Goal: Task Accomplishment & Management: Manage account settings

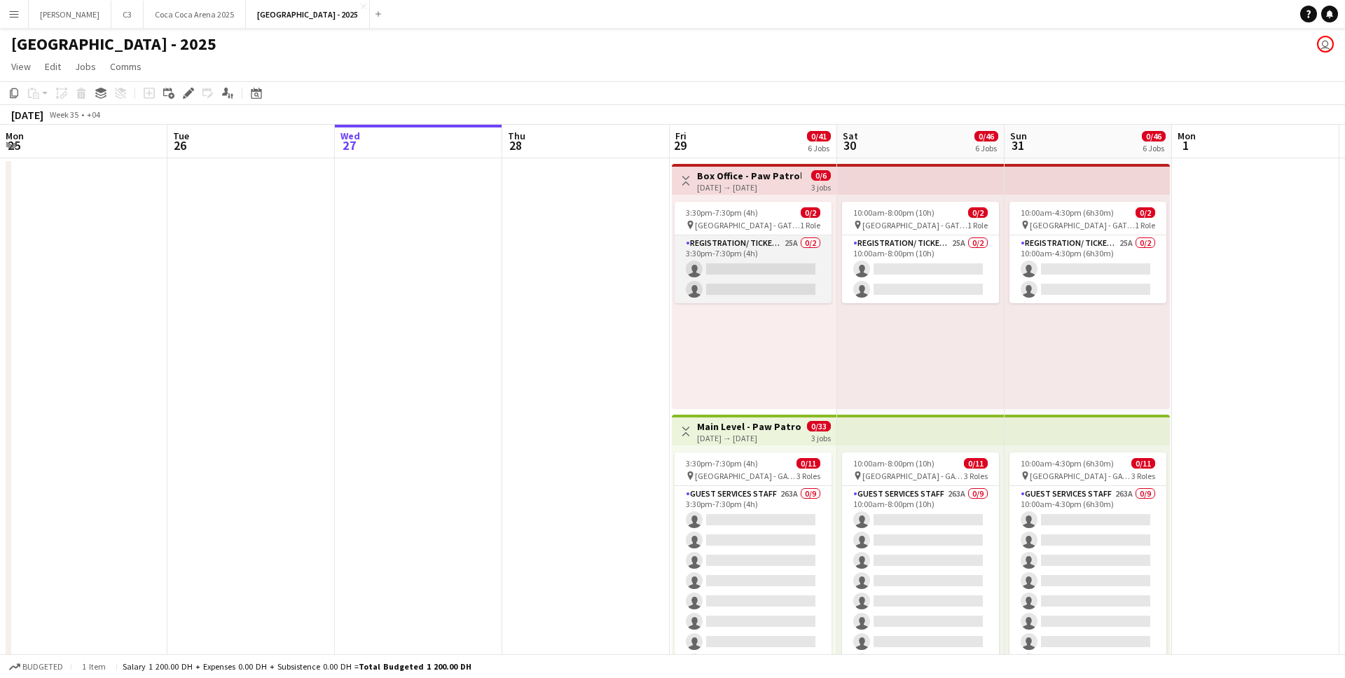
click at [674, 272] on app-card-role "Registration/ Ticketing 25A 0/2 3:30pm-7:30pm (4h) single-neutral-actions singl…" at bounding box center [752, 269] width 157 height 68
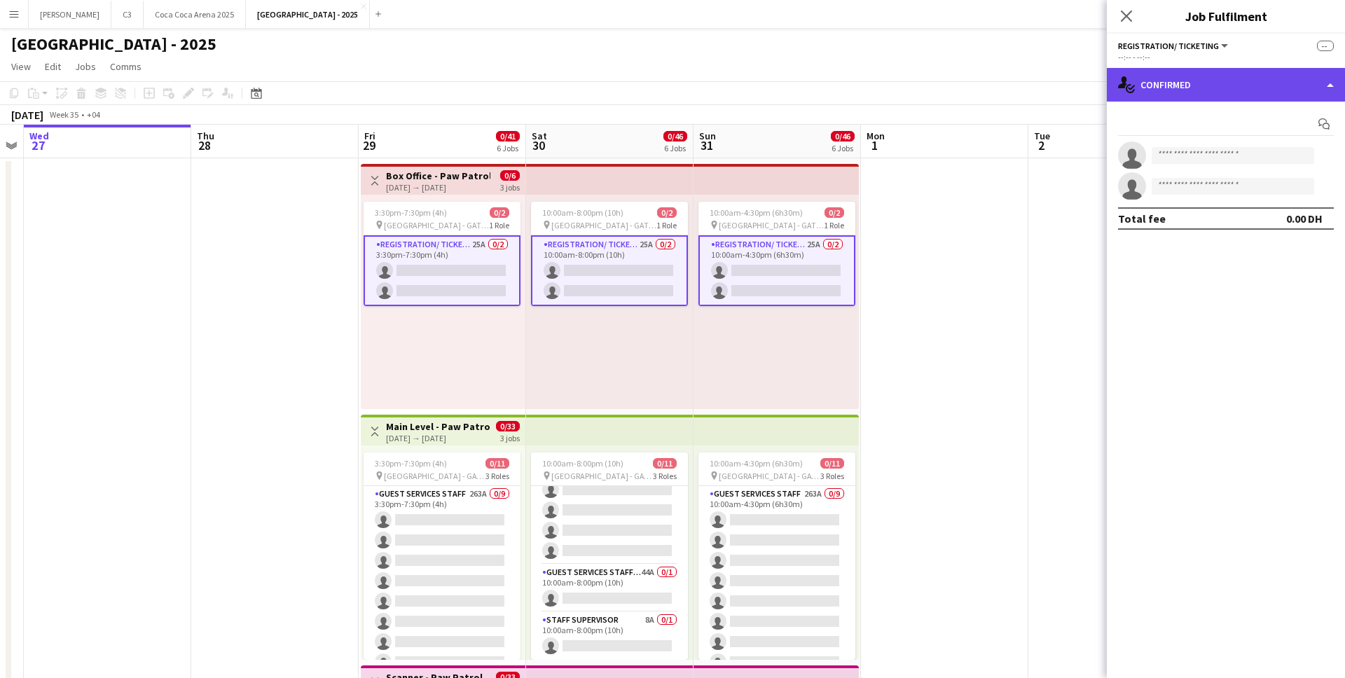
click at [1178, 87] on div "single-neutral-actions-check-2 Confirmed" at bounding box center [1226, 85] width 238 height 34
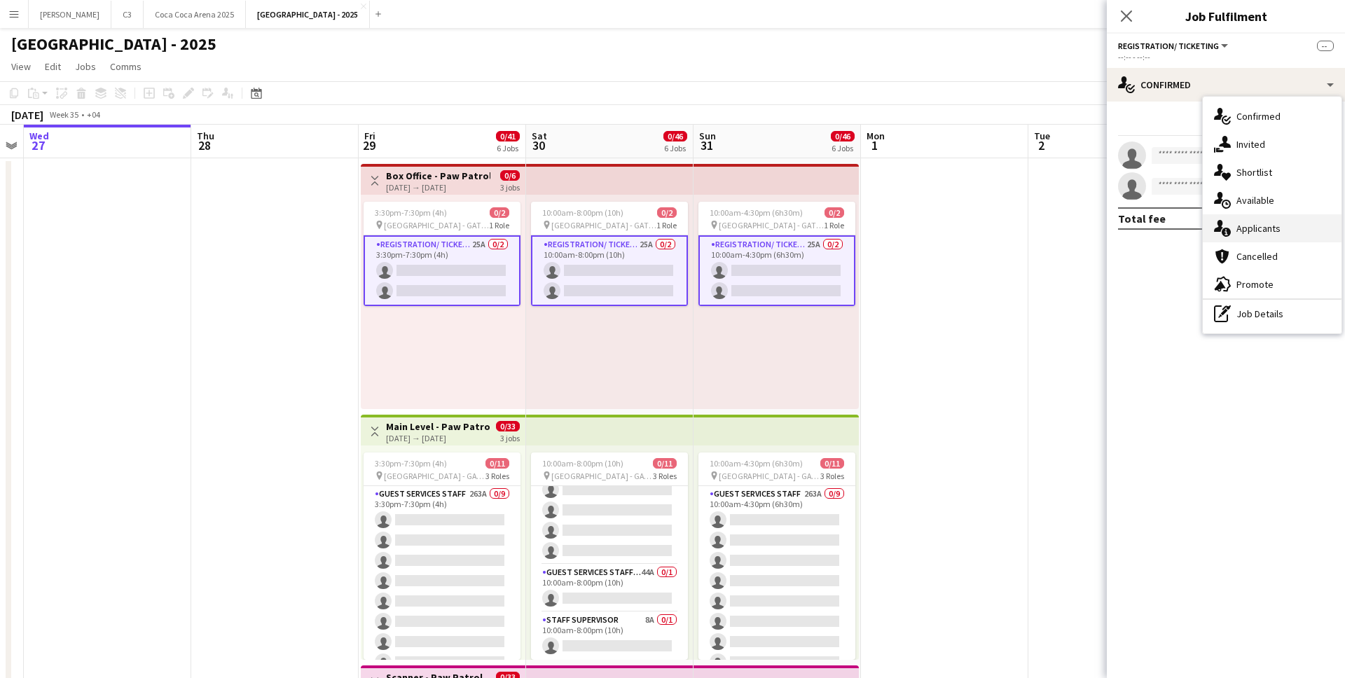
click at [1232, 226] on div "single-neutral-actions-information Applicants" at bounding box center [1272, 228] width 139 height 28
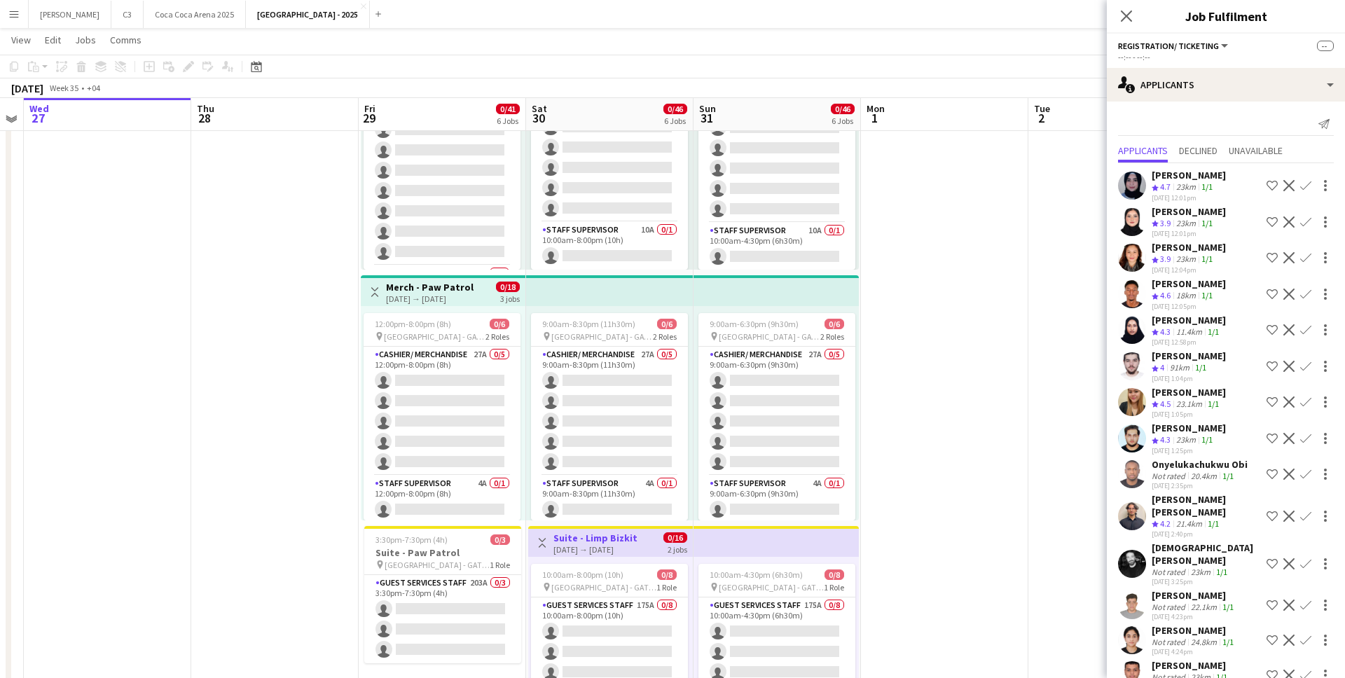
scroll to position [889, 0]
click at [1126, 17] on icon at bounding box center [1125, 15] width 13 height 13
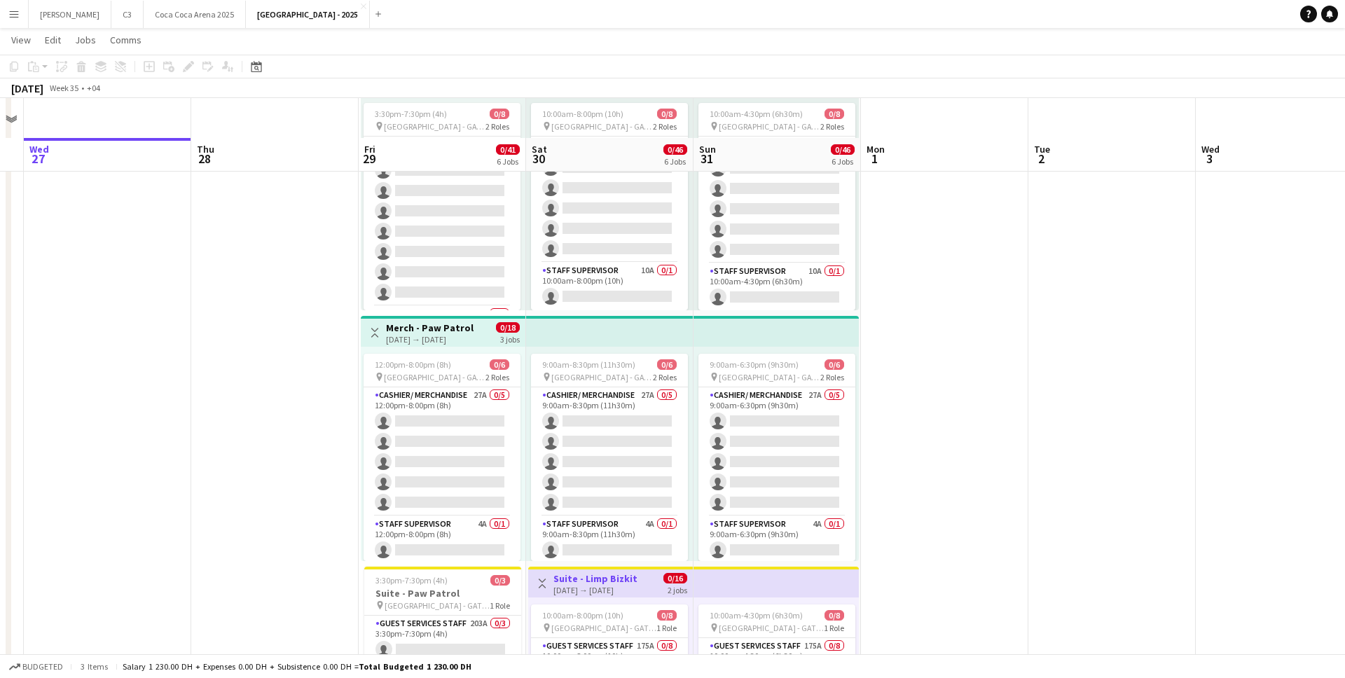
scroll to position [791, 0]
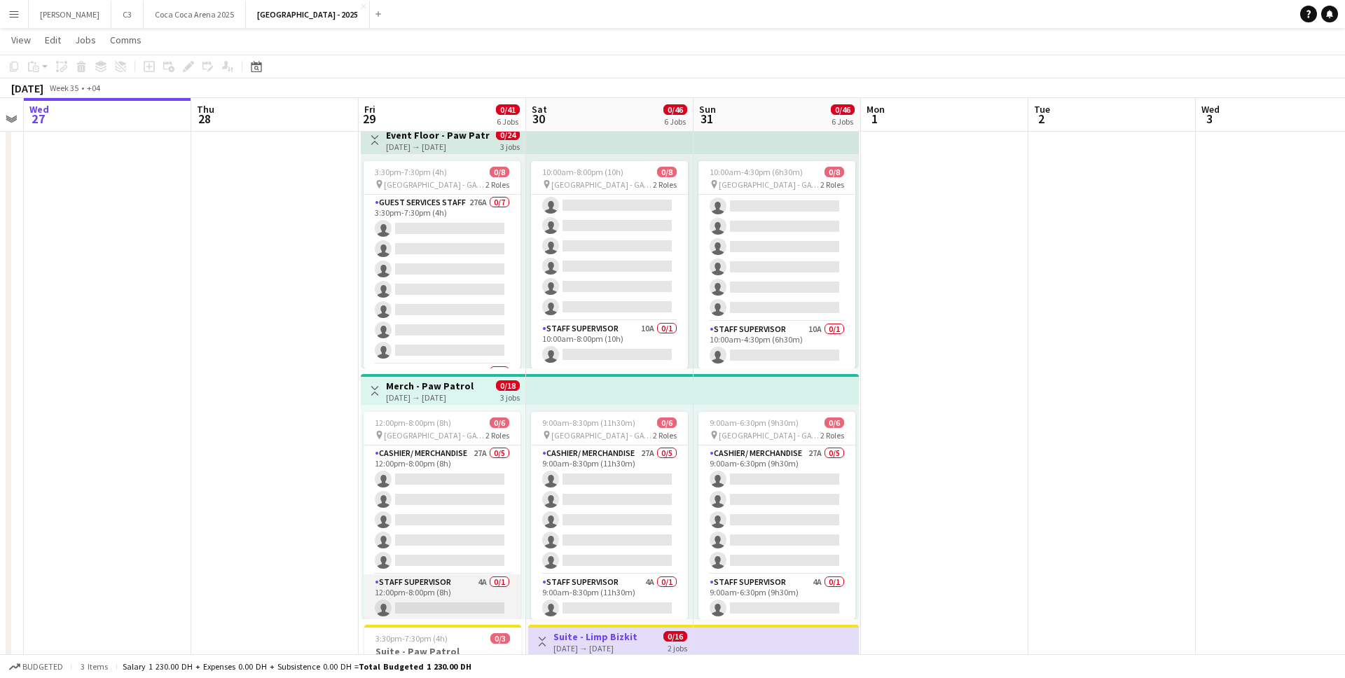
click at [445, 593] on app-card-role "Staff Supervisor 4A 0/1 12:00pm-8:00pm (8h) single-neutral-actions" at bounding box center [441, 598] width 157 height 48
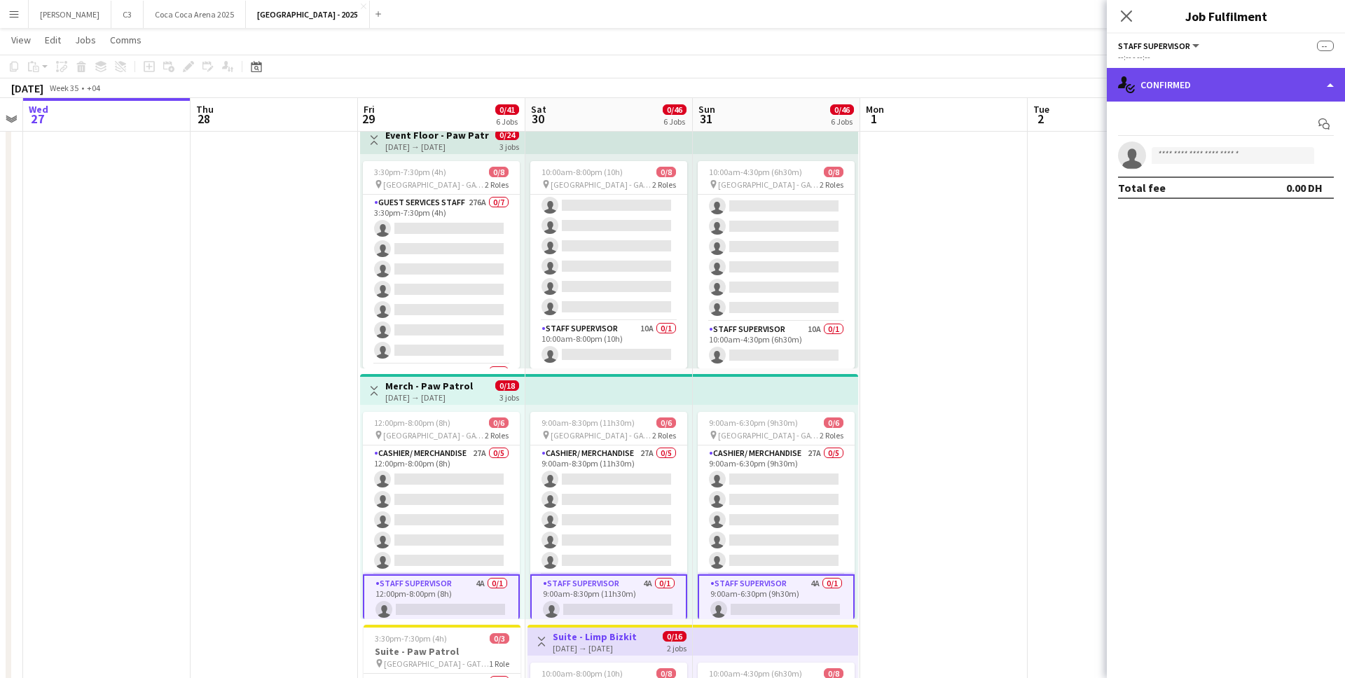
click at [1174, 99] on div "single-neutral-actions-check-2 Confirmed" at bounding box center [1226, 85] width 238 height 34
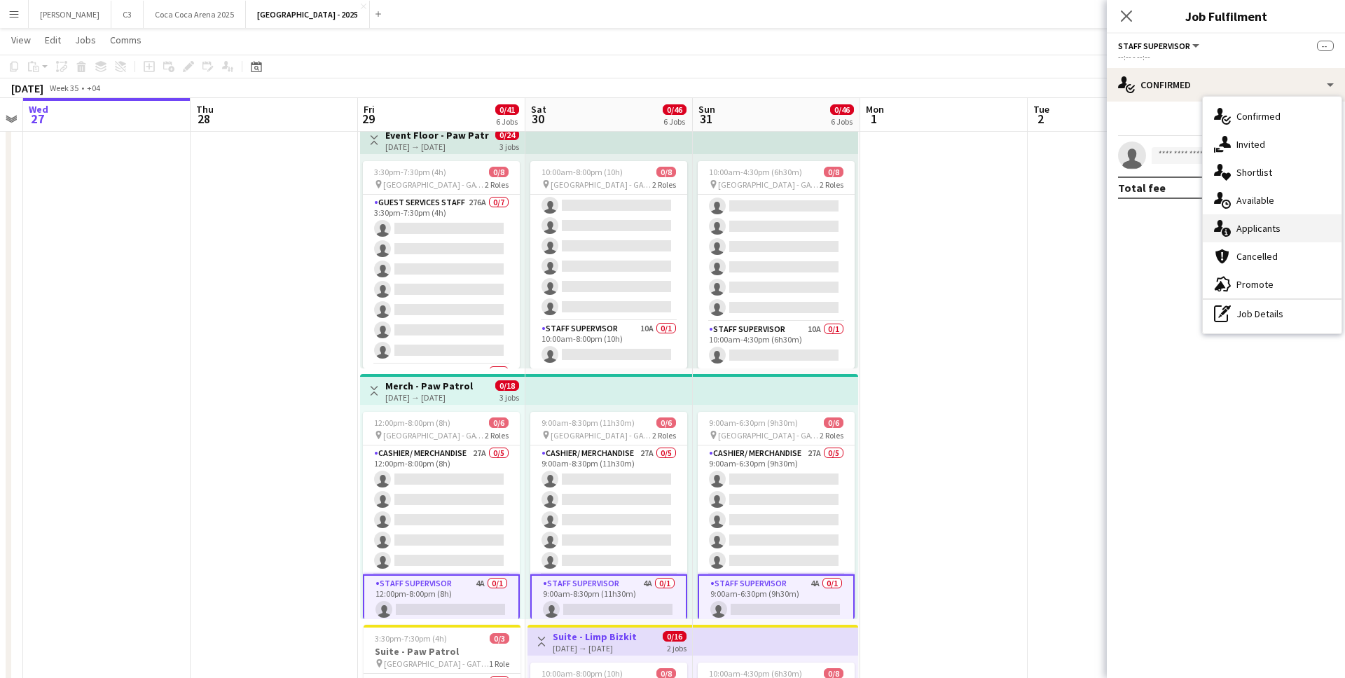
click at [1261, 225] on div "single-neutral-actions-information Applicants" at bounding box center [1272, 228] width 139 height 28
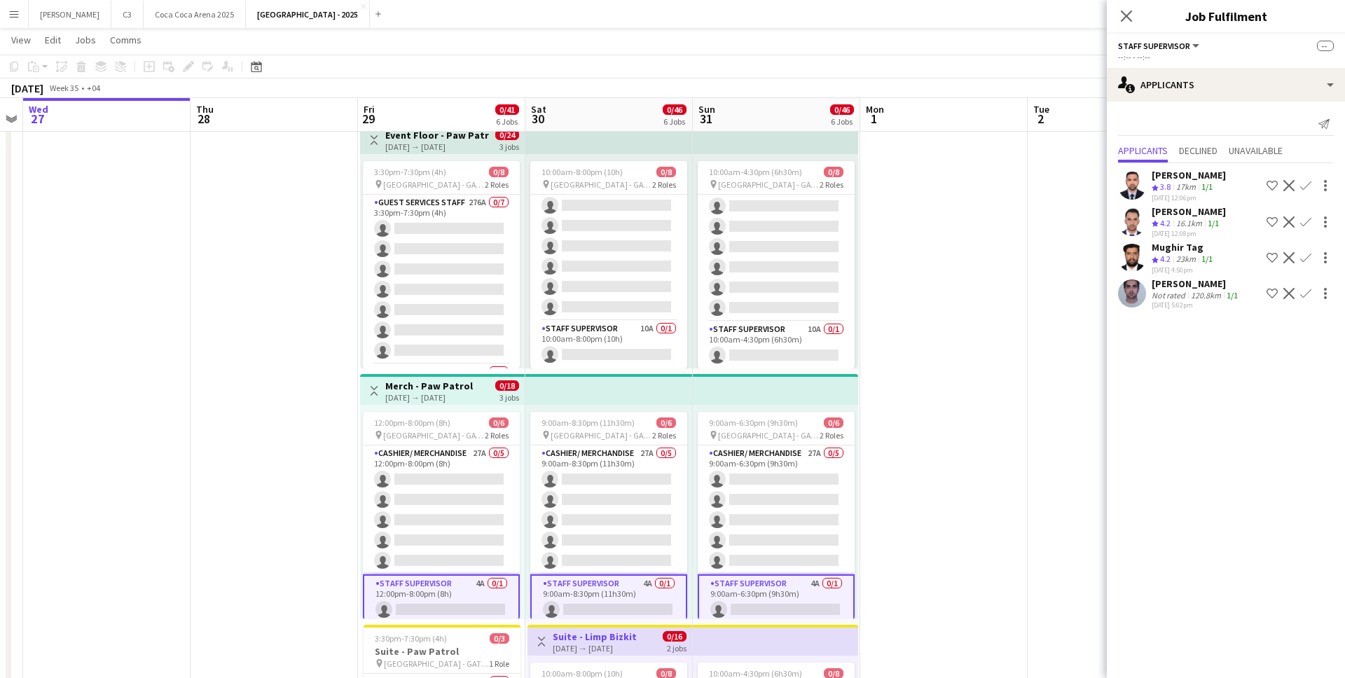
click at [1308, 218] on app-icon "Confirm" at bounding box center [1305, 221] width 11 height 11
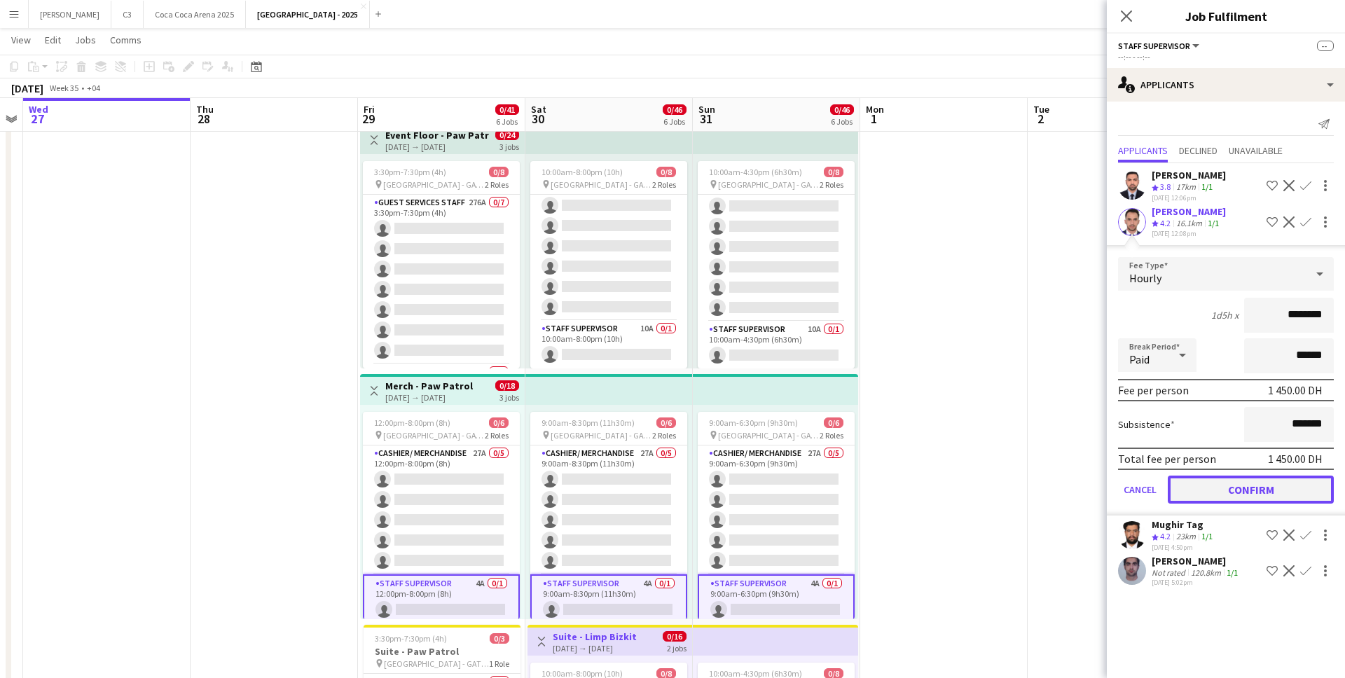
click at [1229, 487] on button "Confirm" at bounding box center [1251, 490] width 166 height 28
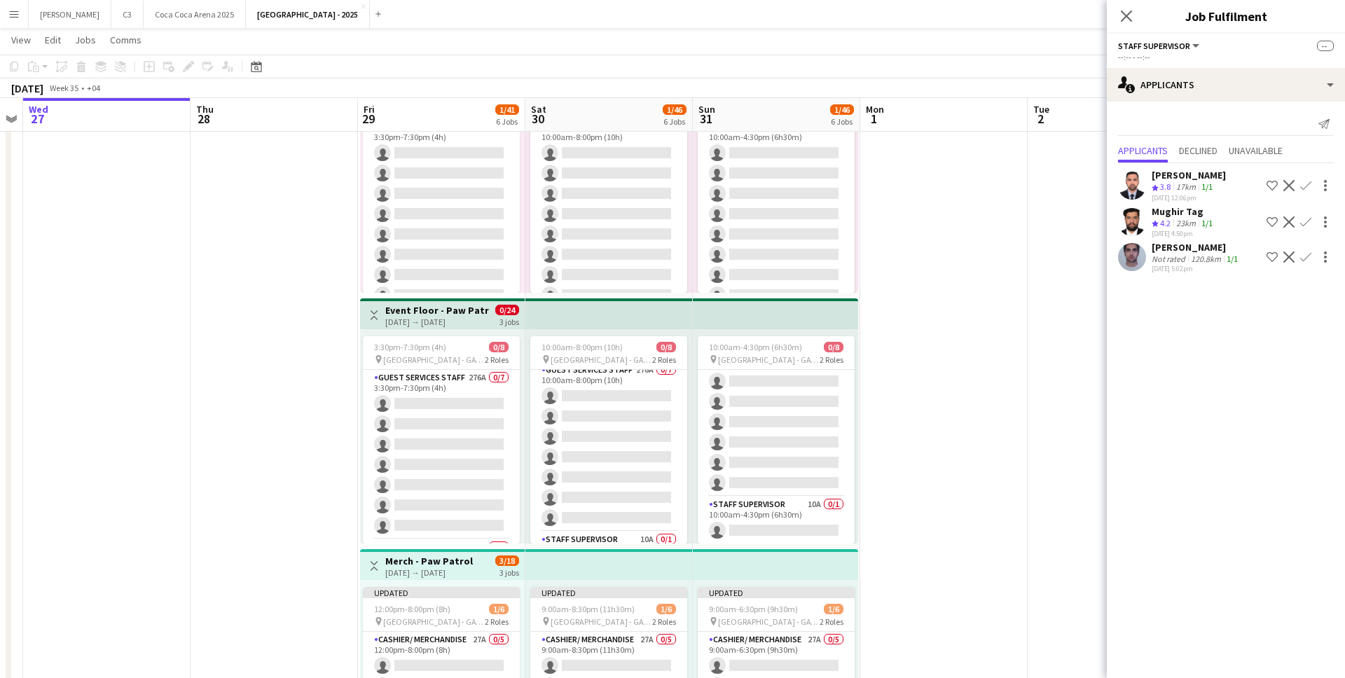
scroll to position [0, 0]
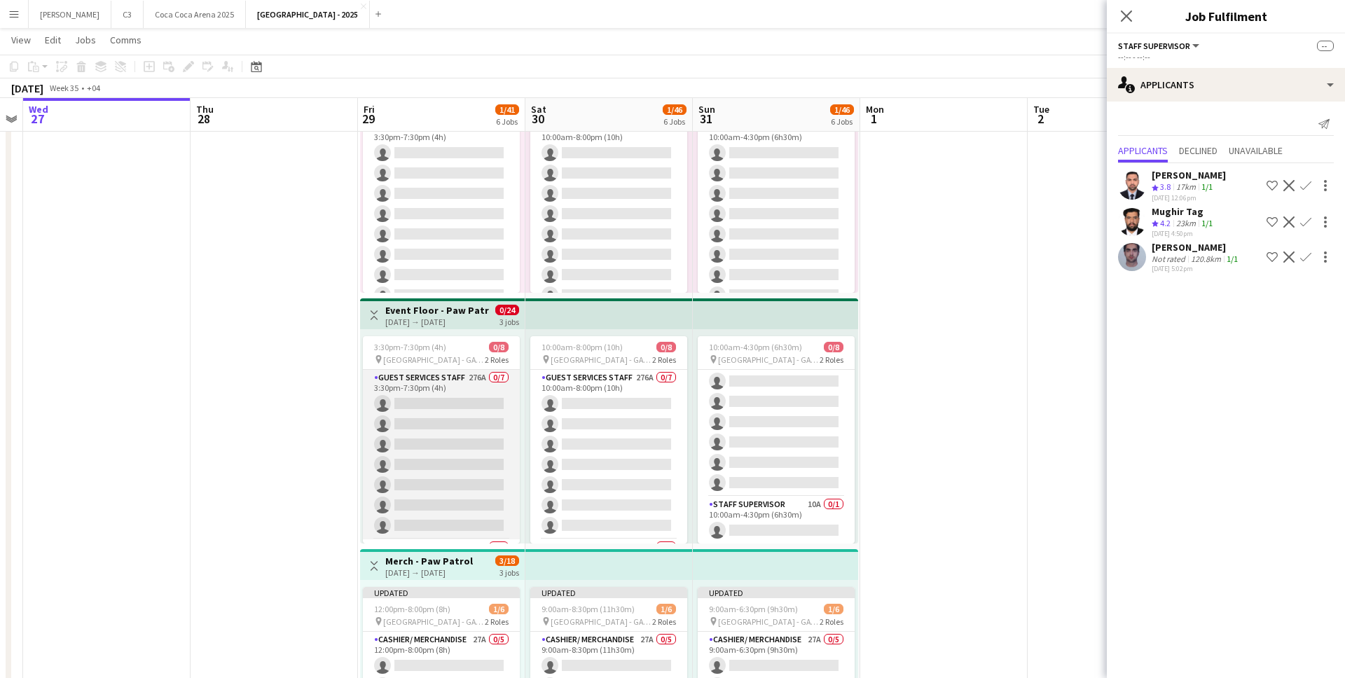
click at [456, 452] on app-card-role "Guest Services Staff 276A 0/7 3:30pm-7:30pm (4h) single-neutral-actions single-…" at bounding box center [441, 454] width 157 height 169
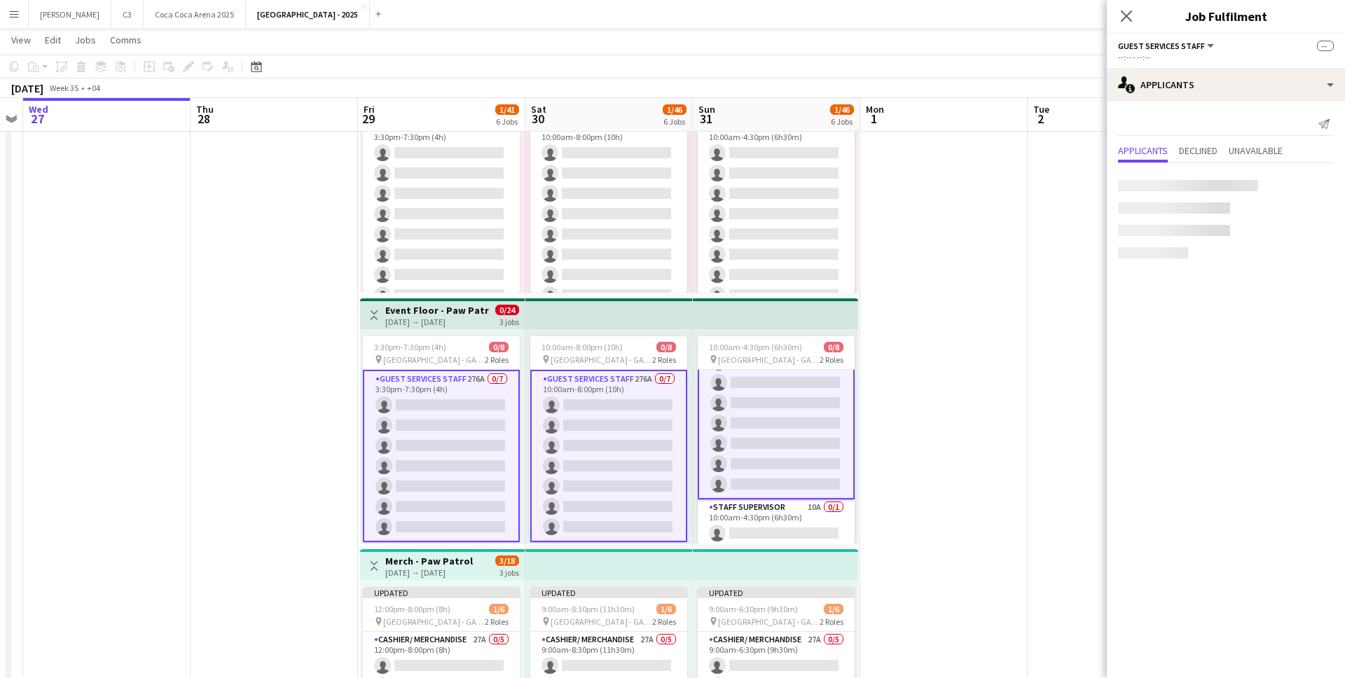
scroll to position [44, 0]
click at [442, 517] on app-card-role "Staff Supervisor 10A 0/1 3:30pm-7:30pm (4h) single-neutral-actions" at bounding box center [441, 520] width 157 height 48
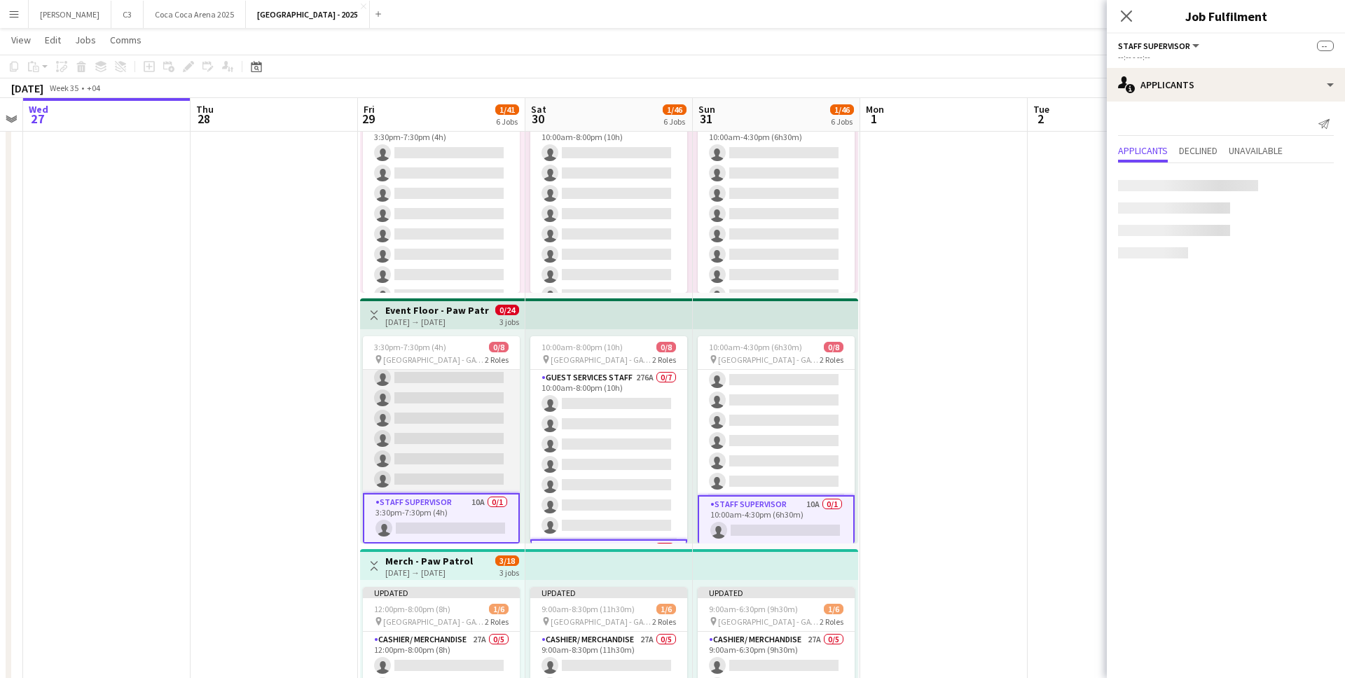
scroll to position [43, 0]
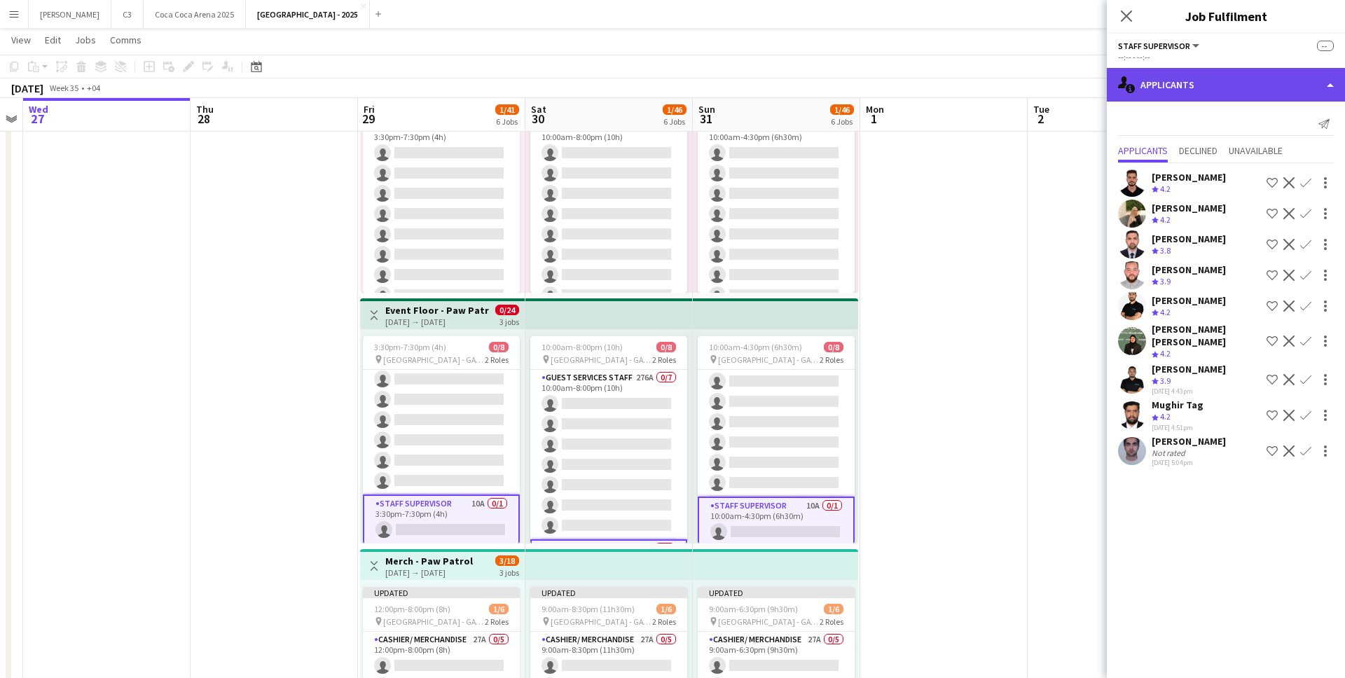
click at [1201, 92] on div "single-neutral-actions-information Applicants" at bounding box center [1226, 85] width 238 height 34
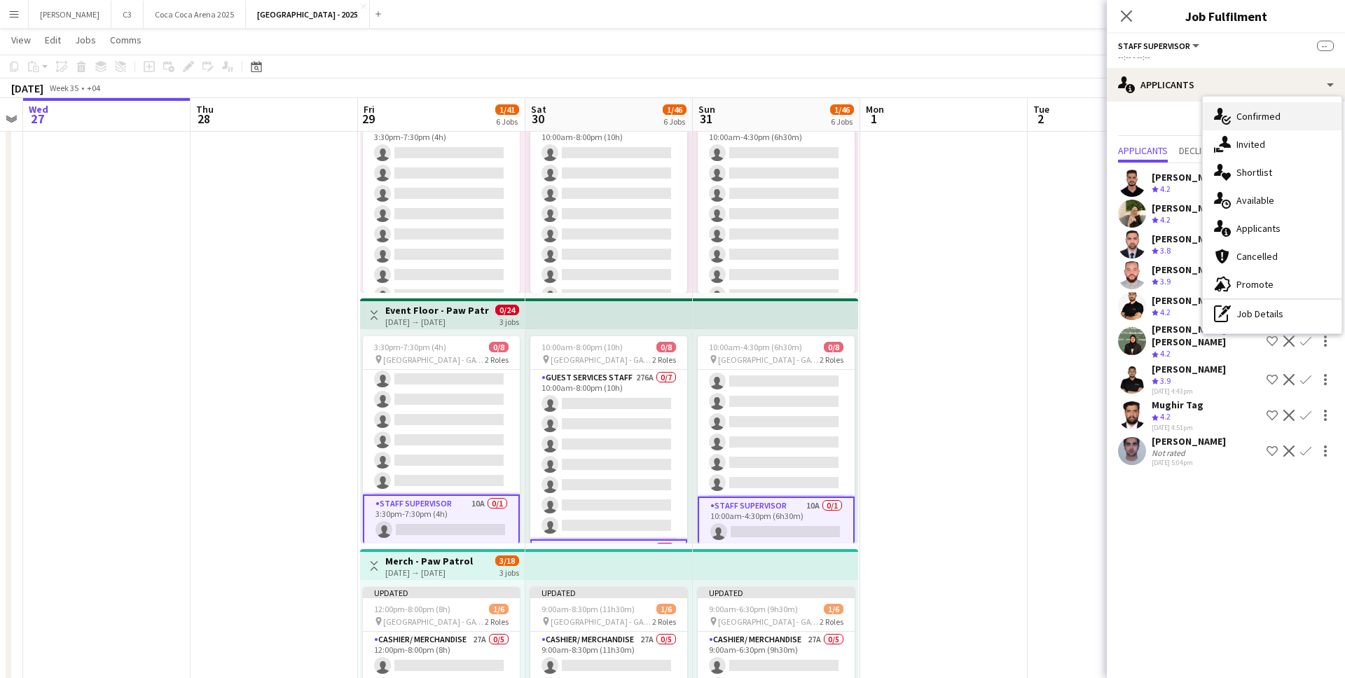
click at [1242, 116] on div "single-neutral-actions-check-2 Confirmed" at bounding box center [1272, 116] width 139 height 28
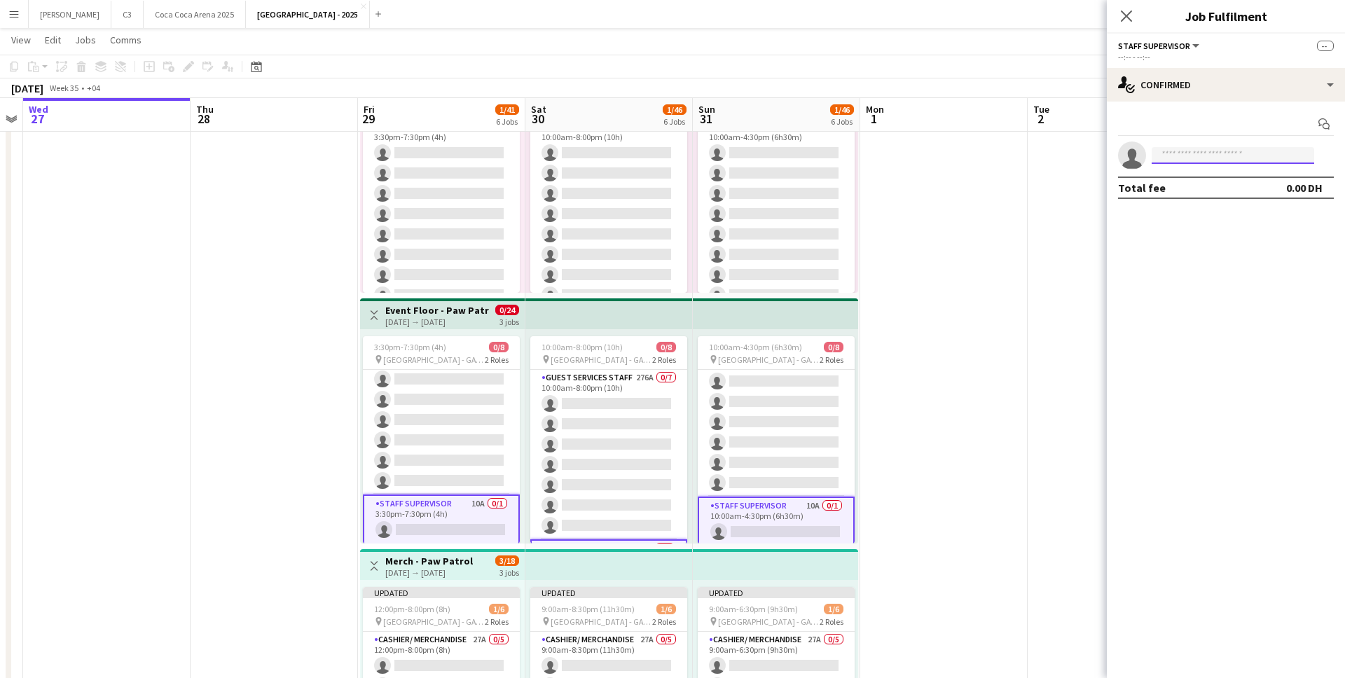
click at [1182, 158] on input at bounding box center [1232, 155] width 162 height 17
type input "*****"
click at [1213, 153] on input at bounding box center [1232, 155] width 162 height 17
click at [1202, 183] on span "ahmed.chabi92@gmail.com" at bounding box center [1233, 186] width 140 height 11
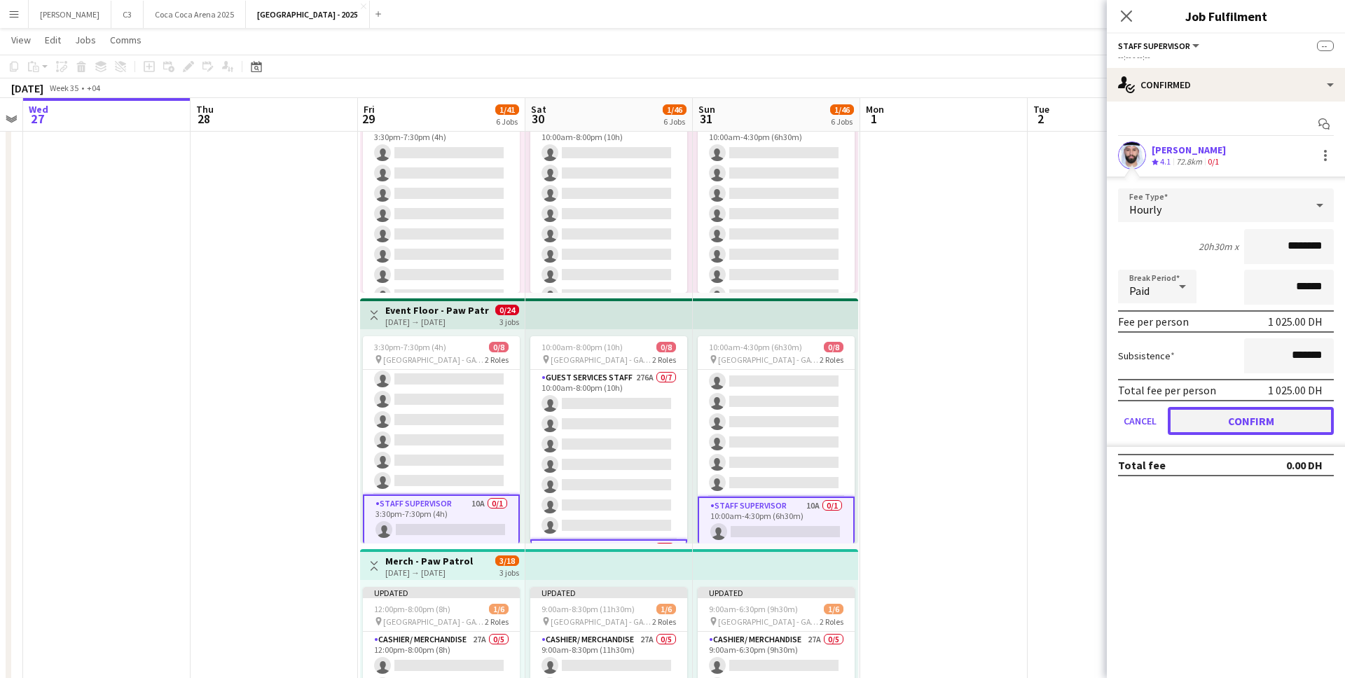
click at [1229, 416] on button "Confirm" at bounding box center [1251, 421] width 166 height 28
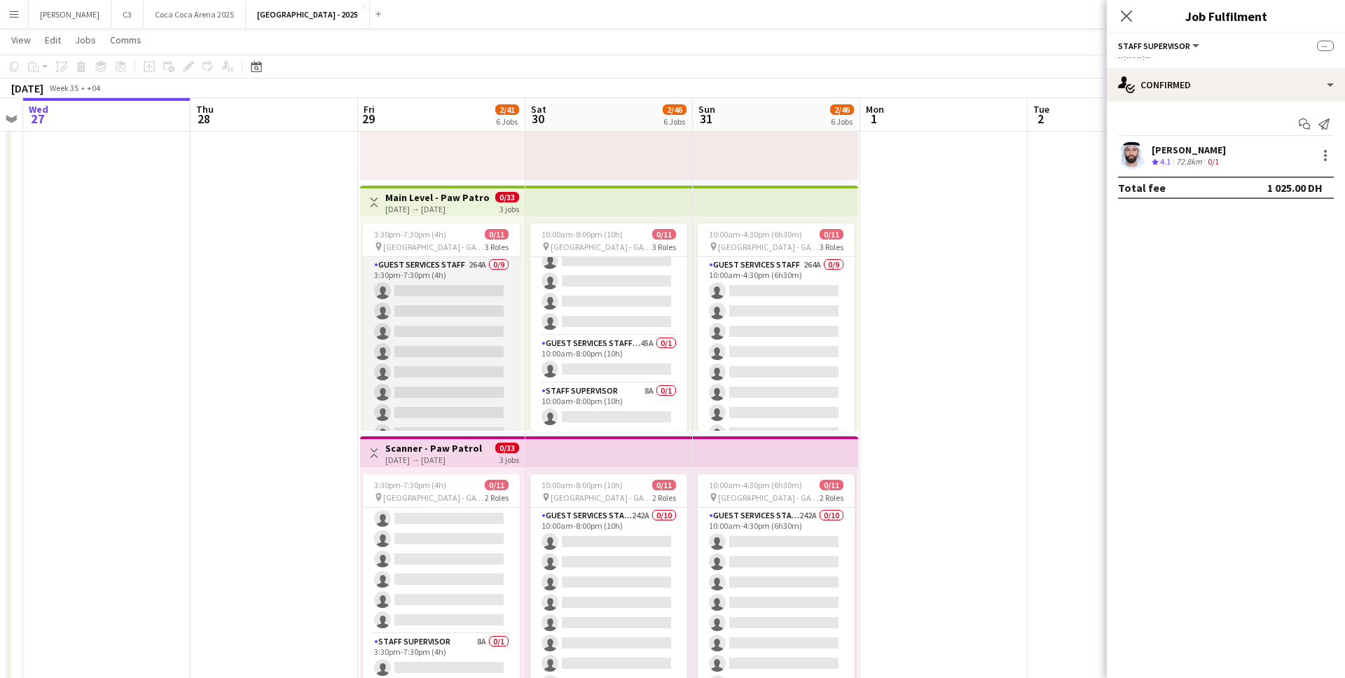
scroll to position [132, 0]
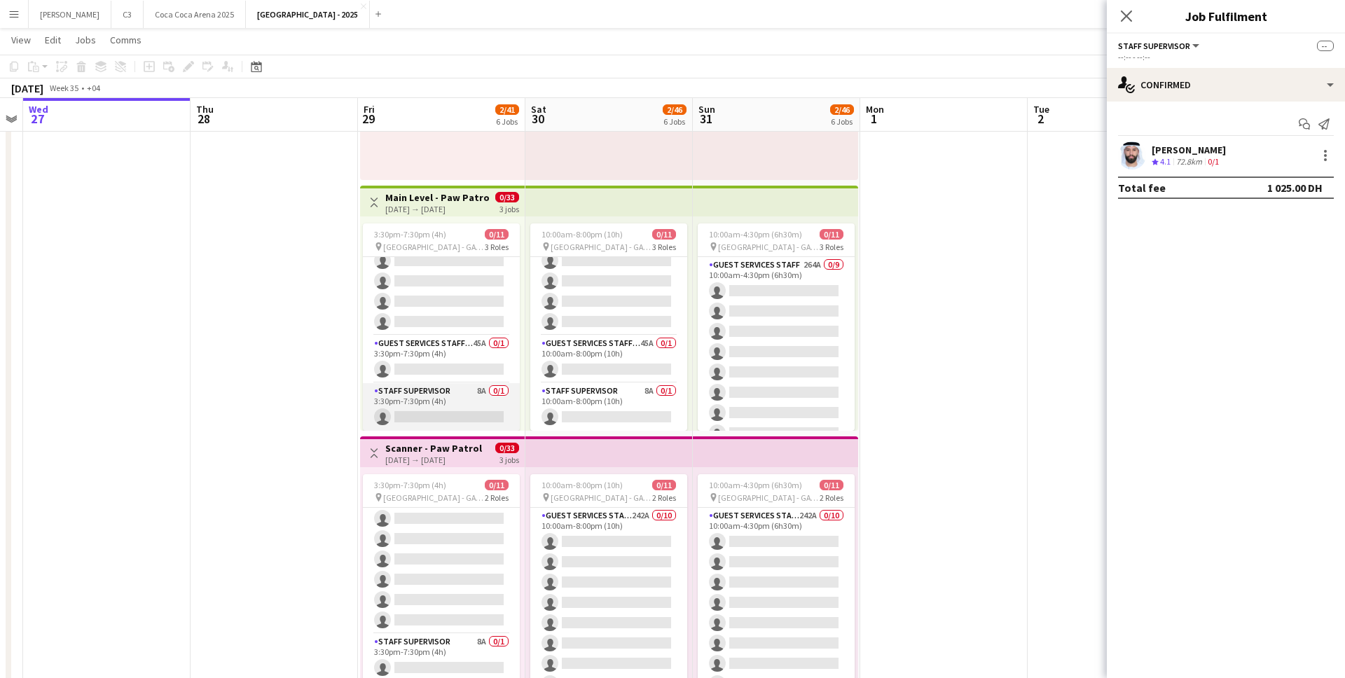
click at [441, 409] on app-card-role "Staff Supervisor 8A 0/1 3:30pm-7:30pm (4h) single-neutral-actions" at bounding box center [441, 407] width 157 height 48
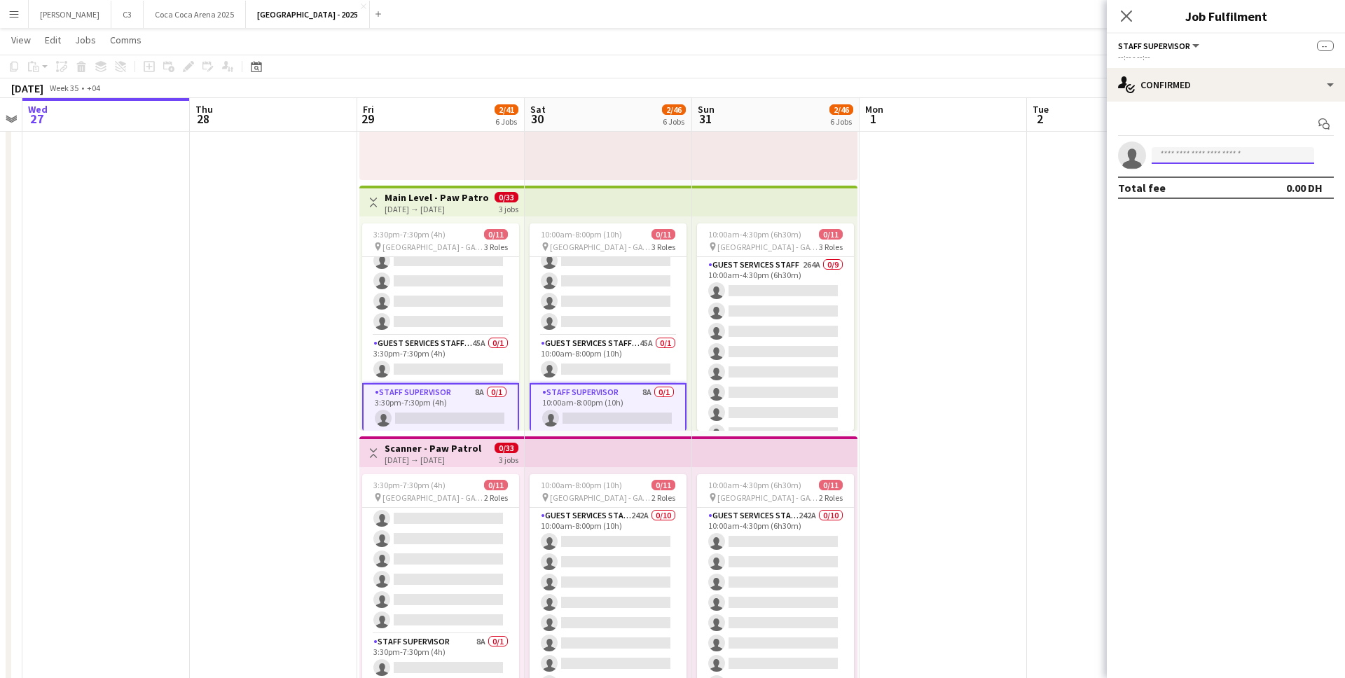
click at [1179, 156] on input at bounding box center [1232, 155] width 162 height 17
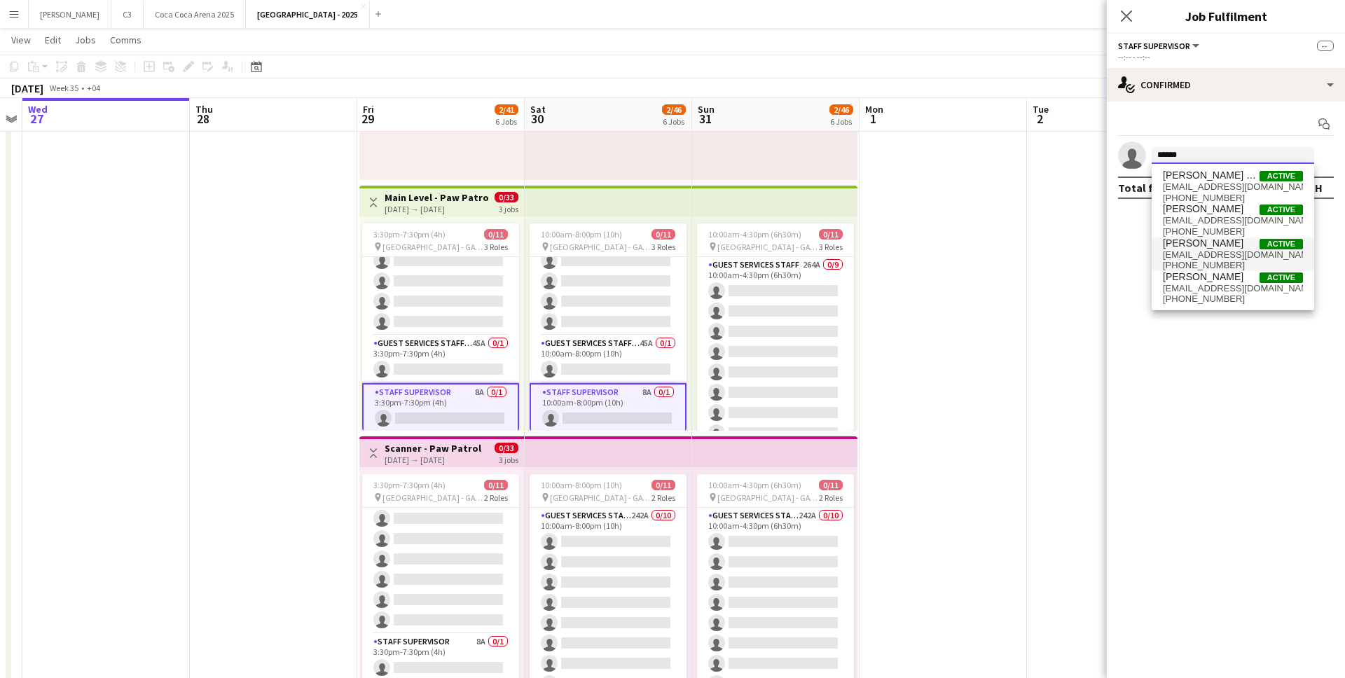
type input "*******"
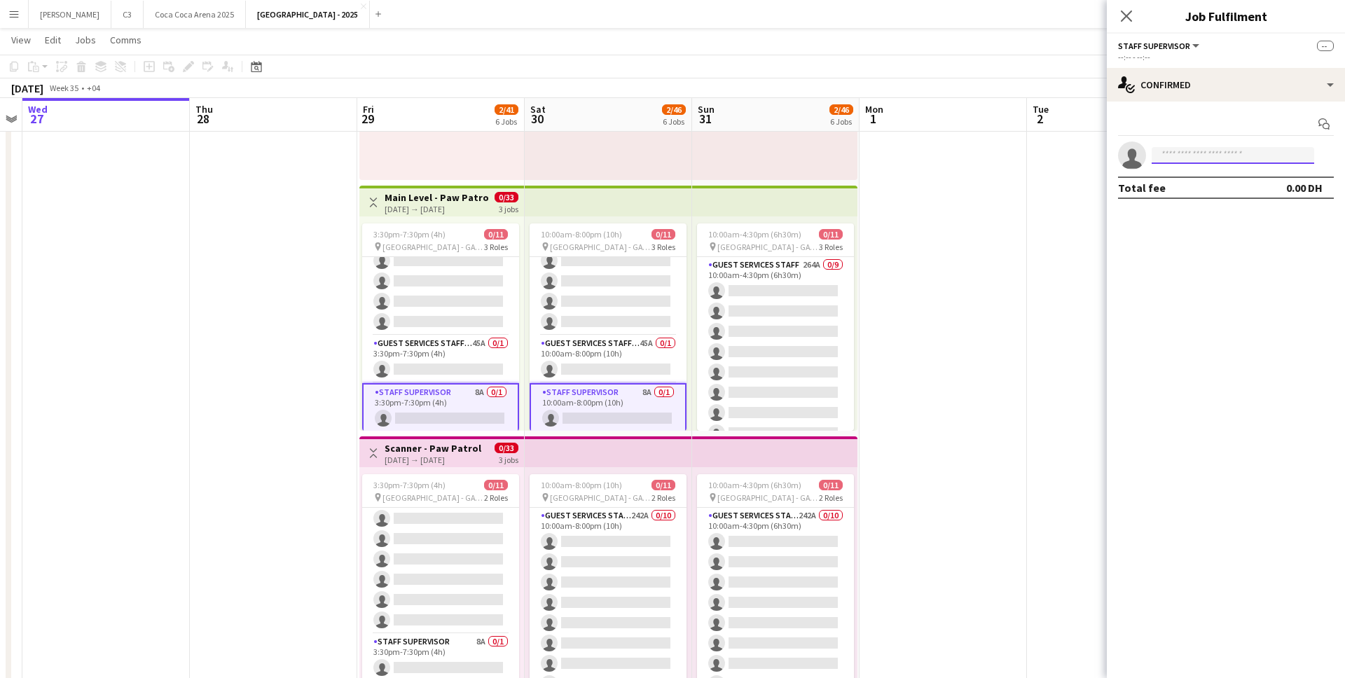
click at [1196, 151] on input at bounding box center [1232, 155] width 162 height 17
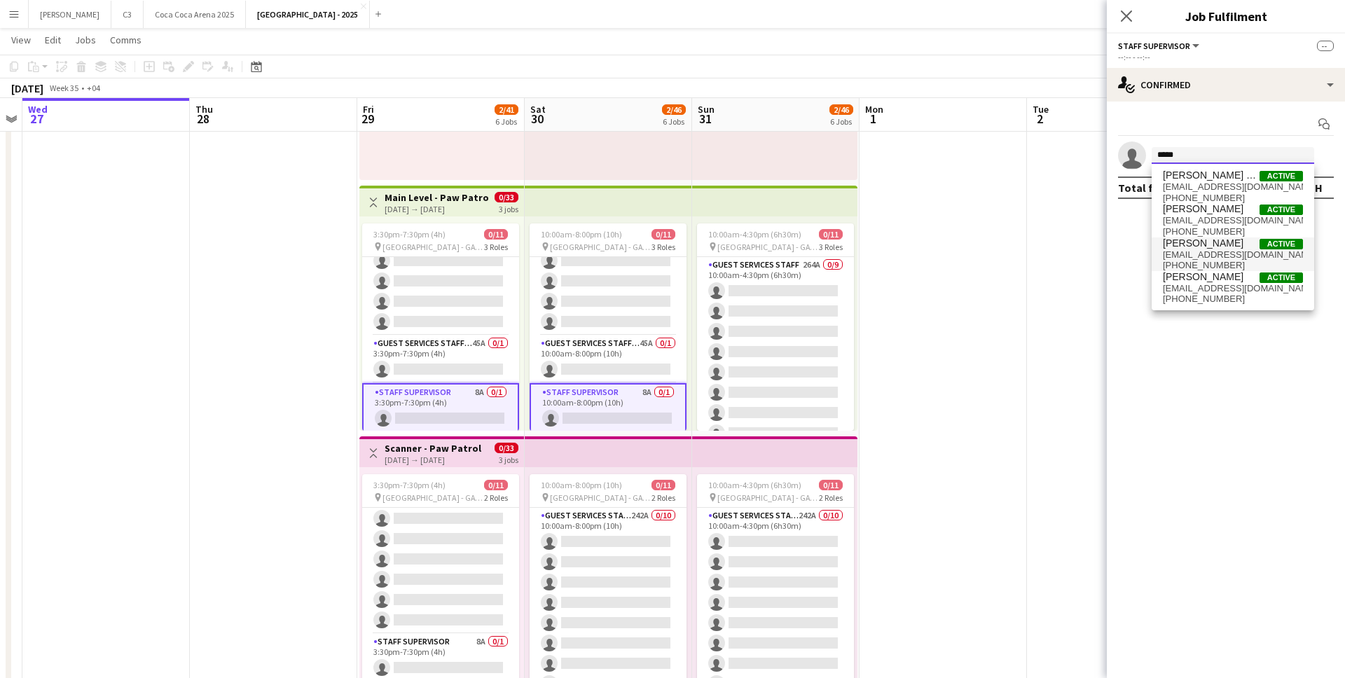
type input "****"
click at [1194, 242] on span "[PERSON_NAME]" at bounding box center [1203, 243] width 81 height 12
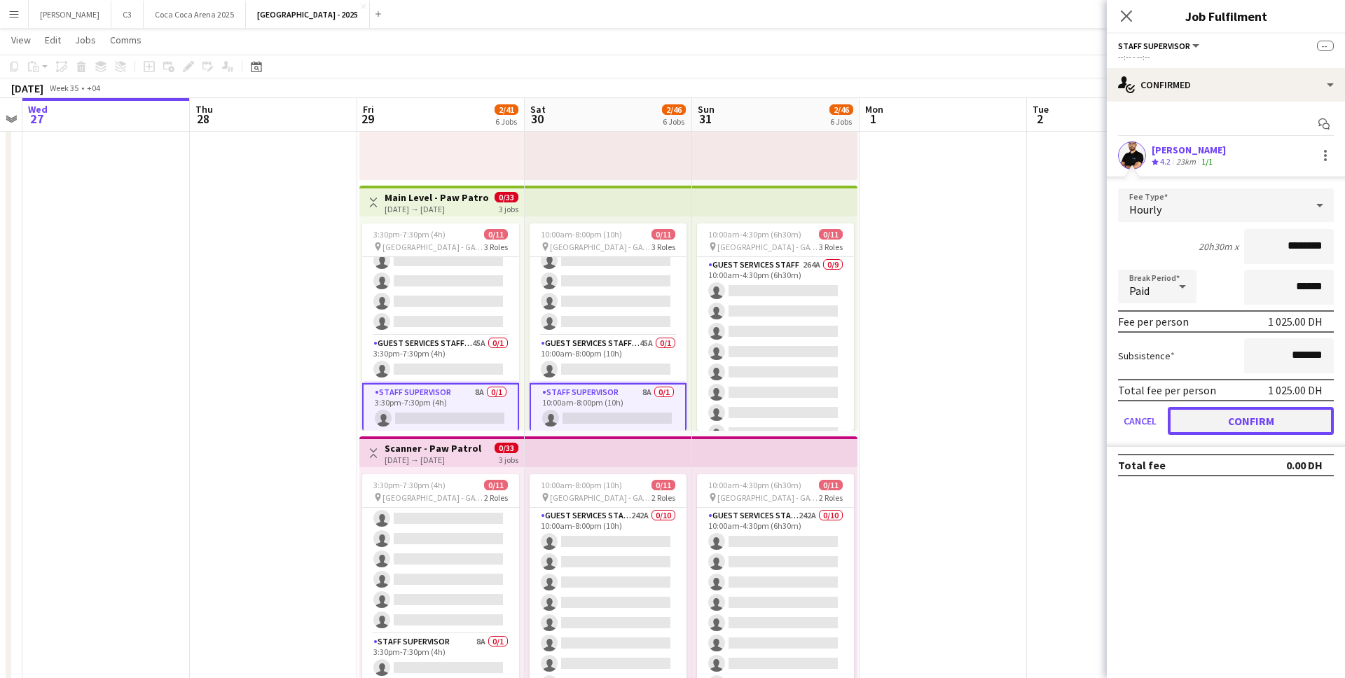
click at [1221, 422] on button "Confirm" at bounding box center [1251, 421] width 166 height 28
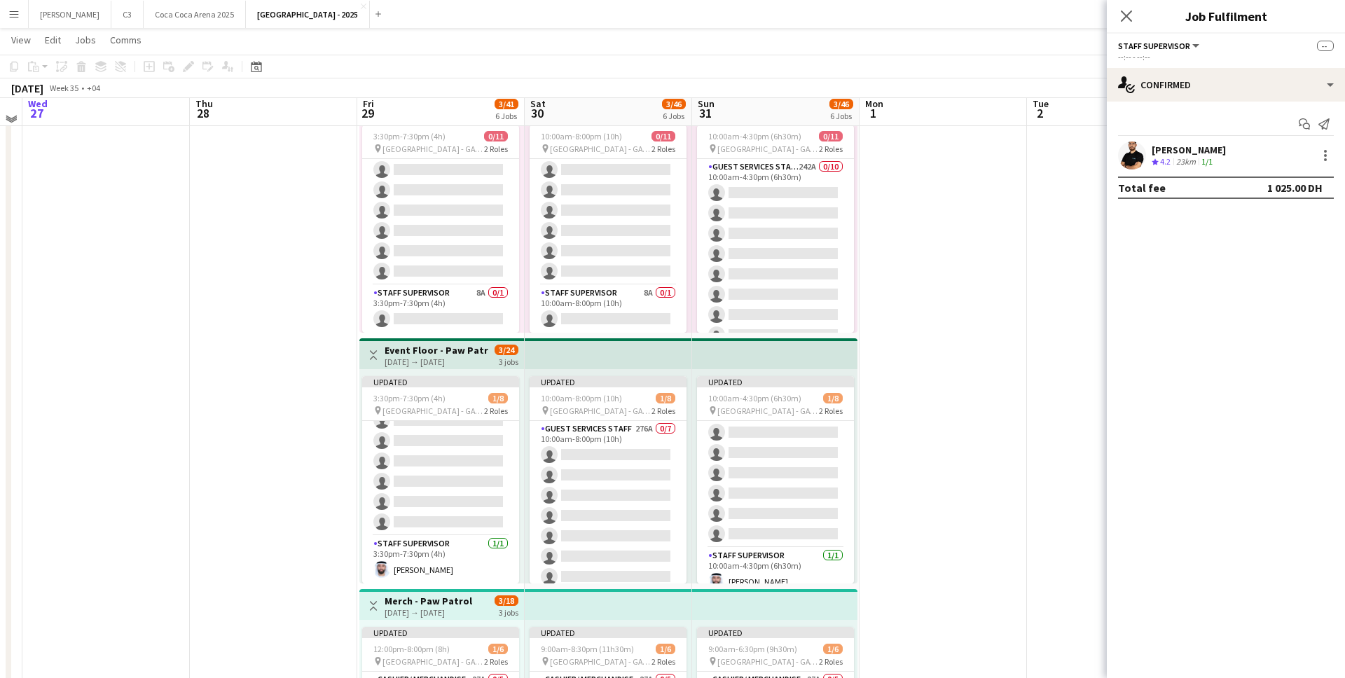
scroll to position [569, 0]
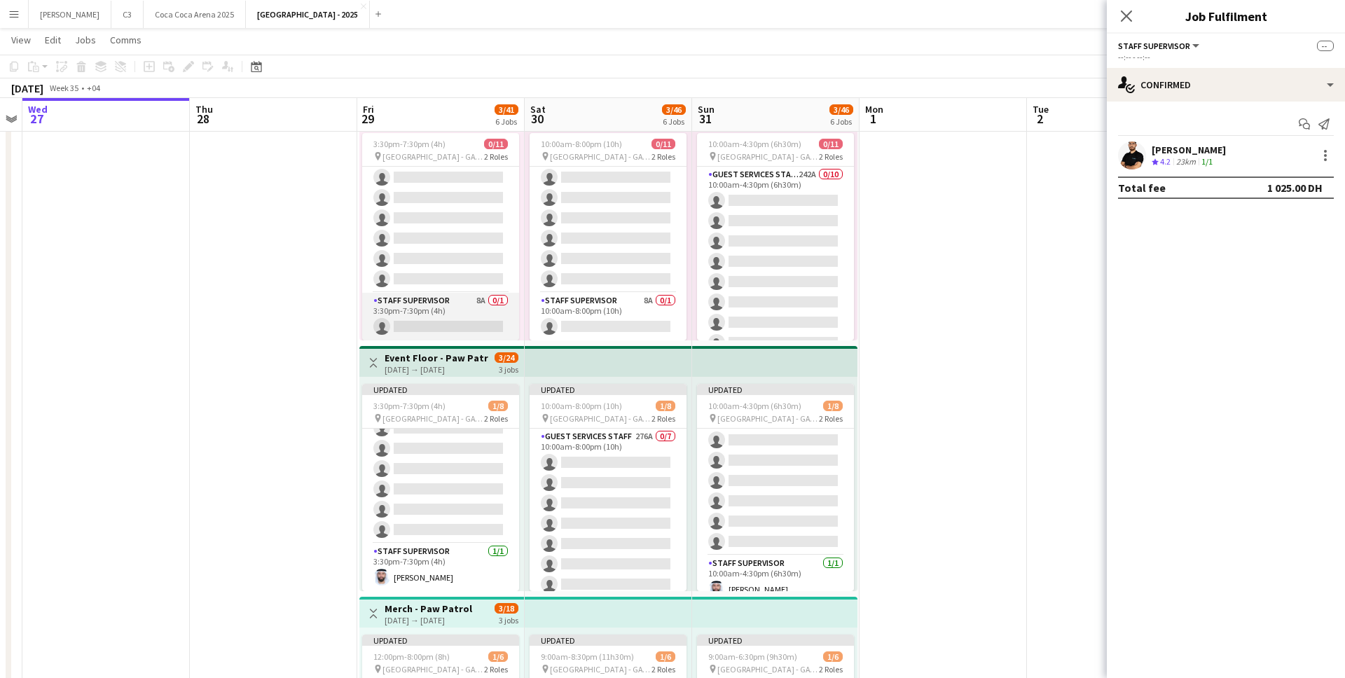
click at [456, 323] on app-card-role "Staff Supervisor 8A 0/1 3:30pm-7:30pm (4h) single-neutral-actions" at bounding box center [440, 317] width 157 height 48
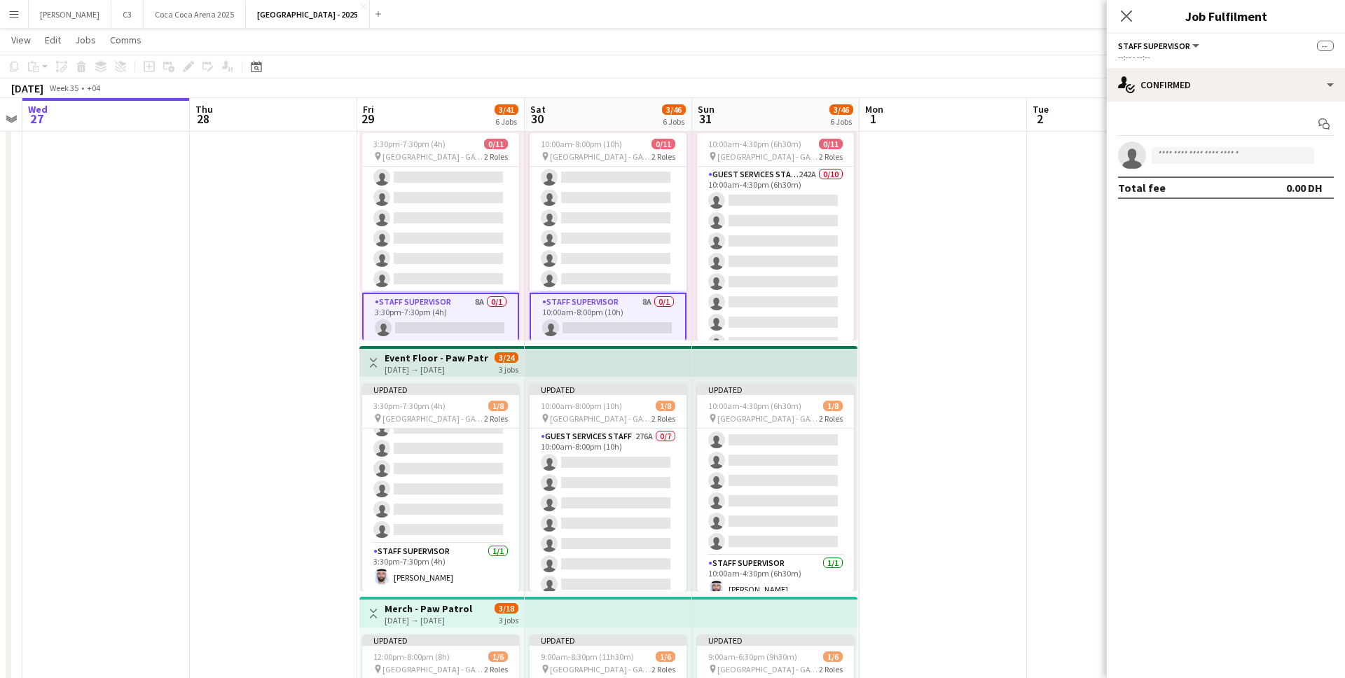
scroll to position [143, 0]
click at [459, 323] on app-card-role "Staff Supervisor 8A 0/1 3:30pm-7:30pm (4h) single-neutral-actions" at bounding box center [440, 318] width 157 height 50
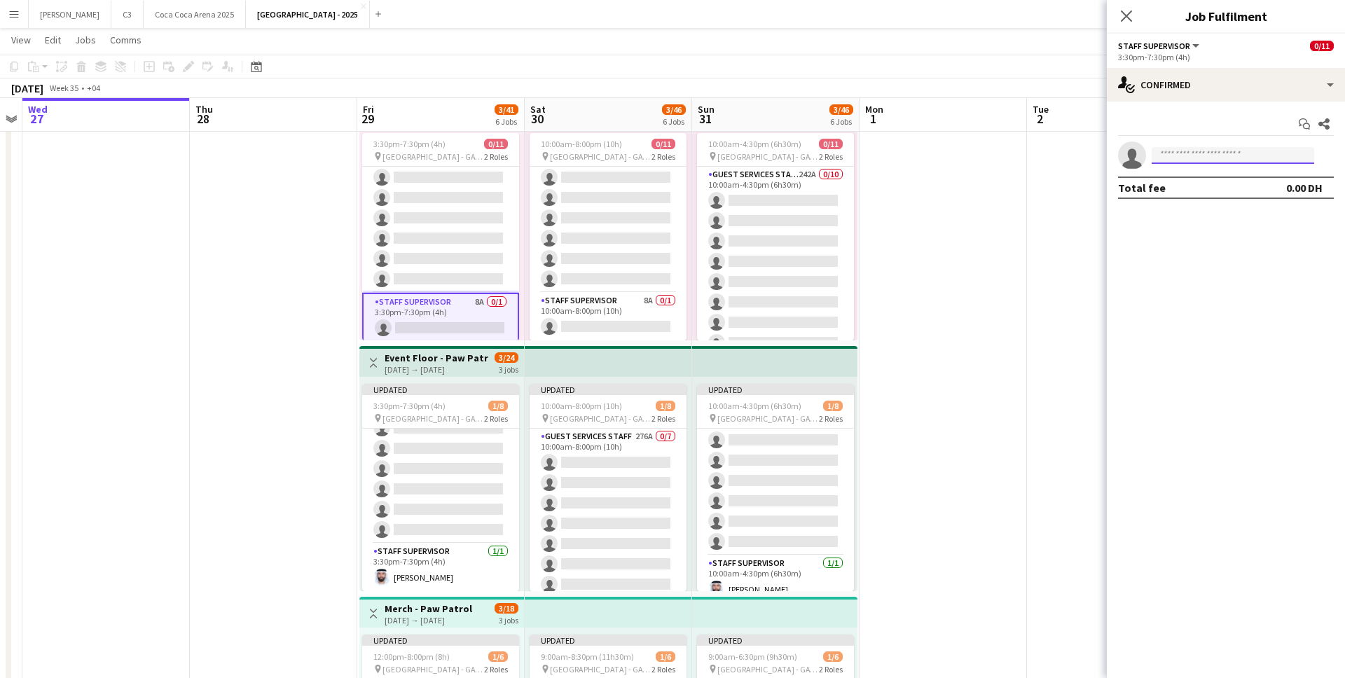
click at [1222, 155] on input at bounding box center [1232, 155] width 162 height 17
click at [415, 341] on app-date-cell "Toggle View Box Office - Paw Patrol 29-08-2025 → 31-08-2025 0/6 3 jobs 3:30pm-7…" at bounding box center [440, 343] width 167 height 1510
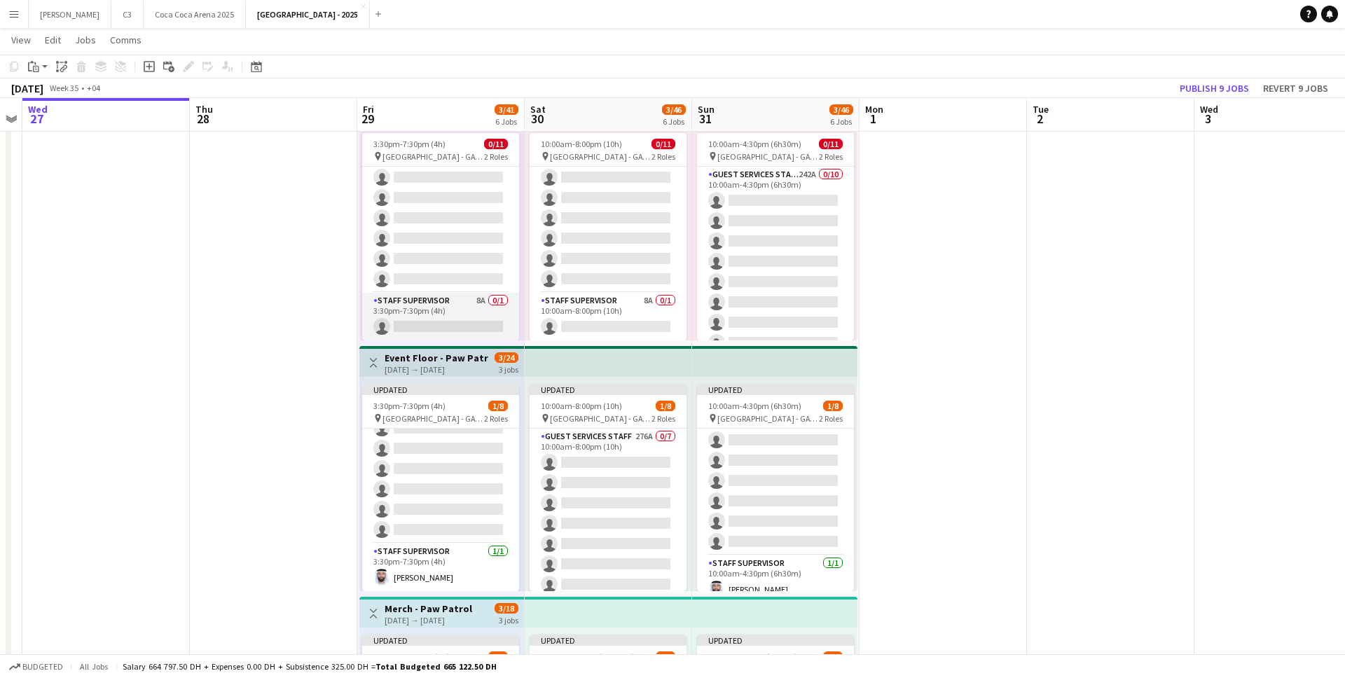
click at [435, 326] on app-card-role "Staff Supervisor 8A 0/1 3:30pm-7:30pm (4h) single-neutral-actions" at bounding box center [440, 317] width 157 height 48
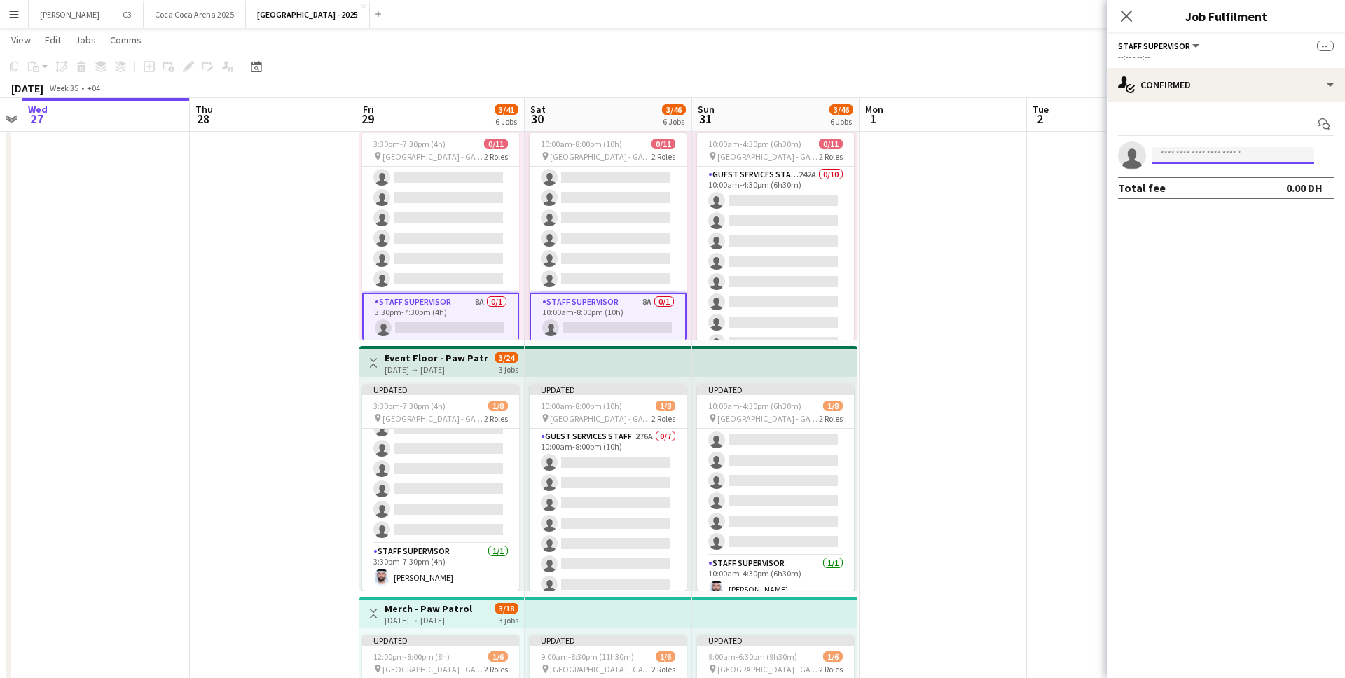
click at [1227, 150] on input at bounding box center [1232, 155] width 162 height 17
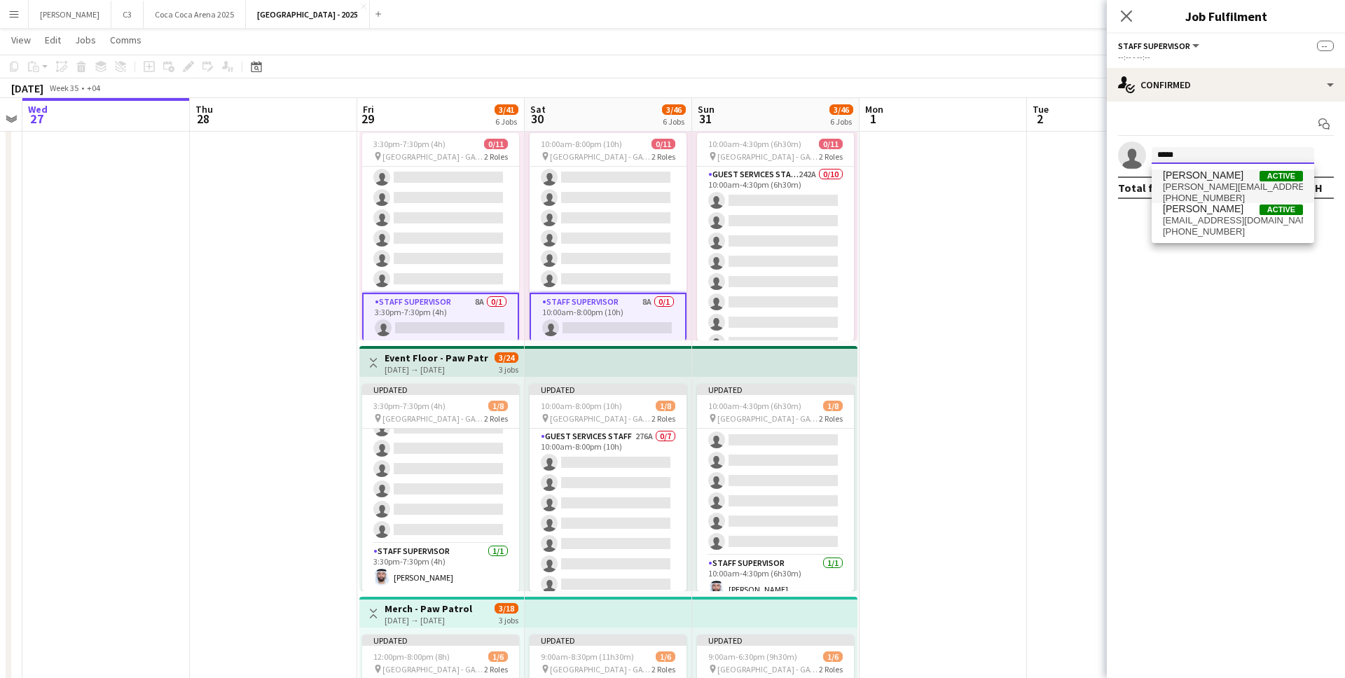
type input "*****"
click at [1226, 181] on span "yusuf.esmat@gmail.com" at bounding box center [1233, 186] width 140 height 11
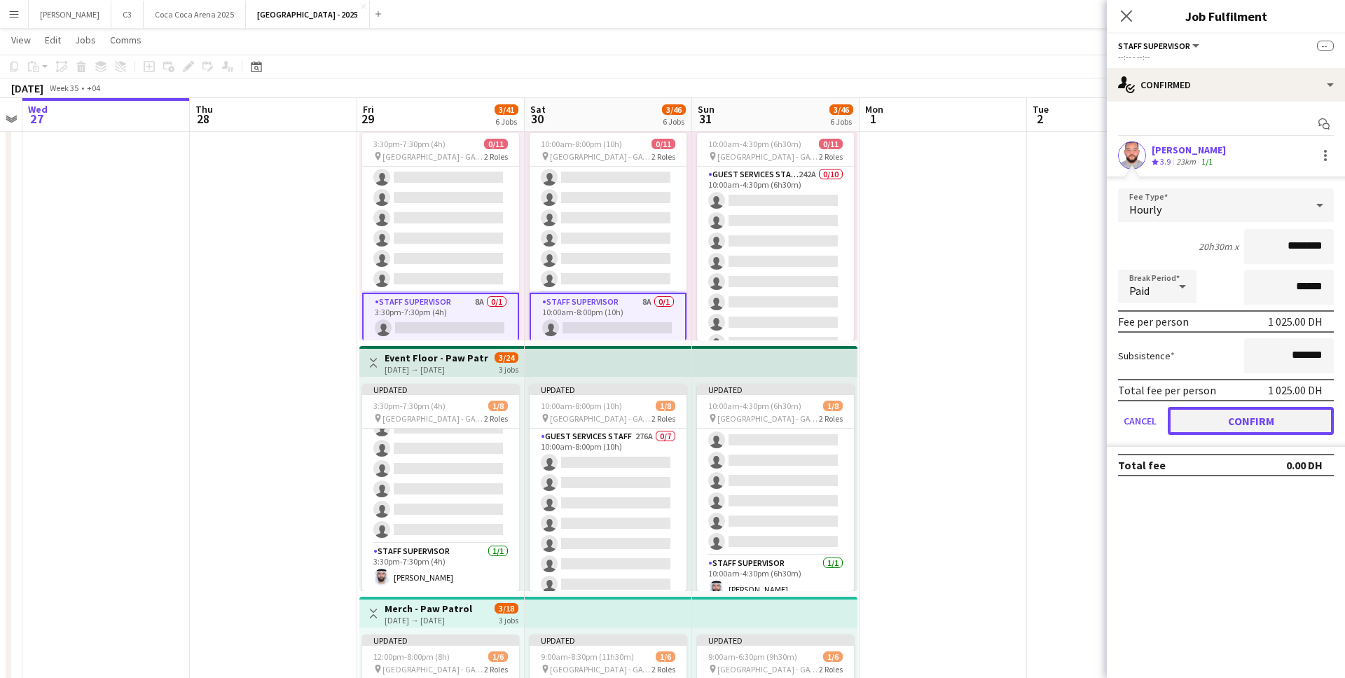
click at [1248, 417] on button "Confirm" at bounding box center [1251, 421] width 166 height 28
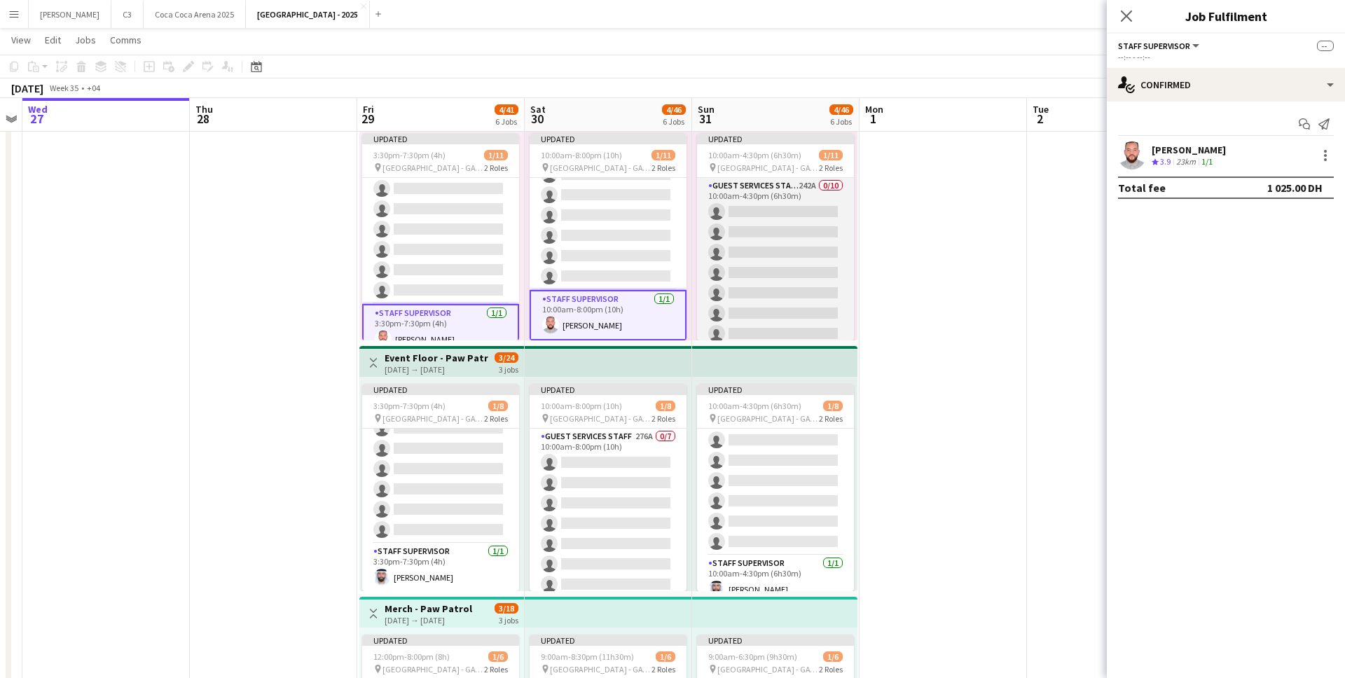
scroll to position [118, 0]
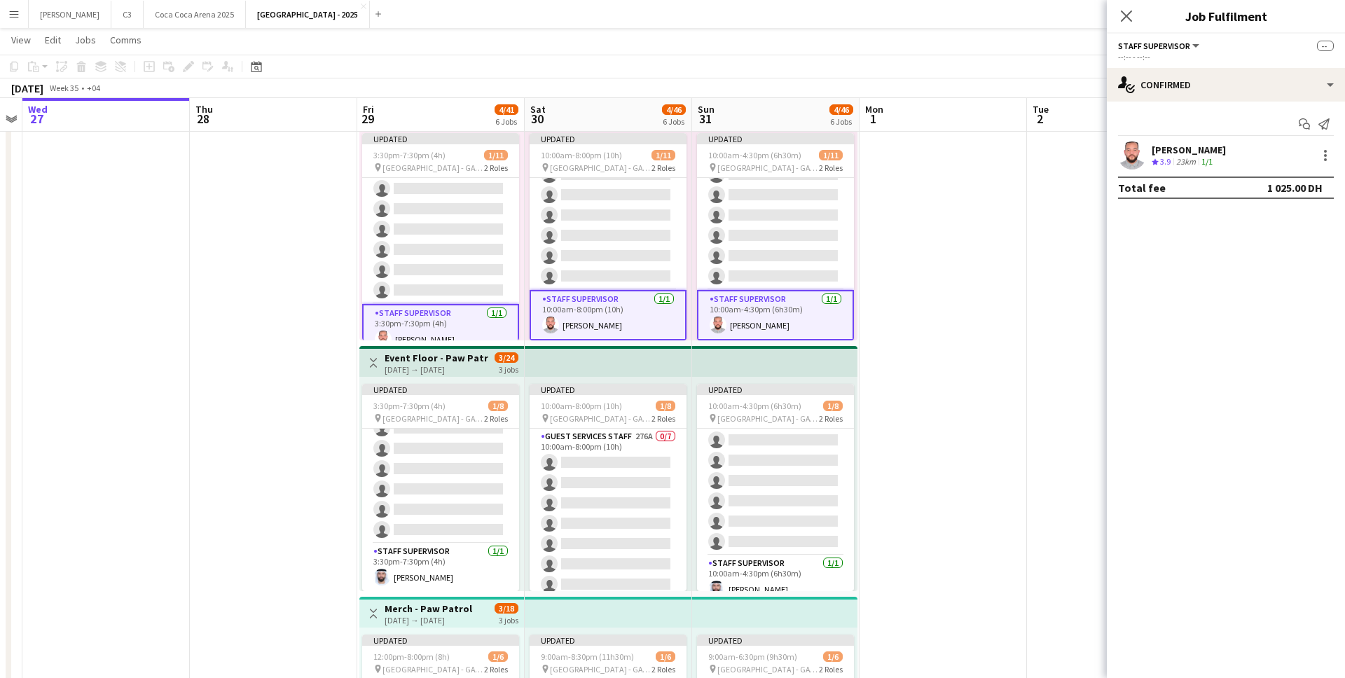
click at [632, 310] on app-card-role "Staff Supervisor 1/1 10:00am-8:00pm (10h) Youssef Esmat" at bounding box center [607, 315] width 157 height 50
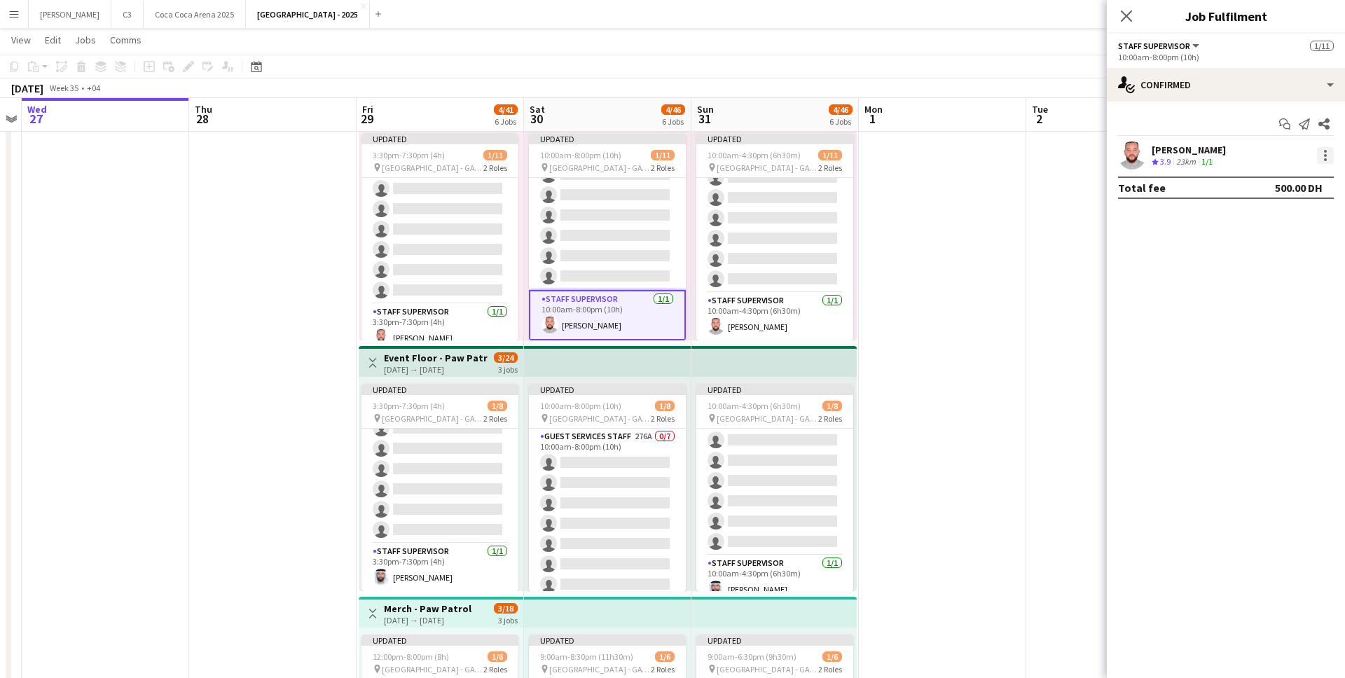
click at [1324, 154] on div at bounding box center [1325, 155] width 3 height 3
click at [1268, 286] on span "Remove" at bounding box center [1256, 282] width 42 height 12
click at [1196, 154] on input at bounding box center [1232, 155] width 162 height 17
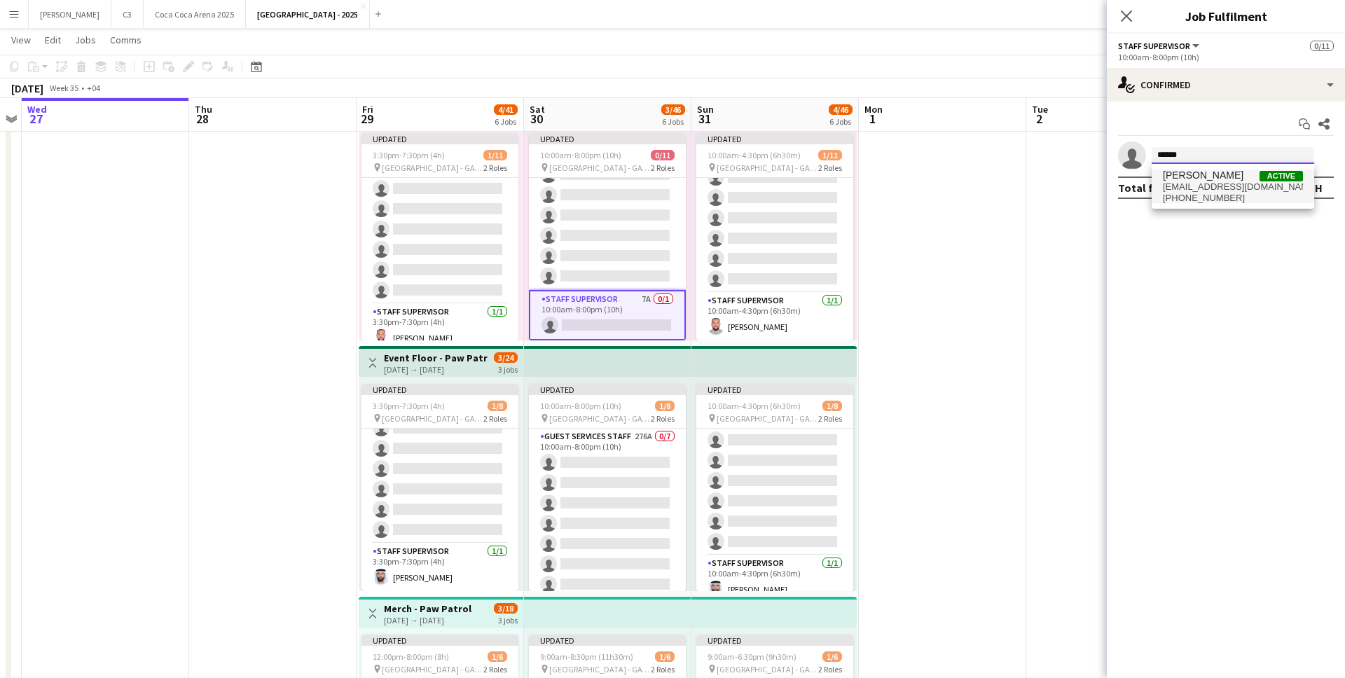
type input "******"
click at [1203, 191] on span "mz.5ab.996@gmail.com" at bounding box center [1233, 186] width 140 height 11
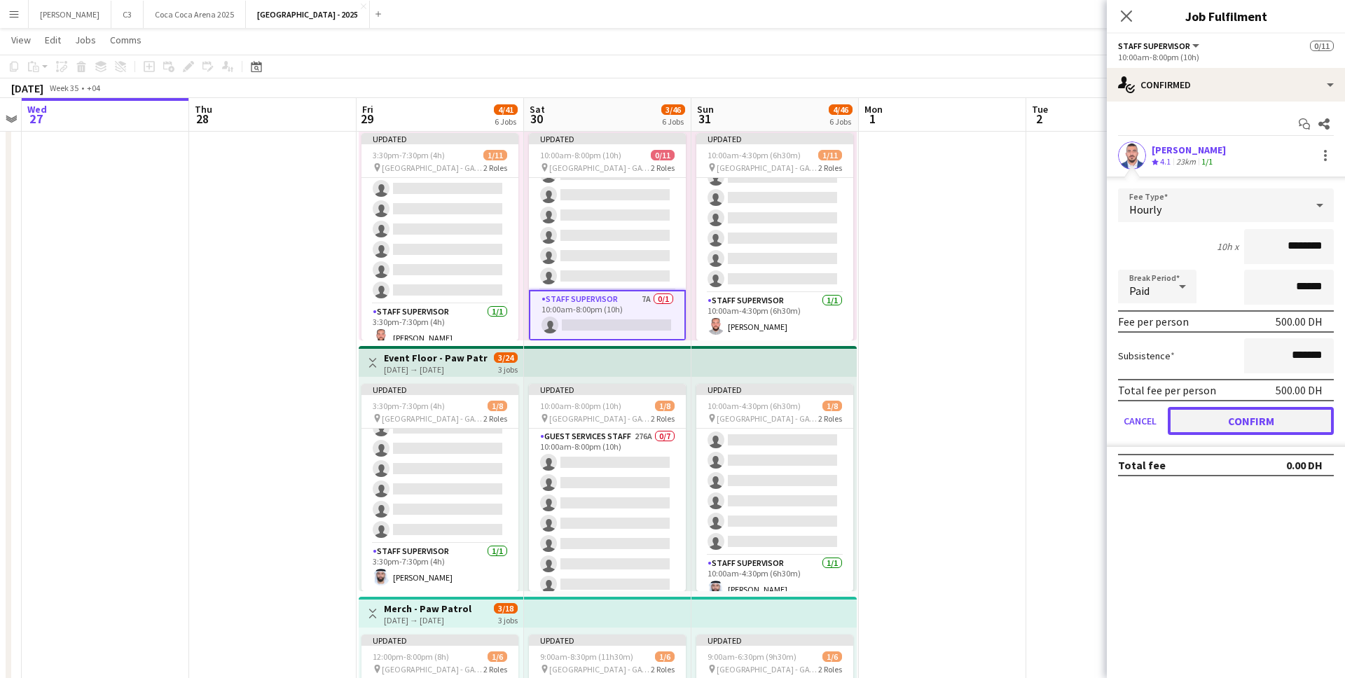
click at [1233, 424] on button "Confirm" at bounding box center [1251, 421] width 166 height 28
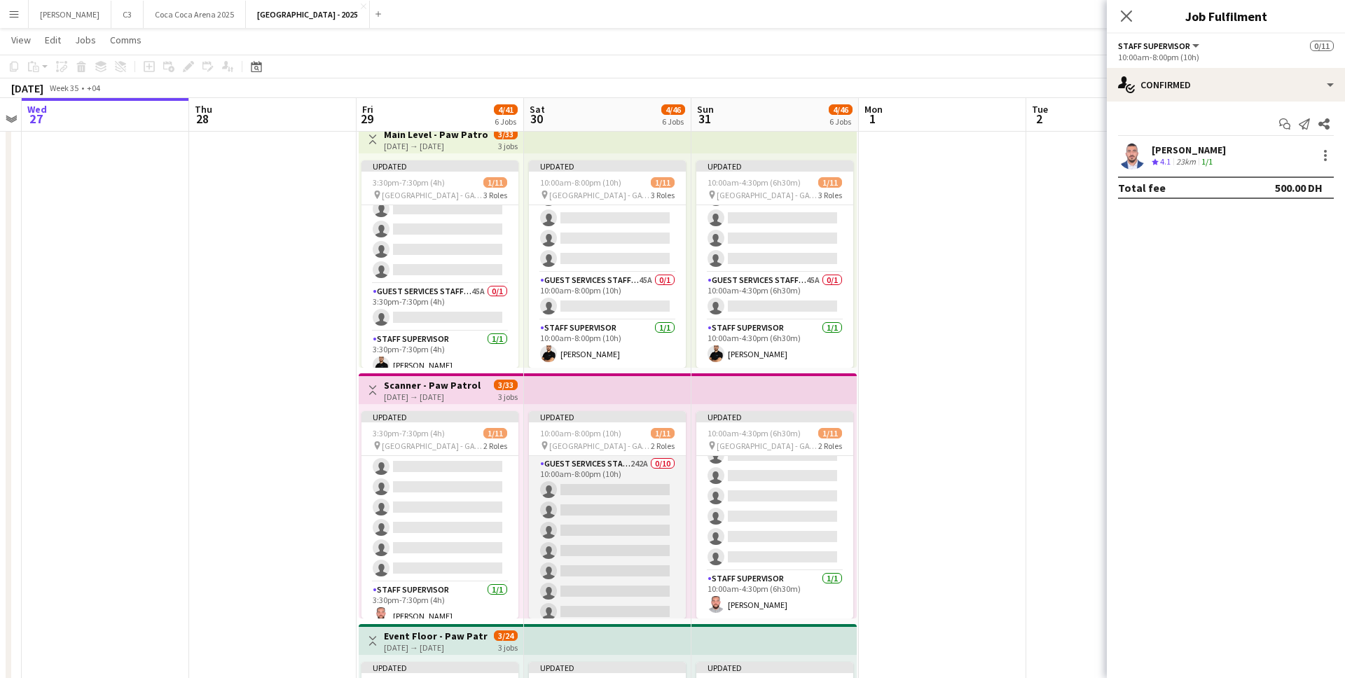
scroll to position [118, 0]
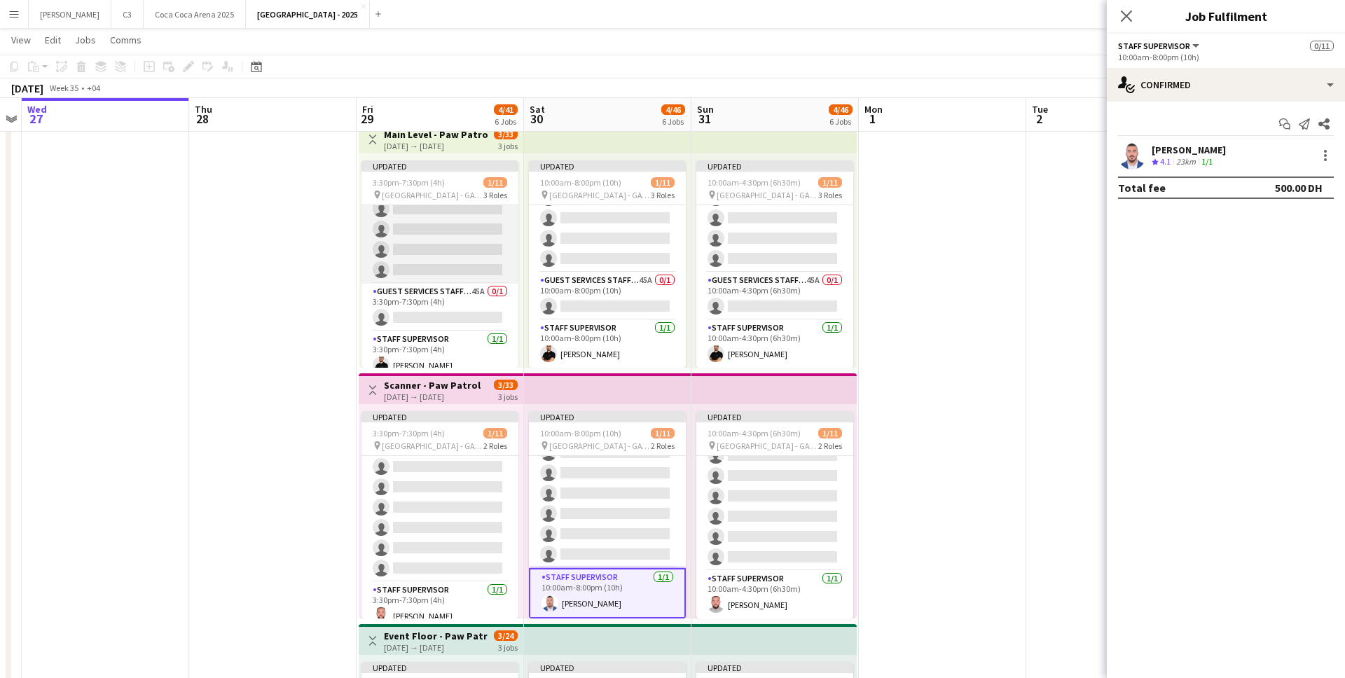
click at [441, 240] on app-card-role "Guest Services Staff 264A 0/9 3:30pm-7:30pm (4h) single-neutral-actions single-…" at bounding box center [439, 179] width 157 height 210
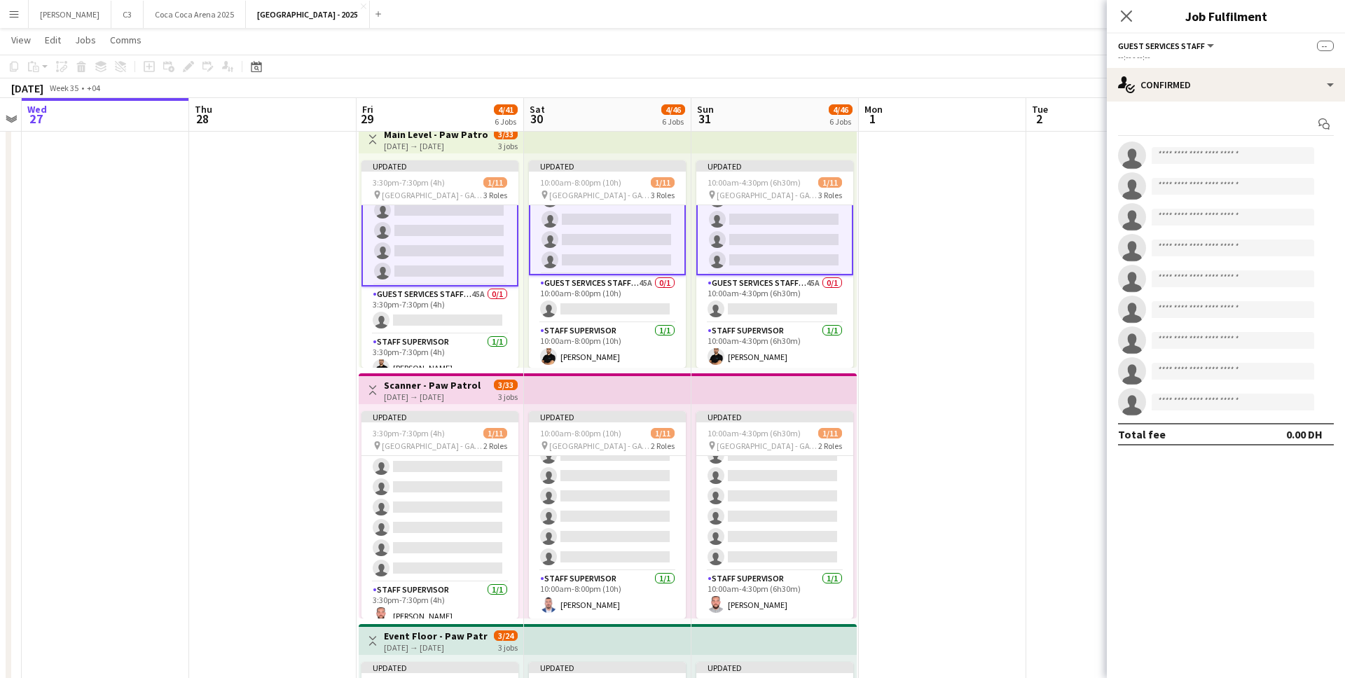
scroll to position [146, 0]
click at [1217, 158] on input at bounding box center [1232, 155] width 162 height 17
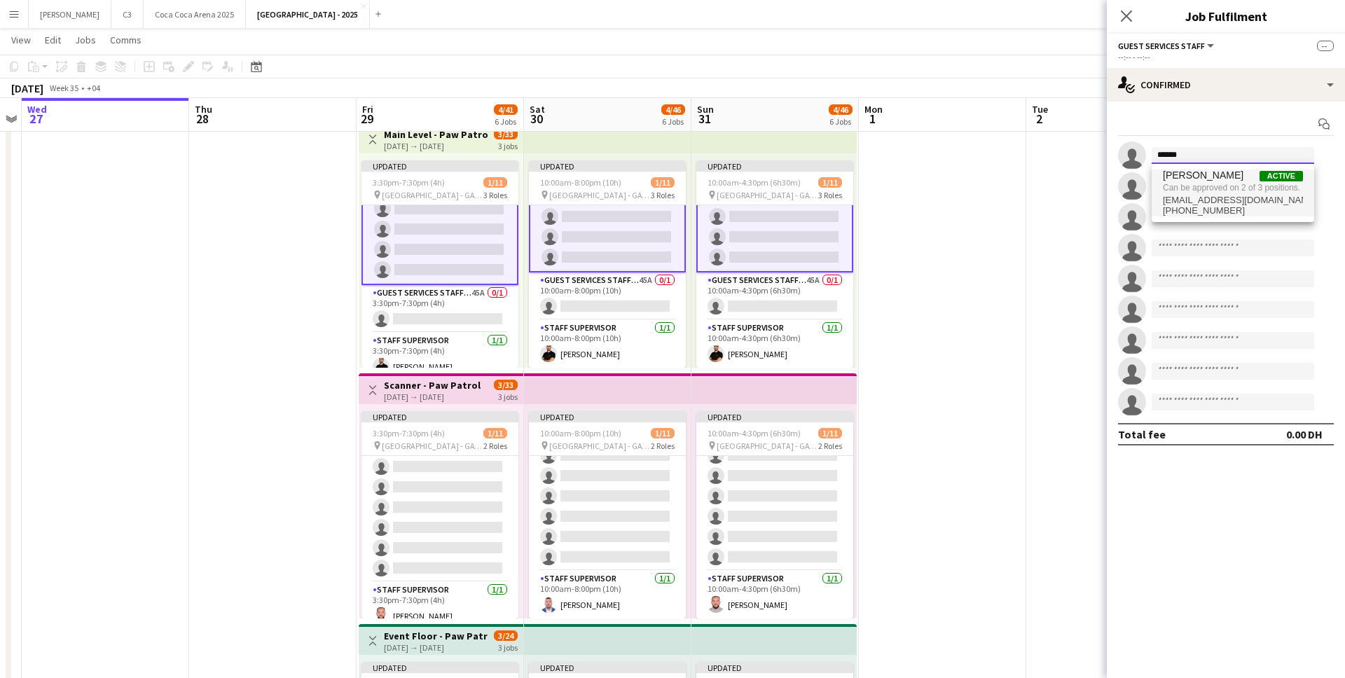
type input "******"
click at [1217, 188] on span "Can be approved on 2 of 3 positions." at bounding box center [1233, 187] width 140 height 13
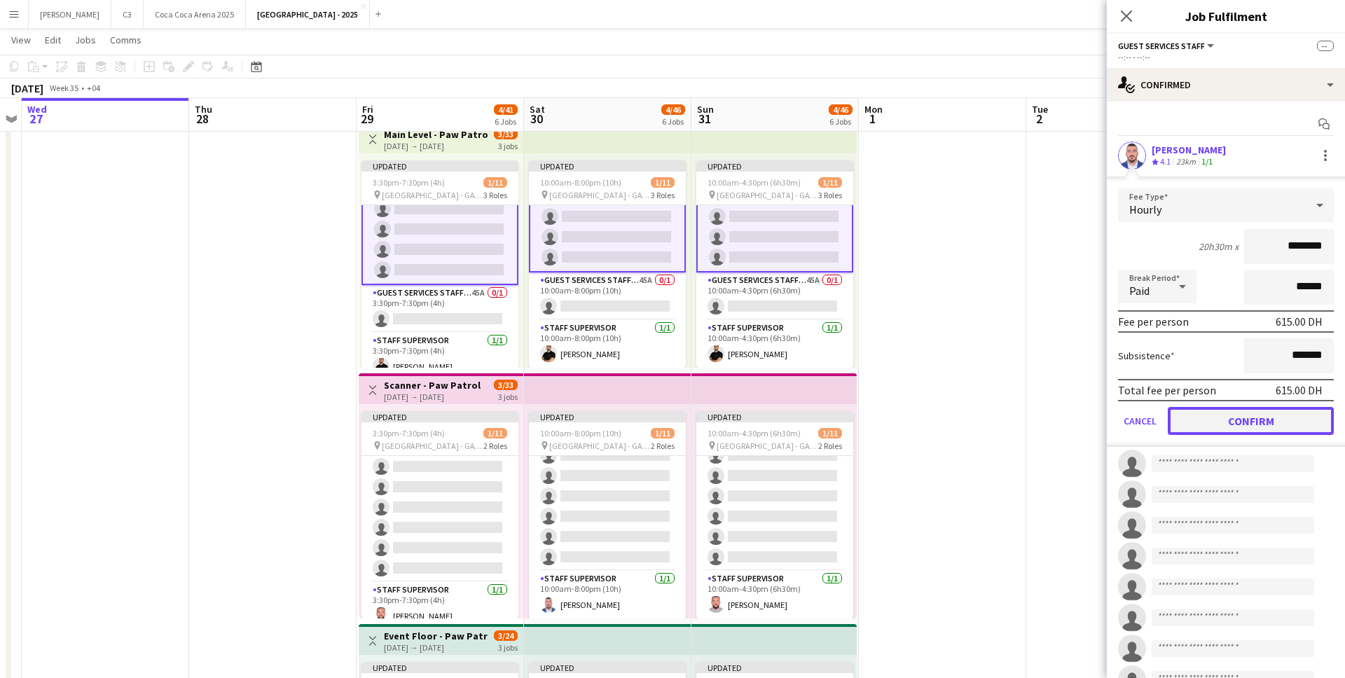
click at [1218, 415] on button "Confirm" at bounding box center [1251, 421] width 166 height 28
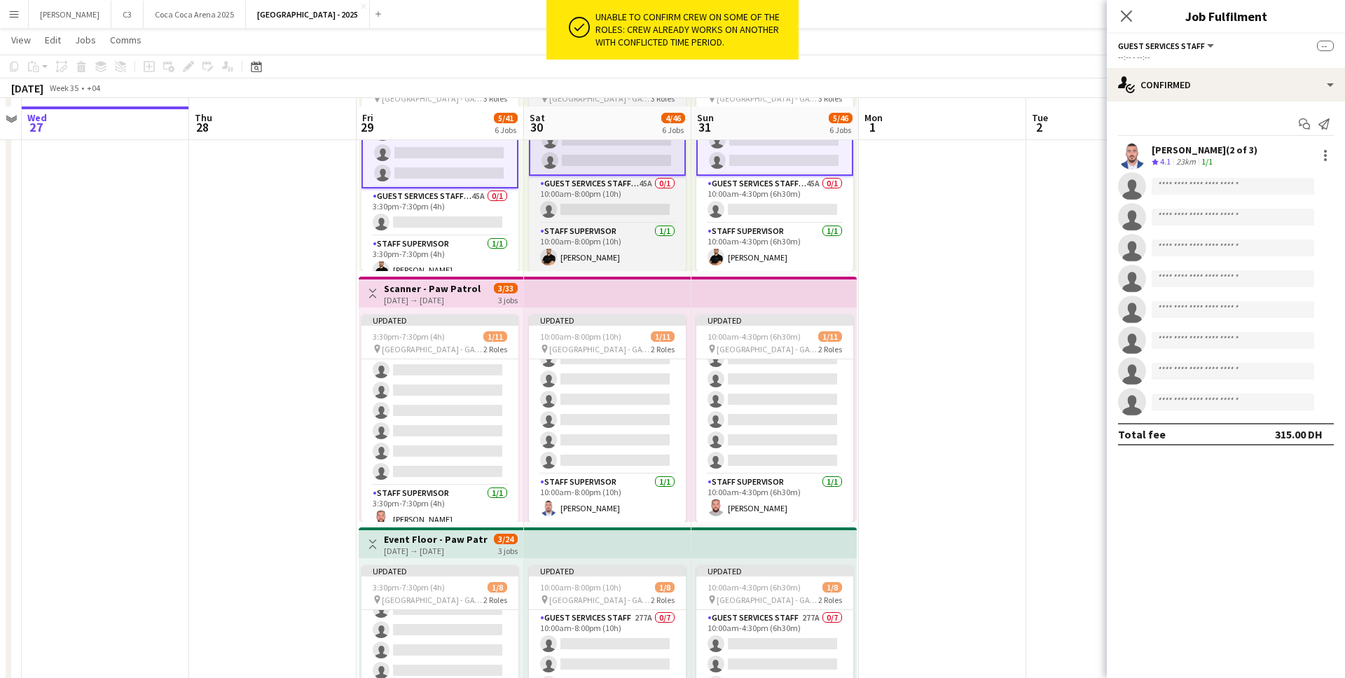
scroll to position [242, 0]
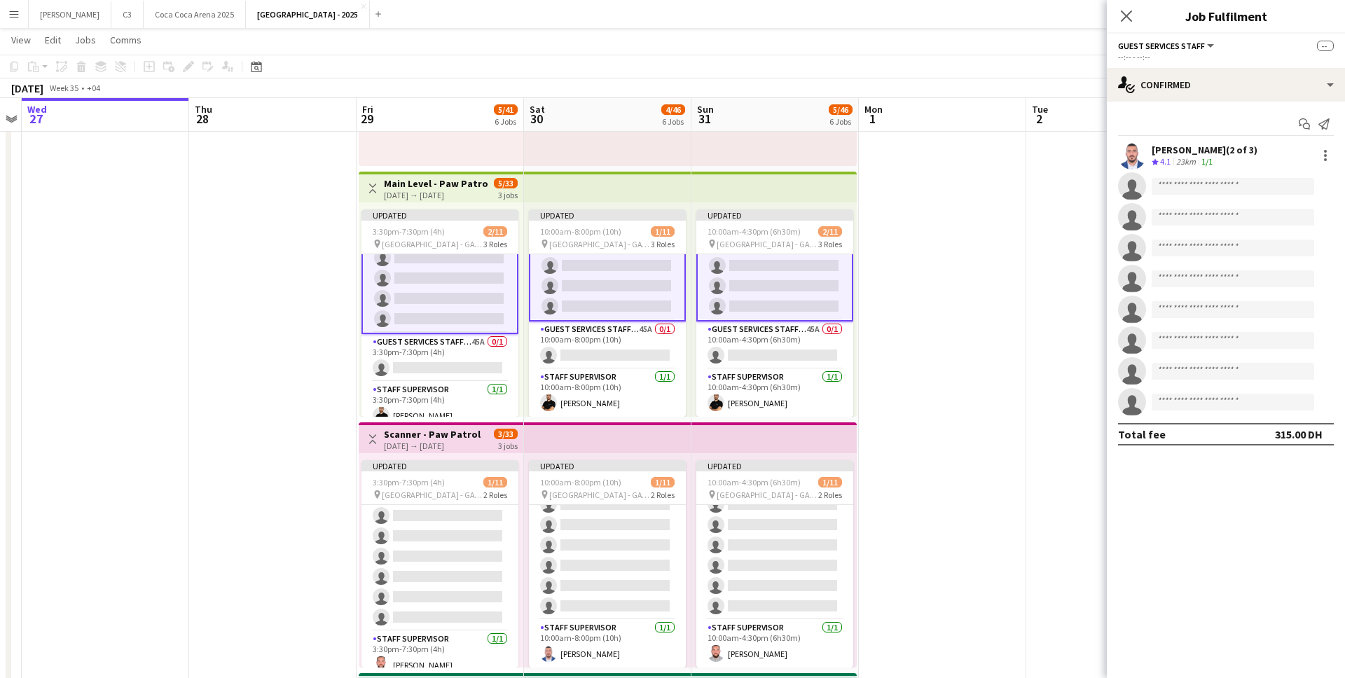
click at [792, 302] on app-card-role "Guest Services Staff 265A 1/9 10:00am-4:30pm (6h30m) Mohammad Joudeh single-neu…" at bounding box center [774, 215] width 157 height 213
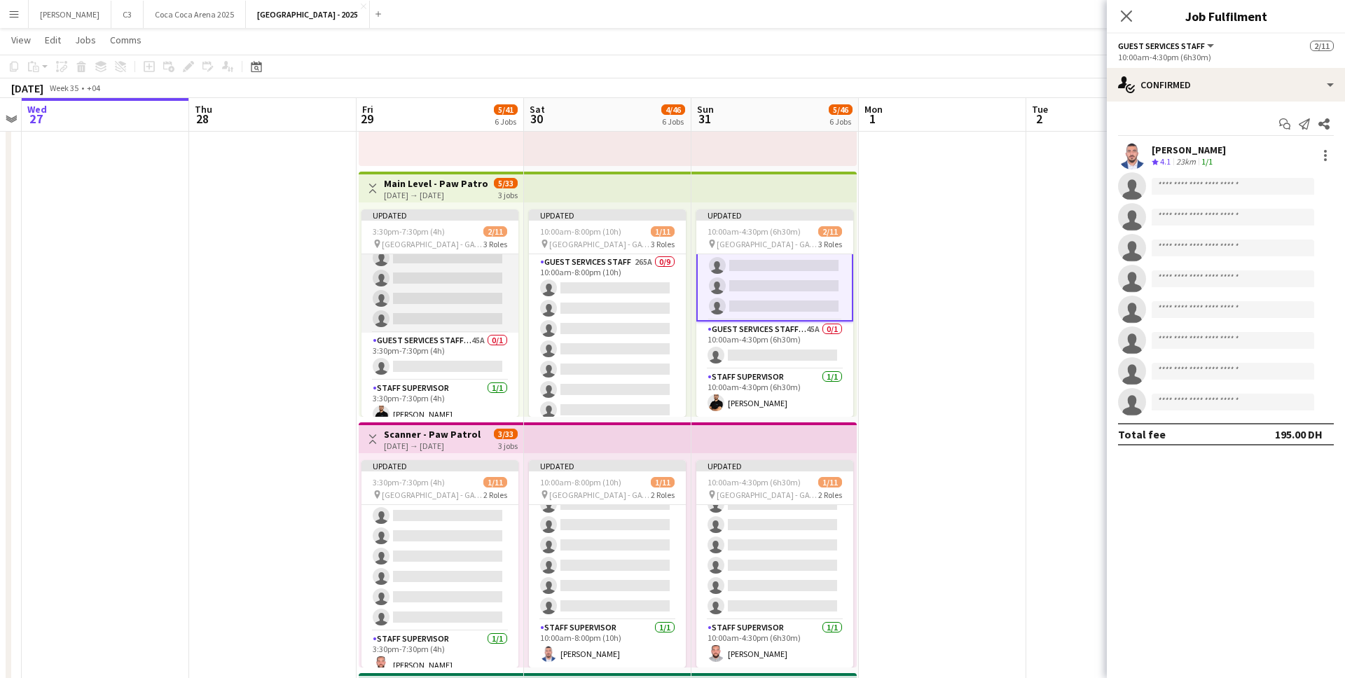
scroll to position [0, 0]
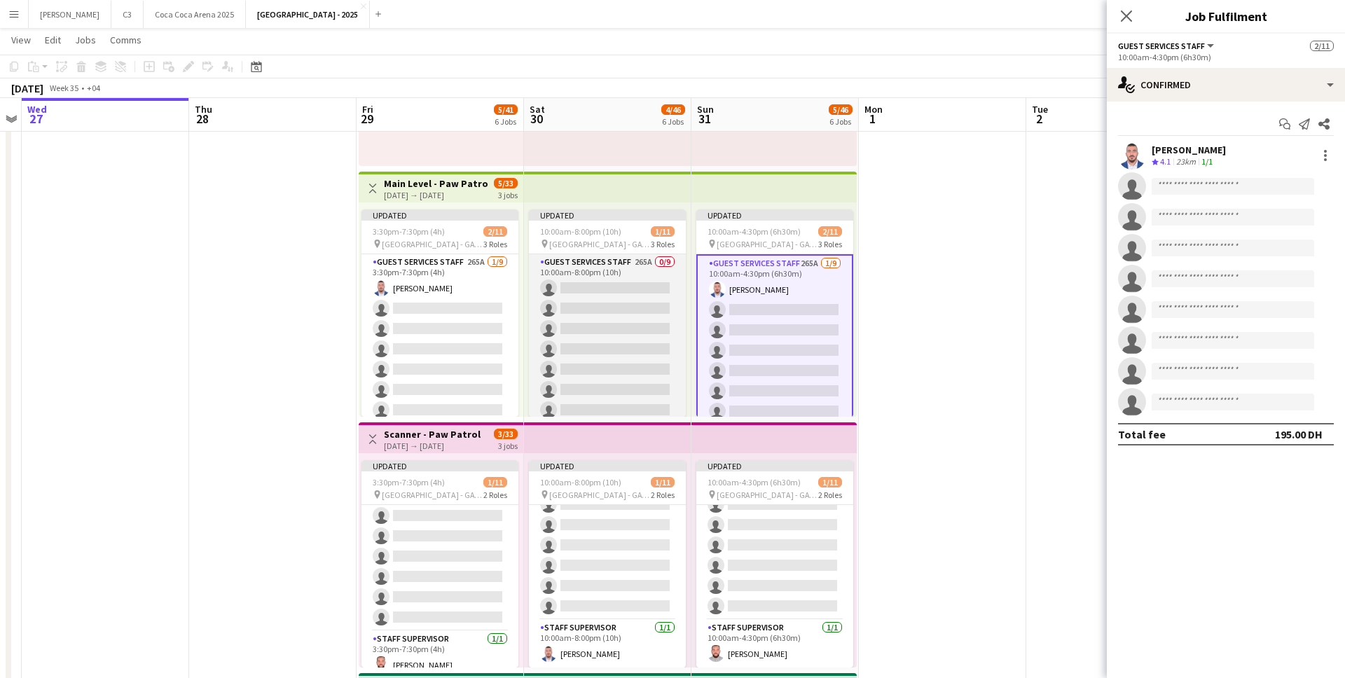
click at [628, 351] on app-card-role "Guest Services Staff 265A 0/9 10:00am-8:00pm (10h) single-neutral-actions singl…" at bounding box center [607, 359] width 157 height 210
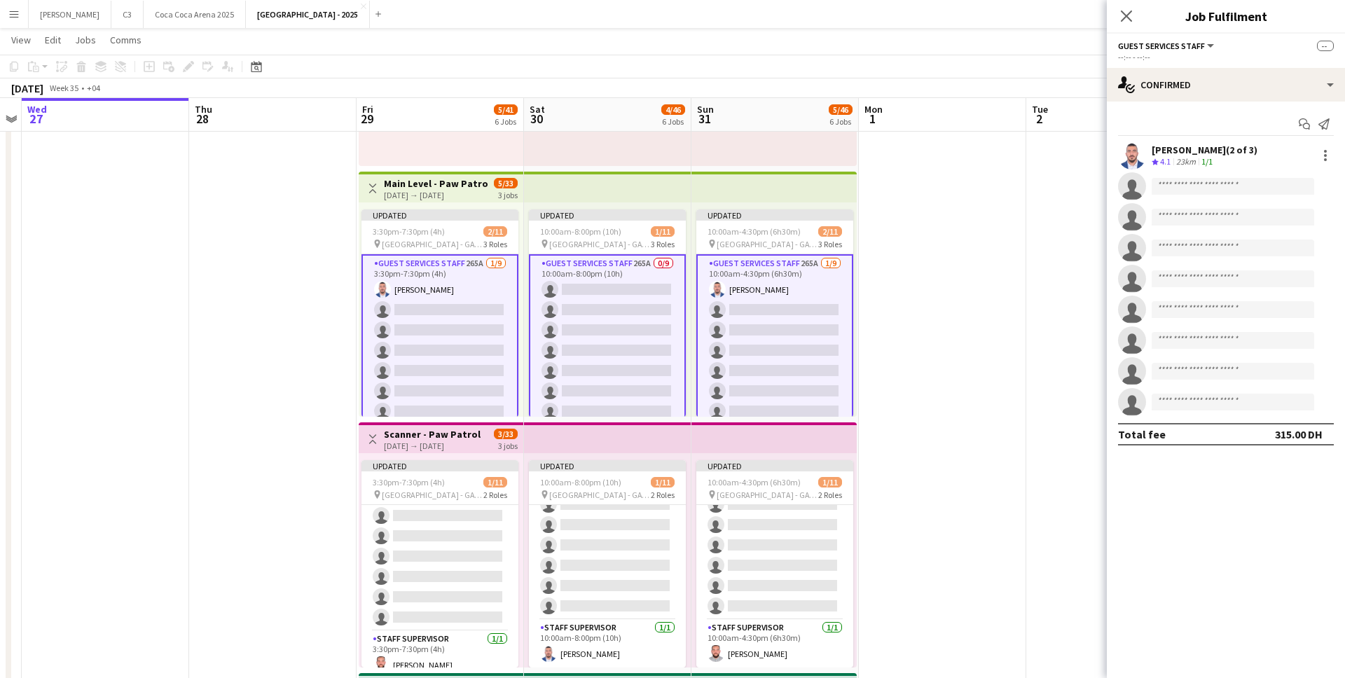
click at [627, 351] on app-card-role "Guest Services Staff 265A 0/9 10:00am-8:00pm (10h) single-neutral-actions singl…" at bounding box center [607, 360] width 157 height 213
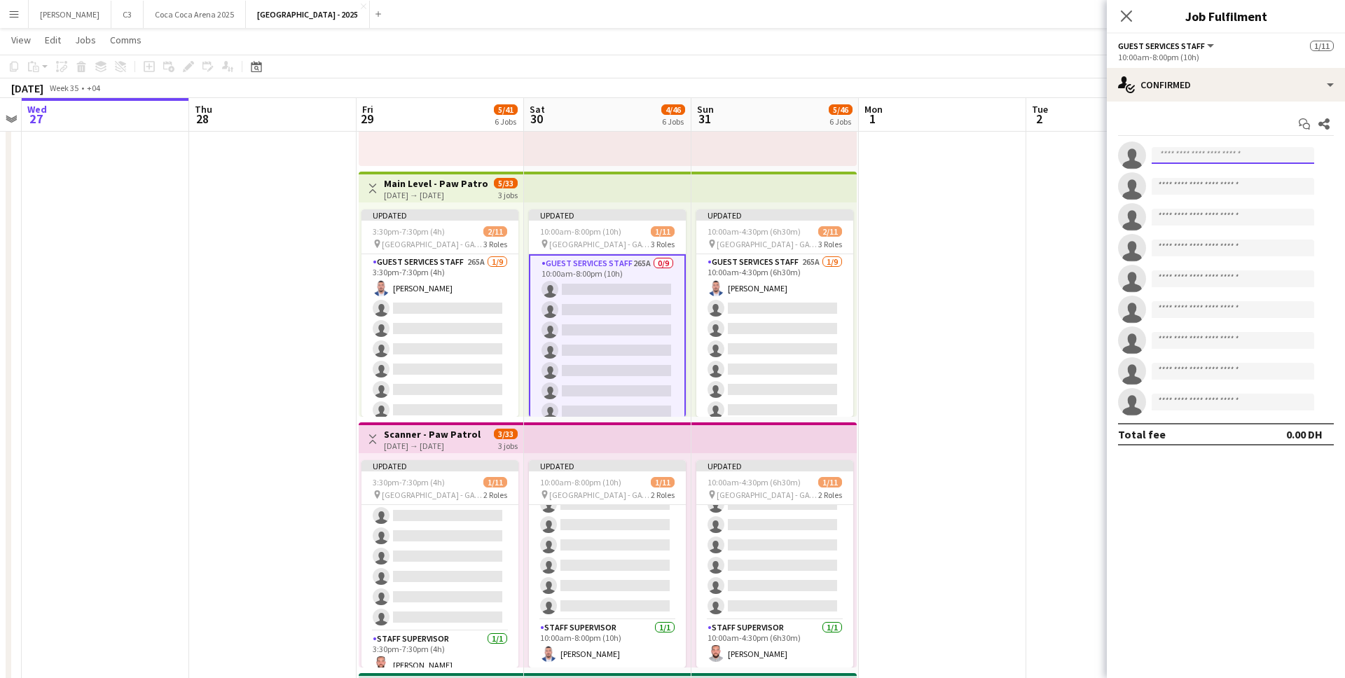
click at [1211, 151] on input at bounding box center [1232, 155] width 162 height 17
type input "*****"
click at [1179, 211] on input at bounding box center [1232, 217] width 162 height 17
click at [1195, 156] on input "*****" at bounding box center [1232, 155] width 162 height 17
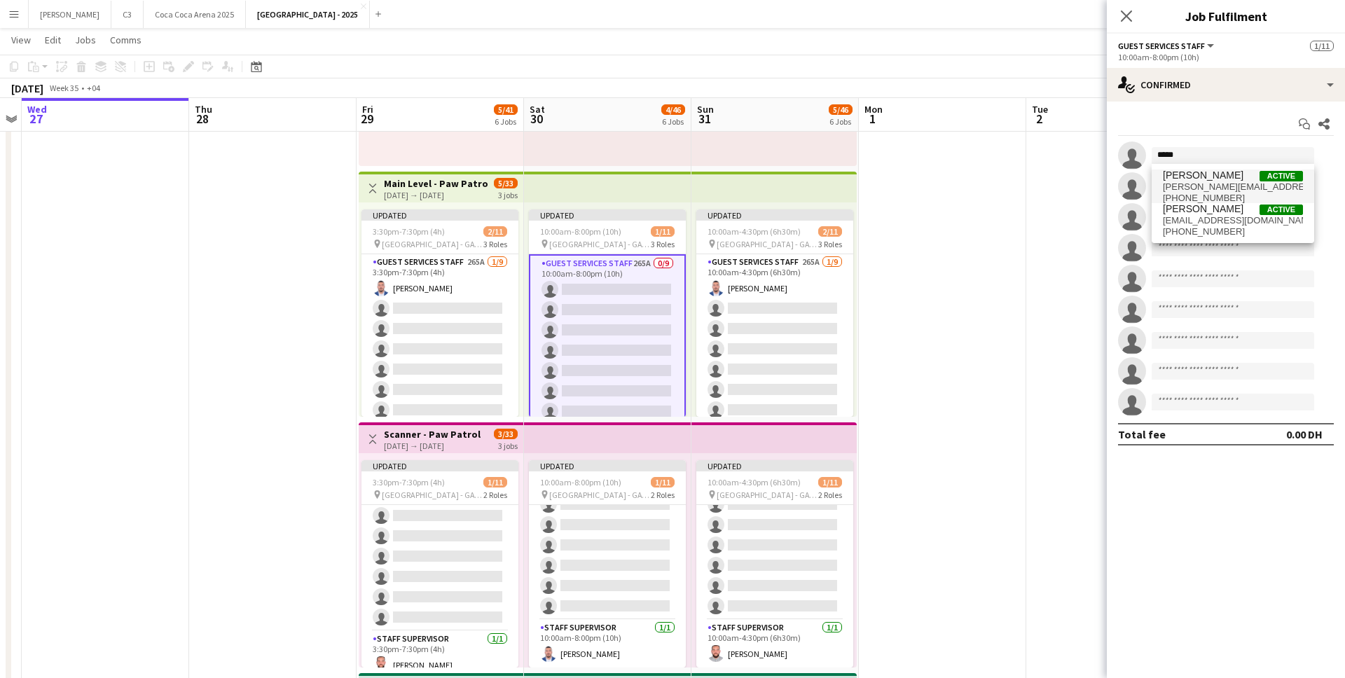
click at [1207, 175] on span "[PERSON_NAME]" at bounding box center [1203, 175] width 81 height 12
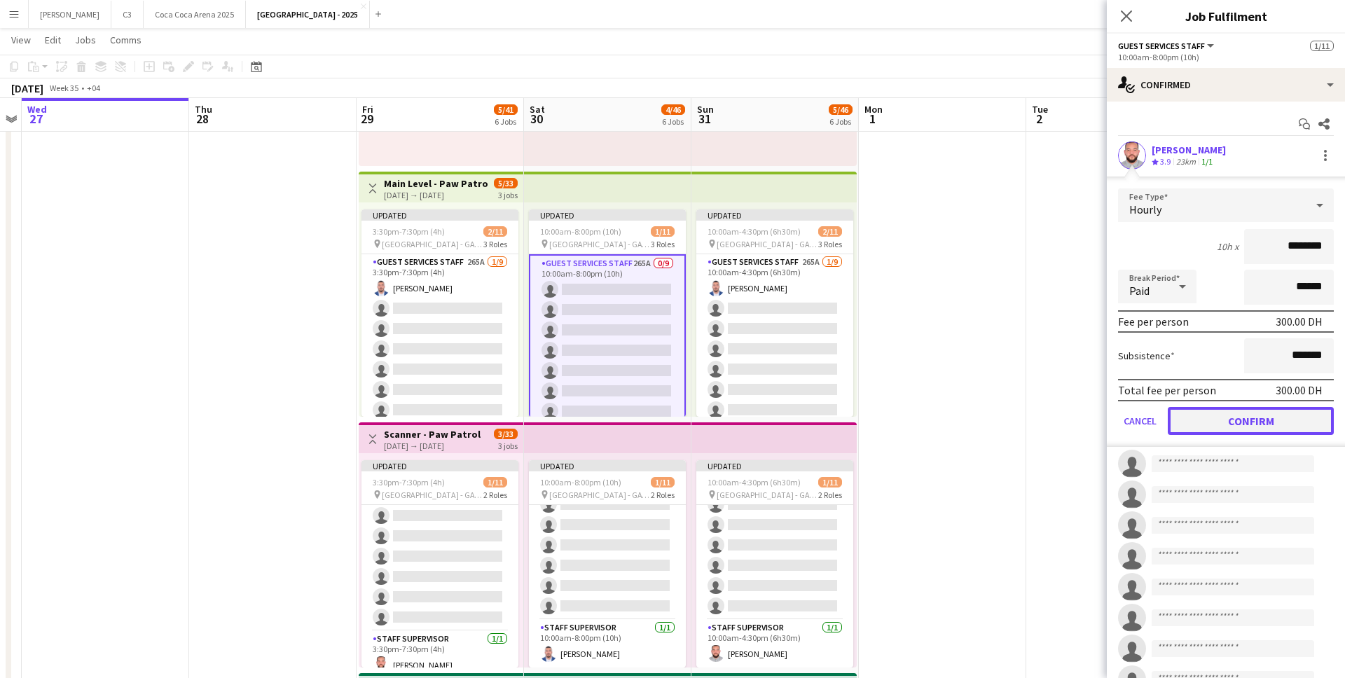
click at [1249, 418] on button "Confirm" at bounding box center [1251, 421] width 166 height 28
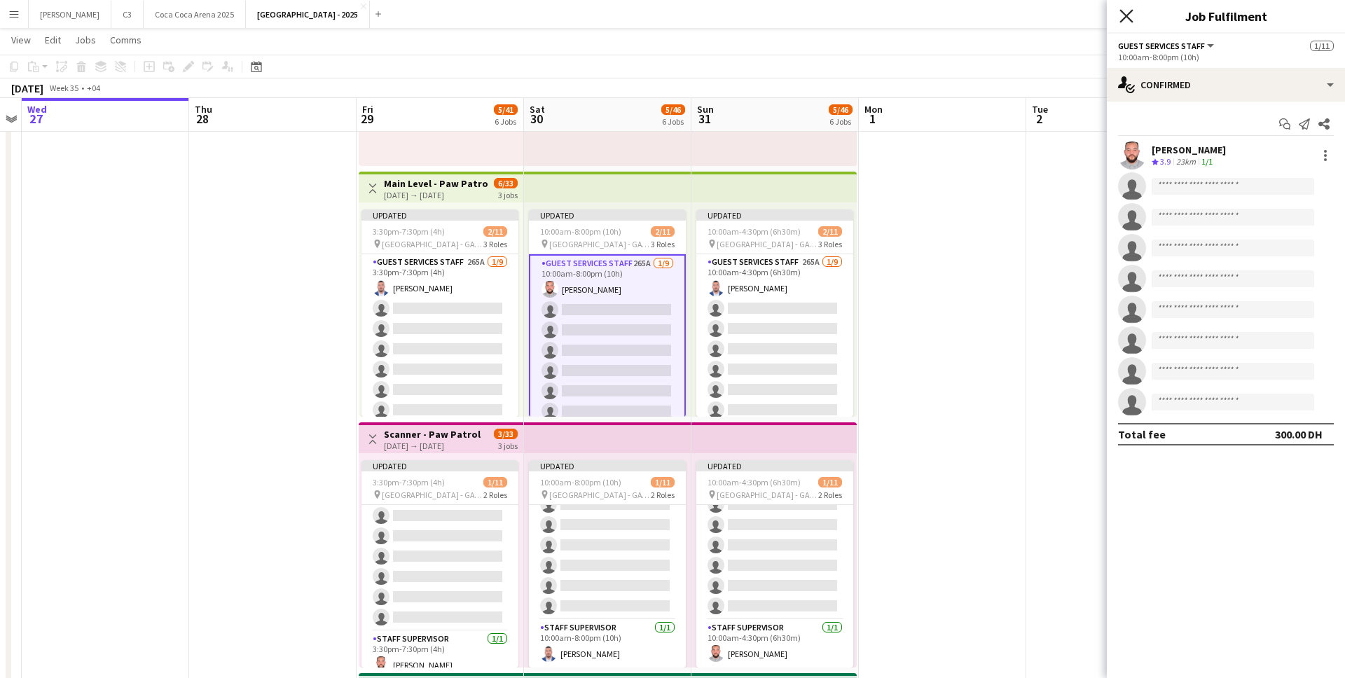
click at [1130, 13] on icon "Close pop-in" at bounding box center [1125, 15] width 13 height 13
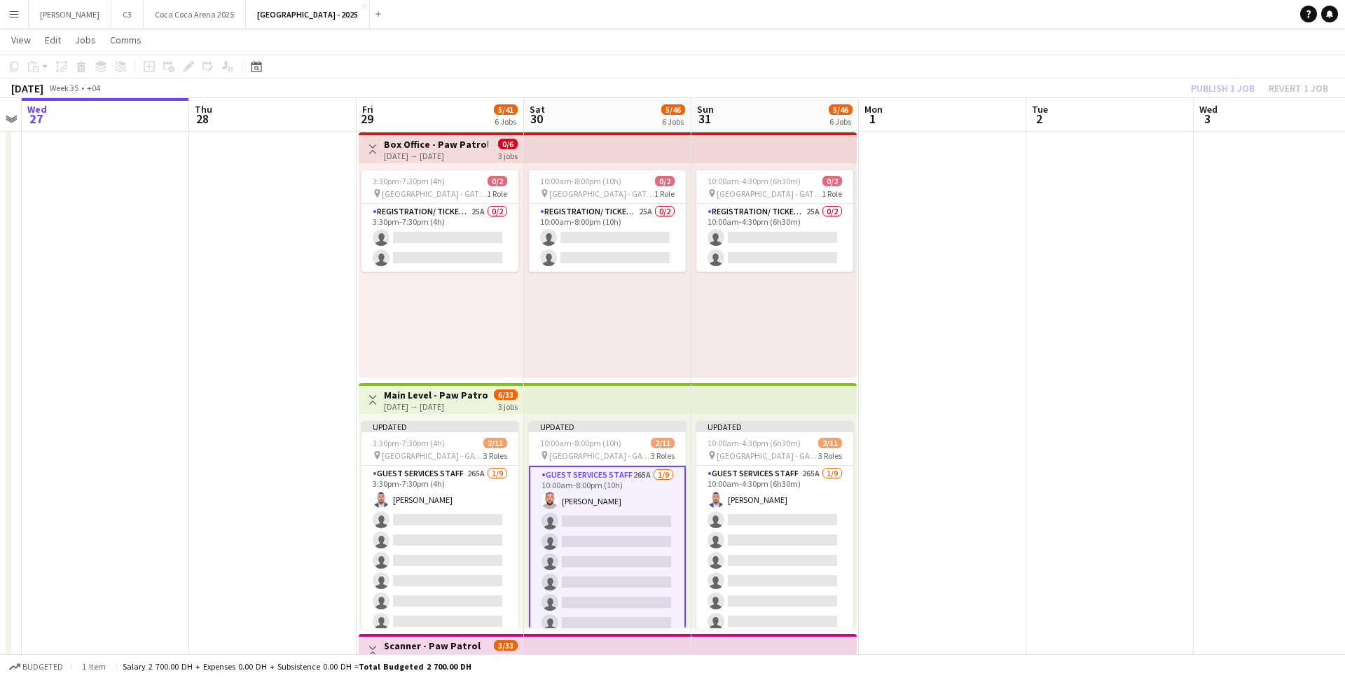
scroll to position [29, 0]
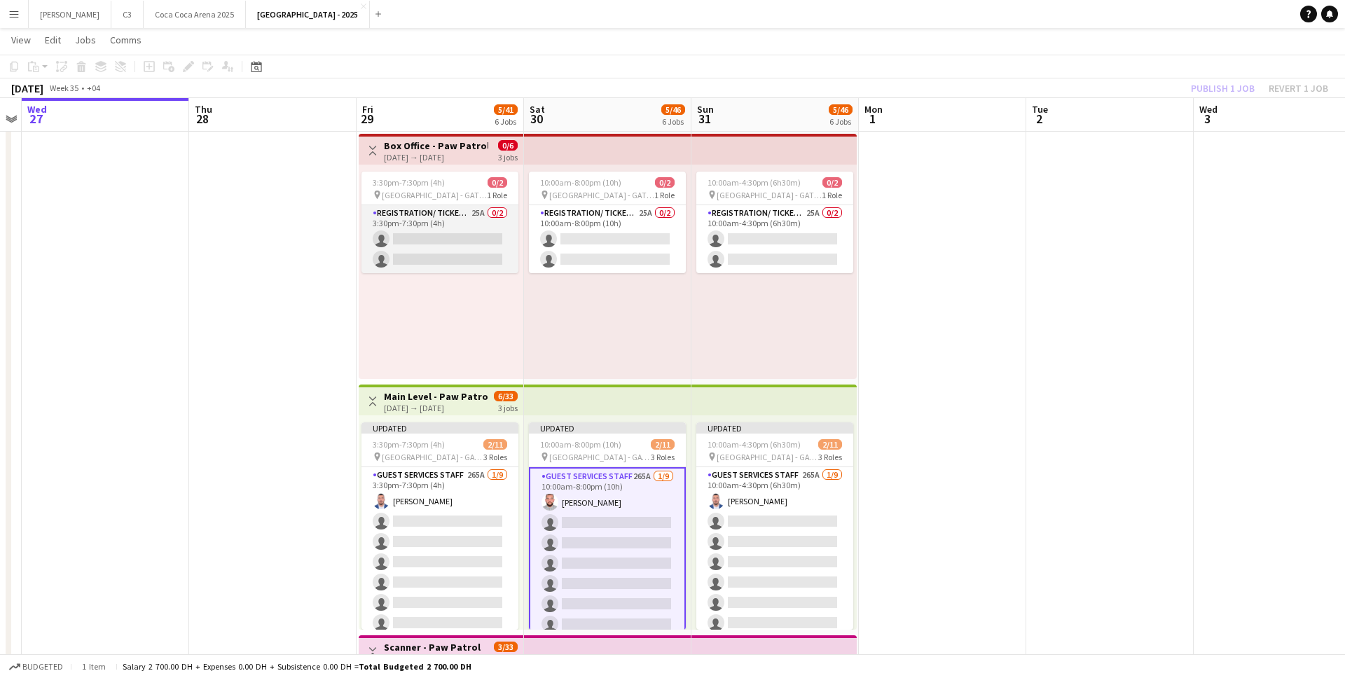
click at [440, 240] on app-card-role "Registration/ Ticketing 25A 0/2 3:30pm-7:30pm (4h) single-neutral-actions singl…" at bounding box center [439, 239] width 157 height 68
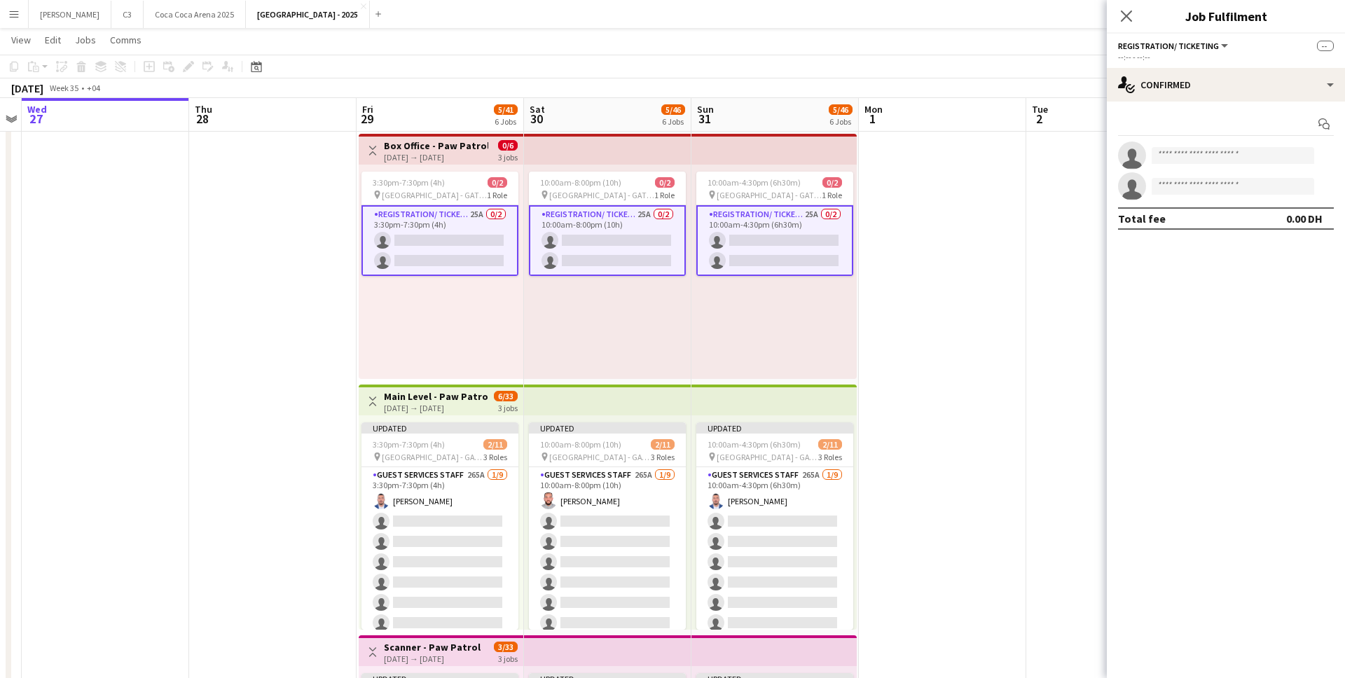
click at [450, 240] on app-card-role "Registration/ Ticketing 25A 0/2 3:30pm-7:30pm (4h) single-neutral-actions singl…" at bounding box center [439, 240] width 157 height 71
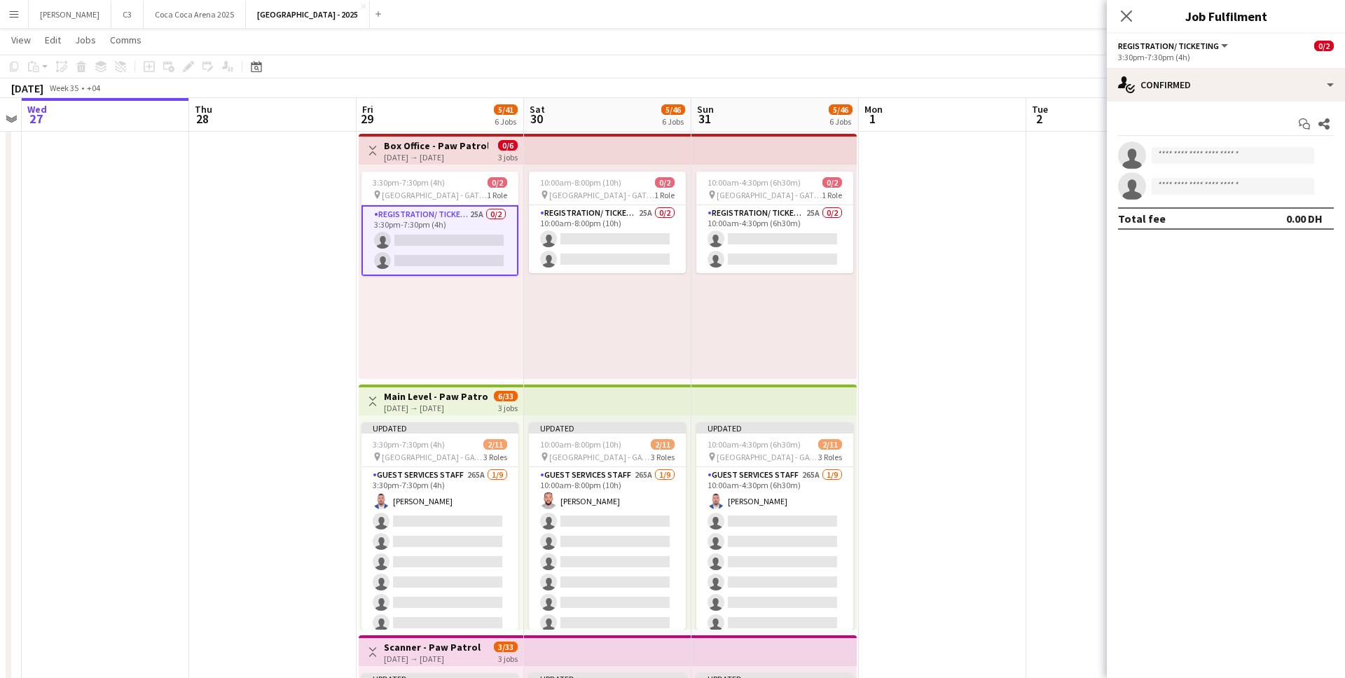
click at [469, 237] on app-card-role "Registration/ Ticketing 25A 0/2 3:30pm-7:30pm (4h) single-neutral-actions singl…" at bounding box center [439, 240] width 157 height 71
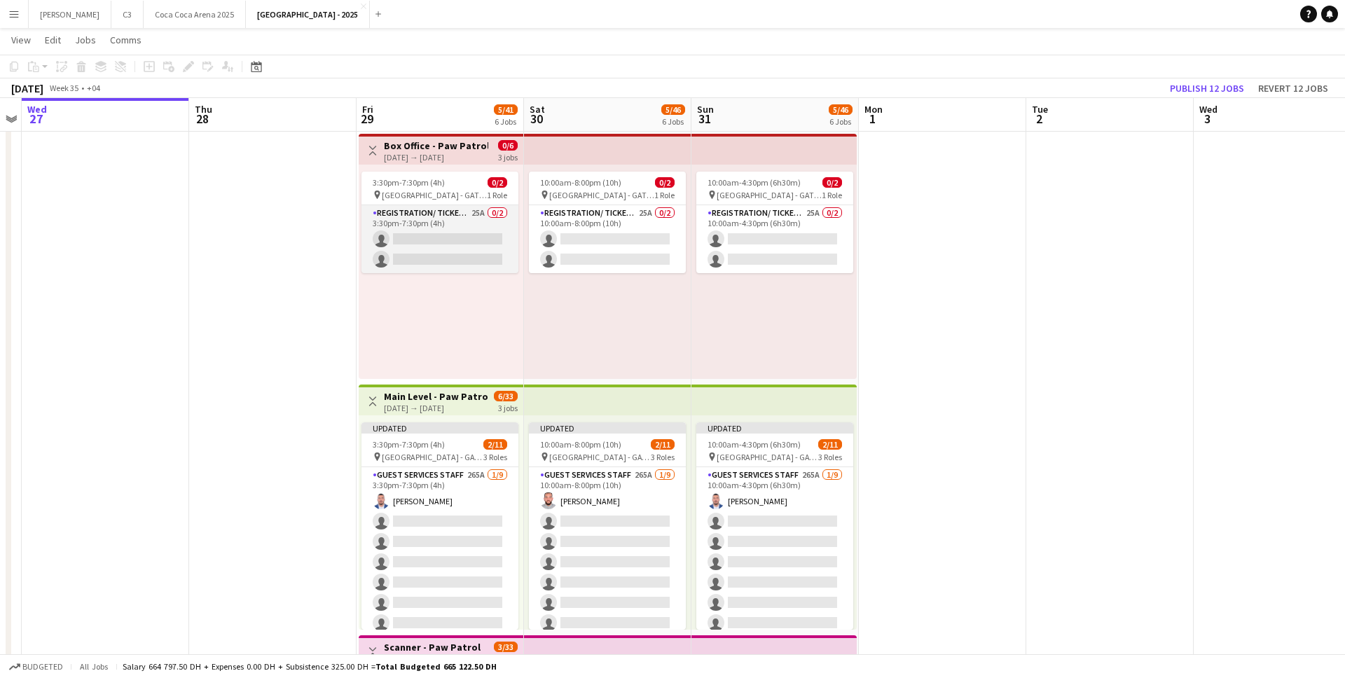
click at [469, 237] on app-card-role "Registration/ Ticketing 25A 0/2 3:30pm-7:30pm (4h) single-neutral-actions singl…" at bounding box center [439, 239] width 157 height 68
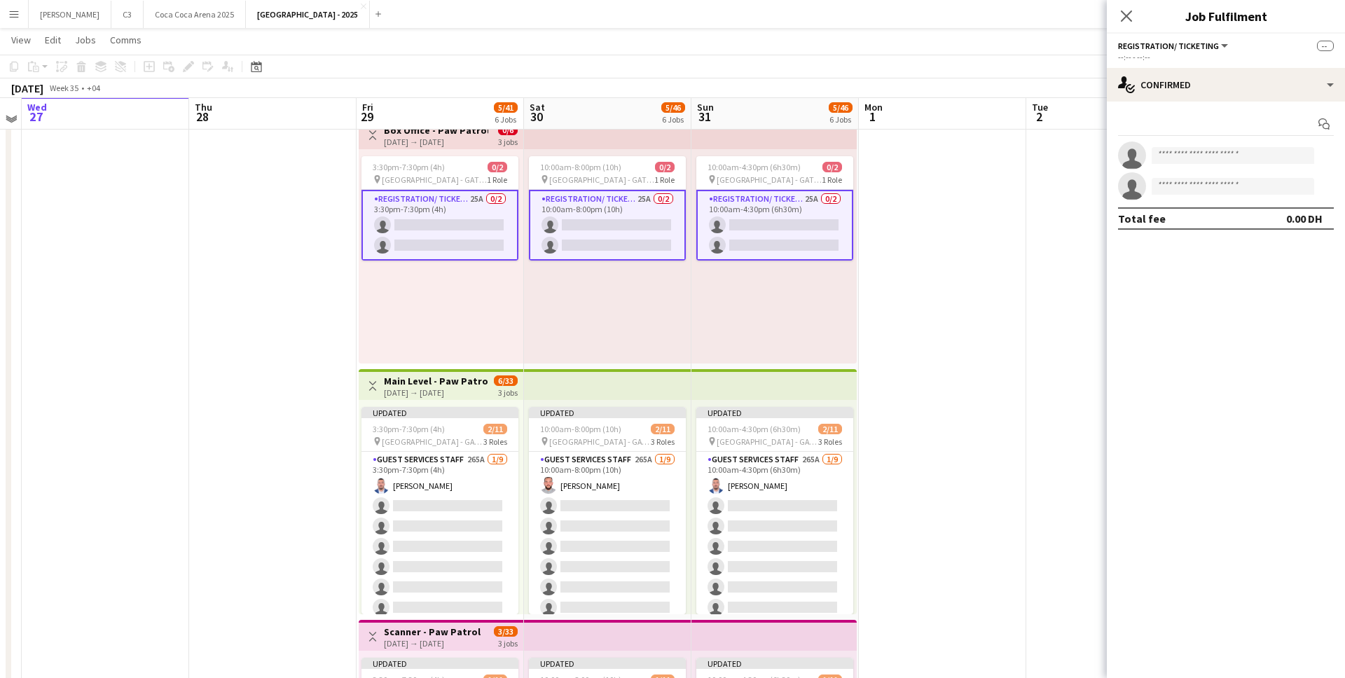
scroll to position [46, 0]
click at [1168, 146] on app-invite-slot "single-neutral-actions" at bounding box center [1226, 155] width 238 height 28
click at [1193, 153] on input at bounding box center [1232, 155] width 162 height 17
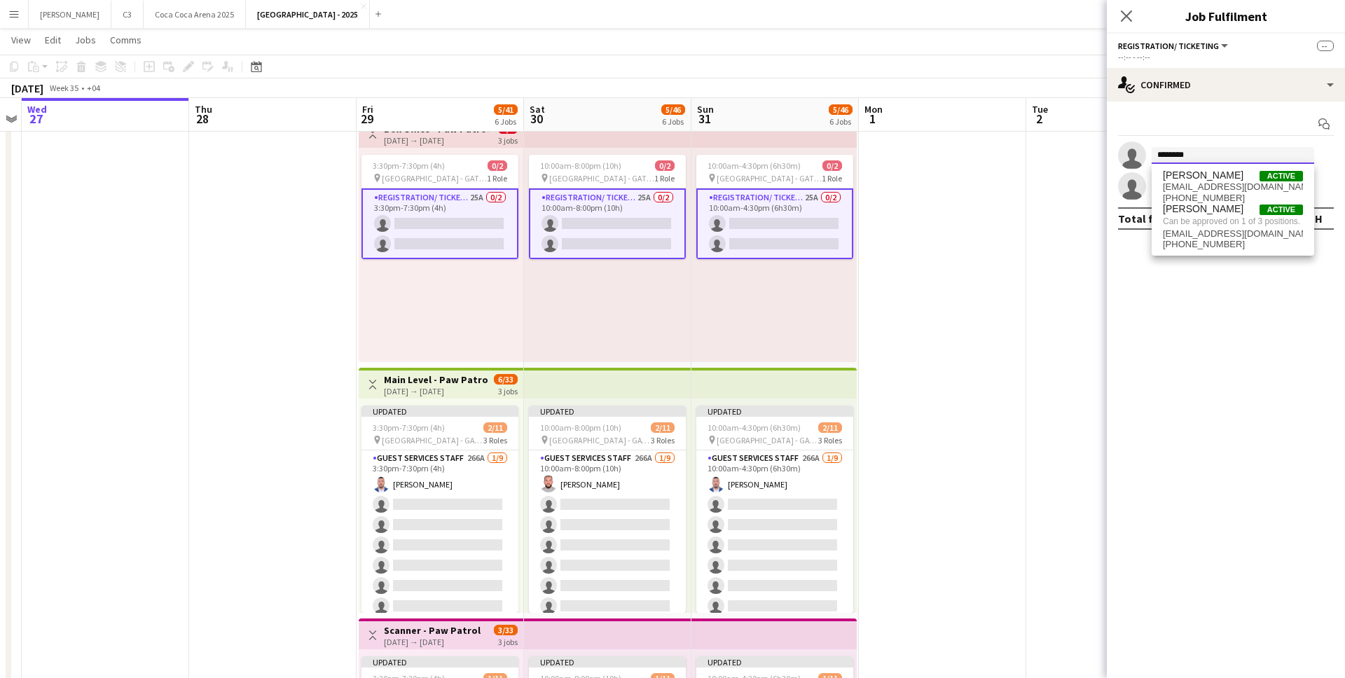
click at [1213, 163] on input "********" at bounding box center [1232, 155] width 162 height 17
type input "********"
click at [1202, 179] on span "[PERSON_NAME]" at bounding box center [1203, 175] width 81 height 12
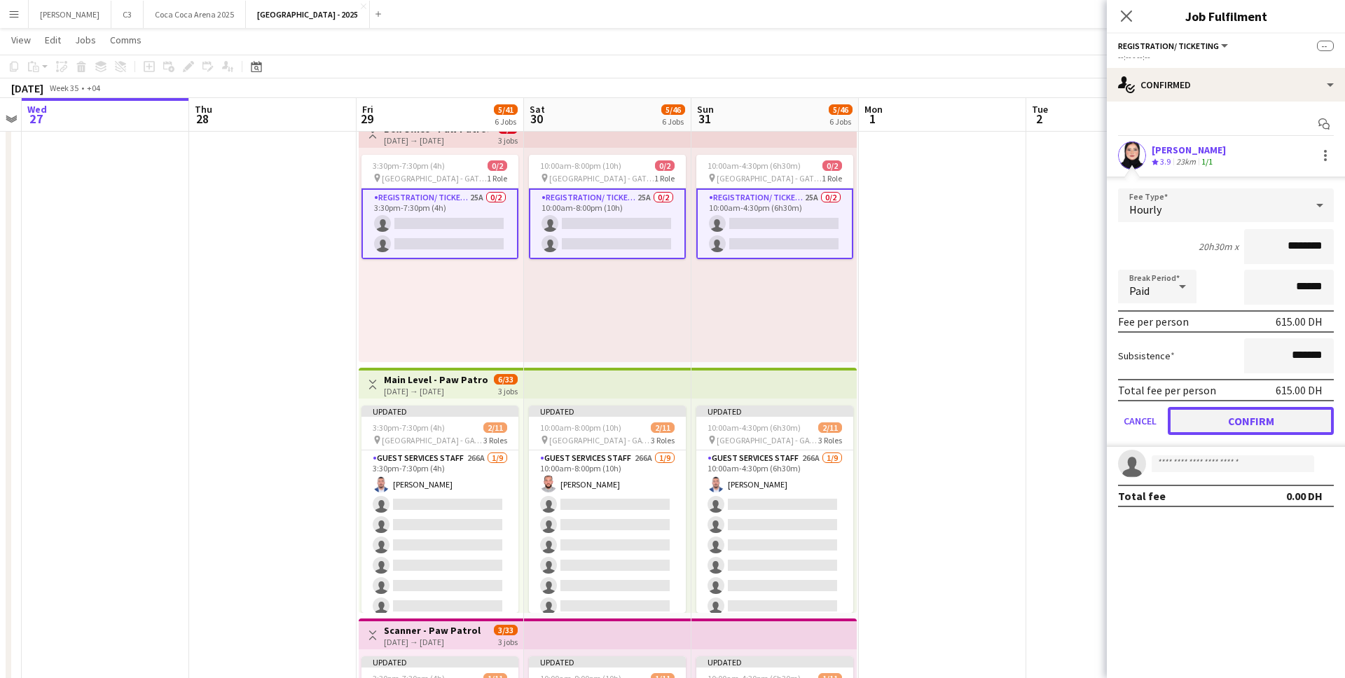
click at [1231, 424] on button "Confirm" at bounding box center [1251, 421] width 166 height 28
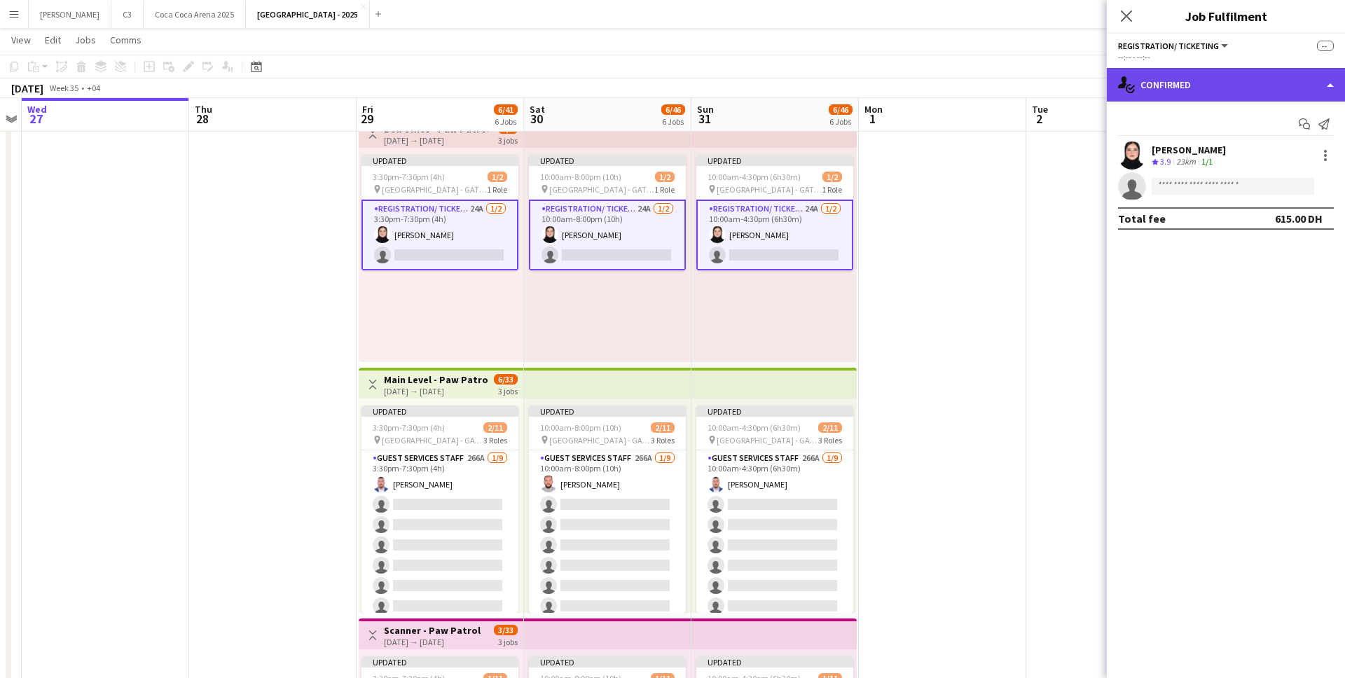
click at [1210, 75] on div "single-neutral-actions-check-2 Confirmed" at bounding box center [1226, 85] width 238 height 34
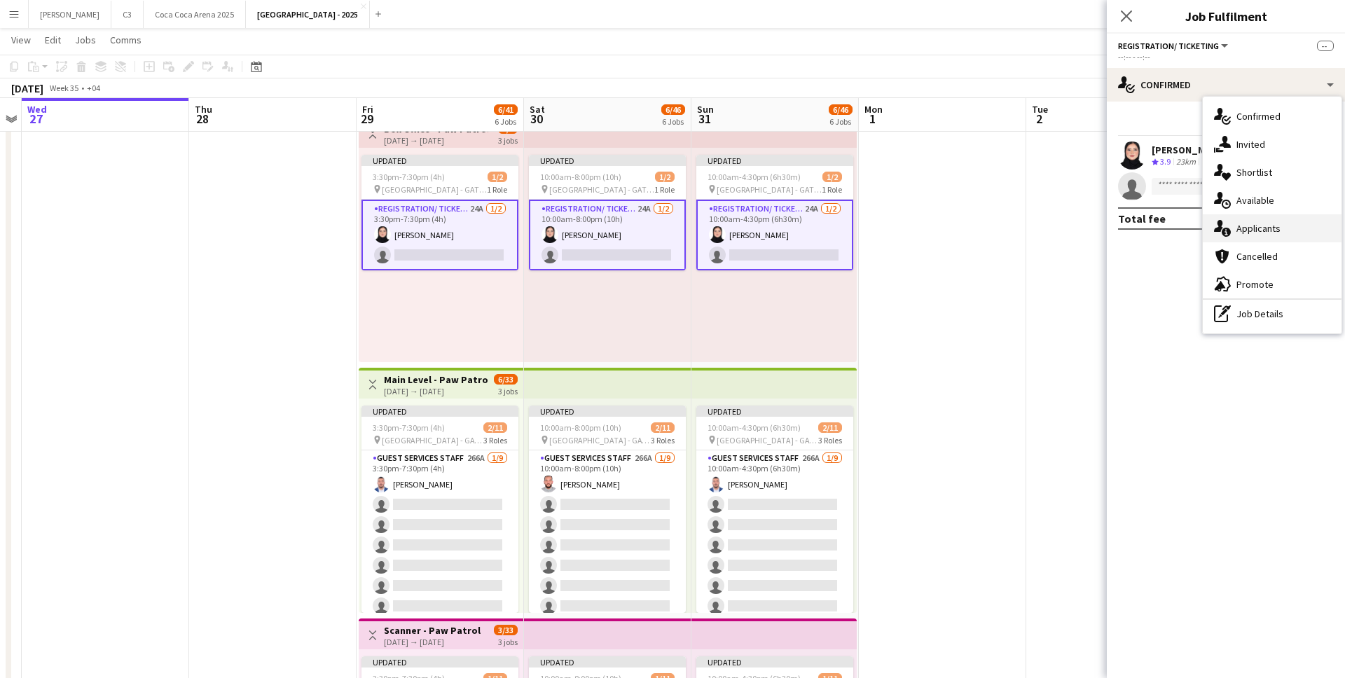
click at [1259, 235] on div "single-neutral-actions-information Applicants" at bounding box center [1272, 228] width 139 height 28
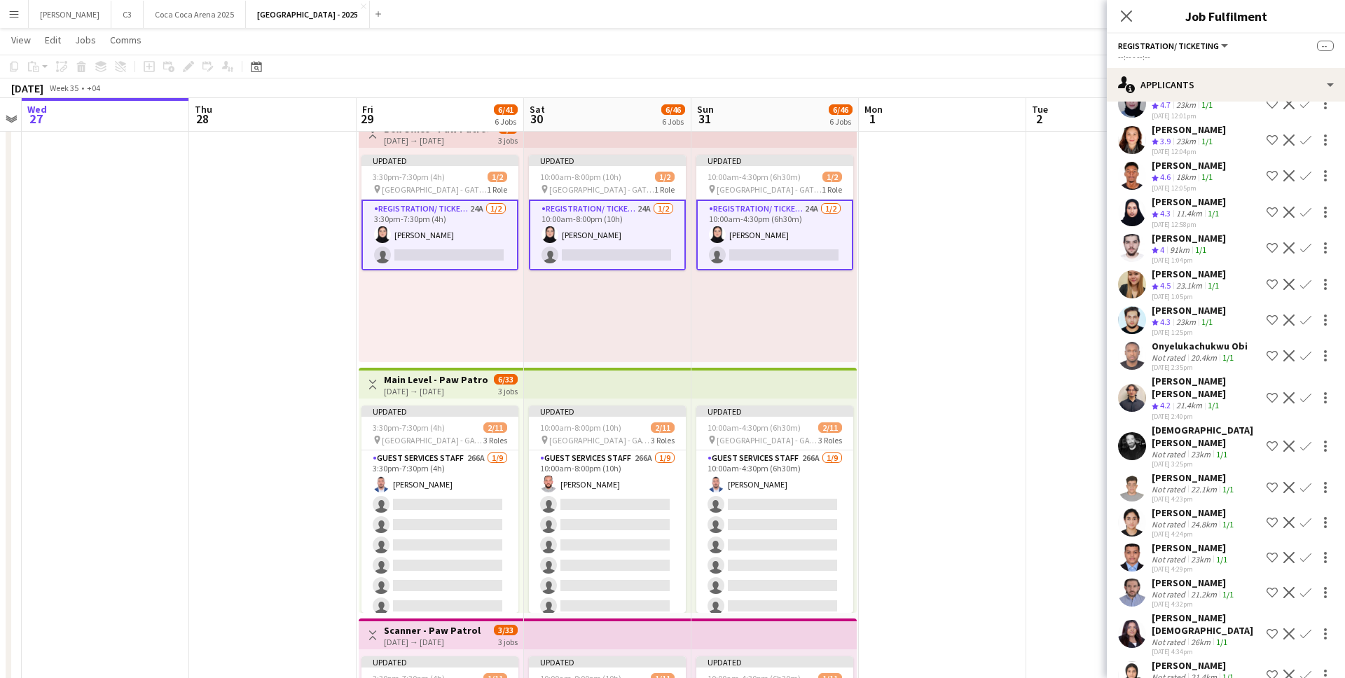
scroll to position [0, 0]
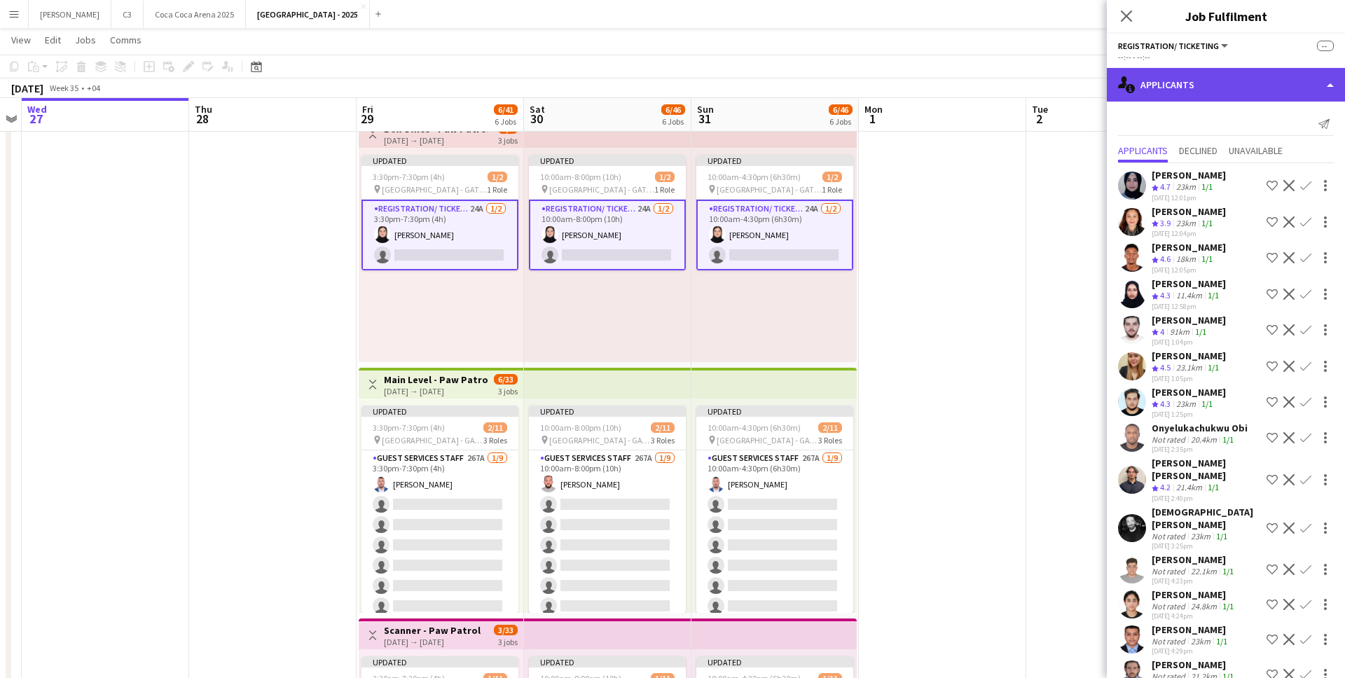
click at [1210, 83] on div "single-neutral-actions-information Applicants" at bounding box center [1226, 85] width 238 height 34
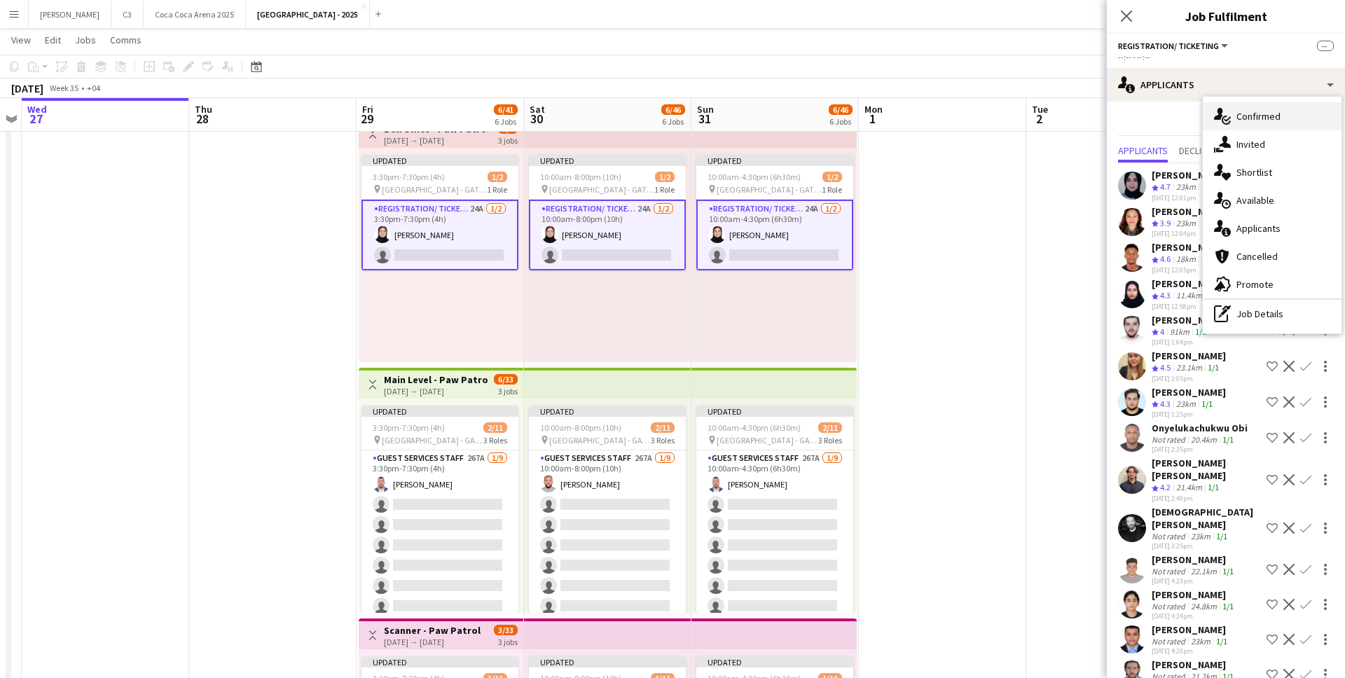
click at [1262, 113] on div "single-neutral-actions-check-2 Confirmed" at bounding box center [1272, 116] width 139 height 28
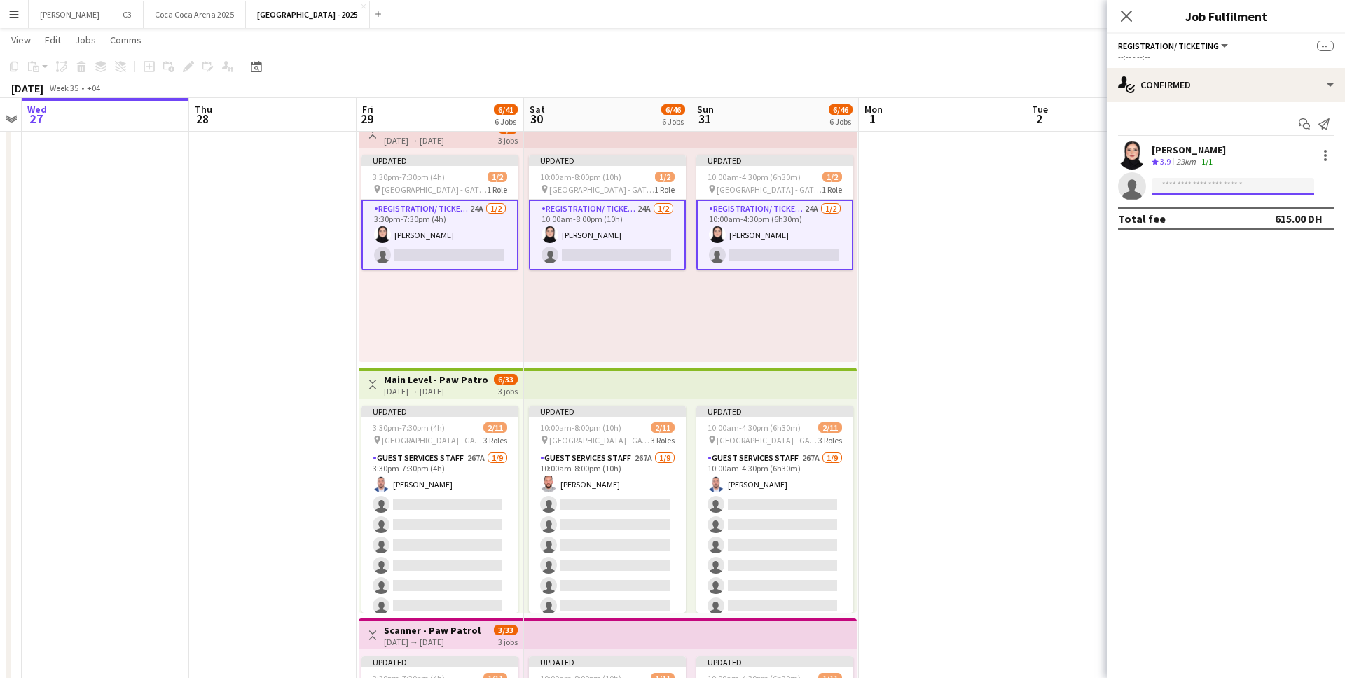
click at [1195, 184] on input at bounding box center [1232, 186] width 162 height 17
type input "**********"
click at [1218, 214] on span "maramabdo41@gmail.com" at bounding box center [1233, 217] width 140 height 11
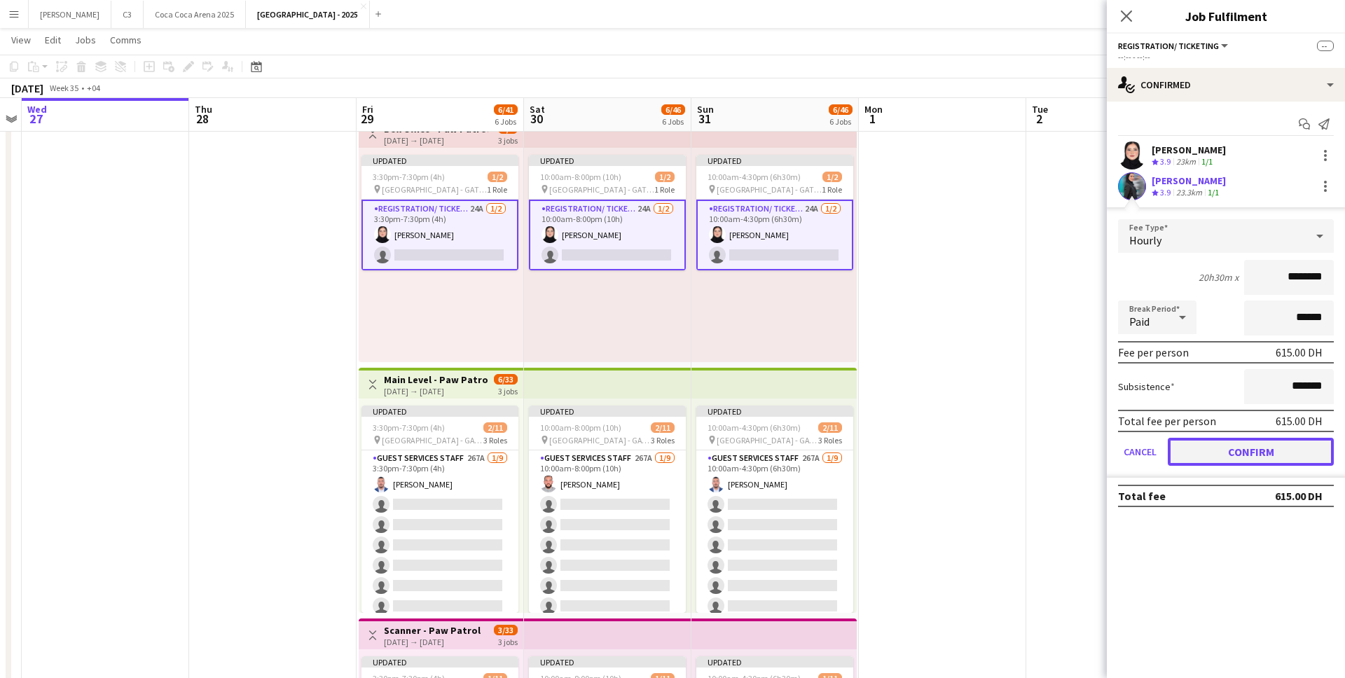
click at [1224, 455] on button "Confirm" at bounding box center [1251, 452] width 166 height 28
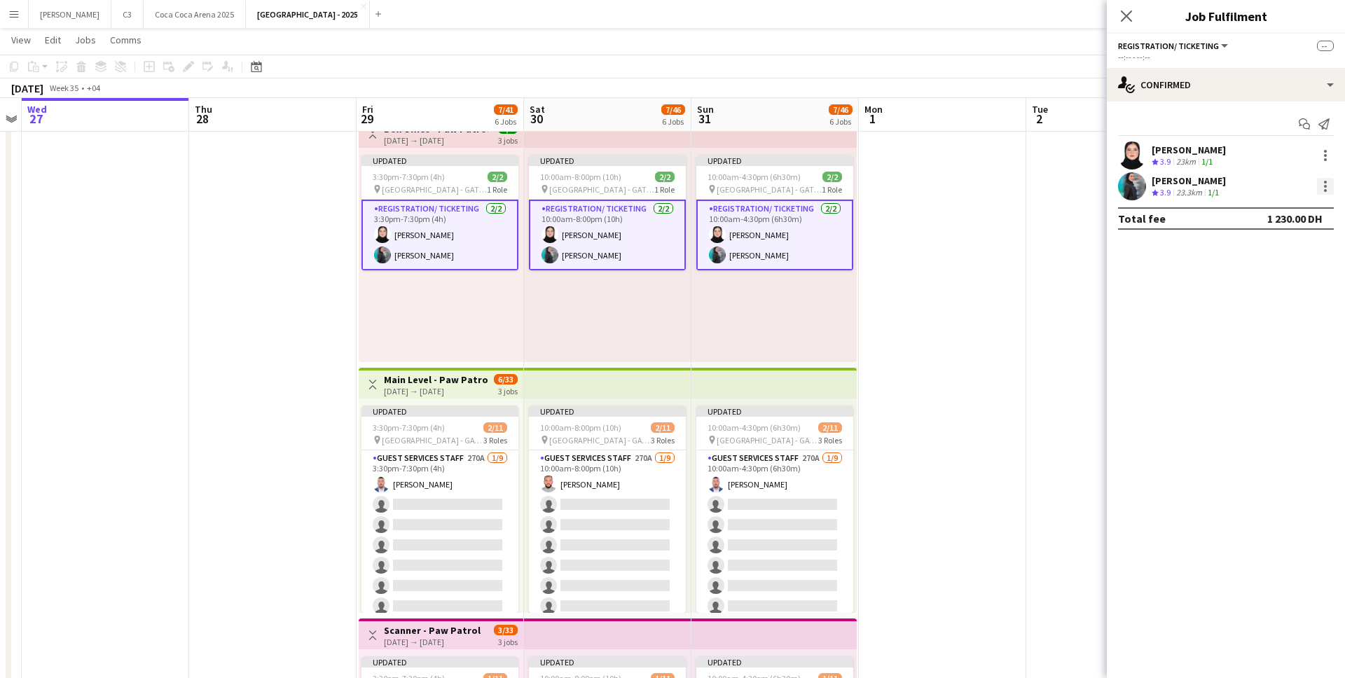
click at [1327, 188] on div at bounding box center [1325, 186] width 17 height 17
click at [1202, 306] on div at bounding box center [672, 339] width 1345 height 678
click at [1322, 183] on div at bounding box center [1325, 186] width 17 height 17
click at [1278, 315] on span "Remove" at bounding box center [1278, 313] width 87 height 13
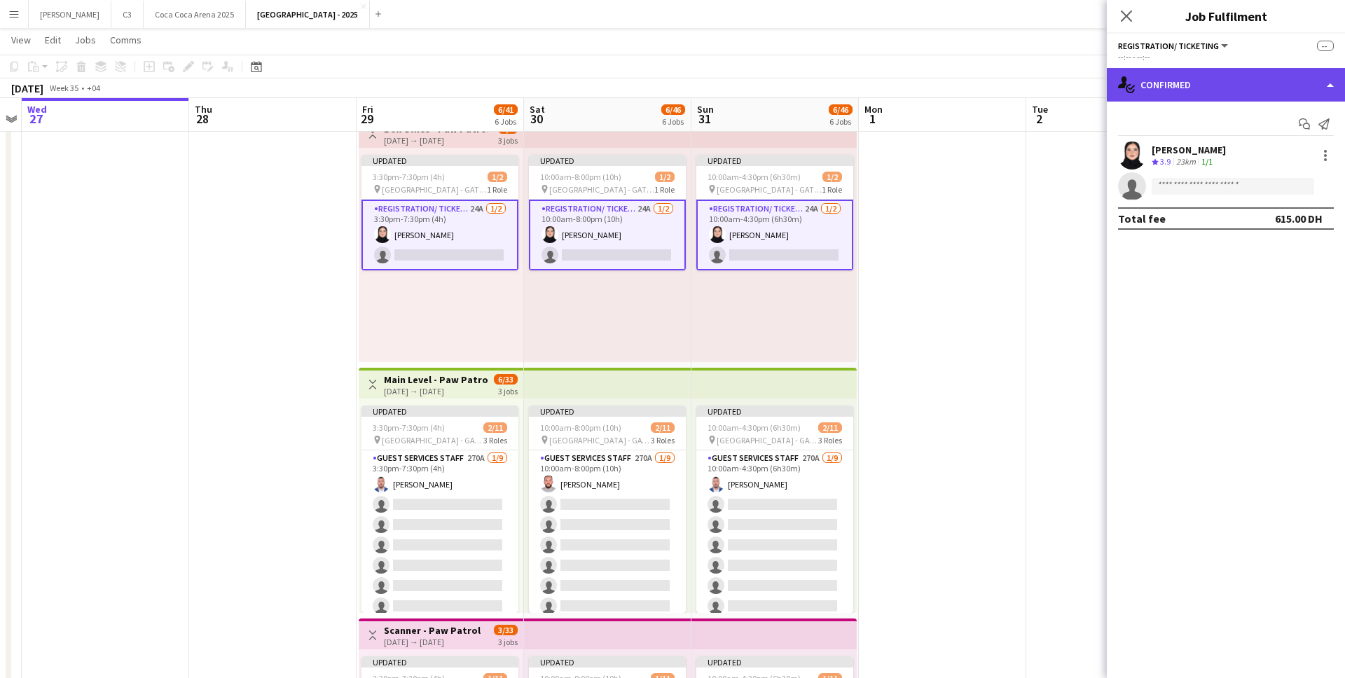
click at [1209, 97] on div "single-neutral-actions-check-2 Confirmed" at bounding box center [1226, 85] width 238 height 34
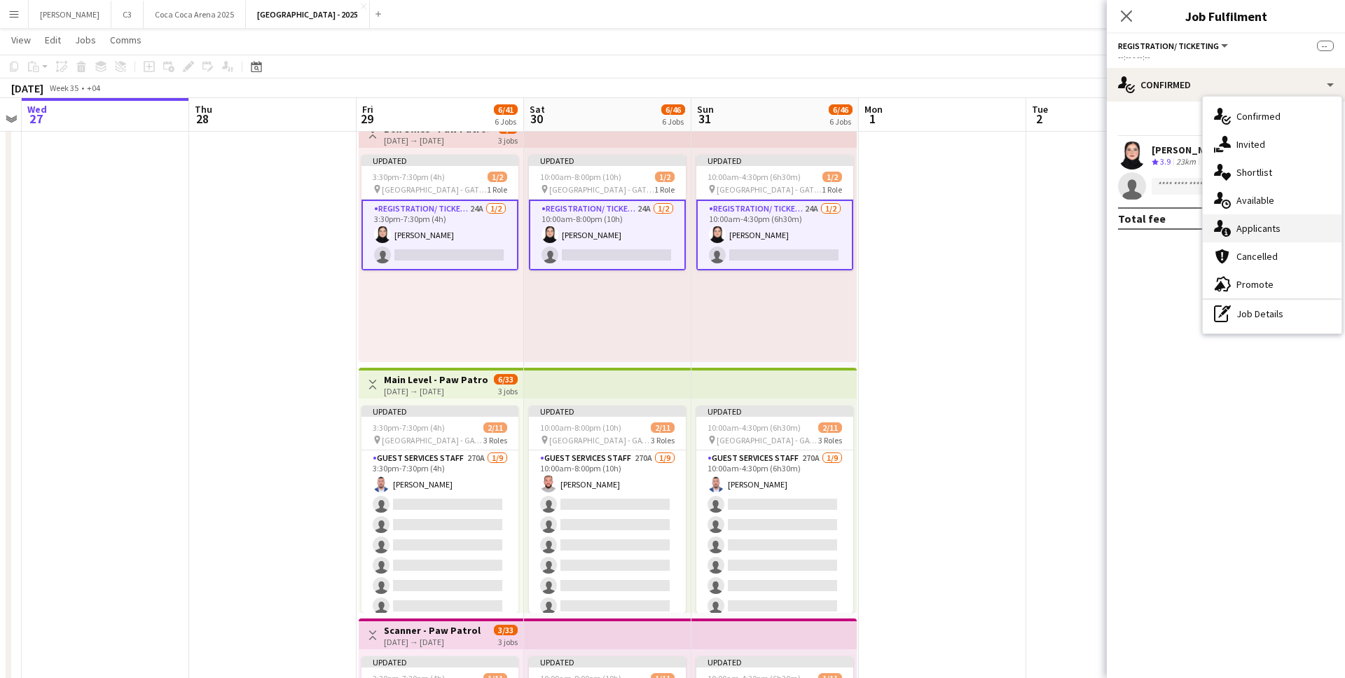
click at [1246, 230] on div "single-neutral-actions-information Applicants" at bounding box center [1272, 228] width 139 height 28
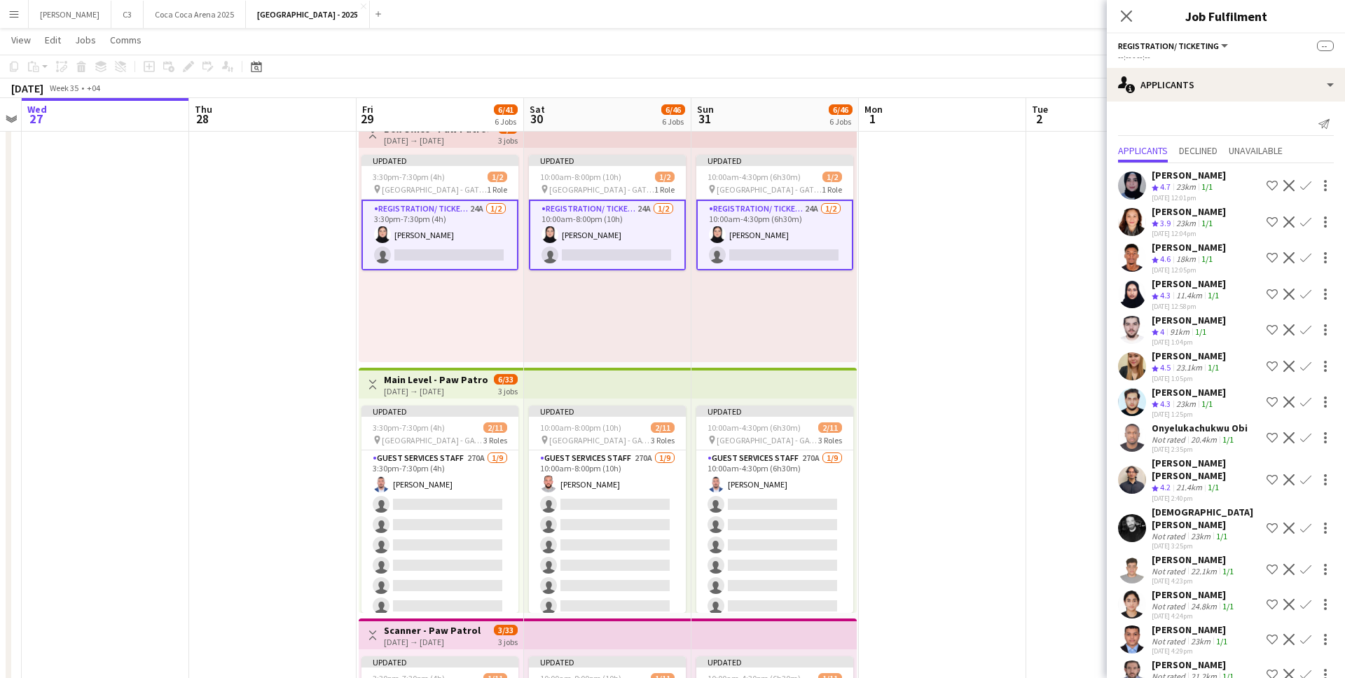
scroll to position [41, 0]
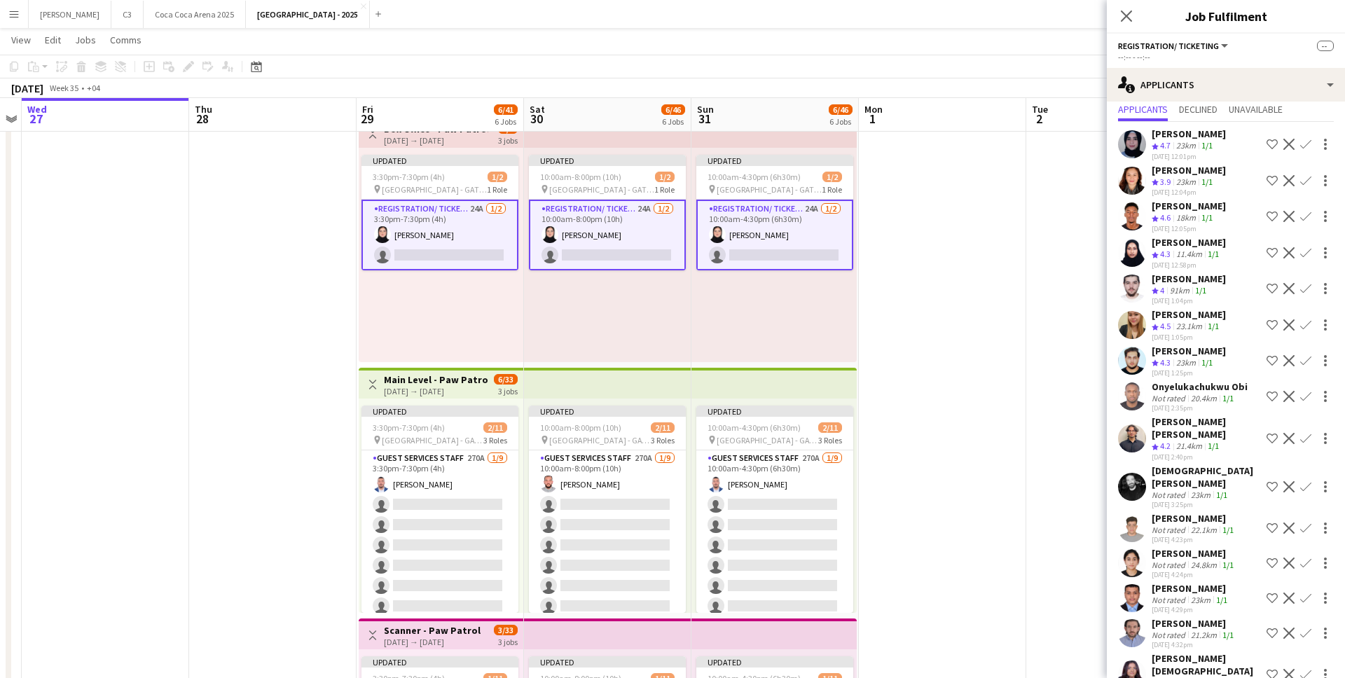
click at [1306, 250] on app-icon "Confirm" at bounding box center [1305, 252] width 11 height 11
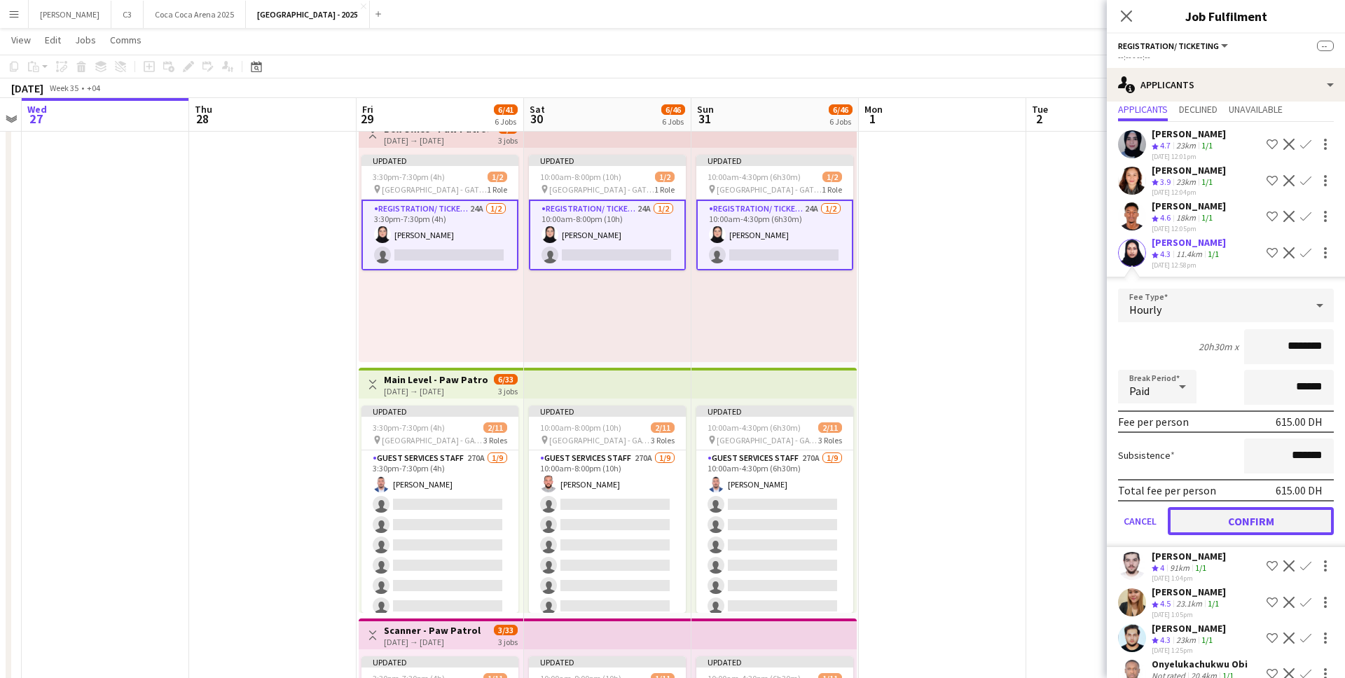
click at [1221, 520] on button "Confirm" at bounding box center [1251, 521] width 166 height 28
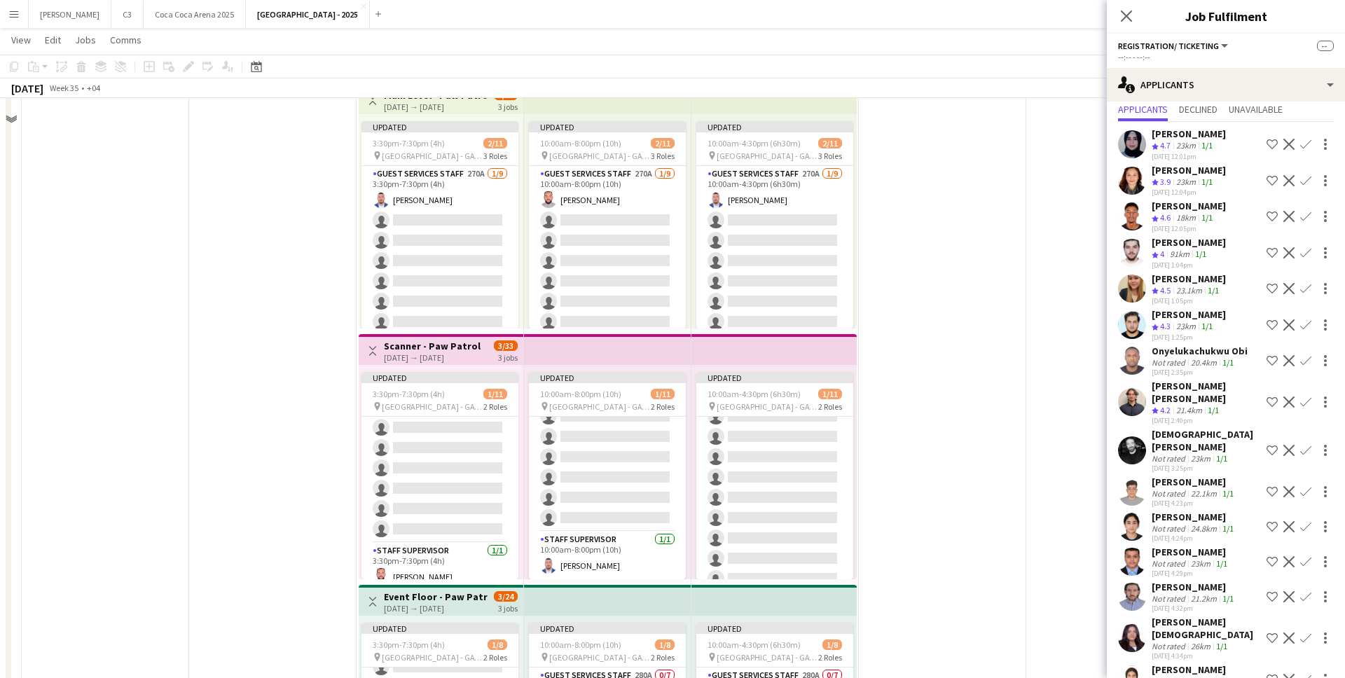
scroll to position [294, 0]
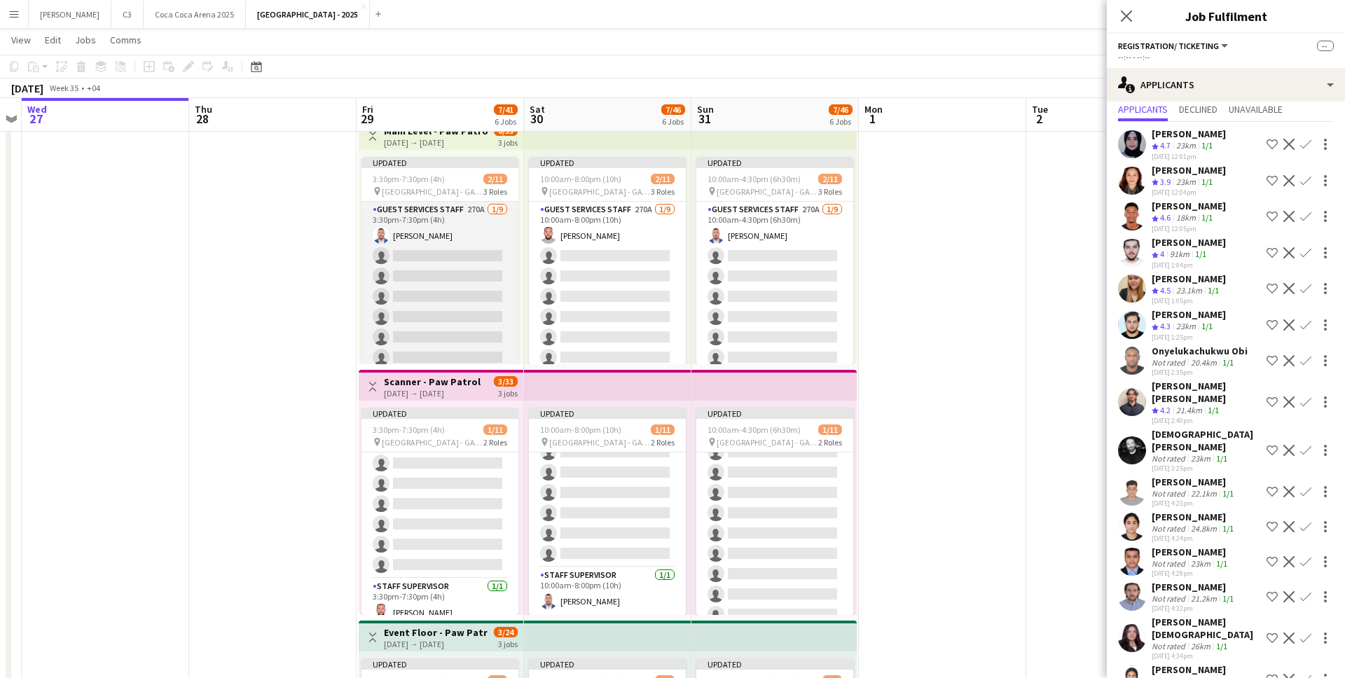
click at [462, 302] on app-card-role "Guest Services Staff 270A 1/9 3:30pm-7:30pm (4h) Mohammad Joudeh single-neutral…" at bounding box center [439, 307] width 157 height 210
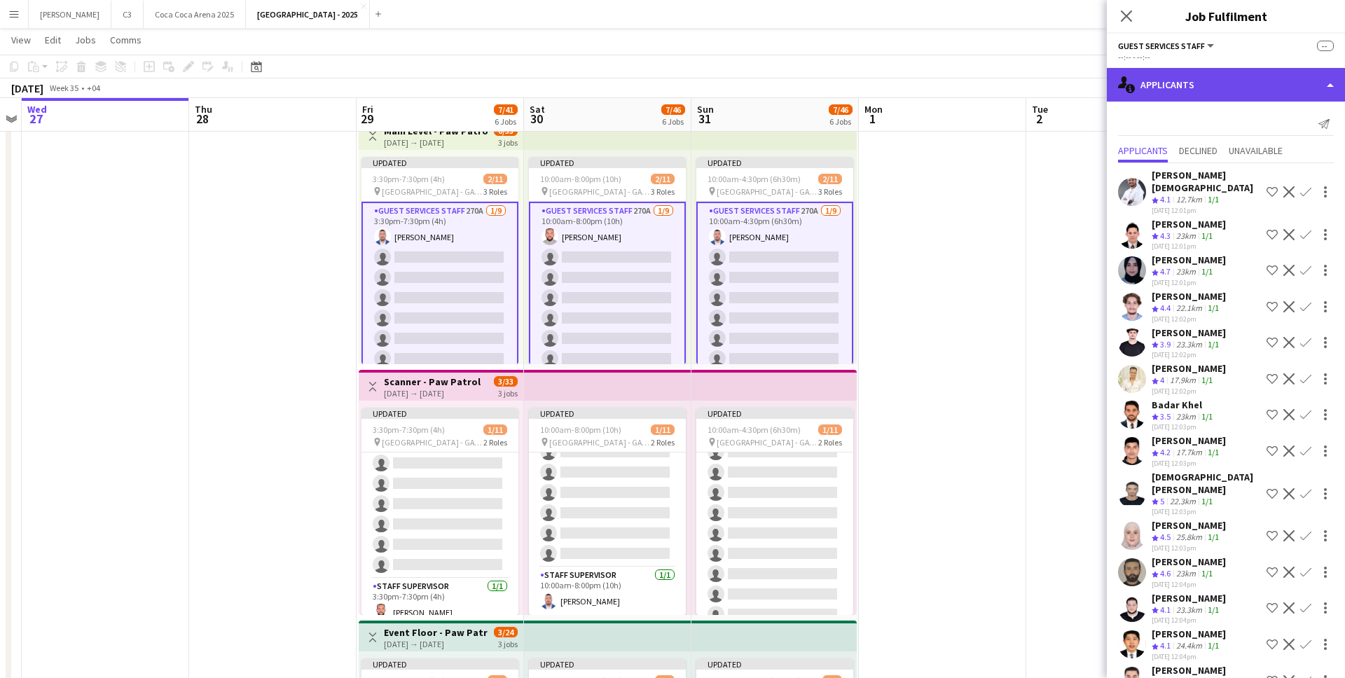
click at [1205, 83] on div "single-neutral-actions-information Applicants" at bounding box center [1226, 85] width 238 height 34
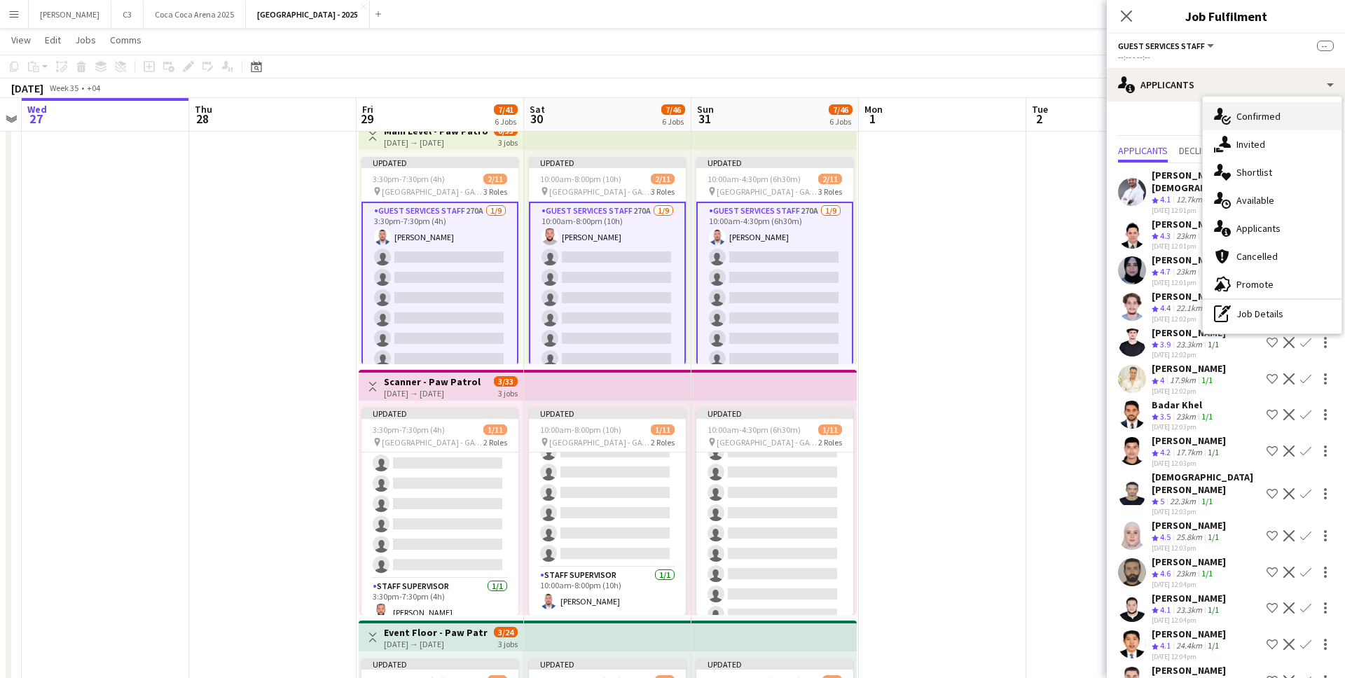
click at [1242, 114] on div "single-neutral-actions-check-2 Confirmed" at bounding box center [1272, 116] width 139 height 28
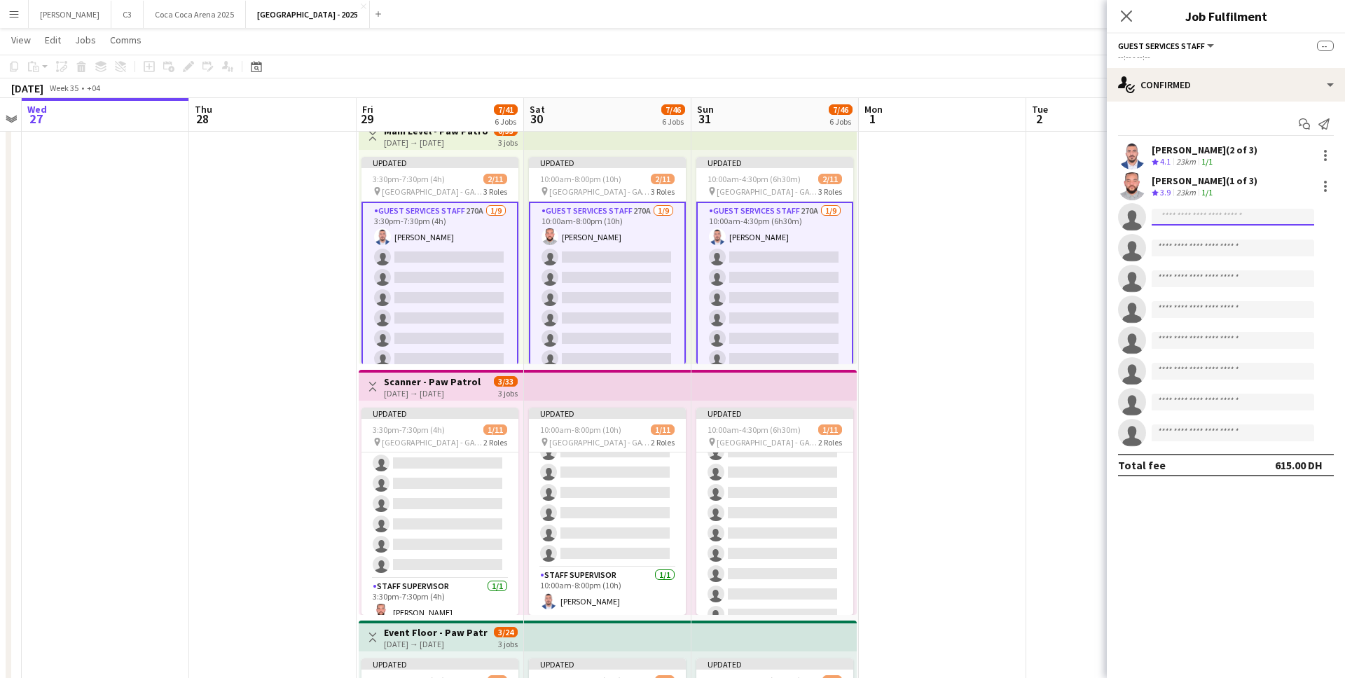
click at [1176, 213] on input at bounding box center [1232, 217] width 162 height 17
type input "**********"
click at [1205, 251] on span "alayyashmeera@gmail.com" at bounding box center [1233, 248] width 140 height 11
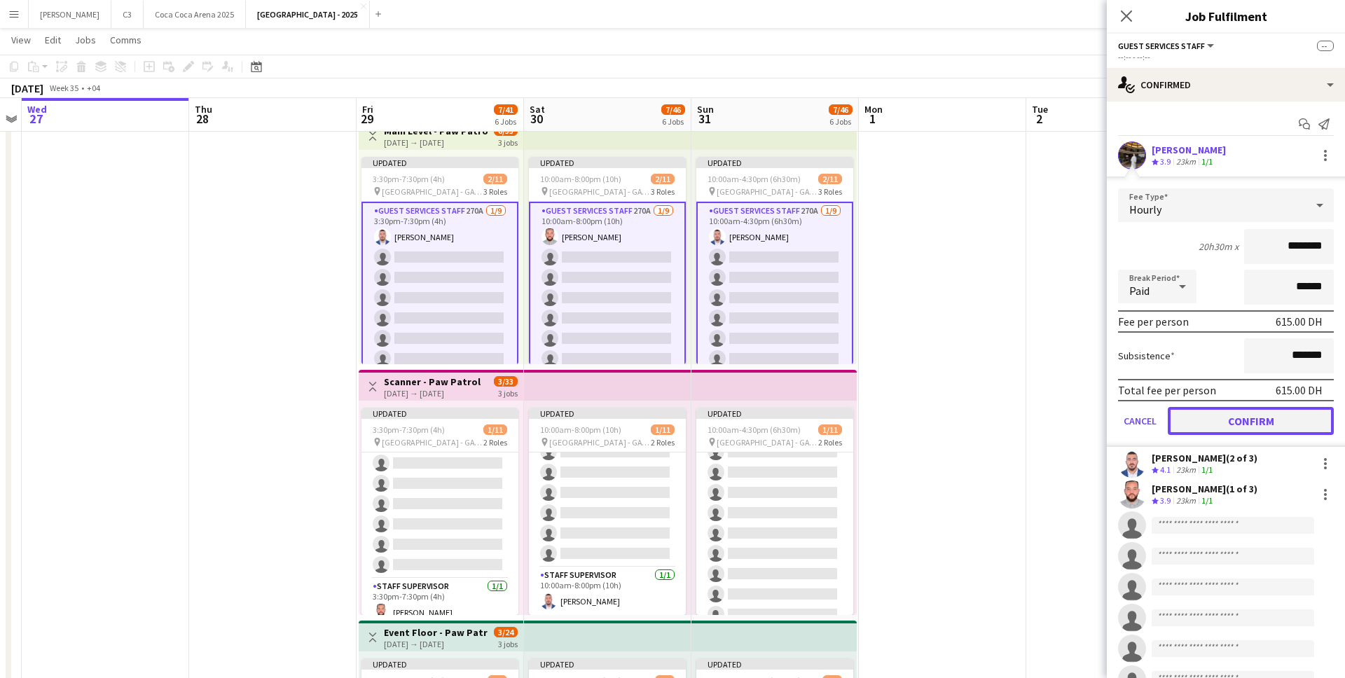
click at [1226, 419] on button "Confirm" at bounding box center [1251, 421] width 166 height 28
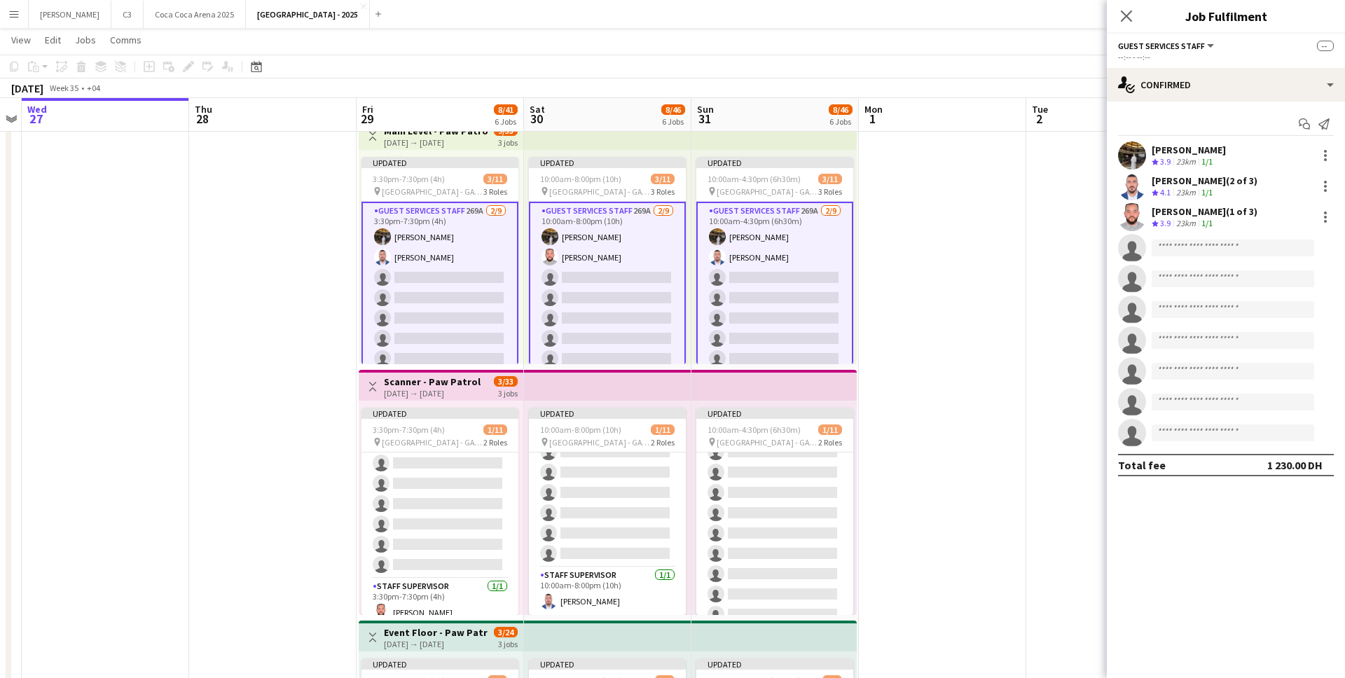
click at [1133, 154] on app-user-avatar at bounding box center [1132, 155] width 28 height 28
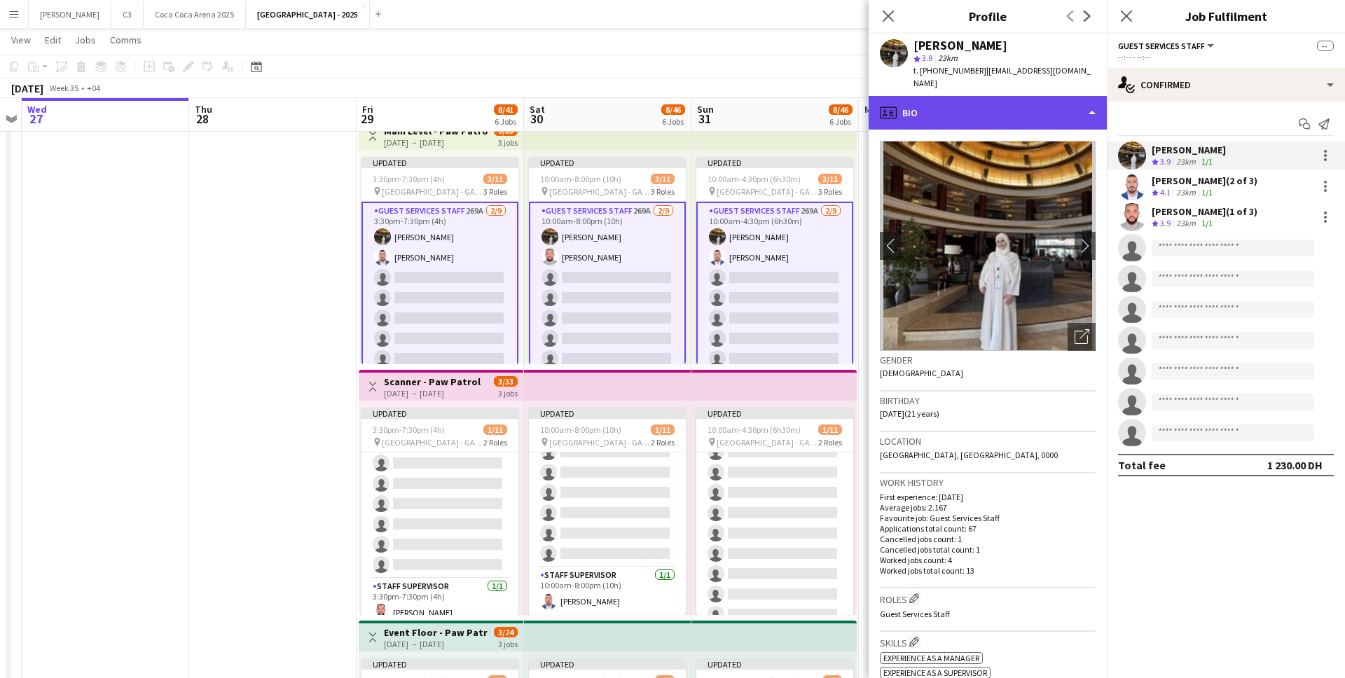
click at [1012, 99] on div "profile Bio" at bounding box center [987, 113] width 238 height 34
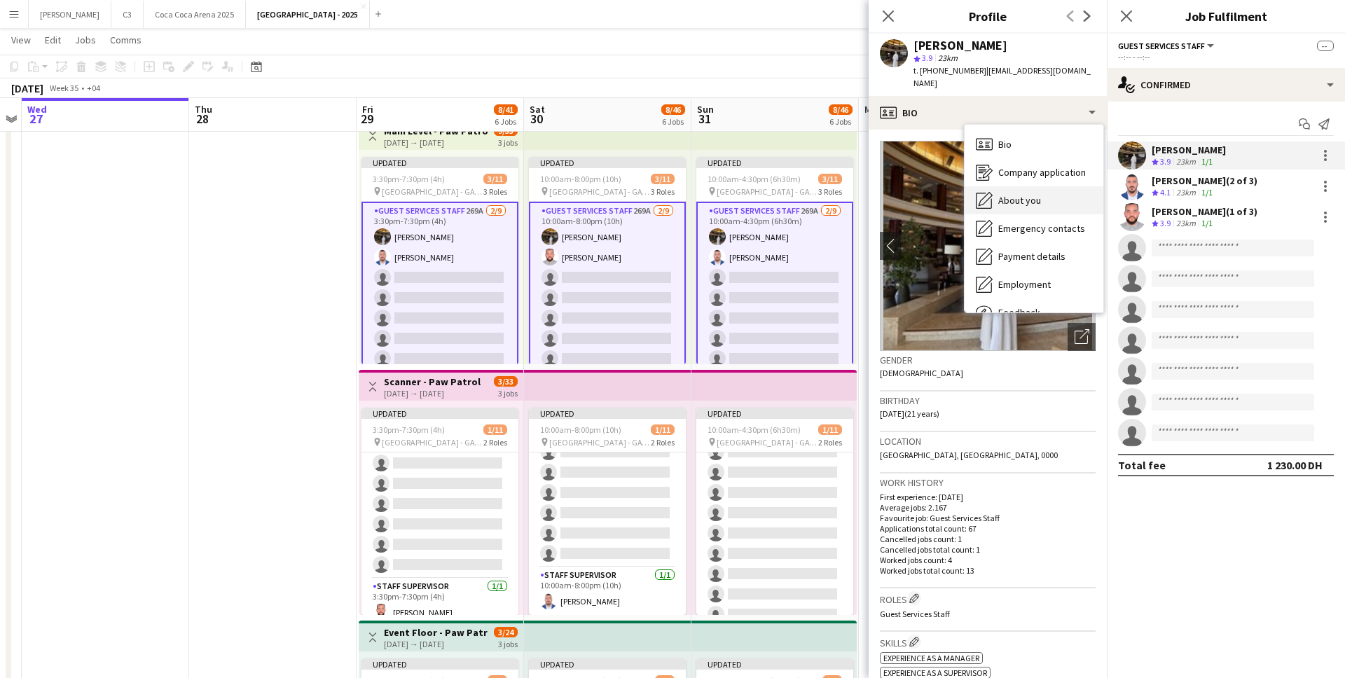
click at [1025, 194] on span "About you" at bounding box center [1019, 200] width 43 height 13
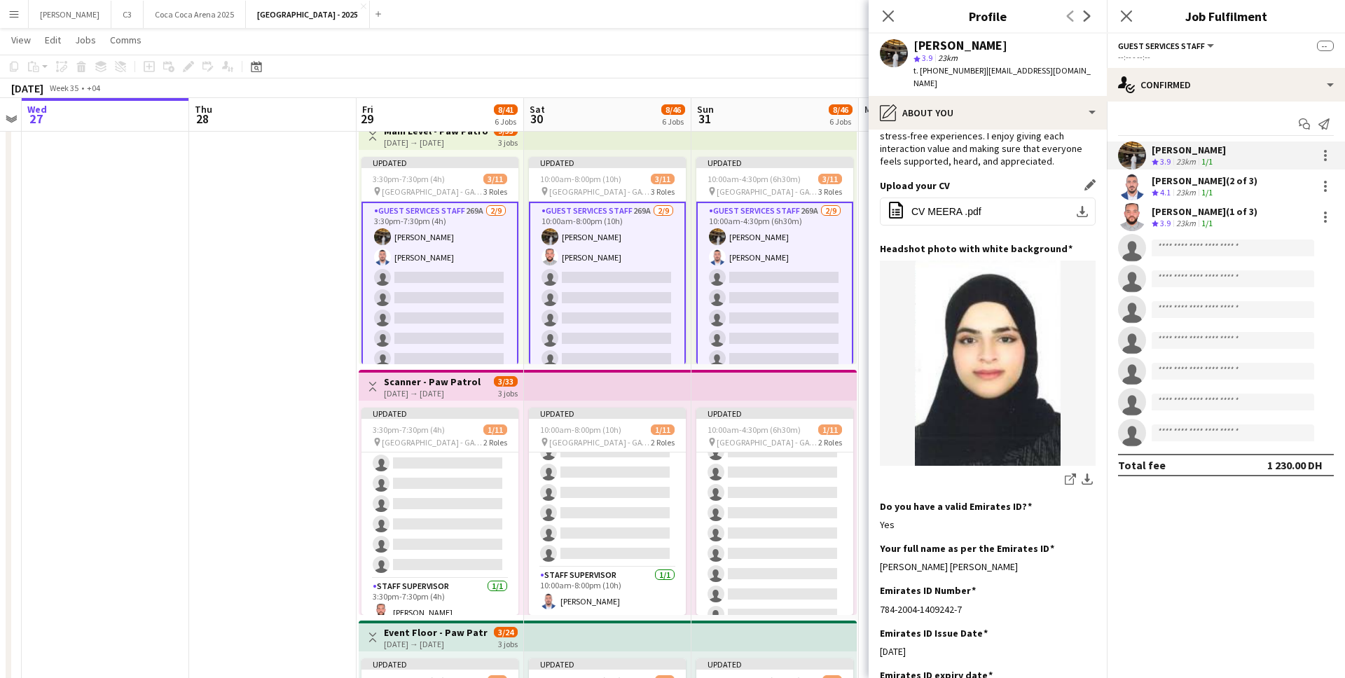
scroll to position [112, 0]
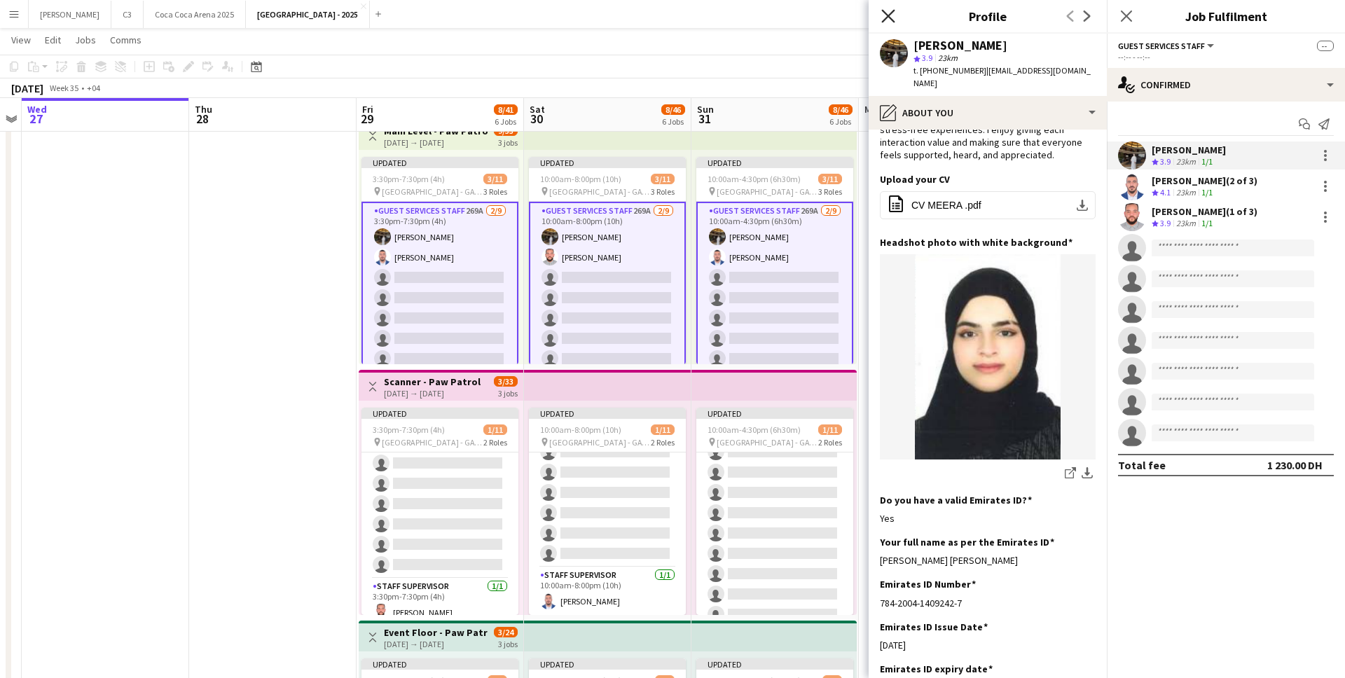
click at [889, 13] on icon "Close pop-in" at bounding box center [887, 15] width 13 height 13
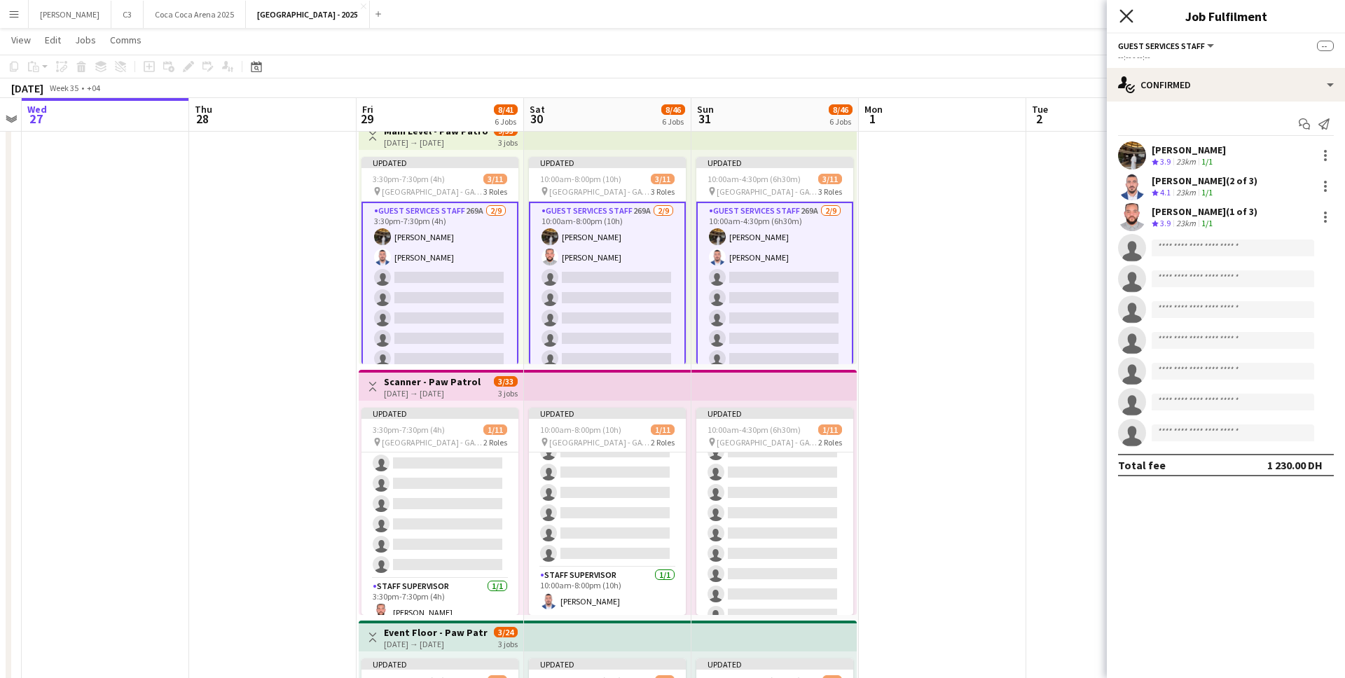
click at [1124, 13] on icon at bounding box center [1125, 15] width 13 height 13
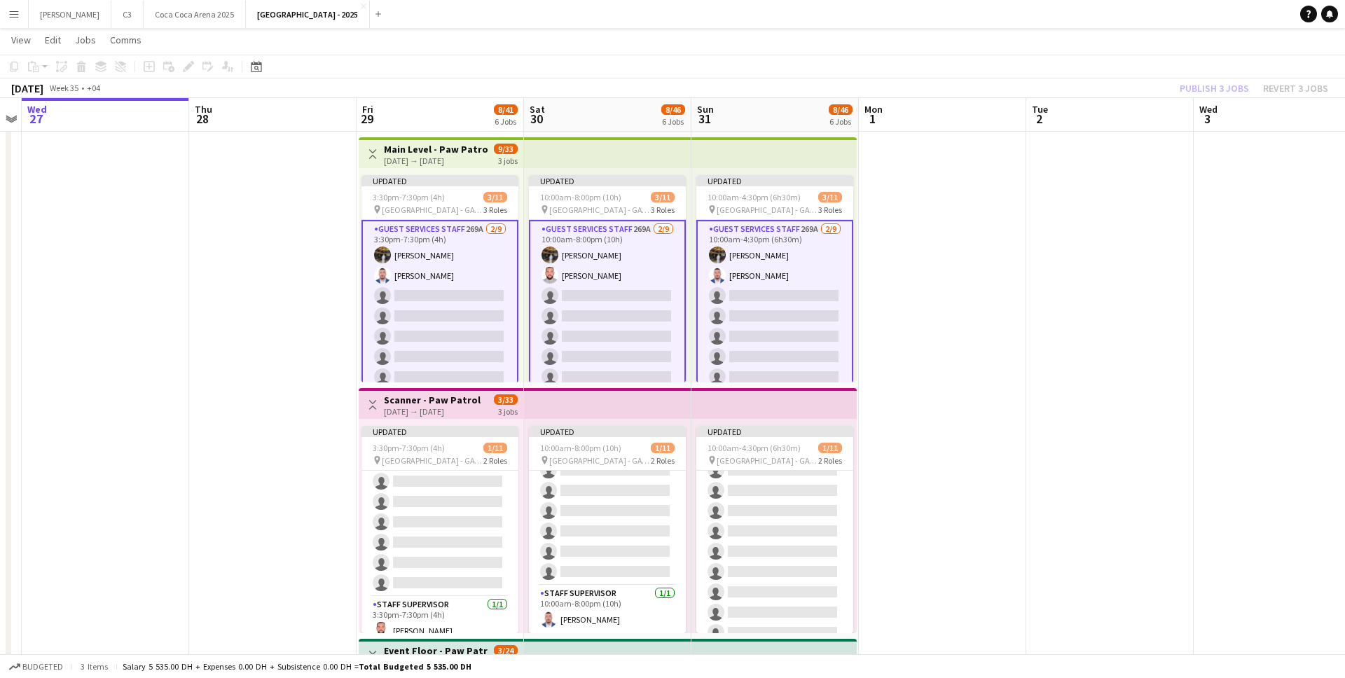
scroll to position [254, 0]
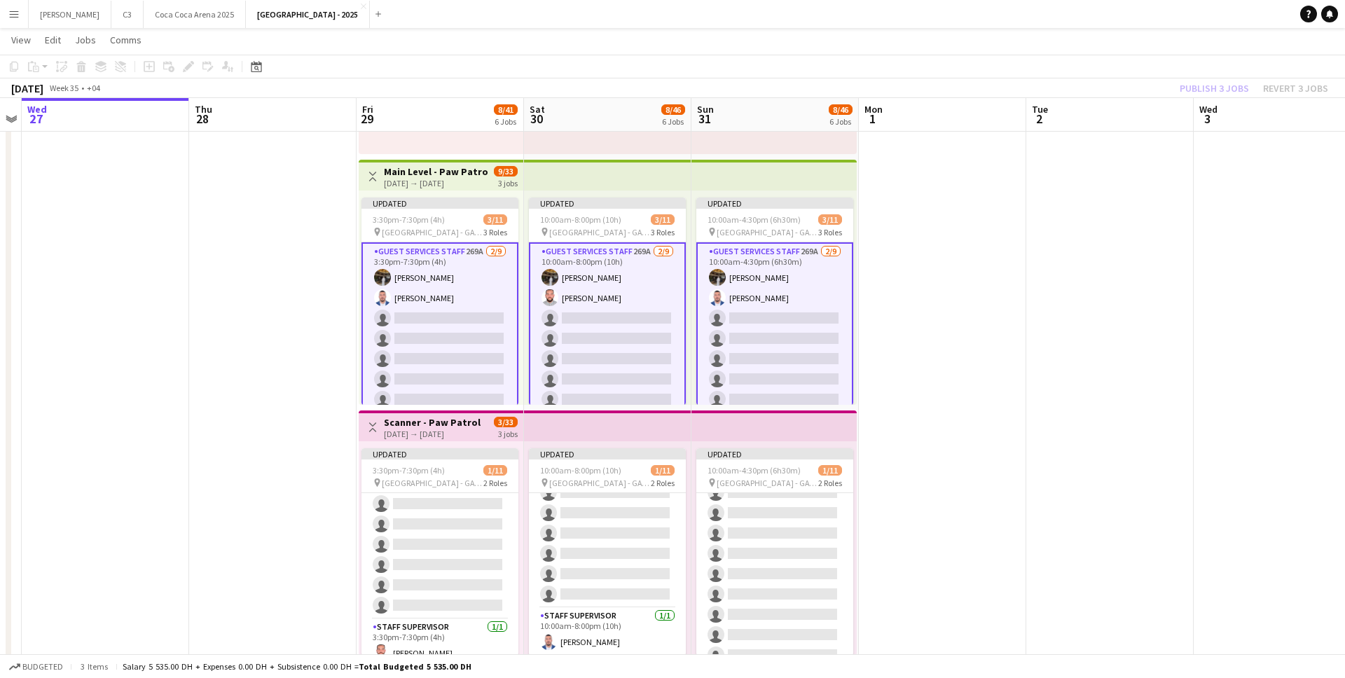
click at [460, 353] on app-card-role "Guest Services Staff 269A 2/9 3:30pm-7:30pm (4h) Meera Osama Mohammad Joudeh si…" at bounding box center [439, 348] width 157 height 213
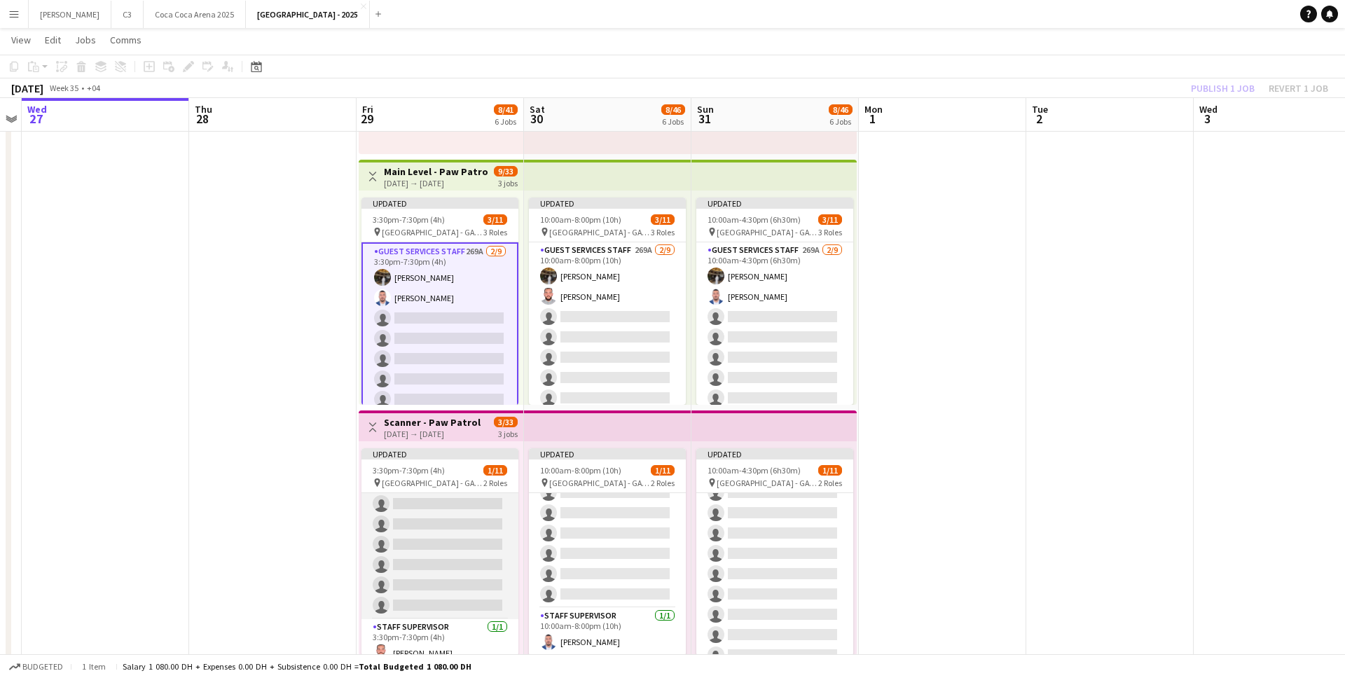
click at [465, 525] on app-card-role "Guest Services Staff 246A 0/10 3:30pm-7:30pm (4h) single-neutral-actions single…" at bounding box center [439, 504] width 157 height 230
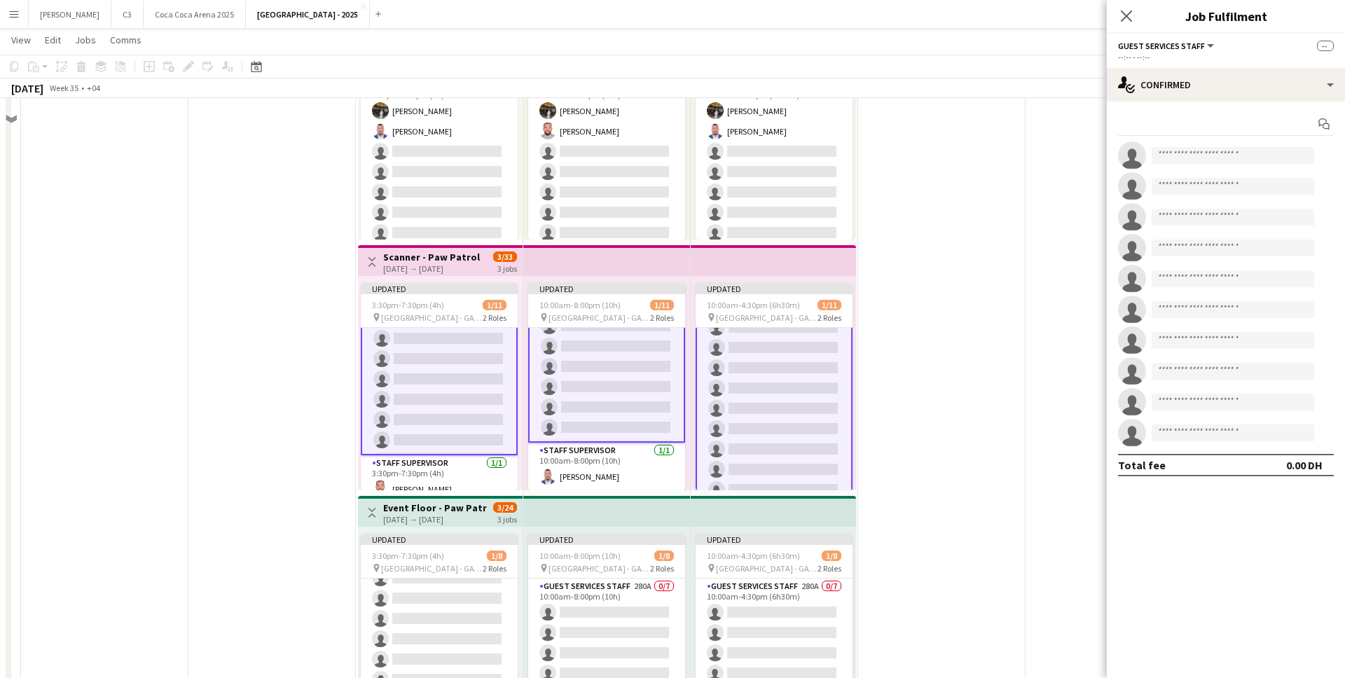
scroll to position [118, 0]
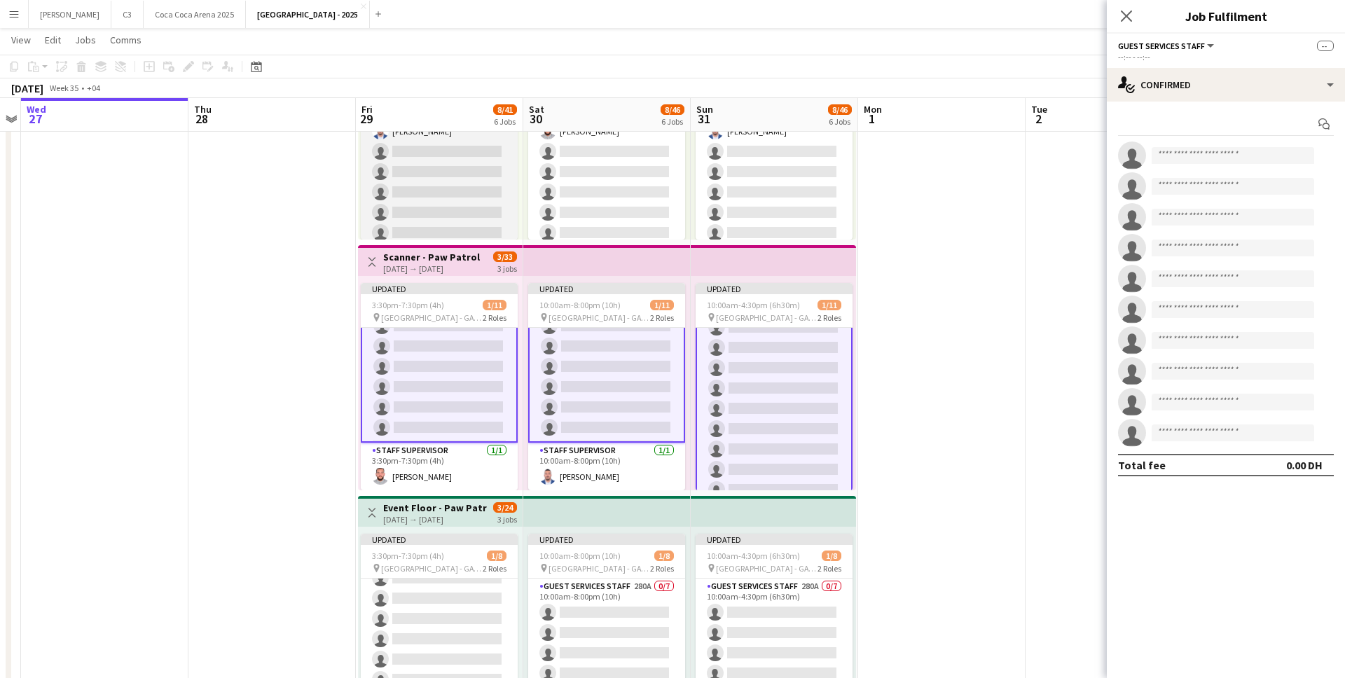
click at [460, 207] on app-card-role "Guest Services Staff 269A 2/9 3:30pm-7:30pm (4h) Meera Osama Mohammad Joudeh si…" at bounding box center [439, 182] width 157 height 210
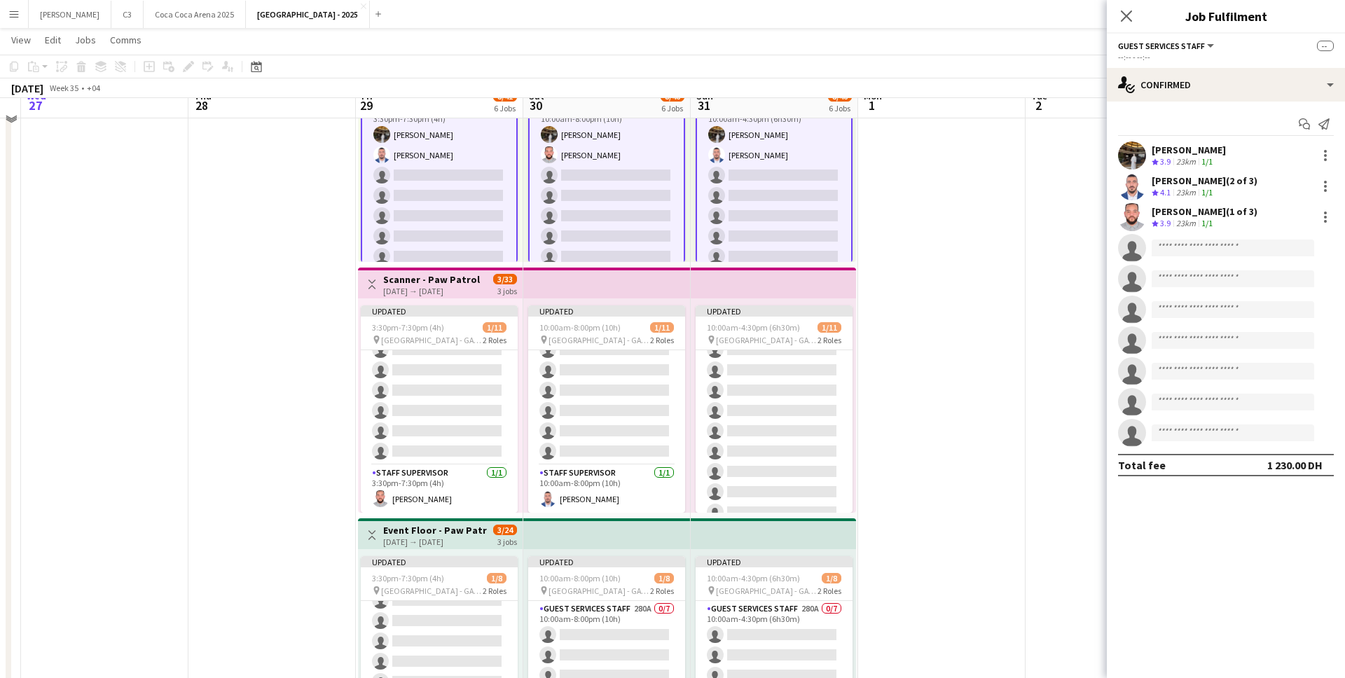
scroll to position [383, 0]
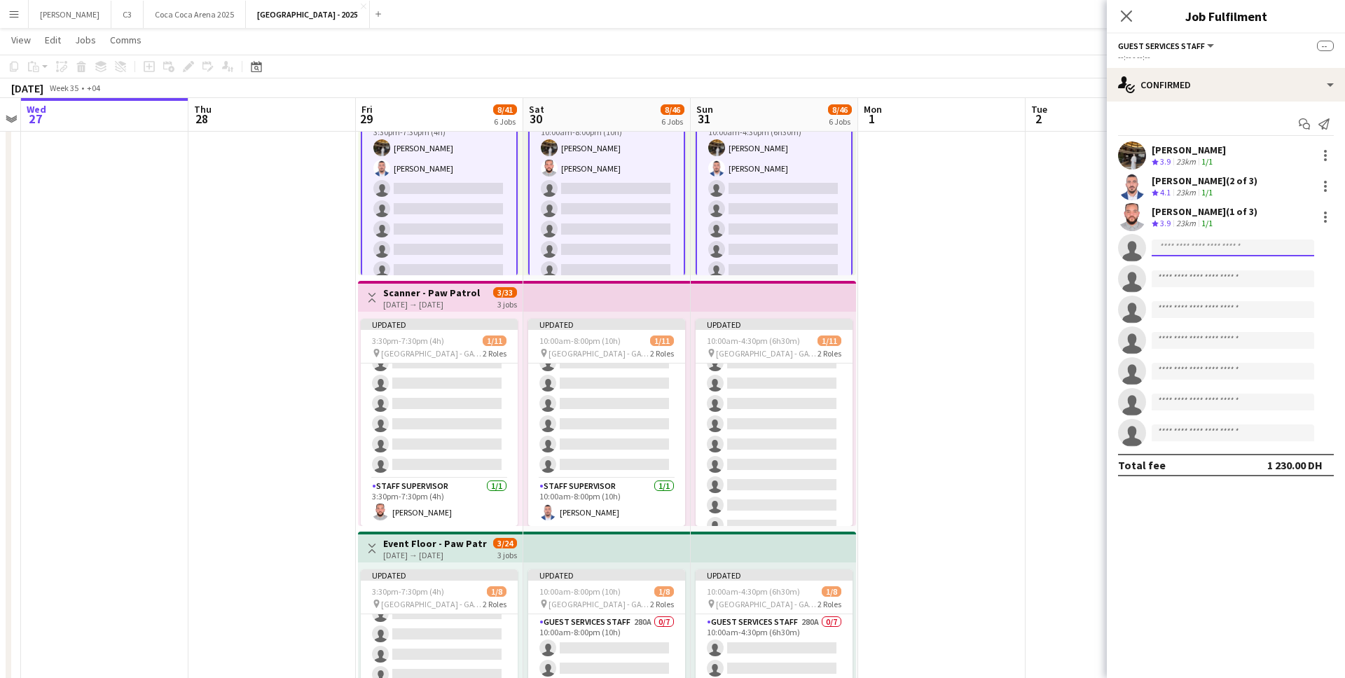
click at [1191, 250] on input at bounding box center [1232, 248] width 162 height 17
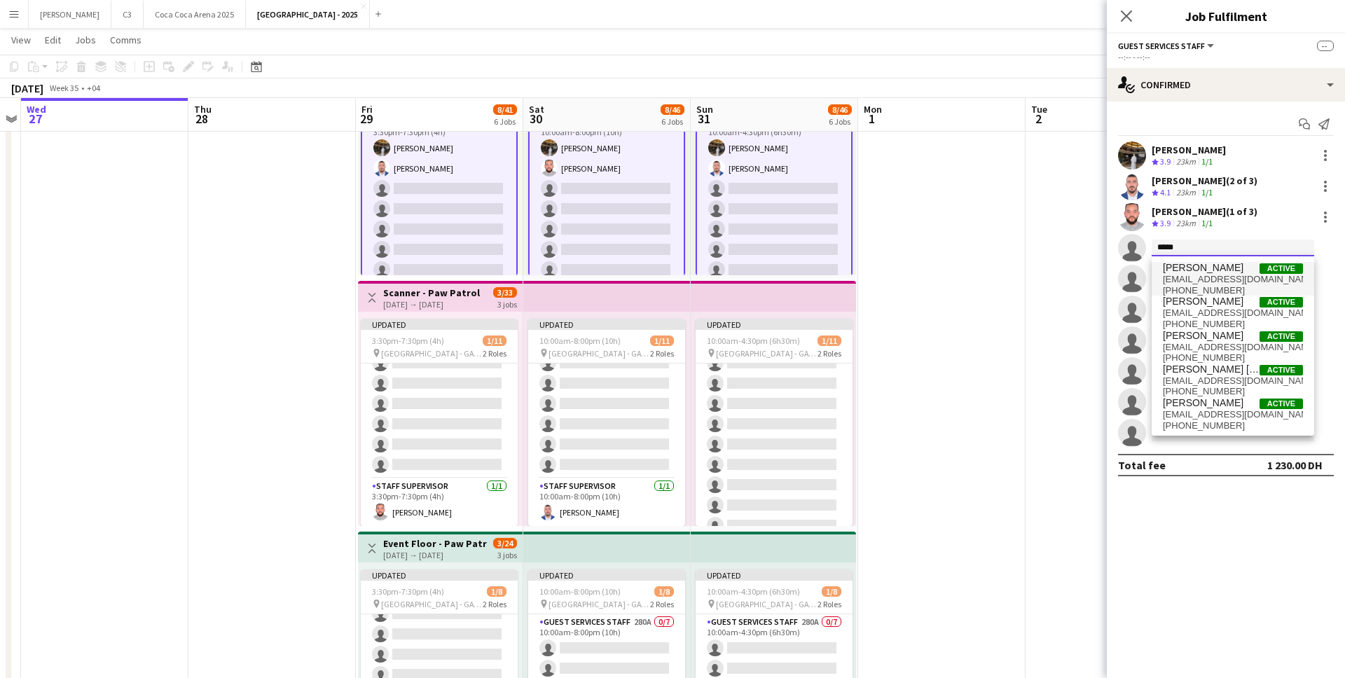
type input "*****"
click at [1217, 276] on span "m_n_a_2012@live.com" at bounding box center [1233, 279] width 140 height 11
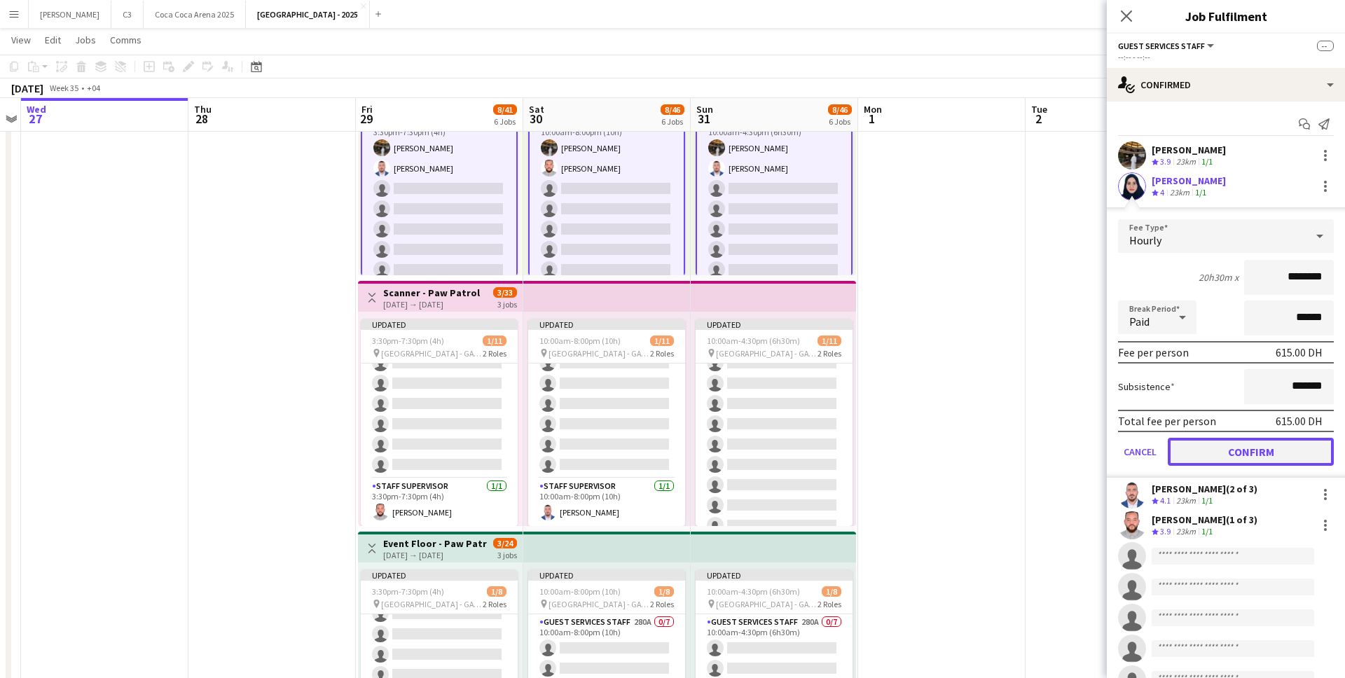
click at [1219, 450] on button "Confirm" at bounding box center [1251, 452] width 166 height 28
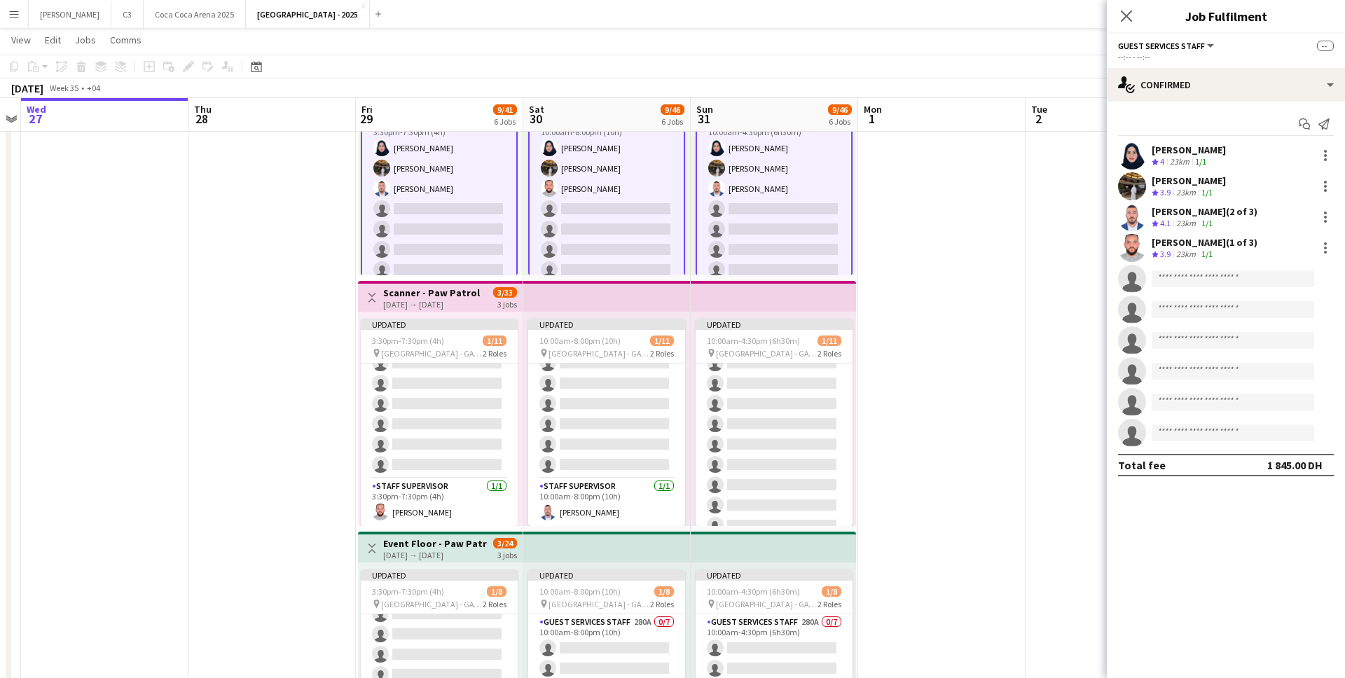
click at [1129, 149] on app-user-avatar at bounding box center [1132, 155] width 28 height 28
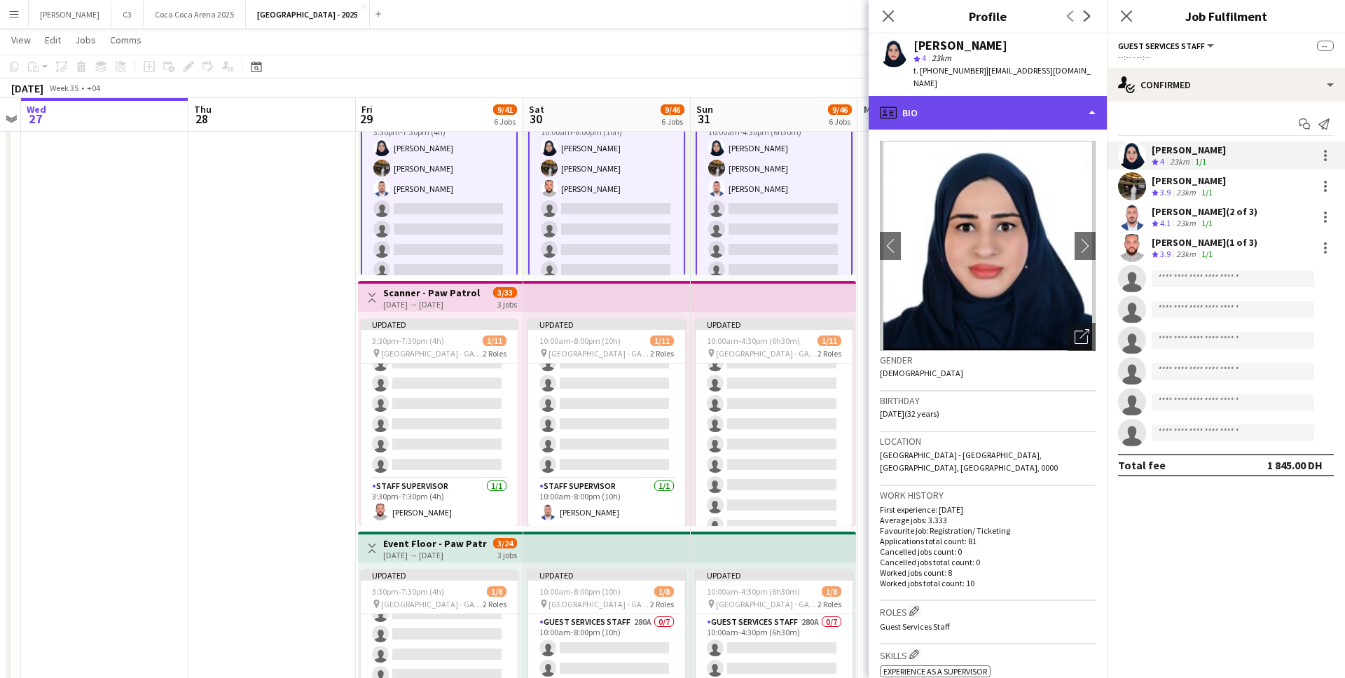
click at [992, 104] on div "profile Bio" at bounding box center [987, 113] width 238 height 34
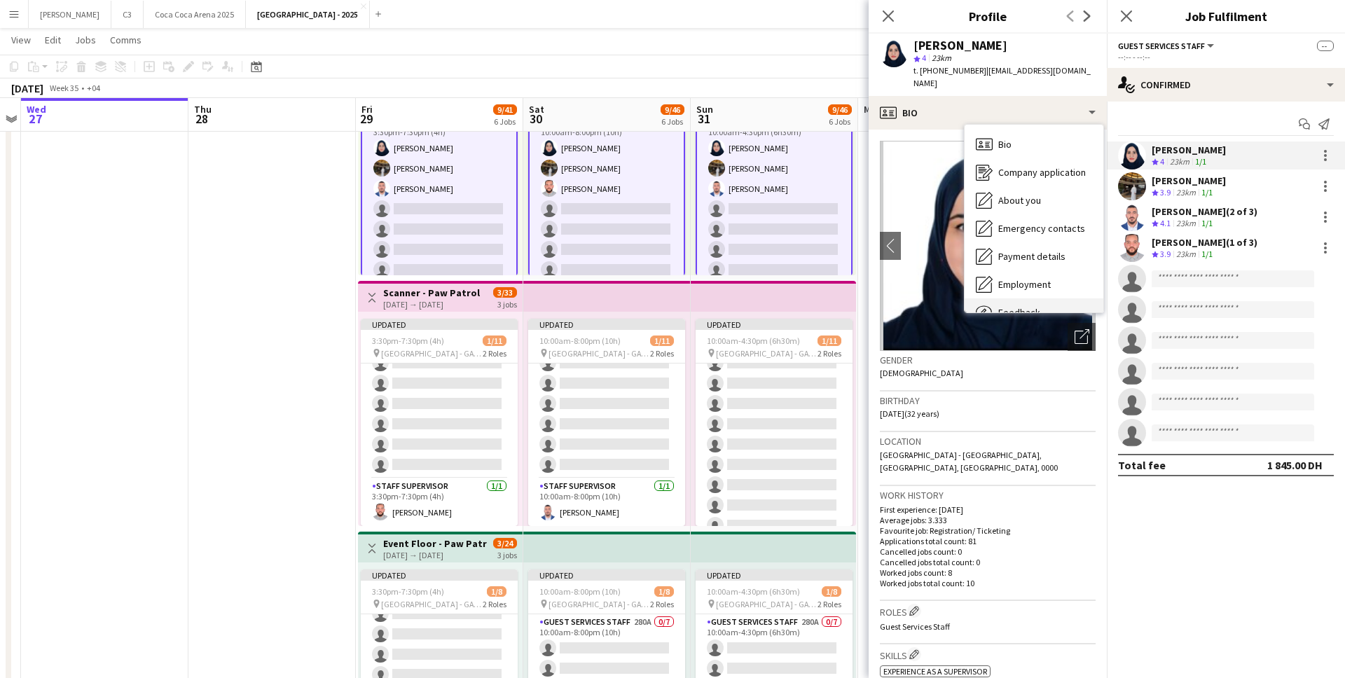
click at [1007, 306] on span "Feedback" at bounding box center [1019, 312] width 42 height 13
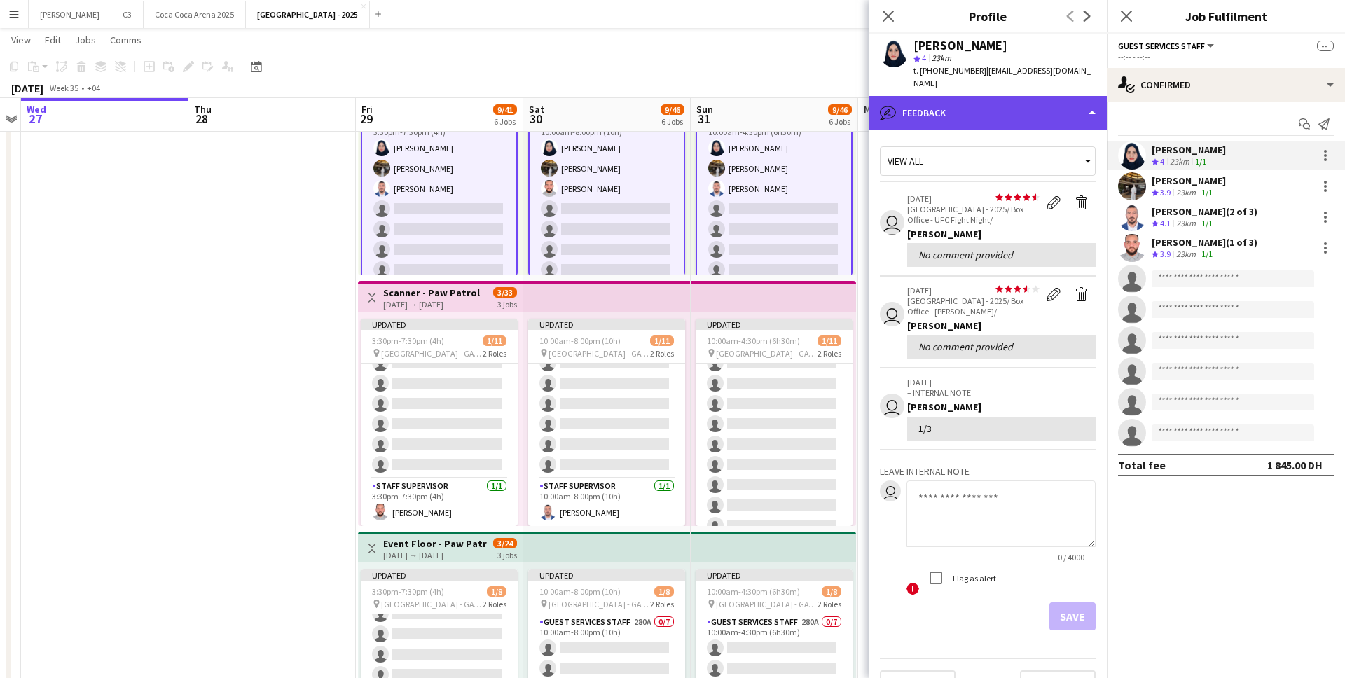
click at [1011, 99] on div "bubble-pencil Feedback" at bounding box center [987, 113] width 238 height 34
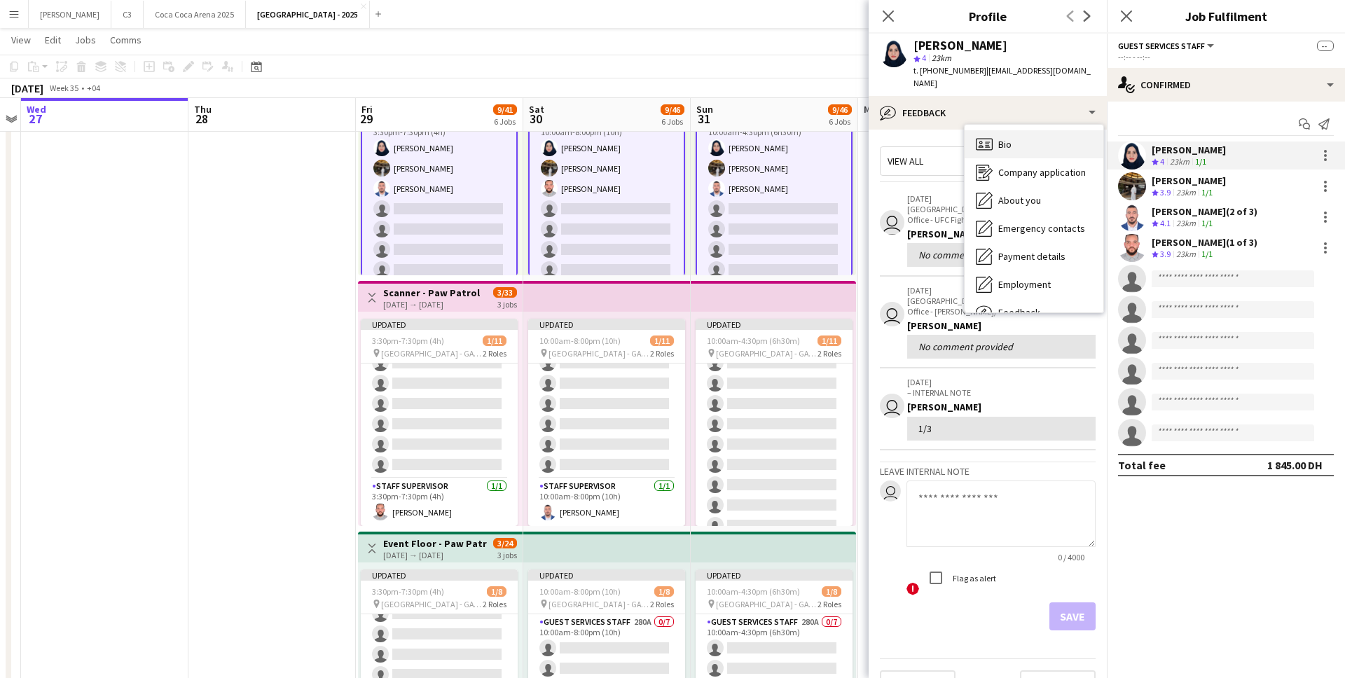
click at [1028, 130] on div "Bio Bio" at bounding box center [1033, 144] width 139 height 28
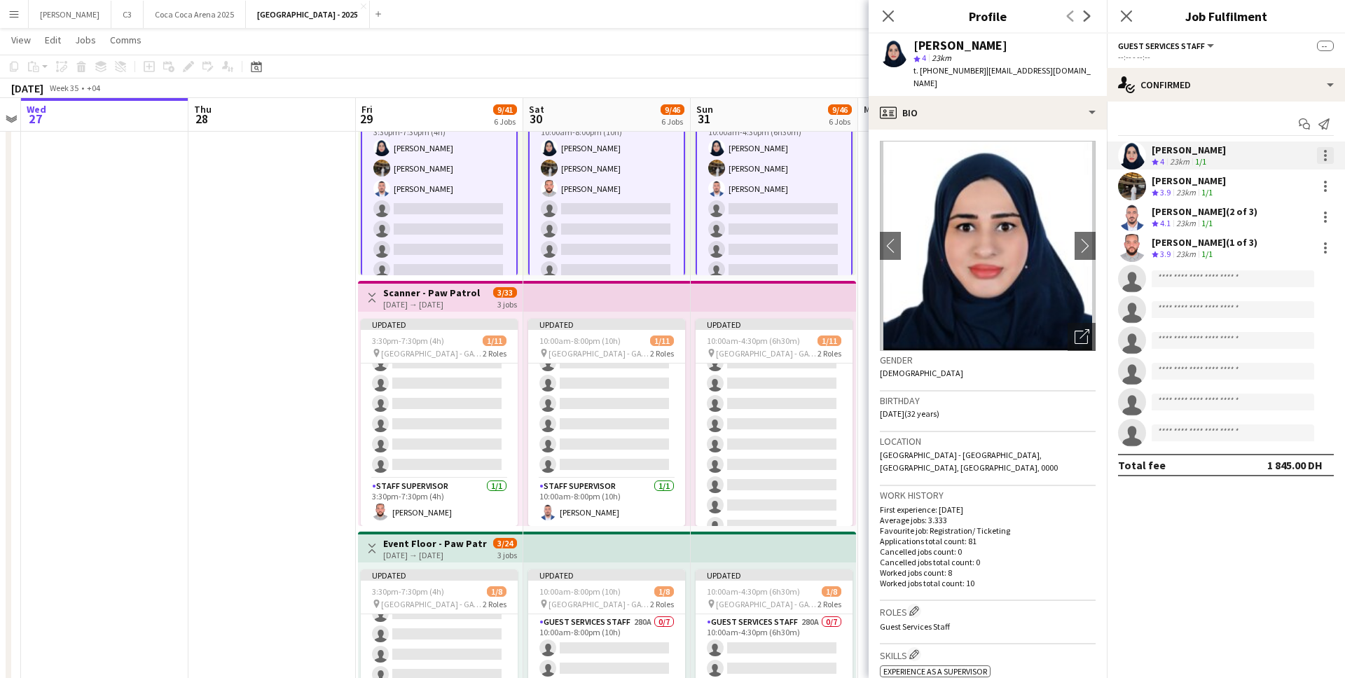
click at [1319, 154] on div at bounding box center [1325, 155] width 17 height 17
click at [1269, 284] on span "Remove" at bounding box center [1256, 282] width 42 height 12
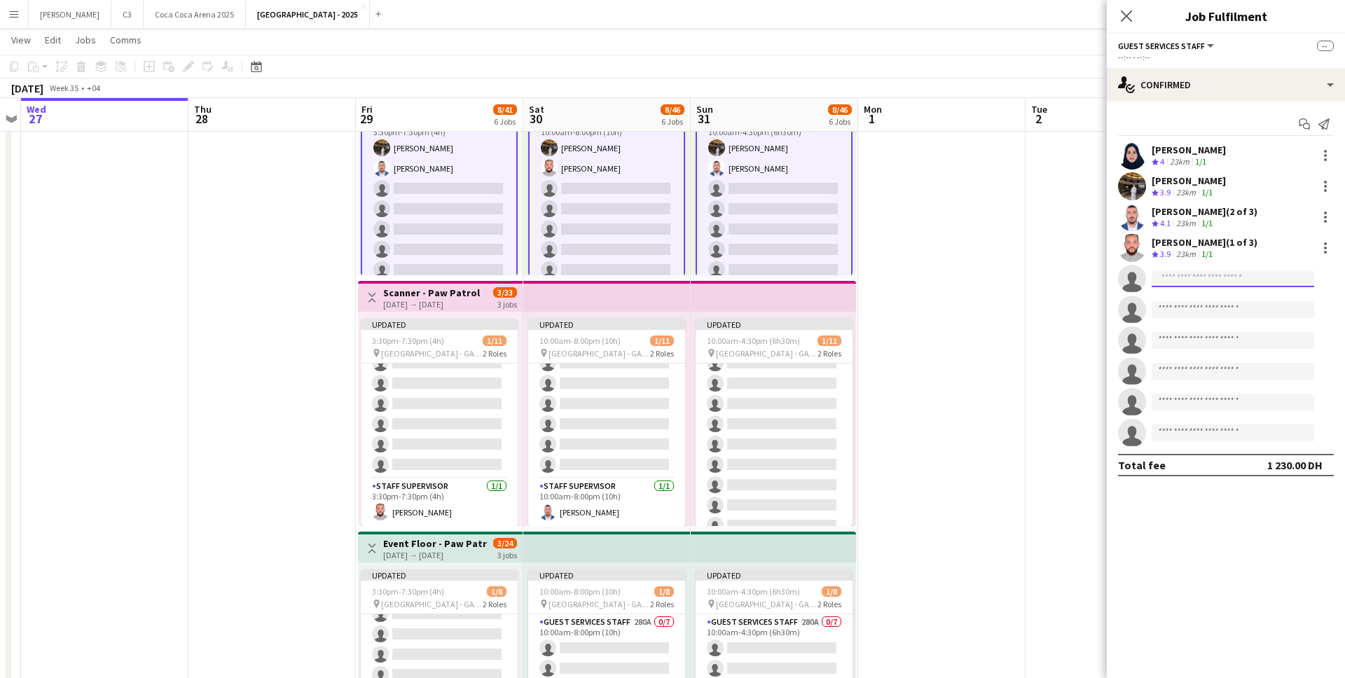
click at [1184, 279] on input at bounding box center [1232, 278] width 162 height 17
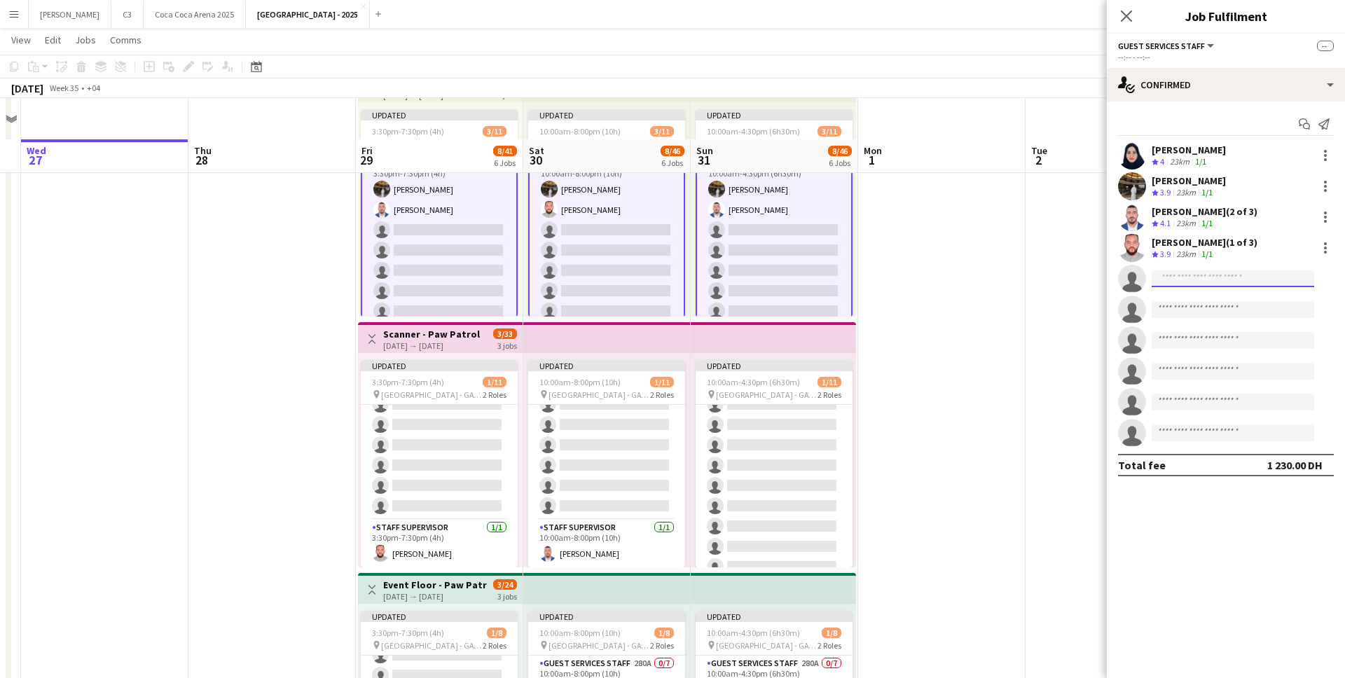
scroll to position [321, 0]
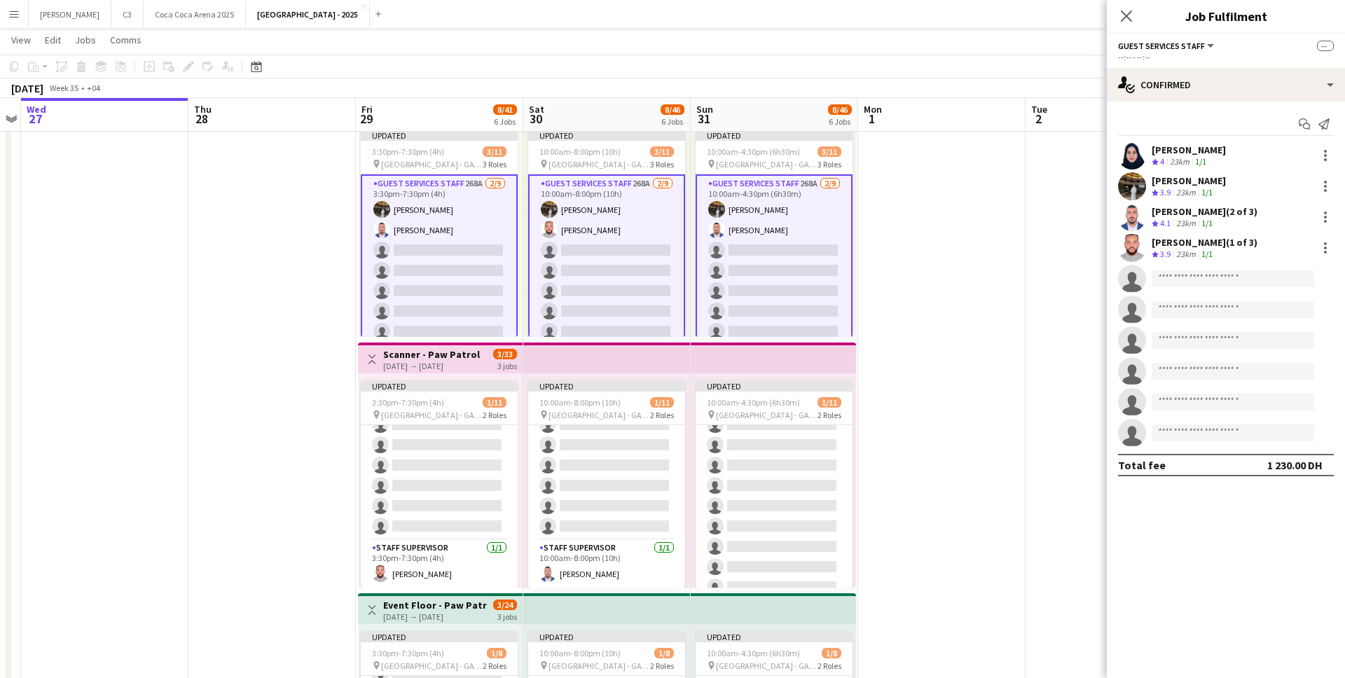
click at [513, 313] on app-card-role "Guest Services Staff 268A 2/9 3:30pm-7:30pm (4h) Meera Osama Mohammad Joudeh si…" at bounding box center [439, 280] width 157 height 213
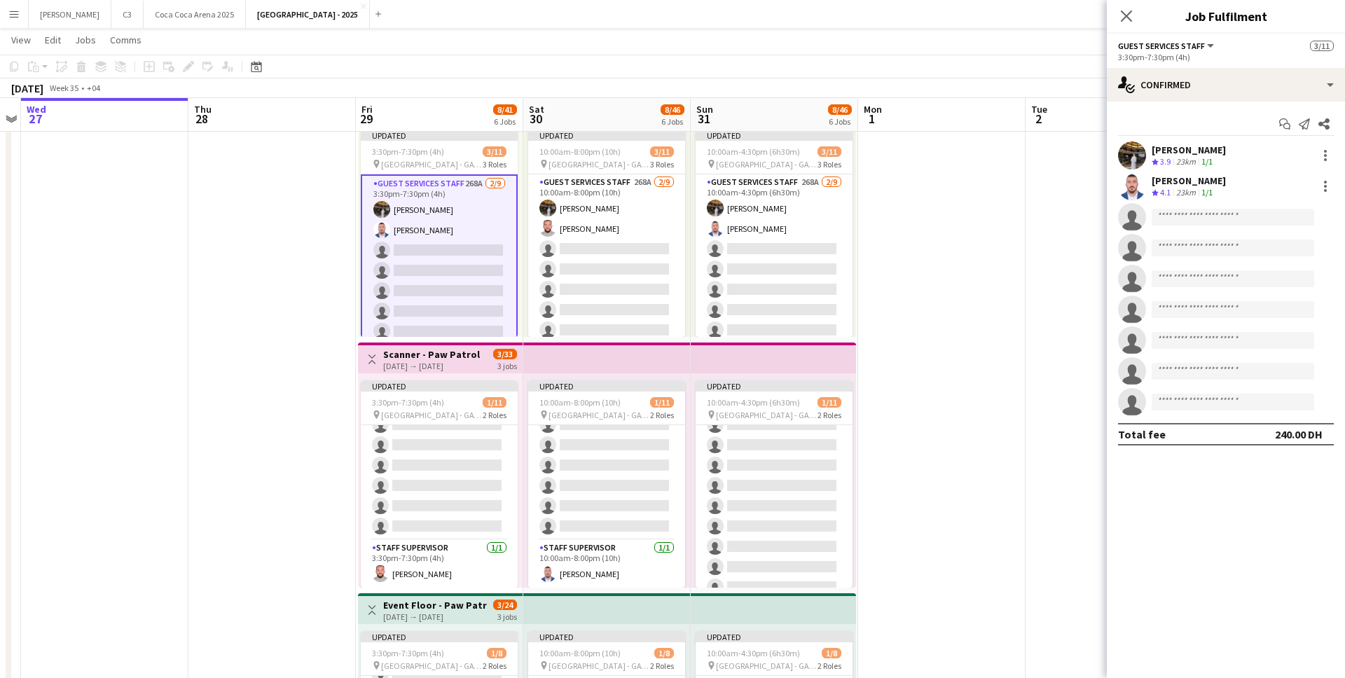
click at [473, 284] on app-card-role "Guest Services Staff 268A 2/9 3:30pm-7:30pm (4h) Meera Osama Mohammad Joudeh si…" at bounding box center [439, 280] width 157 height 213
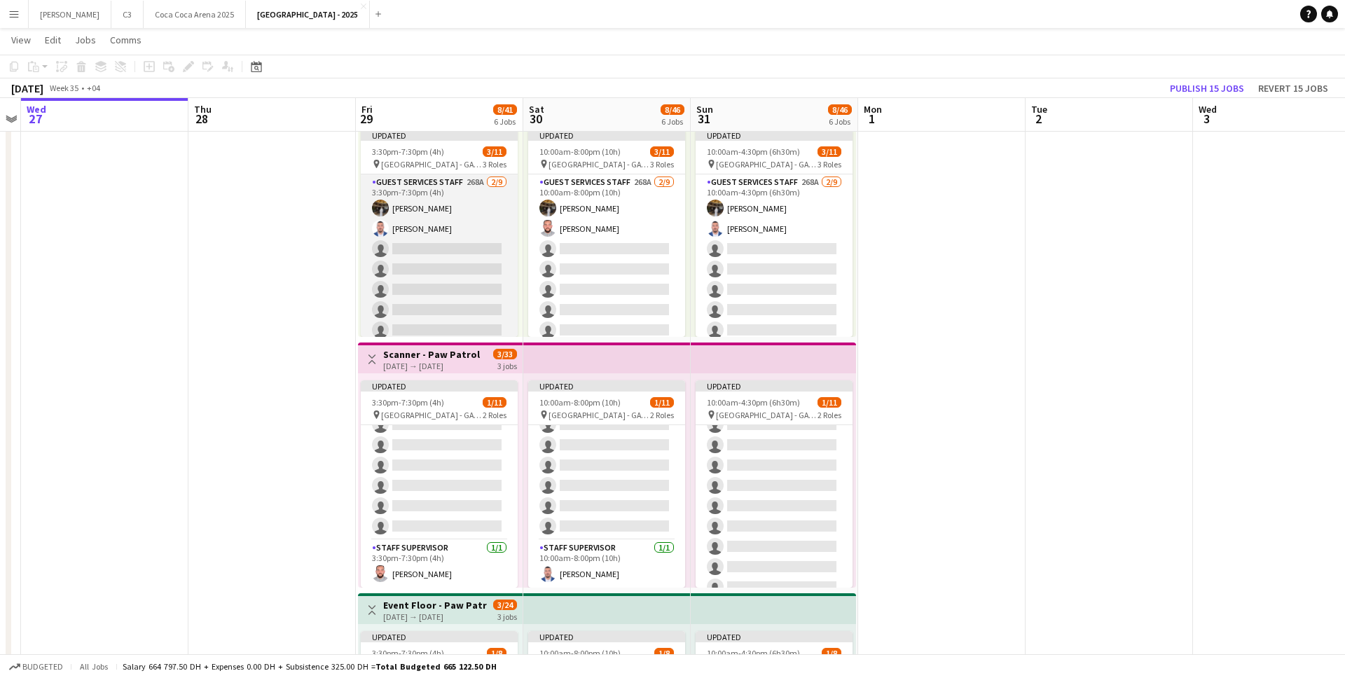
scroll to position [0, 314]
click at [446, 298] on app-card-role "Guest Services Staff 268A 2/9 3:30pm-7:30pm (4h) Meera Osama Mohammad Joudeh si…" at bounding box center [438, 279] width 157 height 210
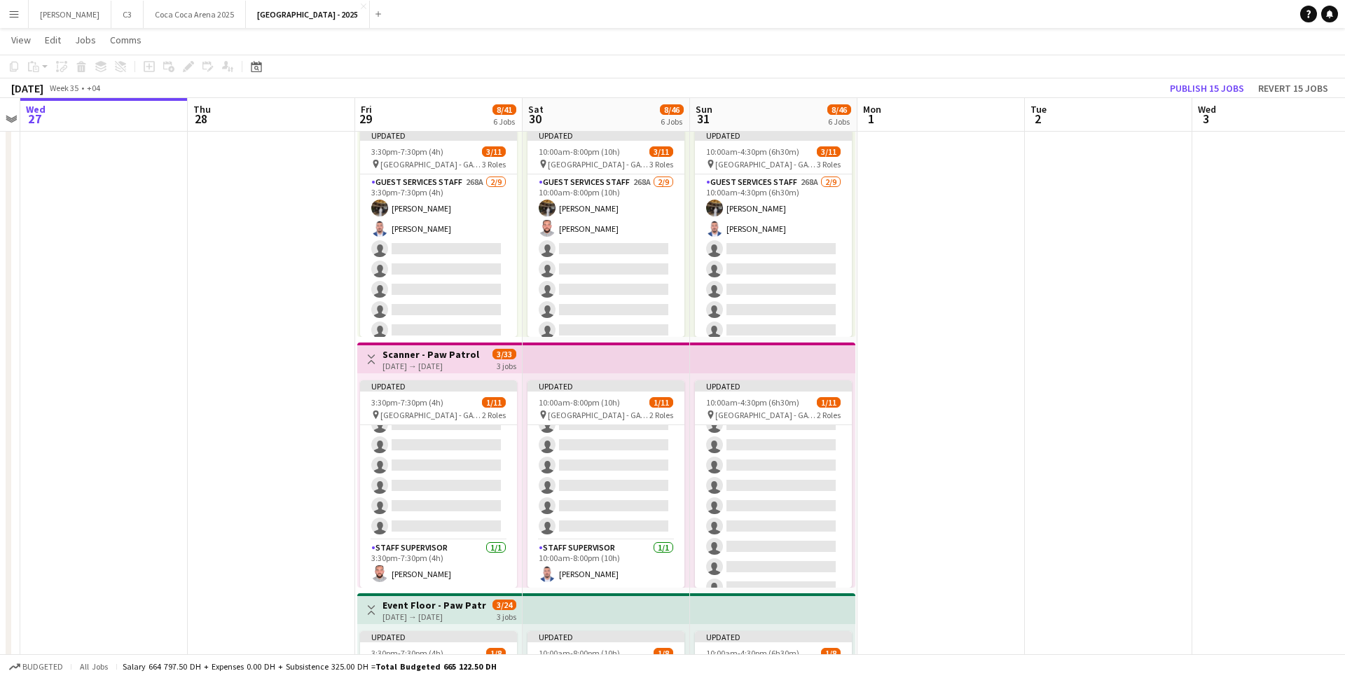
scroll to position [0, 315]
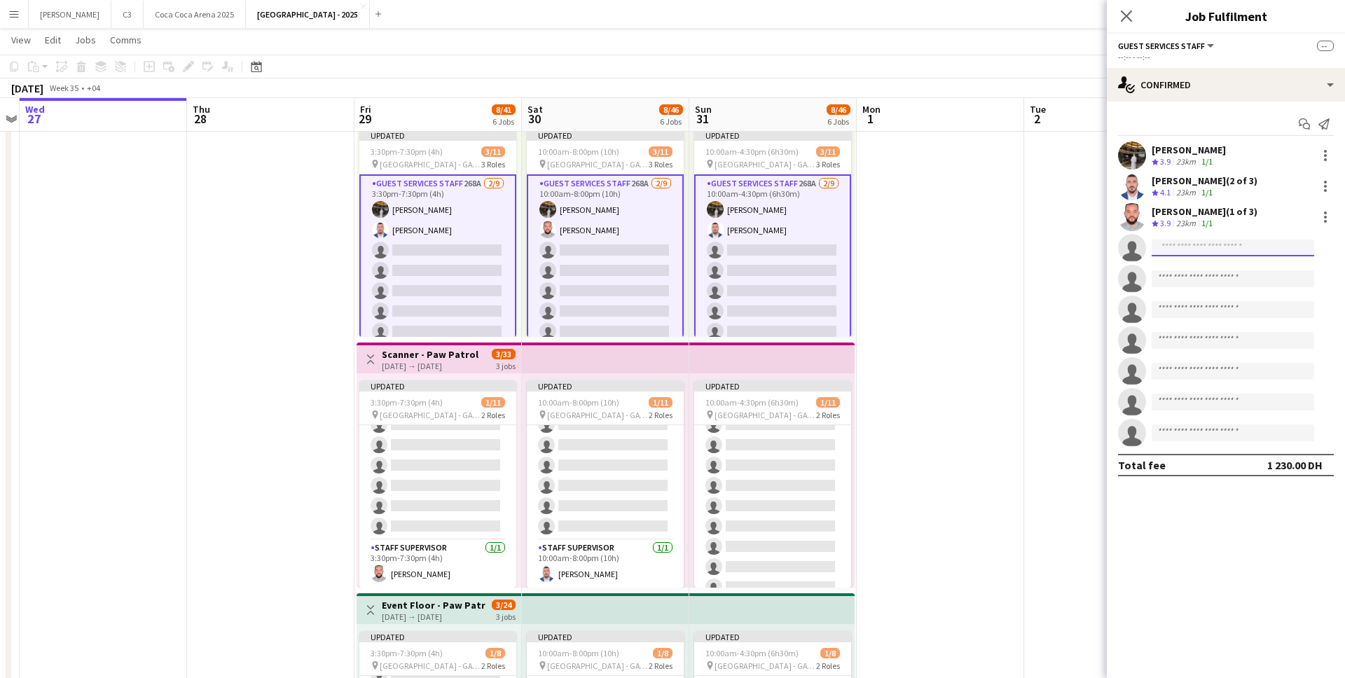
click at [1228, 245] on input at bounding box center [1232, 248] width 162 height 17
type input "*********"
click at [1214, 285] on span "+971505200418" at bounding box center [1233, 290] width 140 height 11
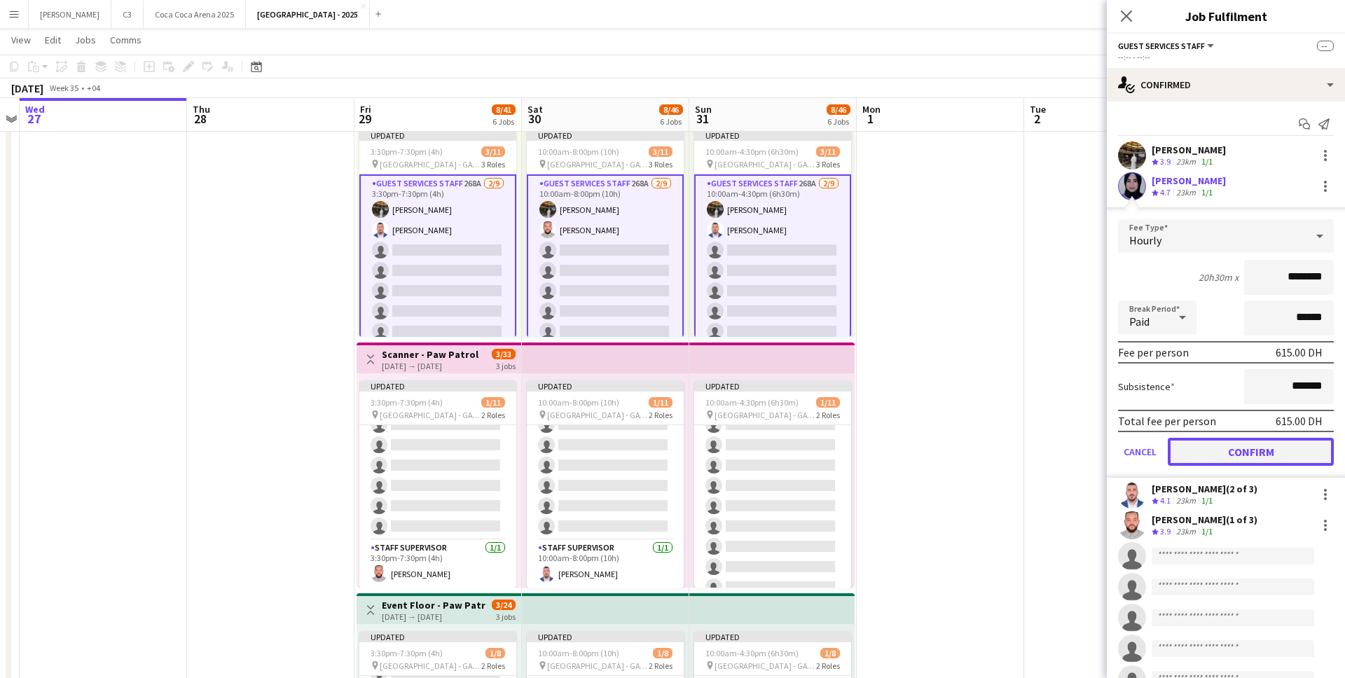
click at [1233, 455] on button "Confirm" at bounding box center [1251, 452] width 166 height 28
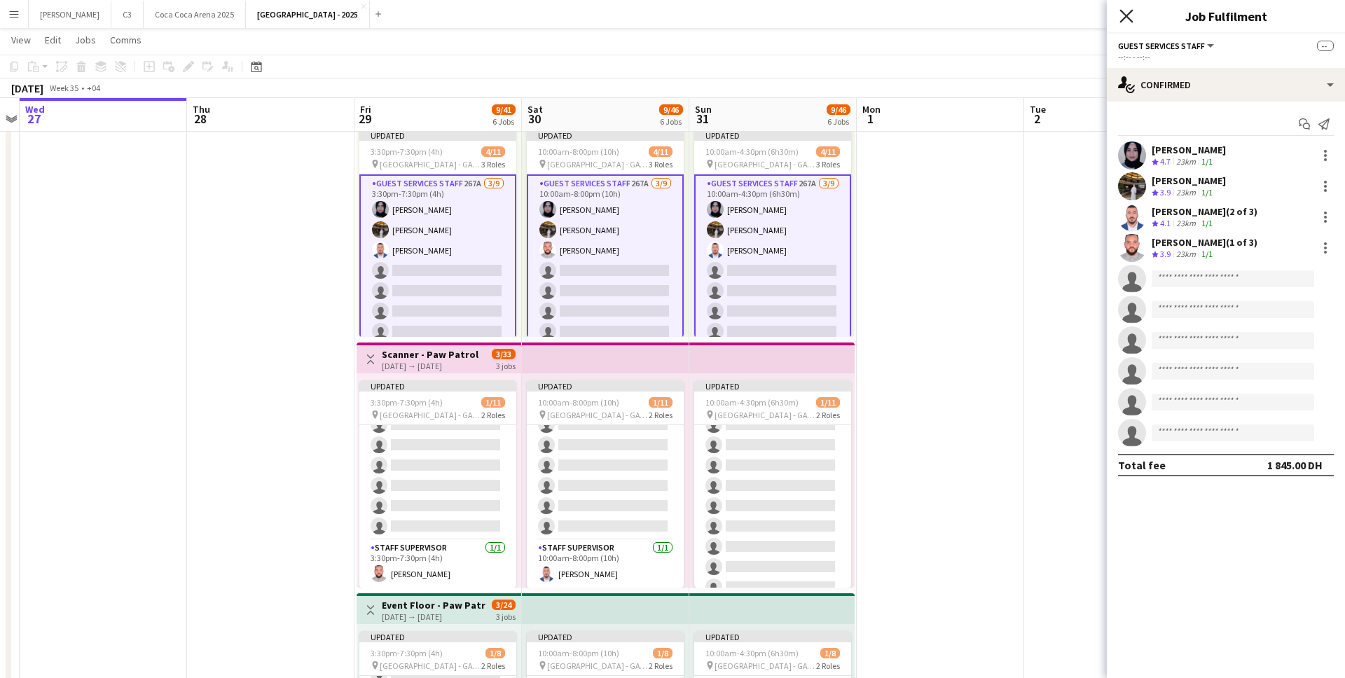
click at [1128, 19] on icon at bounding box center [1125, 15] width 13 height 13
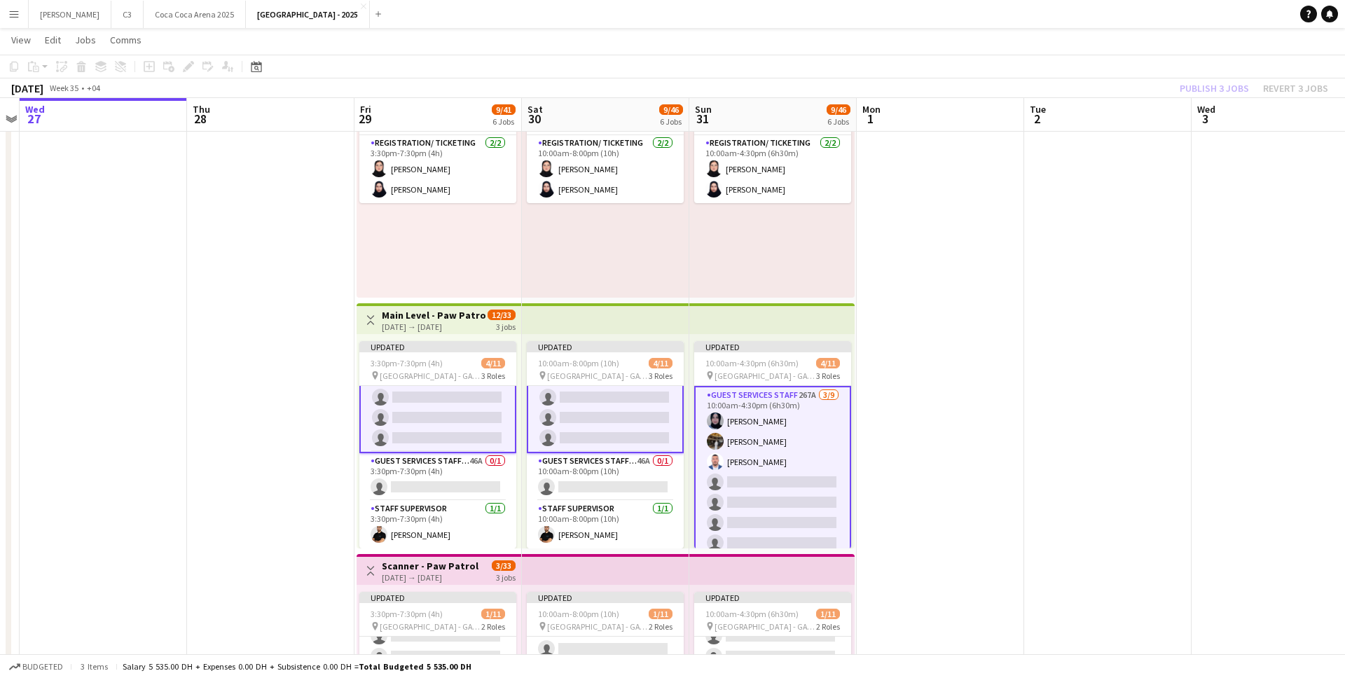
scroll to position [146, 0]
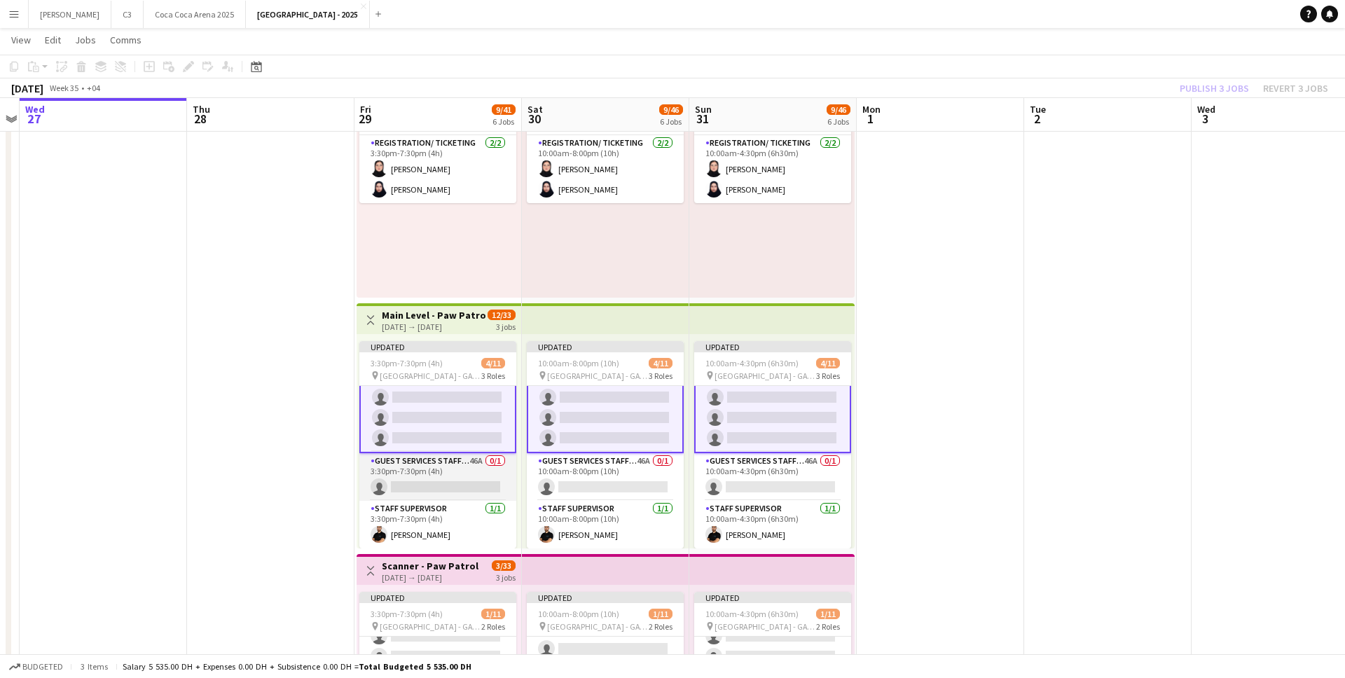
click at [463, 481] on app-card-role "Guest Services Staff - Senior 46A 0/1 3:30pm-7:30pm (4h) single-neutral-actions" at bounding box center [437, 477] width 157 height 48
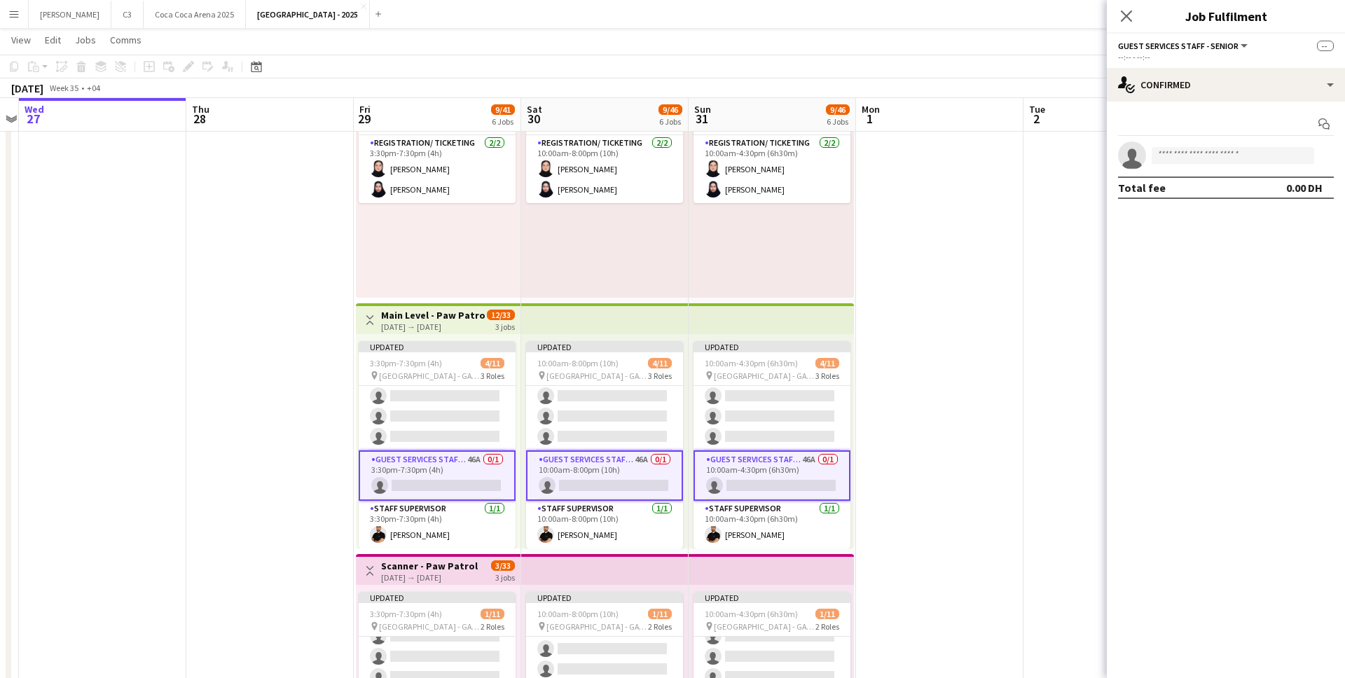
scroll to position [144, 0]
click at [1212, 153] on input at bounding box center [1232, 155] width 162 height 17
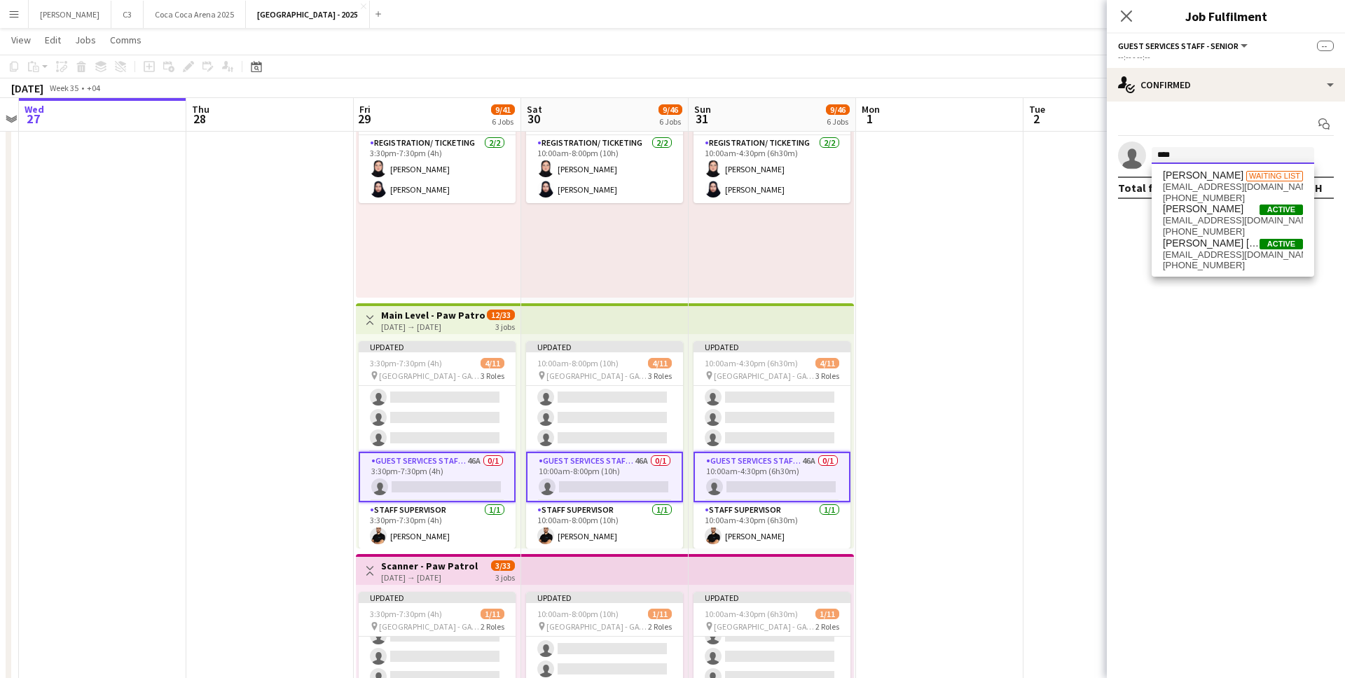
click at [1183, 157] on input "****" at bounding box center [1232, 155] width 162 height 17
type input "****"
click at [1205, 247] on span "[PERSON_NAME] [PERSON_NAME]" at bounding box center [1211, 243] width 97 height 12
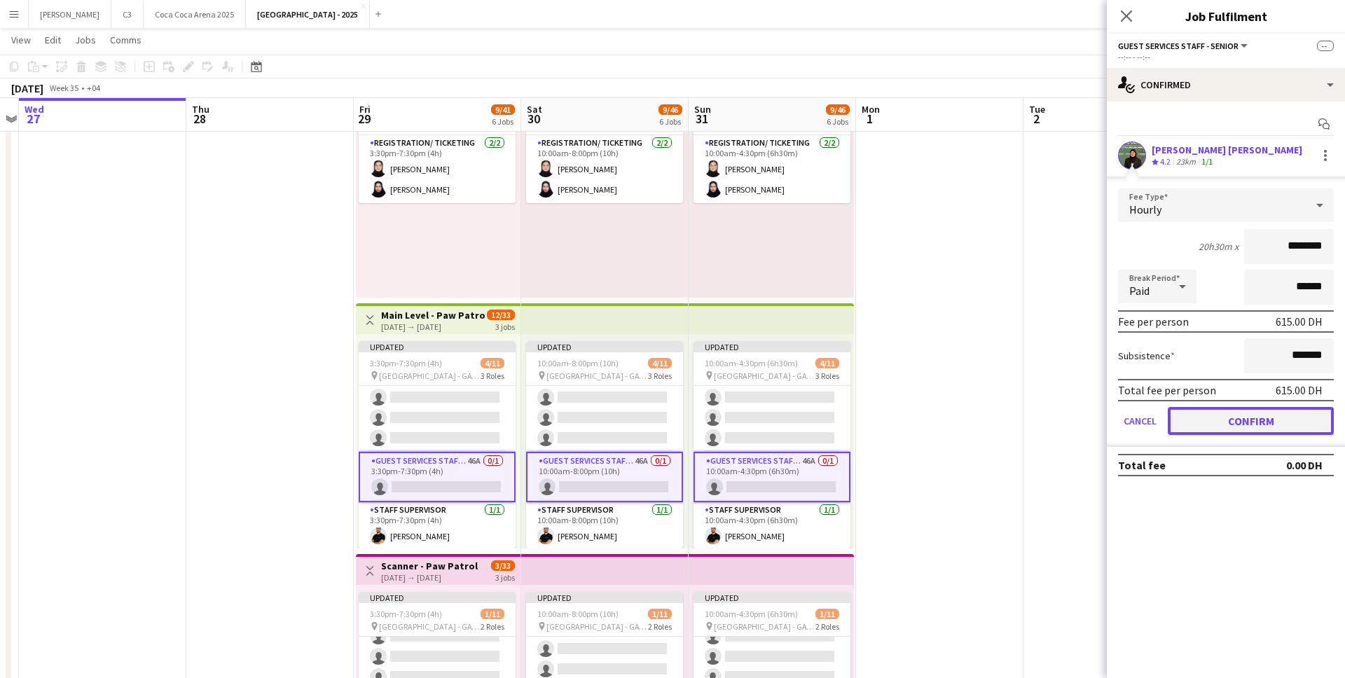
click at [1204, 422] on button "Confirm" at bounding box center [1251, 421] width 166 height 28
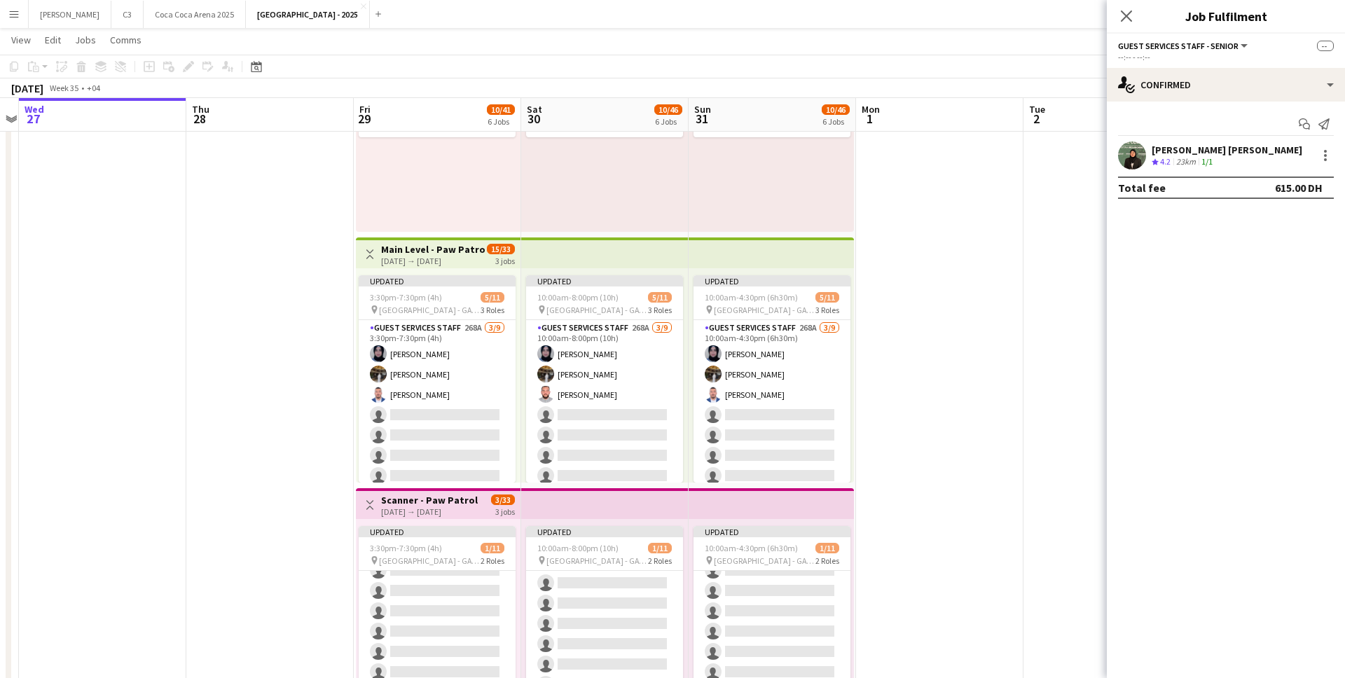
scroll to position [146, 0]
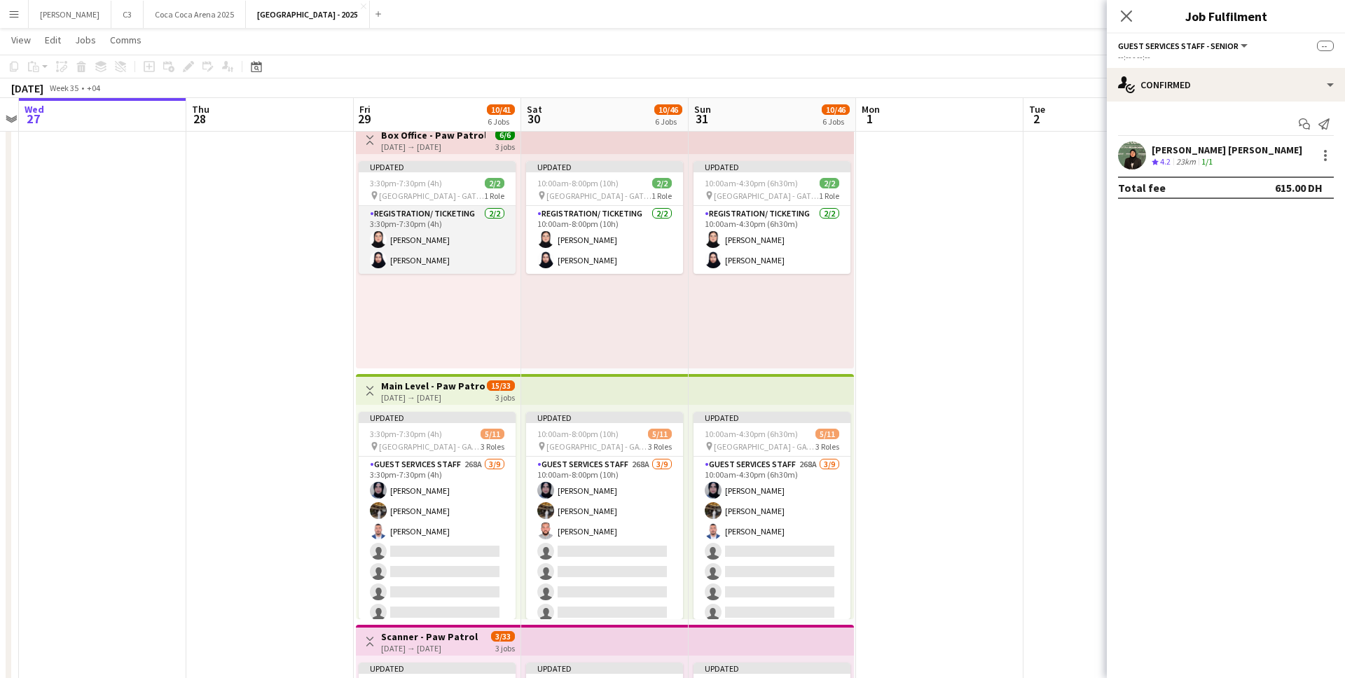
click at [446, 246] on app-card-role "Registration/ Ticketing [DATE] 3:30pm-7:30pm (4h) [PERSON_NAME] Abumousa Rumysa…" at bounding box center [437, 240] width 157 height 68
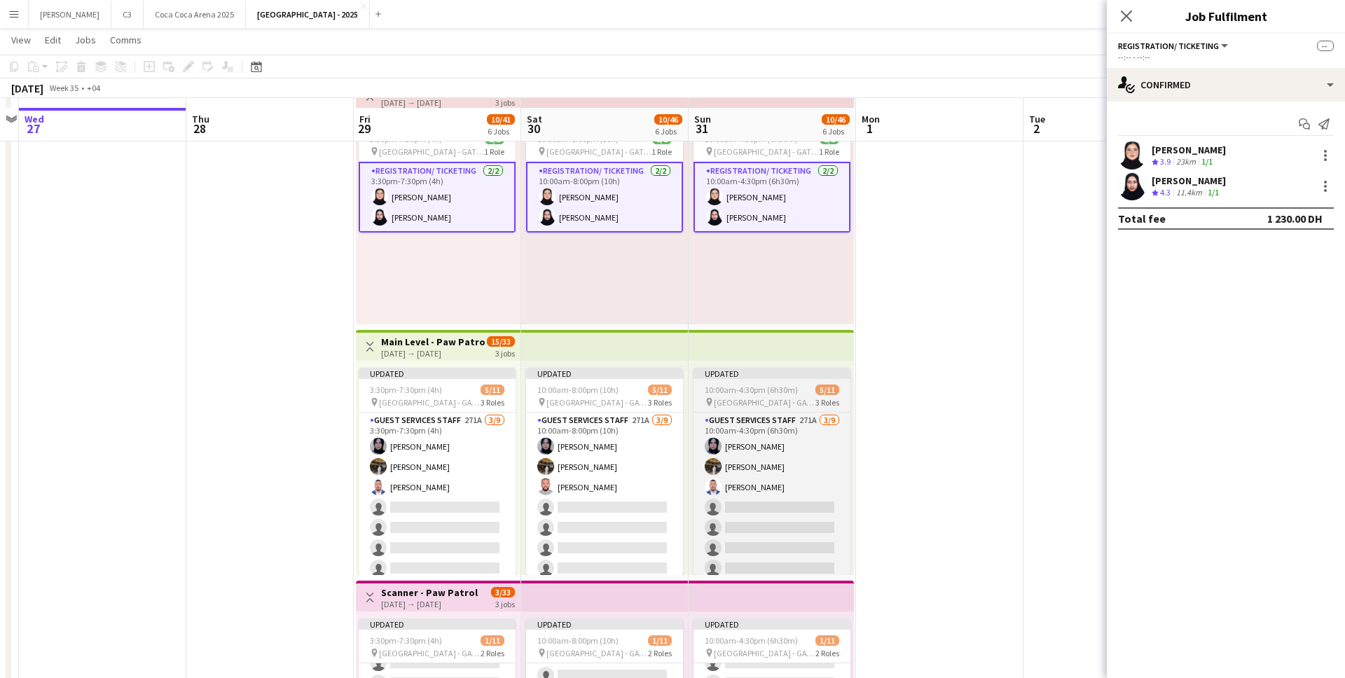
scroll to position [125, 0]
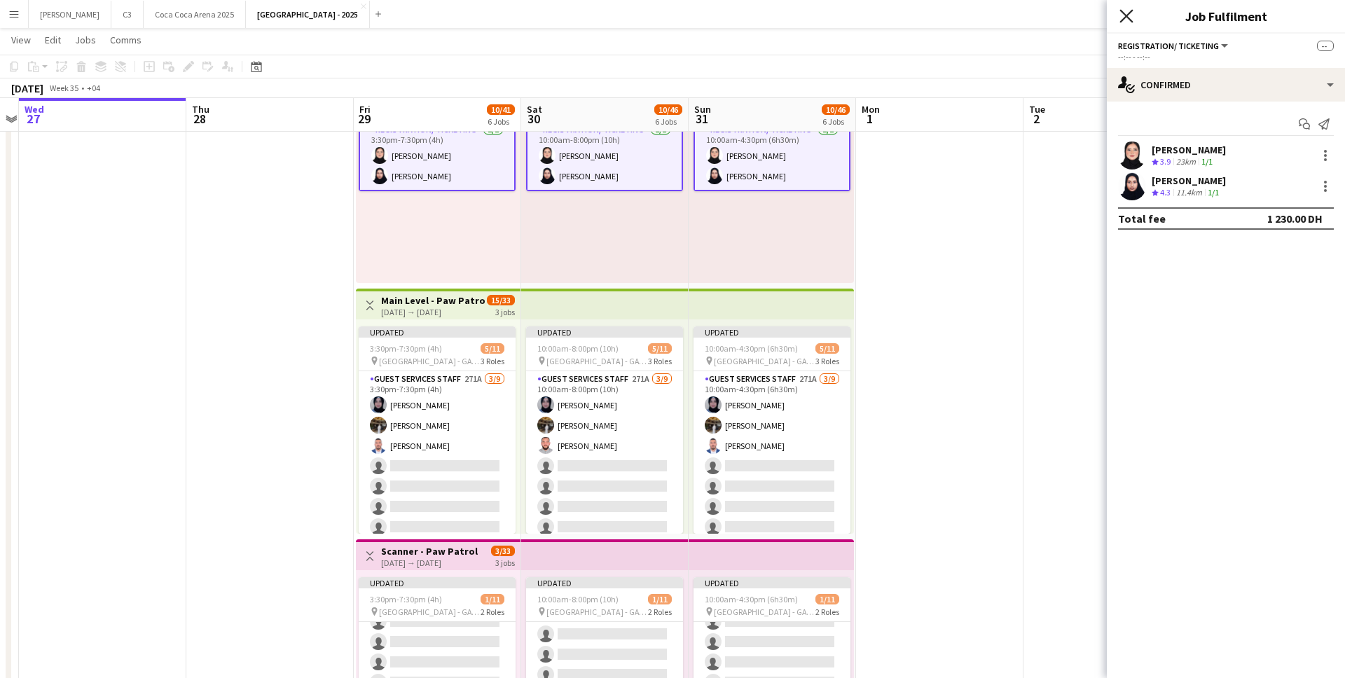
click at [1127, 15] on icon at bounding box center [1125, 15] width 13 height 13
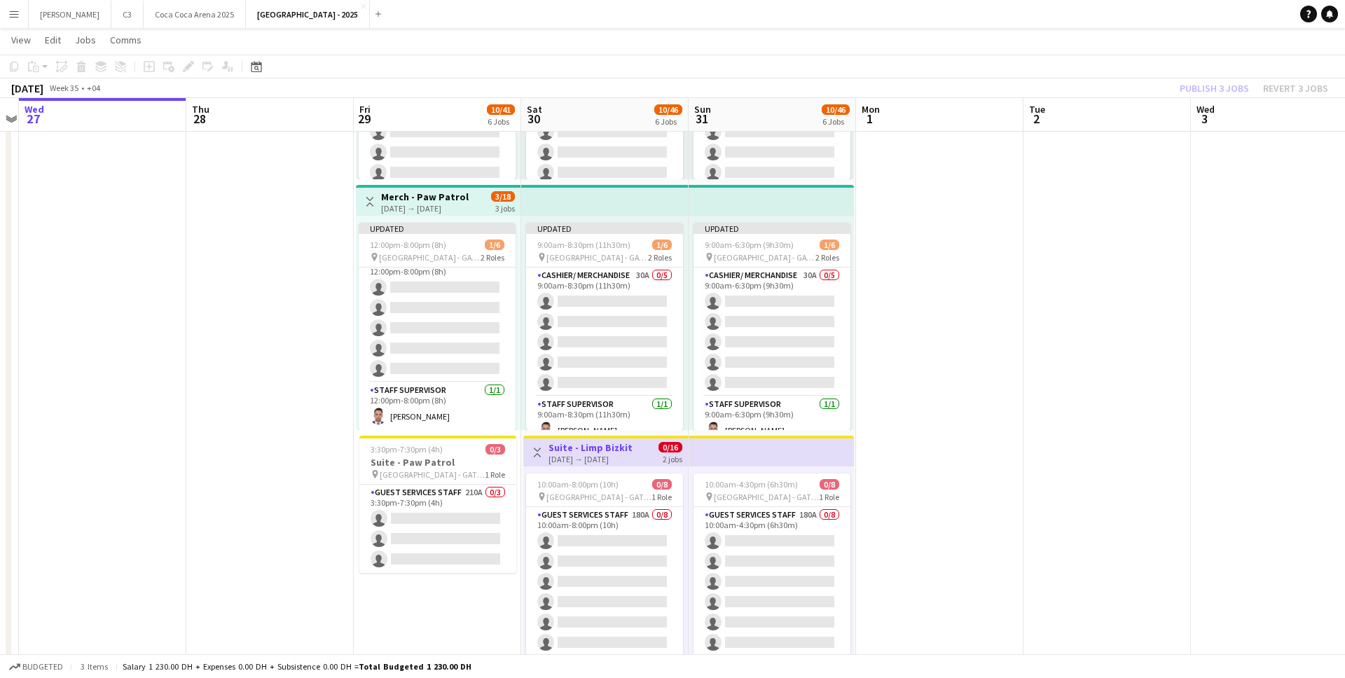
scroll to position [1013, 0]
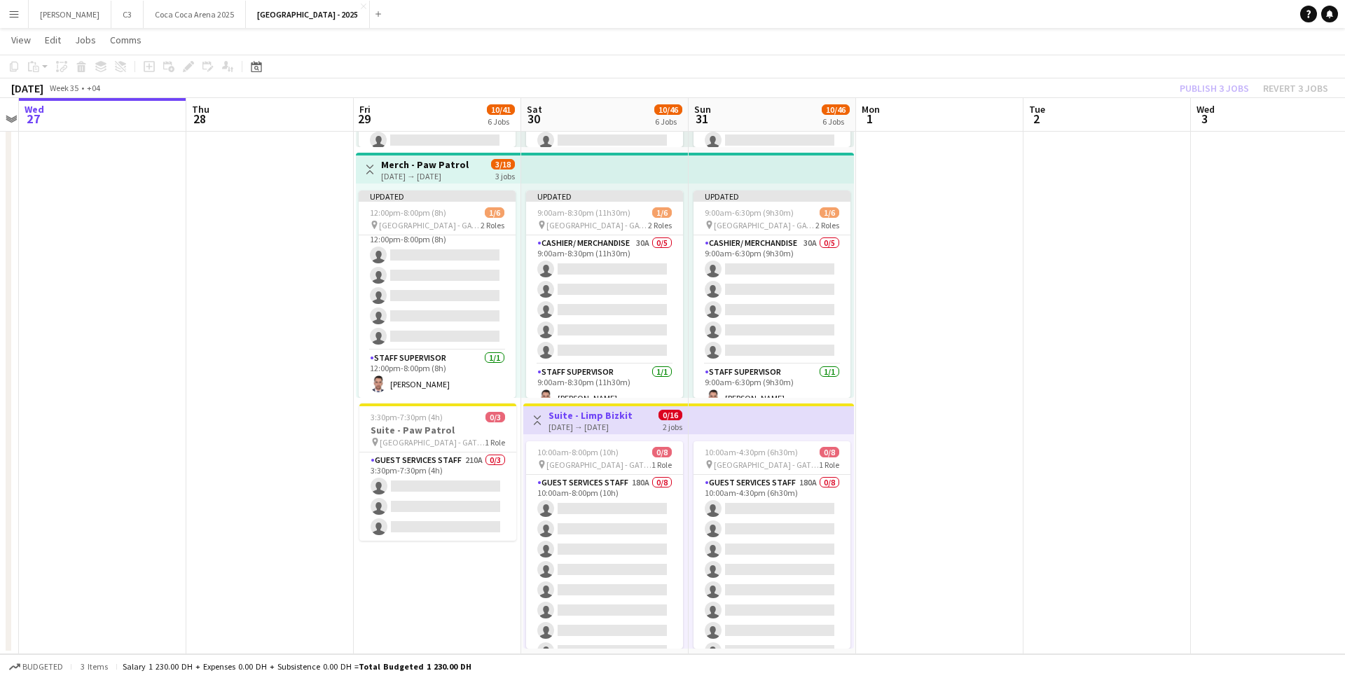
drag, startPoint x: 448, startPoint y: 293, endPoint x: 847, endPoint y: 173, distance: 416.8
click at [448, 293] on app-card-role "Cashier/ Merchandise 30A 0/5 12:00pm-8:00pm (8h) single-neutral-actions single-…" at bounding box center [437, 285] width 157 height 129
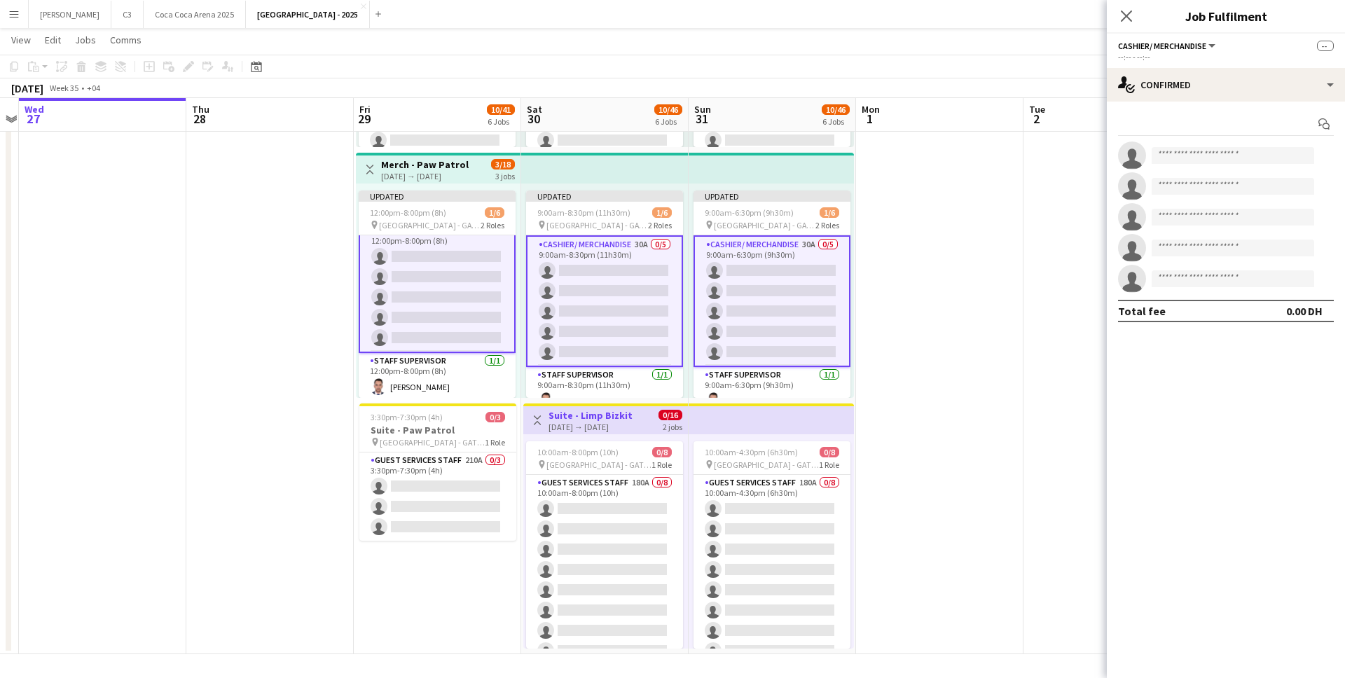
scroll to position [15, 0]
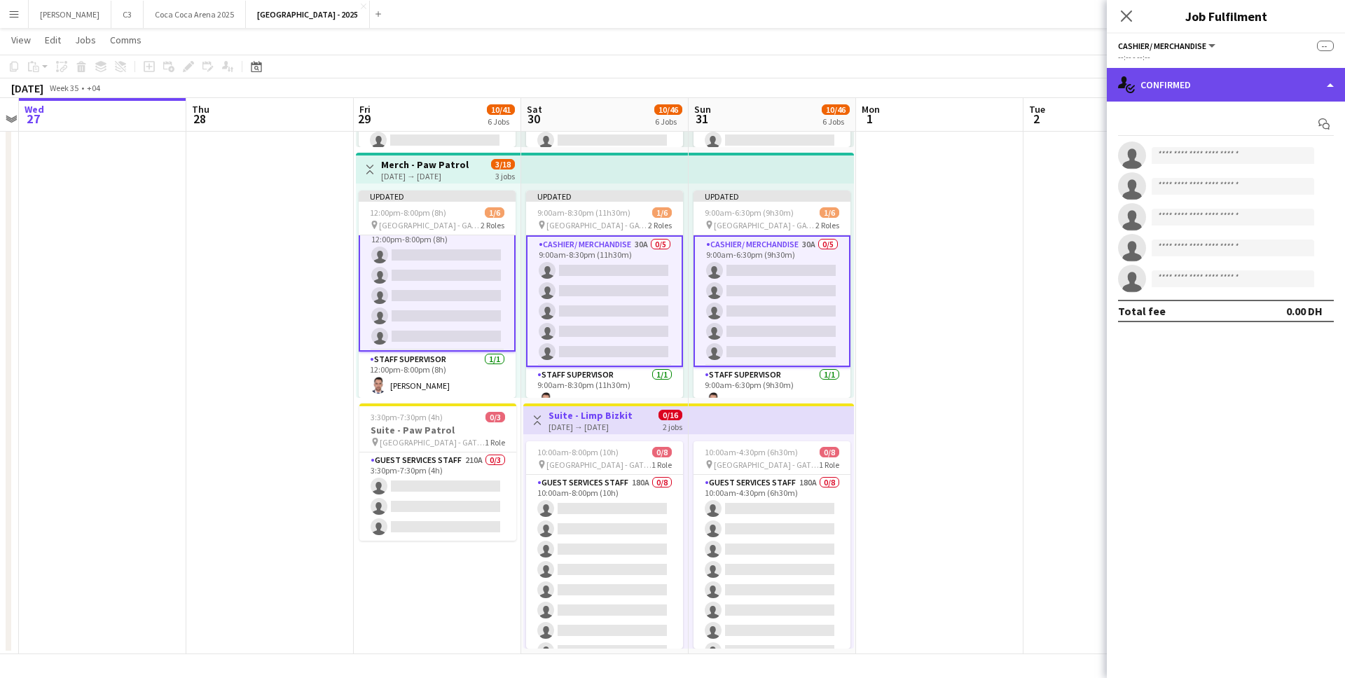
click at [1221, 86] on div "single-neutral-actions-check-2 Confirmed" at bounding box center [1226, 85] width 238 height 34
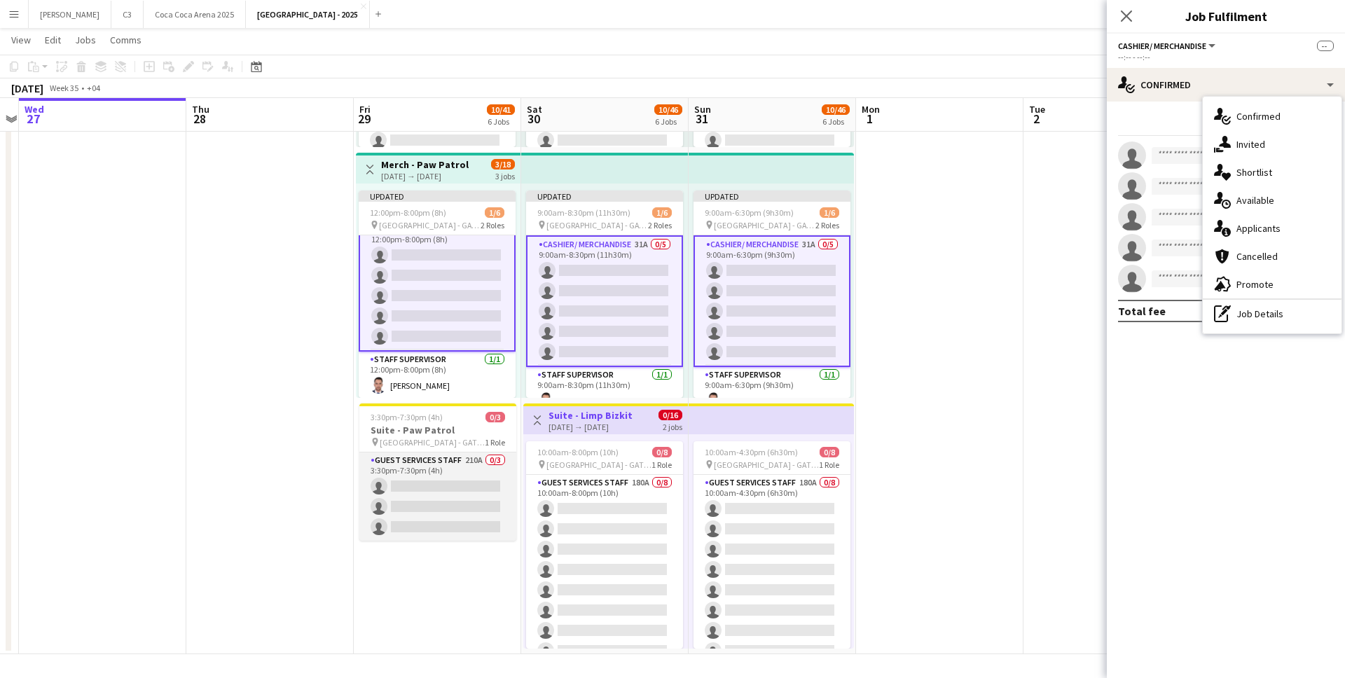
click at [501, 494] on app-card-role "Guest Services Staff 210A 0/3 3:30pm-7:30pm (4h) single-neutral-actions single-…" at bounding box center [437, 496] width 157 height 88
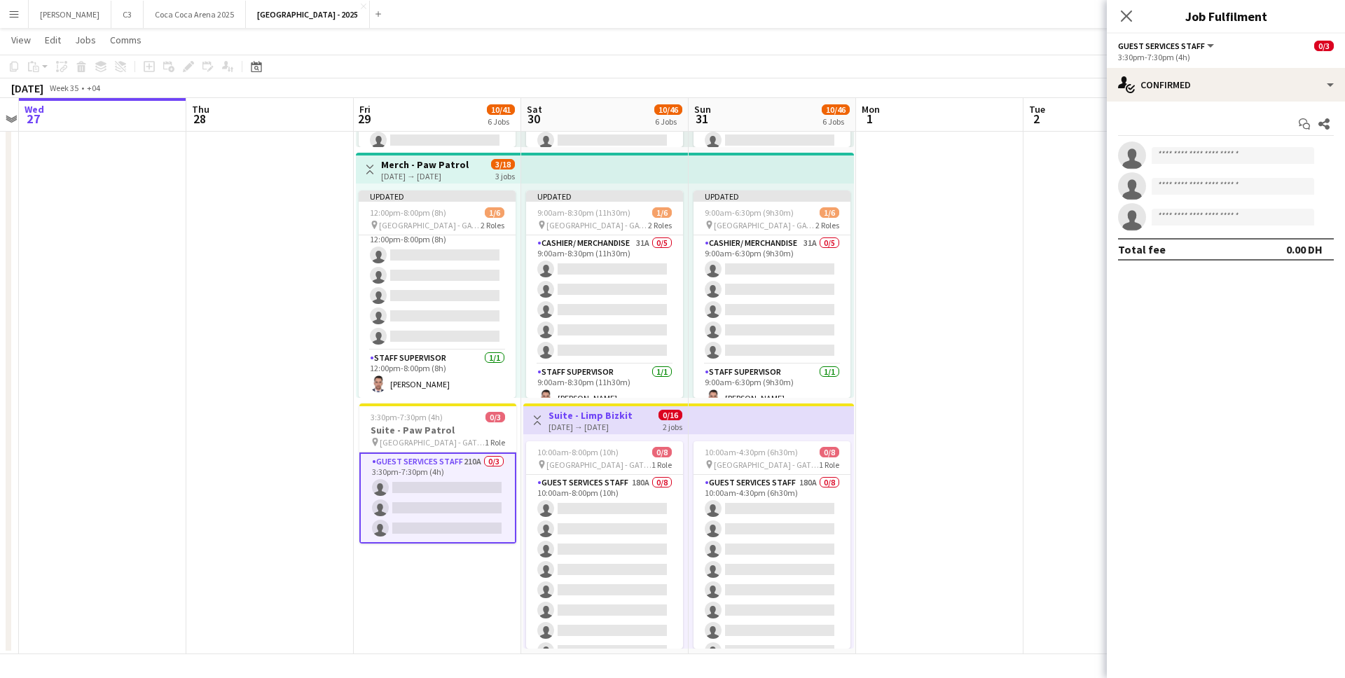
scroll to position [14, 0]
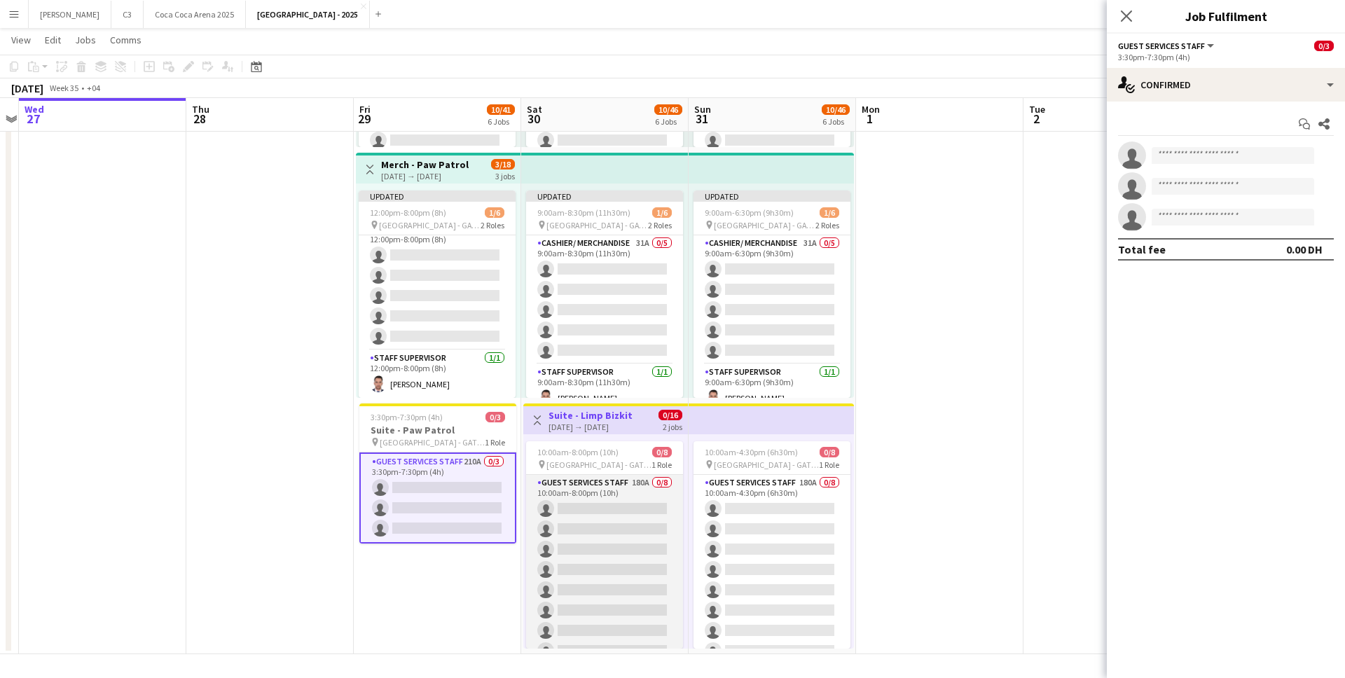
click at [639, 546] on app-card-role "Guest Services Staff 180A 0/8 10:00am-8:00pm (10h) single-neutral-actions singl…" at bounding box center [604, 570] width 157 height 190
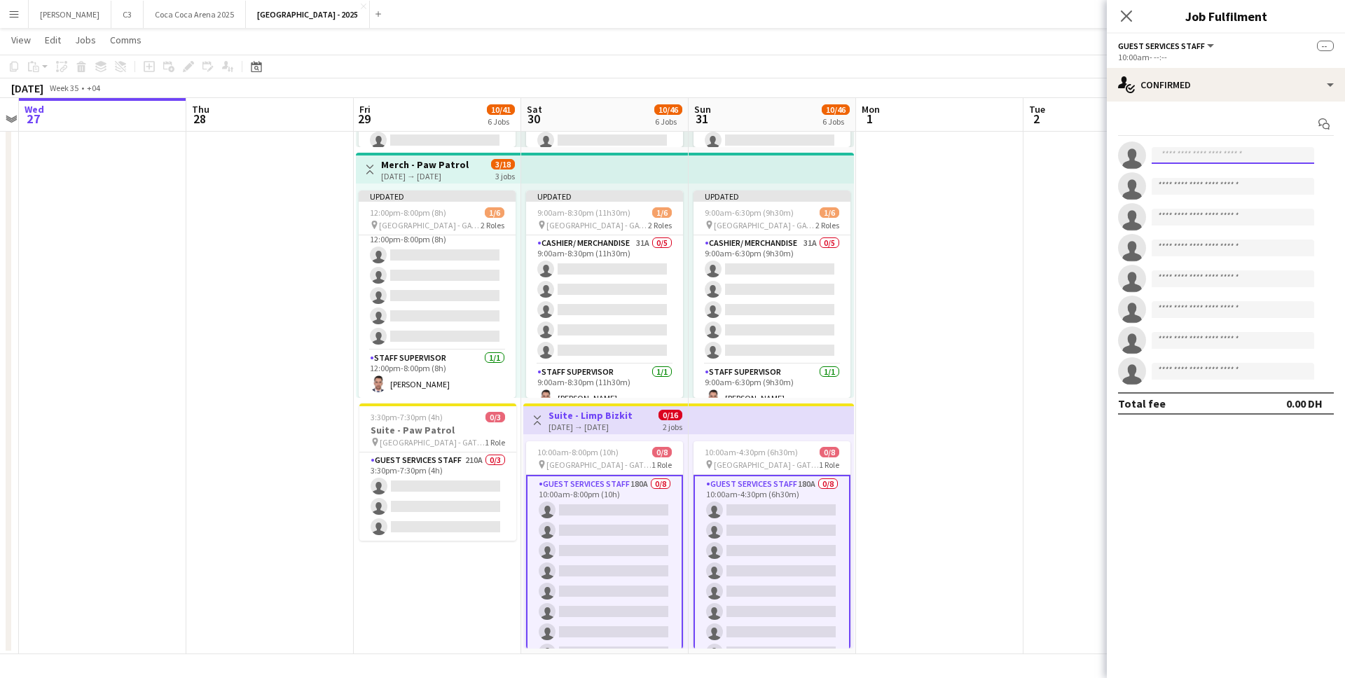
click at [1200, 154] on input at bounding box center [1232, 155] width 162 height 17
click at [1173, 158] on input "********" at bounding box center [1232, 155] width 162 height 17
click at [1221, 158] on input "*******" at bounding box center [1232, 155] width 162 height 17
type input "*******"
click at [1210, 186] on span "abdullahn.abuawad@gmail.com" at bounding box center [1233, 186] width 140 height 11
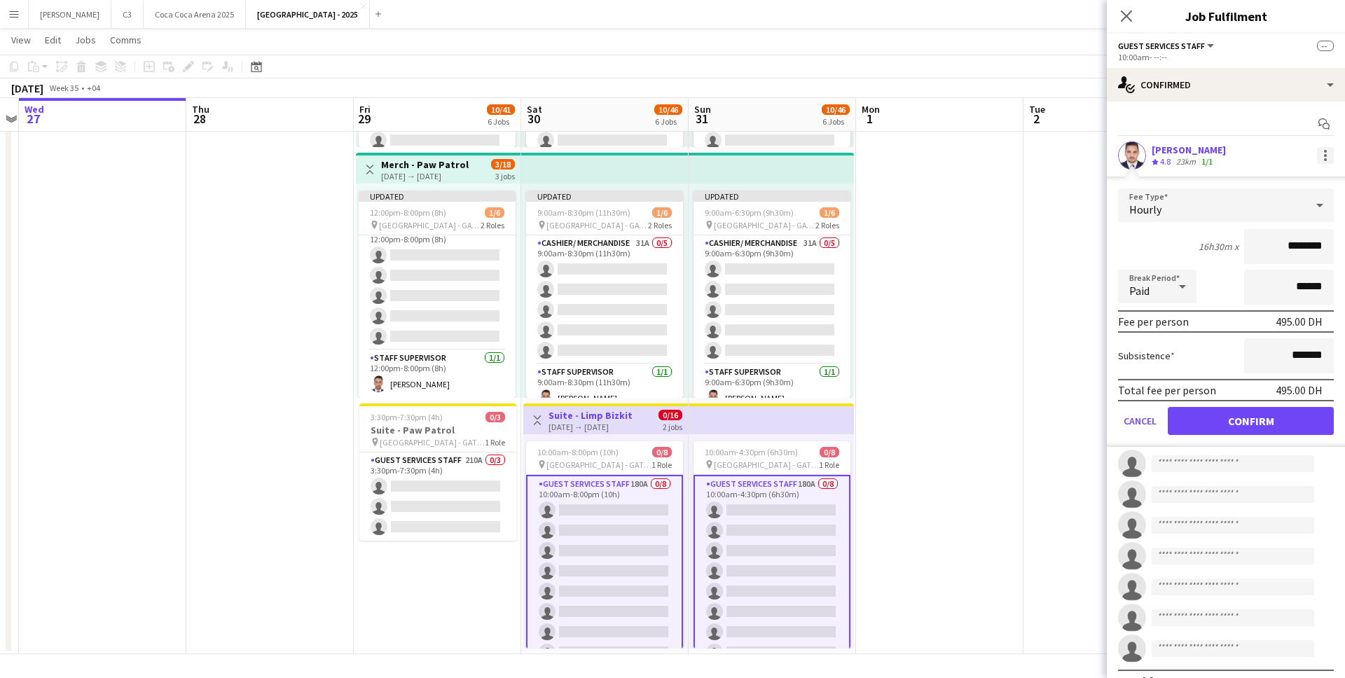
click at [1324, 155] on div at bounding box center [1325, 155] width 3 height 3
click at [1253, 279] on span "Remove" at bounding box center [1256, 282] width 42 height 12
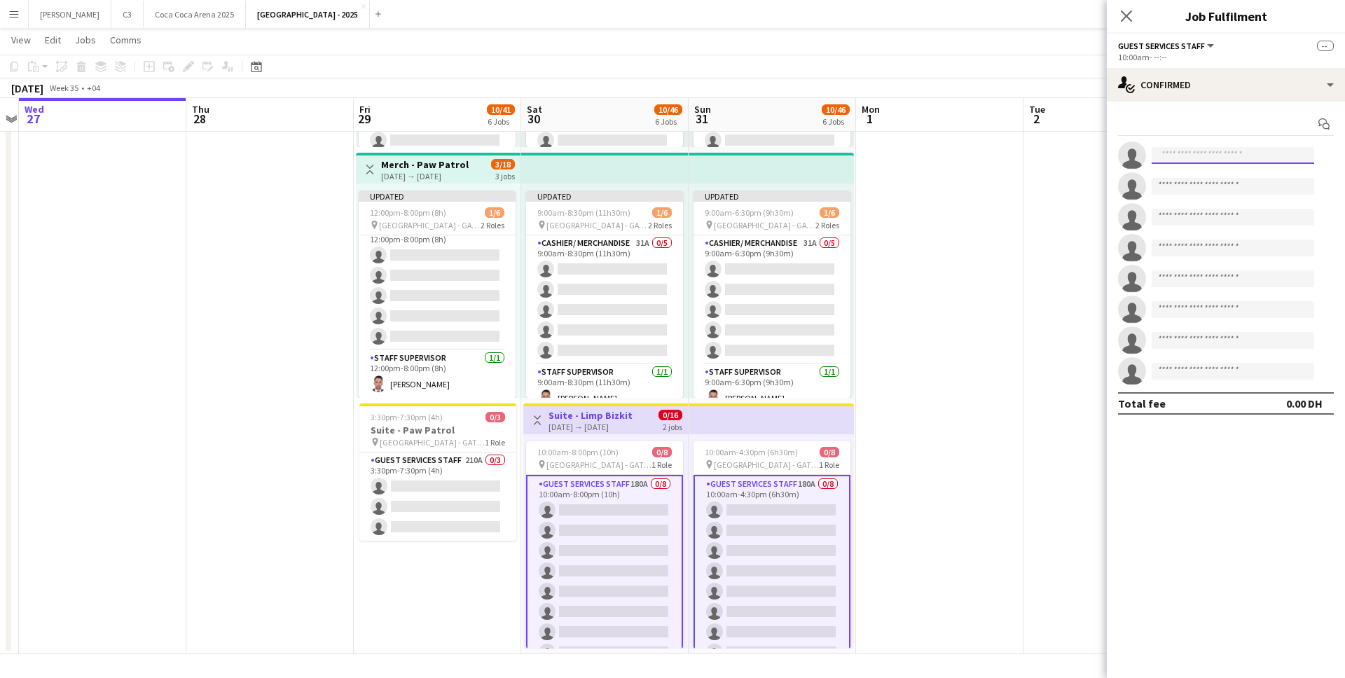
click at [1203, 153] on input at bounding box center [1232, 155] width 162 height 17
type input "**********"
click at [1205, 193] on span "+971501233980" at bounding box center [1233, 198] width 140 height 11
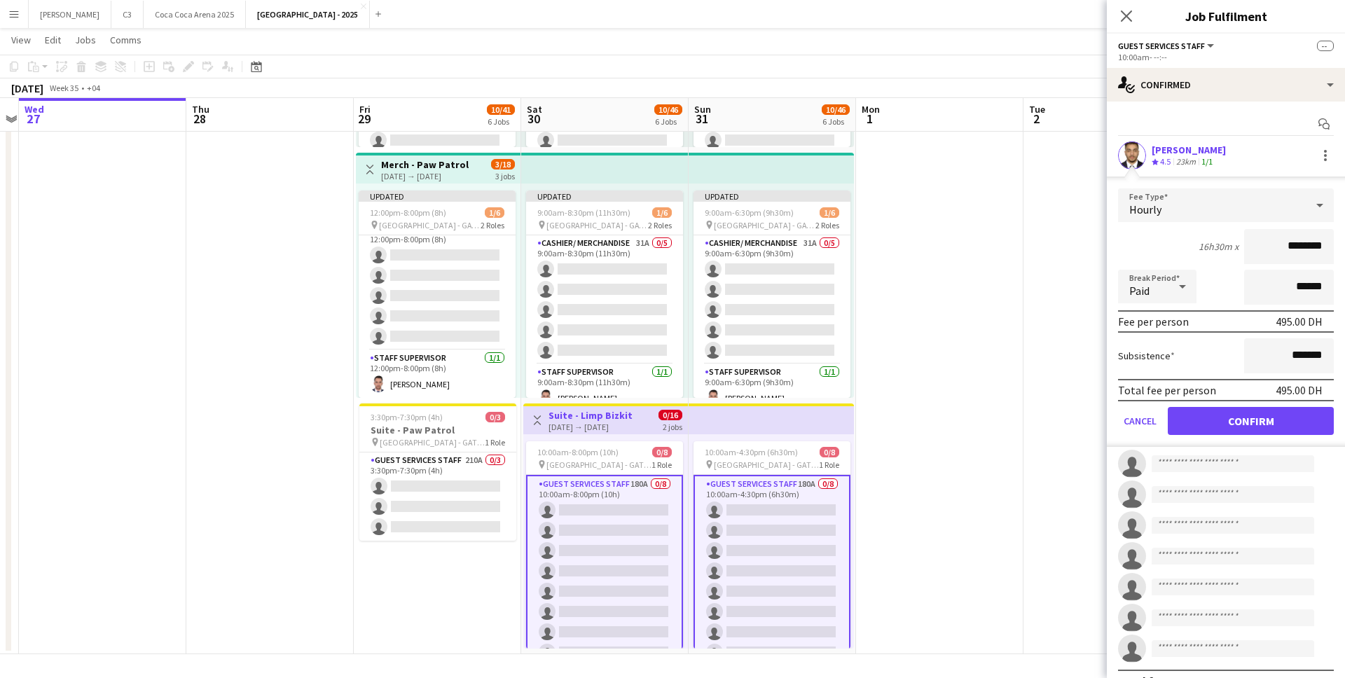
click at [1130, 155] on app-user-avatar at bounding box center [1132, 155] width 28 height 28
click at [1242, 424] on button "Confirm" at bounding box center [1251, 421] width 166 height 28
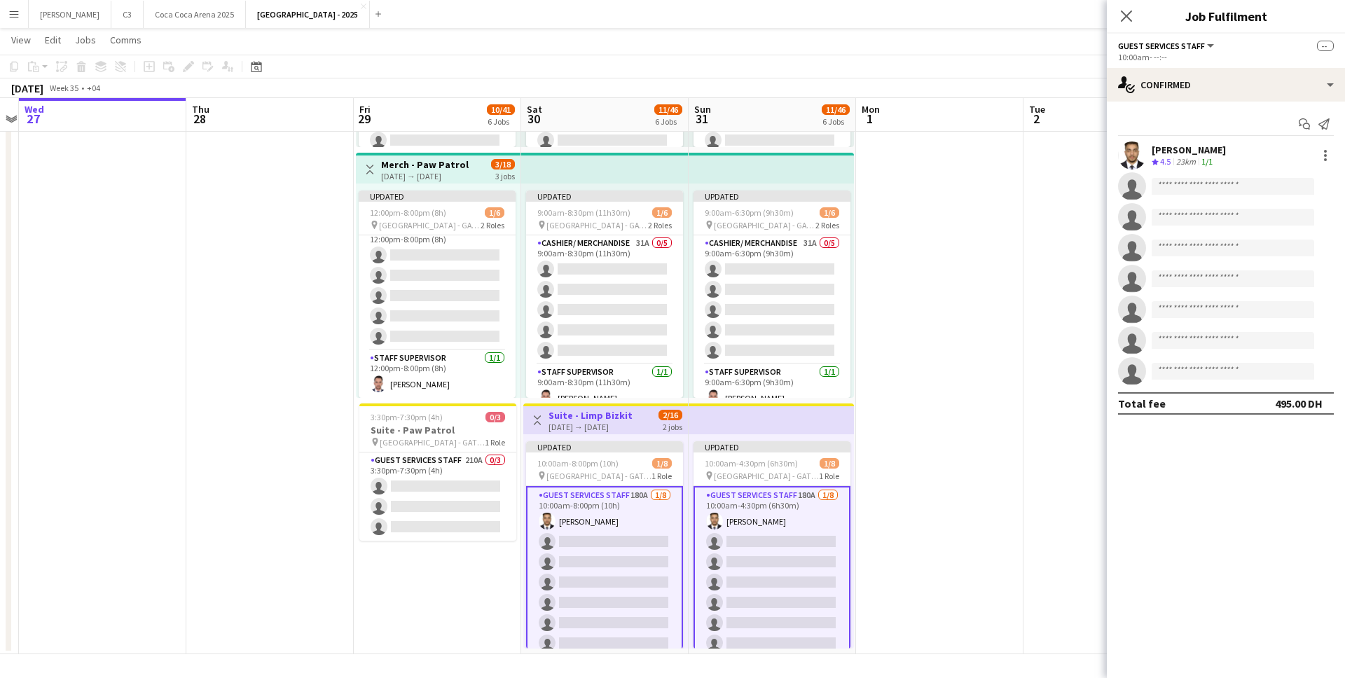
click at [1130, 151] on app-user-avatar at bounding box center [1132, 155] width 28 height 28
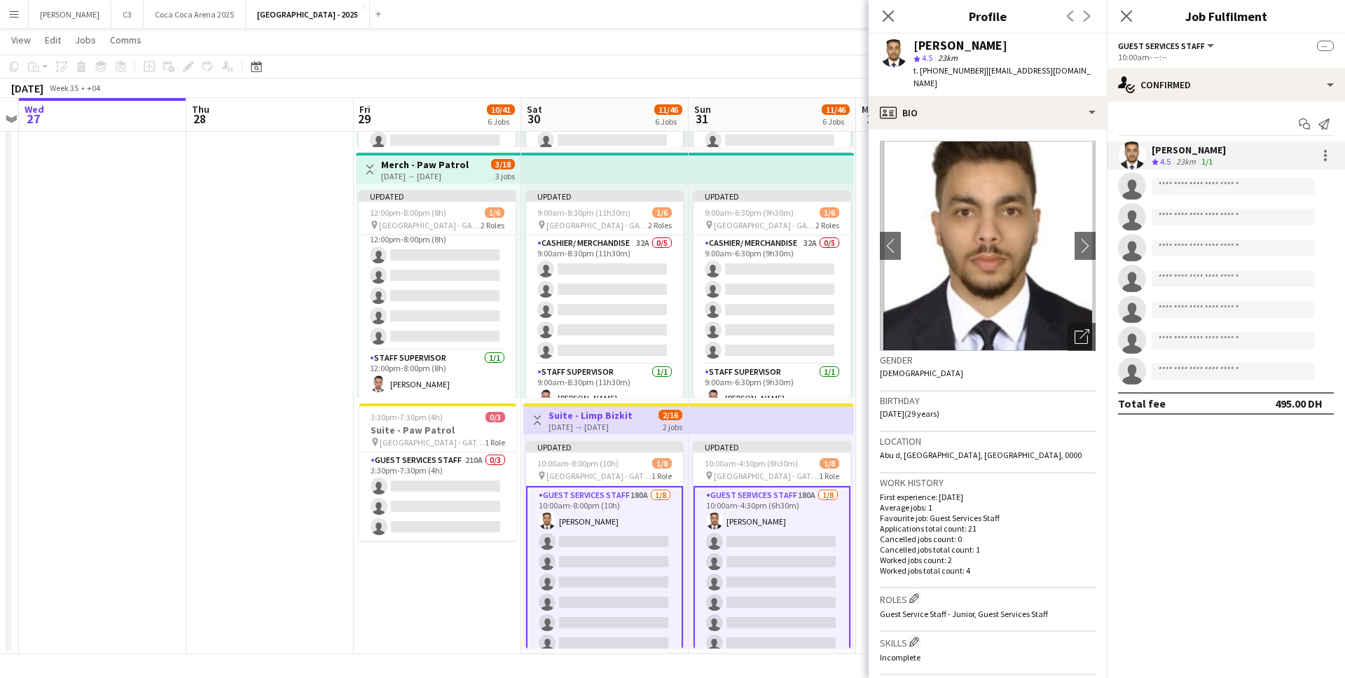
scroll to position [30, 0]
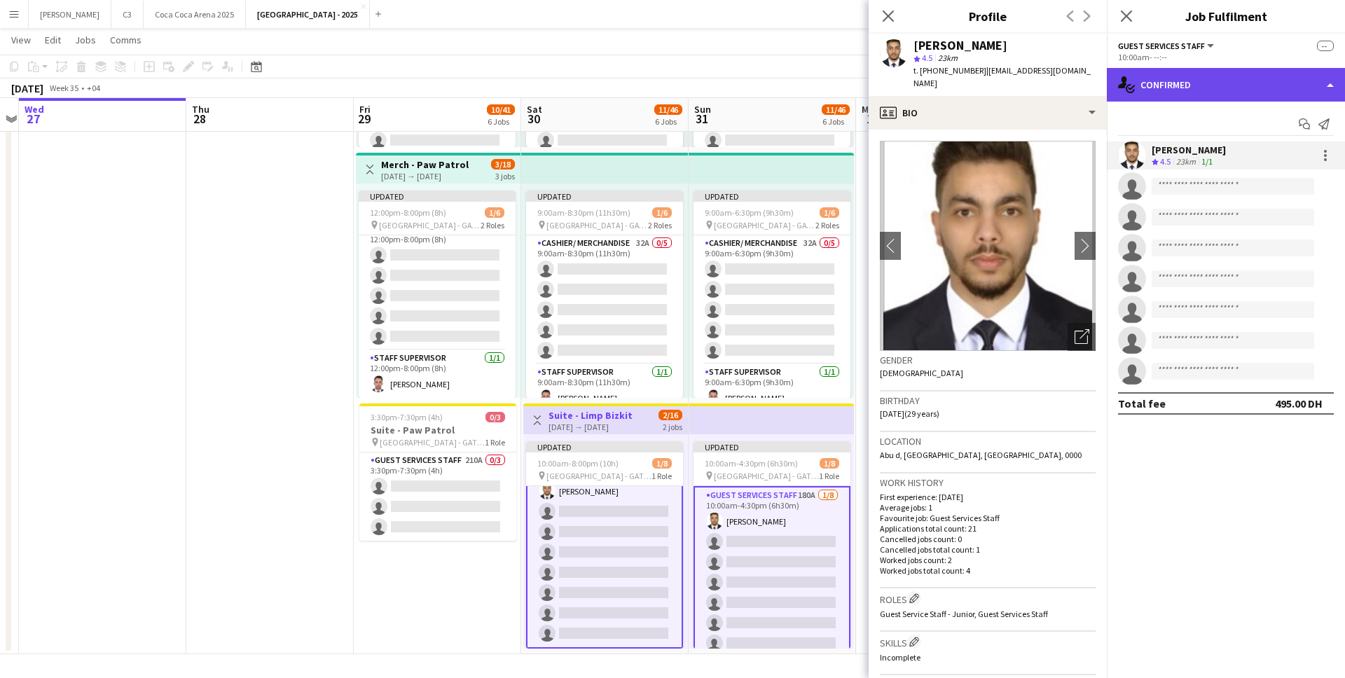
click at [1185, 87] on div "single-neutral-actions-check-2 Confirmed" at bounding box center [1226, 85] width 238 height 34
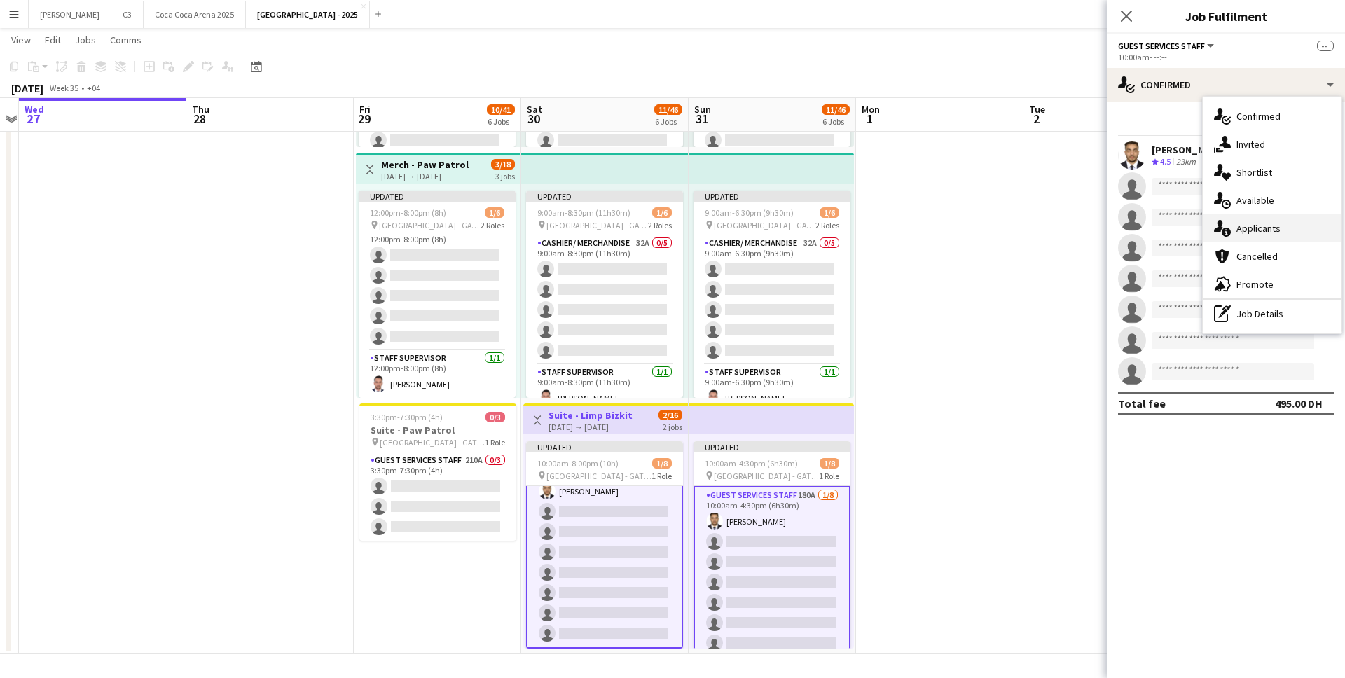
click at [1260, 231] on div "single-neutral-actions-information Applicants" at bounding box center [1272, 228] width 139 height 28
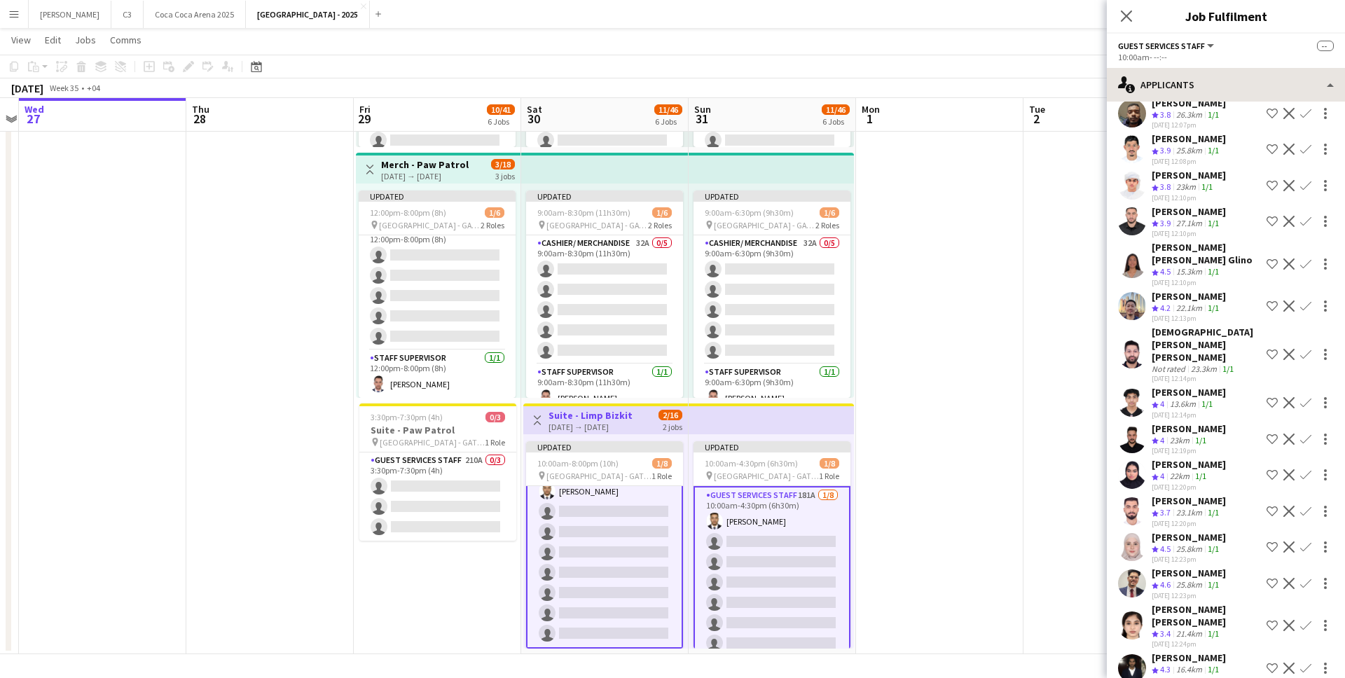
scroll to position [822, 0]
click at [1305, 432] on app-icon "Confirm" at bounding box center [1305, 437] width 11 height 11
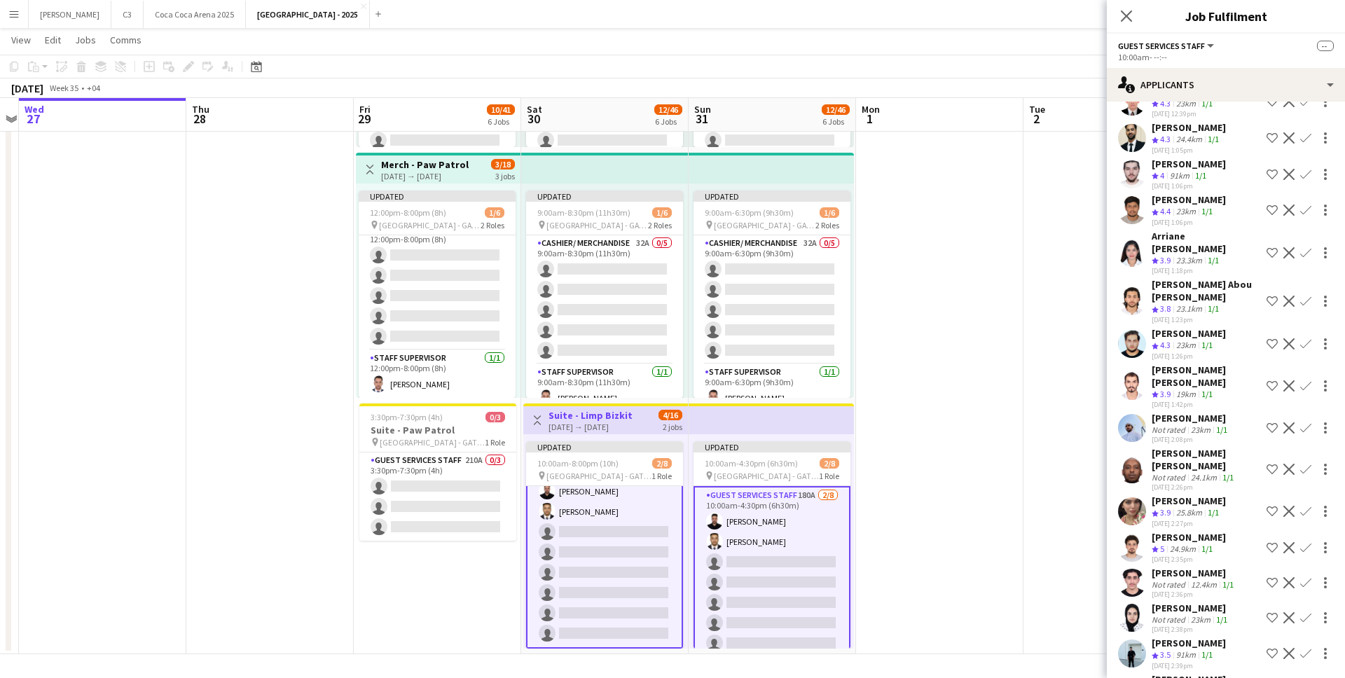
scroll to position [1563, 0]
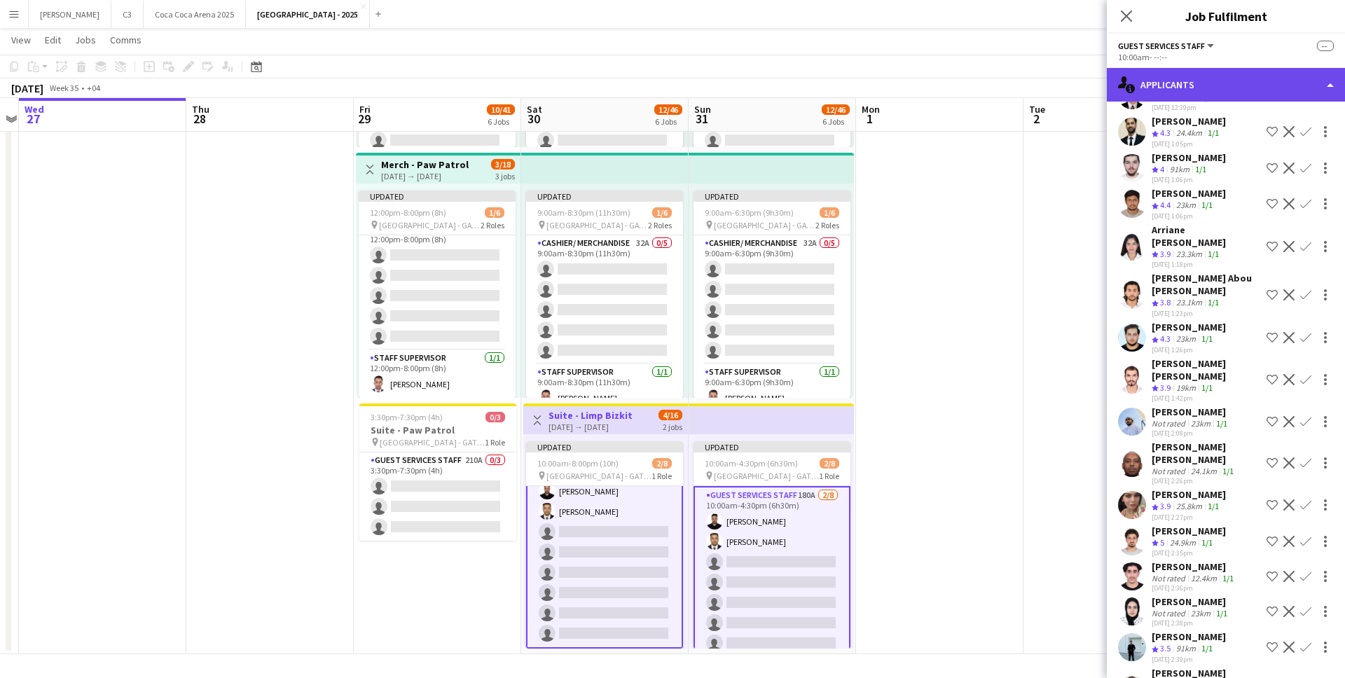
click at [1207, 74] on div "single-neutral-actions-information Applicants" at bounding box center [1226, 85] width 238 height 34
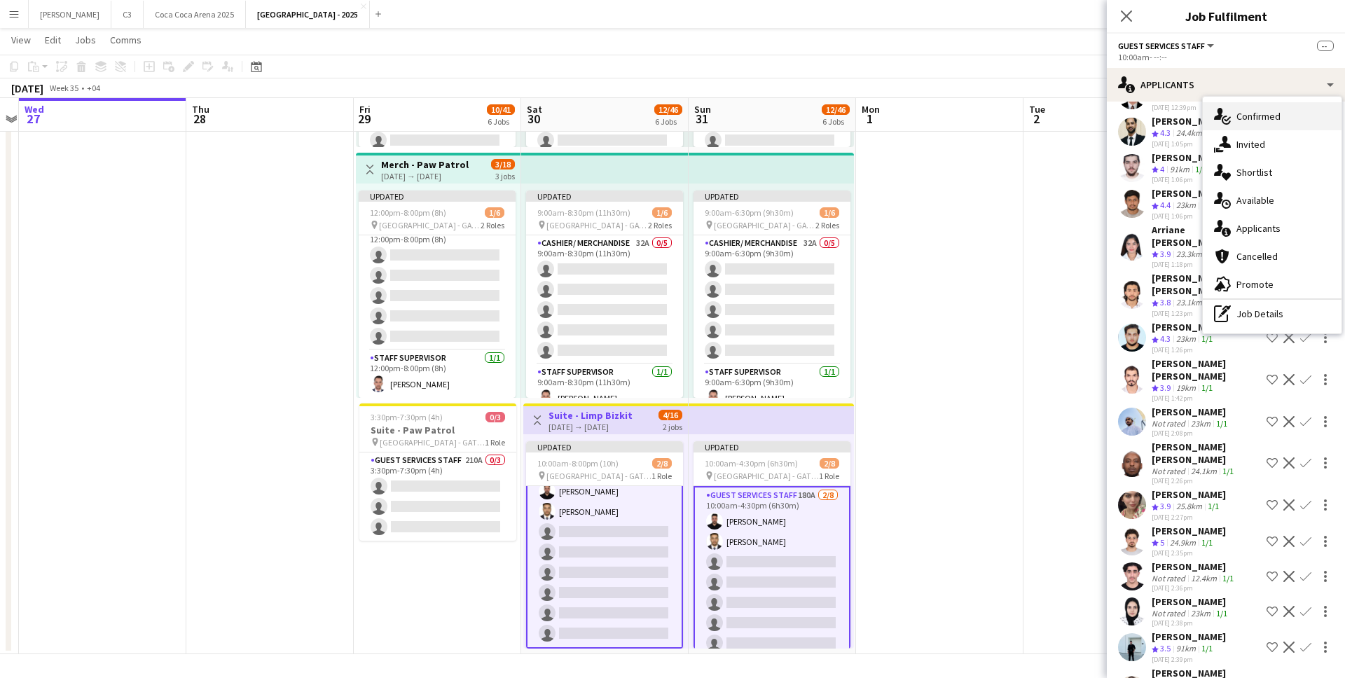
click at [1244, 116] on div "single-neutral-actions-check-2 Confirmed" at bounding box center [1272, 116] width 139 height 28
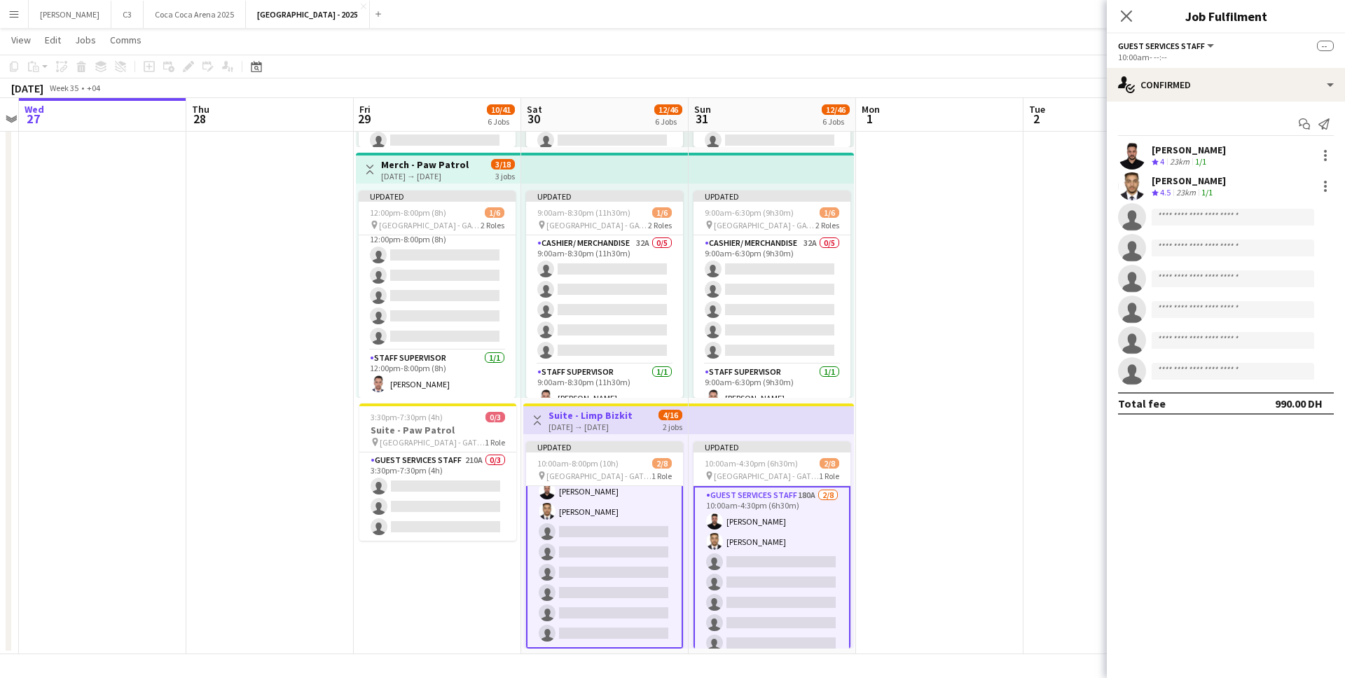
scroll to position [0, 0]
click at [1184, 219] on input at bounding box center [1232, 217] width 162 height 17
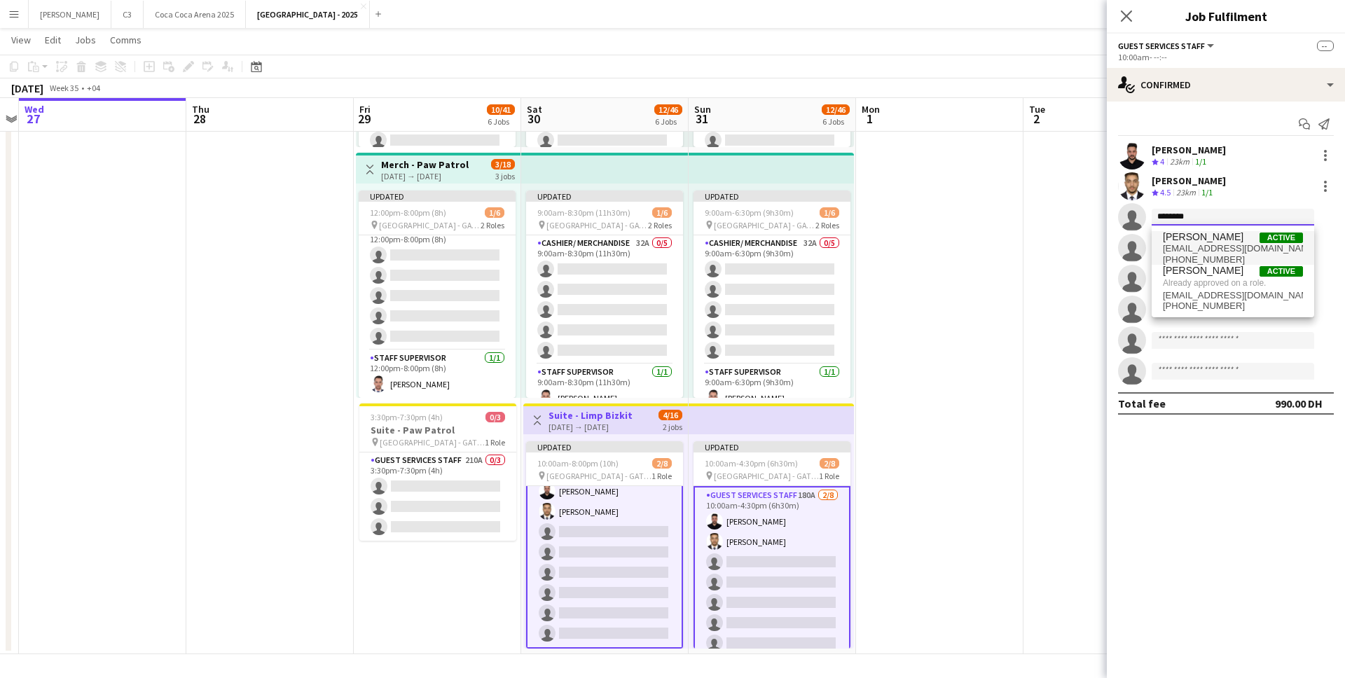
type input "********"
click at [1207, 246] on span "mohamedhassouna035@gmail.com" at bounding box center [1233, 248] width 140 height 11
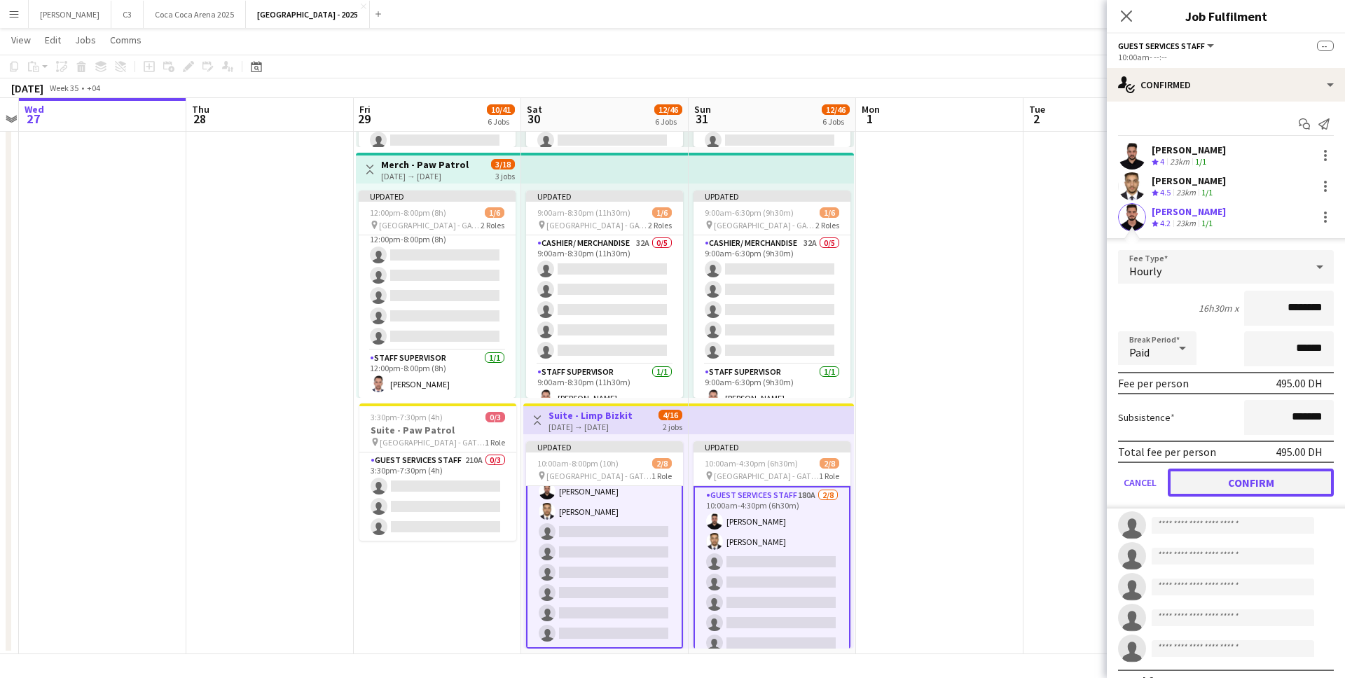
click at [1206, 480] on button "Confirm" at bounding box center [1251, 483] width 166 height 28
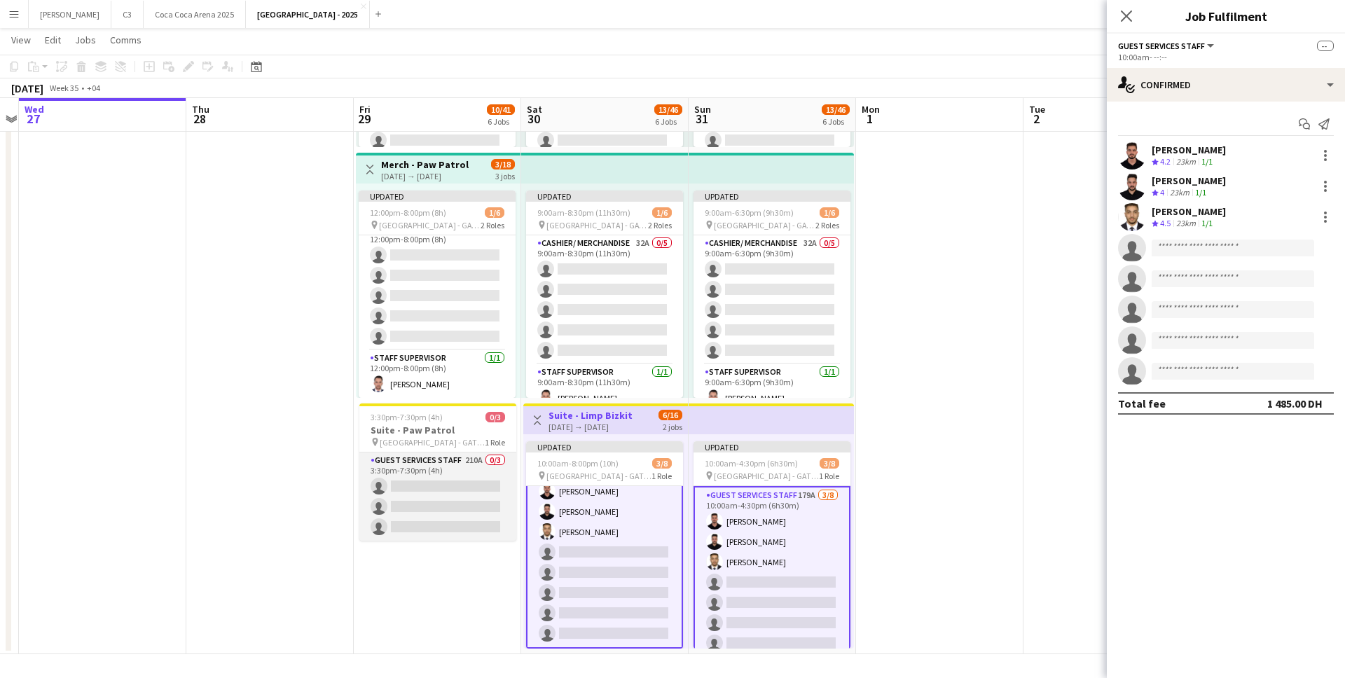
click at [444, 508] on app-card-role "Guest Services Staff 210A 0/3 3:30pm-7:30pm (4h) single-neutral-actions single-…" at bounding box center [437, 496] width 157 height 88
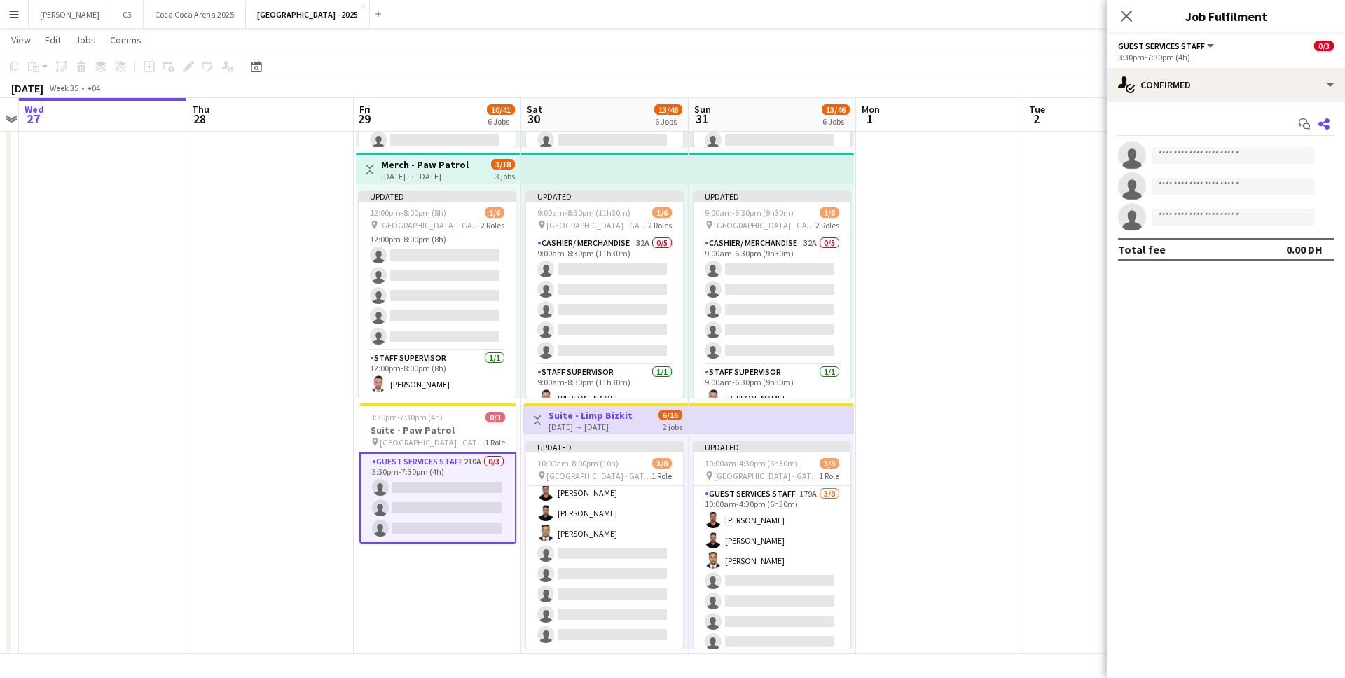
scroll to position [27, 0]
click at [1247, 148] on input at bounding box center [1232, 155] width 162 height 17
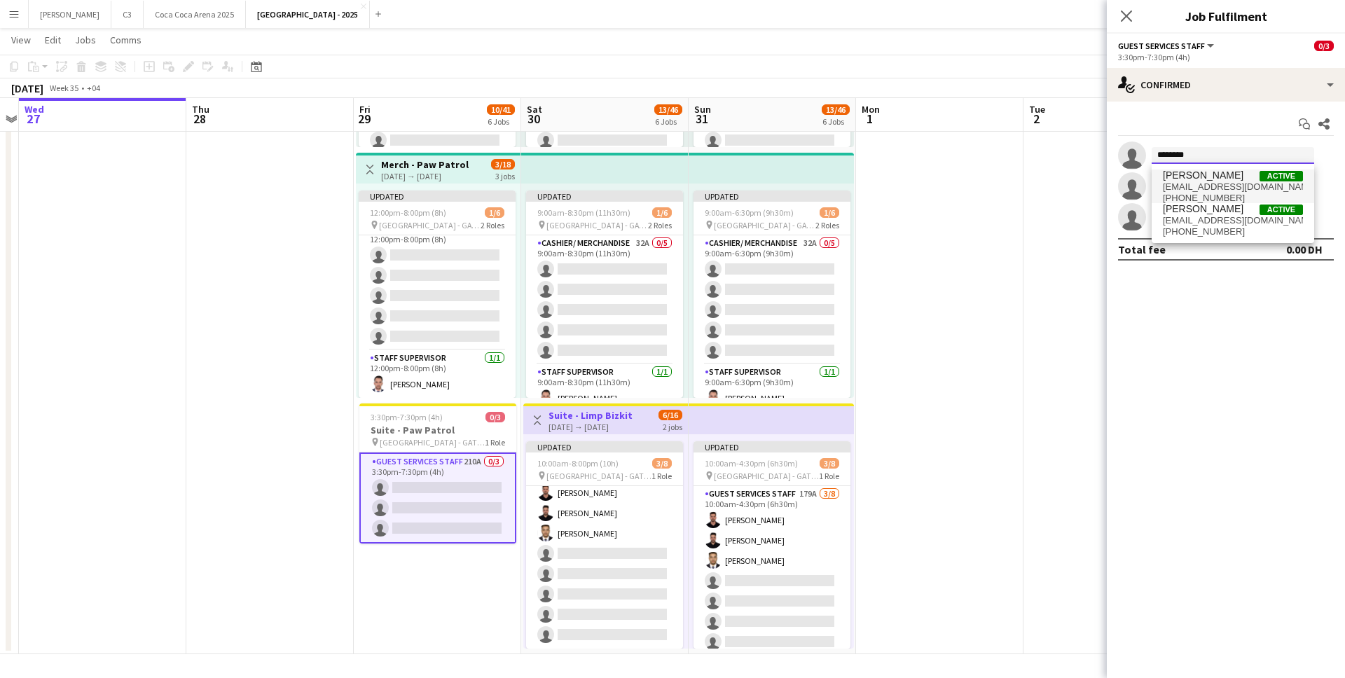
type input "********"
click at [1219, 183] on span "mohamedhassouna035@gmail.com" at bounding box center [1233, 186] width 140 height 11
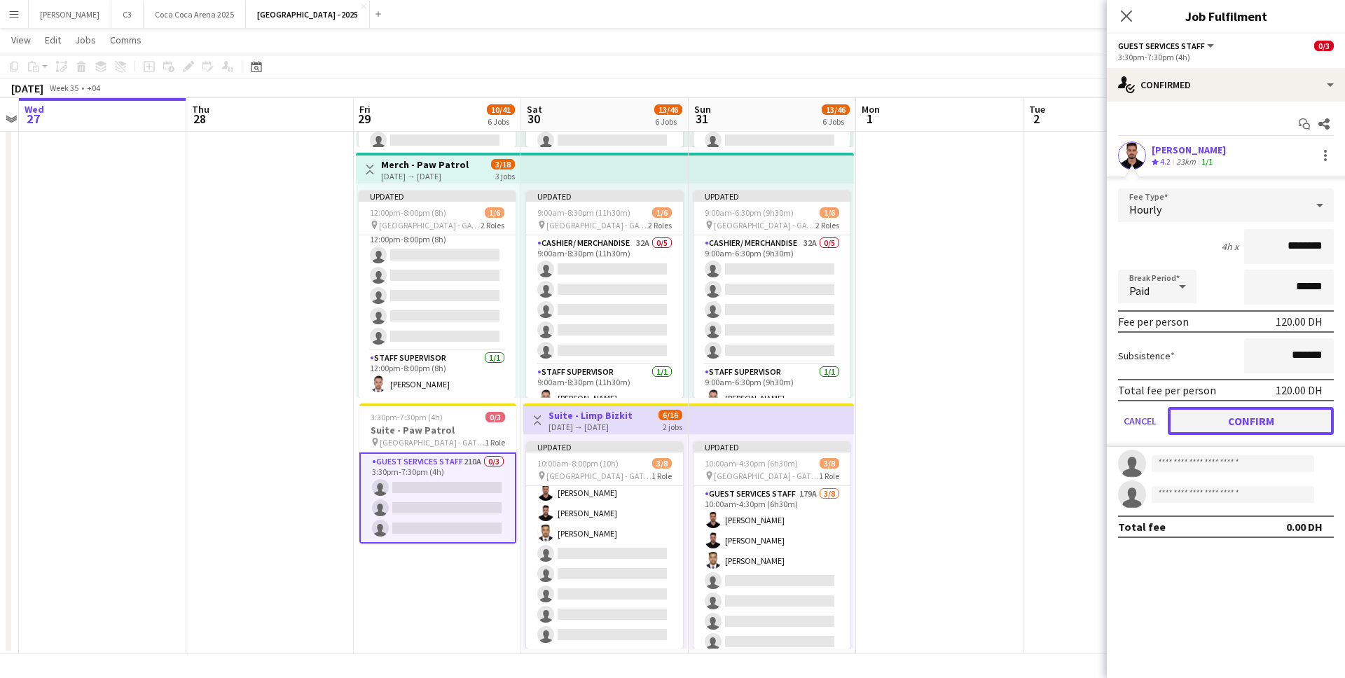
click at [1200, 415] on button "Confirm" at bounding box center [1251, 421] width 166 height 28
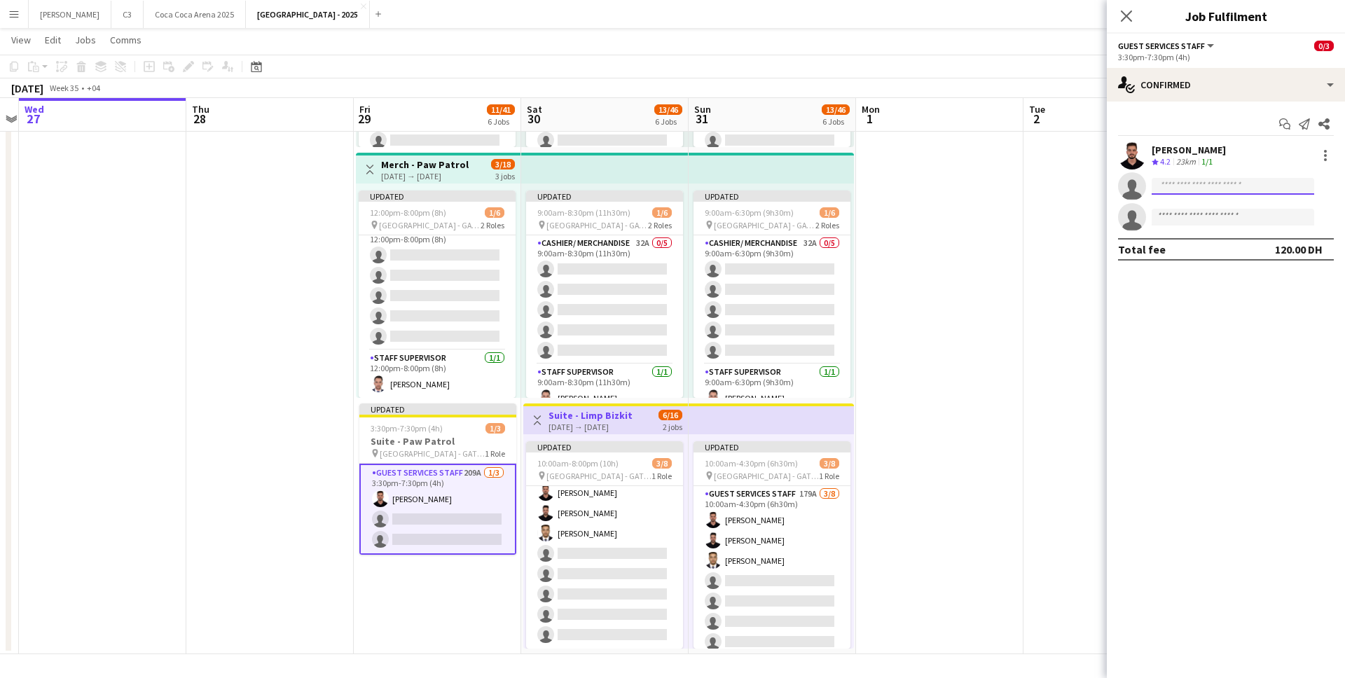
click at [1205, 186] on input at bounding box center [1232, 186] width 162 height 17
type input "*"
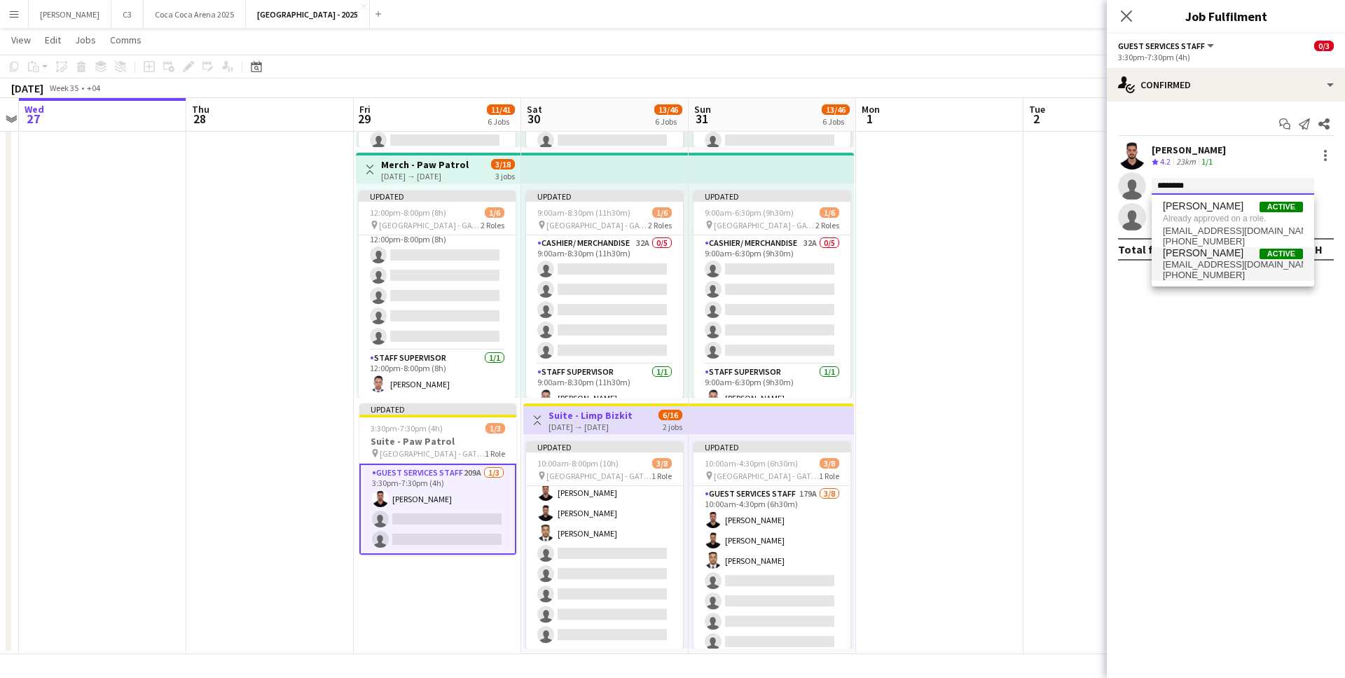
type input "********"
click at [1198, 263] on span "ibrahimhassounaa@gmail.com" at bounding box center [1233, 264] width 140 height 11
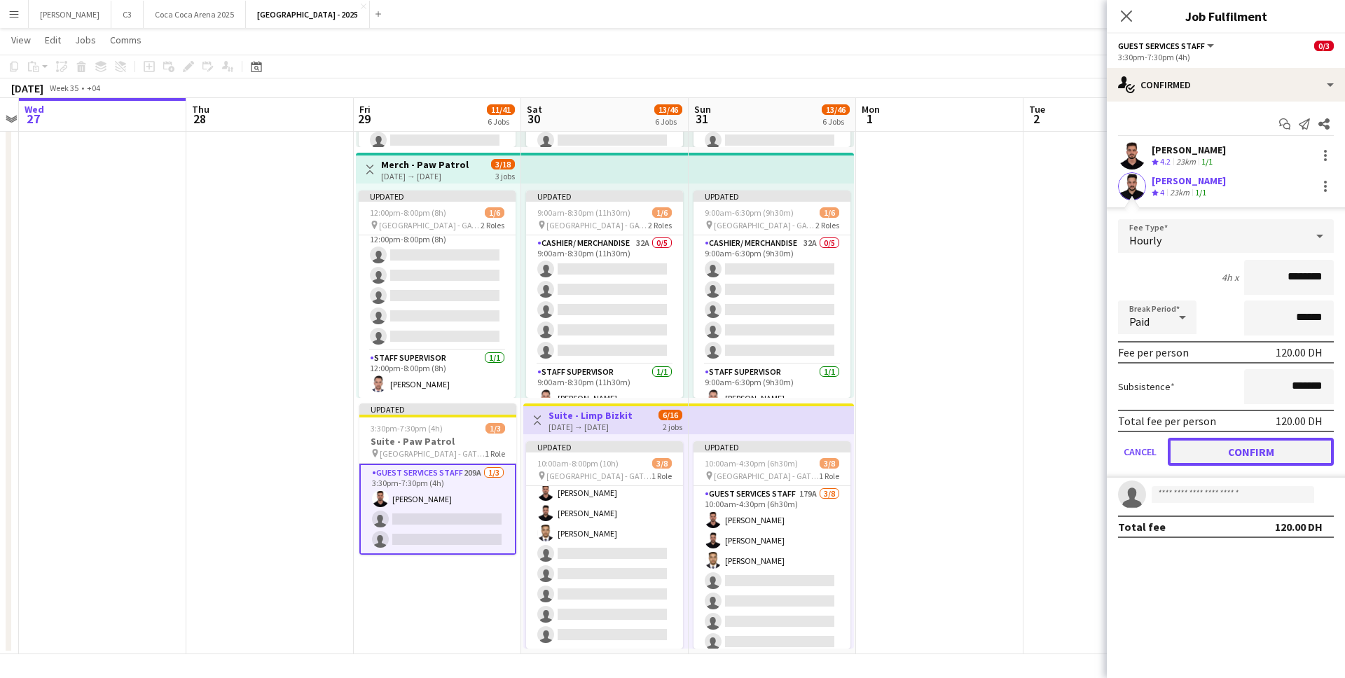
click at [1197, 452] on button "Confirm" at bounding box center [1251, 452] width 166 height 28
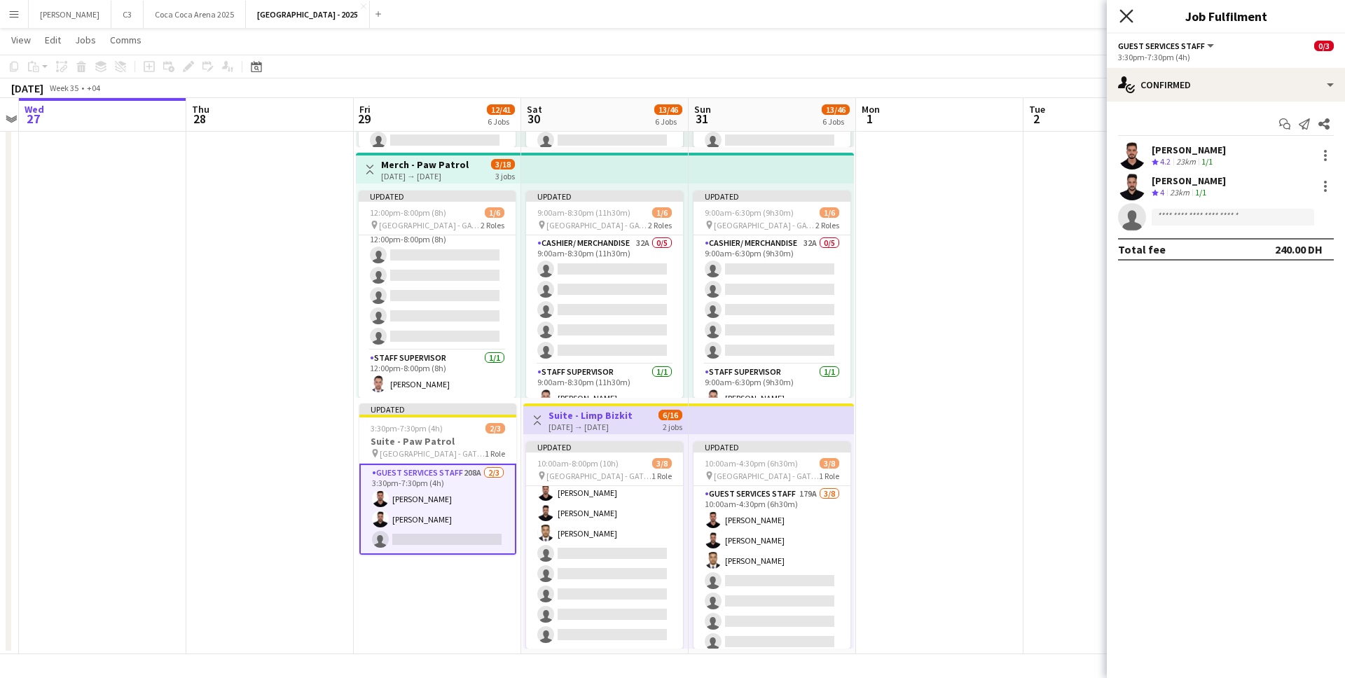
click at [1126, 13] on icon "Close pop-in" at bounding box center [1125, 15] width 13 height 13
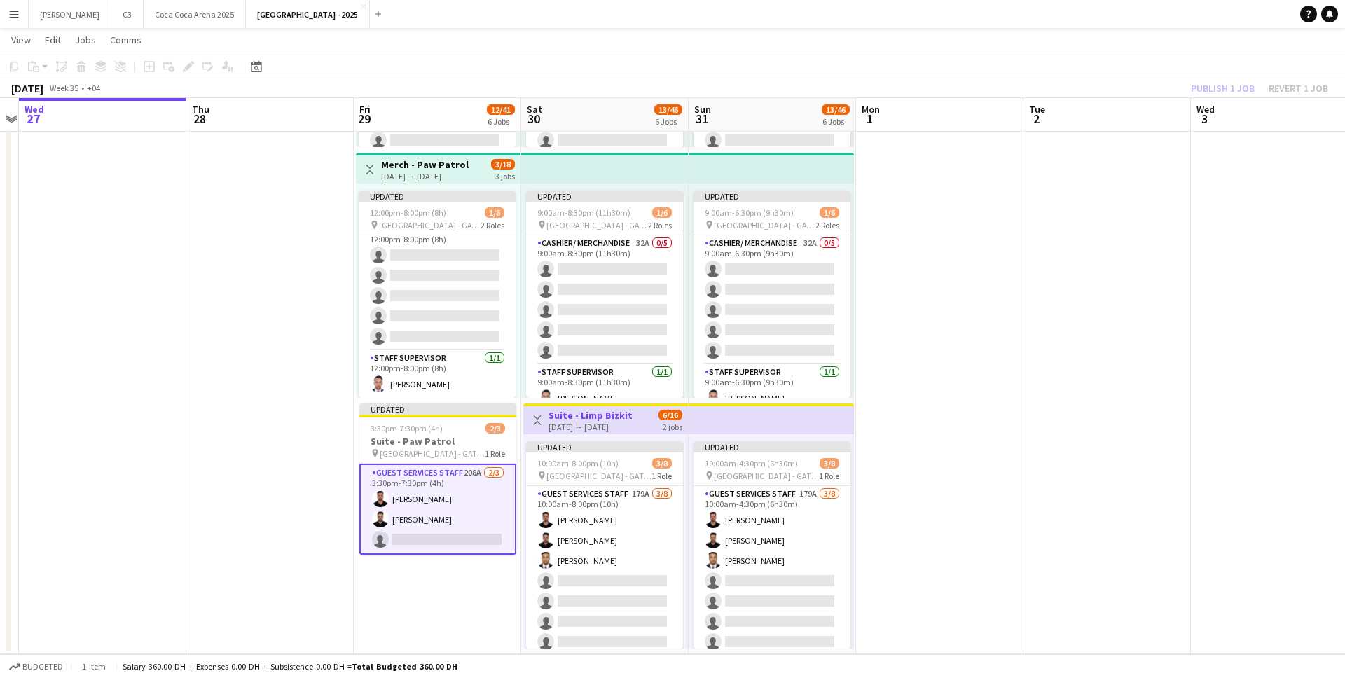
scroll to position [0, 0]
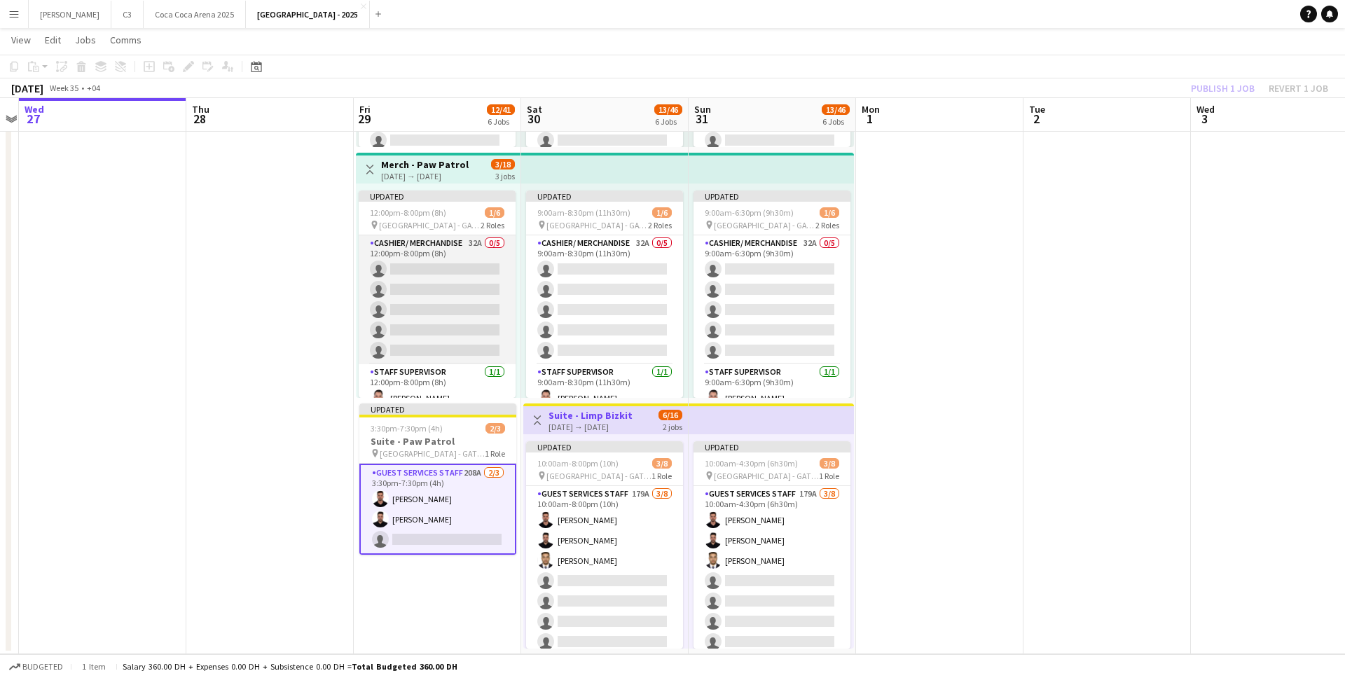
click at [451, 314] on app-card-role "Cashier/ Merchandise 32A 0/5 12:00pm-8:00pm (8h) single-neutral-actions single-…" at bounding box center [437, 299] width 157 height 129
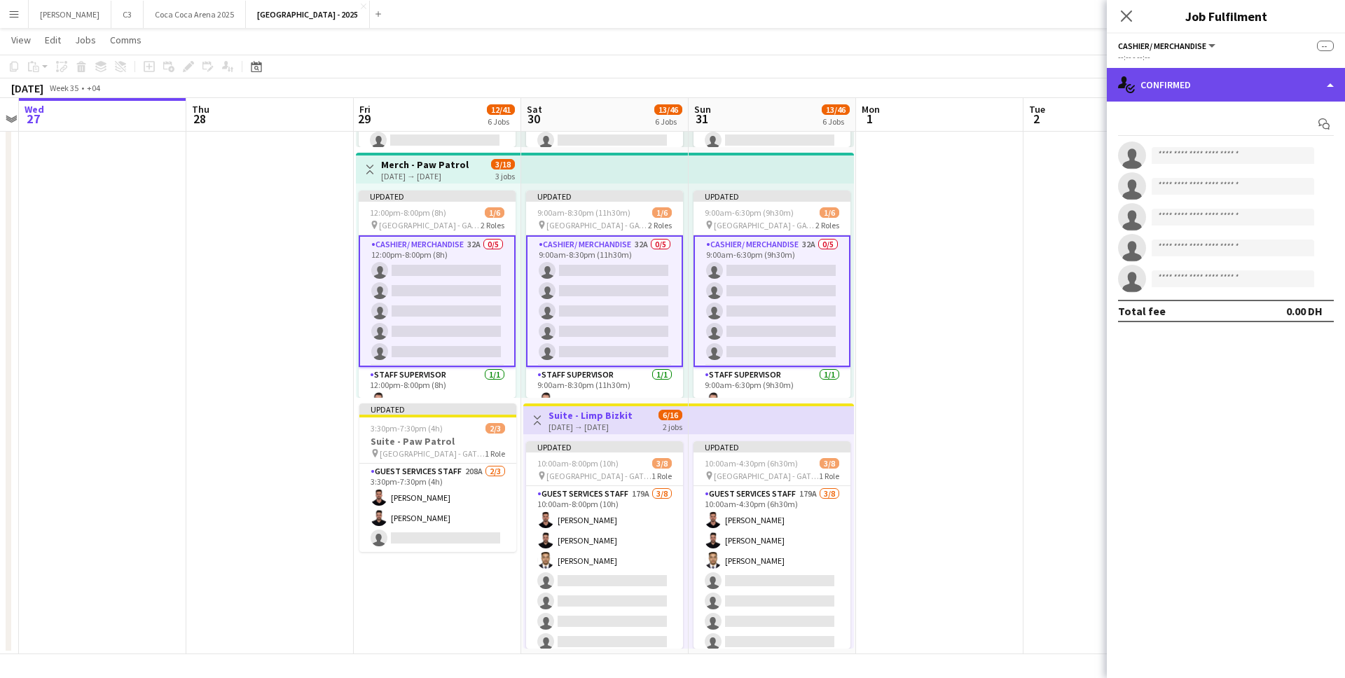
click at [1214, 76] on div "single-neutral-actions-check-2 Confirmed" at bounding box center [1226, 85] width 238 height 34
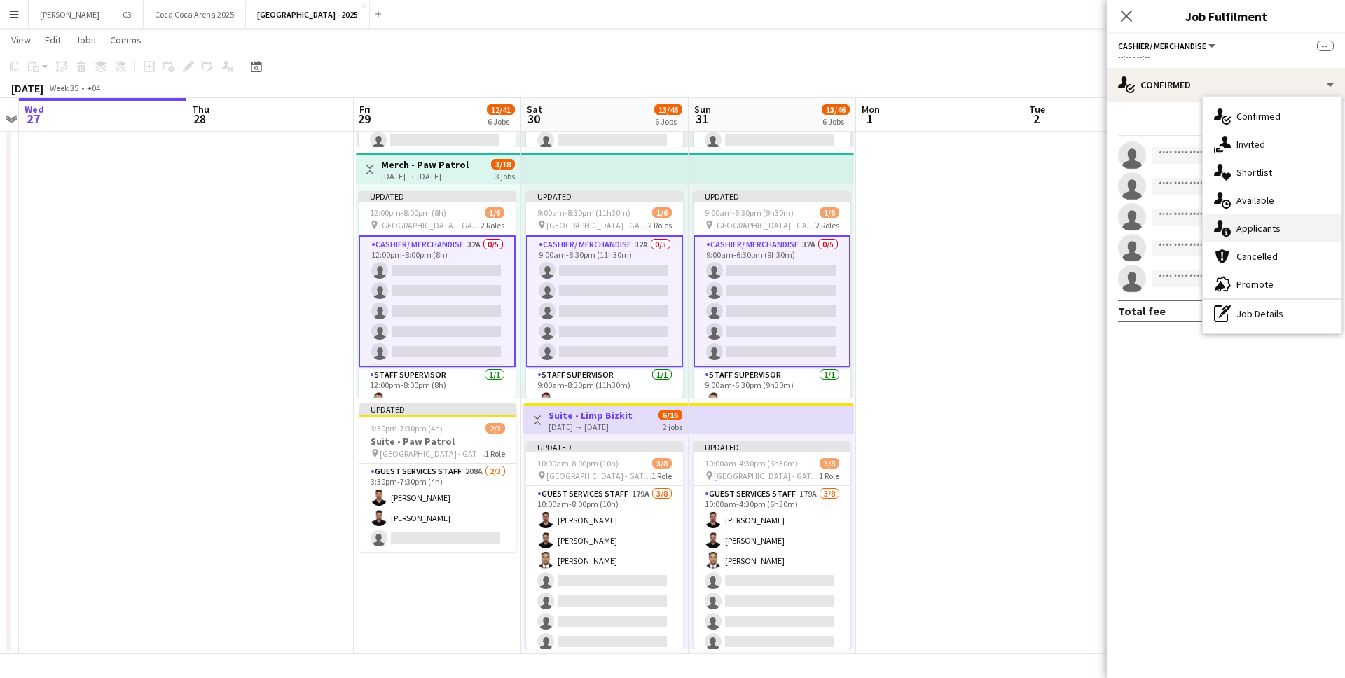
click at [1256, 229] on div "single-neutral-actions-information Applicants" at bounding box center [1272, 228] width 139 height 28
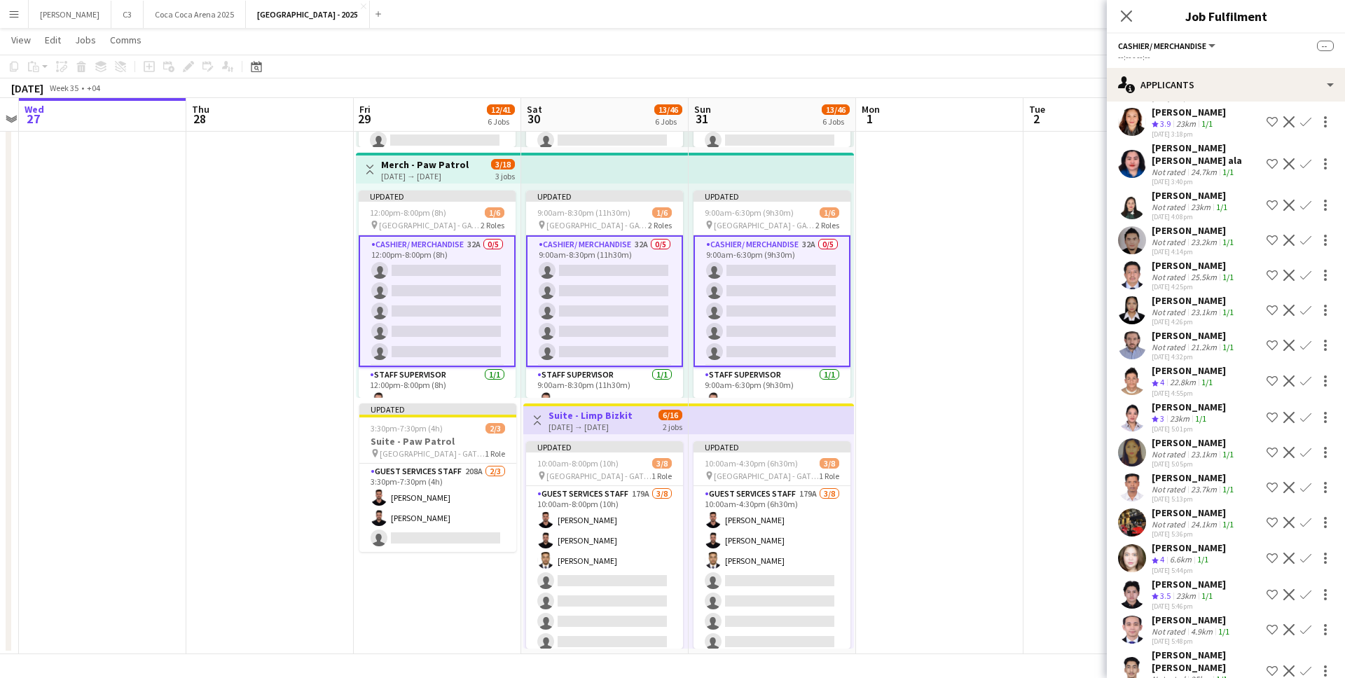
scroll to position [653, 0]
click at [1127, 579] on app-user-avatar at bounding box center [1132, 593] width 28 height 28
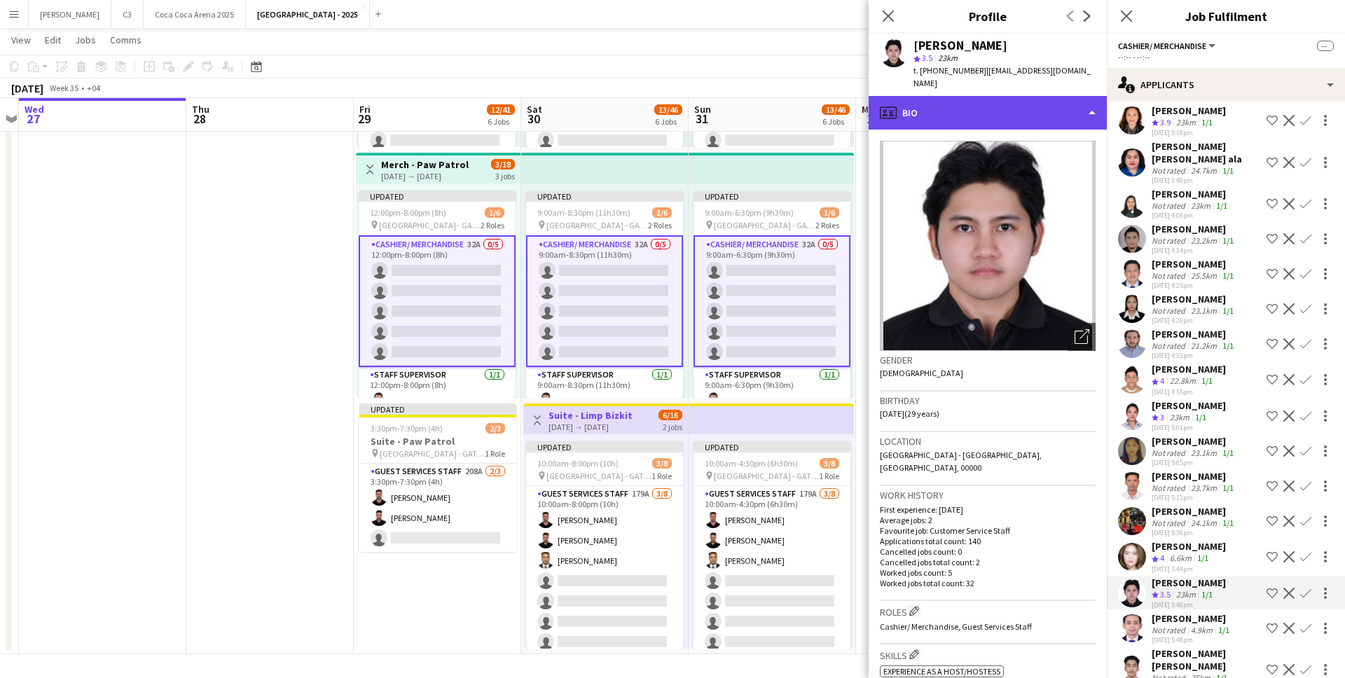
click at [992, 107] on div "profile Bio" at bounding box center [987, 113] width 238 height 34
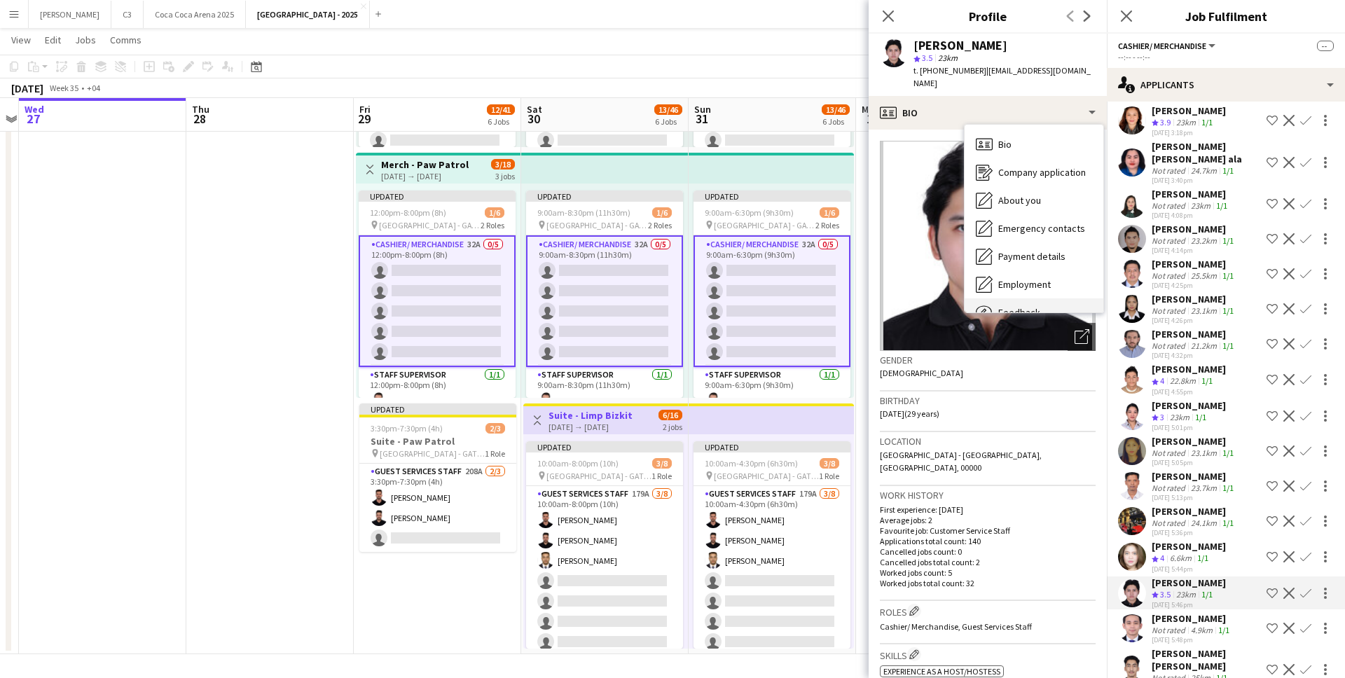
click at [1030, 298] on div "Feedback Feedback" at bounding box center [1033, 312] width 139 height 28
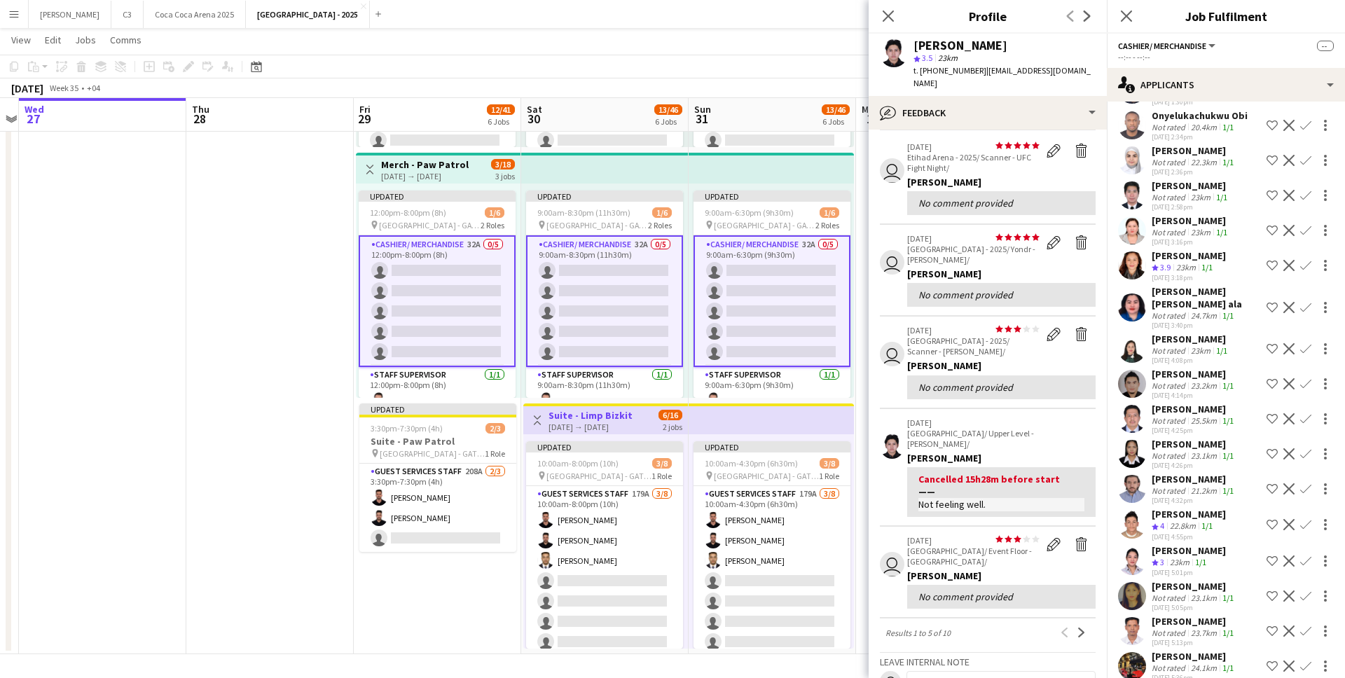
scroll to position [504, 0]
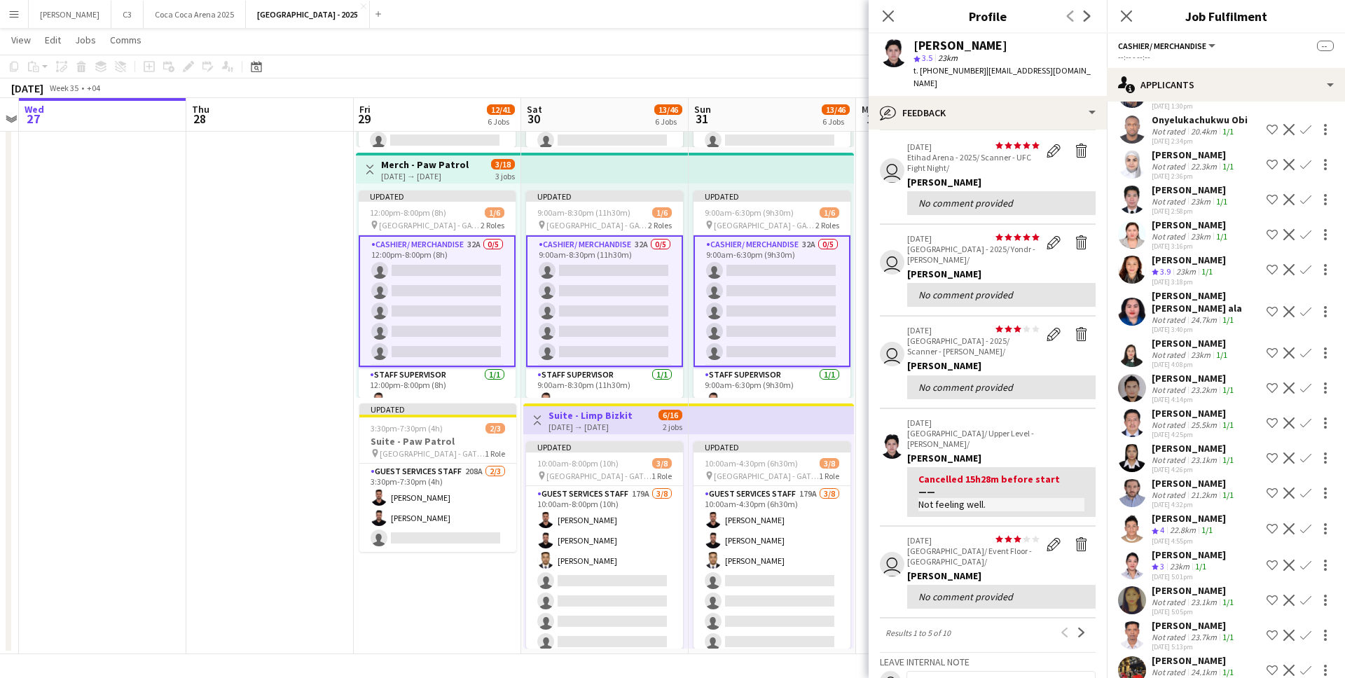
click at [1133, 256] on app-user-avatar at bounding box center [1132, 270] width 28 height 28
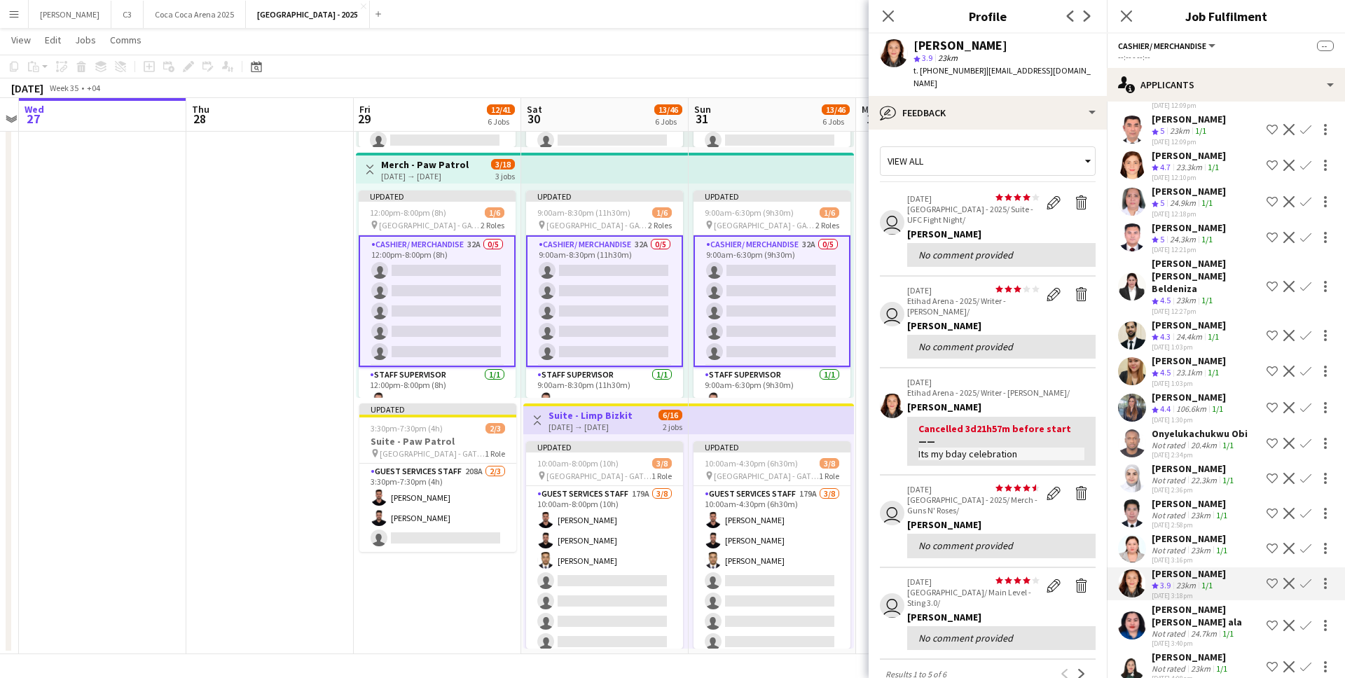
scroll to position [188, 0]
click at [1134, 153] on app-user-avatar at bounding box center [1132, 167] width 28 height 28
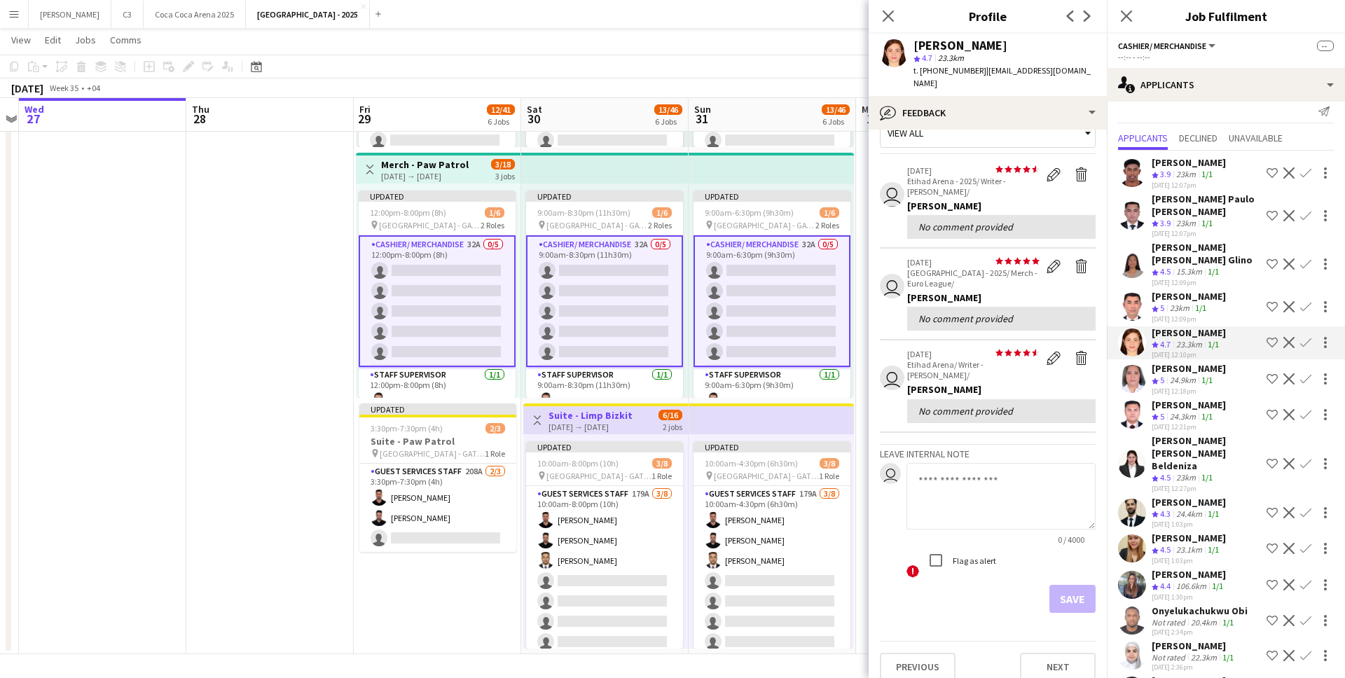
scroll to position [12, 0]
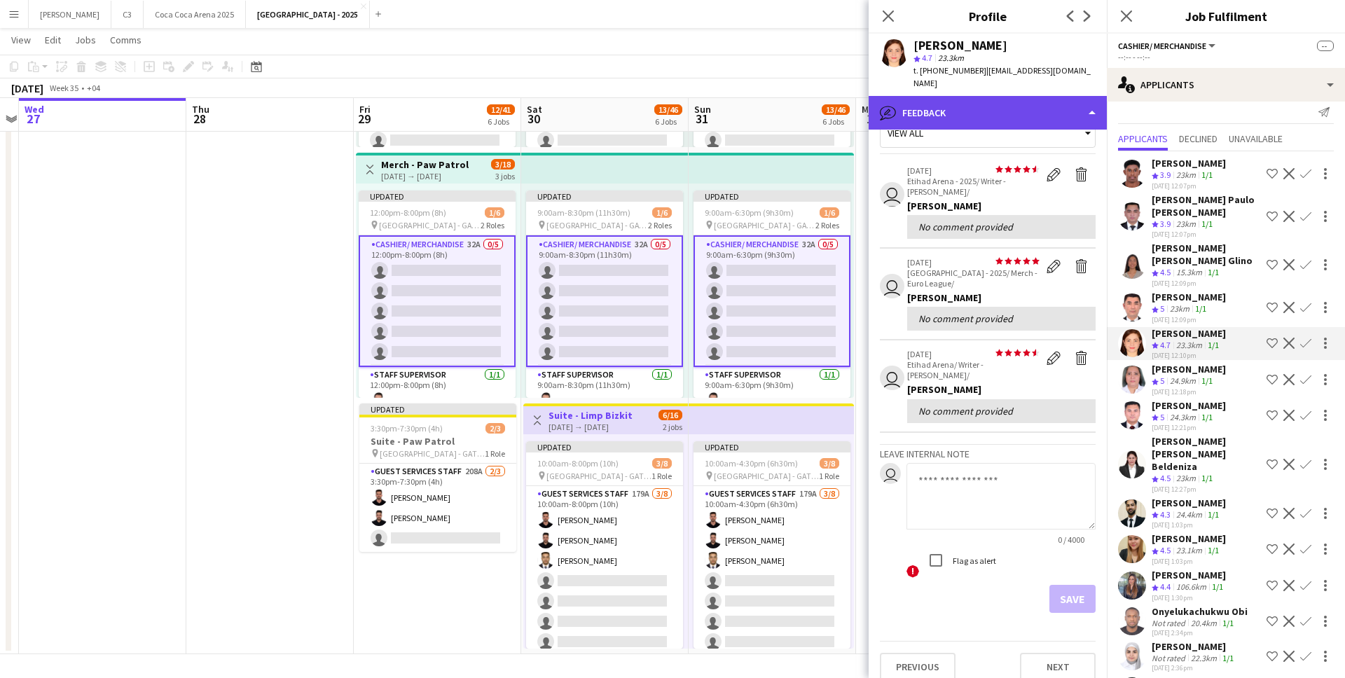
click at [952, 109] on div "bubble-pencil Feedback" at bounding box center [987, 113] width 238 height 34
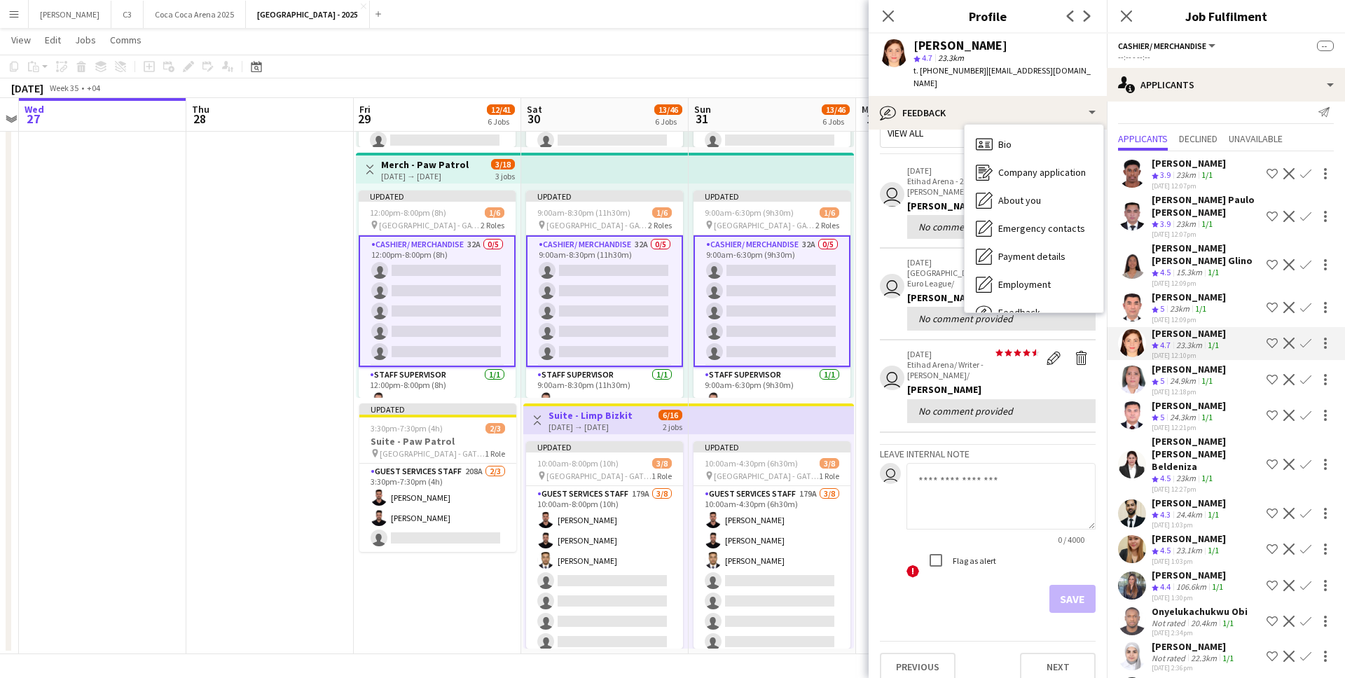
click at [1305, 211] on app-icon "Confirm" at bounding box center [1305, 216] width 11 height 11
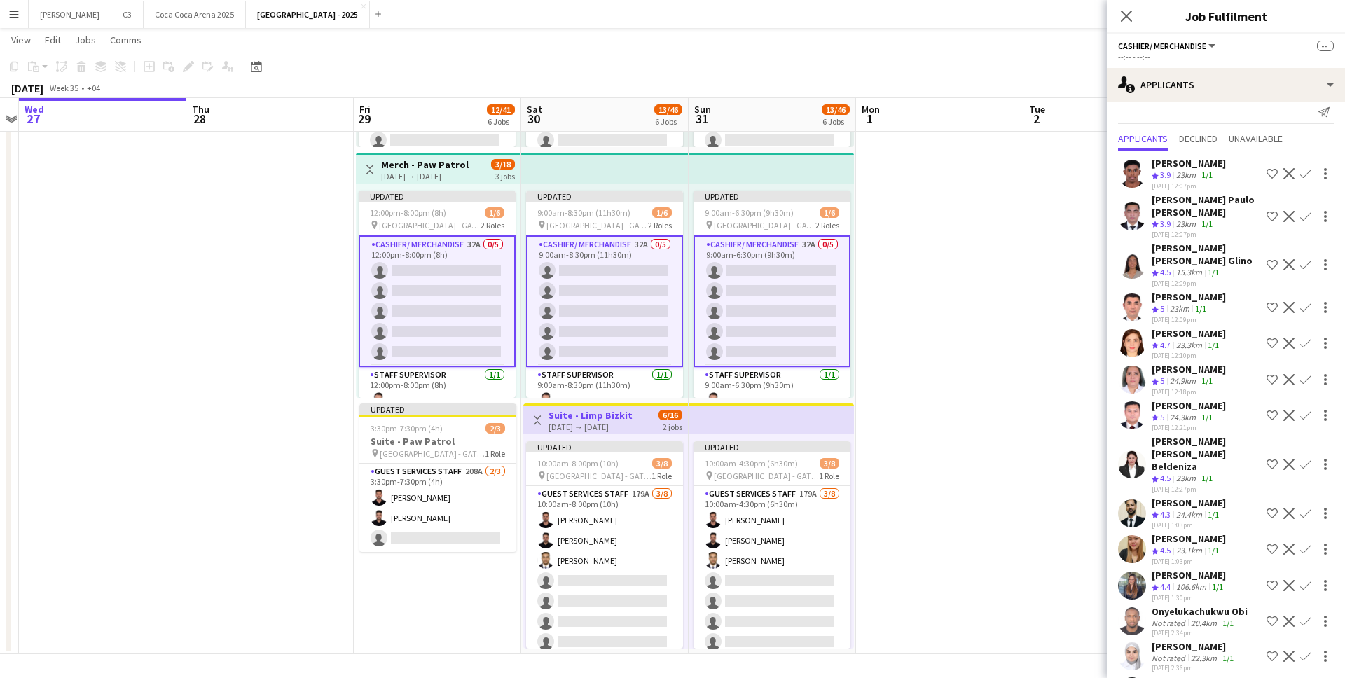
click at [1305, 211] on app-icon "Confirm" at bounding box center [1305, 216] width 11 height 11
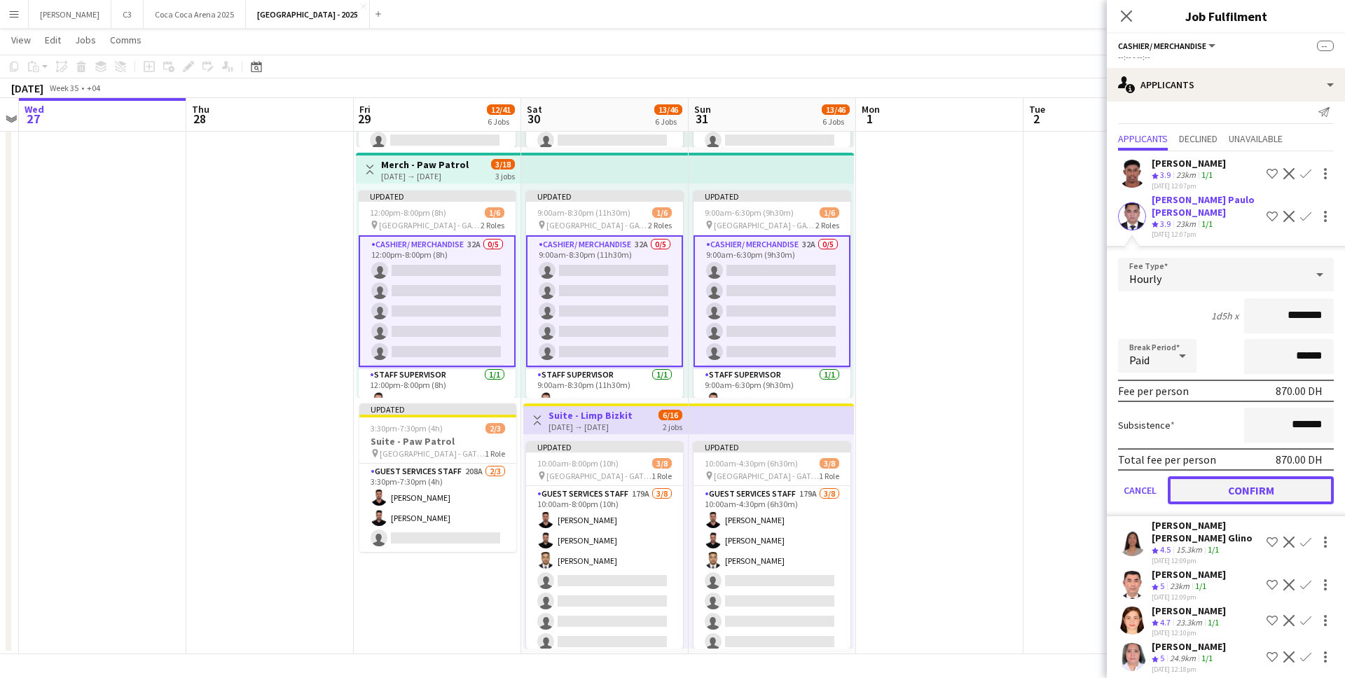
click at [1221, 476] on button "Confirm" at bounding box center [1251, 490] width 166 height 28
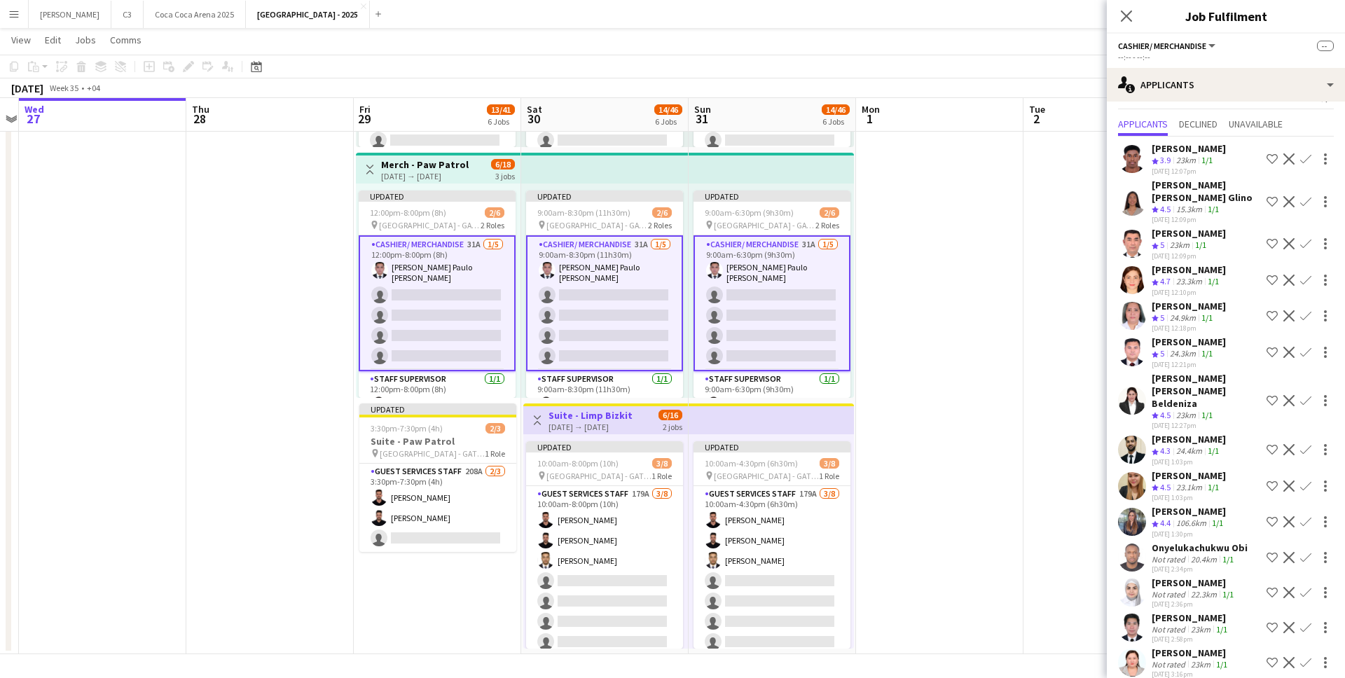
scroll to position [38, 0]
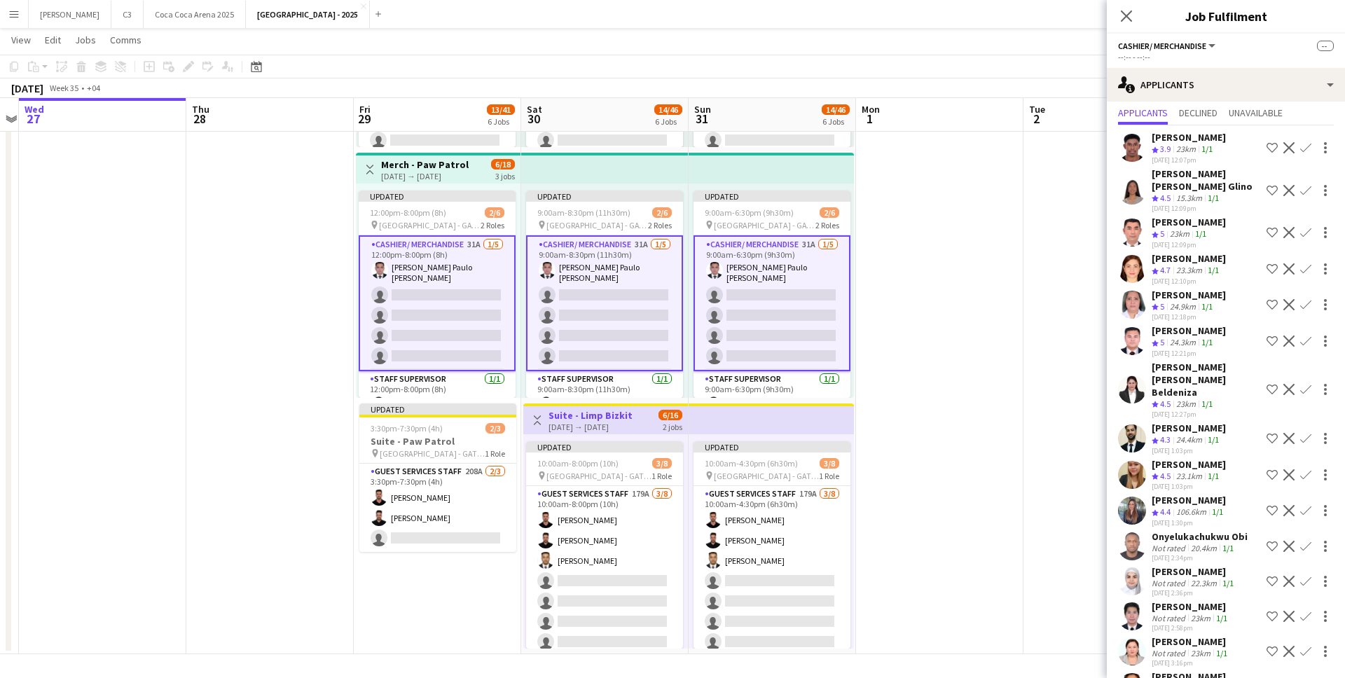
click at [1130, 497] on app-user-avatar at bounding box center [1132, 511] width 28 height 28
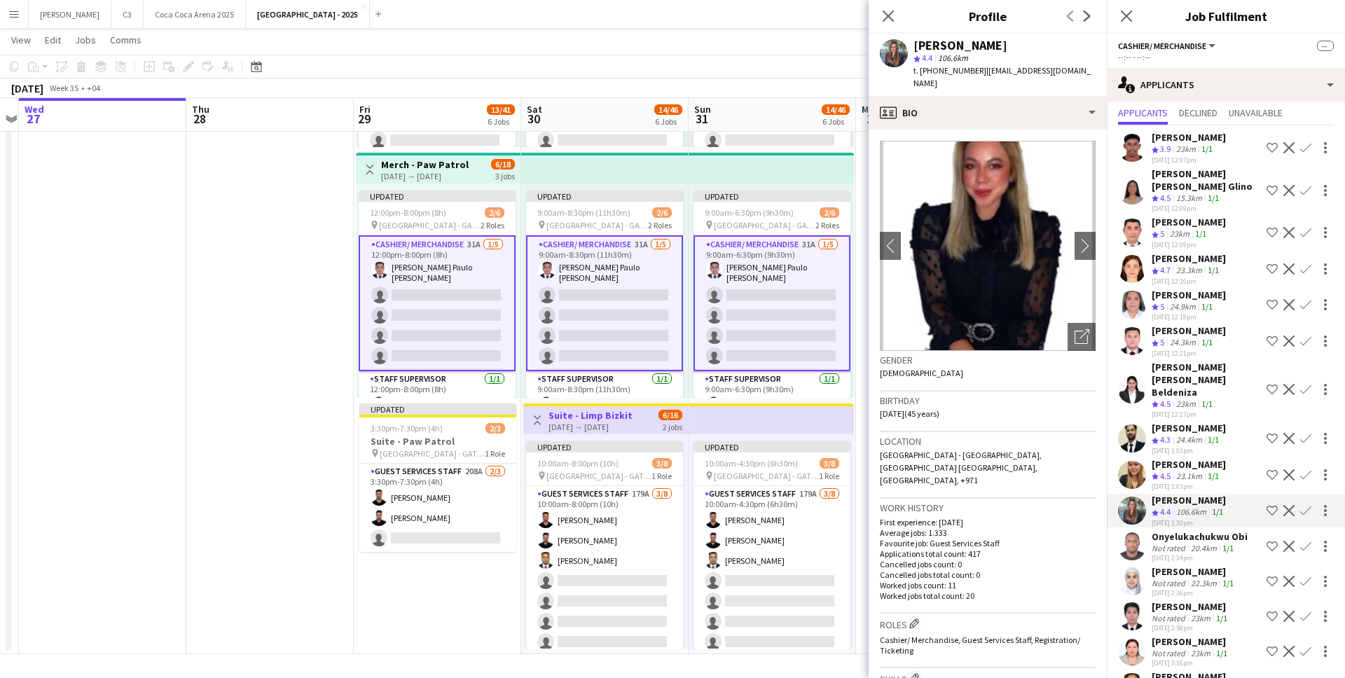
click at [1305, 263] on app-icon "Confirm" at bounding box center [1305, 268] width 11 height 11
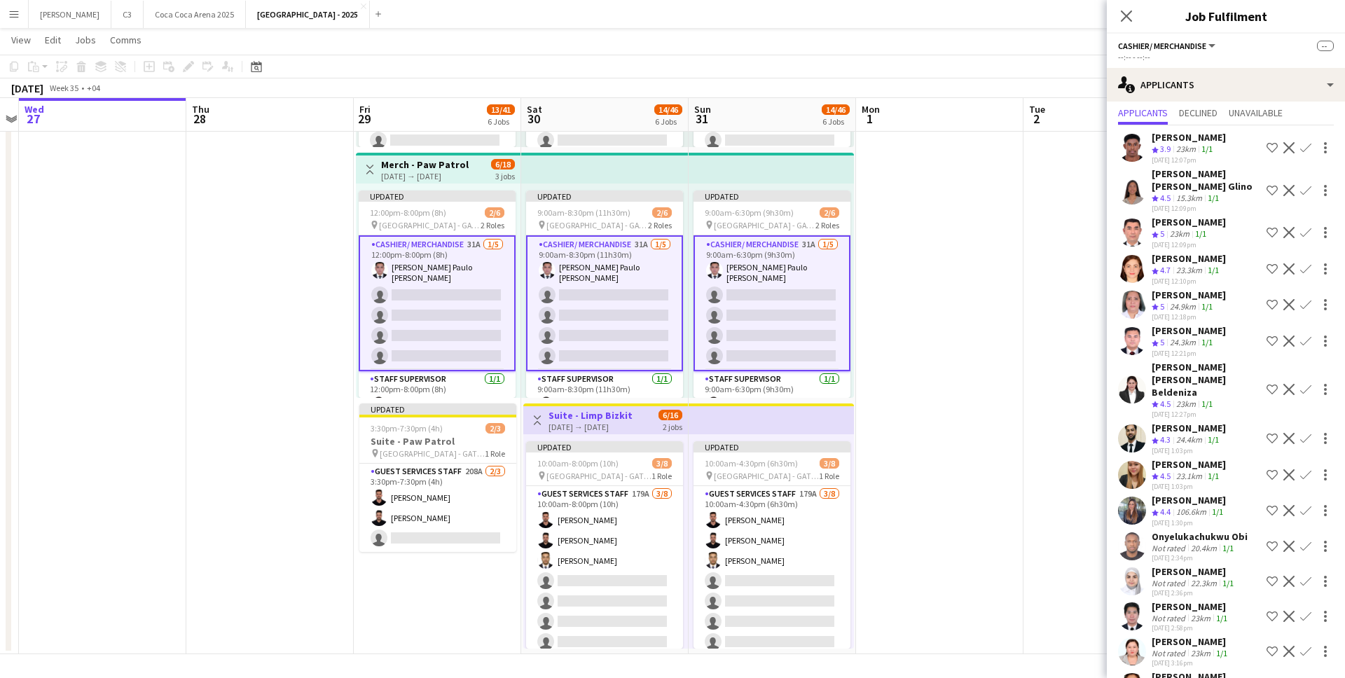
click at [1133, 259] on app-user-avatar at bounding box center [1132, 269] width 28 height 28
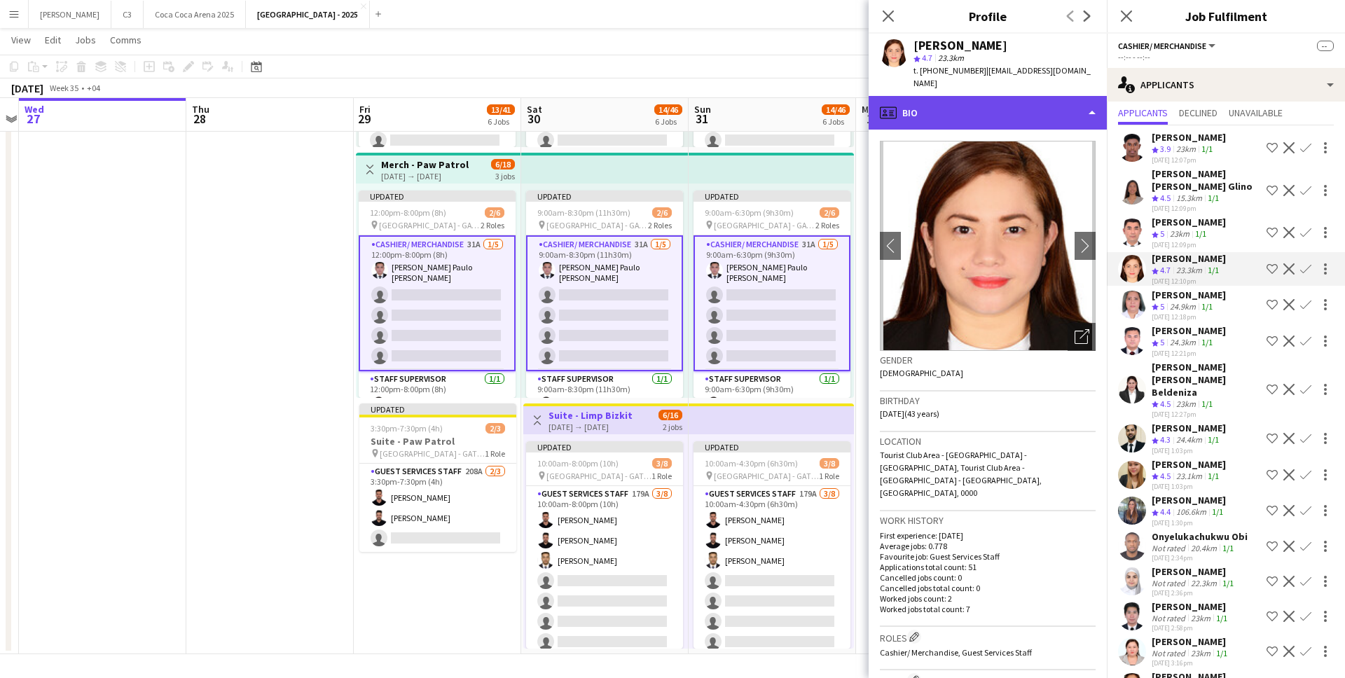
click at [986, 117] on div "profile Bio" at bounding box center [987, 113] width 238 height 34
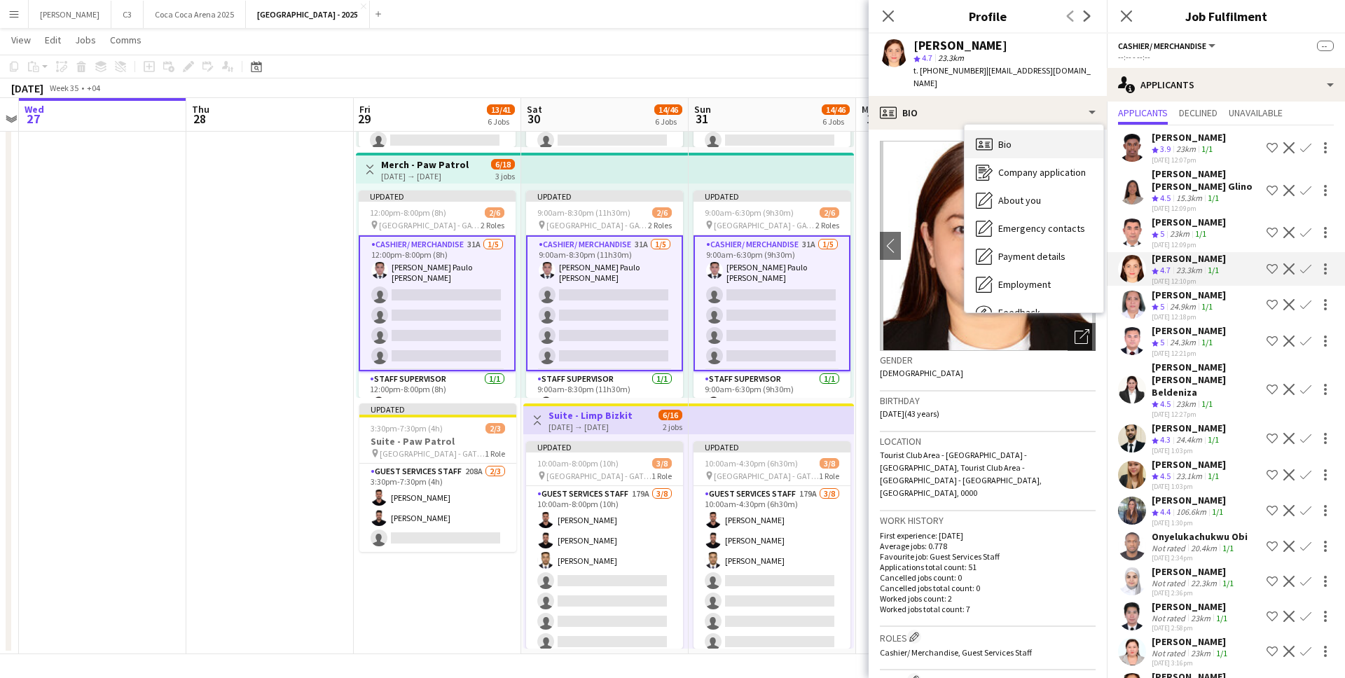
click at [1023, 135] on div "Bio Bio" at bounding box center [1033, 144] width 139 height 28
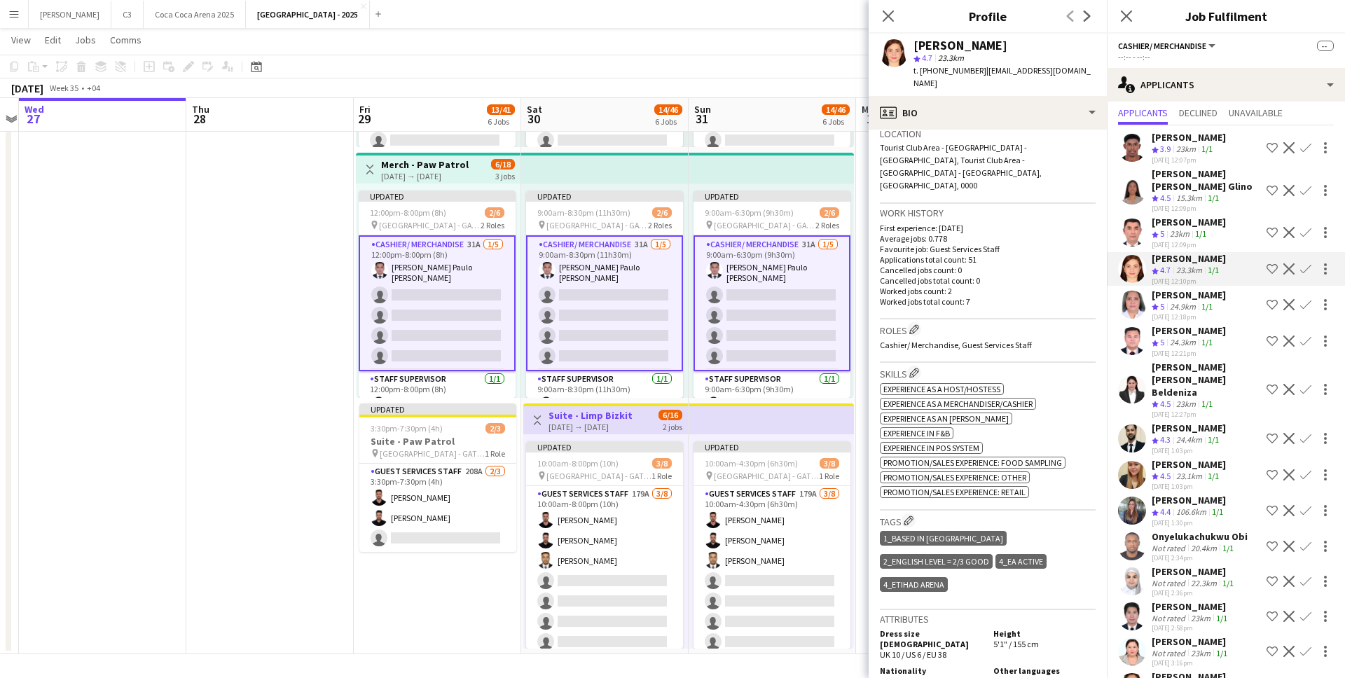
scroll to position [336, 0]
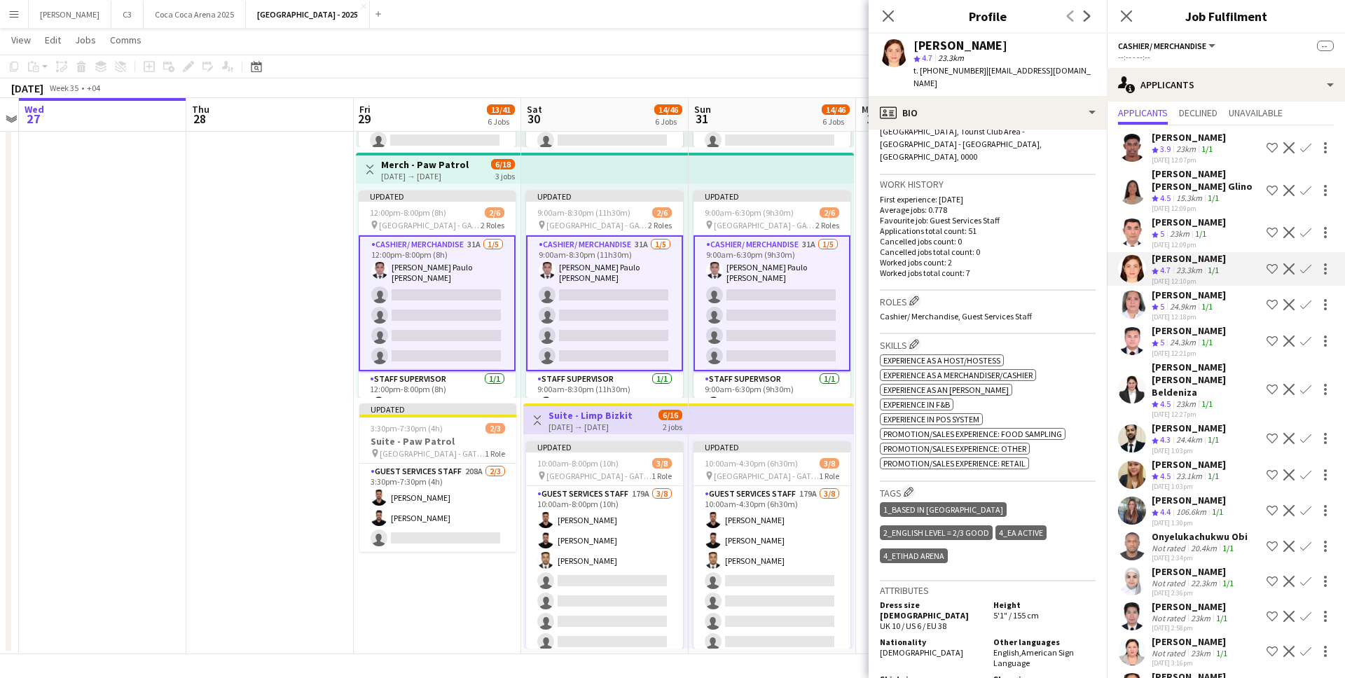
click at [1023, 132] on span "Tourist Club Area - Abu Dhabi - United Arab Emirates, Tourist Club Area - Abu D…" at bounding box center [961, 137] width 162 height 49
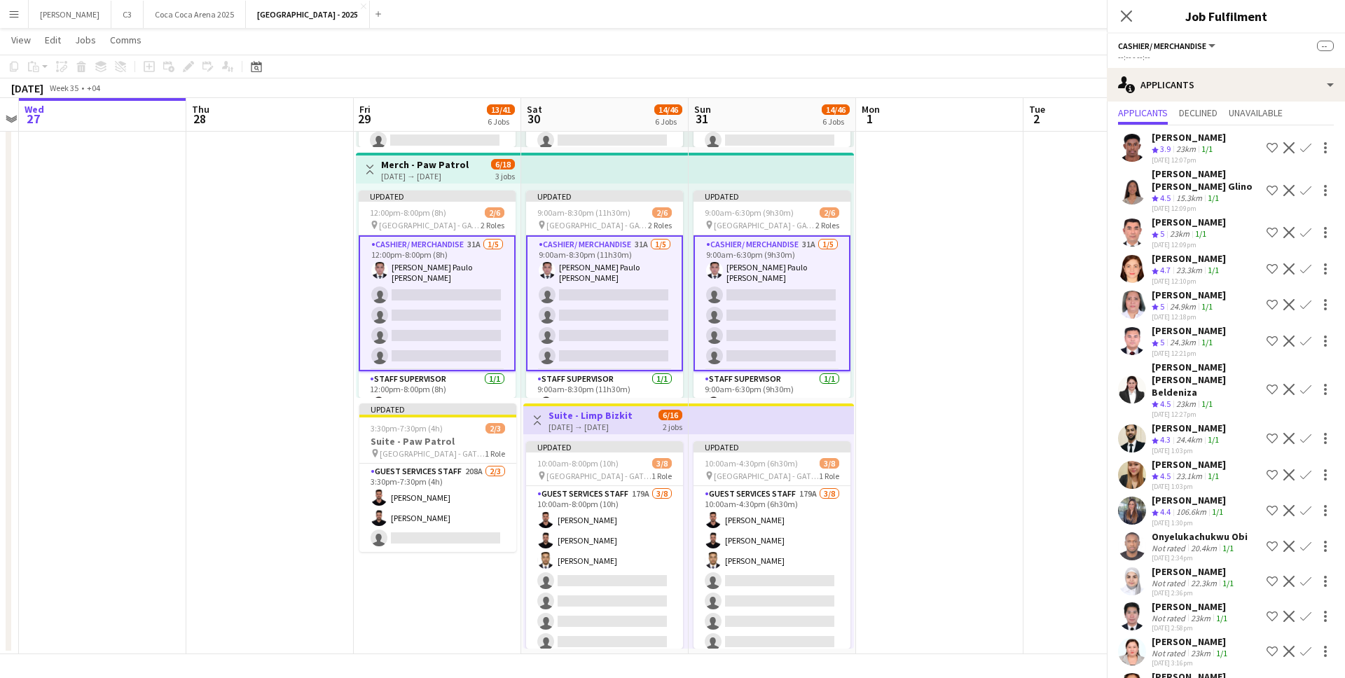
click at [1134, 255] on app-user-avatar at bounding box center [1132, 269] width 28 height 28
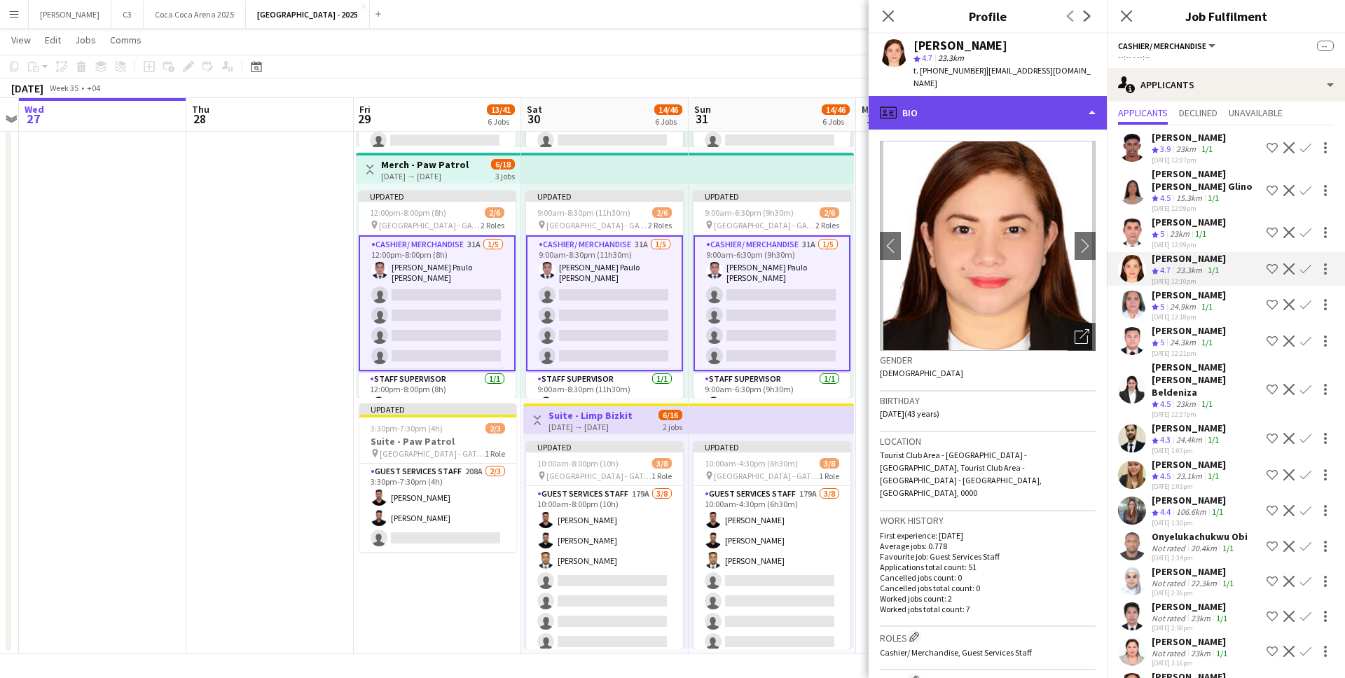
click at [1016, 101] on div "profile Bio" at bounding box center [987, 113] width 238 height 34
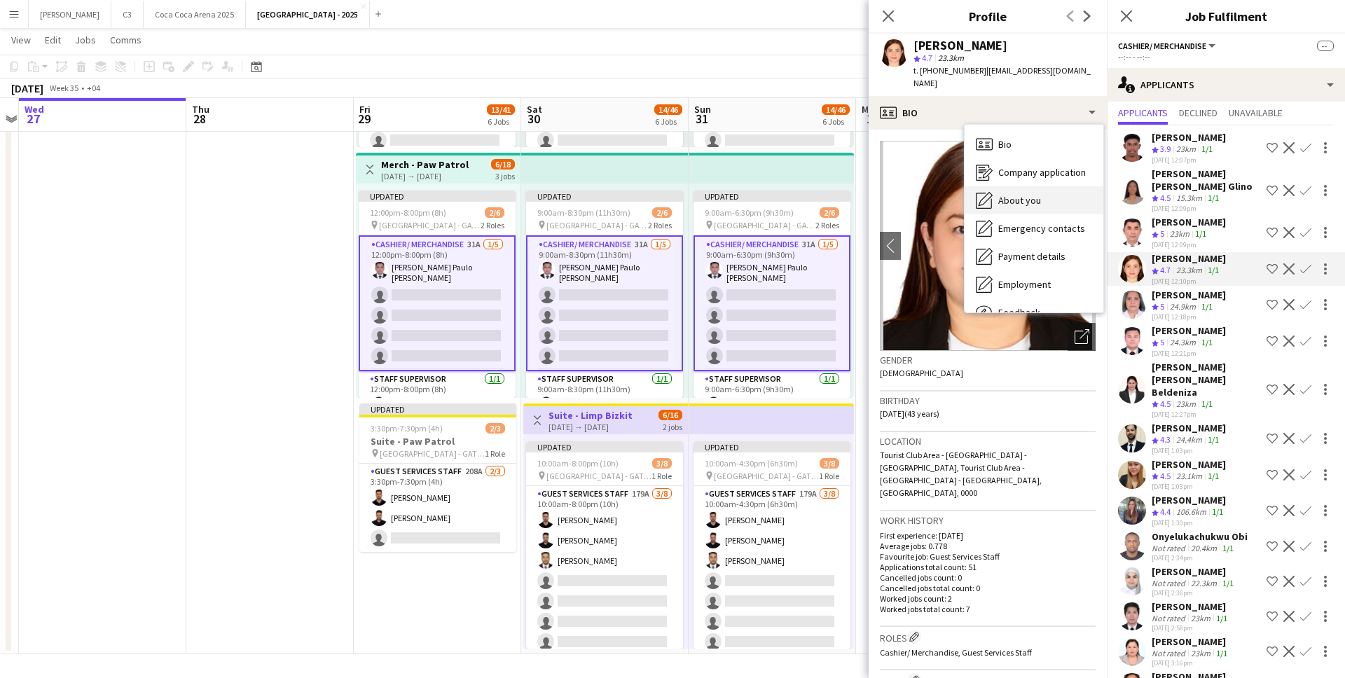
click at [1039, 194] on span "About you" at bounding box center [1019, 200] width 43 height 13
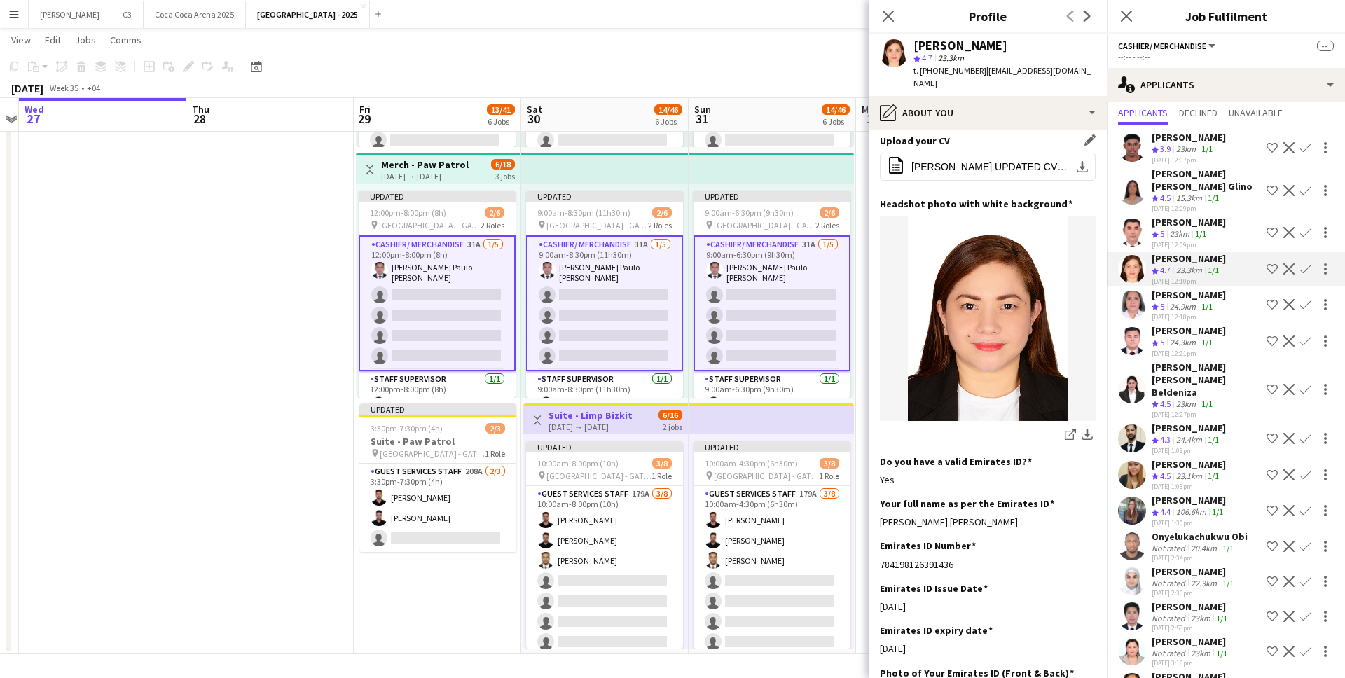
scroll to position [151, 0]
click at [1083, 165] on app-icon "download-bottom" at bounding box center [1081, 165] width 11 height 11
click at [1079, 165] on app-icon "download-bottom" at bounding box center [1081, 165] width 11 height 11
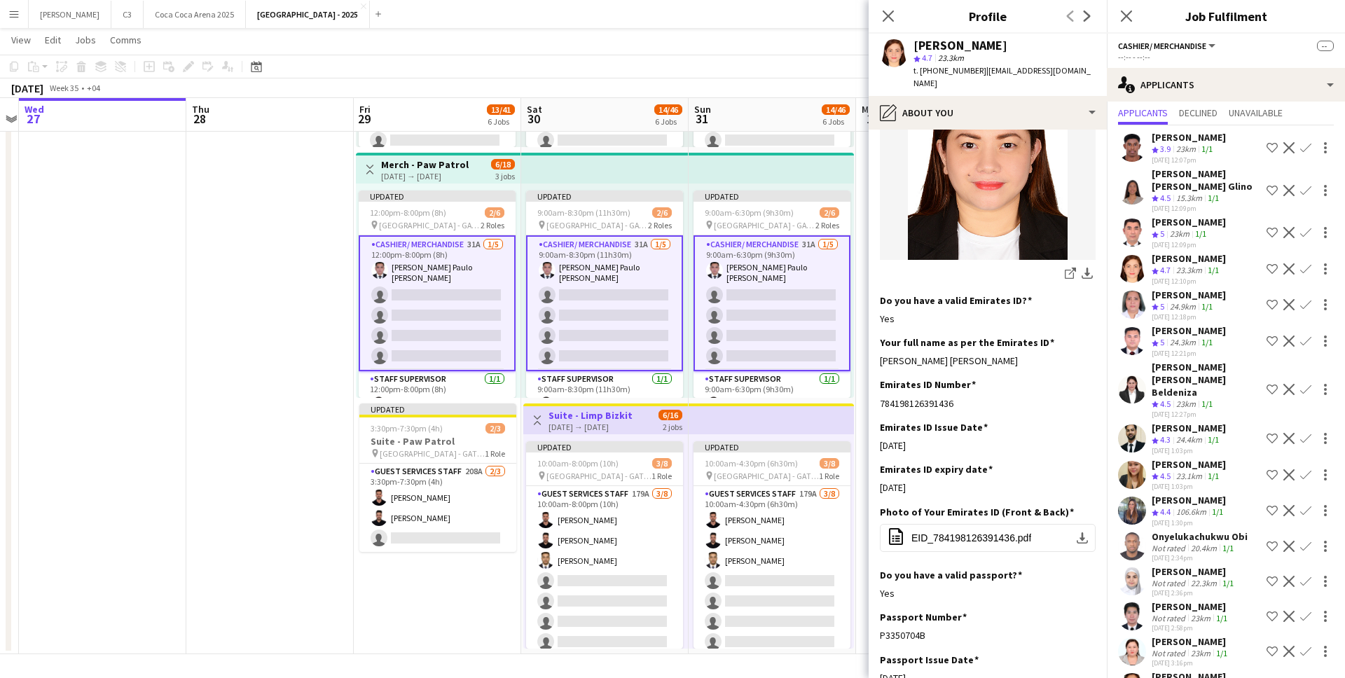
scroll to position [455, 0]
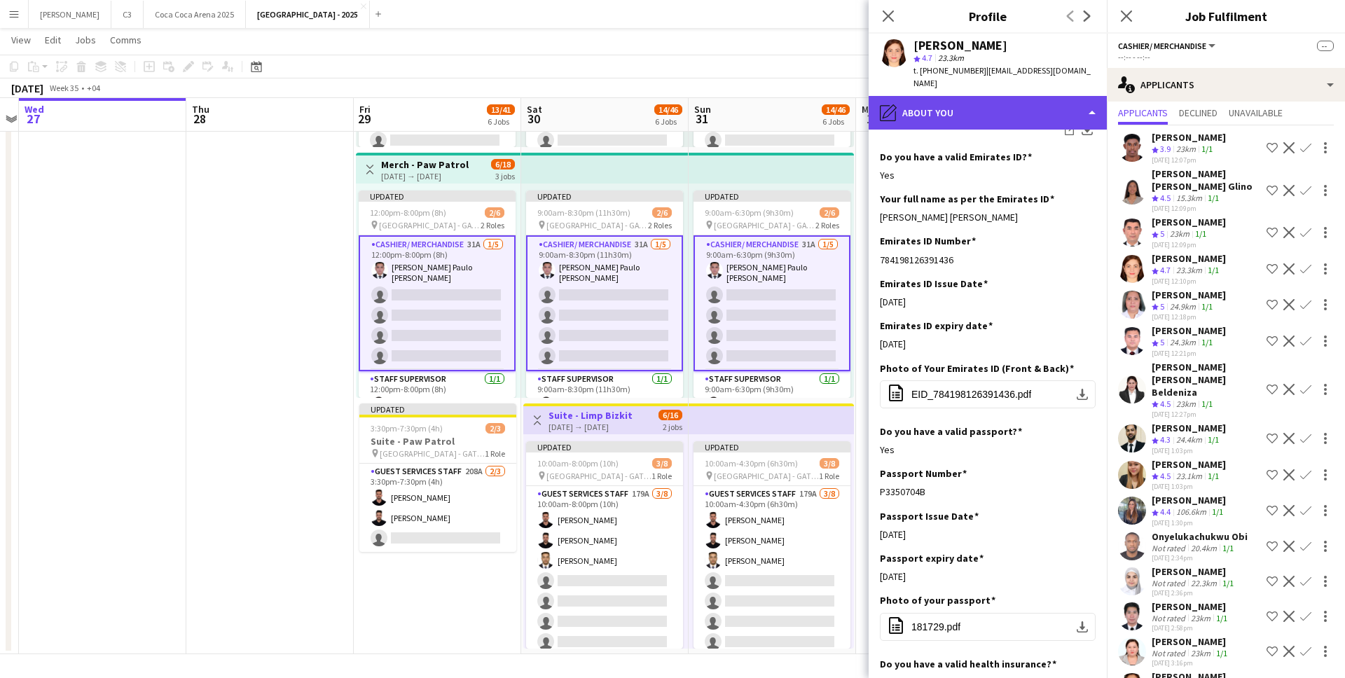
click at [1033, 118] on div "pencil4 About you" at bounding box center [987, 113] width 238 height 34
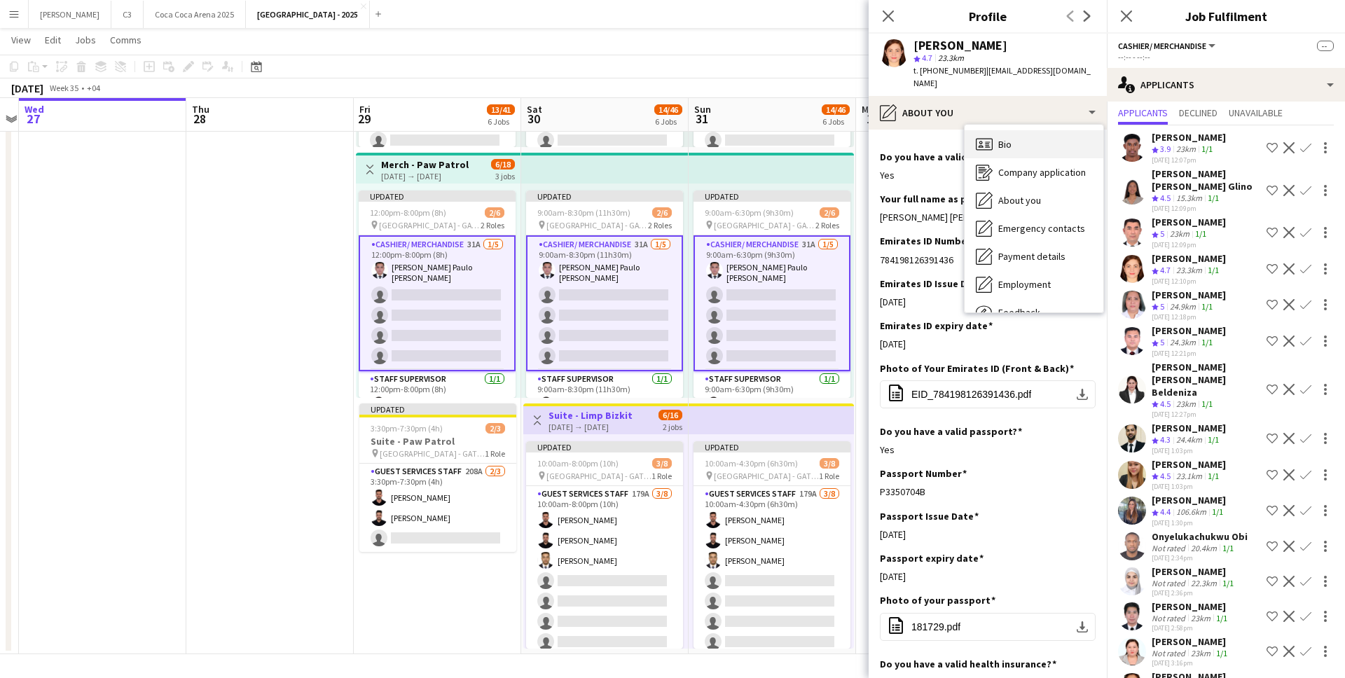
click at [1052, 151] on div "Bio Bio" at bounding box center [1033, 144] width 139 height 28
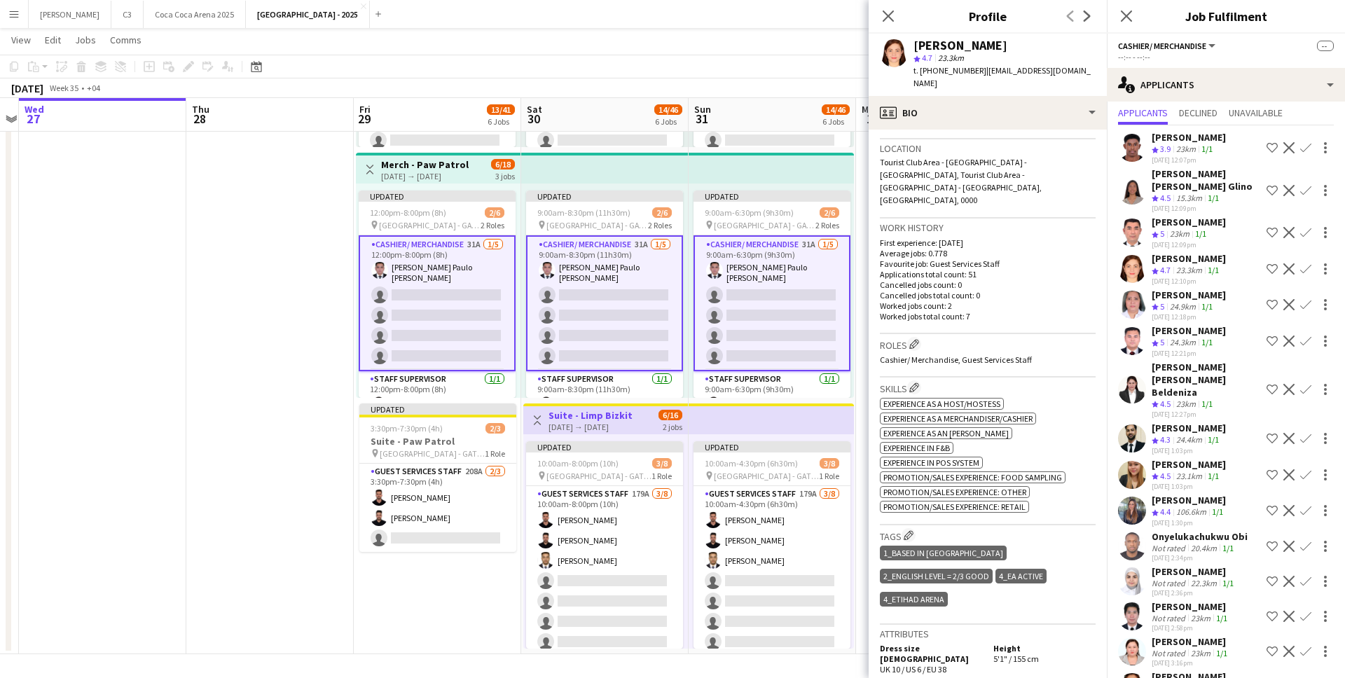
scroll to position [293, 0]
click at [1304, 263] on app-icon "Confirm" at bounding box center [1305, 268] width 11 height 11
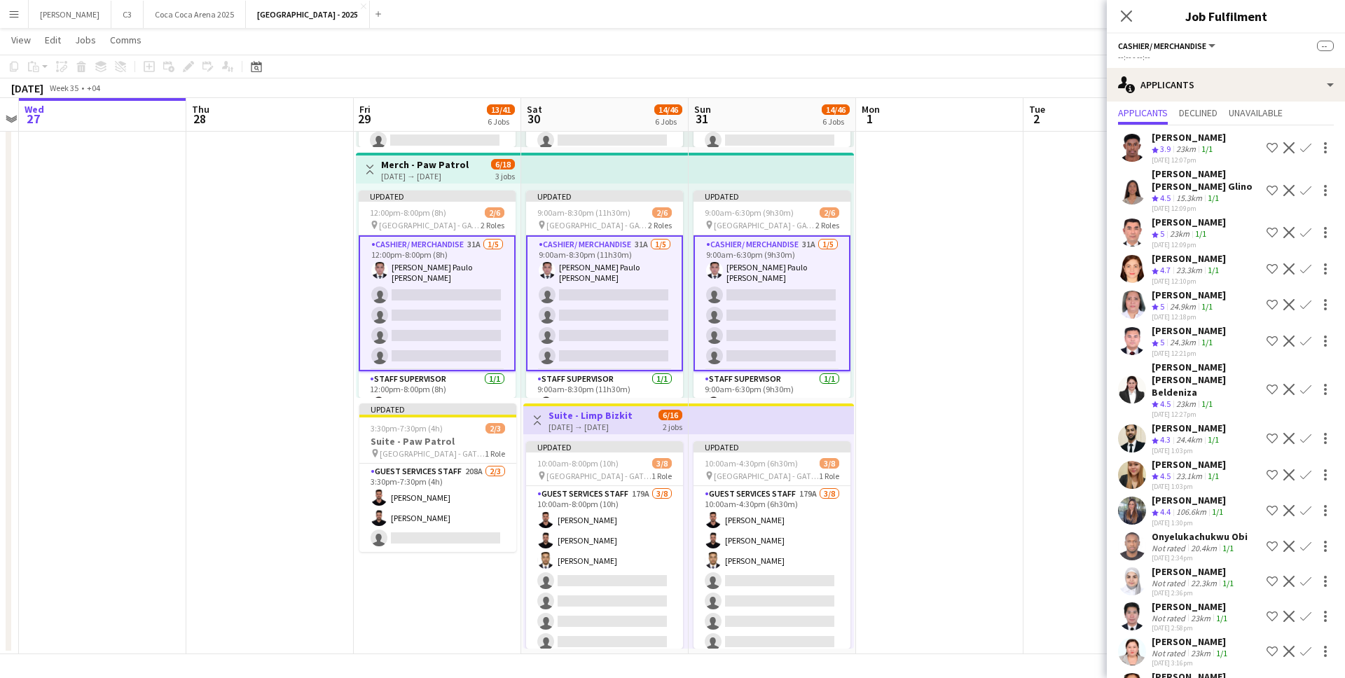
click at [1306, 263] on app-icon "Confirm" at bounding box center [1305, 268] width 11 height 11
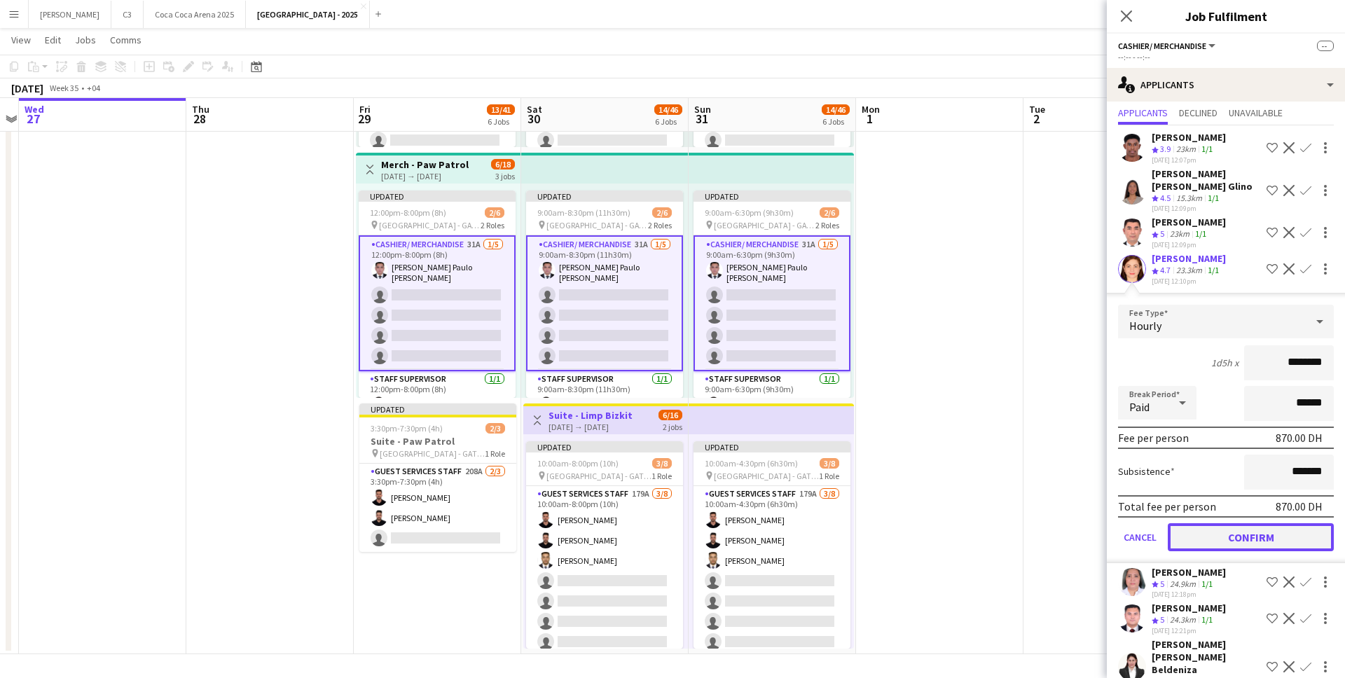
click at [1254, 525] on button "Confirm" at bounding box center [1251, 537] width 166 height 28
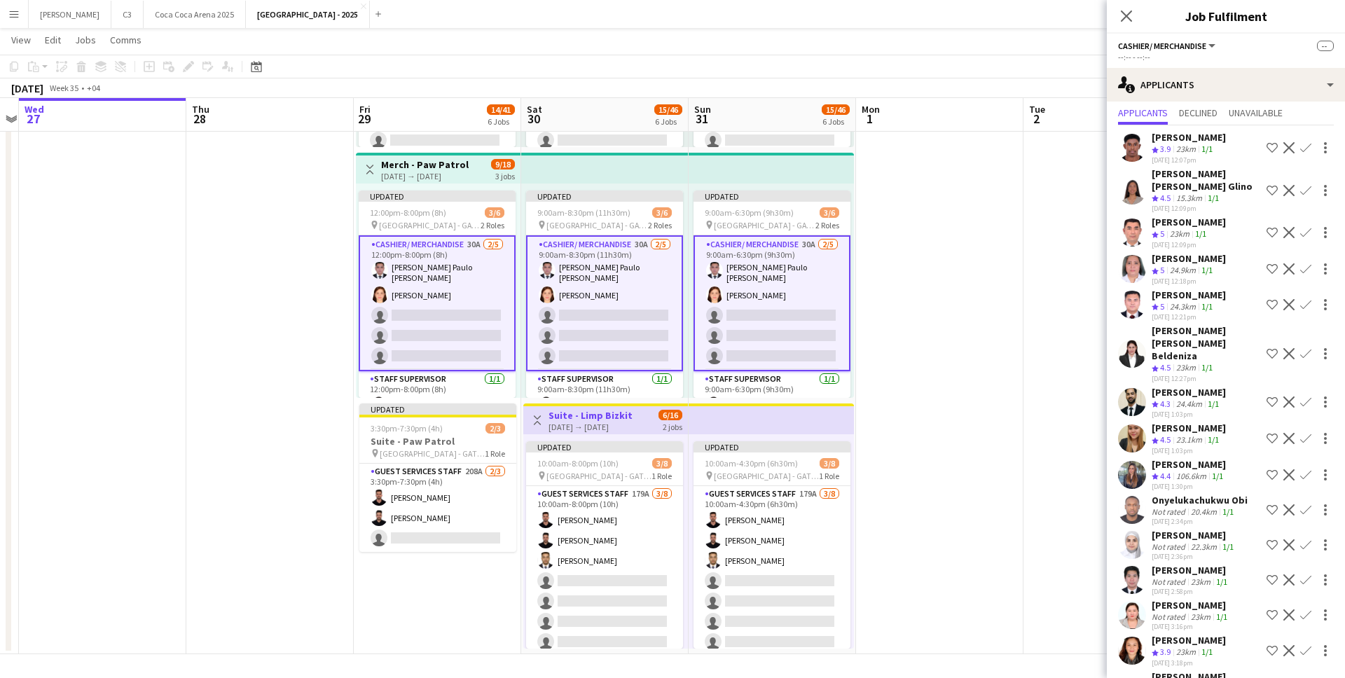
click at [1133, 220] on app-user-avatar at bounding box center [1132, 233] width 28 height 28
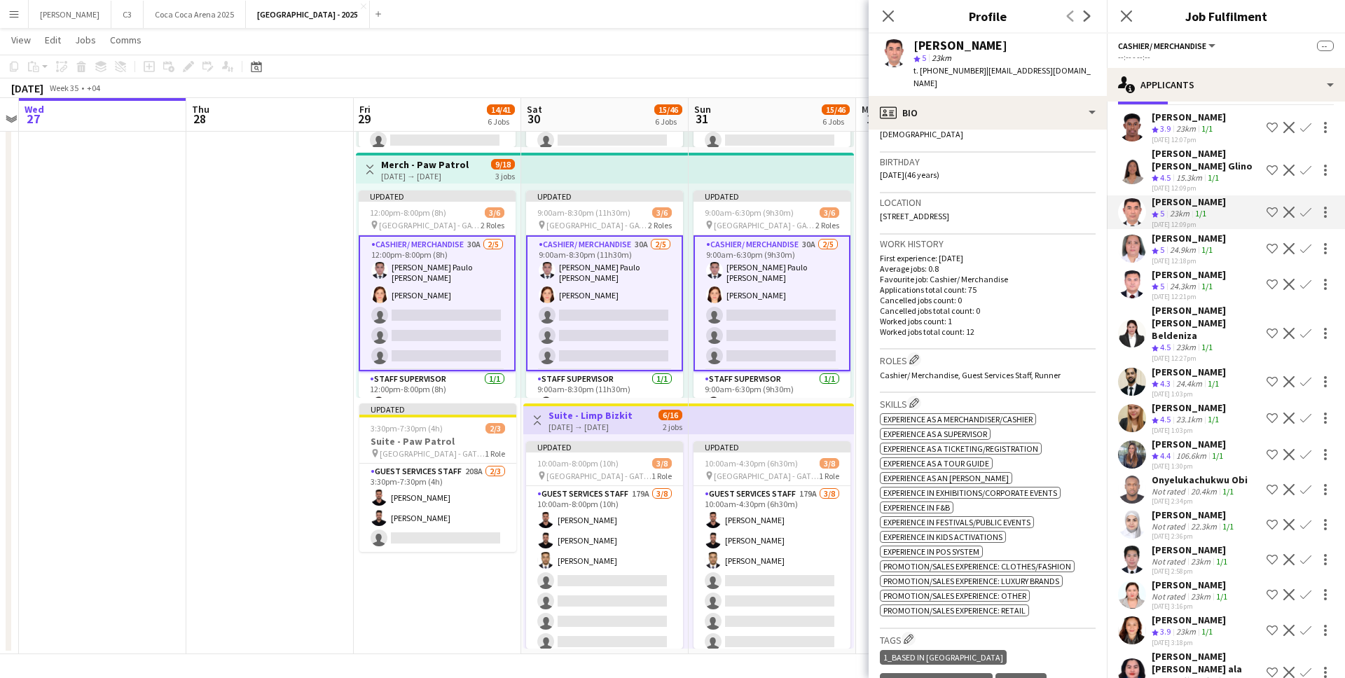
scroll to position [60, 0]
click at [1313, 202] on button "Confirm" at bounding box center [1305, 210] width 17 height 17
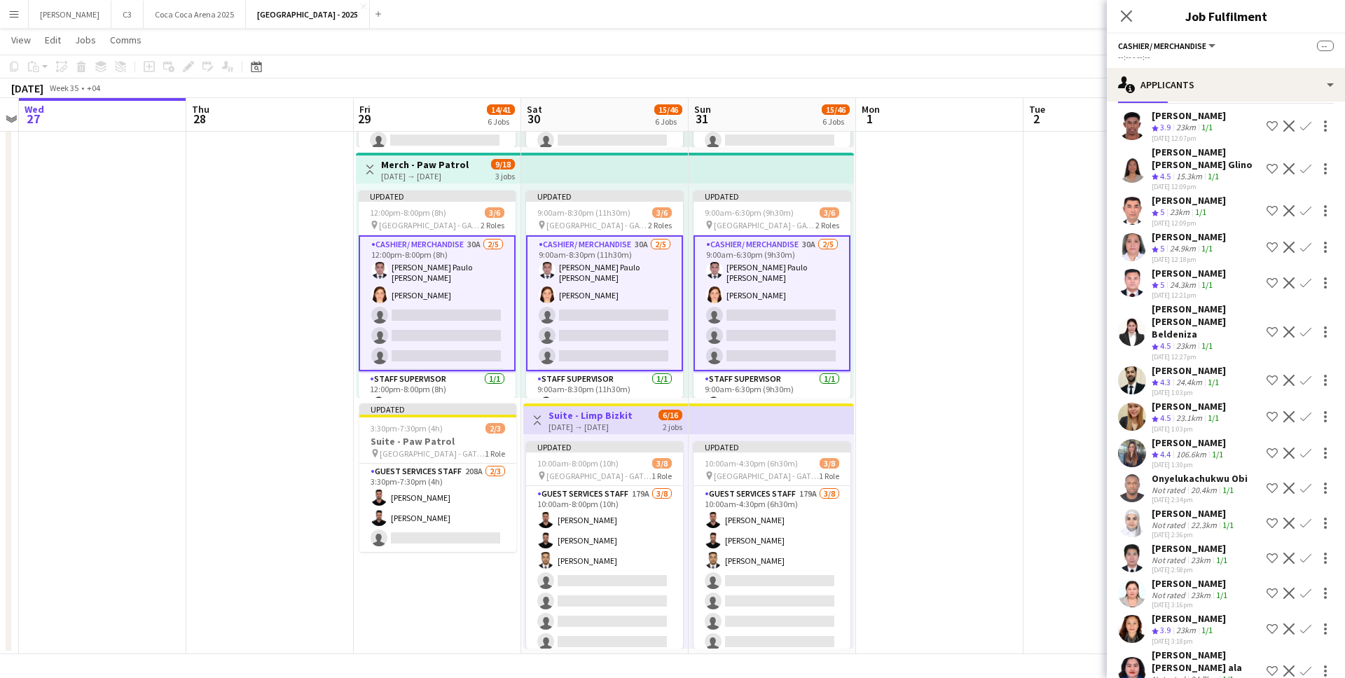
click at [1305, 205] on app-icon "Confirm" at bounding box center [1305, 210] width 11 height 11
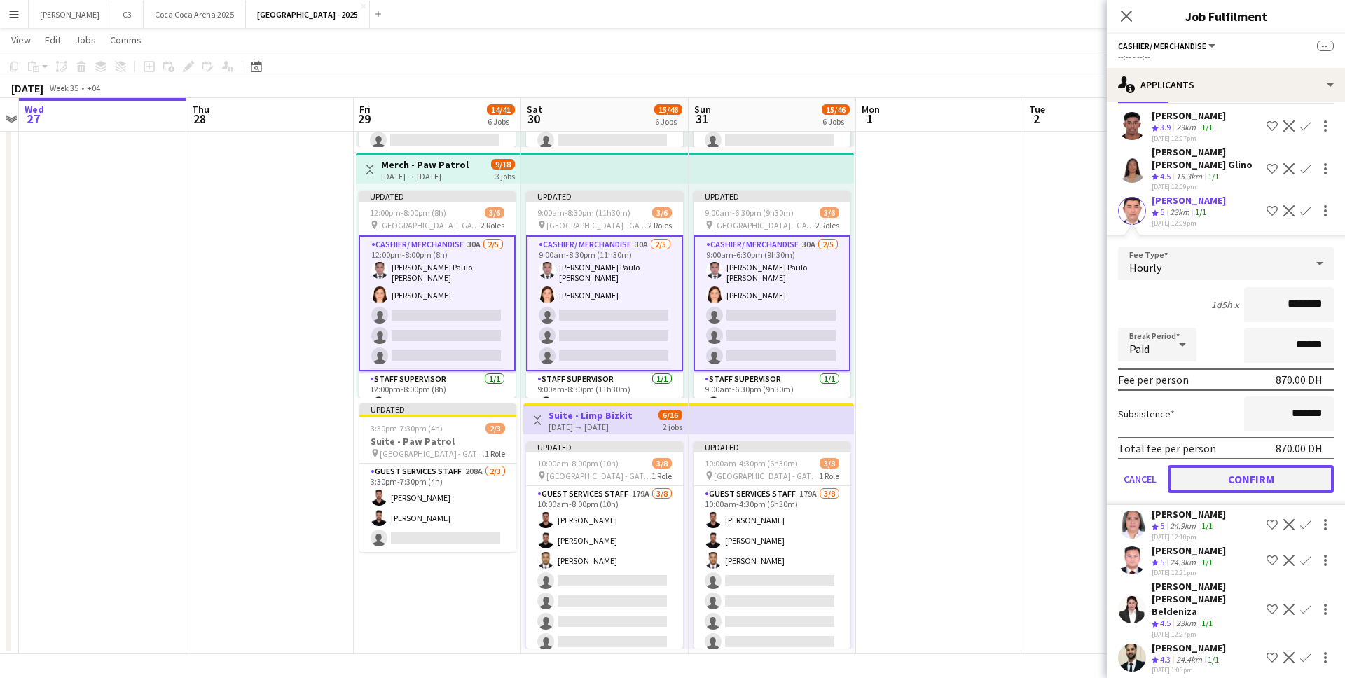
click at [1224, 465] on button "Confirm" at bounding box center [1251, 479] width 166 height 28
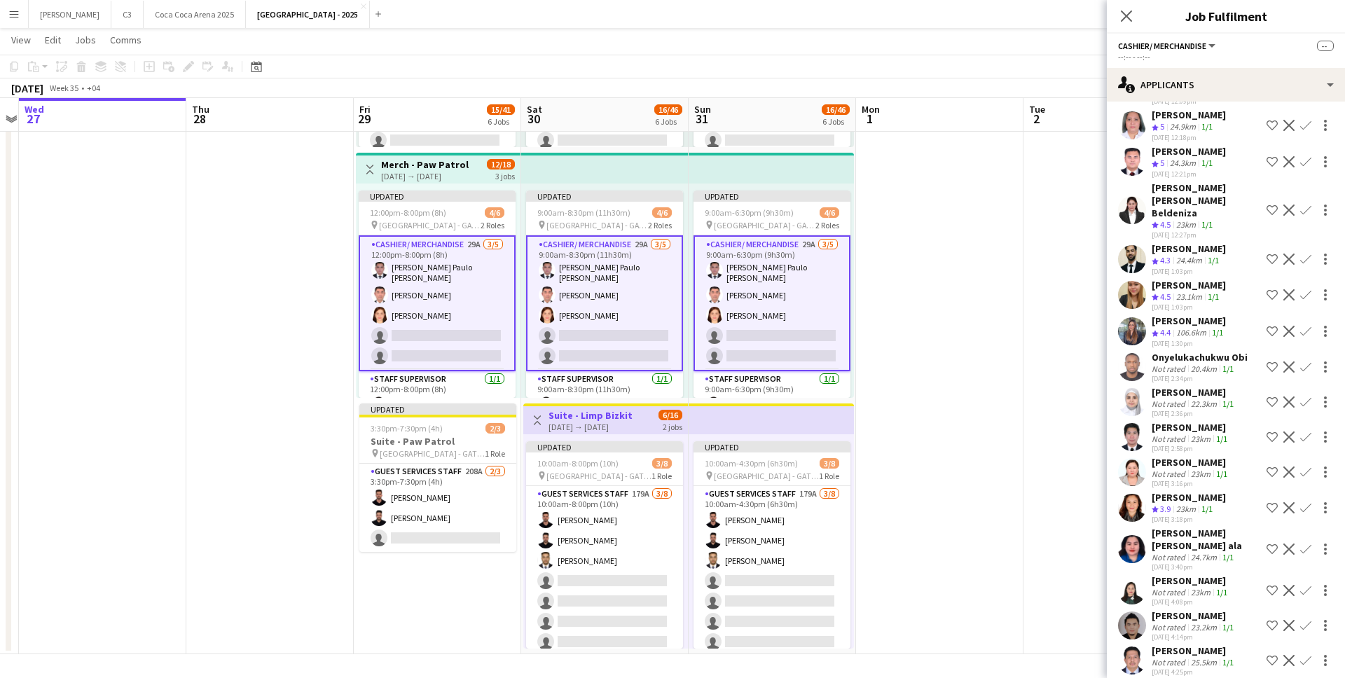
scroll to position [165, 0]
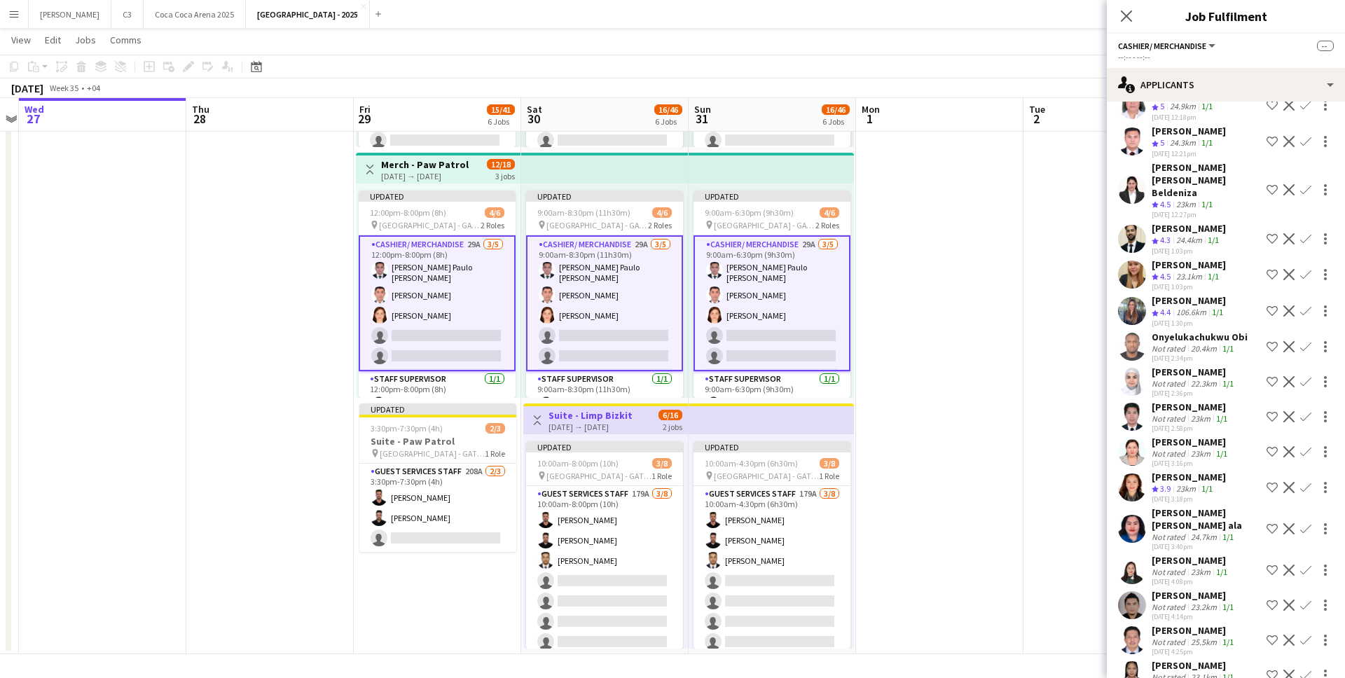
click at [1130, 473] on app-user-avatar at bounding box center [1132, 487] width 28 height 28
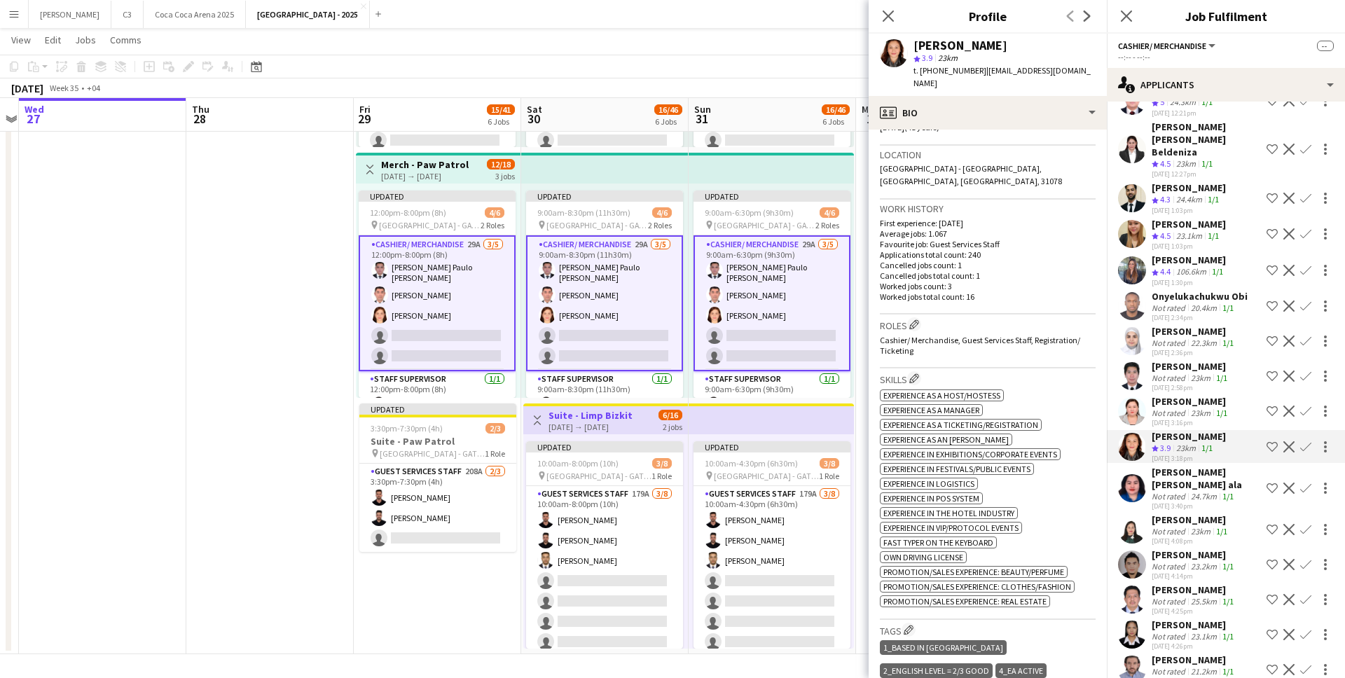
scroll to position [212, 0]
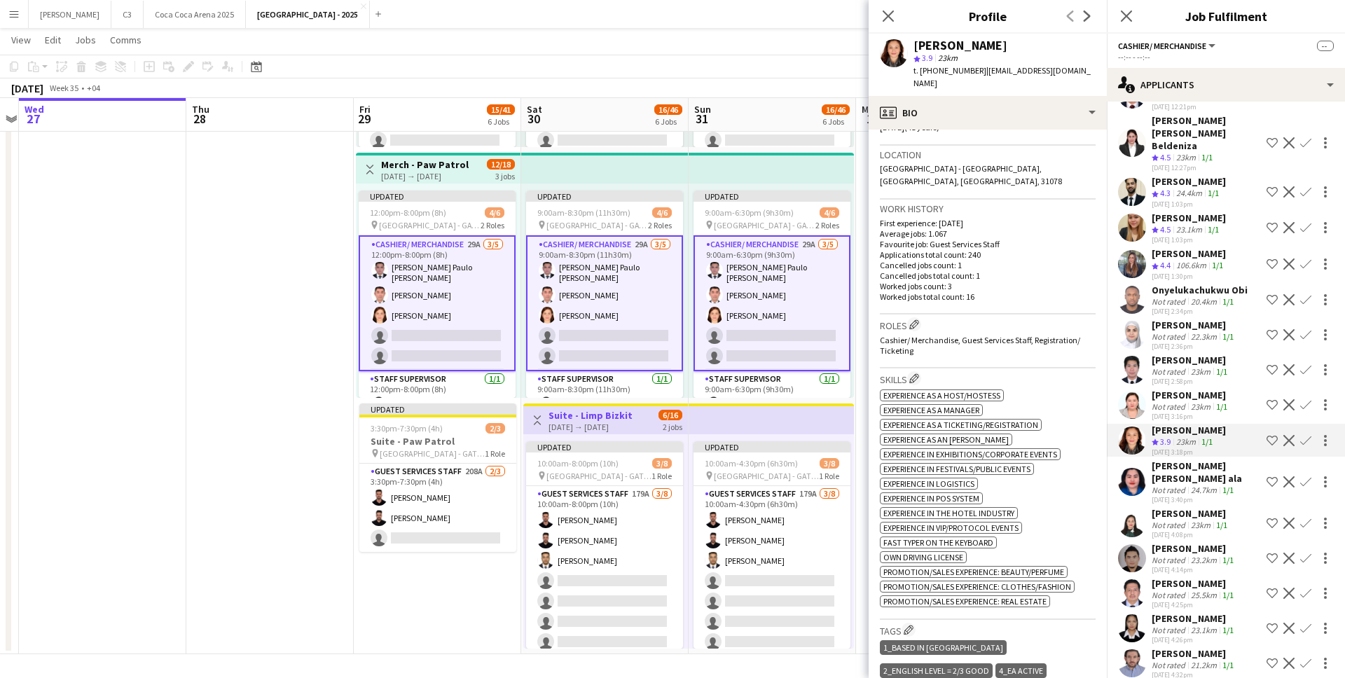
click at [1308, 435] on app-icon "Confirm" at bounding box center [1305, 440] width 11 height 11
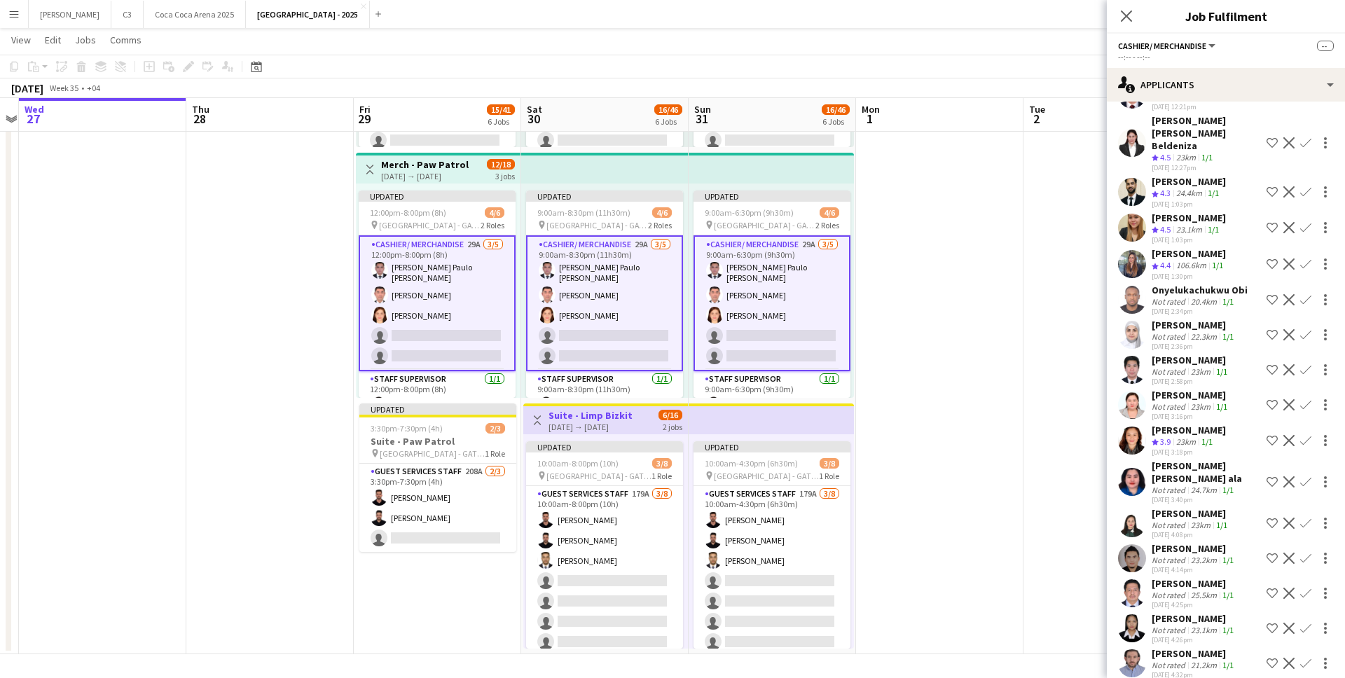
click at [1308, 435] on app-icon "Confirm" at bounding box center [1305, 440] width 11 height 11
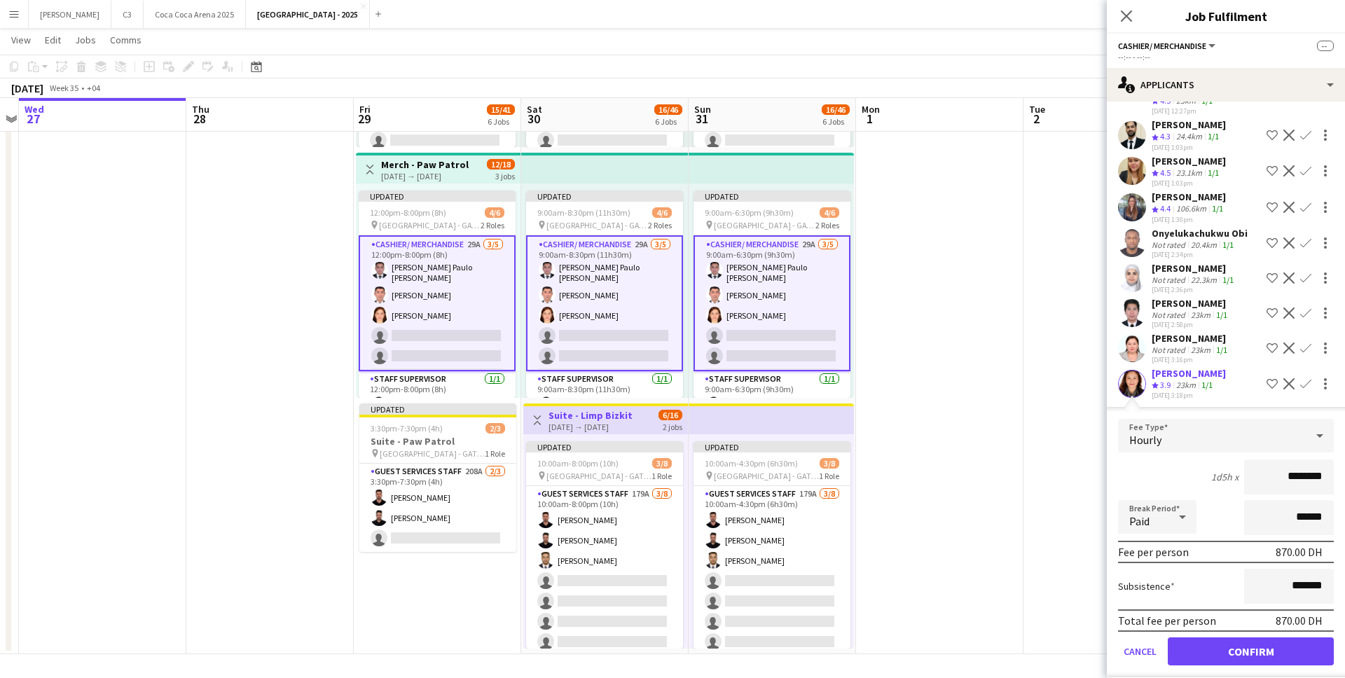
scroll to position [290, 0]
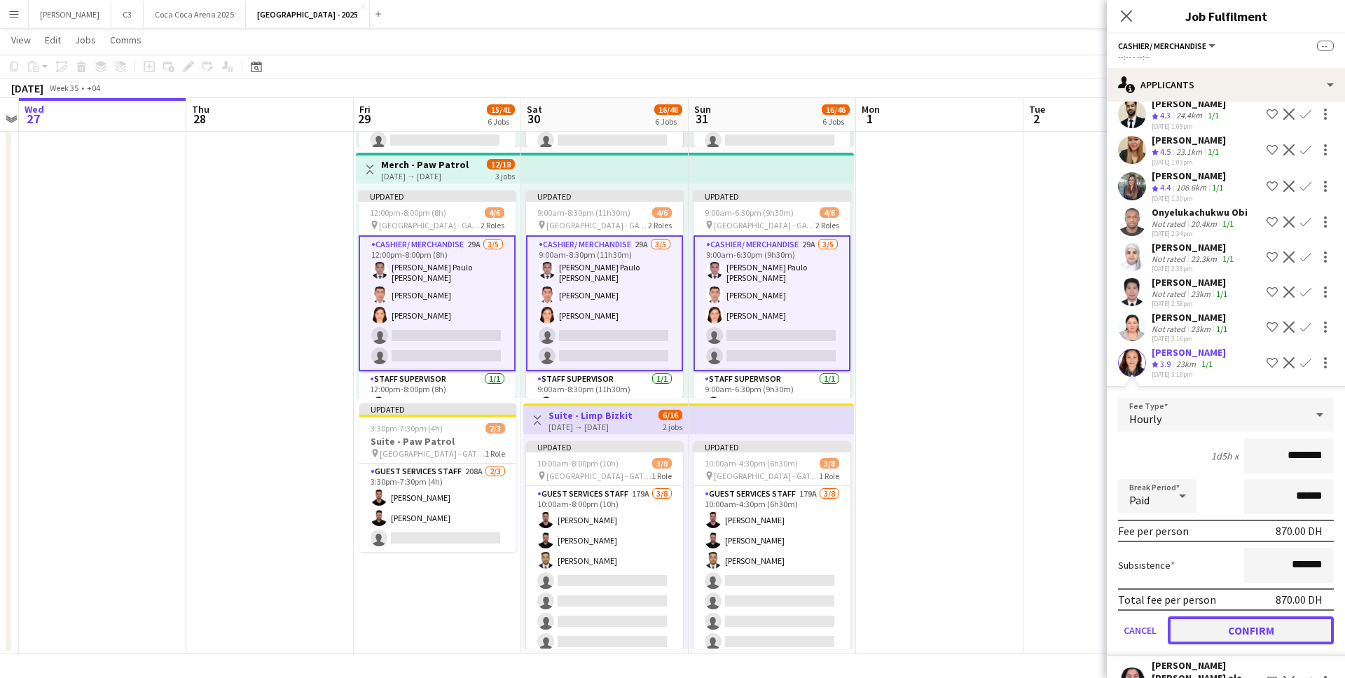
click at [1221, 616] on button "Confirm" at bounding box center [1251, 630] width 166 height 28
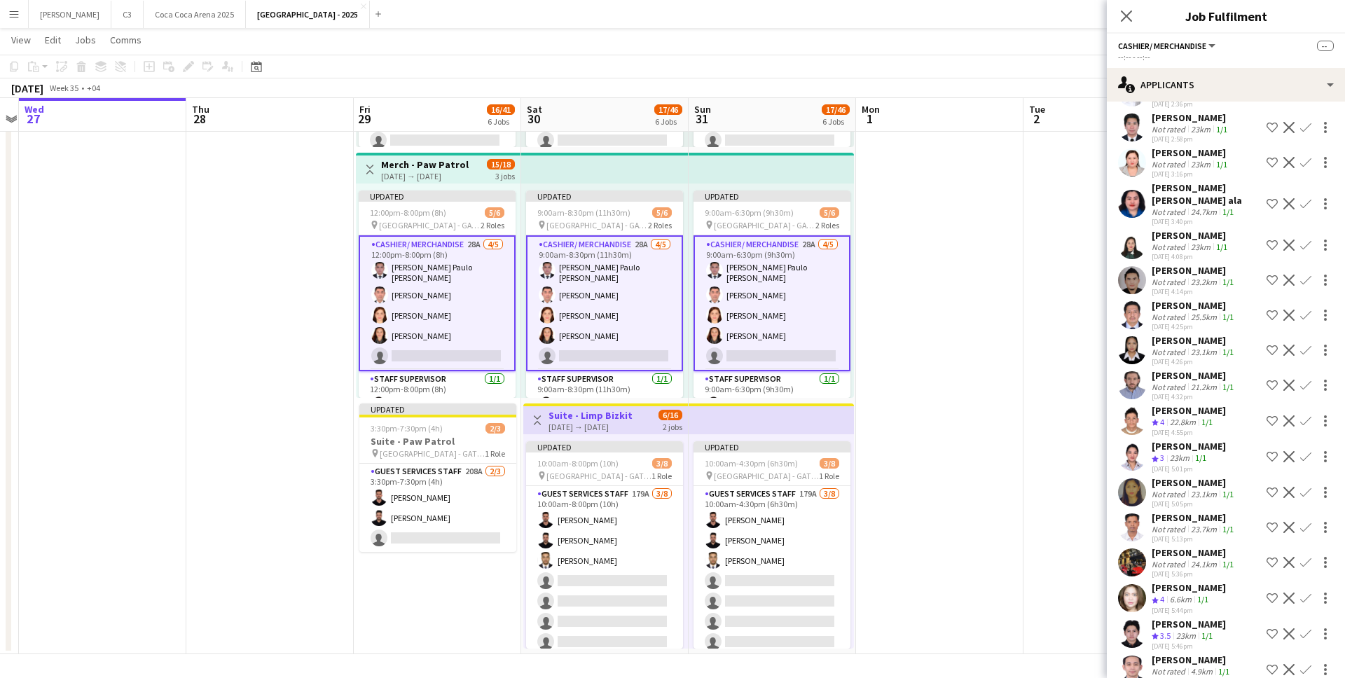
scroll to position [508, 0]
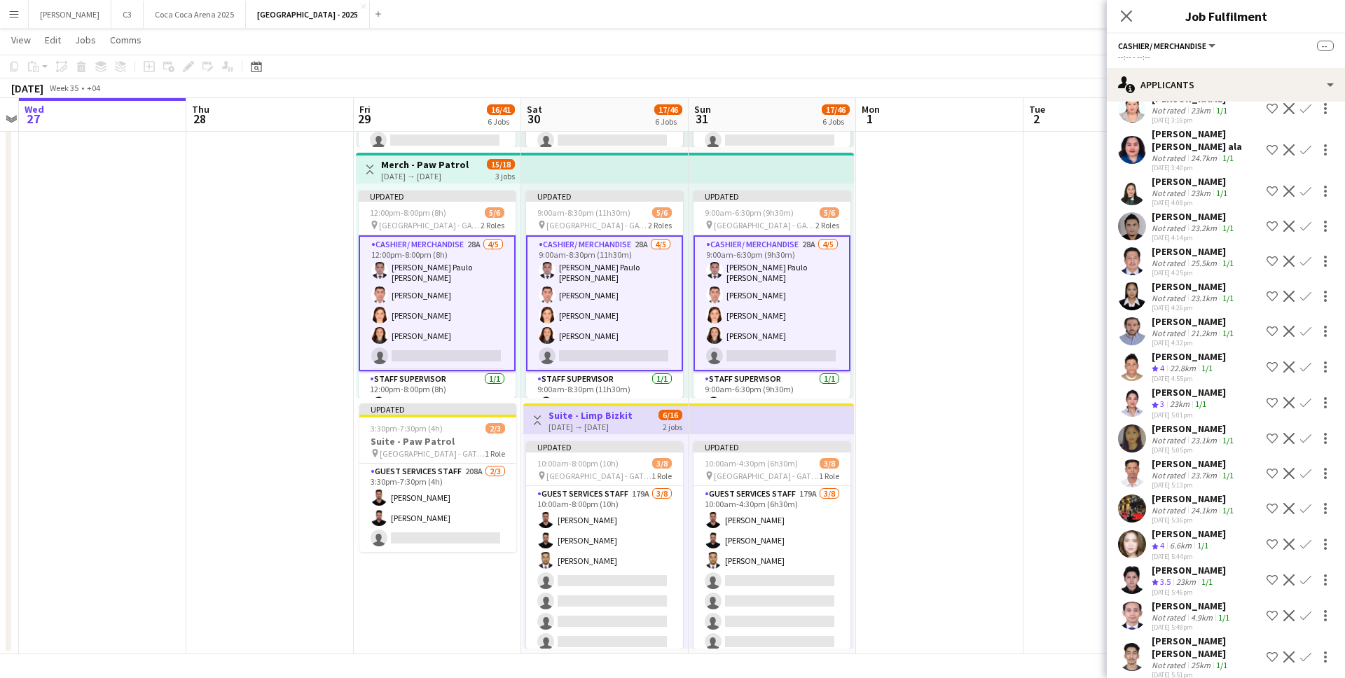
click at [1303, 574] on app-icon "Confirm" at bounding box center [1305, 579] width 11 height 11
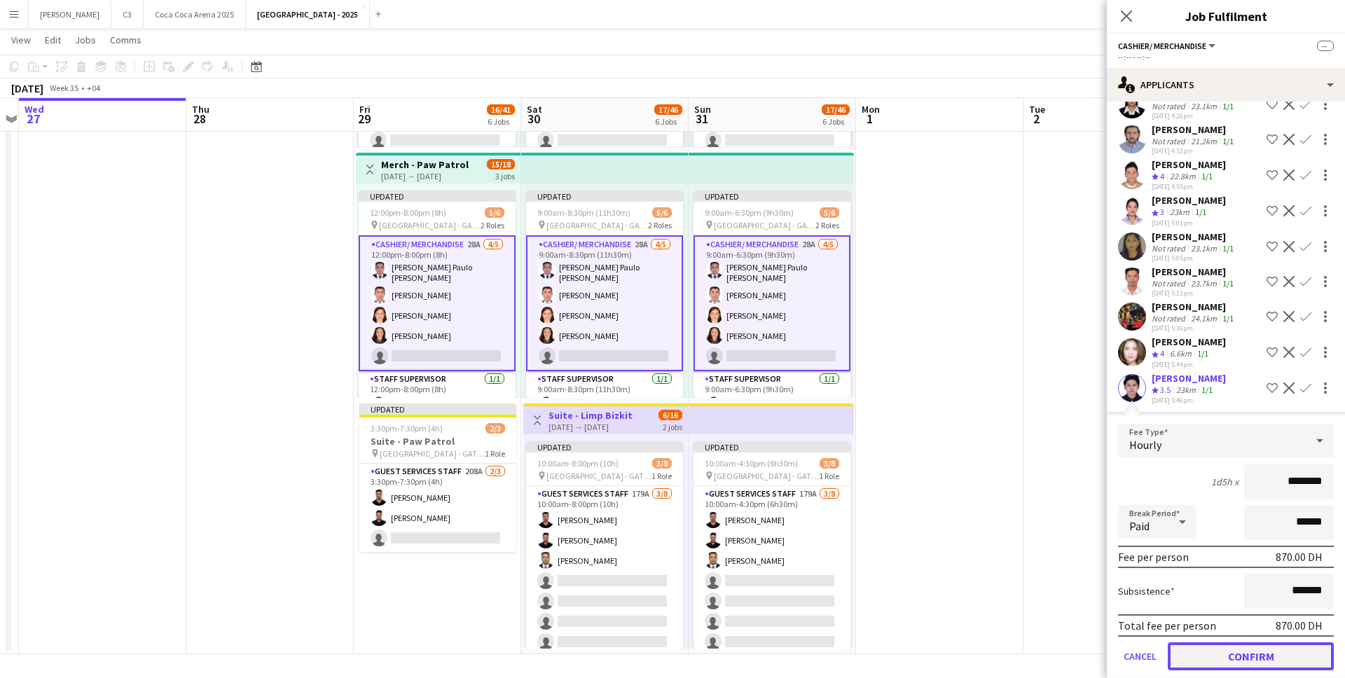
click at [1226, 642] on button "Confirm" at bounding box center [1251, 656] width 166 height 28
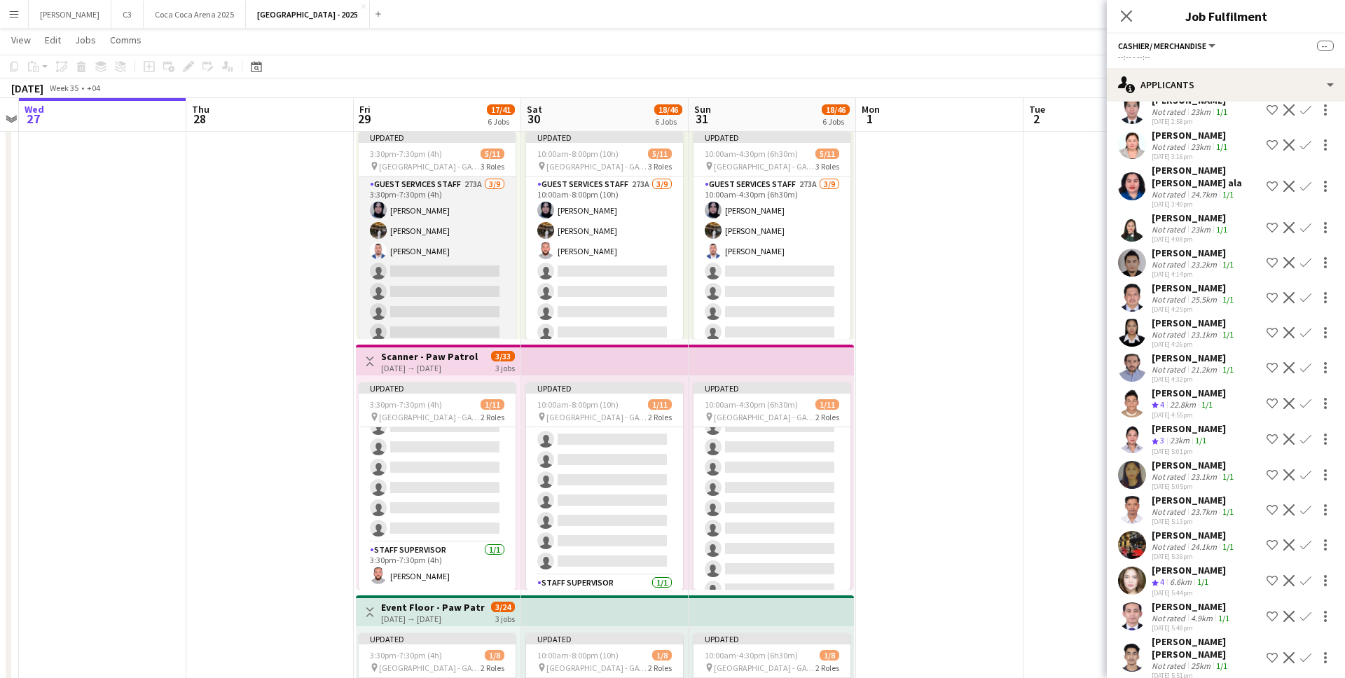
scroll to position [272, 0]
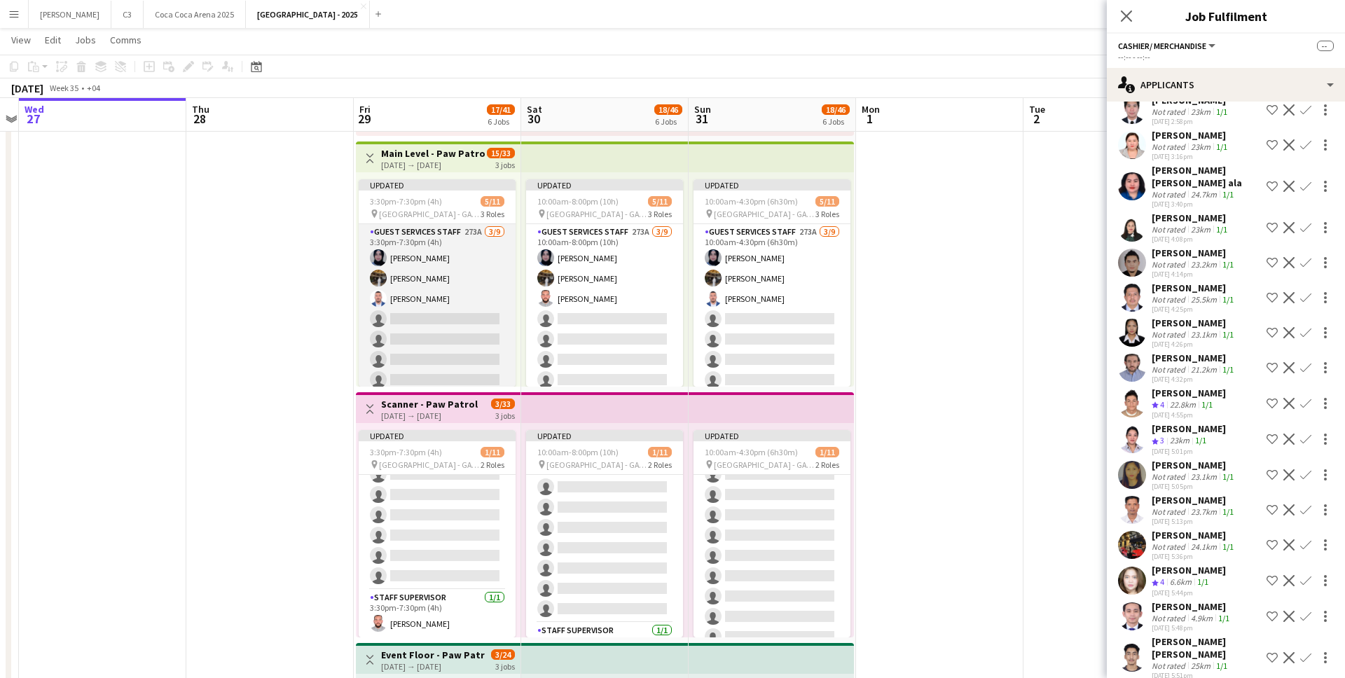
click at [435, 304] on app-card-role "Guest Services Staff 273A 3/9 3:30pm-7:30pm (4h) Farah Baker Meera Osama Mohamm…" at bounding box center [437, 329] width 157 height 210
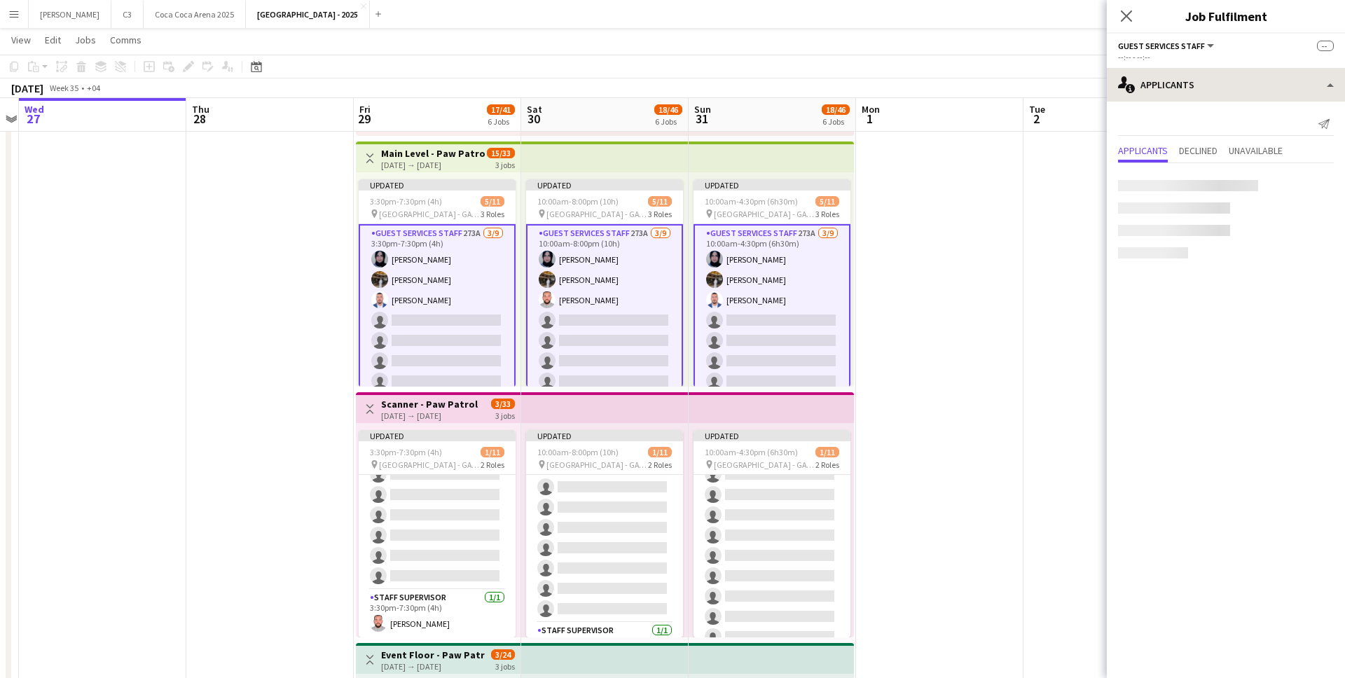
scroll to position [0, 0]
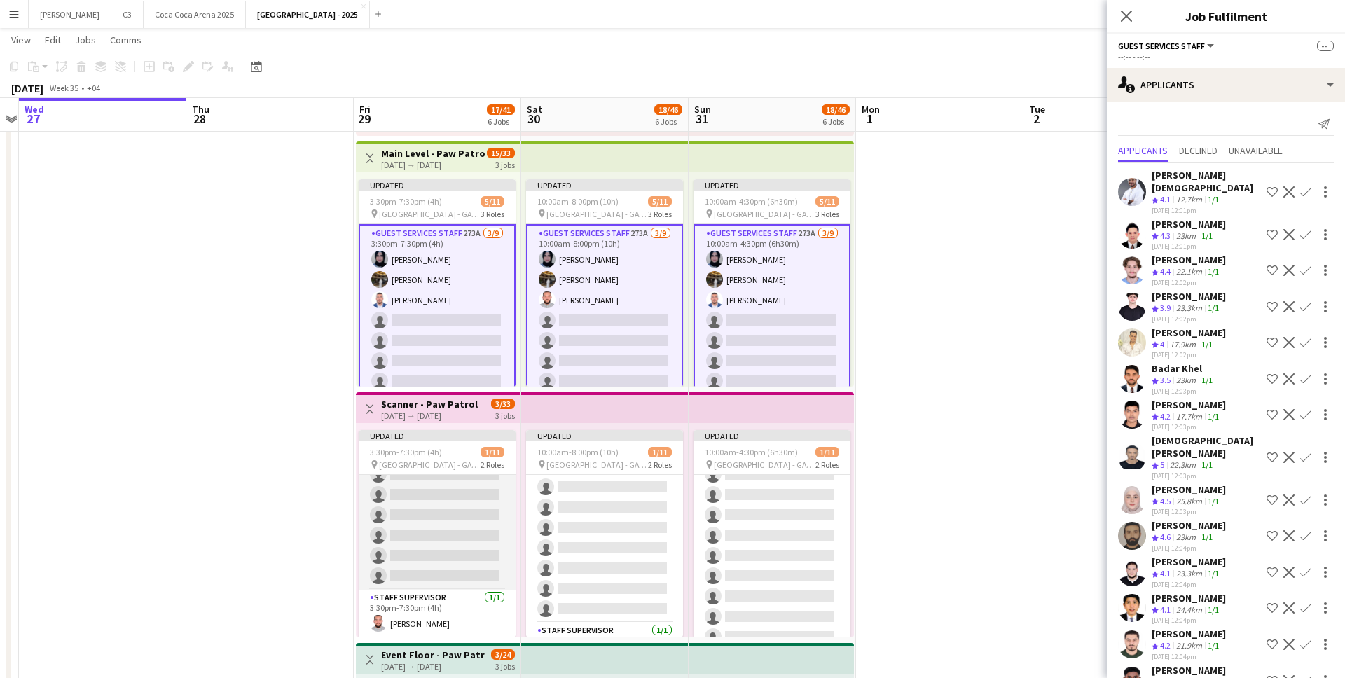
click at [449, 515] on app-card-role "Guest Services Staff 251A 0/10 3:30pm-7:30pm (4h) single-neutral-actions single…" at bounding box center [437, 474] width 157 height 230
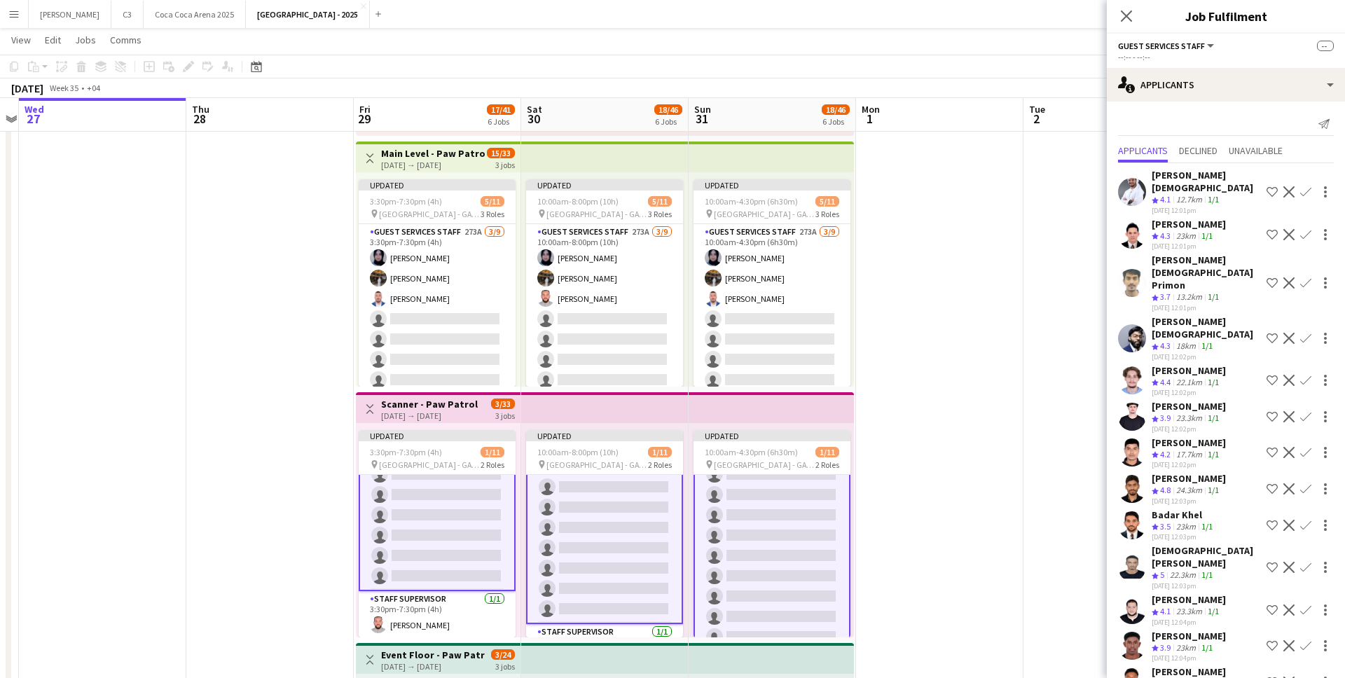
scroll to position [27, 0]
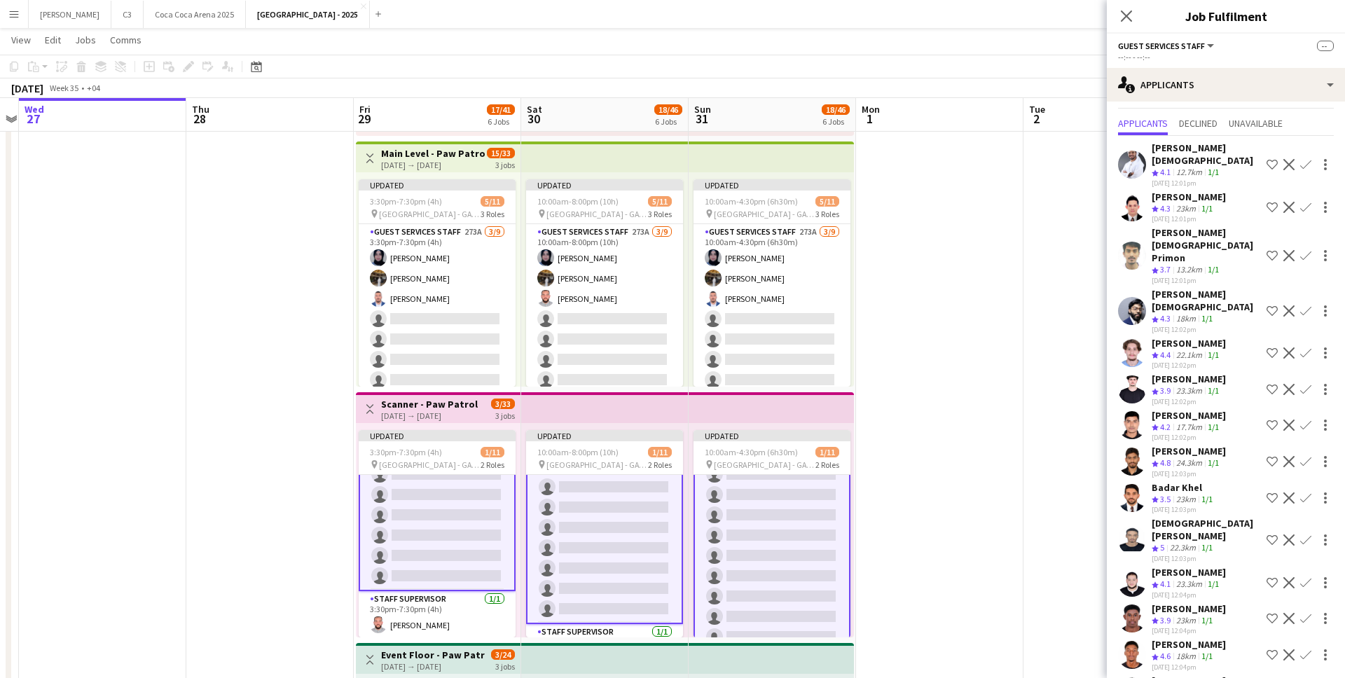
click at [1308, 163] on app-icon "Confirm" at bounding box center [1305, 164] width 11 height 11
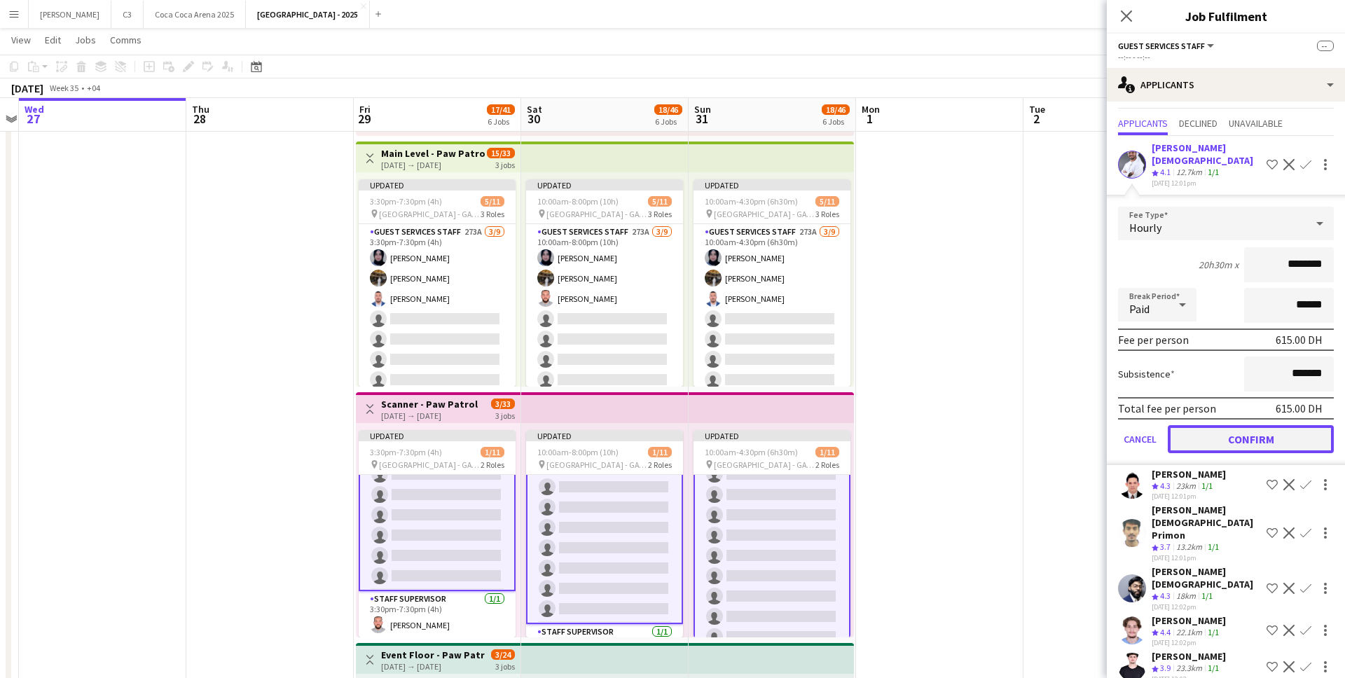
click at [1234, 434] on button "Confirm" at bounding box center [1251, 439] width 166 height 28
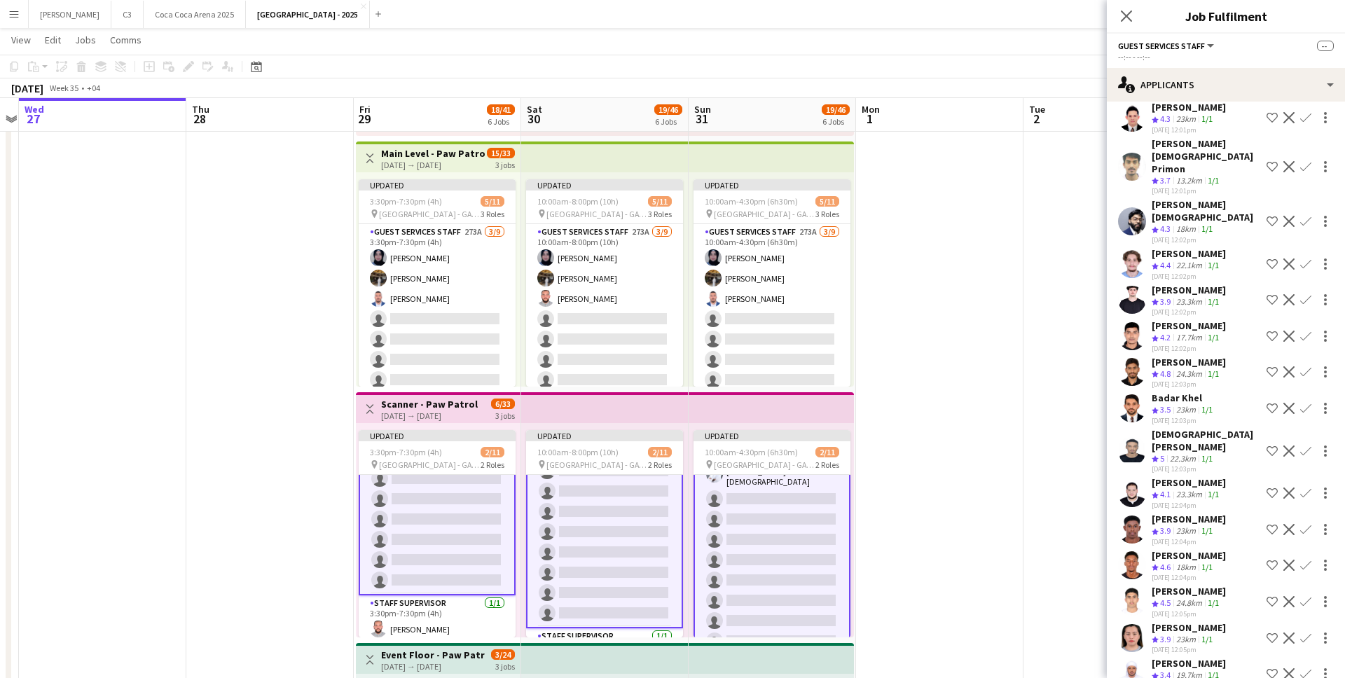
scroll to position [71, 0]
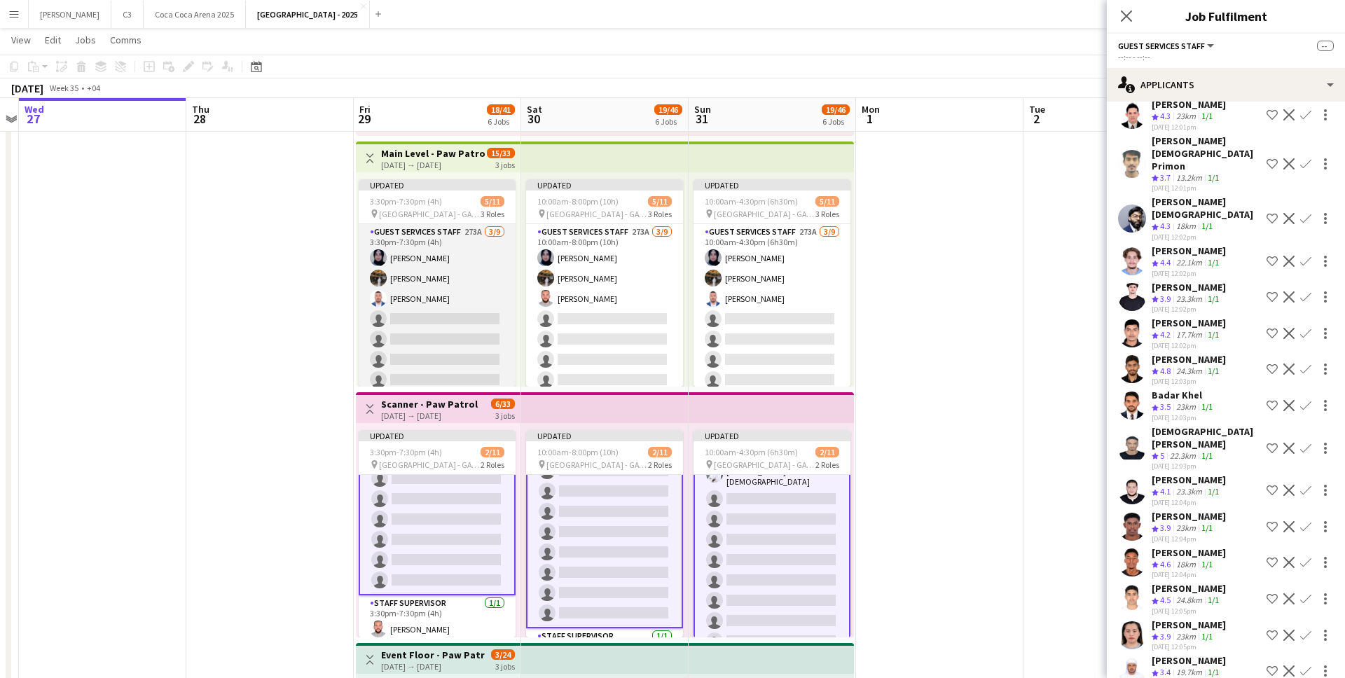
click at [437, 320] on app-card-role "Guest Services Staff 273A 3/9 3:30pm-7:30pm (4h) Farah Baker Meera Osama Mohamm…" at bounding box center [437, 329] width 157 height 210
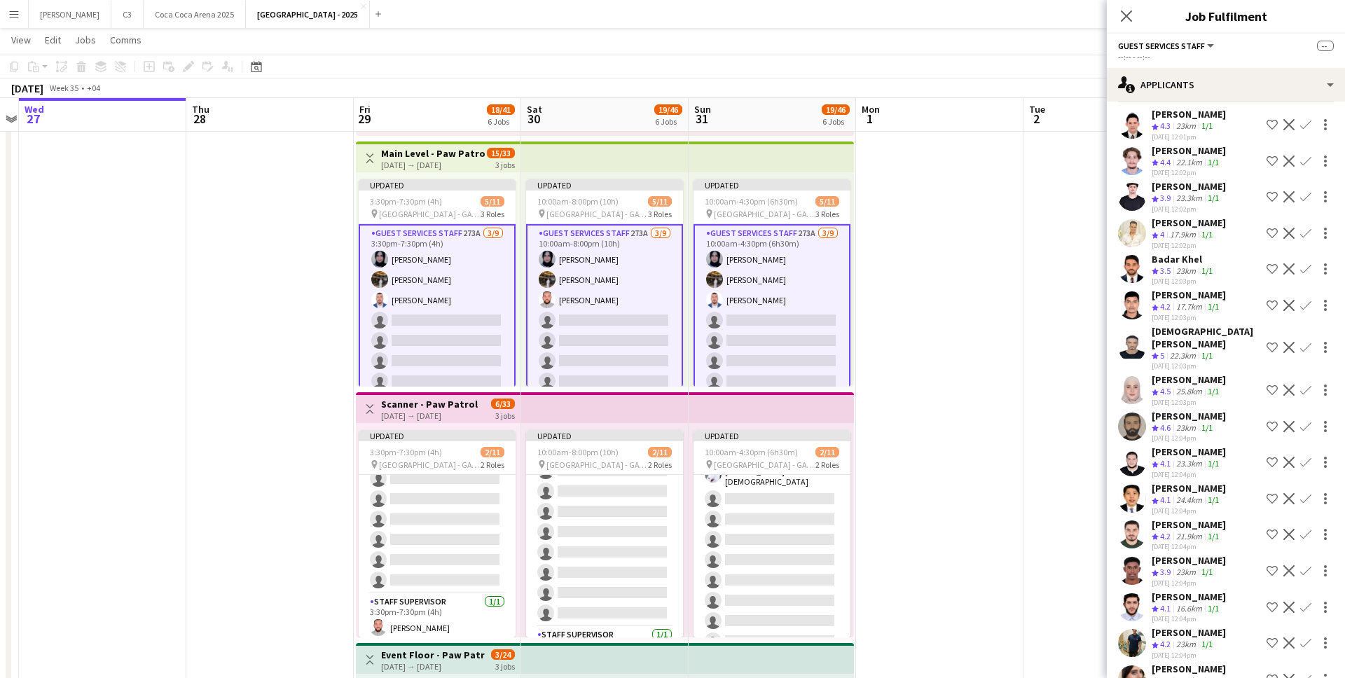
scroll to position [62, 0]
click at [1308, 304] on app-icon "Confirm" at bounding box center [1305, 304] width 11 height 11
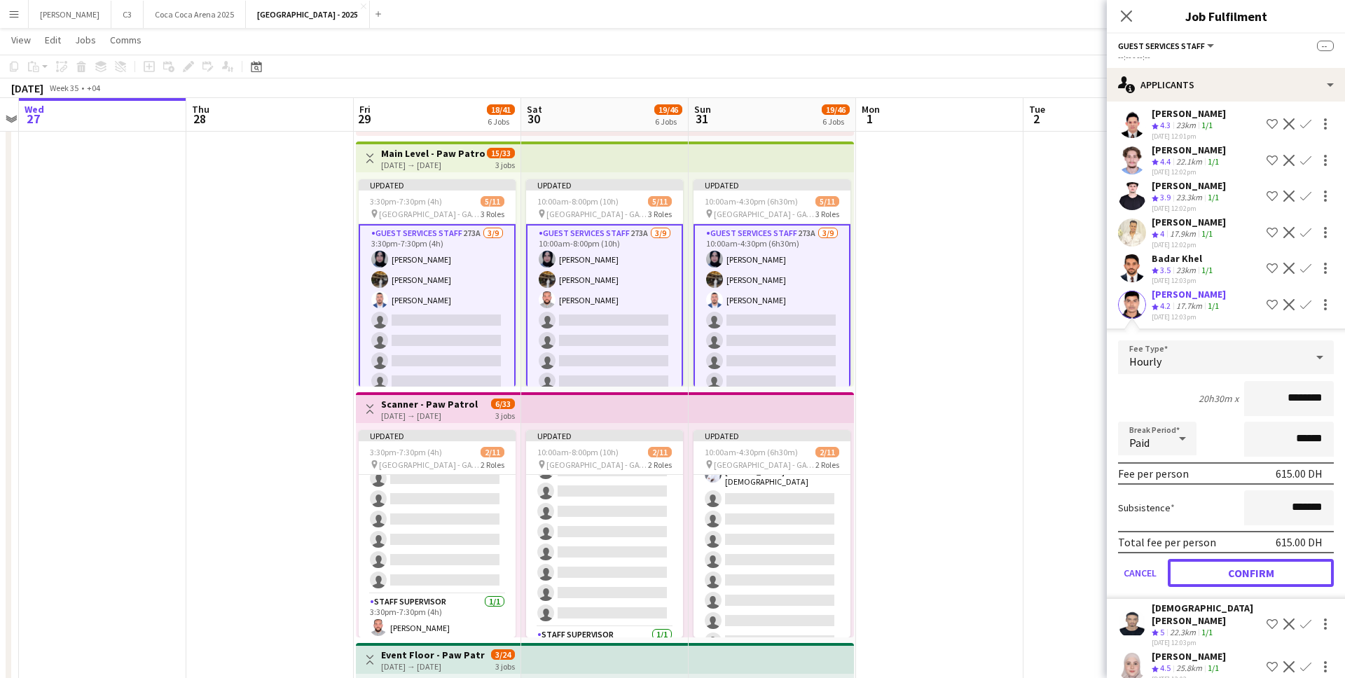
click at [1228, 578] on button "Confirm" at bounding box center [1251, 573] width 166 height 28
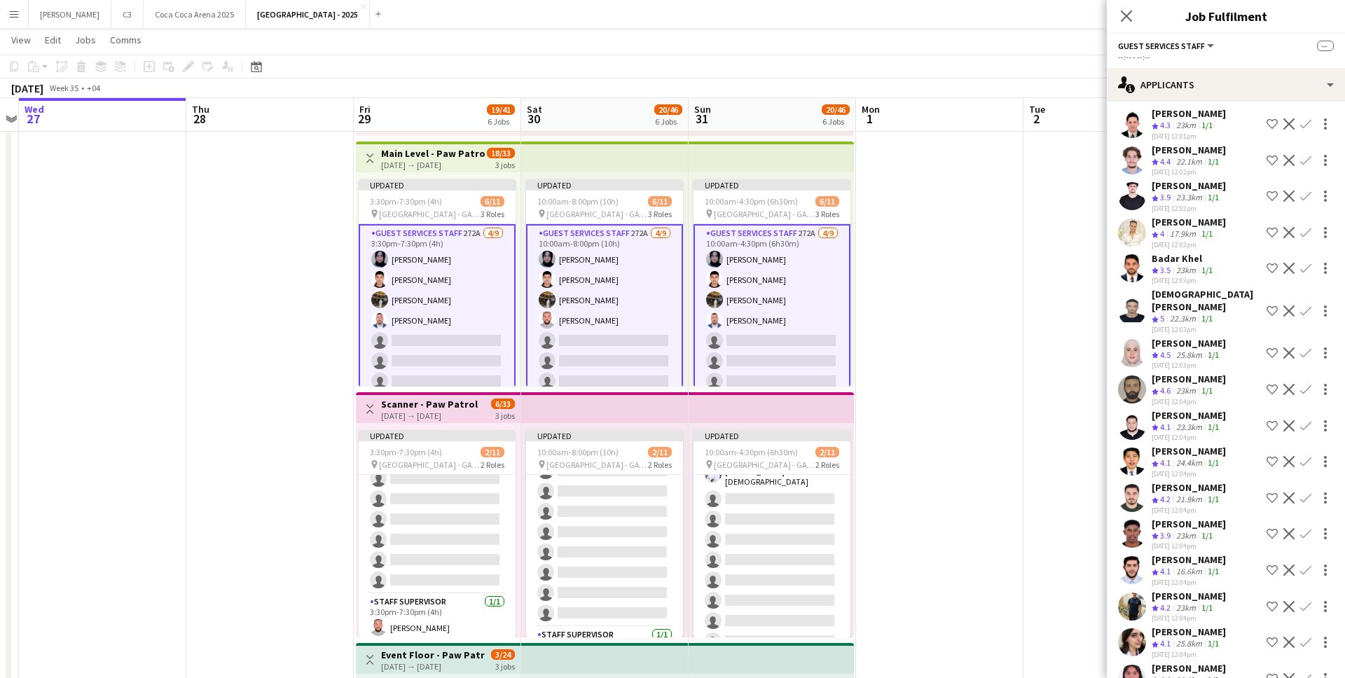
click at [1309, 229] on app-icon "Confirm" at bounding box center [1305, 232] width 11 height 11
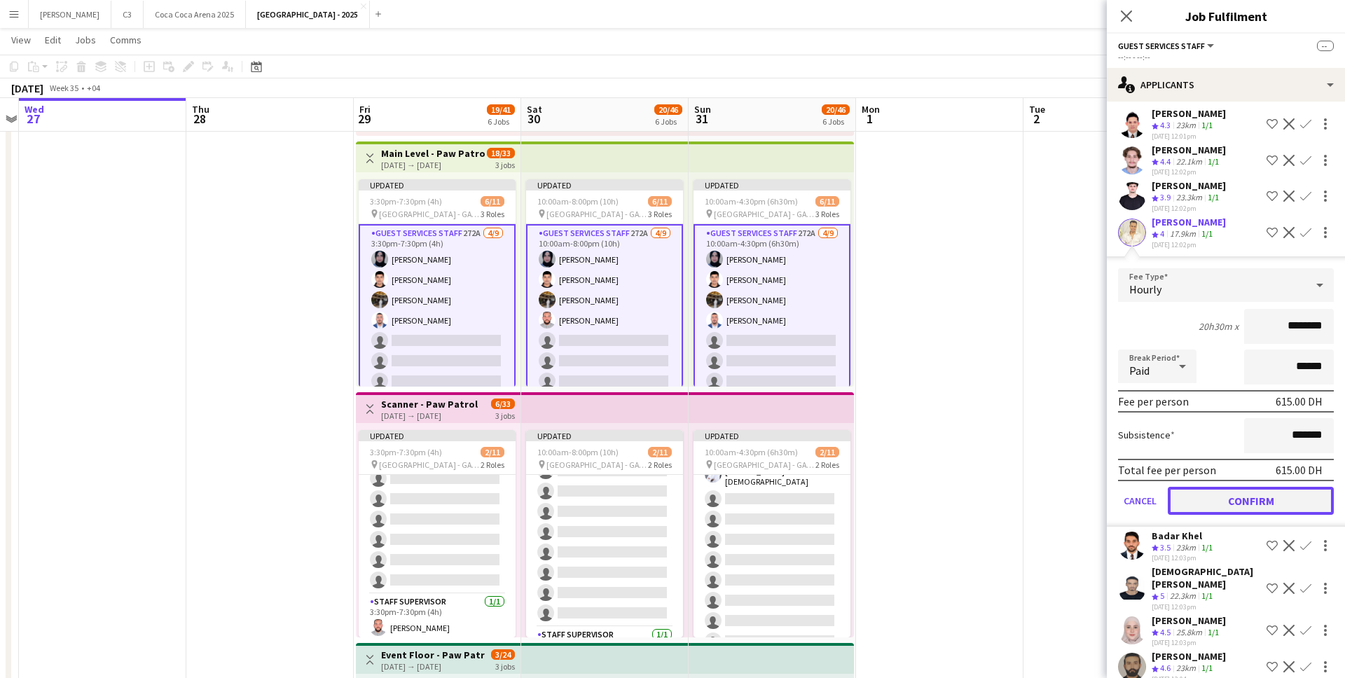
click at [1245, 498] on button "Confirm" at bounding box center [1251, 501] width 166 height 28
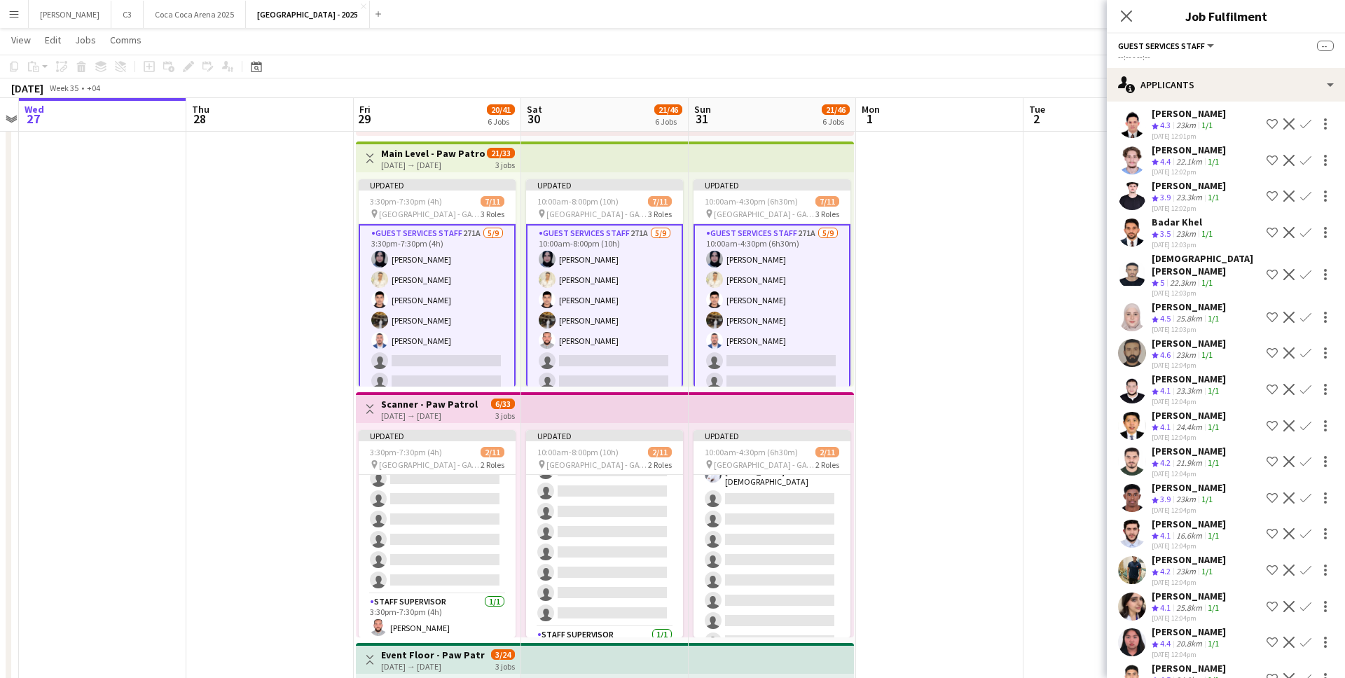
click at [1309, 312] on app-icon "Confirm" at bounding box center [1305, 317] width 11 height 11
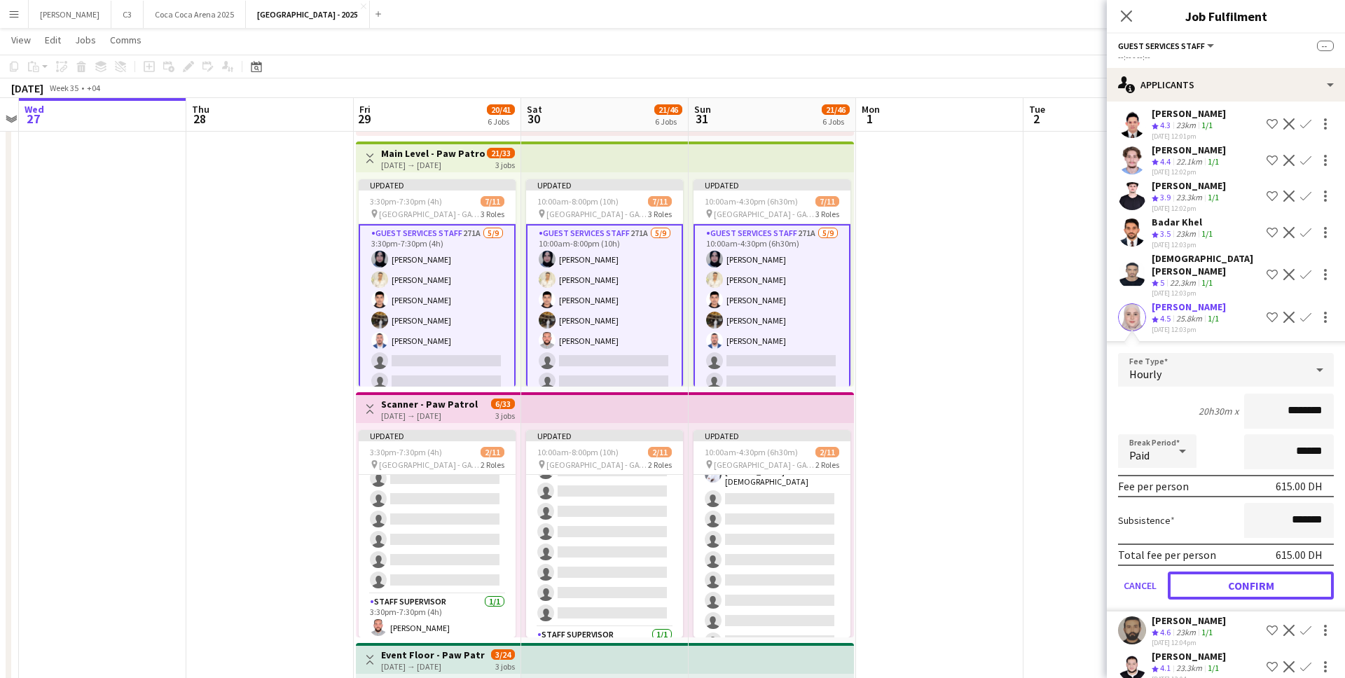
click at [1249, 579] on button "Confirm" at bounding box center [1251, 586] width 166 height 28
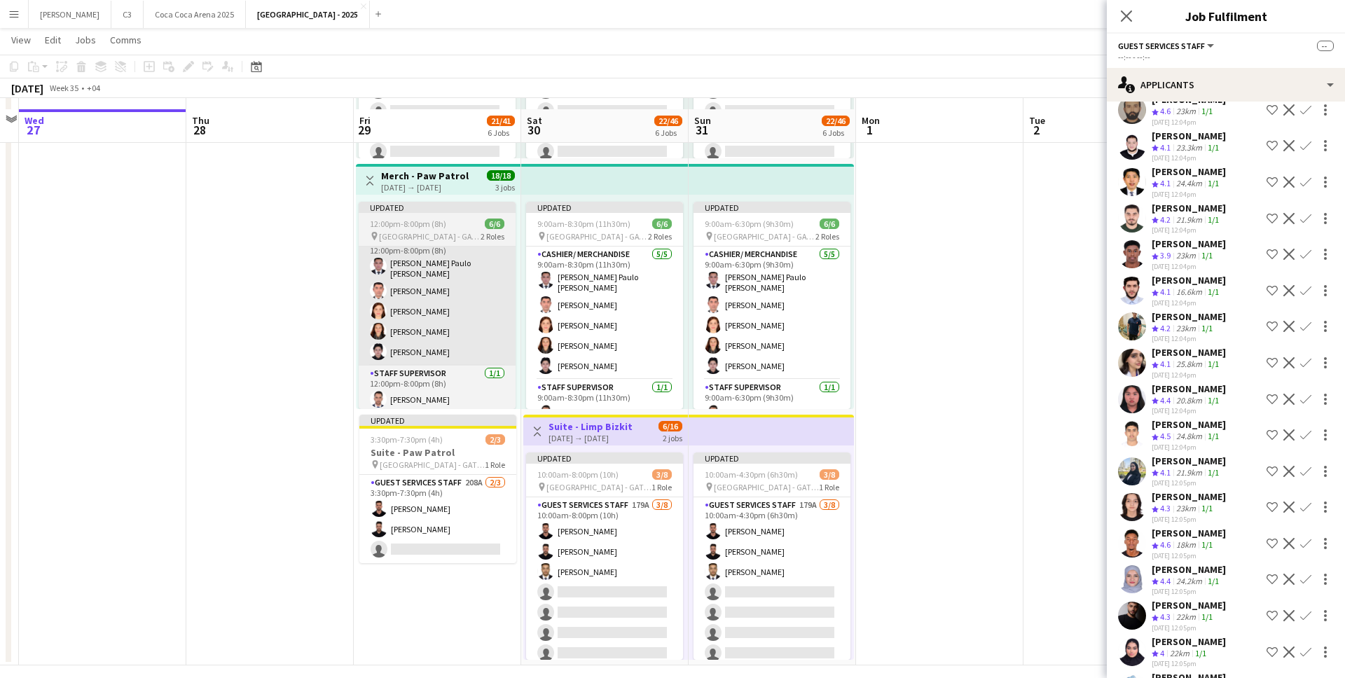
scroll to position [1013, 0]
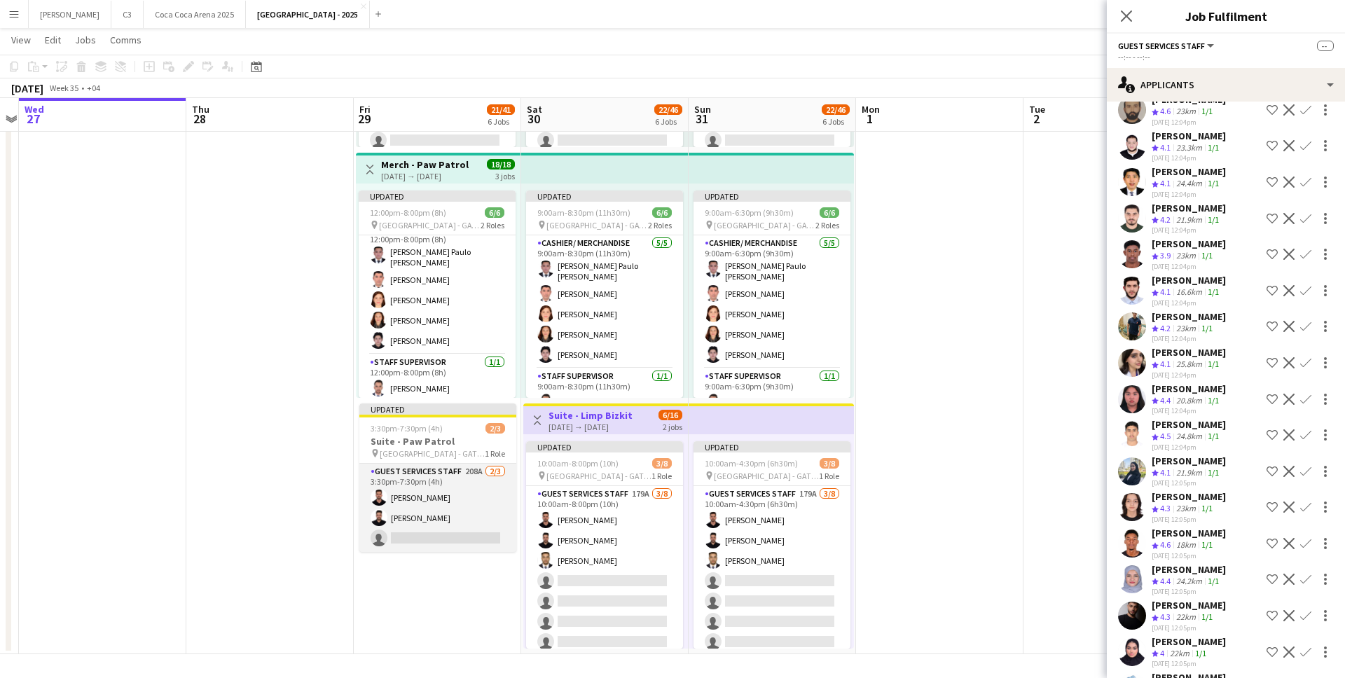
click at [424, 518] on app-card-role "Guest Services Staff 208A 2/3 3:30pm-7:30pm (4h) Mohammed Hassouna Ibrahim Hass…" at bounding box center [437, 508] width 157 height 88
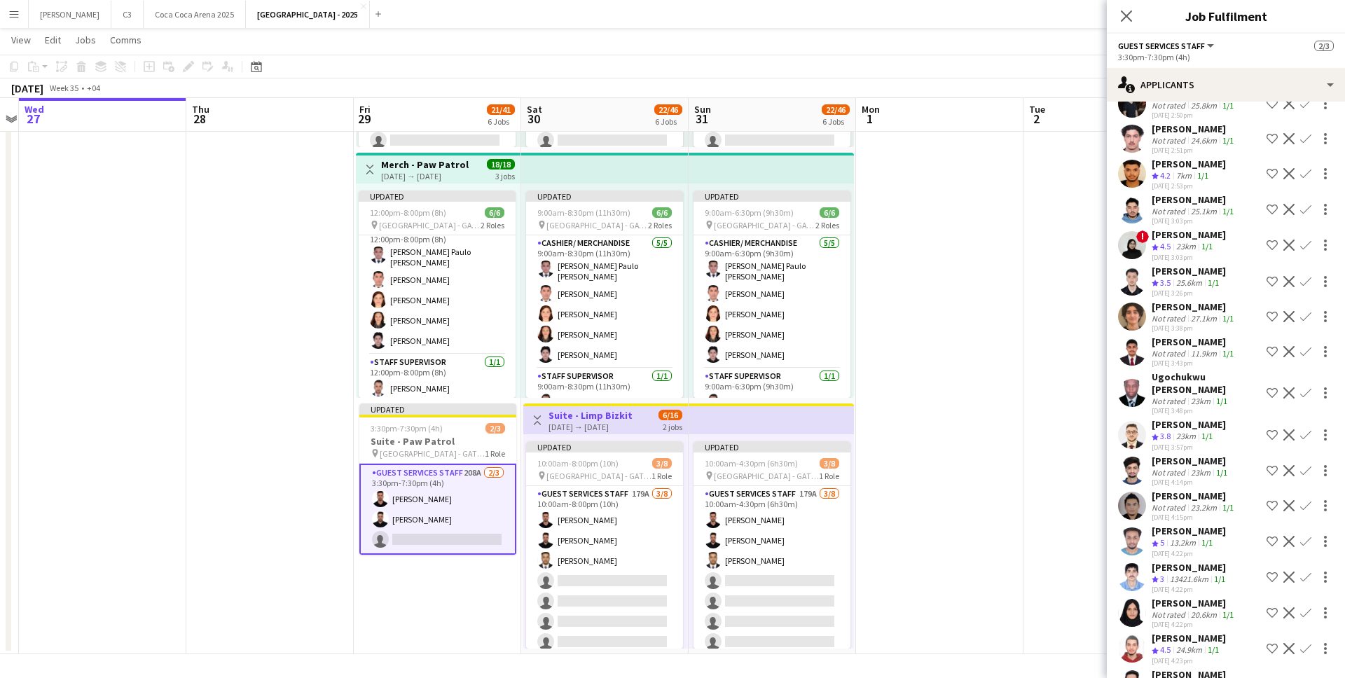
scroll to position [2312, 0]
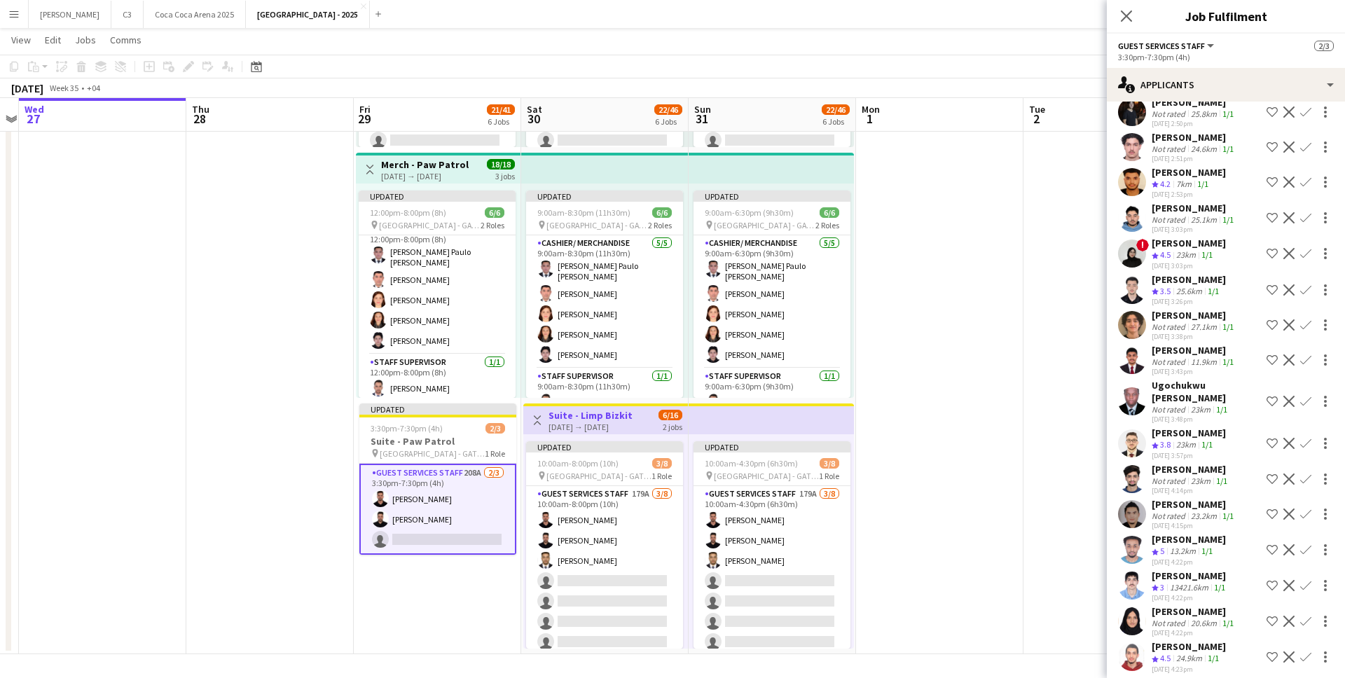
click at [1128, 429] on app-user-avatar at bounding box center [1132, 443] width 28 height 28
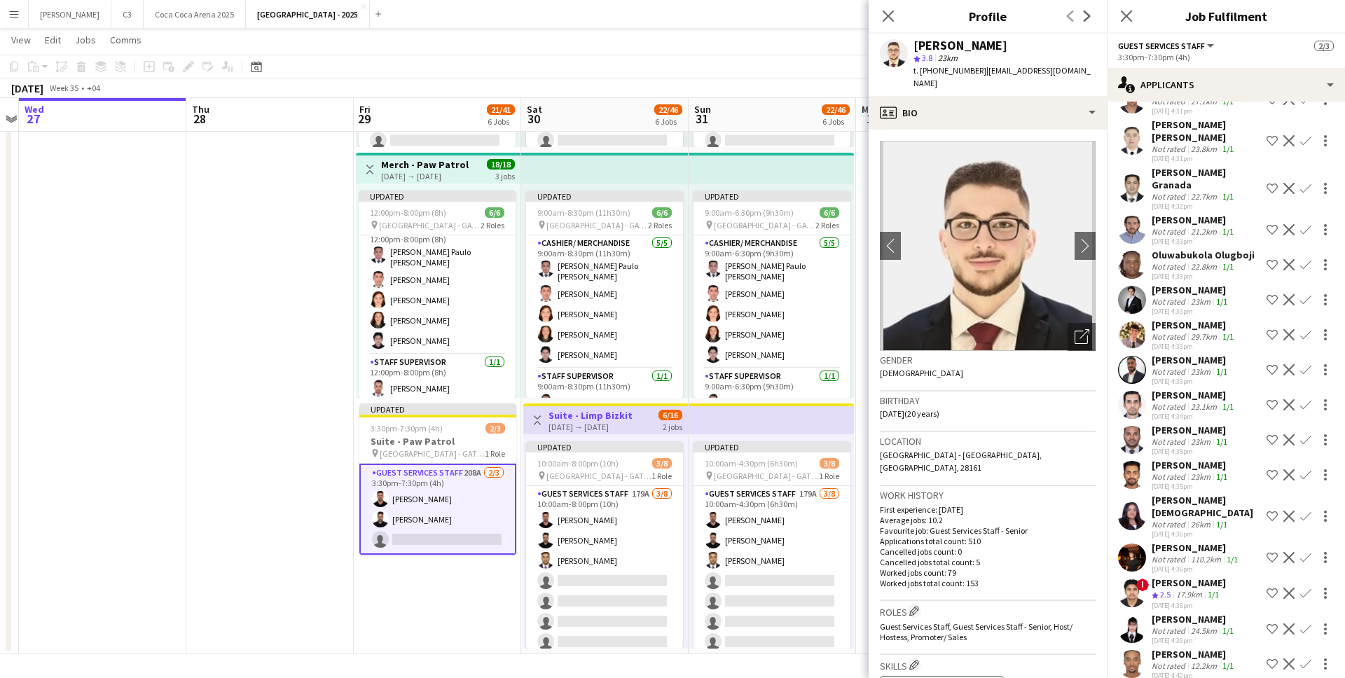
scroll to position [4828, 0]
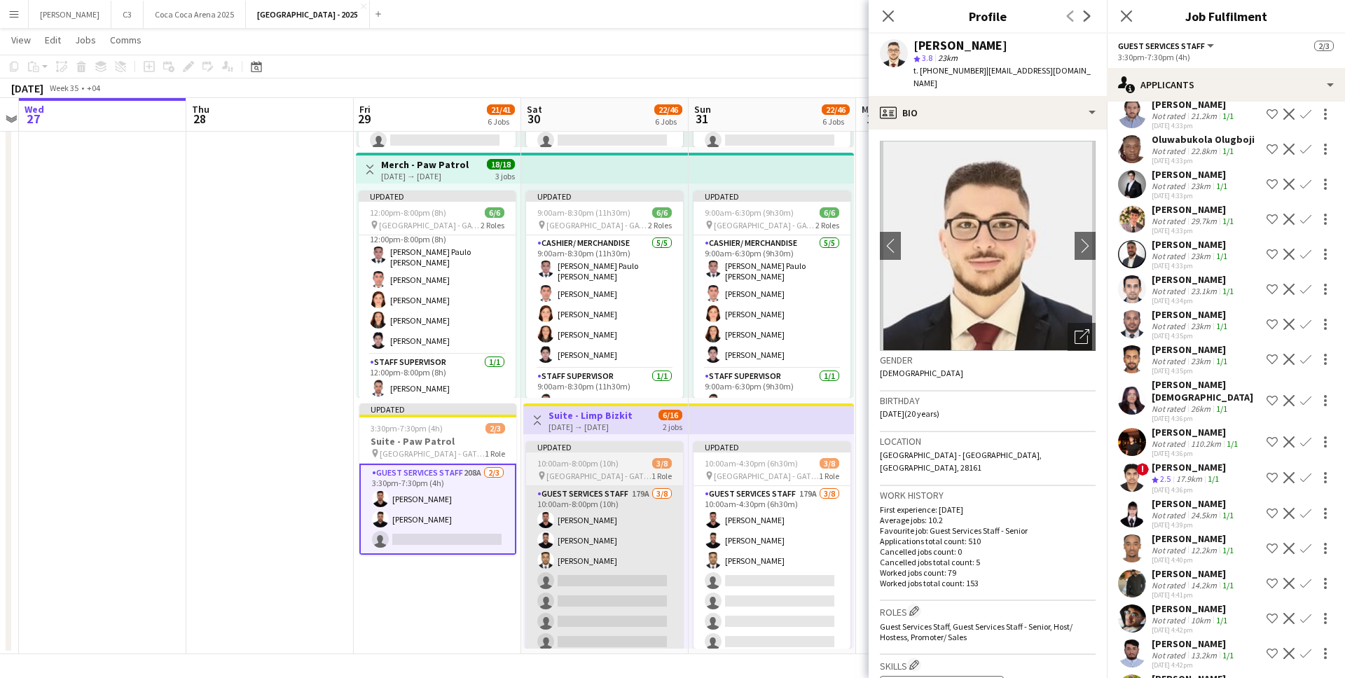
click at [586, 618] on app-card-role "Guest Services Staff 179A 3/8 10:00am-8:00pm (10h) Mohammed Hassouna Ibrahim Ha…" at bounding box center [604, 581] width 157 height 190
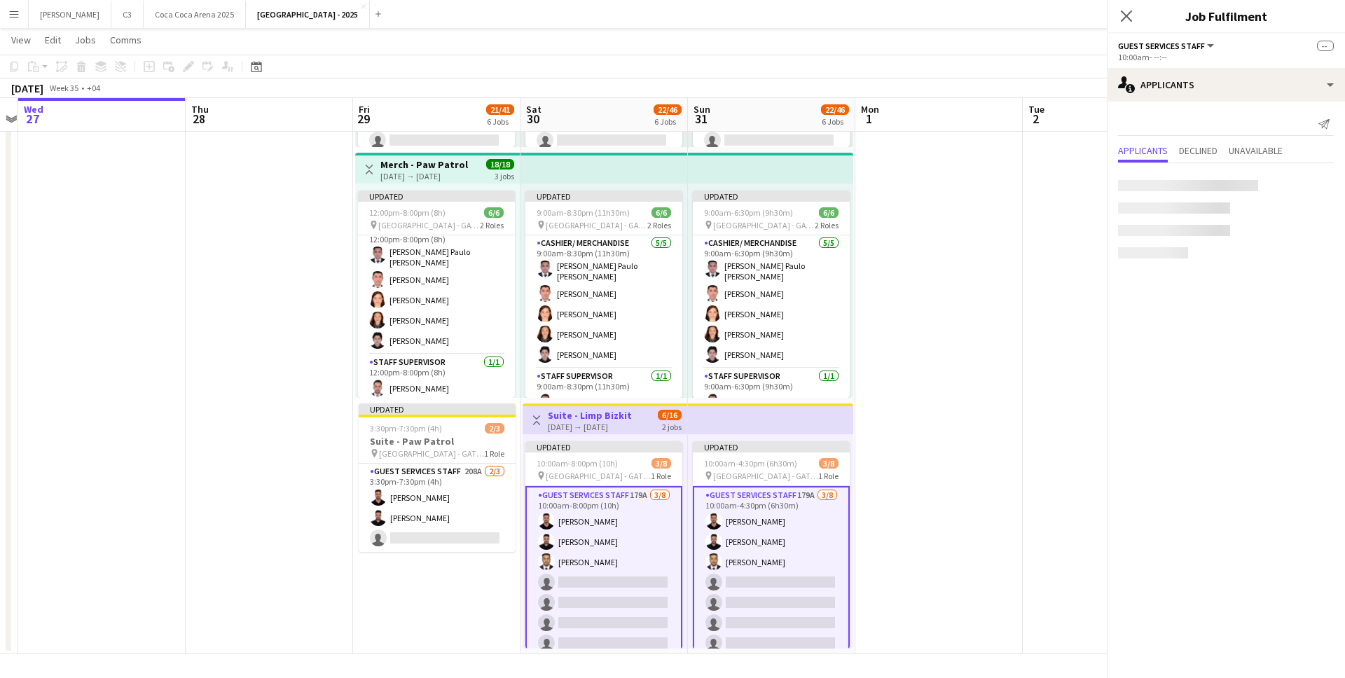
scroll to position [0, 0]
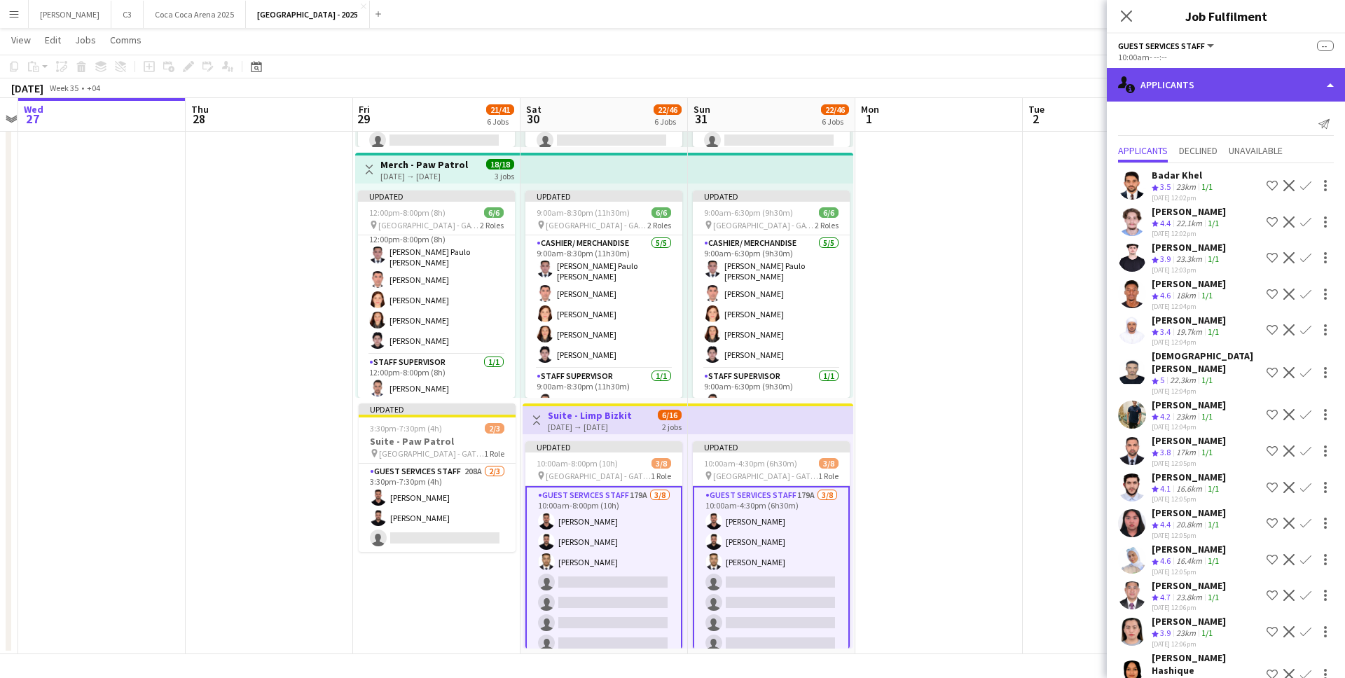
click at [1189, 90] on div "single-neutral-actions-information Applicants" at bounding box center [1226, 85] width 238 height 34
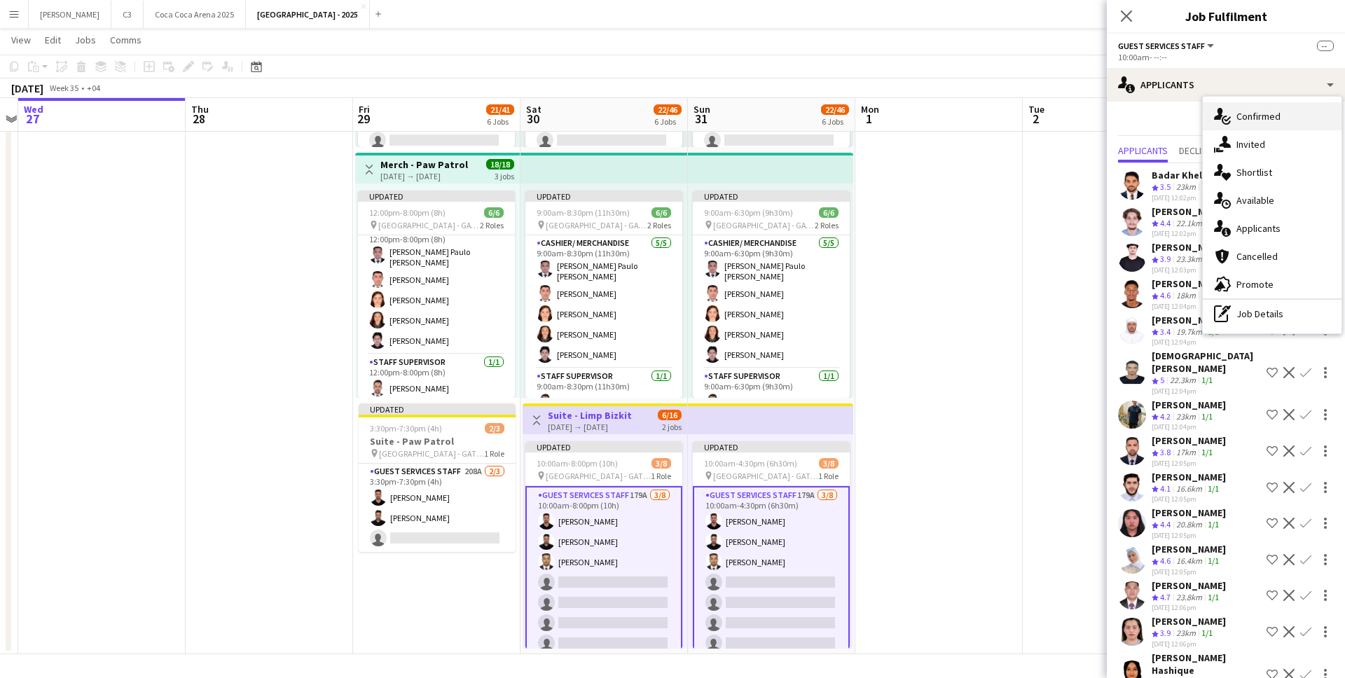
click at [1259, 120] on div "single-neutral-actions-check-2 Confirmed" at bounding box center [1272, 116] width 139 height 28
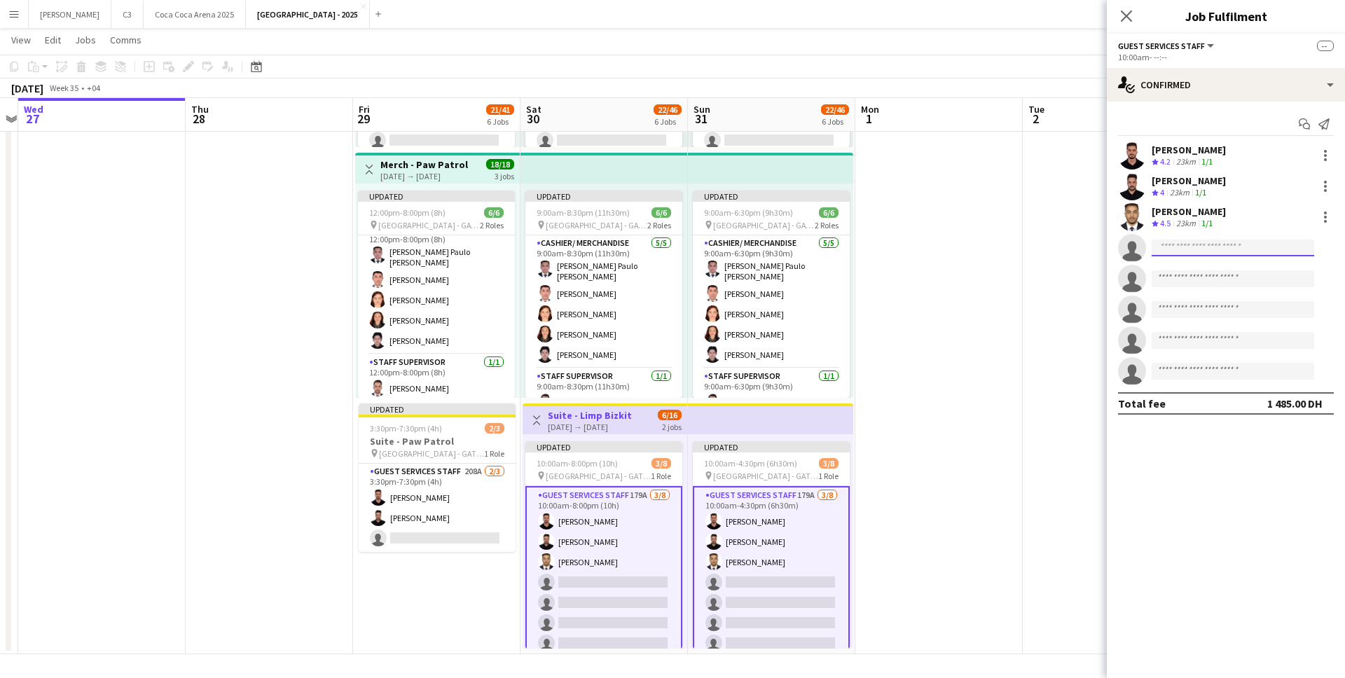
click at [1176, 248] on input at bounding box center [1232, 248] width 162 height 17
type input "********"
click at [1211, 270] on span "[PERSON_NAME]" at bounding box center [1203, 268] width 81 height 12
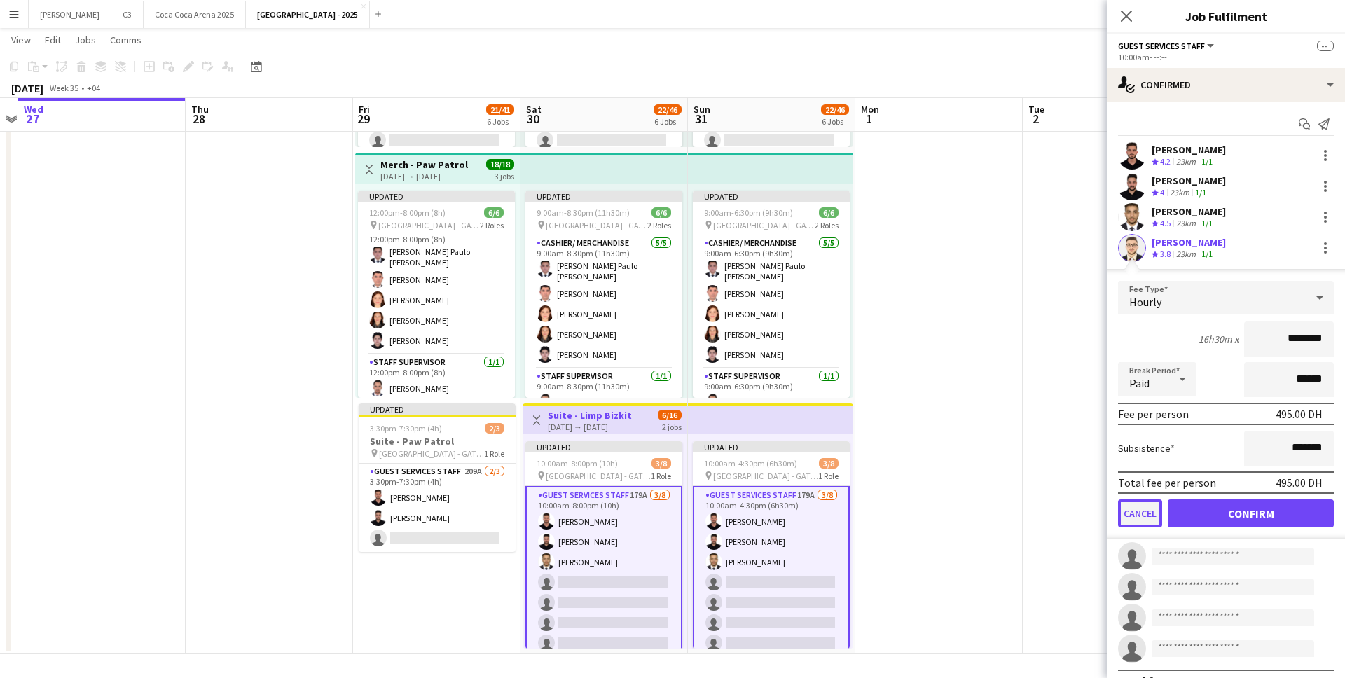
click at [1135, 515] on button "Cancel" at bounding box center [1140, 513] width 44 height 28
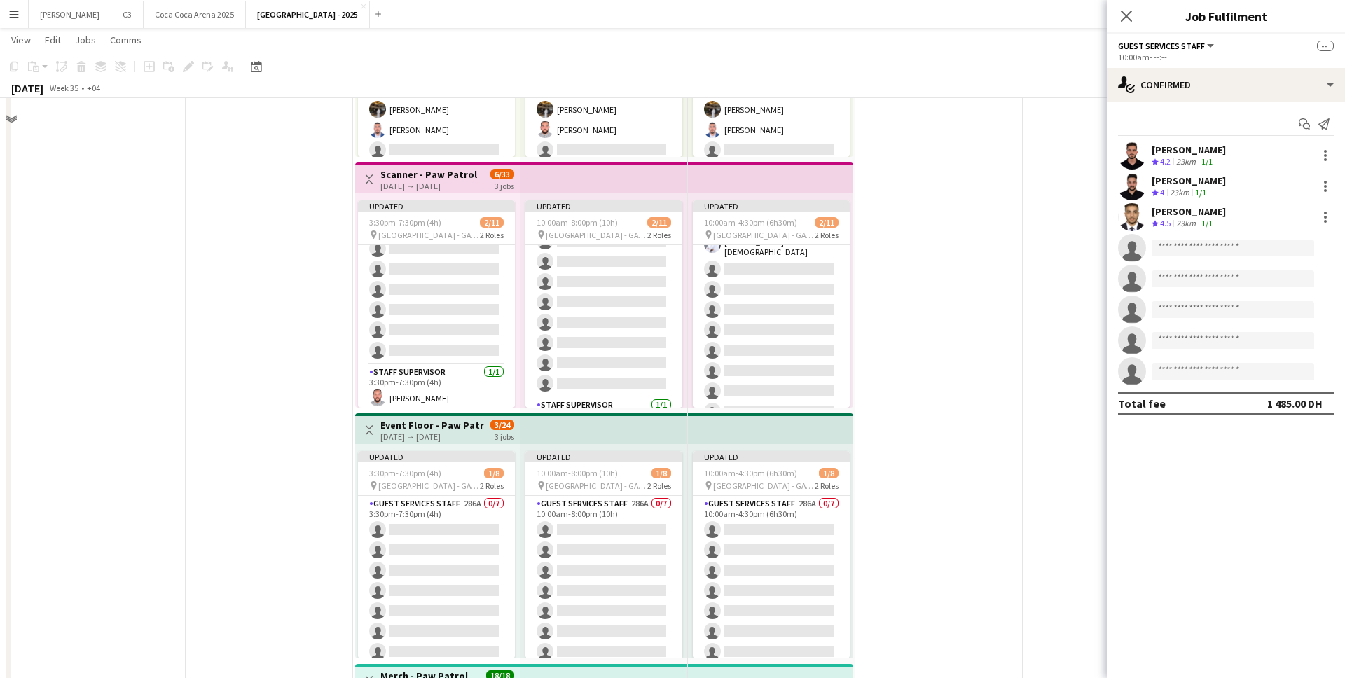
scroll to position [569, 0]
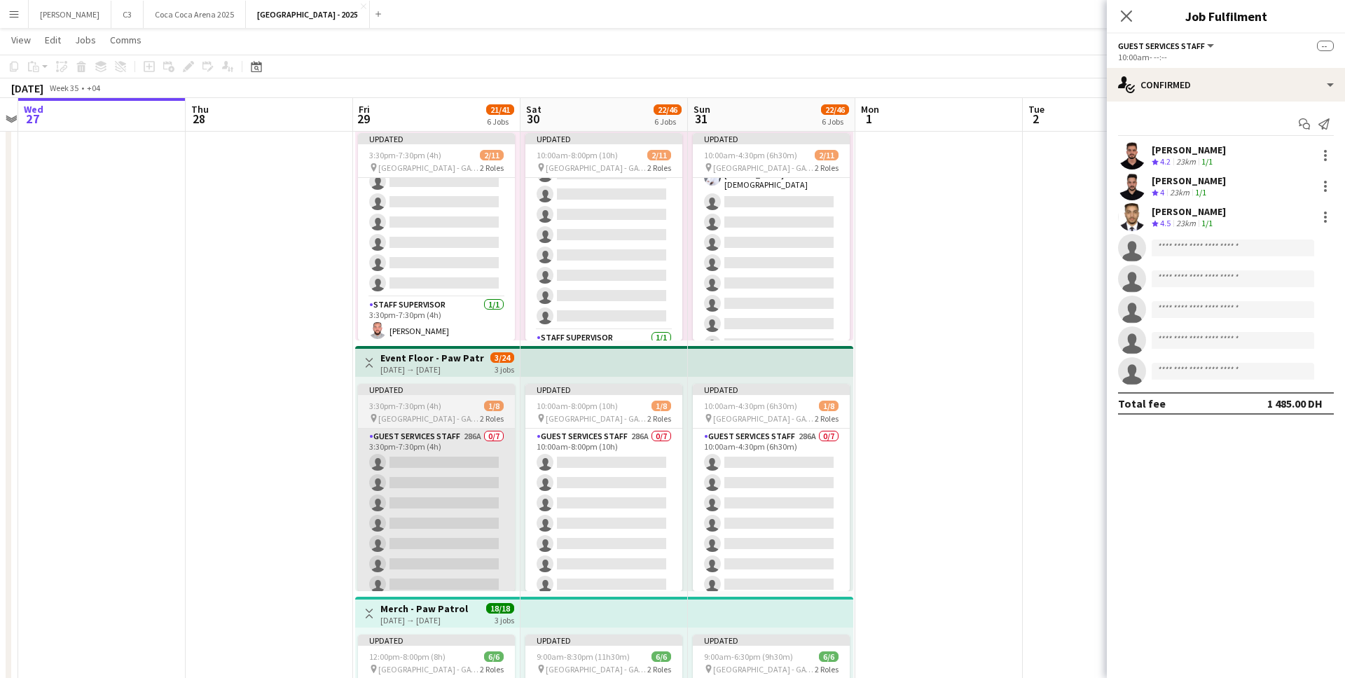
click at [436, 494] on app-card-role "Guest Services Staff 286A 0/7 3:30pm-7:30pm (4h) single-neutral-actions single-…" at bounding box center [436, 513] width 157 height 169
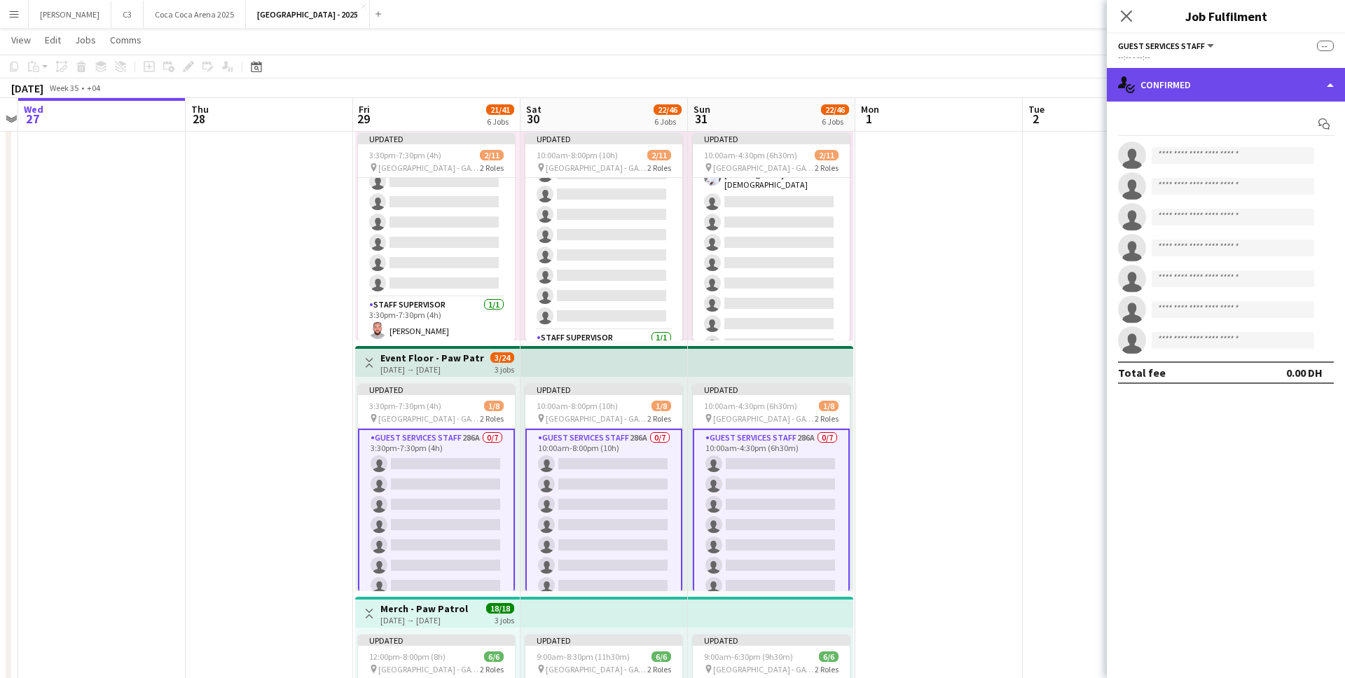
click at [1198, 97] on div "single-neutral-actions-check-2 Confirmed" at bounding box center [1226, 85] width 238 height 34
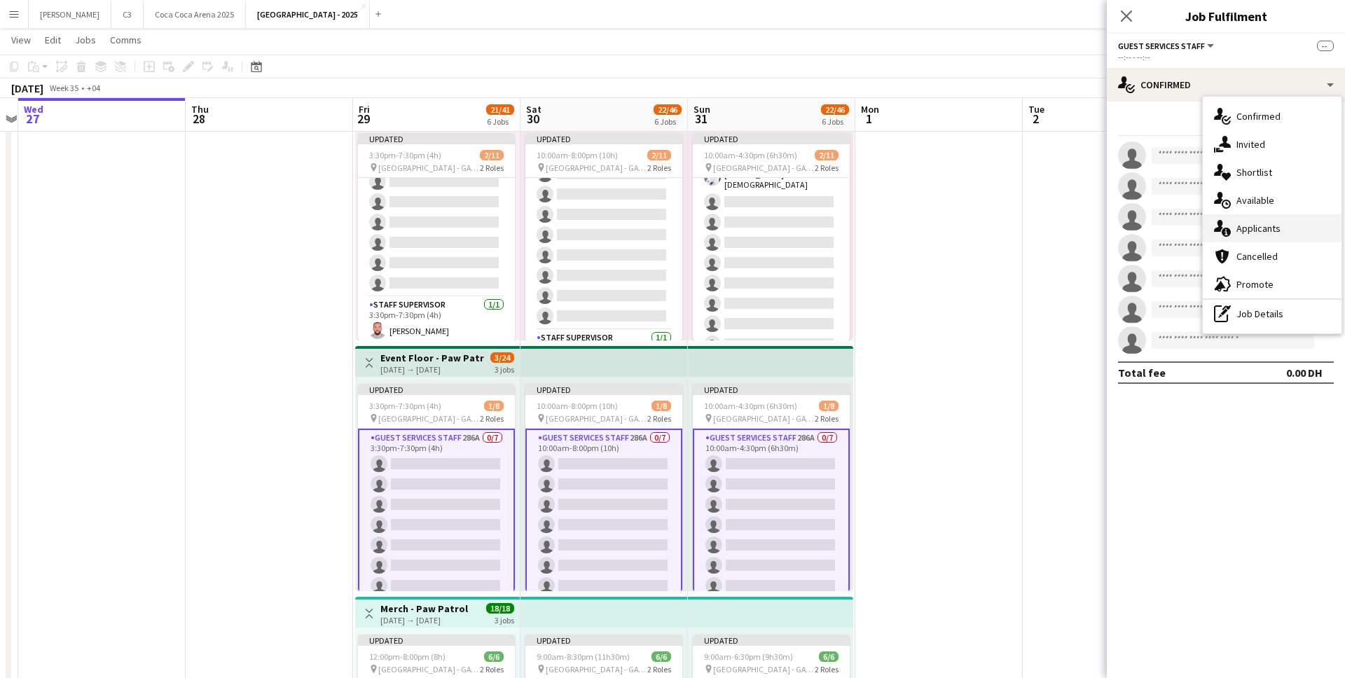
click at [1263, 227] on div "single-neutral-actions-information Applicants" at bounding box center [1272, 228] width 139 height 28
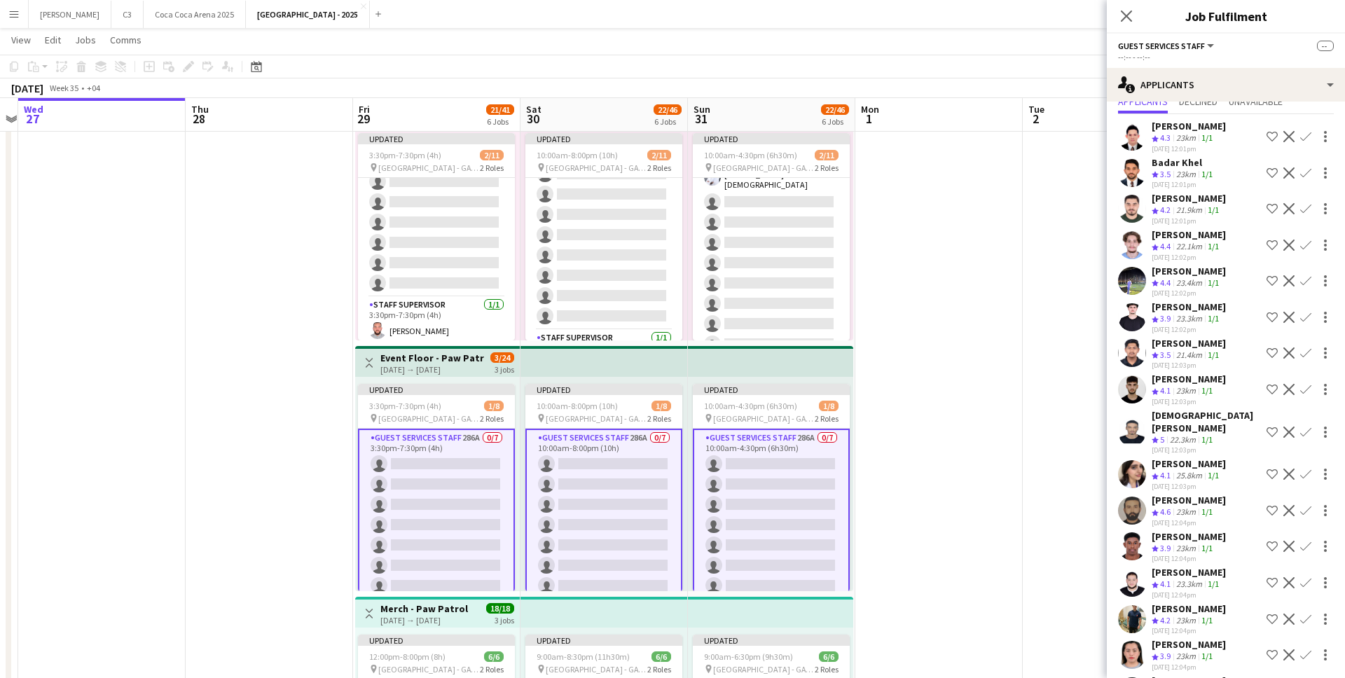
scroll to position [52, 0]
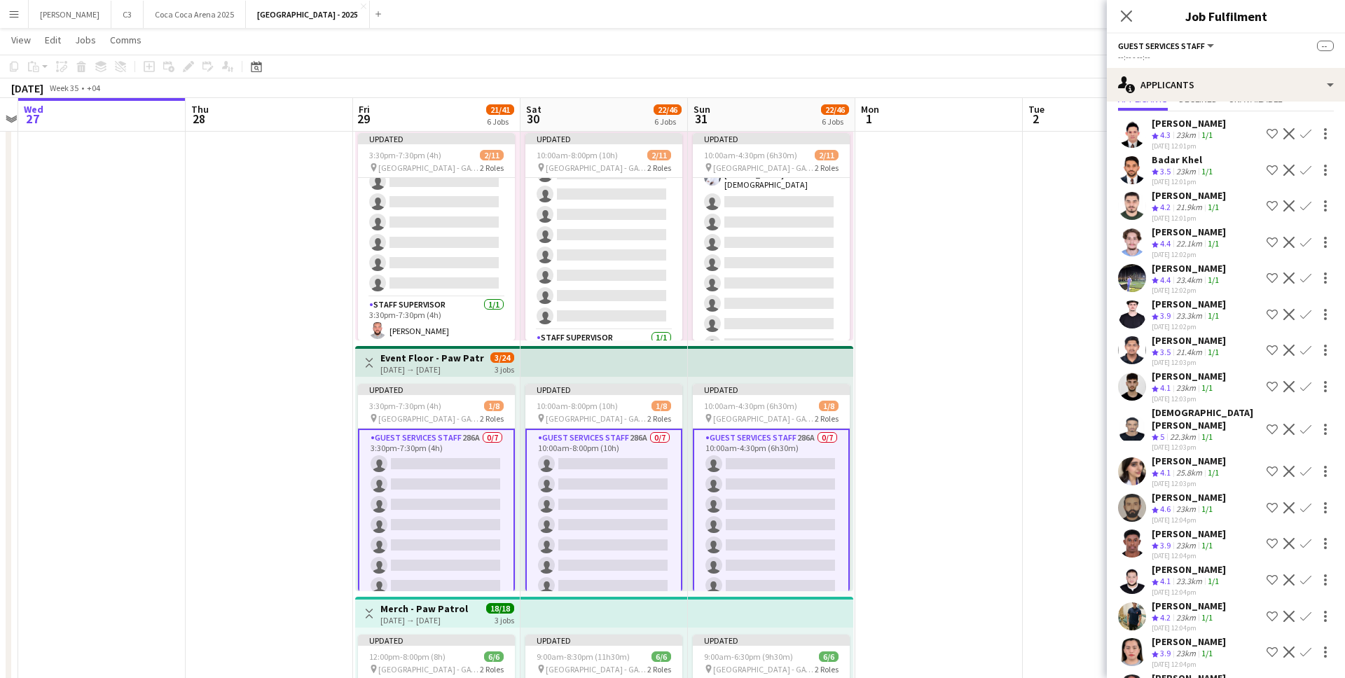
click at [1305, 276] on app-icon "Confirm" at bounding box center [1305, 277] width 11 height 11
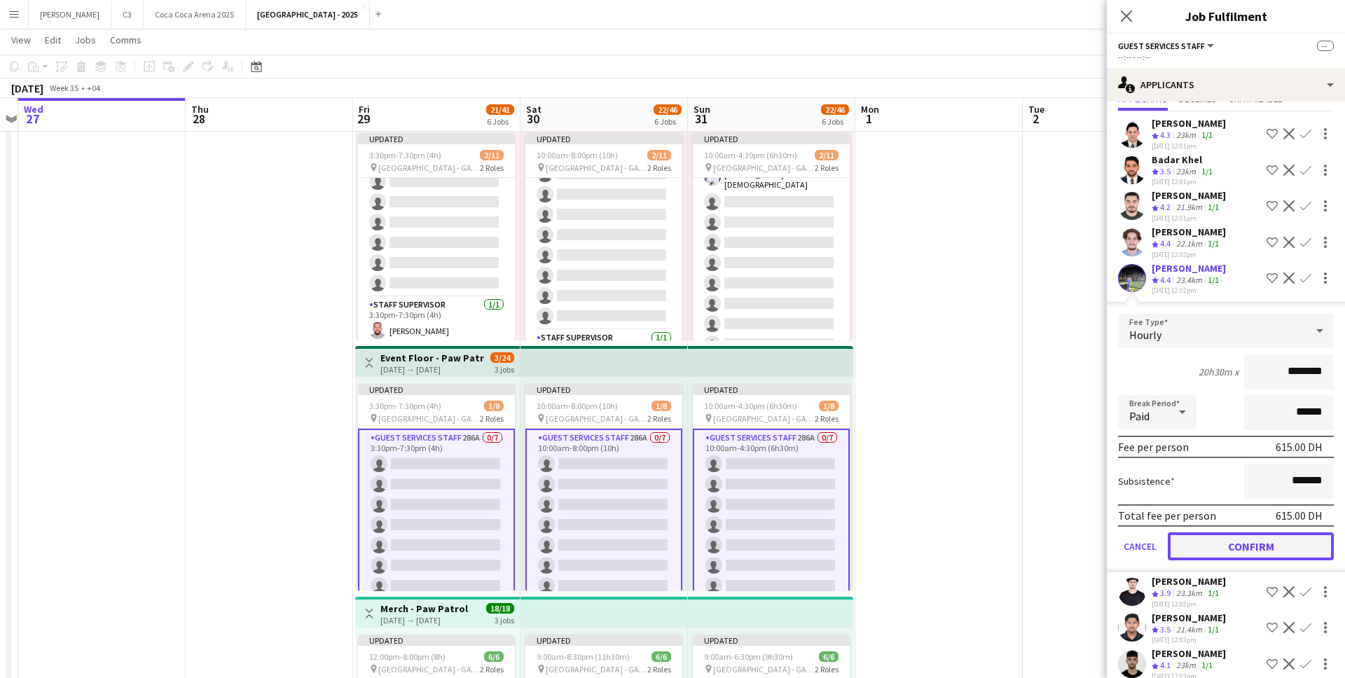
click at [1218, 543] on button "Confirm" at bounding box center [1251, 546] width 166 height 28
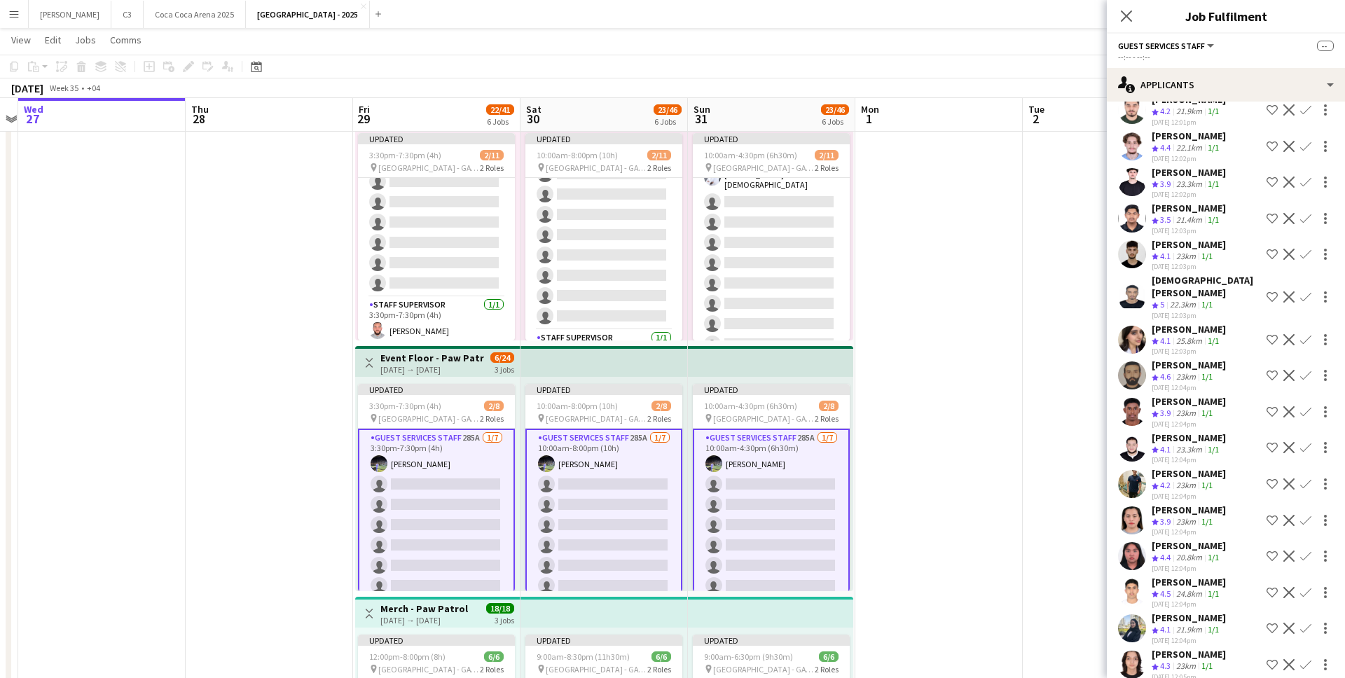
scroll to position [174, 0]
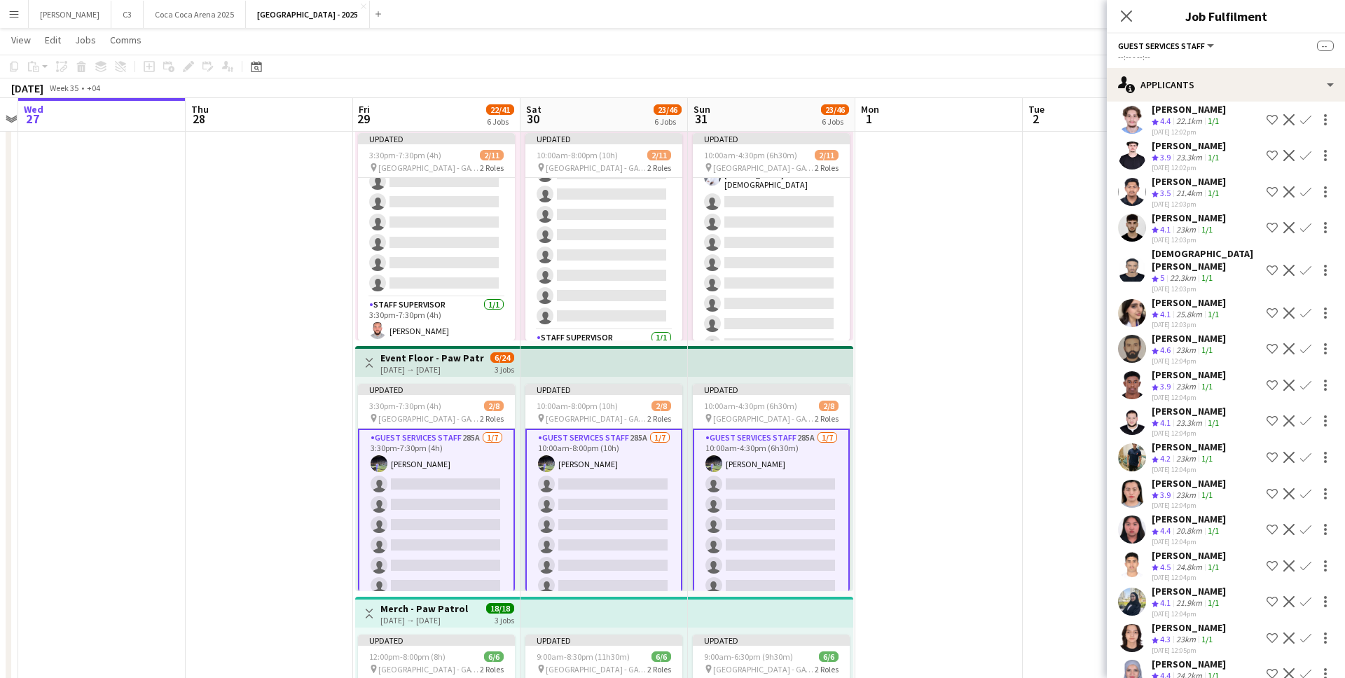
click at [1300, 233] on app-icon "Confirm" at bounding box center [1305, 227] width 11 height 11
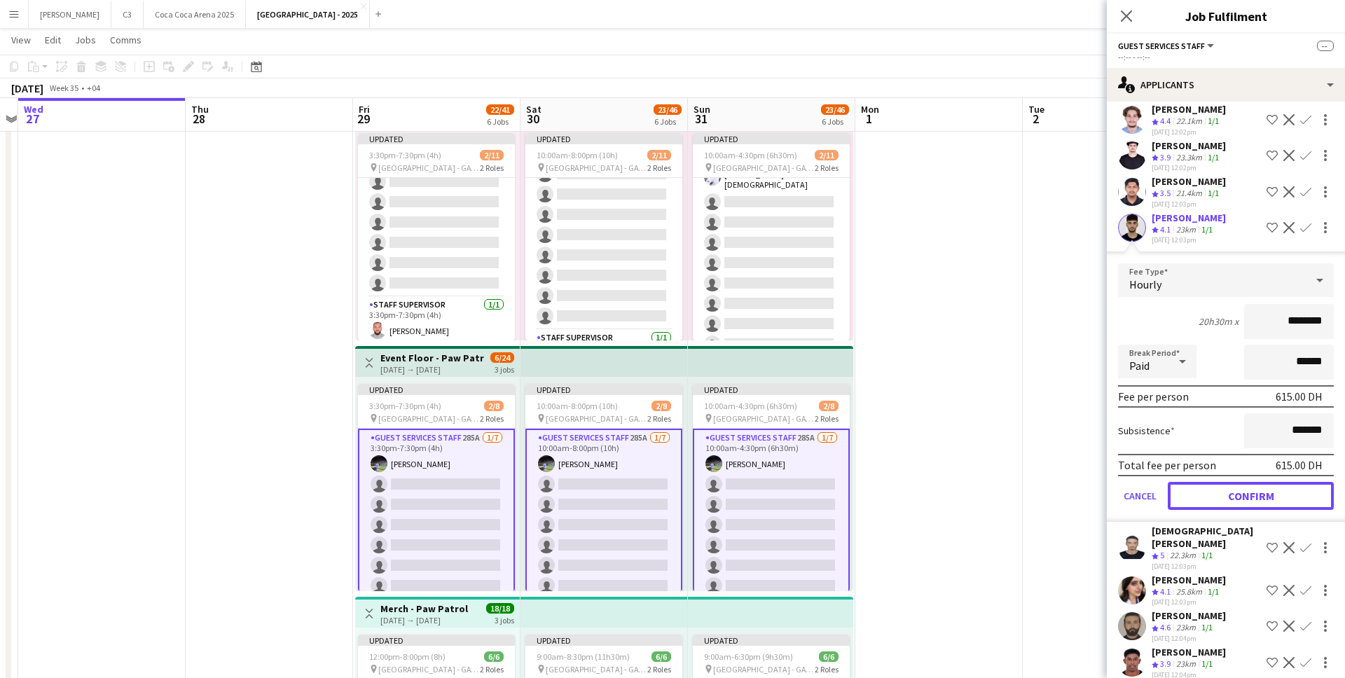
click at [1216, 506] on button "Confirm" at bounding box center [1251, 496] width 166 height 28
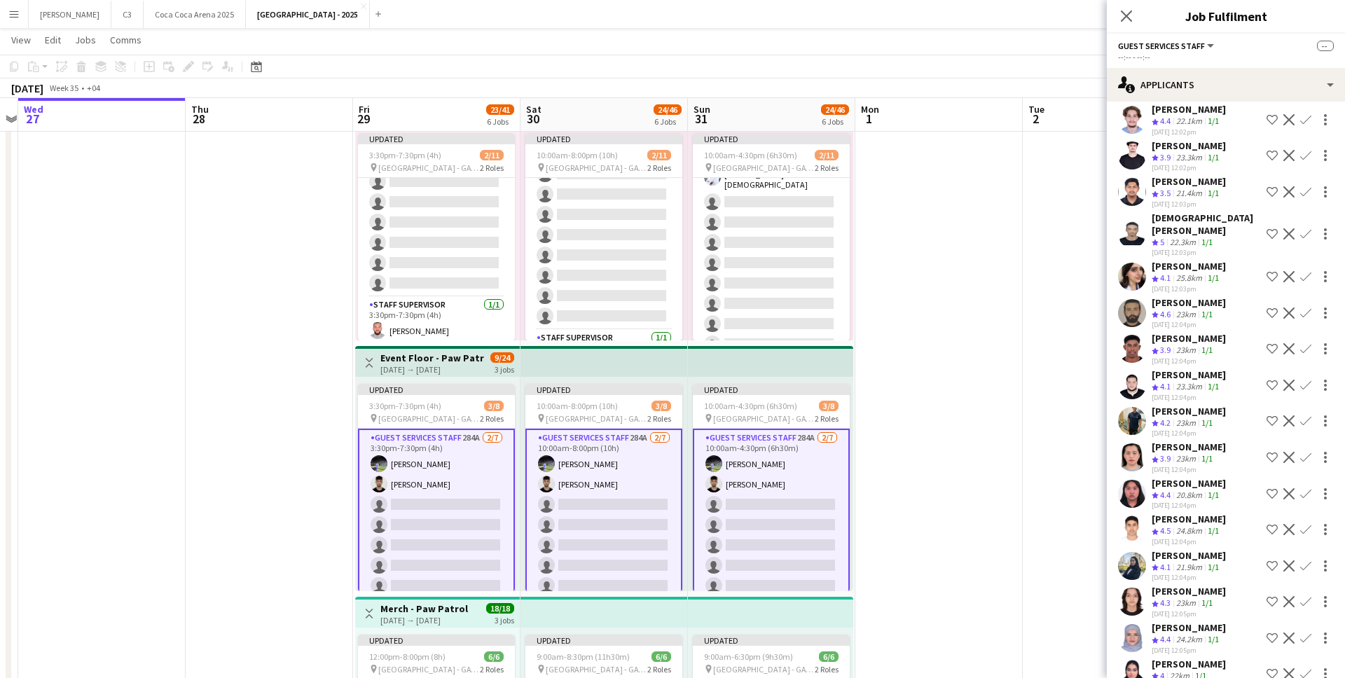
scroll to position [220, 0]
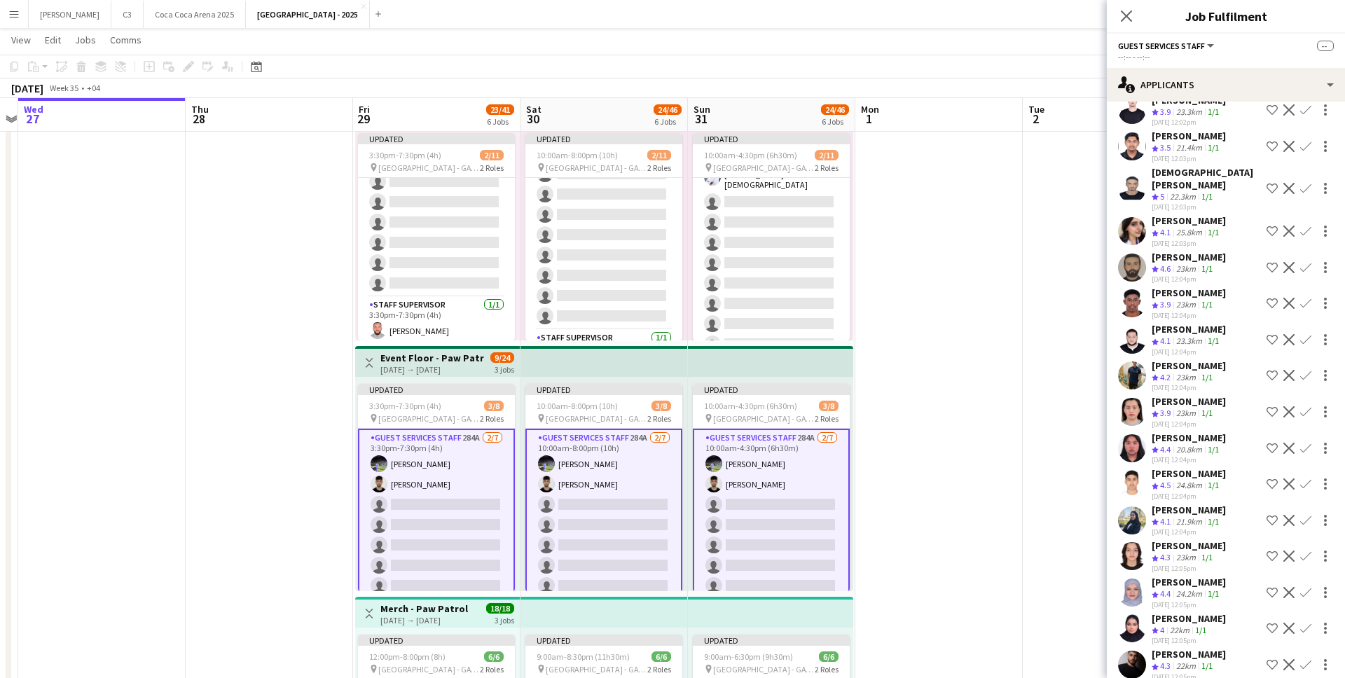
click at [1305, 228] on app-icon "Confirm" at bounding box center [1305, 231] width 11 height 11
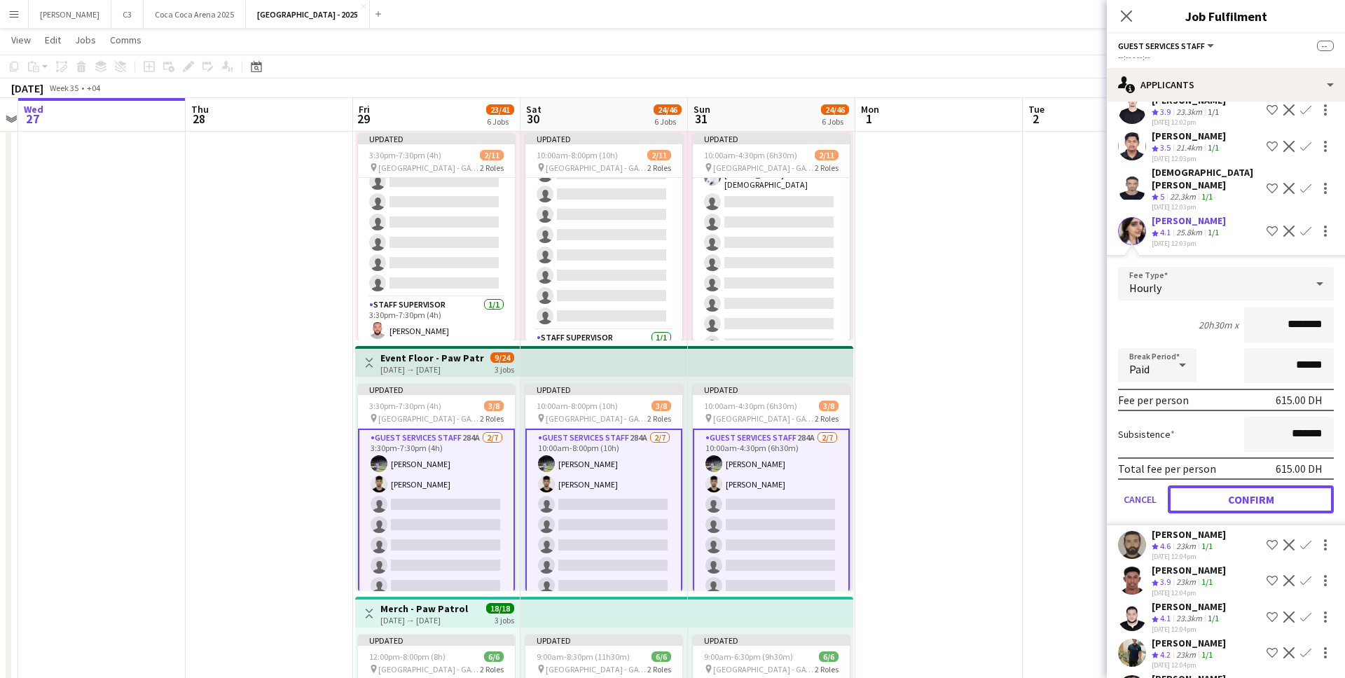
click at [1234, 499] on button "Confirm" at bounding box center [1251, 499] width 166 height 28
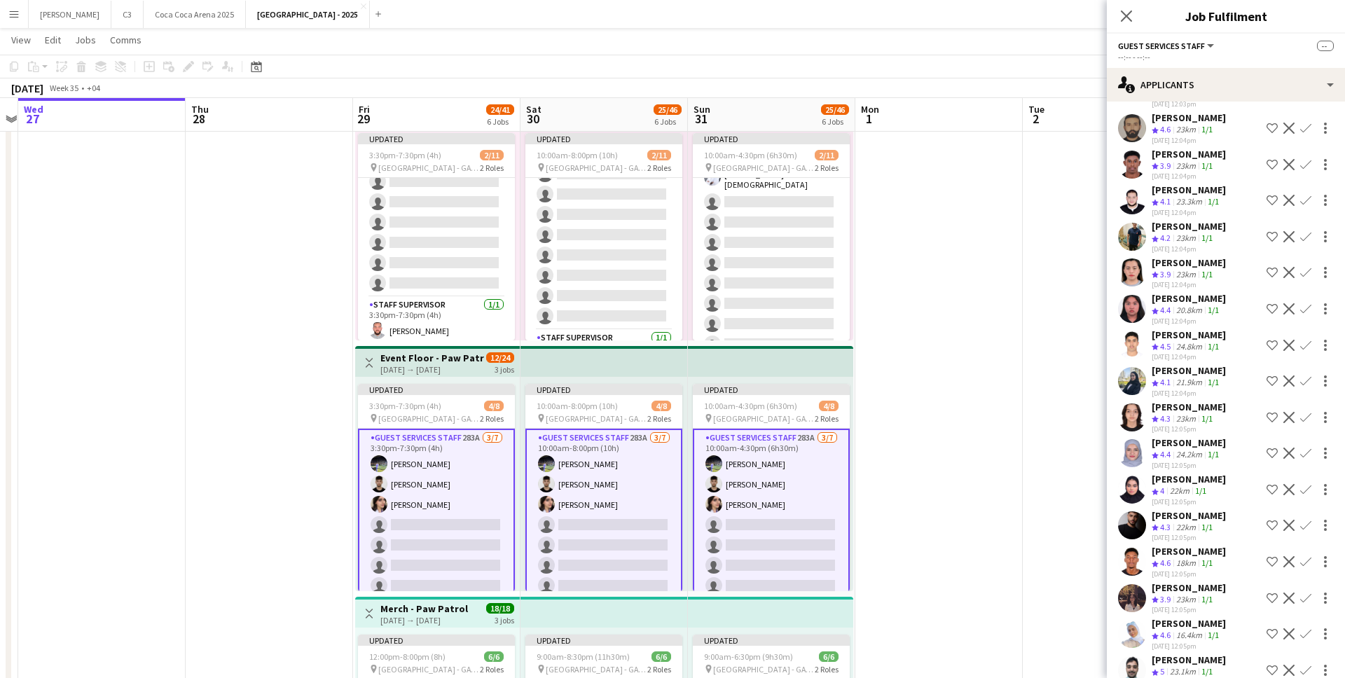
scroll to position [325, 0]
click at [1309, 378] on app-icon "Confirm" at bounding box center [1305, 378] width 11 height 11
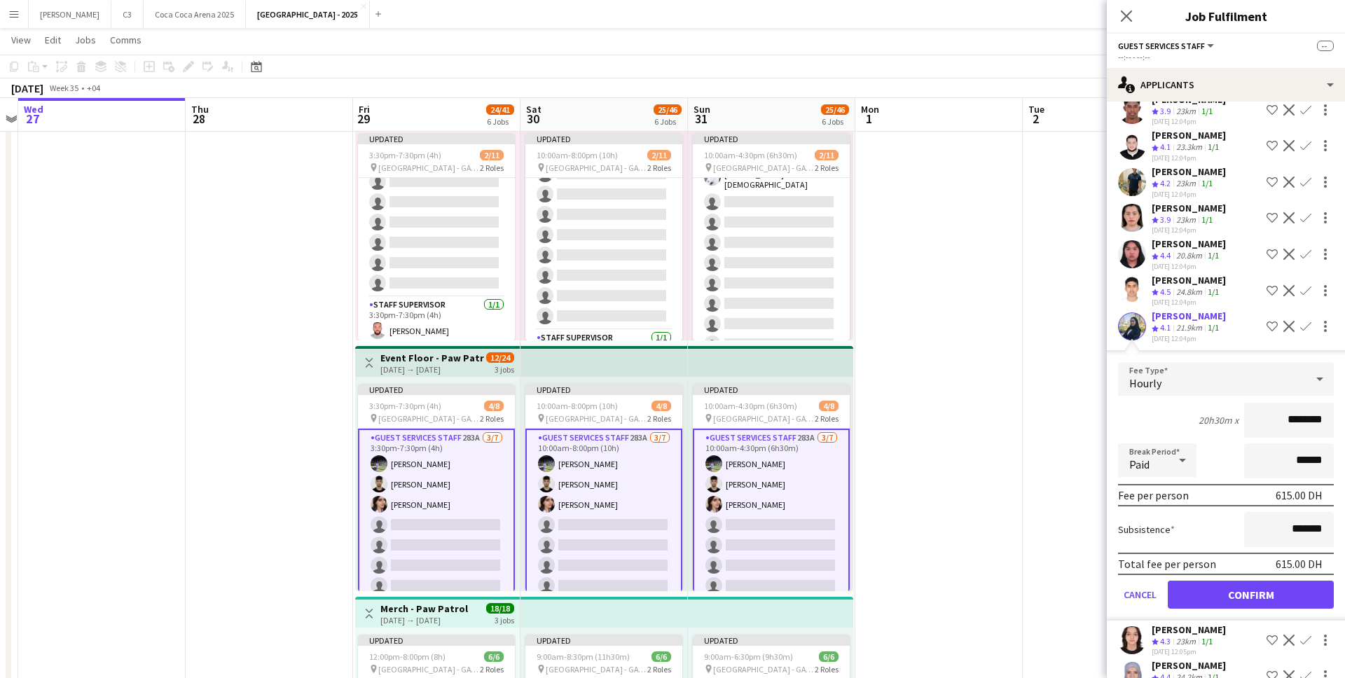
scroll to position [400, 0]
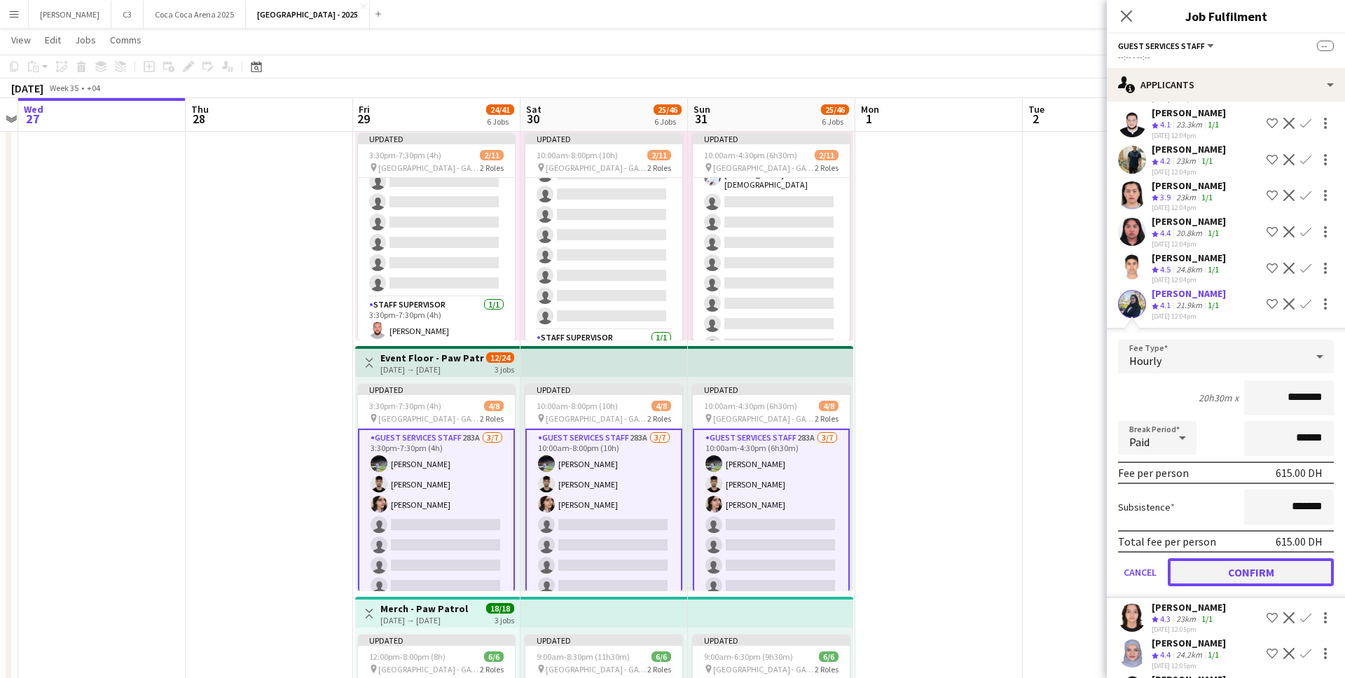
click at [1238, 574] on button "Confirm" at bounding box center [1251, 572] width 166 height 28
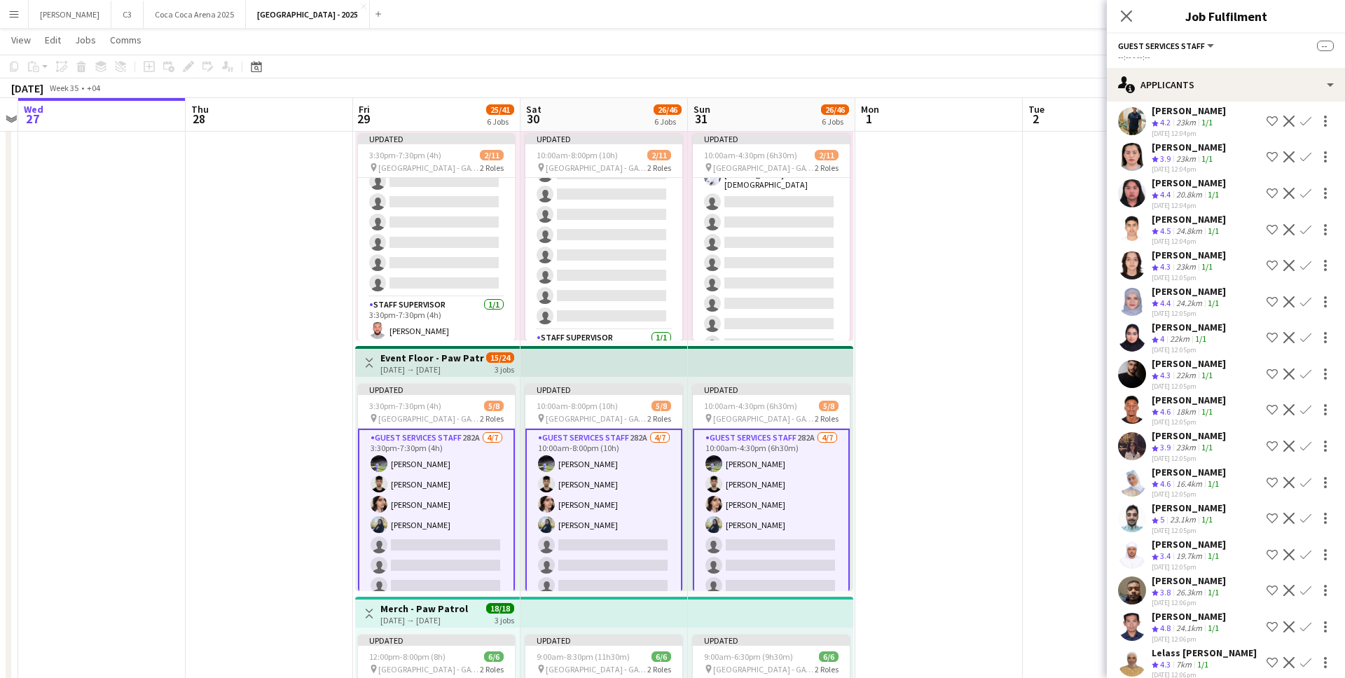
scroll to position [438, 0]
click at [1304, 299] on app-icon "Confirm" at bounding box center [1305, 302] width 11 height 11
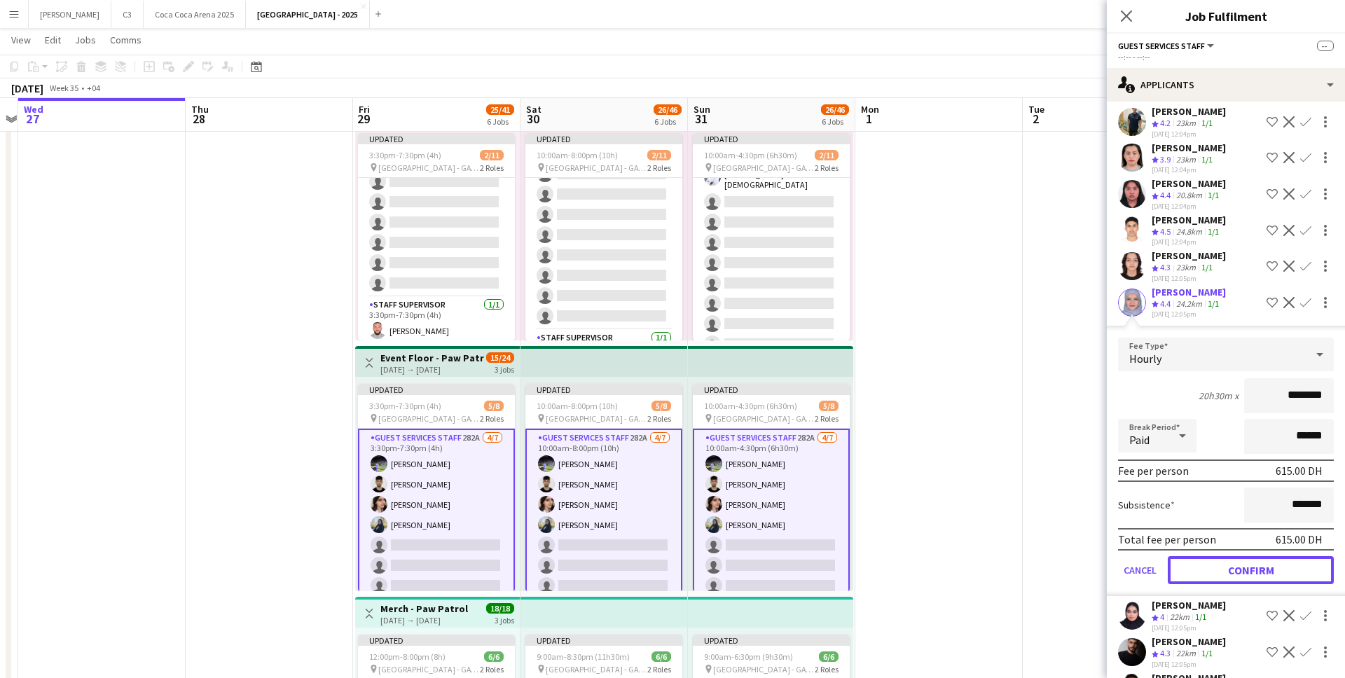
click at [1224, 566] on button "Confirm" at bounding box center [1251, 570] width 166 height 28
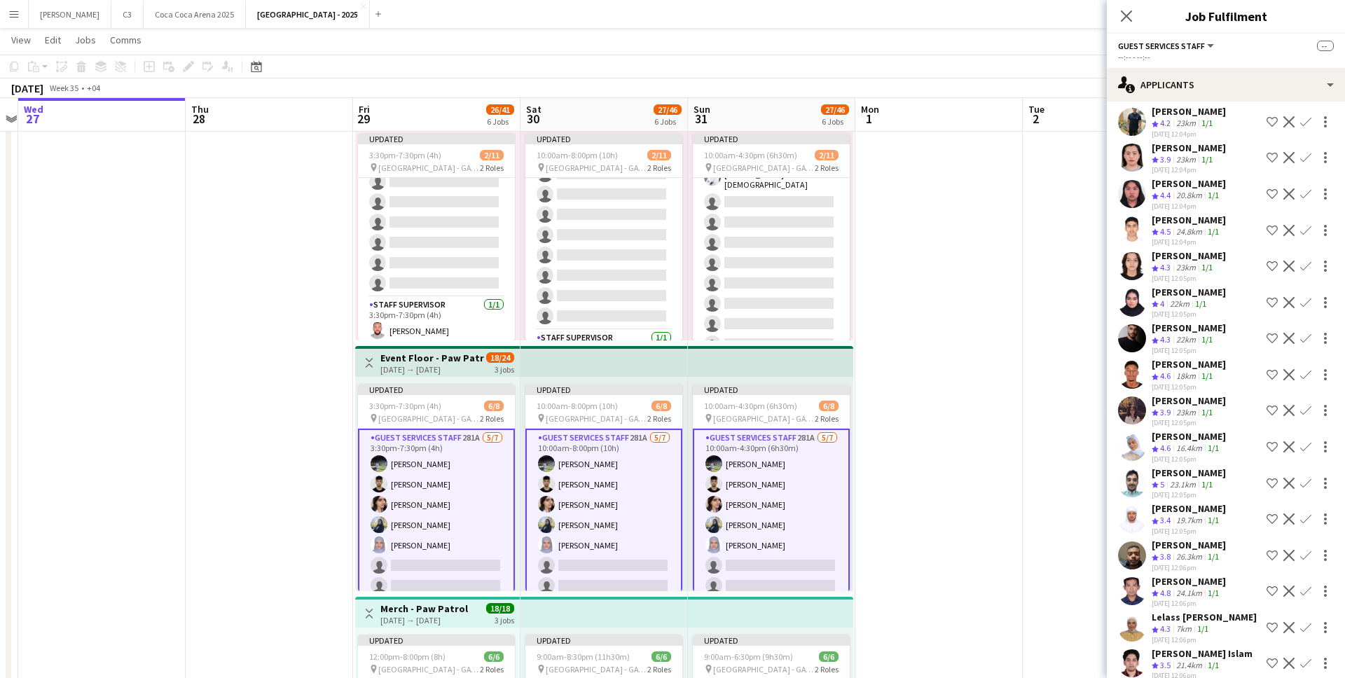
scroll to position [490, 0]
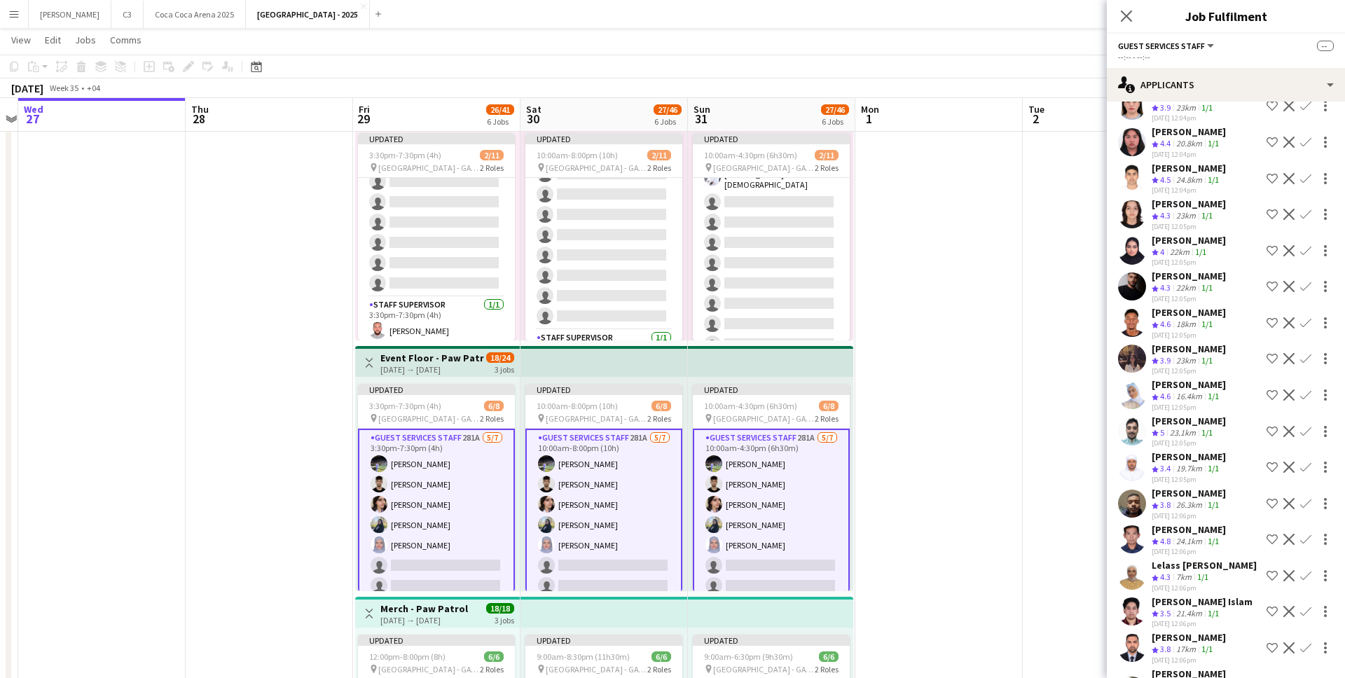
click at [1306, 284] on app-icon "Confirm" at bounding box center [1305, 286] width 11 height 11
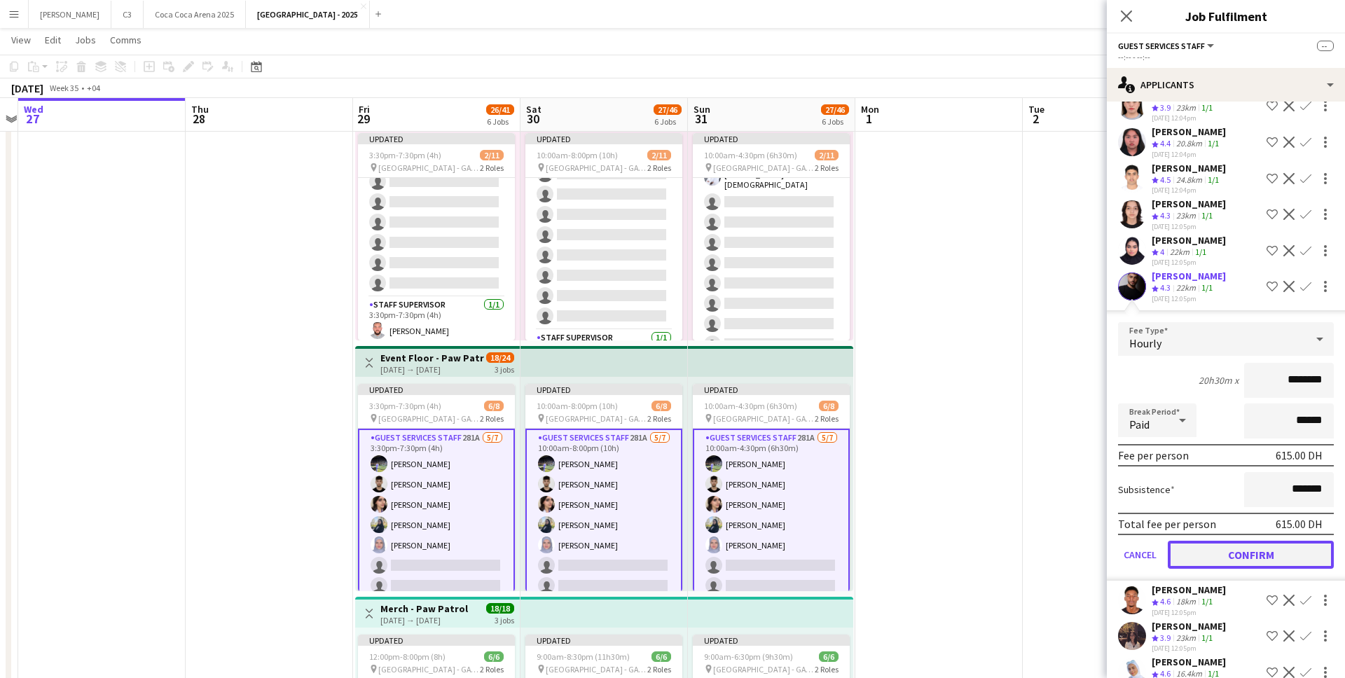
click at [1231, 553] on button "Confirm" at bounding box center [1251, 555] width 166 height 28
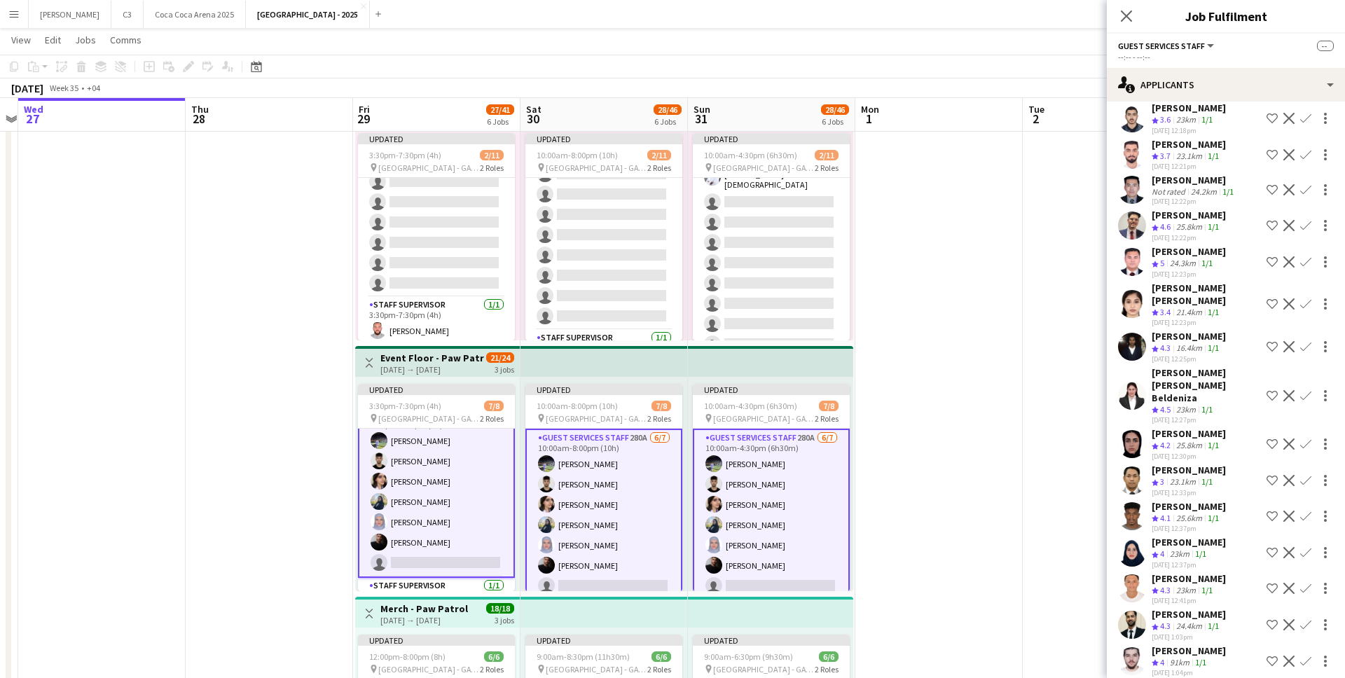
scroll to position [1637, 0]
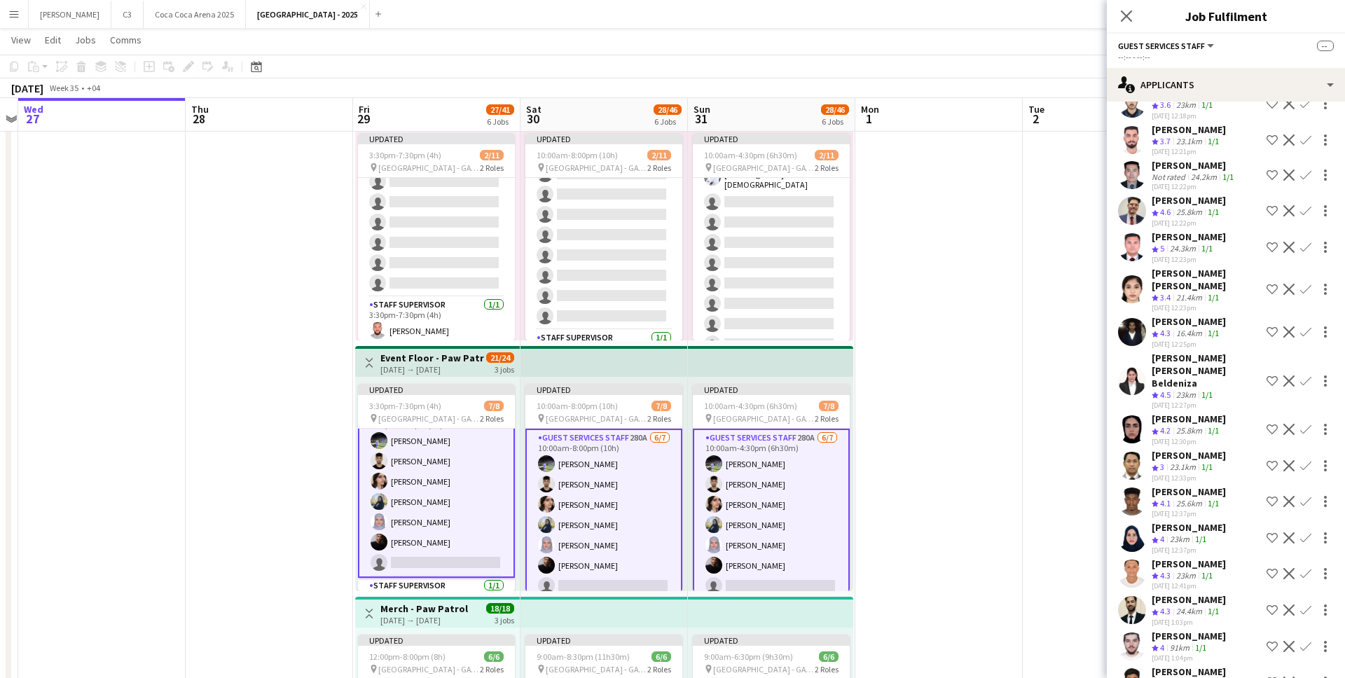
click at [1128, 415] on app-user-avatar at bounding box center [1132, 429] width 28 height 28
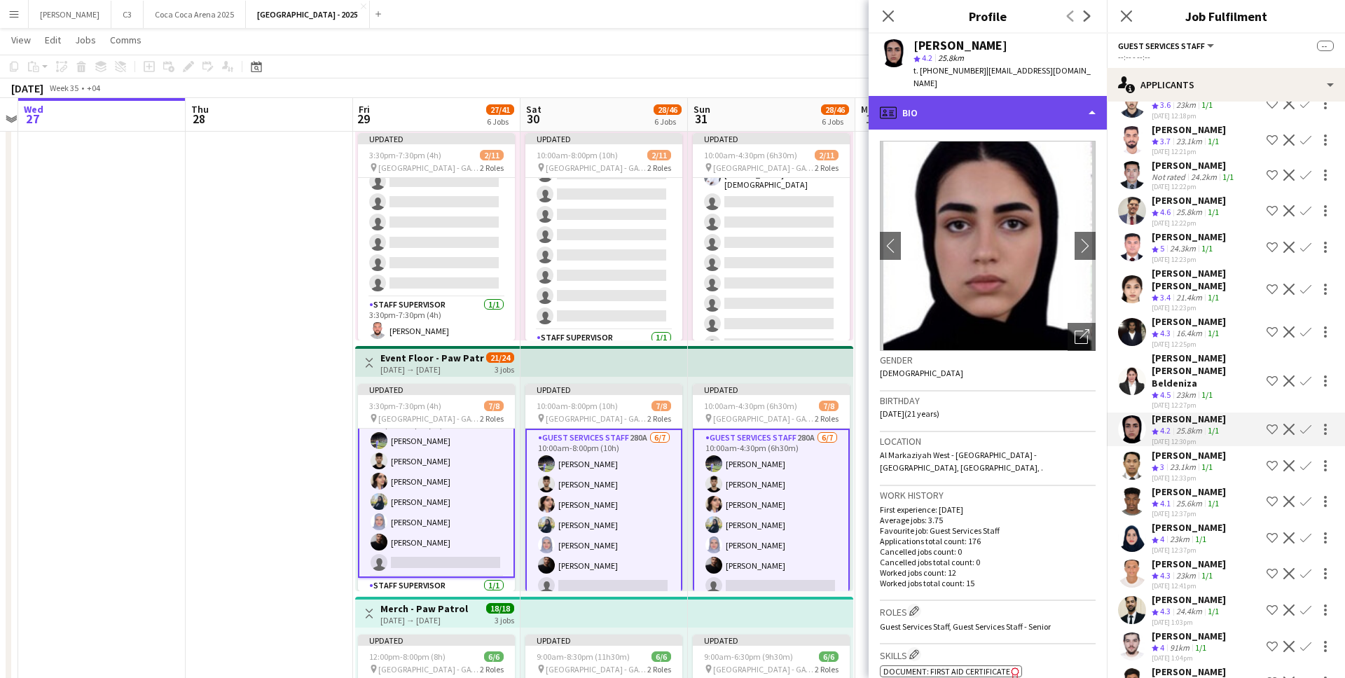
click at [1029, 96] on div "profile Bio" at bounding box center [987, 113] width 238 height 34
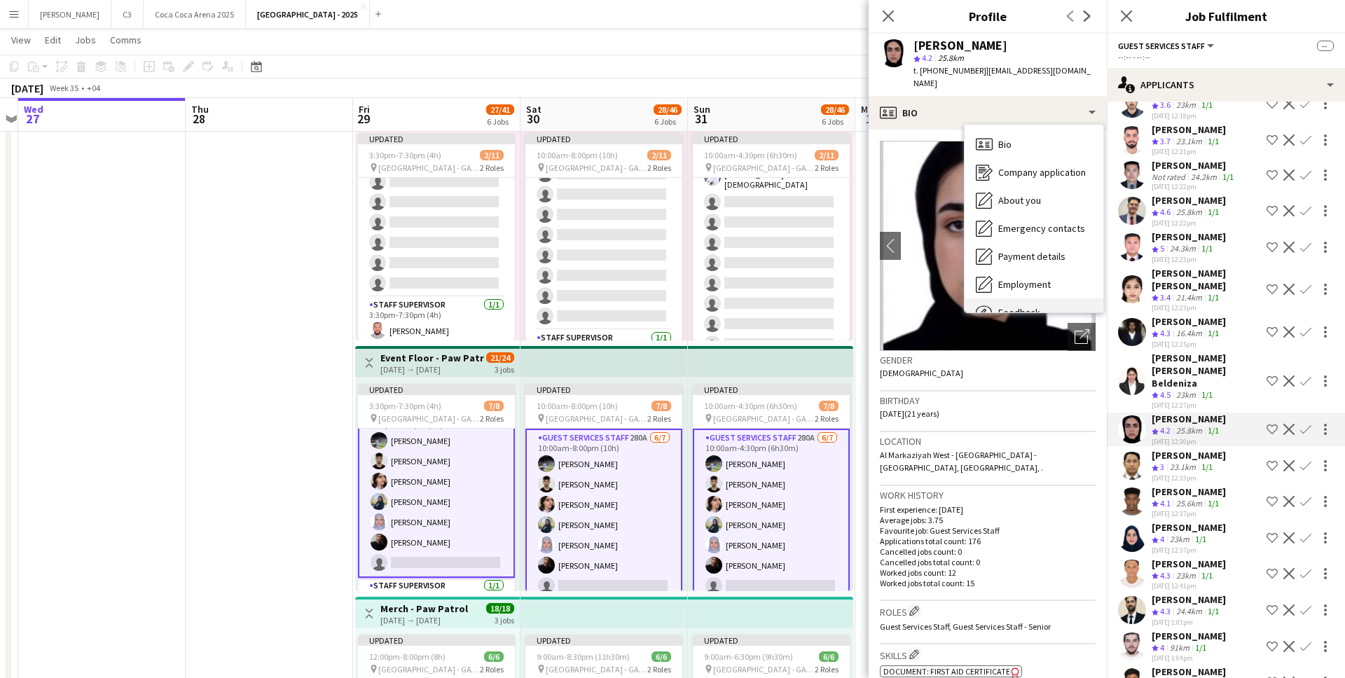
click at [1027, 306] on span "Feedback" at bounding box center [1019, 312] width 42 height 13
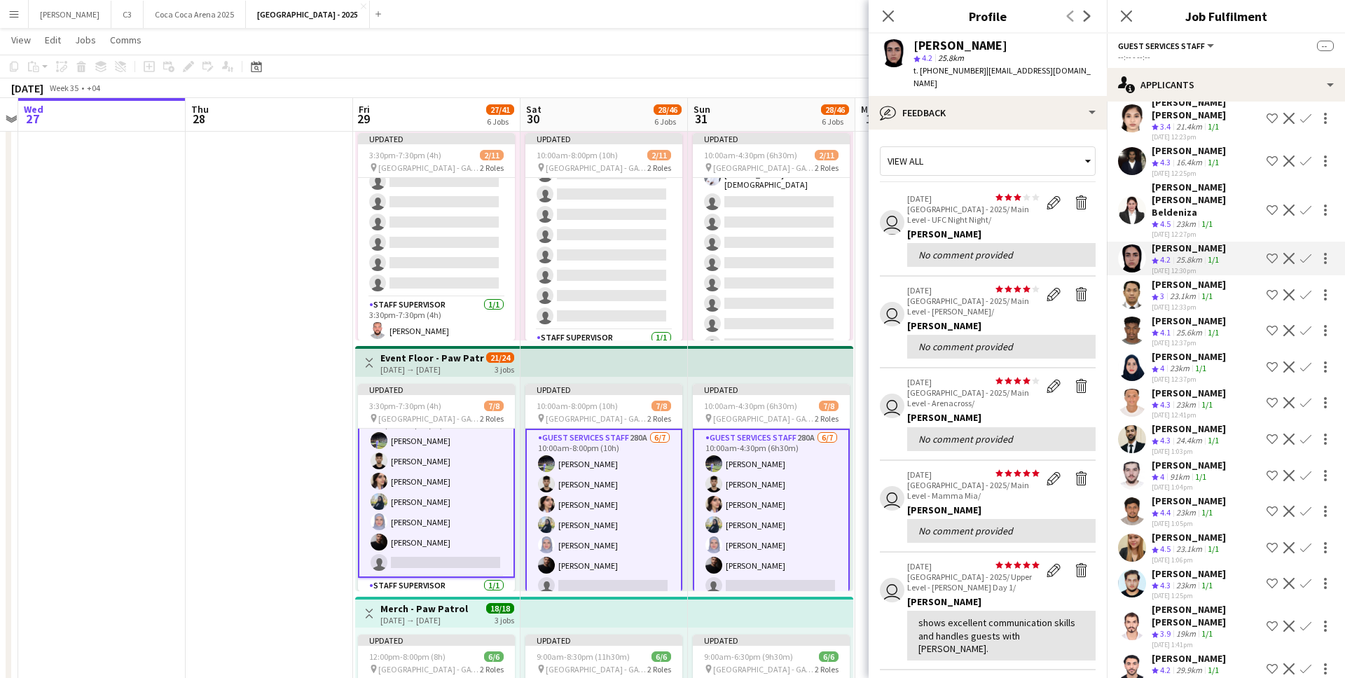
scroll to position [1758, 0]
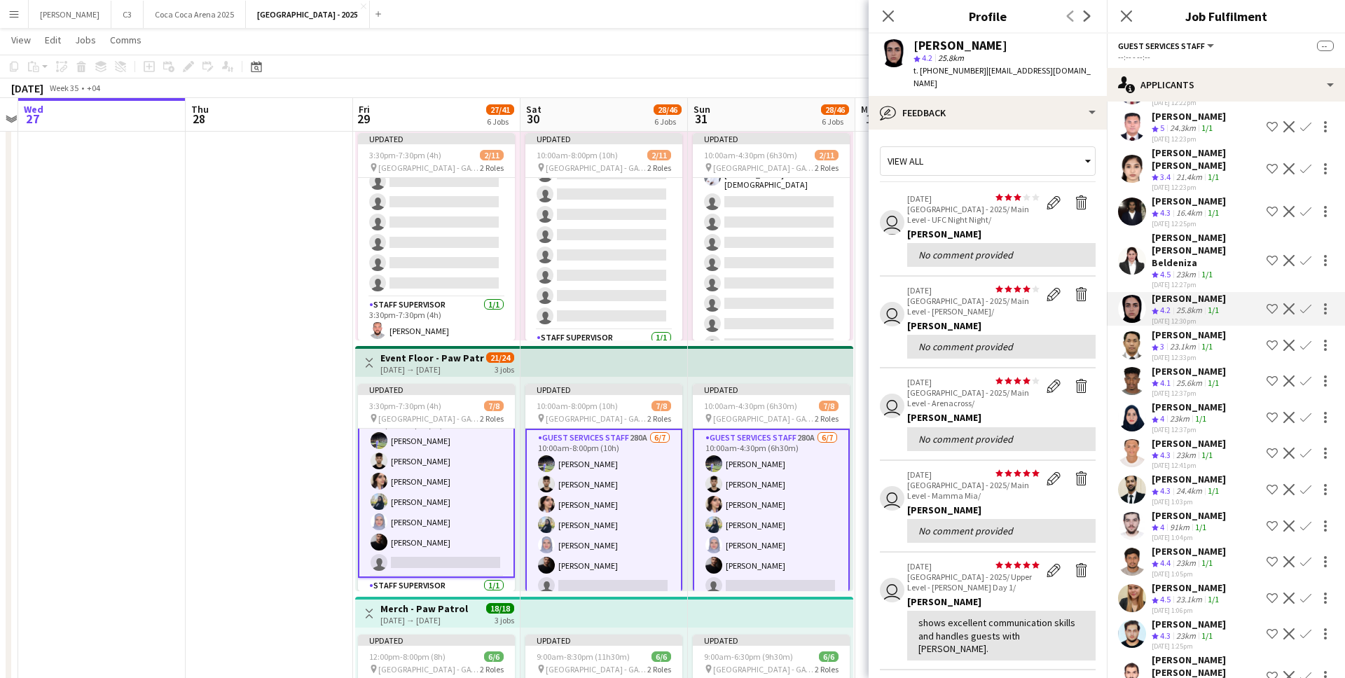
click at [1301, 303] on app-icon "Confirm" at bounding box center [1305, 308] width 11 height 11
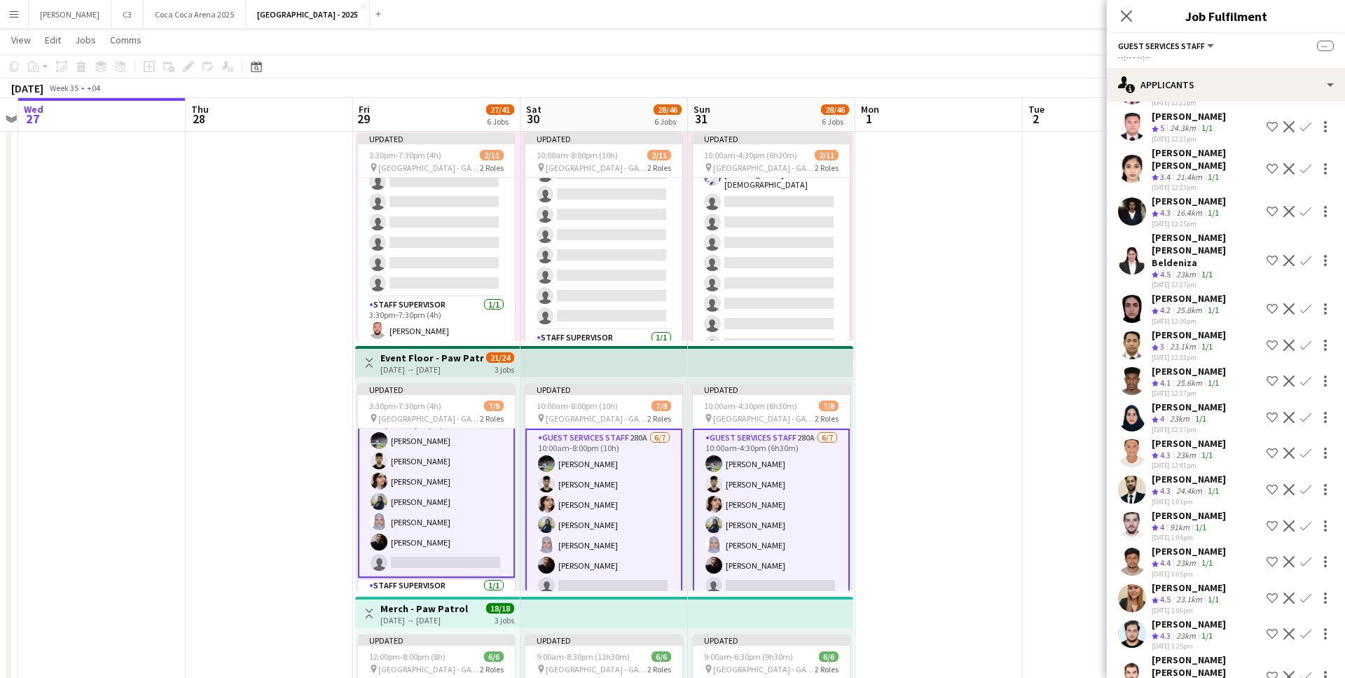
click at [1307, 303] on app-icon "Confirm" at bounding box center [1305, 308] width 11 height 11
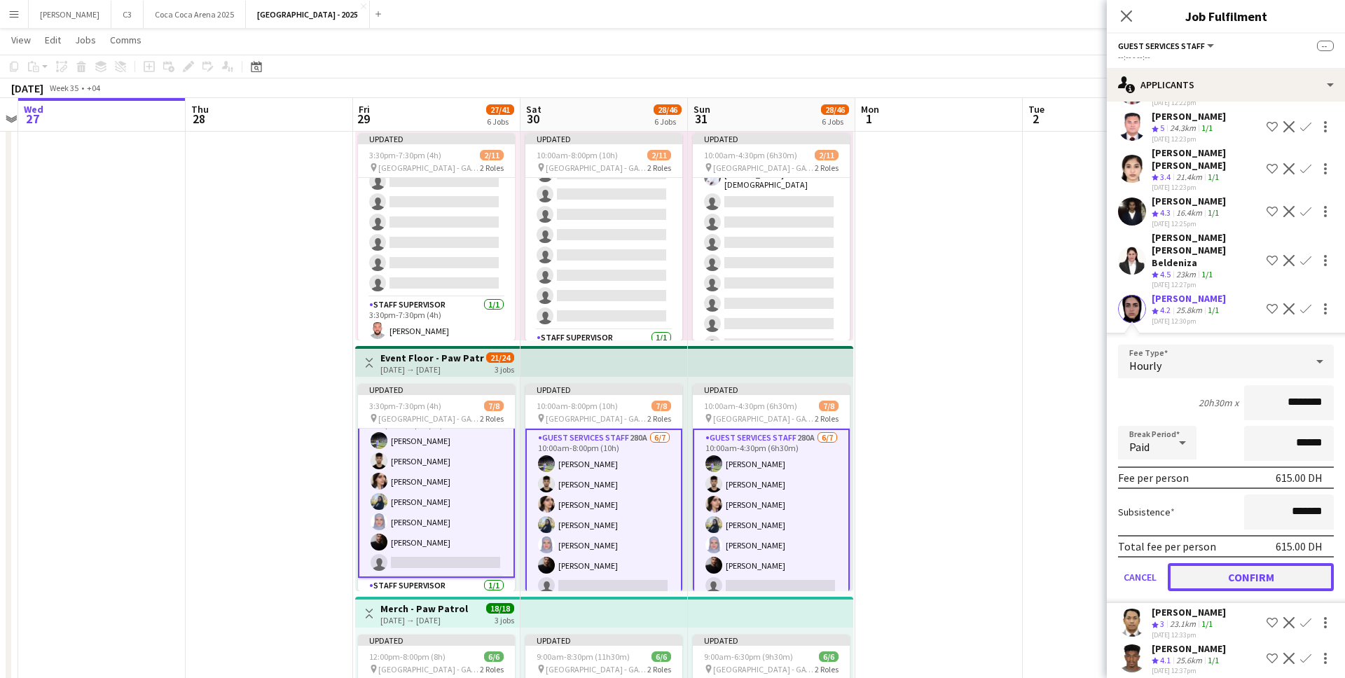
click at [1252, 563] on button "Confirm" at bounding box center [1251, 577] width 166 height 28
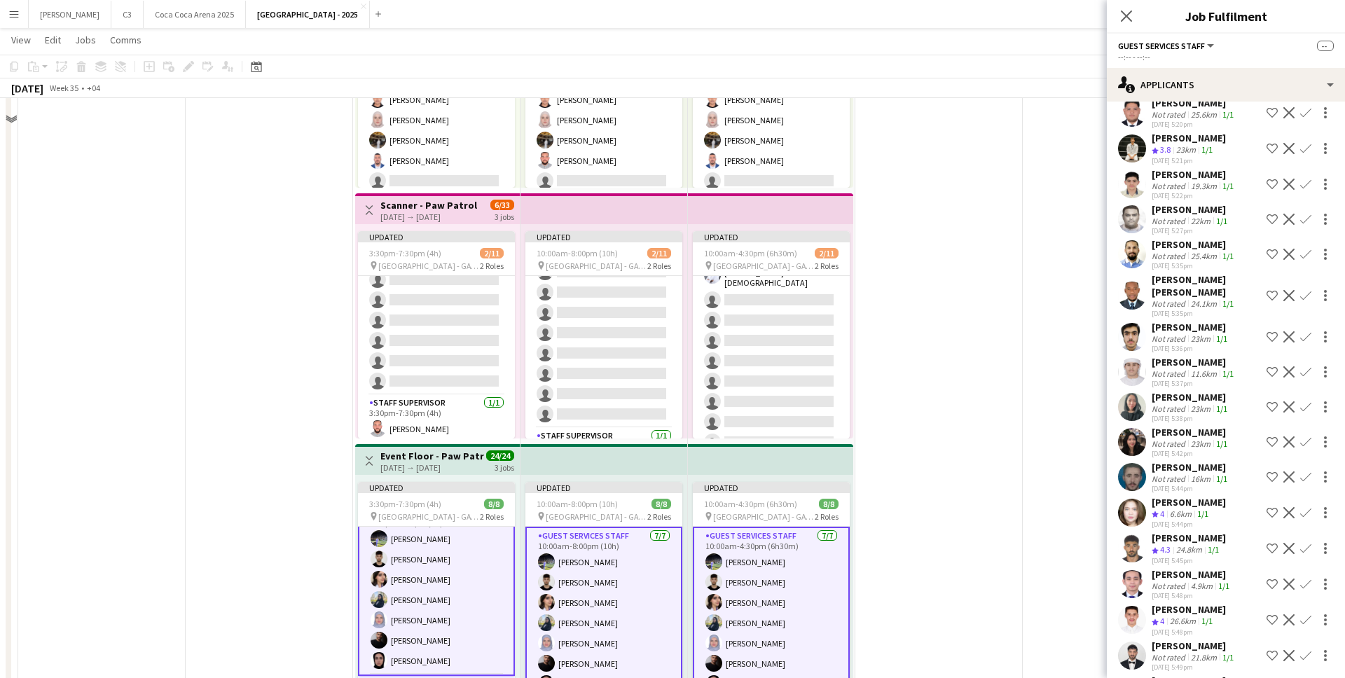
scroll to position [429, 0]
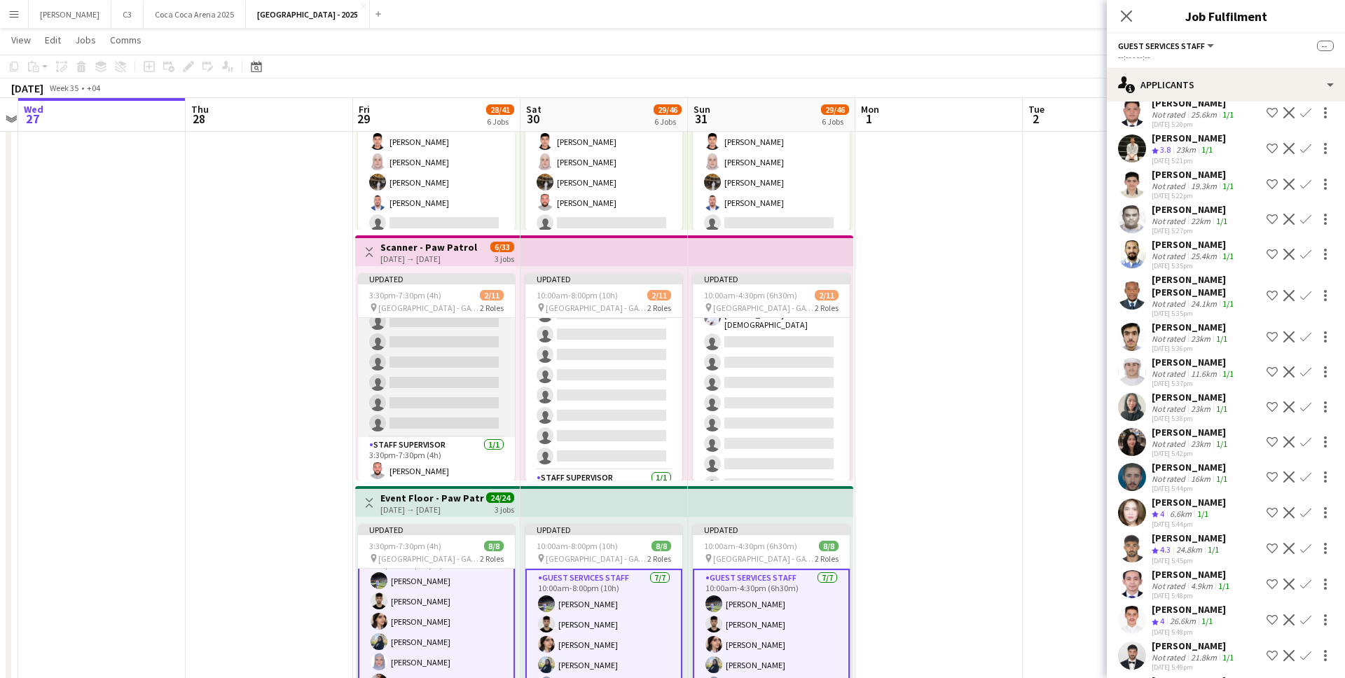
click at [411, 375] on app-card-role "Guest Services Staff 252A 1/10 3:30pm-7:30pm (4h) Khalil rehman Muhammad single…" at bounding box center [436, 319] width 157 height 235
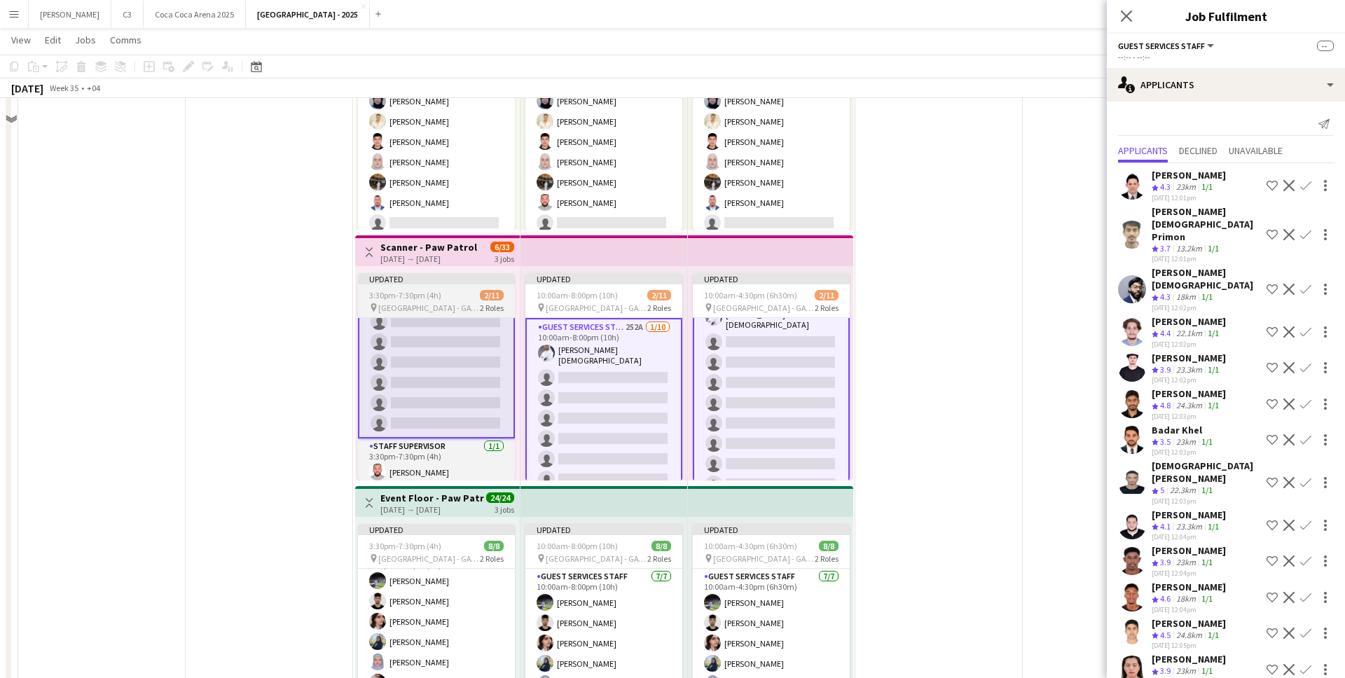
scroll to position [244, 0]
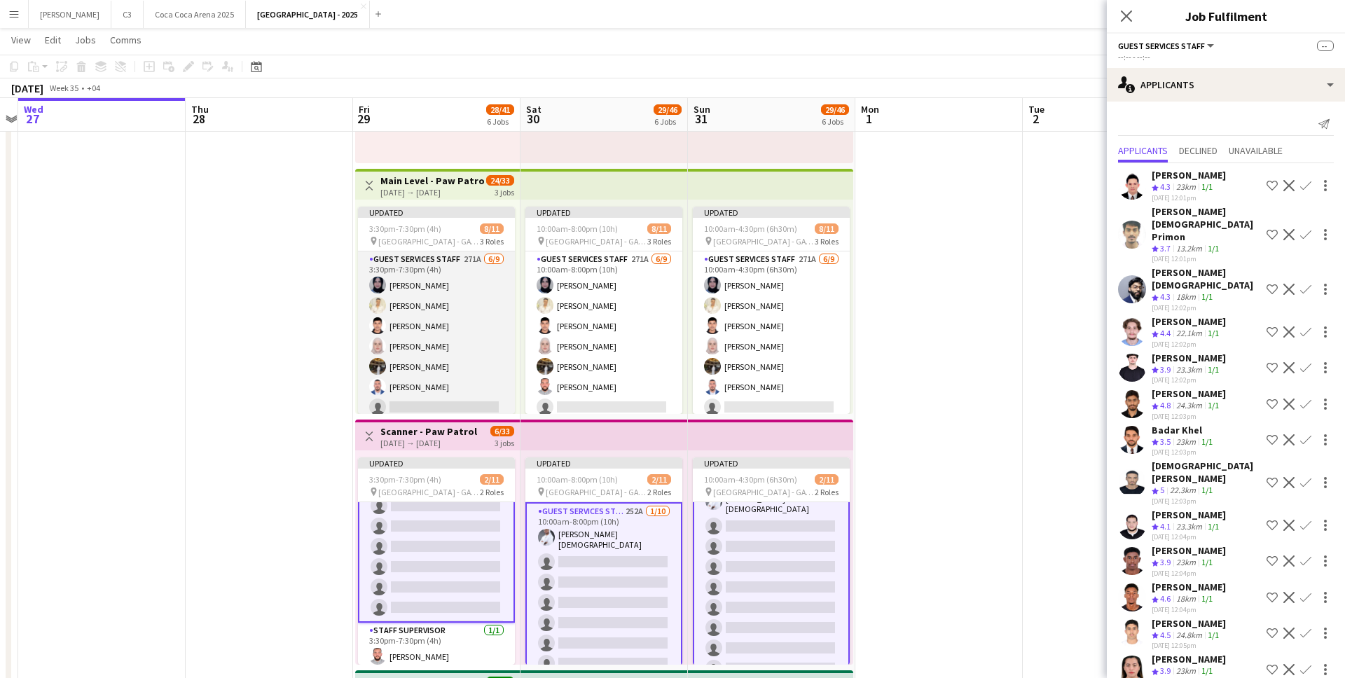
click at [456, 333] on app-card-role "Guest Services Staff 271A 6/9 3:30pm-7:30pm (4h) Farah Baker Sakib Sayed Mostaf…" at bounding box center [436, 356] width 157 height 210
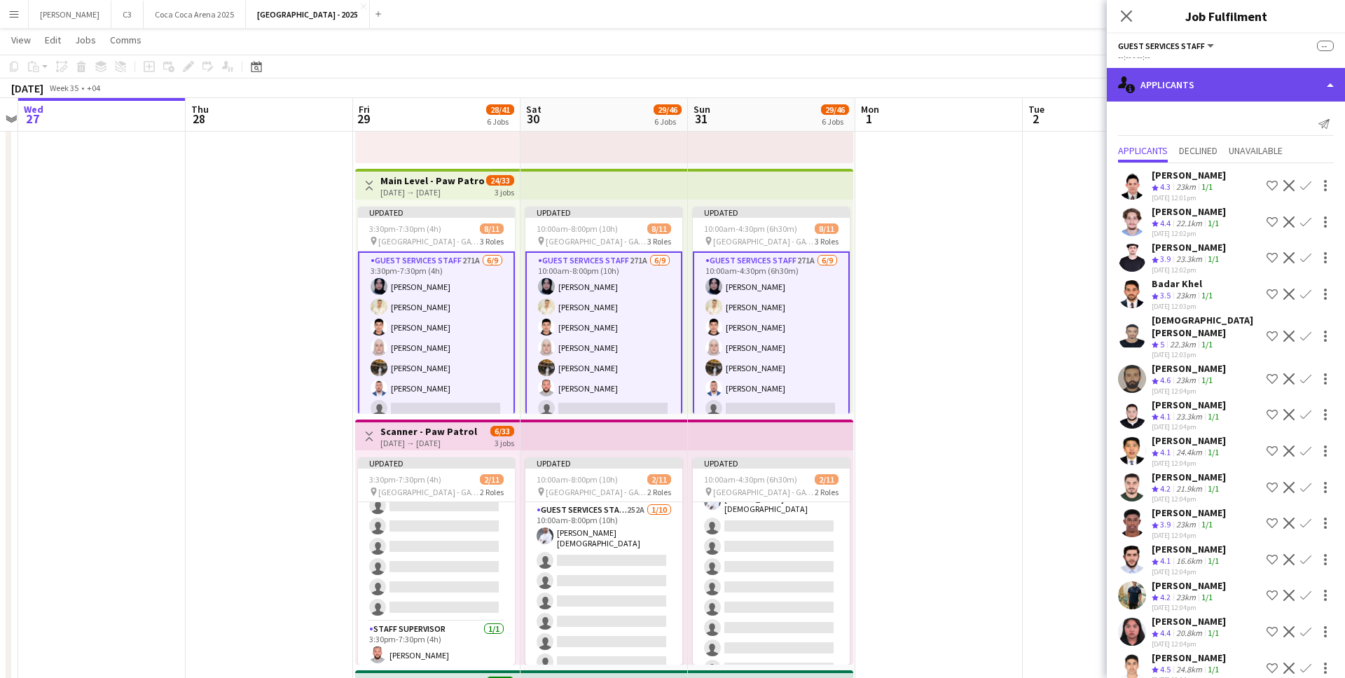
click at [1196, 85] on div "single-neutral-actions-information Applicants" at bounding box center [1226, 85] width 238 height 34
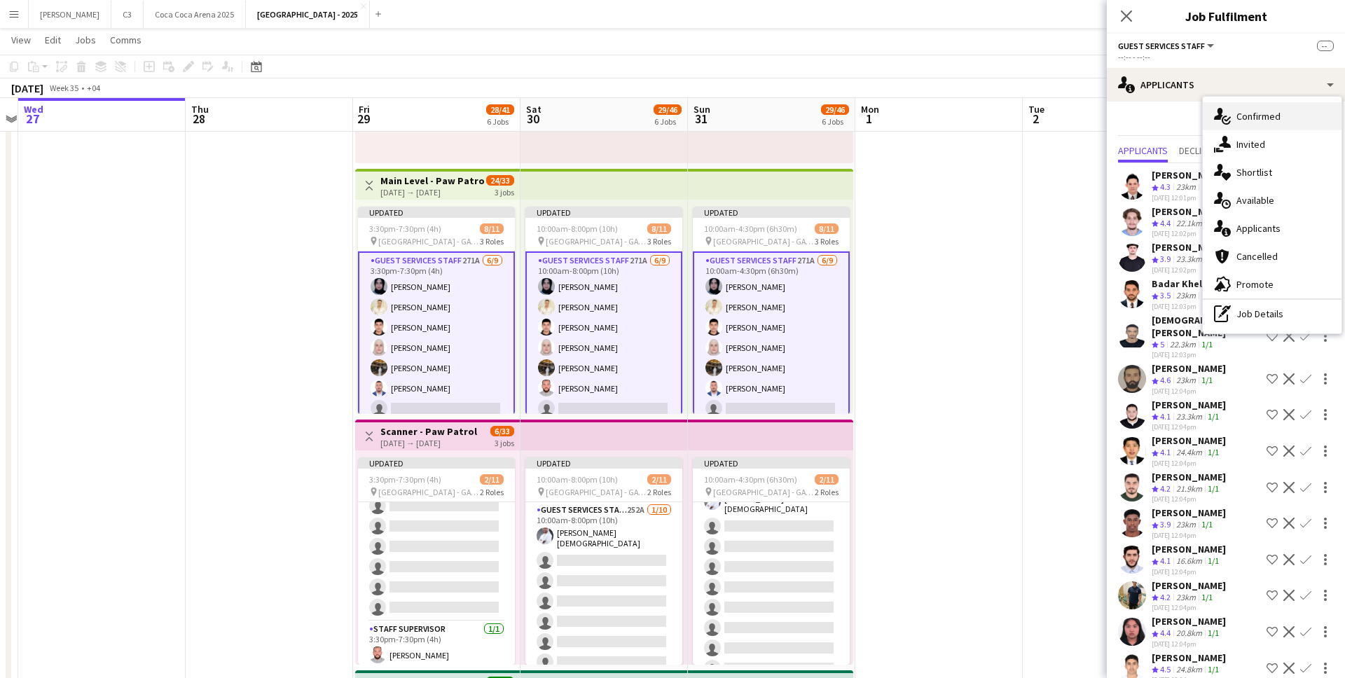
click at [1236, 110] on div "single-neutral-actions-check-2 Confirmed" at bounding box center [1272, 116] width 139 height 28
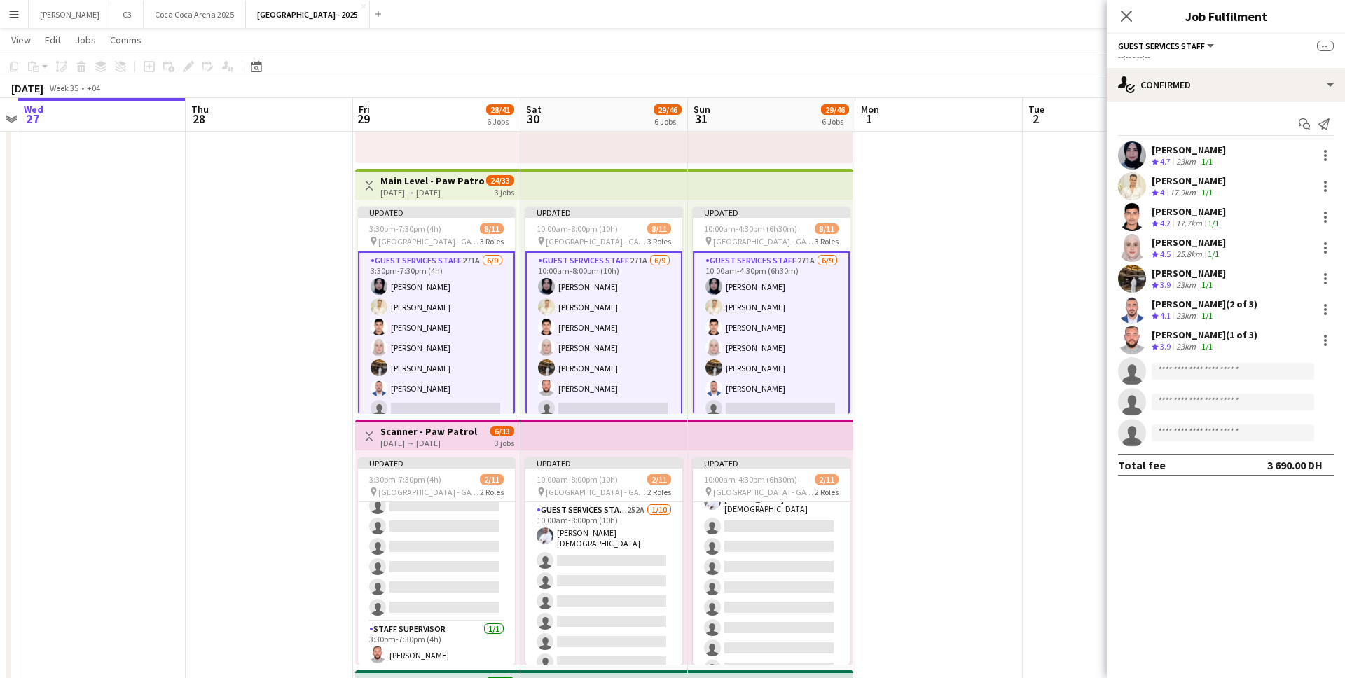
click at [1179, 359] on app-invite-slot "single-neutral-actions" at bounding box center [1226, 371] width 238 height 28
click at [1170, 368] on input at bounding box center [1232, 371] width 162 height 17
type input "****"
click at [1189, 373] on input "****" at bounding box center [1232, 371] width 162 height 17
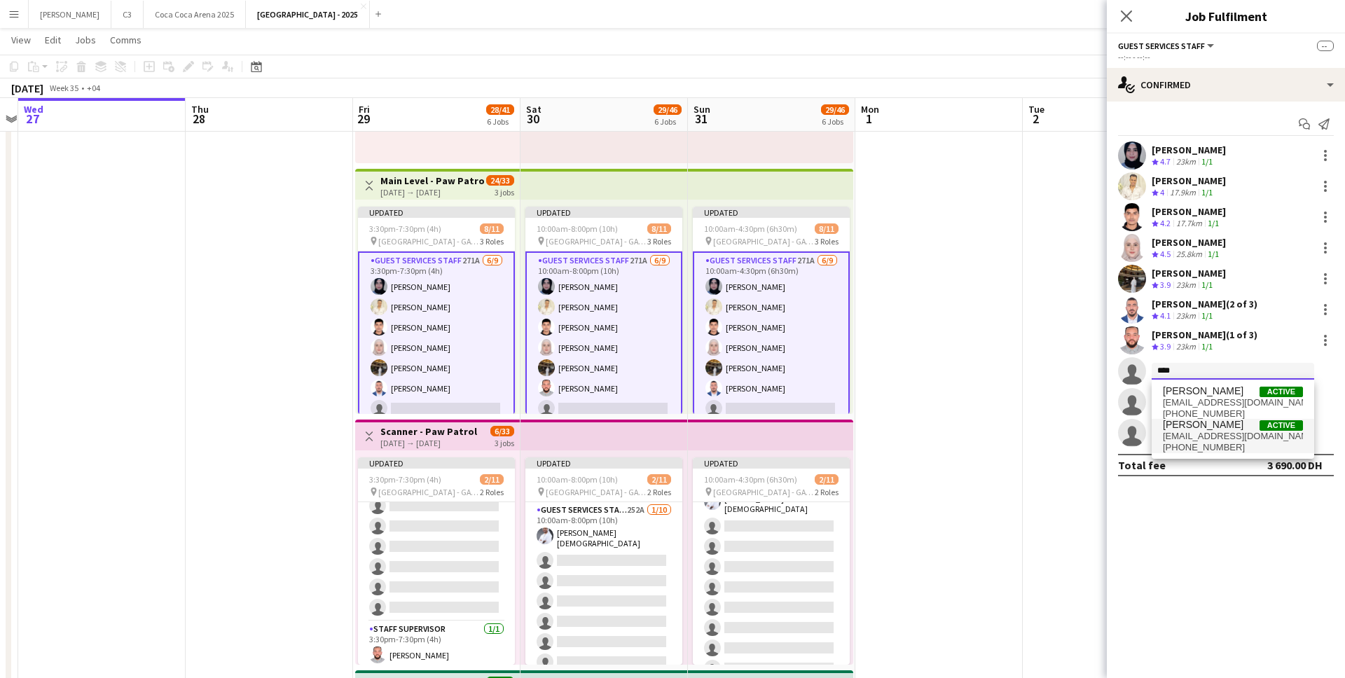
type input "****"
click at [1207, 442] on span "+971545700650" at bounding box center [1233, 447] width 140 height 11
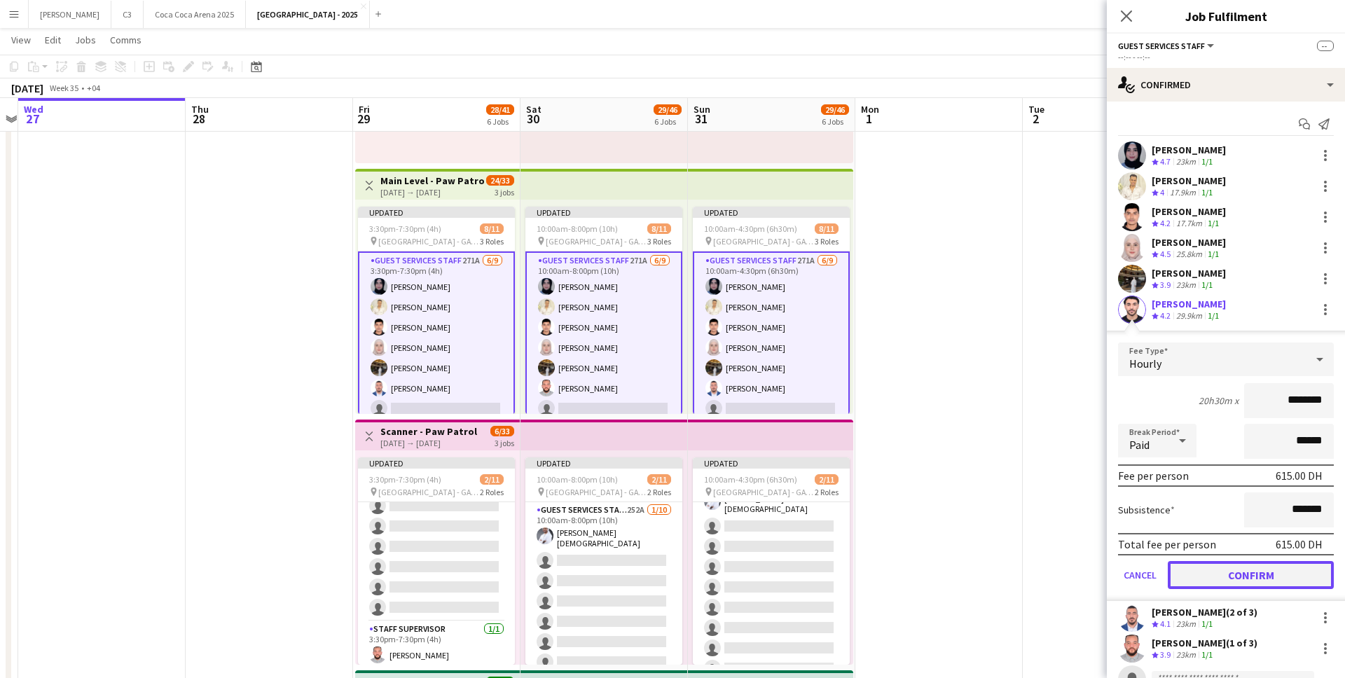
click at [1219, 578] on button "Confirm" at bounding box center [1251, 575] width 166 height 28
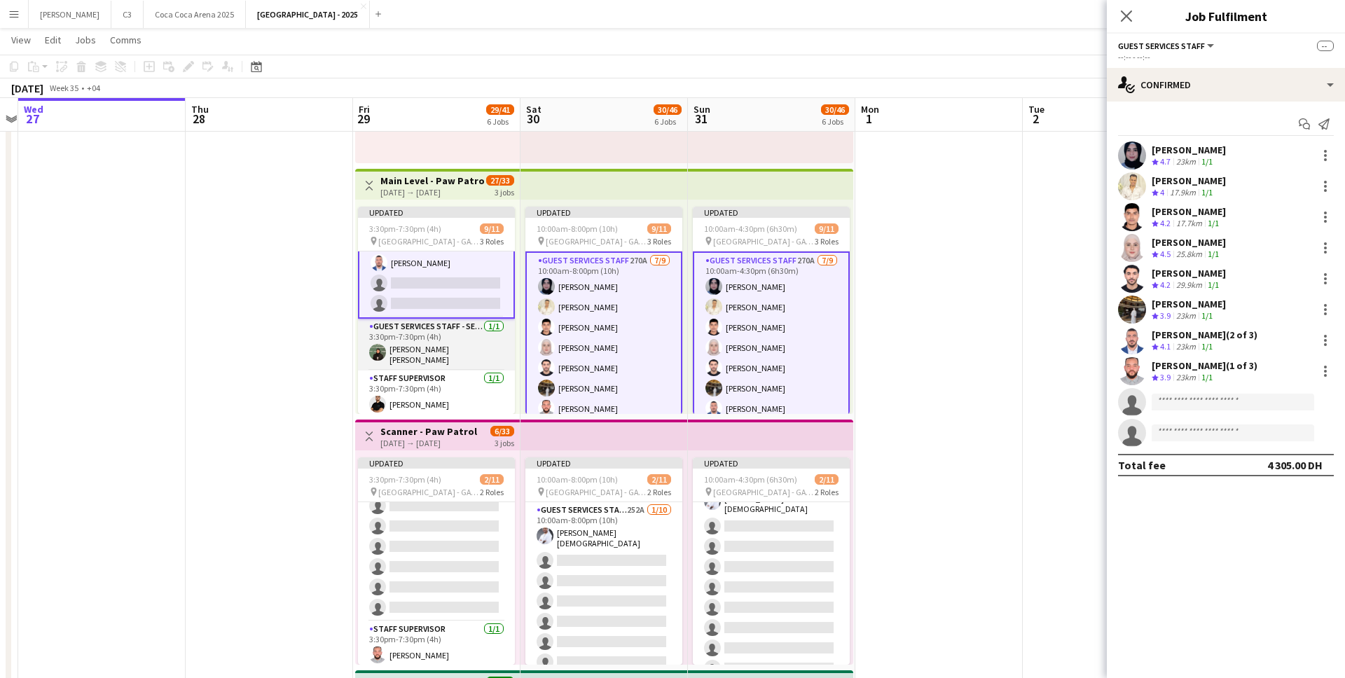
scroll to position [0, 0]
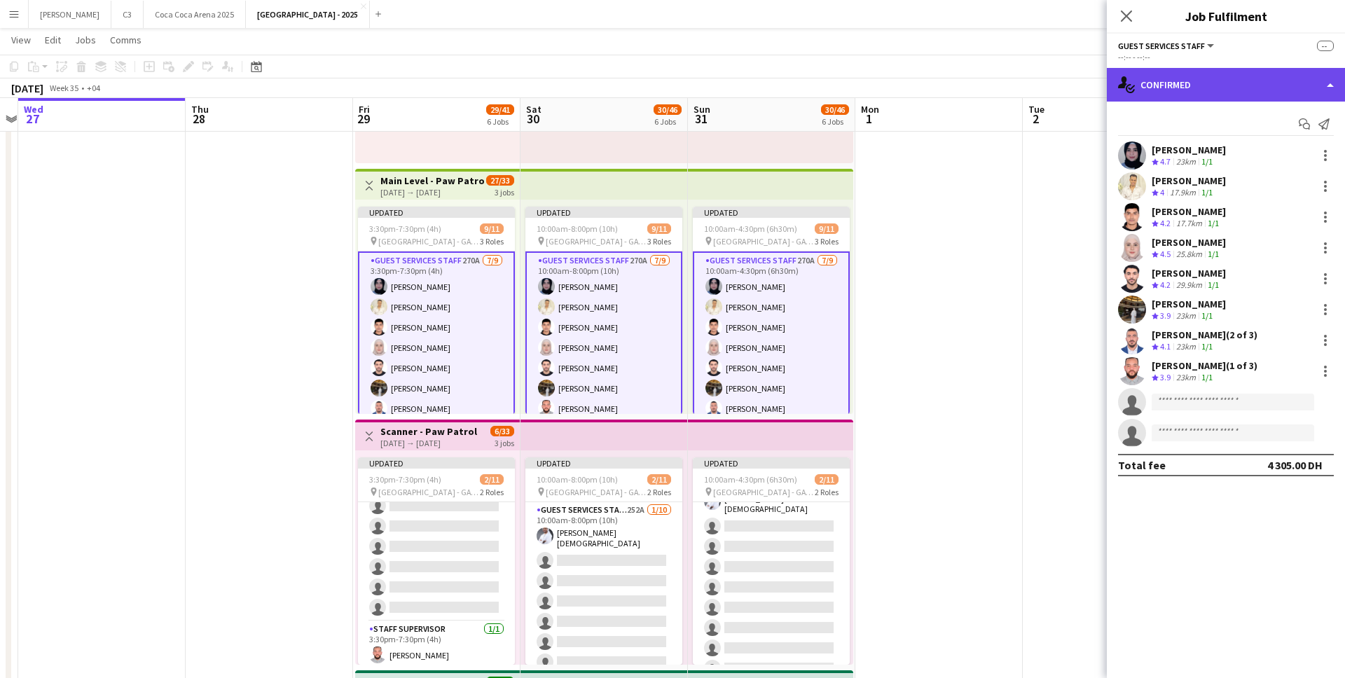
click at [1225, 76] on div "single-neutral-actions-check-2 Confirmed" at bounding box center [1226, 85] width 238 height 34
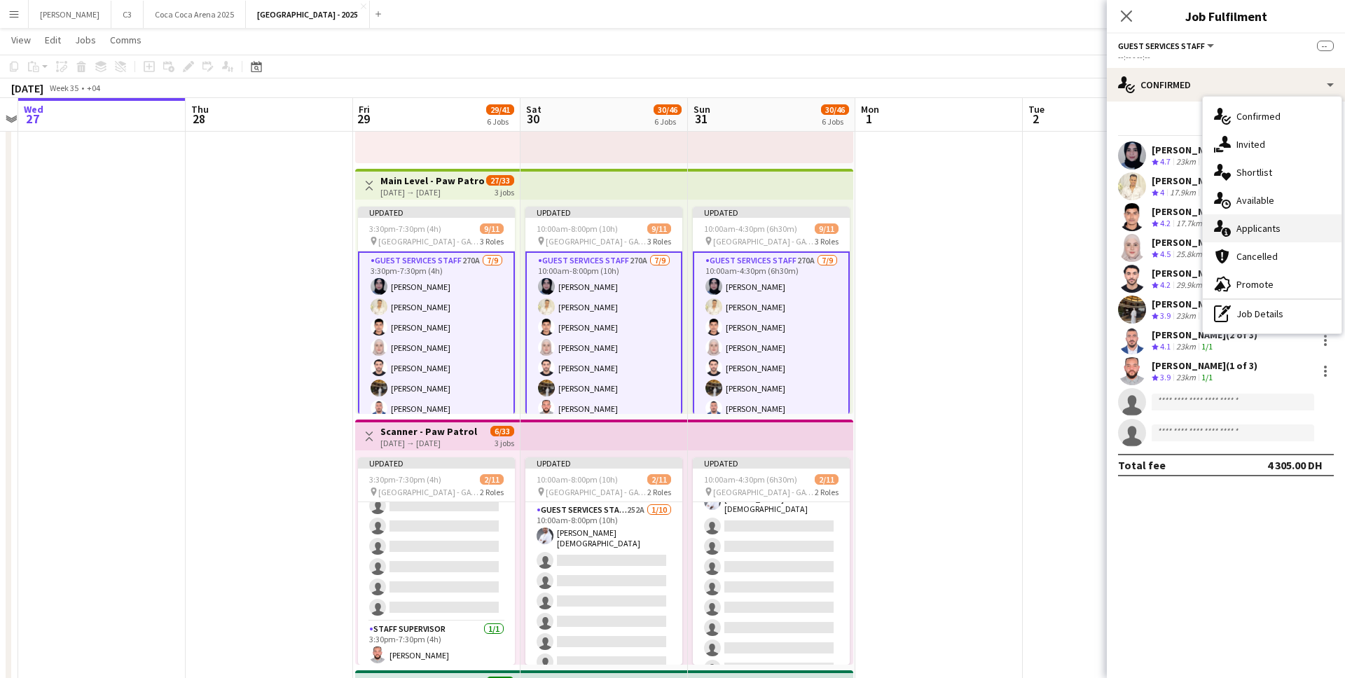
click at [1284, 225] on div "single-neutral-actions-information Applicants" at bounding box center [1272, 228] width 139 height 28
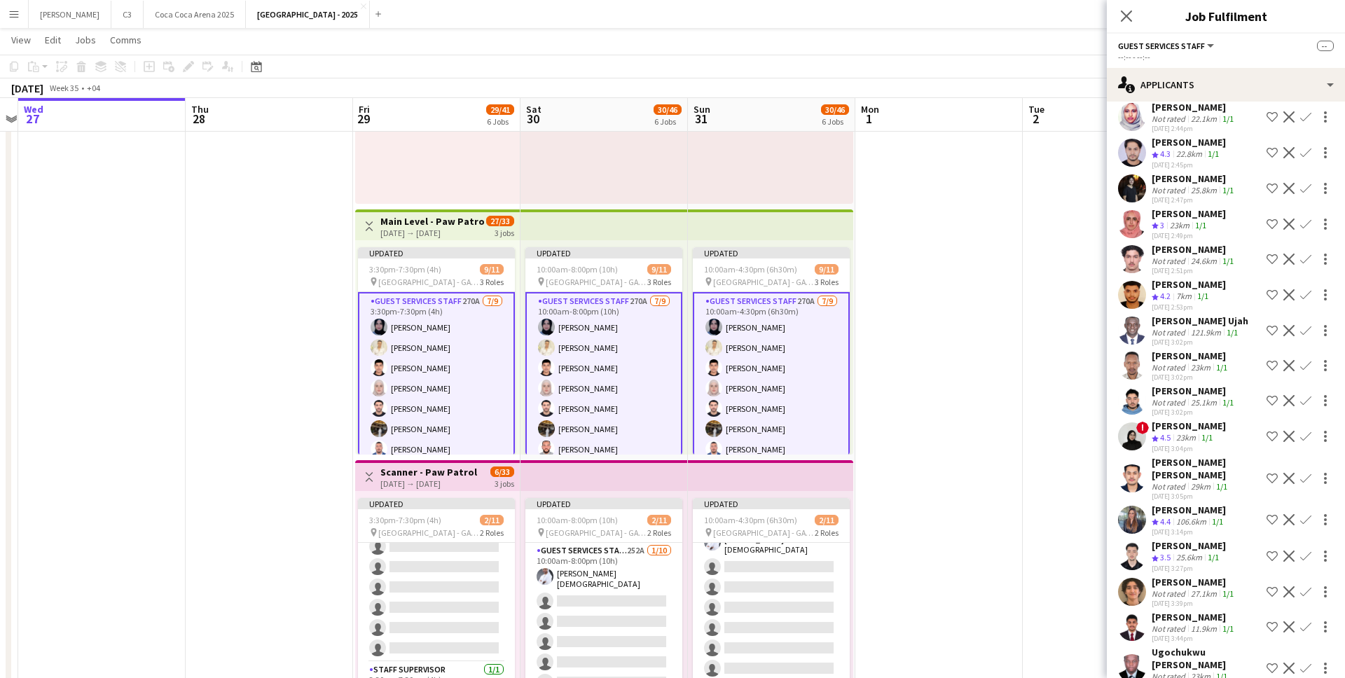
scroll to position [2858, 0]
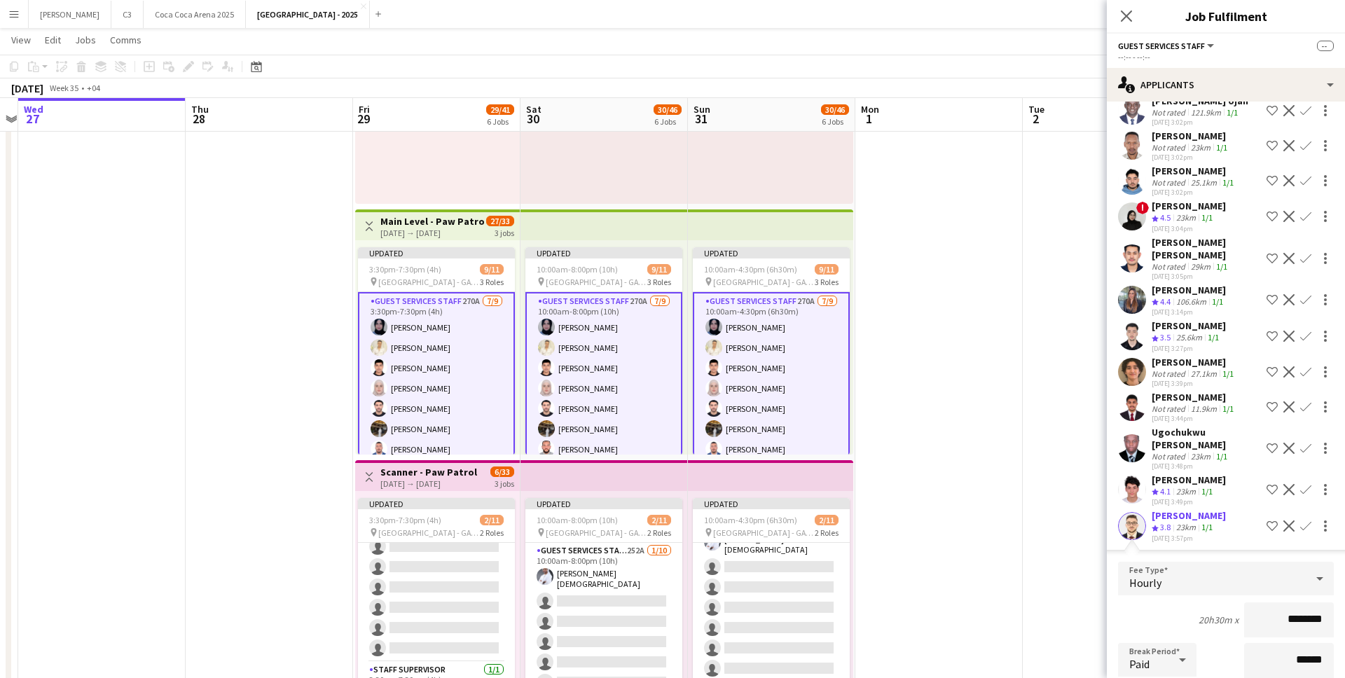
scroll to position [3091, 0]
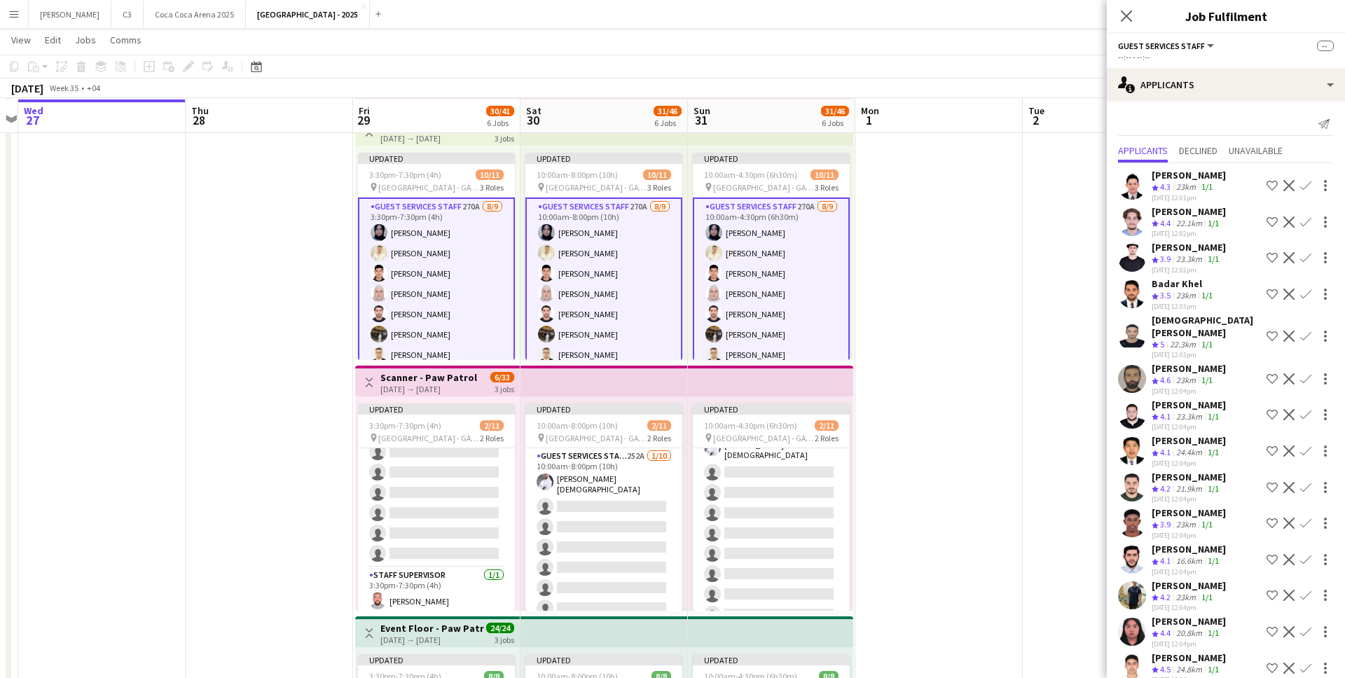
scroll to position [302, 0]
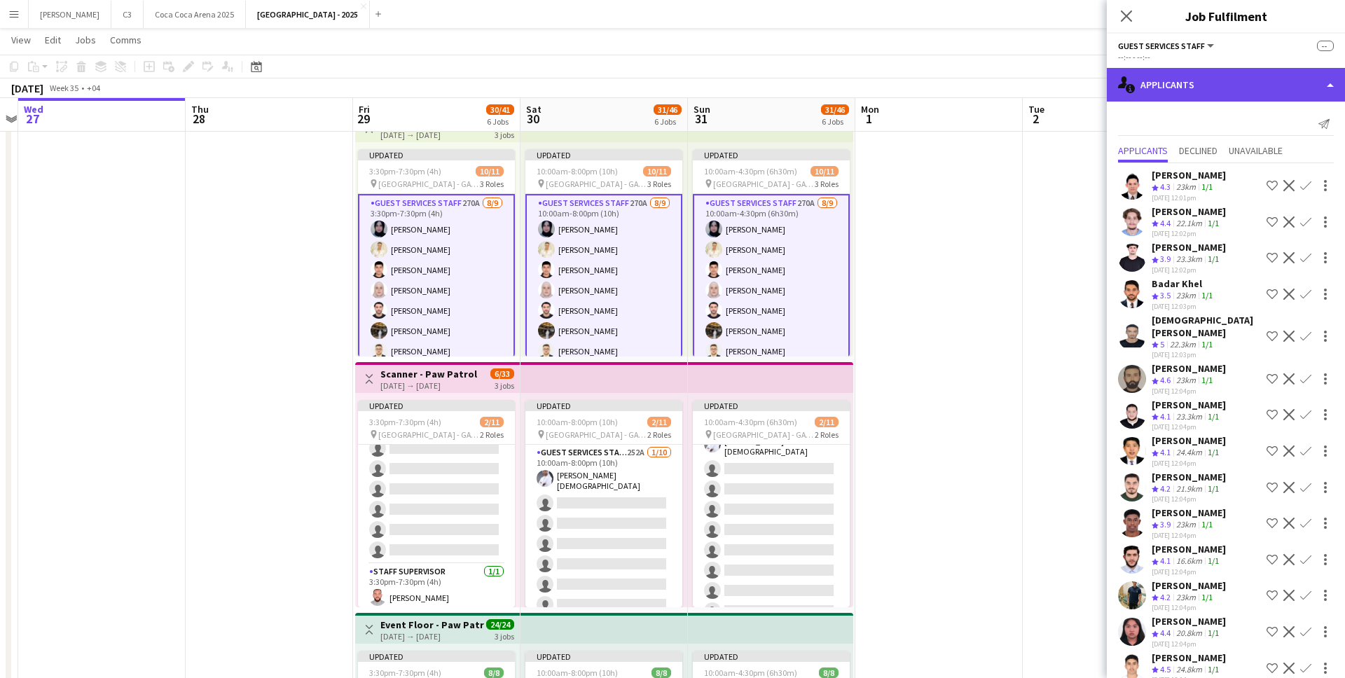
click at [1202, 86] on div "single-neutral-actions-information Applicants" at bounding box center [1226, 85] width 238 height 34
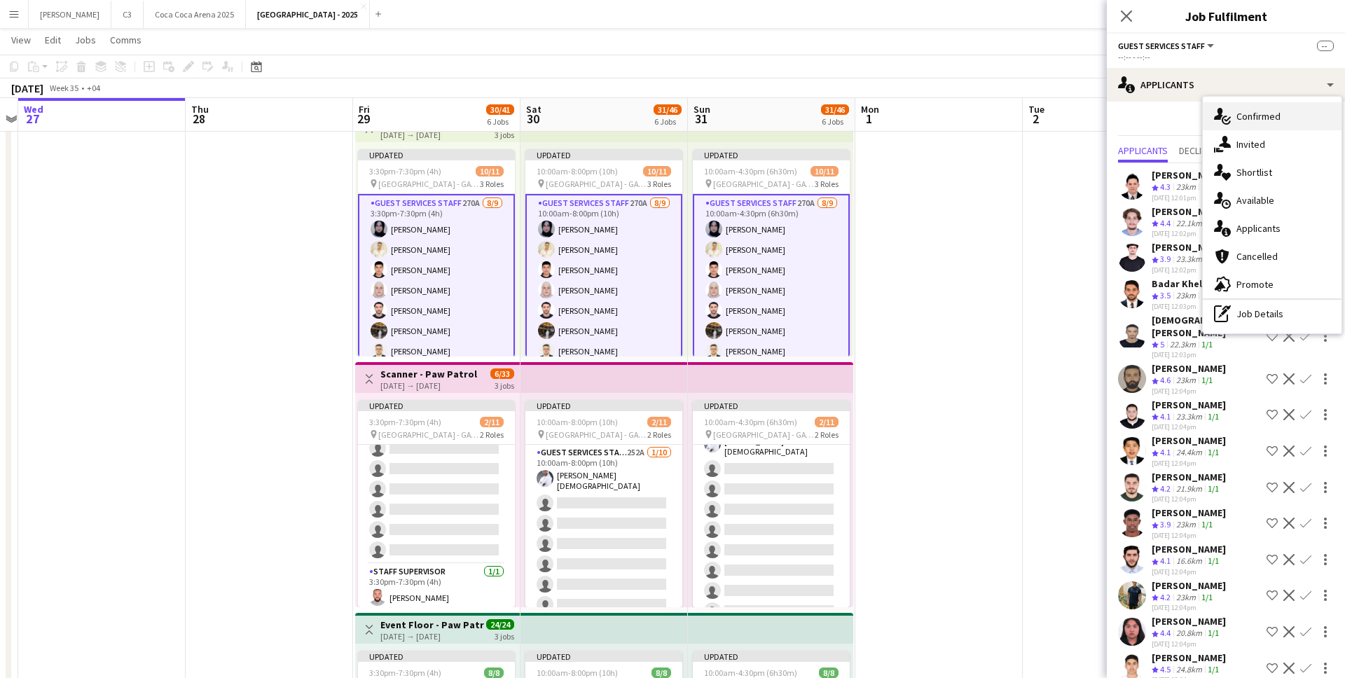
click at [1231, 107] on div "single-neutral-actions-check-2 Confirmed" at bounding box center [1272, 116] width 139 height 28
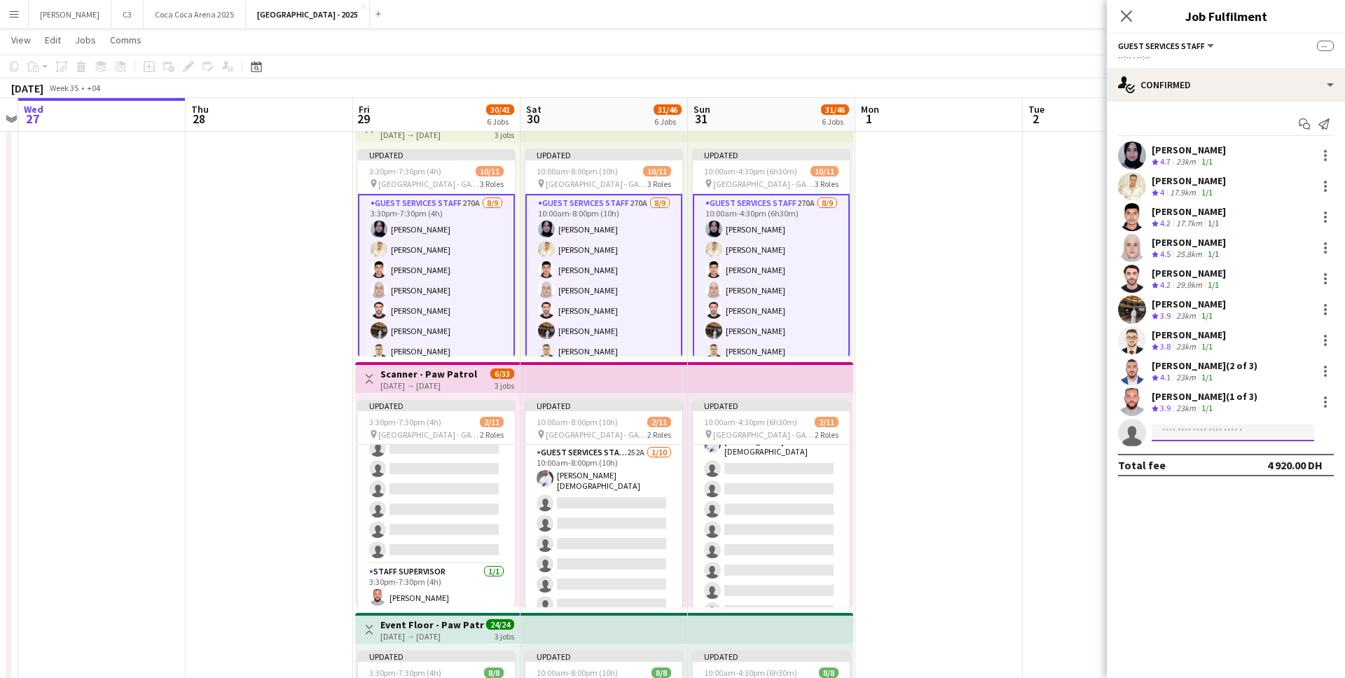
click at [1175, 431] on input at bounding box center [1232, 432] width 162 height 17
type input "*******"
click at [1200, 464] on span "haaniyahmed24@gmail.com" at bounding box center [1233, 464] width 140 height 11
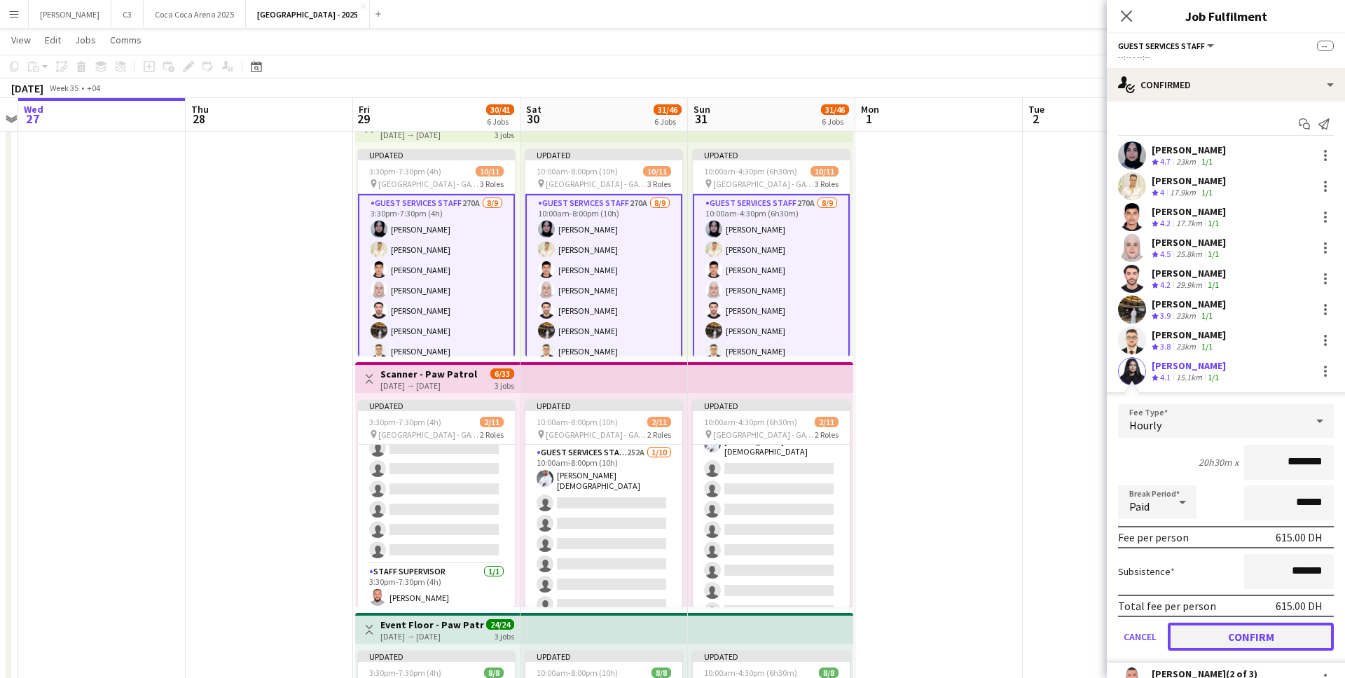
click at [1214, 632] on button "Confirm" at bounding box center [1251, 637] width 166 height 28
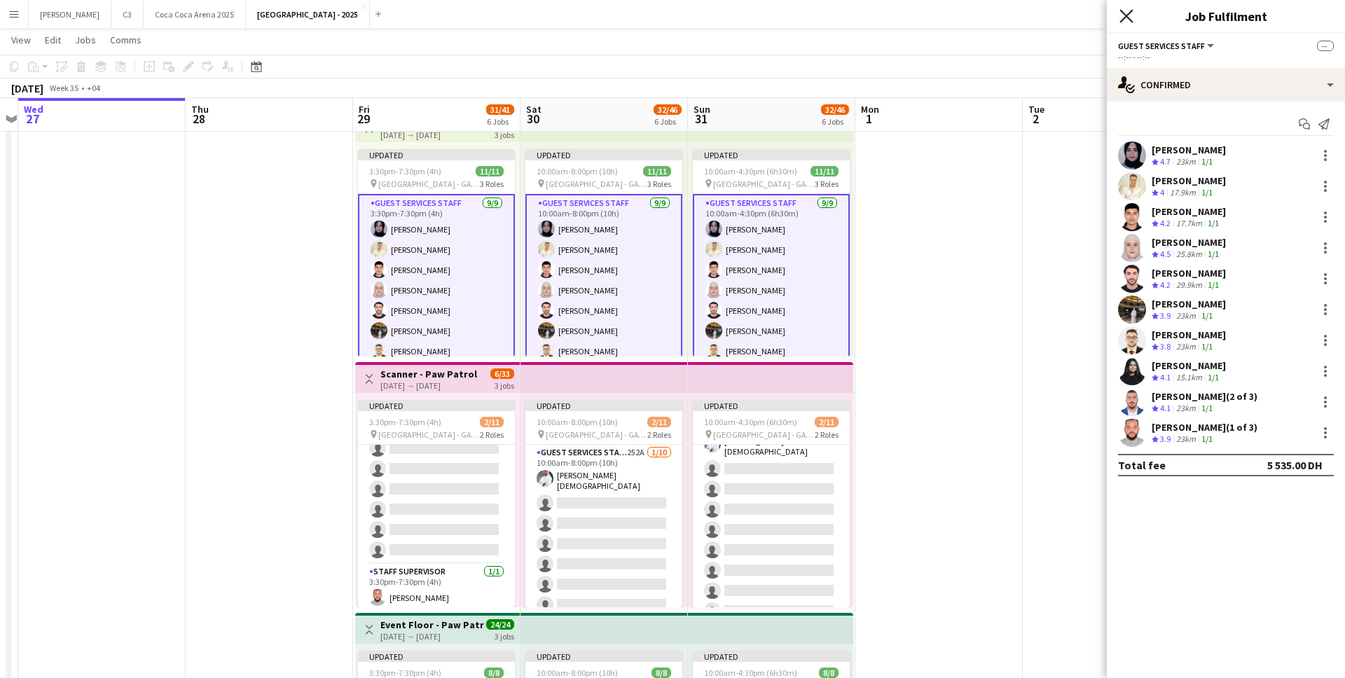
click at [1126, 17] on icon at bounding box center [1125, 15] width 13 height 13
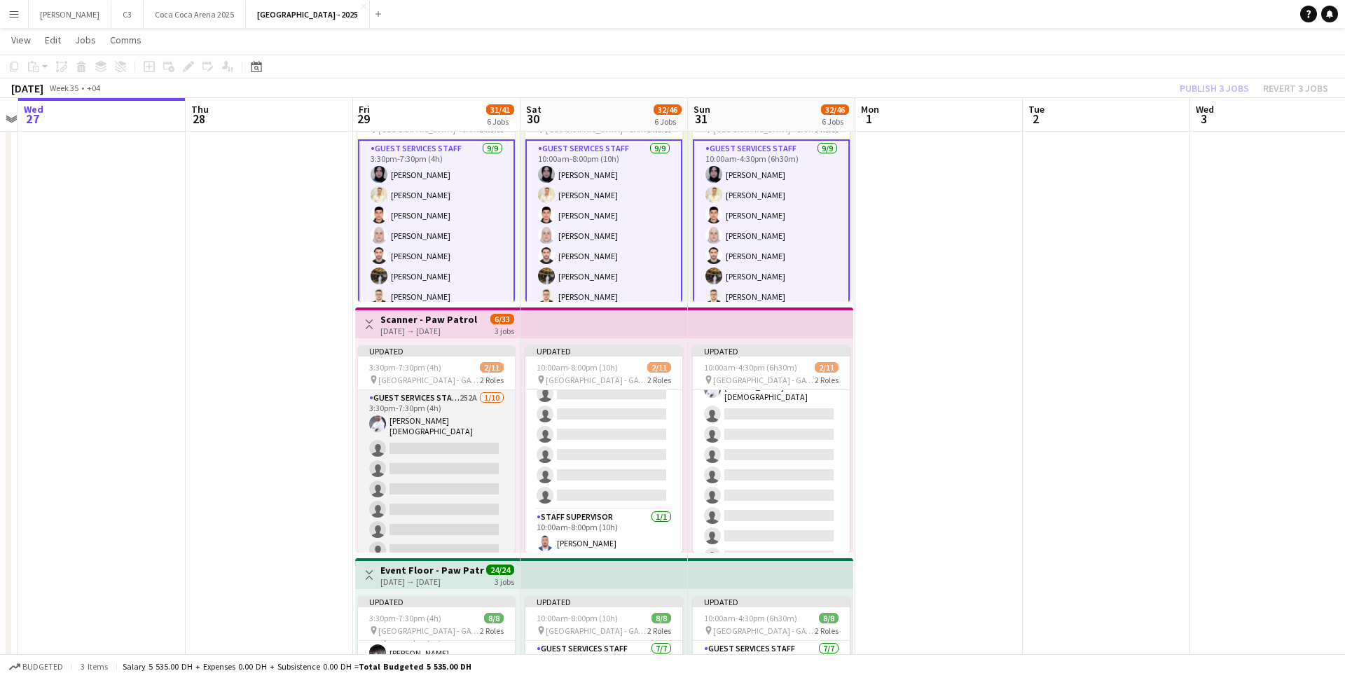
scroll to position [356, 0]
click at [453, 466] on app-card-role "Guest Services Staff 252A 1/10 3:30pm-7:30pm (4h) Khalil rehman Muhammad single…" at bounding box center [436, 508] width 157 height 235
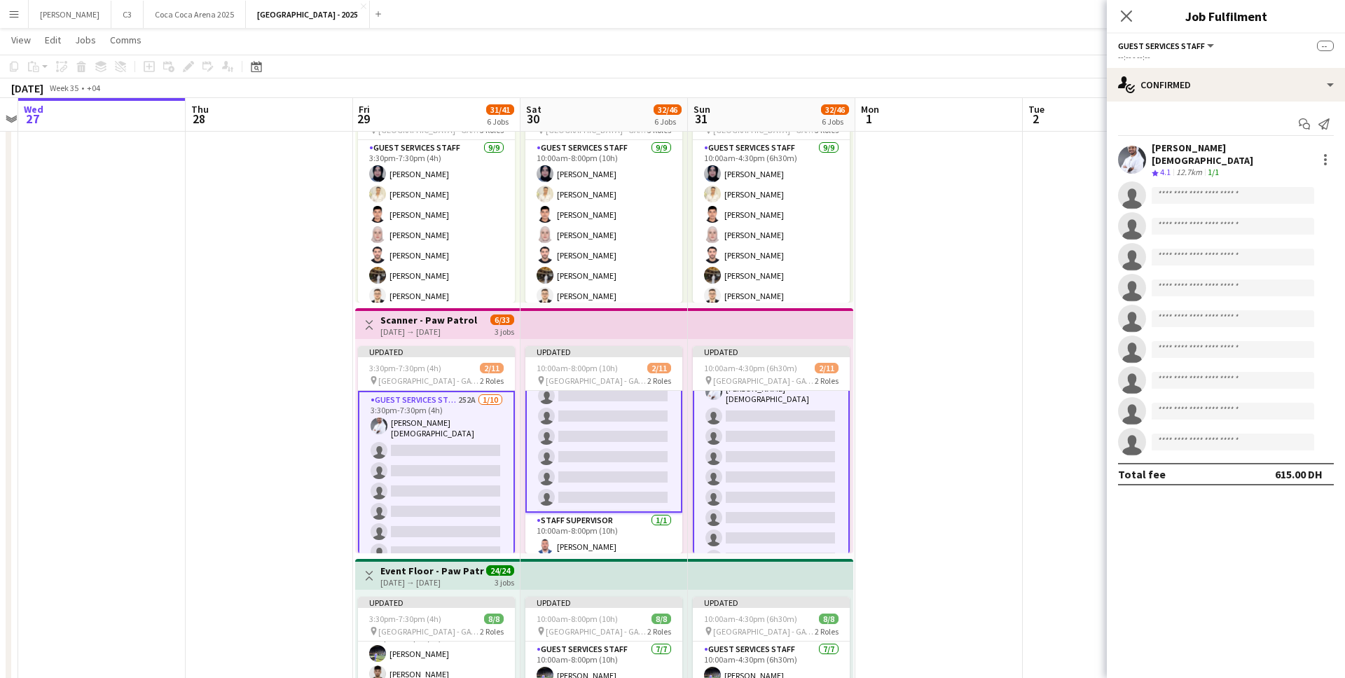
scroll to position [36, 0]
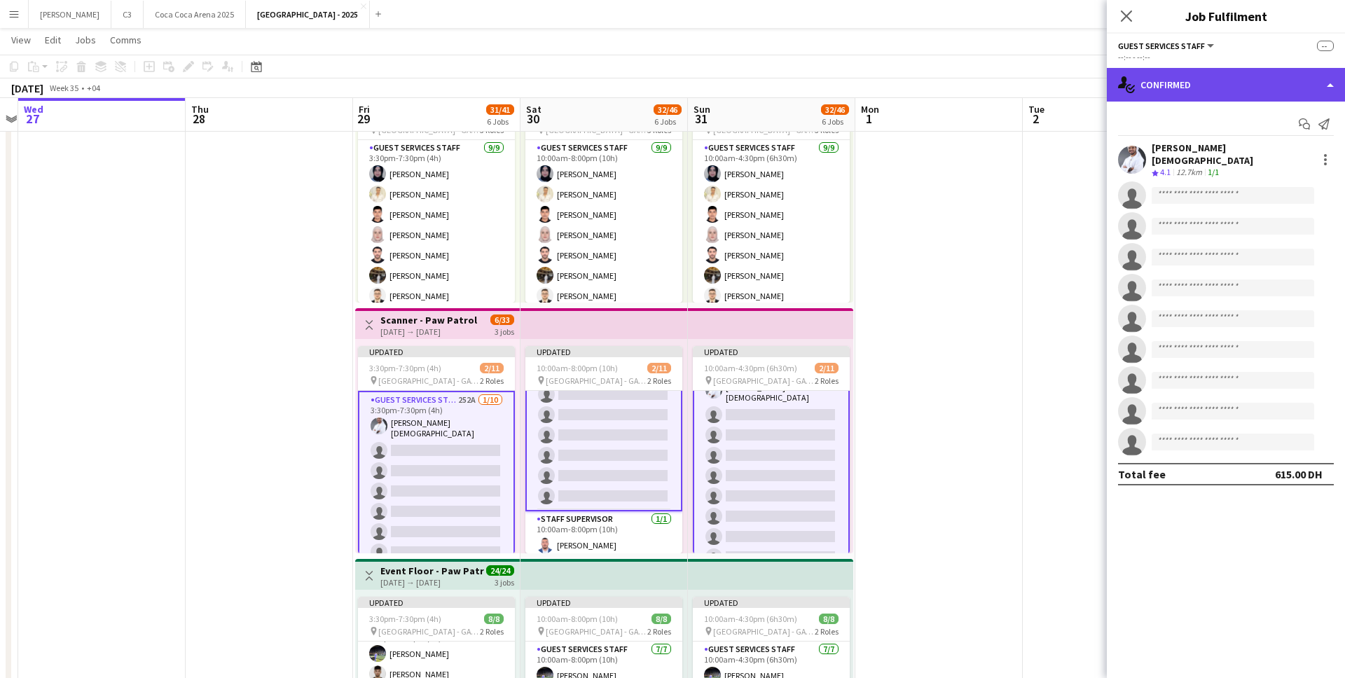
click at [1214, 92] on div "single-neutral-actions-check-2 Confirmed" at bounding box center [1226, 85] width 238 height 34
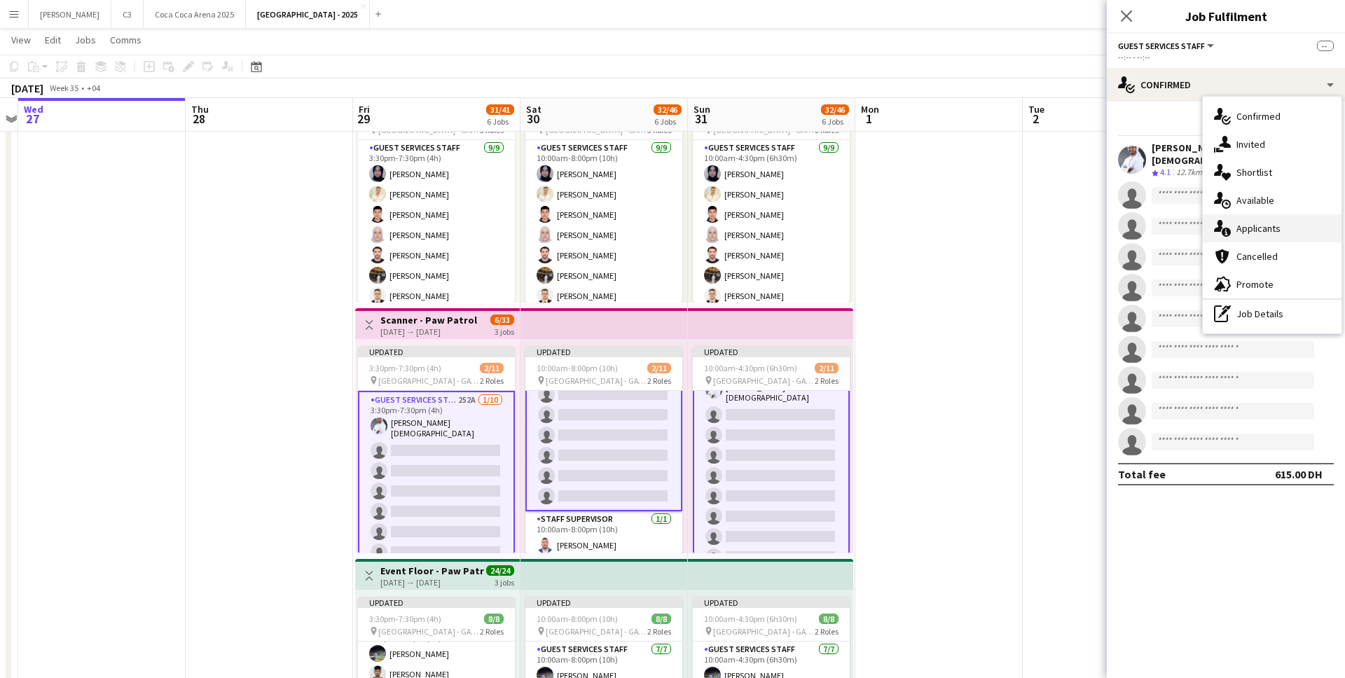
click at [1252, 226] on div "single-neutral-actions-information Applicants" at bounding box center [1272, 228] width 139 height 28
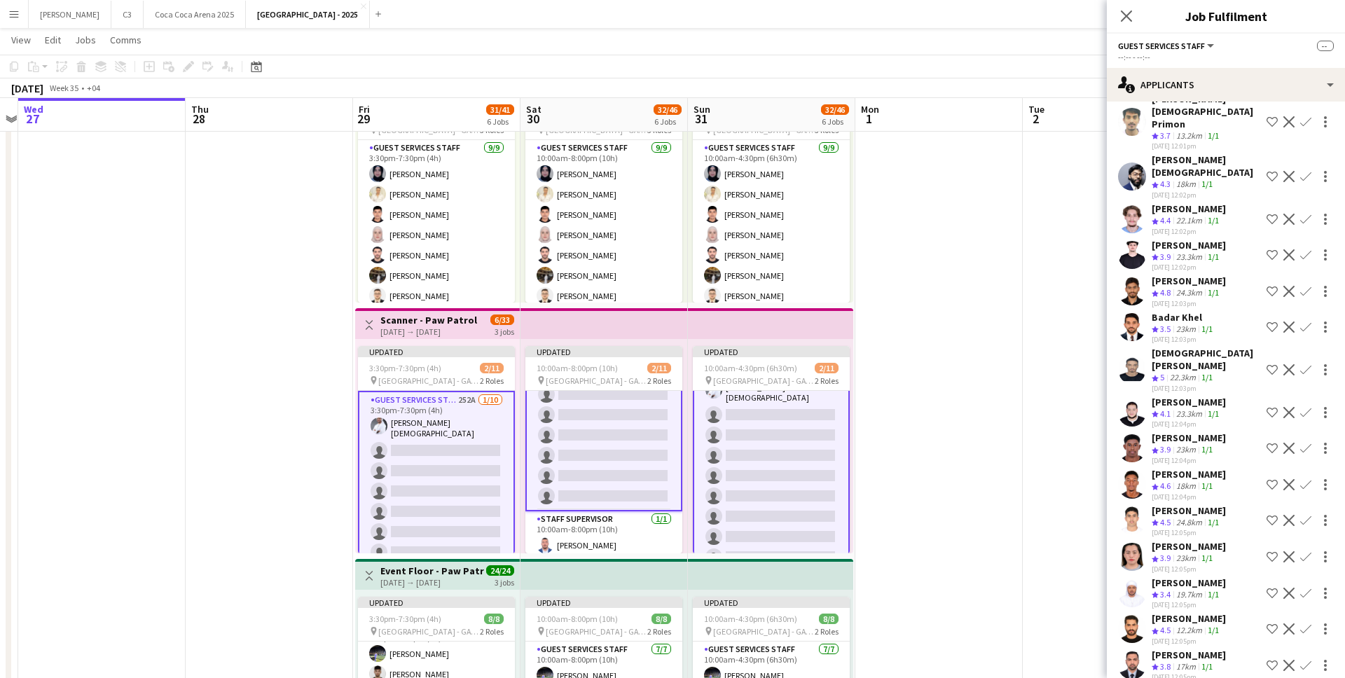
scroll to position [167, 0]
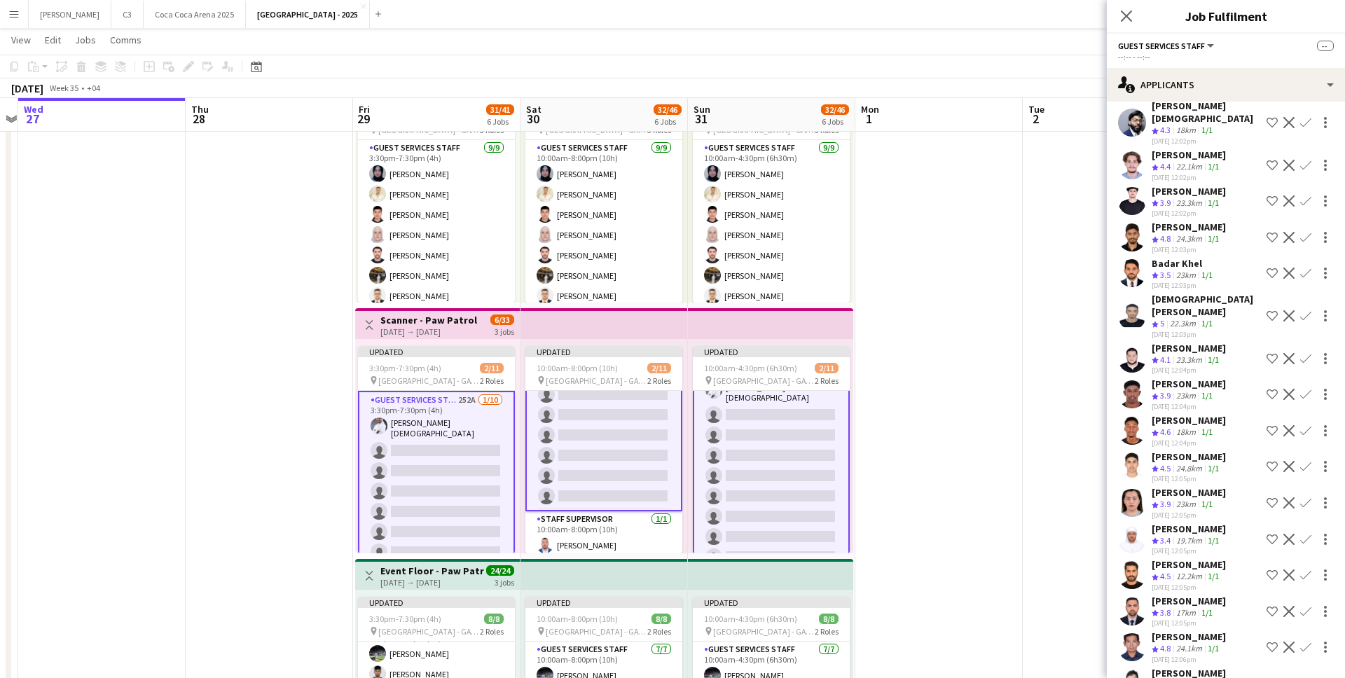
click at [1308, 425] on app-icon "Confirm" at bounding box center [1305, 430] width 11 height 11
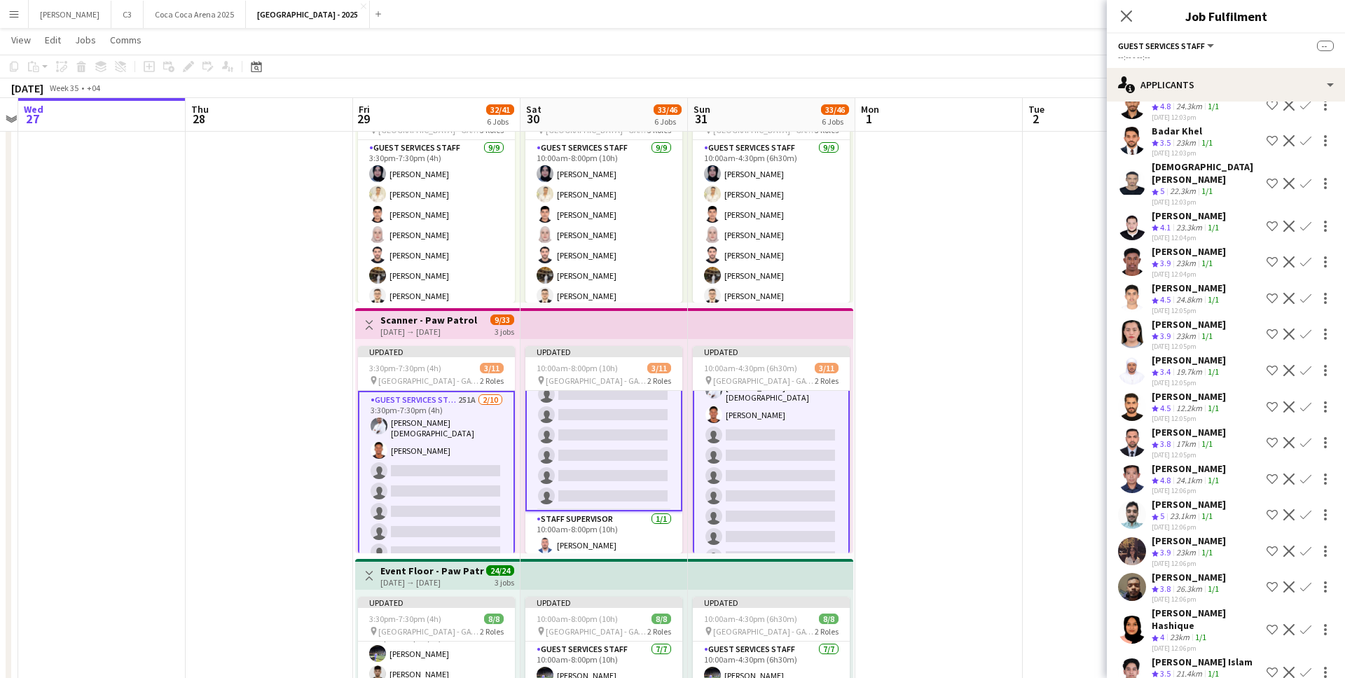
scroll to position [334, 0]
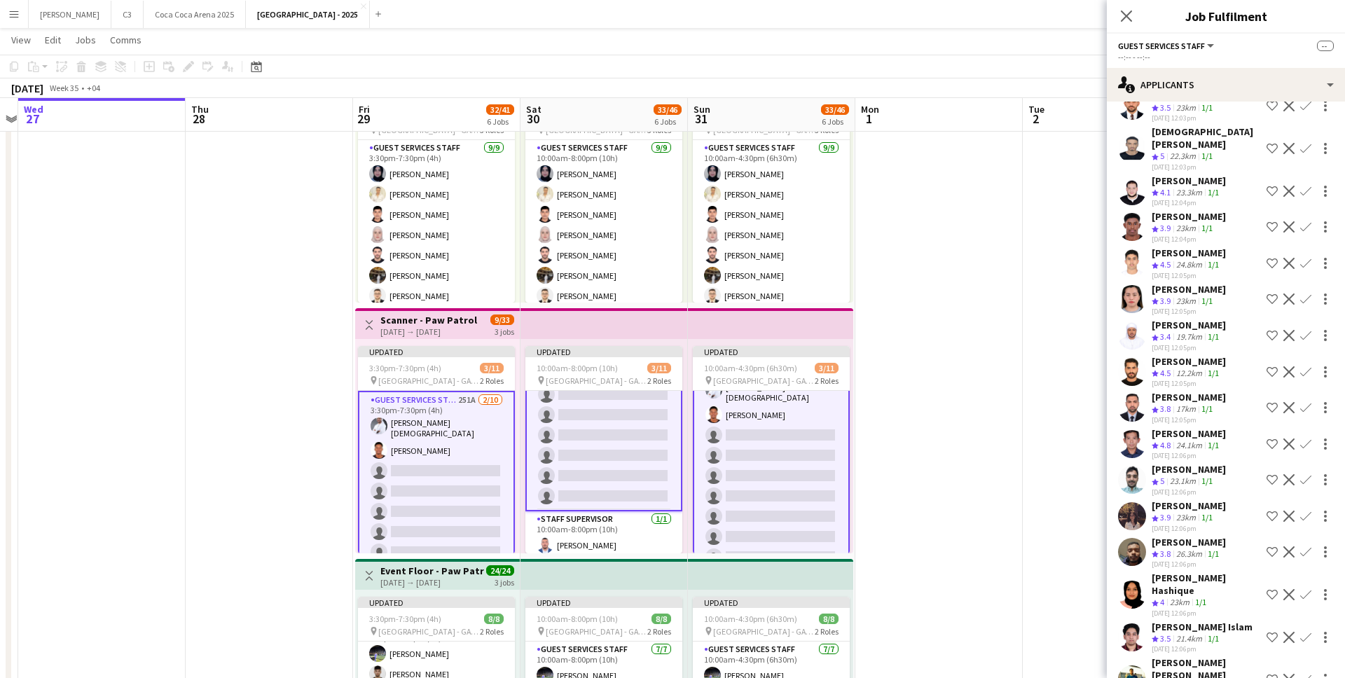
click at [1306, 402] on app-icon "Confirm" at bounding box center [1305, 407] width 11 height 11
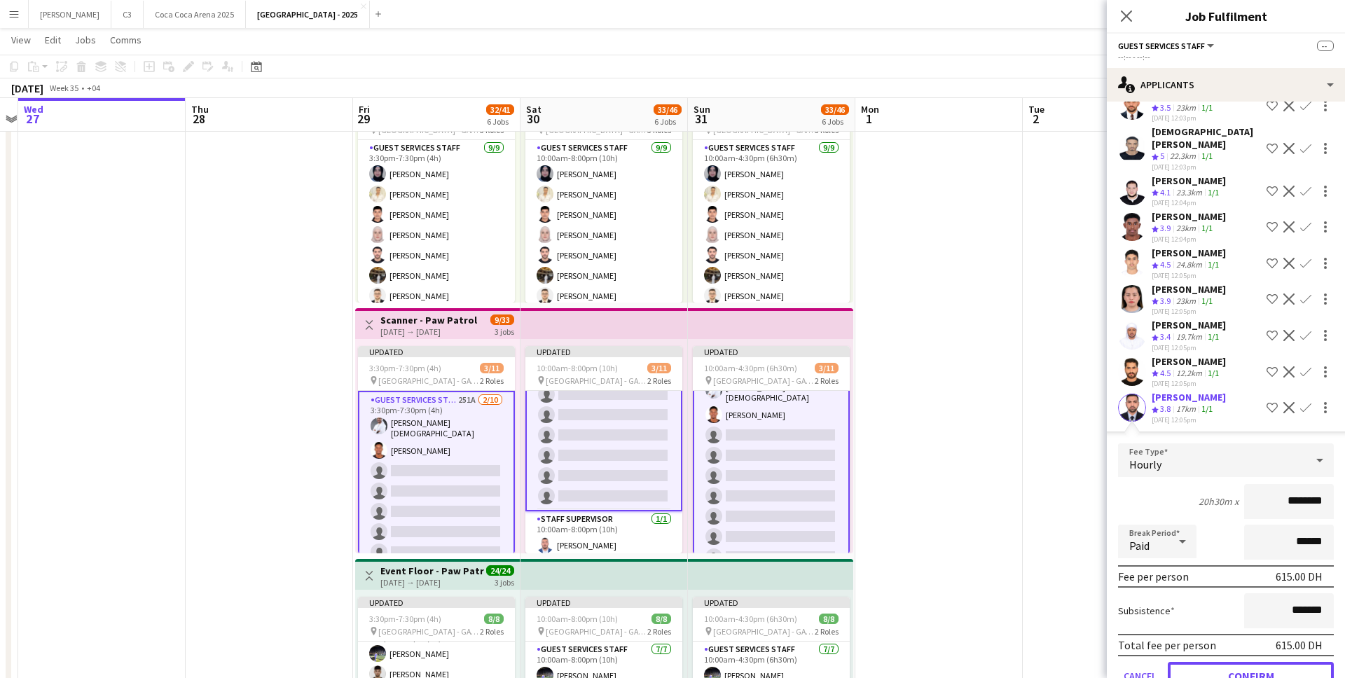
drag, startPoint x: 1214, startPoint y: 627, endPoint x: 1208, endPoint y: 385, distance: 241.7
click at [1214, 662] on button "Confirm" at bounding box center [1251, 676] width 166 height 28
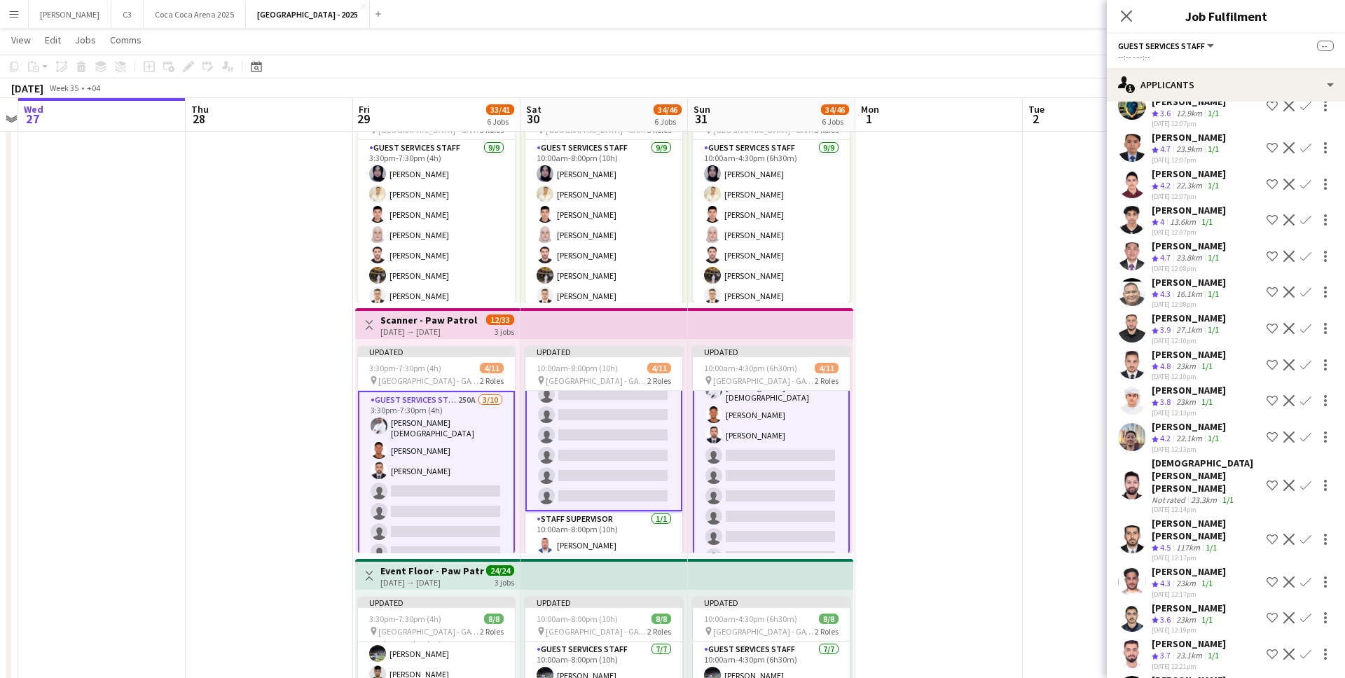
scroll to position [880, 0]
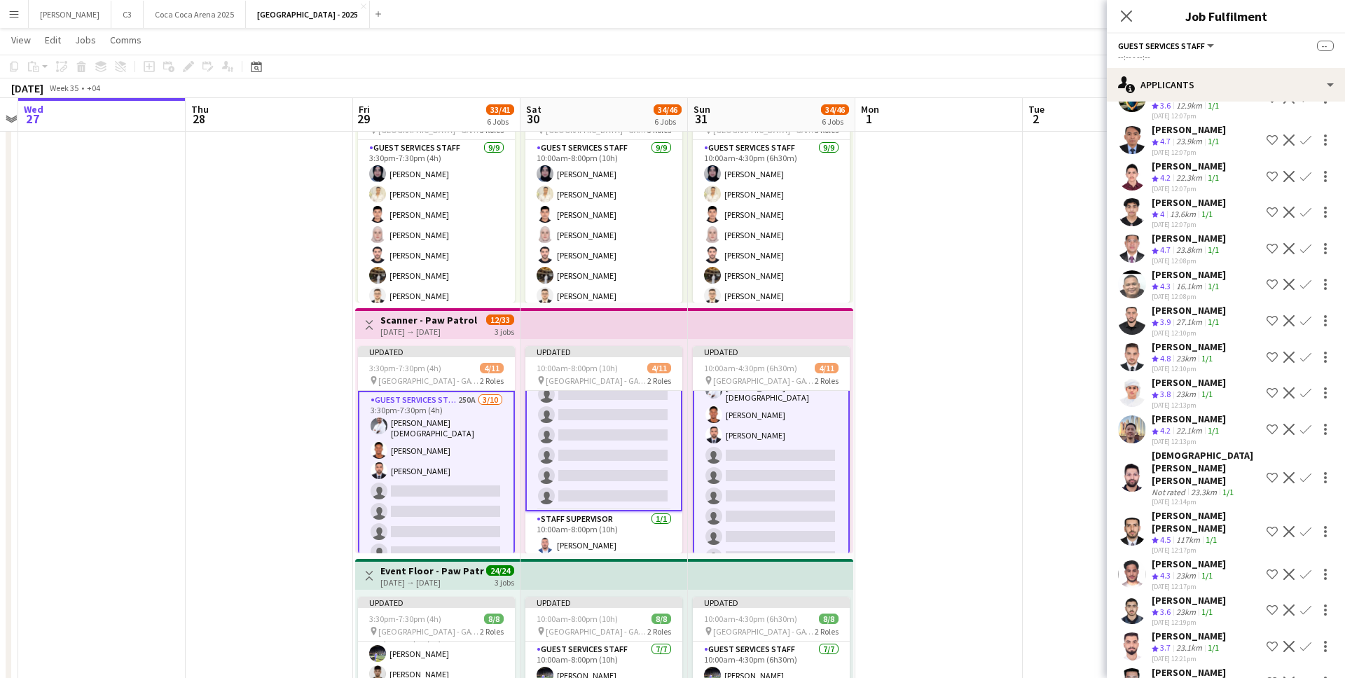
click at [1308, 526] on app-icon "Confirm" at bounding box center [1305, 531] width 11 height 11
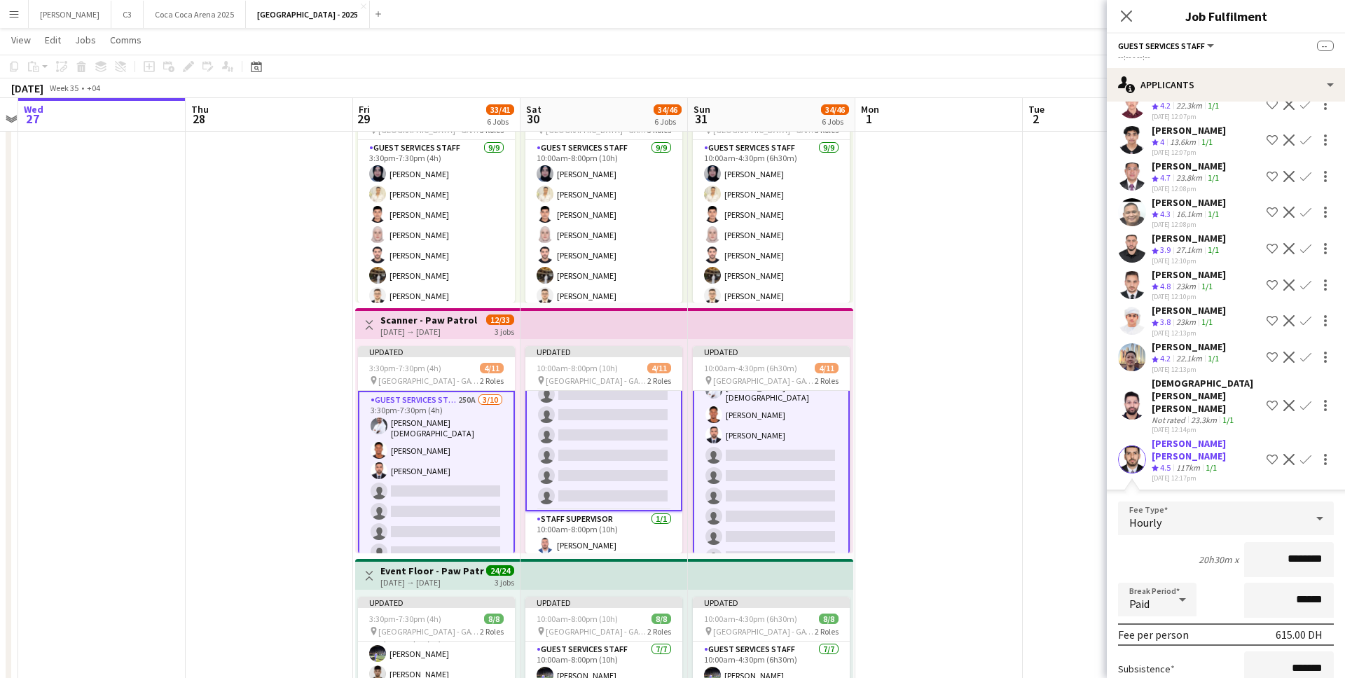
scroll to position [972, 0]
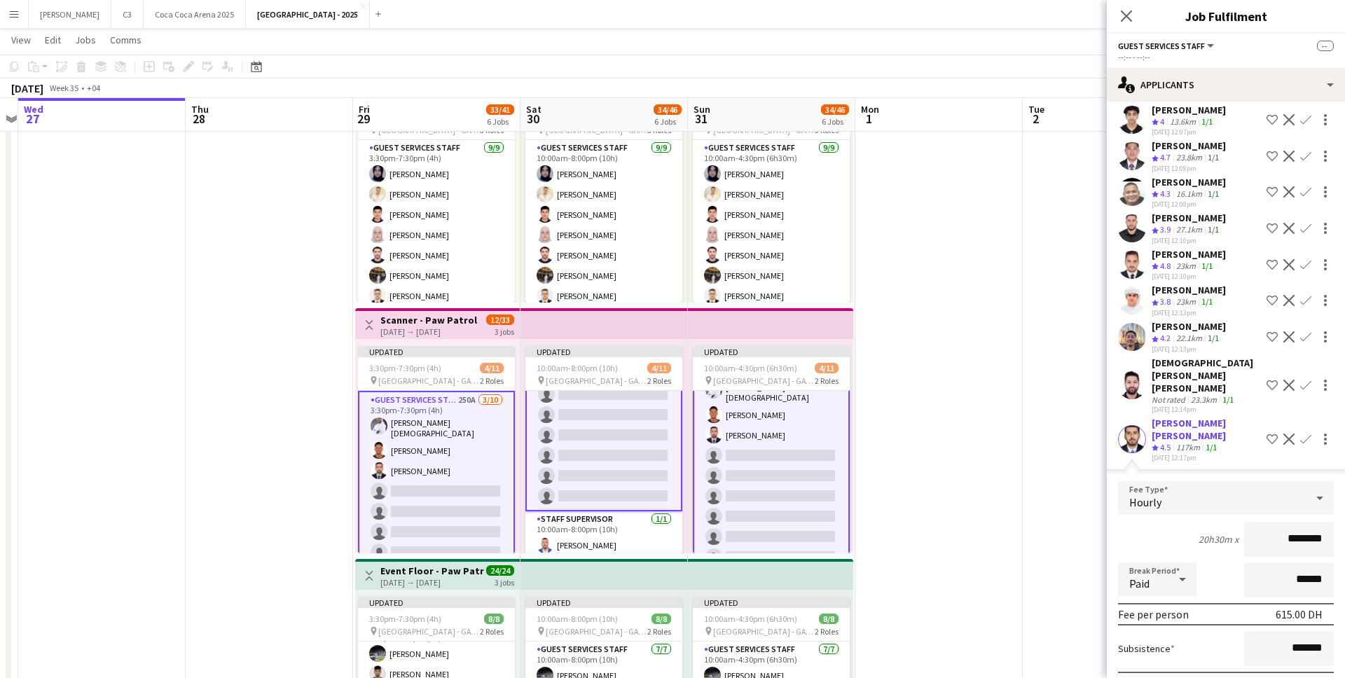
drag, startPoint x: 1212, startPoint y: 628, endPoint x: 1227, endPoint y: 453, distance: 175.8
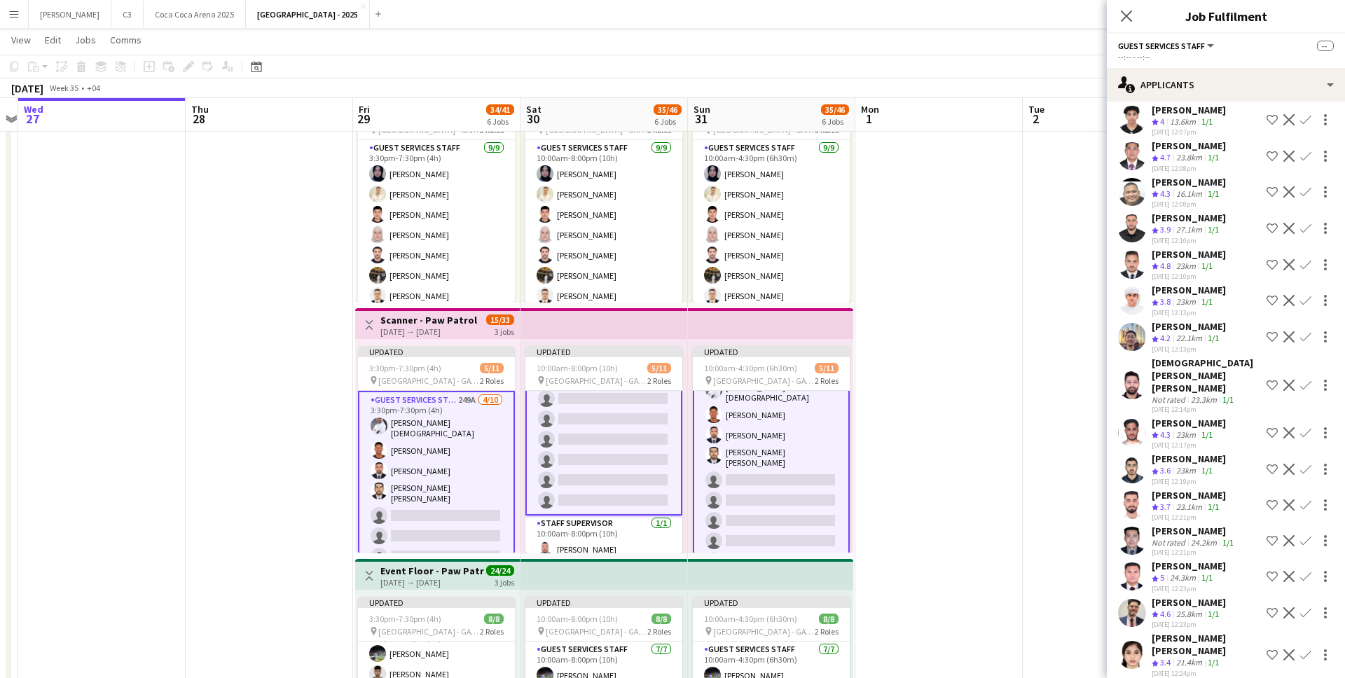
click at [1305, 427] on app-icon "Confirm" at bounding box center [1305, 432] width 11 height 11
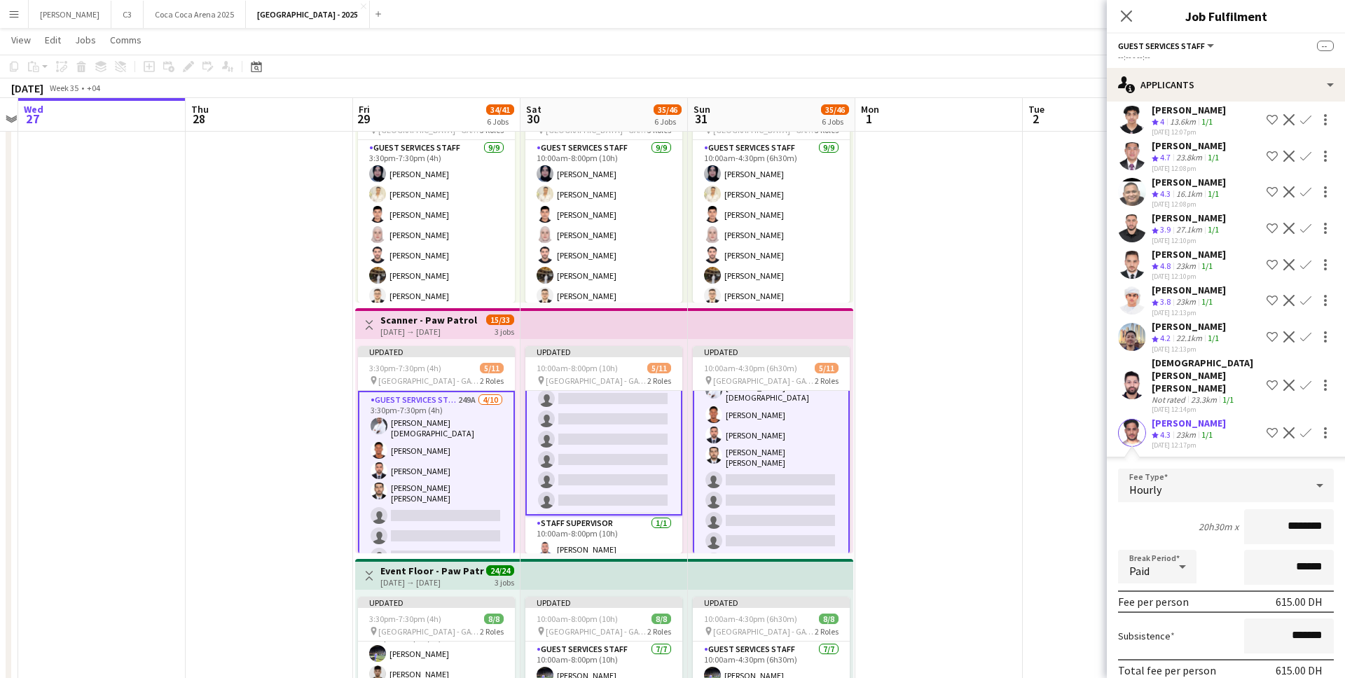
scroll to position [1015, 0]
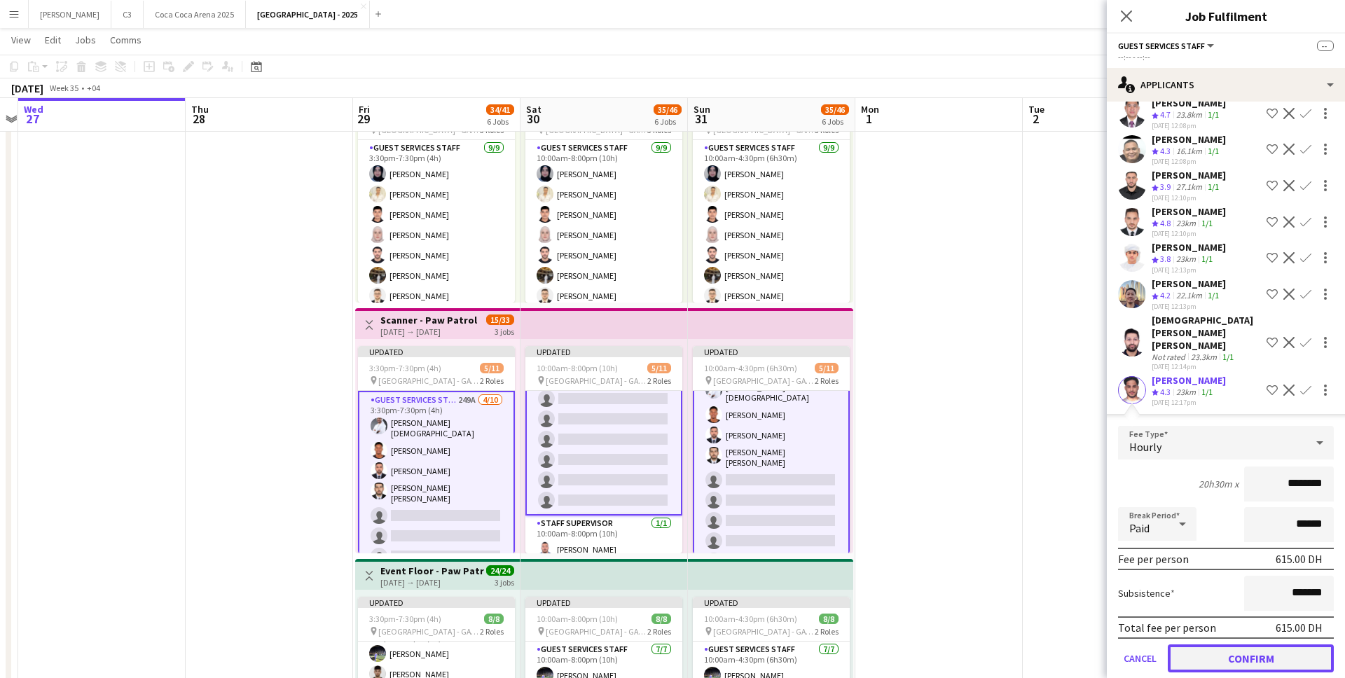
click at [1241, 644] on button "Confirm" at bounding box center [1251, 658] width 166 height 28
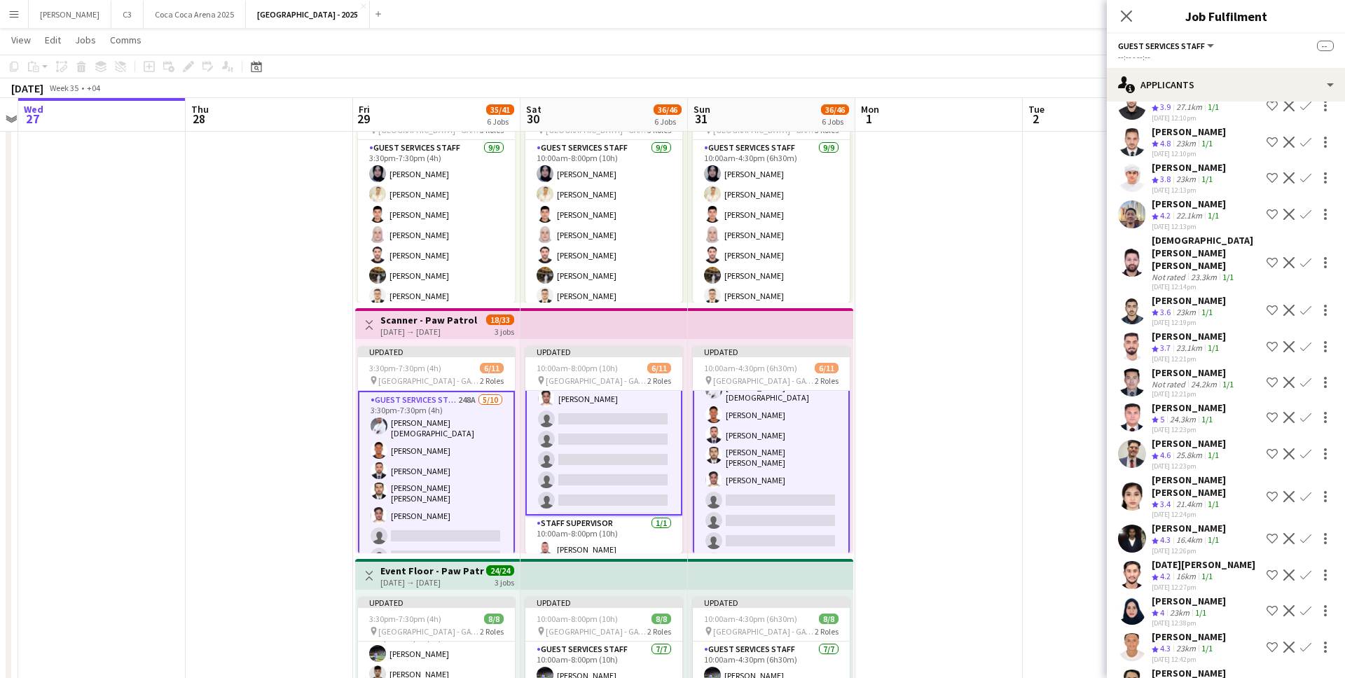
scroll to position [1112, 0]
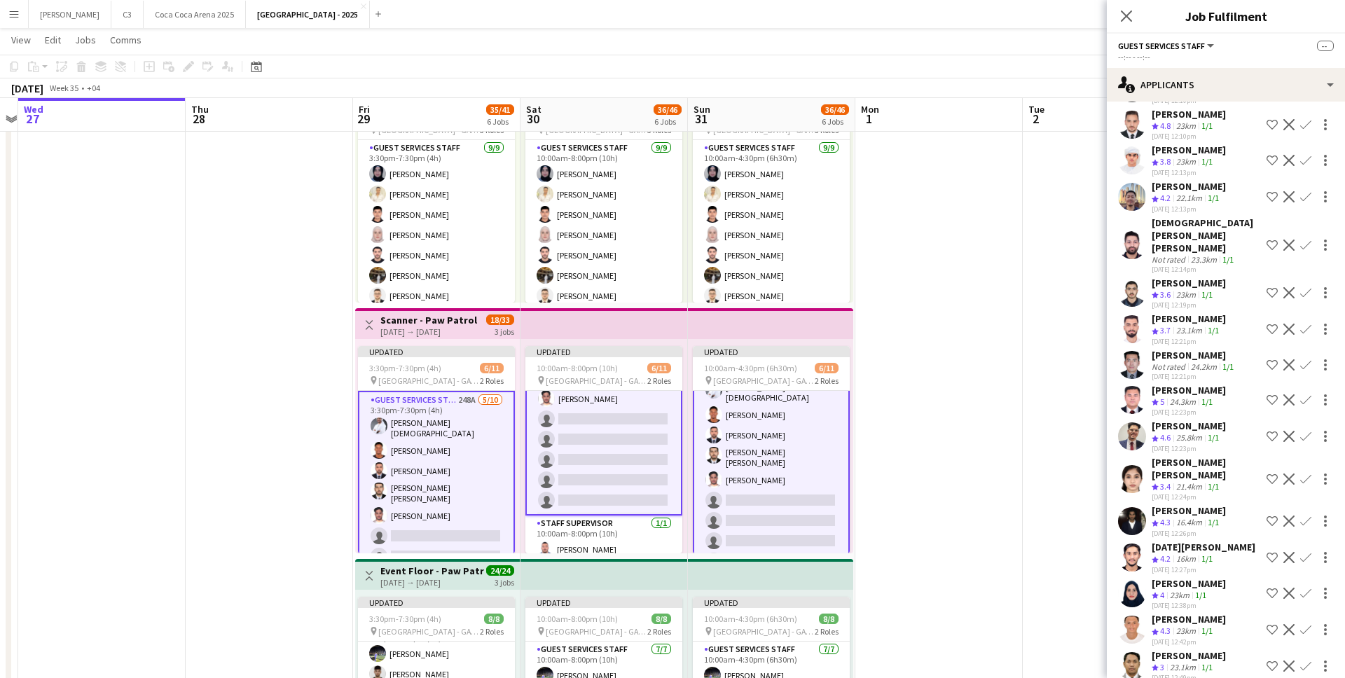
click at [1128, 422] on app-user-avatar at bounding box center [1132, 436] width 28 height 28
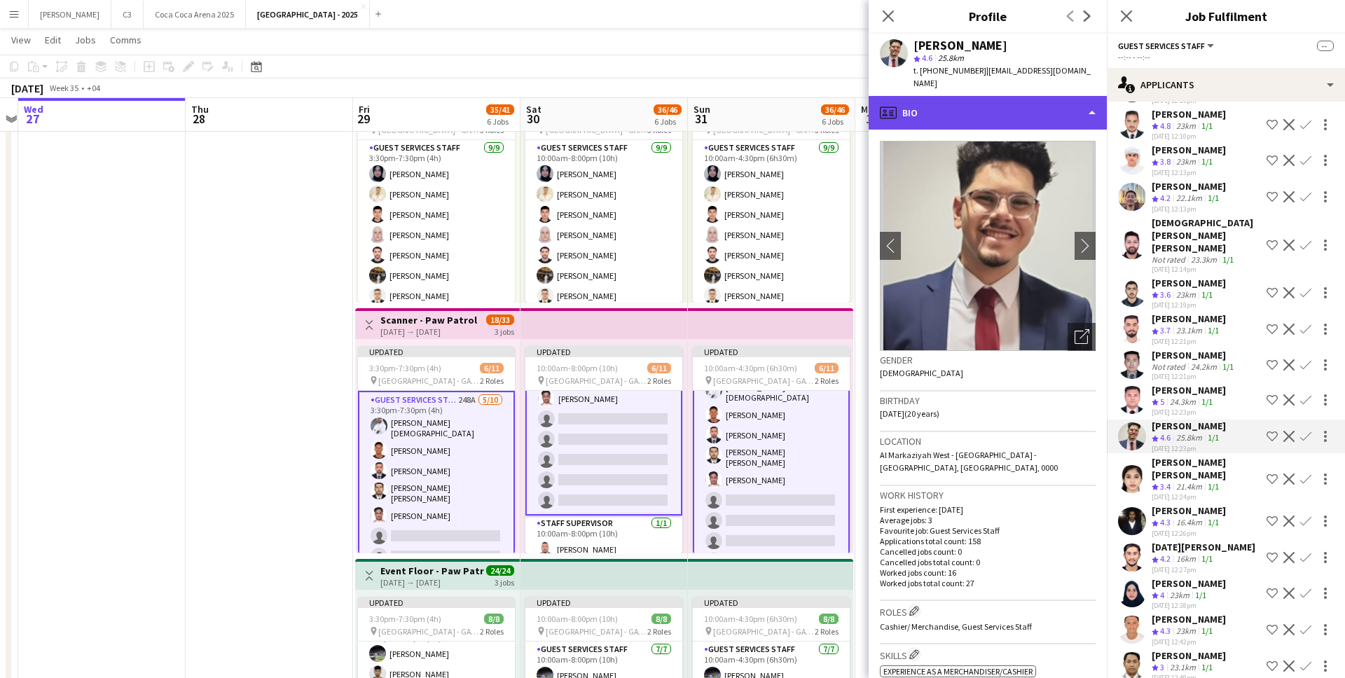
click at [1019, 102] on div "profile Bio" at bounding box center [987, 113] width 238 height 34
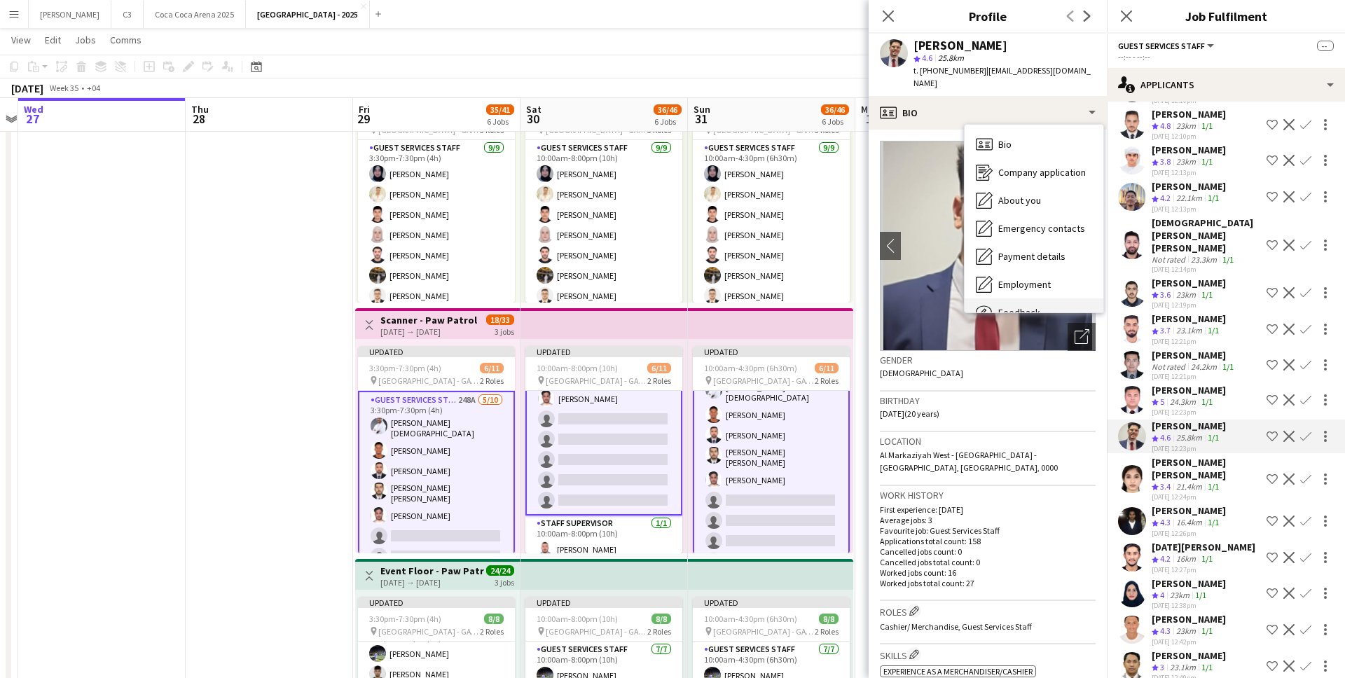
click at [1025, 308] on span "Feedback" at bounding box center [1019, 312] width 42 height 13
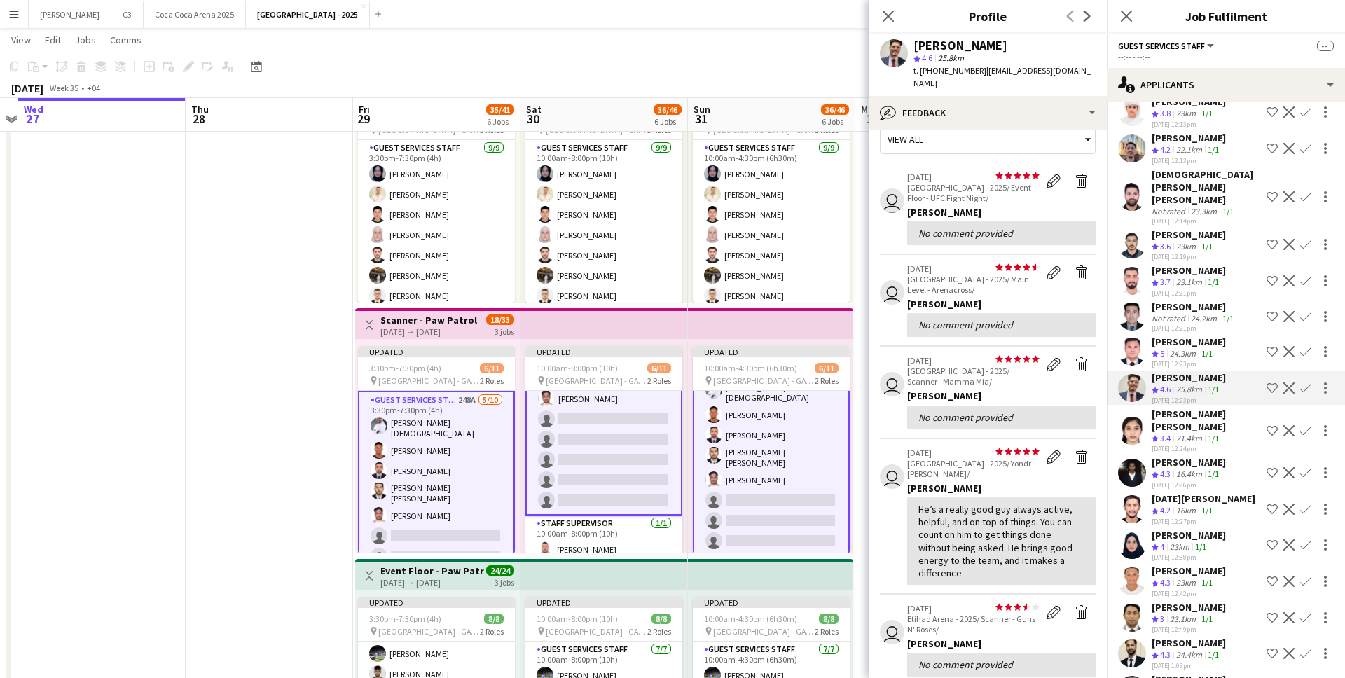
scroll to position [1162, 0]
click at [1308, 381] on app-icon "Confirm" at bounding box center [1305, 386] width 11 height 11
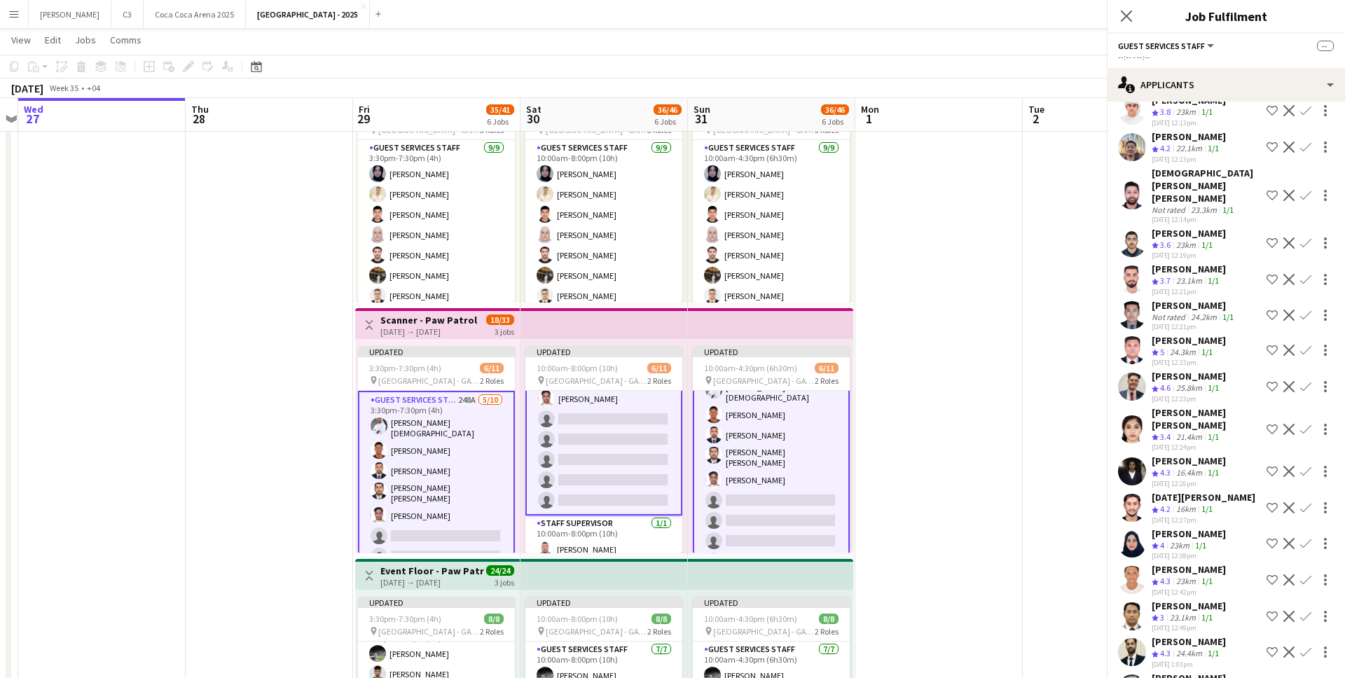
click at [1309, 381] on app-icon "Confirm" at bounding box center [1305, 386] width 11 height 11
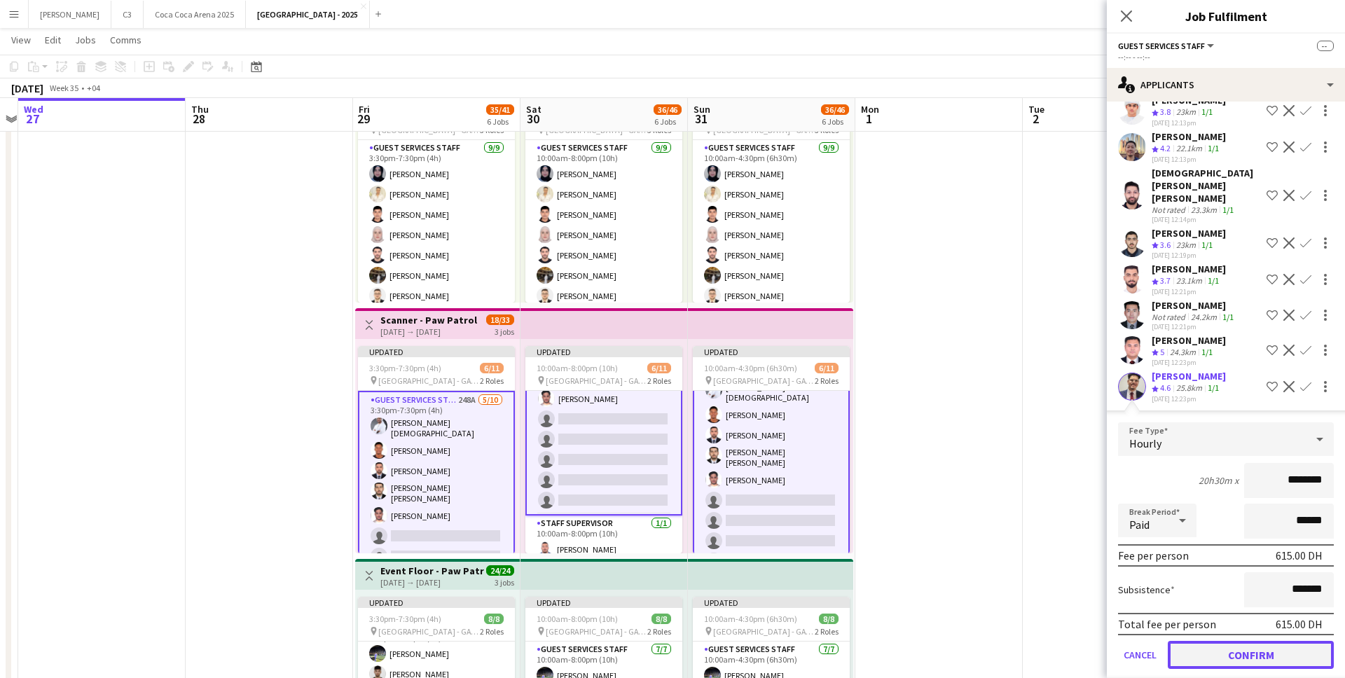
click at [1235, 641] on button "Confirm" at bounding box center [1251, 655] width 166 height 28
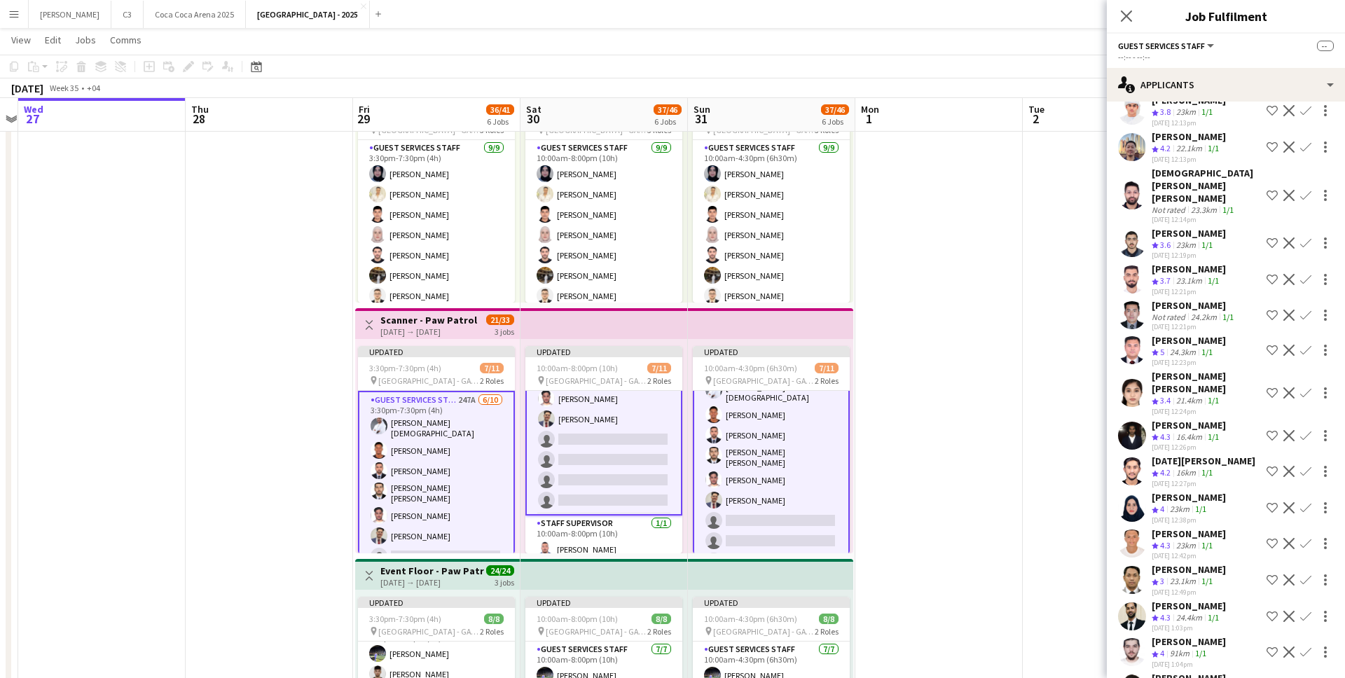
scroll to position [1297, 0]
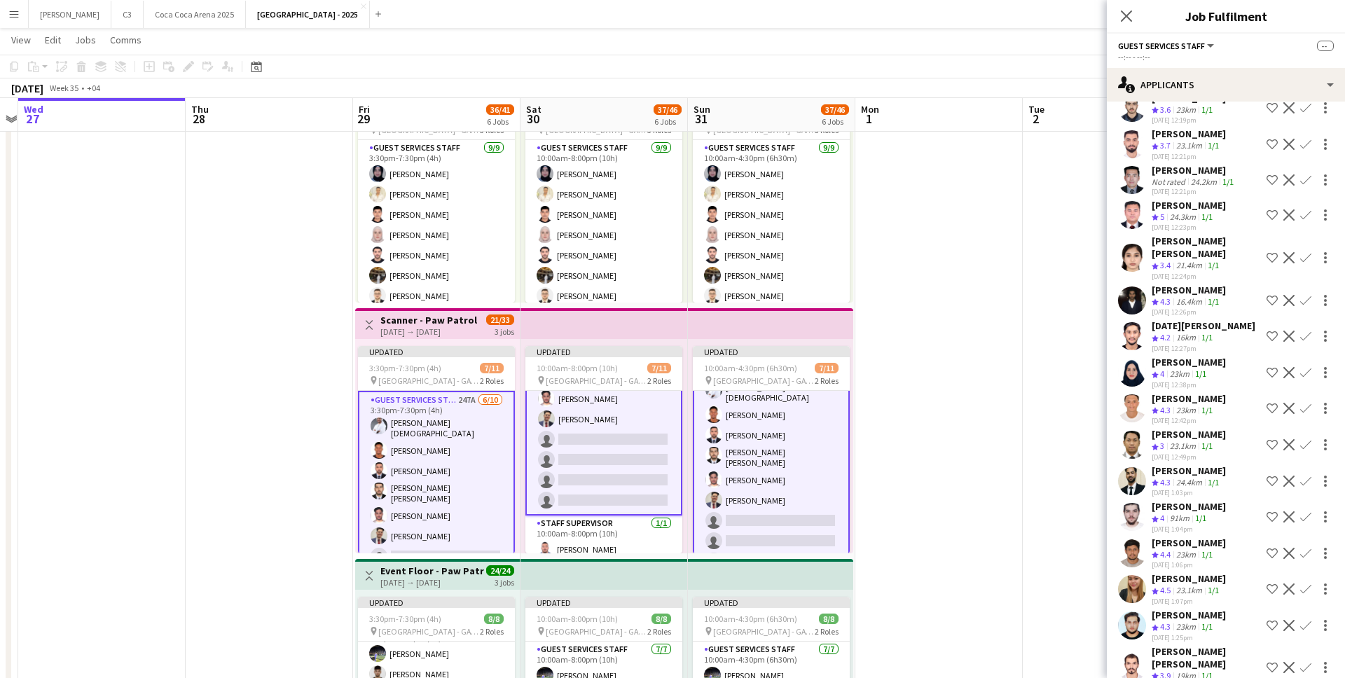
drag, startPoint x: 1131, startPoint y: 284, endPoint x: 1024, endPoint y: 300, distance: 108.4
click at [1131, 359] on app-user-avatar at bounding box center [1132, 373] width 28 height 28
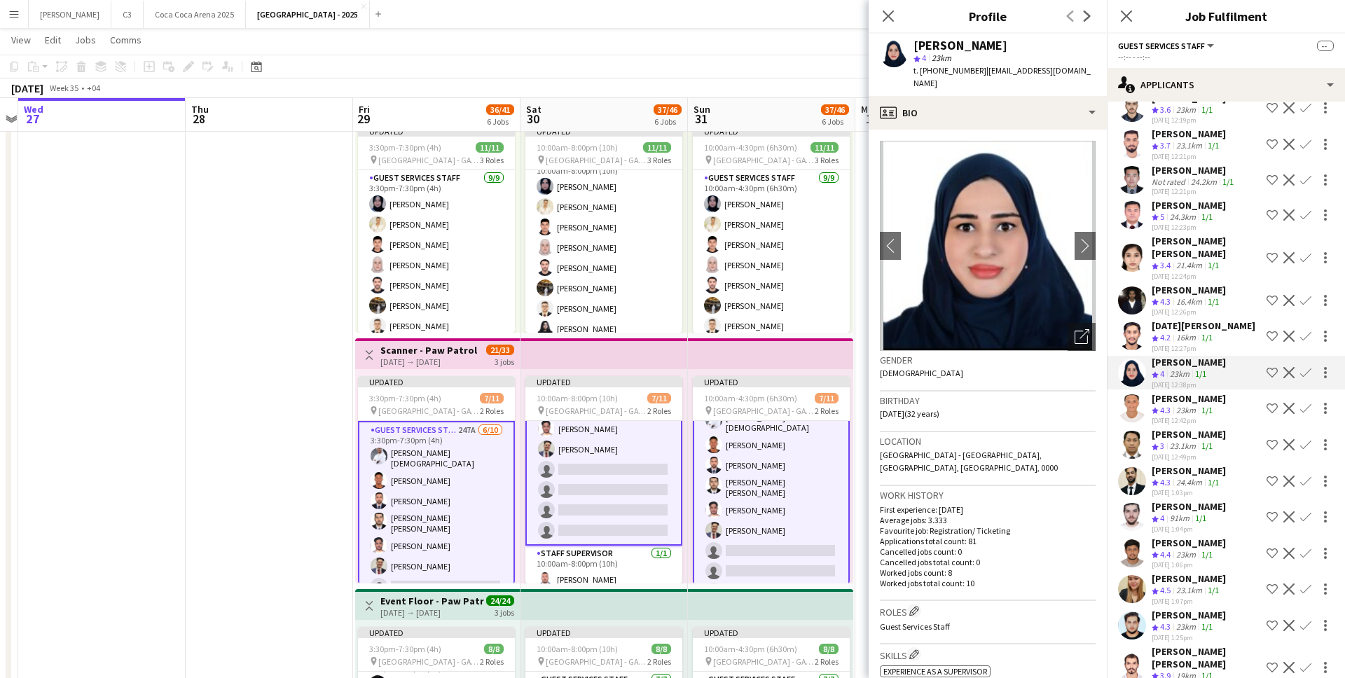
scroll to position [0, 0]
drag, startPoint x: 1072, startPoint y: 71, endPoint x: 983, endPoint y: 76, distance: 88.4
click at [984, 76] on div "Meera Abdu star 4 23km t. +9710569253289 | m_n_a_2012@live.com" at bounding box center [987, 65] width 238 height 62
copy span "m_n_a_2012@live.com"
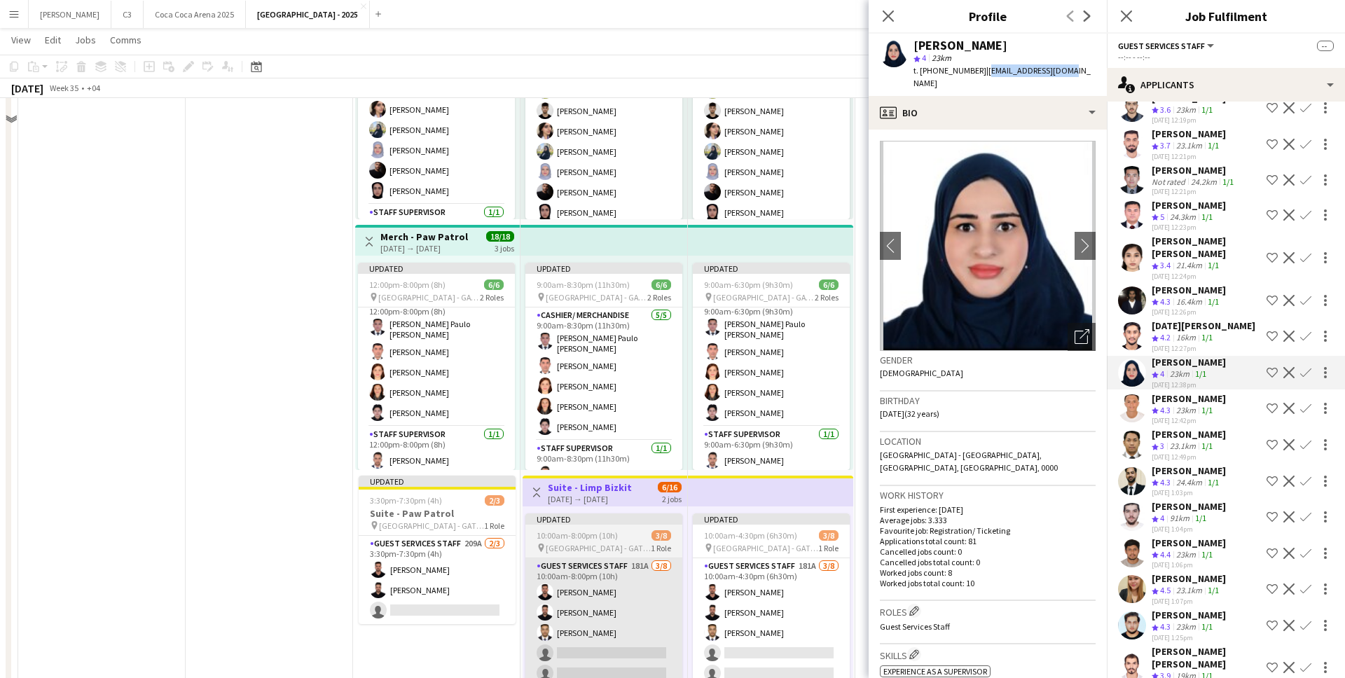
scroll to position [983, 0]
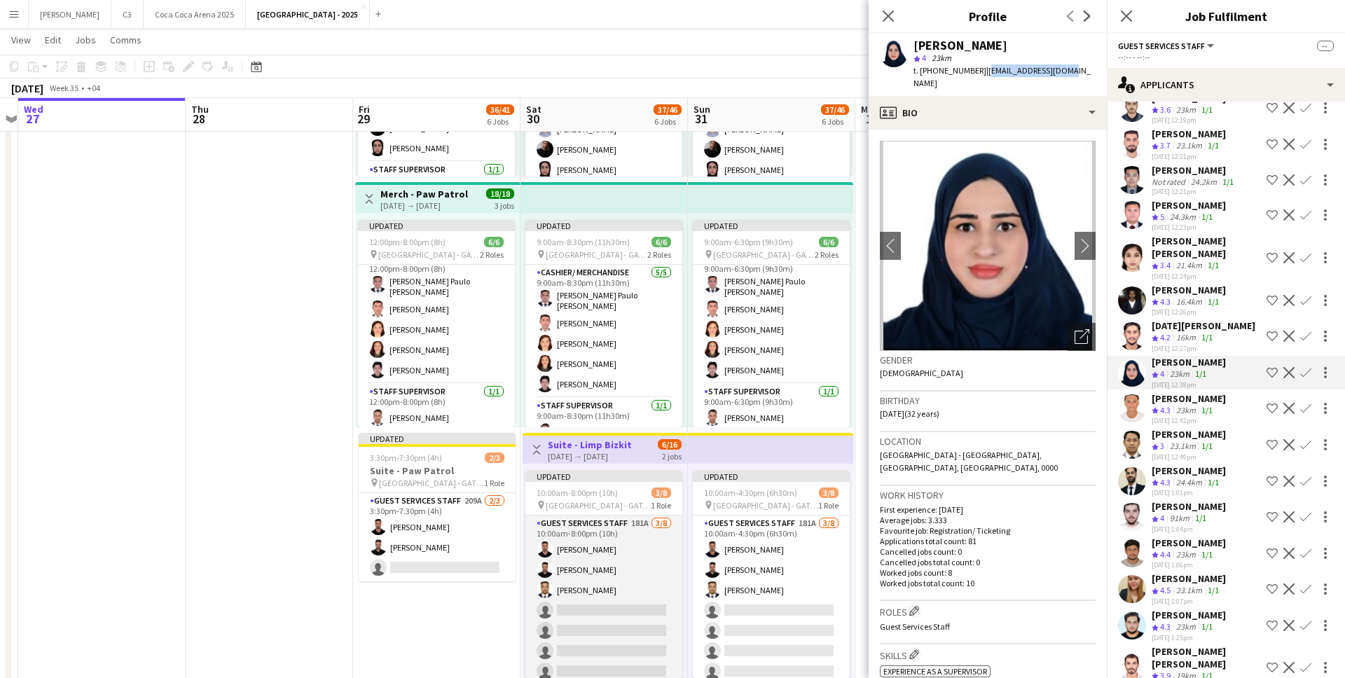
click at [618, 599] on app-card-role "Guest Services Staff 181A 3/8 10:00am-8:00pm (10h) Mohammed Hassouna Ibrahim Ha…" at bounding box center [603, 610] width 157 height 190
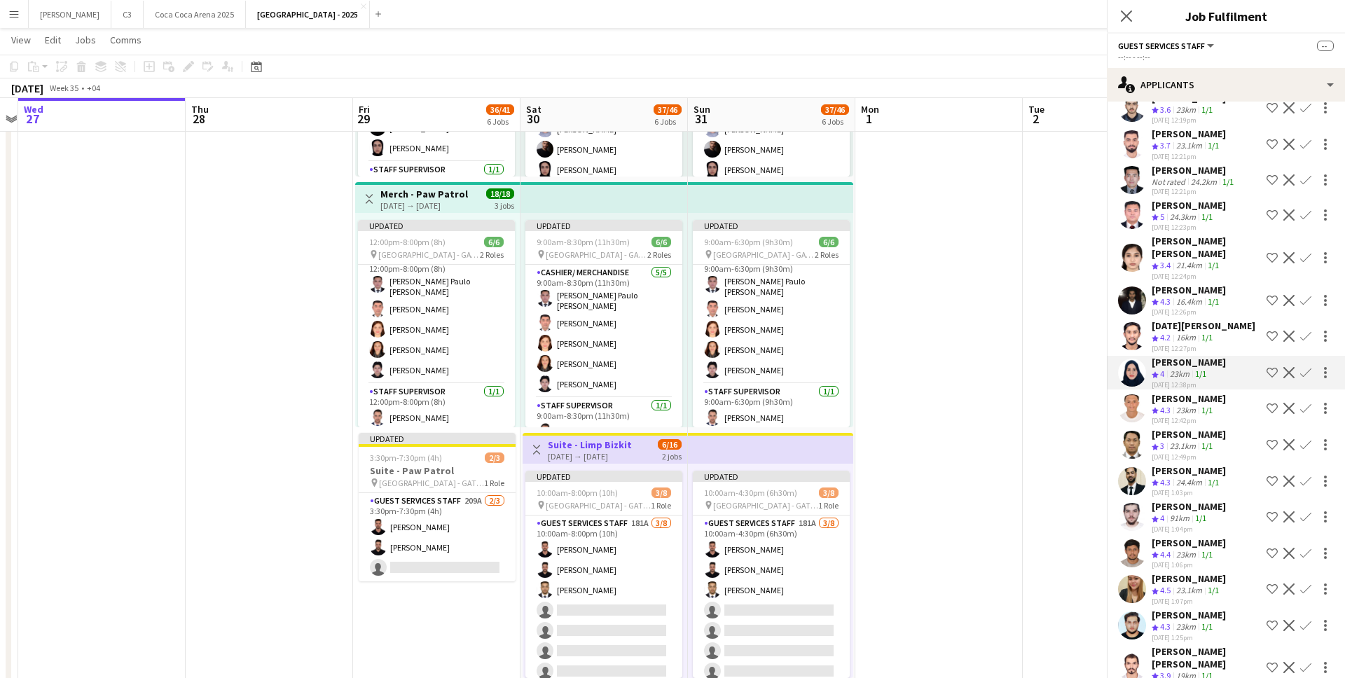
scroll to position [0, 0]
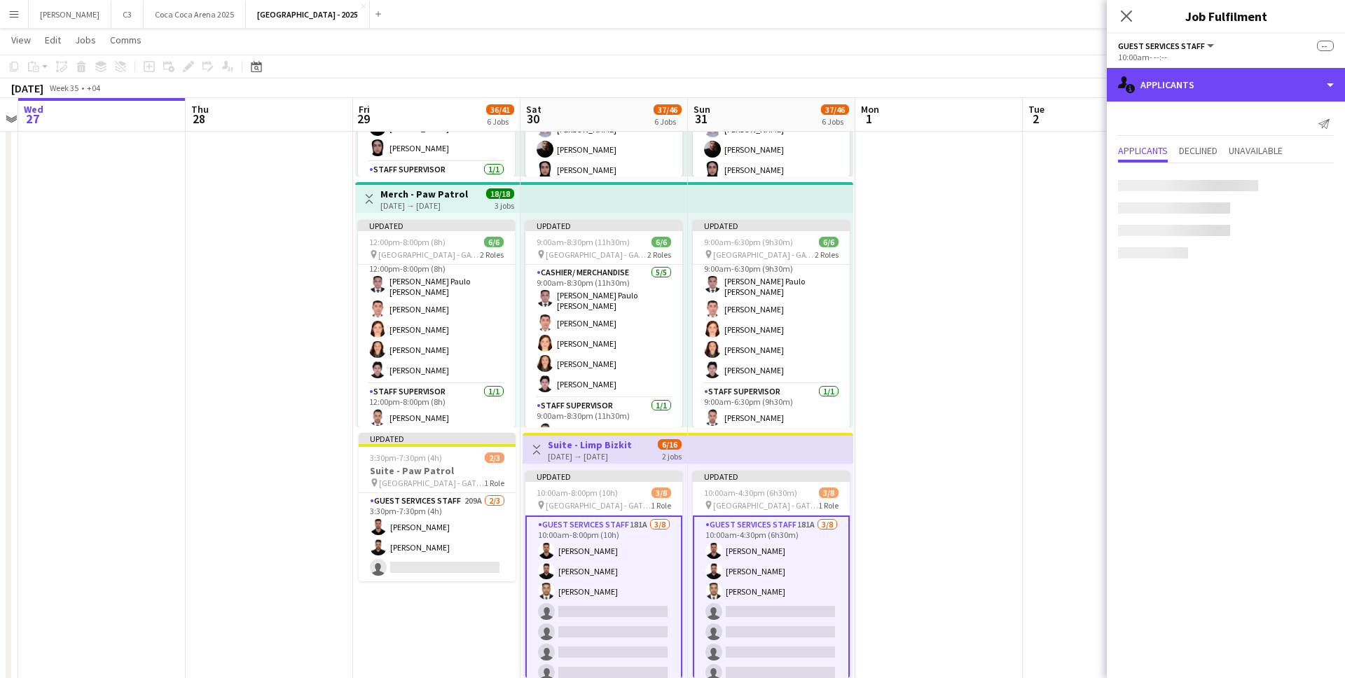
click at [1201, 81] on div "single-neutral-actions-information Applicants" at bounding box center [1226, 85] width 238 height 34
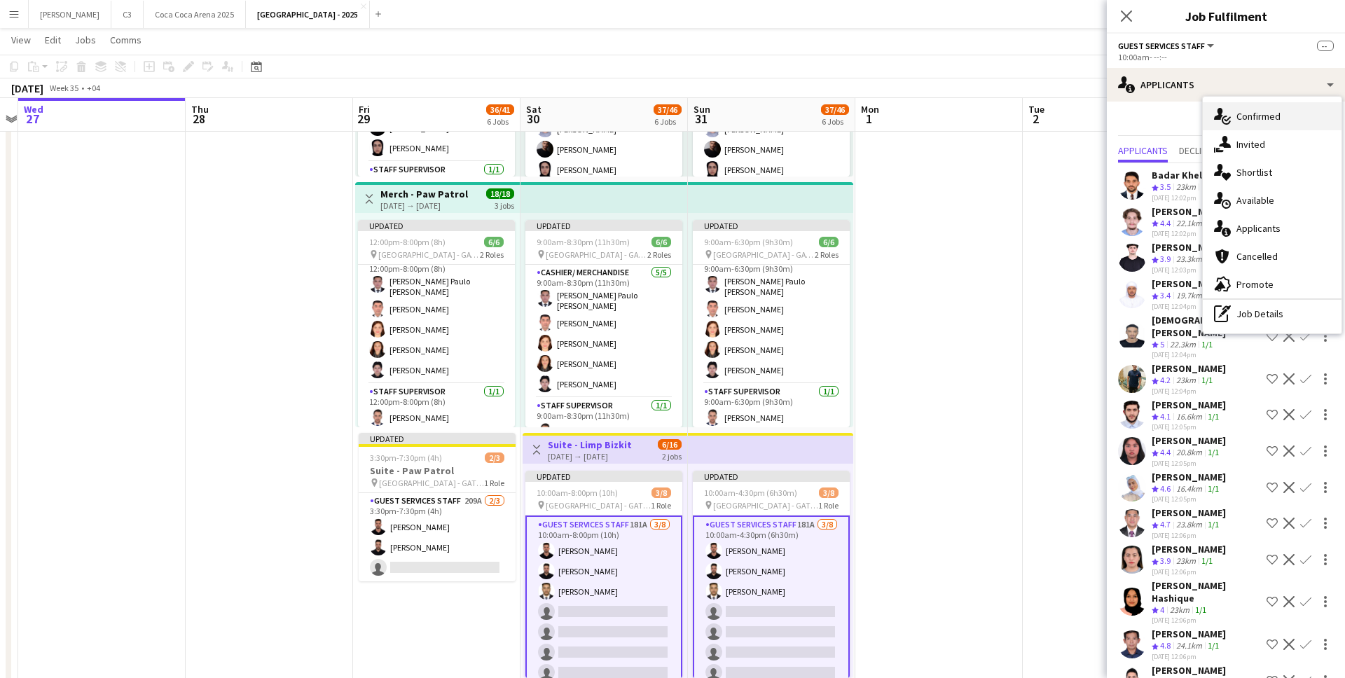
click at [1254, 111] on div "single-neutral-actions-check-2 Confirmed" at bounding box center [1272, 116] width 139 height 28
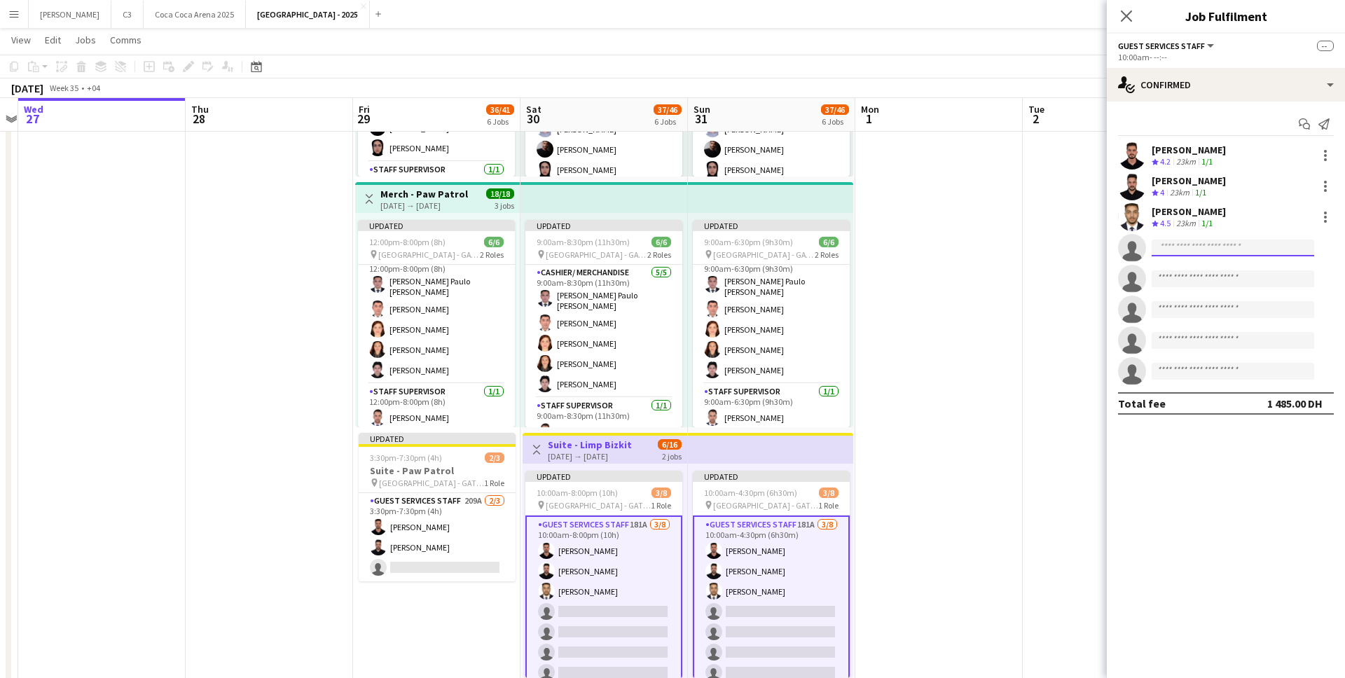
click at [1189, 251] on input at bounding box center [1232, 248] width 162 height 17
paste input "**********"
type input "**********"
click at [1202, 275] on span "m_n_a_2012@live.com" at bounding box center [1233, 279] width 140 height 11
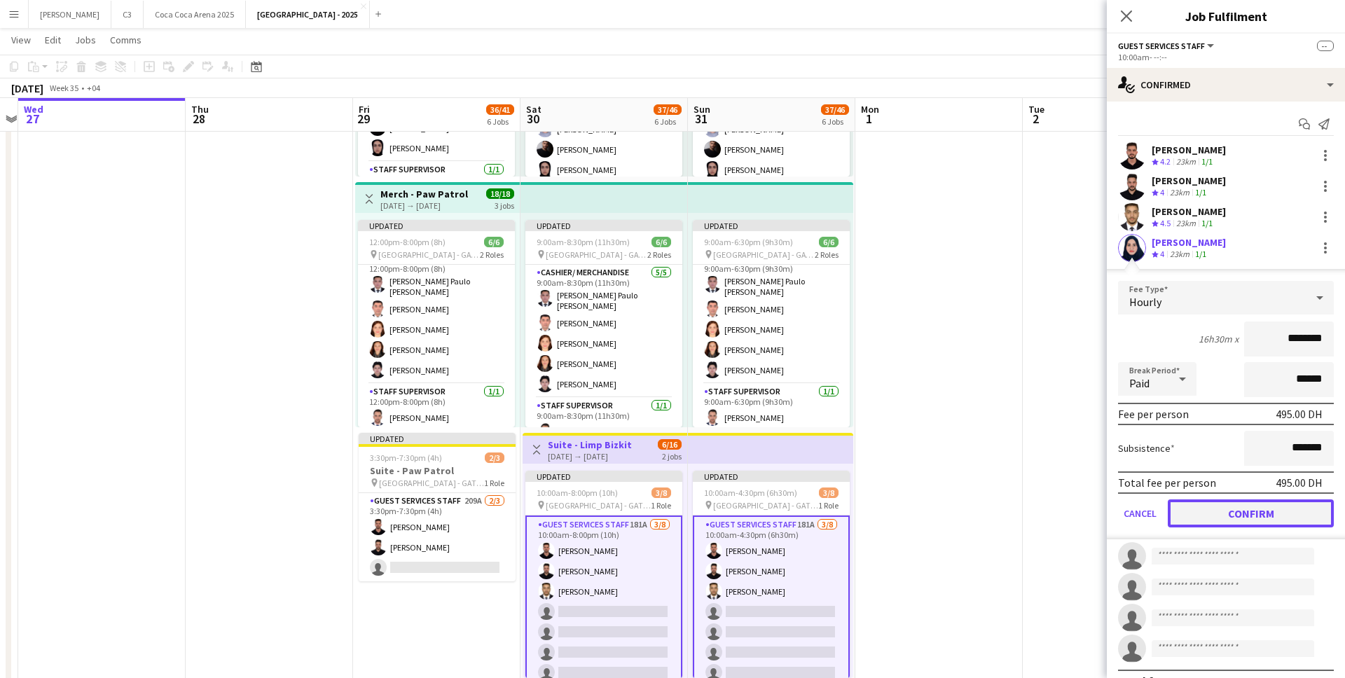
click at [1222, 510] on button "Confirm" at bounding box center [1251, 513] width 166 height 28
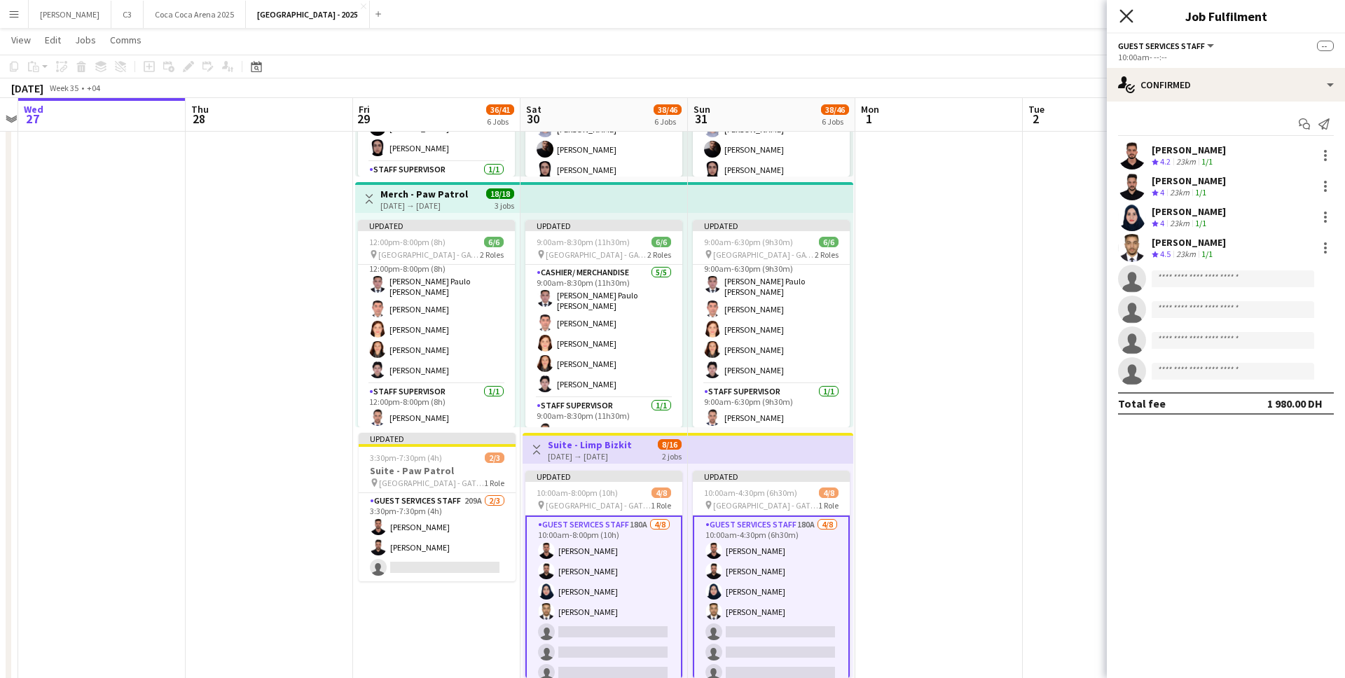
click at [1129, 17] on icon "Close pop-in" at bounding box center [1125, 15] width 13 height 13
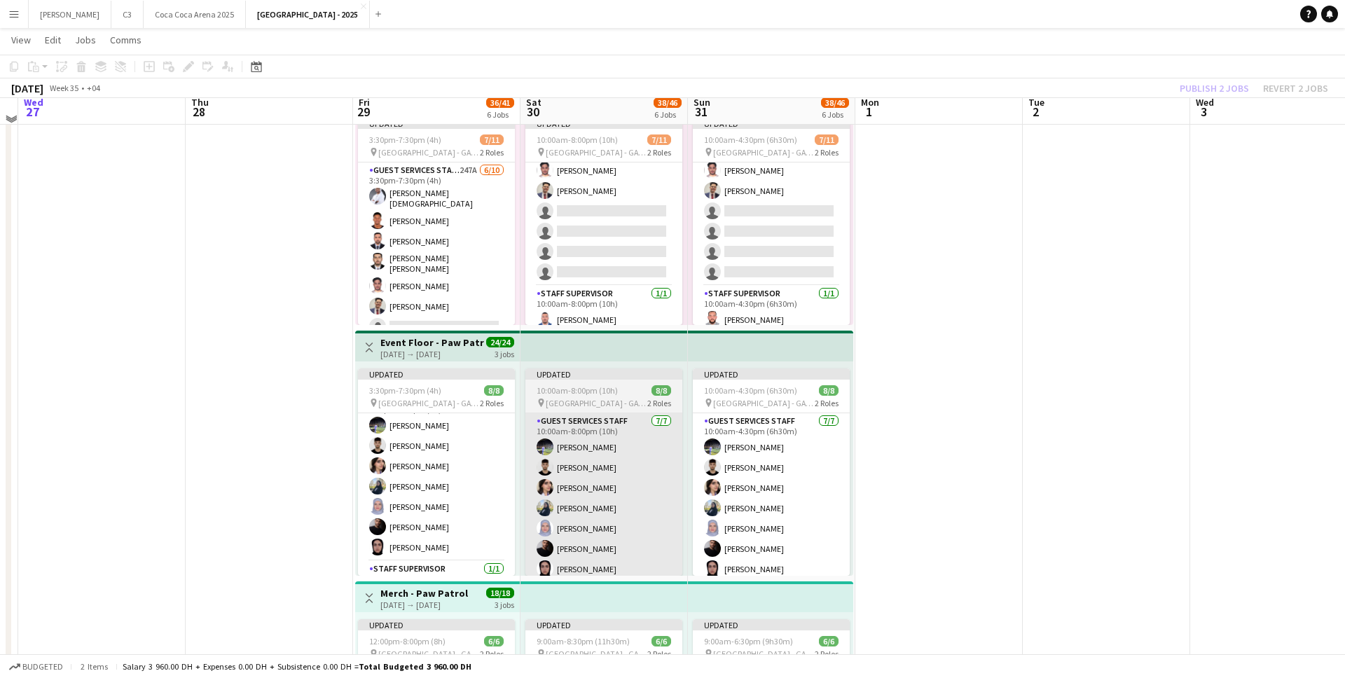
scroll to position [544, 0]
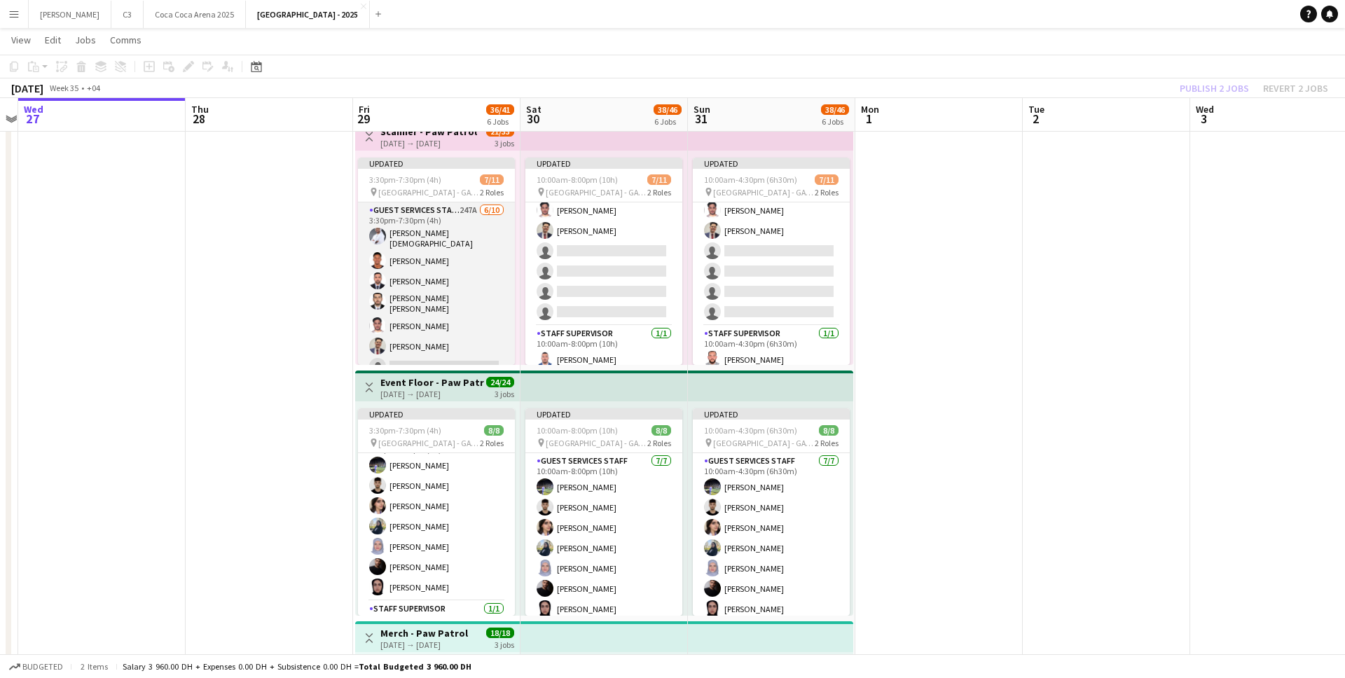
click at [468, 285] on app-card-role "Guest Services Staff 247A 6/10 3:30pm-7:30pm (4h) Khalil rehman Muhammad Mohame…" at bounding box center [436, 321] width 157 height 239
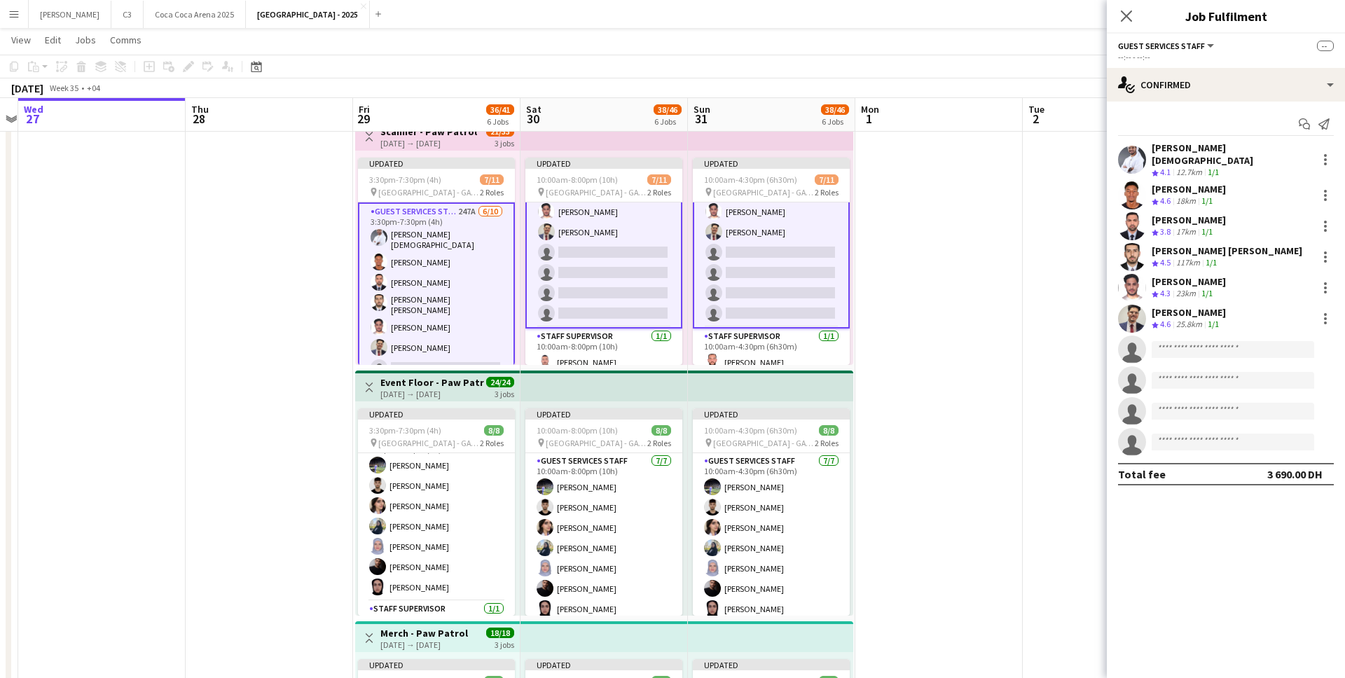
scroll to position [118, 0]
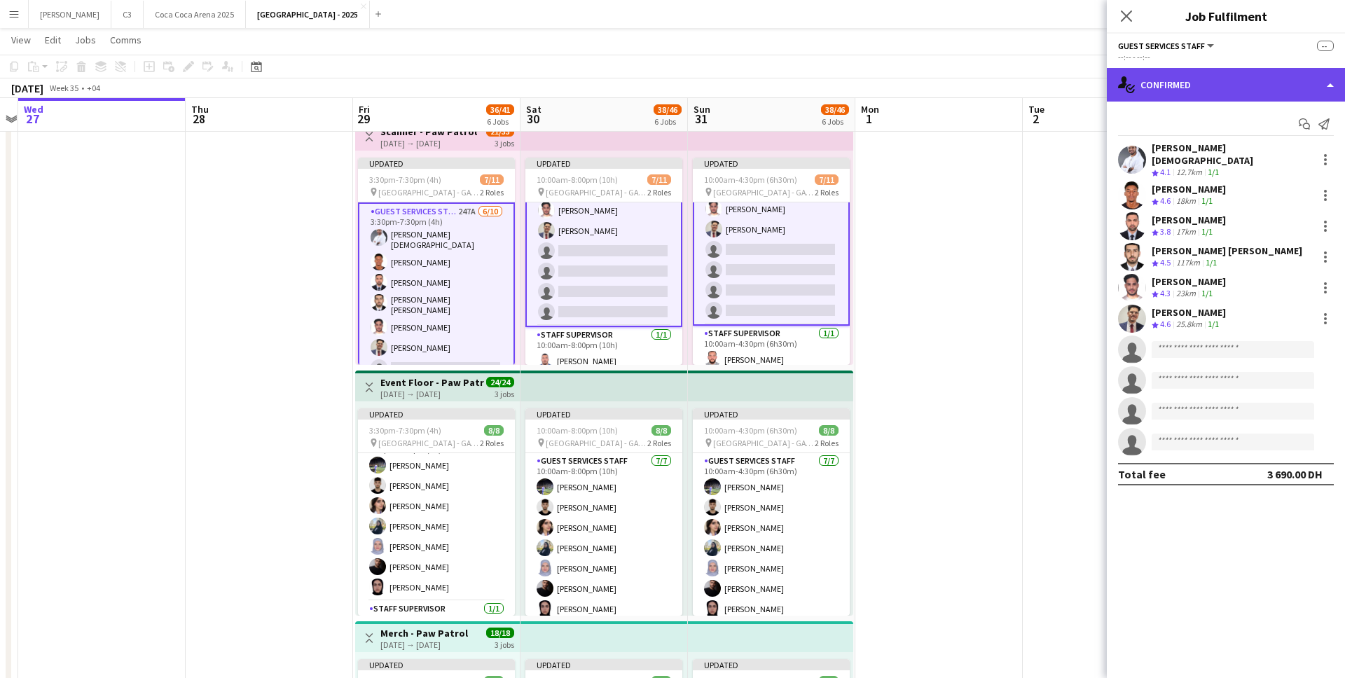
click at [1236, 90] on div "single-neutral-actions-check-2 Confirmed" at bounding box center [1226, 85] width 238 height 34
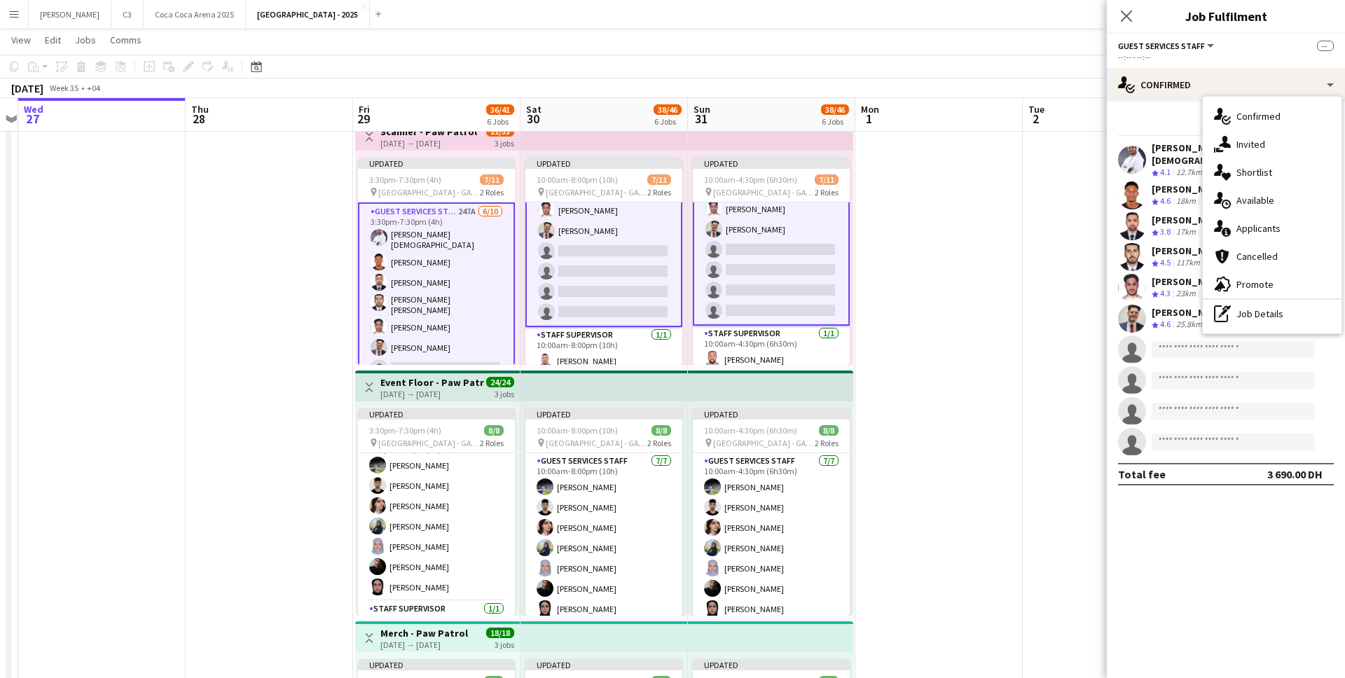
drag, startPoint x: 1261, startPoint y: 226, endPoint x: 1272, endPoint y: 226, distance: 11.2
click at [1261, 226] on div "single-neutral-actions-information Applicants" at bounding box center [1272, 228] width 139 height 28
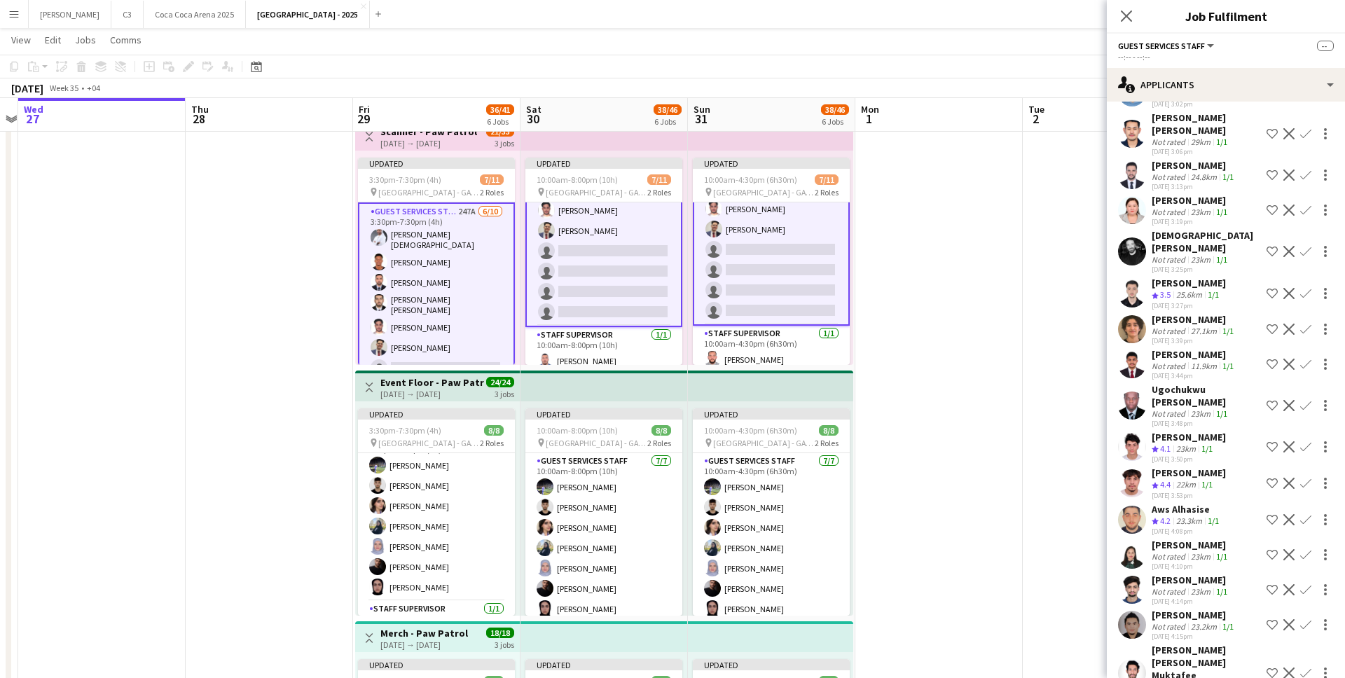
scroll to position [2544, 0]
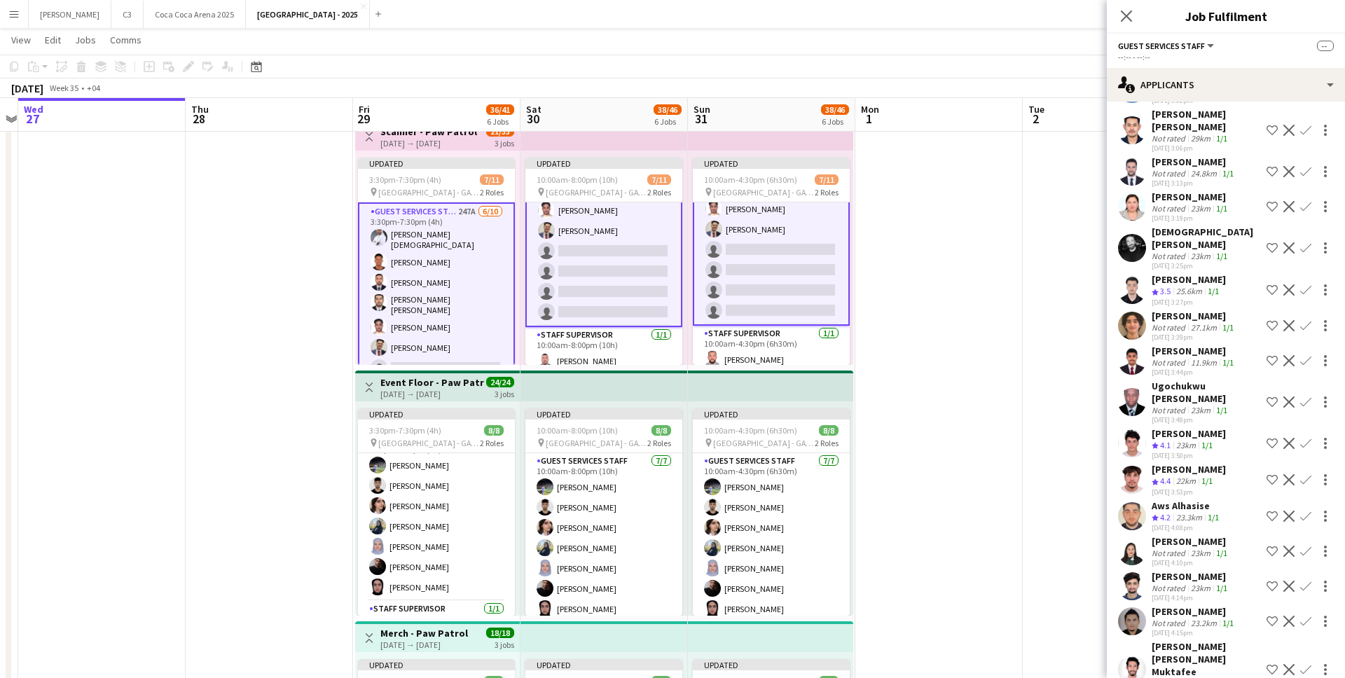
click at [1310, 474] on app-icon "Confirm" at bounding box center [1305, 479] width 11 height 11
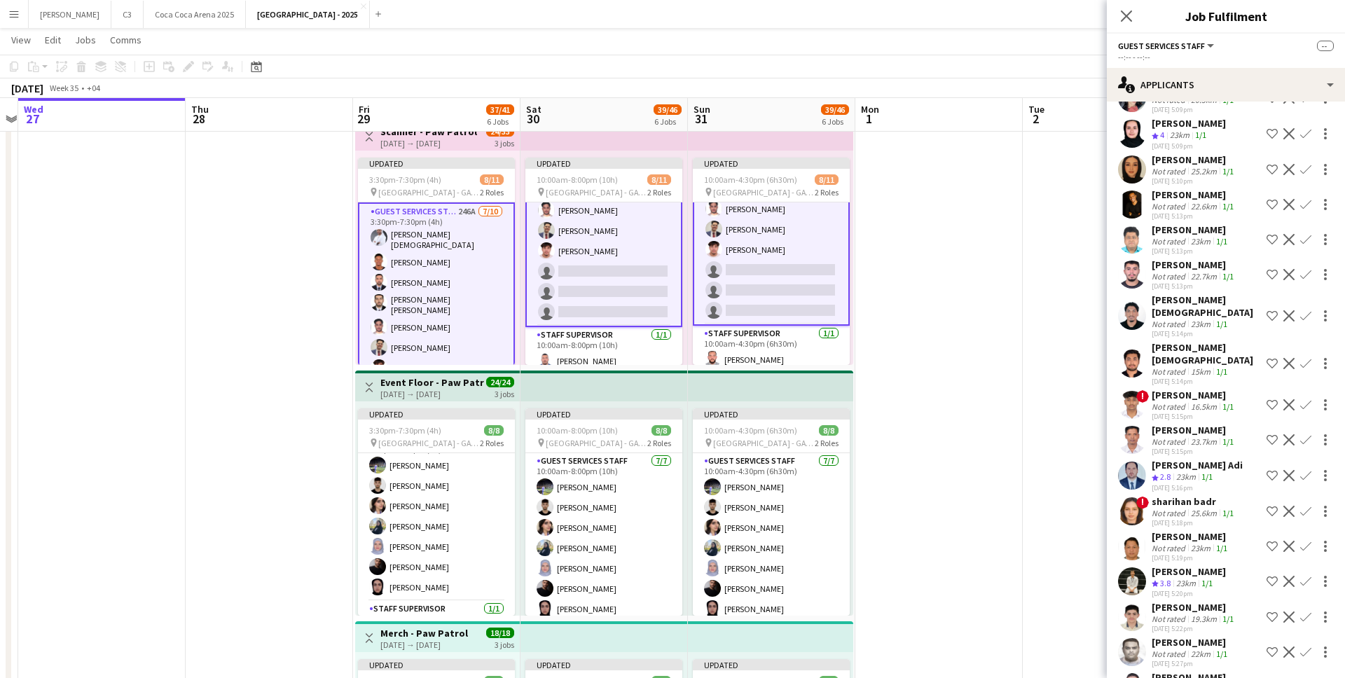
scroll to position [7605, 0]
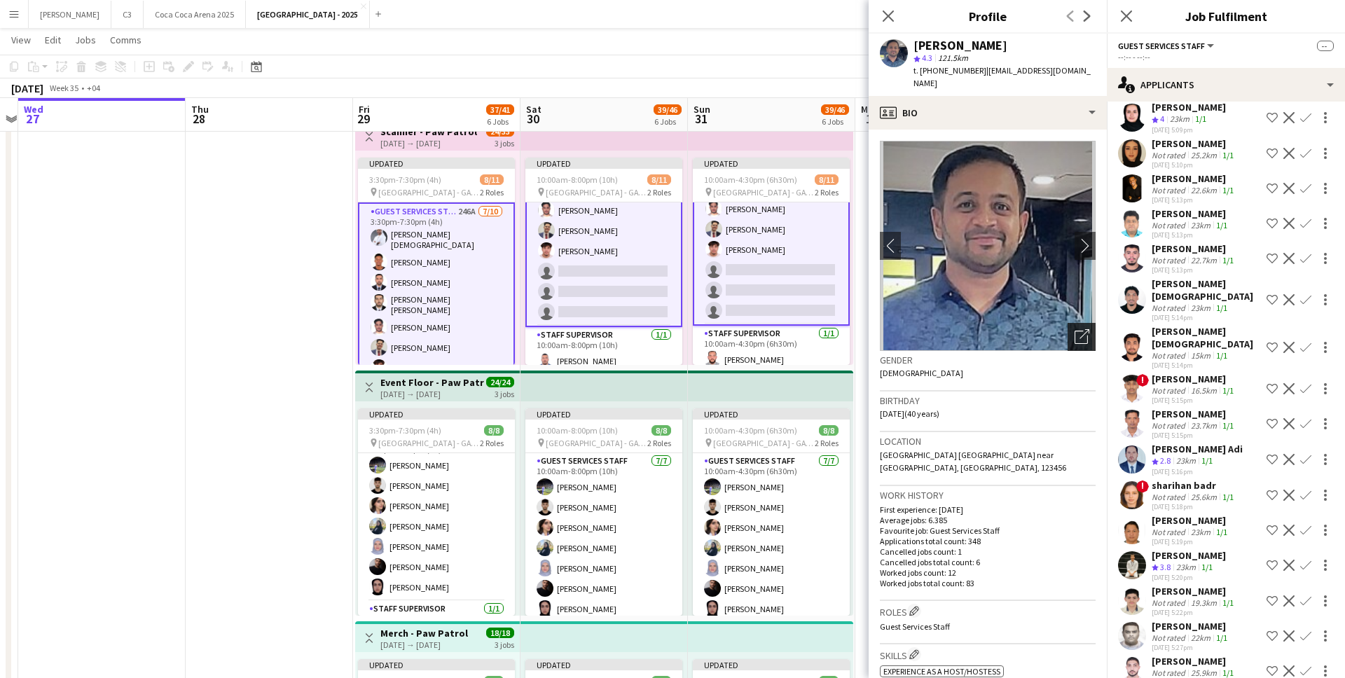
click at [1076, 329] on icon "Open photos pop-in" at bounding box center [1081, 336] width 15 height 15
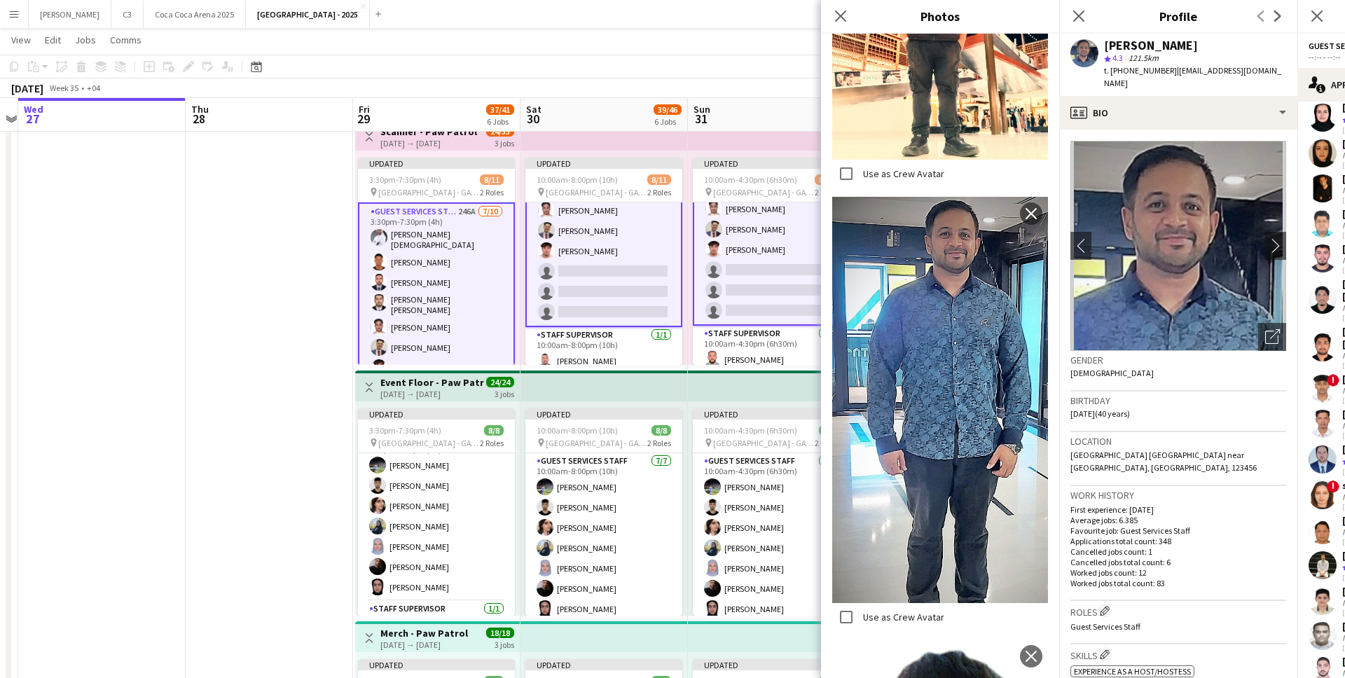
scroll to position [387, 0]
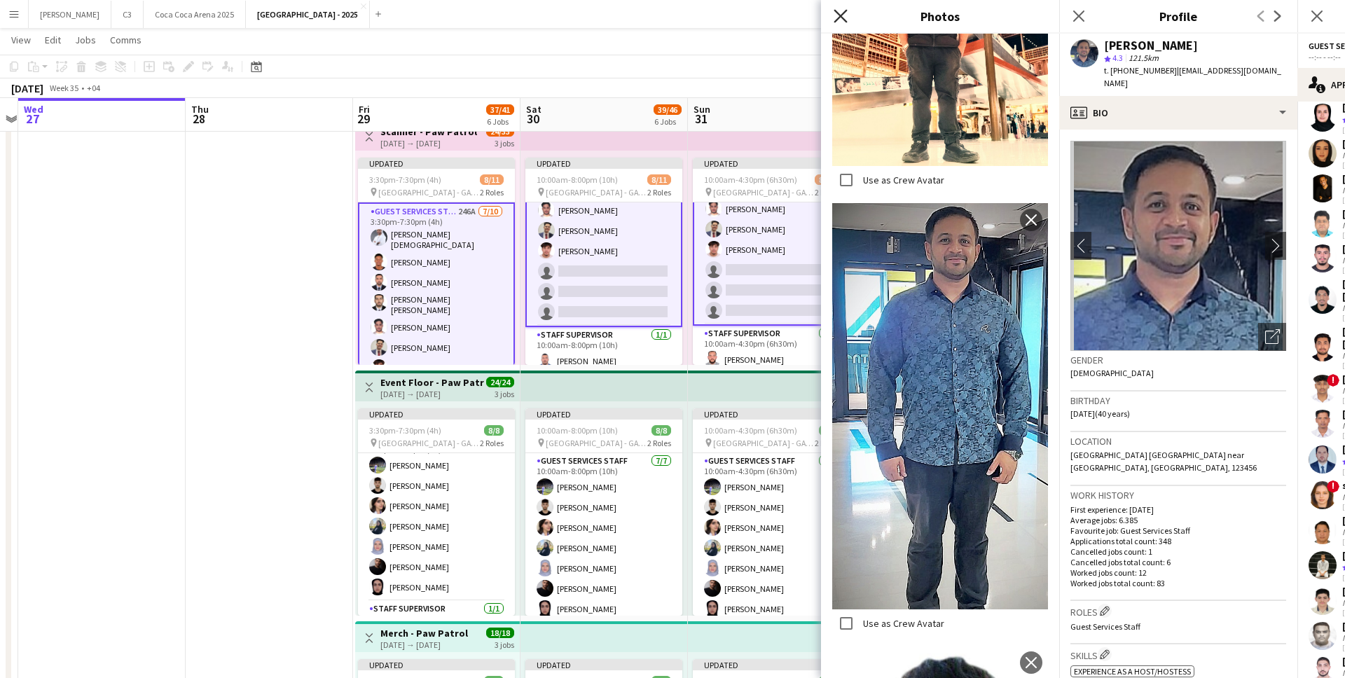
click at [843, 20] on icon "Close pop-in" at bounding box center [839, 15] width 13 height 13
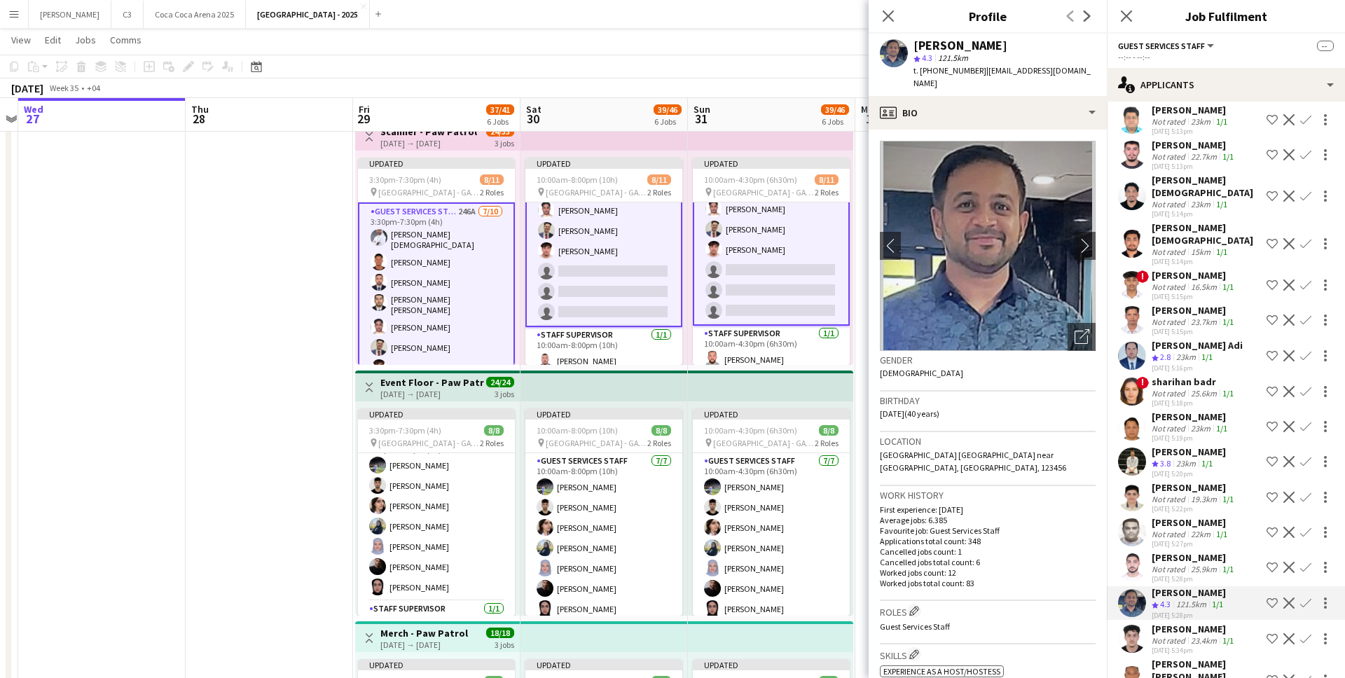
scroll to position [7736, 0]
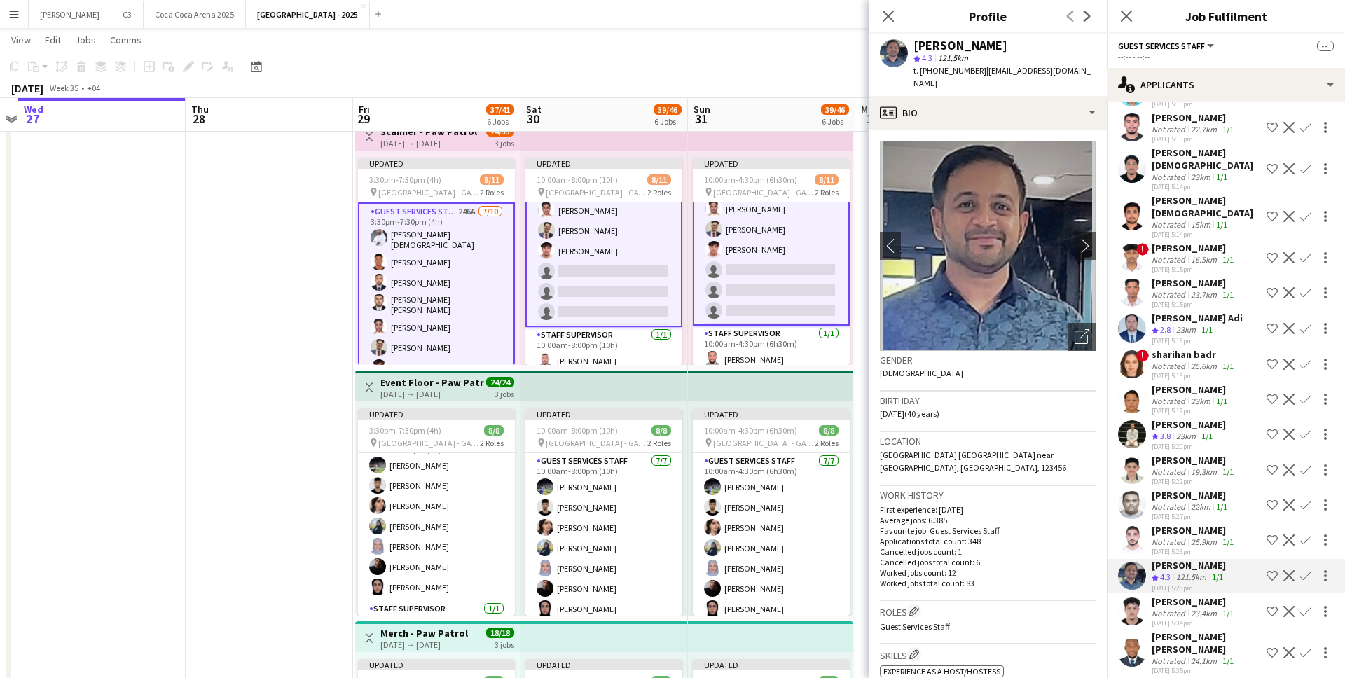
click at [1308, 570] on app-icon "Confirm" at bounding box center [1305, 575] width 11 height 11
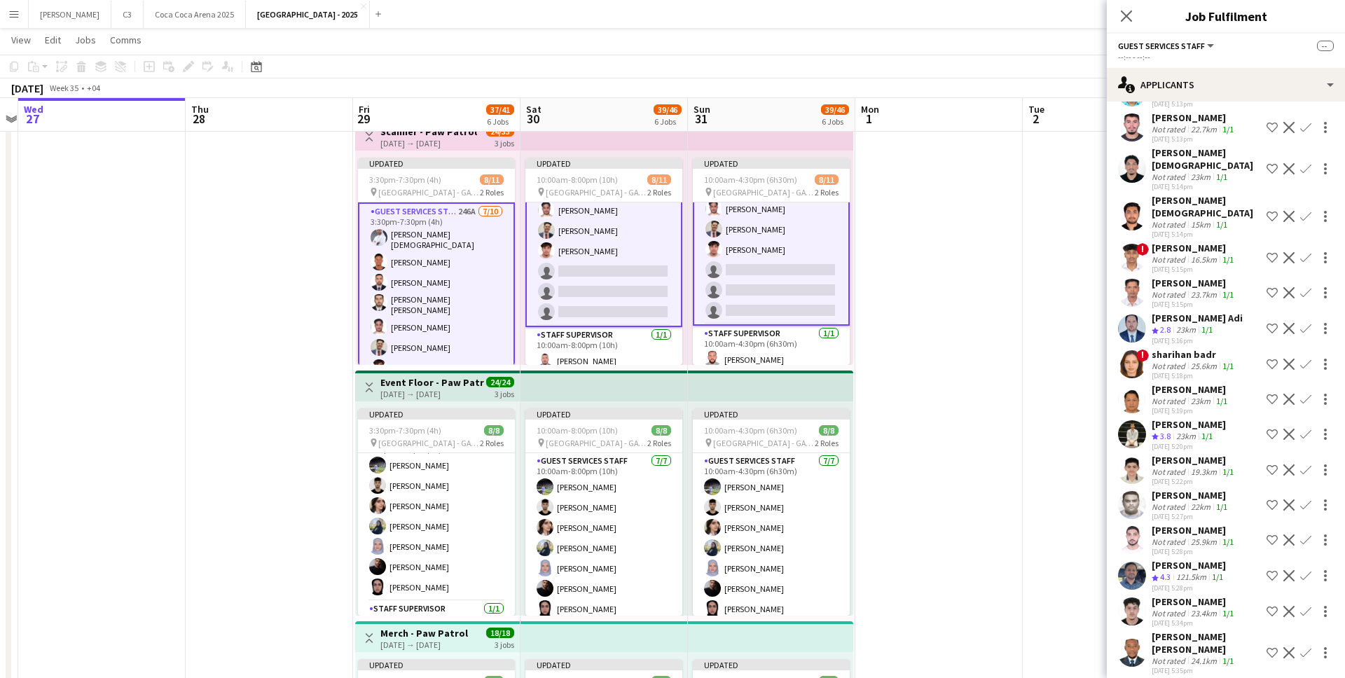
click at [1309, 570] on app-icon "Confirm" at bounding box center [1305, 575] width 11 height 11
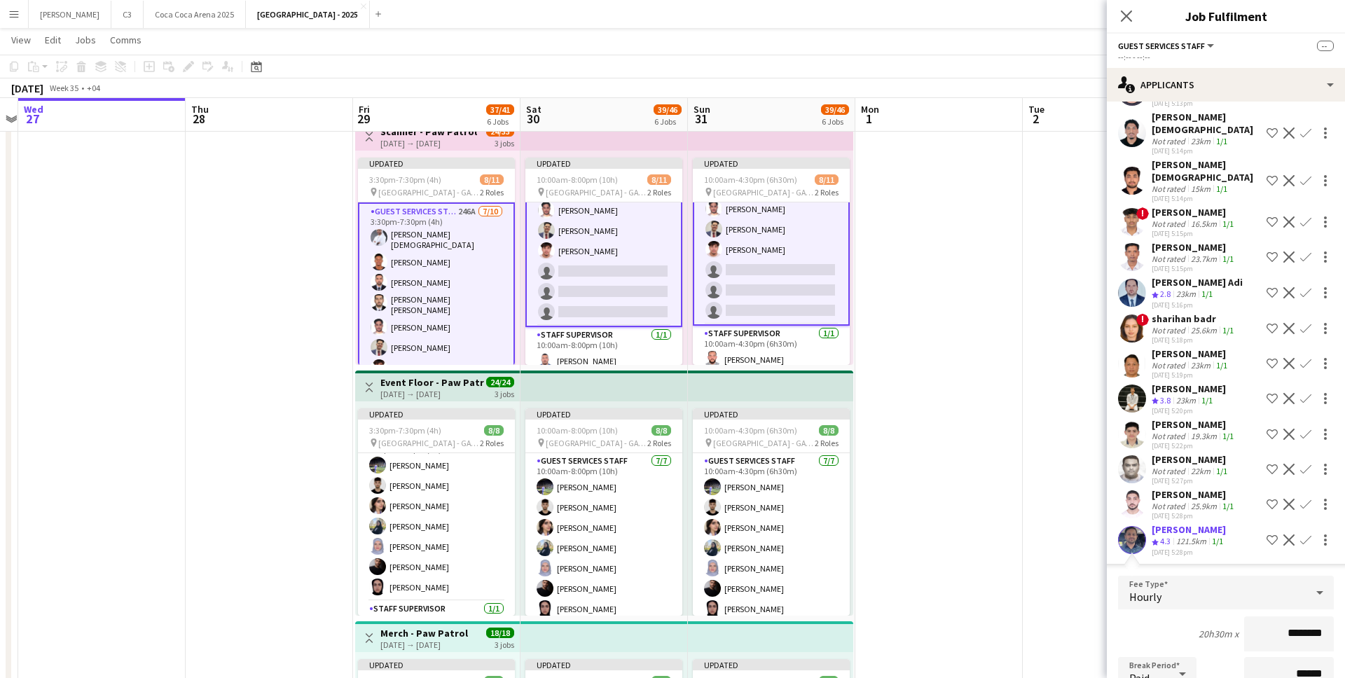
scroll to position [7788, 0]
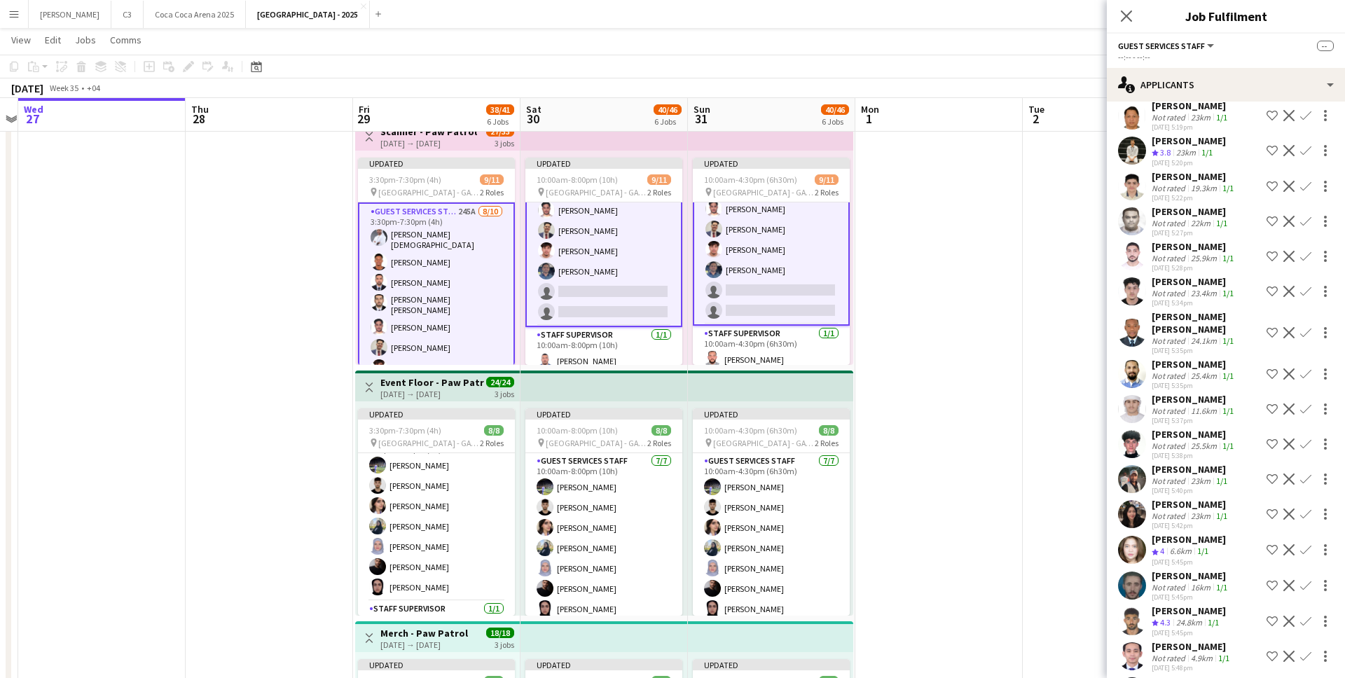
scroll to position [8090, 0]
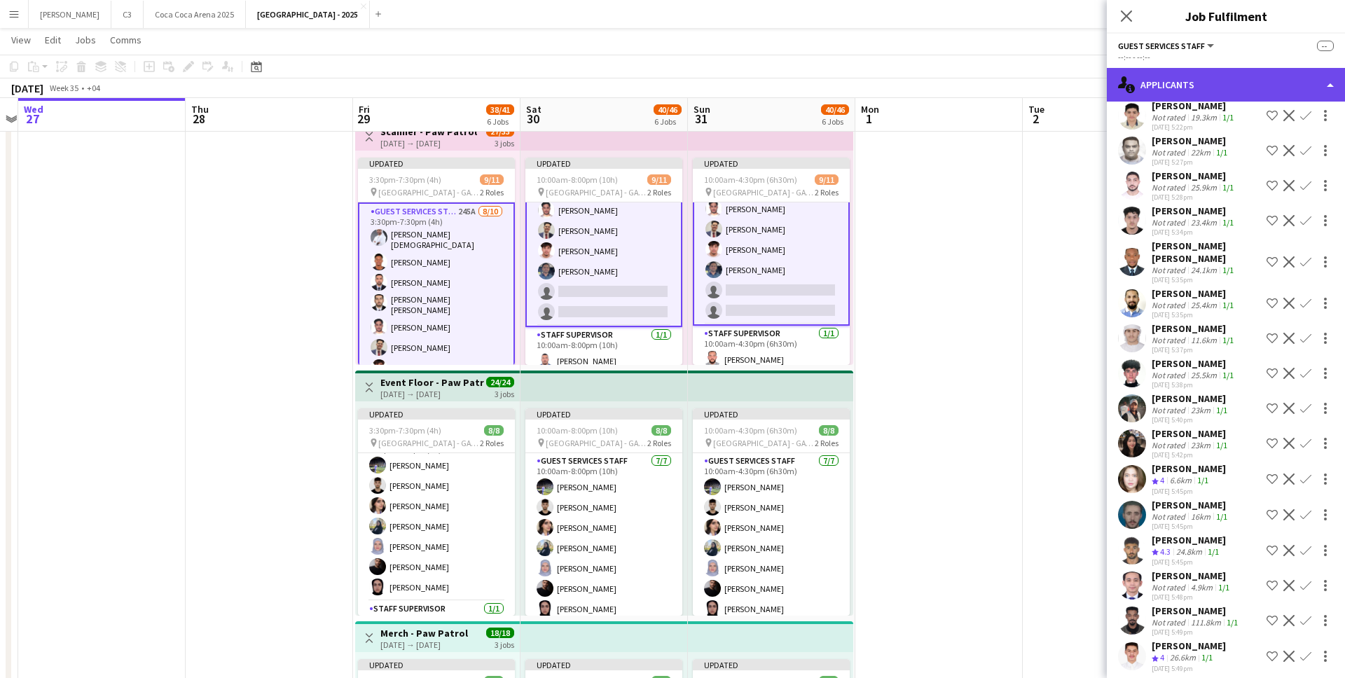
click at [1222, 83] on div "single-neutral-actions-information Applicants" at bounding box center [1226, 85] width 238 height 34
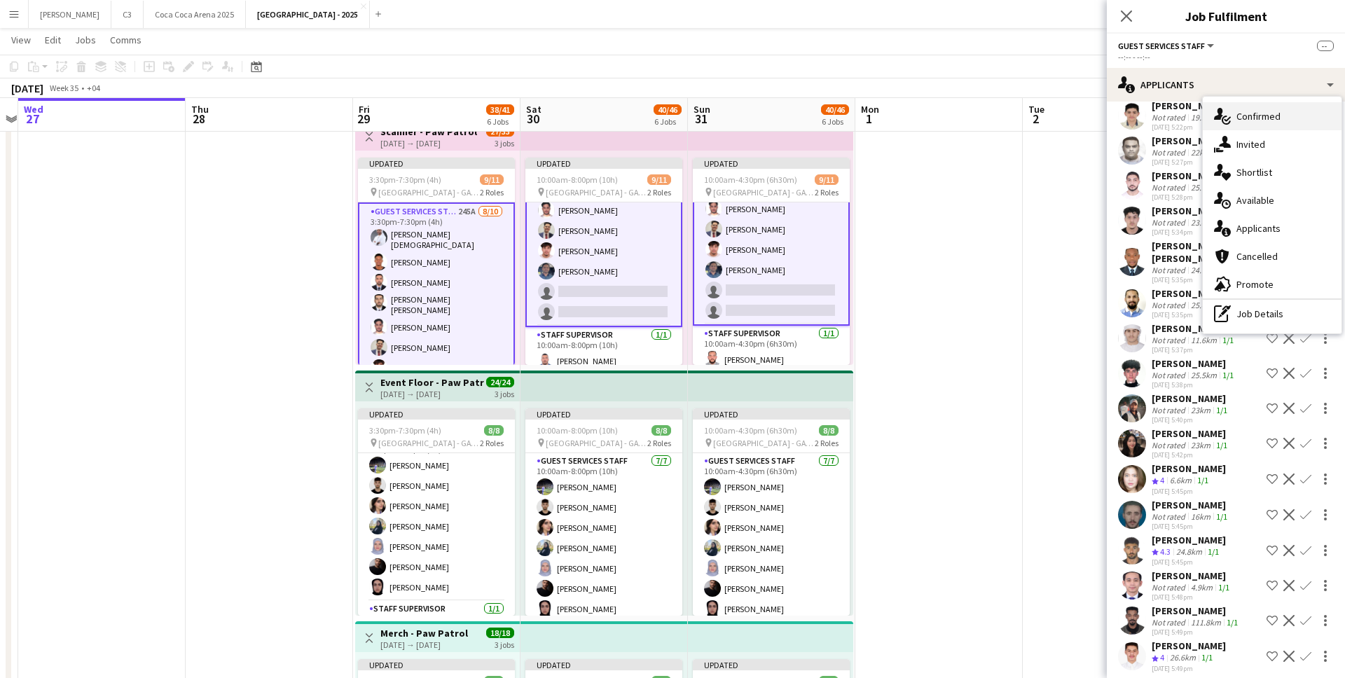
click at [1266, 113] on div "single-neutral-actions-check-2 Confirmed" at bounding box center [1272, 116] width 139 height 28
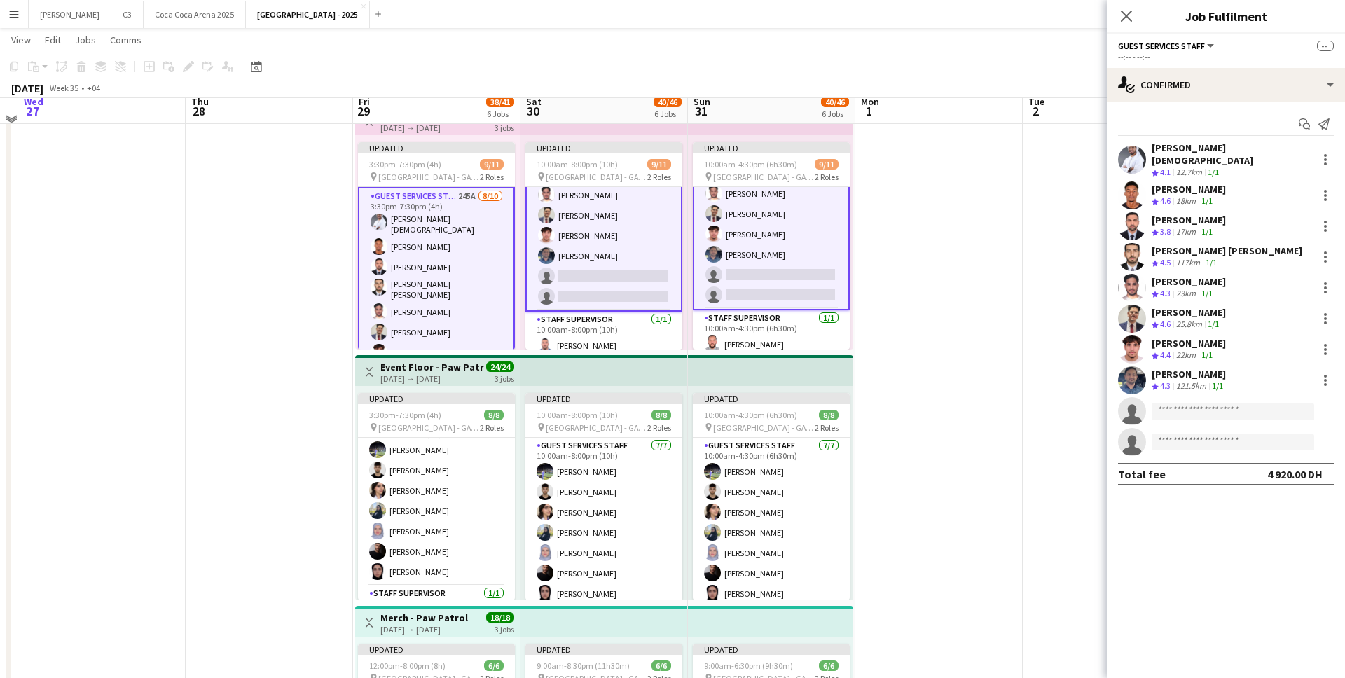
scroll to position [560, 0]
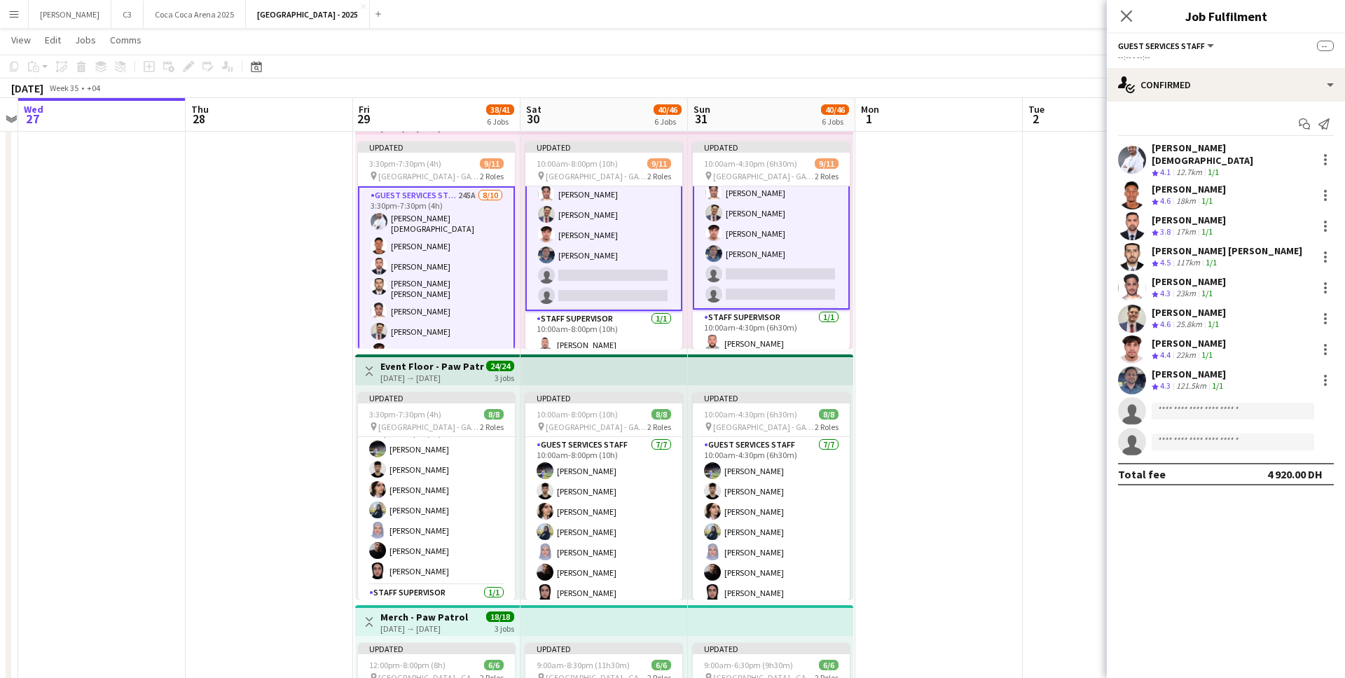
click at [1182, 397] on app-invite-slot "single-neutral-actions" at bounding box center [1226, 411] width 238 height 28
click at [1178, 403] on input at bounding box center [1232, 411] width 162 height 17
type input "******"
click at [1189, 434] on span "sabeelk075@gmail.com" at bounding box center [1233, 433] width 140 height 11
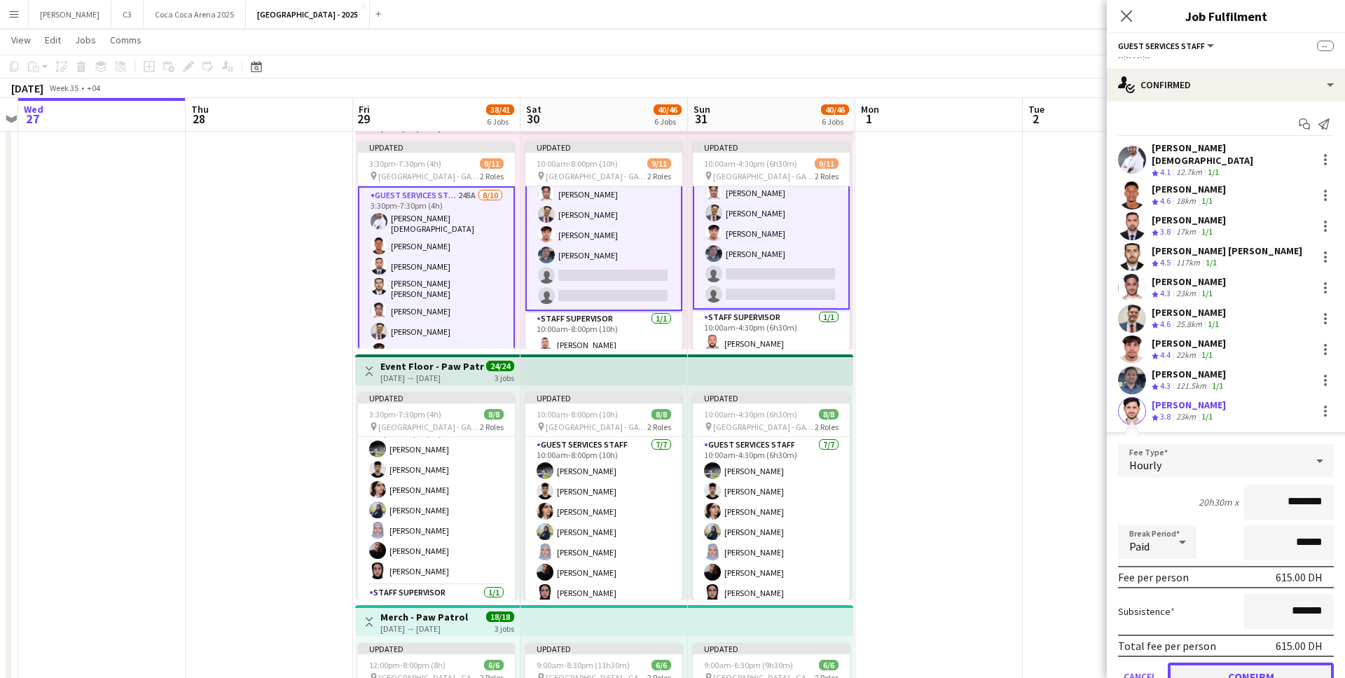
click at [1203, 665] on button "Confirm" at bounding box center [1251, 677] width 166 height 28
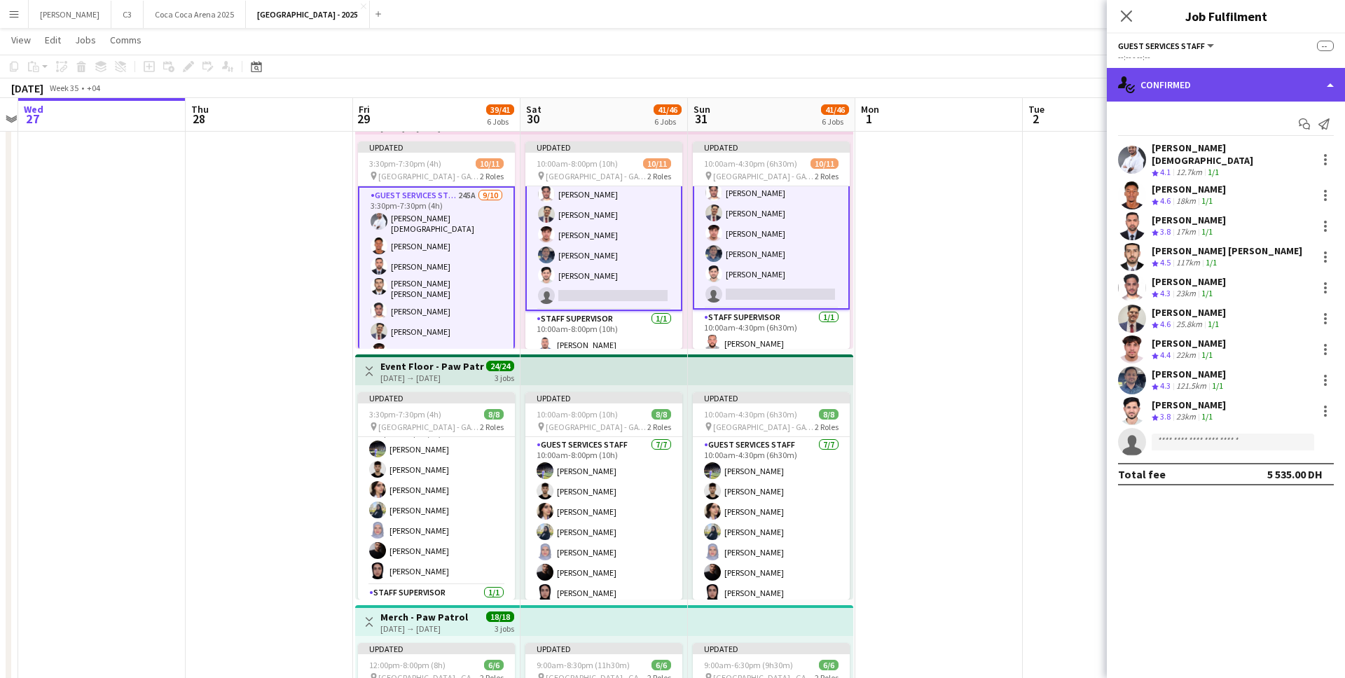
click at [1242, 88] on div "single-neutral-actions-check-2 Confirmed" at bounding box center [1226, 85] width 238 height 34
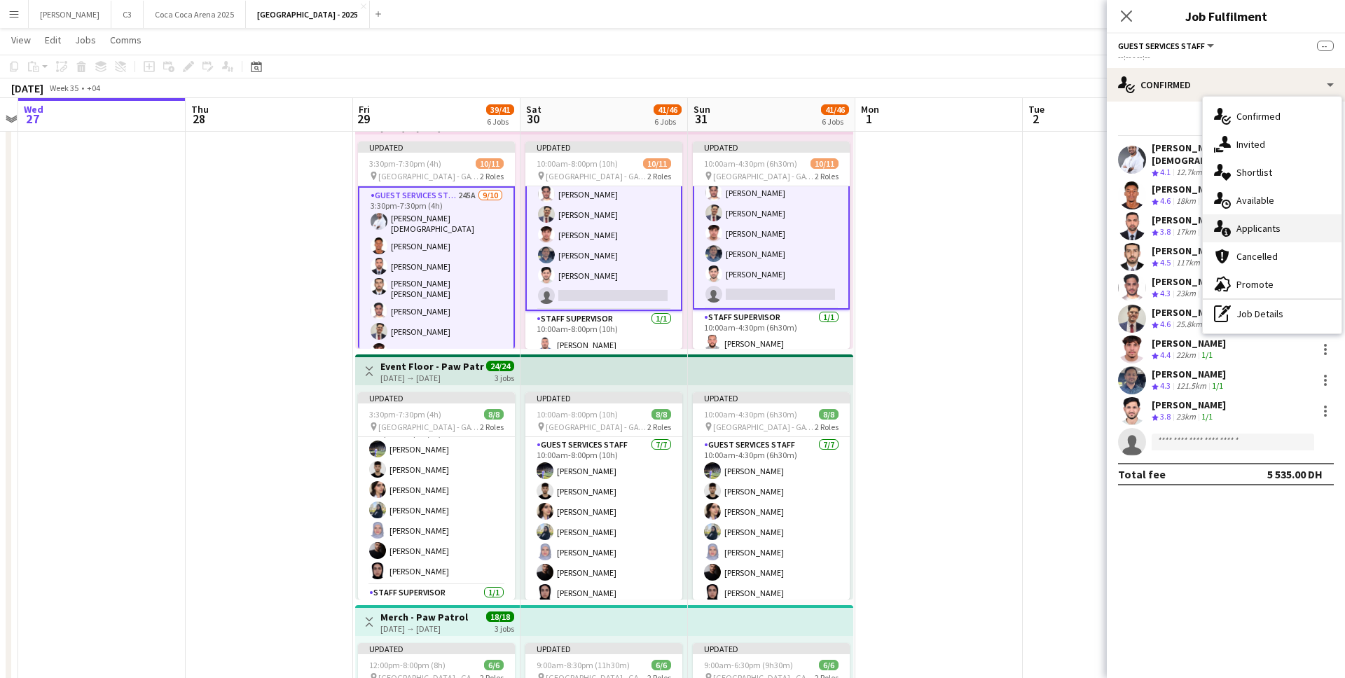
click at [1261, 222] on div "single-neutral-actions-information Applicants" at bounding box center [1272, 228] width 139 height 28
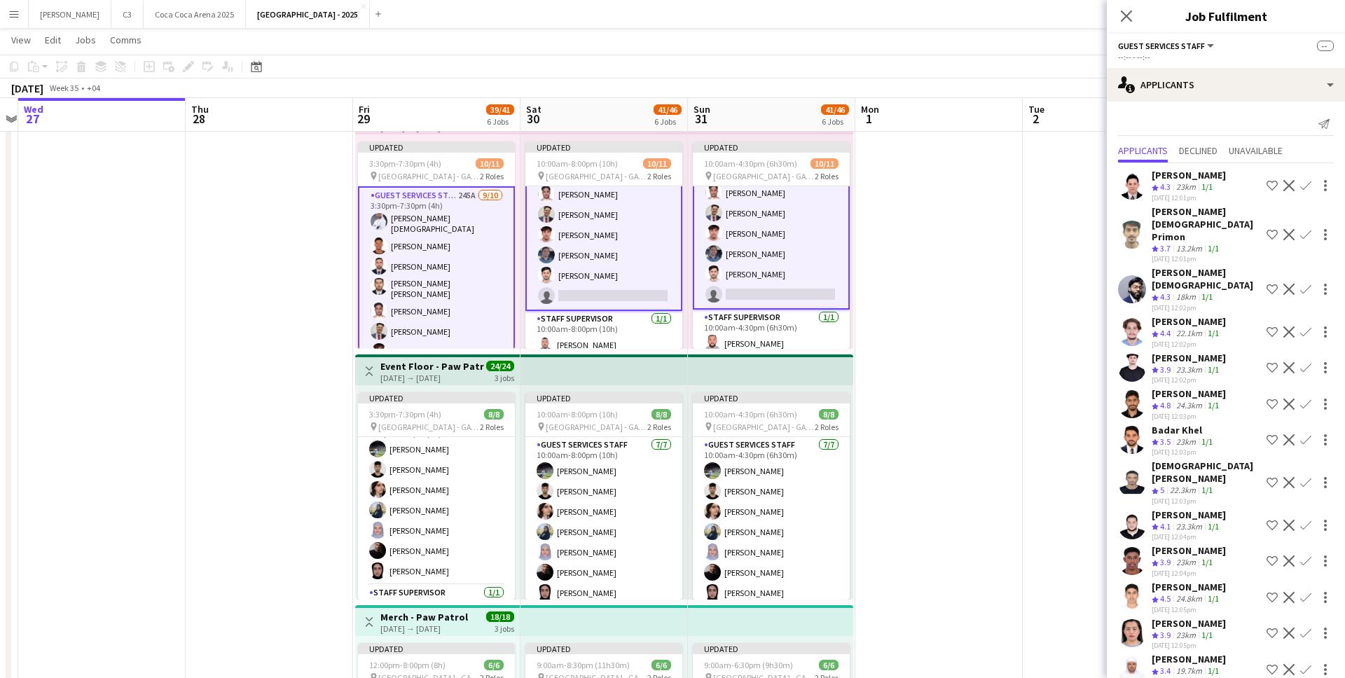
click at [1304, 284] on app-icon "Confirm" at bounding box center [1305, 289] width 11 height 11
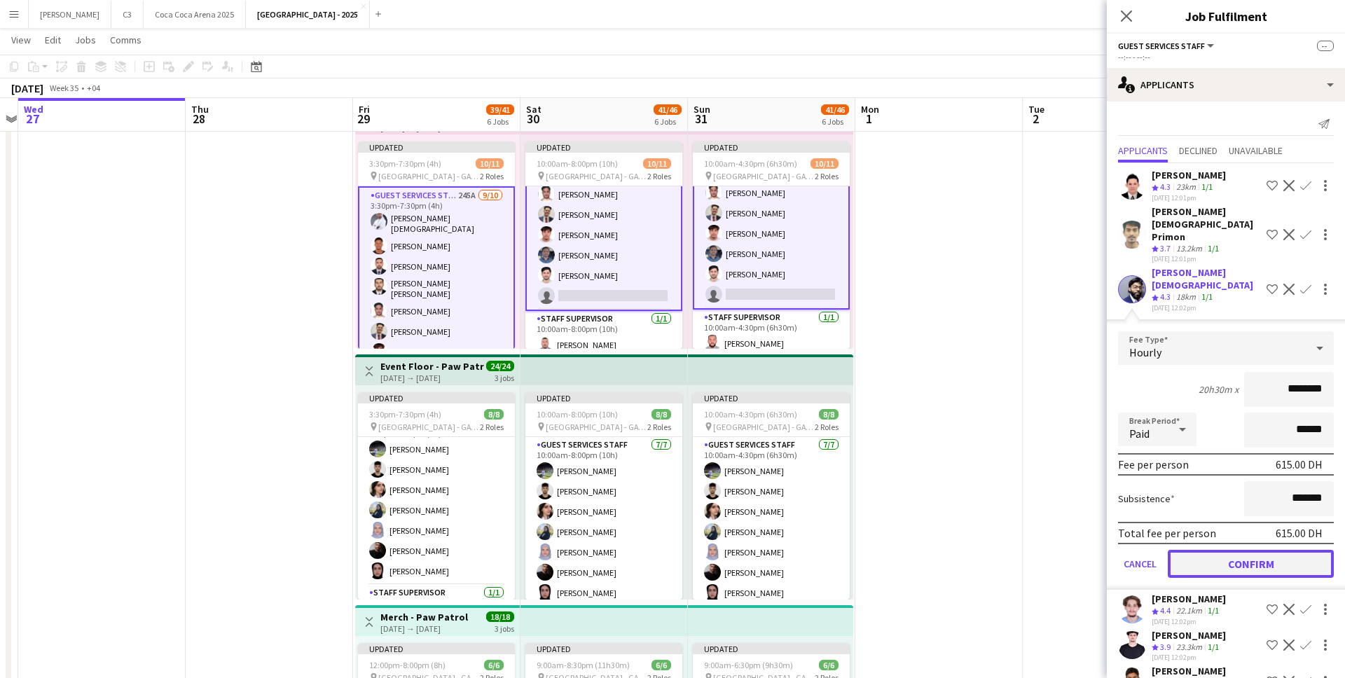
click at [1235, 550] on button "Confirm" at bounding box center [1251, 564] width 166 height 28
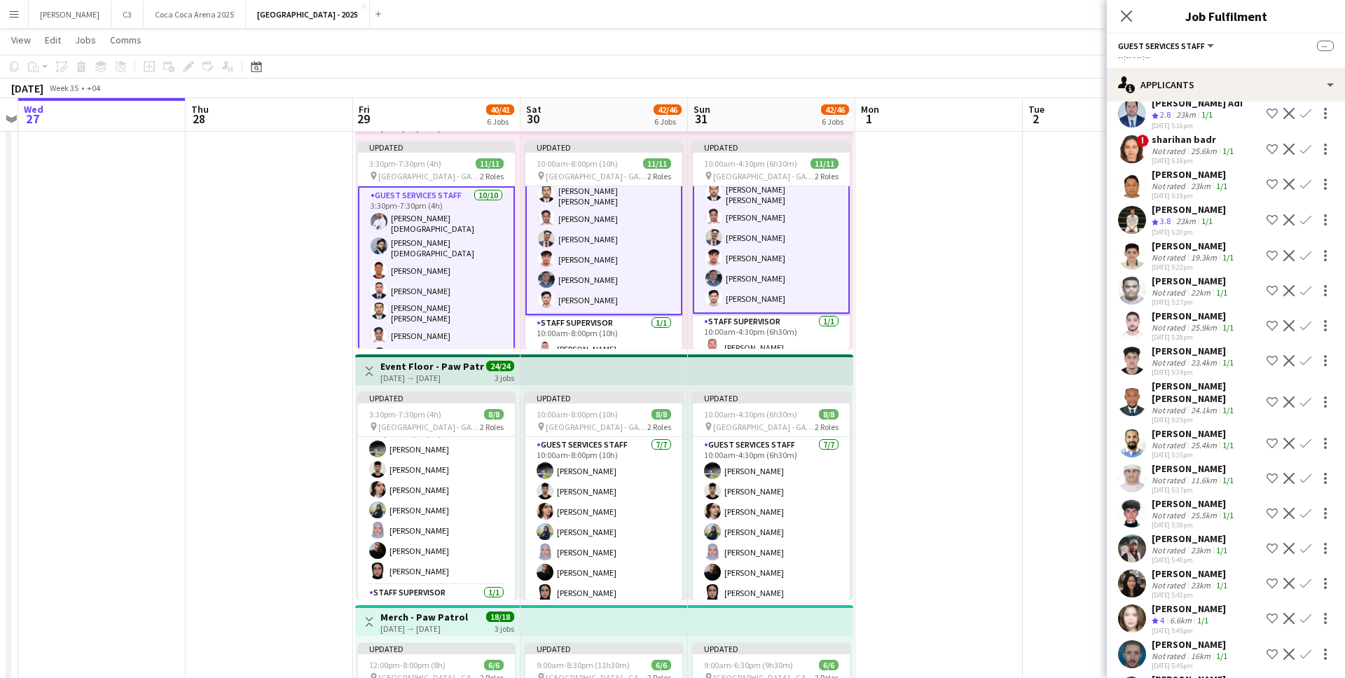
scroll to position [8054, 0]
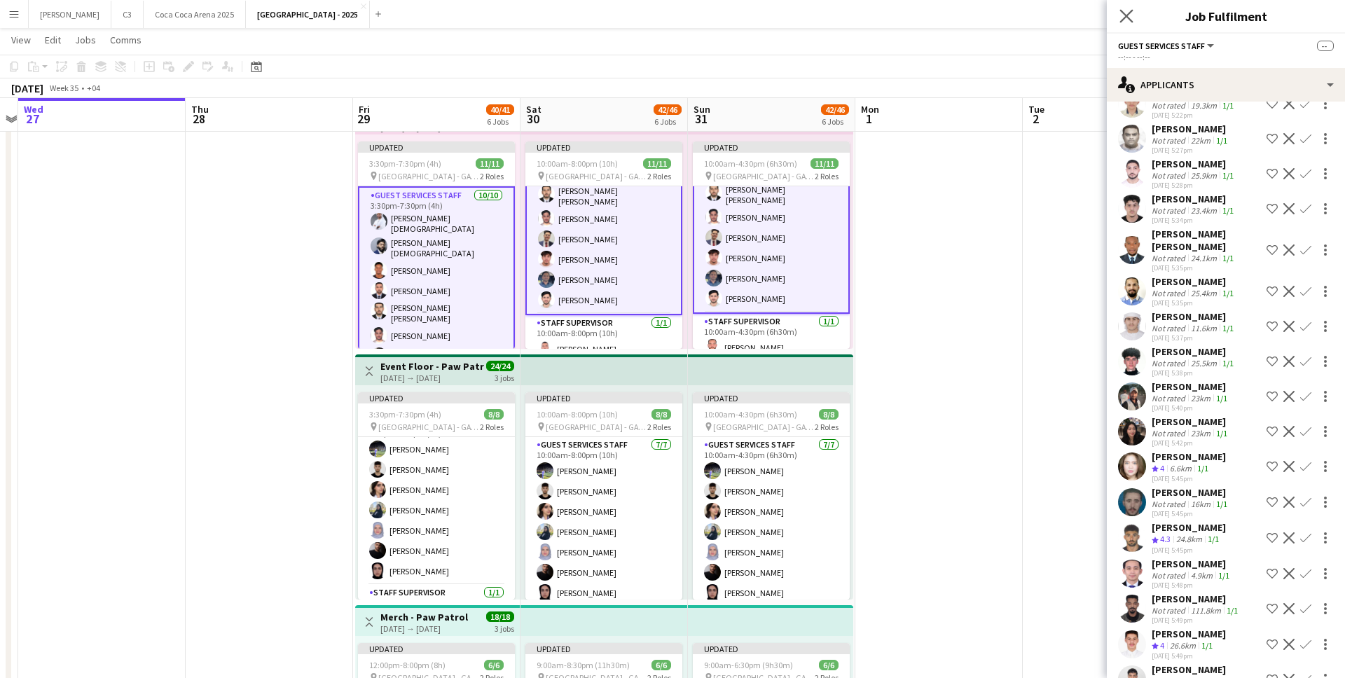
click at [1126, 8] on app-icon "Close pop-in" at bounding box center [1126, 16] width 20 height 20
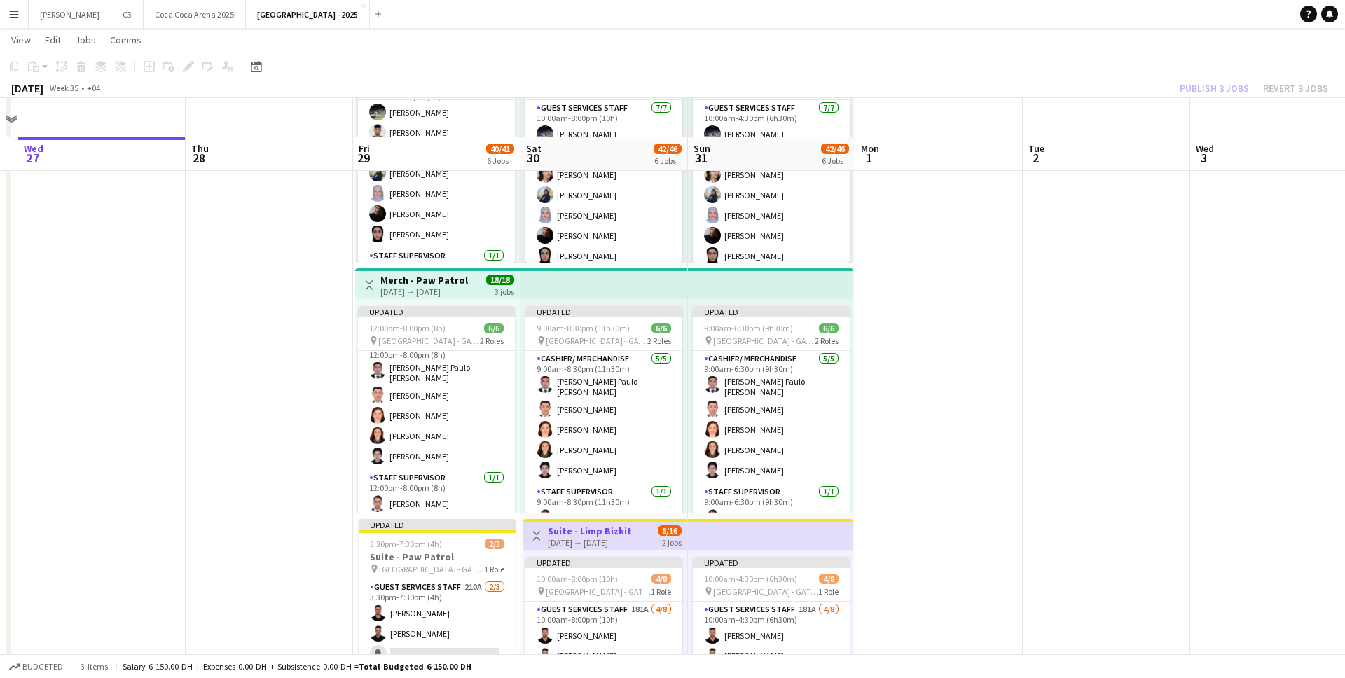
scroll to position [831, 0]
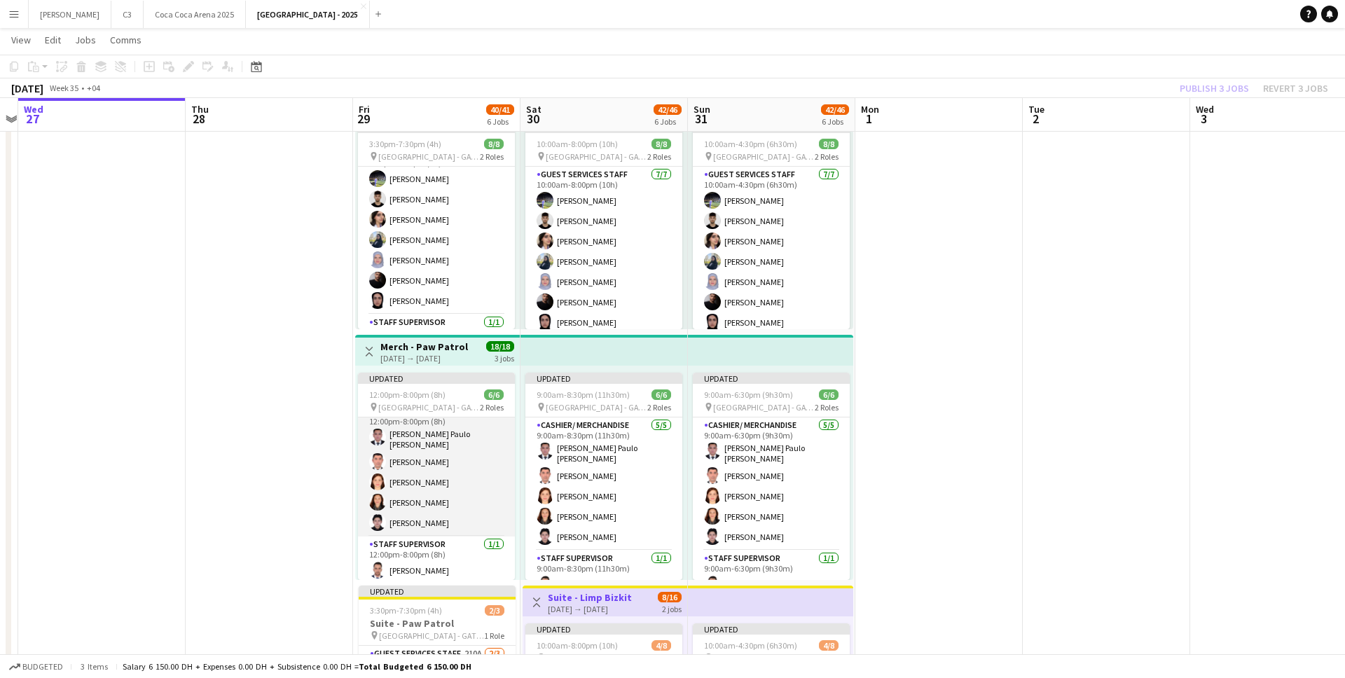
click at [451, 471] on app-card-role "Cashier/ Merchandise 5/5 12:00pm-8:00pm (8h) John Paulo Dela Cruz Erwin Tanola …" at bounding box center [436, 469] width 157 height 133
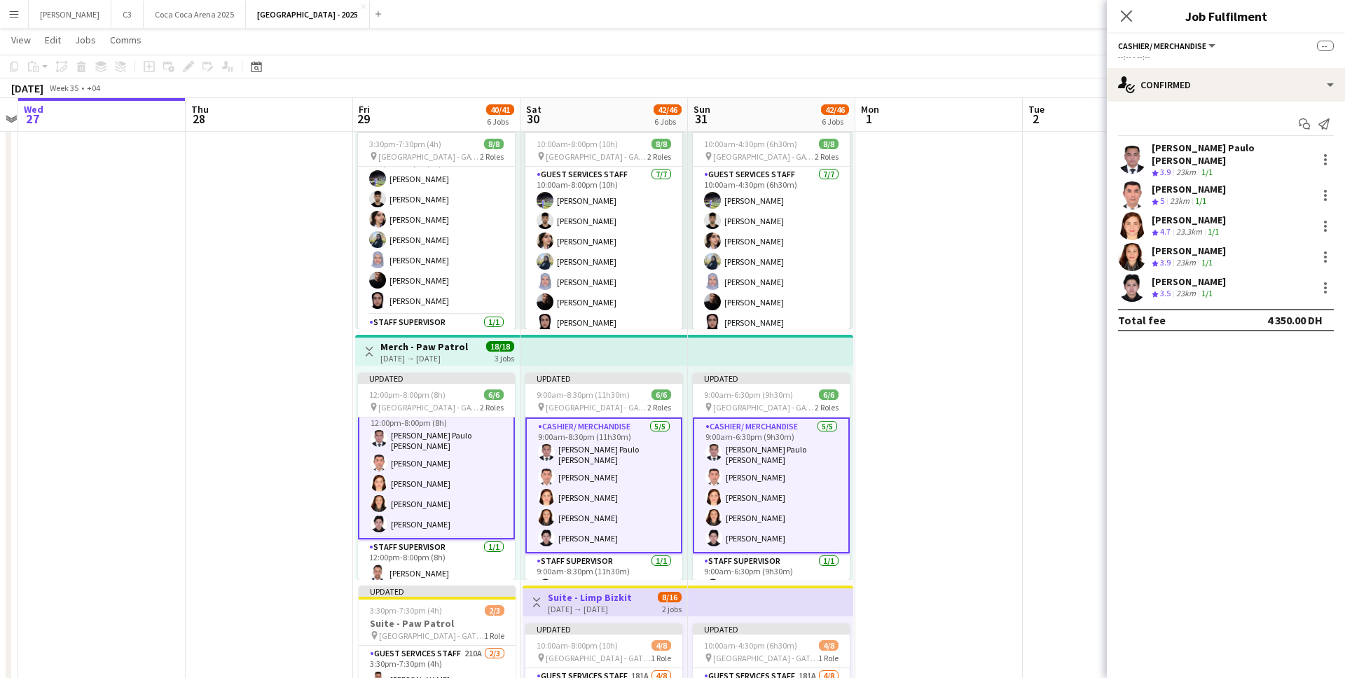
scroll to position [15, 0]
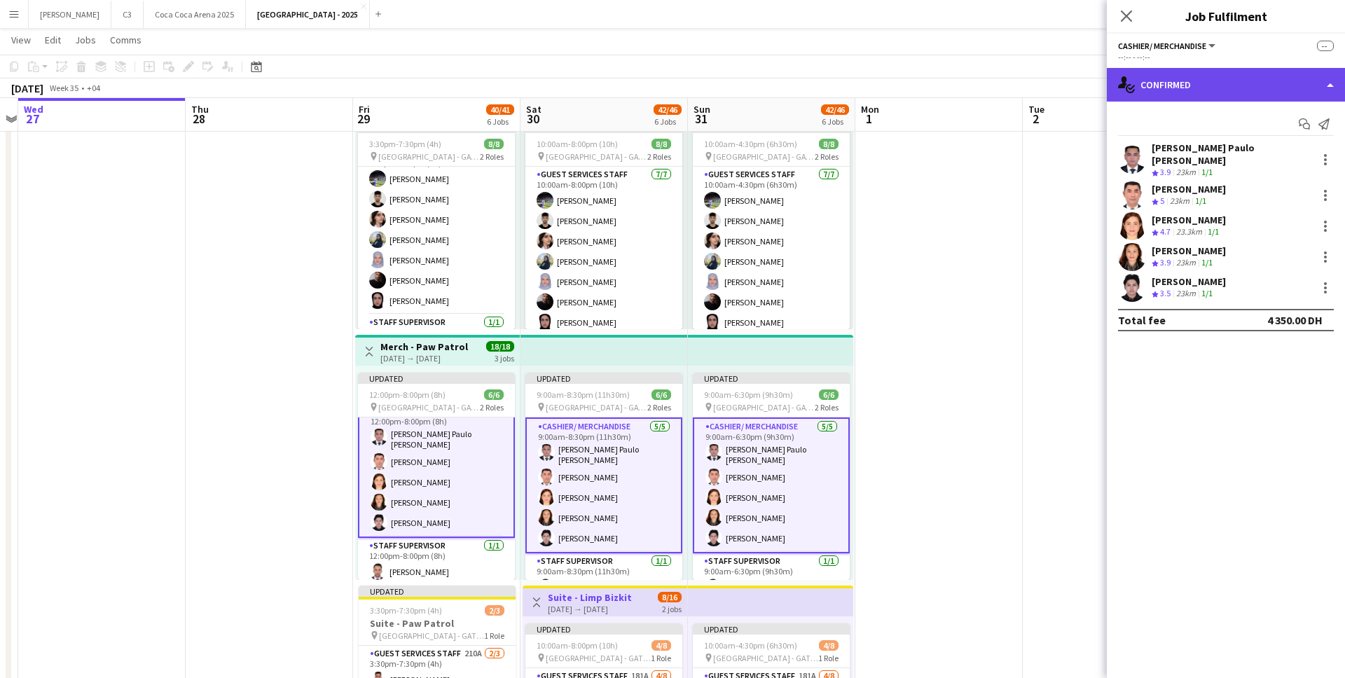
click at [1249, 78] on div "single-neutral-actions-check-2 Confirmed" at bounding box center [1226, 85] width 238 height 34
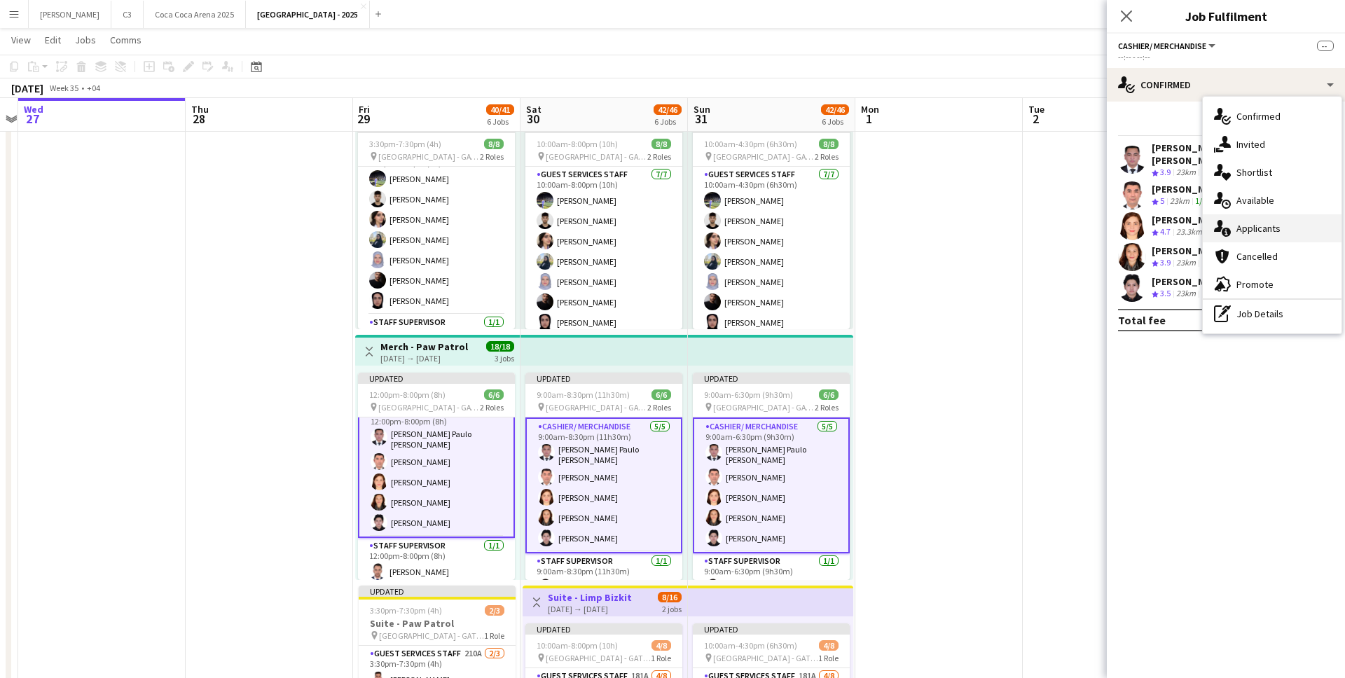
click at [1277, 217] on div "single-neutral-actions-information Applicants" at bounding box center [1272, 228] width 139 height 28
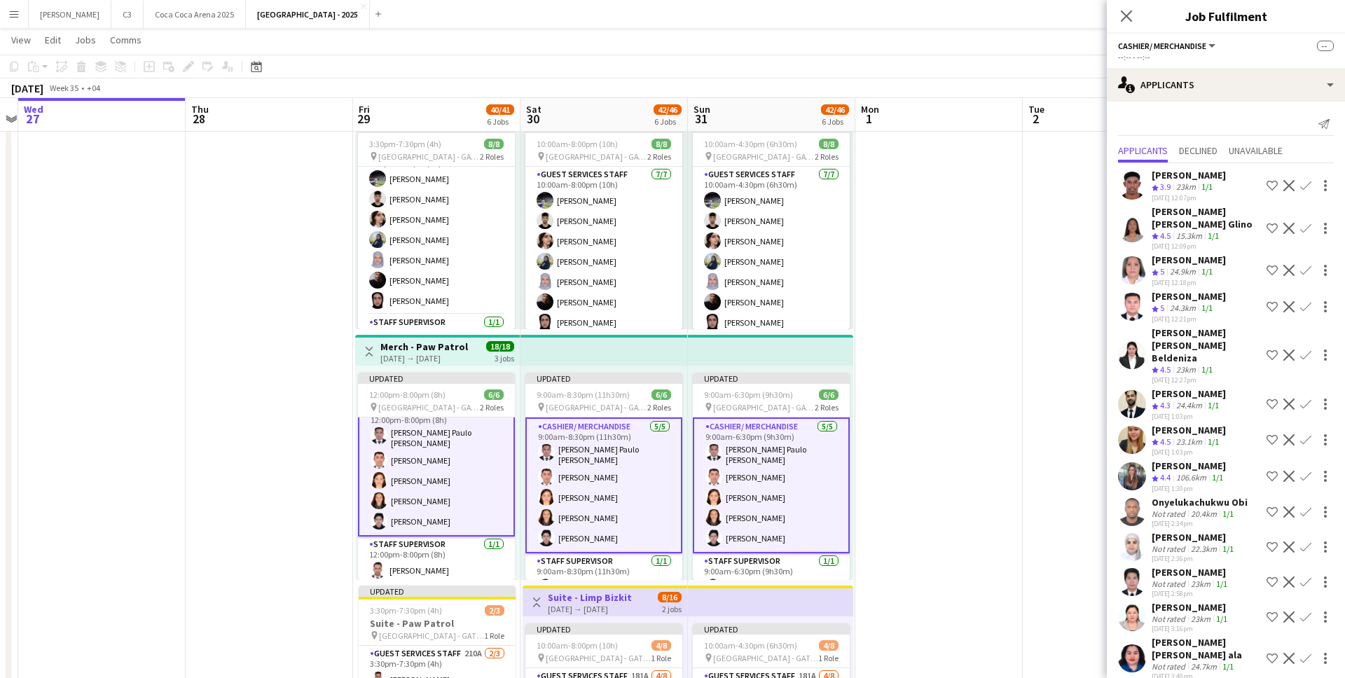
scroll to position [1013, 0]
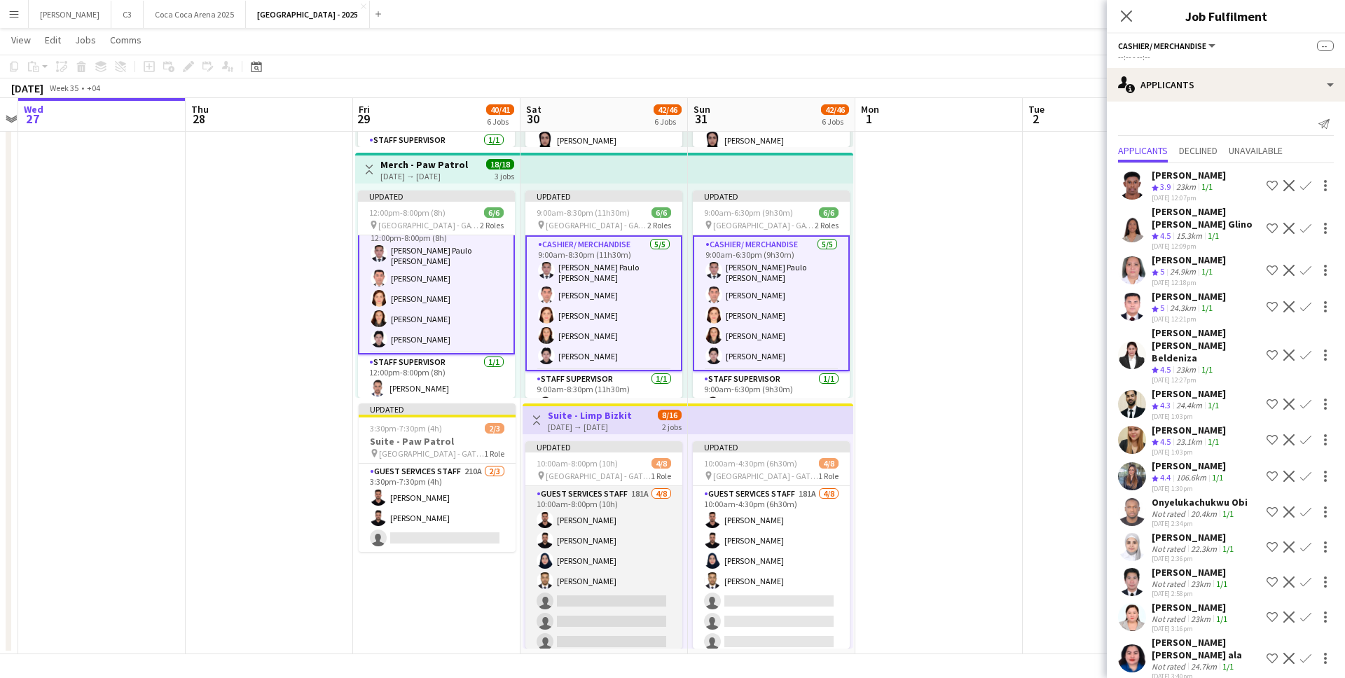
click at [618, 594] on app-card-role "Guest Services Staff 181A 4/8 10:00am-8:00pm (10h) Mohammed Hassouna Ibrahim Ha…" at bounding box center [603, 581] width 157 height 190
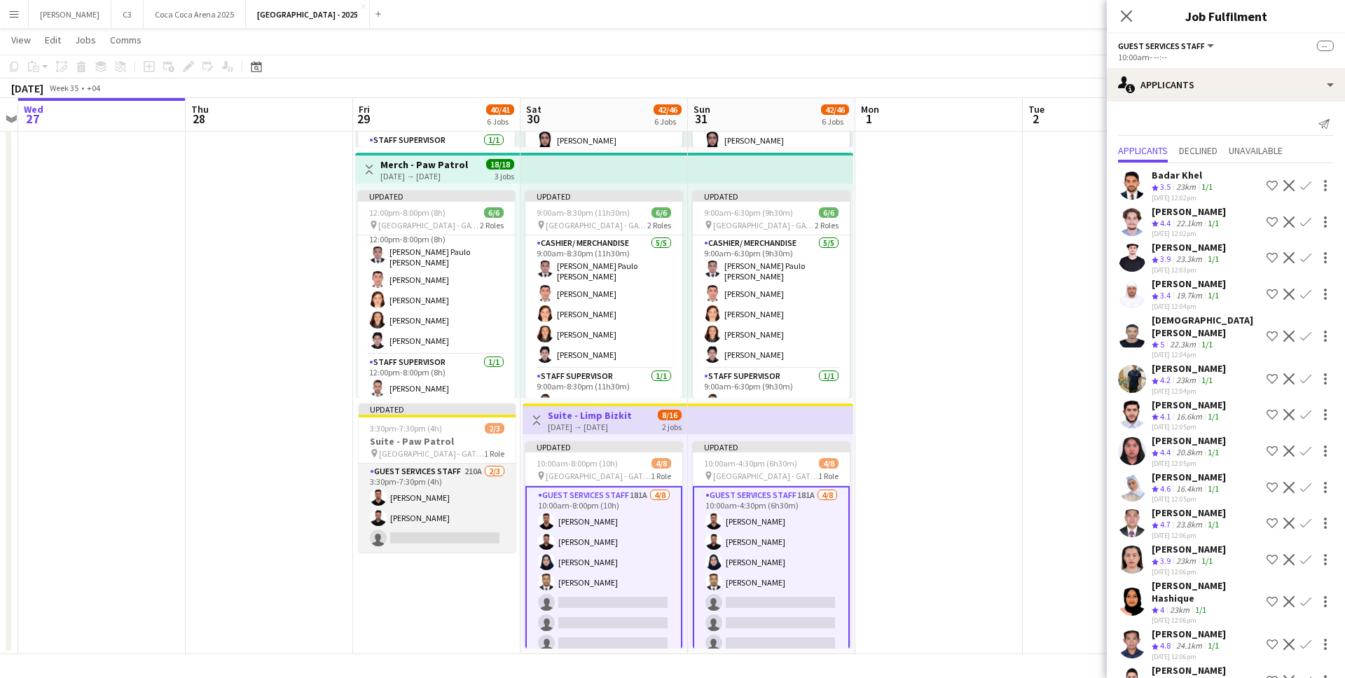
click at [478, 487] on app-card-role "Guest Services Staff 210A 2/3 3:30pm-7:30pm (4h) Mohammed Hassouna Ibrahim Hass…" at bounding box center [437, 508] width 157 height 88
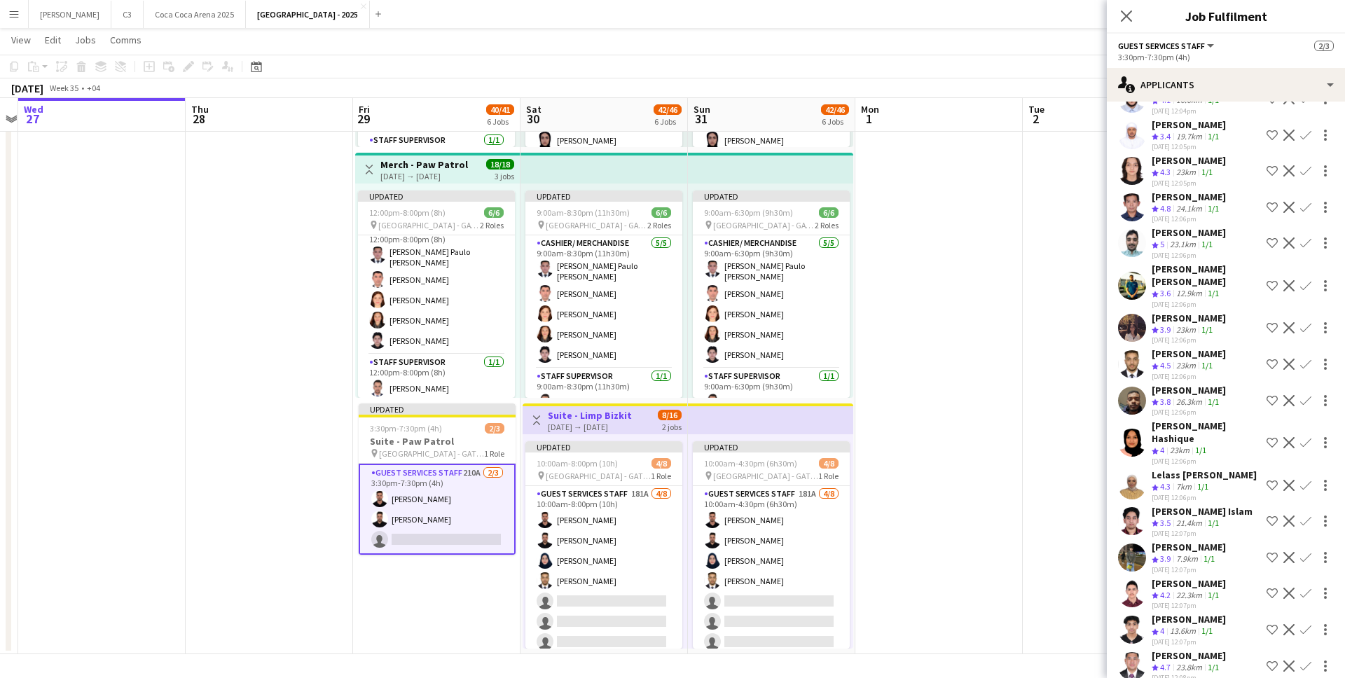
scroll to position [541, 0]
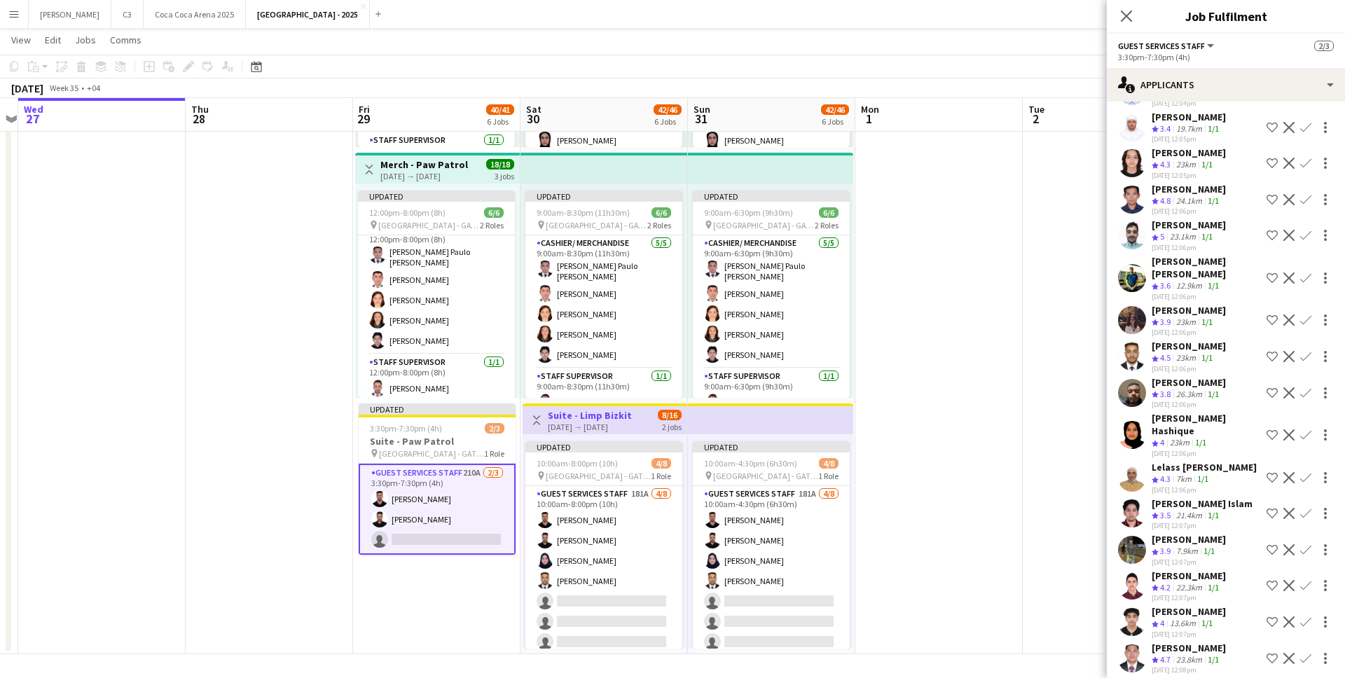
click at [1128, 464] on app-user-avatar at bounding box center [1132, 478] width 28 height 28
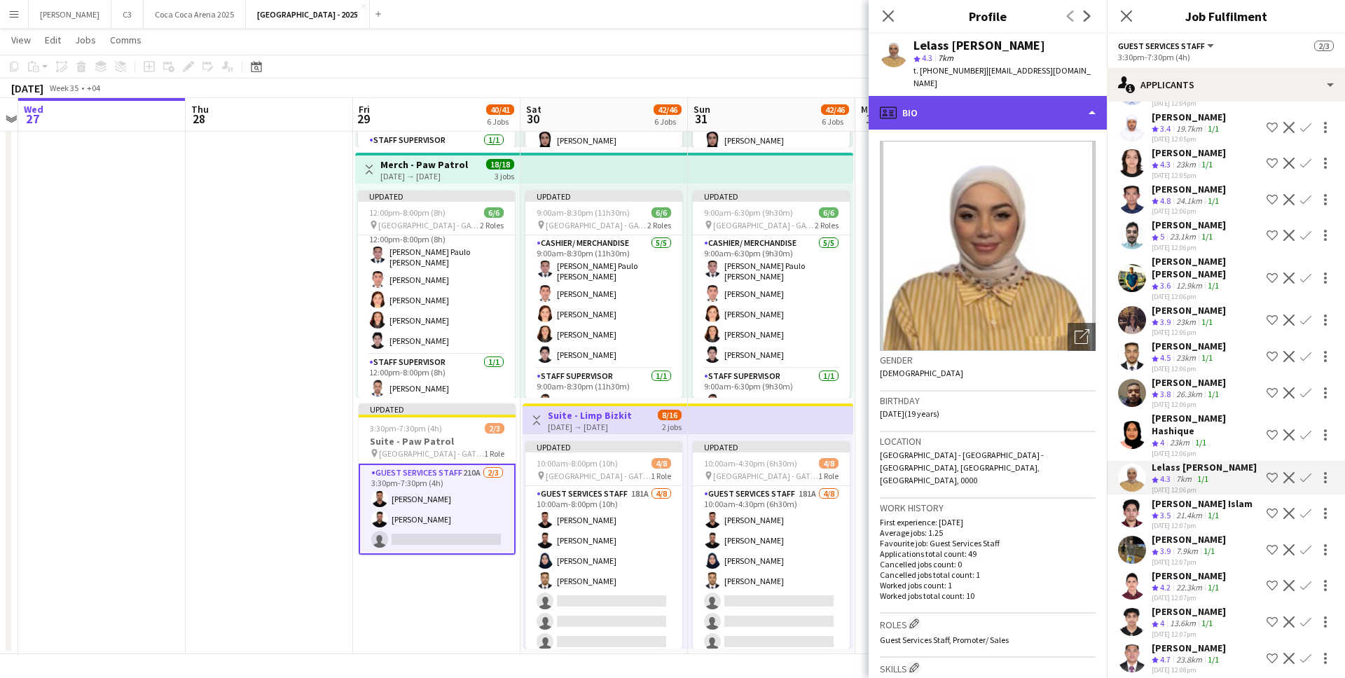
click at [1003, 96] on div "profile Bio" at bounding box center [987, 113] width 238 height 34
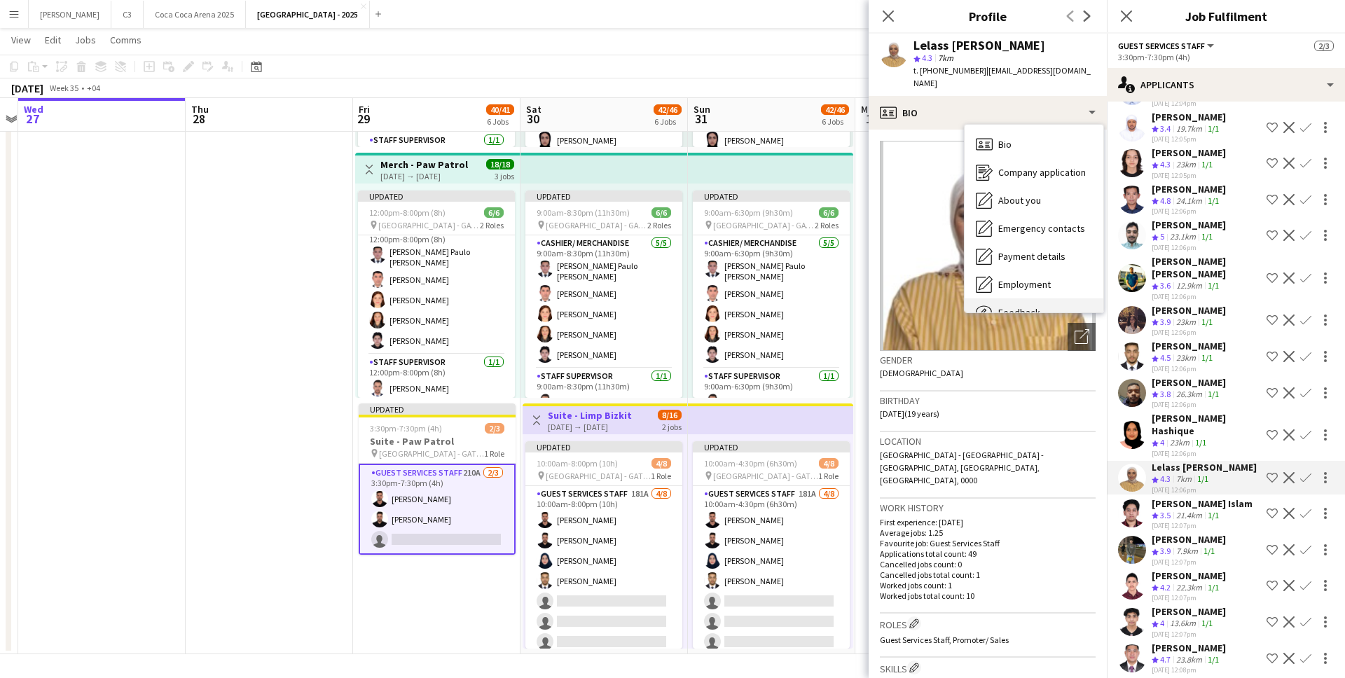
click at [1010, 298] on div "Feedback Feedback" at bounding box center [1033, 312] width 139 height 28
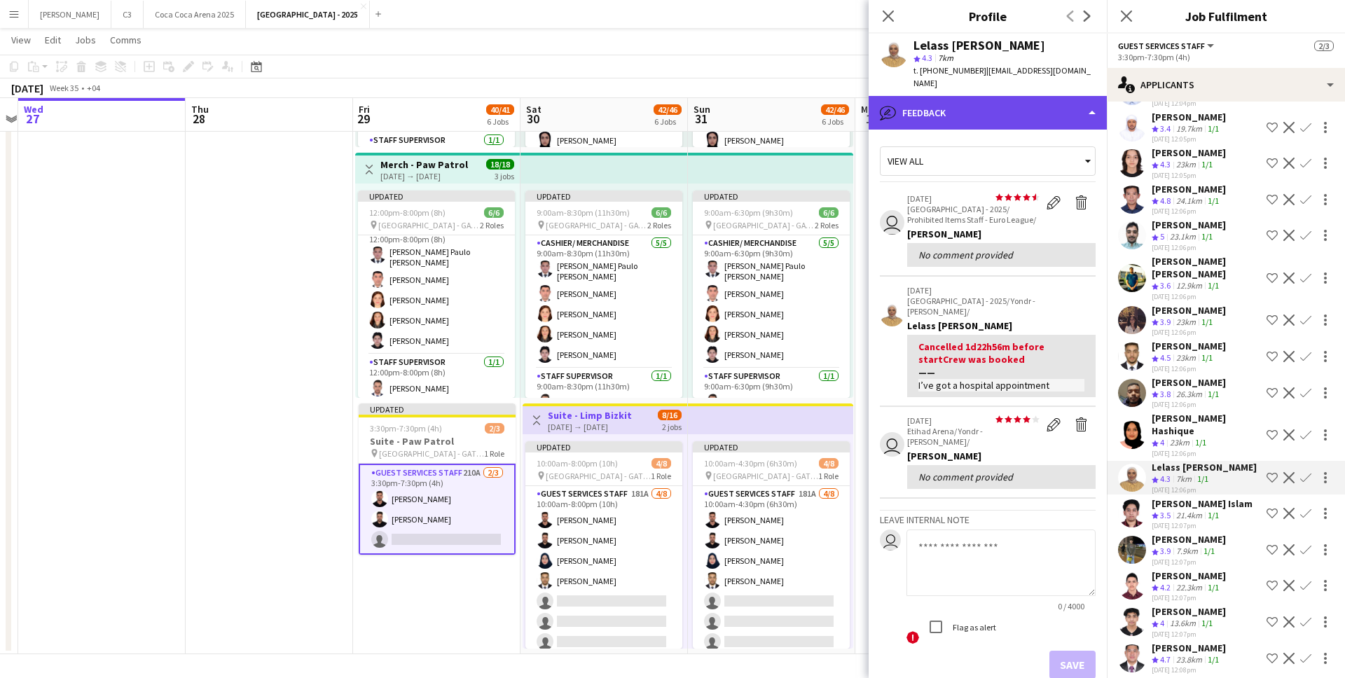
click at [1037, 102] on div "bubble-pencil Feedback" at bounding box center [987, 113] width 238 height 34
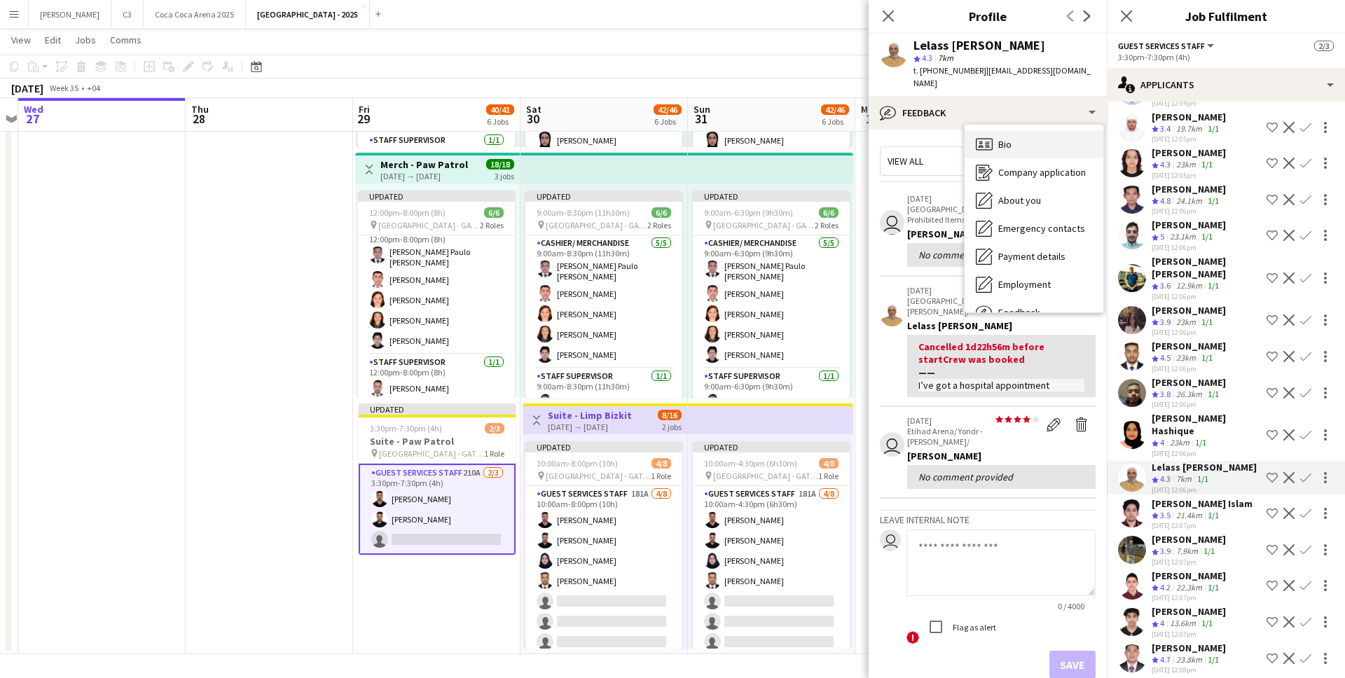
click at [1042, 130] on div "Bio Bio" at bounding box center [1033, 144] width 139 height 28
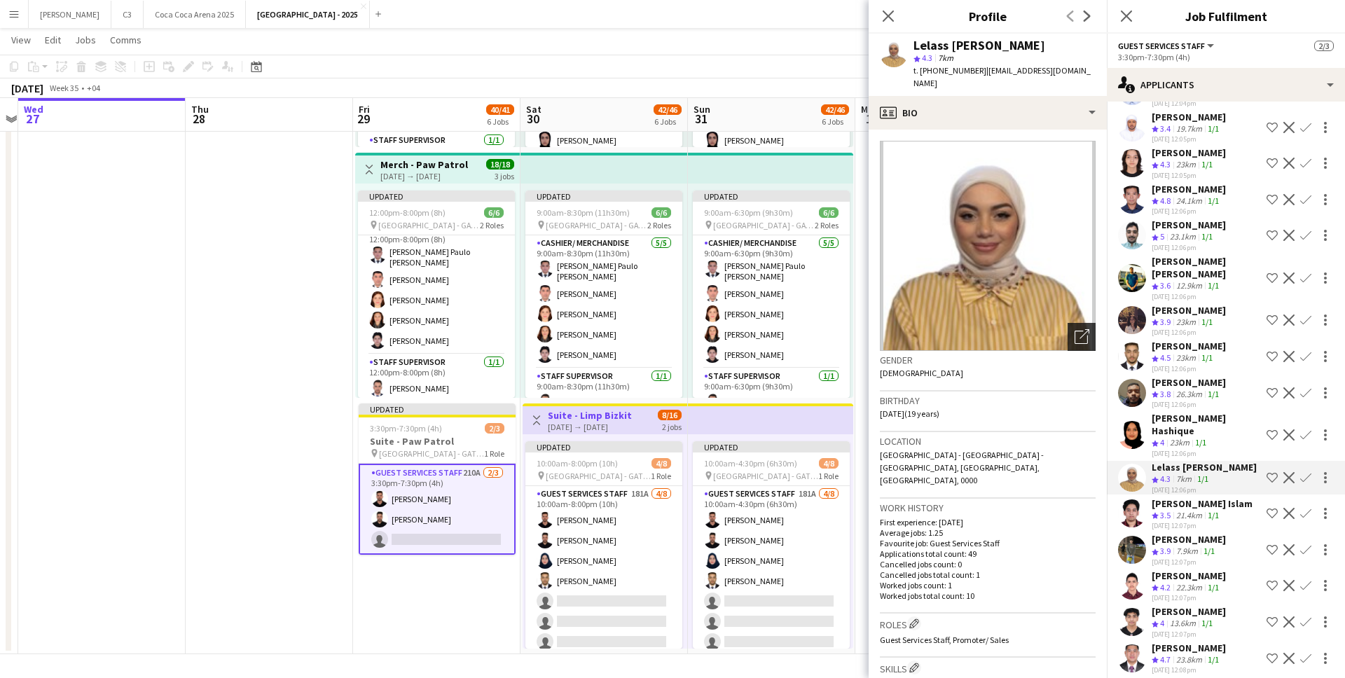
click at [1079, 329] on icon "Open photos pop-in" at bounding box center [1081, 336] width 15 height 15
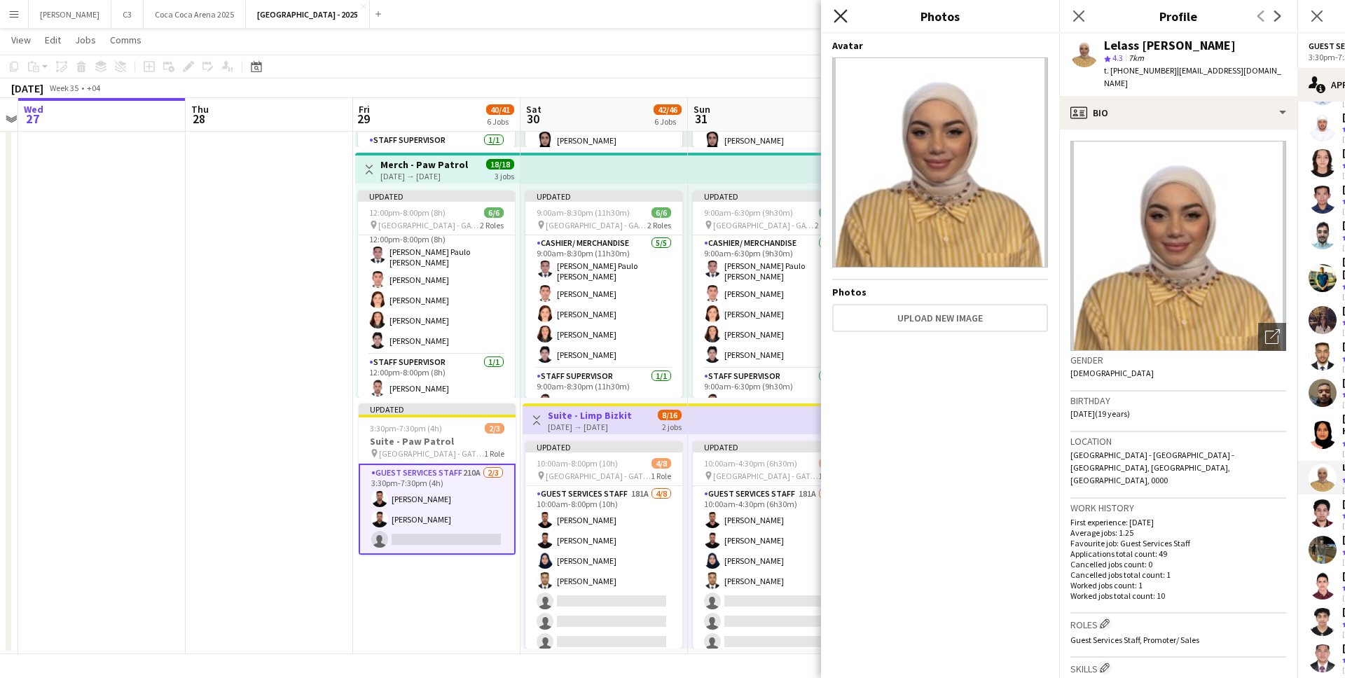
click at [840, 20] on icon "Close pop-in" at bounding box center [839, 15] width 13 height 13
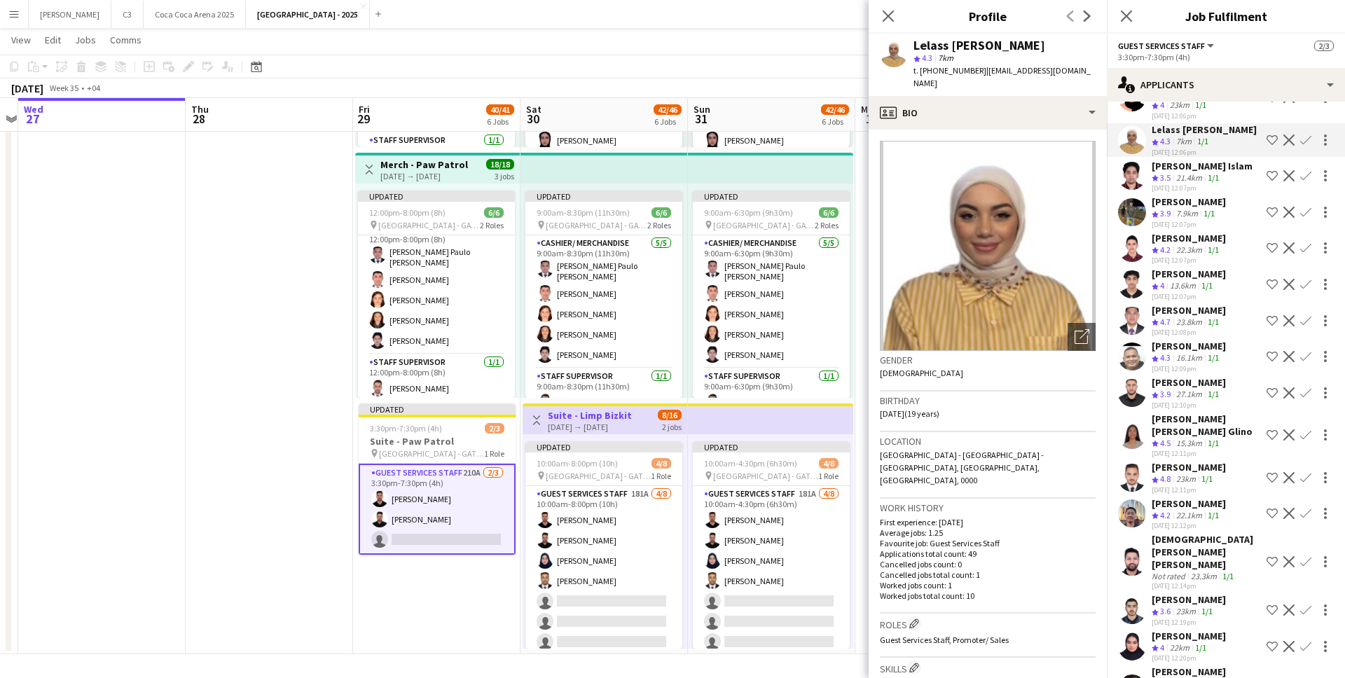
scroll to position [1024, 0]
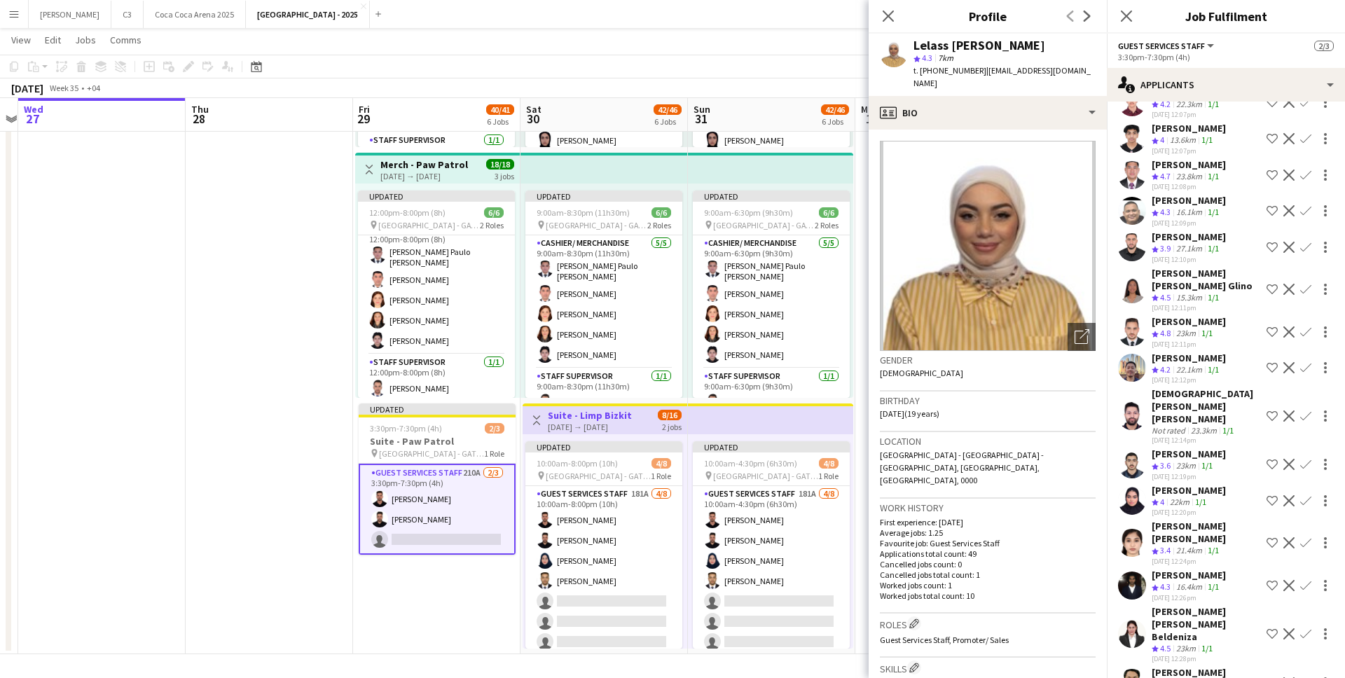
click at [1134, 487] on app-user-avatar at bounding box center [1132, 501] width 28 height 28
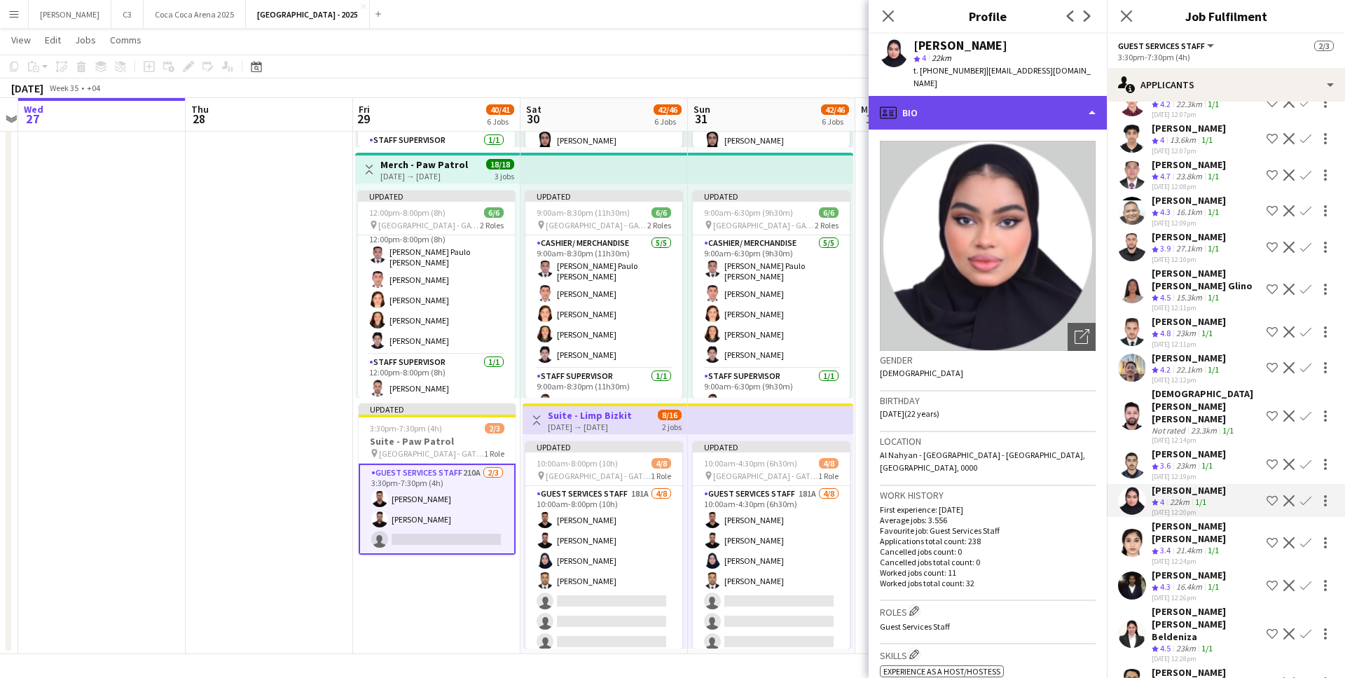
click at [1032, 96] on div "profile Bio" at bounding box center [987, 113] width 238 height 34
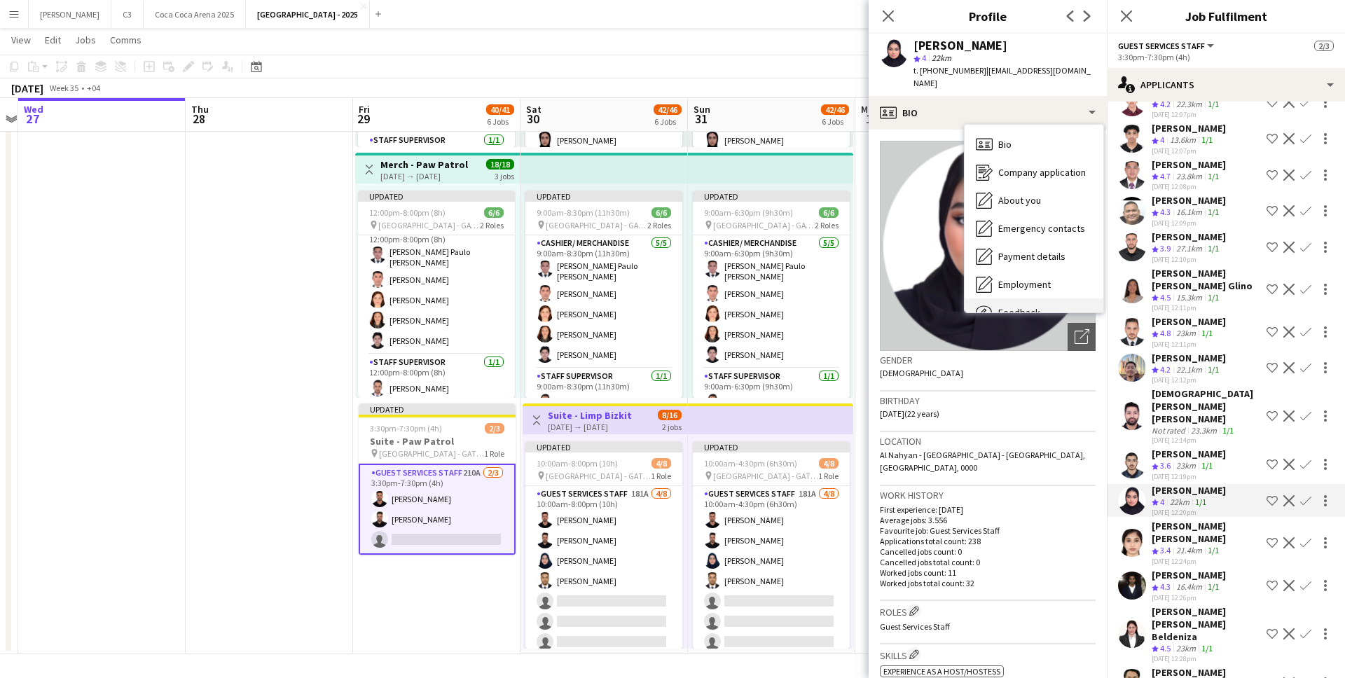
click at [1032, 306] on span "Feedback" at bounding box center [1019, 312] width 42 height 13
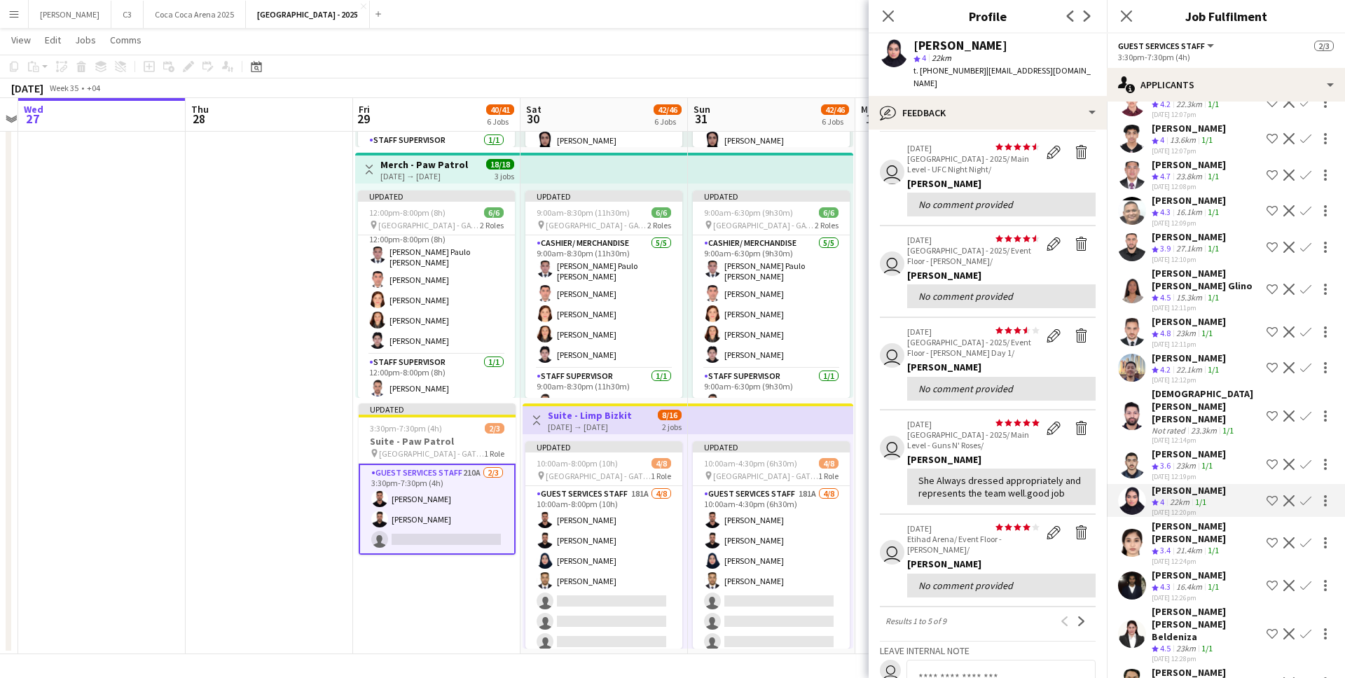
scroll to position [78, 0]
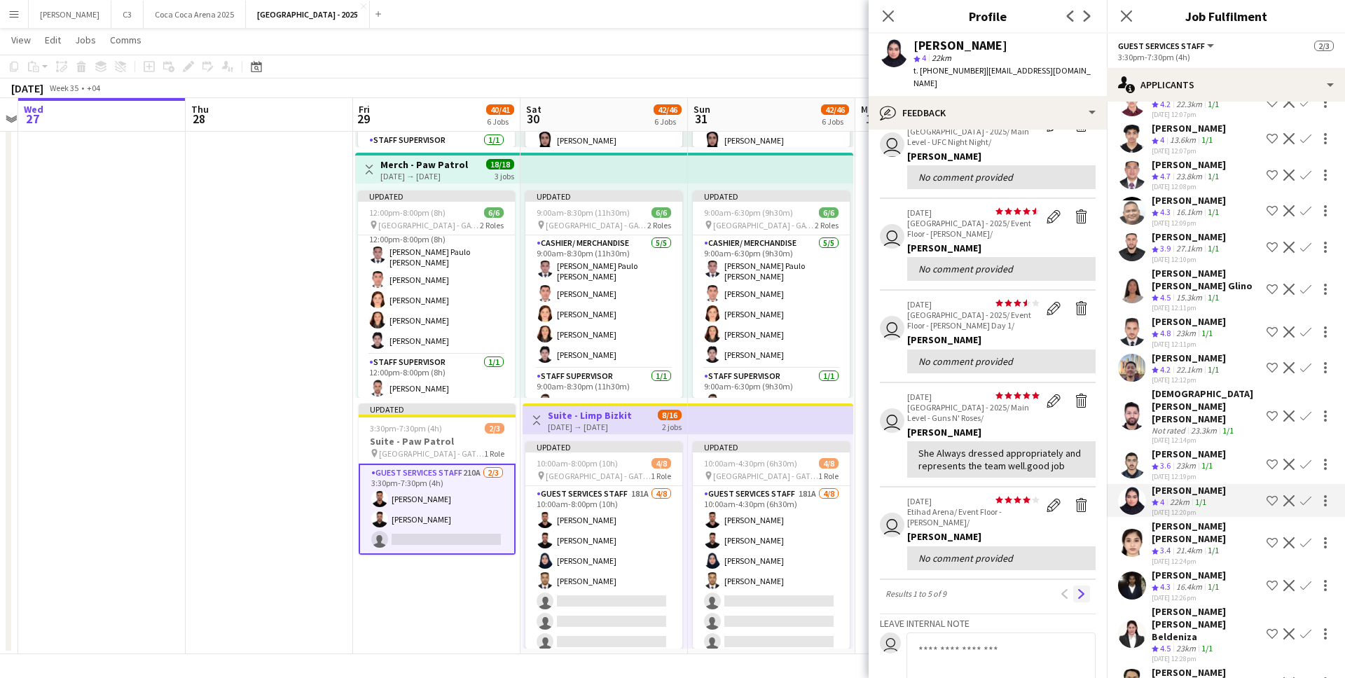
click at [1079, 589] on app-icon "Next" at bounding box center [1081, 594] width 10 height 10
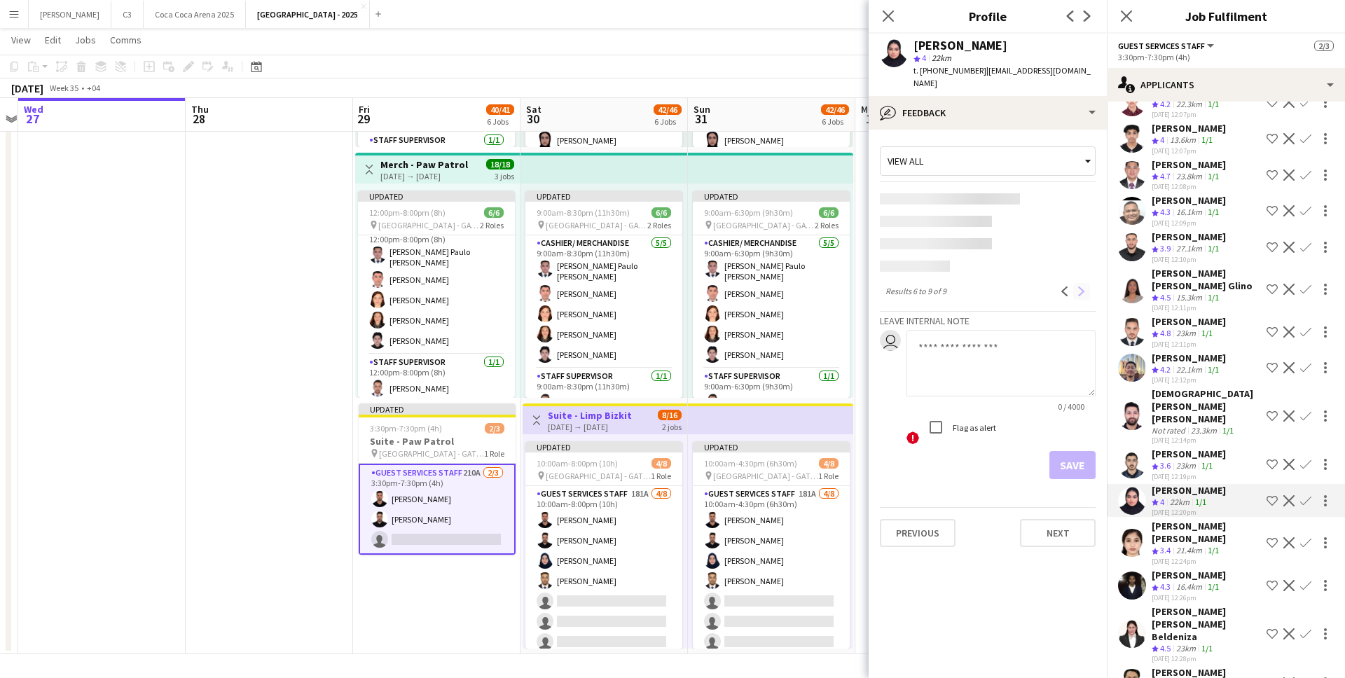
scroll to position [0, 0]
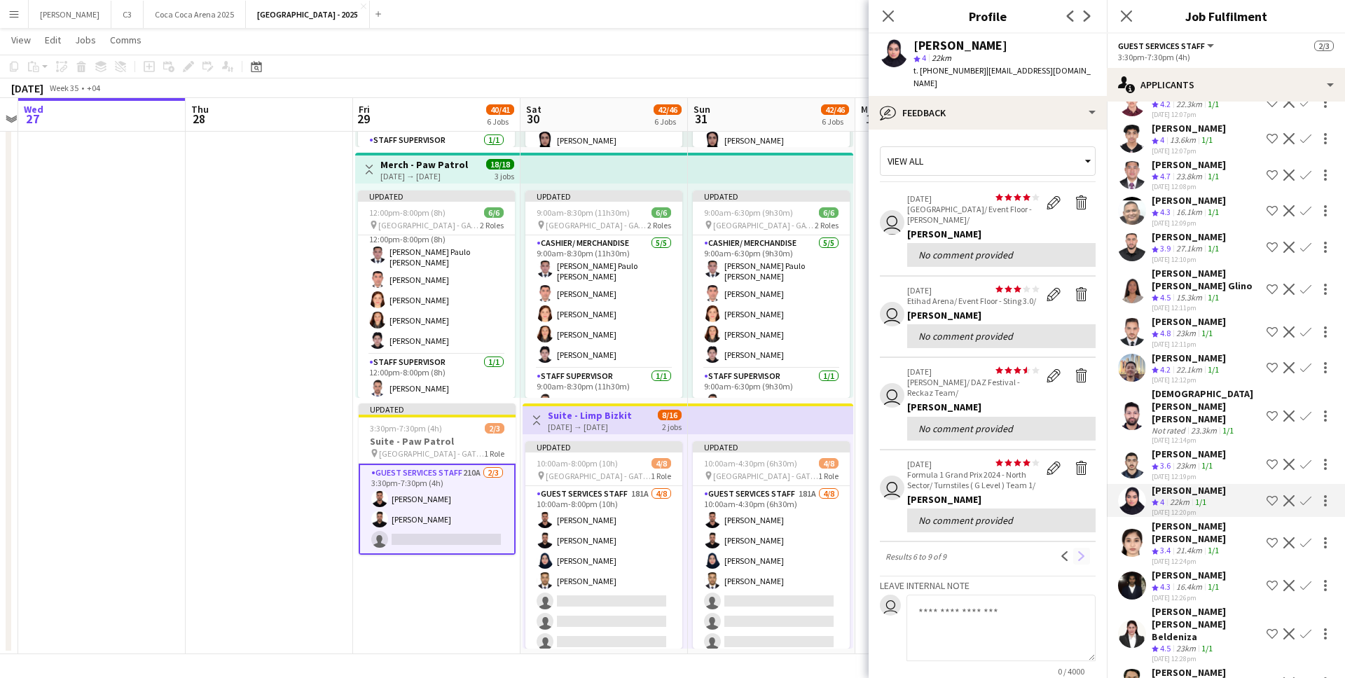
click at [1079, 595] on textarea at bounding box center [1000, 628] width 189 height 67
click at [1066, 551] on app-icon "Previous" at bounding box center [1065, 556] width 10 height 10
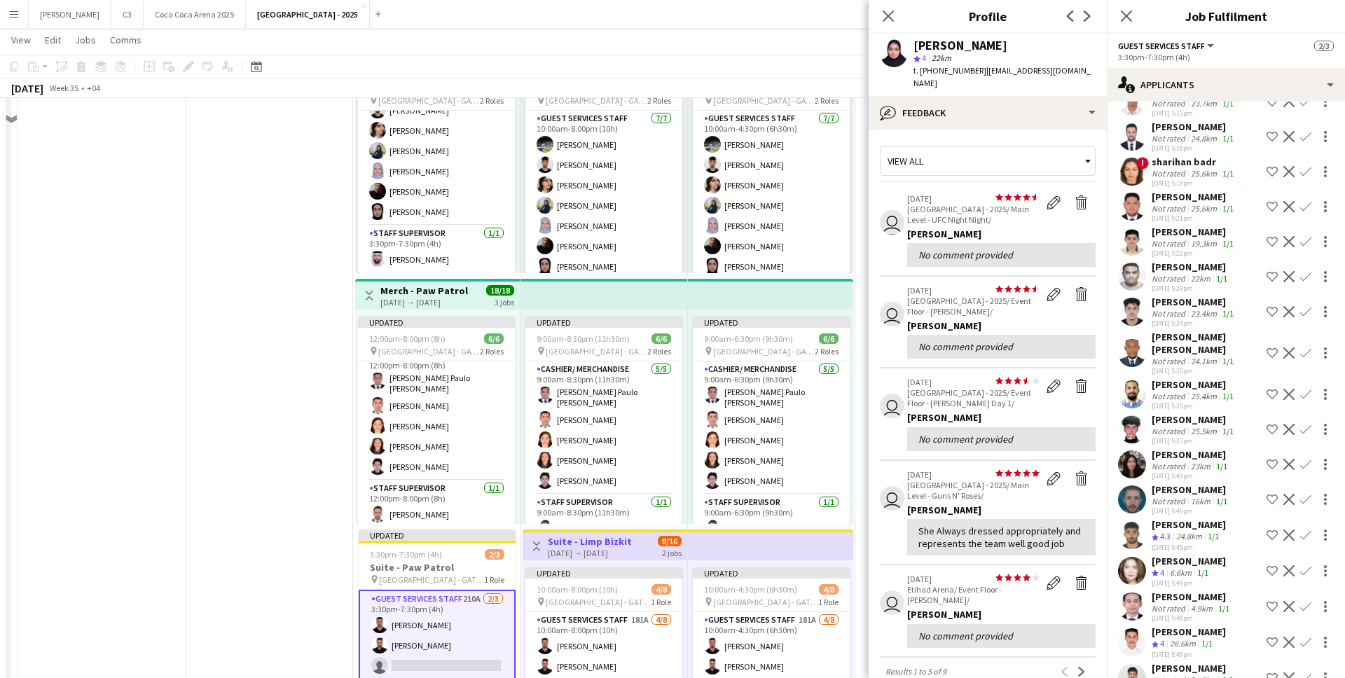
scroll to position [926, 0]
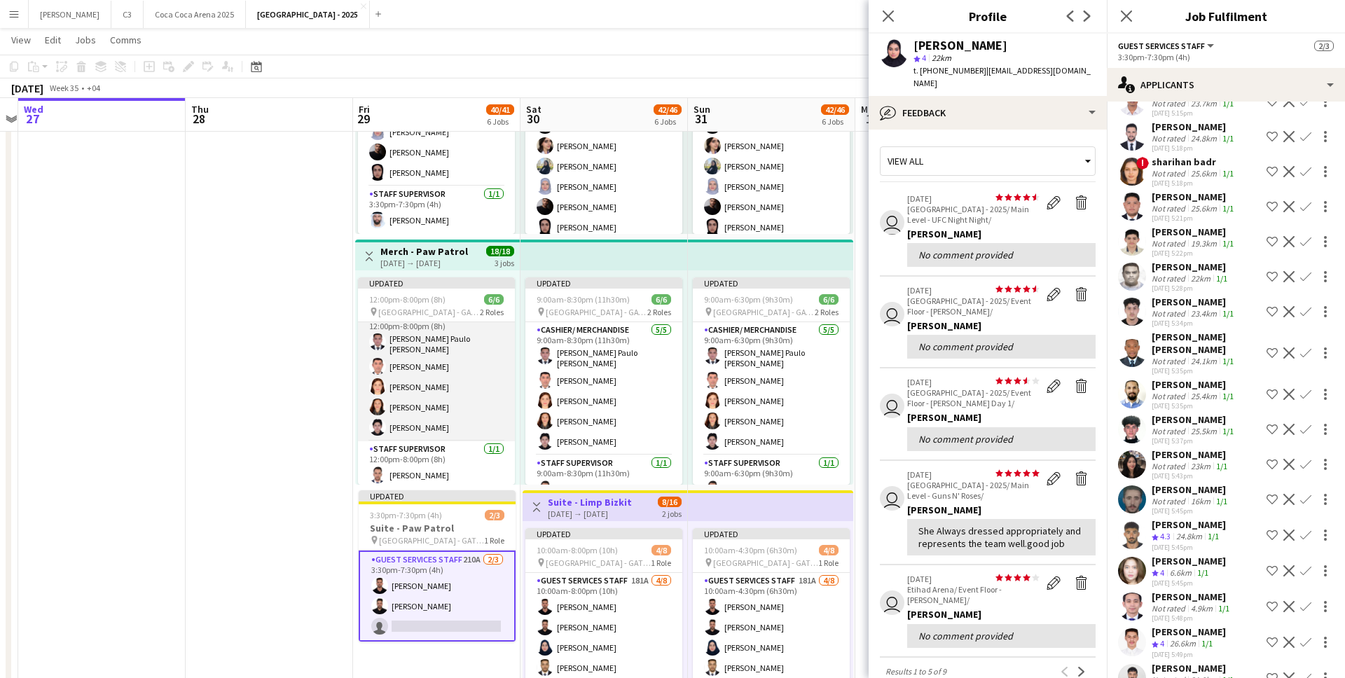
click at [444, 397] on app-card-role "Cashier/ Merchandise 5/5 12:00pm-8:00pm (8h) John Paulo Dela Cruz Erwin Tanola …" at bounding box center [436, 374] width 157 height 133
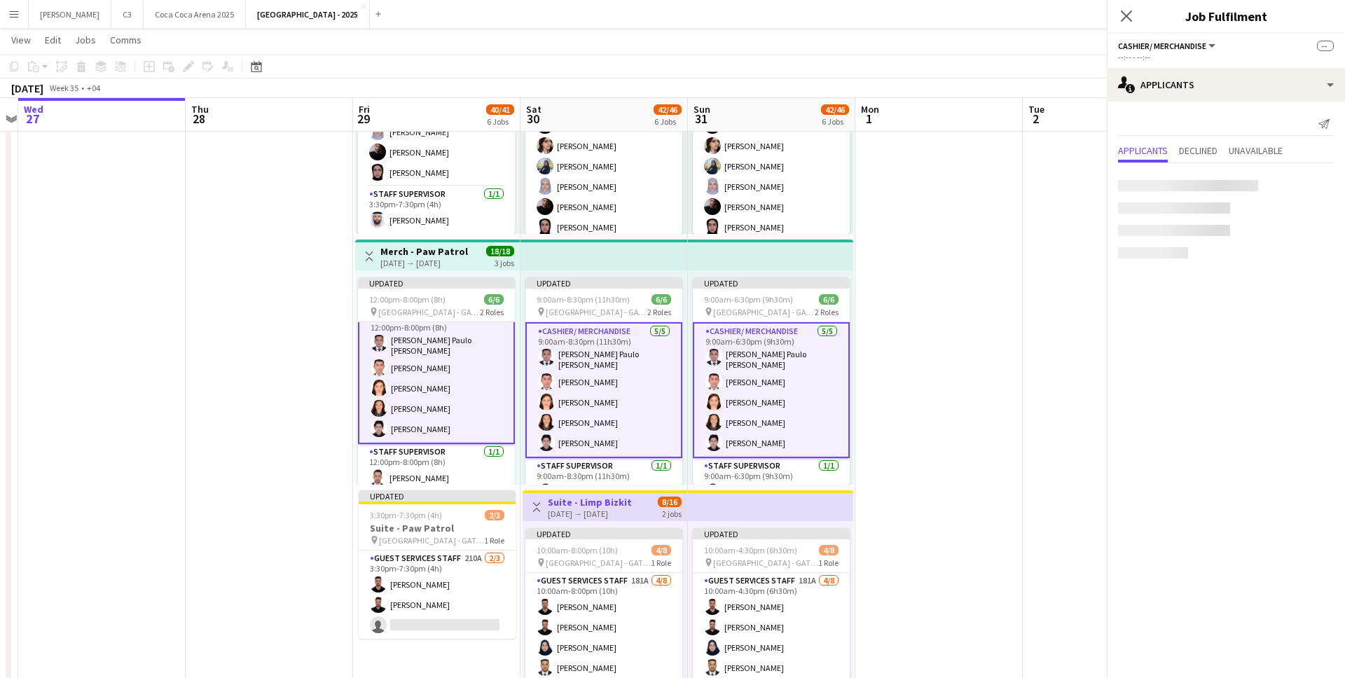
scroll to position [15, 0]
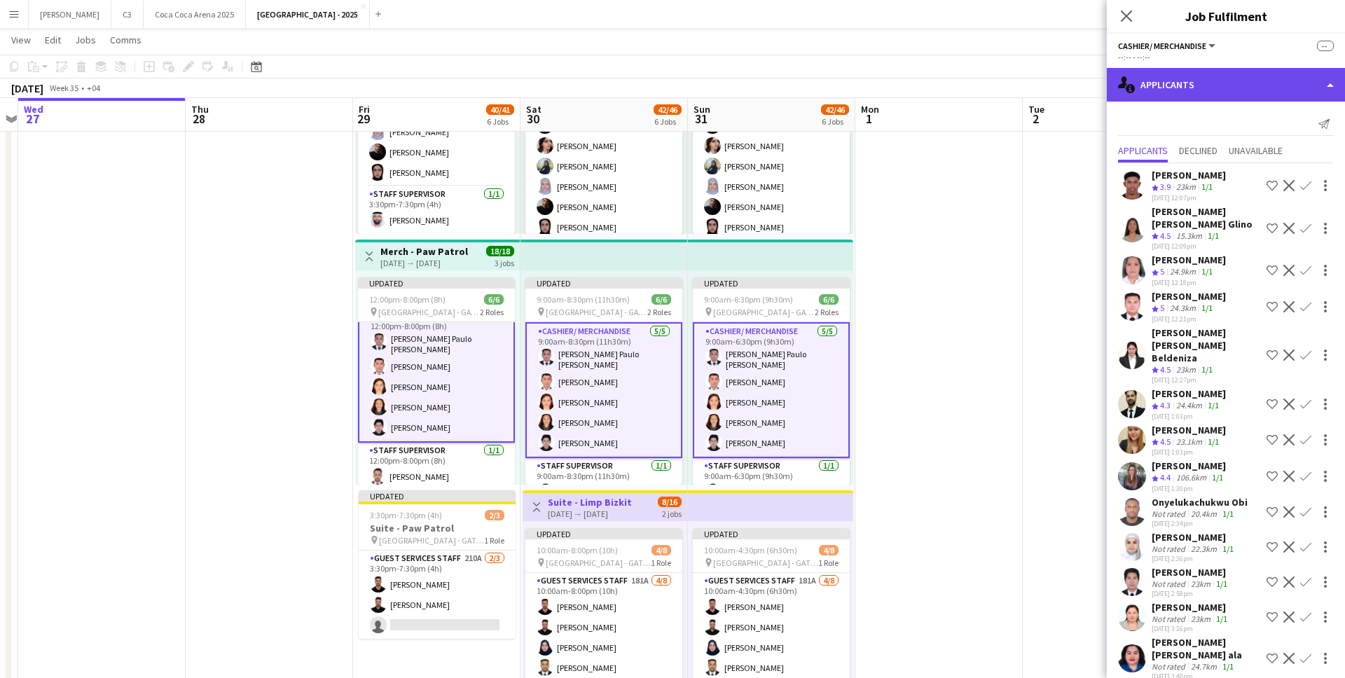
click at [1206, 90] on div "single-neutral-actions-information Applicants" at bounding box center [1226, 85] width 238 height 34
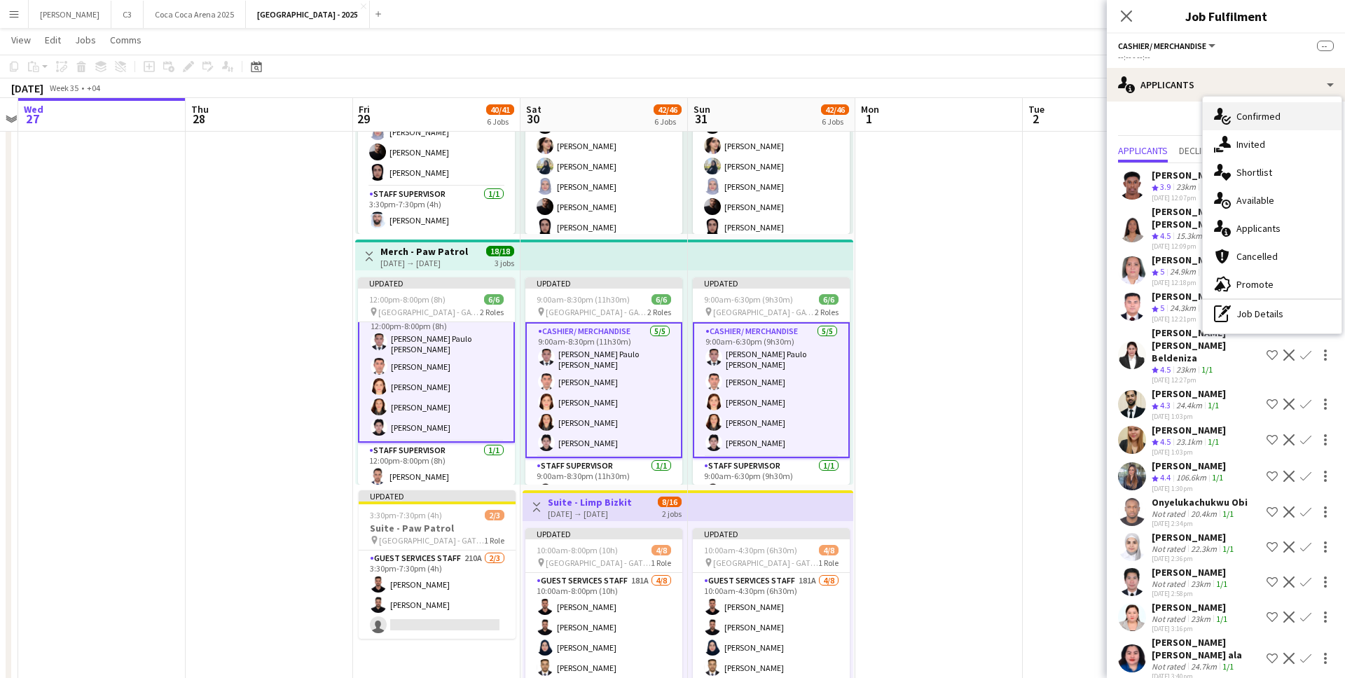
click at [1260, 121] on div "single-neutral-actions-check-2 Confirmed" at bounding box center [1272, 116] width 139 height 28
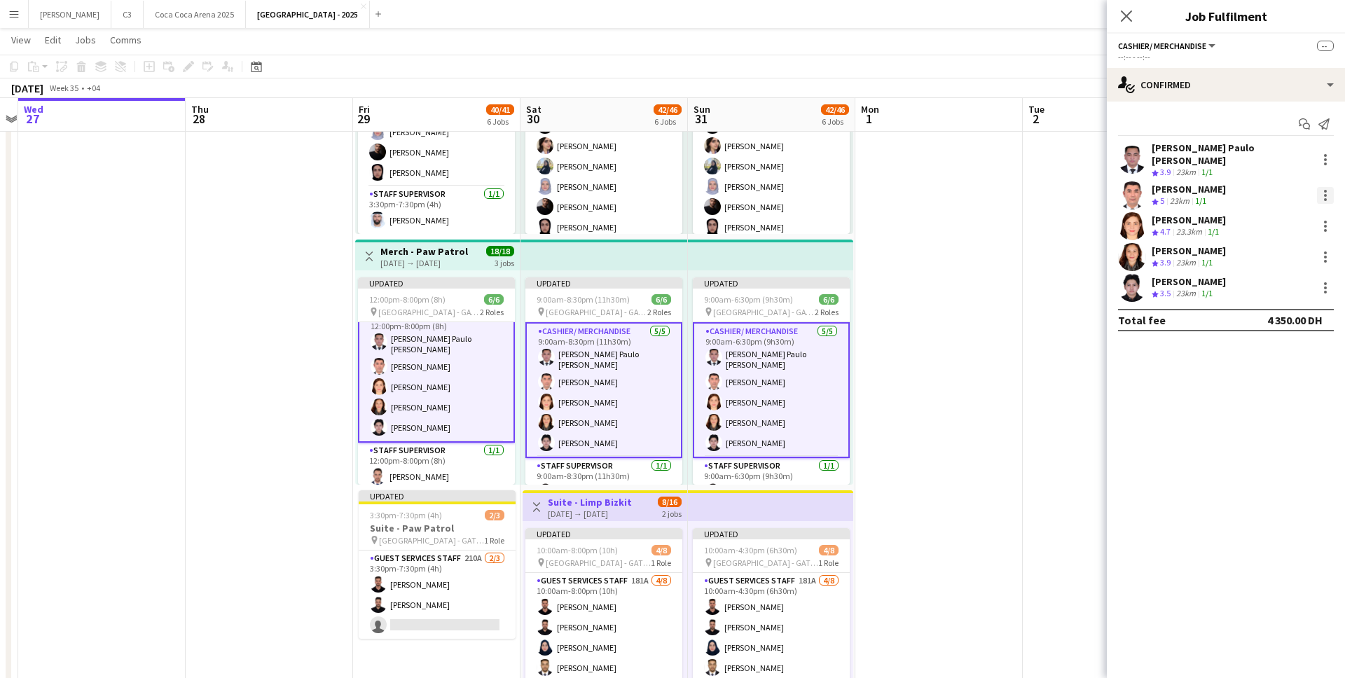
click at [1326, 188] on div at bounding box center [1325, 195] width 17 height 17
click at [1277, 317] on span "Remove" at bounding box center [1256, 313] width 42 height 12
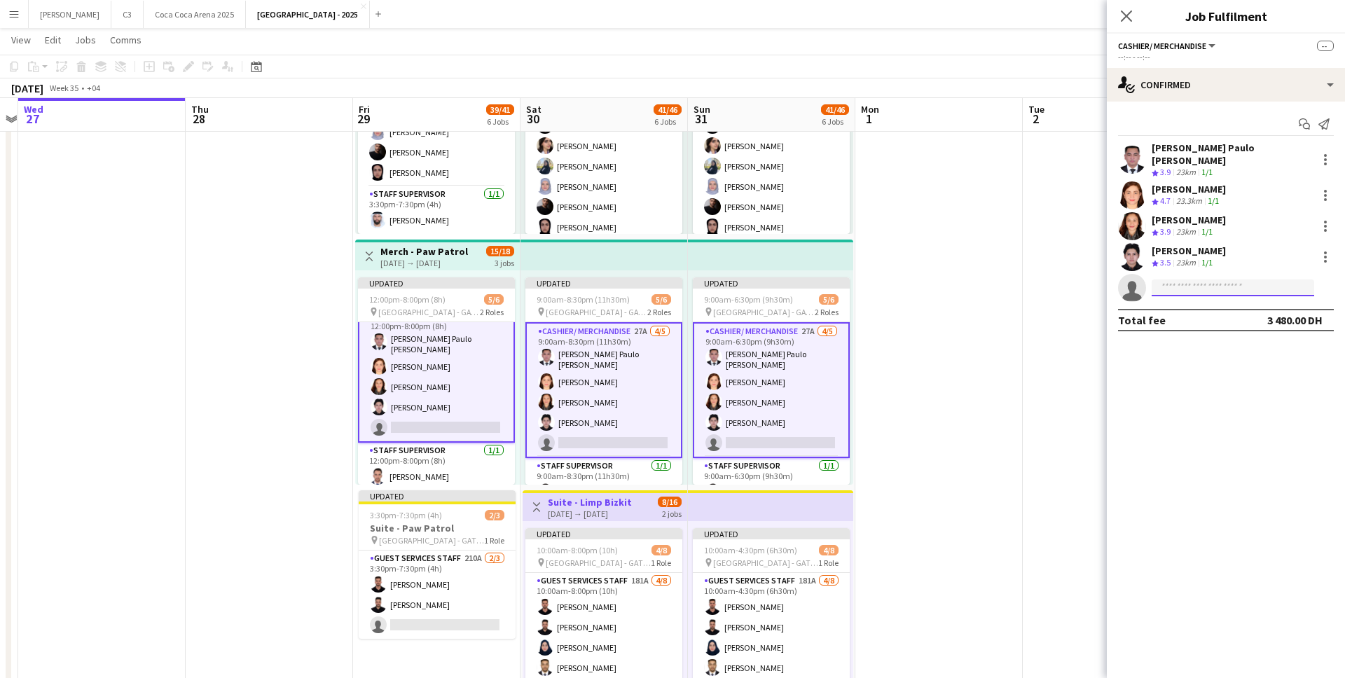
click at [1198, 286] on input at bounding box center [1232, 287] width 162 height 17
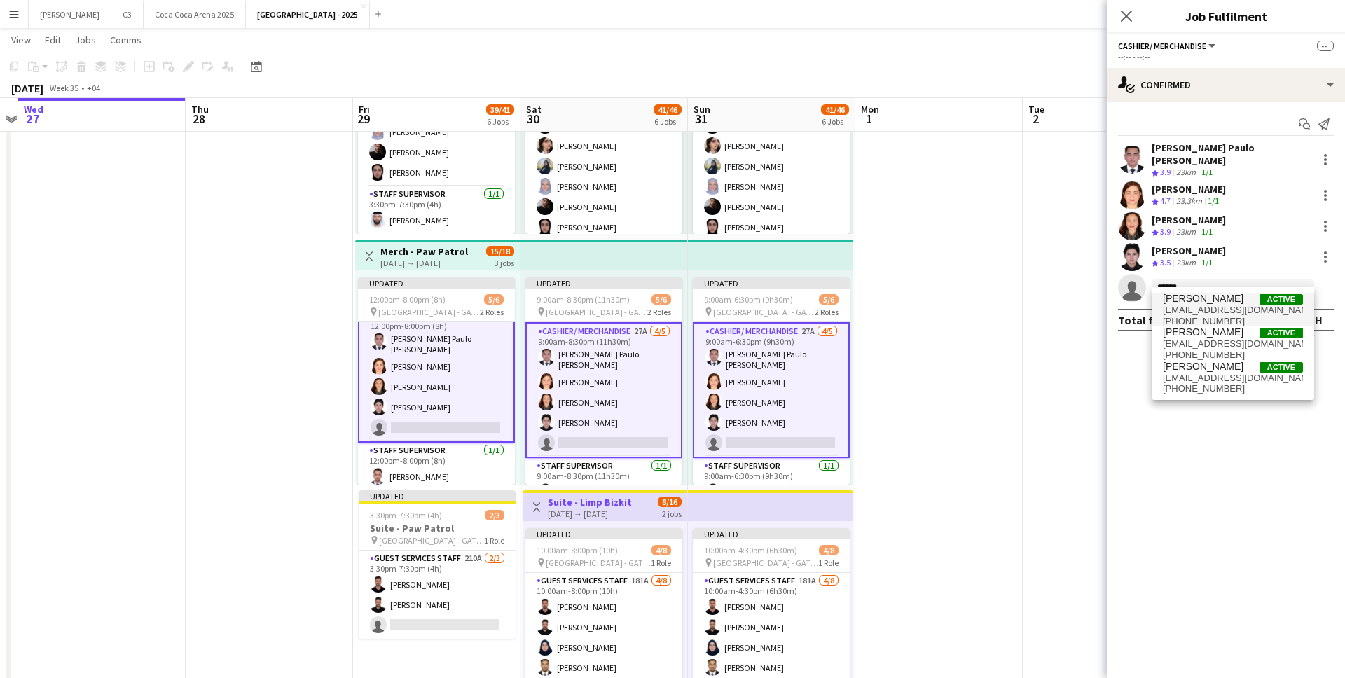
type input "******"
click at [1238, 311] on span "bluesver19@yahoo.com" at bounding box center [1233, 310] width 140 height 11
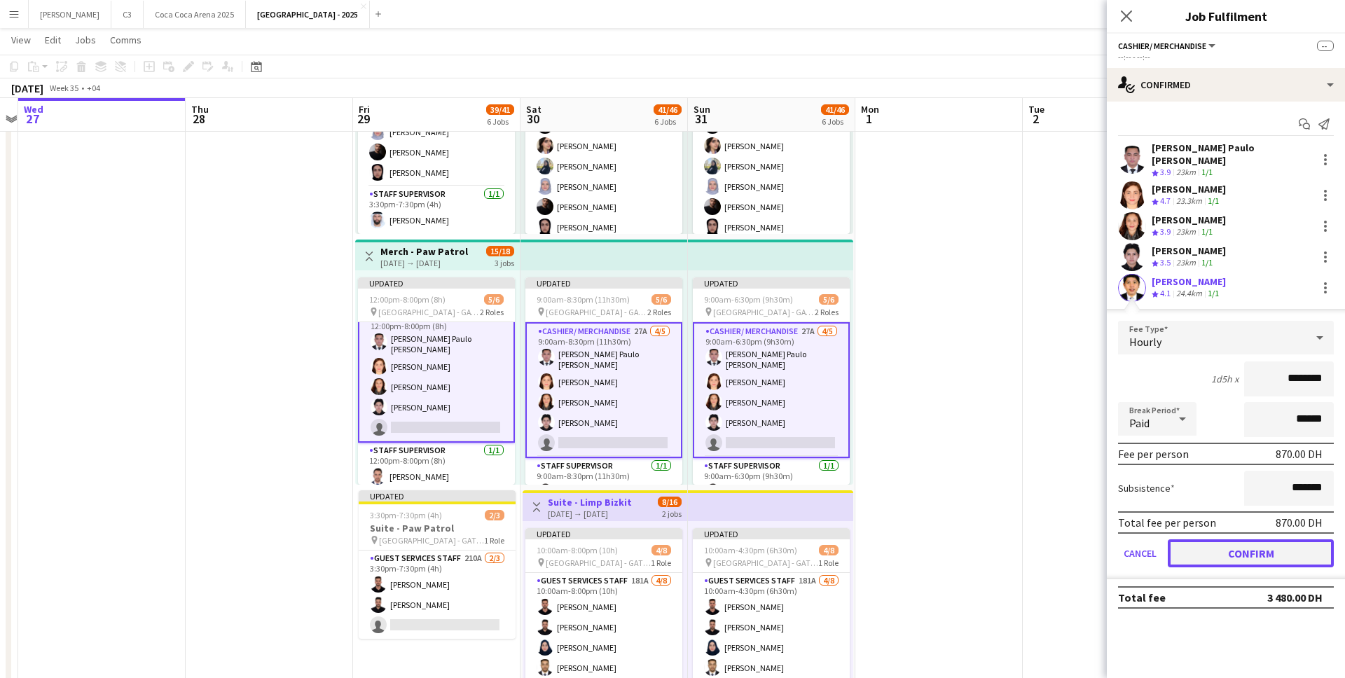
click at [1228, 548] on button "Confirm" at bounding box center [1251, 553] width 166 height 28
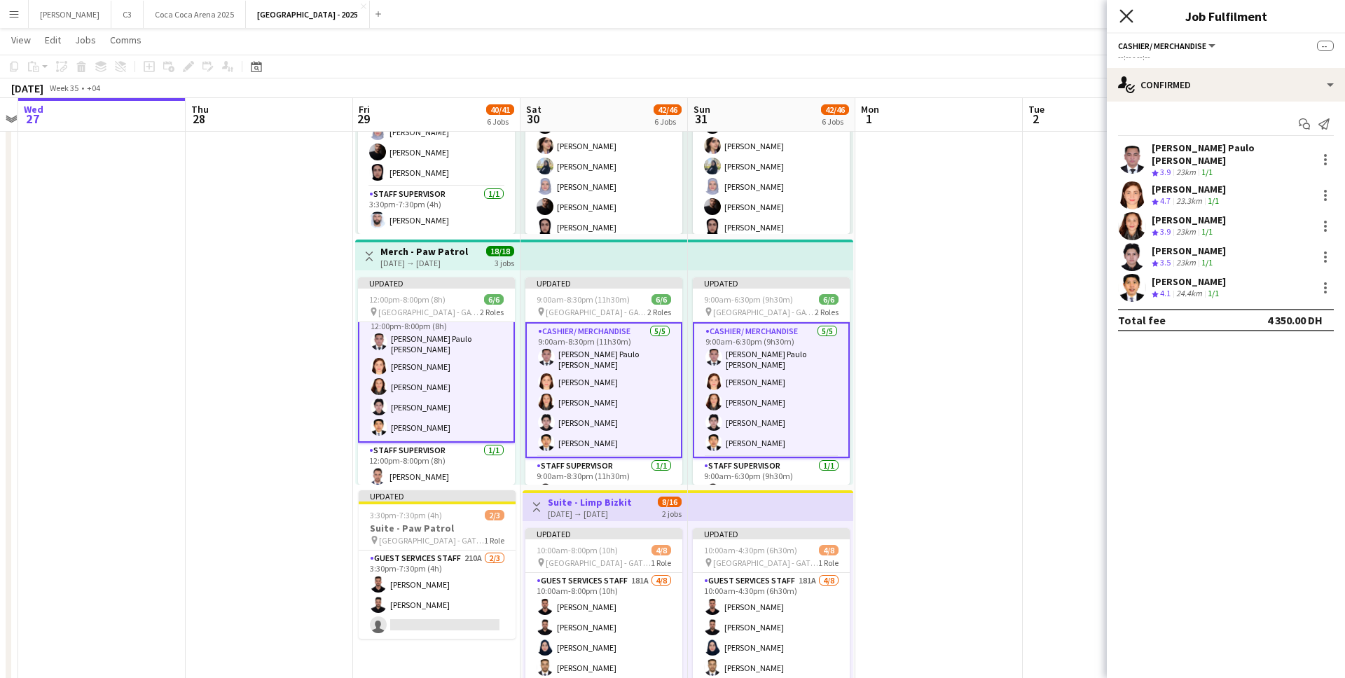
click at [1129, 14] on icon at bounding box center [1125, 15] width 13 height 13
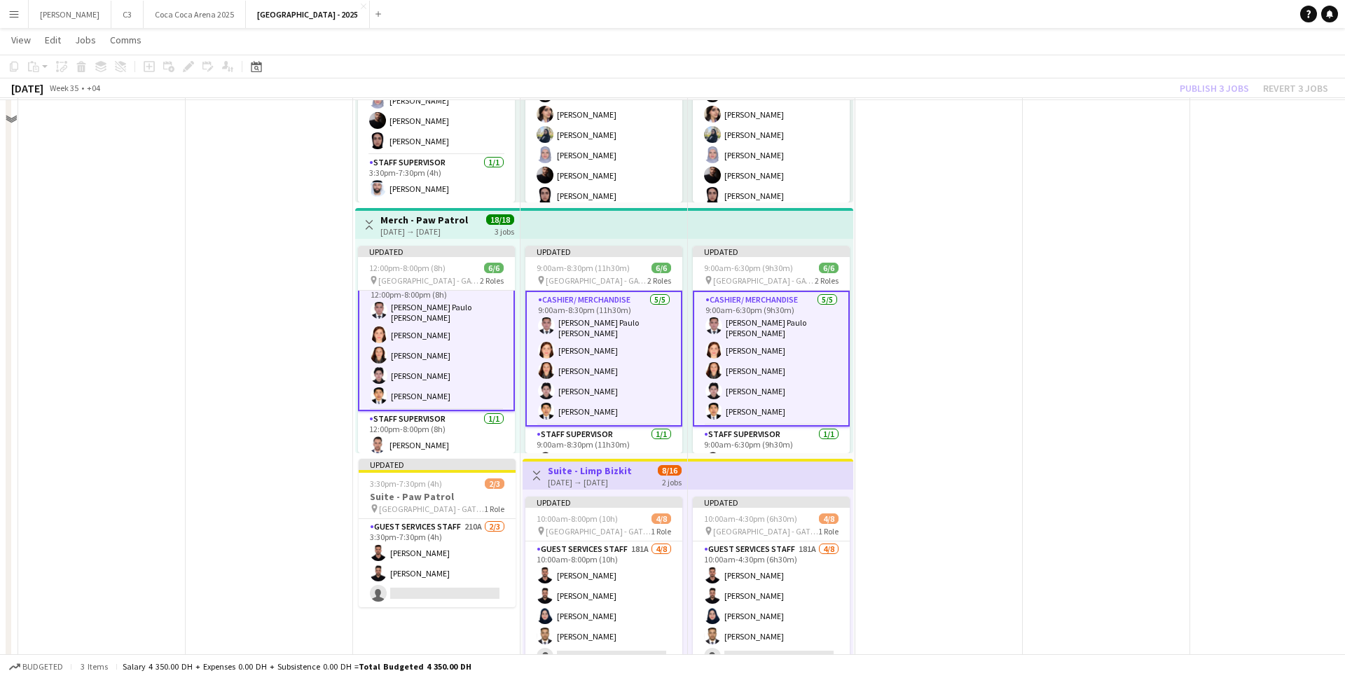
scroll to position [1013, 0]
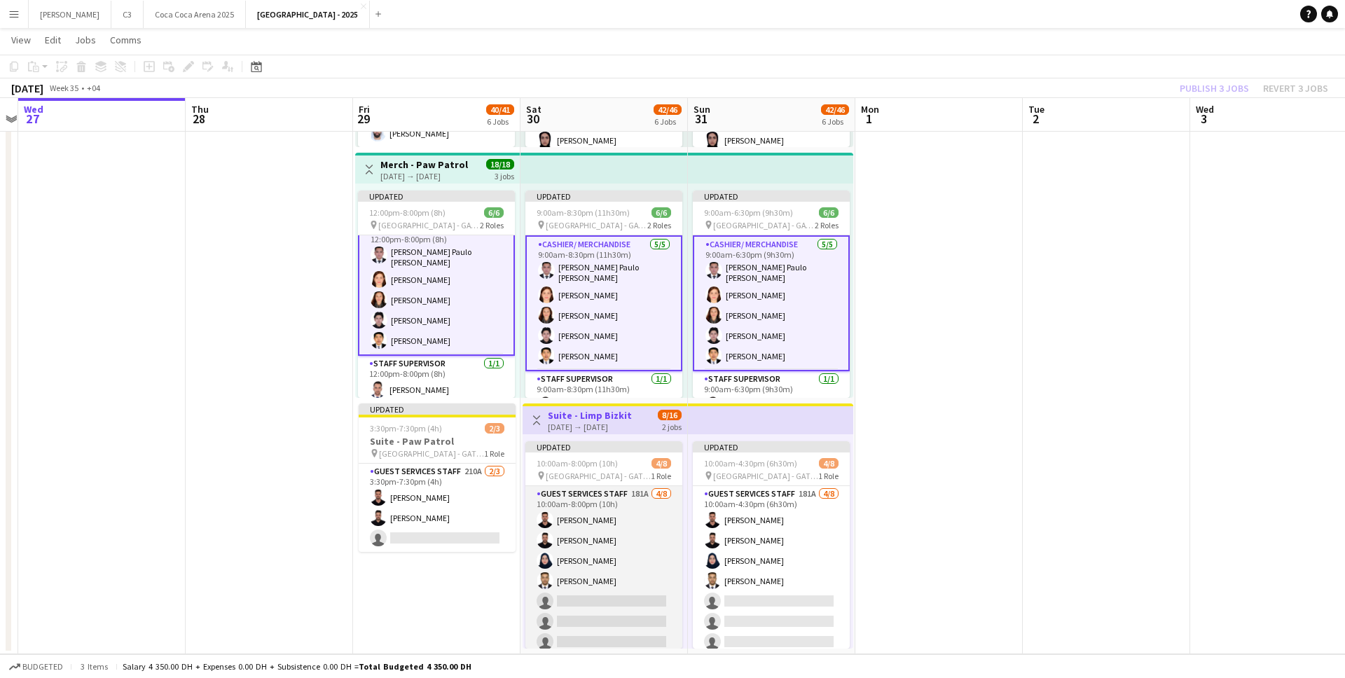
click at [638, 565] on app-card-role "Guest Services Staff 181A 4/8 10:00am-8:00pm (10h) Mohammed Hassouna Ibrahim Ha…" at bounding box center [603, 581] width 157 height 190
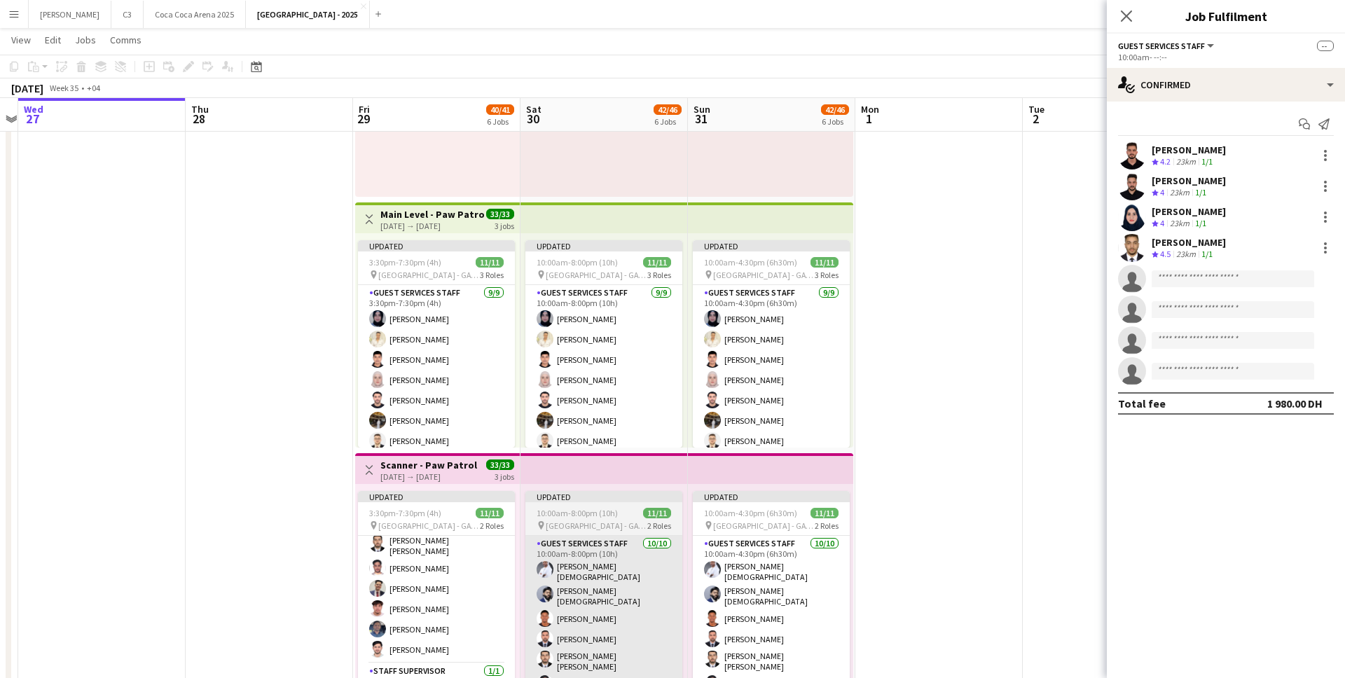
scroll to position [0, 0]
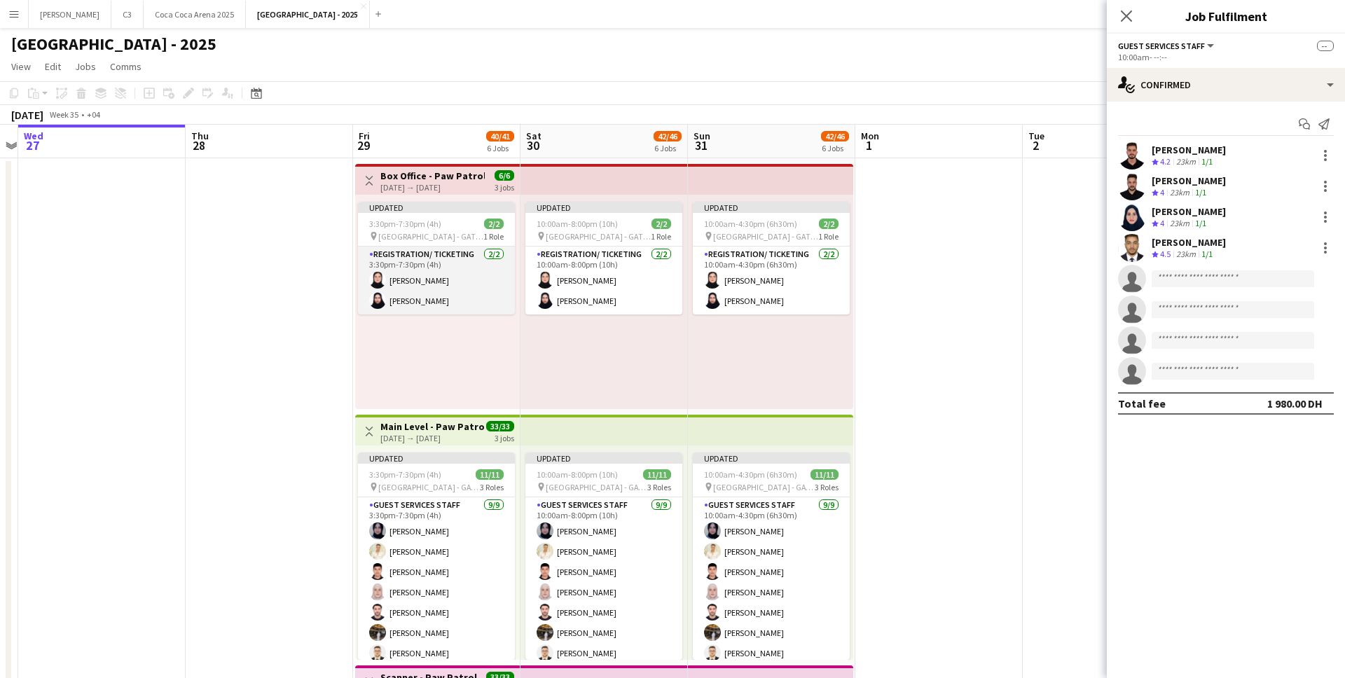
click at [436, 296] on app-card-role "Registration/ Ticketing [DATE] 3:30pm-7:30pm (4h) [PERSON_NAME] Abumousa Rumysa…" at bounding box center [436, 281] width 157 height 68
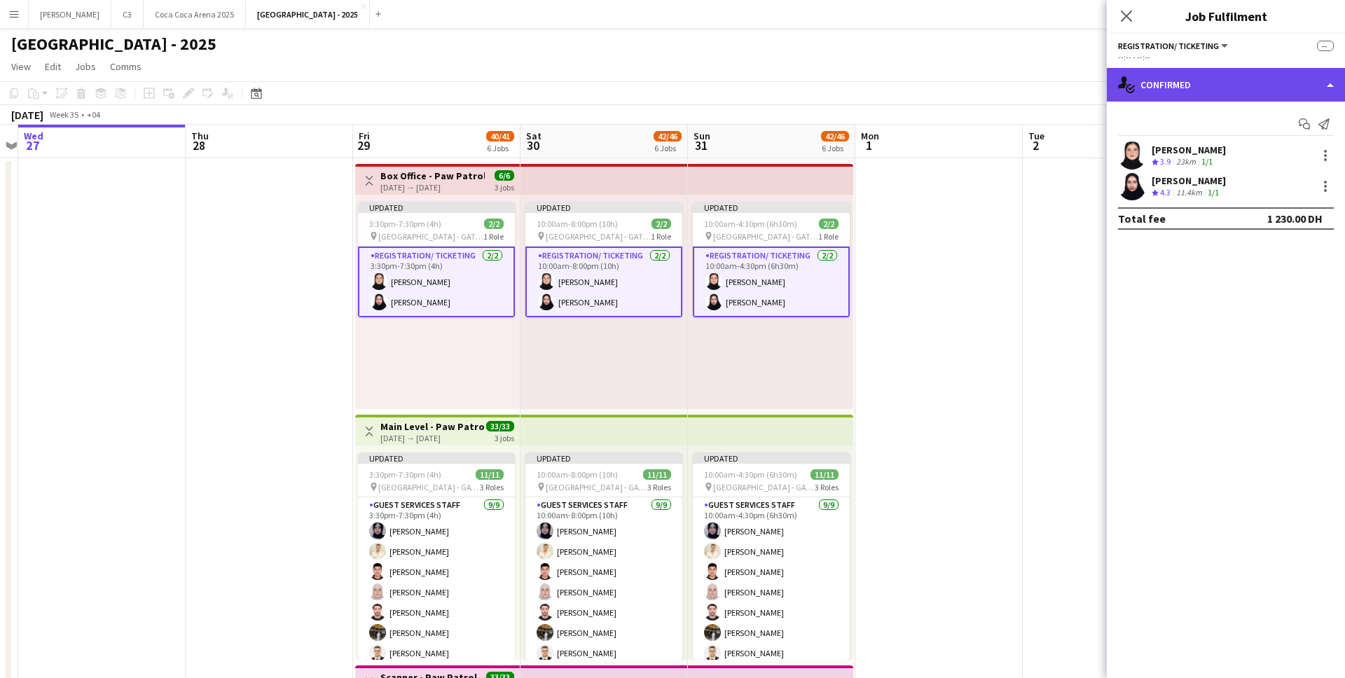
click at [1208, 91] on div "single-neutral-actions-check-2 Confirmed" at bounding box center [1226, 85] width 238 height 34
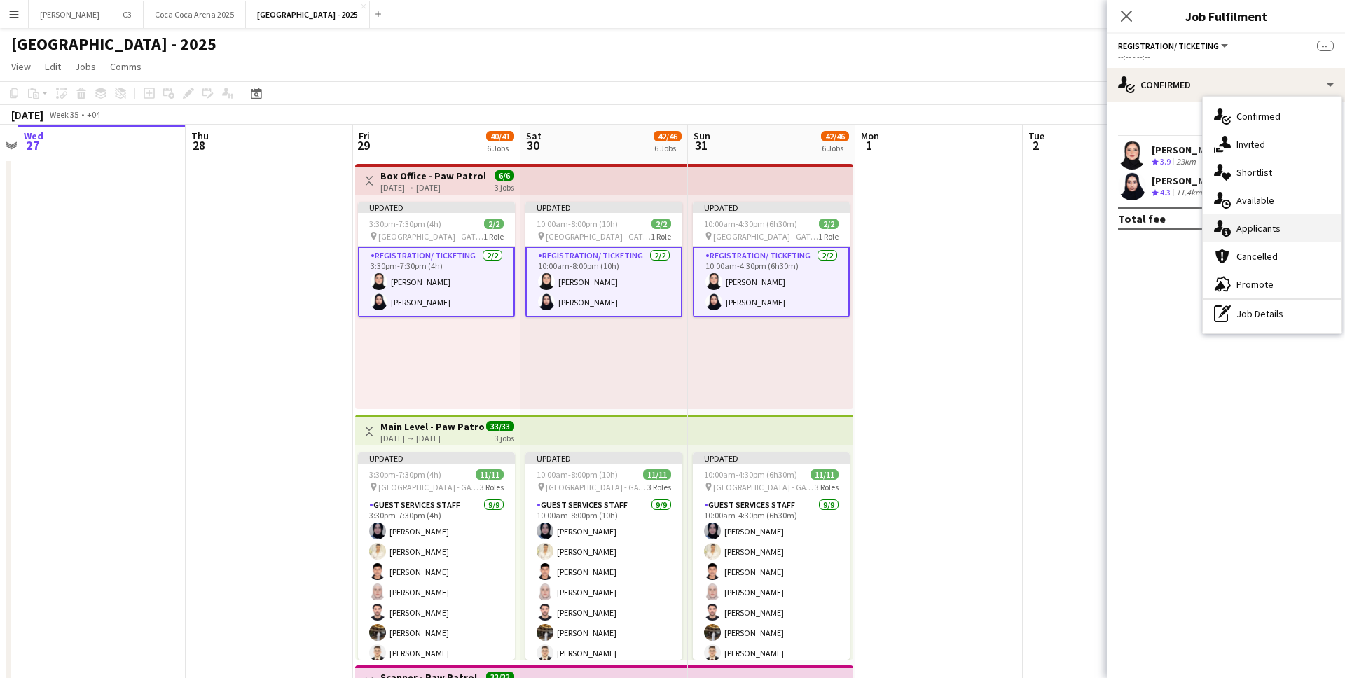
click at [1259, 234] on div "single-neutral-actions-information Applicants" at bounding box center [1272, 228] width 139 height 28
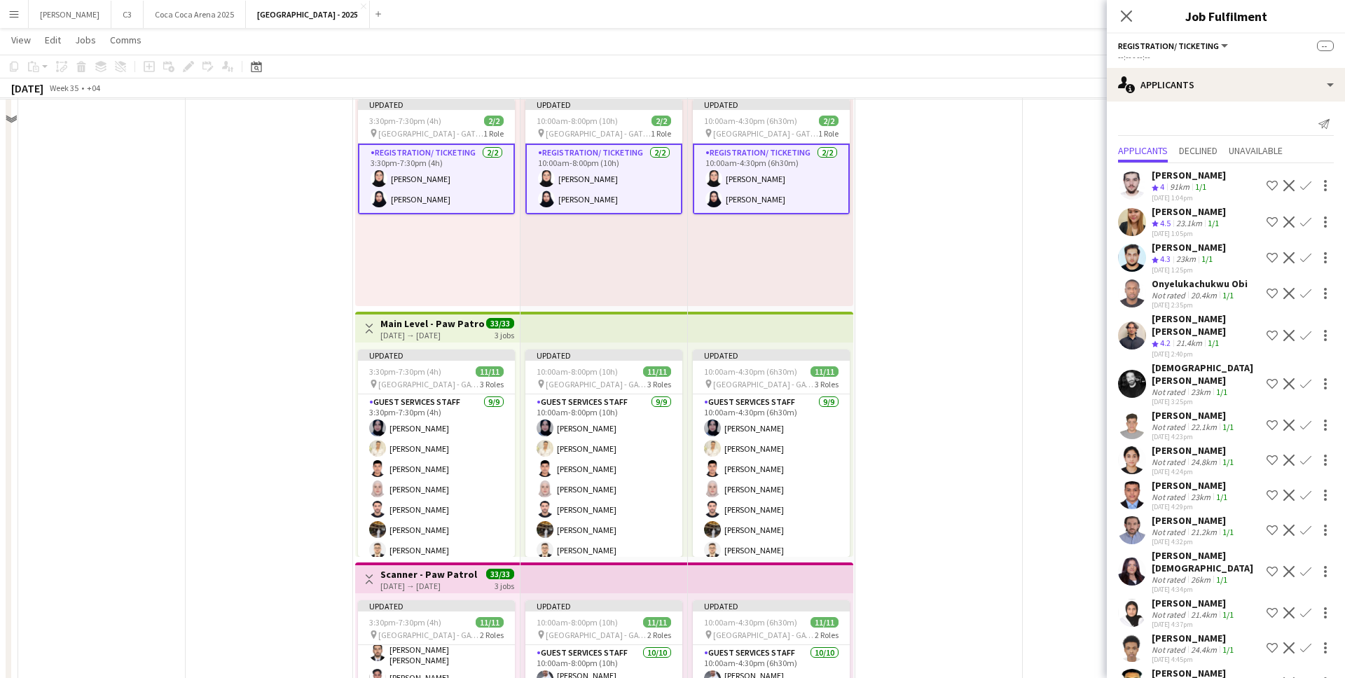
scroll to position [130, 0]
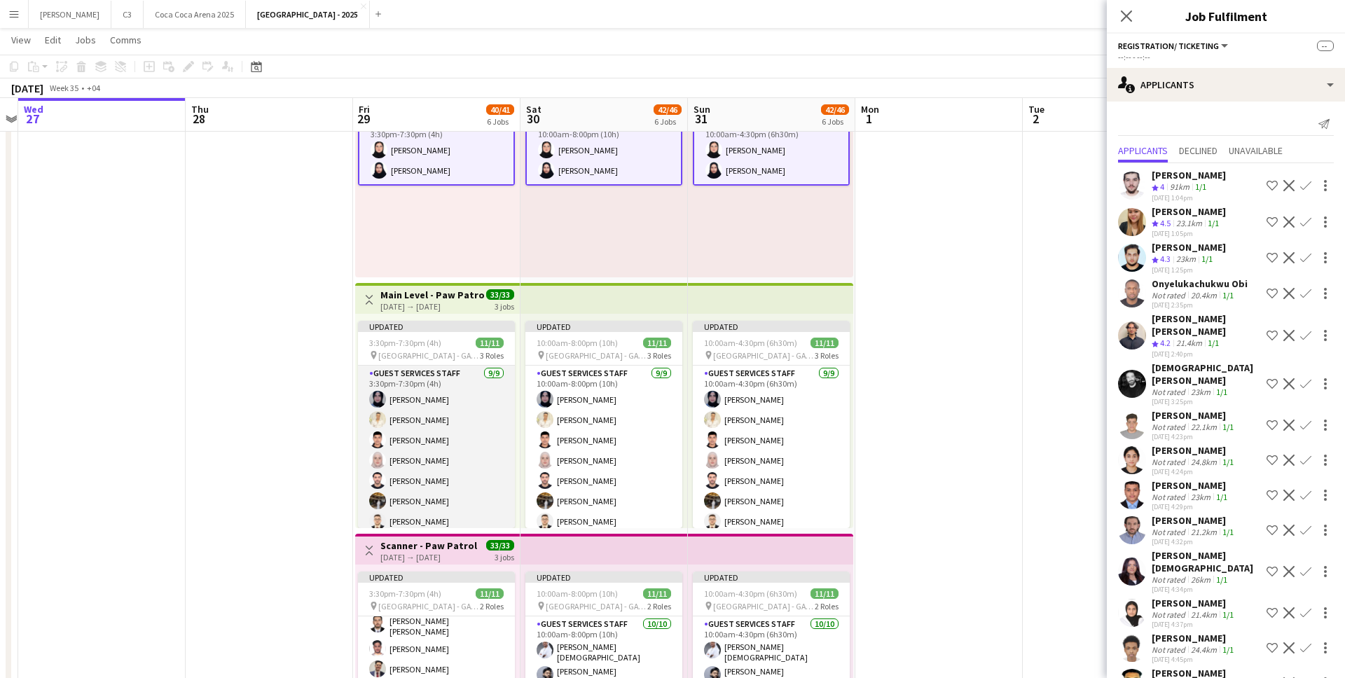
click at [421, 489] on app-card-role "Guest Services Staff [DATE] 3:30pm-7:30pm (4h) [PERSON_NAME] [PERSON_NAME] [PER…" at bounding box center [436, 471] width 157 height 210
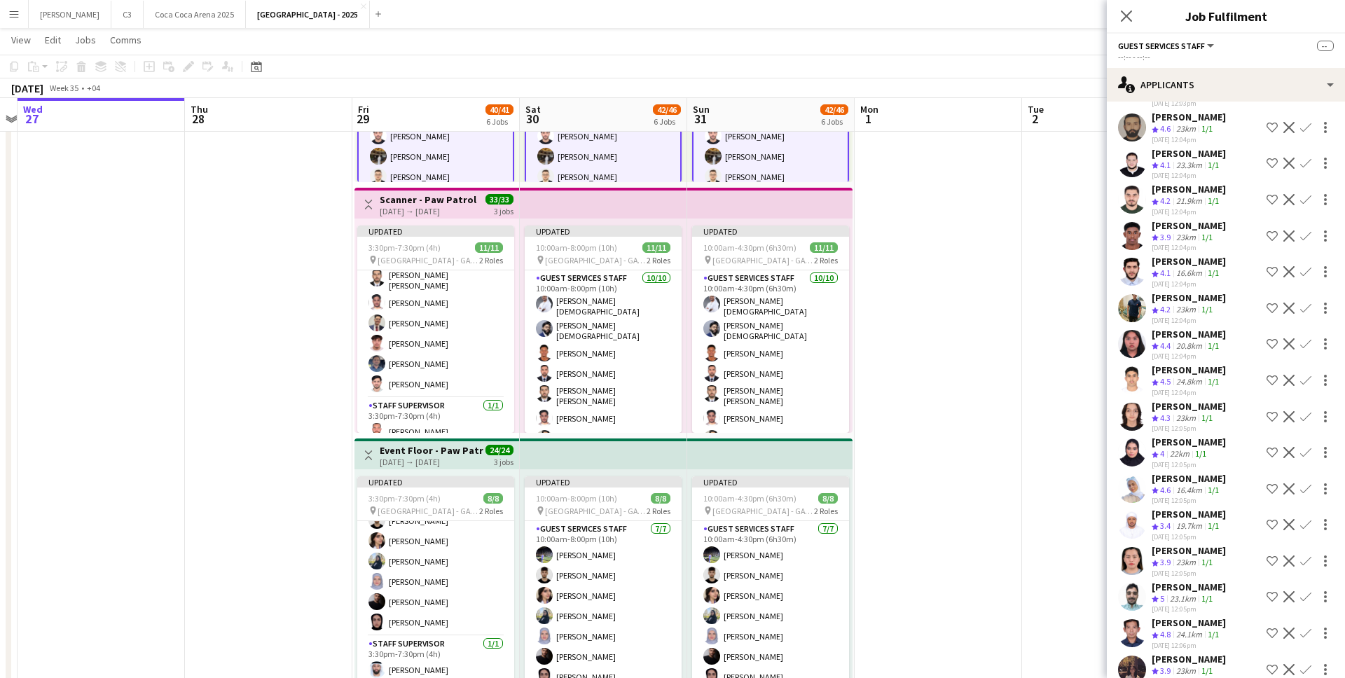
scroll to position [262, 0]
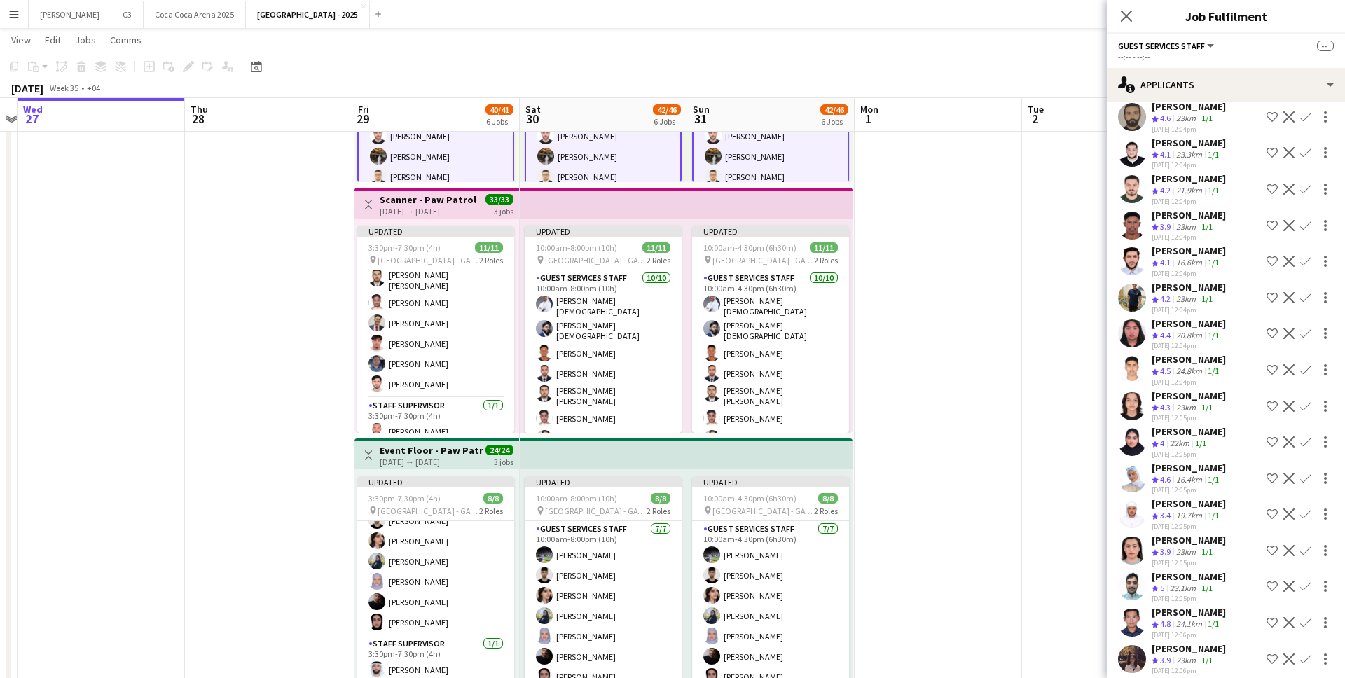
click at [1133, 393] on app-user-avatar at bounding box center [1132, 406] width 28 height 28
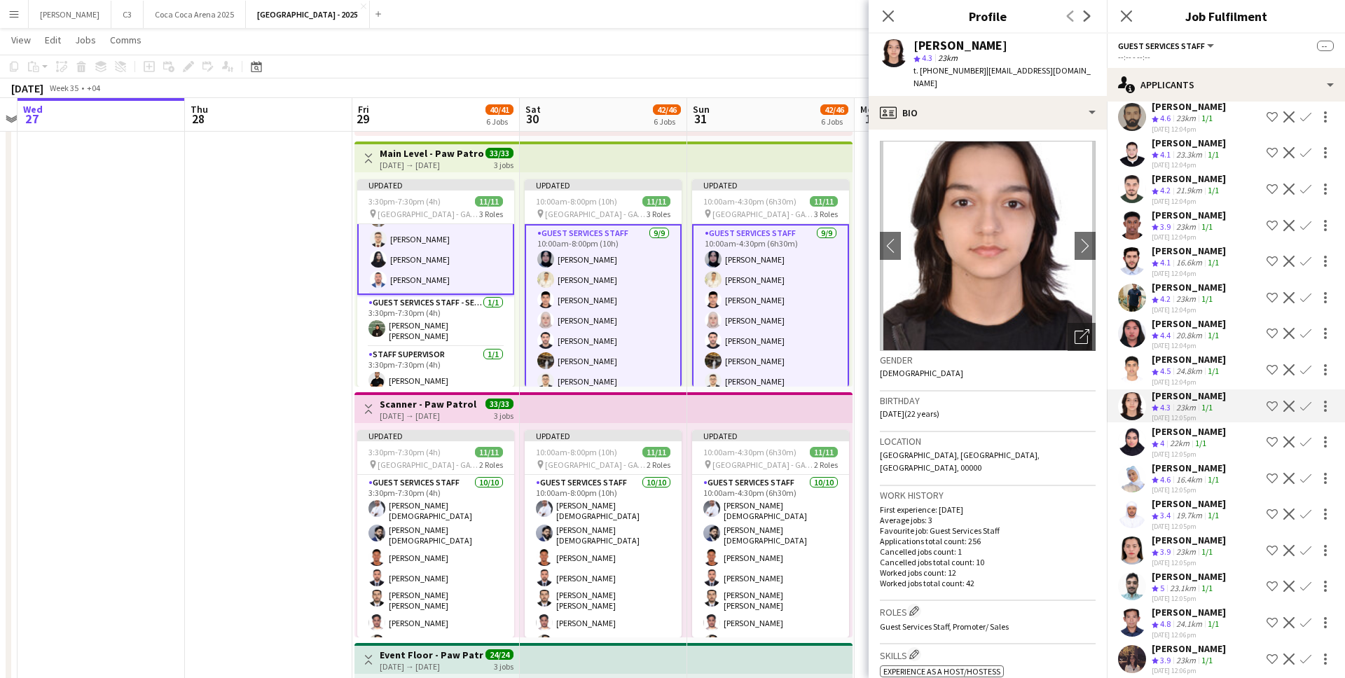
scroll to position [146, 0]
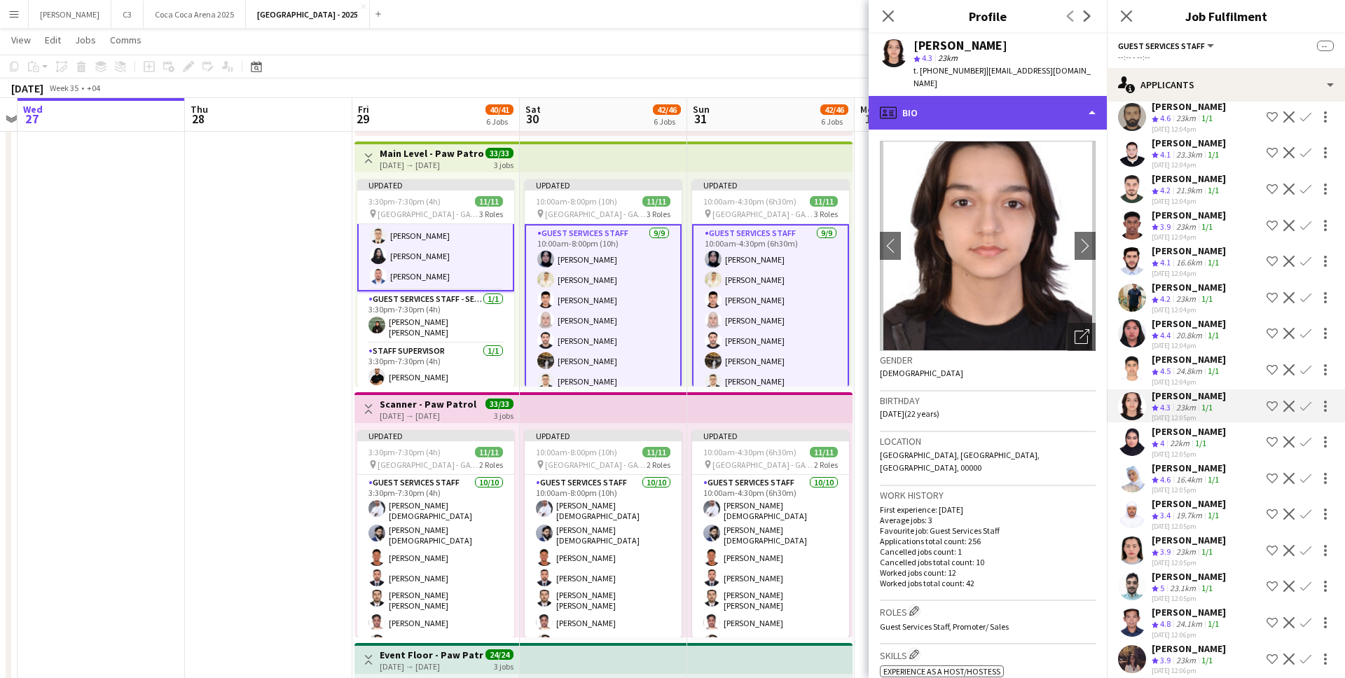
click at [1010, 96] on div "profile Bio" at bounding box center [987, 113] width 238 height 34
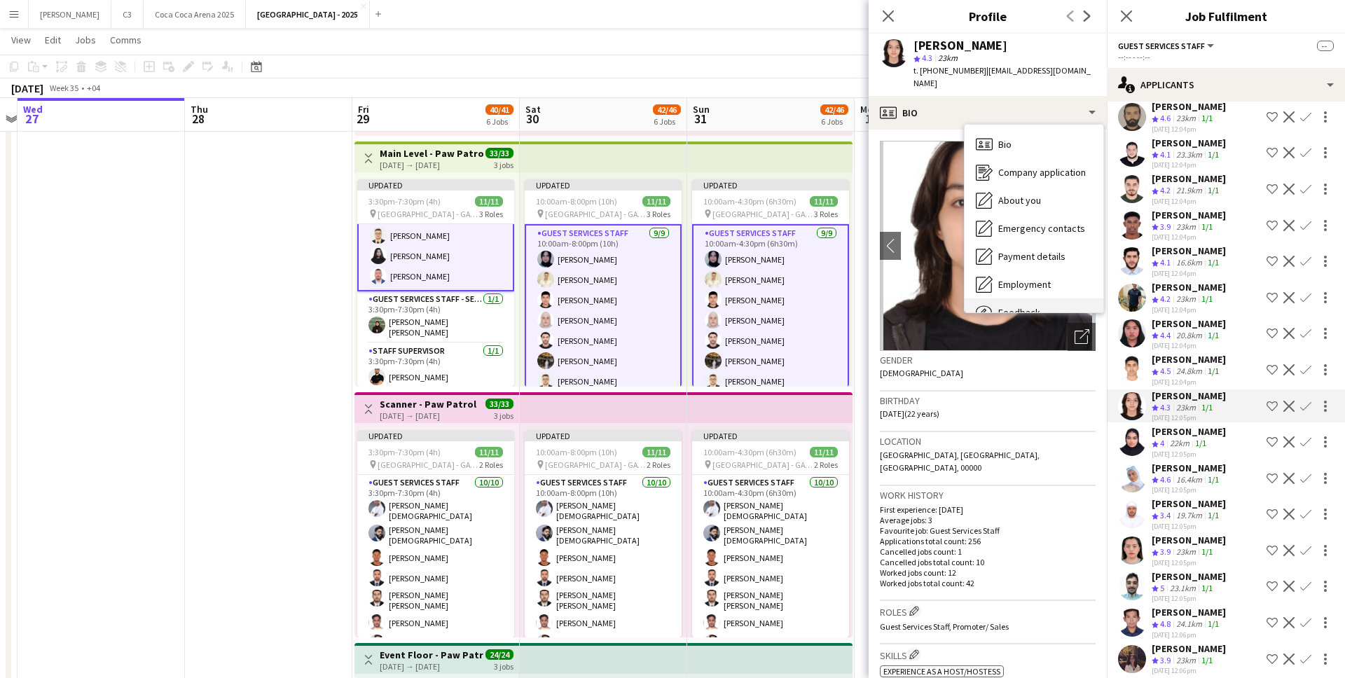
click at [1034, 306] on span "Feedback" at bounding box center [1019, 312] width 42 height 13
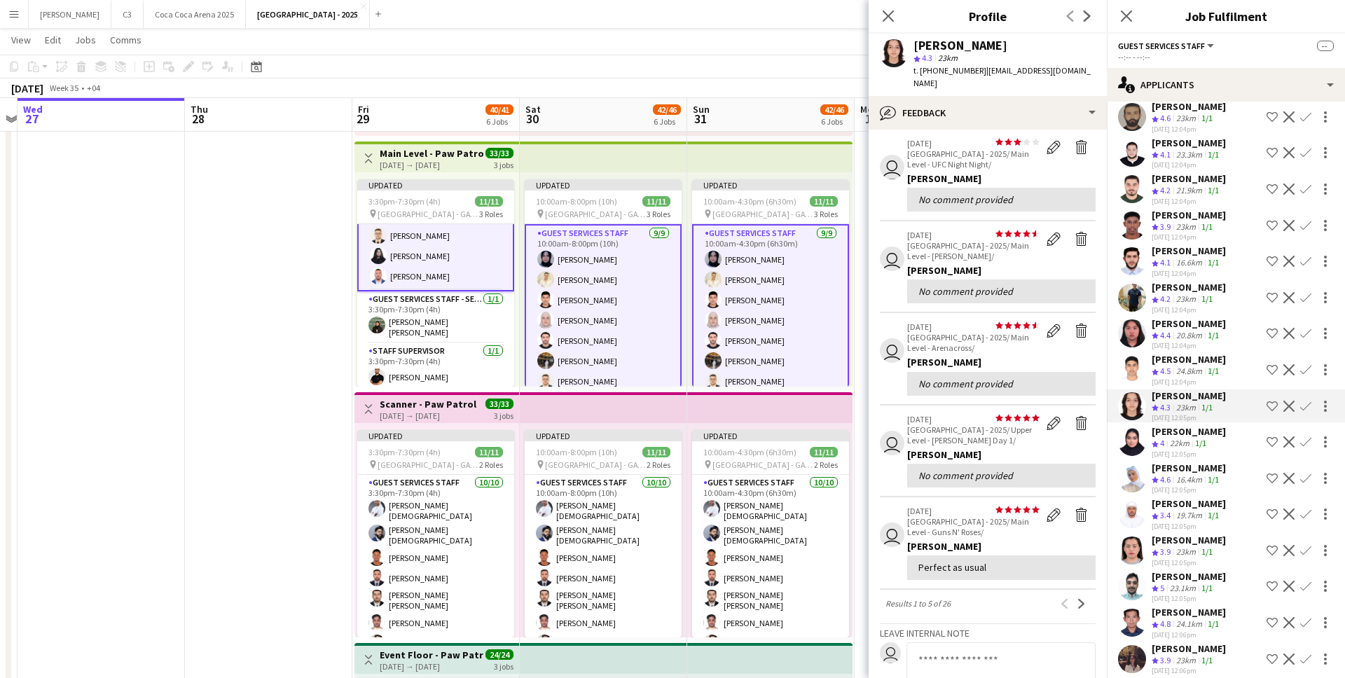
scroll to position [58, 0]
click at [1081, 596] on app-icon "Next" at bounding box center [1081, 601] width 10 height 10
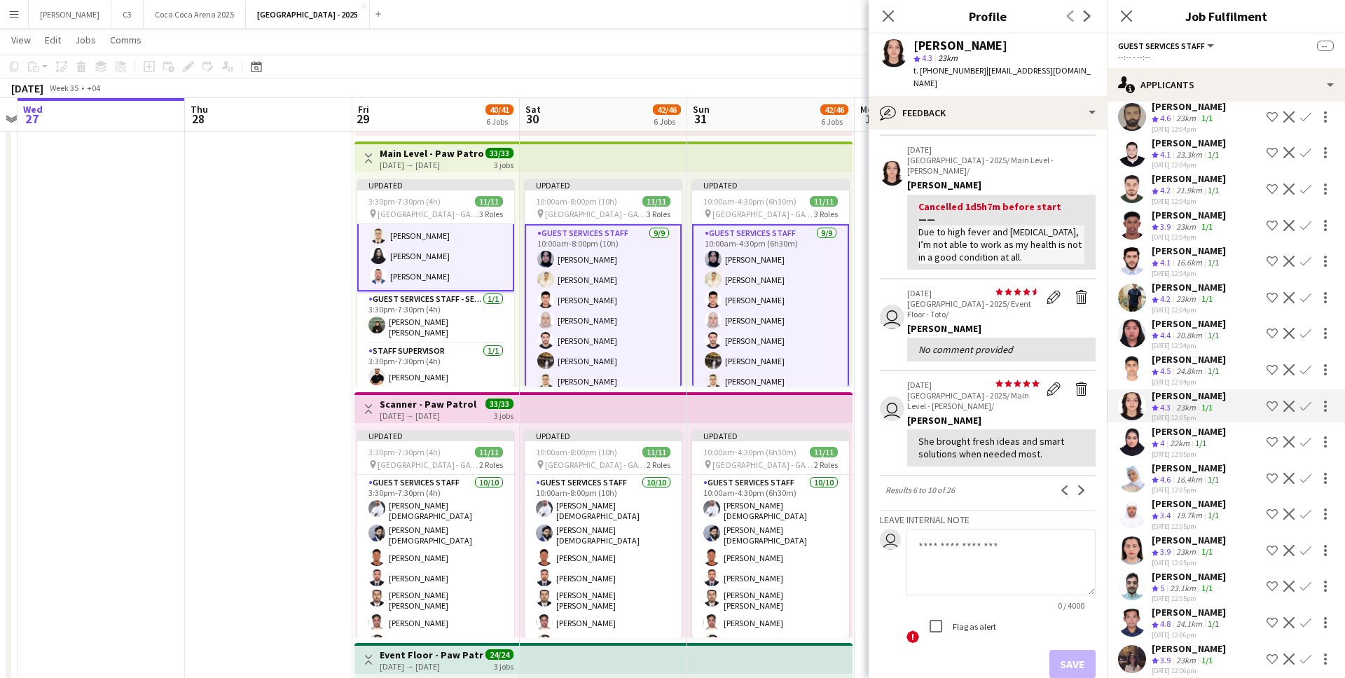
scroll to position [278, 0]
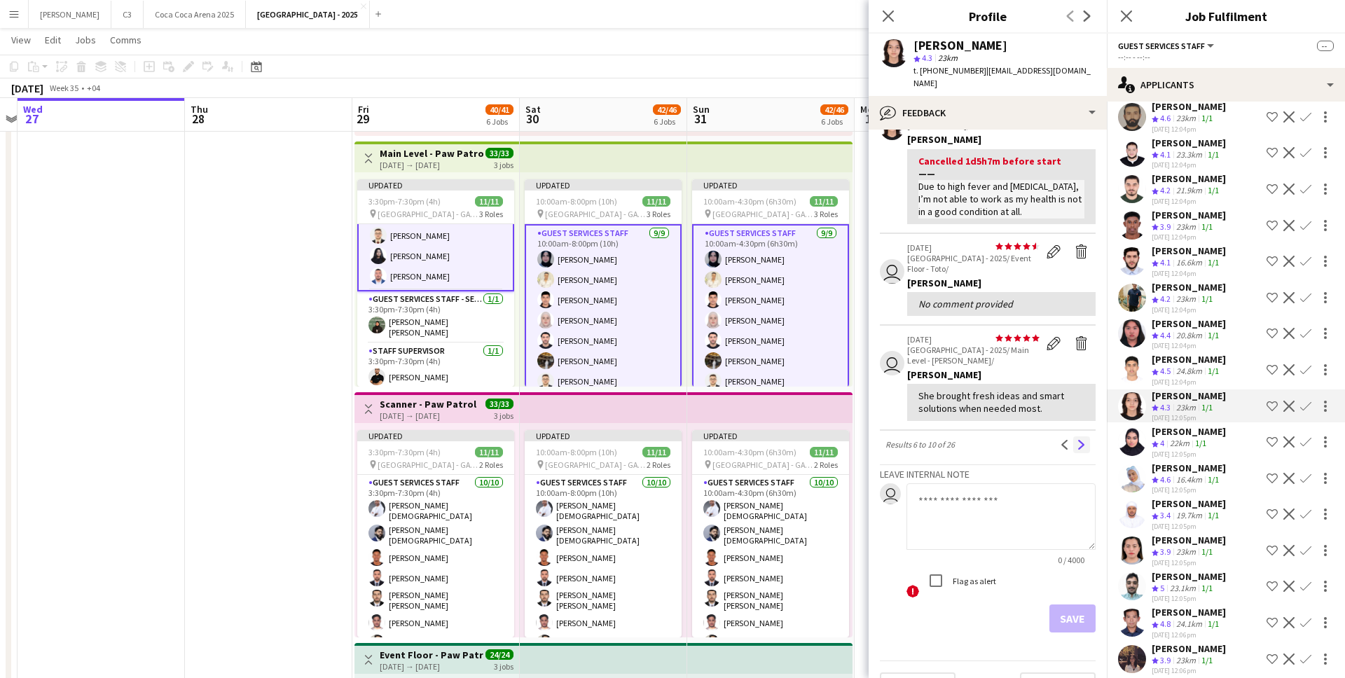
click at [1082, 440] on app-icon "Next" at bounding box center [1081, 445] width 10 height 10
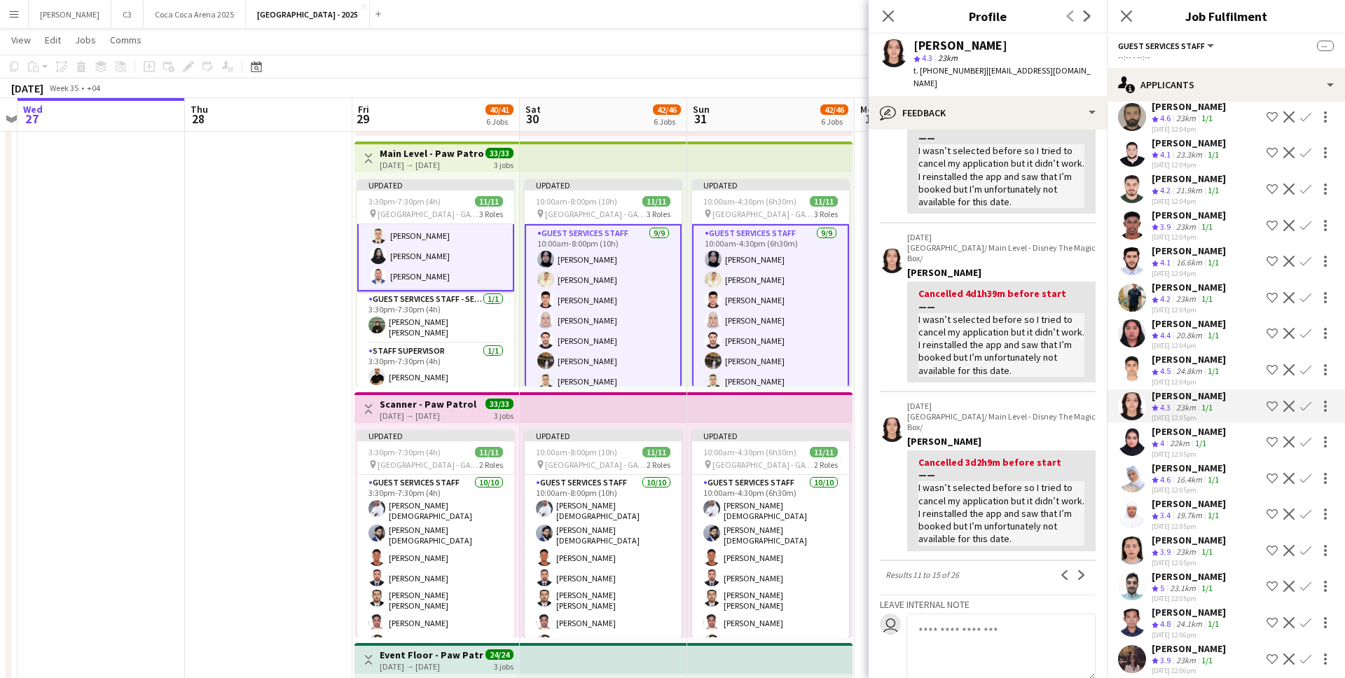
scroll to position [318, 0]
click at [1080, 568] on app-icon "Next" at bounding box center [1081, 573] width 10 height 10
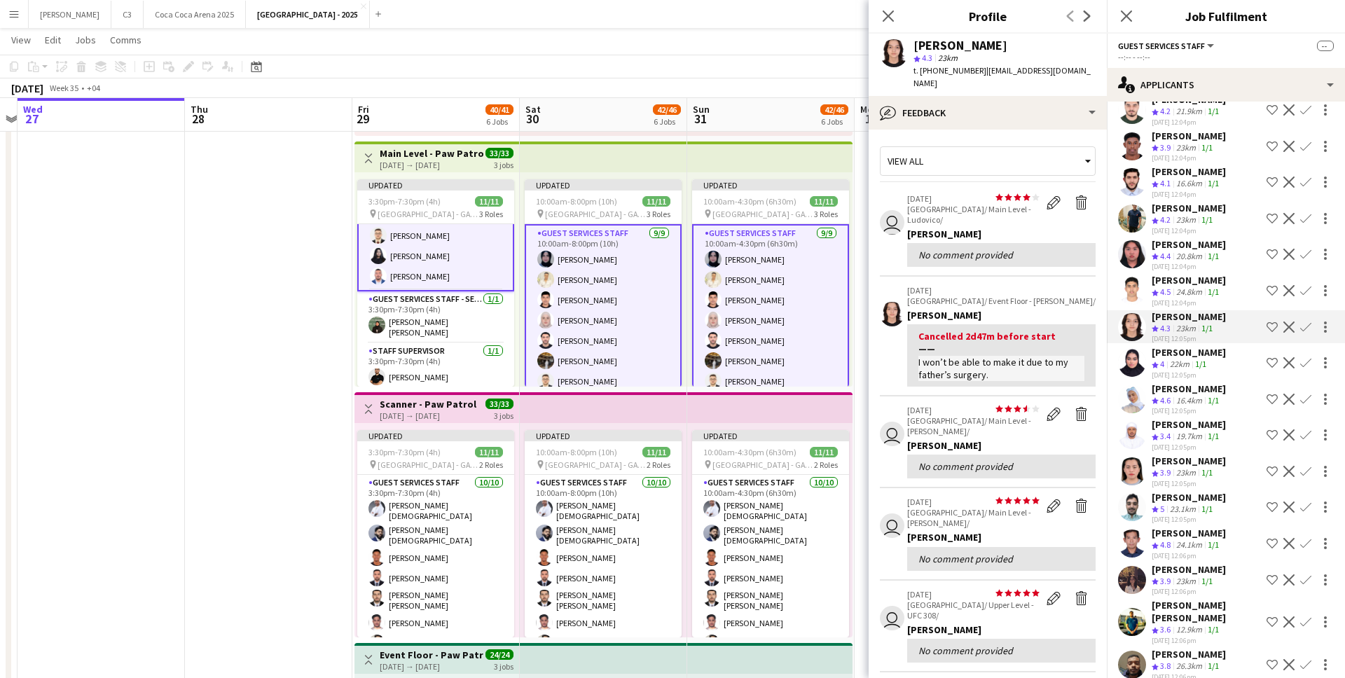
scroll to position [343, 0]
click at [1137, 347] on app-user-avatar at bounding box center [1132, 361] width 28 height 28
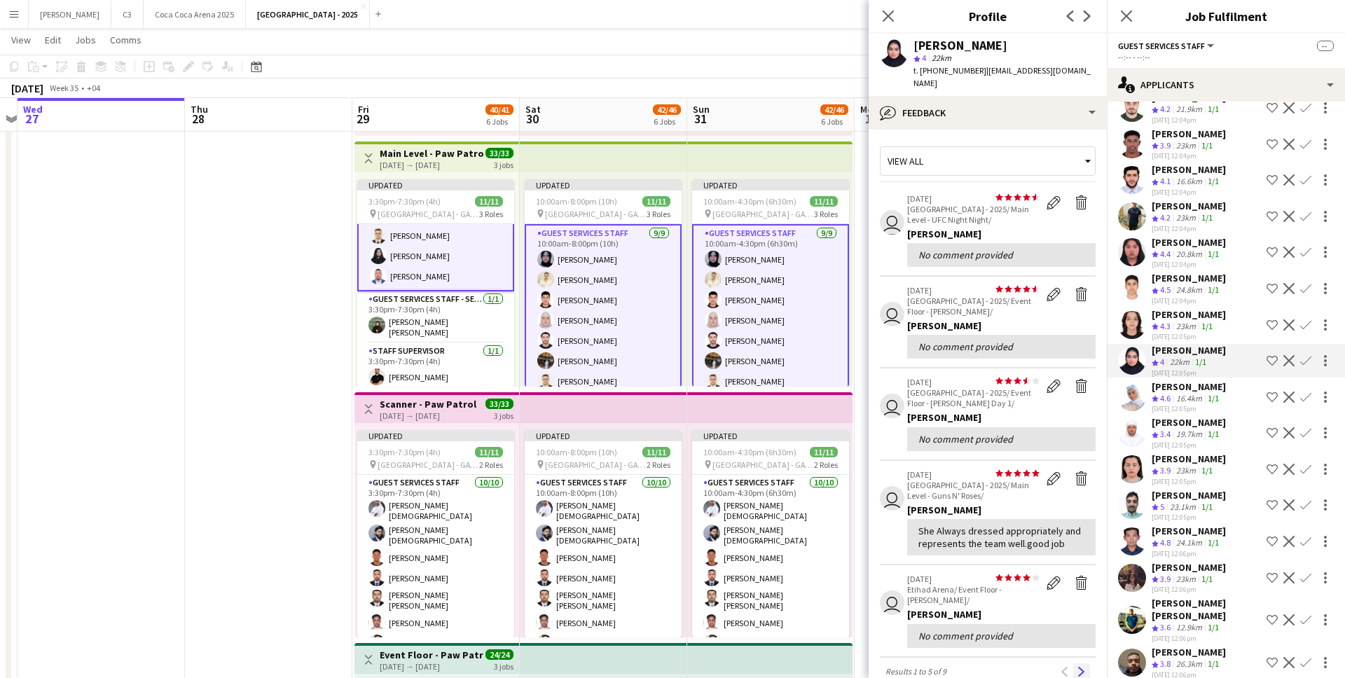
click at [1083, 667] on app-icon "Next" at bounding box center [1081, 672] width 10 height 10
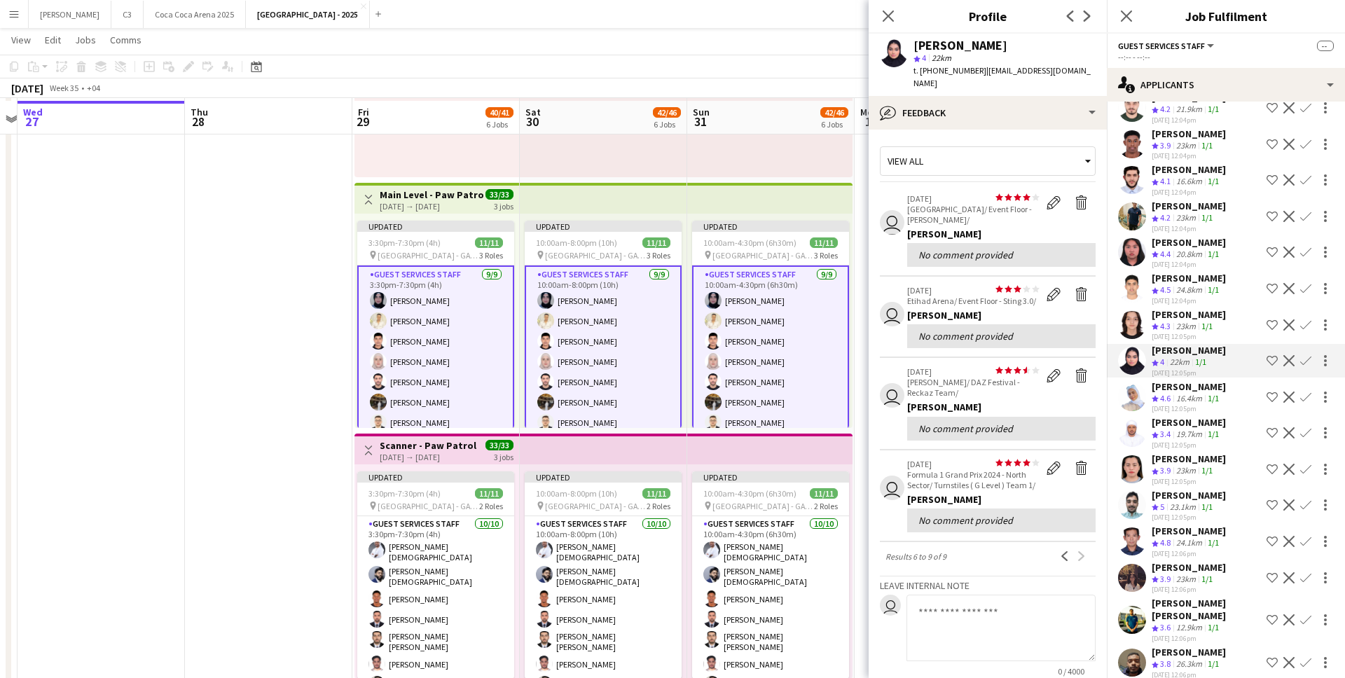
scroll to position [229, 0]
click at [1077, 70] on app-profile-header "Ahed Adil star 4 22km t. +971506727006 | why3hwdv7@gmail.com" at bounding box center [987, 65] width 238 height 62
drag, startPoint x: 1084, startPoint y: 70, endPoint x: 979, endPoint y: 72, distance: 105.1
click at [979, 72] on app-profile-header "Ahed Adil star 4 22km t. +971506727006 | why3hwdv7@gmail.com" at bounding box center [987, 65] width 238 height 62
copy span "why3hwdv7@gmail.com"
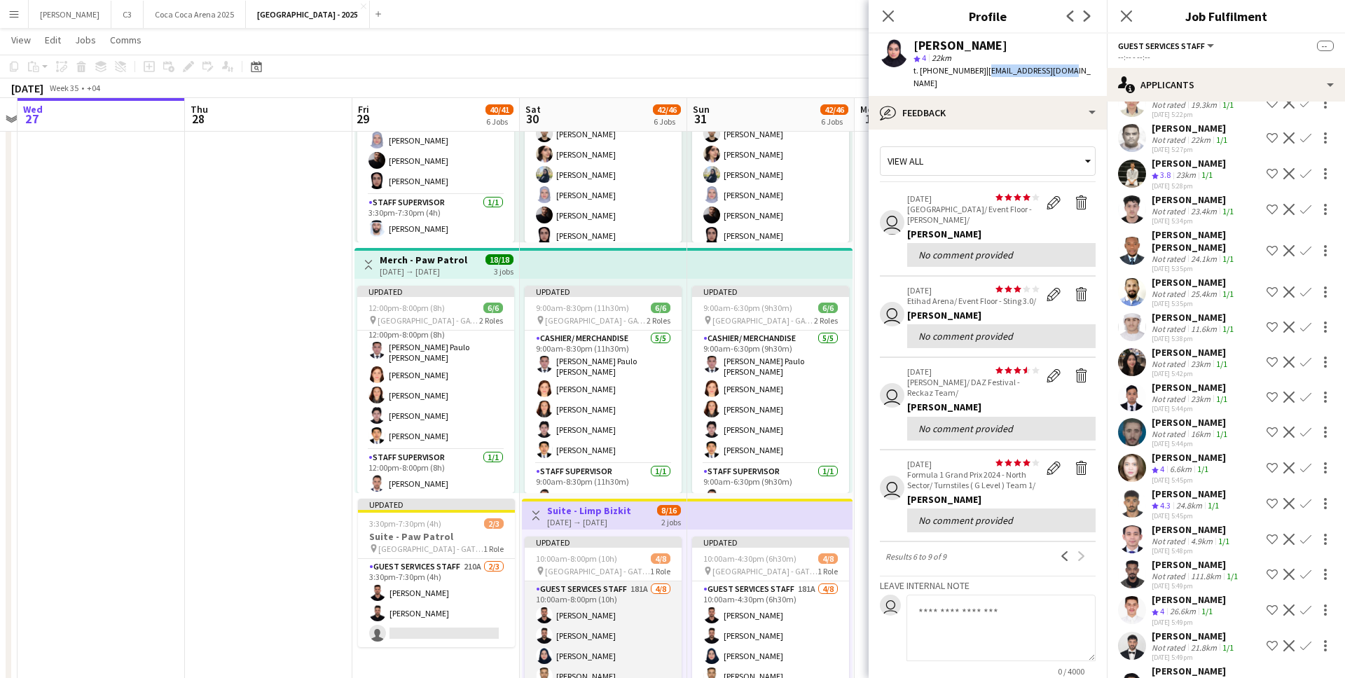
scroll to position [27, 0]
click at [626, 628] on app-card-role "Guest Services Staff 181A 4/8 10:00am-8:00pm (10h) Mohammed Hassouna Ibrahim Ha…" at bounding box center [603, 649] width 157 height 190
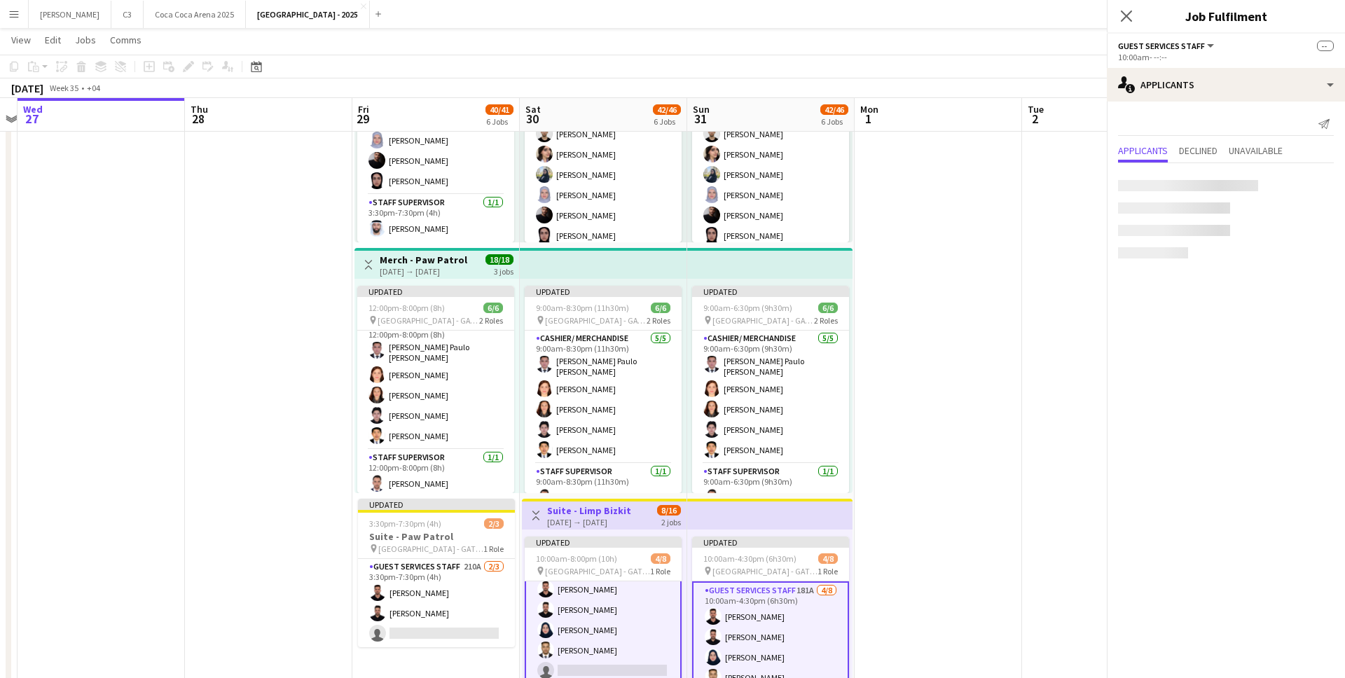
scroll to position [29, 0]
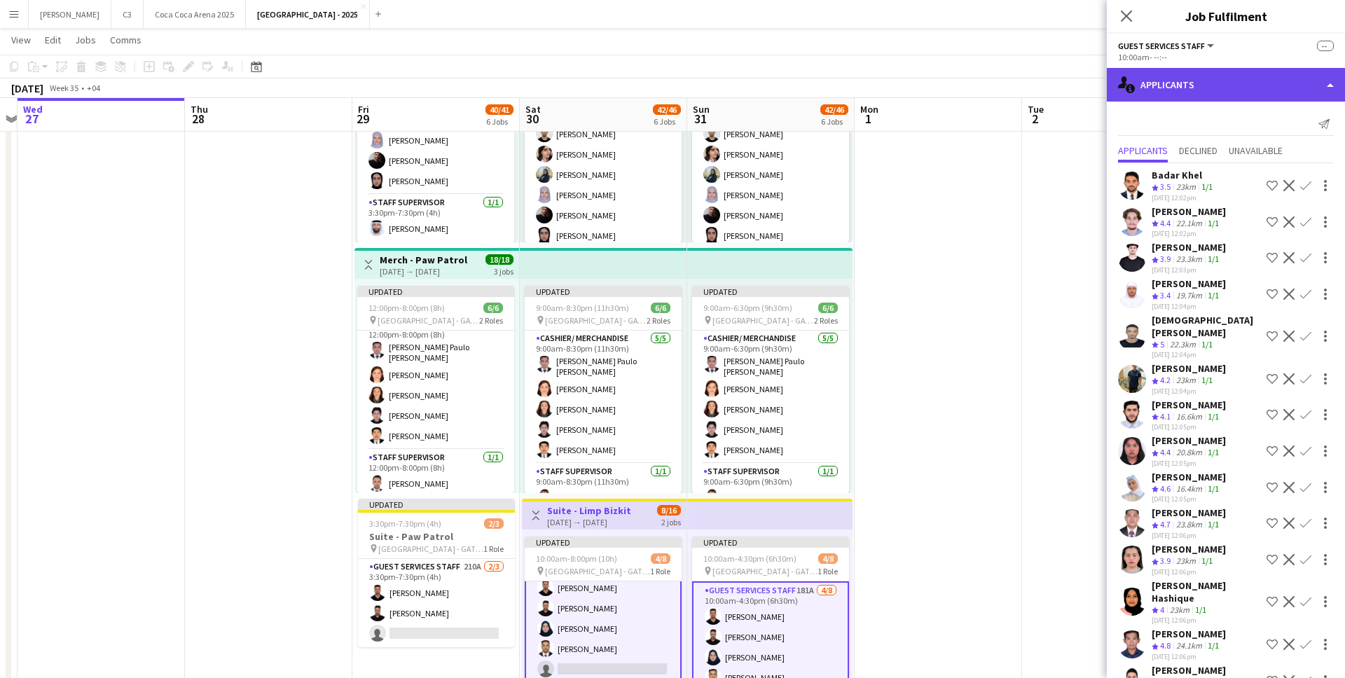
click at [1205, 91] on div "single-neutral-actions-information Applicants" at bounding box center [1226, 85] width 238 height 34
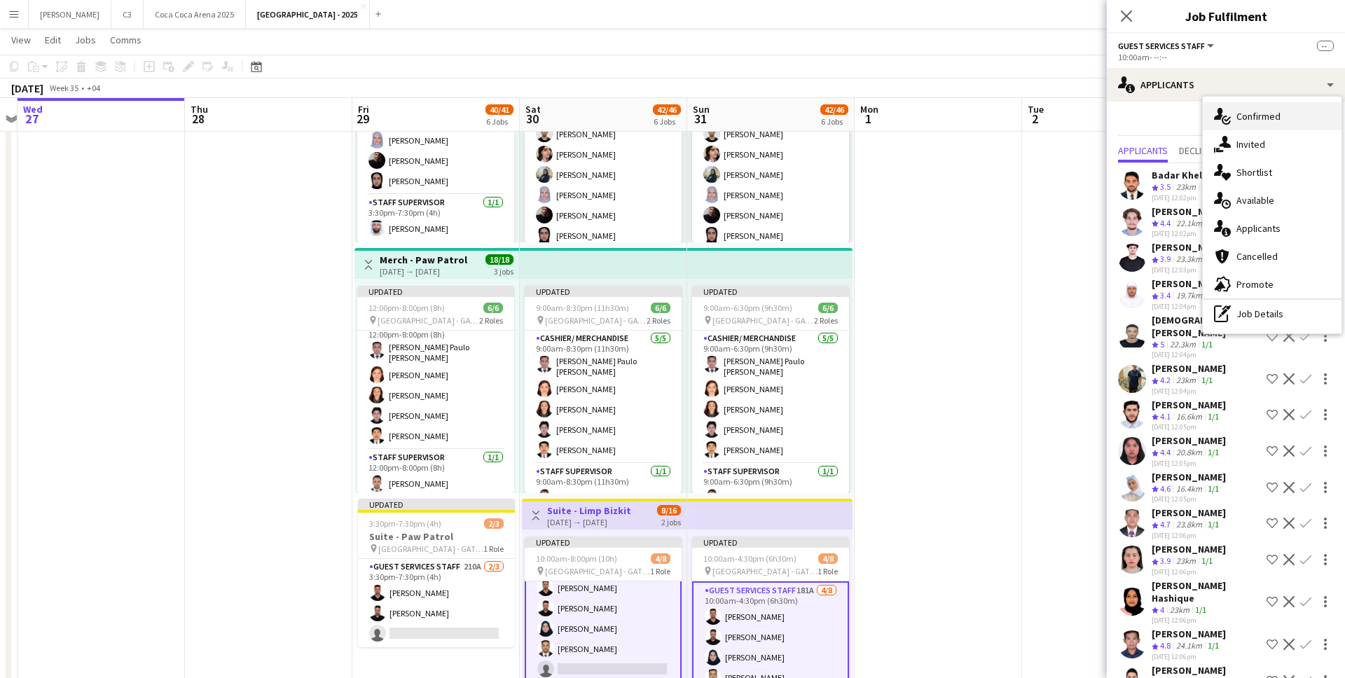
click at [1242, 125] on div "single-neutral-actions-check-2 Confirmed" at bounding box center [1272, 116] width 139 height 28
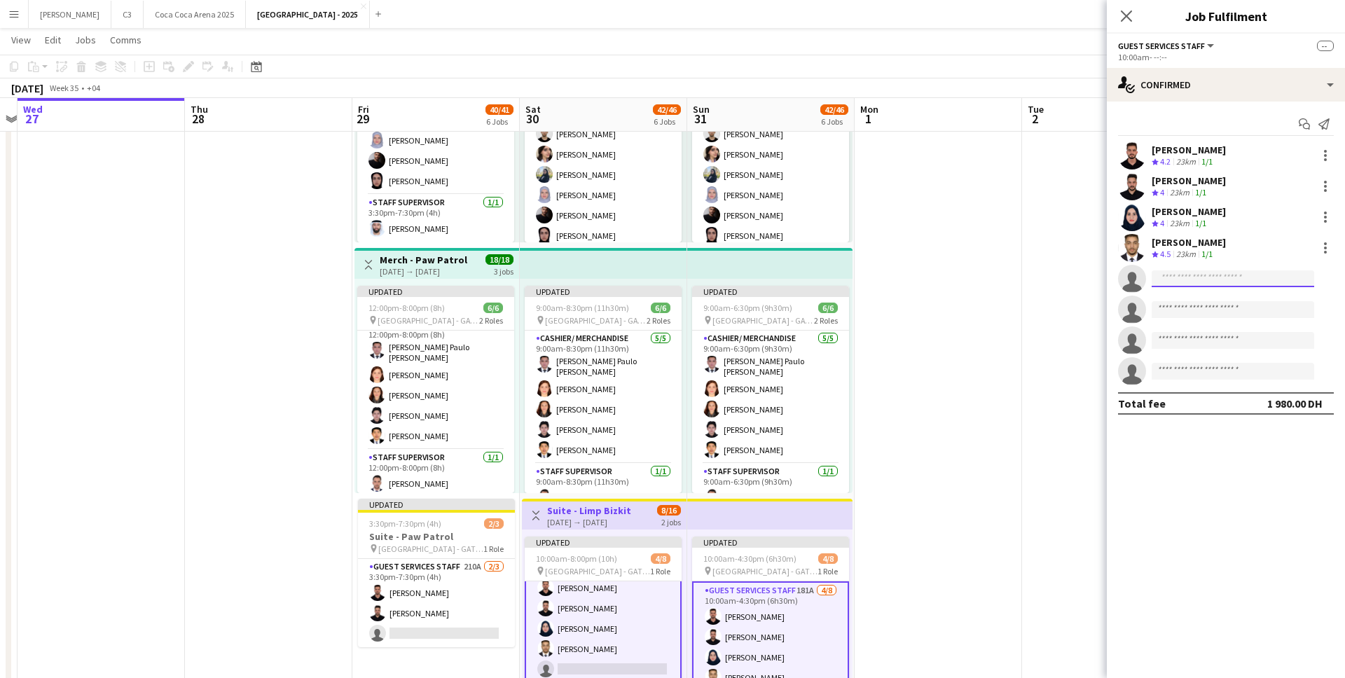
click at [1169, 276] on input at bounding box center [1232, 278] width 162 height 17
paste input "**********"
type input "**********"
click at [1199, 307] on span "why3hwdv7@gmail.com" at bounding box center [1233, 310] width 140 height 11
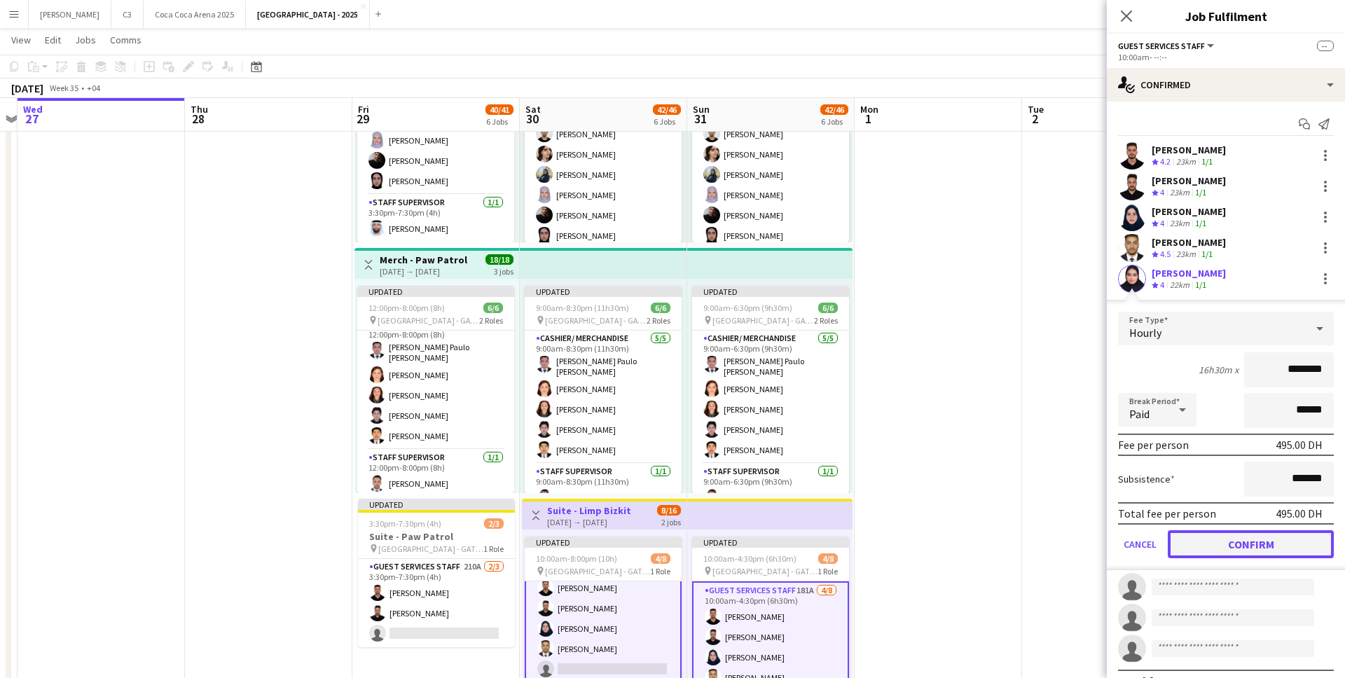
click at [1221, 543] on button "Confirm" at bounding box center [1251, 544] width 166 height 28
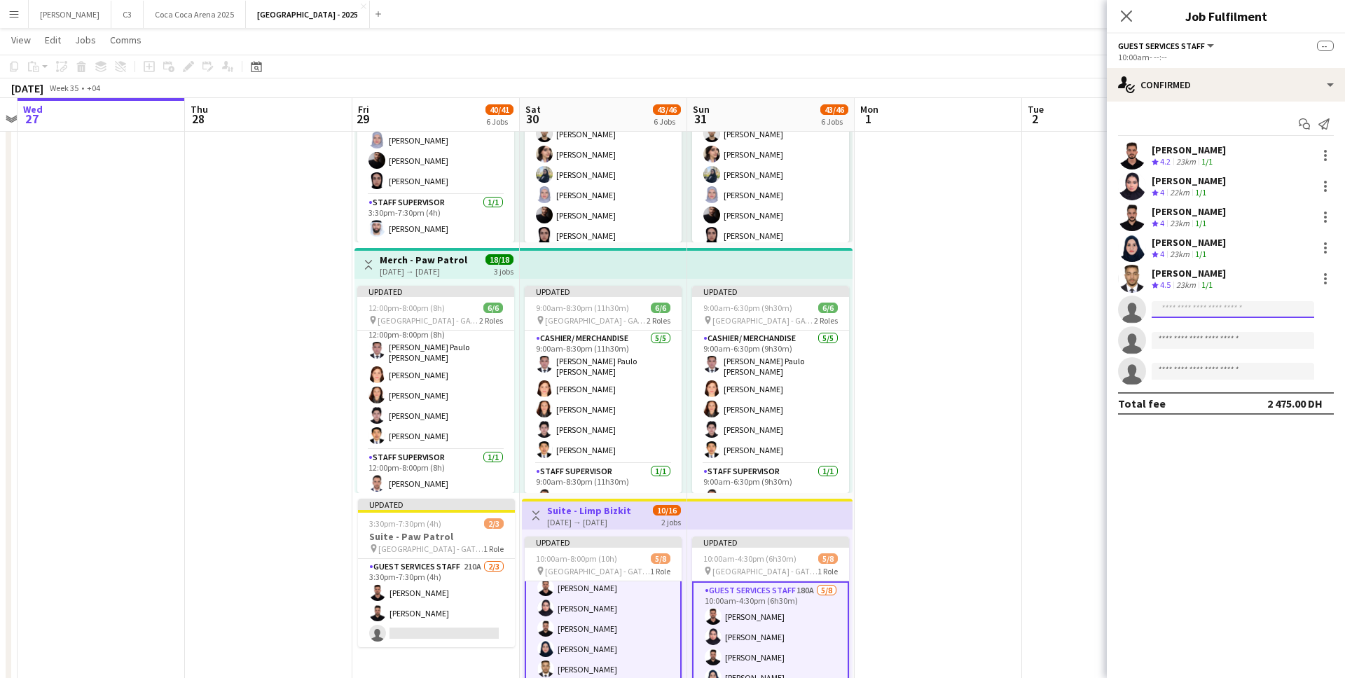
click at [1207, 301] on input at bounding box center [1232, 309] width 162 height 17
type input "**********"
click at [1218, 329] on span "[PERSON_NAME]" at bounding box center [1203, 330] width 81 height 12
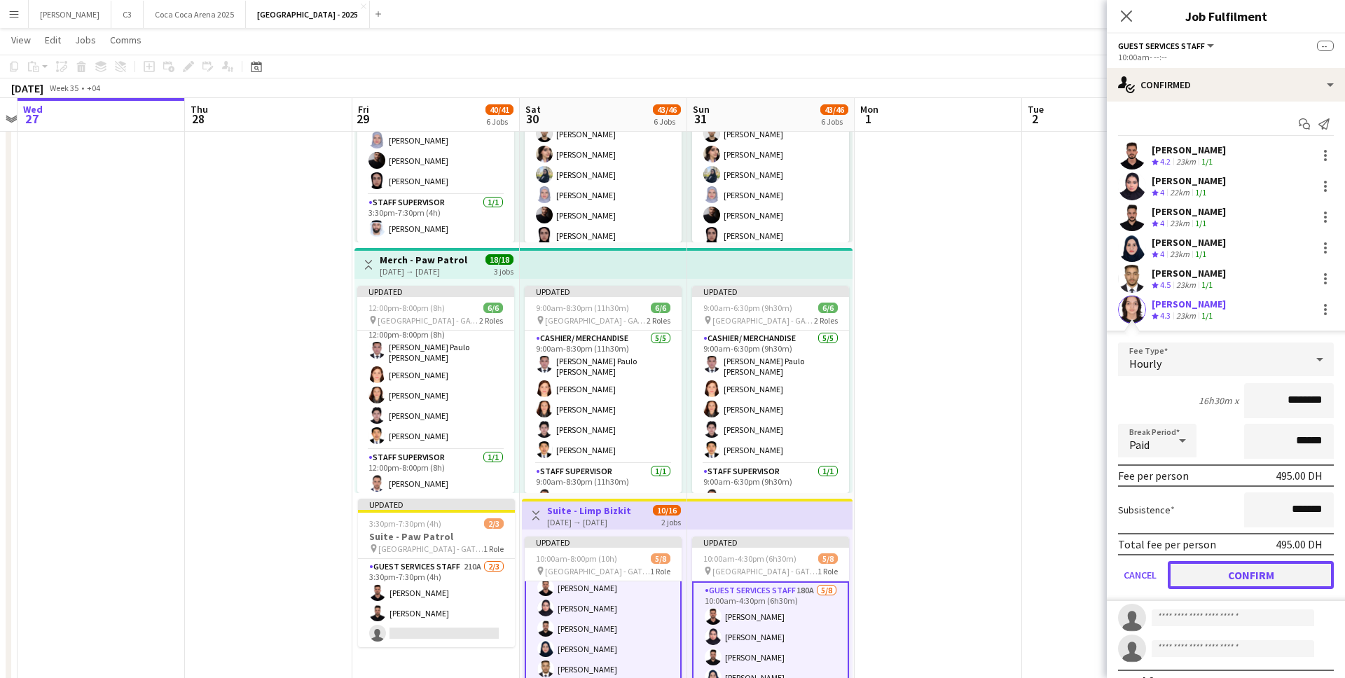
click at [1215, 575] on button "Confirm" at bounding box center [1251, 575] width 166 height 28
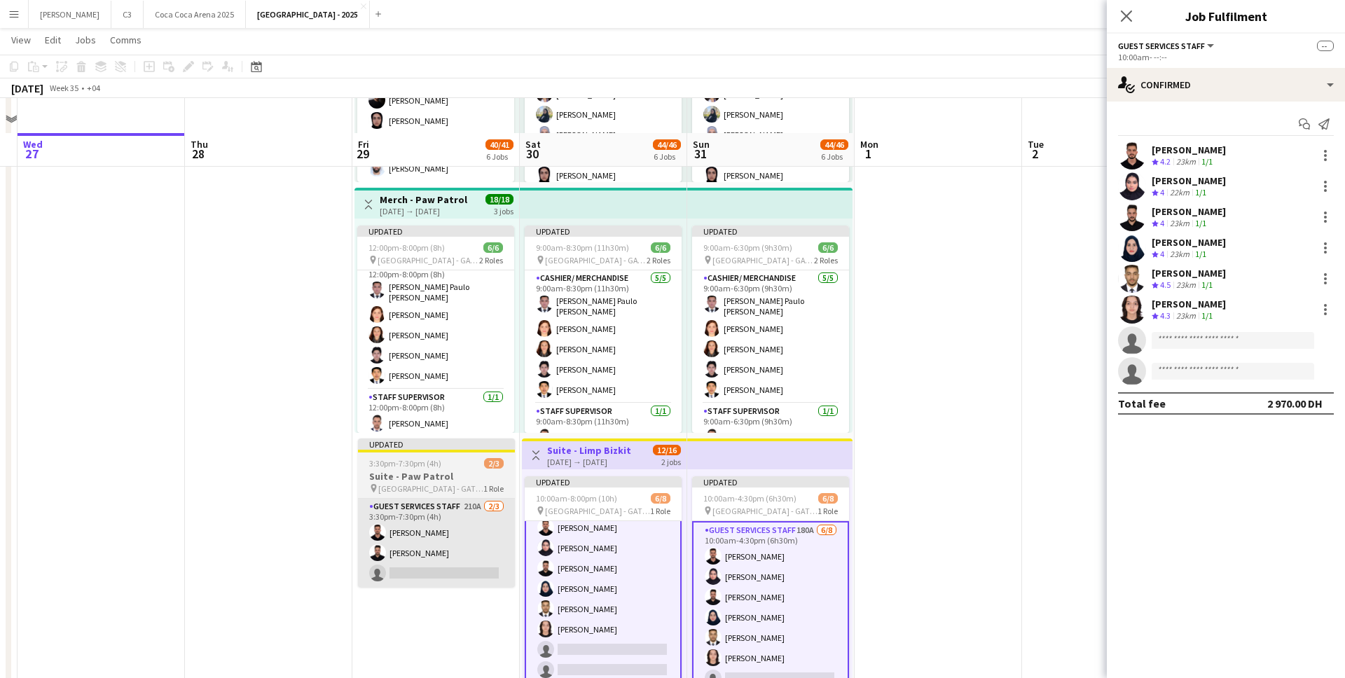
scroll to position [1013, 0]
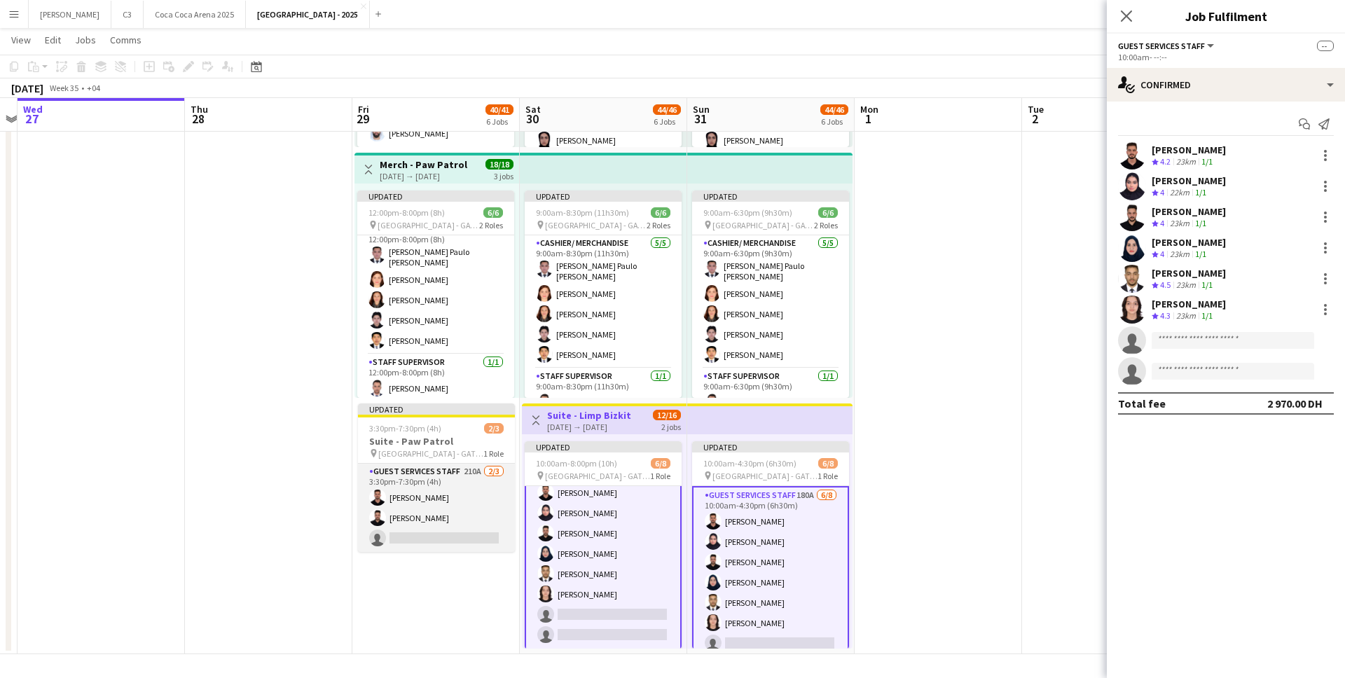
click at [460, 503] on app-card-role "Guest Services Staff 210A 2/3 3:30pm-7:30pm (4h) Mohammed Hassouna Ibrahim Hass…" at bounding box center [436, 508] width 157 height 88
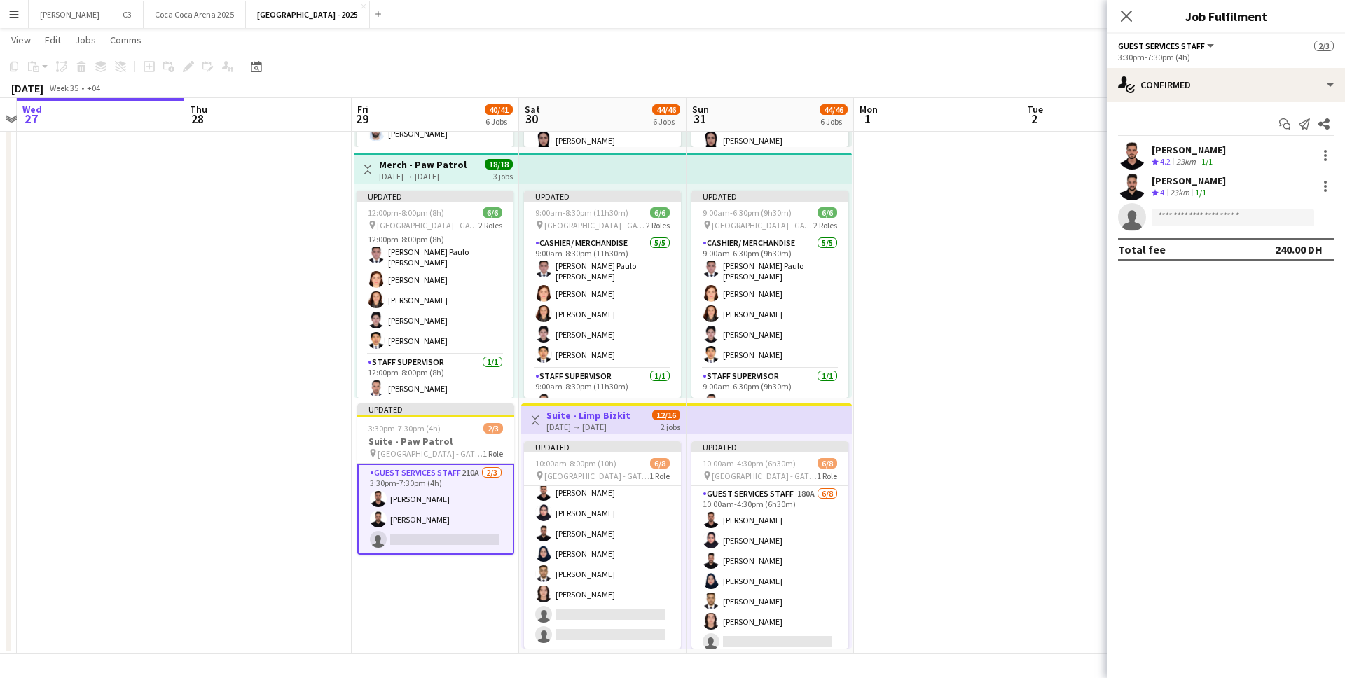
scroll to position [27, 0]
click at [1193, 213] on input at bounding box center [1232, 217] width 162 height 17
type input "**********"
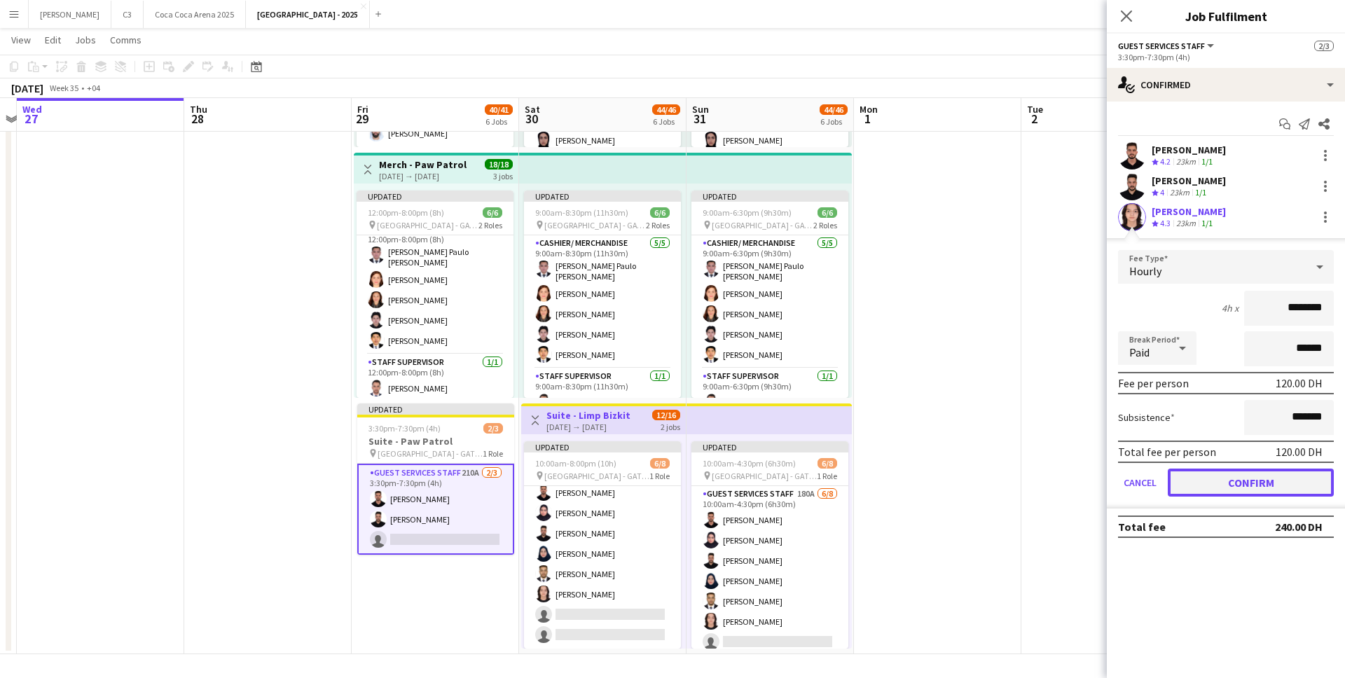
click at [1245, 485] on button "Confirm" at bounding box center [1251, 483] width 166 height 28
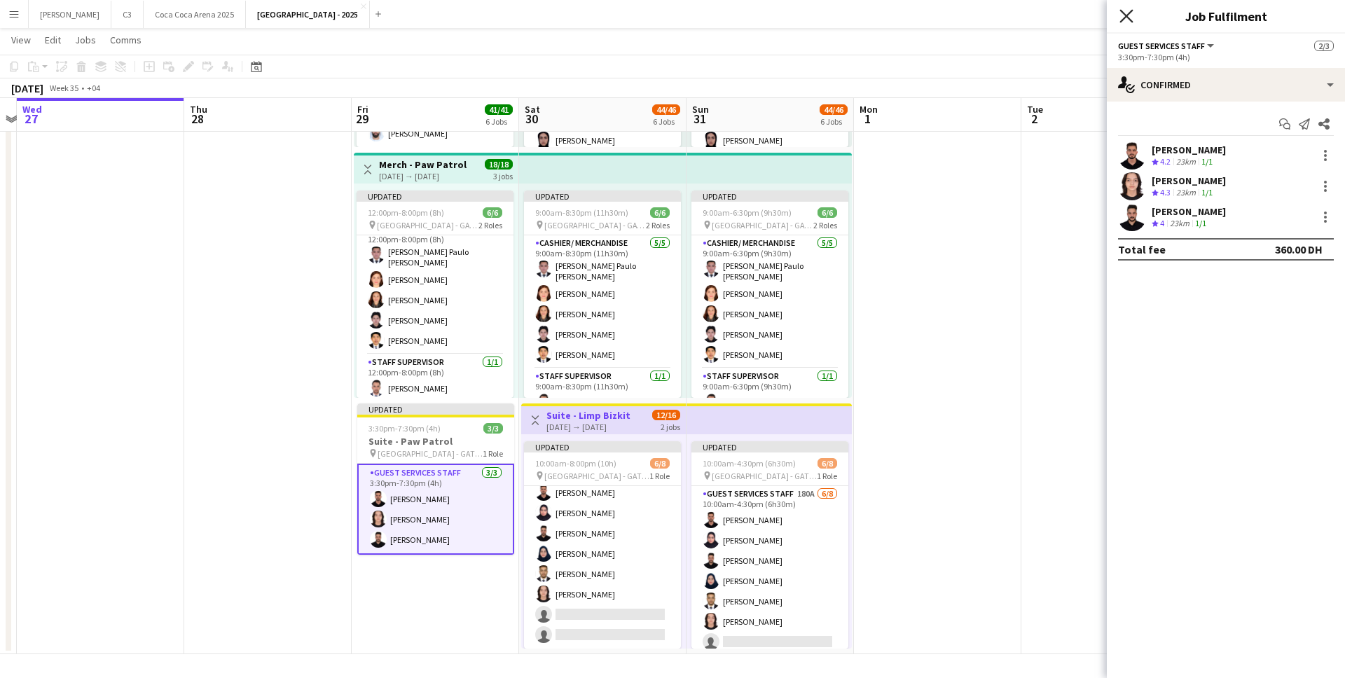
click at [1123, 16] on icon "Close pop-in" at bounding box center [1125, 15] width 13 height 13
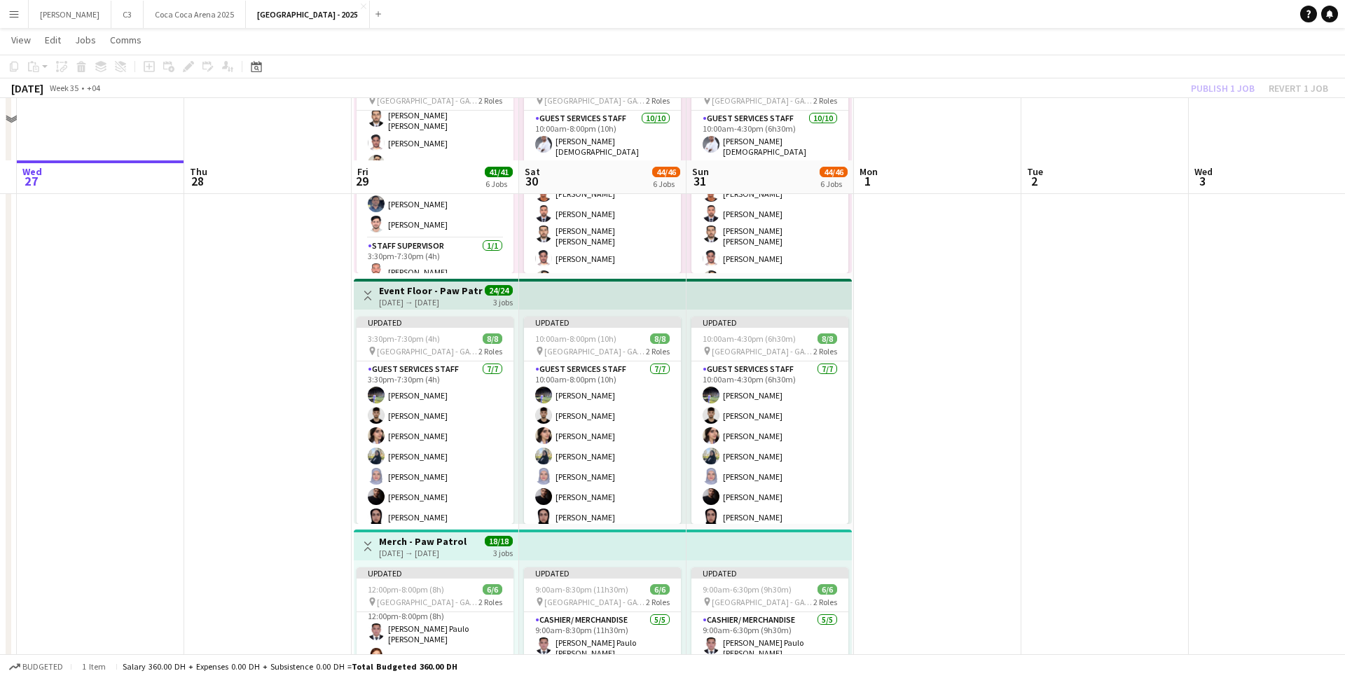
scroll to position [982, 0]
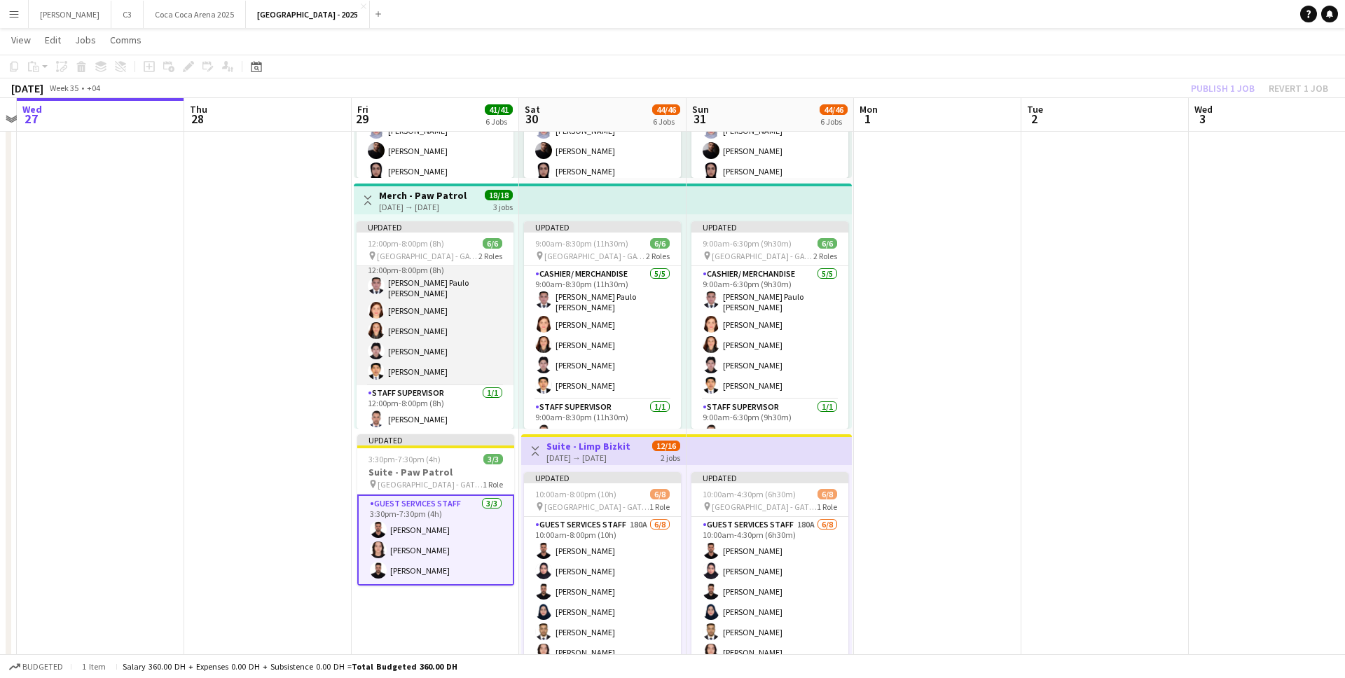
click at [429, 347] on app-card-role "Cashier/ Merchandise 5/5 12:00pm-8:00pm (8h) John Paulo Dela Cruz Donna Lyn De …" at bounding box center [434, 318] width 157 height 133
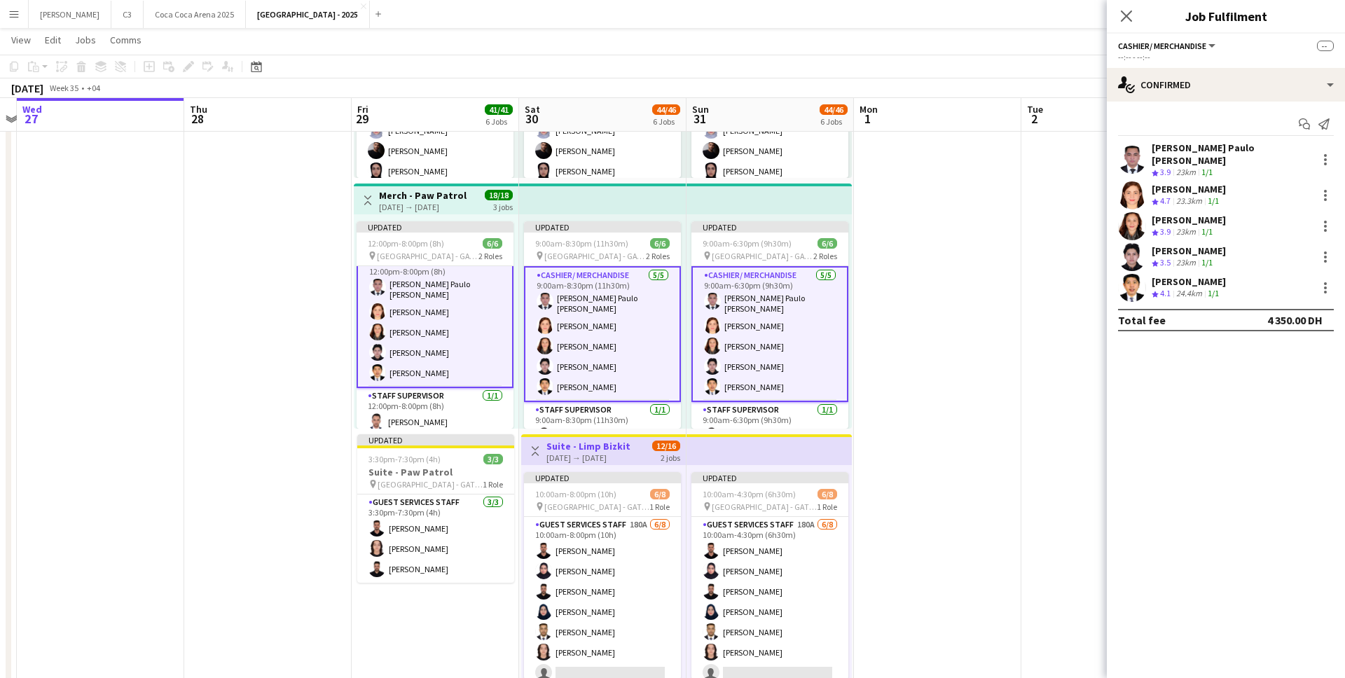
scroll to position [15, 0]
click at [1133, 213] on app-user-avatar at bounding box center [1132, 226] width 28 height 28
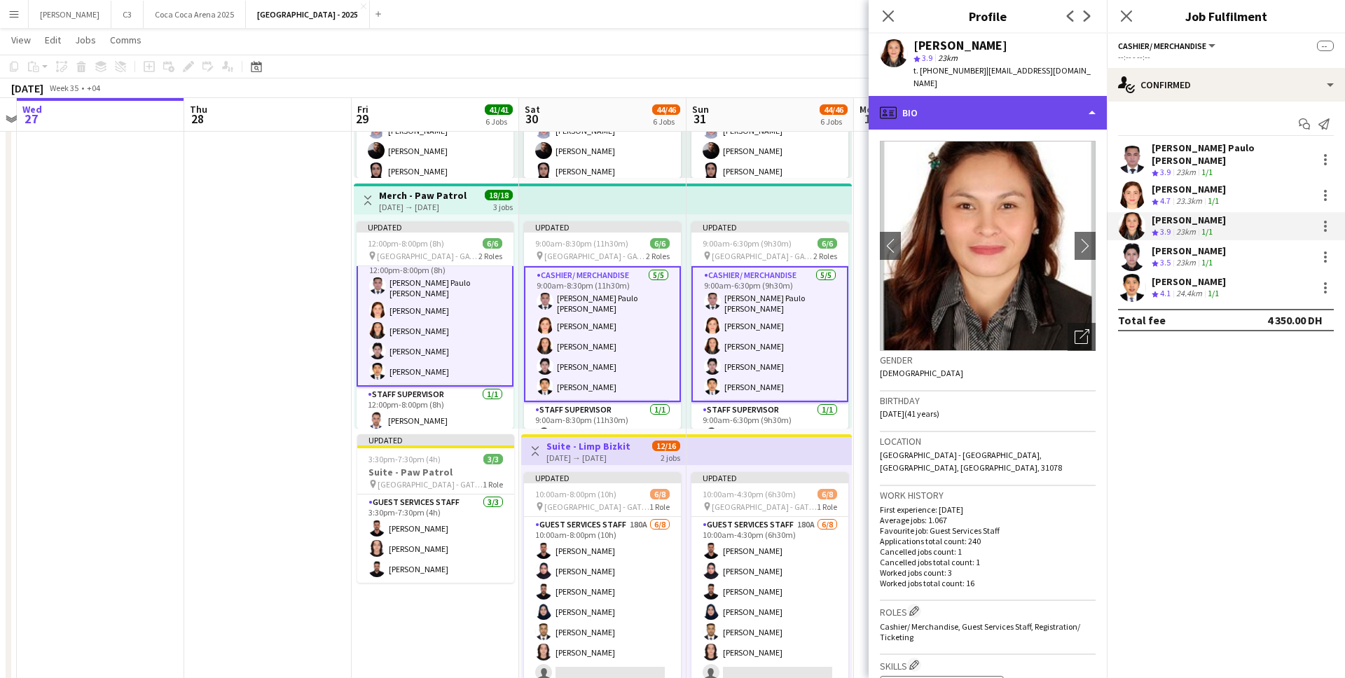
click at [1015, 96] on div "profile Bio" at bounding box center [987, 113] width 238 height 34
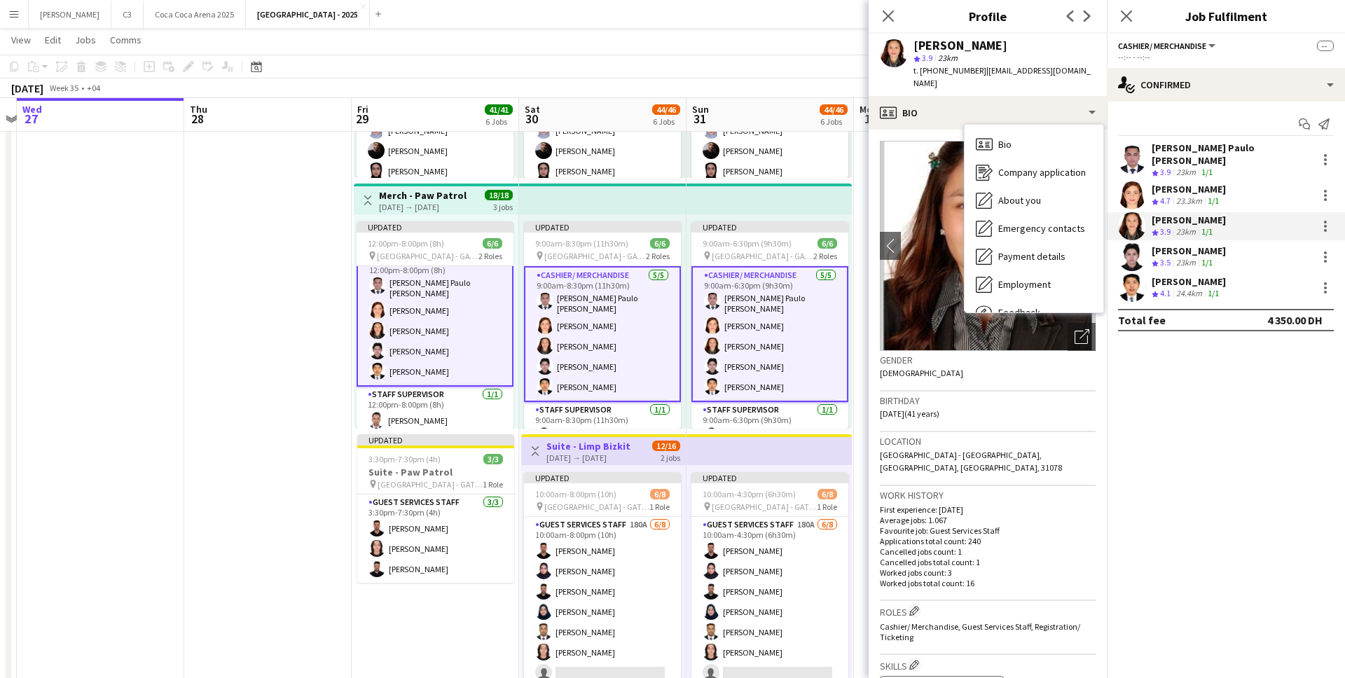
click at [985, 394] on h3 "Birthday" at bounding box center [988, 400] width 216 height 13
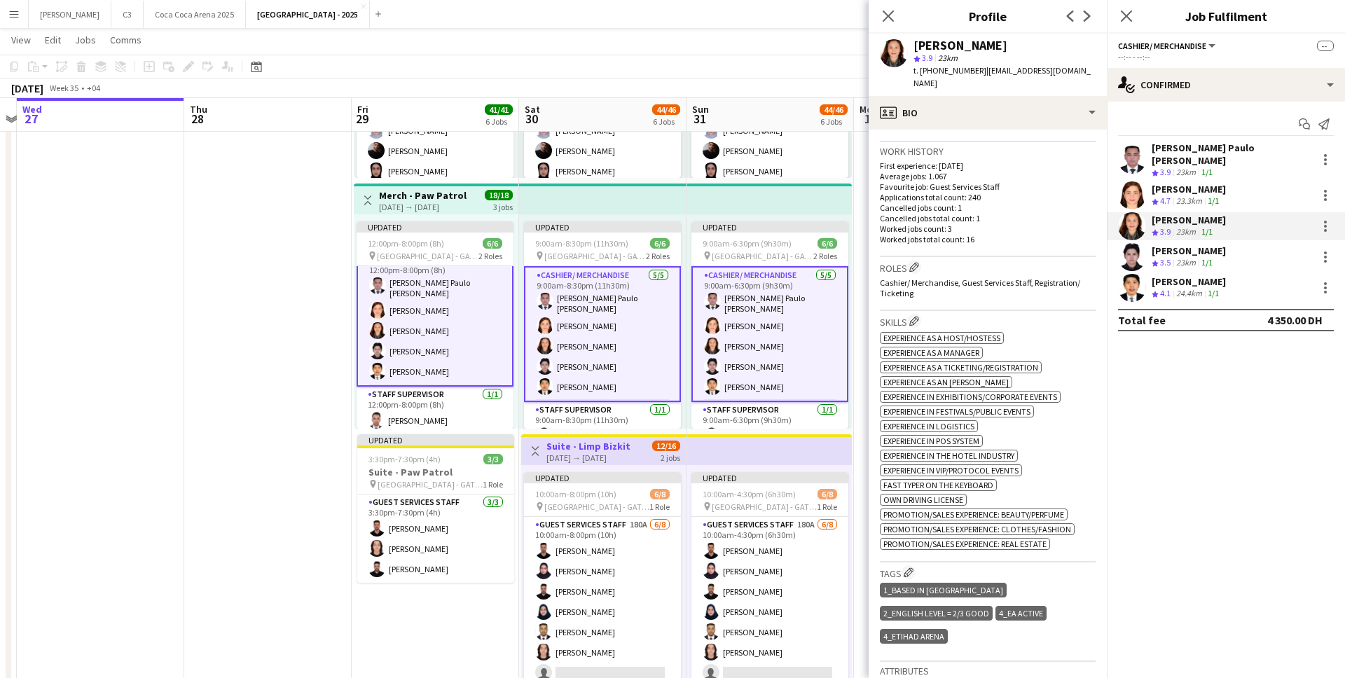
scroll to position [342, 0]
click at [1133, 185] on app-user-avatar at bounding box center [1132, 195] width 28 height 28
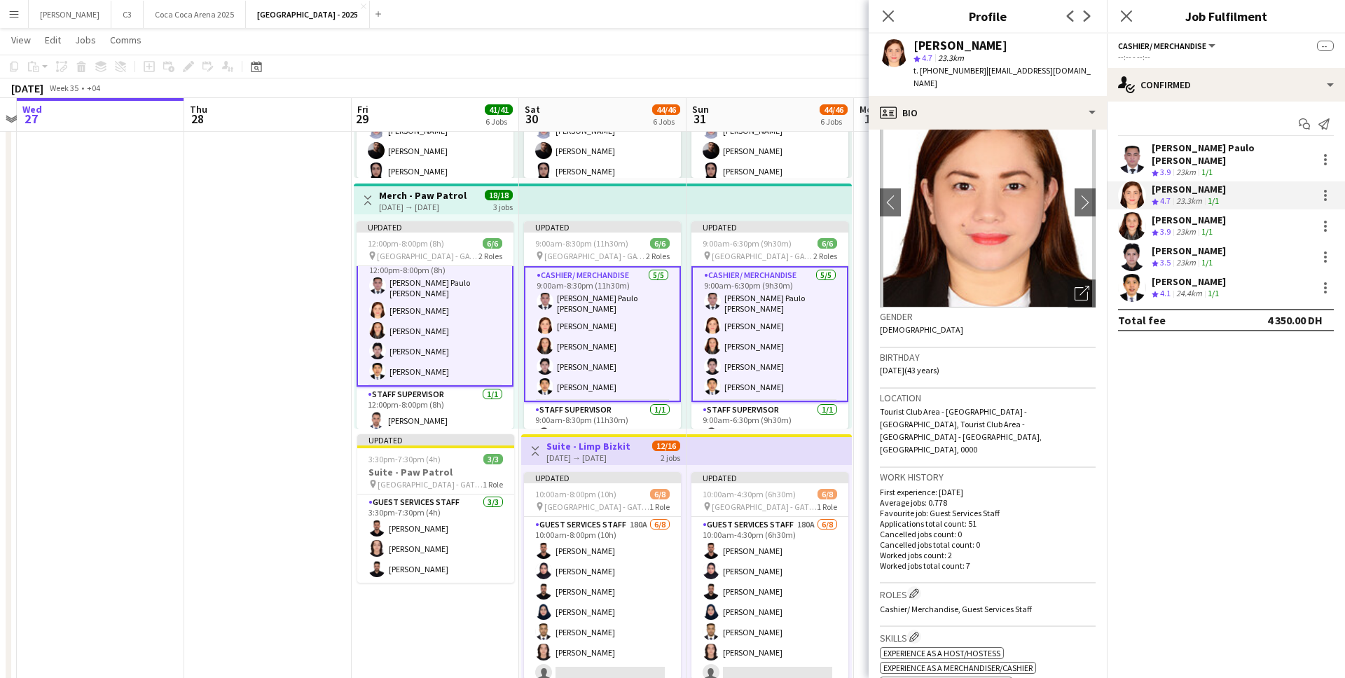
scroll to position [63, 0]
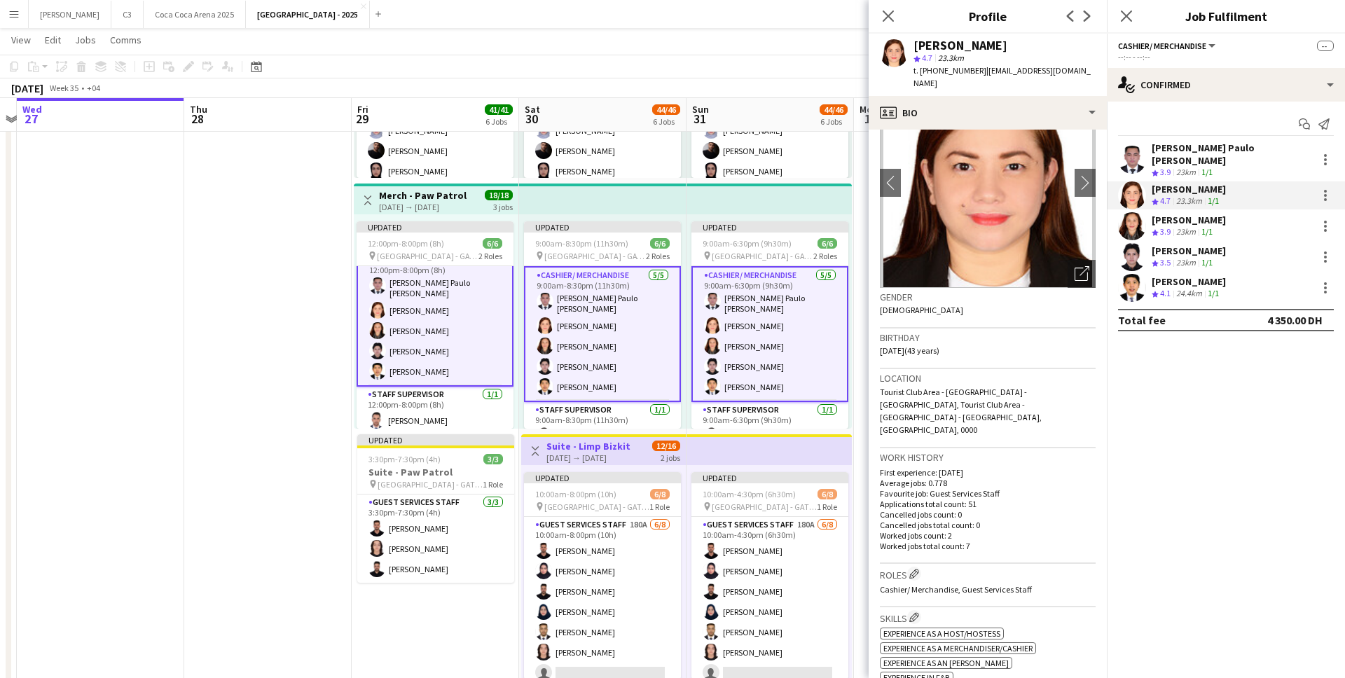
click at [1135, 216] on app-user-avatar at bounding box center [1132, 226] width 28 height 28
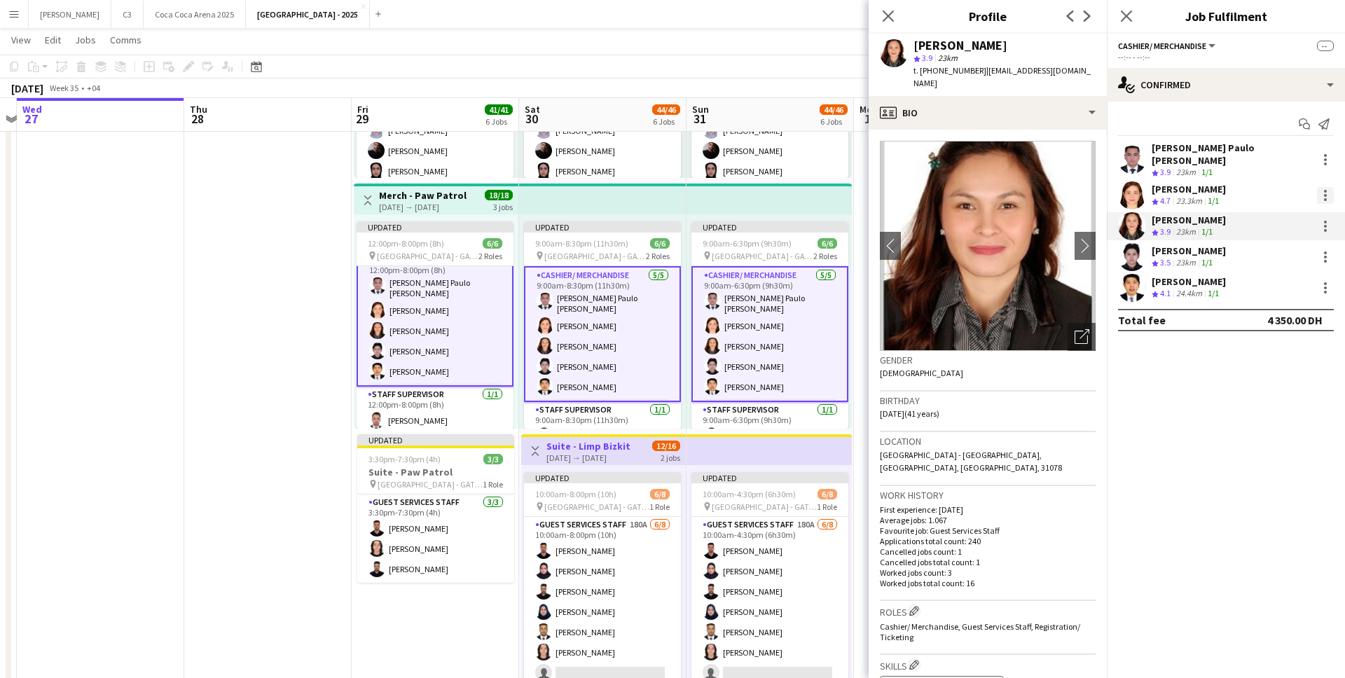
click at [1327, 187] on div at bounding box center [1325, 195] width 17 height 17
click at [1264, 317] on span "Remove" at bounding box center [1256, 313] width 42 height 12
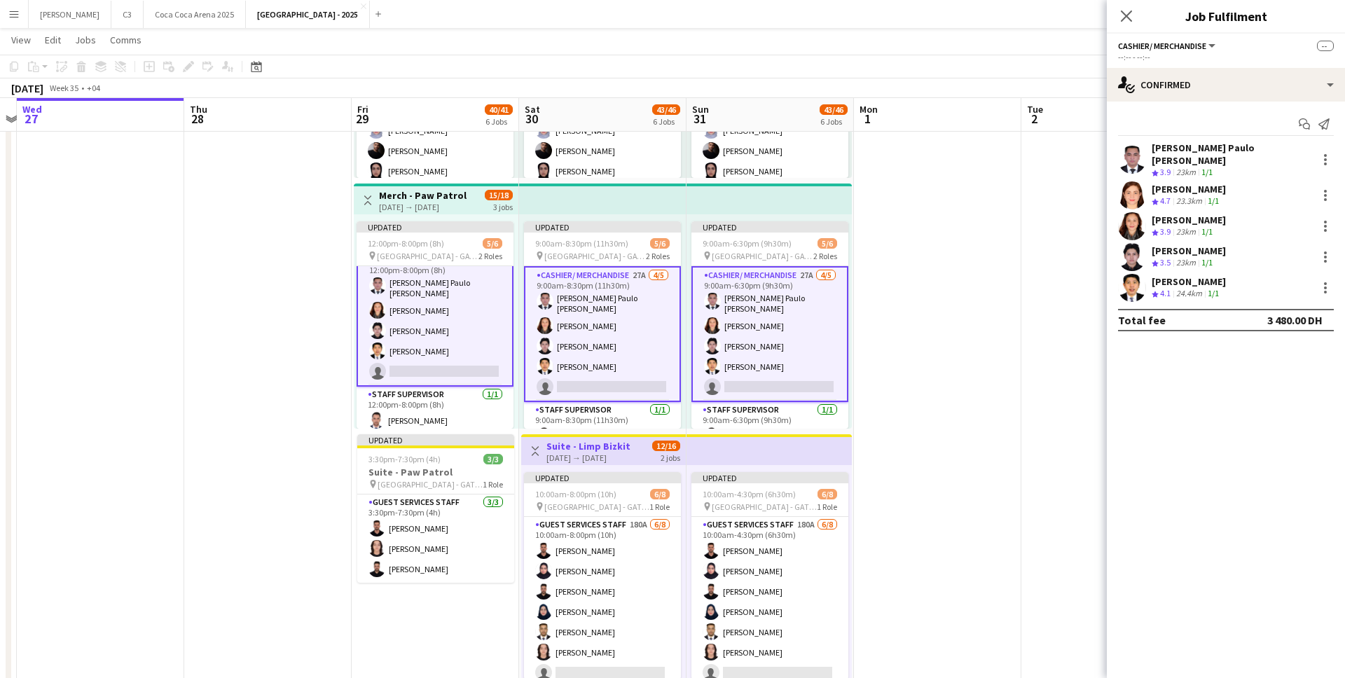
click at [441, 340] on app-card-role "Cashier/ Merchandise 27A 4/5 12:00pm-8:00pm (8h) John Paulo Dela Cruz VERONICA …" at bounding box center [434, 319] width 157 height 136
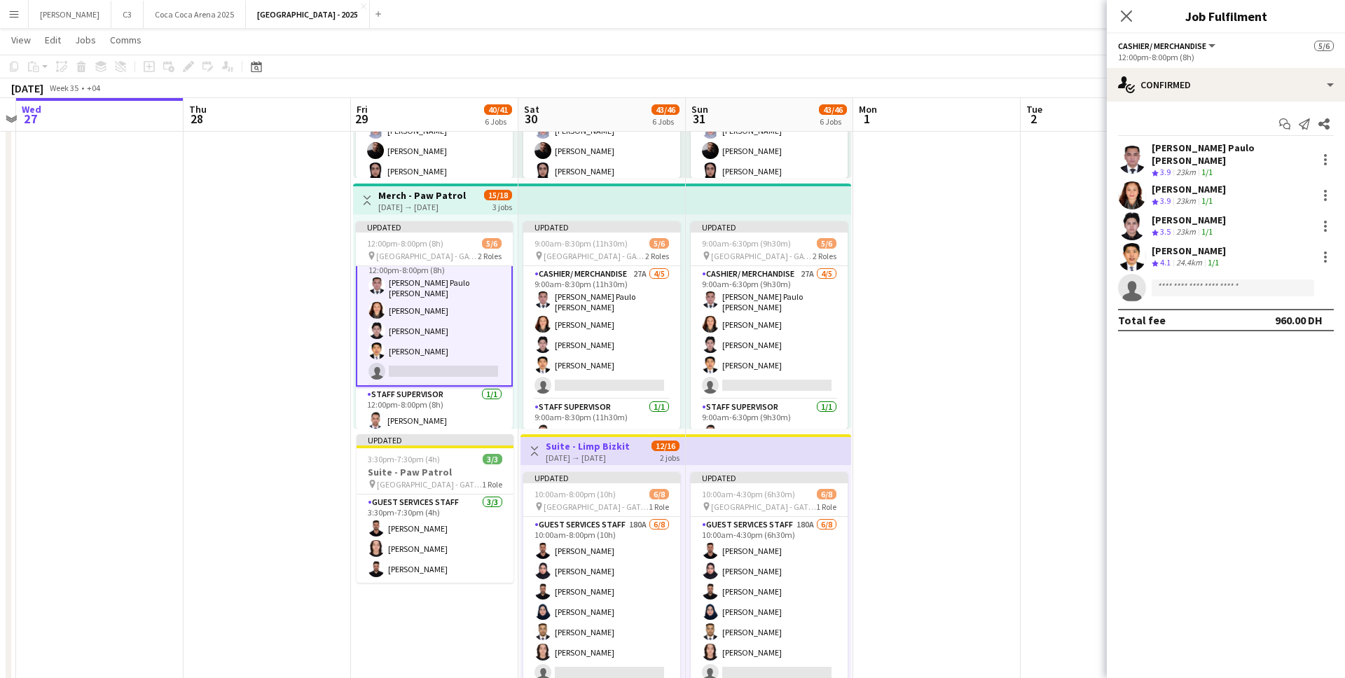
click at [460, 340] on app-card-role "Cashier/ Merchandise 27A 4/5 12:00pm-8:00pm (8h) John Paulo Dela Cruz VERONICA …" at bounding box center [434, 319] width 157 height 136
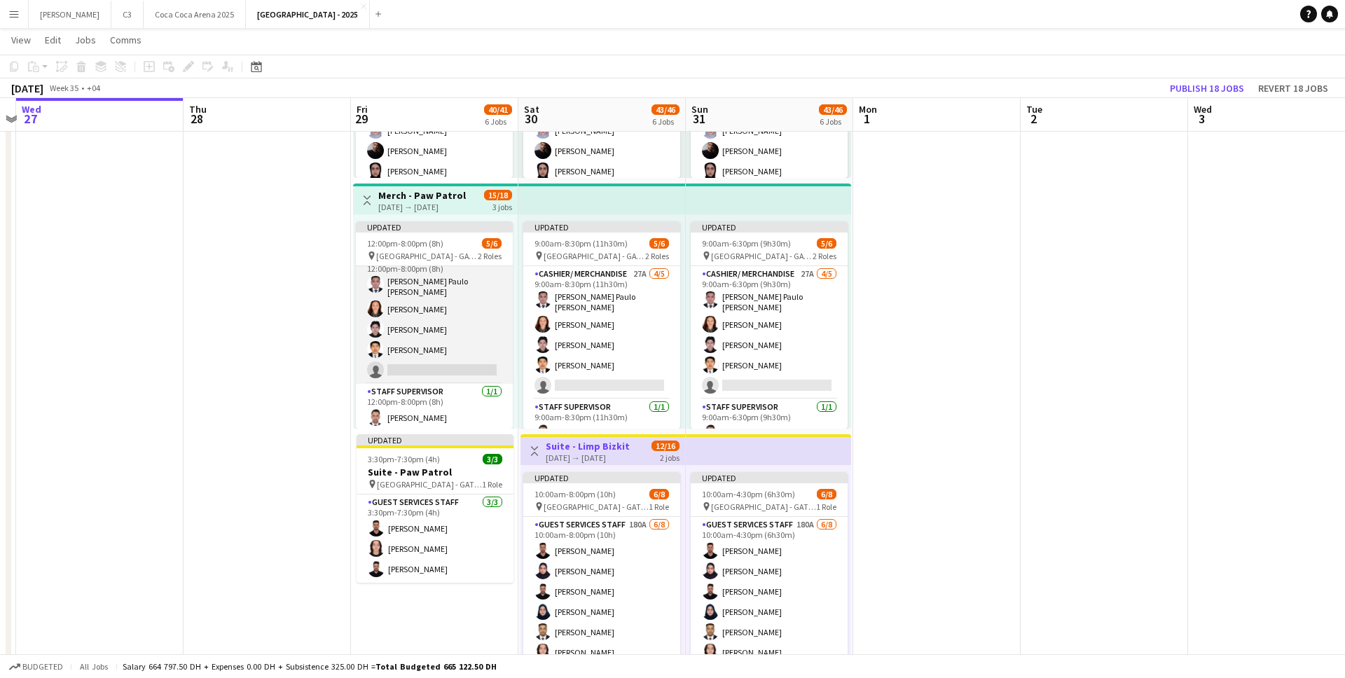
scroll to position [14, 0]
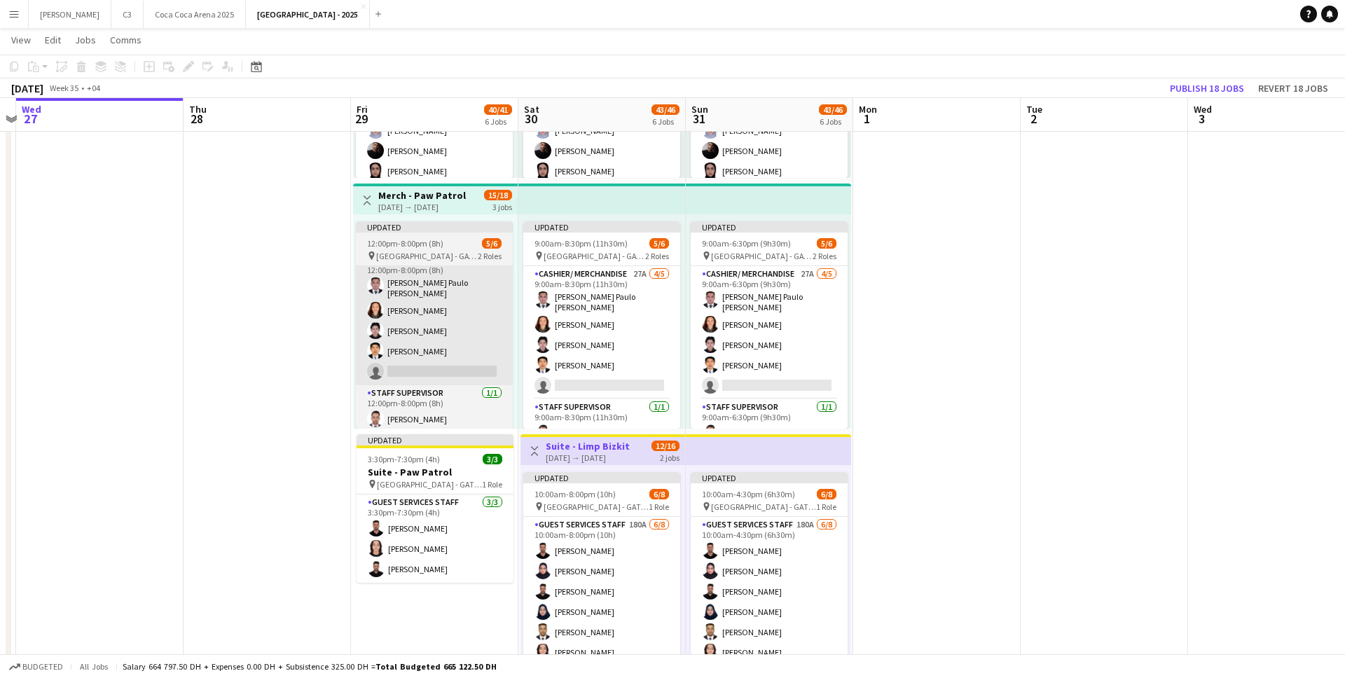
click at [477, 302] on app-card-role "Cashier/ Merchandise 27A 4/5 12:00pm-8:00pm (8h) John Paulo Dela Cruz VERONICA …" at bounding box center [434, 318] width 157 height 133
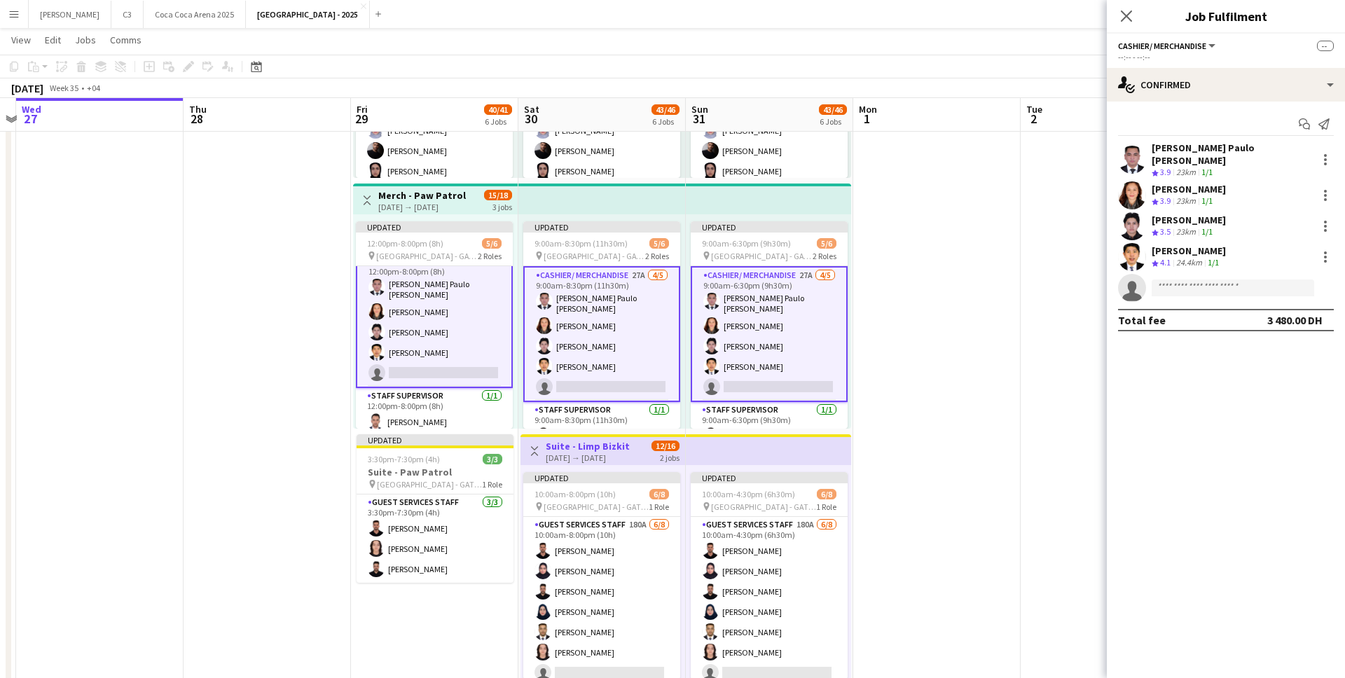
scroll to position [15, 0]
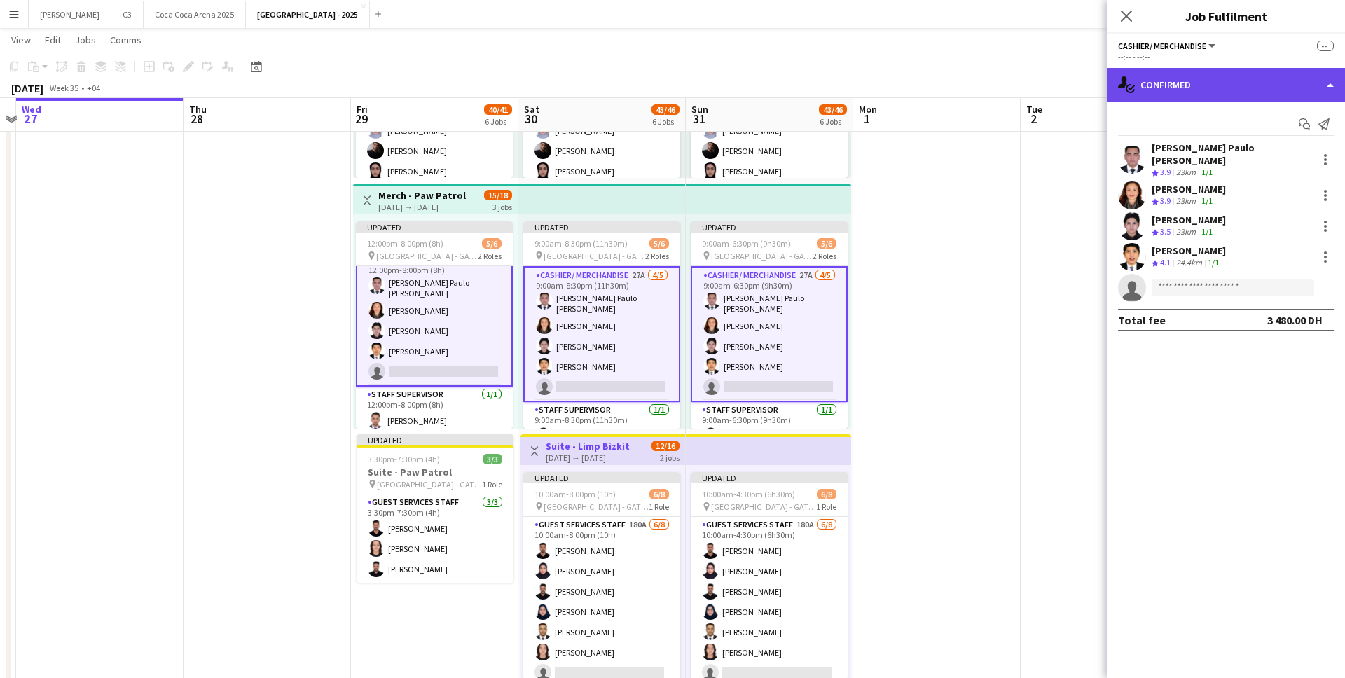
click at [1273, 87] on div "single-neutral-actions-check-2 Confirmed" at bounding box center [1226, 85] width 238 height 34
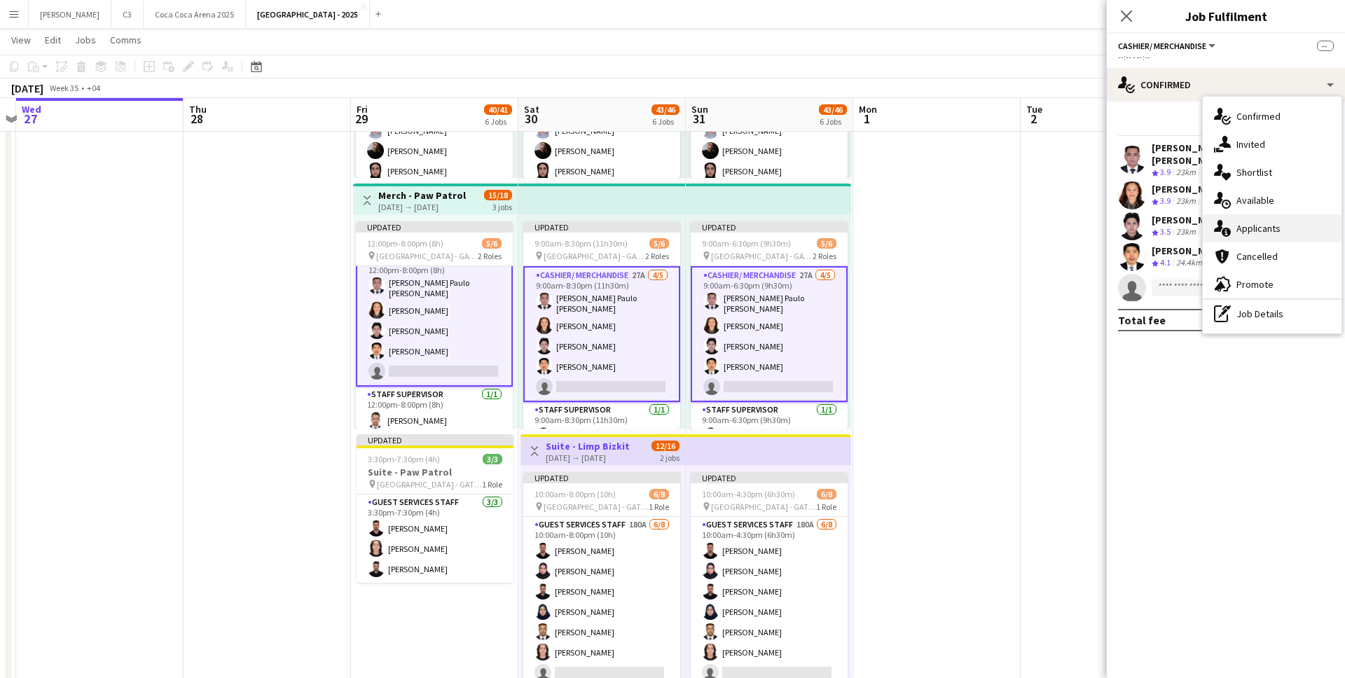
click at [1278, 224] on div "single-neutral-actions-information Applicants" at bounding box center [1272, 228] width 139 height 28
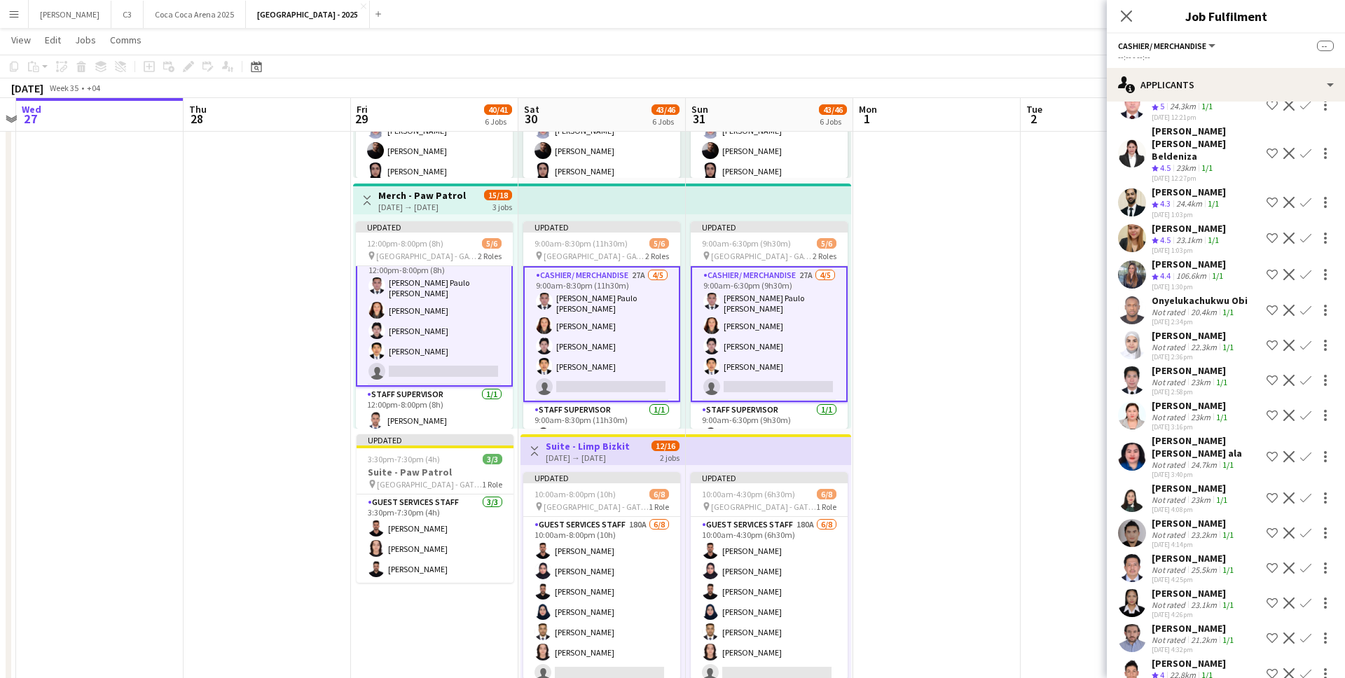
scroll to position [195, 0]
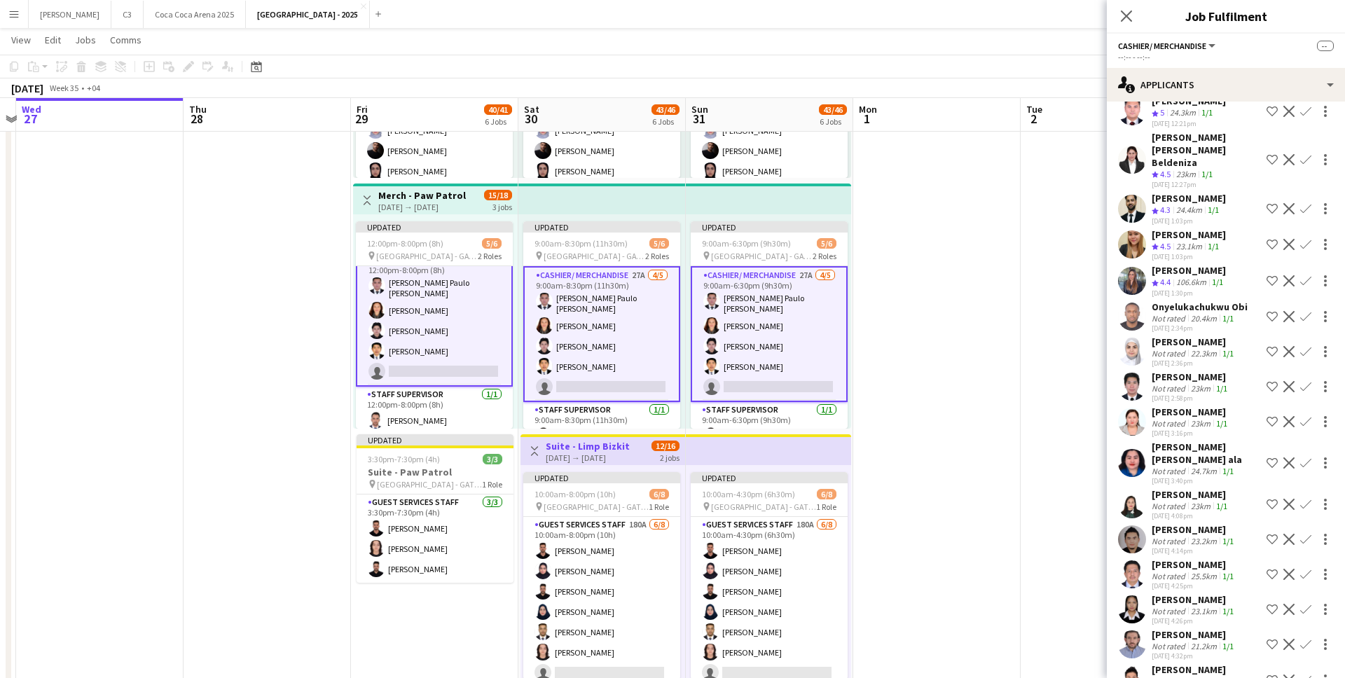
click at [1307, 239] on app-icon "Confirm" at bounding box center [1305, 244] width 11 height 11
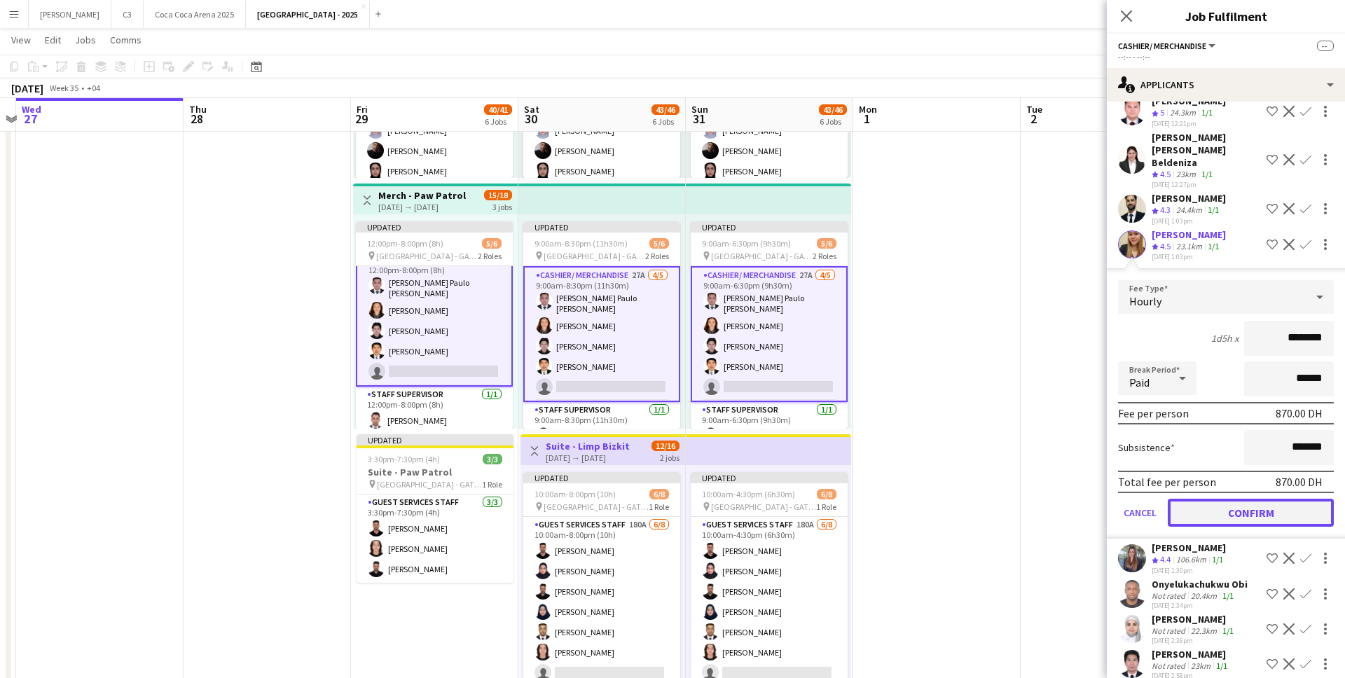
click at [1241, 499] on button "Confirm" at bounding box center [1251, 513] width 166 height 28
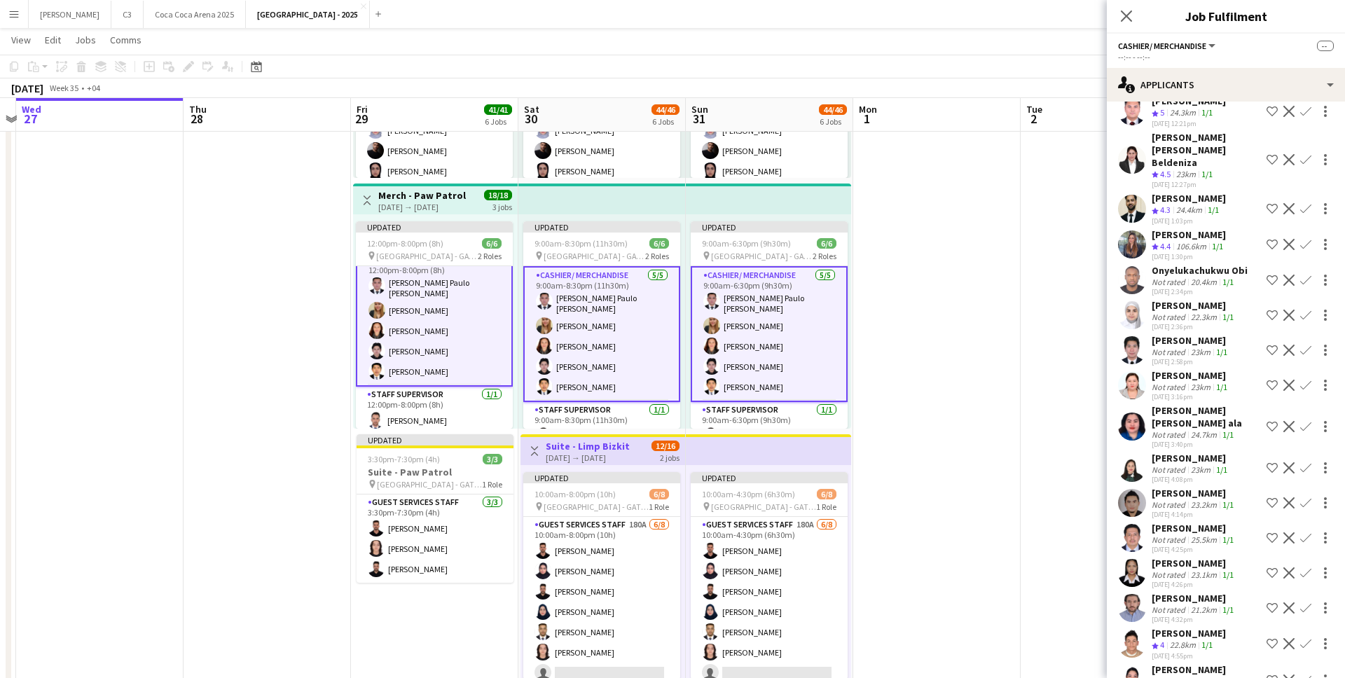
click at [447, 361] on app-card-role "Cashier/ Merchandise [DATE] 12:00pm-8:00pm (8h) [PERSON_NAME] [PERSON_NAME] [PE…" at bounding box center [434, 319] width 157 height 136
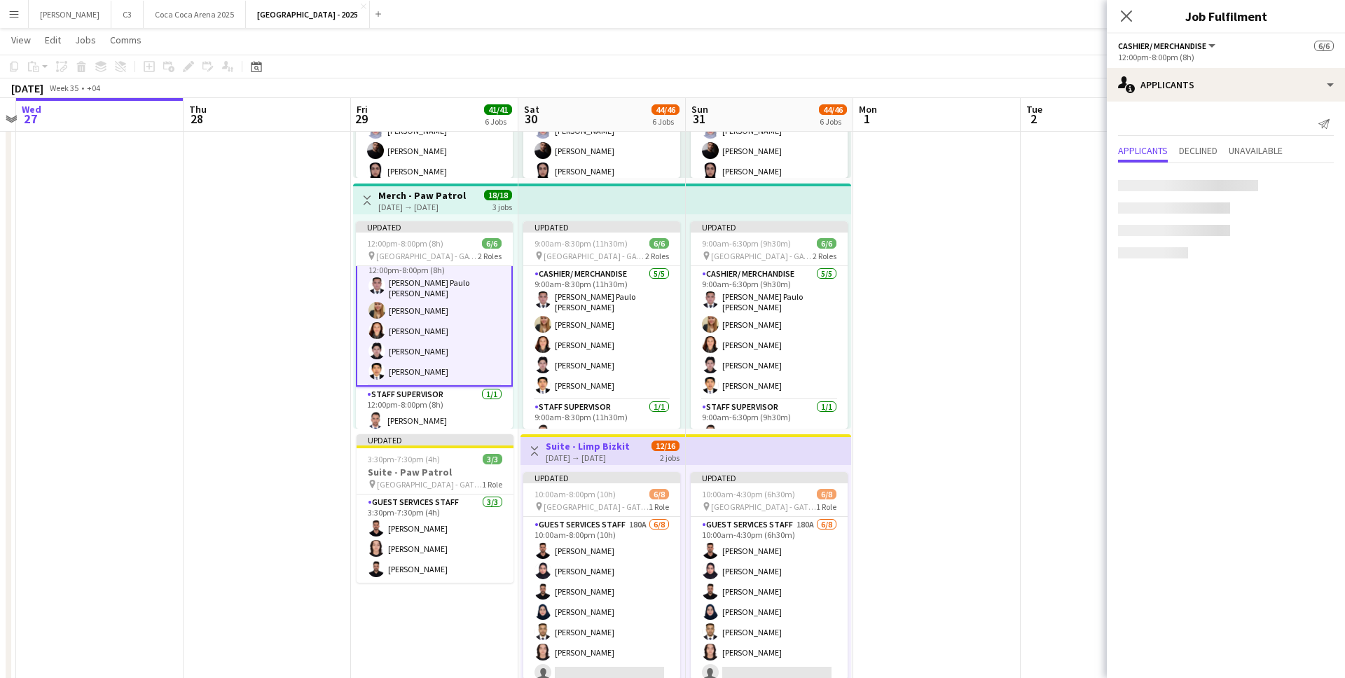
scroll to position [0, 0]
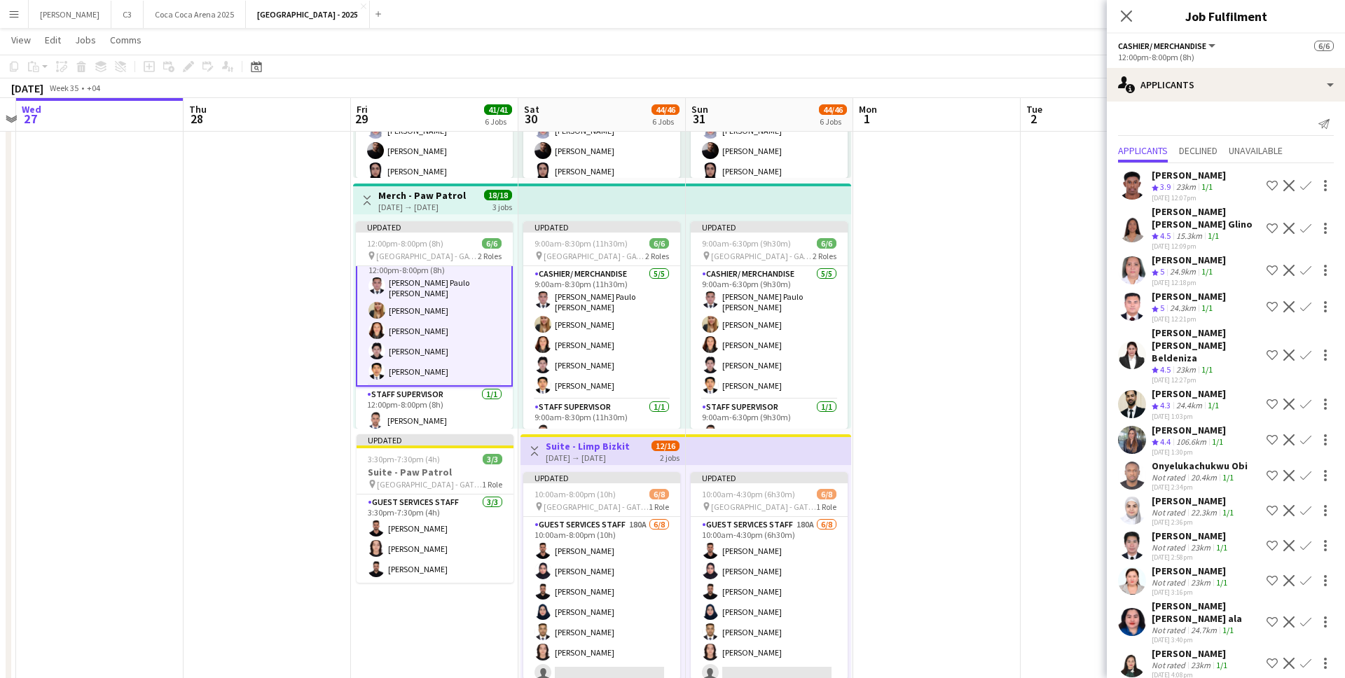
click at [443, 356] on app-card-role "Cashier/ Merchandise [DATE] 12:00pm-8:00pm (8h) [PERSON_NAME] [PERSON_NAME] [PE…" at bounding box center [434, 319] width 157 height 136
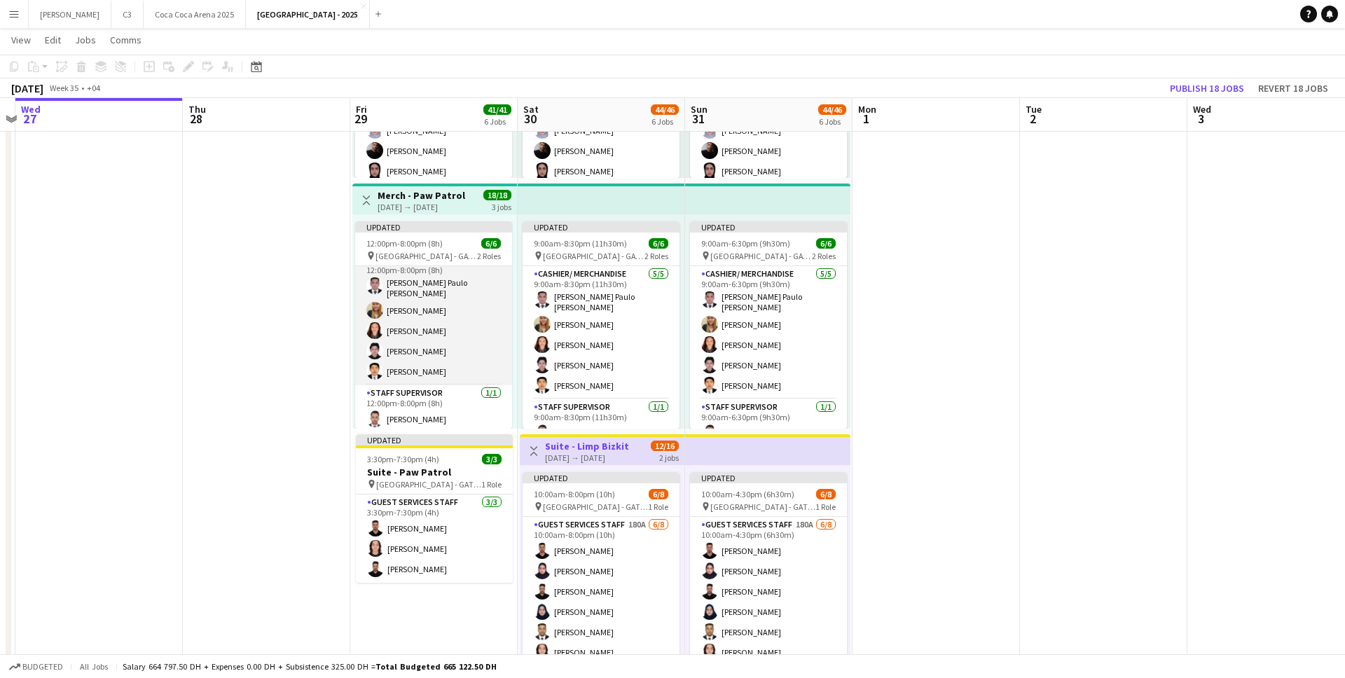
click at [443, 356] on app-card-role "Cashier/ Merchandise [DATE] 12:00pm-8:00pm (8h) [PERSON_NAME] [PERSON_NAME] [PE…" at bounding box center [433, 318] width 157 height 133
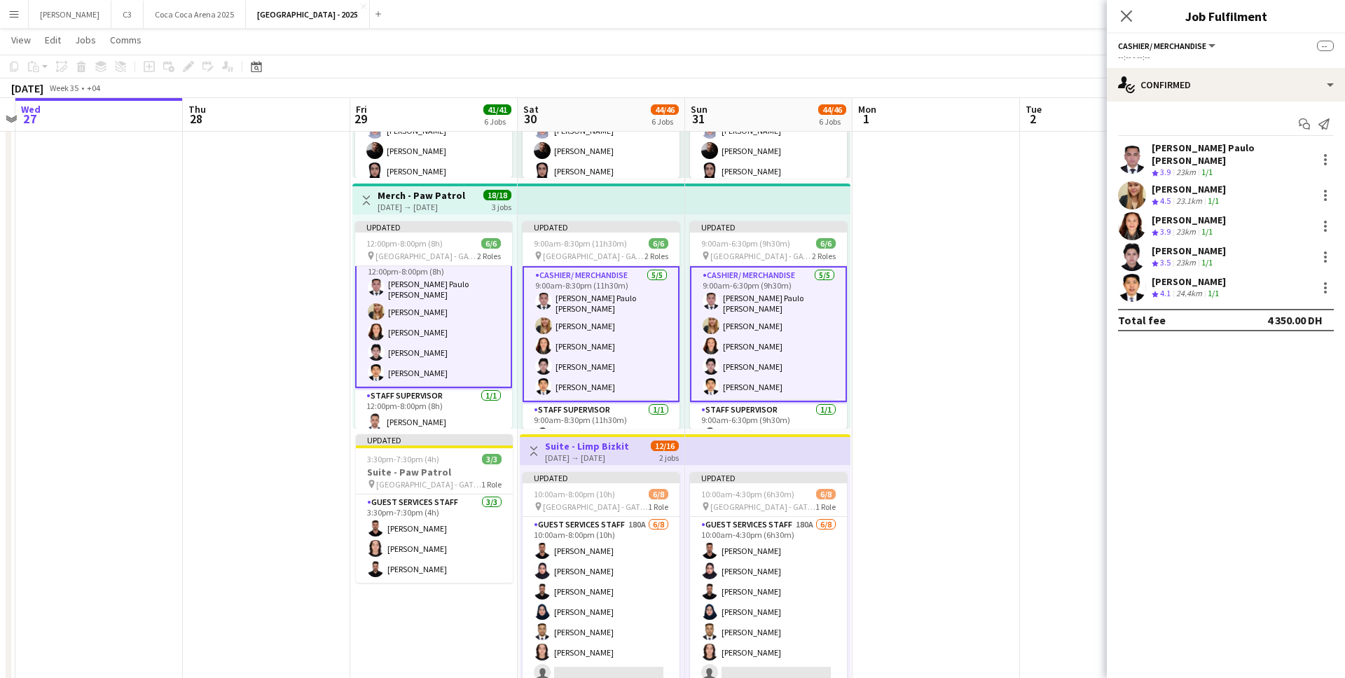
scroll to position [15, 0]
click at [1331, 251] on div at bounding box center [1325, 257] width 17 height 17
click at [1270, 370] on span "Remove" at bounding box center [1256, 374] width 42 height 12
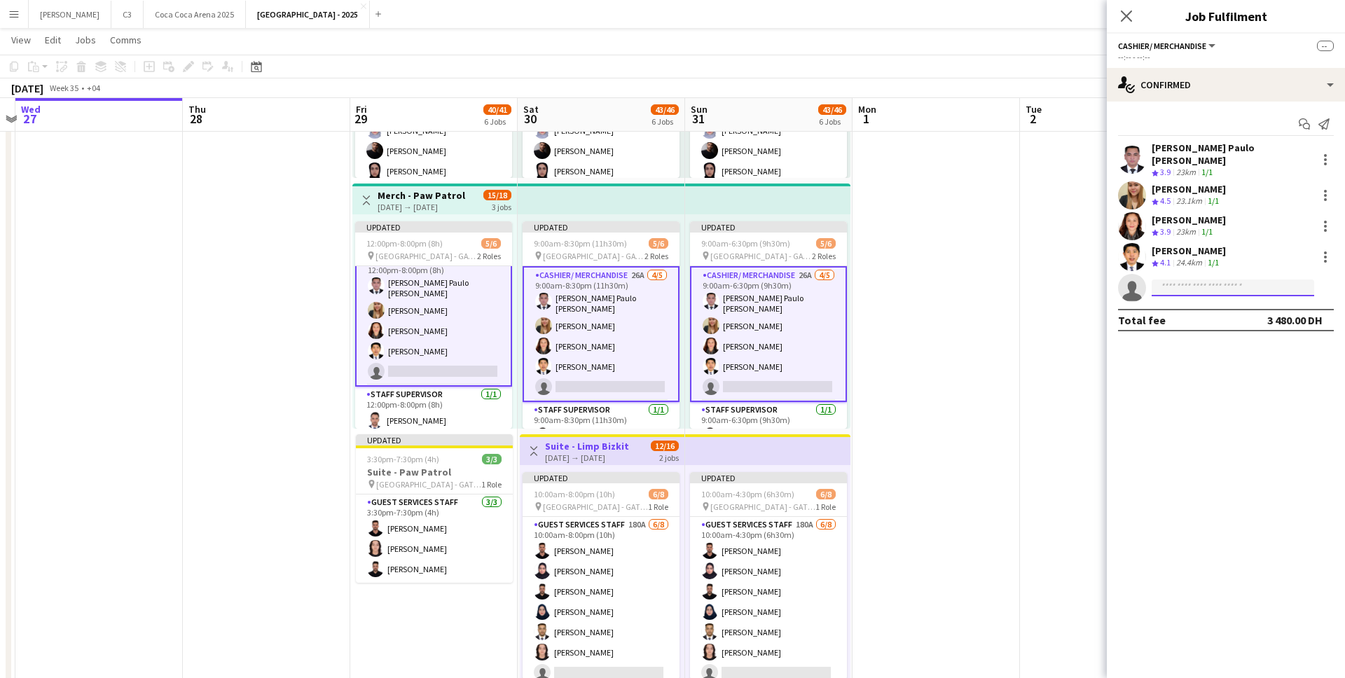
click at [1204, 279] on input at bounding box center [1232, 287] width 162 height 17
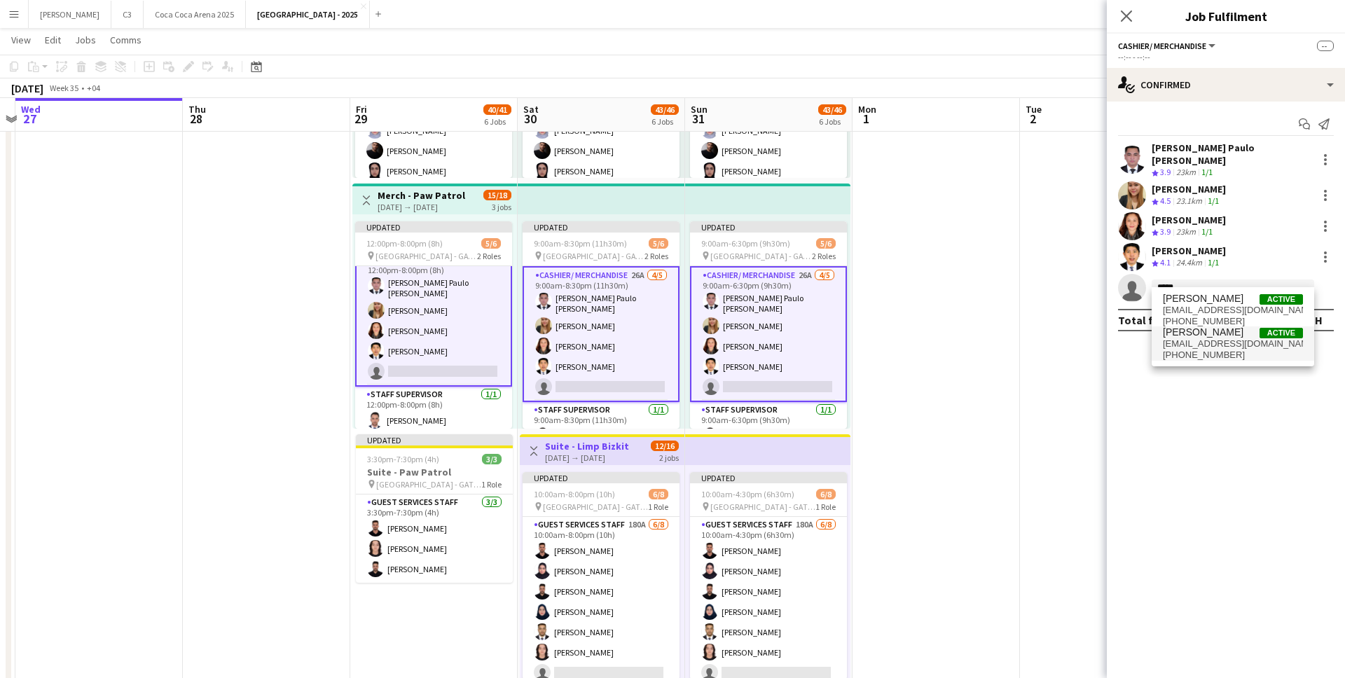
type input "*****"
click at [1200, 344] on span "[EMAIL_ADDRESS][DOMAIN_NAME]" at bounding box center [1233, 343] width 140 height 11
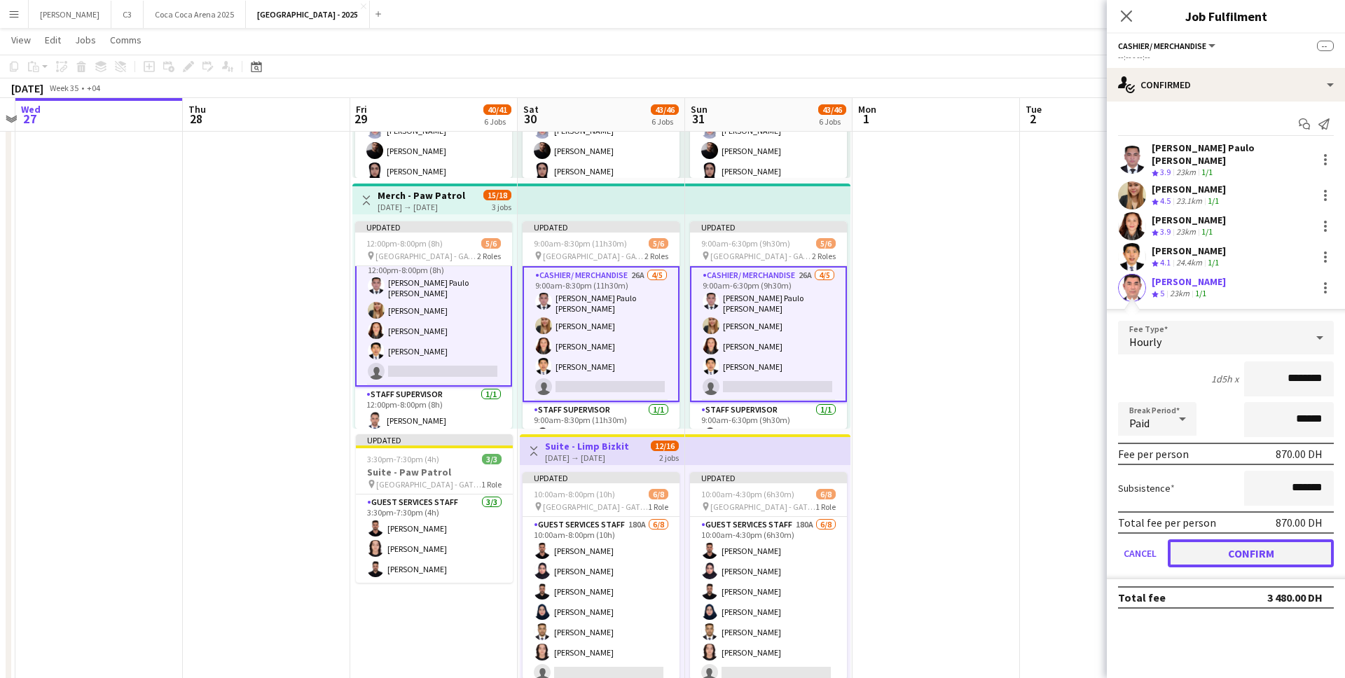
click at [1205, 548] on button "Confirm" at bounding box center [1251, 553] width 166 height 28
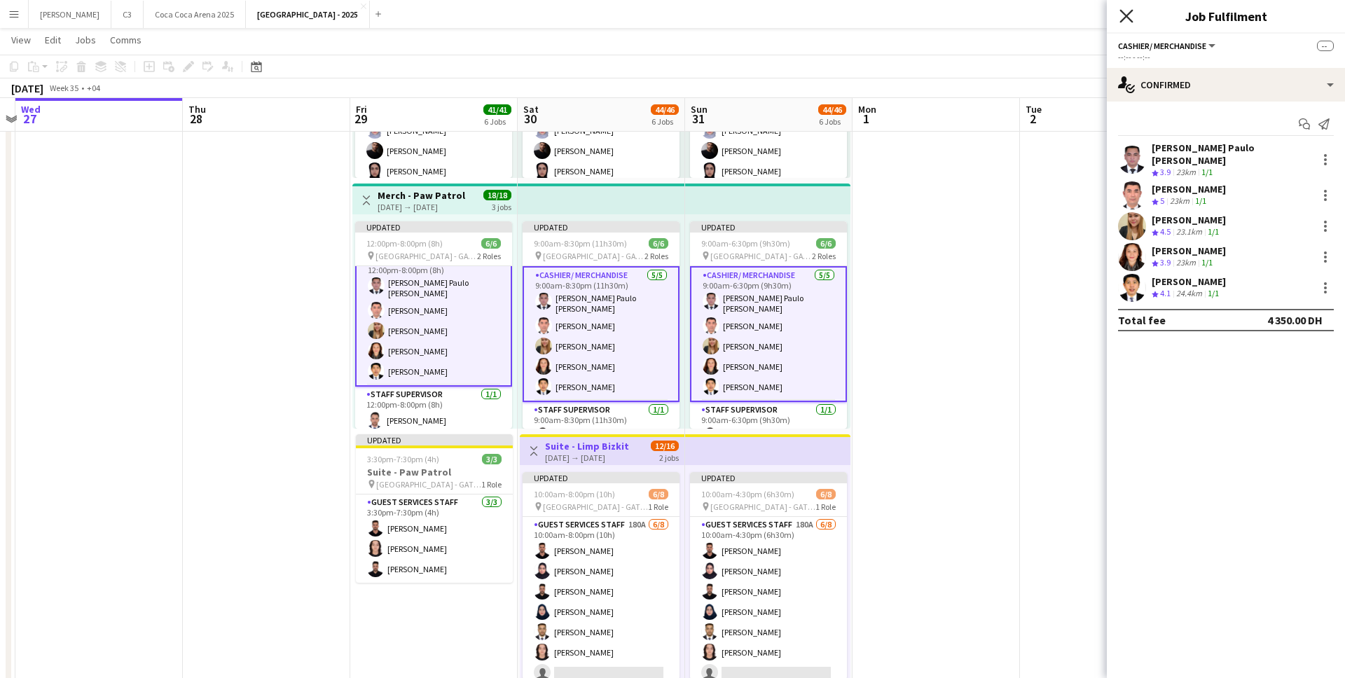
click at [1128, 14] on icon at bounding box center [1125, 15] width 13 height 13
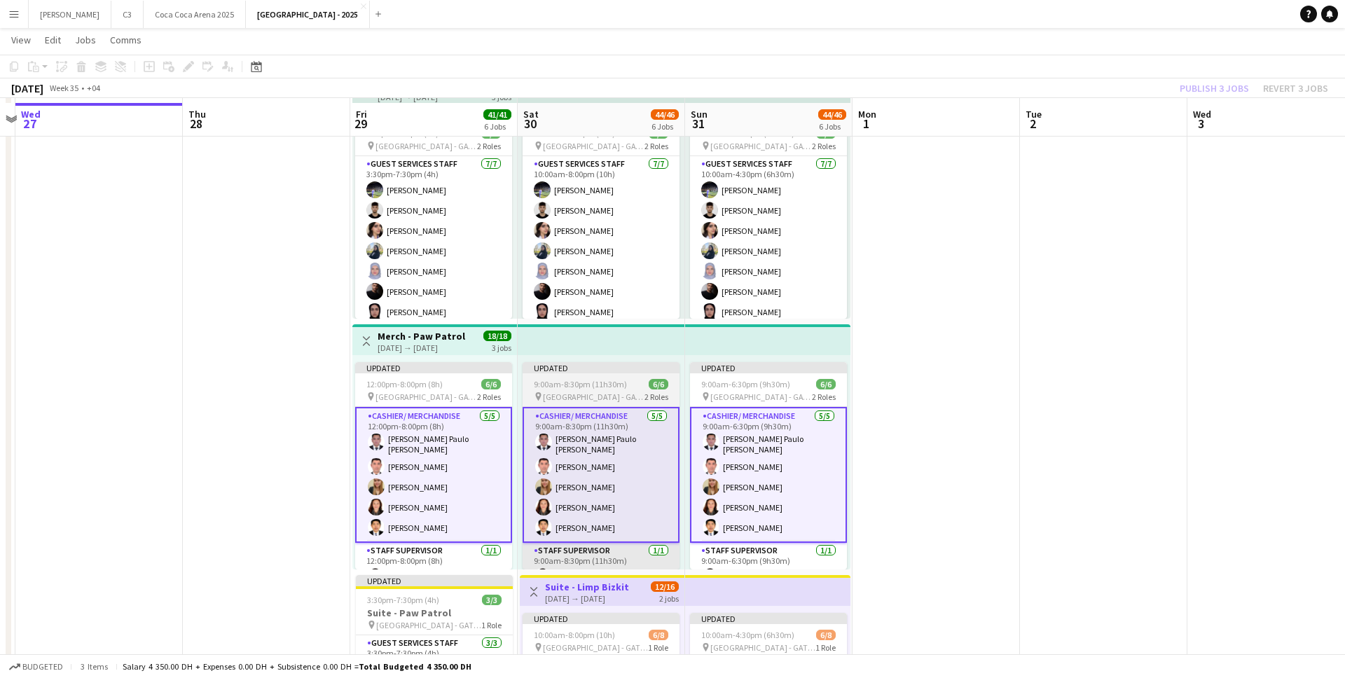
scroll to position [838, 0]
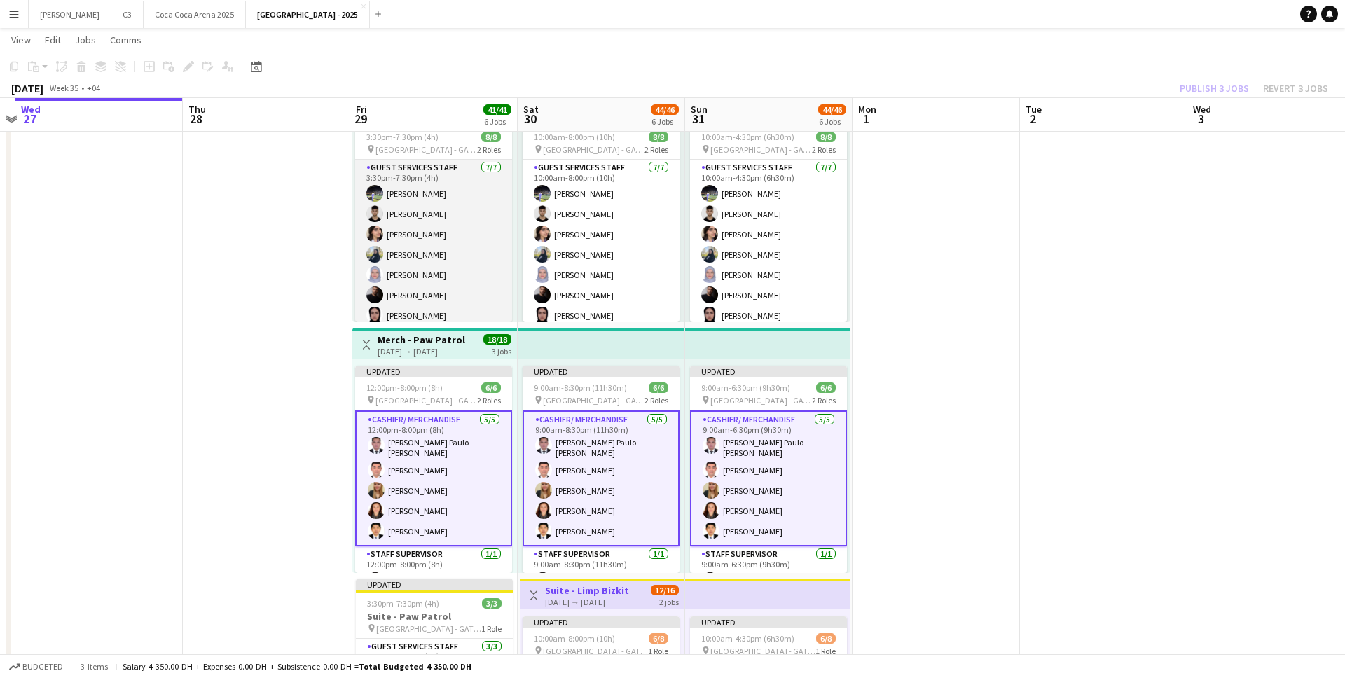
click at [431, 258] on app-card-role "Guest Services Staff [DATE] 3:30pm-7:30pm (4h) [PERSON_NAME] Khaled Abualwafa […" at bounding box center [433, 244] width 157 height 169
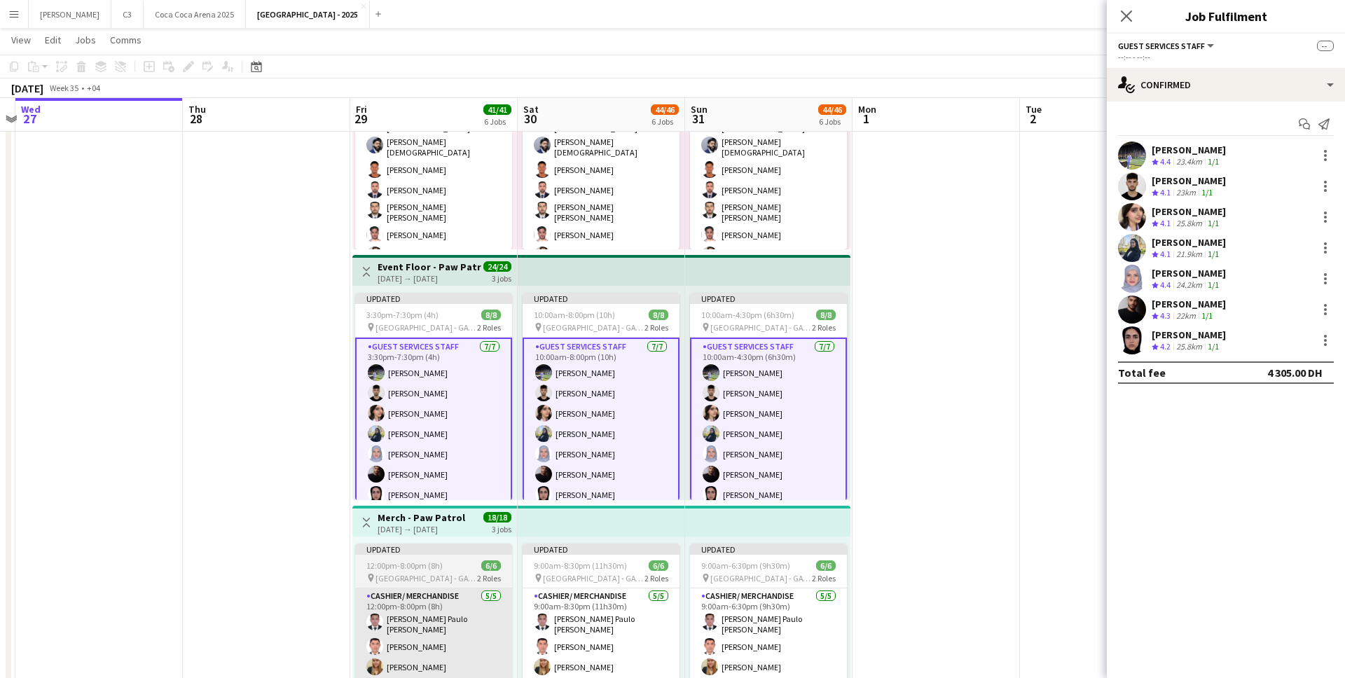
scroll to position [649, 0]
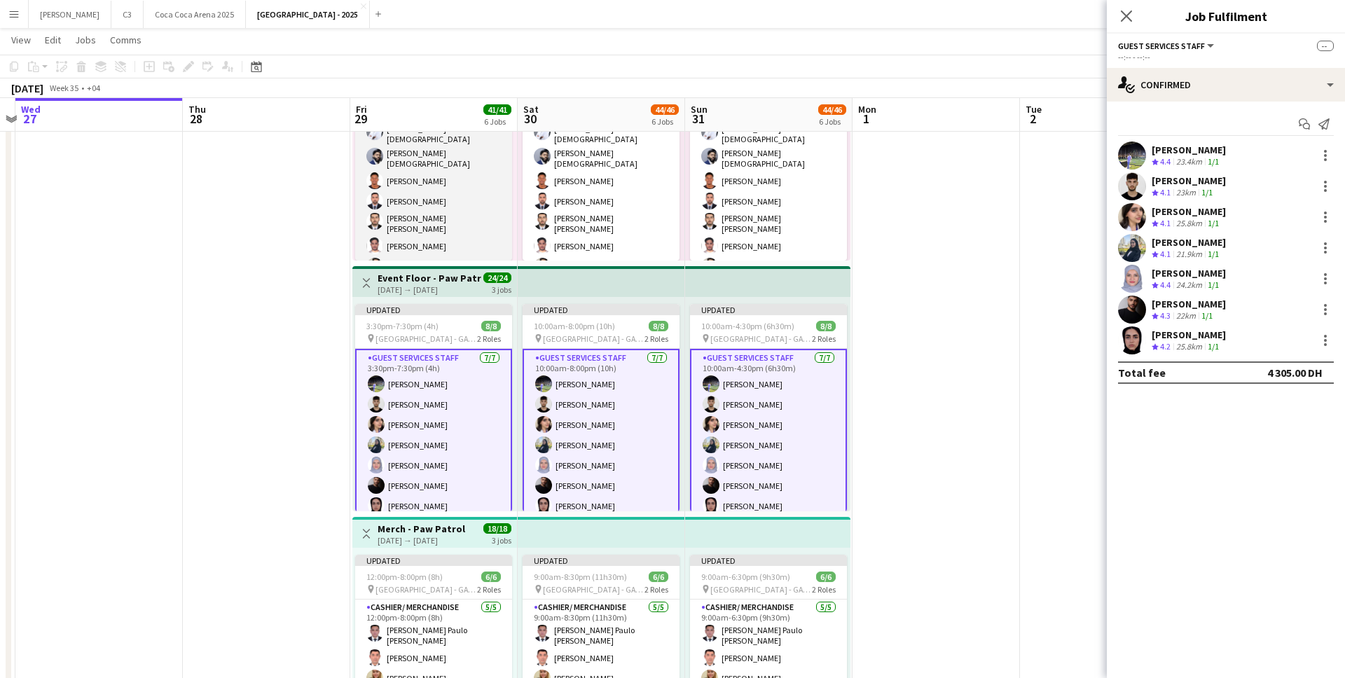
click at [442, 210] on app-card-role "Guest Services Staff [DATE] 3:30pm-7:30pm (4h) [PERSON_NAME] [PERSON_NAME] Isla…" at bounding box center [433, 219] width 157 height 243
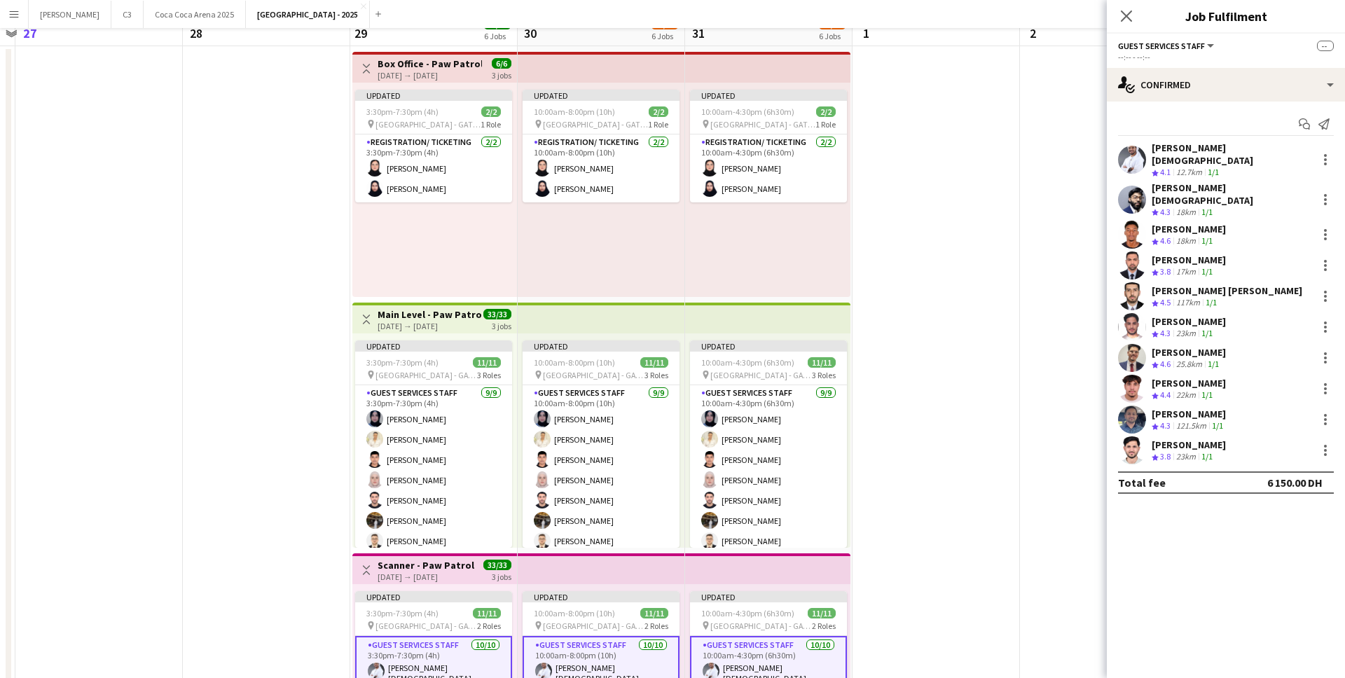
scroll to position [0, 0]
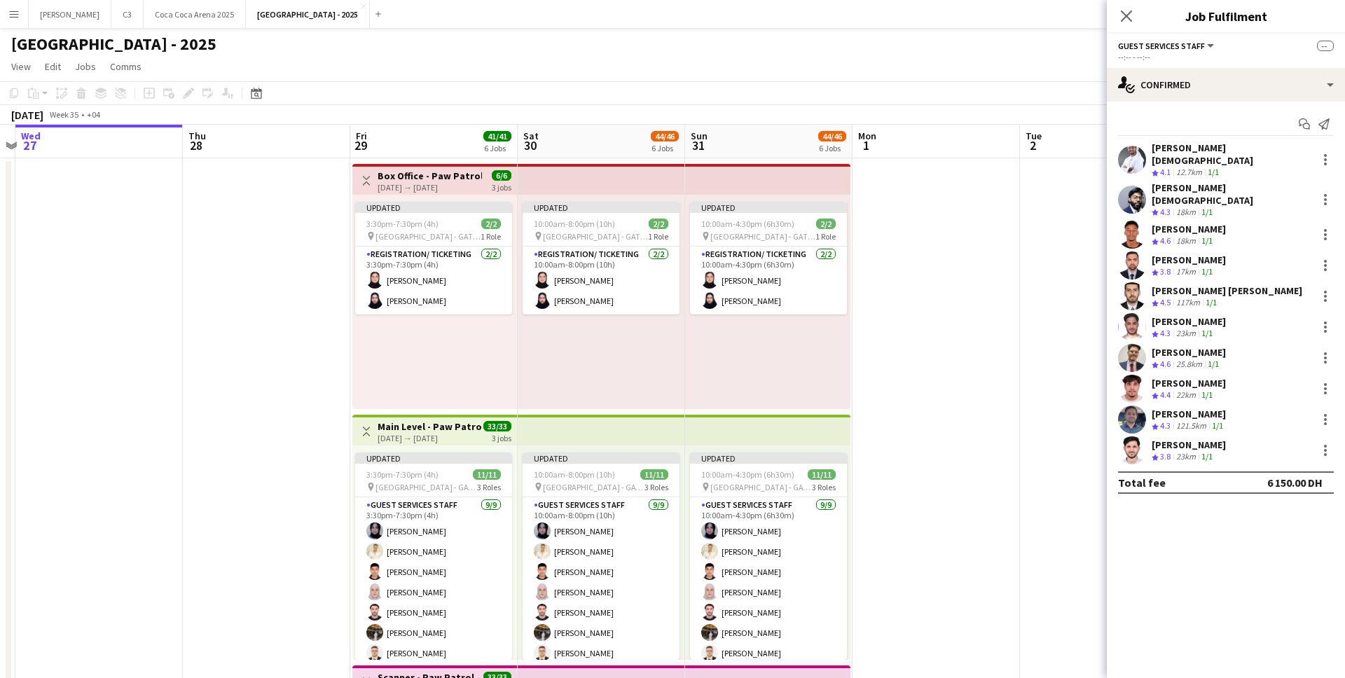
click at [1129, 406] on app-user-avatar at bounding box center [1132, 420] width 28 height 28
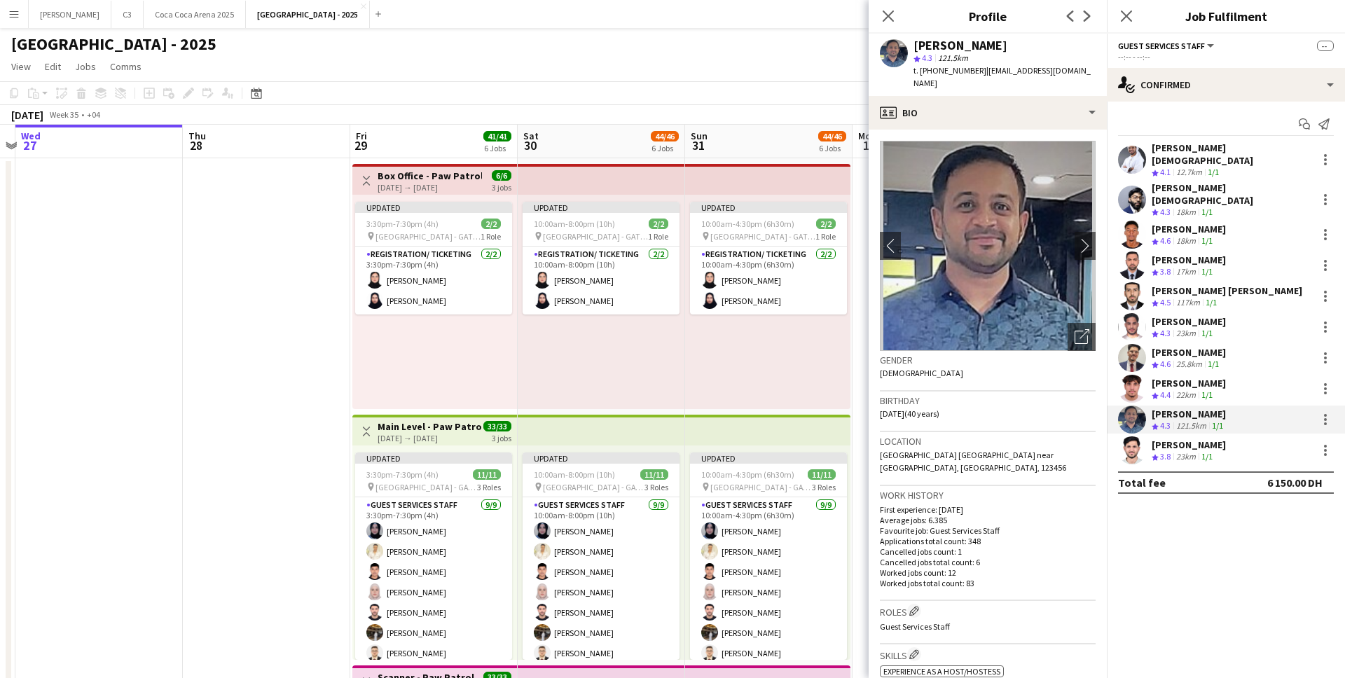
click at [1138, 344] on app-user-avatar at bounding box center [1132, 358] width 28 height 28
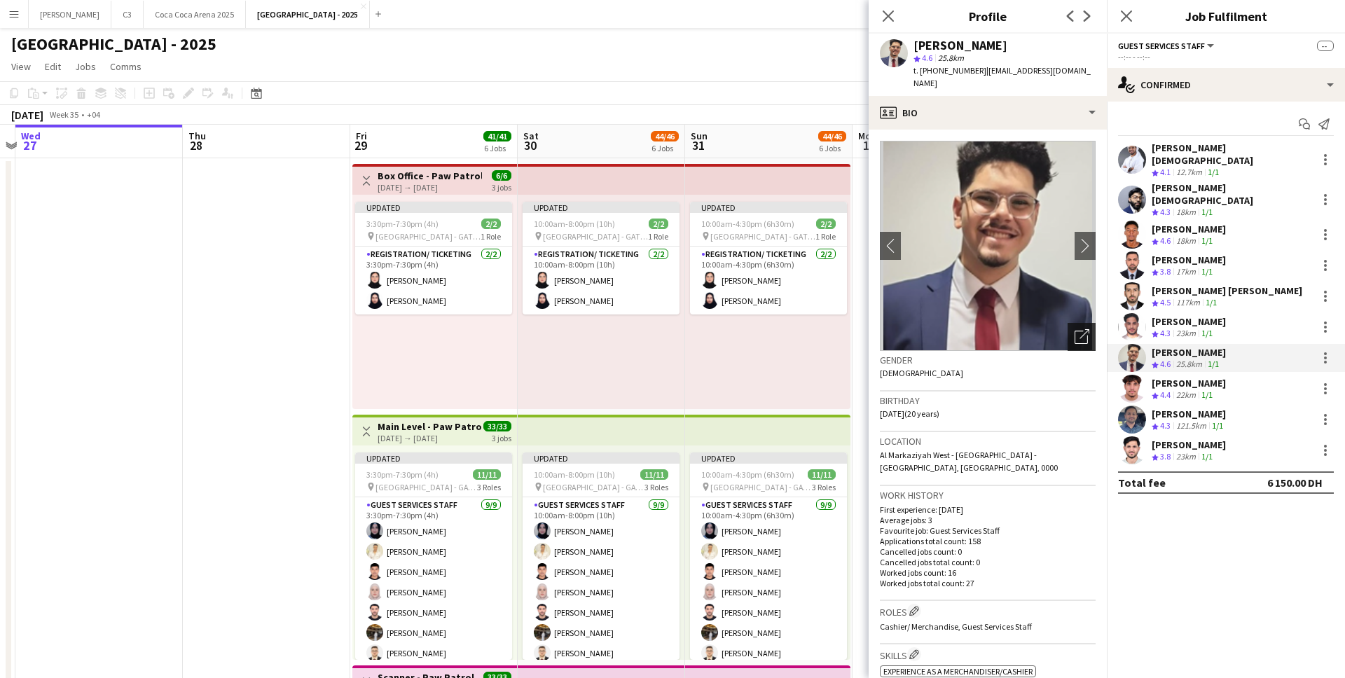
click at [1083, 331] on icon "Open photos pop-in" at bounding box center [1081, 336] width 15 height 15
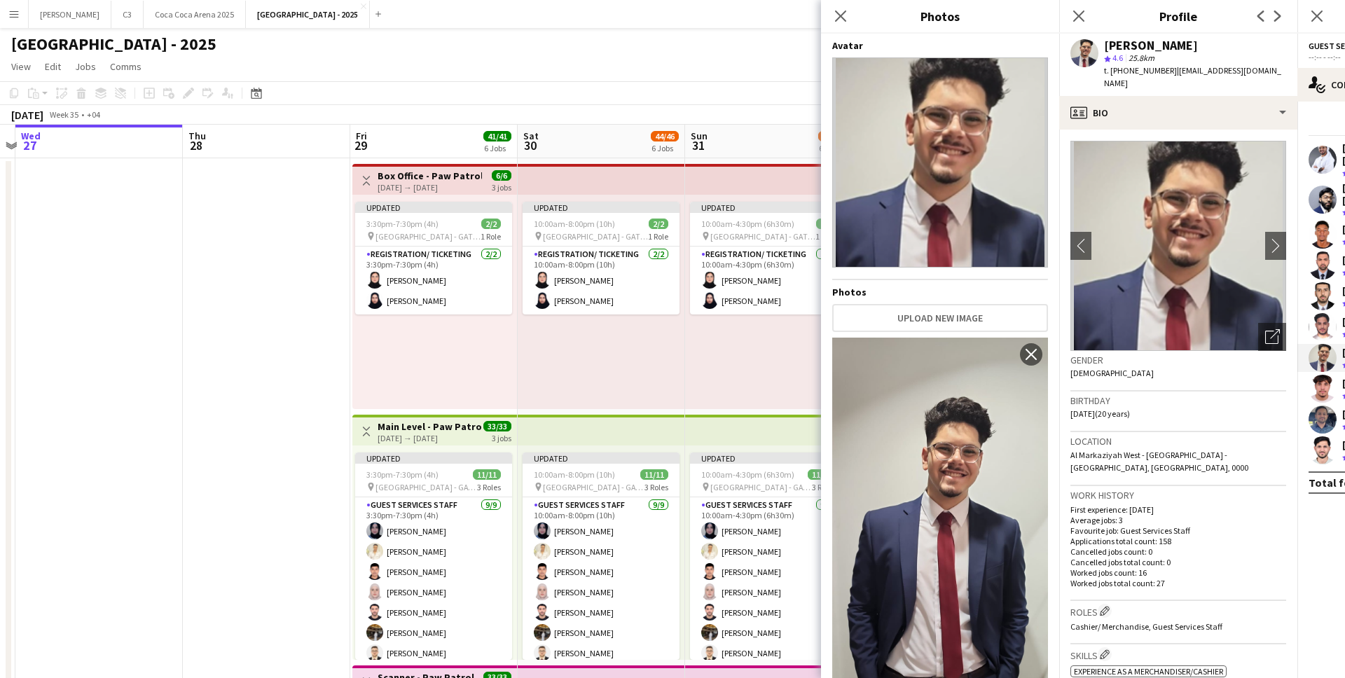
scroll to position [120, 0]
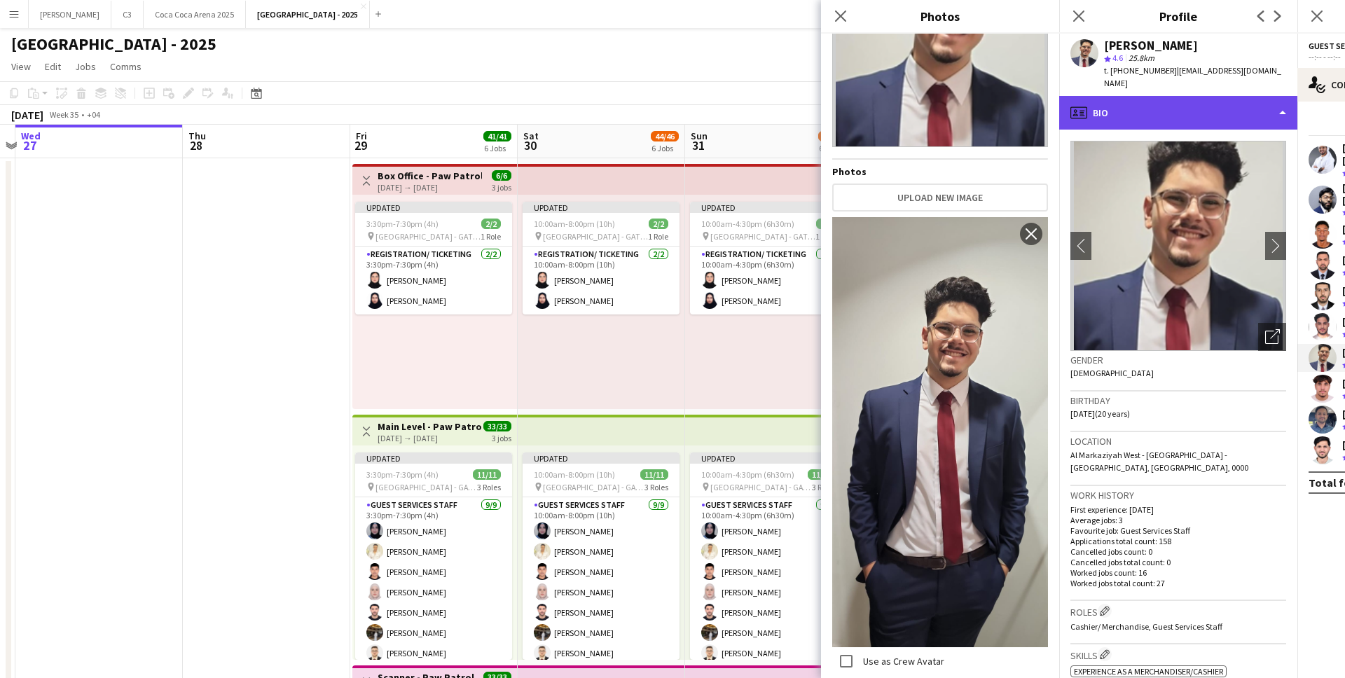
click at [1133, 119] on div "profile Bio" at bounding box center [1178, 113] width 238 height 34
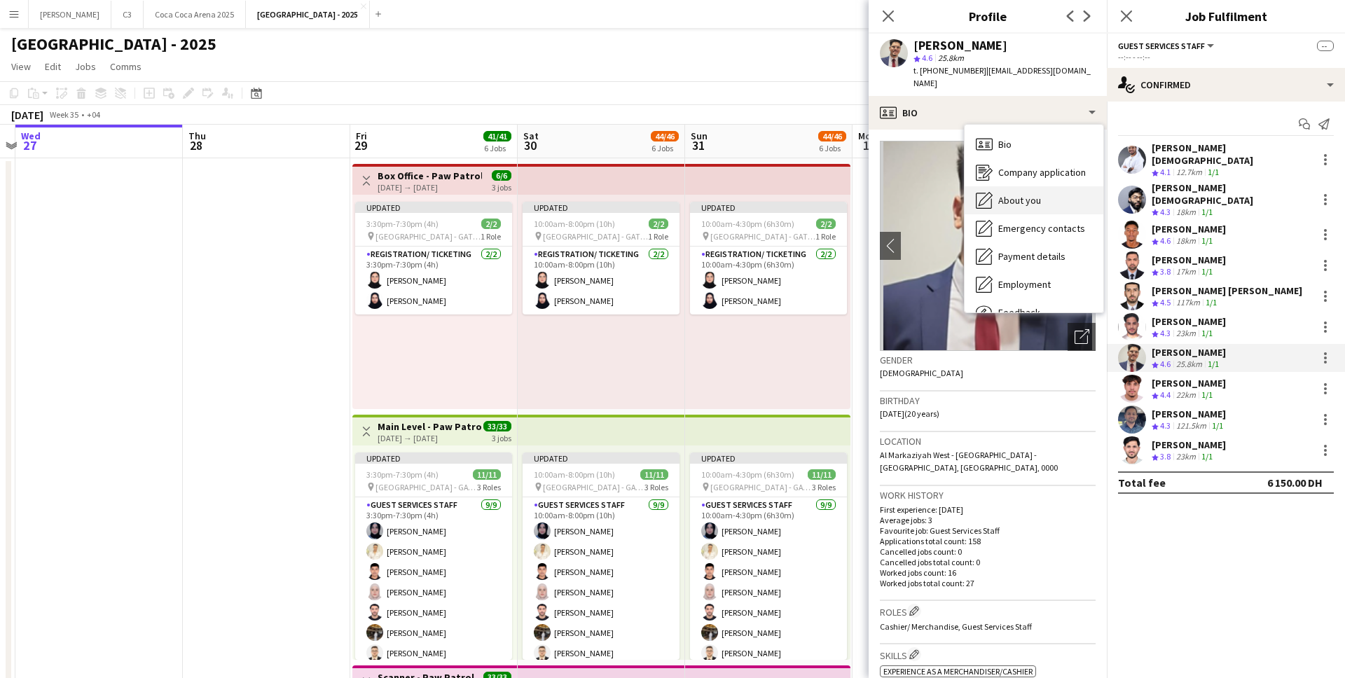
click at [1033, 204] on span "About you" at bounding box center [1019, 200] width 43 height 13
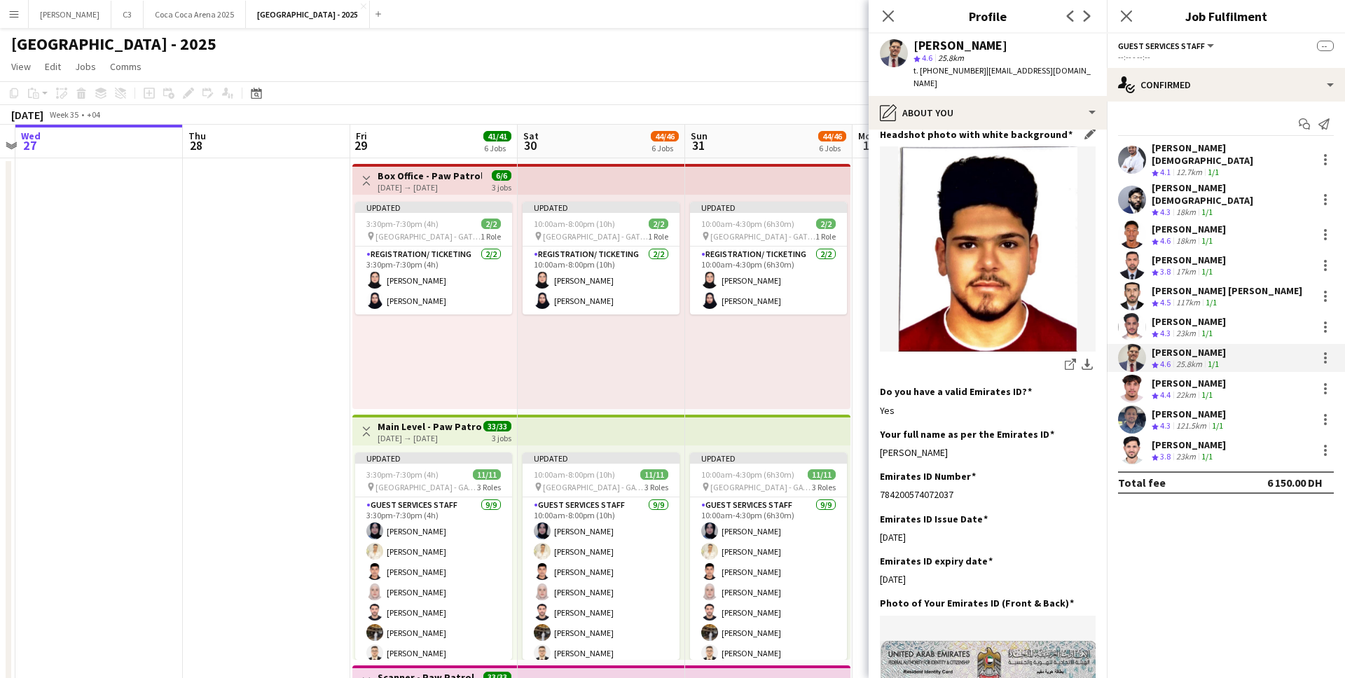
scroll to position [85, 0]
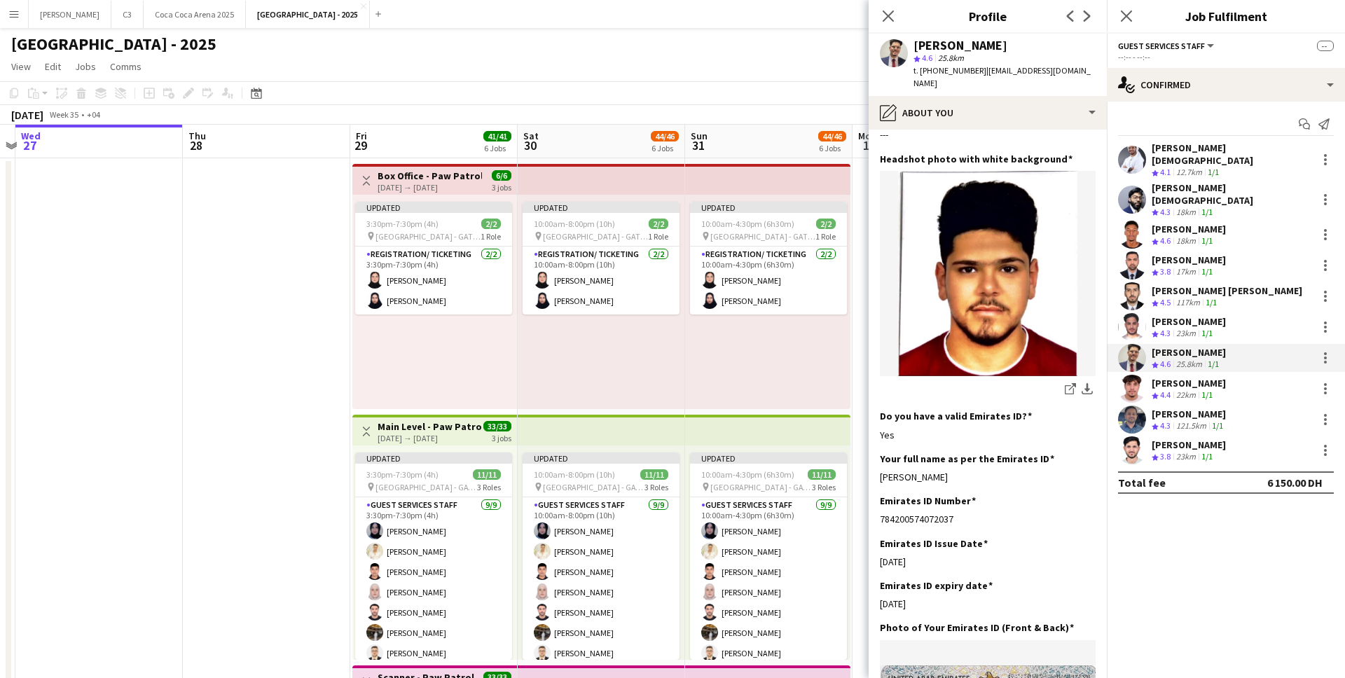
click at [1133, 406] on app-user-avatar at bounding box center [1132, 420] width 28 height 28
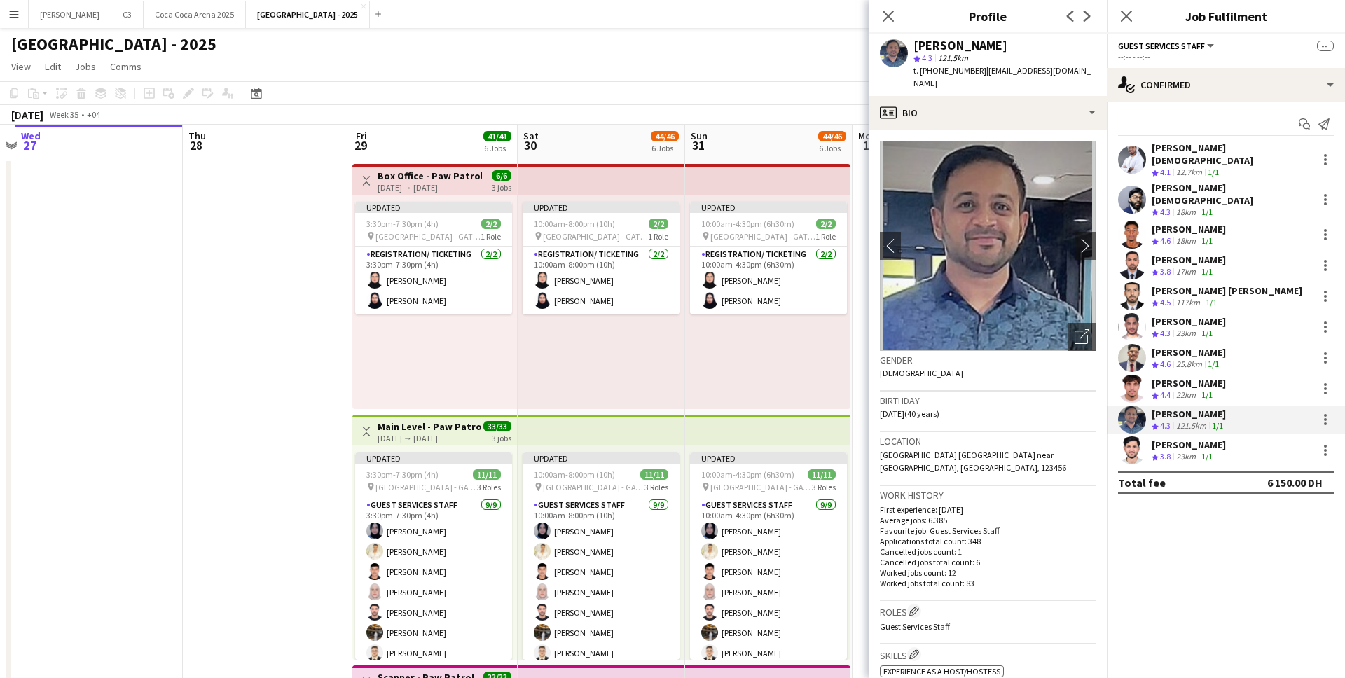
click at [1123, 375] on app-user-avatar at bounding box center [1132, 389] width 28 height 28
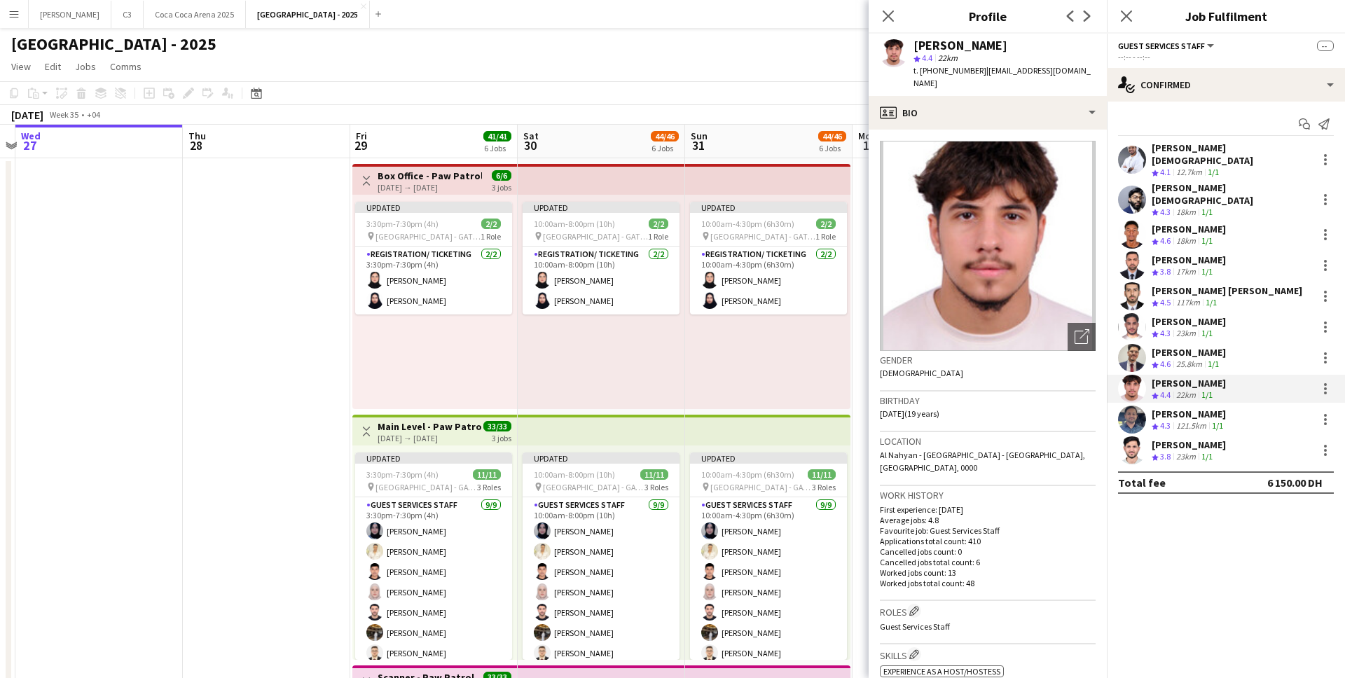
click at [1126, 406] on app-user-avatar at bounding box center [1132, 420] width 28 height 28
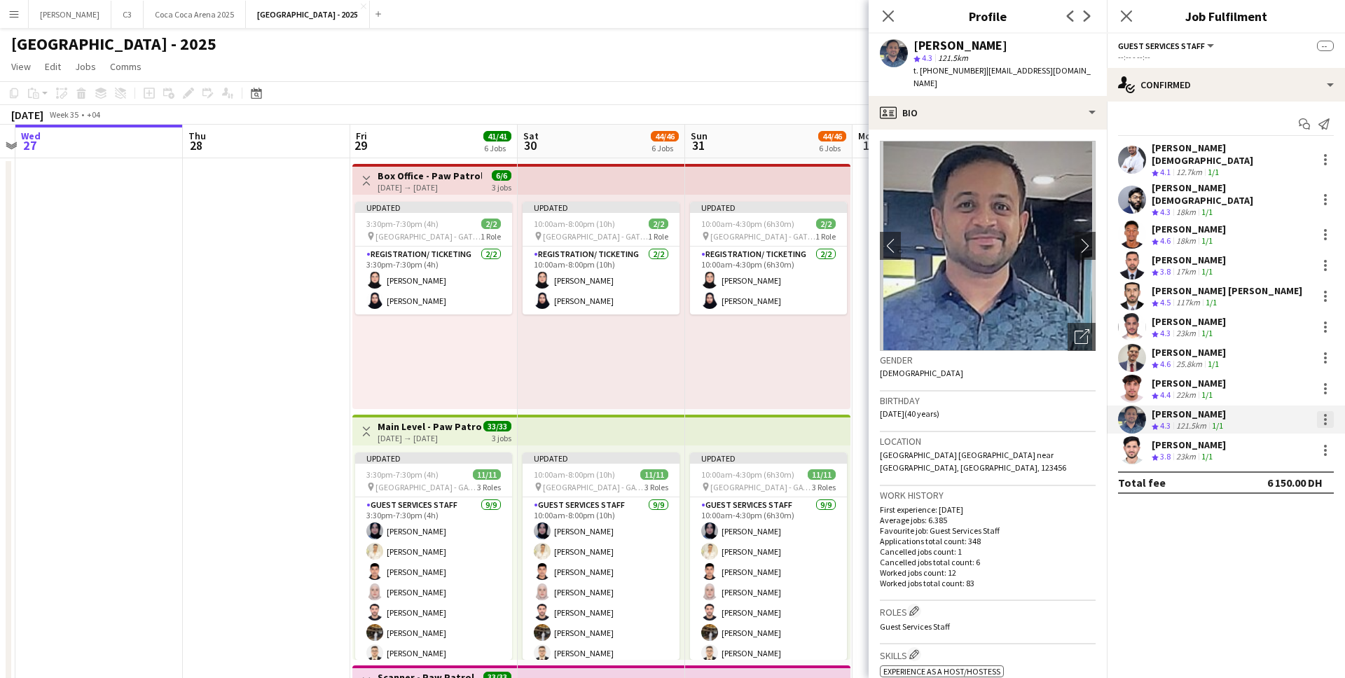
click at [1325, 418] on div at bounding box center [1325, 419] width 3 height 3
click at [1270, 528] on span "Remove" at bounding box center [1256, 528] width 42 height 12
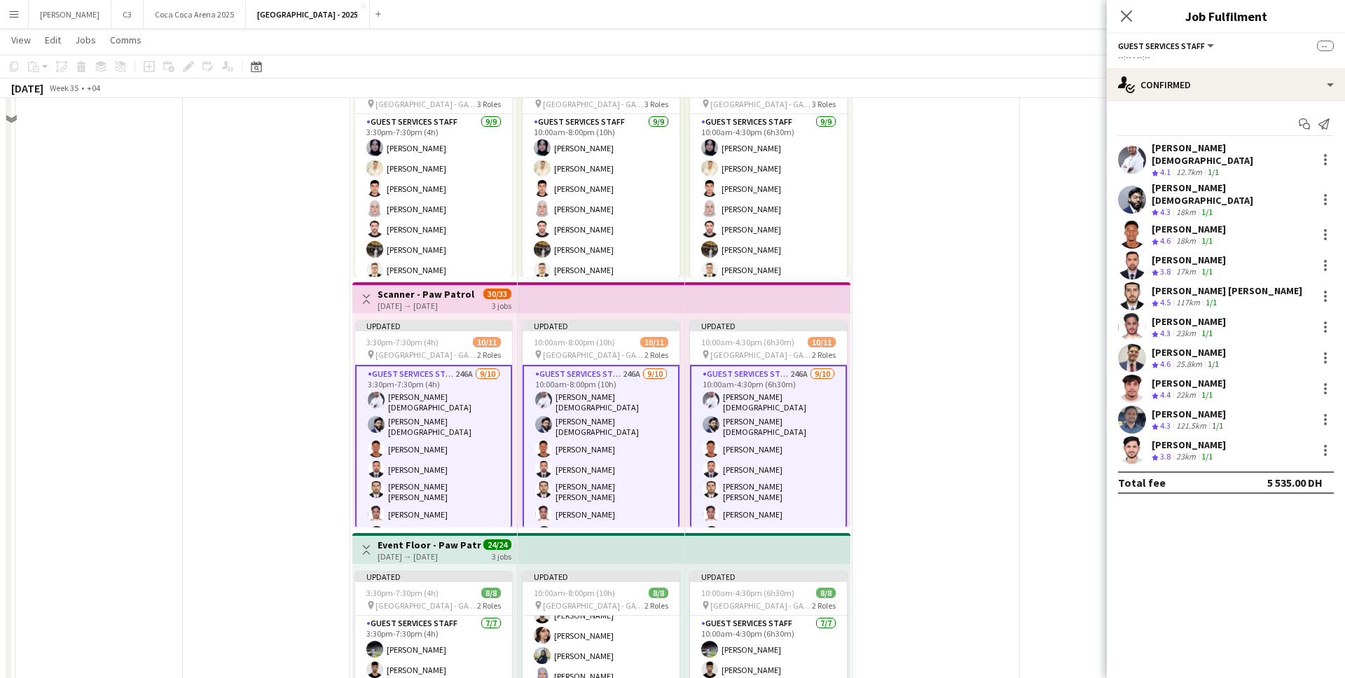
scroll to position [434, 0]
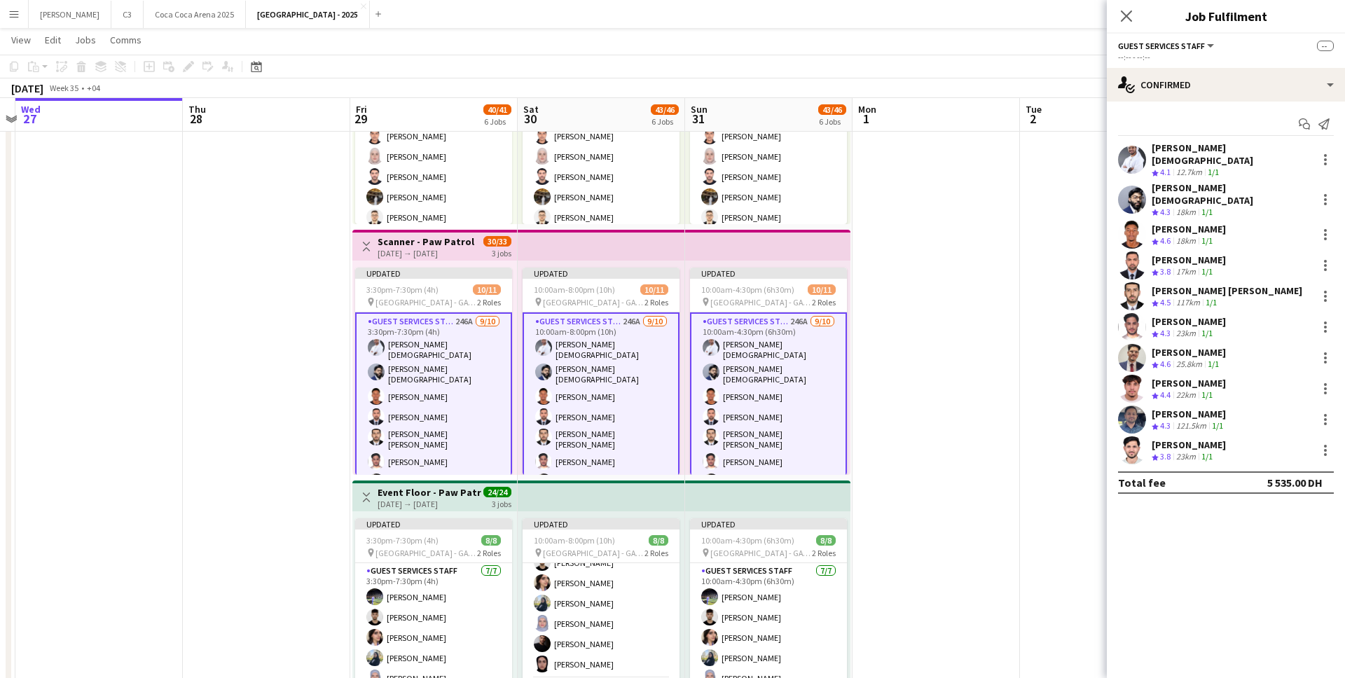
click at [405, 440] on app-card-role "Guest Services Staff 246A [DATE] 3:30pm-7:30pm (4h) [PERSON_NAME] [PERSON_NAME]…" at bounding box center [433, 435] width 157 height 246
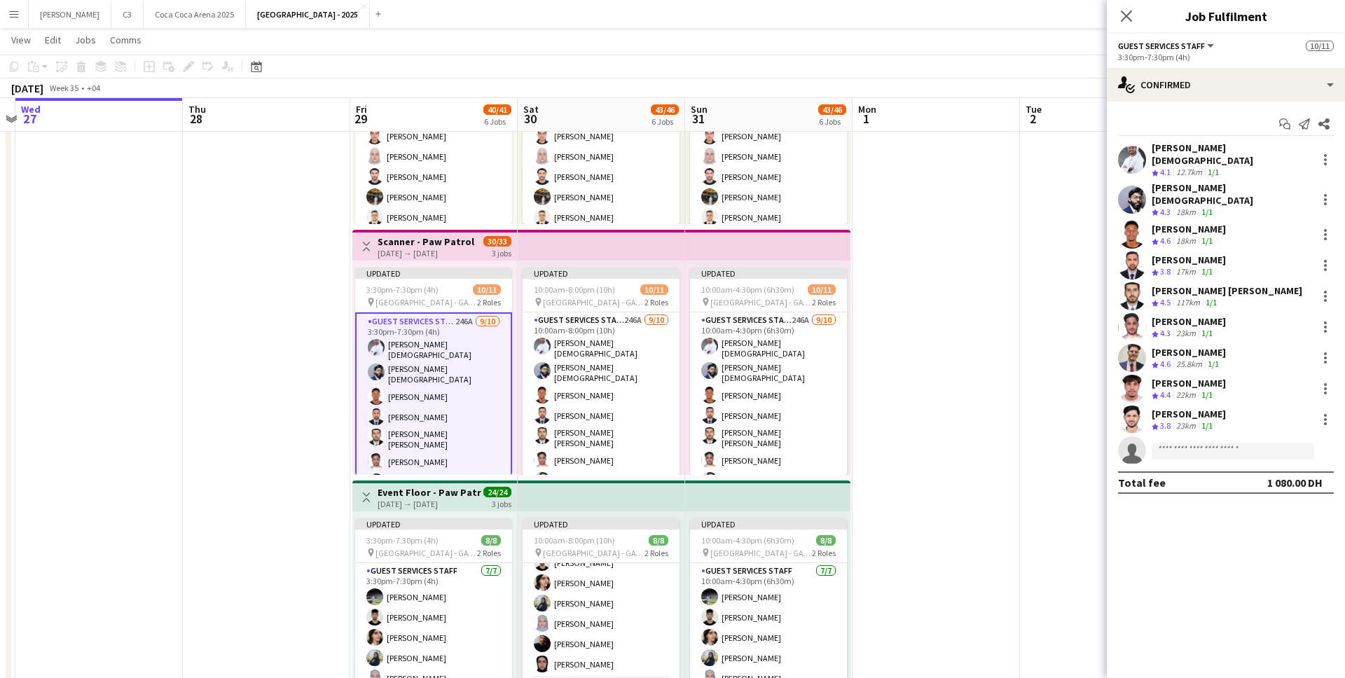
click at [457, 405] on app-card-role "Guest Services Staff 246A [DATE] 3:30pm-7:30pm (4h) [PERSON_NAME] [PERSON_NAME]…" at bounding box center [433, 435] width 157 height 246
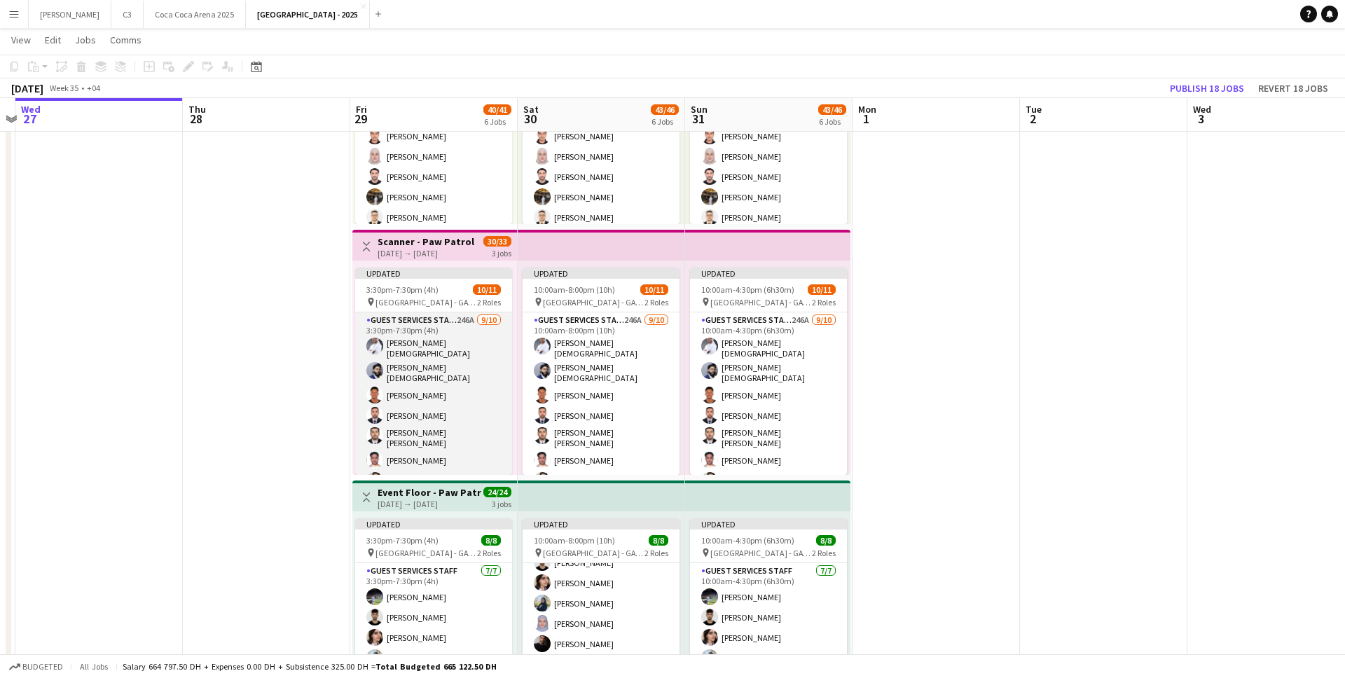
click at [457, 405] on app-card-role "Guest Services Staff 246A [DATE] 3:30pm-7:30pm (4h) [PERSON_NAME] [PERSON_NAME]…" at bounding box center [433, 433] width 157 height 243
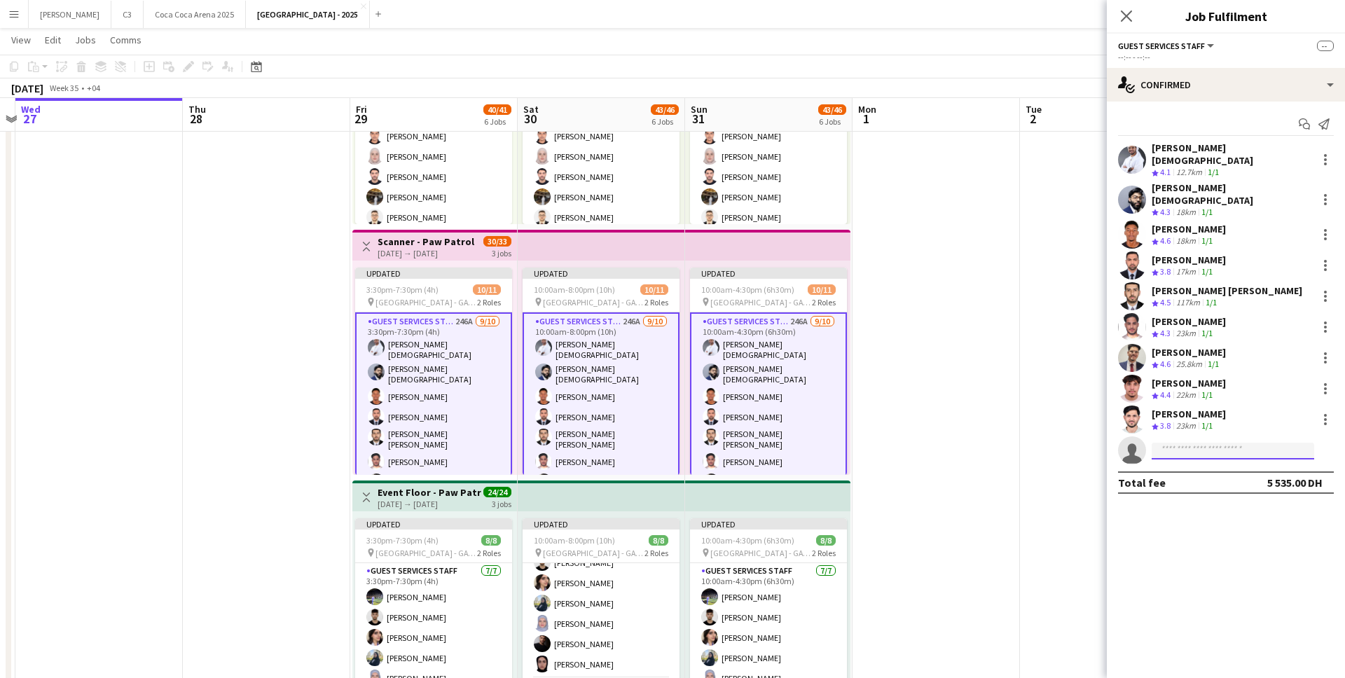
click at [1181, 443] on input at bounding box center [1232, 451] width 162 height 17
type input "******"
click at [1205, 472] on span "[PHONE_NUMBER]" at bounding box center [1233, 475] width 140 height 11
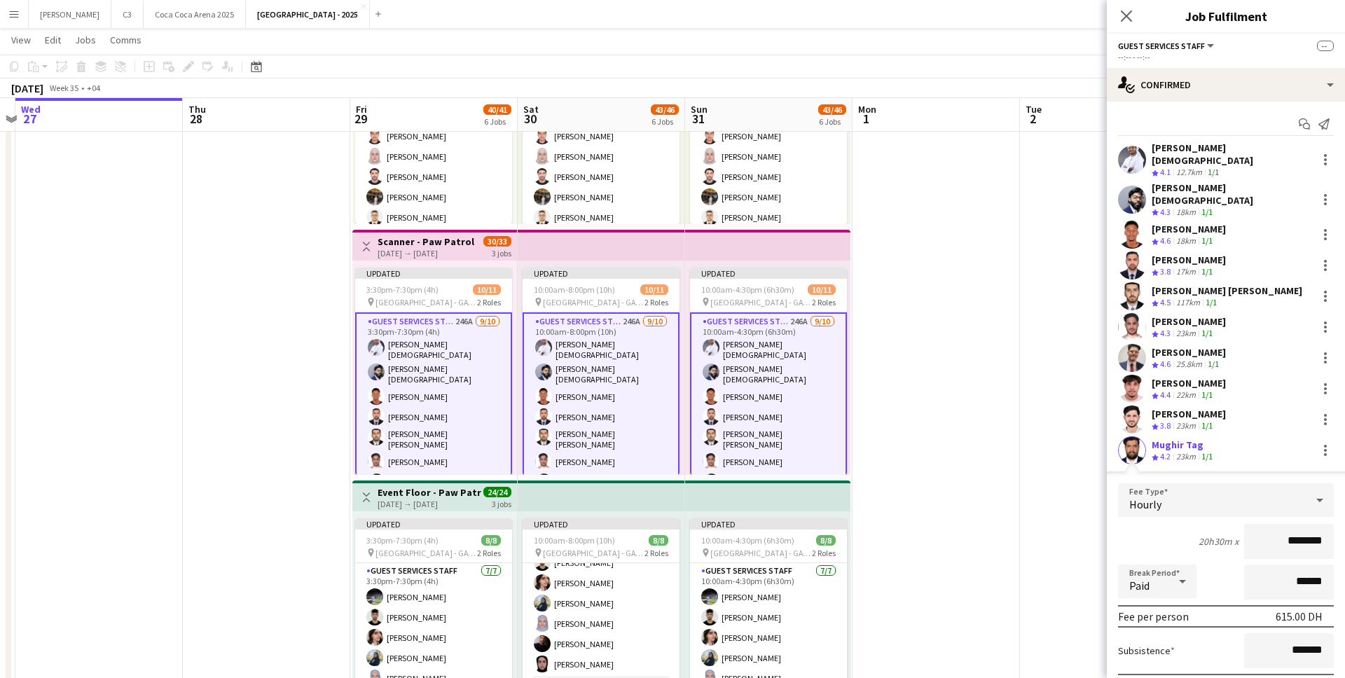
scroll to position [87, 0]
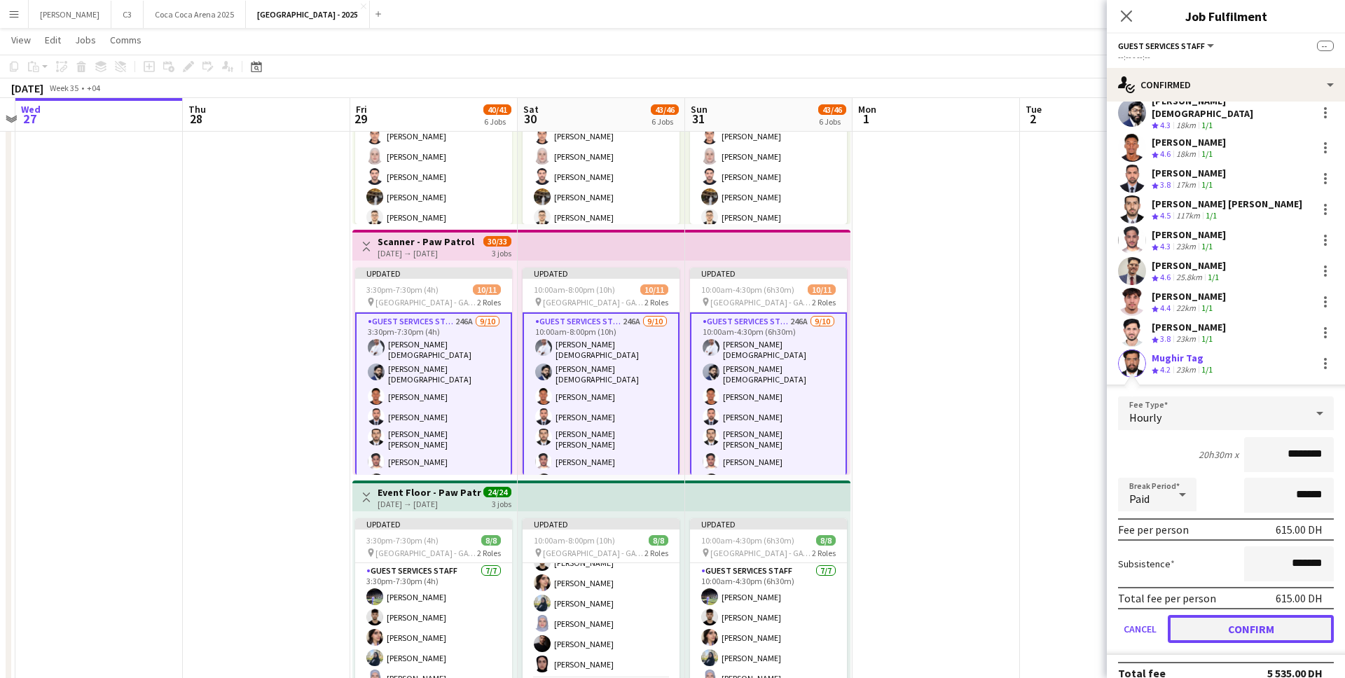
click at [1226, 618] on button "Confirm" at bounding box center [1251, 629] width 166 height 28
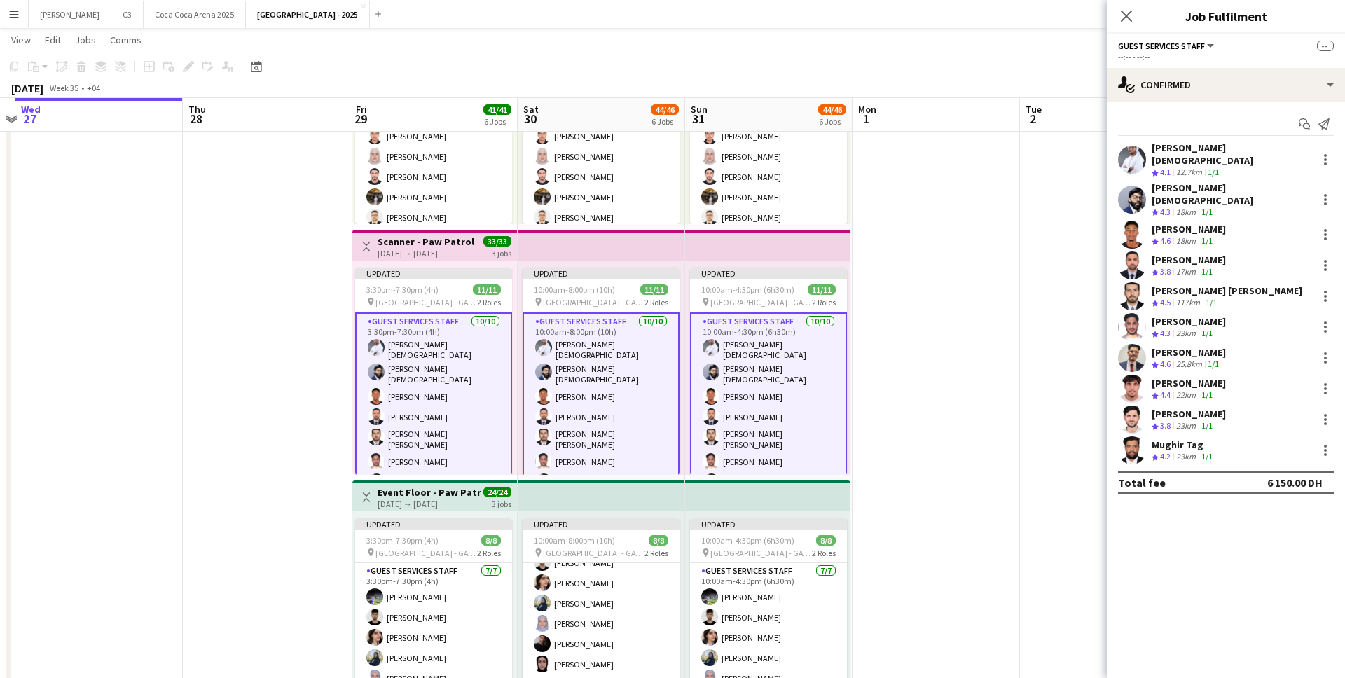
scroll to position [0, 0]
click at [1128, 12] on icon "Close pop-in" at bounding box center [1125, 15] width 13 height 13
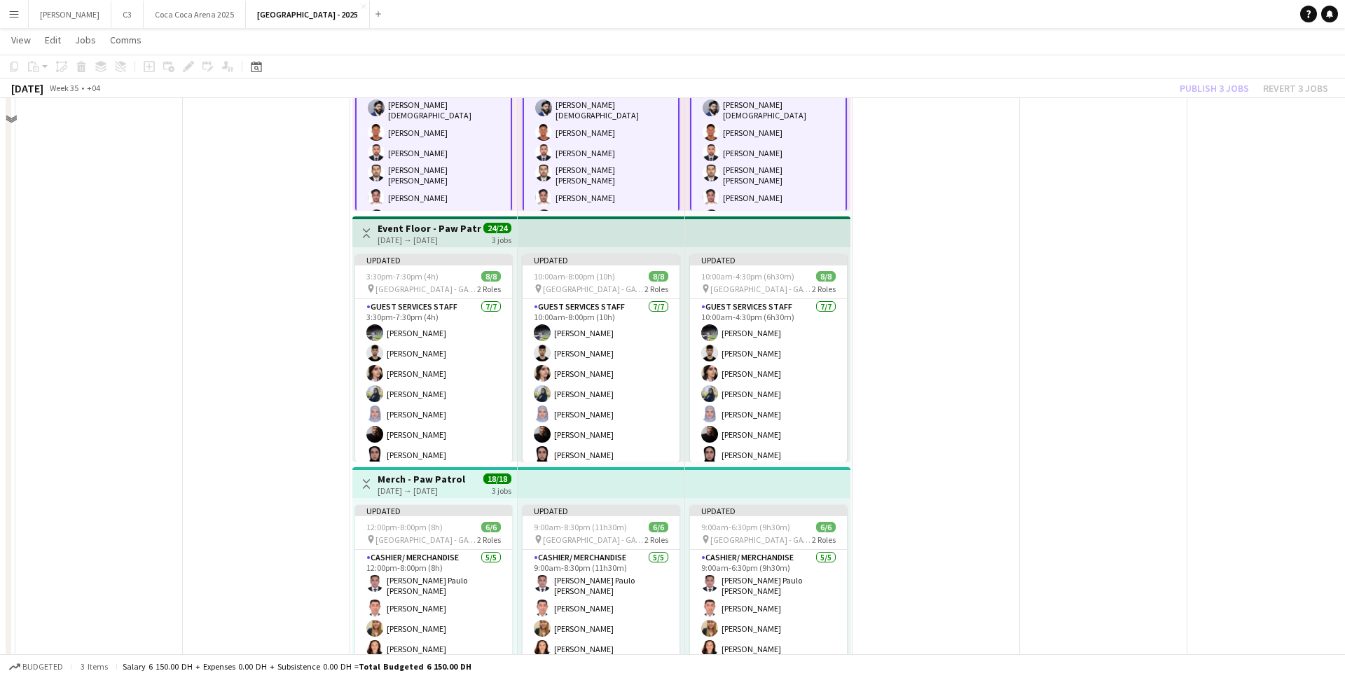
scroll to position [1013, 0]
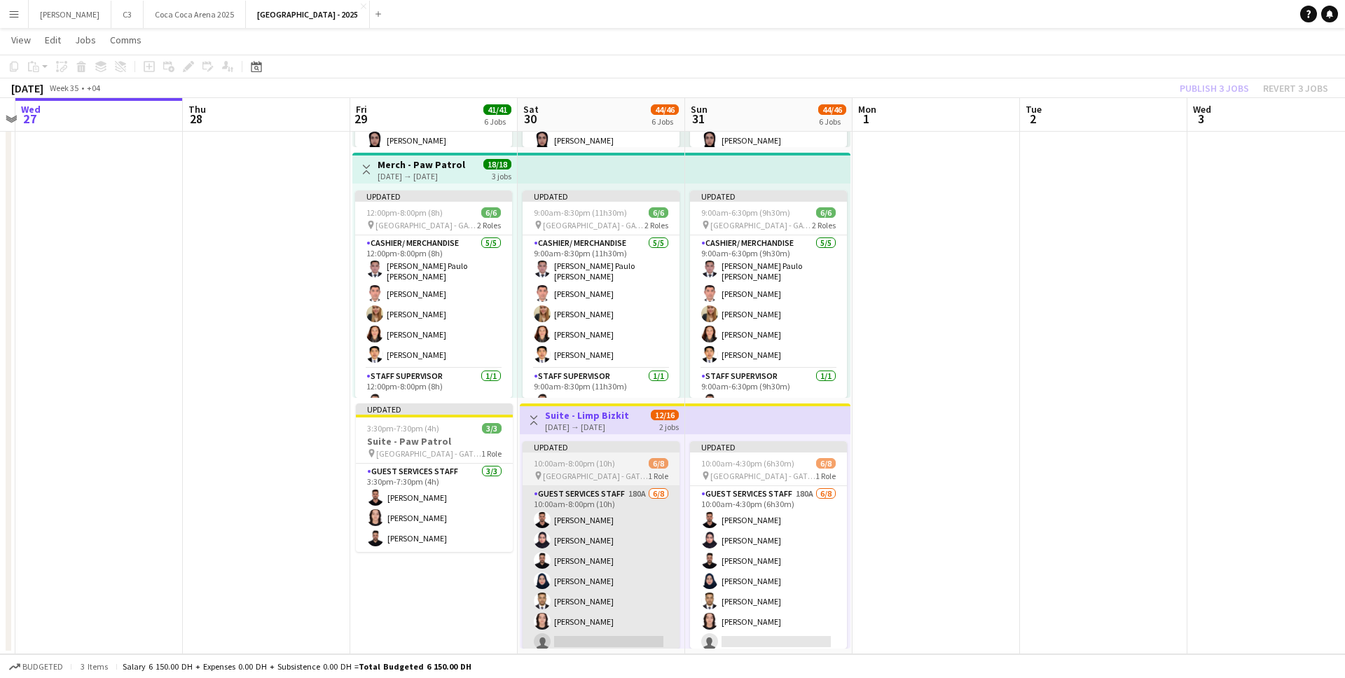
click at [625, 549] on app-card-role "Guest Services Staff 180A [DATE] 10:00am-8:00pm (10h) [PERSON_NAME] [PERSON_NAM…" at bounding box center [600, 581] width 157 height 190
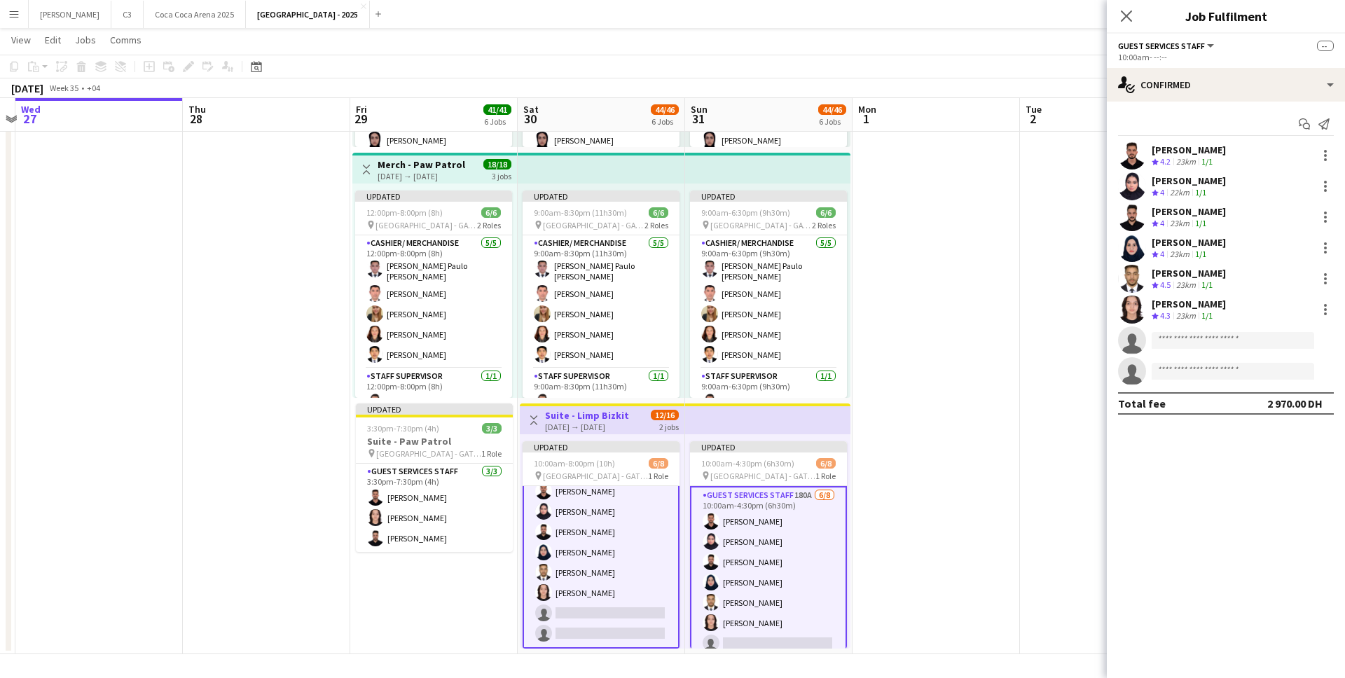
scroll to position [0, 0]
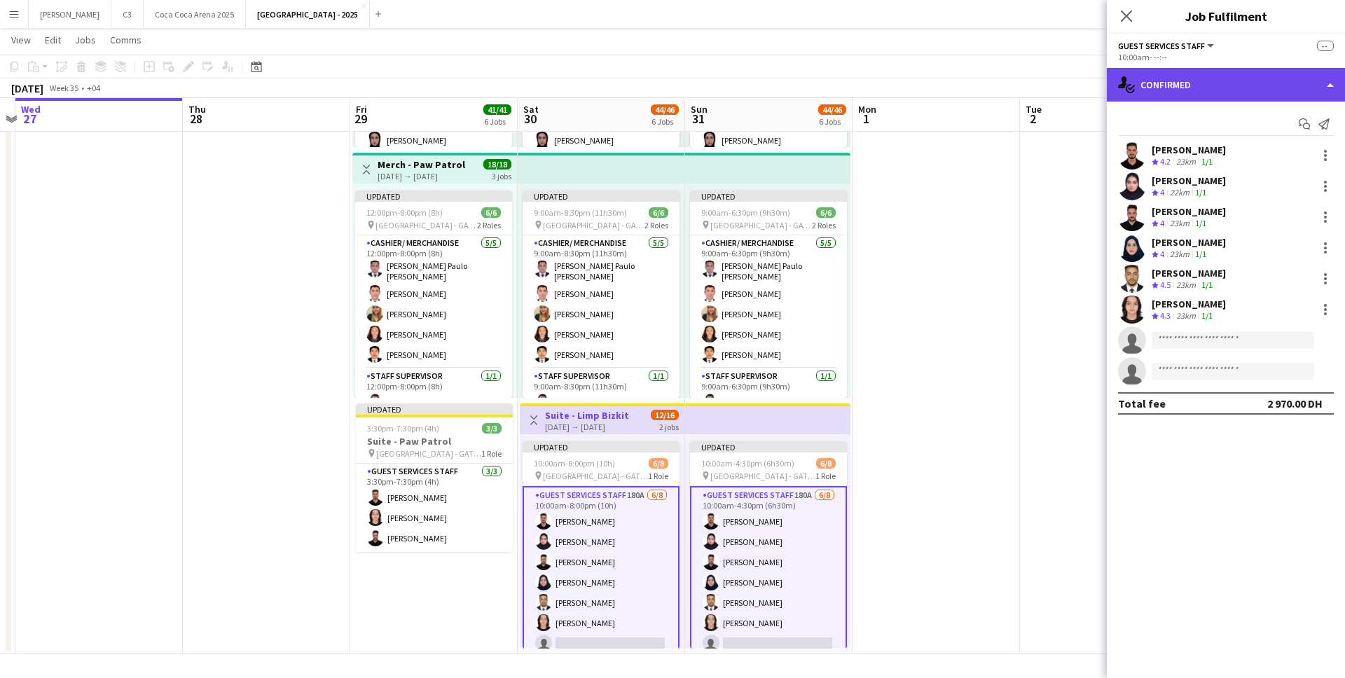
click at [1222, 84] on div "single-neutral-actions-check-2 Confirmed" at bounding box center [1226, 85] width 238 height 34
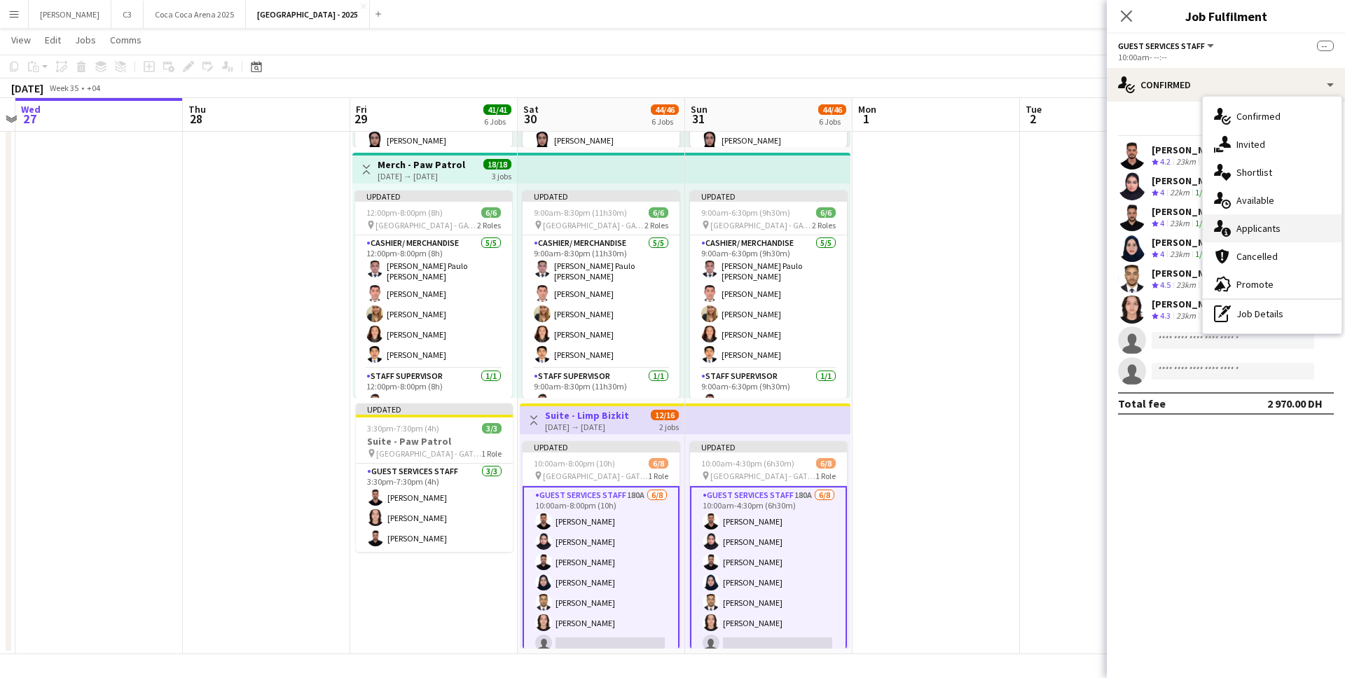
click at [1248, 226] on div "single-neutral-actions-information Applicants" at bounding box center [1272, 228] width 139 height 28
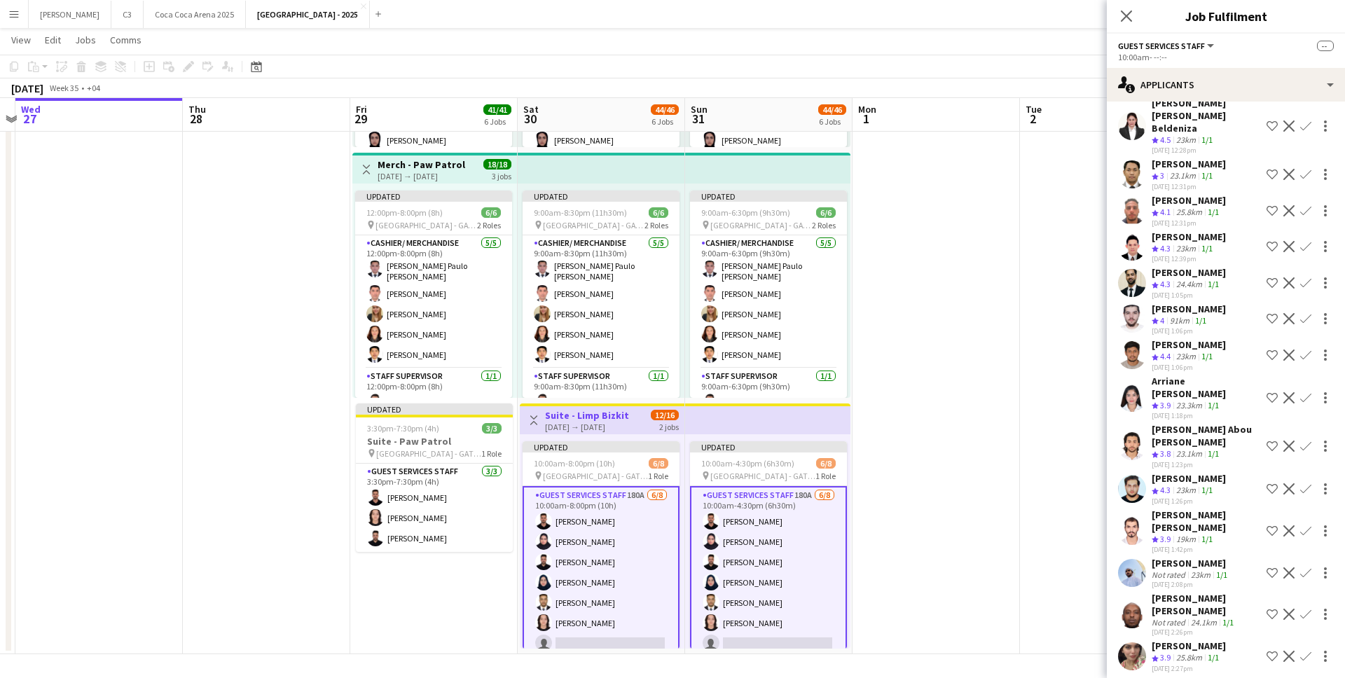
scroll to position [1164, 0]
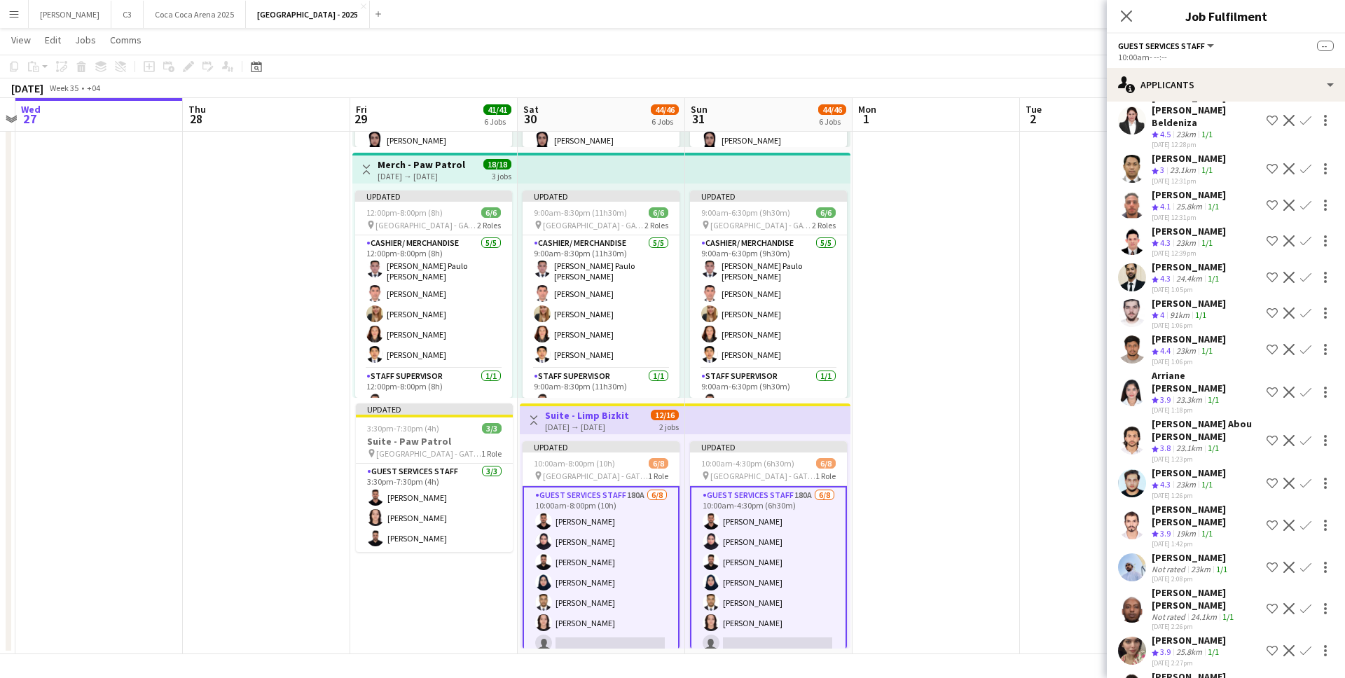
click at [1127, 637] on app-user-avatar at bounding box center [1132, 651] width 28 height 28
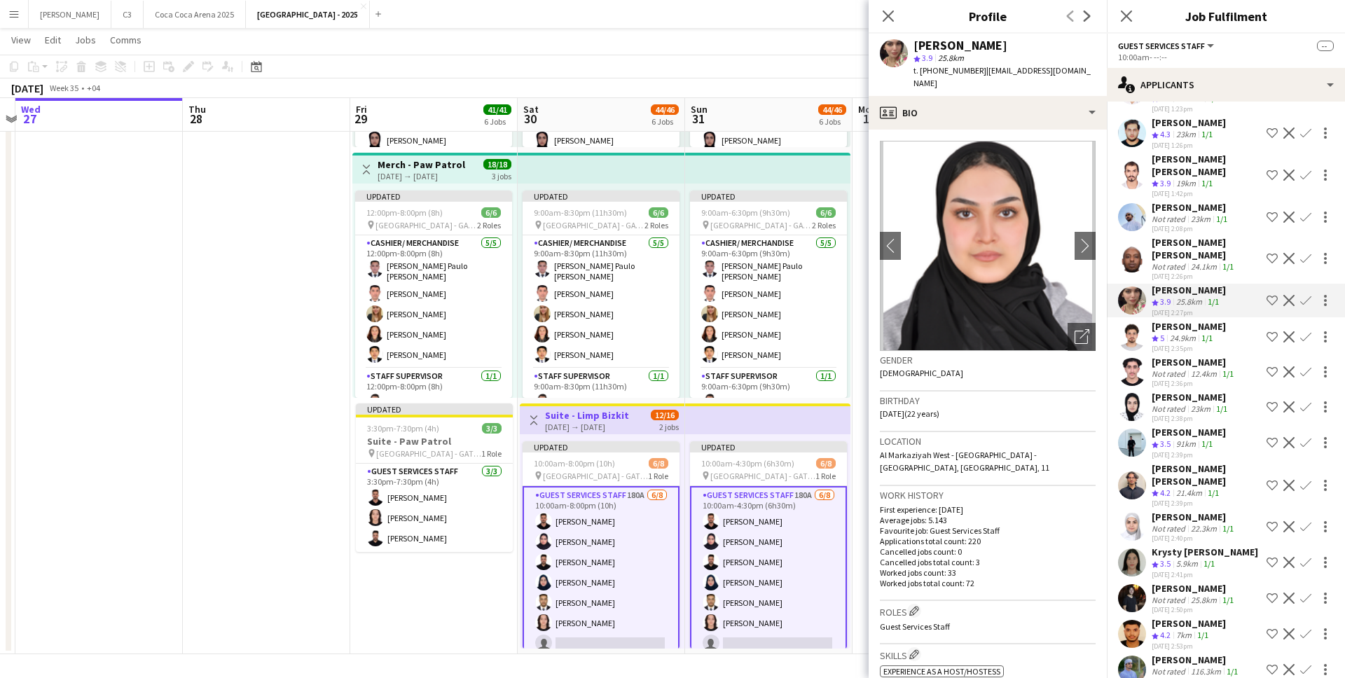
scroll to position [1521, 0]
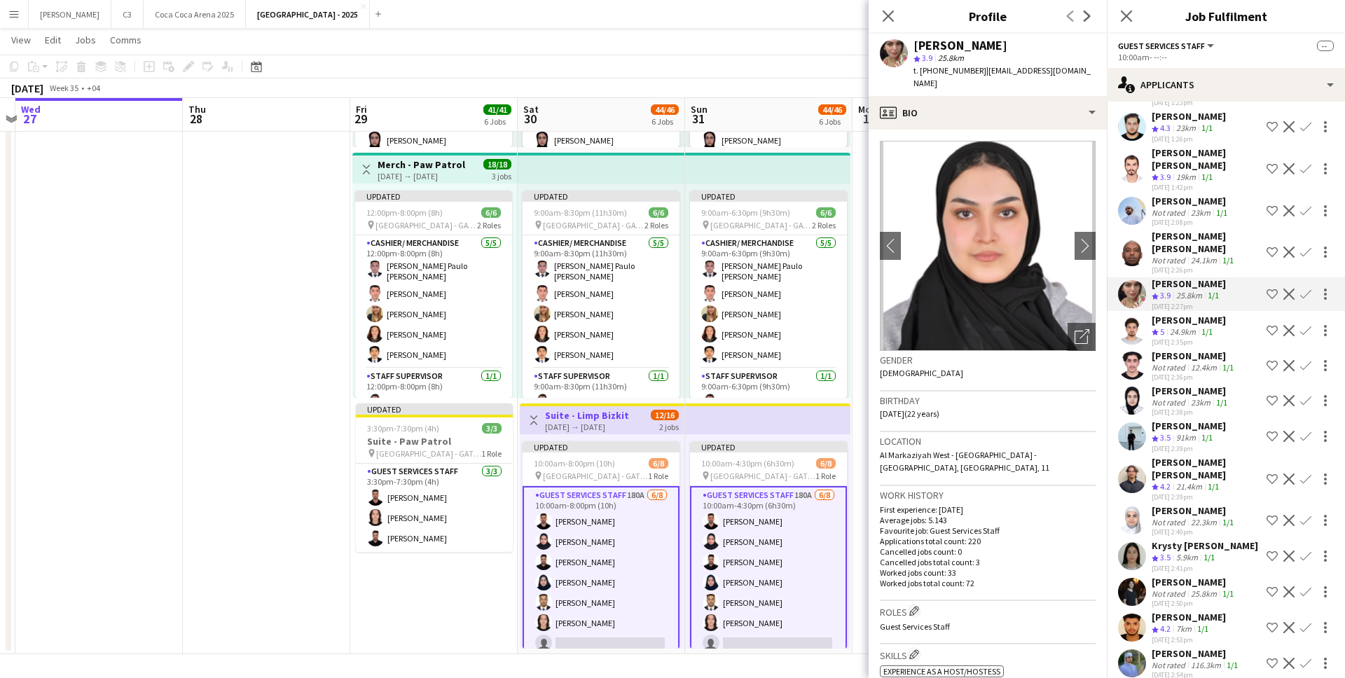
click at [1306, 289] on app-icon "Confirm" at bounding box center [1305, 294] width 11 height 11
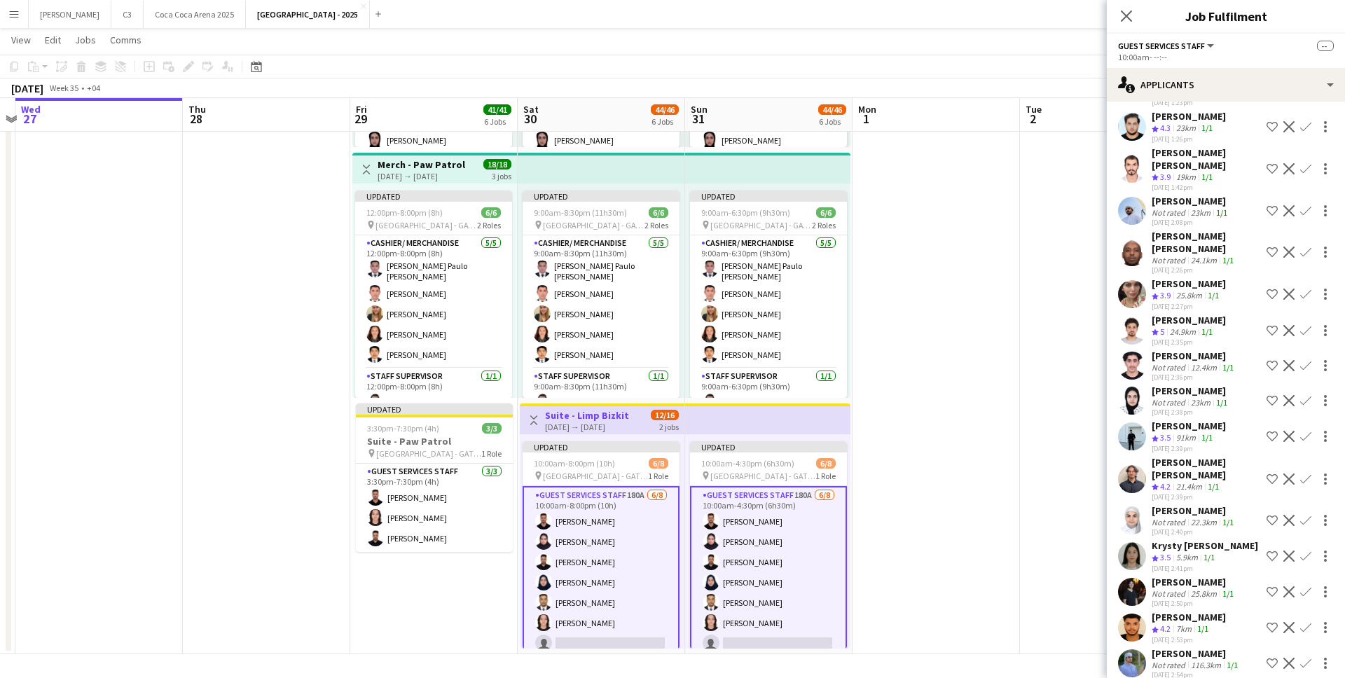
click at [1306, 289] on app-icon "Confirm" at bounding box center [1305, 294] width 11 height 11
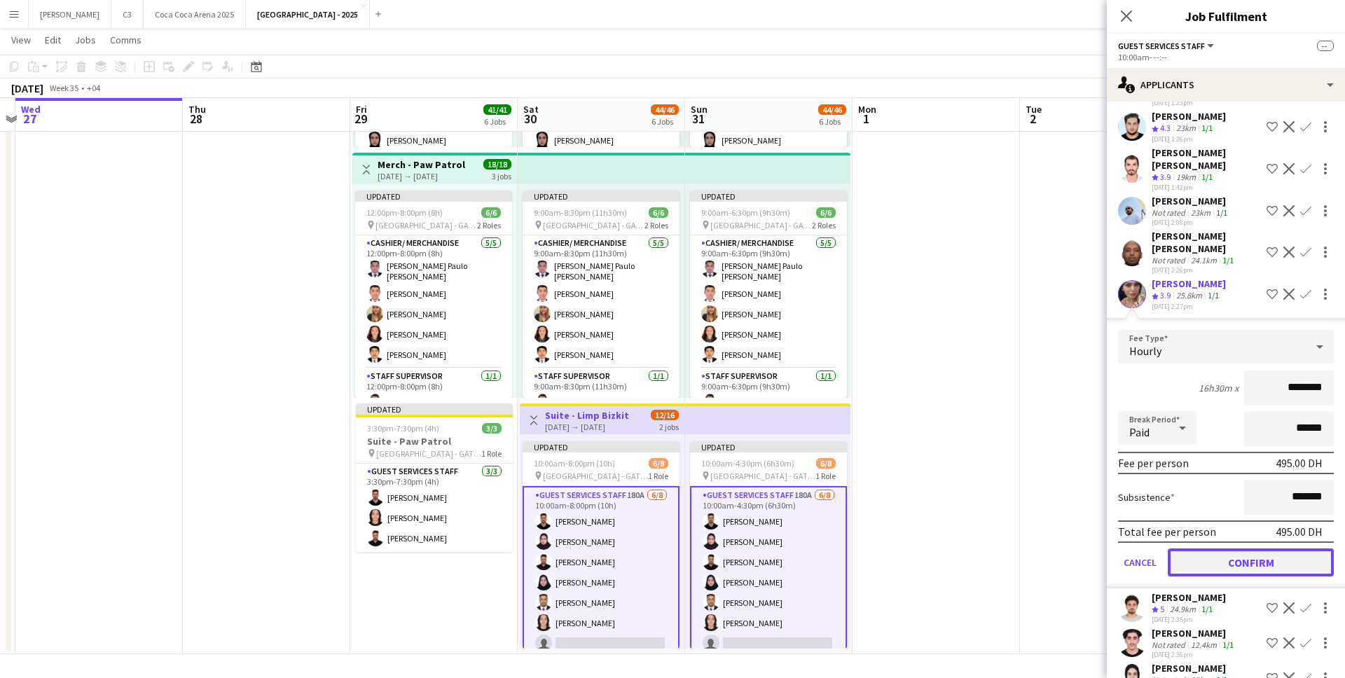
click at [1237, 548] on button "Confirm" at bounding box center [1251, 562] width 166 height 28
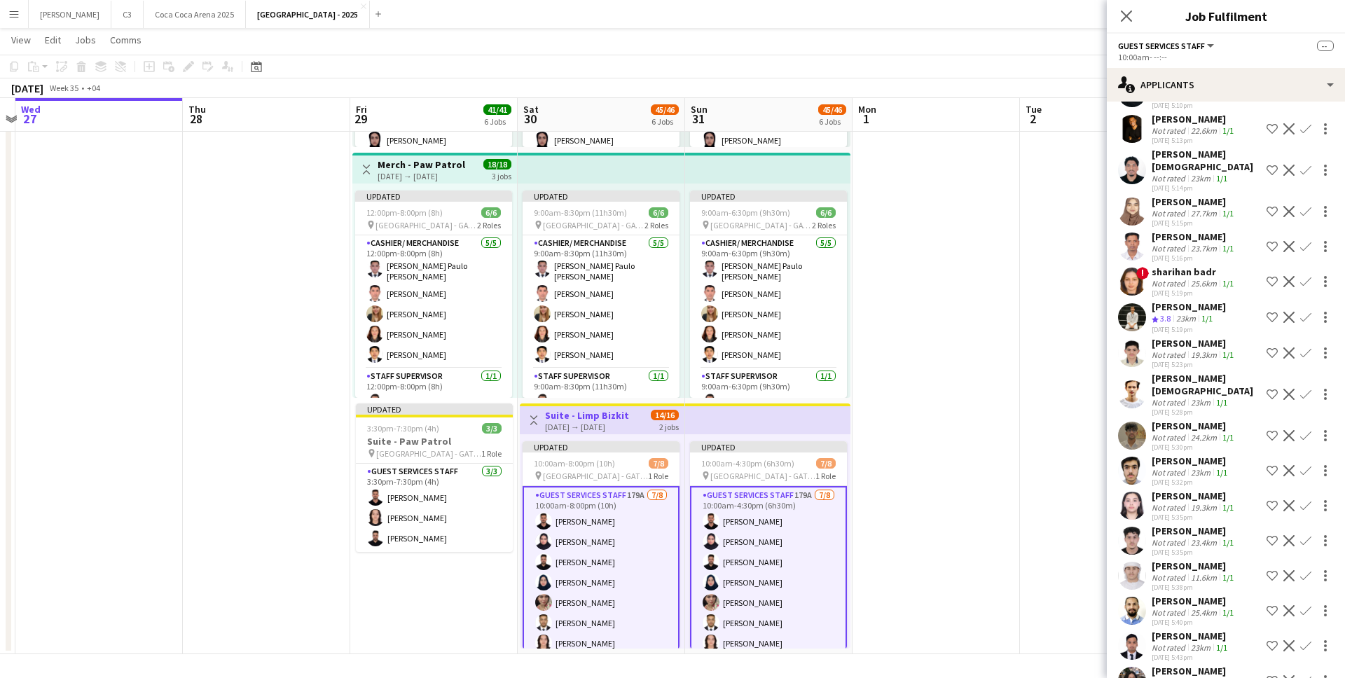
scroll to position [5704, 0]
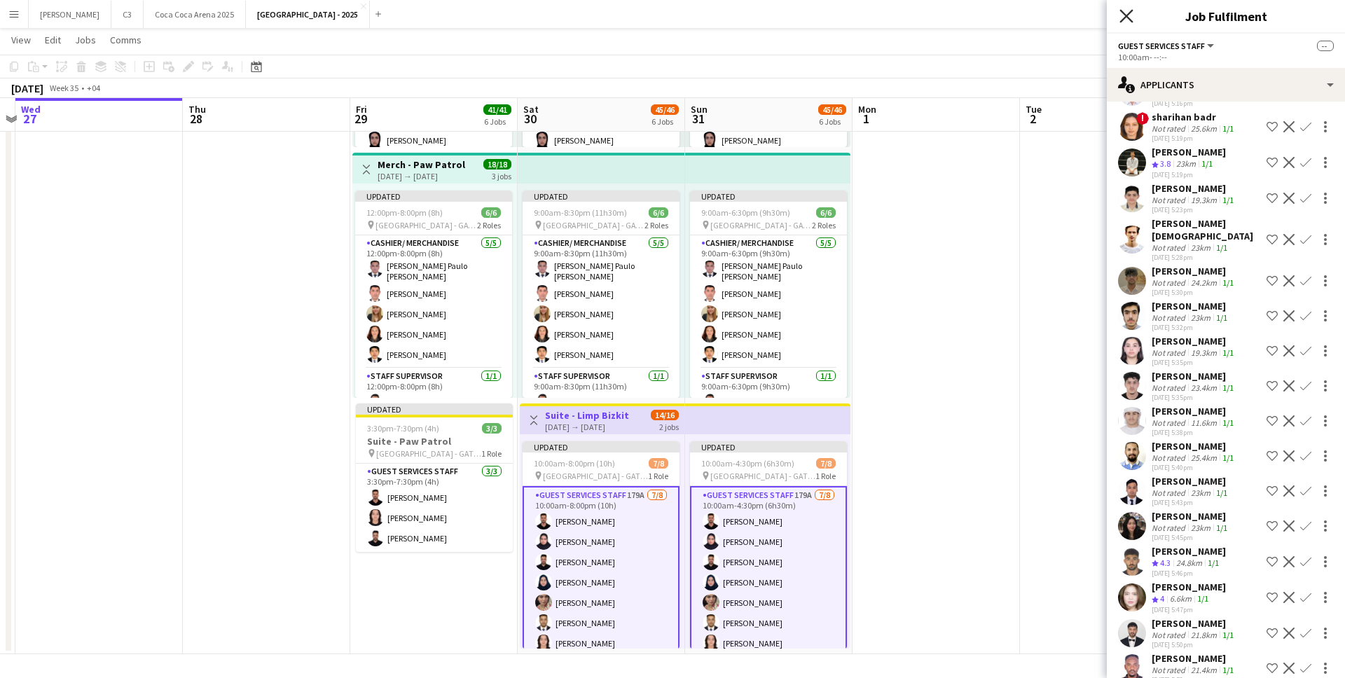
click at [1126, 15] on icon at bounding box center [1125, 15] width 13 height 13
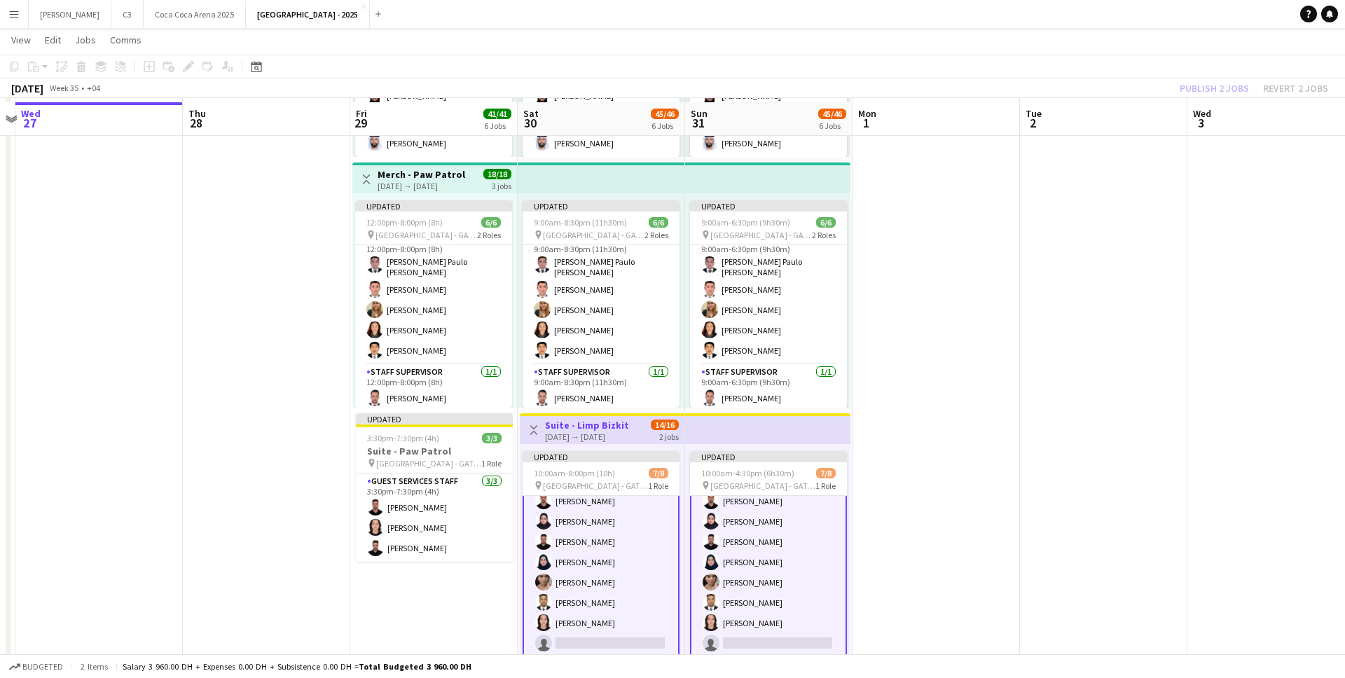
scroll to position [1013, 0]
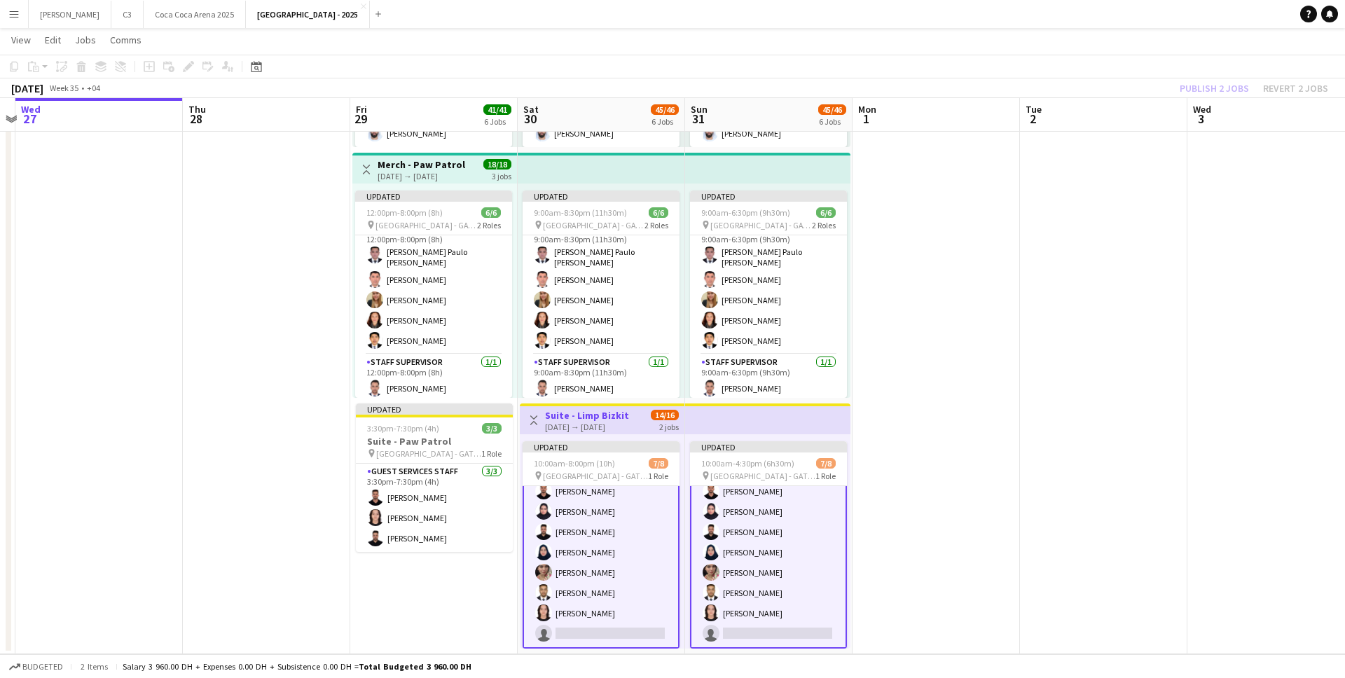
click at [589, 574] on app-card-role "Guest Services Staff 179A [DATE] 10:00am-8:00pm (10h) [PERSON_NAME] [PERSON_NAM…" at bounding box center [600, 552] width 157 height 193
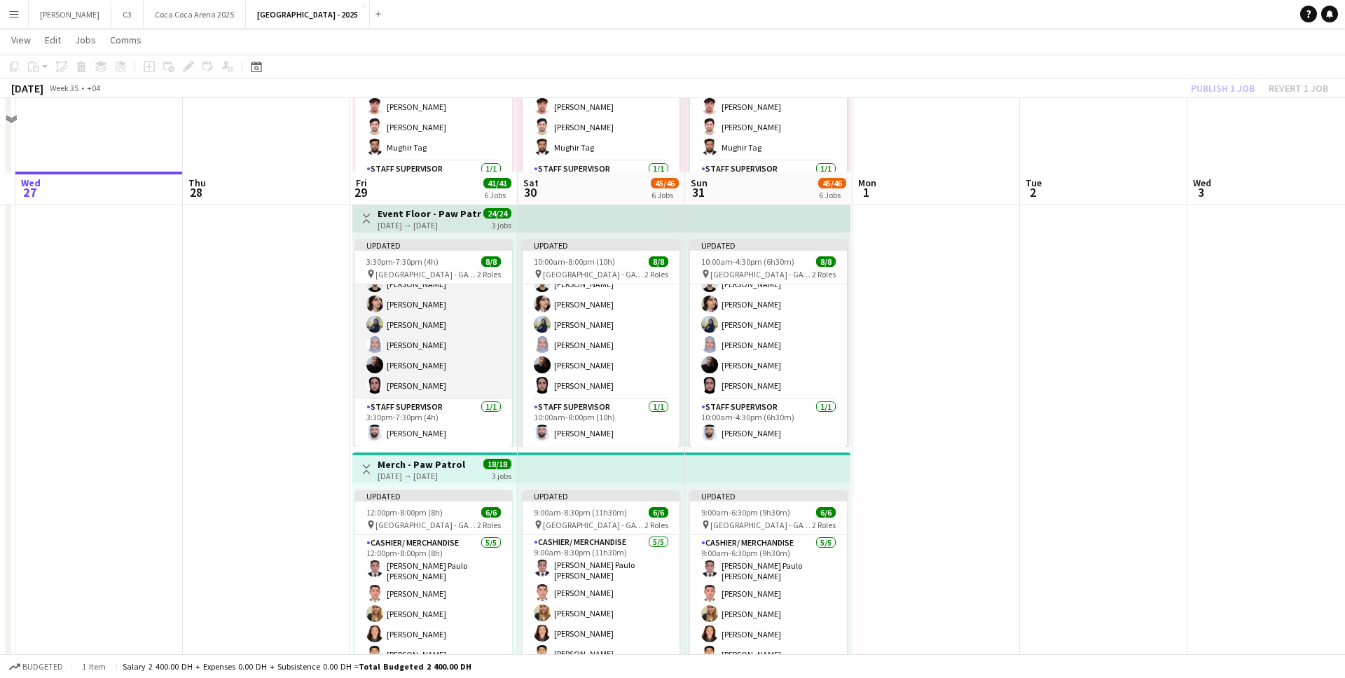
scroll to position [703, 0]
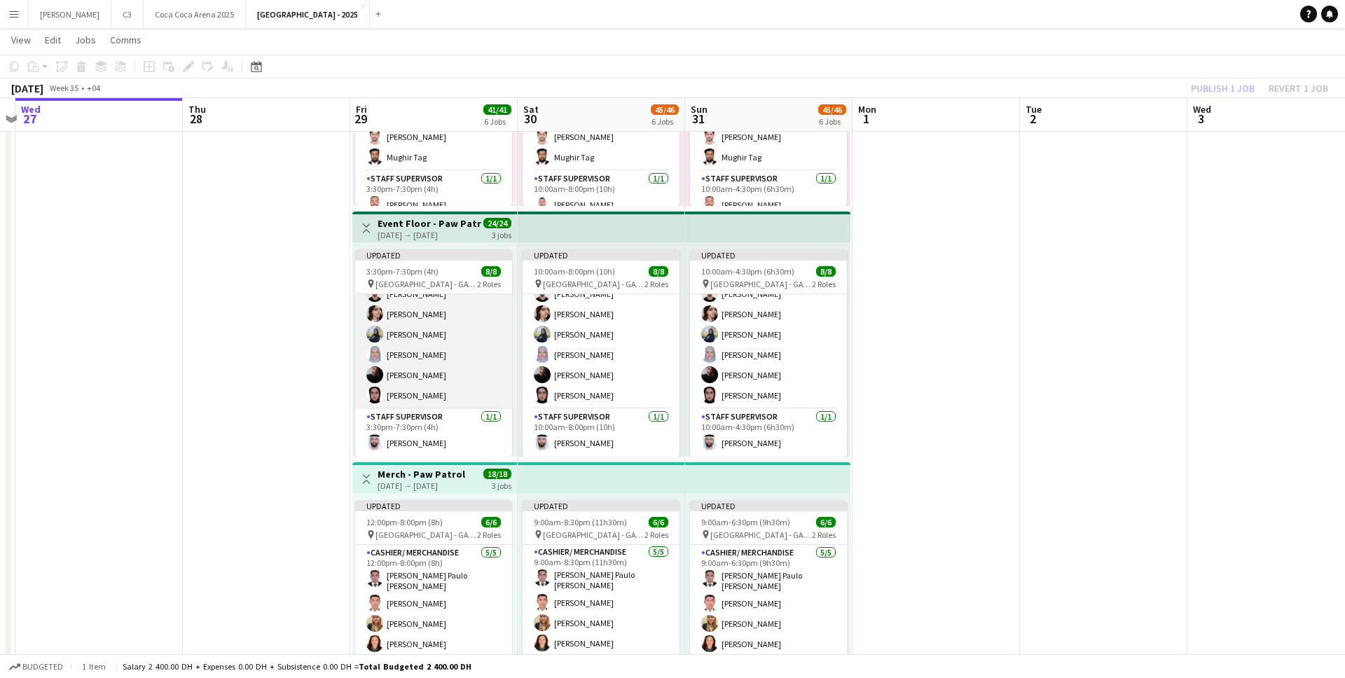
click at [434, 334] on app-card-role "Guest Services Staff [DATE] 3:30pm-7:30pm (4h) [PERSON_NAME] Khaled Abualwafa […" at bounding box center [433, 324] width 157 height 169
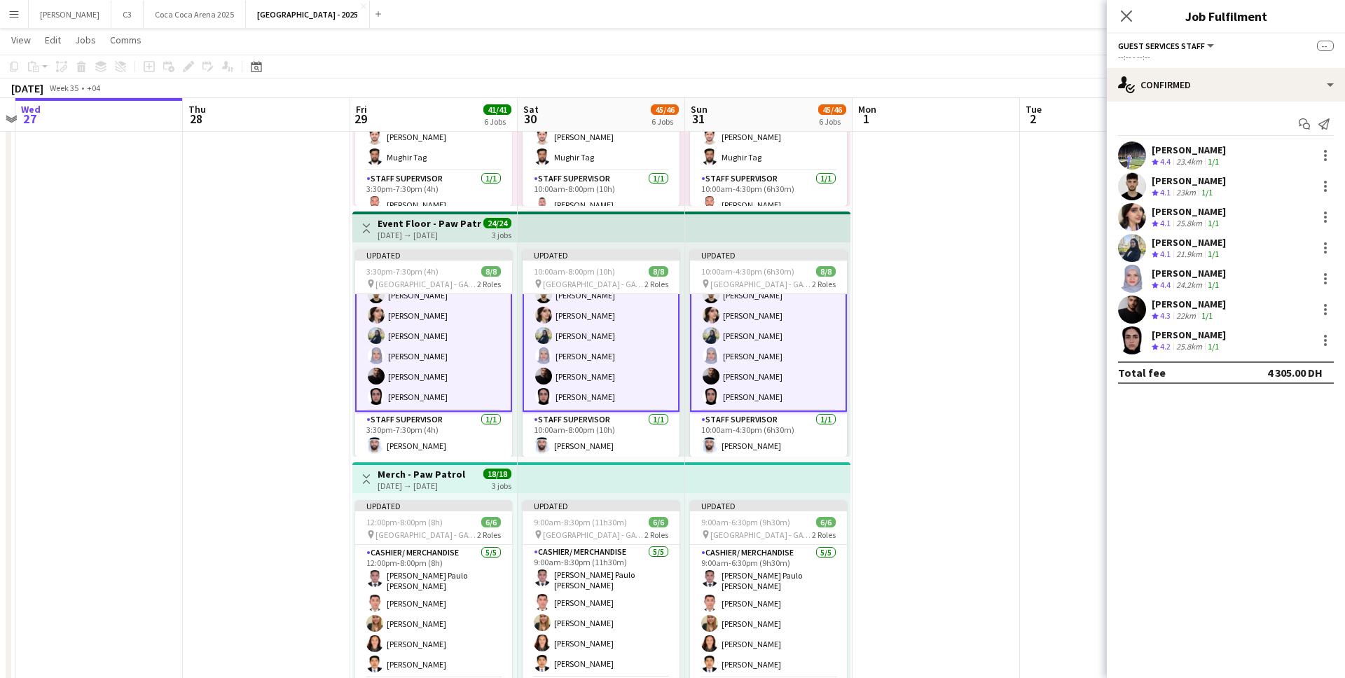
scroll to position [56, 0]
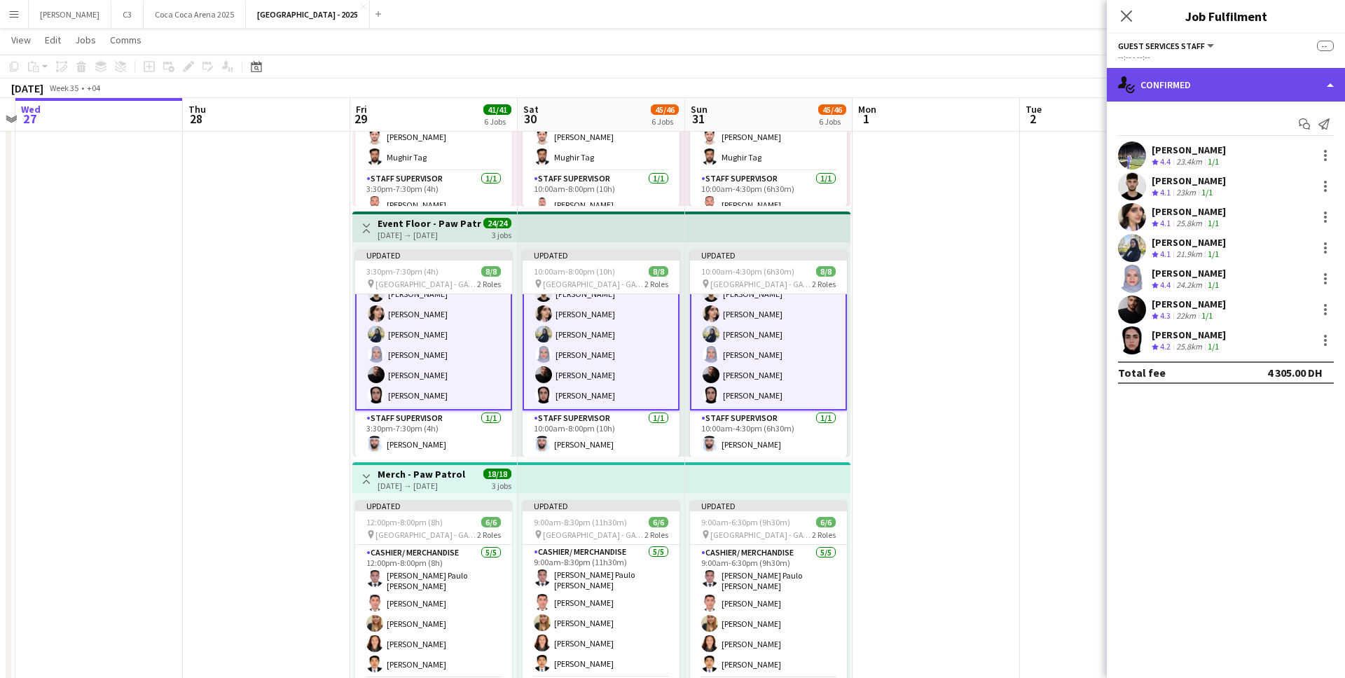
click at [1247, 83] on div "single-neutral-actions-check-2 Confirmed" at bounding box center [1226, 85] width 238 height 34
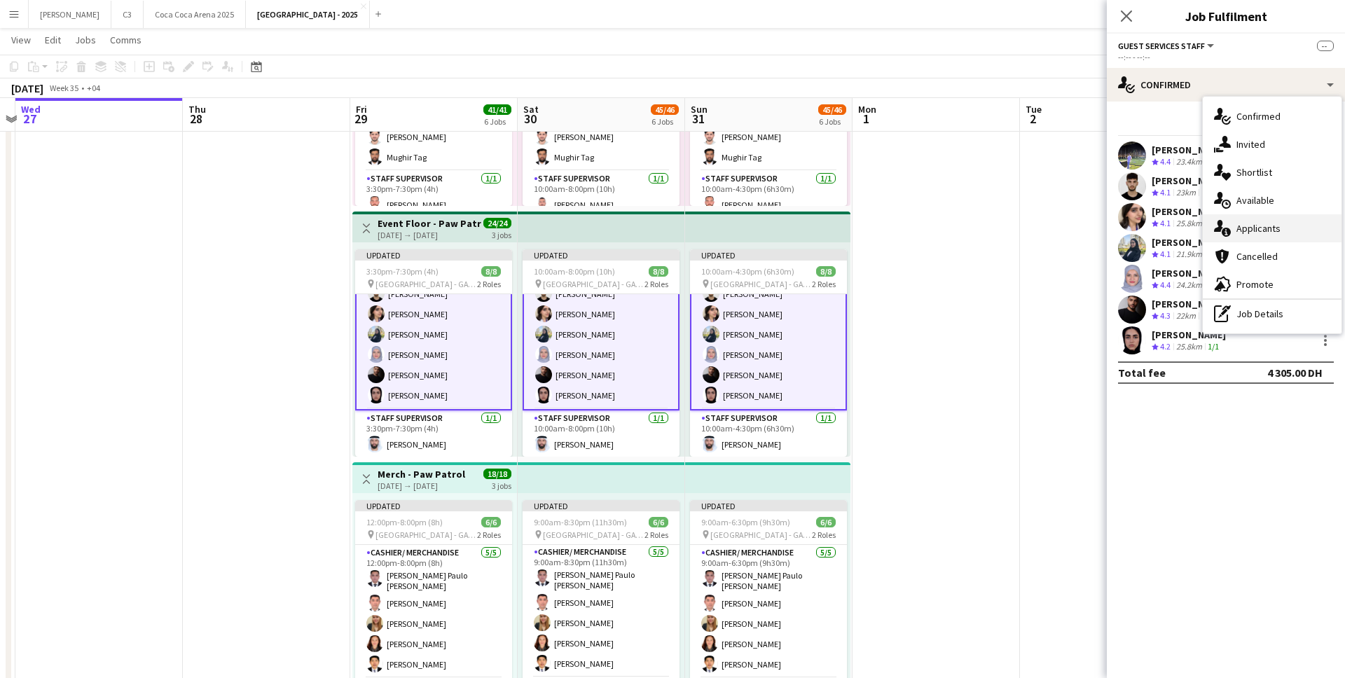
click at [1263, 229] on div "single-neutral-actions-information Applicants" at bounding box center [1272, 228] width 139 height 28
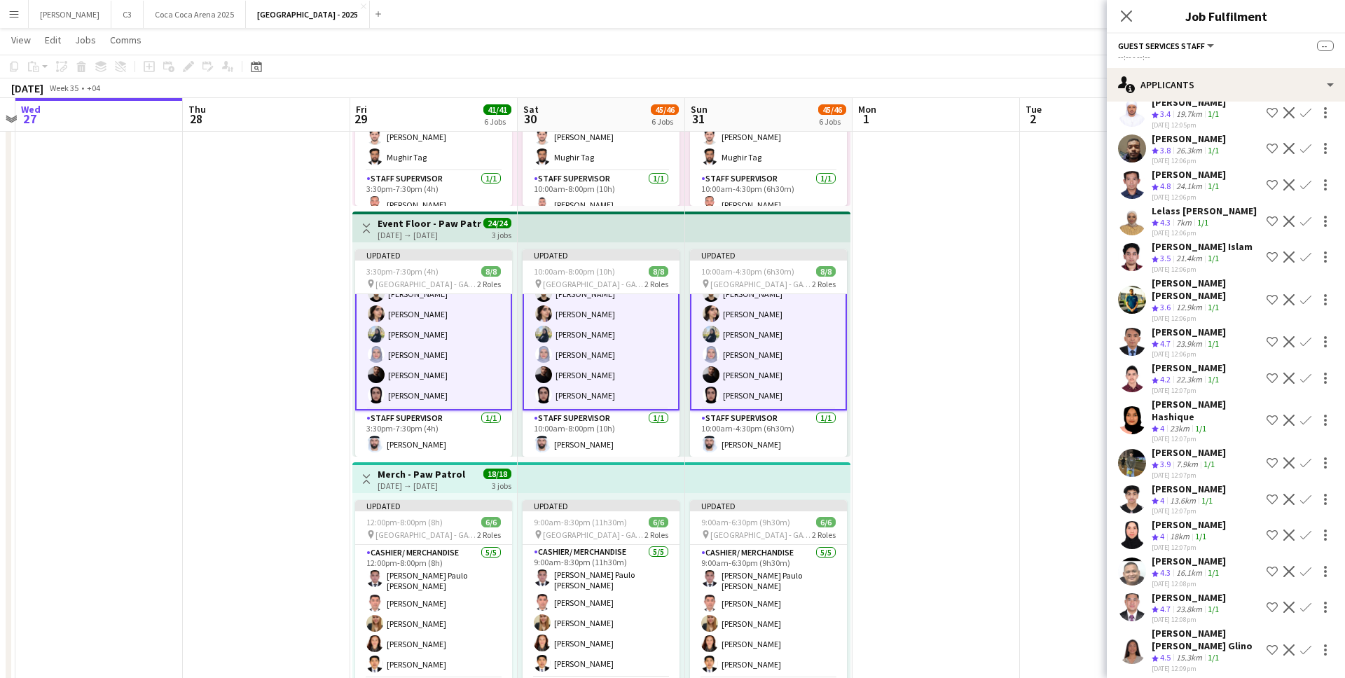
scroll to position [707, 0]
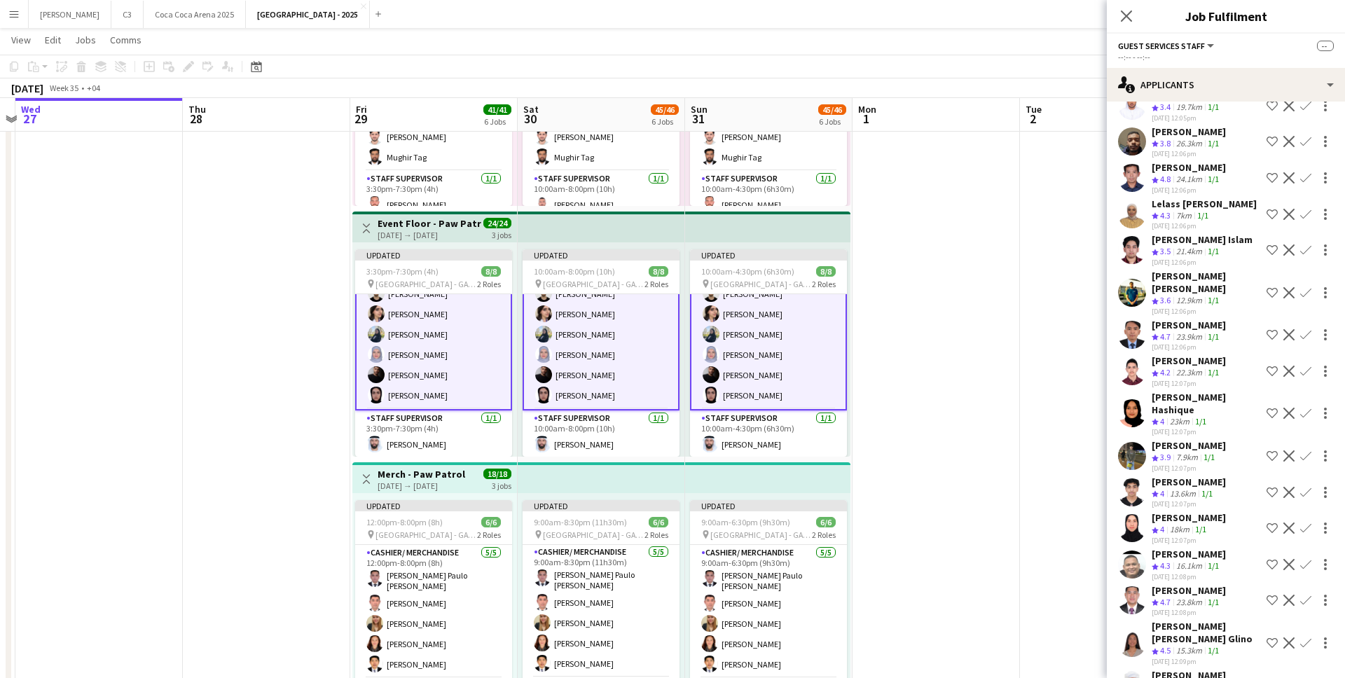
click at [1132, 410] on app-user-avatar at bounding box center [1132, 413] width 28 height 28
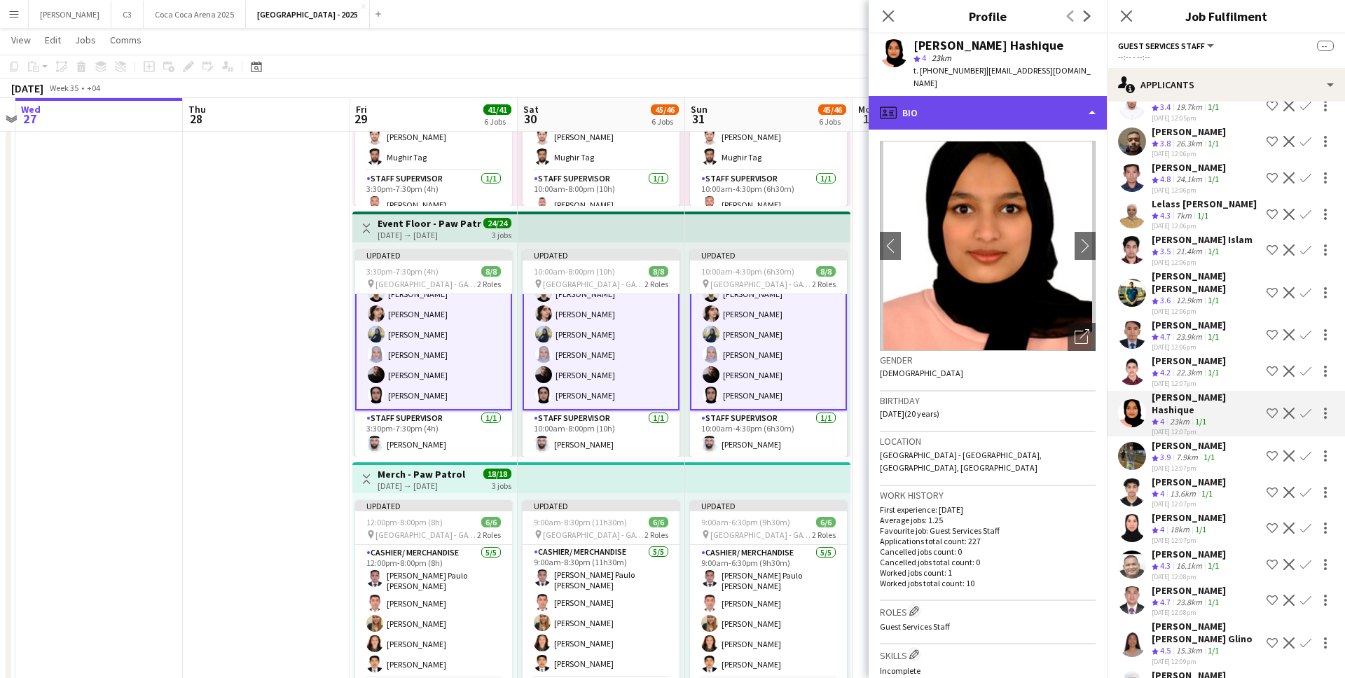
click at [995, 109] on div "profile Bio" at bounding box center [987, 113] width 238 height 34
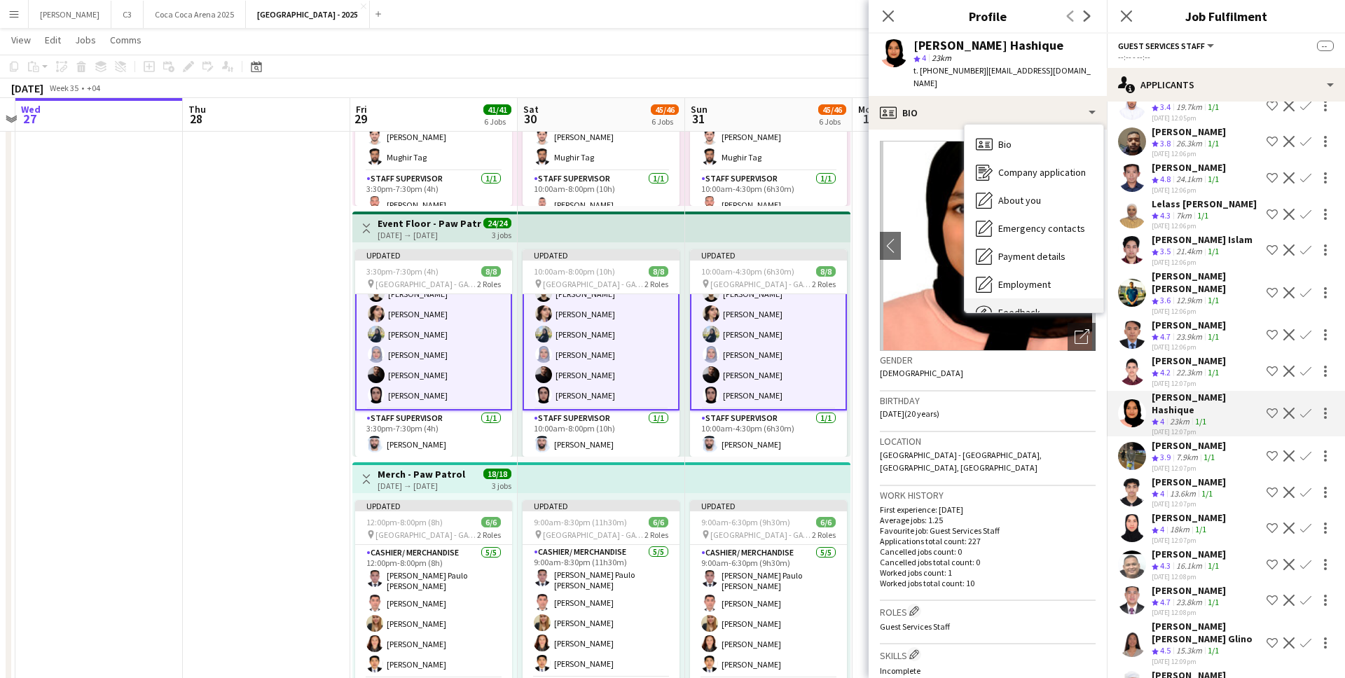
click at [1019, 298] on div "Feedback Feedback" at bounding box center [1033, 312] width 139 height 28
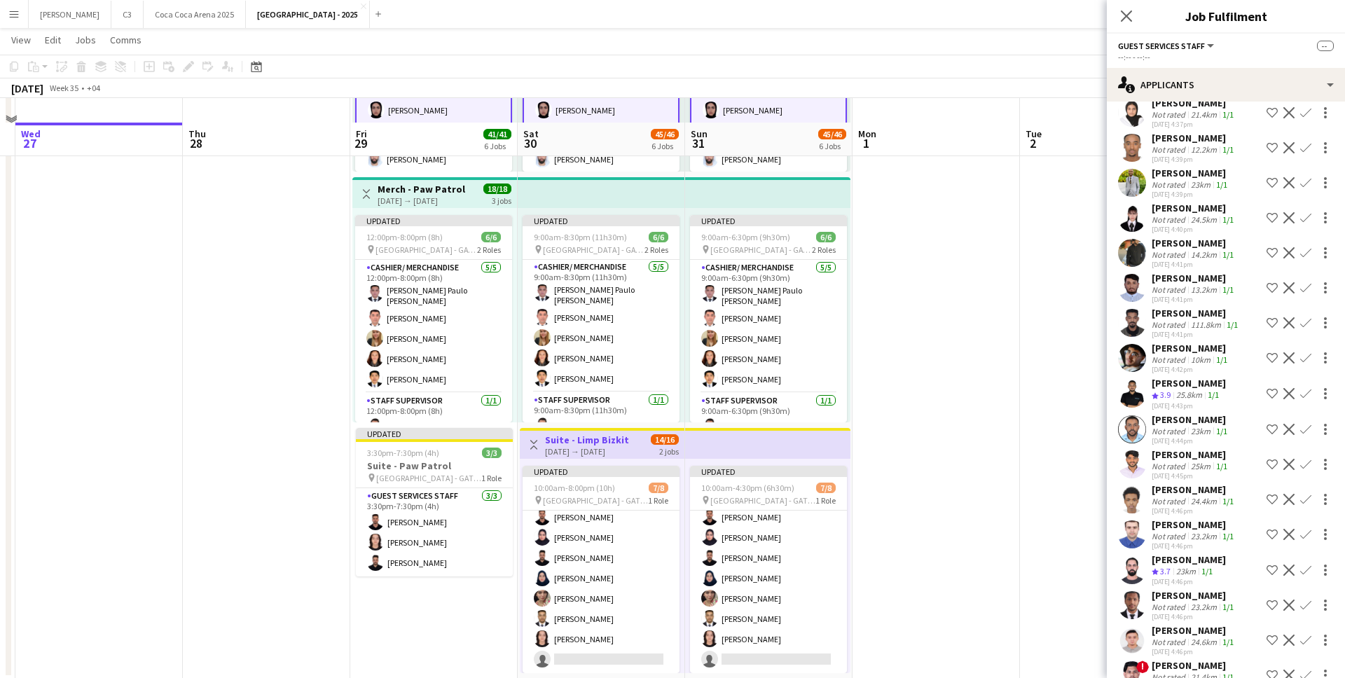
scroll to position [1013, 0]
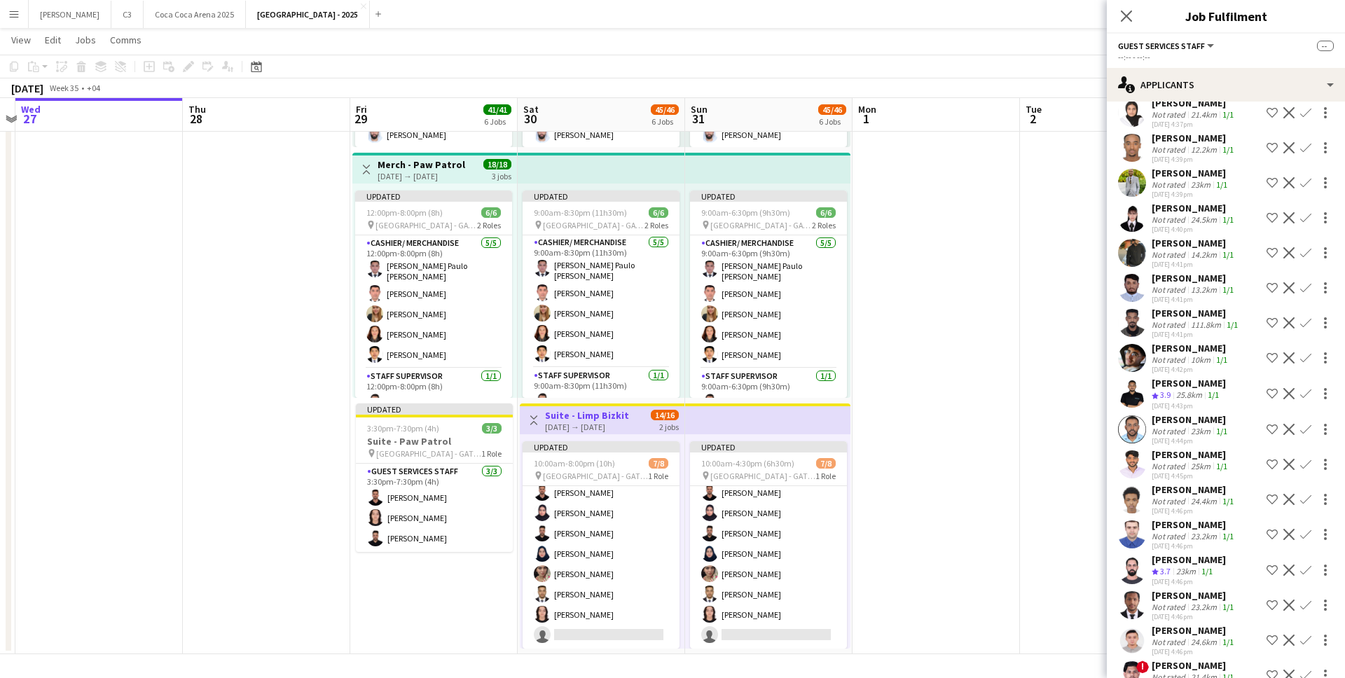
click at [1134, 380] on app-user-avatar at bounding box center [1132, 394] width 28 height 28
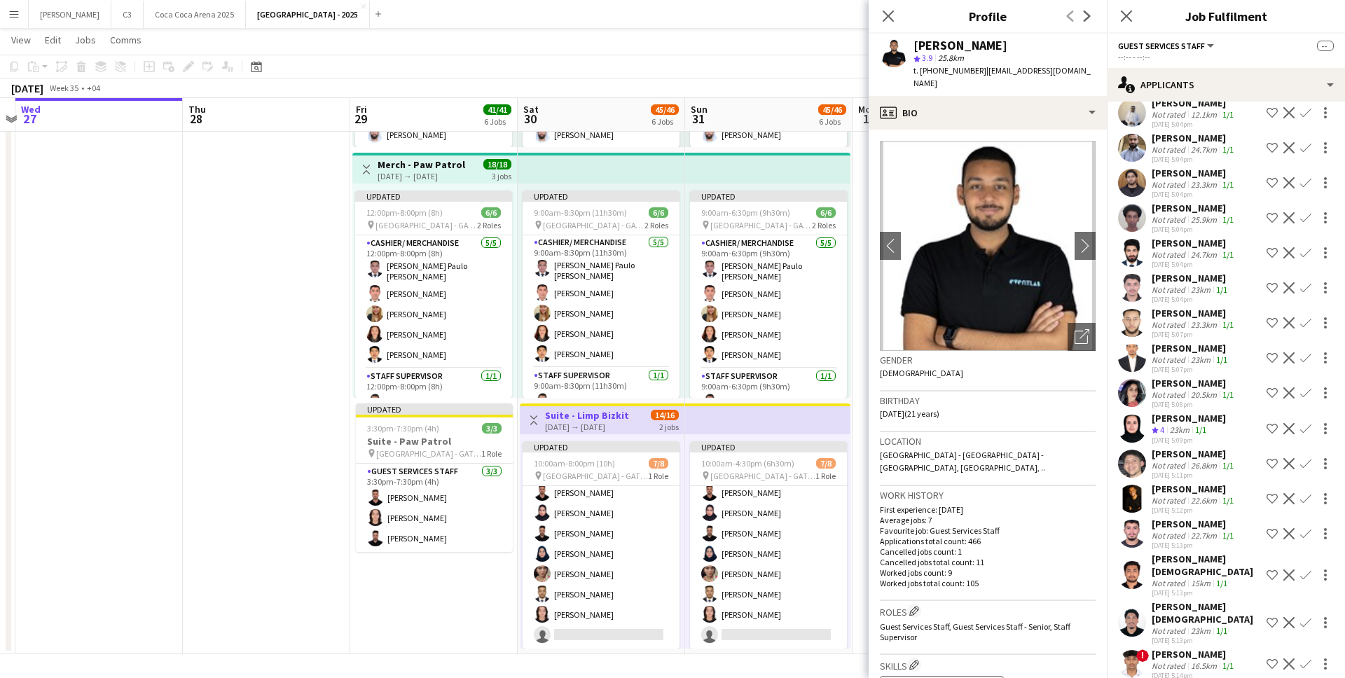
scroll to position [8205, 0]
drag, startPoint x: 1101, startPoint y: 71, endPoint x: 981, endPoint y: 70, distance: 119.8
click at [981, 70] on div "[PERSON_NAME] star 3.9 25.8km t. [PHONE_NUMBER] | [EMAIL_ADDRESS][DOMAIN_NAME]" at bounding box center [987, 65] width 238 height 62
copy span "[EMAIL_ADDRESS][DOMAIN_NAME]"
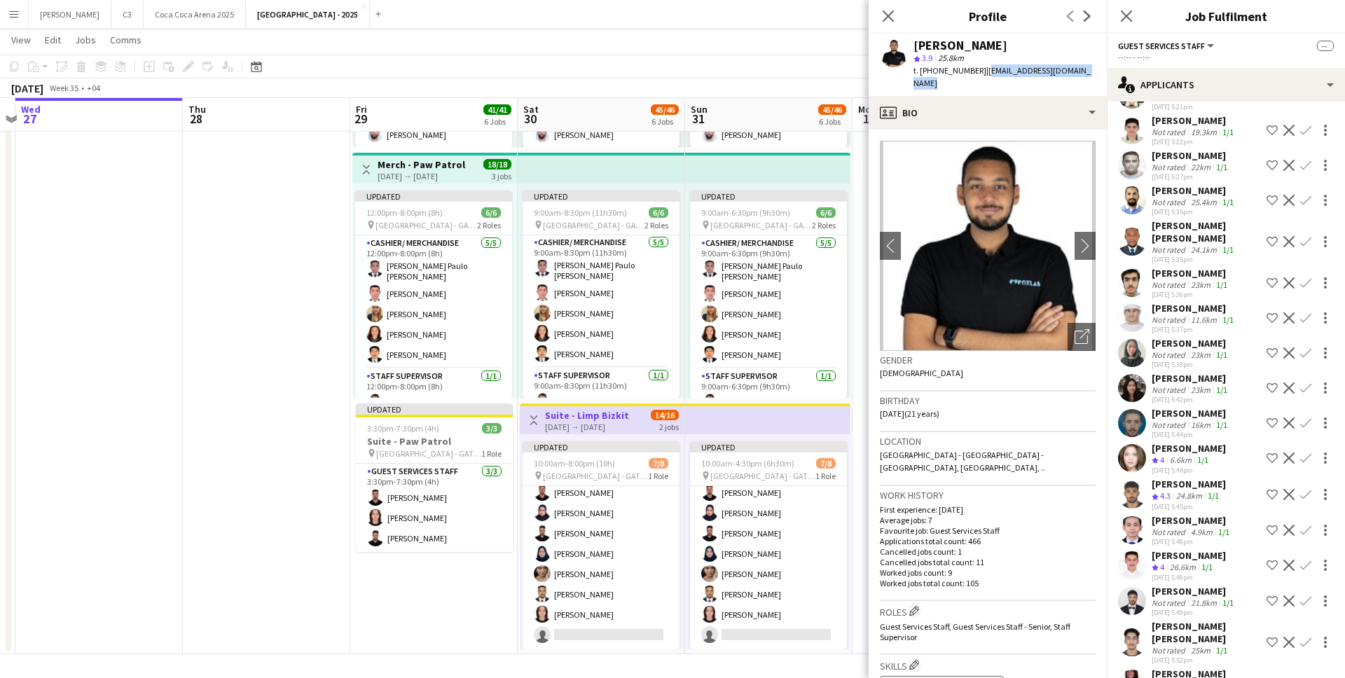
scroll to position [9177, 0]
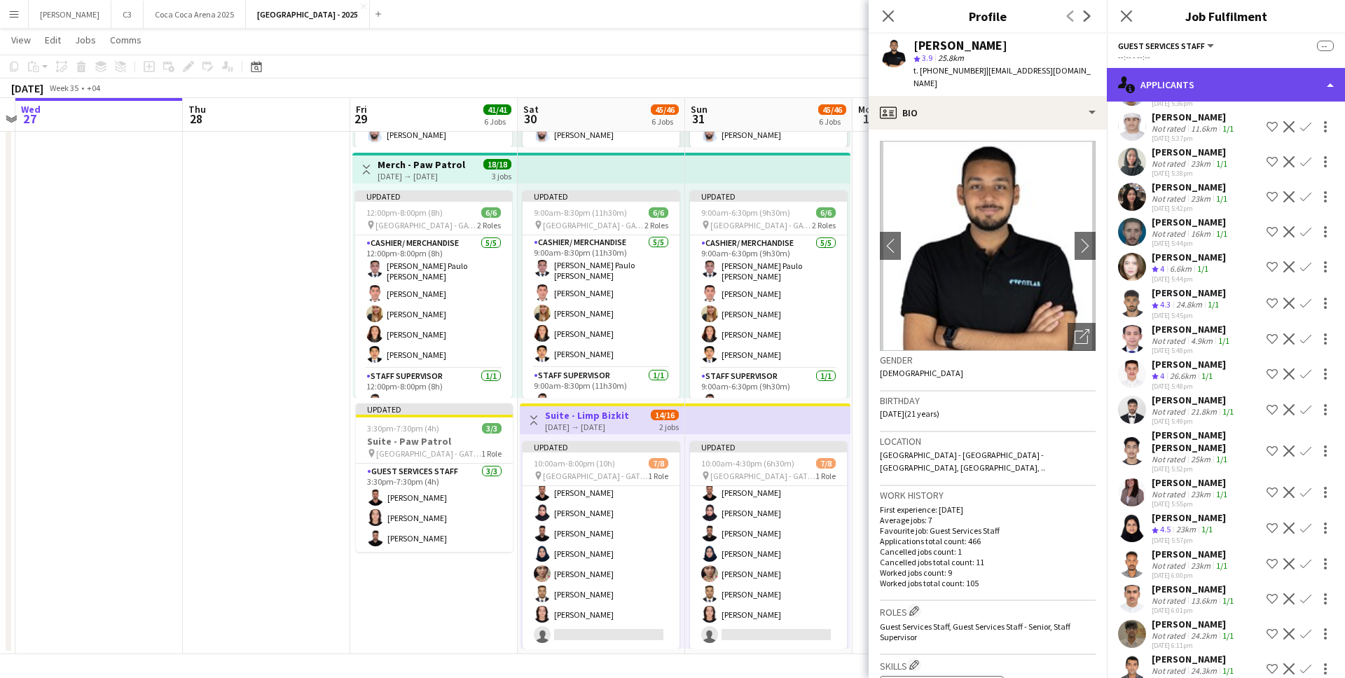
click at [1199, 86] on div "single-neutral-actions-information Applicants" at bounding box center [1226, 85] width 238 height 34
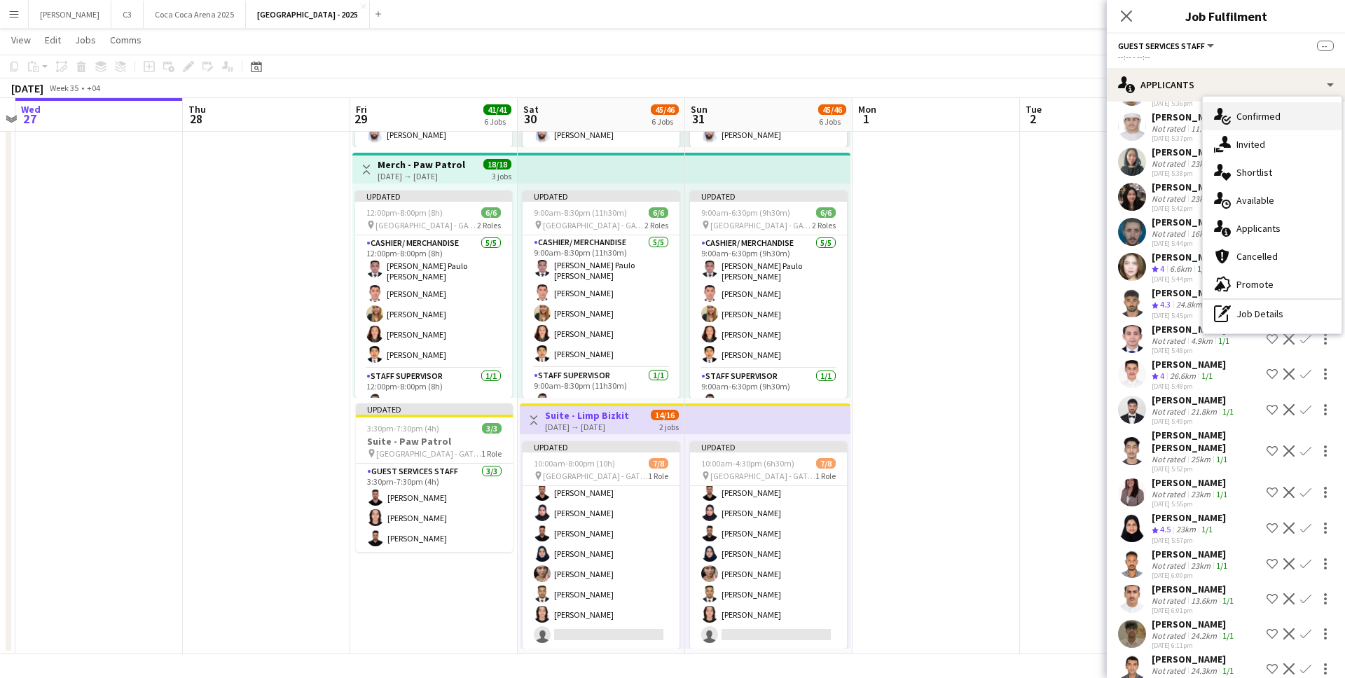
click at [1243, 113] on div "single-neutral-actions-check-2 Confirmed" at bounding box center [1272, 116] width 139 height 28
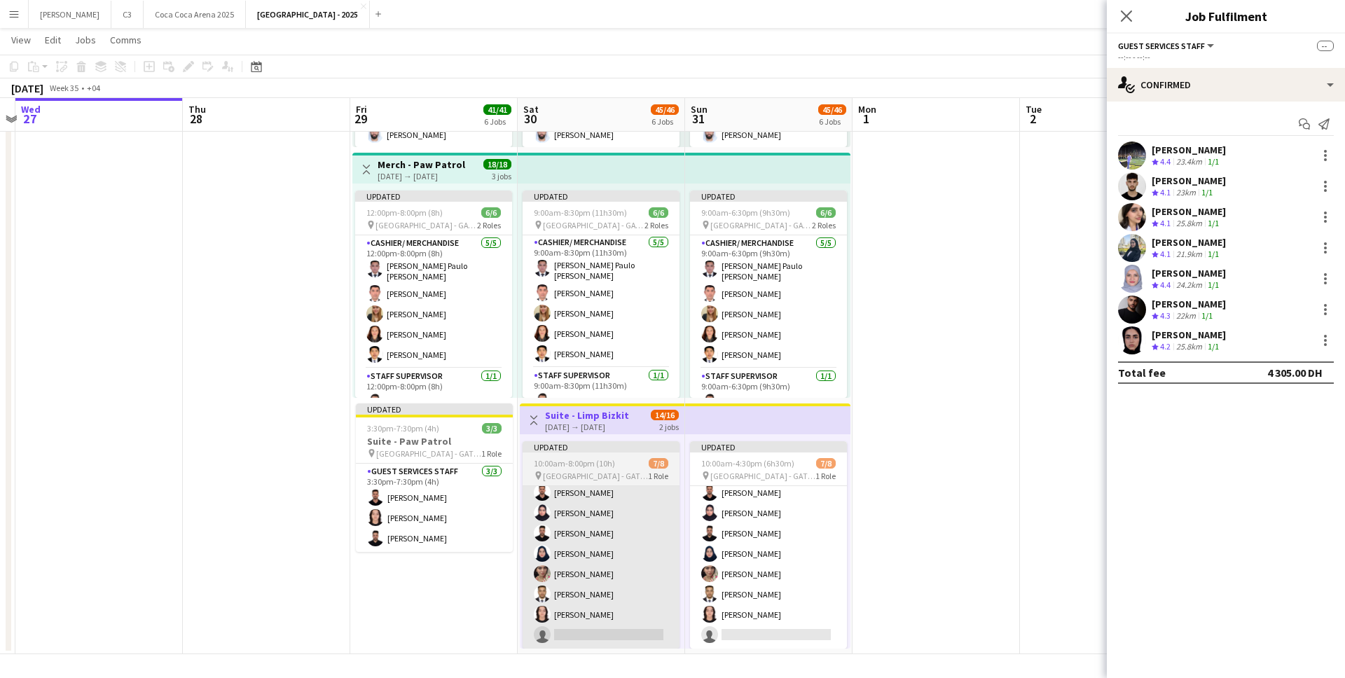
click at [644, 527] on app-card-role "Guest Services Staff 179A [DATE] 10:00am-8:00pm (10h) [PERSON_NAME] [PERSON_NAM…" at bounding box center [600, 554] width 157 height 190
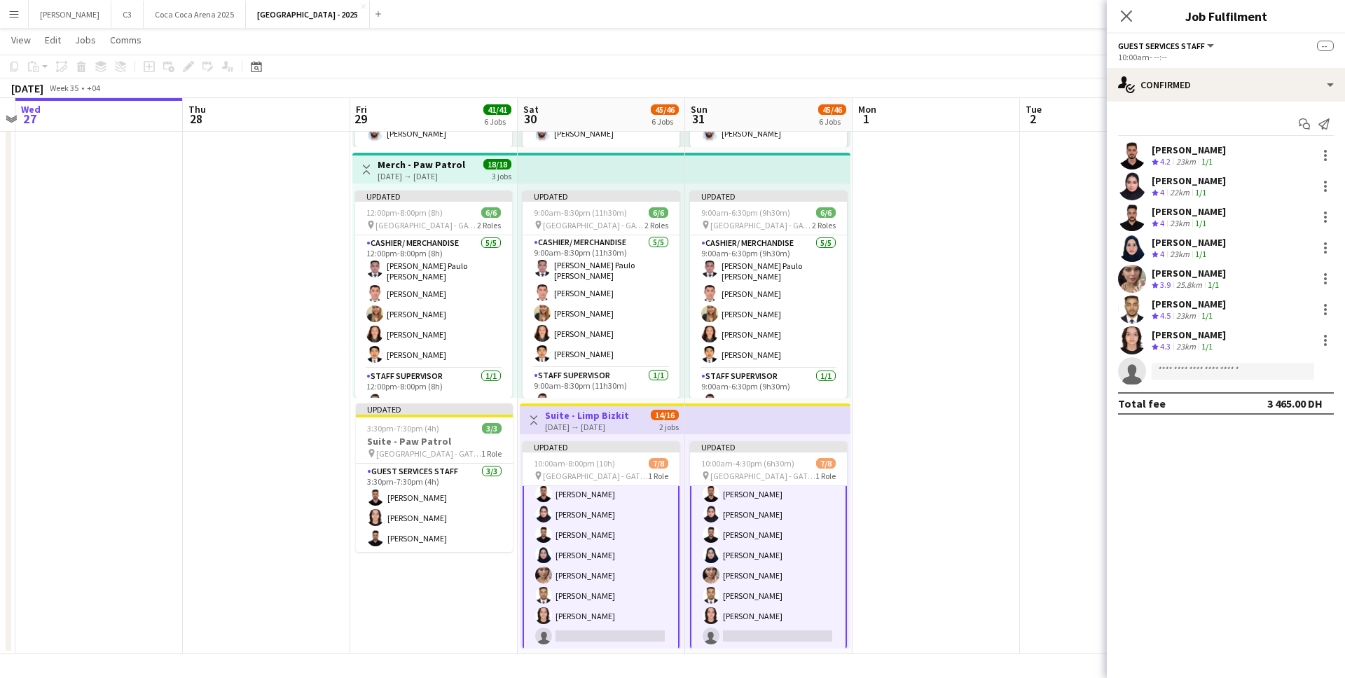
scroll to position [30, 0]
click at [1212, 361] on app-invite-slot "single-neutral-actions" at bounding box center [1226, 371] width 238 height 28
click at [1183, 368] on input at bounding box center [1232, 371] width 162 height 17
paste input "**********"
type input "**********"
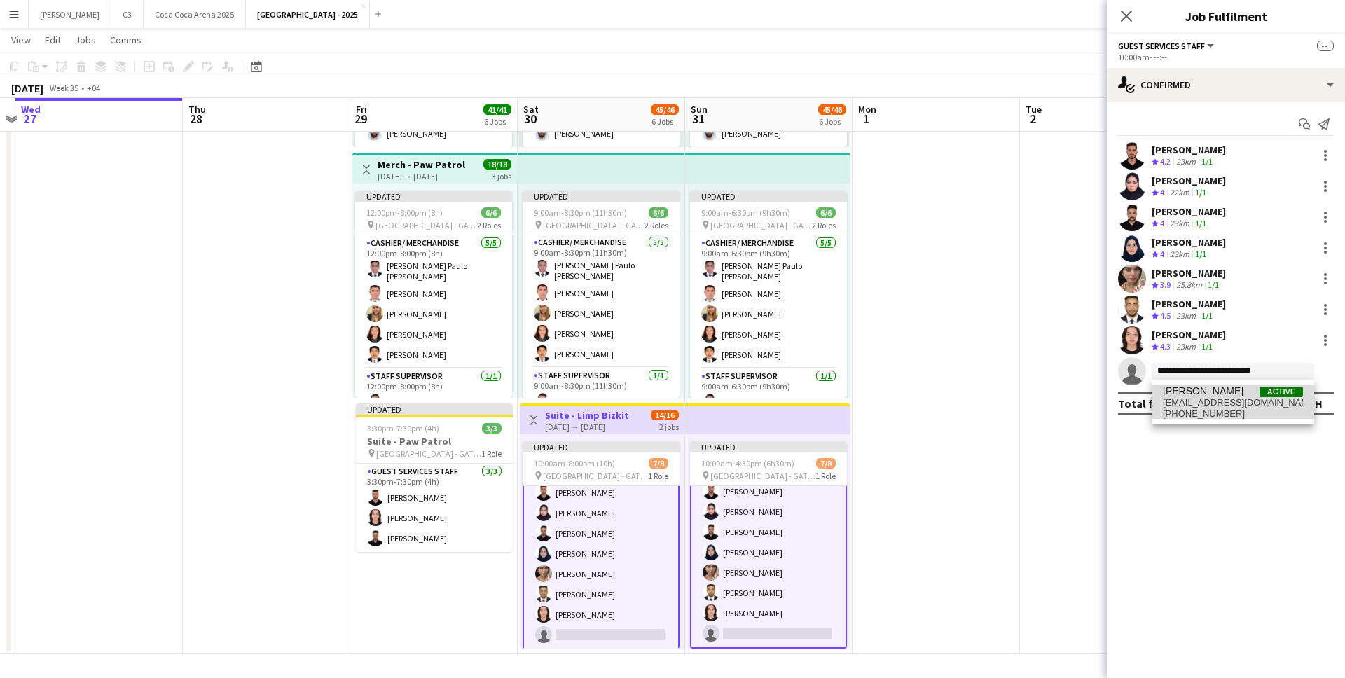
click at [1212, 397] on span "[EMAIL_ADDRESS][DOMAIN_NAME]" at bounding box center [1233, 402] width 140 height 11
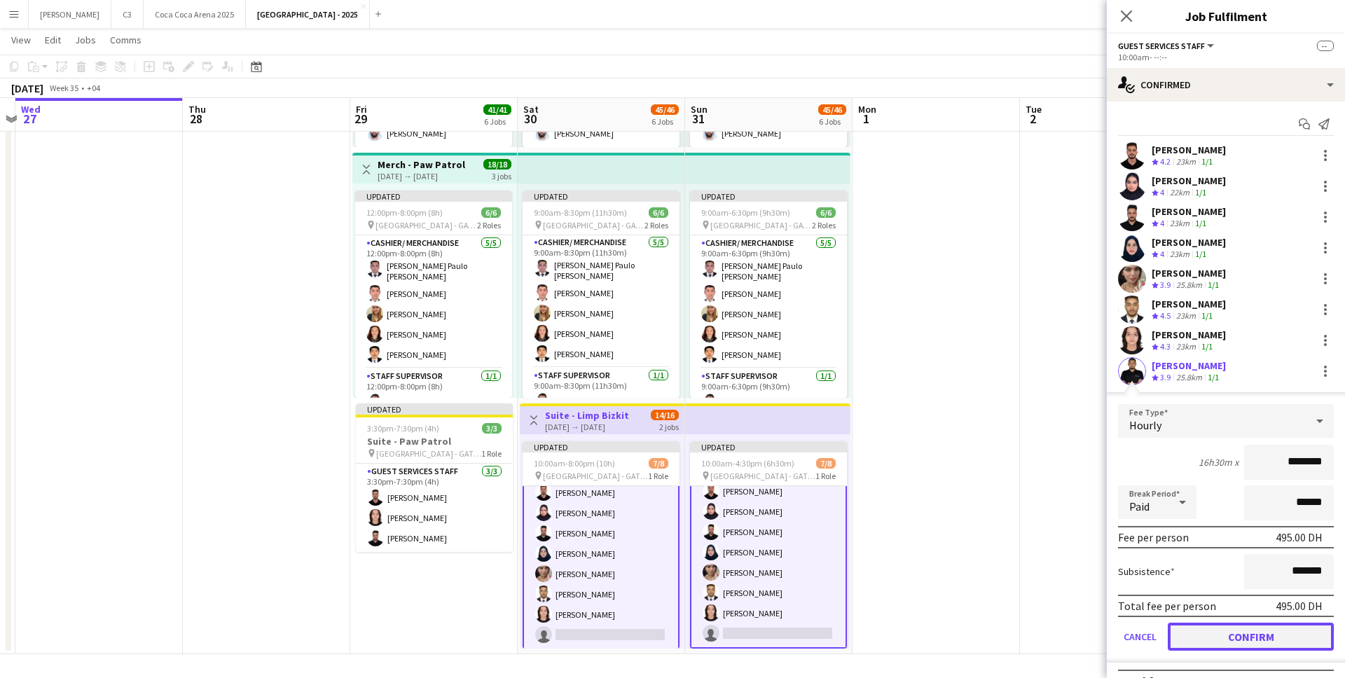
click at [1225, 632] on button "Confirm" at bounding box center [1251, 637] width 166 height 28
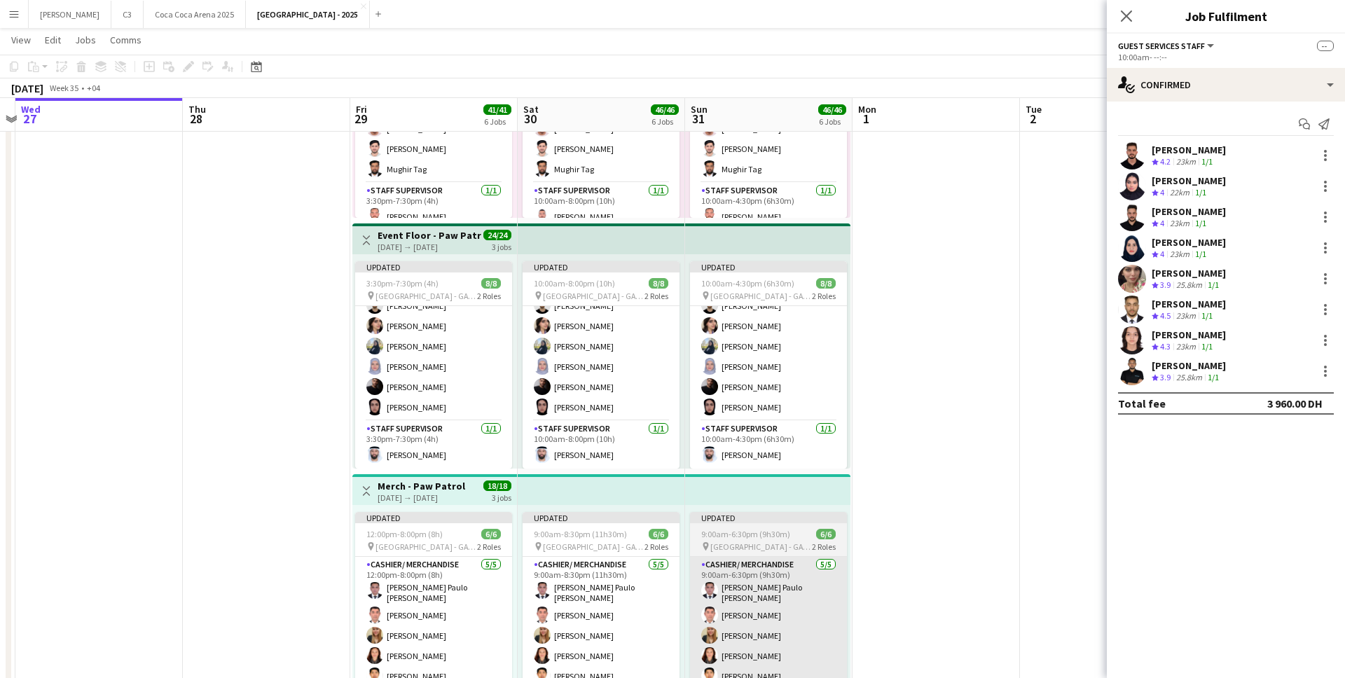
scroll to position [0, 0]
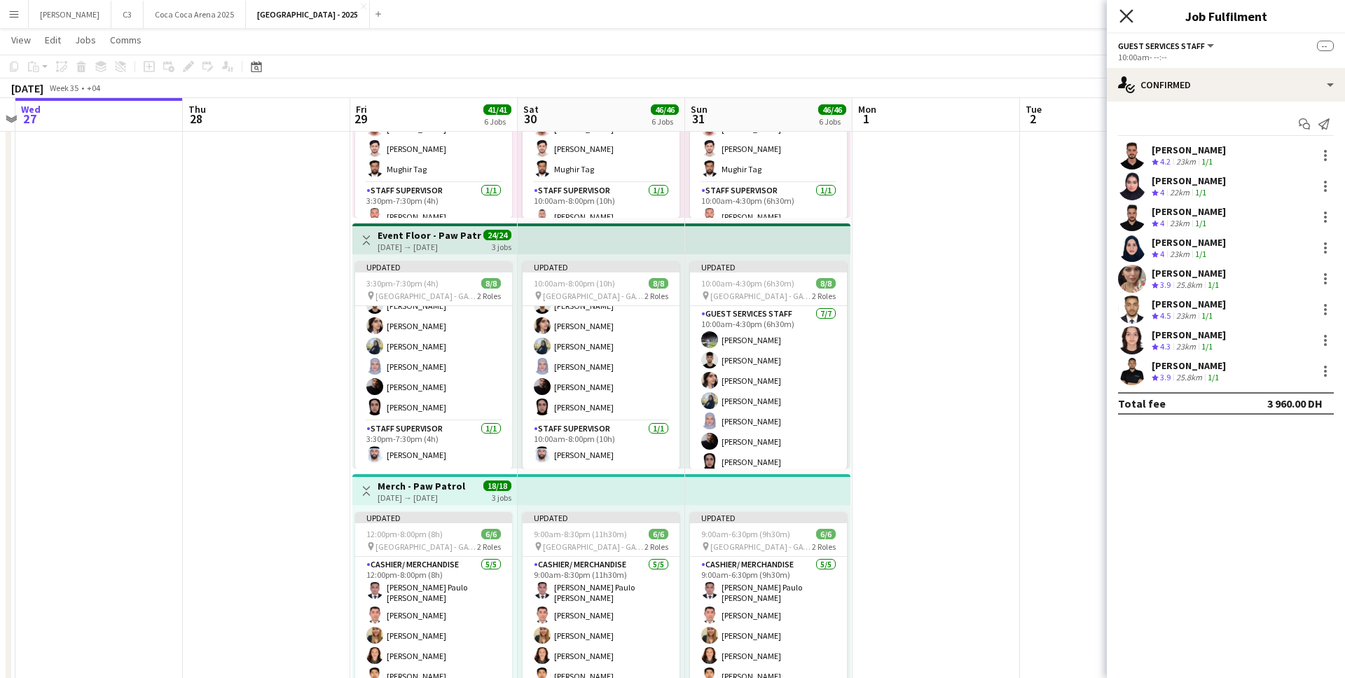
click at [1130, 16] on icon "Close pop-in" at bounding box center [1125, 15] width 13 height 13
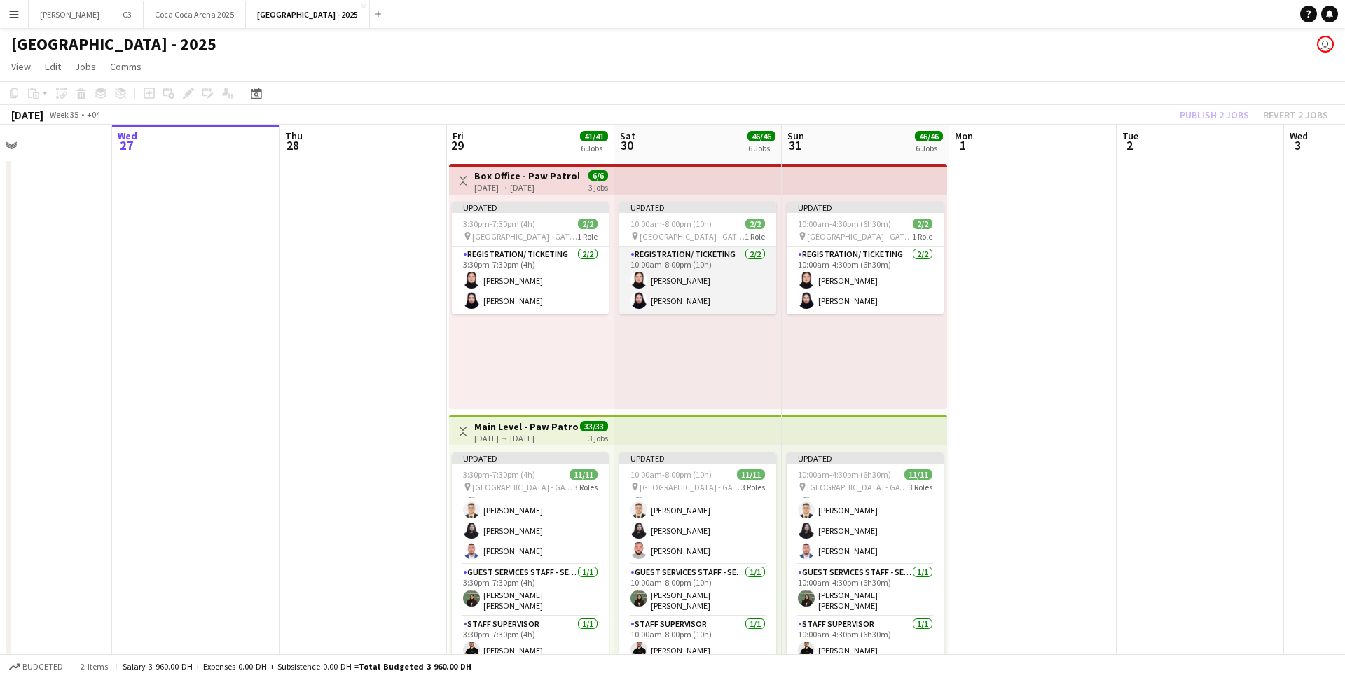
scroll to position [0, 389]
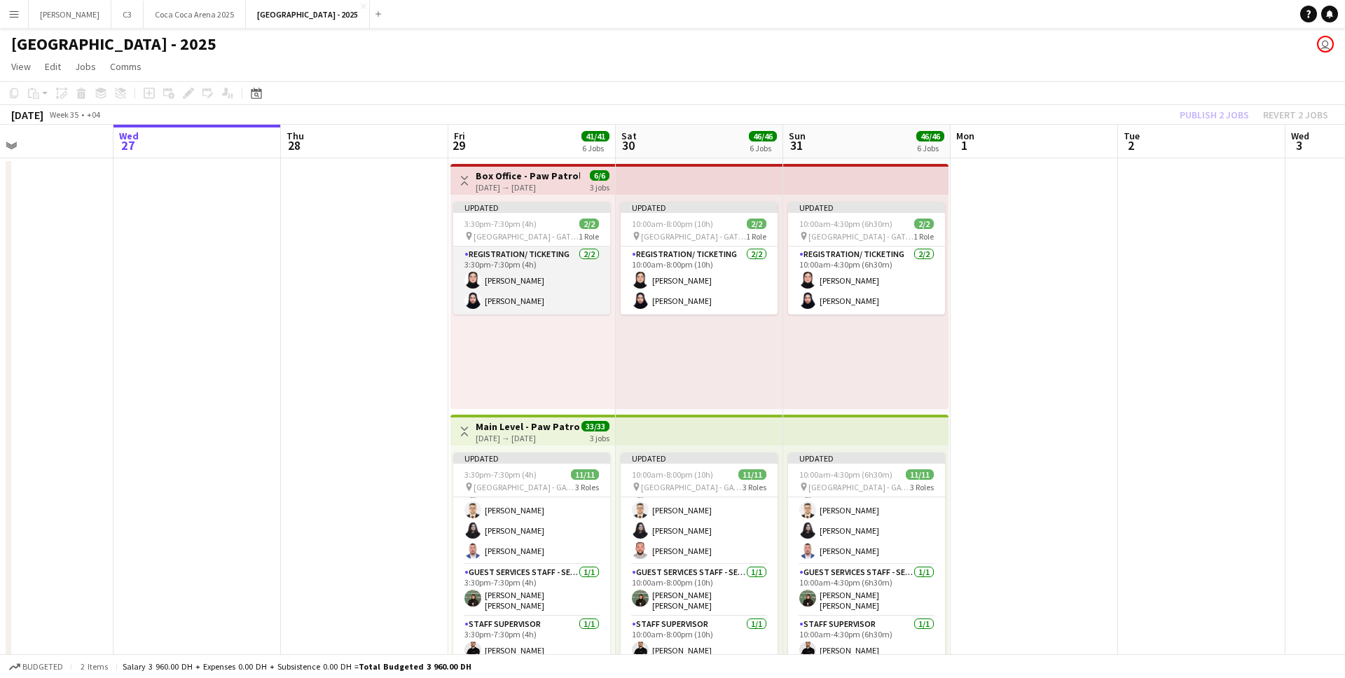
click at [521, 272] on app-card-role "Registration/ Ticketing [DATE] 3:30pm-7:30pm (4h) [PERSON_NAME] Abumousa Rumysa…" at bounding box center [531, 281] width 157 height 68
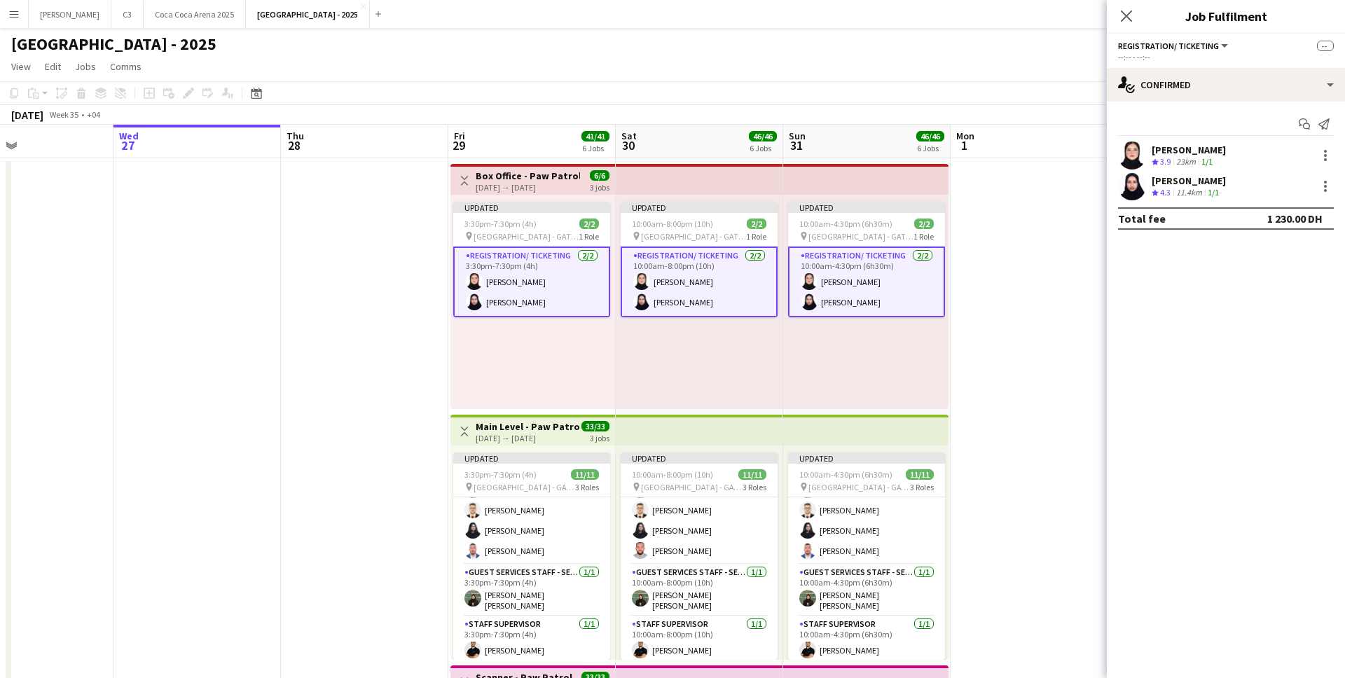
scroll to position [27, 0]
click at [1128, 14] on icon at bounding box center [1125, 15] width 13 height 13
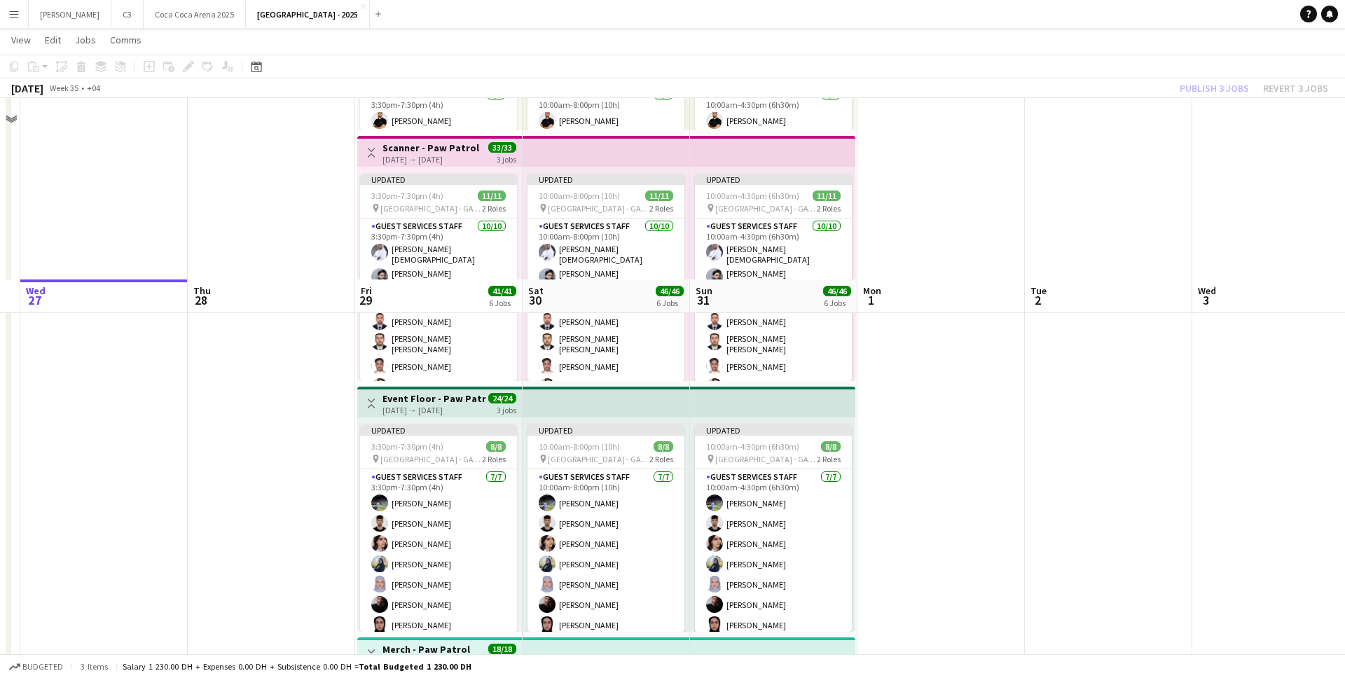
scroll to position [1013, 0]
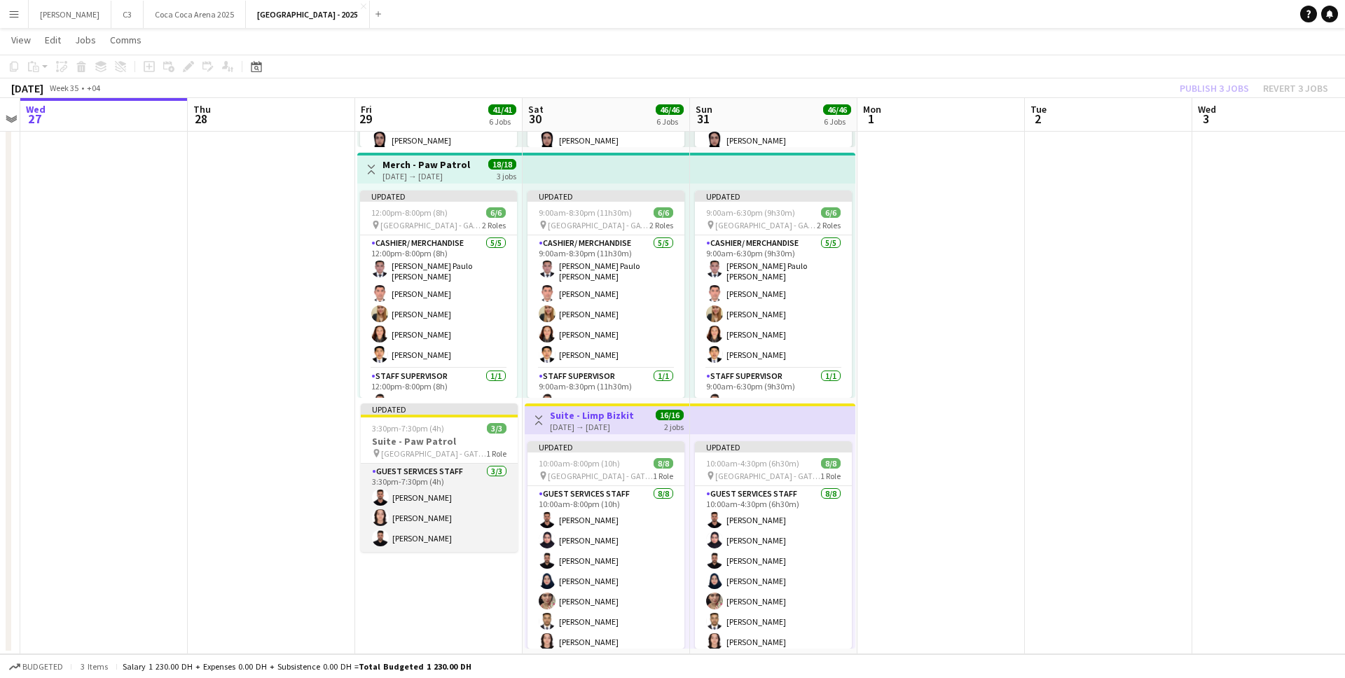
click at [453, 511] on app-card-role "Guest Services Staff [DATE] 3:30pm-7:30pm (4h) [PERSON_NAME] [PERSON_NAME] [PER…" at bounding box center [439, 508] width 157 height 88
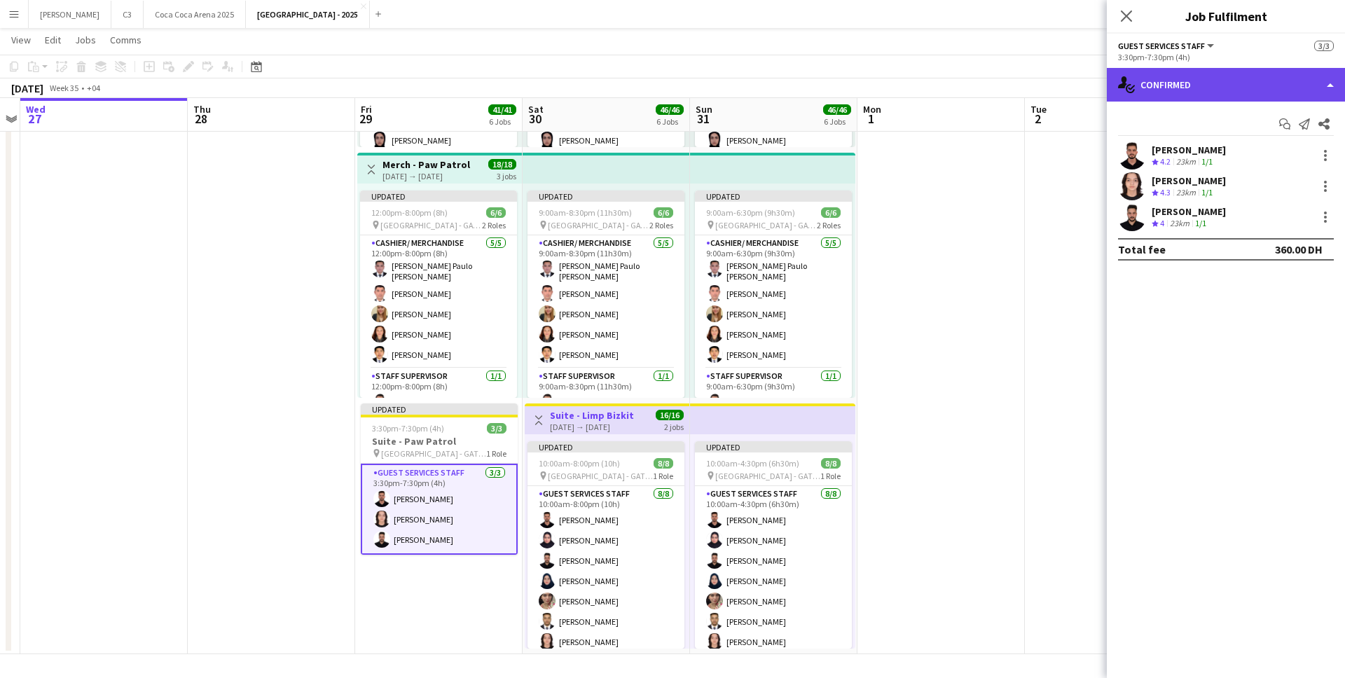
click at [1238, 88] on div "single-neutral-actions-check-2 Confirmed" at bounding box center [1226, 85] width 238 height 34
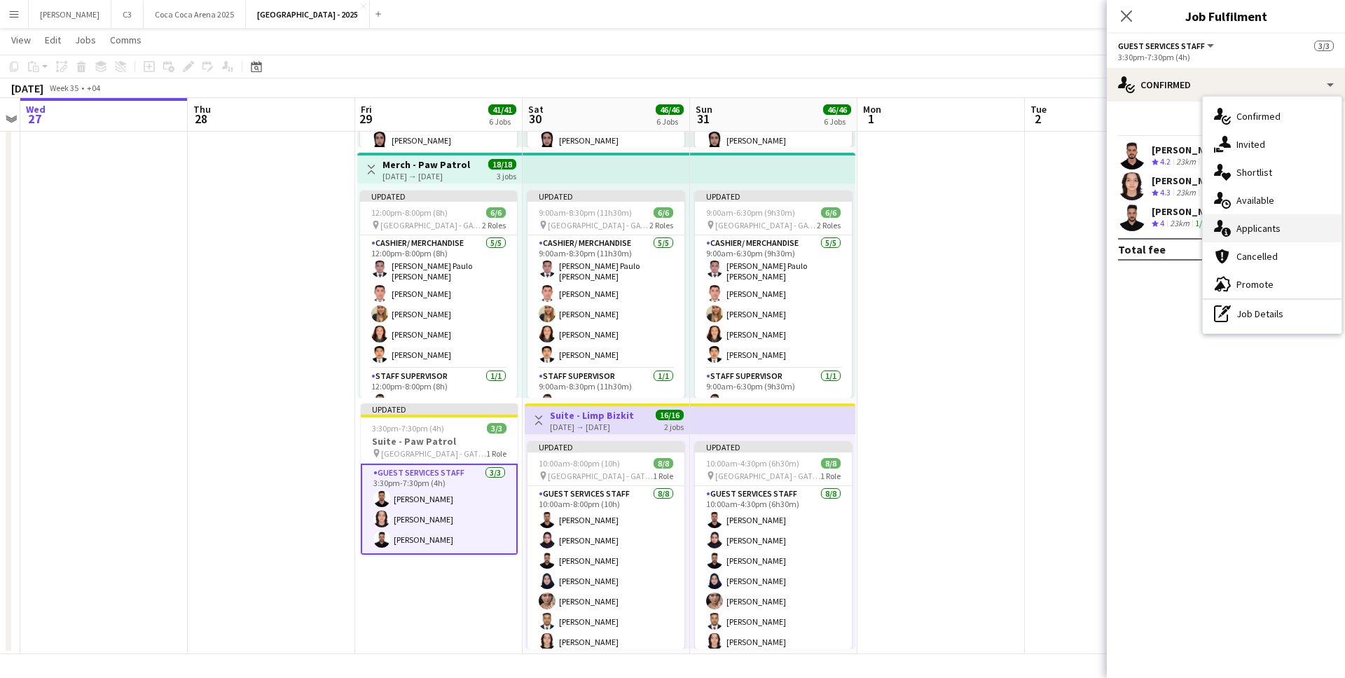
click at [1261, 229] on div "single-neutral-actions-information Applicants" at bounding box center [1272, 228] width 139 height 28
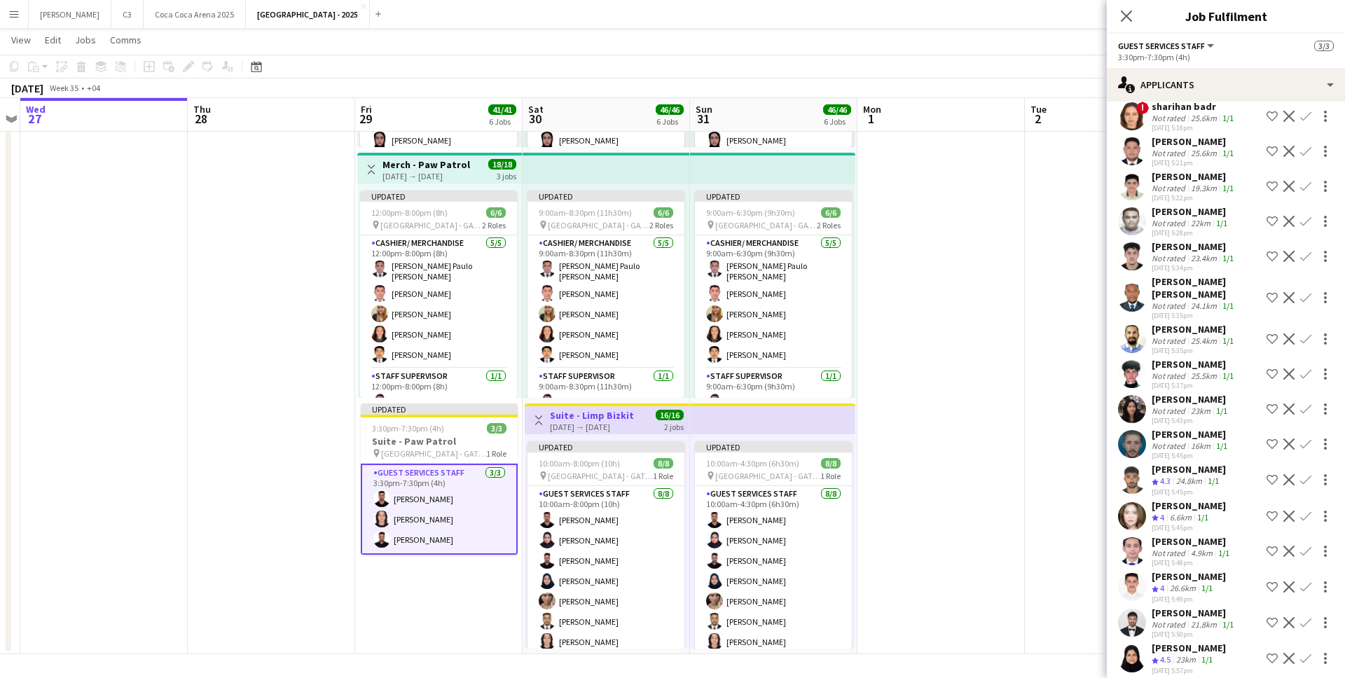
scroll to position [6757, 0]
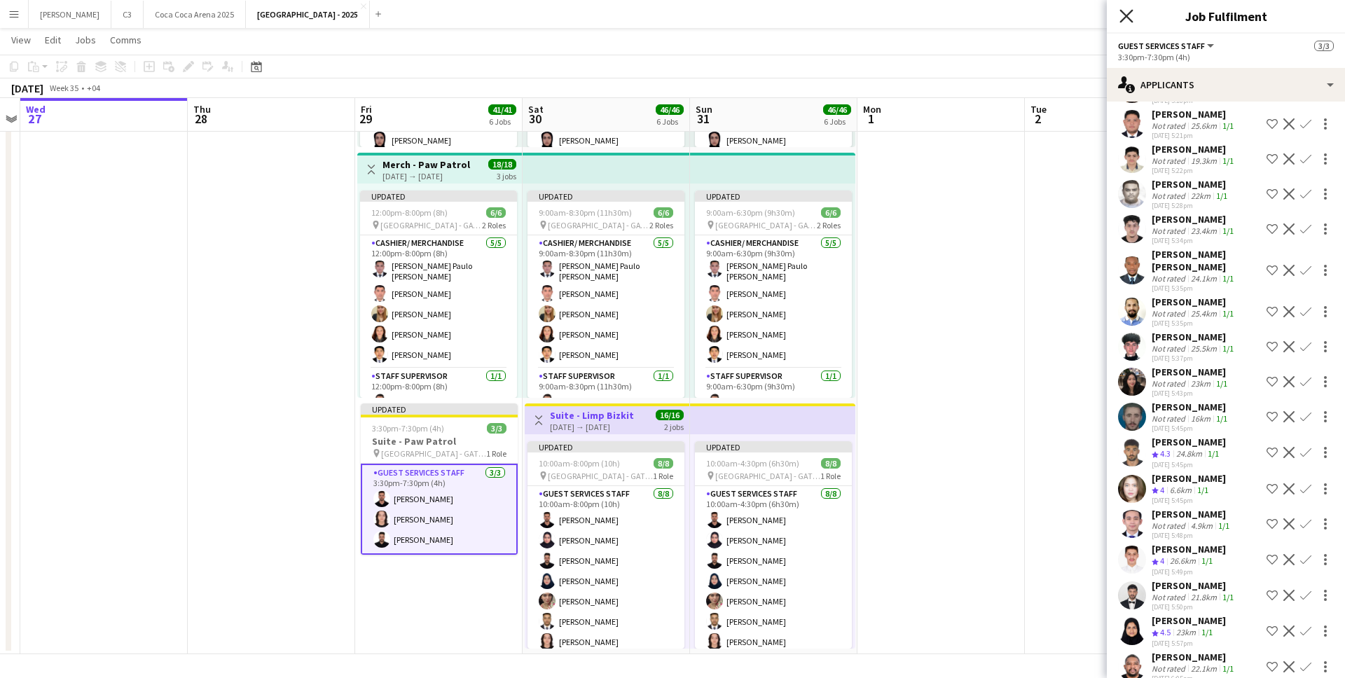
click at [1128, 13] on icon at bounding box center [1125, 15] width 13 height 13
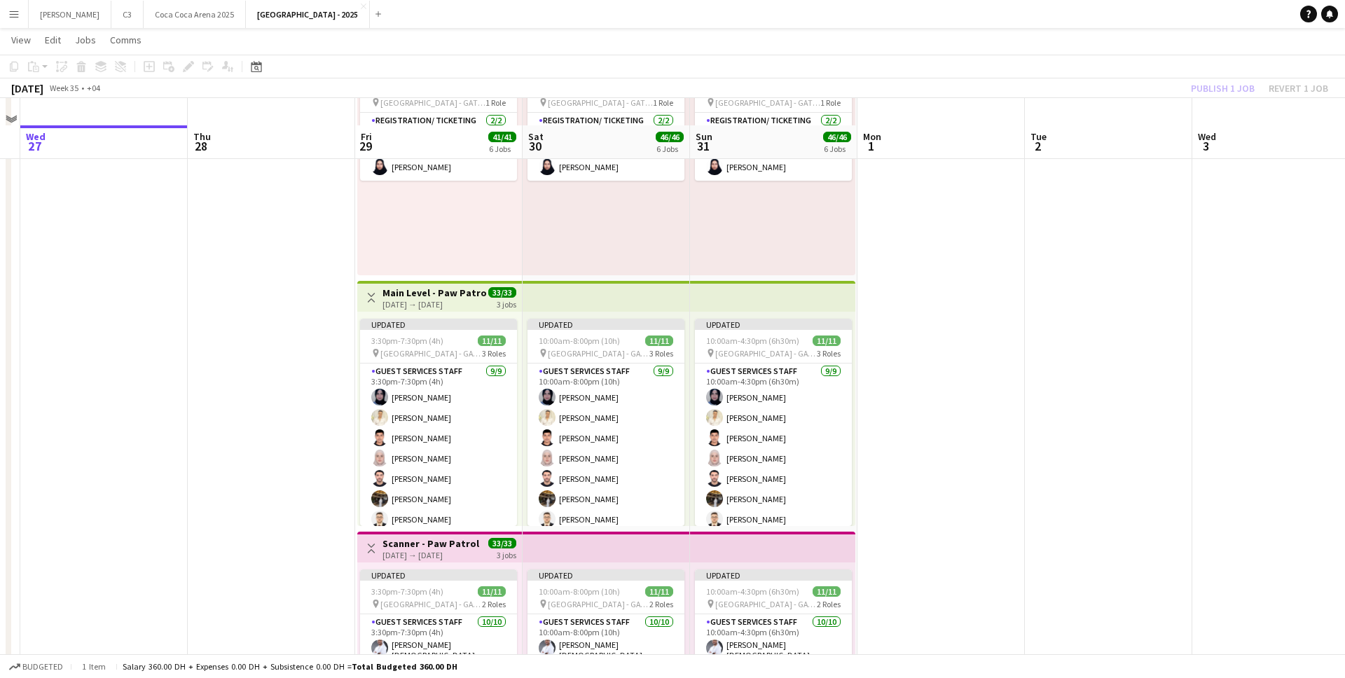
scroll to position [0, 0]
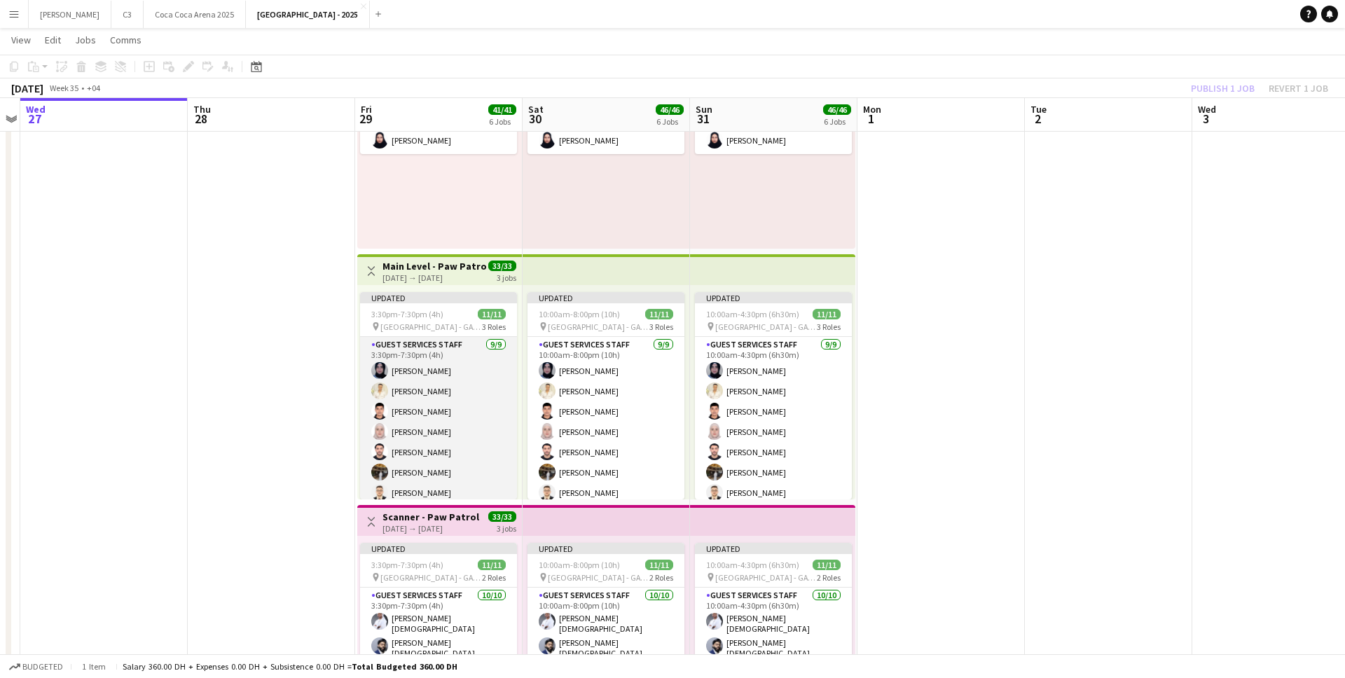
click at [436, 401] on app-card-role "Guest Services Staff [DATE] 3:30pm-7:30pm (4h) [PERSON_NAME] [PERSON_NAME] [PER…" at bounding box center [438, 442] width 157 height 210
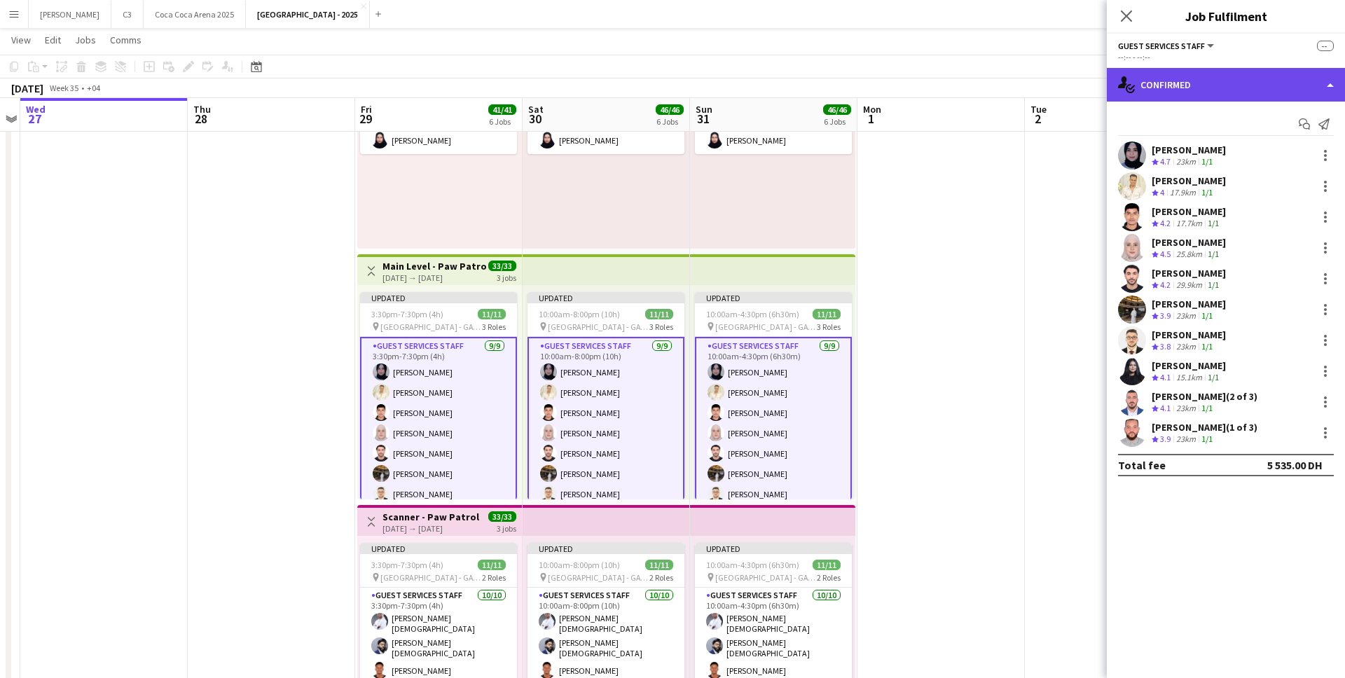
click at [1234, 77] on div "single-neutral-actions-check-2 Confirmed" at bounding box center [1226, 85] width 238 height 34
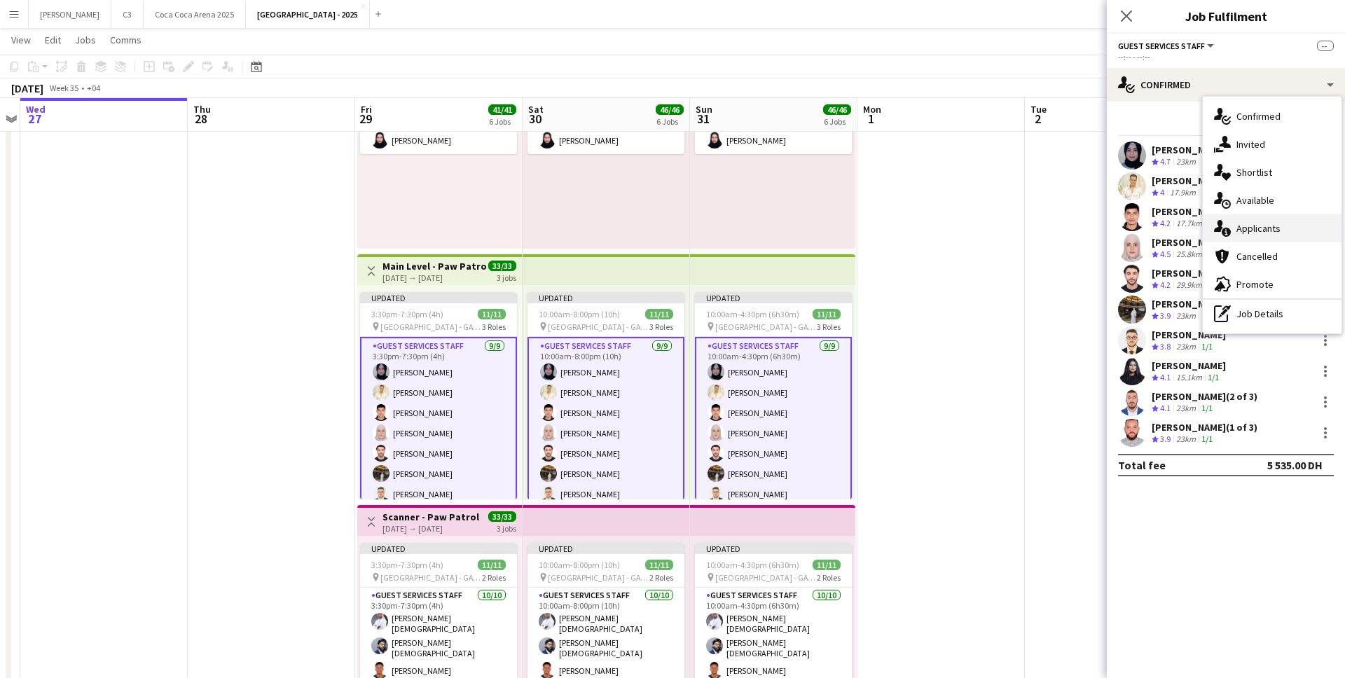
click at [1245, 230] on div "single-neutral-actions-information Applicants" at bounding box center [1272, 228] width 139 height 28
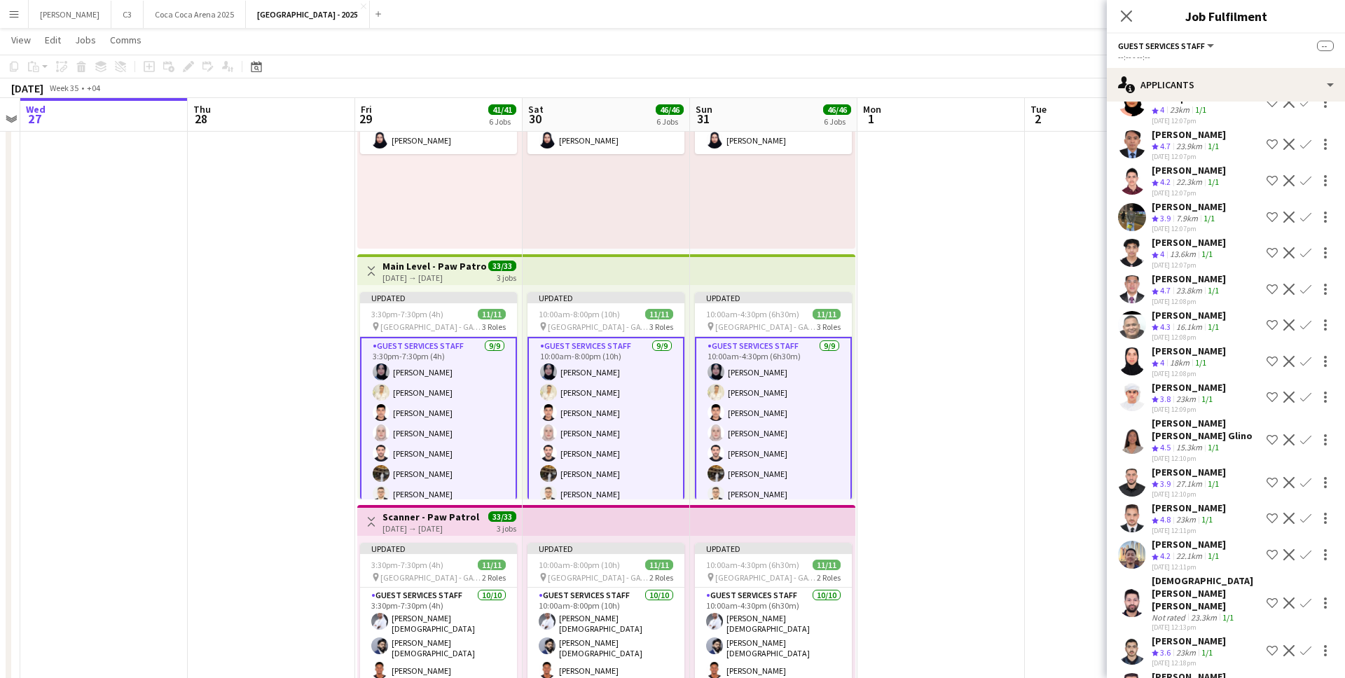
scroll to position [1237, 0]
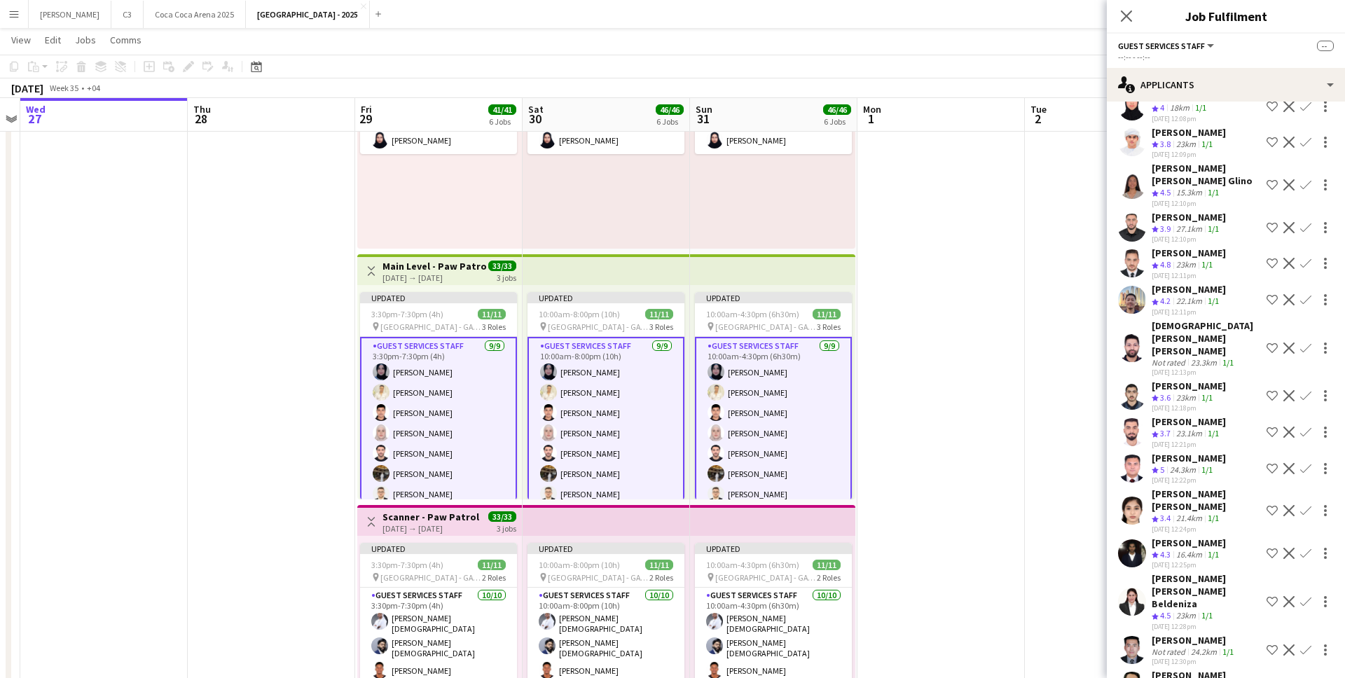
click at [1135, 497] on app-user-avatar at bounding box center [1132, 511] width 28 height 28
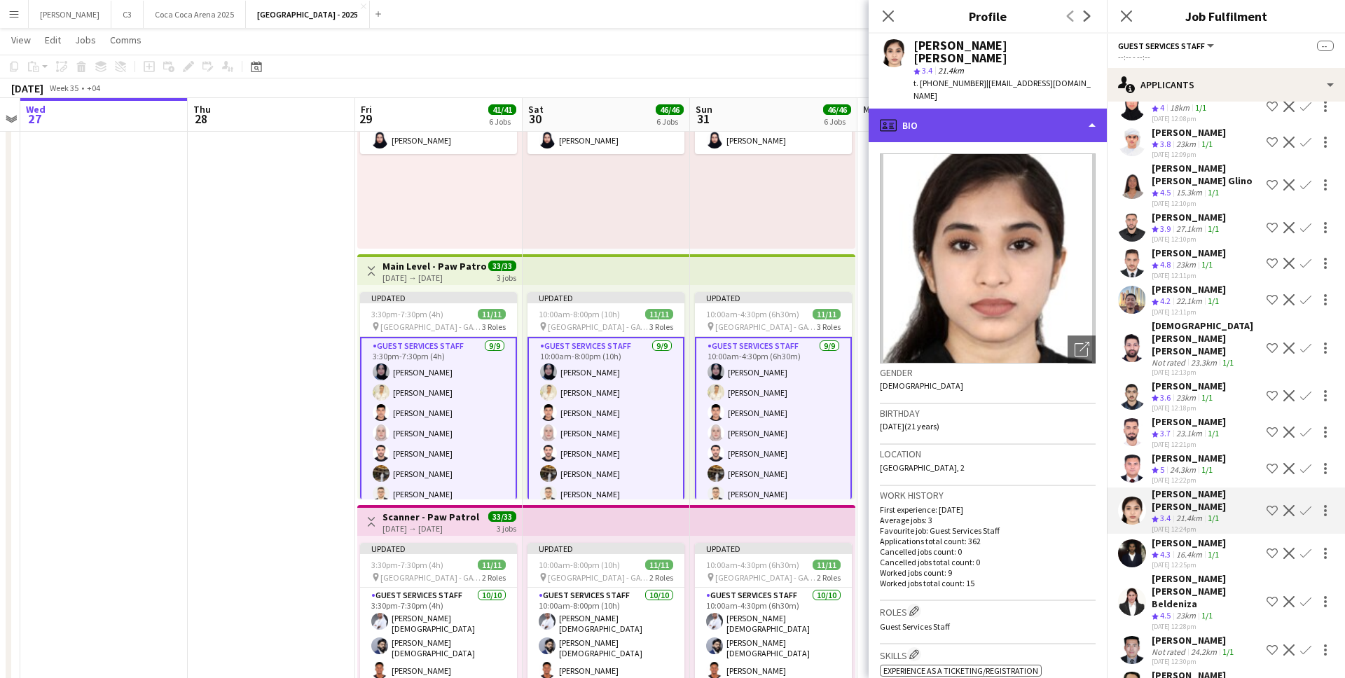
click at [1046, 109] on div "profile Bio" at bounding box center [987, 126] width 238 height 34
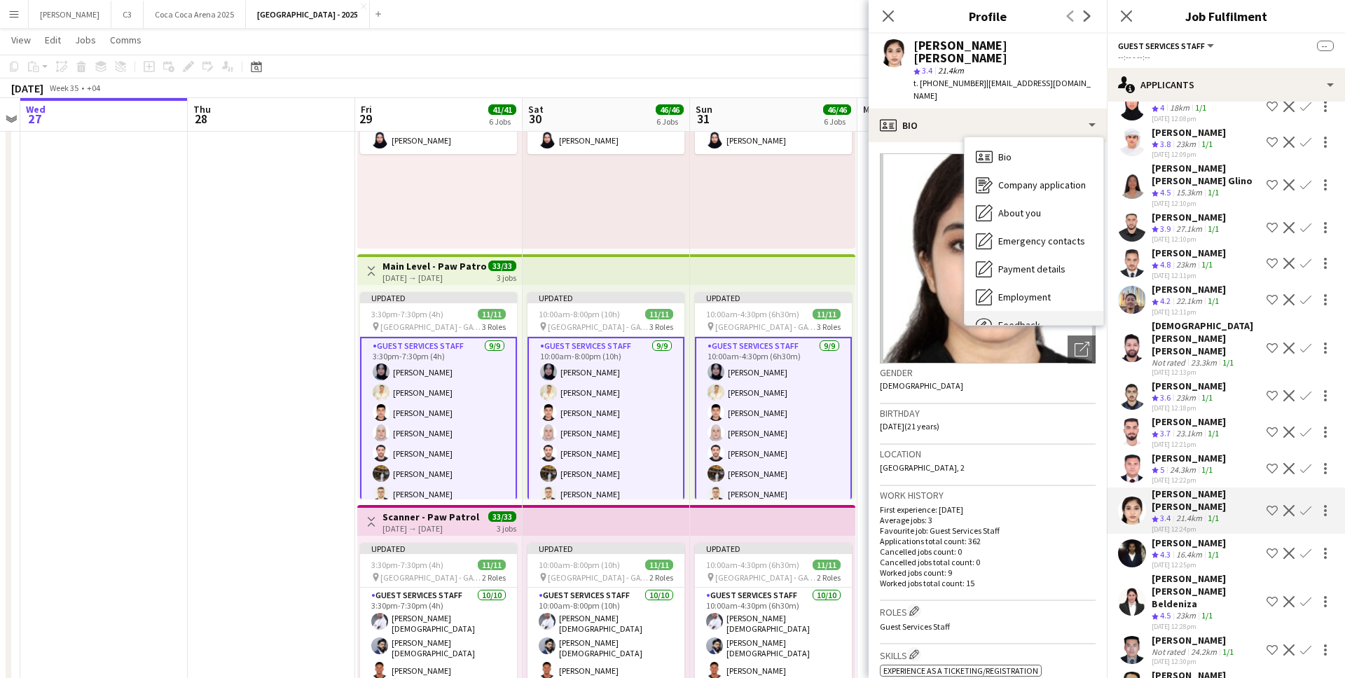
click at [1009, 319] on span "Feedback" at bounding box center [1019, 325] width 42 height 13
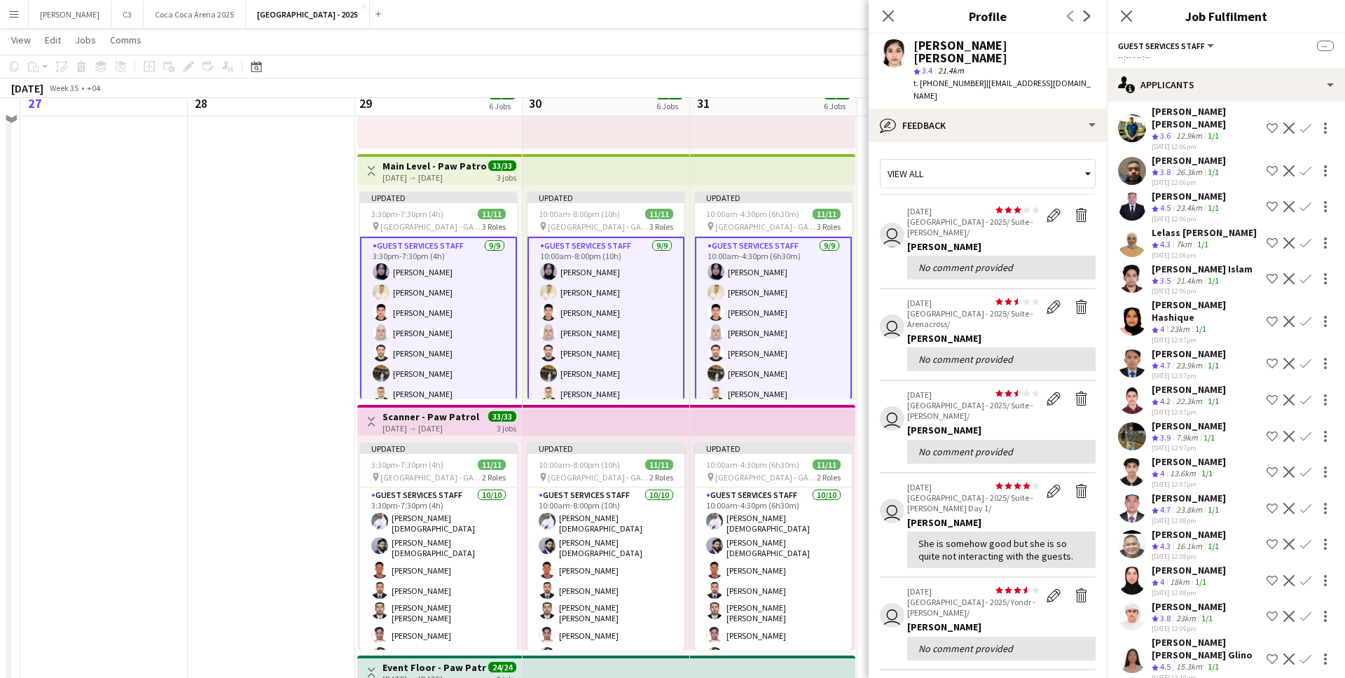
scroll to position [284, 0]
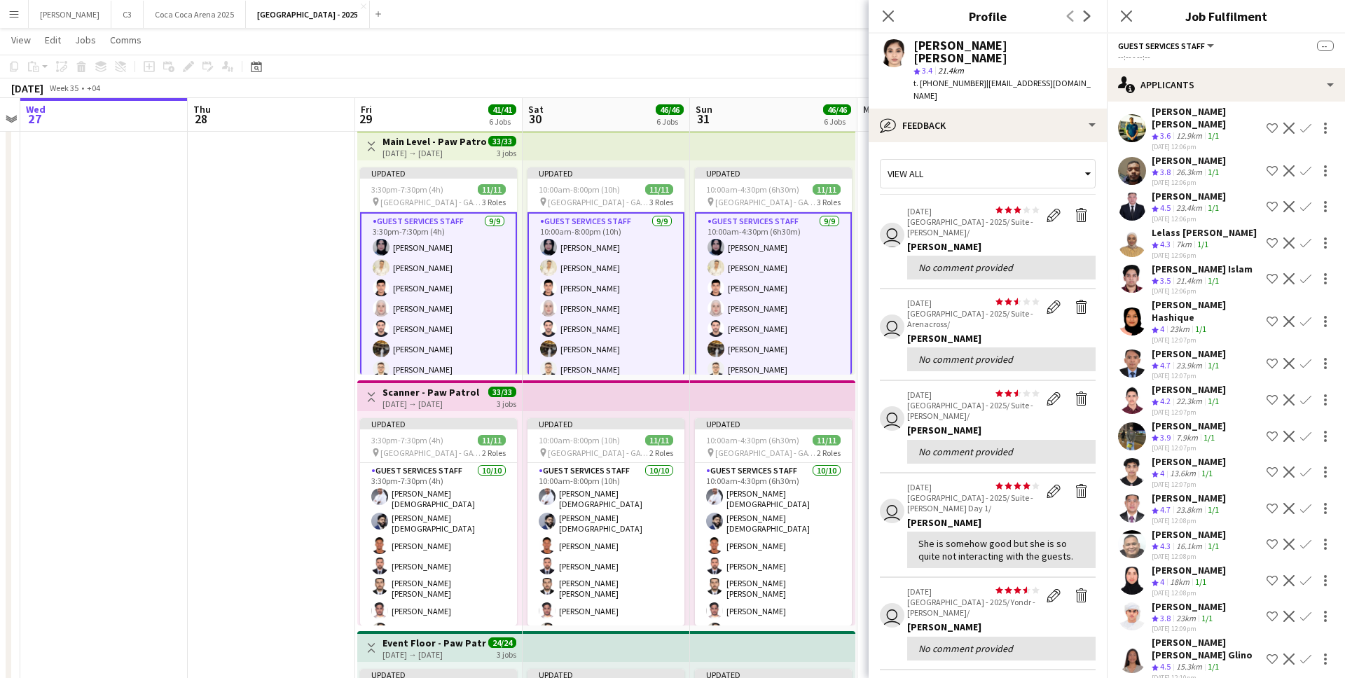
click at [1130, 229] on app-user-avatar at bounding box center [1132, 243] width 28 height 28
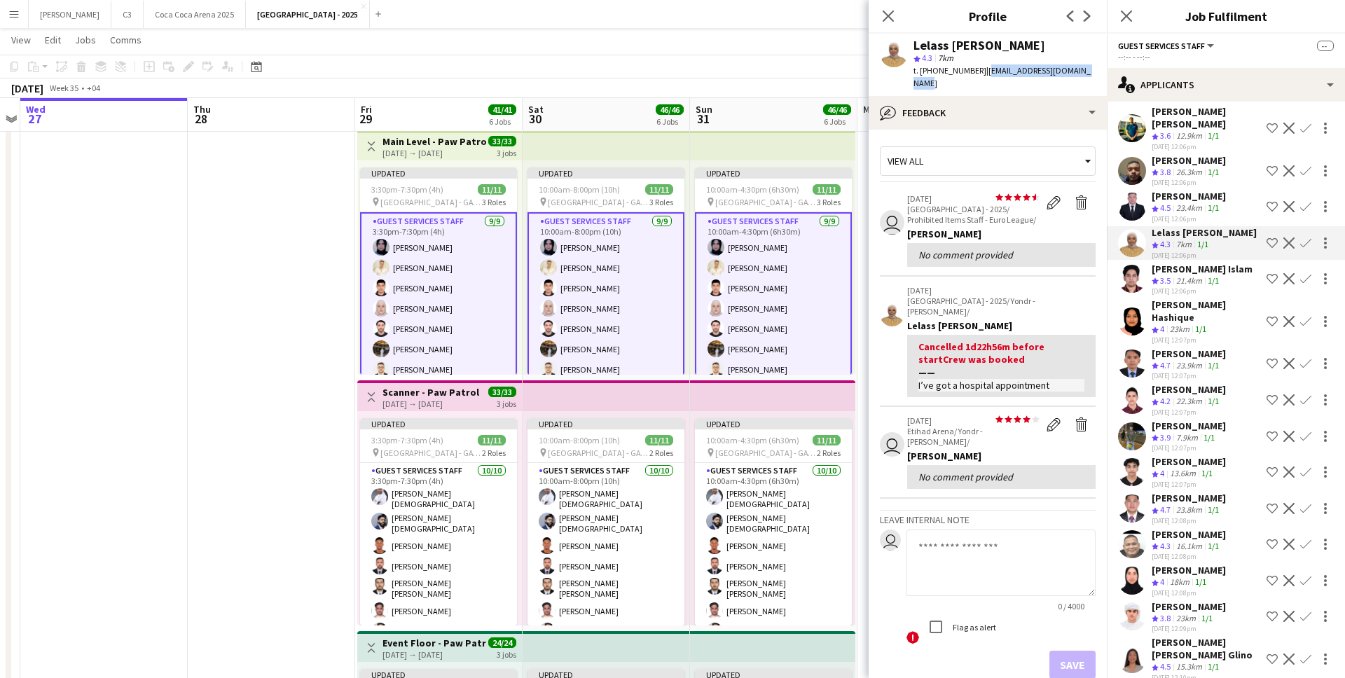
drag, startPoint x: 1089, startPoint y: 69, endPoint x: 979, endPoint y: 69, distance: 110.0
click at [979, 69] on div "Lelass [PERSON_NAME] 4.3 7km t. [PHONE_NUMBER] | [EMAIL_ADDRESS][DOMAIN_NAME]" at bounding box center [987, 65] width 238 height 62
copy span "[EMAIL_ADDRESS][DOMAIN_NAME]"
click at [445, 317] on app-card-role "Guest Services Staff [DATE] 3:30pm-7:30pm (4h) [PERSON_NAME] [PERSON_NAME] [PER…" at bounding box center [438, 318] width 157 height 213
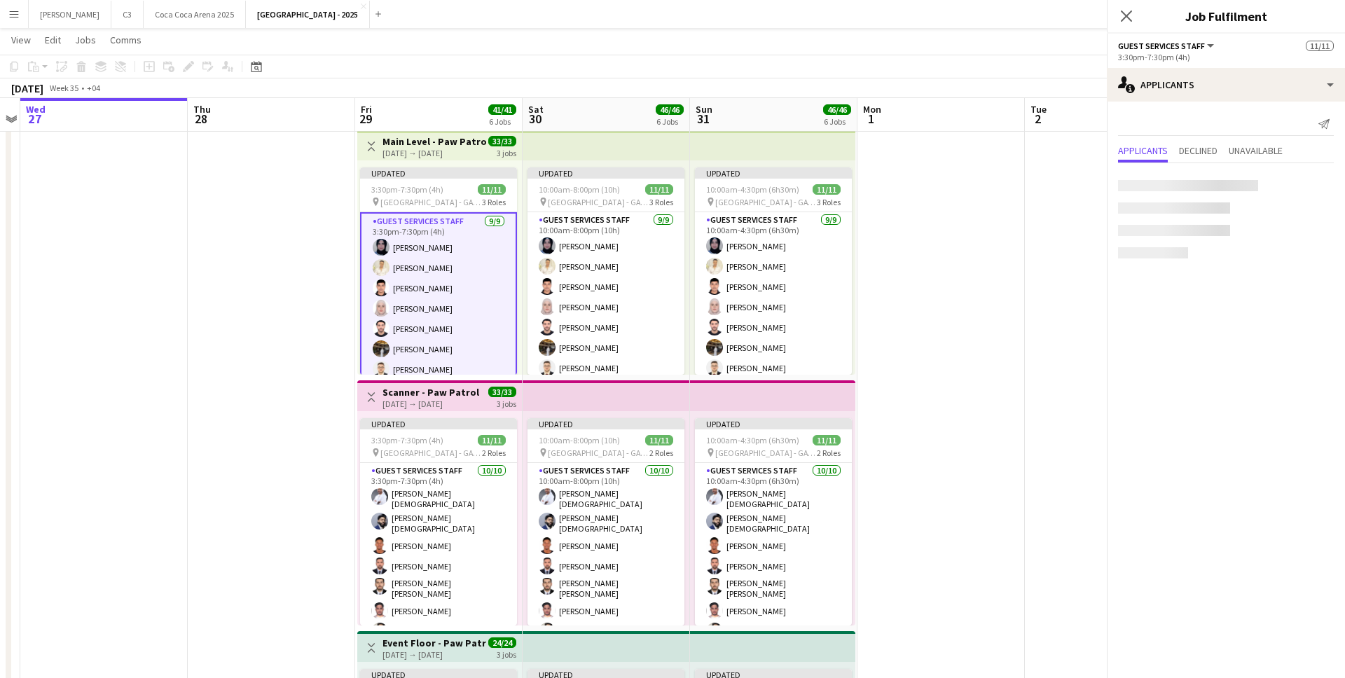
scroll to position [0, 0]
click at [450, 307] on app-card-role "Guest Services Staff [DATE] 3:30pm-7:30pm (4h) [PERSON_NAME] [PERSON_NAME] [PER…" at bounding box center [438, 318] width 157 height 213
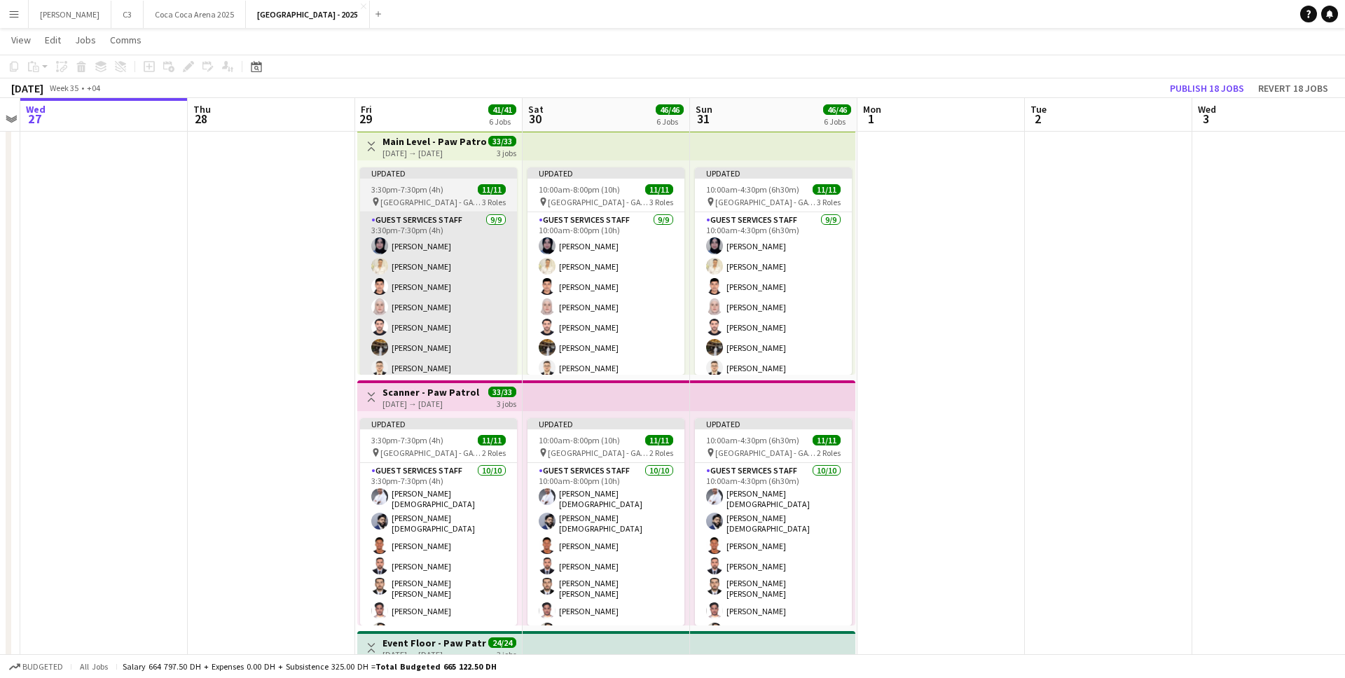
click at [411, 294] on app-card-role "Guest Services Staff [DATE] 3:30pm-7:30pm (4h) [PERSON_NAME] [PERSON_NAME] [PER…" at bounding box center [438, 317] width 157 height 210
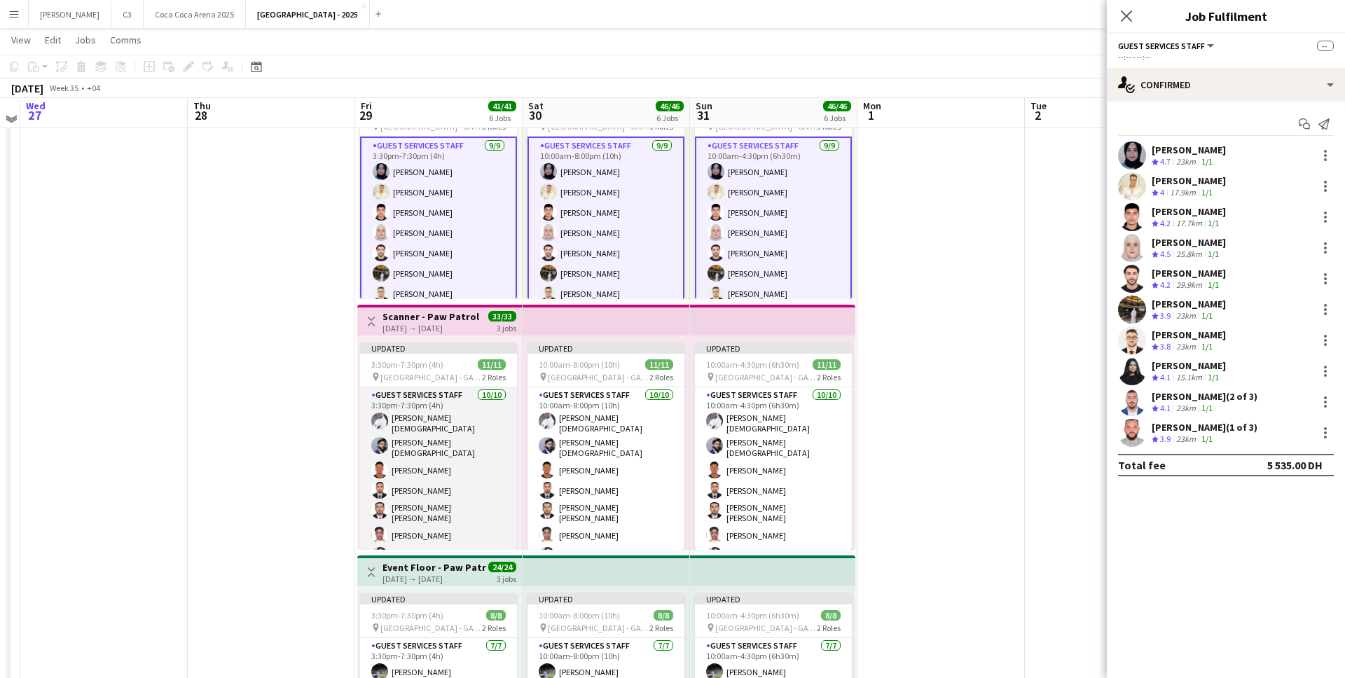
scroll to position [343, 0]
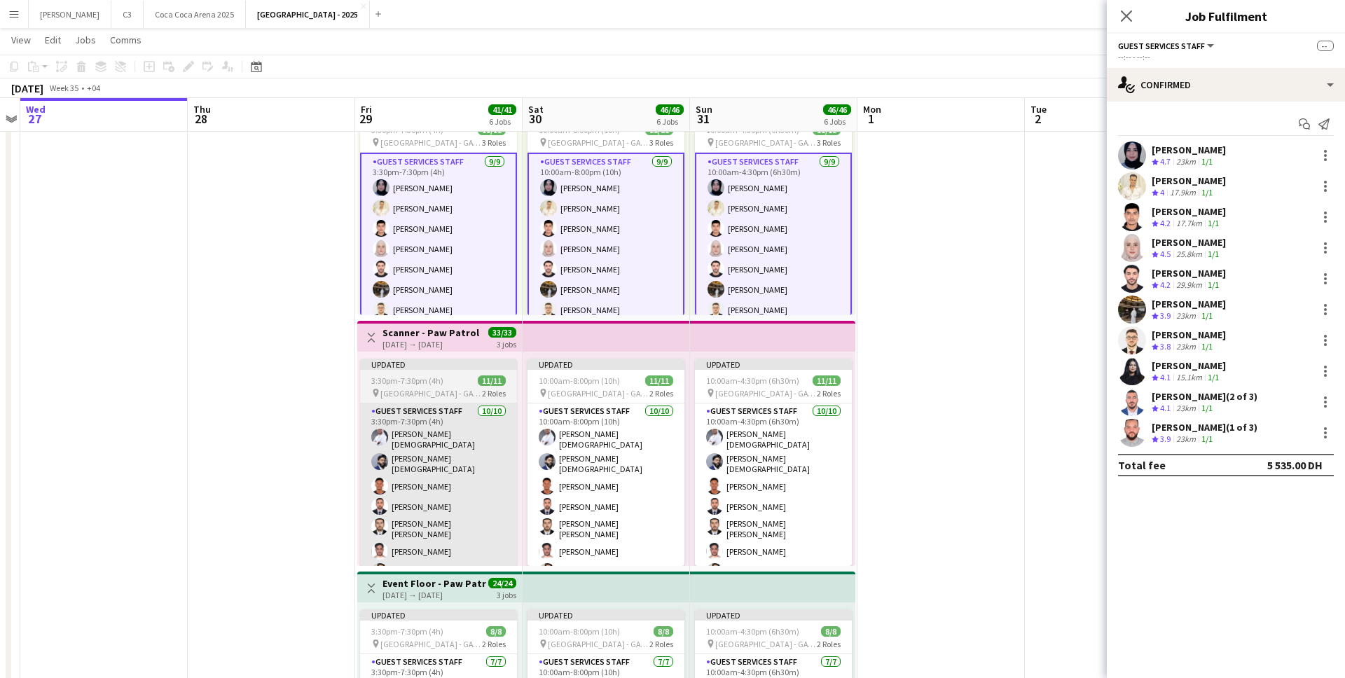
click at [455, 473] on app-card-role "Guest Services Staff [DATE] 3:30pm-7:30pm (4h) [PERSON_NAME] [PERSON_NAME] Isla…" at bounding box center [438, 524] width 157 height 243
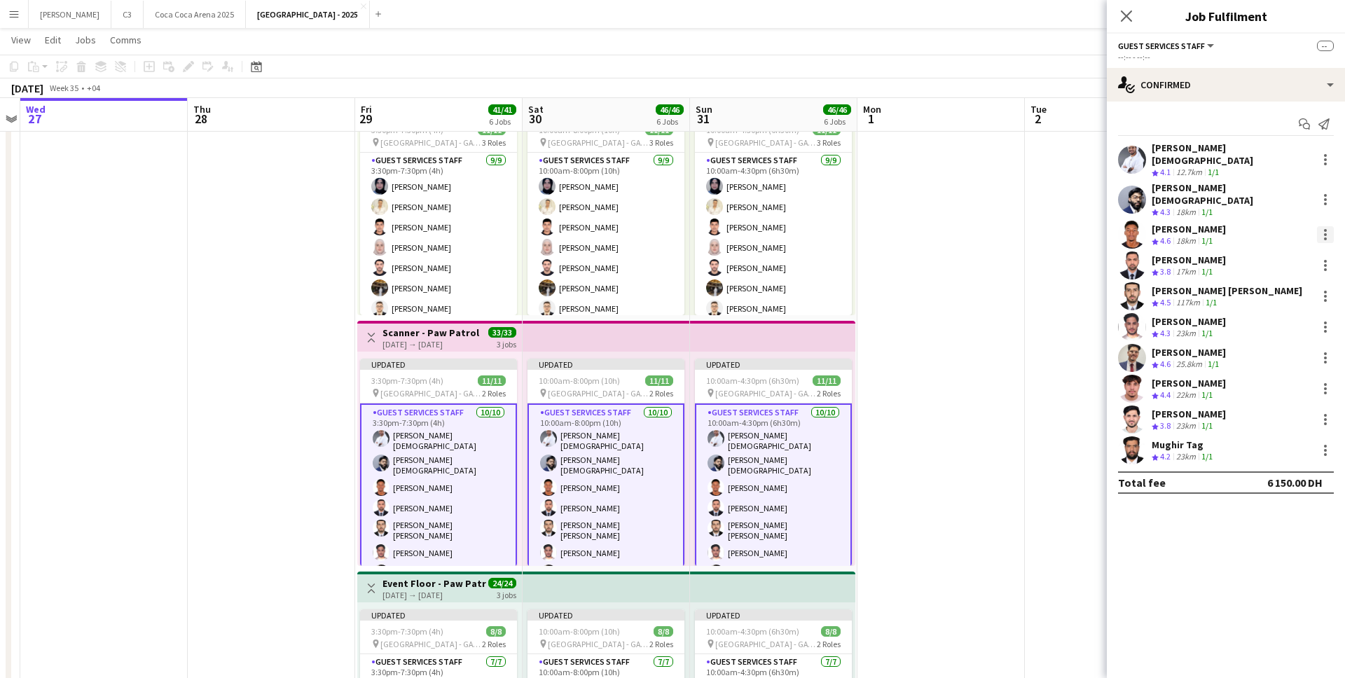
click at [1327, 226] on div at bounding box center [1325, 234] width 17 height 17
click at [1253, 344] on span "Remove" at bounding box center [1256, 344] width 42 height 12
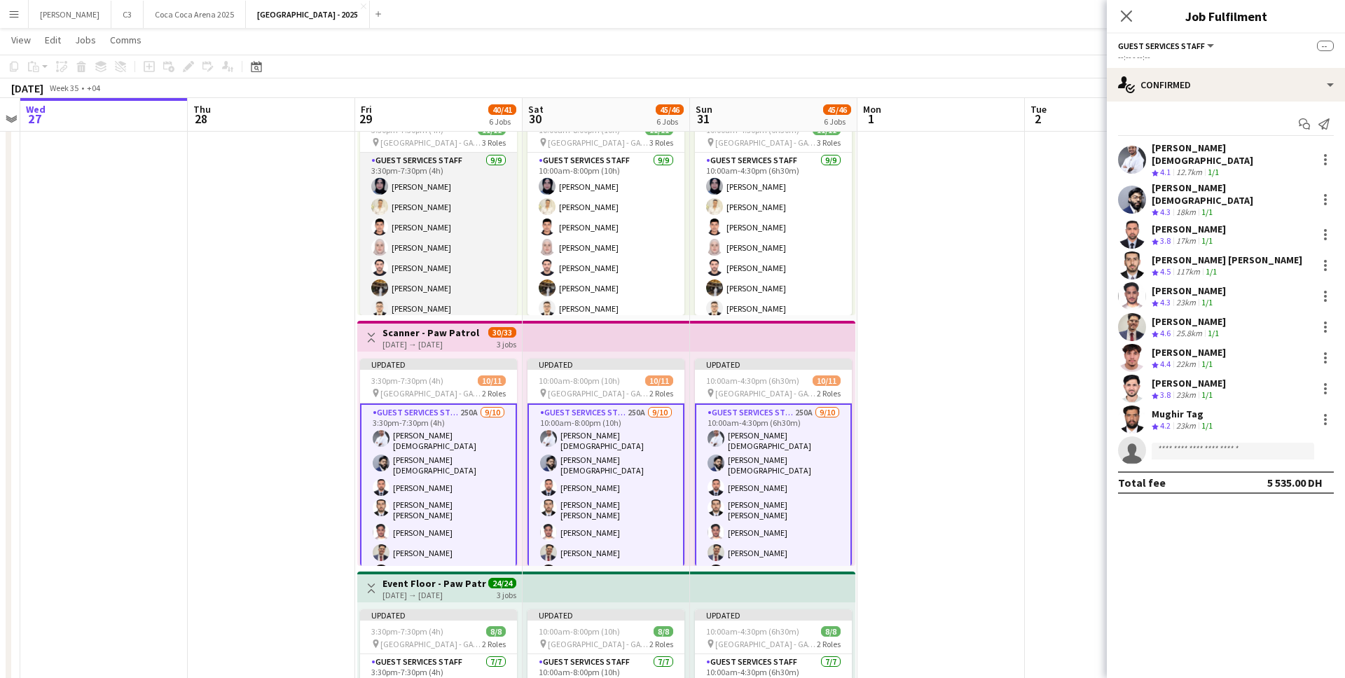
click at [450, 230] on app-card-role "Guest Services Staff [DATE] 3:30pm-7:30pm (4h) [PERSON_NAME] [PERSON_NAME] [PER…" at bounding box center [438, 258] width 157 height 210
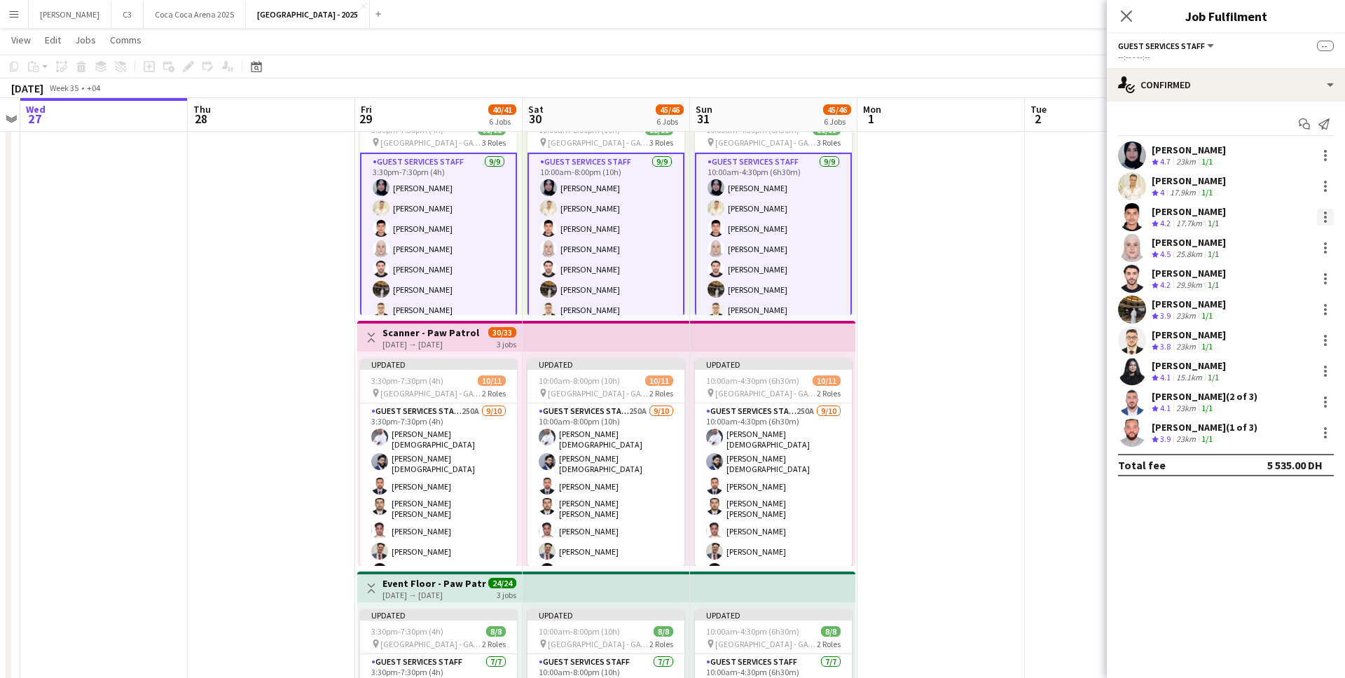
click at [1326, 219] on div at bounding box center [1325, 217] width 17 height 17
click at [1254, 338] on span "Remove" at bounding box center [1256, 344] width 42 height 12
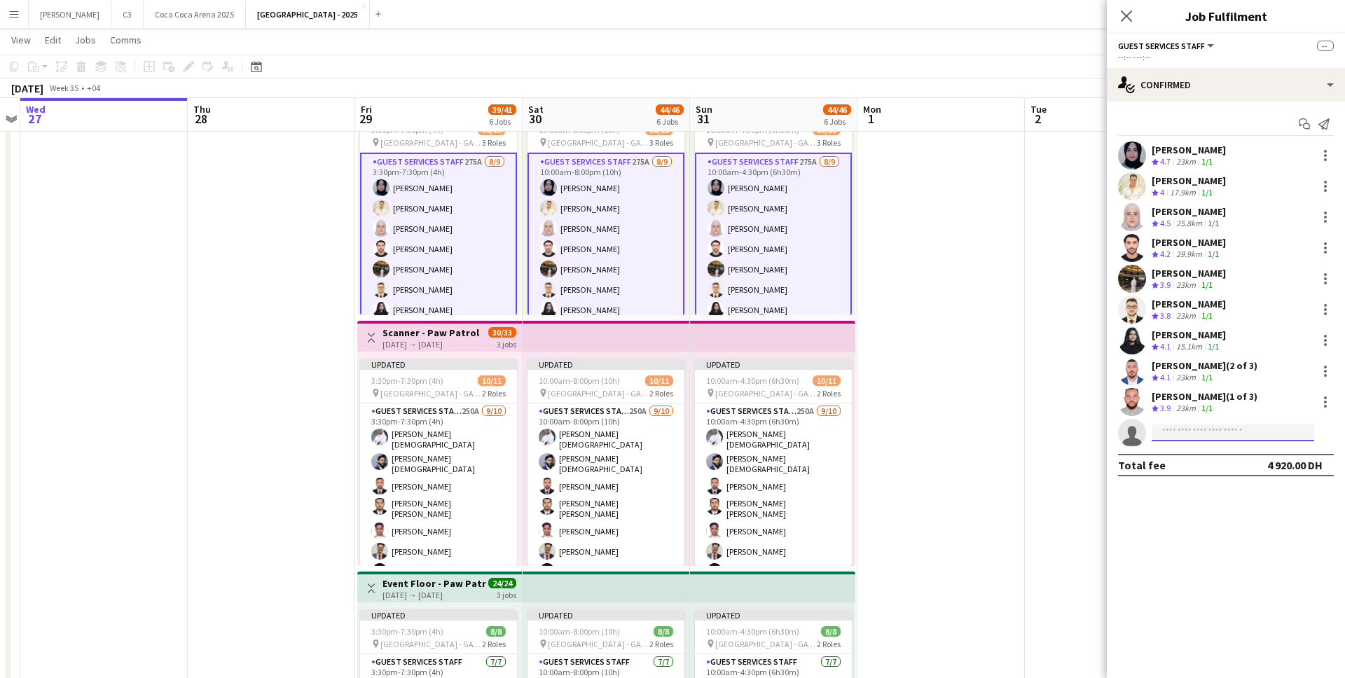
click at [1165, 430] on input at bounding box center [1232, 432] width 162 height 17
paste input "**********"
type input "**********"
click at [1187, 459] on span "[EMAIL_ADDRESS][DOMAIN_NAME]" at bounding box center [1233, 464] width 140 height 11
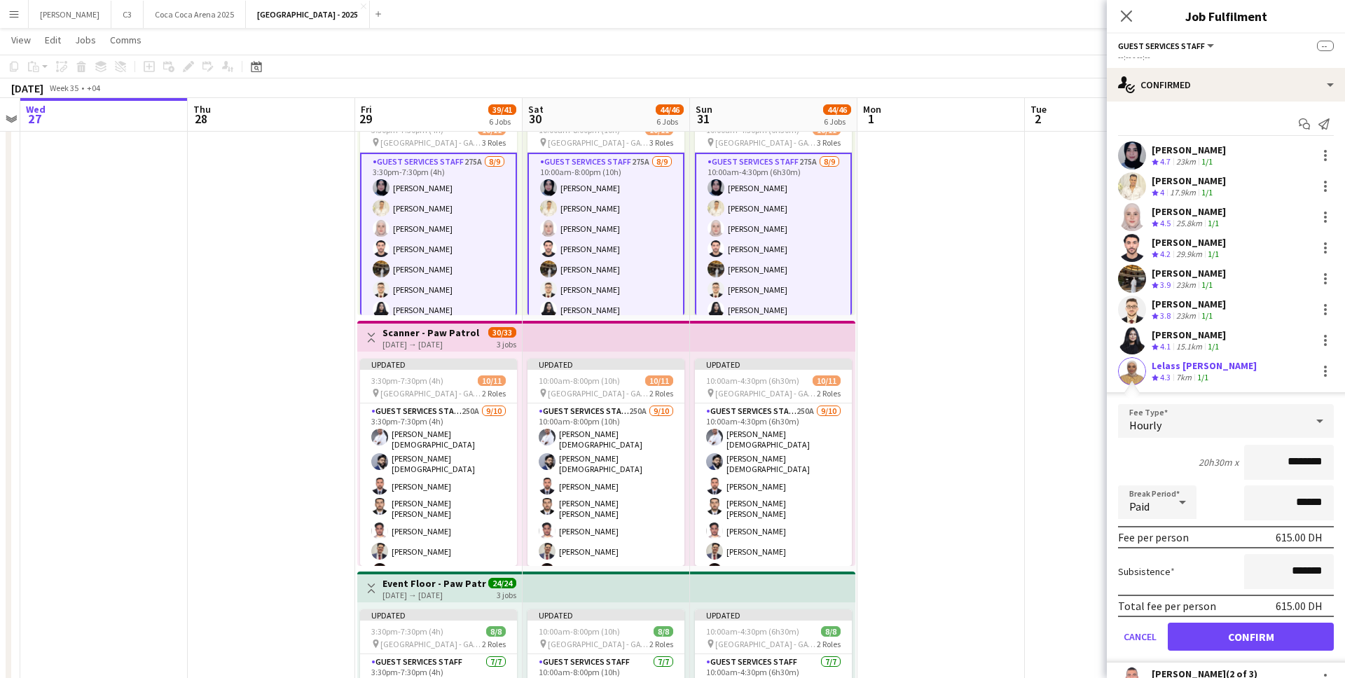
scroll to position [87, 0]
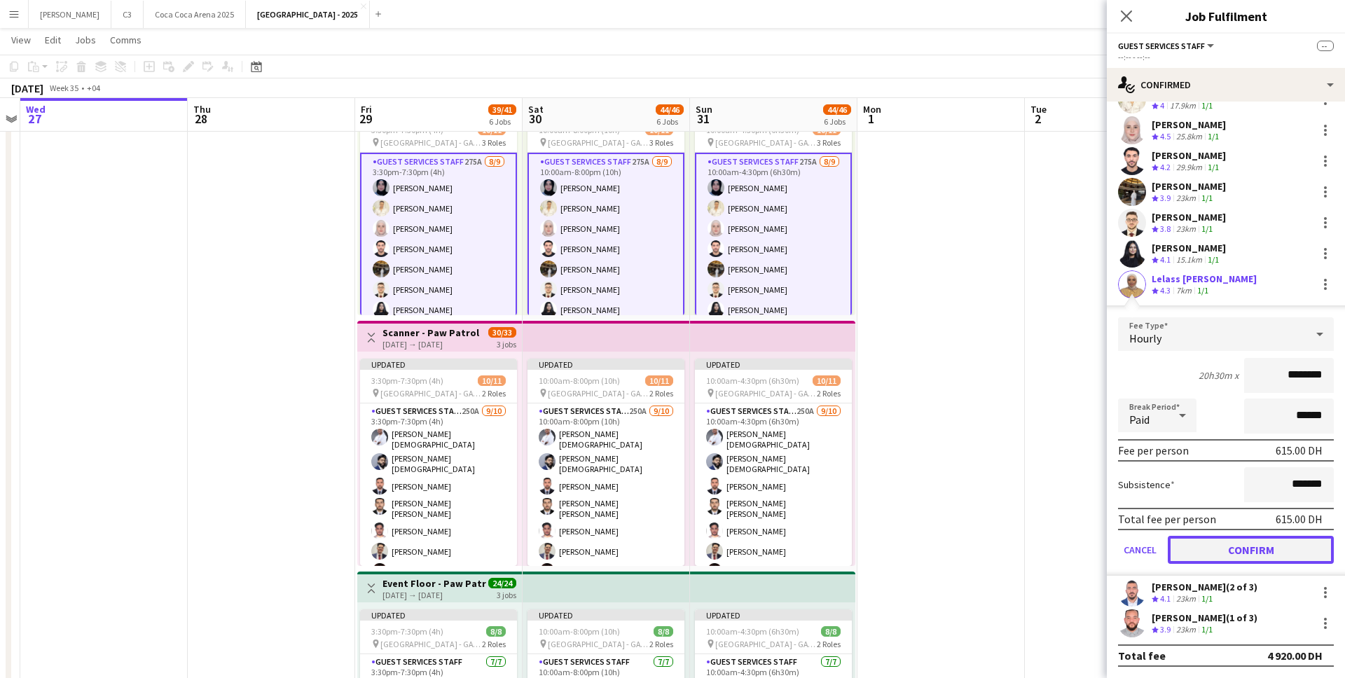
click at [1198, 558] on button "Confirm" at bounding box center [1251, 550] width 166 height 28
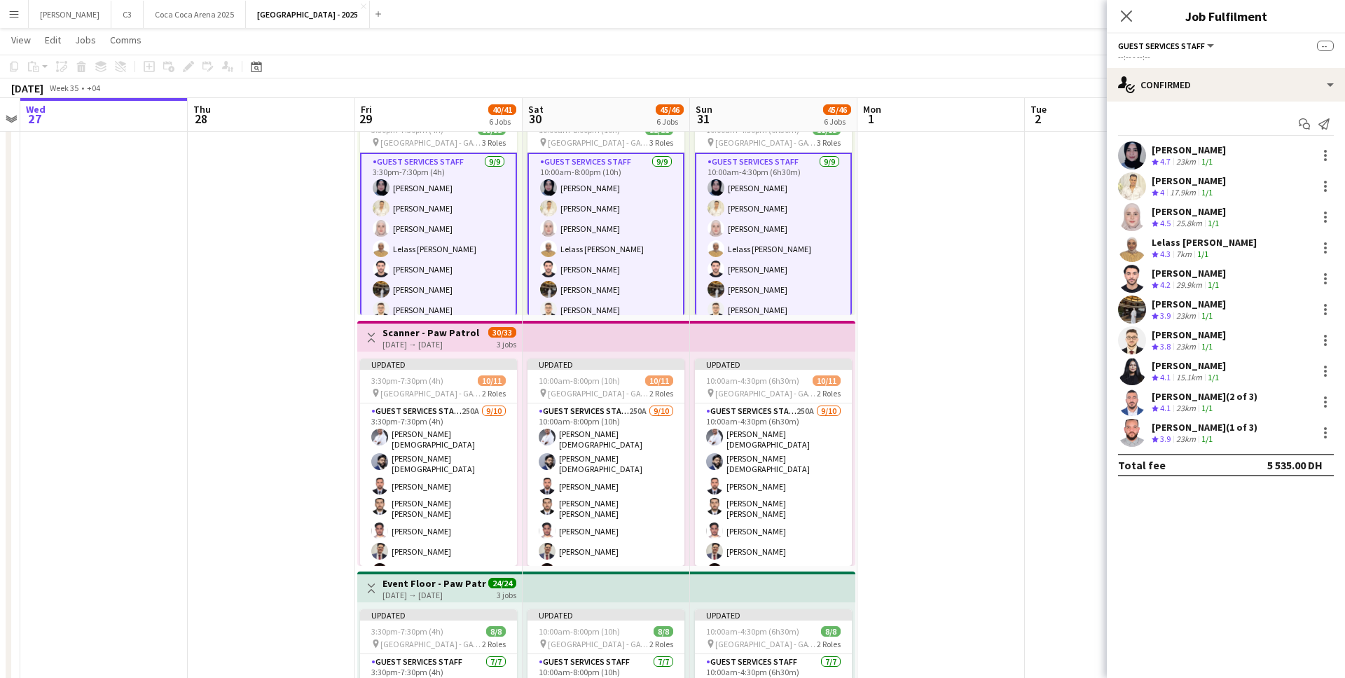
scroll to position [0, 0]
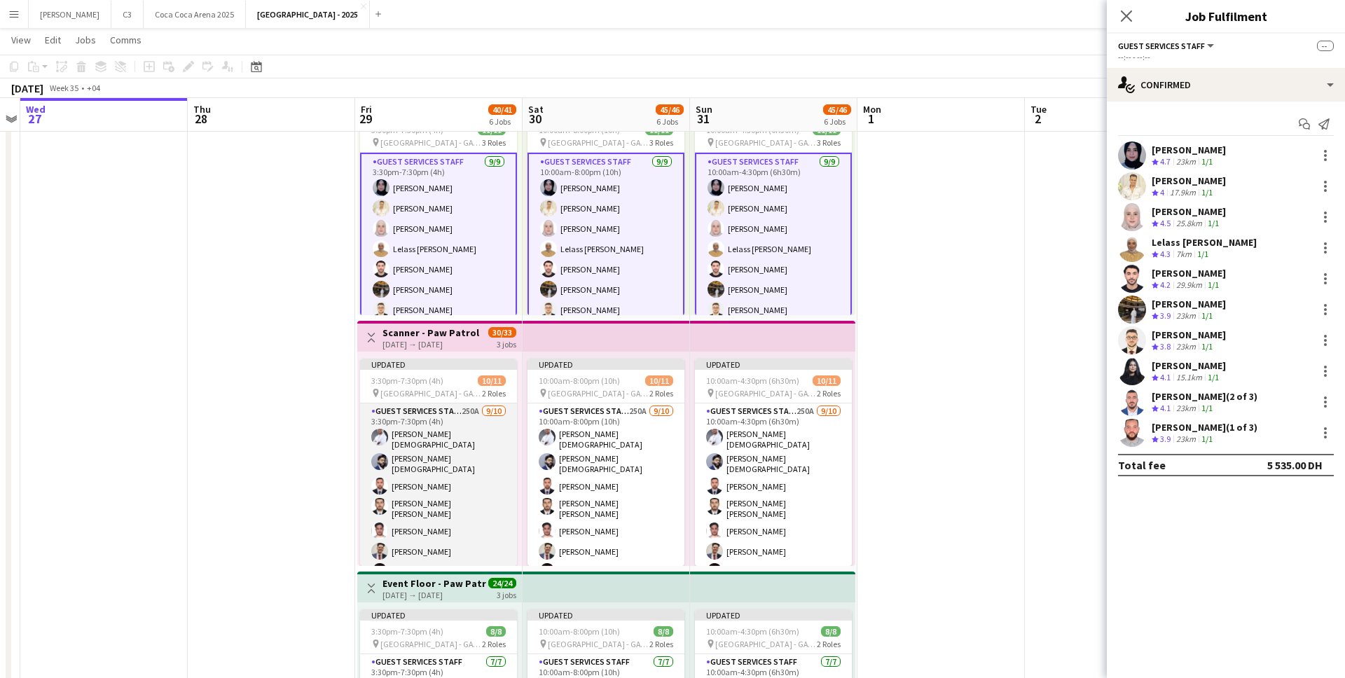
click at [448, 473] on app-card-role "Guest Services Staff 250A [DATE] 3:30pm-7:30pm (4h) [PERSON_NAME] [PERSON_NAME]…" at bounding box center [438, 524] width 157 height 243
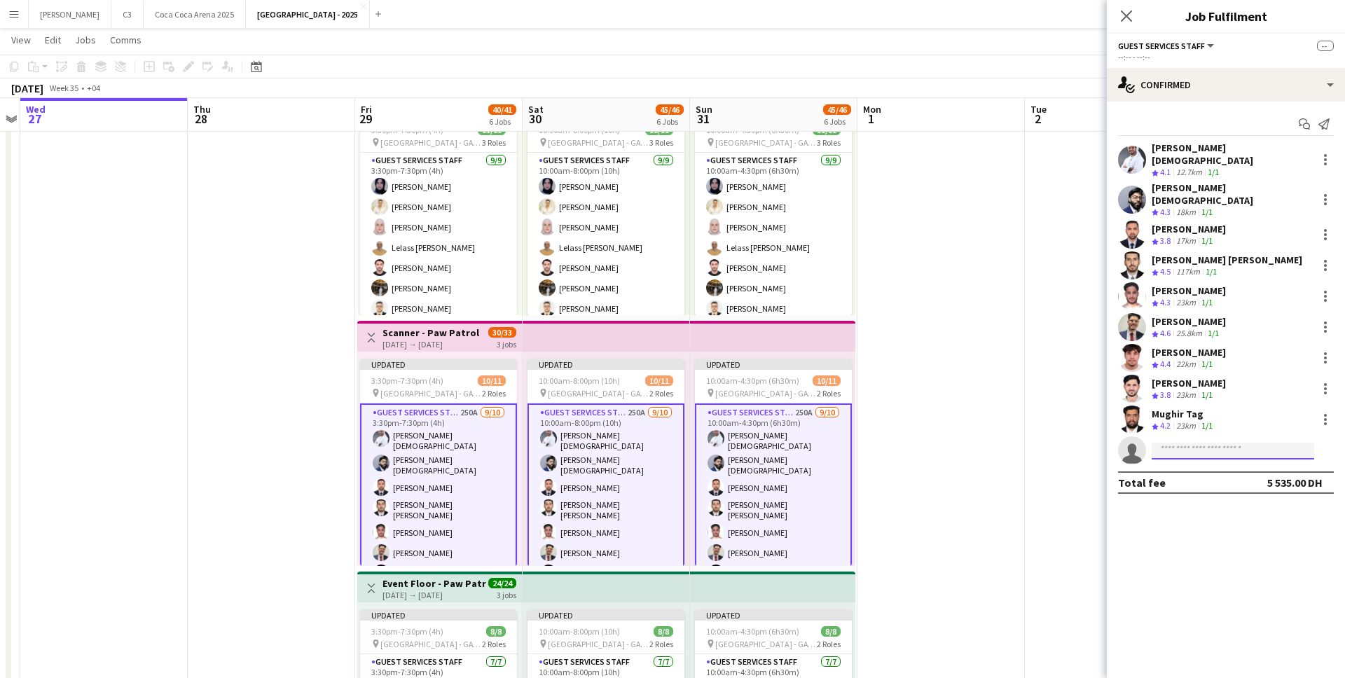
click at [1170, 443] on input at bounding box center [1232, 451] width 162 height 17
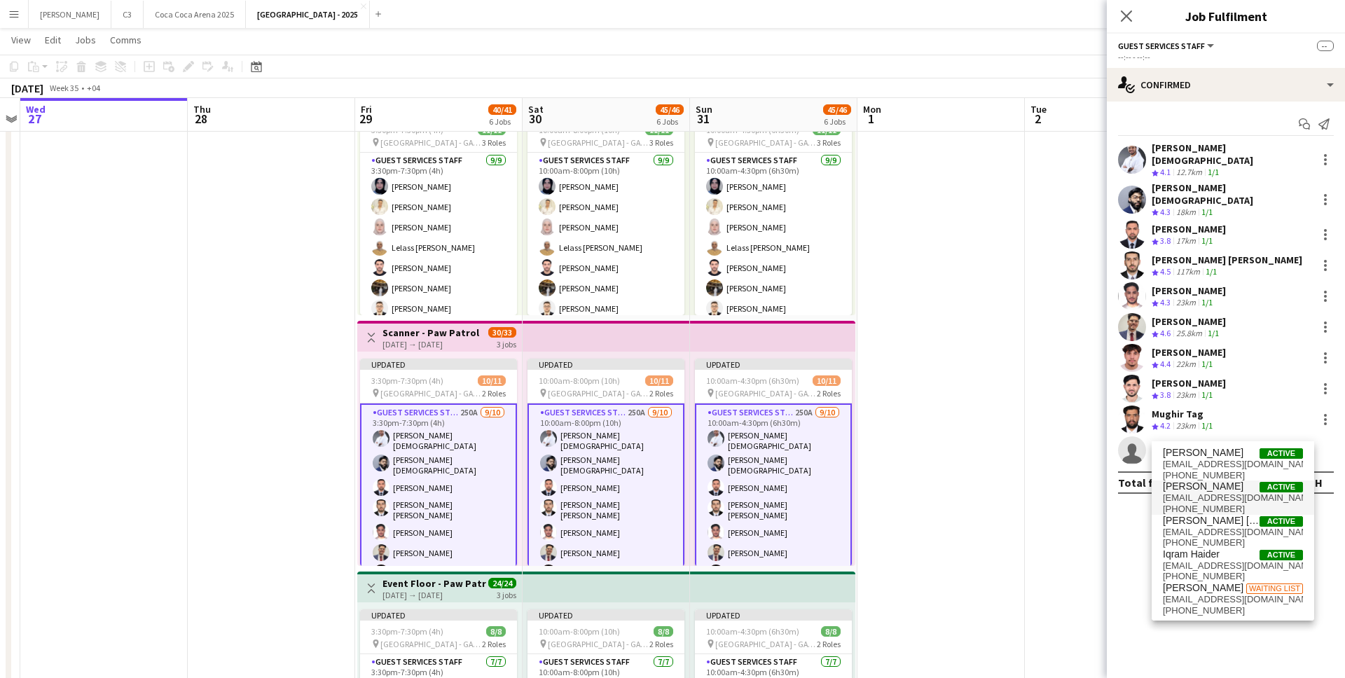
type input "******"
click at [1227, 490] on span "[PERSON_NAME]" at bounding box center [1203, 486] width 81 height 12
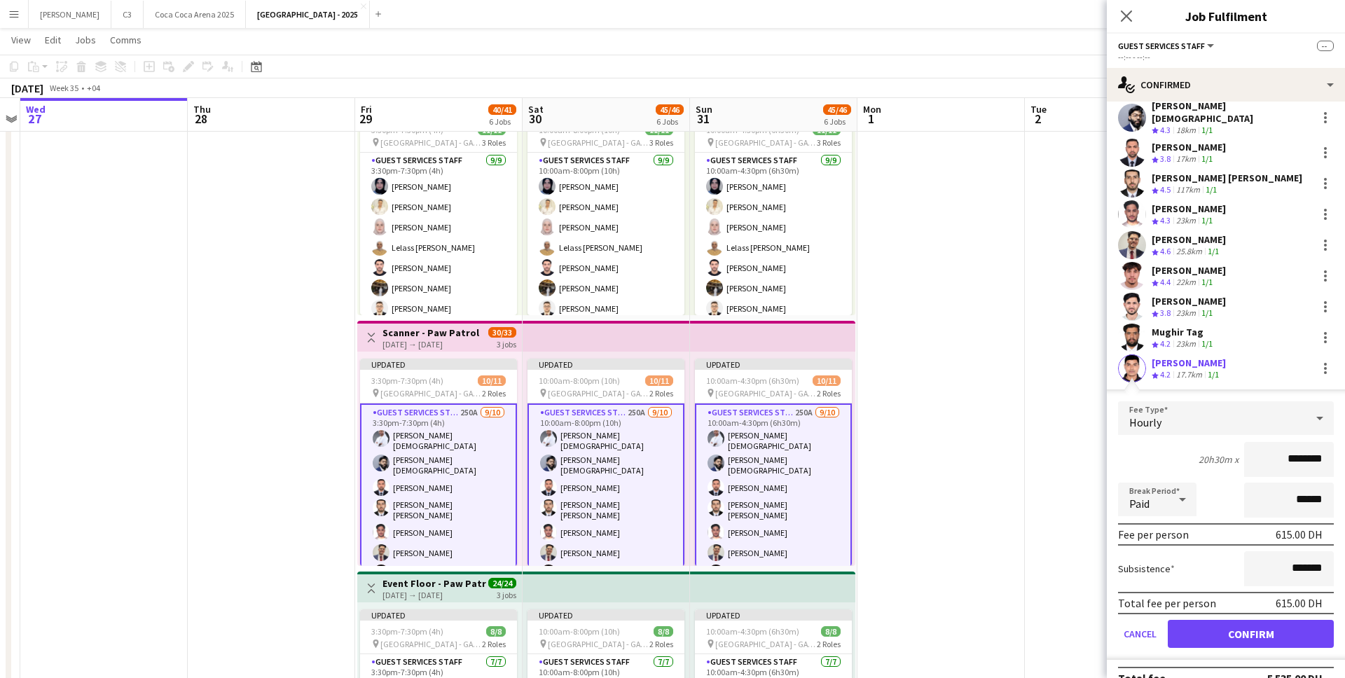
scroll to position [87, 0]
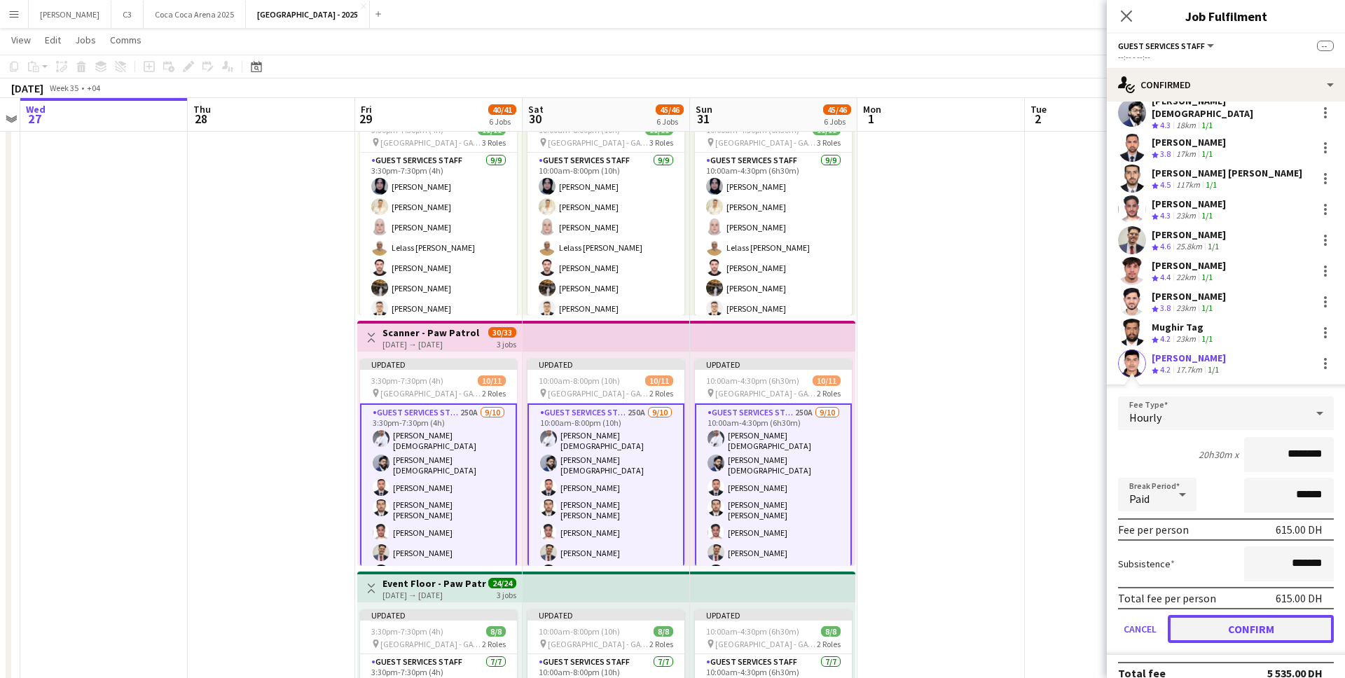
click at [1231, 615] on button "Confirm" at bounding box center [1251, 629] width 166 height 28
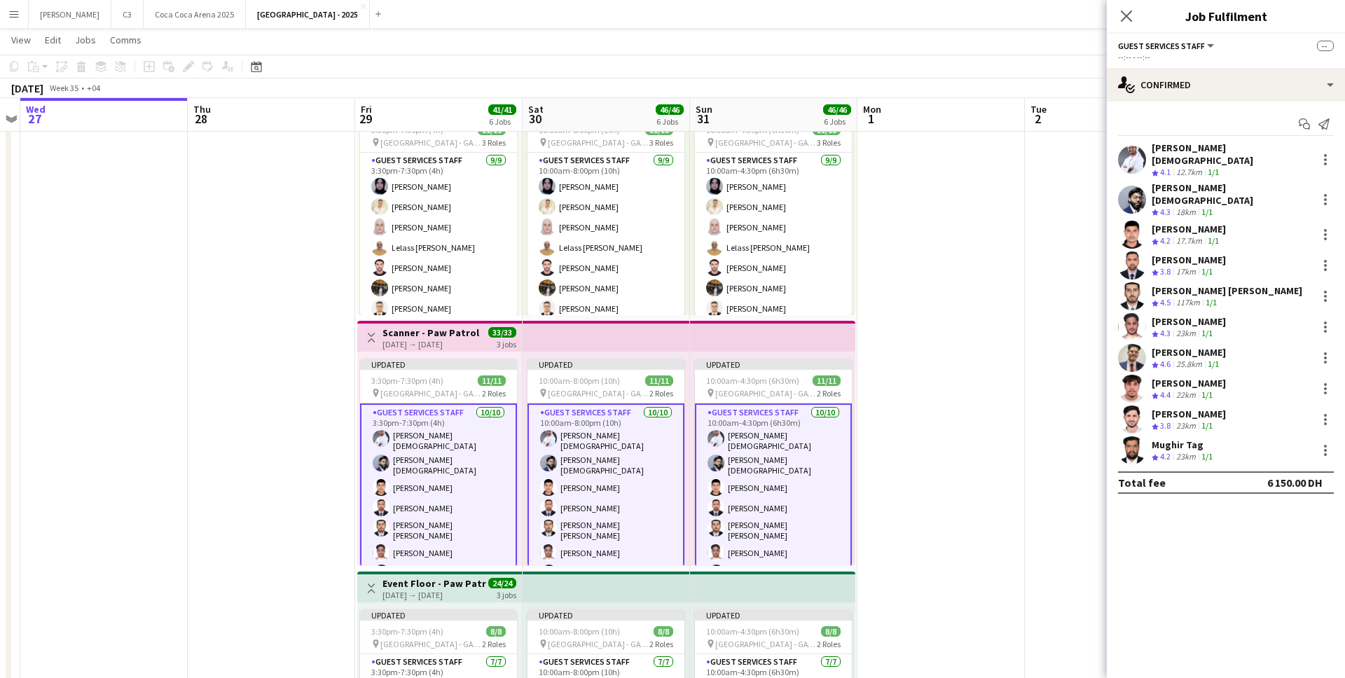
scroll to position [0, 0]
click at [1128, 15] on icon at bounding box center [1125, 15] width 13 height 13
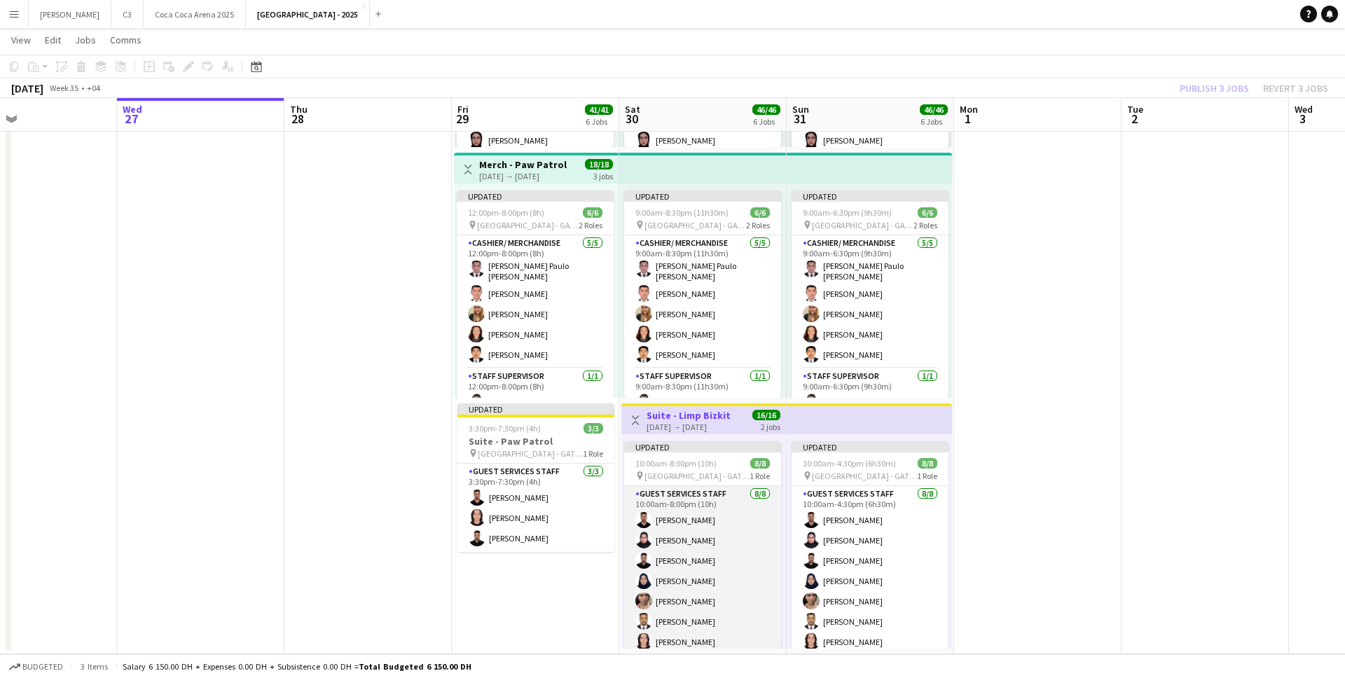
click at [679, 552] on app-card-role "Guest Services Staff [DATE] 10:00am-8:00pm (10h) [PERSON_NAME] [PERSON_NAME] [P…" at bounding box center [702, 581] width 157 height 190
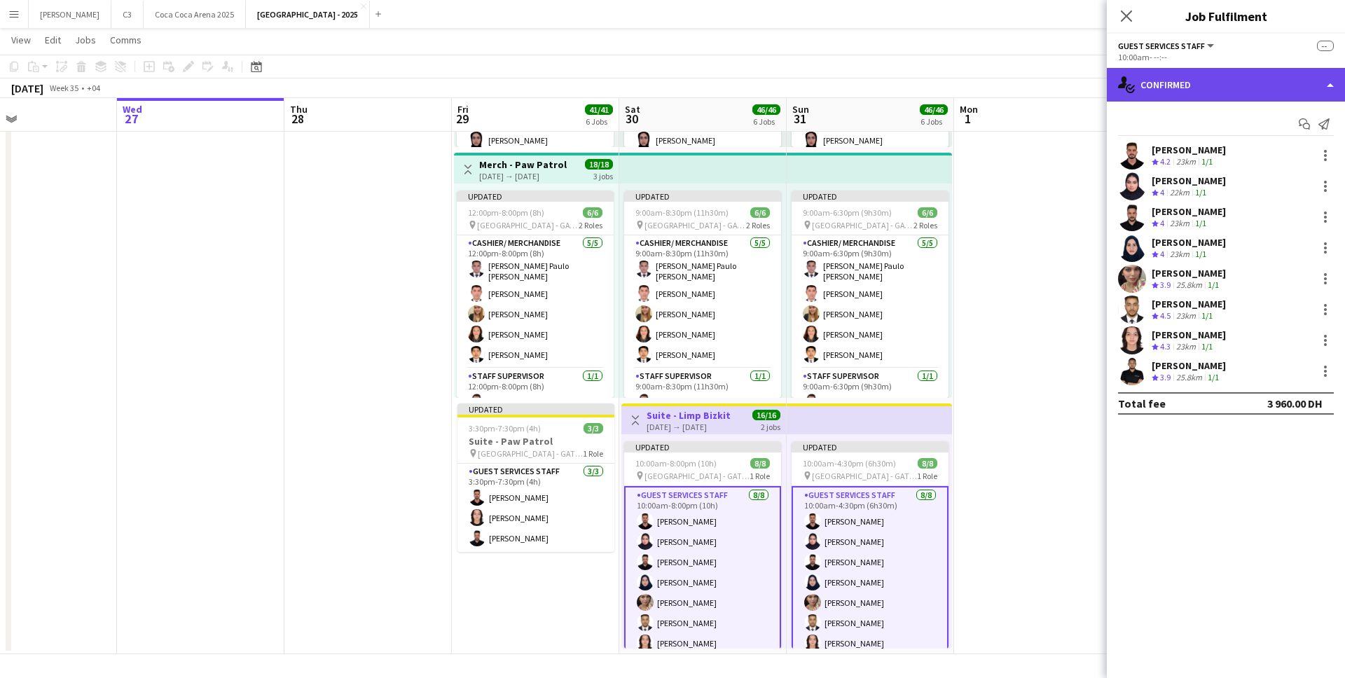
click at [1267, 89] on div "single-neutral-actions-check-2 Confirmed" at bounding box center [1226, 85] width 238 height 34
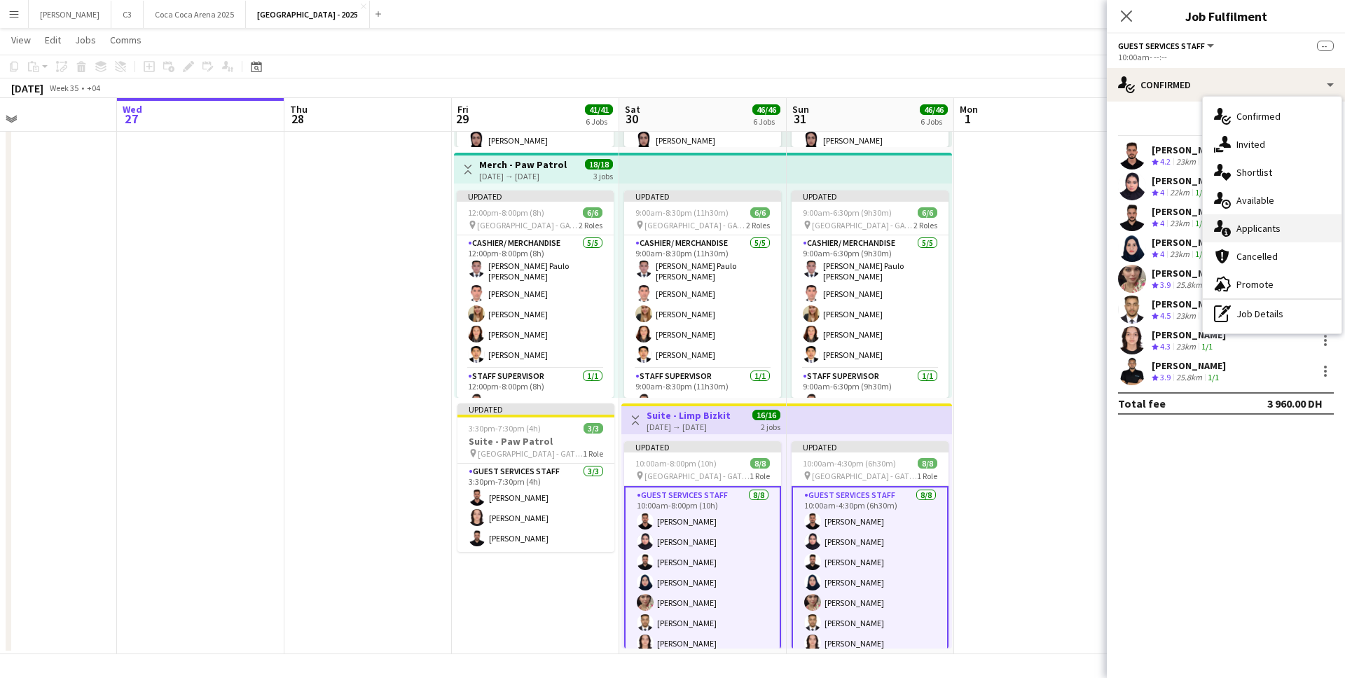
click at [1275, 234] on div "single-neutral-actions-information Applicants" at bounding box center [1272, 228] width 139 height 28
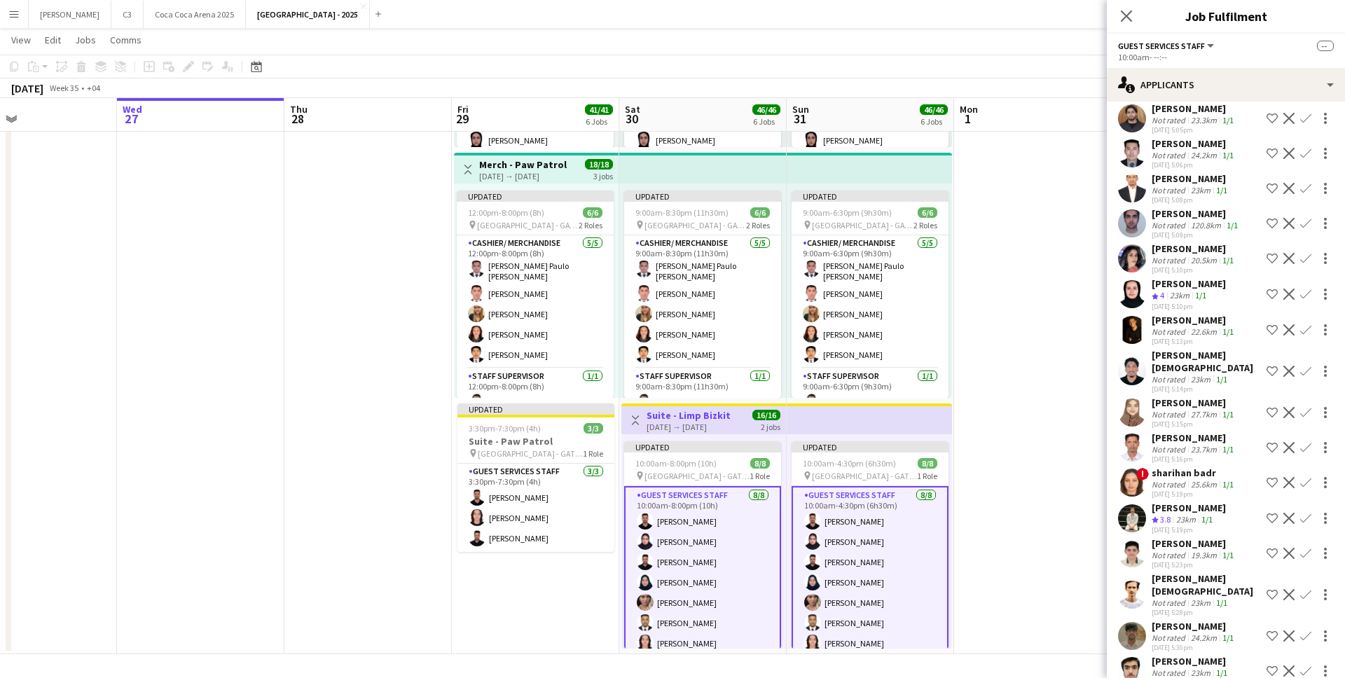
scroll to position [5810, 0]
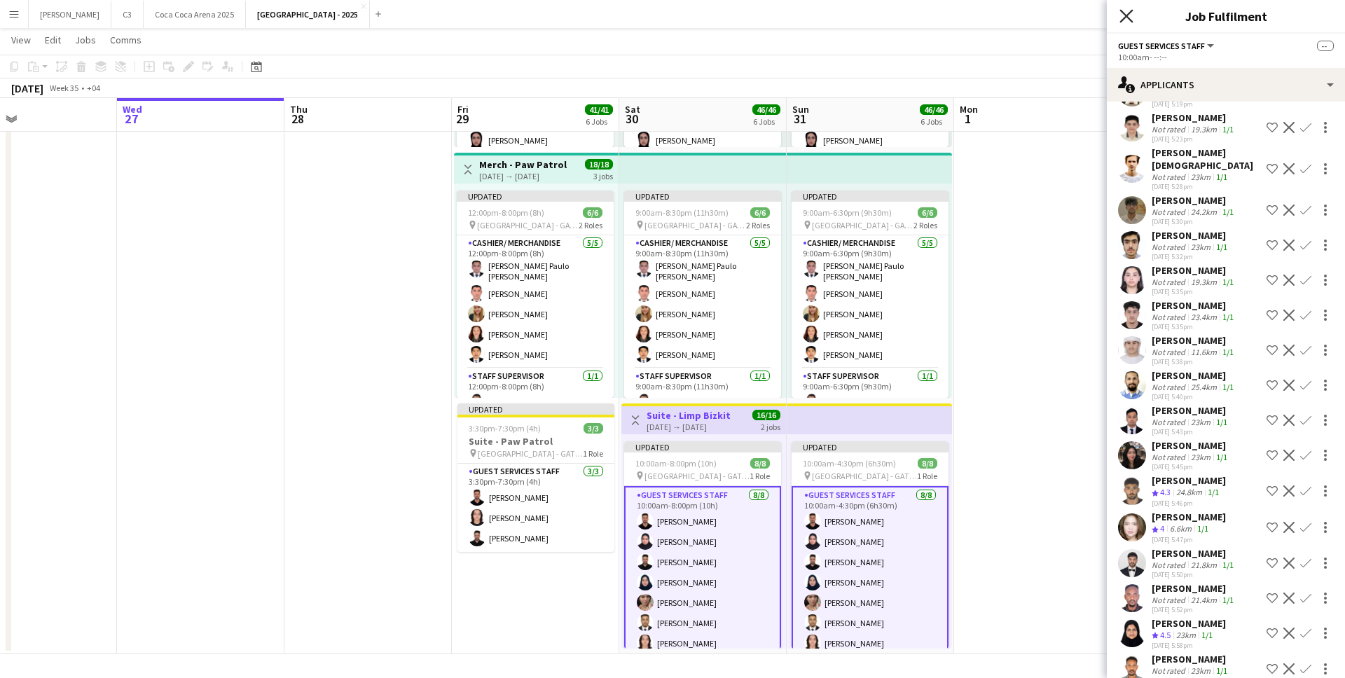
click at [1127, 16] on icon at bounding box center [1125, 15] width 13 height 13
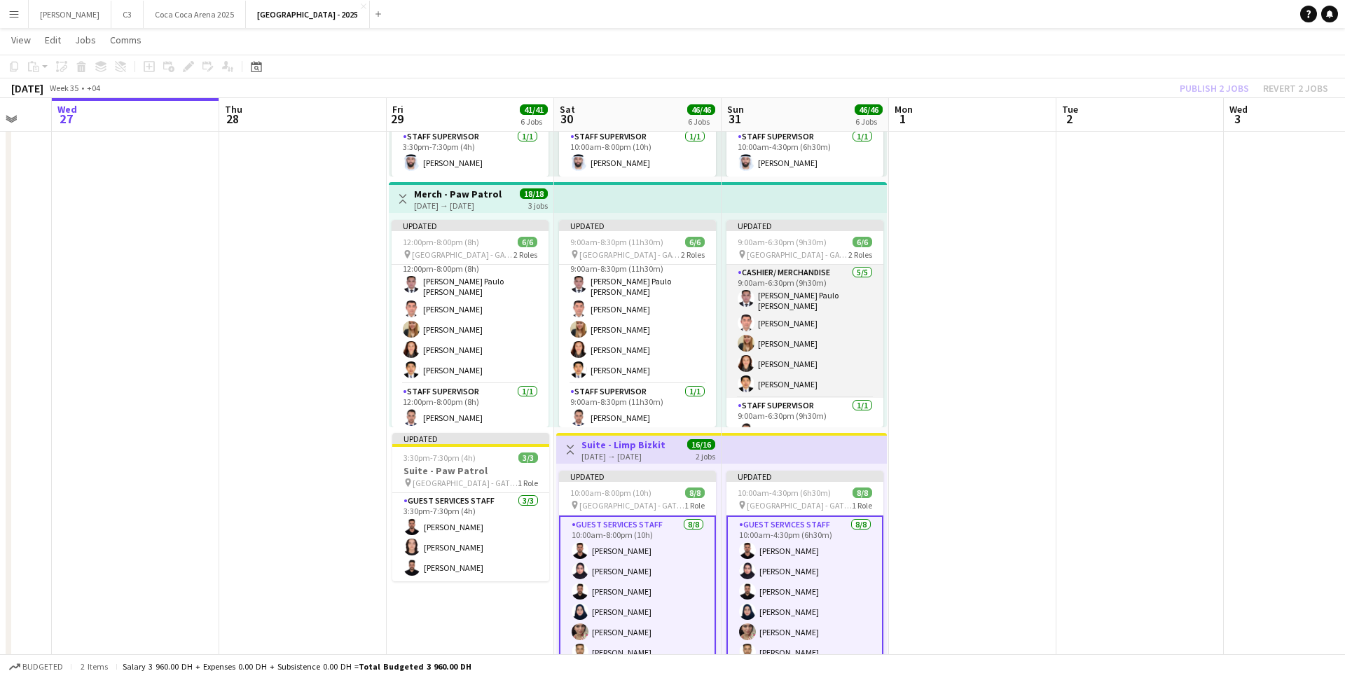
scroll to position [14, 0]
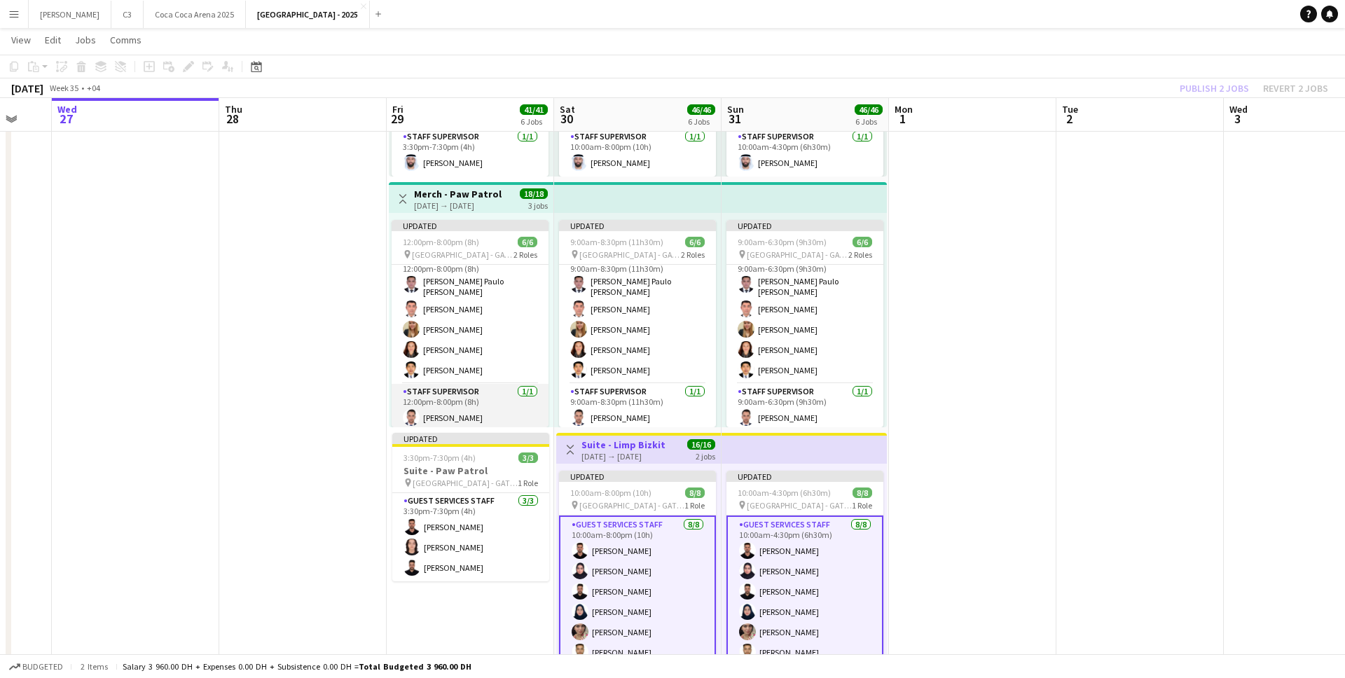
click at [480, 407] on app-card-role "Staff Supervisor [DATE] 12:00pm-8:00pm (8h) [PERSON_NAME]" at bounding box center [470, 408] width 157 height 48
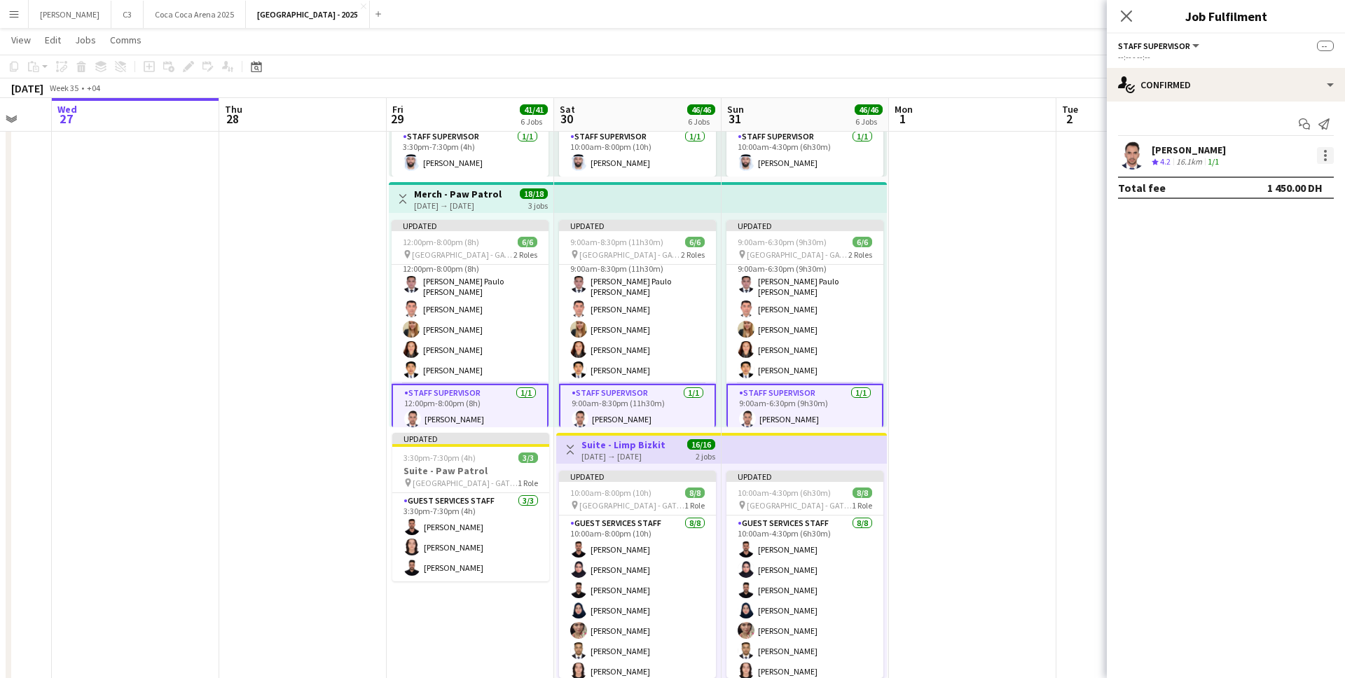
click at [1329, 155] on div at bounding box center [1325, 155] width 17 height 17
click at [1238, 311] on span "Set as supervisor" at bounding box center [1278, 316] width 87 height 12
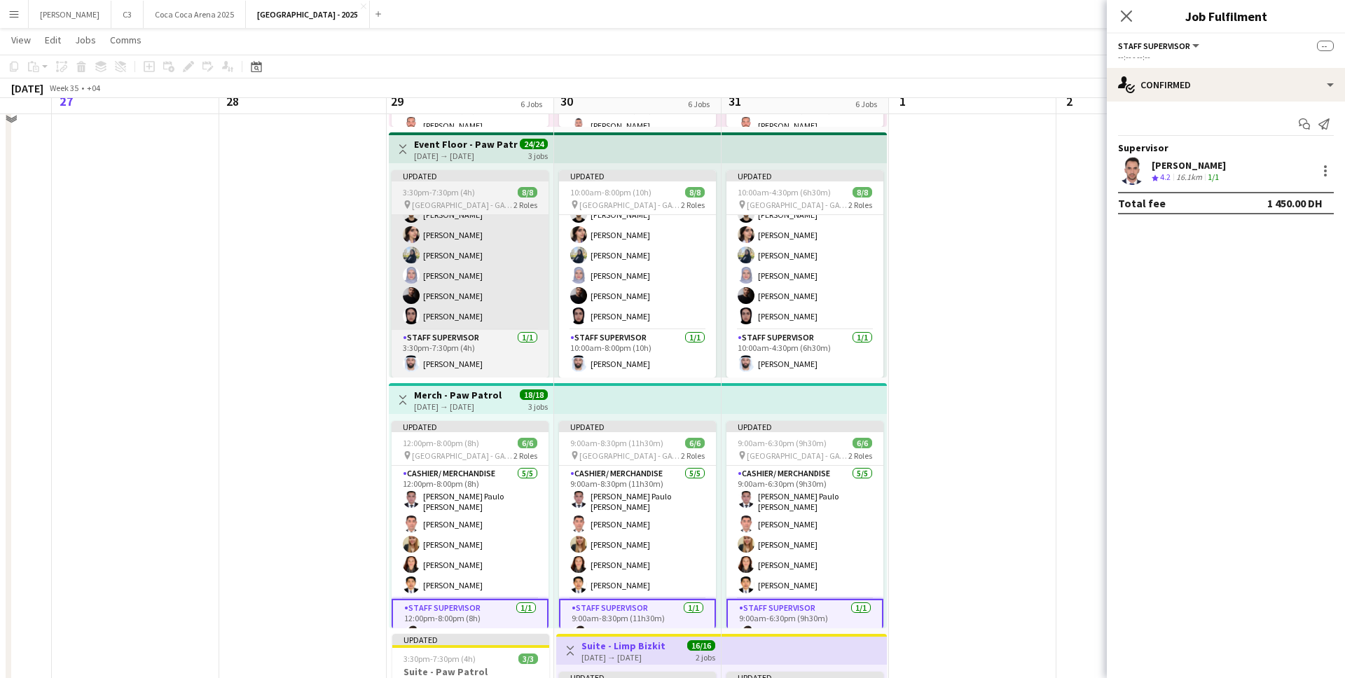
scroll to position [765, 0]
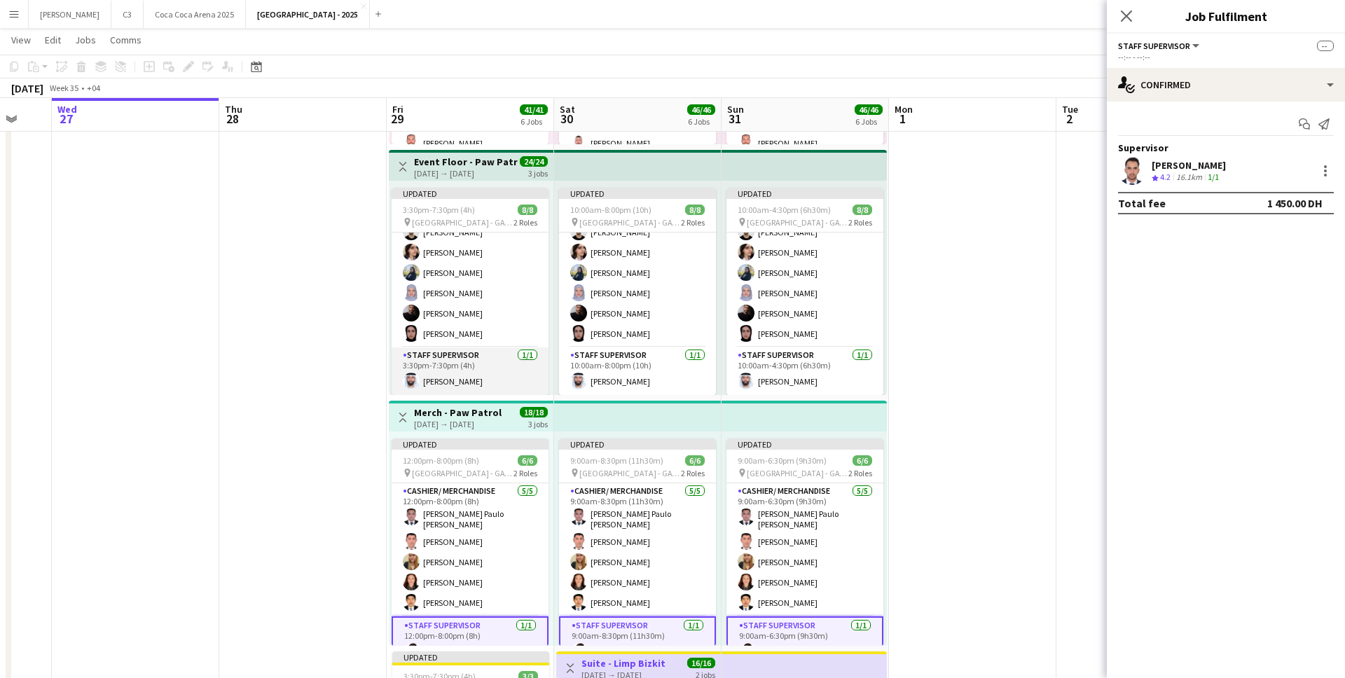
click at [443, 375] on app-card-role "Staff Supervisor [DATE] 3:30pm-7:30pm (4h) [PERSON_NAME]" at bounding box center [470, 371] width 157 height 48
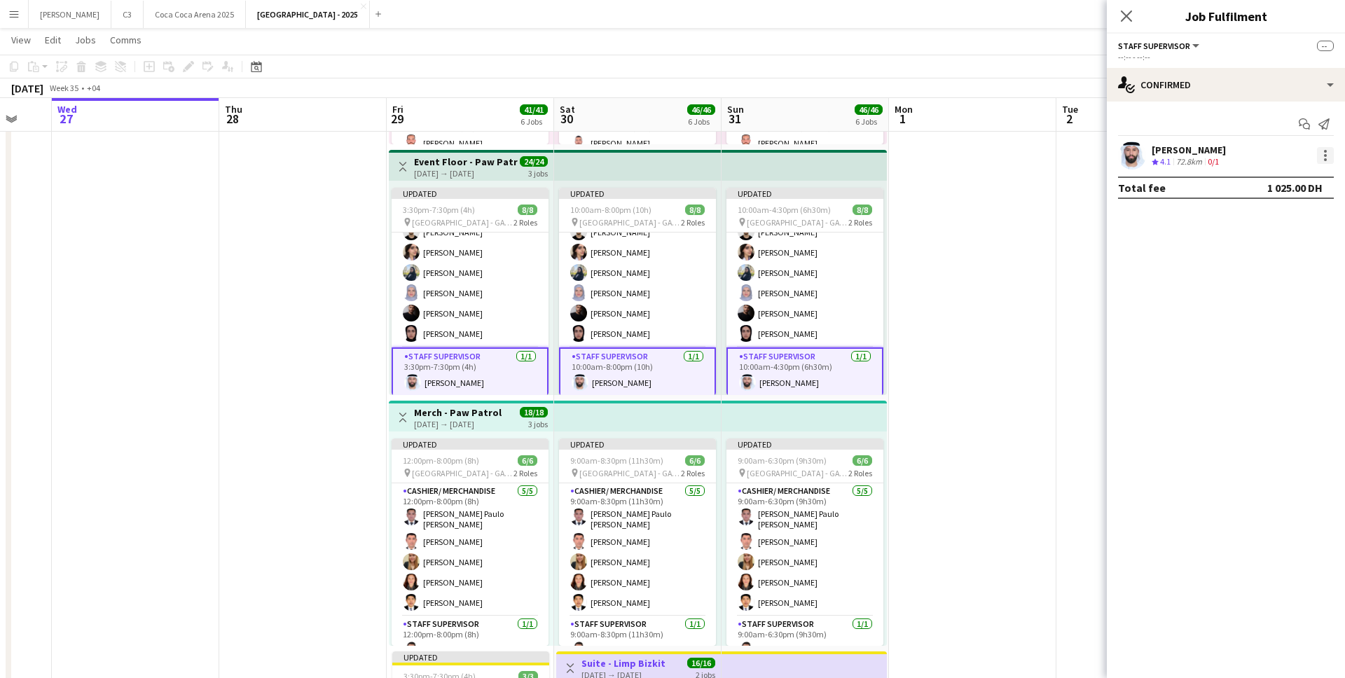
click at [1330, 153] on div at bounding box center [1325, 155] width 17 height 17
click at [1266, 321] on span "Set as supervisor" at bounding box center [1278, 316] width 87 height 12
click at [1321, 170] on div at bounding box center [1325, 170] width 17 height 17
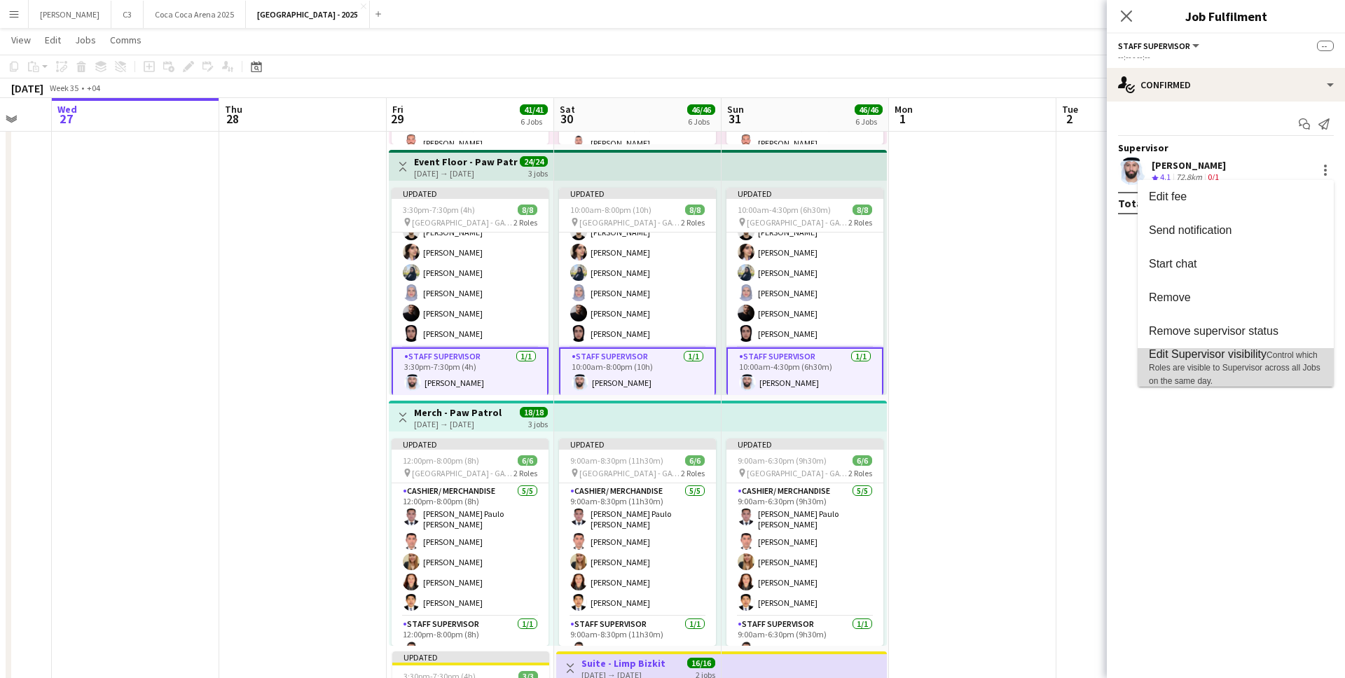
click at [1204, 360] on span "Edit Supervisor visibility Control which Roles are visible to Supervisor across…" at bounding box center [1236, 367] width 174 height 39
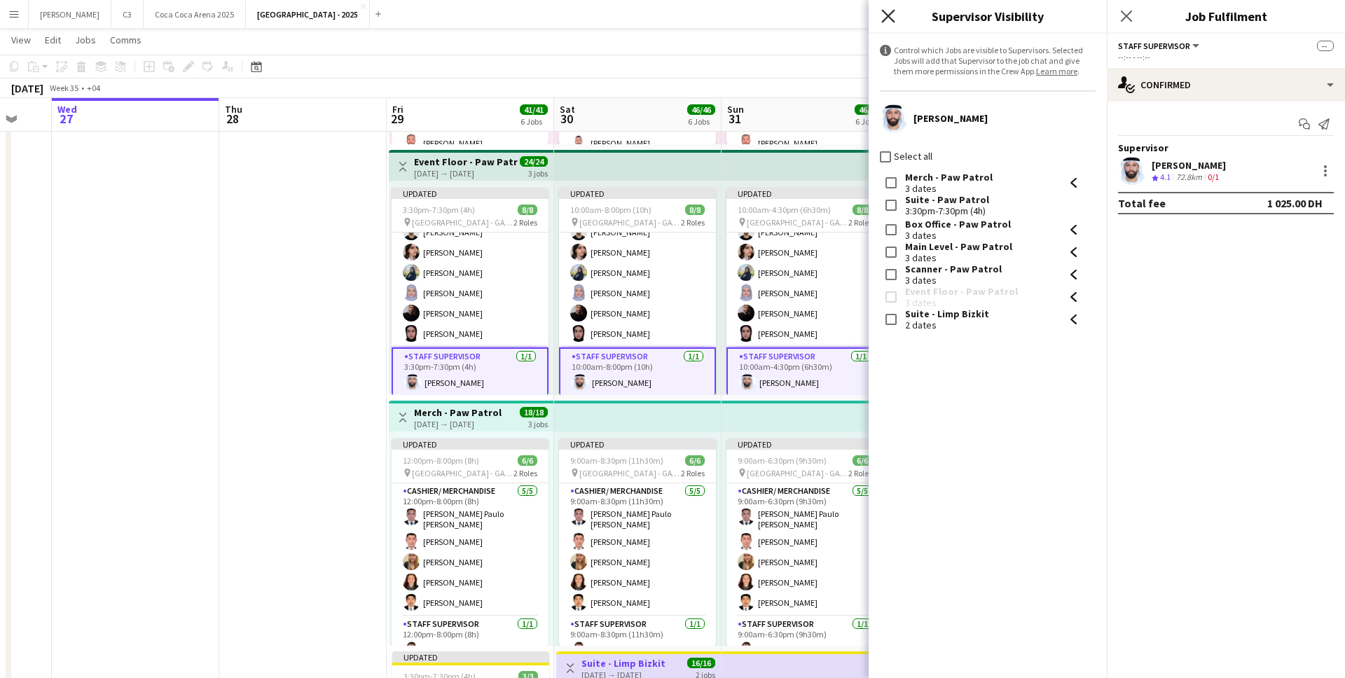
click at [893, 11] on icon at bounding box center [887, 15] width 13 height 13
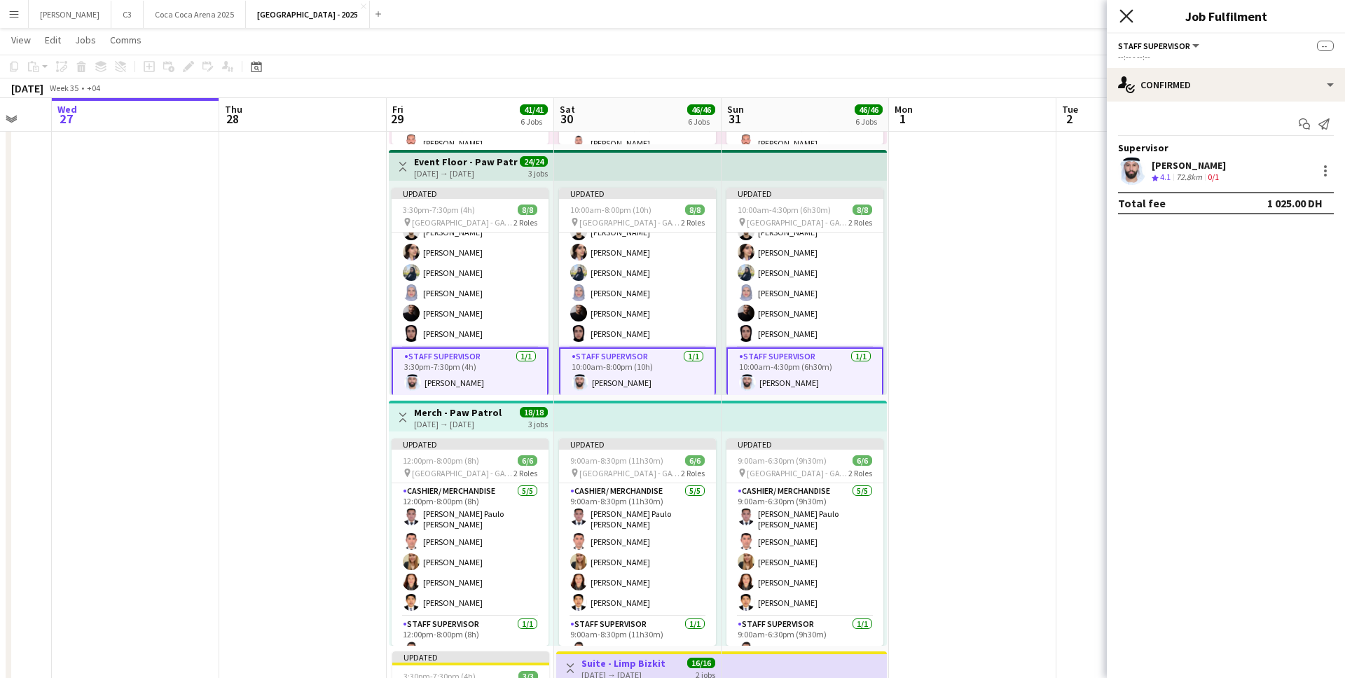
click at [1128, 14] on icon at bounding box center [1125, 15] width 13 height 13
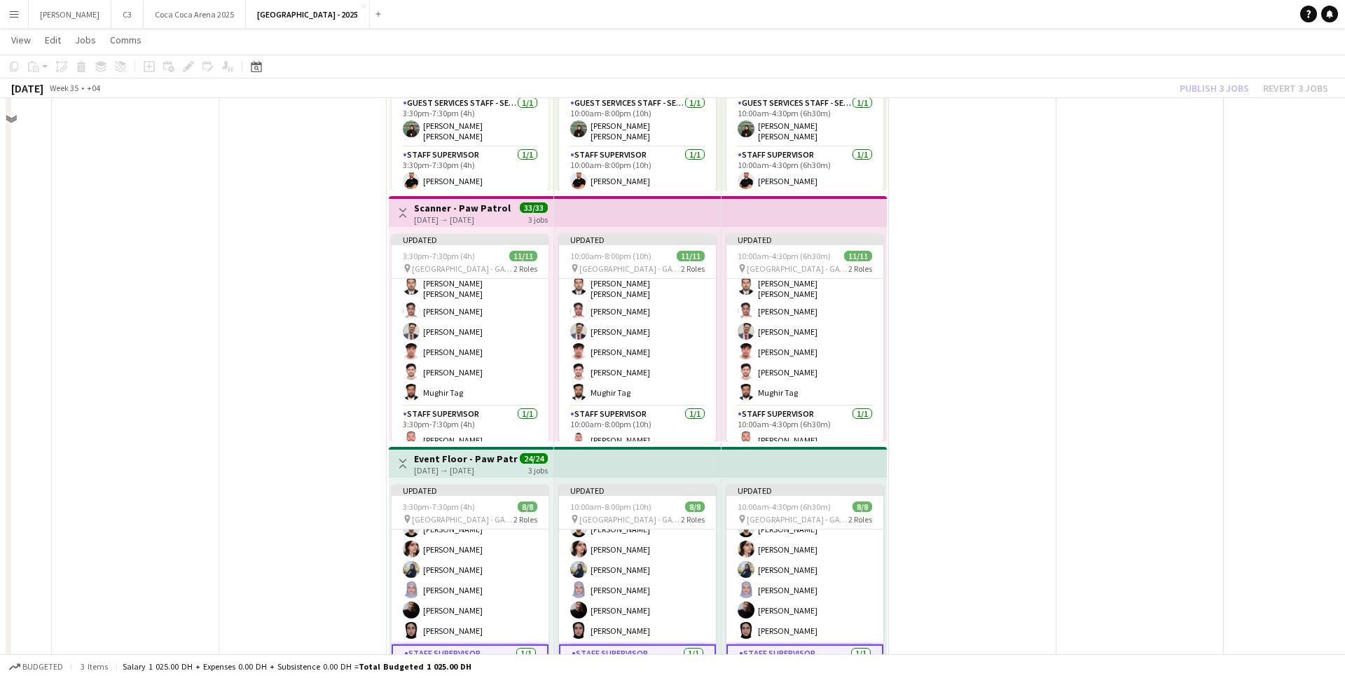
scroll to position [201, 0]
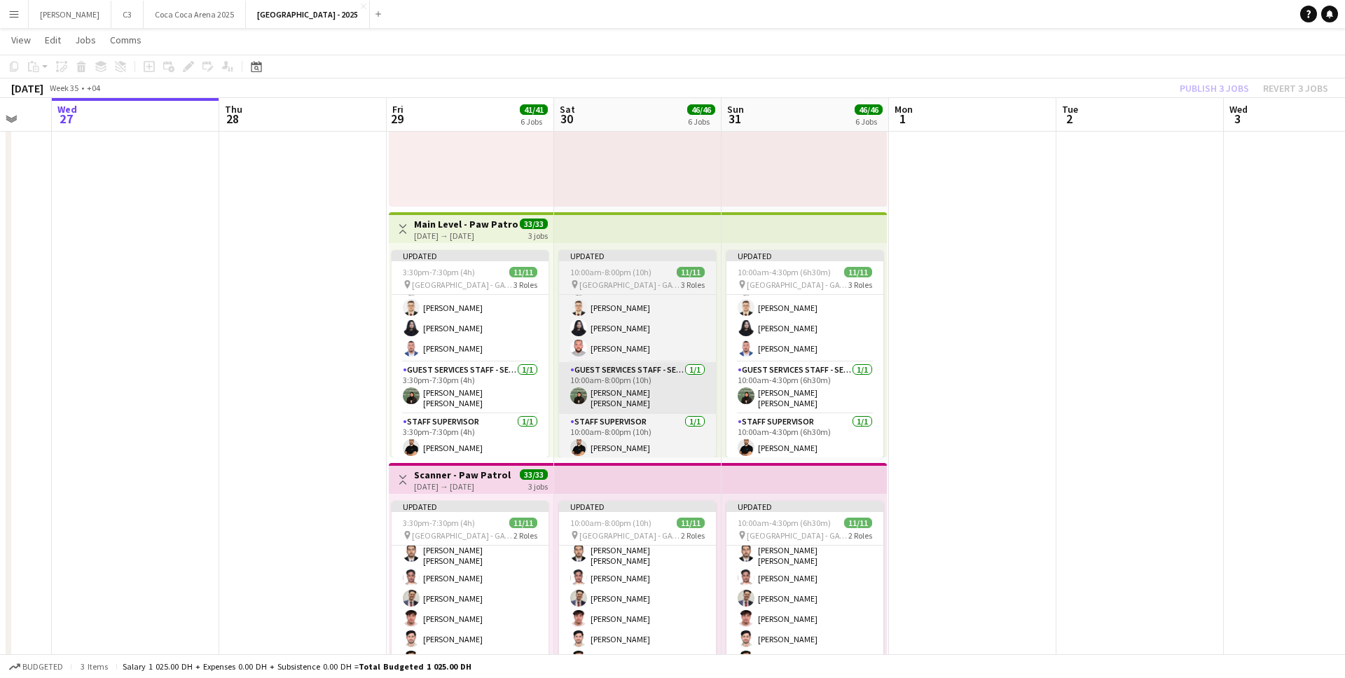
click at [477, 429] on app-card-role "Staff Supervisor [DATE] 3:30pm-7:30pm (4h) [PERSON_NAME]" at bounding box center [470, 438] width 157 height 48
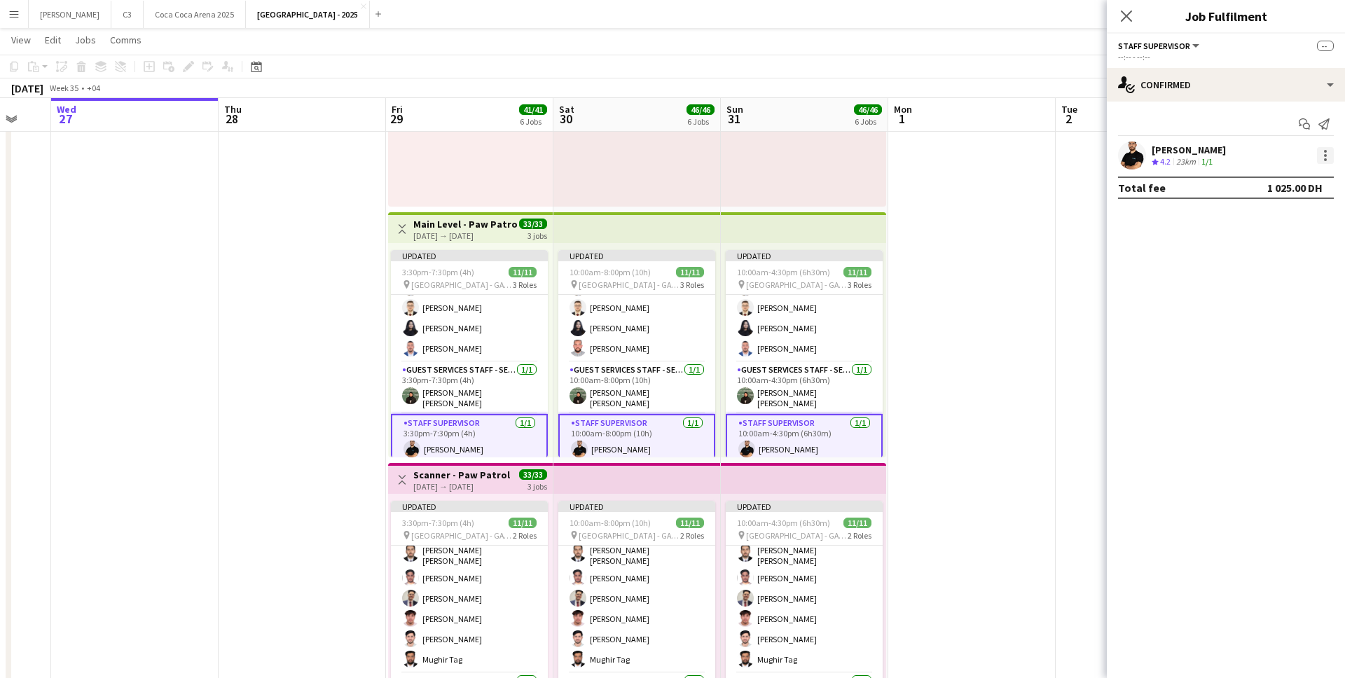
click at [1328, 157] on div at bounding box center [1325, 155] width 17 height 17
click at [1245, 321] on span "Set as supervisor" at bounding box center [1278, 316] width 87 height 12
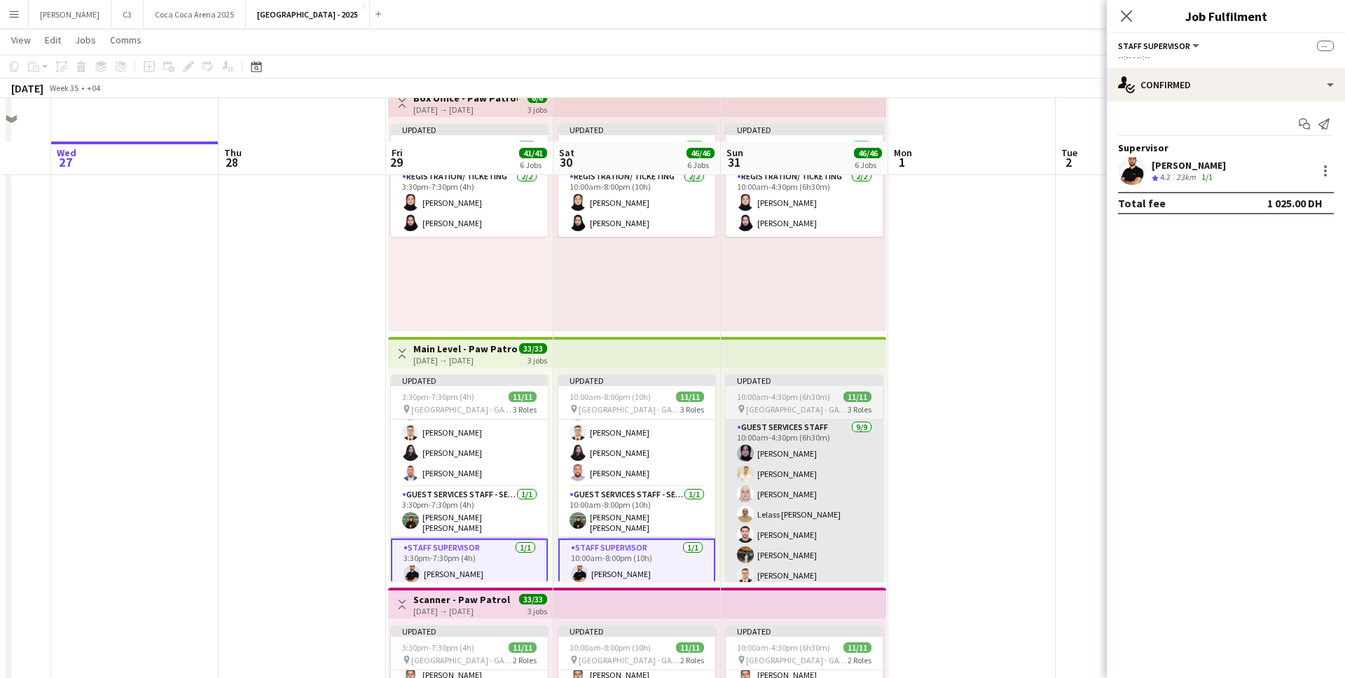
scroll to position [20, 0]
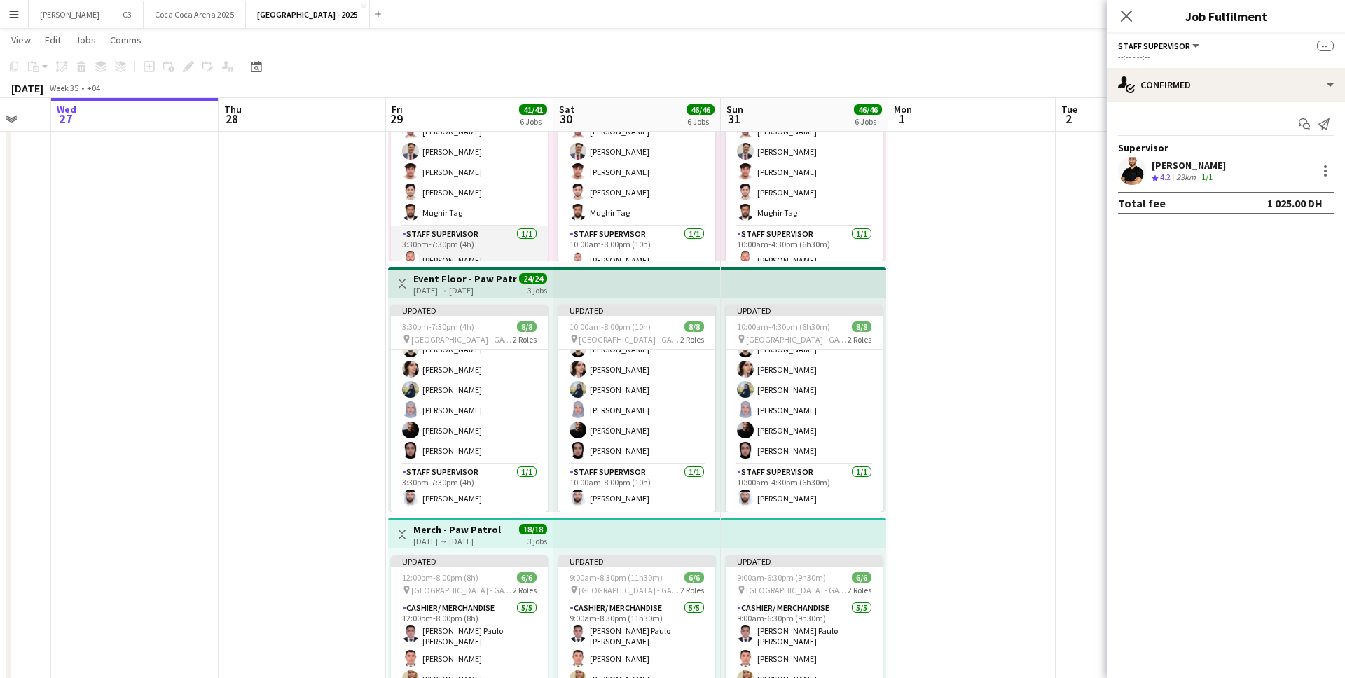
click at [506, 241] on app-card-role "Staff Supervisor [DATE] 3:30pm-7:30pm (4h) [PERSON_NAME]" at bounding box center [469, 250] width 157 height 48
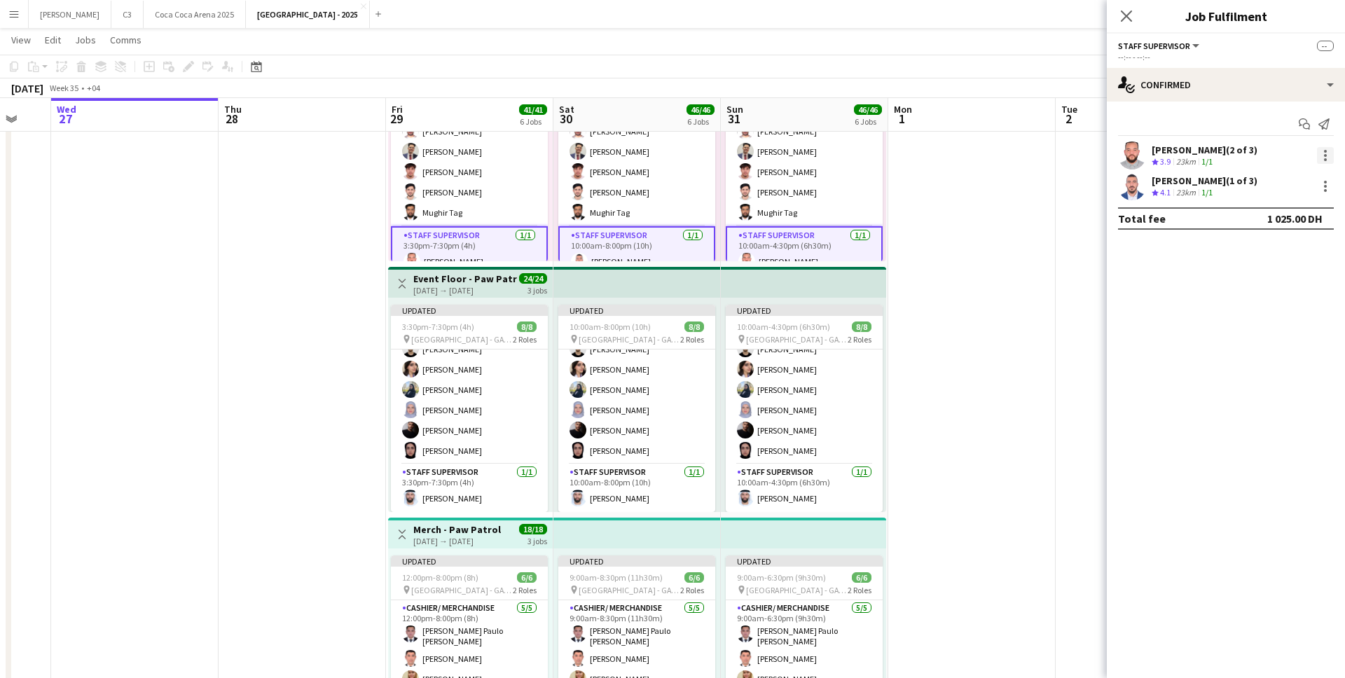
click at [1323, 148] on div at bounding box center [1325, 155] width 17 height 17
click at [1252, 308] on button "Set as supervisor" at bounding box center [1278, 316] width 109 height 34
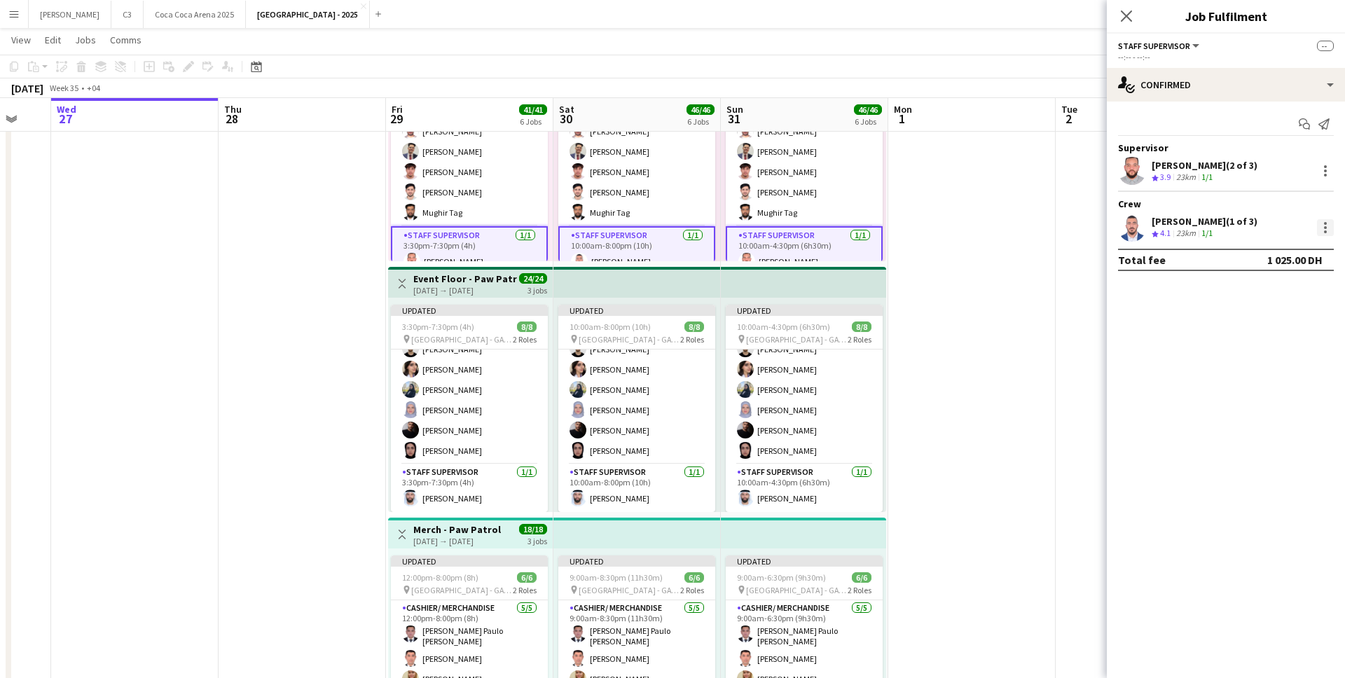
click at [1322, 230] on div at bounding box center [1325, 227] width 17 height 17
click at [1257, 380] on button "Set as supervisor" at bounding box center [1278, 388] width 109 height 34
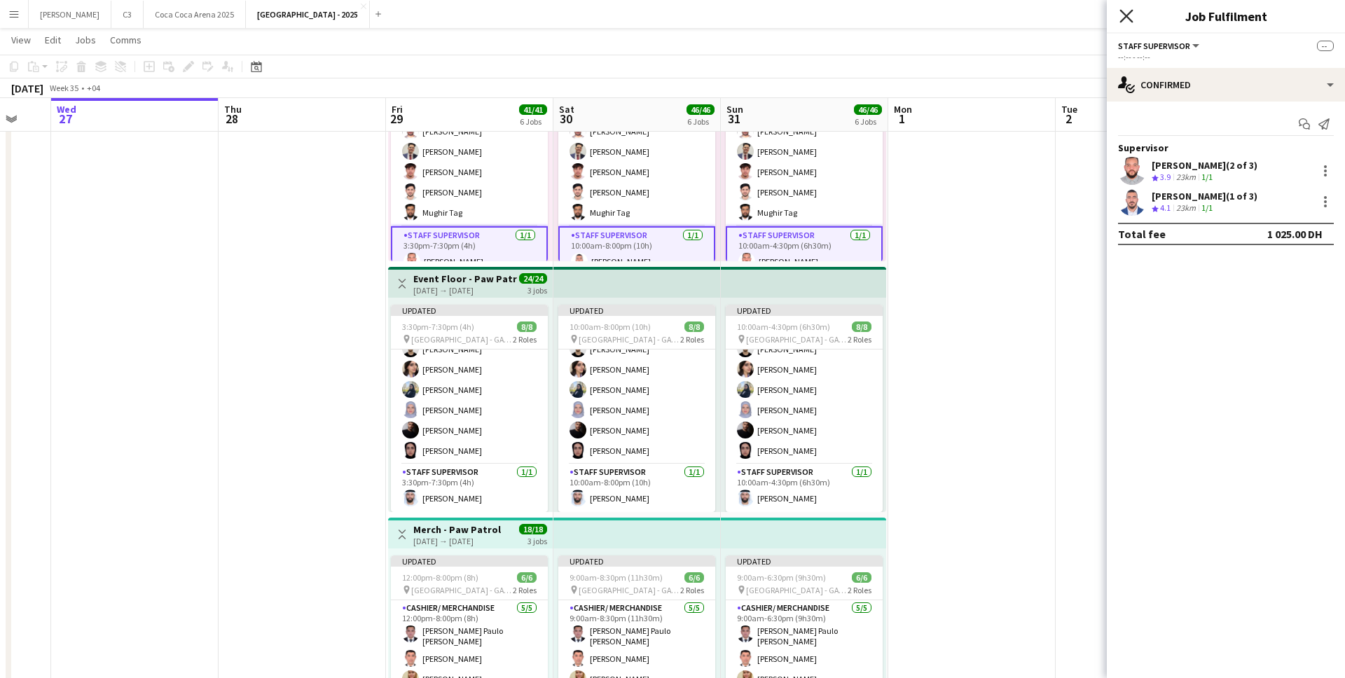
click at [1126, 12] on icon "Close pop-in" at bounding box center [1125, 15] width 13 height 13
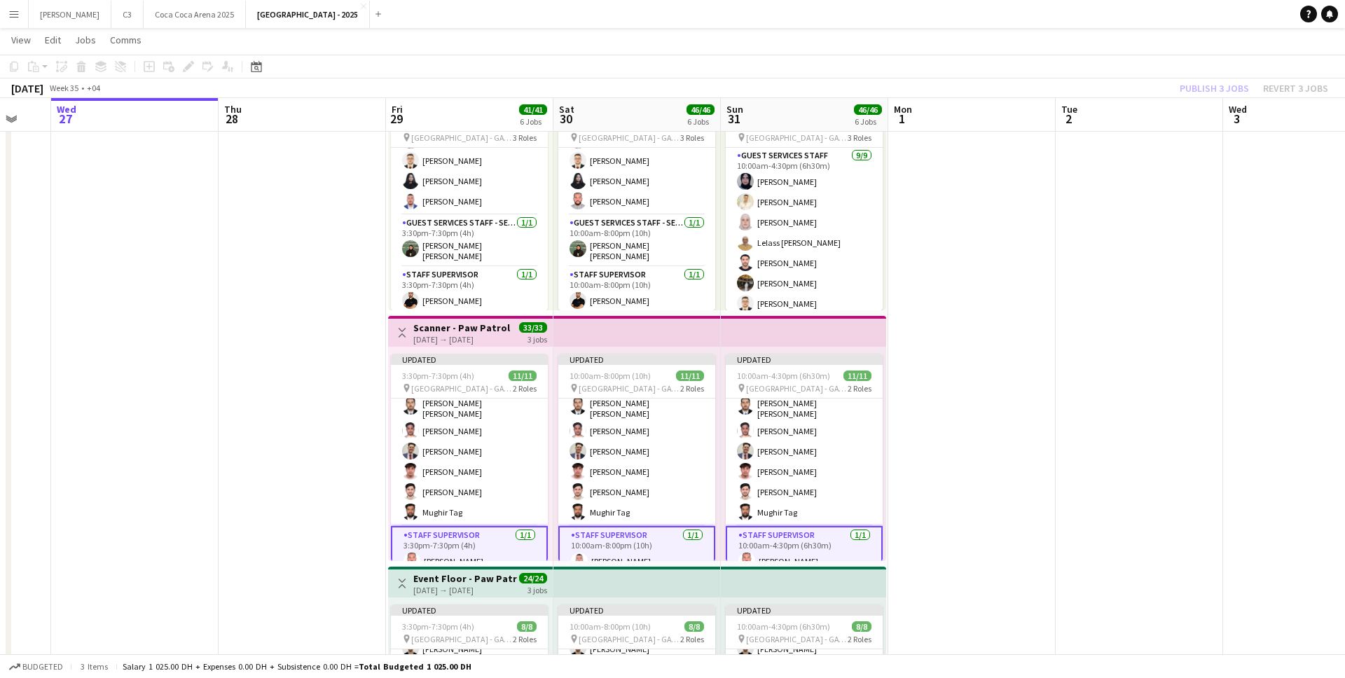
click at [1207, 90] on div "Publish 3 jobs Revert 3 jobs" at bounding box center [1254, 88] width 182 height 18
click at [1212, 90] on button "Publish 3 jobs" at bounding box center [1214, 88] width 81 height 18
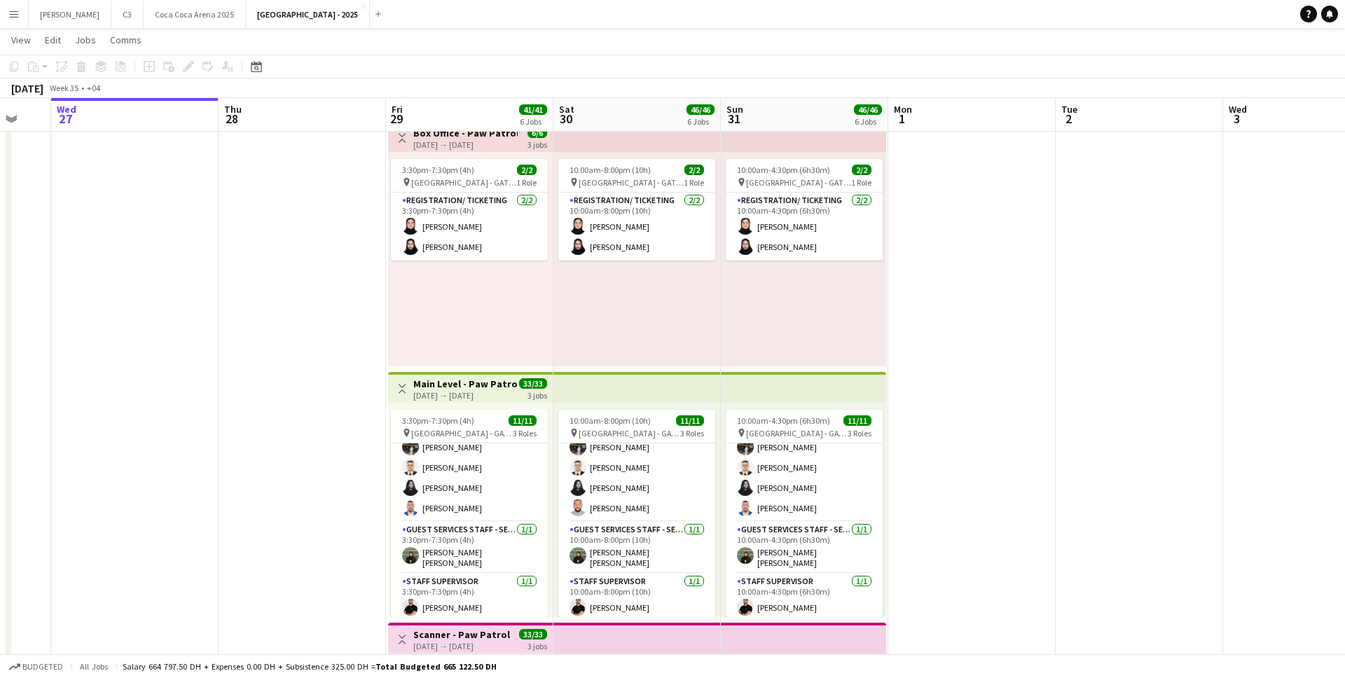
scroll to position [0, 0]
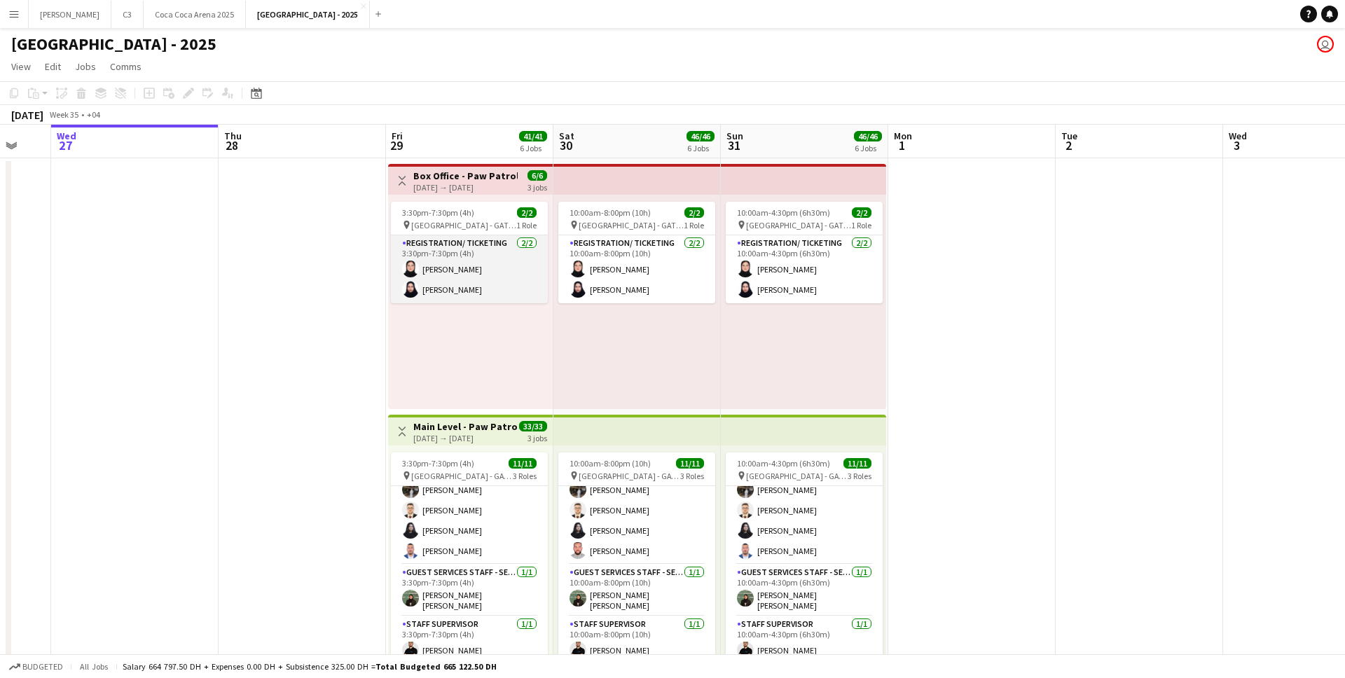
click at [487, 274] on app-card-role "Registration/ Ticketing [DATE] 3:30pm-7:30pm (4h) [PERSON_NAME] Abumousa Rumysa…" at bounding box center [469, 269] width 157 height 68
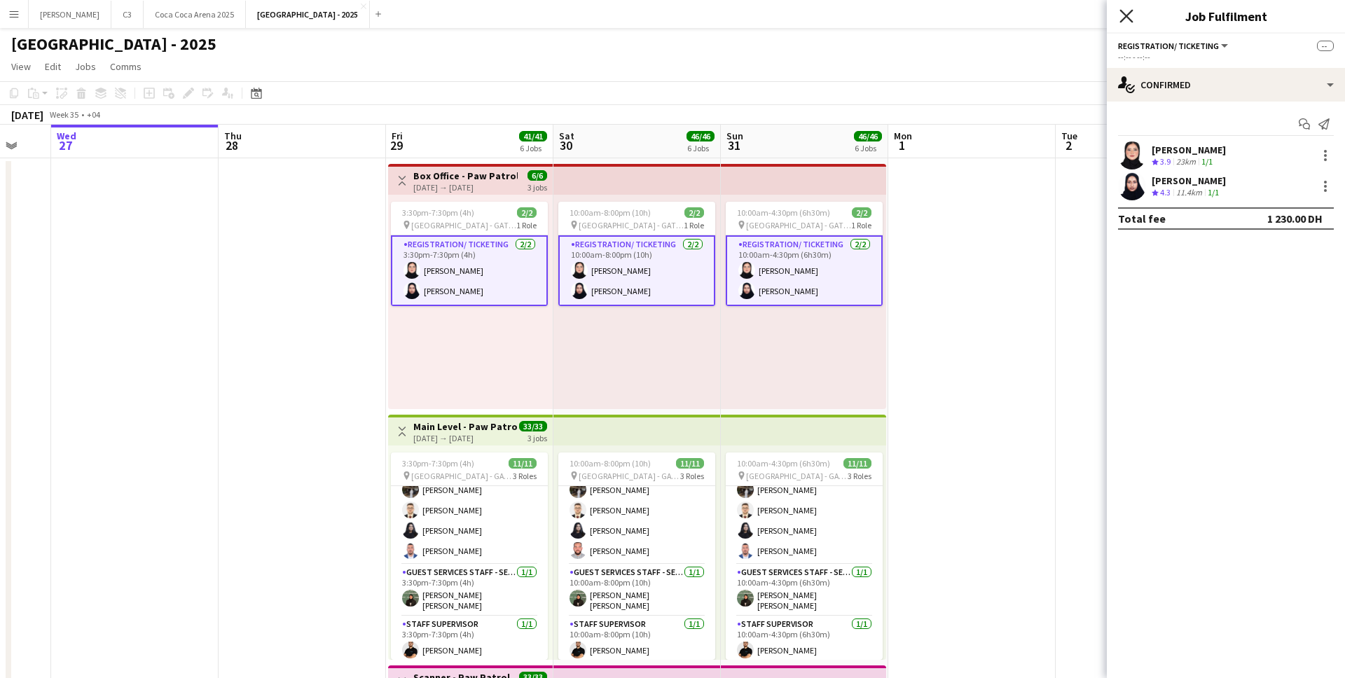
click at [1126, 20] on icon "Close pop-in" at bounding box center [1125, 15] width 13 height 13
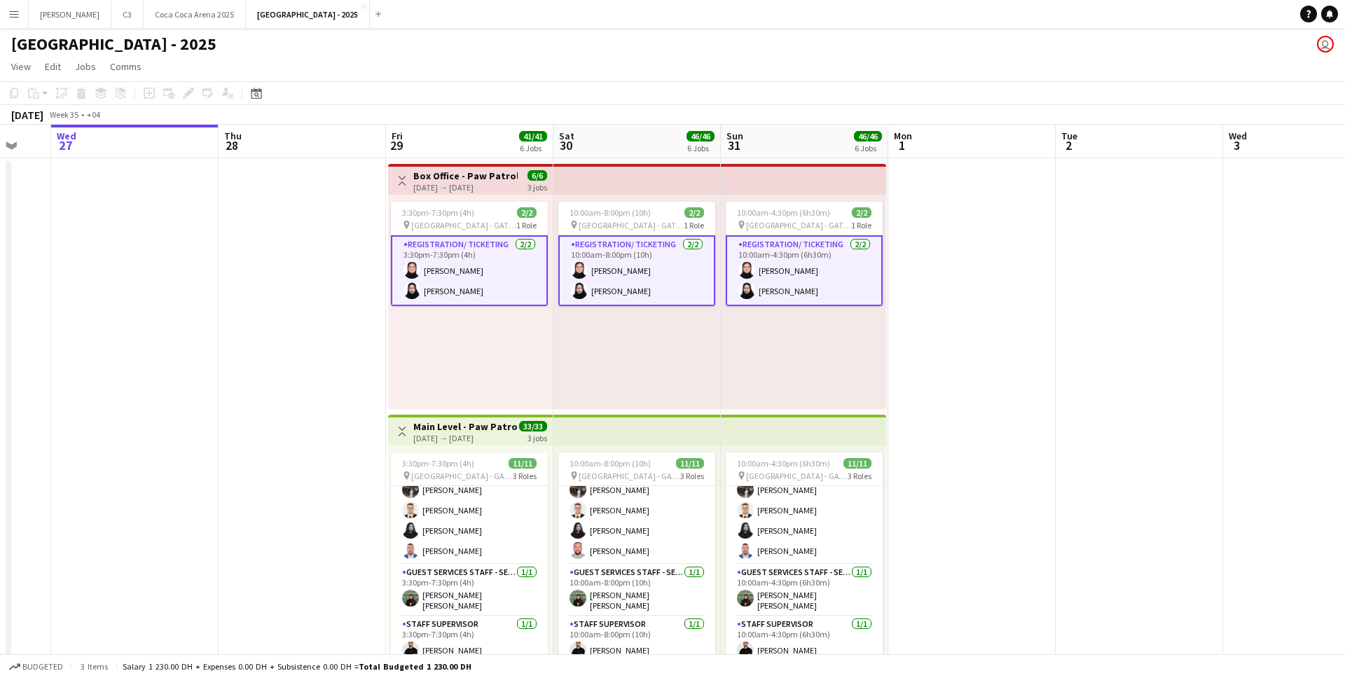
click at [501, 277] on app-card-role "Registration/ Ticketing [DATE] 3:30pm-7:30pm (4h) [PERSON_NAME] Abumousa Rumysa…" at bounding box center [469, 270] width 157 height 71
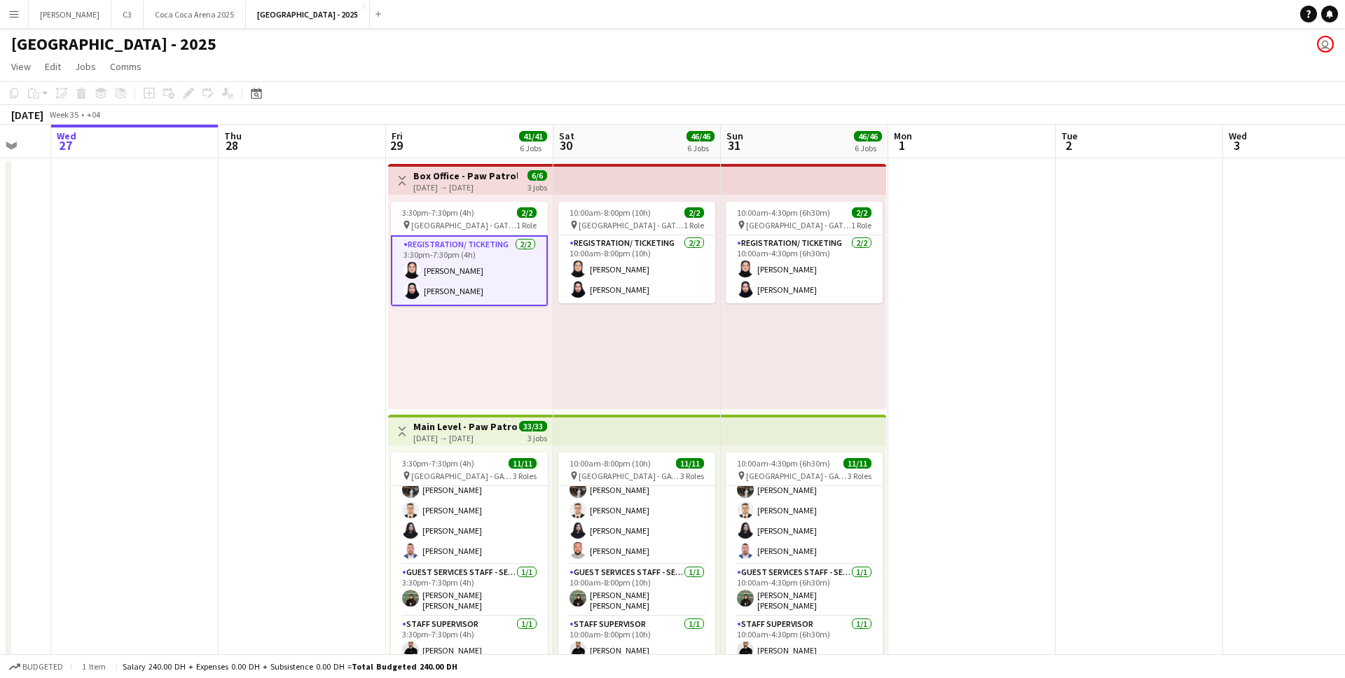
click at [485, 271] on app-card-role "Registration/ Ticketing [DATE] 3:30pm-7:30pm (4h) [PERSON_NAME] Abumousa Rumysa…" at bounding box center [469, 270] width 157 height 71
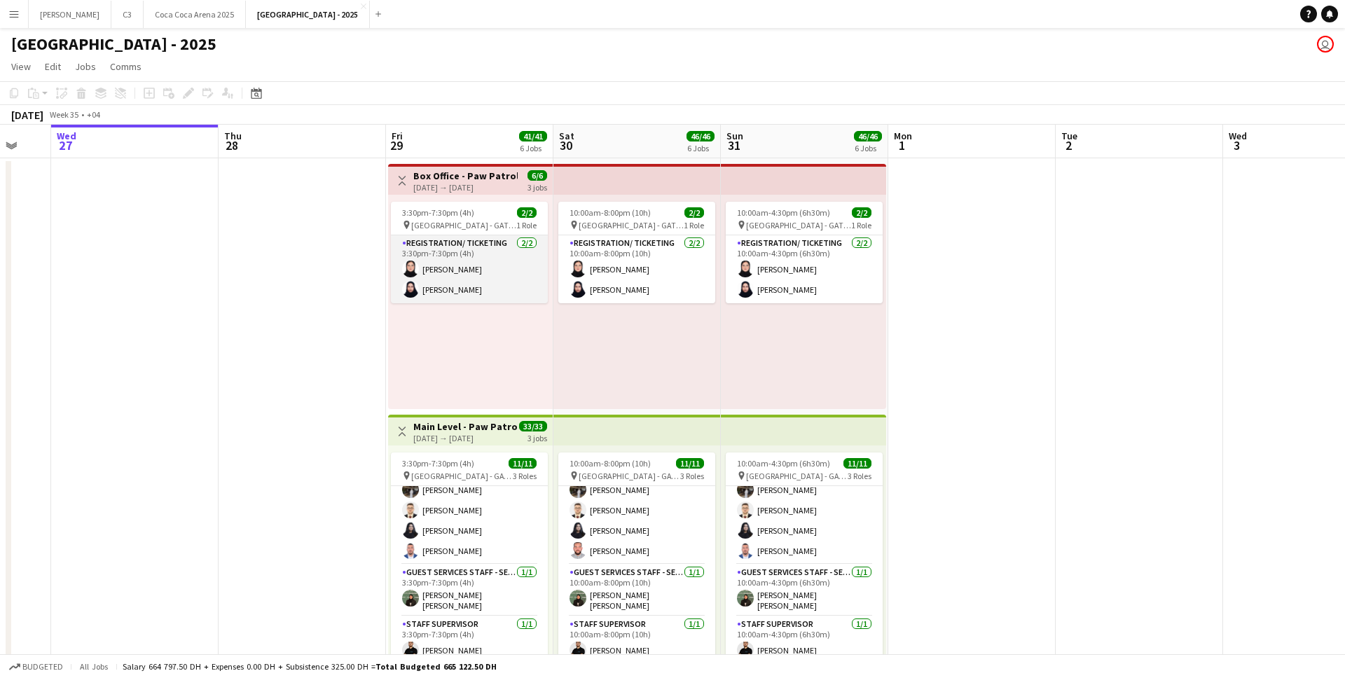
click at [485, 271] on app-card-role "Registration/ Ticketing [DATE] 3:30pm-7:30pm (4h) [PERSON_NAME] Abumousa Rumysa…" at bounding box center [469, 269] width 157 height 68
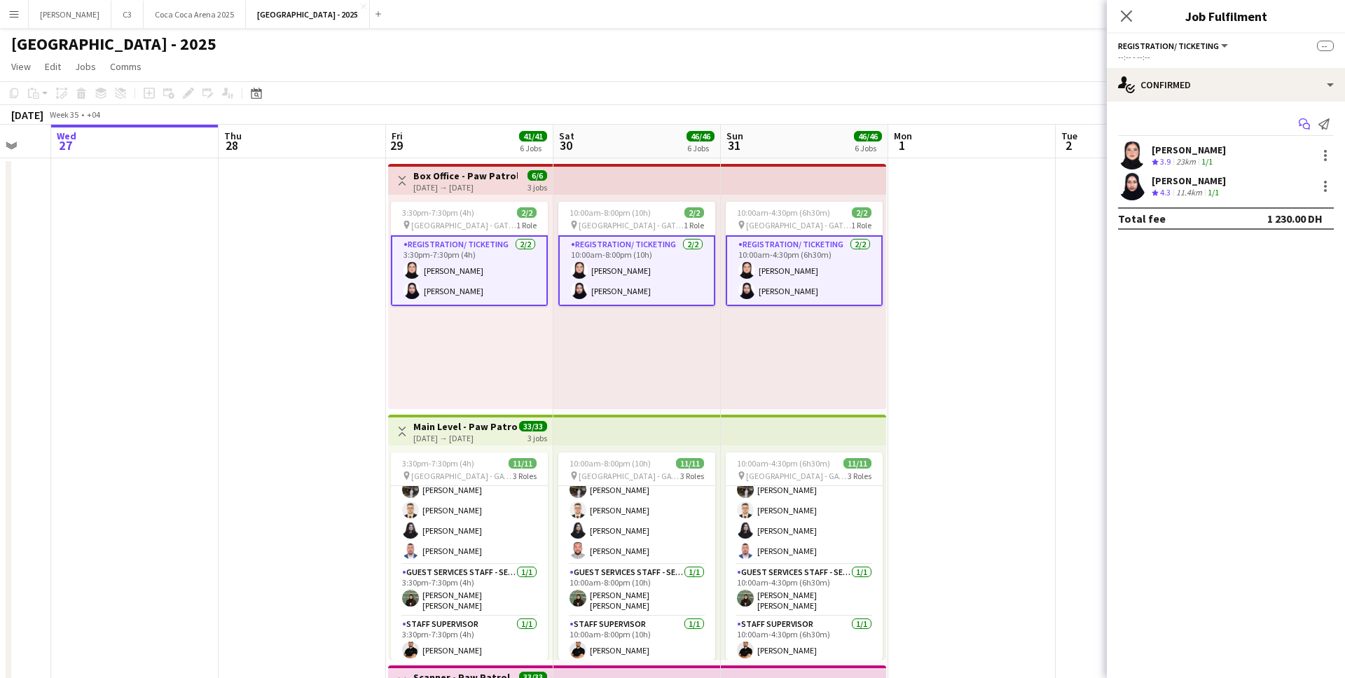
click at [1305, 123] on icon "Start chat" at bounding box center [1303, 123] width 11 height 11
click at [1303, 125] on icon at bounding box center [1306, 126] width 7 height 7
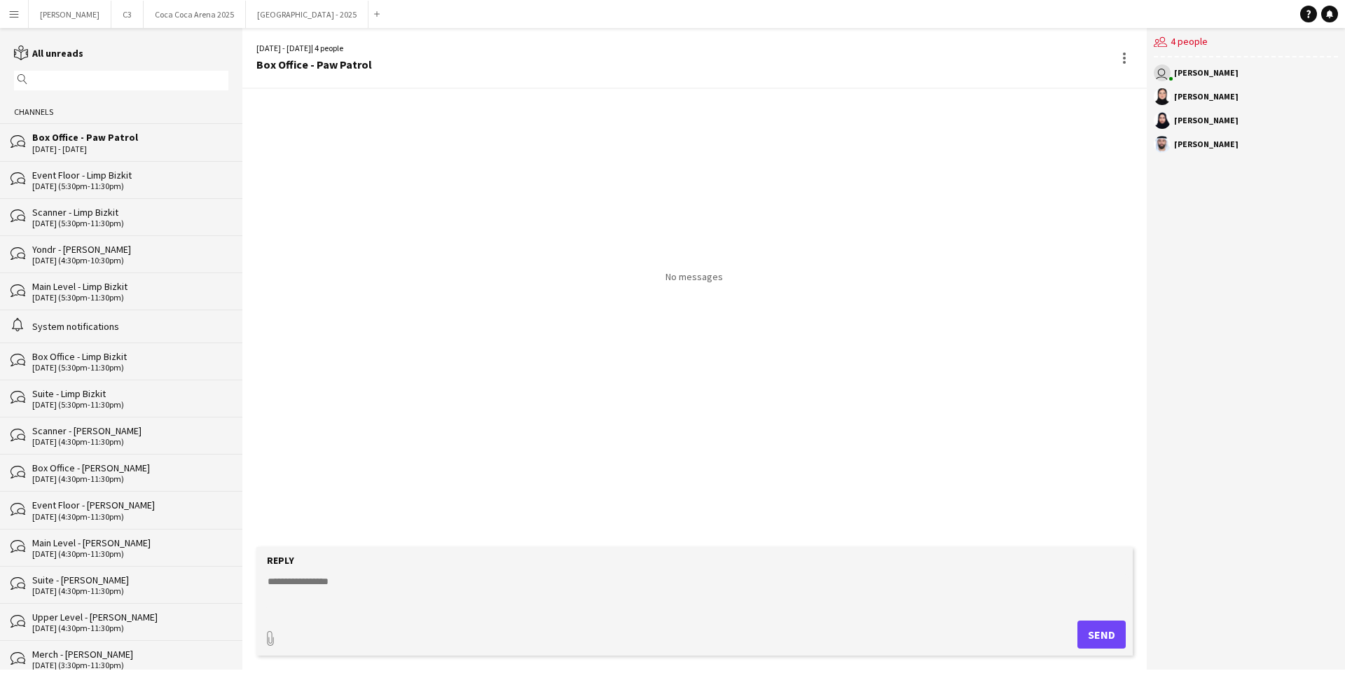
click at [353, 582] on textarea at bounding box center [697, 592] width 862 height 36
paste textarea "**********"
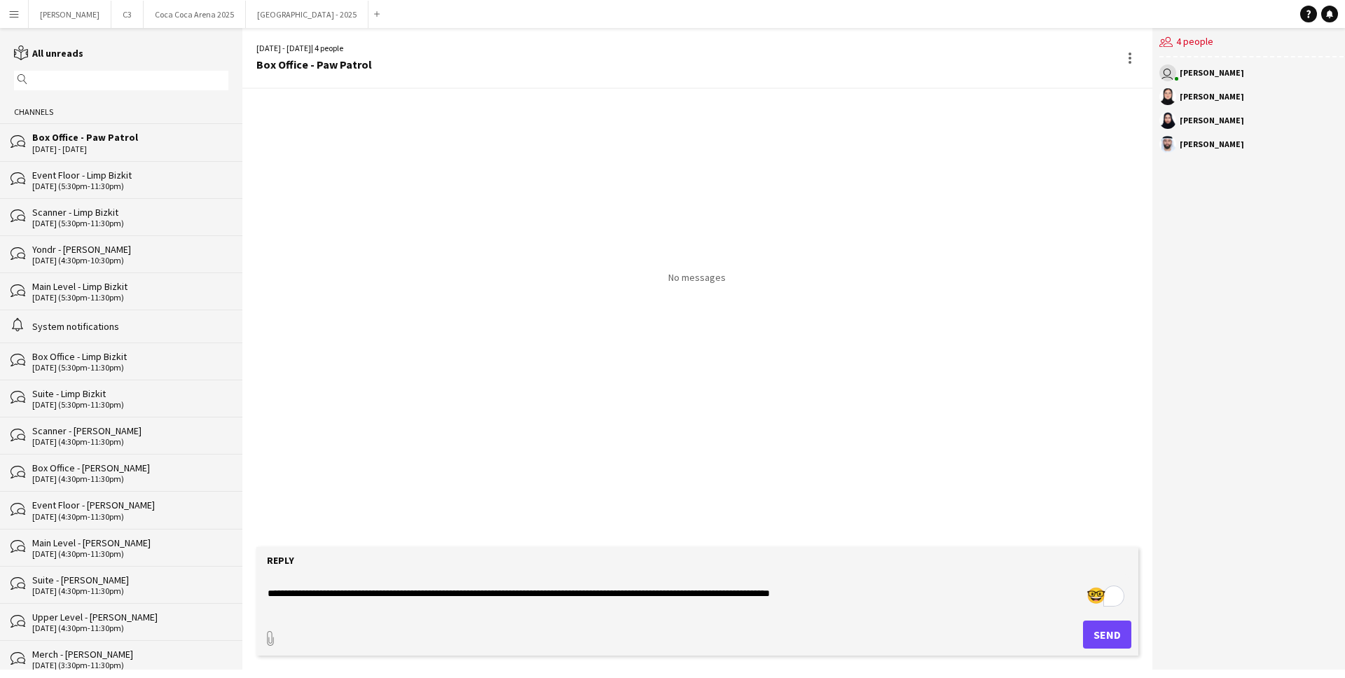
scroll to position [34, 0]
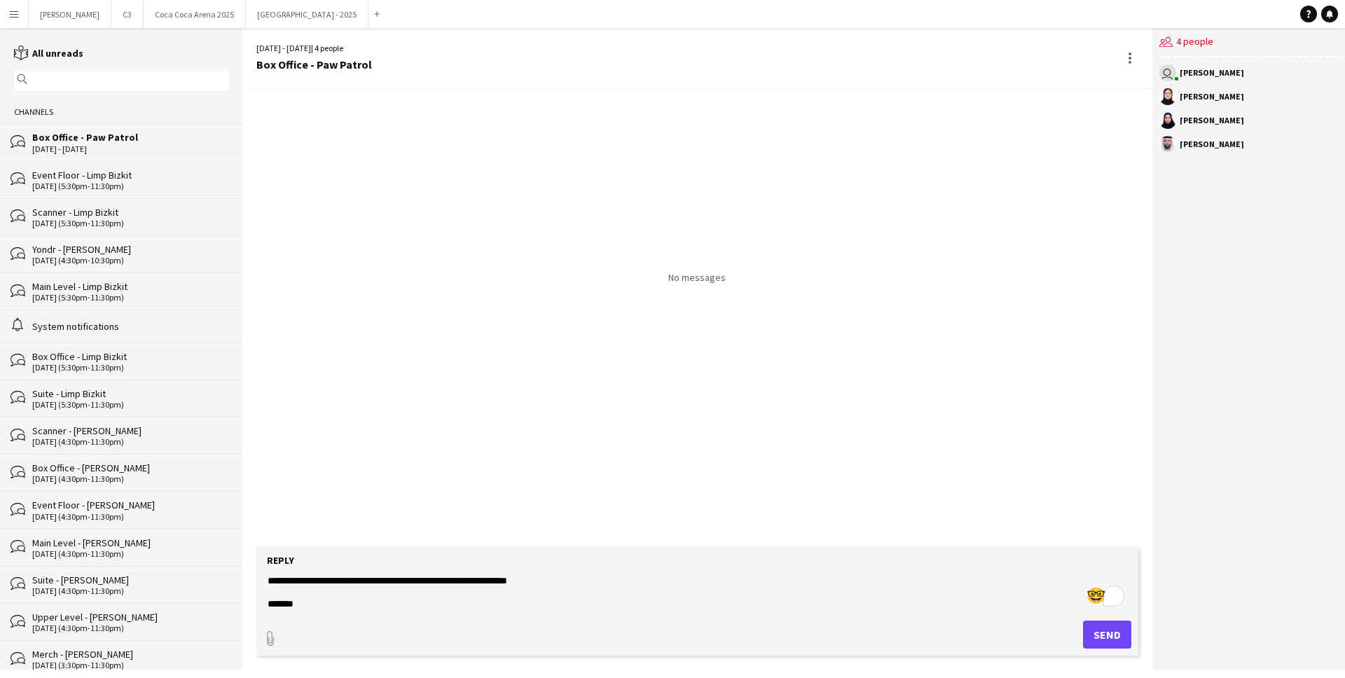
type textarea "**********"
click at [1093, 631] on button "Send" at bounding box center [1107, 635] width 48 height 28
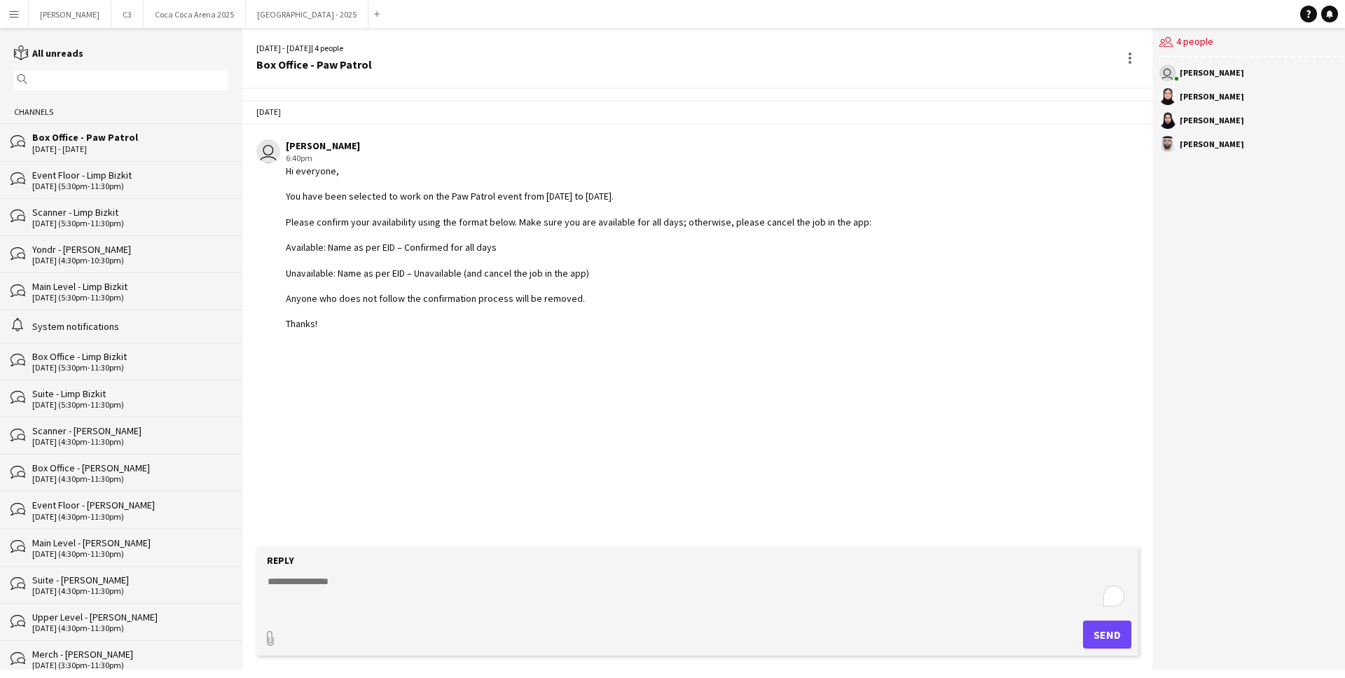
click at [331, 331] on app-chat-message "user [PERSON_NAME] 6:40pm Hi everyone, You have been selected to work on the Pa…" at bounding box center [697, 234] width 910 height 205
drag, startPoint x: 343, startPoint y: 331, endPoint x: 281, endPoint y: 169, distance: 173.4
click at [281, 169] on app-chat-message "user [PERSON_NAME] 6:40pm Hi everyone, You have been selected to work on the Pa…" at bounding box center [697, 234] width 910 height 205
copy div "Hi everyone, You have been selected to work on the Paw Patrol event from [DATE]…"
click at [246, 14] on button "[GEOGRAPHIC_DATA] - 2025 Close" at bounding box center [307, 14] width 123 height 27
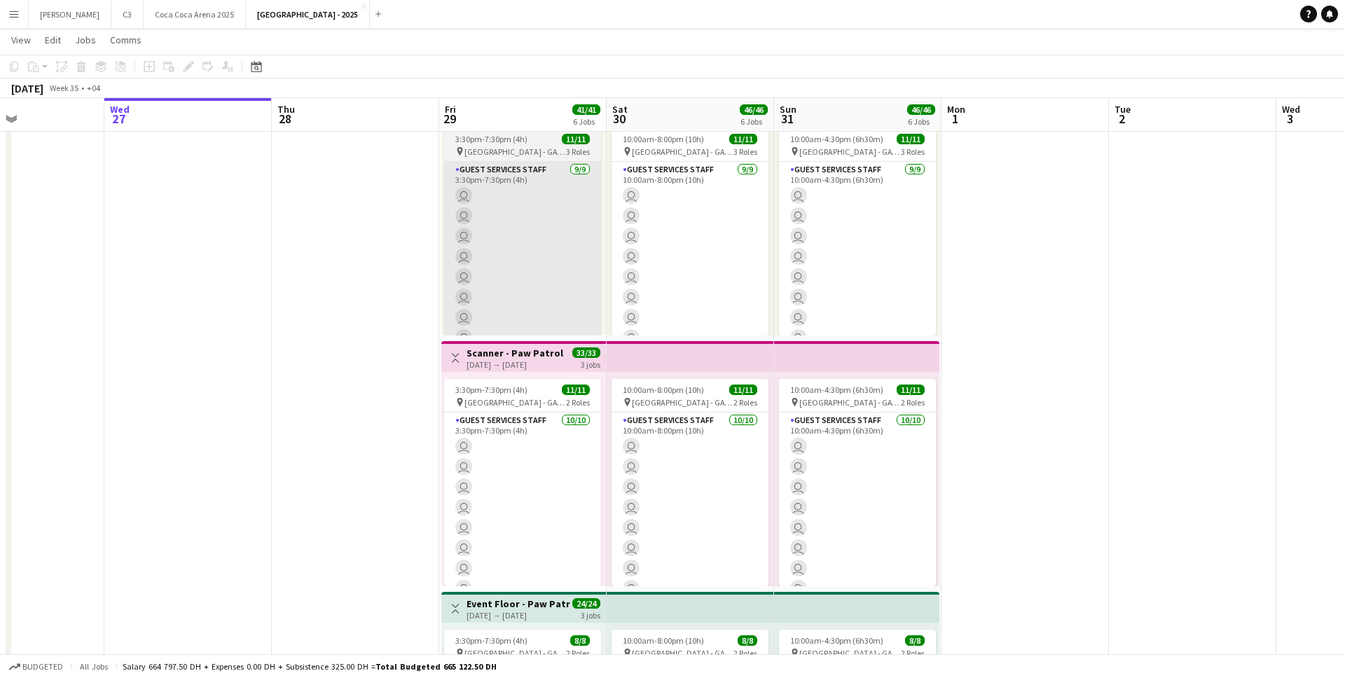
click at [524, 296] on app-card-role "Guest Services Staff [DATE] 3:30pm-7:30pm (4h) user user user user user user us…" at bounding box center [522, 267] width 157 height 210
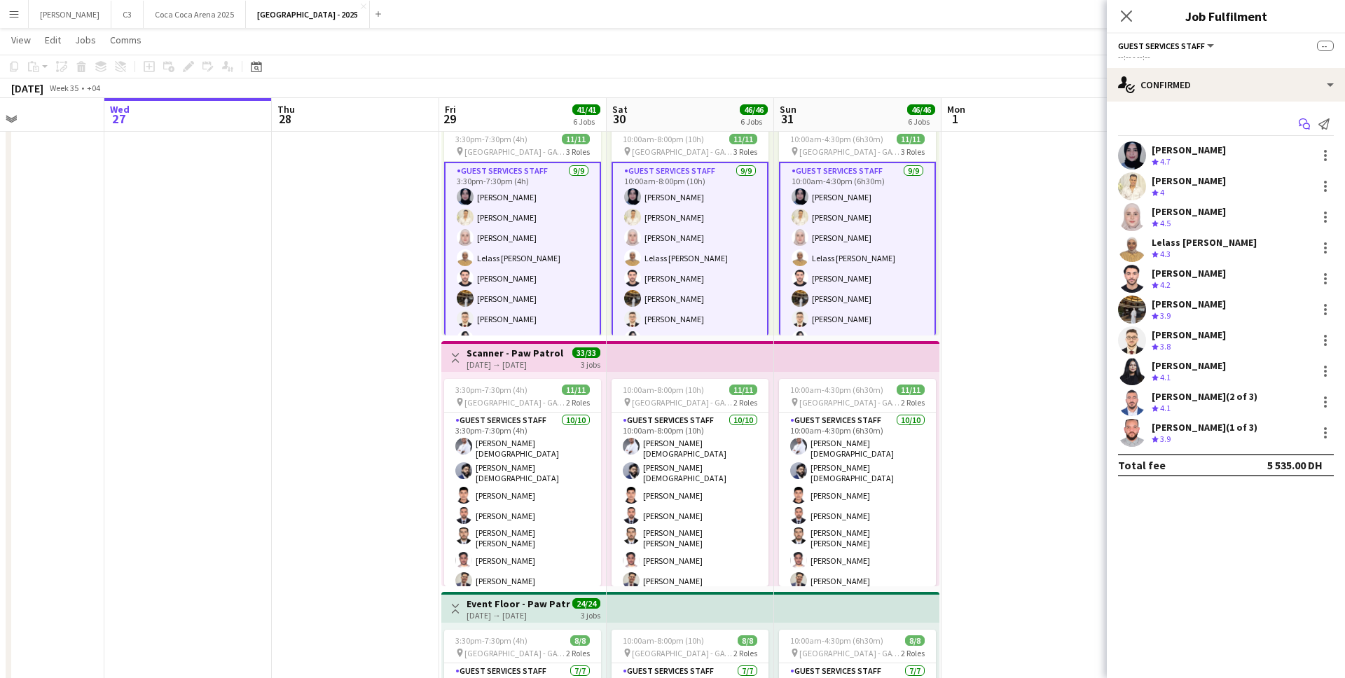
click at [1303, 124] on icon at bounding box center [1306, 126] width 7 height 7
click at [1308, 125] on icon at bounding box center [1306, 126] width 7 height 7
click at [1304, 125] on icon "Start chat" at bounding box center [1303, 123] width 11 height 11
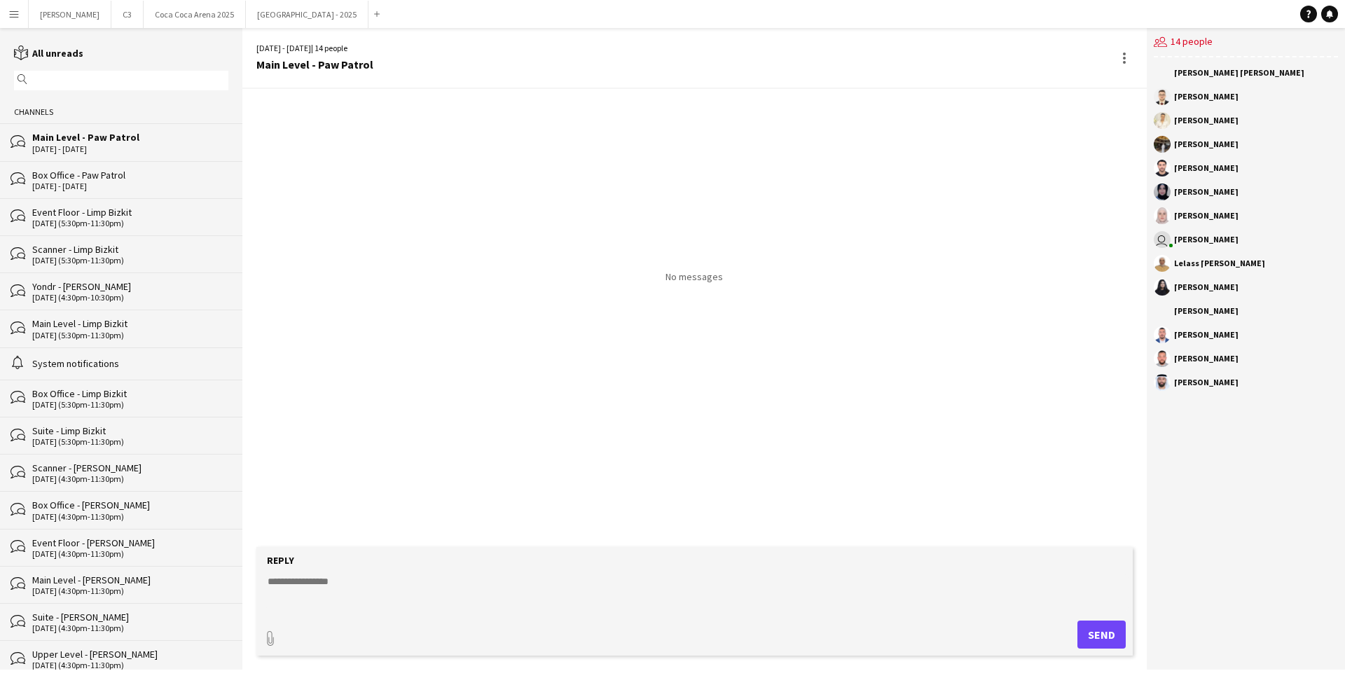
click at [489, 565] on div "Reply" at bounding box center [694, 560] width 862 height 13
click at [445, 579] on textarea at bounding box center [697, 592] width 862 height 36
paste textarea "**********"
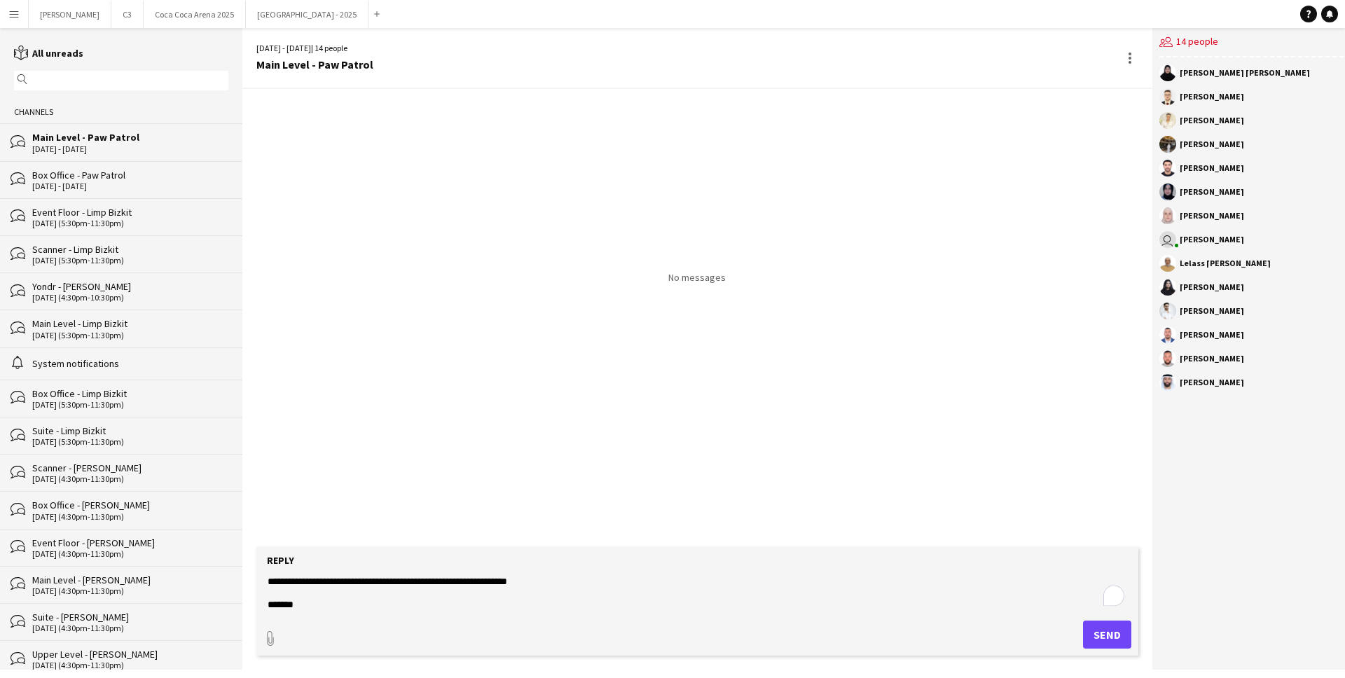
type textarea "**********"
click at [1116, 628] on button "Send" at bounding box center [1107, 635] width 48 height 28
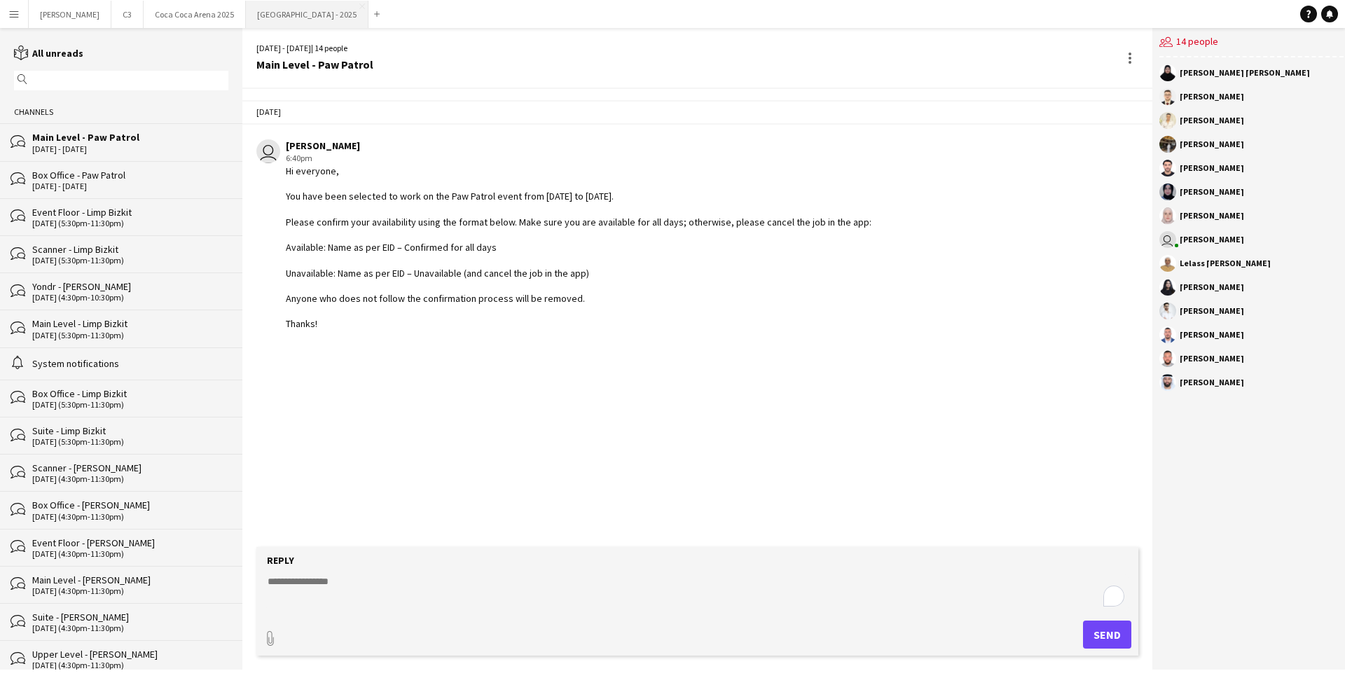
click at [246, 15] on button "[GEOGRAPHIC_DATA] - 2025 Close" at bounding box center [307, 14] width 123 height 27
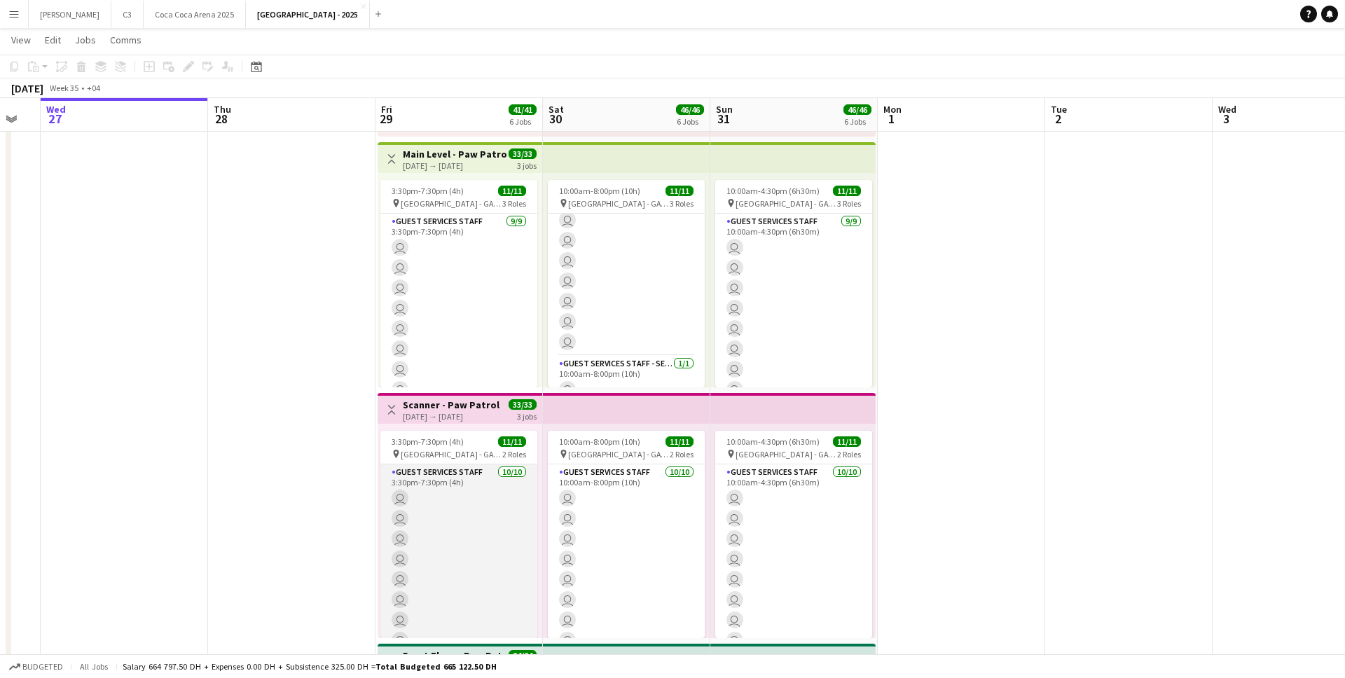
click at [449, 559] on app-card-role "Guest Services Staff [DATE] 3:30pm-7:30pm (4h) user user user user user user us…" at bounding box center [458, 579] width 157 height 230
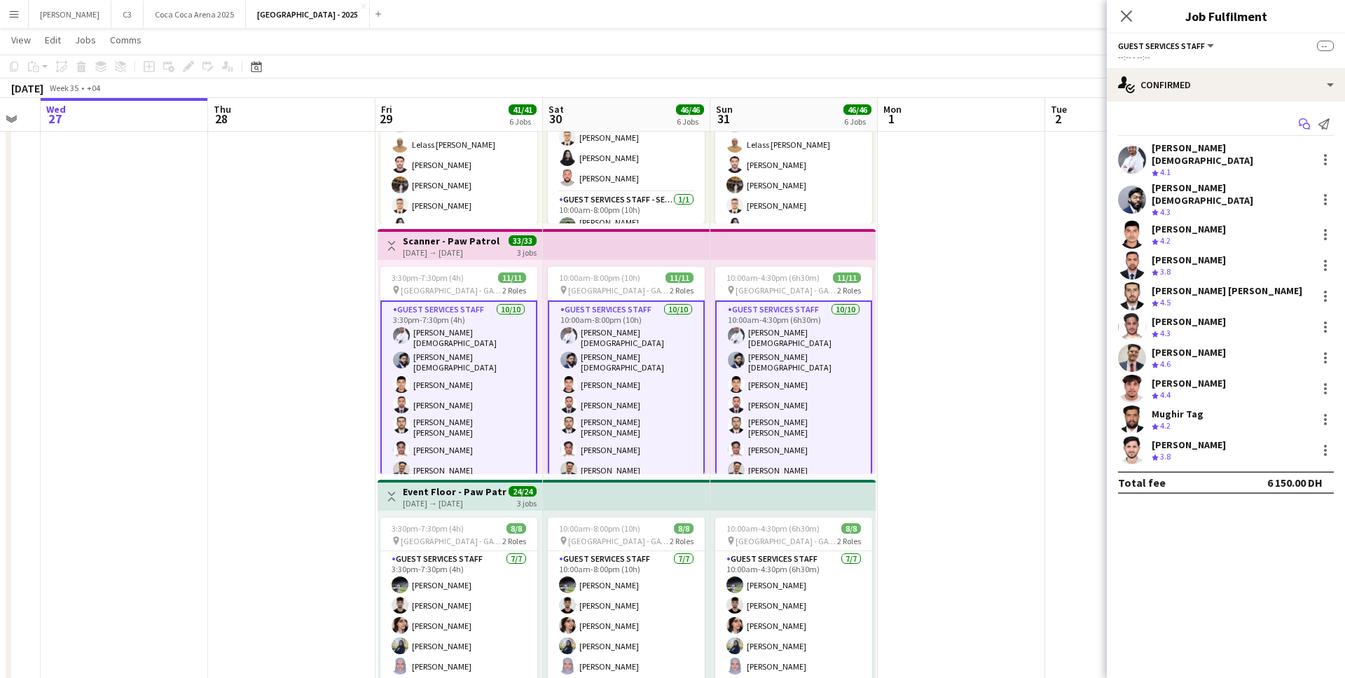
click at [1311, 123] on app-icon "Start chat" at bounding box center [1304, 124] width 20 height 20
click at [1307, 123] on icon at bounding box center [1306, 126] width 7 height 7
click at [1307, 127] on icon "Start chat" at bounding box center [1303, 123] width 11 height 11
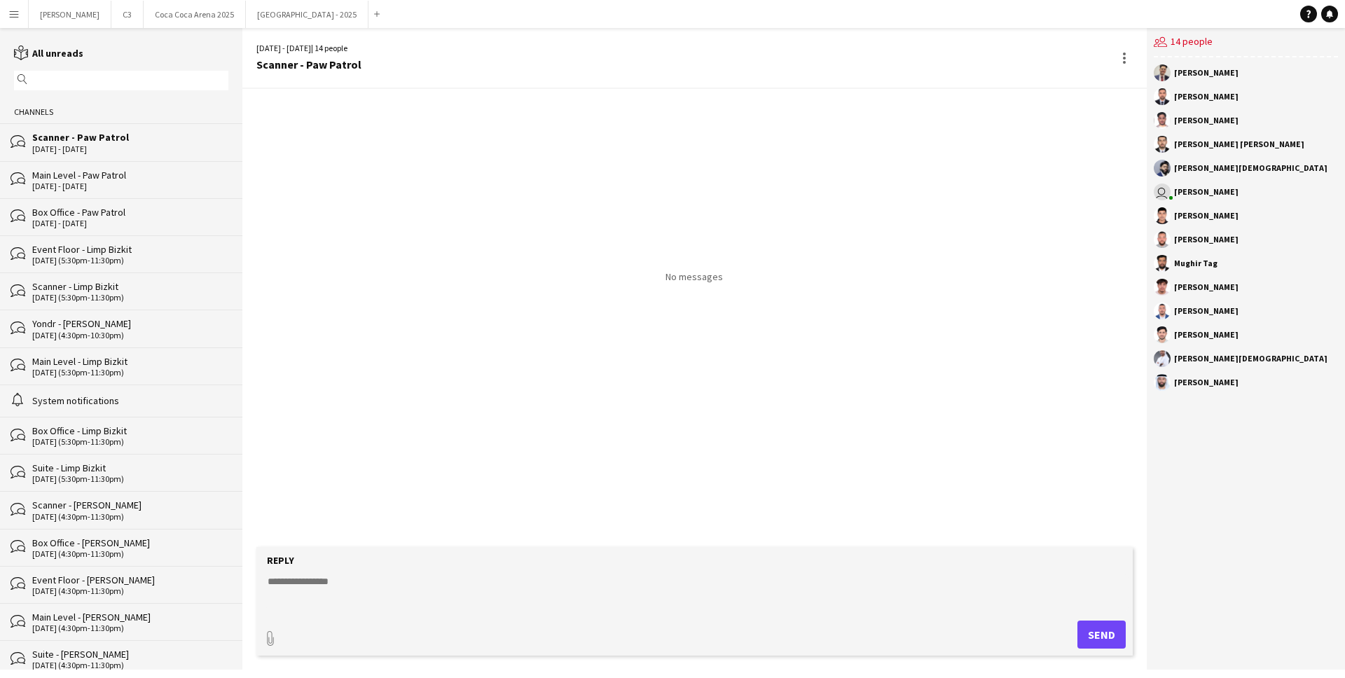
click at [367, 588] on textarea at bounding box center [697, 592] width 862 height 36
paste textarea "**********"
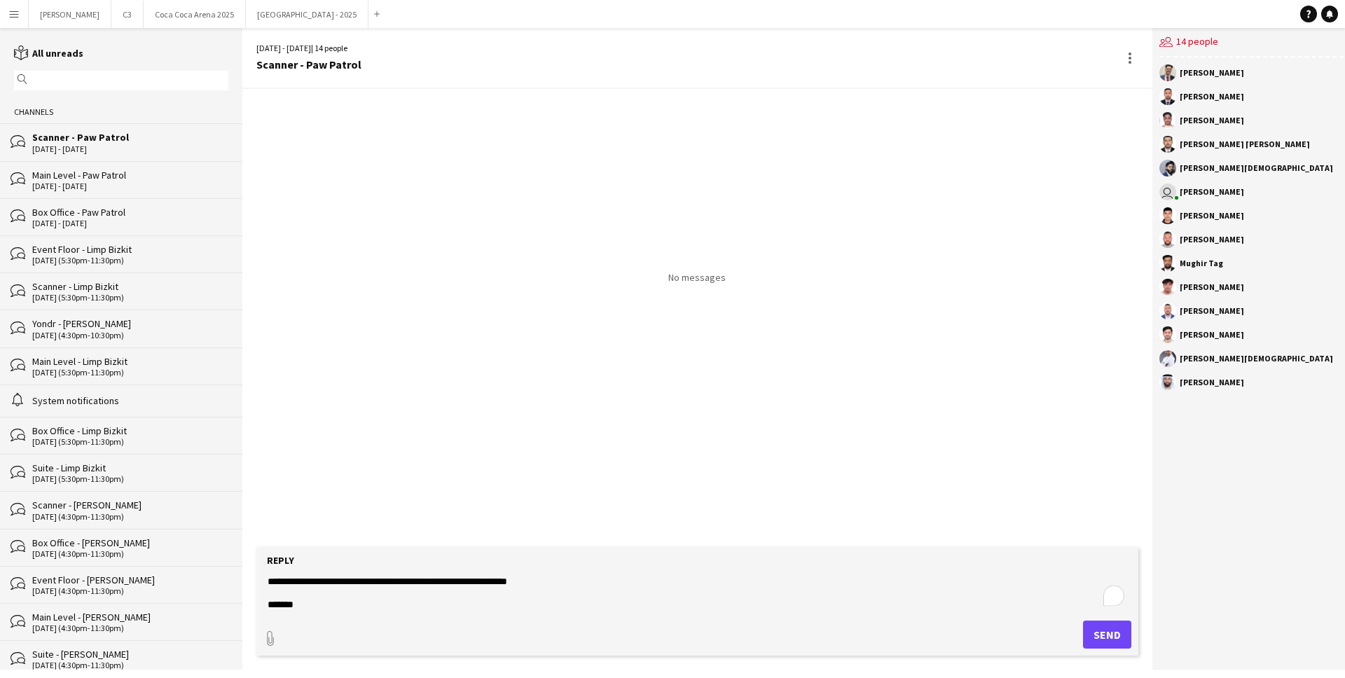
type textarea "**********"
click at [1088, 632] on button "Send" at bounding box center [1107, 635] width 48 height 28
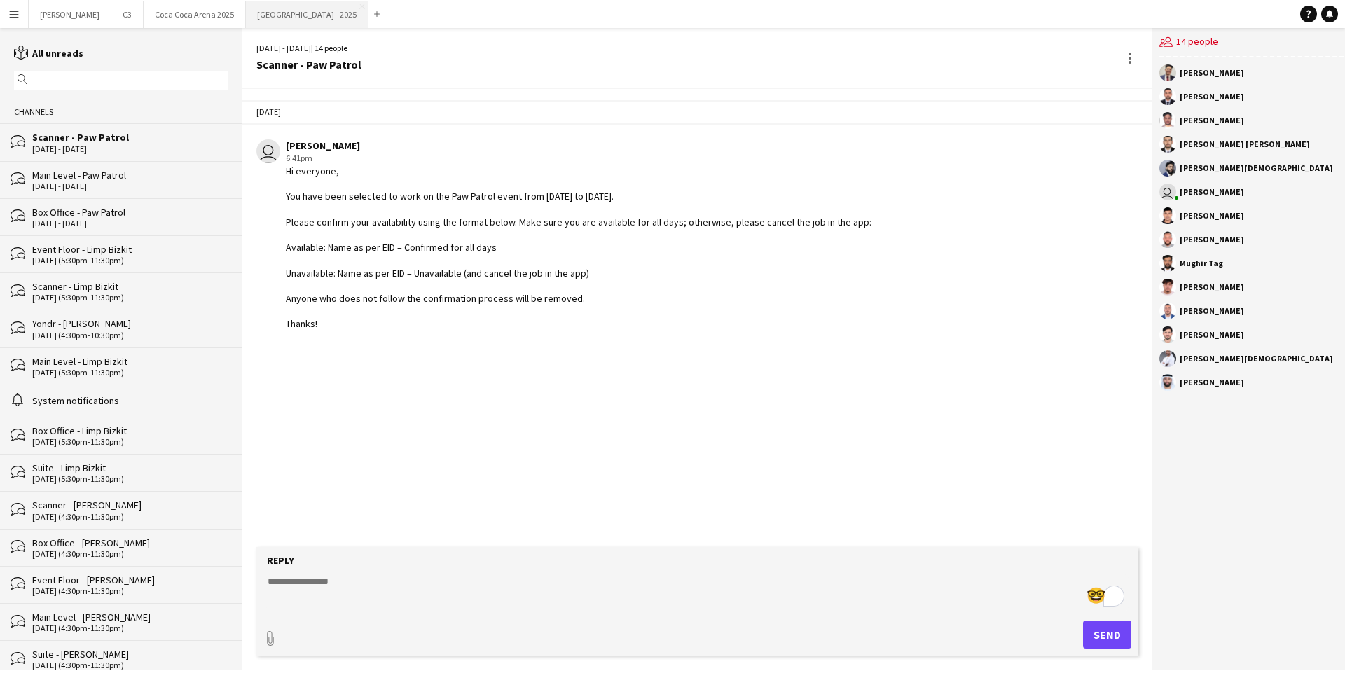
click at [246, 22] on button "[GEOGRAPHIC_DATA] - 2025 Close" at bounding box center [307, 14] width 123 height 27
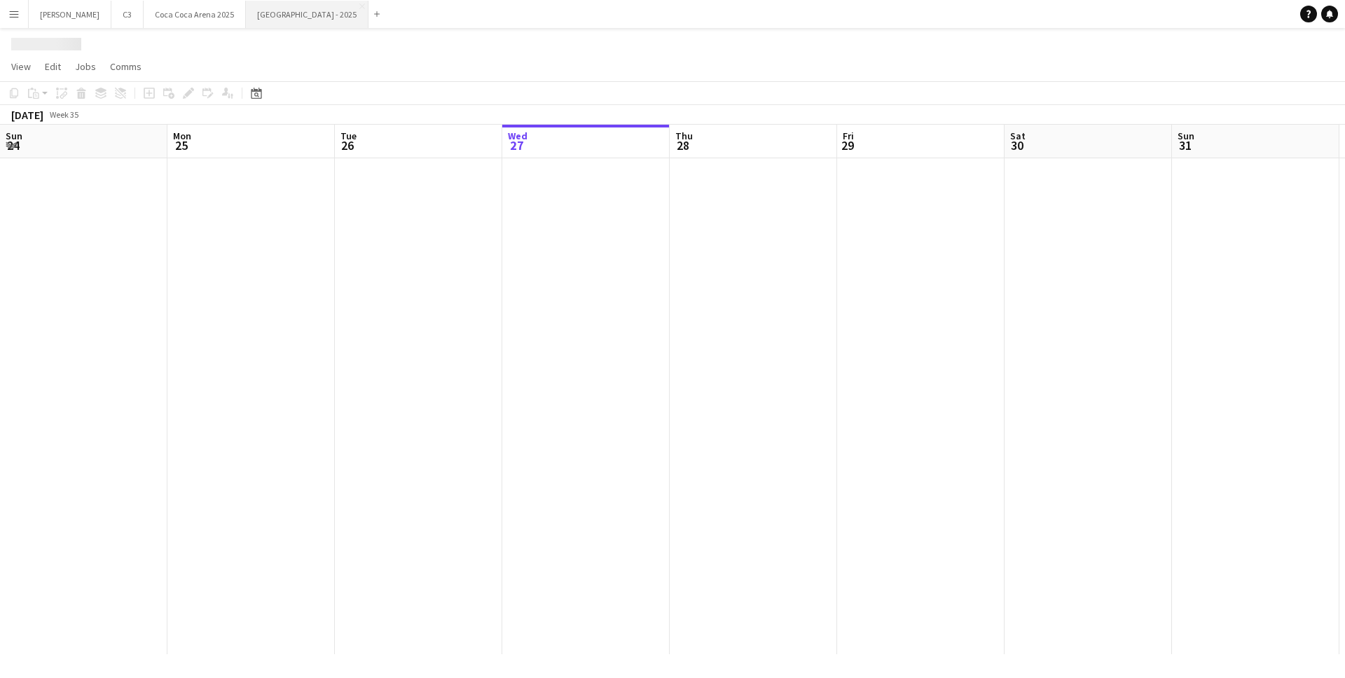
scroll to position [0, 335]
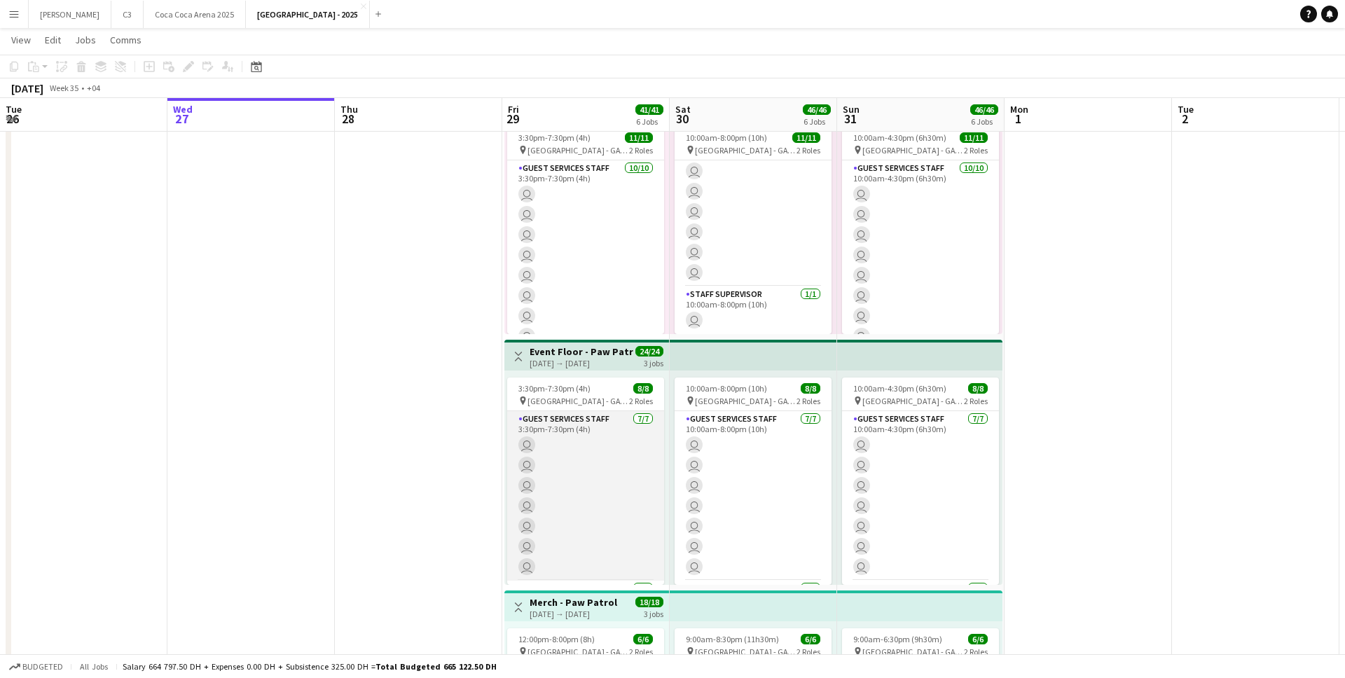
click at [607, 476] on app-card-role "Guest Services Staff [DATE] 3:30pm-7:30pm (4h) user user user user user user us…" at bounding box center [585, 495] width 157 height 169
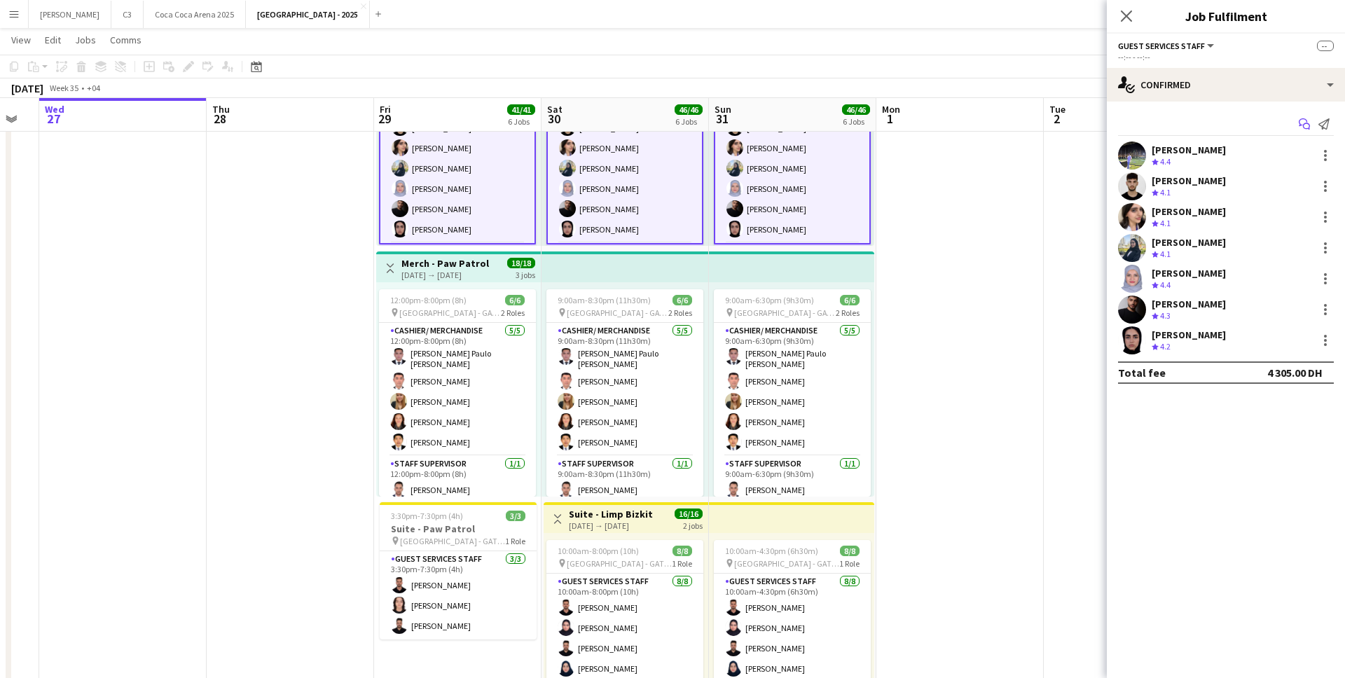
click at [1306, 120] on icon "Start chat" at bounding box center [1303, 123] width 11 height 11
click at [1303, 122] on icon "Start chat" at bounding box center [1303, 123] width 11 height 11
click at [1305, 126] on icon "Start chat" at bounding box center [1303, 123] width 11 height 11
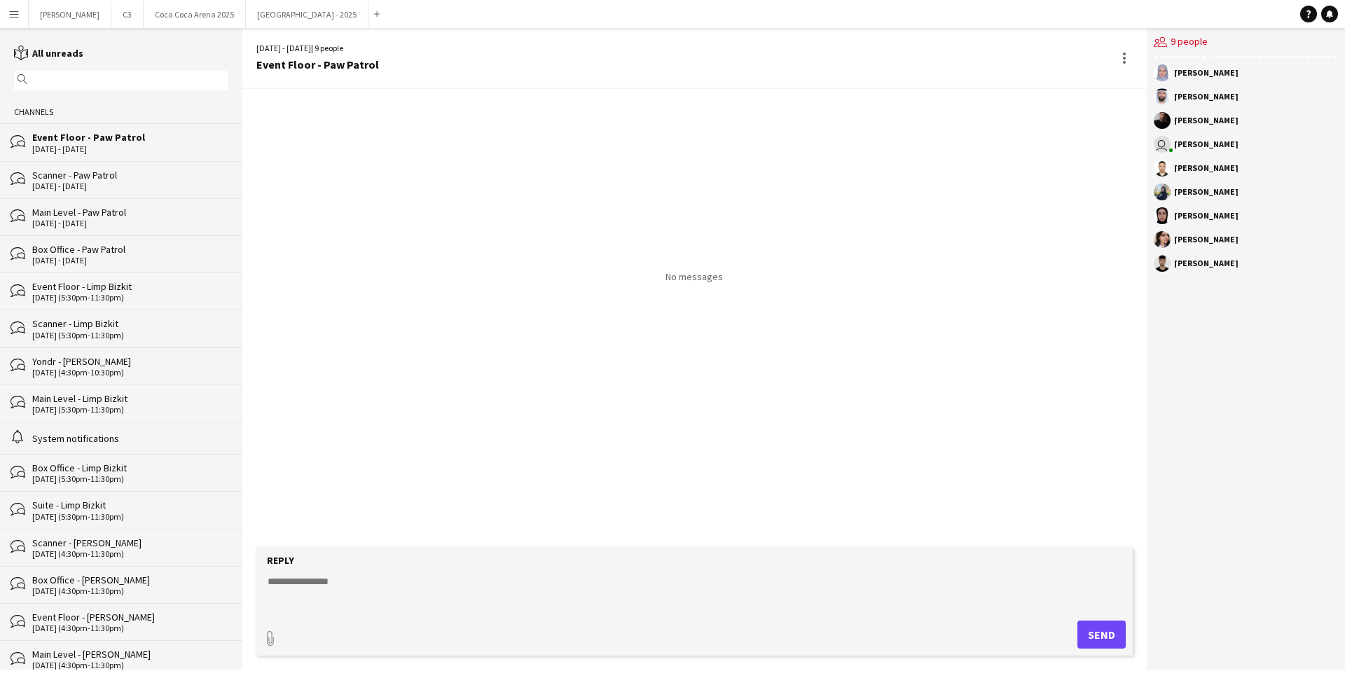
click at [354, 590] on textarea at bounding box center [697, 592] width 862 height 36
paste textarea "**********"
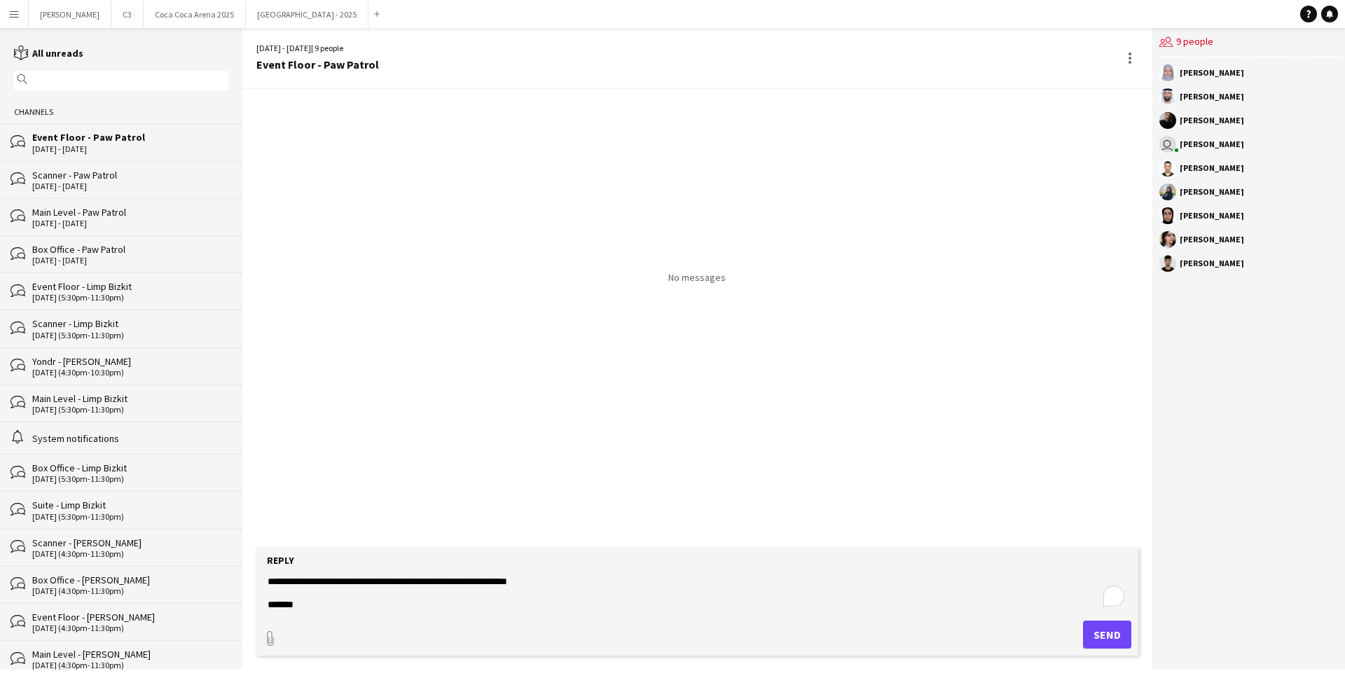
type textarea "**********"
click at [1111, 630] on button "Send" at bounding box center [1107, 635] width 48 height 28
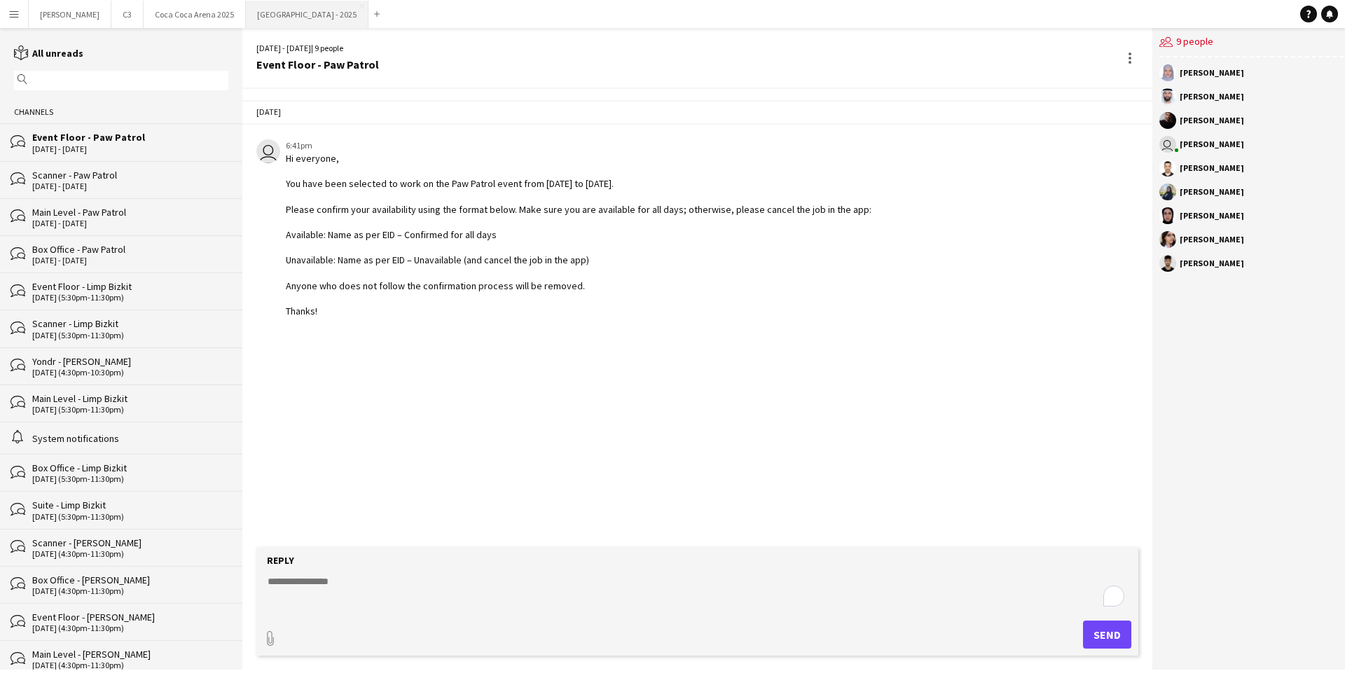
click at [246, 16] on button "[GEOGRAPHIC_DATA] - 2025 Close" at bounding box center [307, 14] width 123 height 27
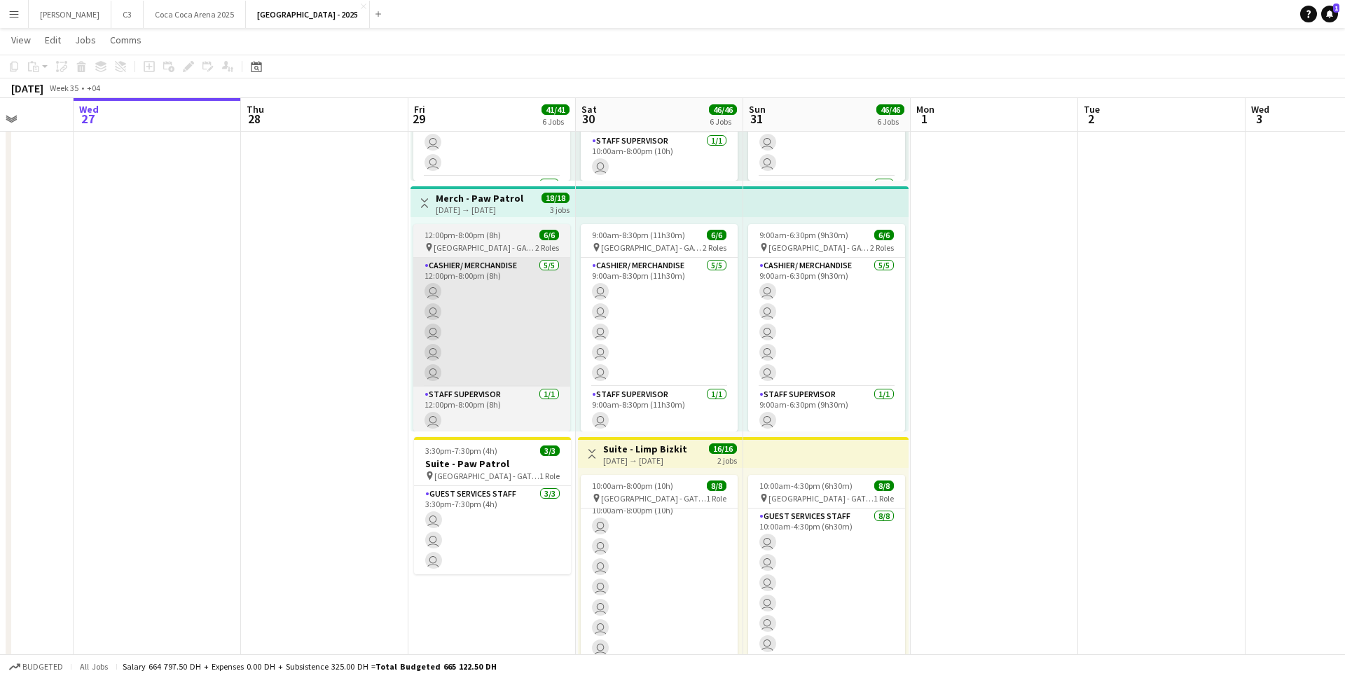
click at [520, 324] on app-card-role "Cashier/ Merchandise [DATE] 12:00pm-8:00pm (8h) user user user user user" at bounding box center [491, 322] width 157 height 129
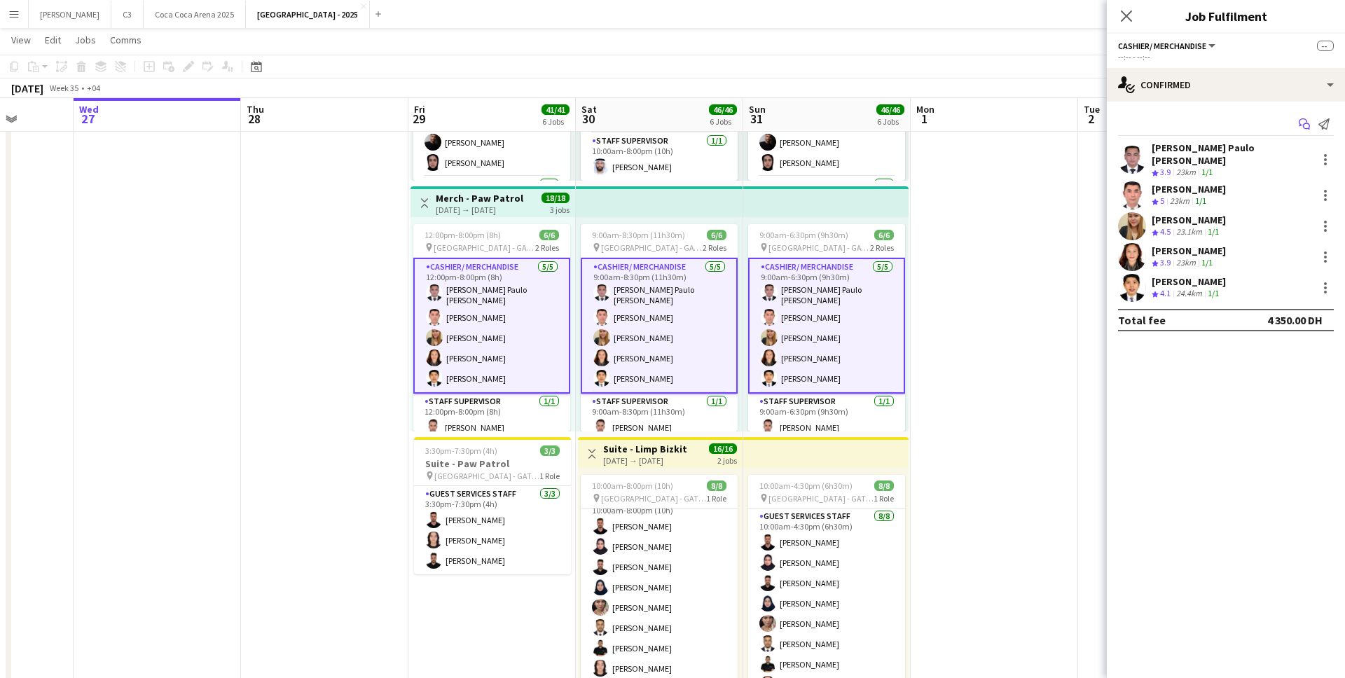
click at [1298, 125] on icon "Start chat" at bounding box center [1303, 123] width 11 height 11
click at [1307, 121] on icon "Start chat" at bounding box center [1303, 123] width 11 height 11
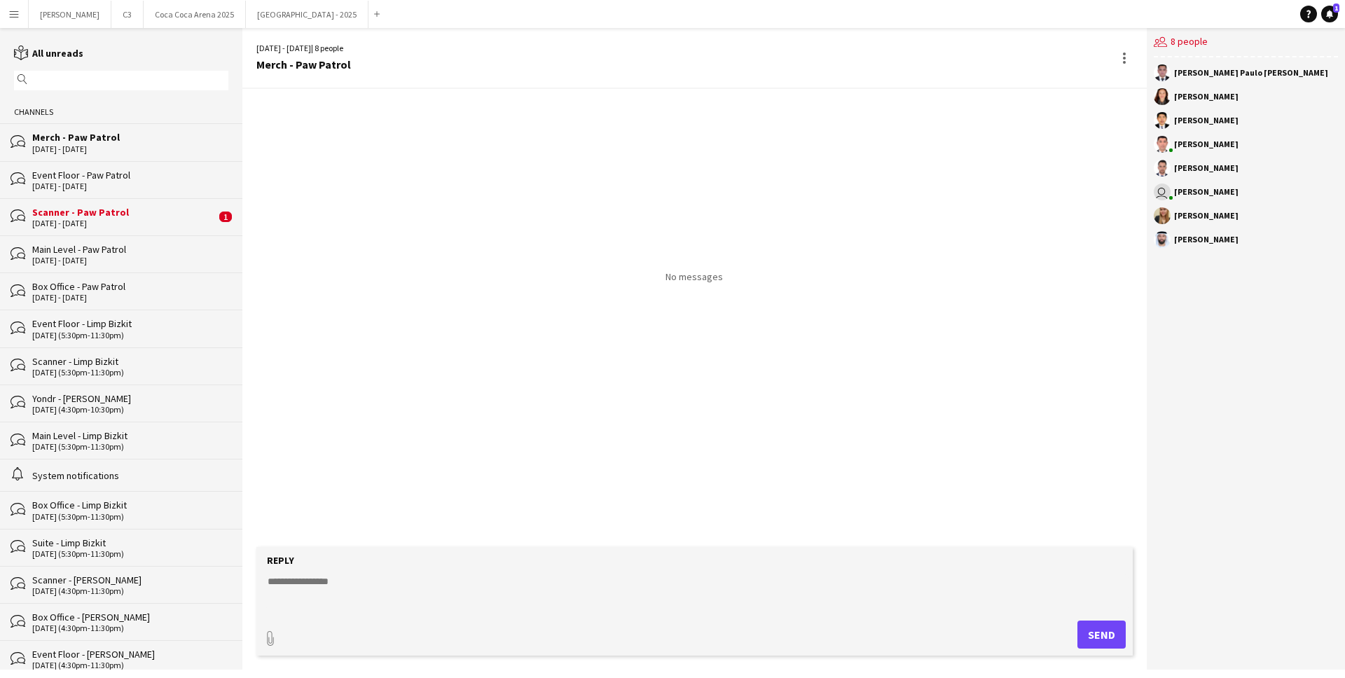
click at [345, 607] on textarea at bounding box center [697, 592] width 862 height 36
click at [347, 596] on textarea "To enrich screen reader interactions, please activate Accessibility in Grammarl…" at bounding box center [697, 592] width 862 height 36
paste textarea "**********"
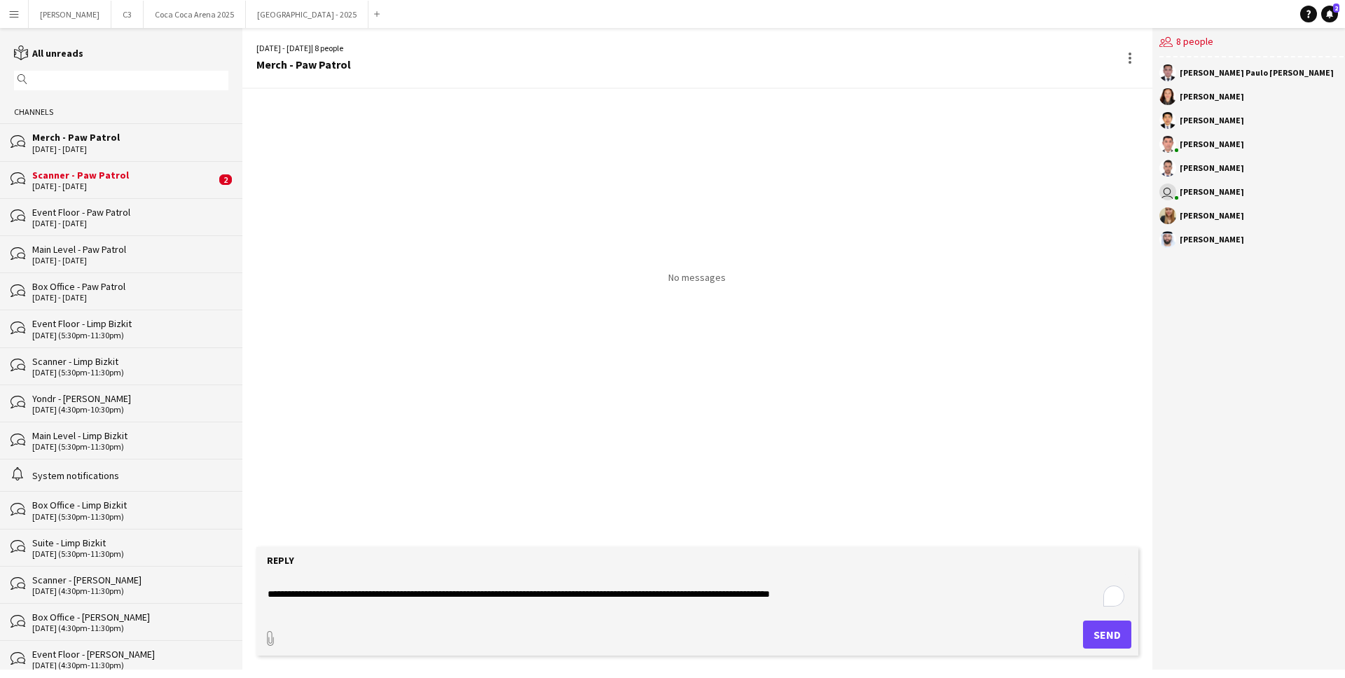
type textarea "**********"
click at [1103, 631] on button "Send" at bounding box center [1107, 635] width 48 height 28
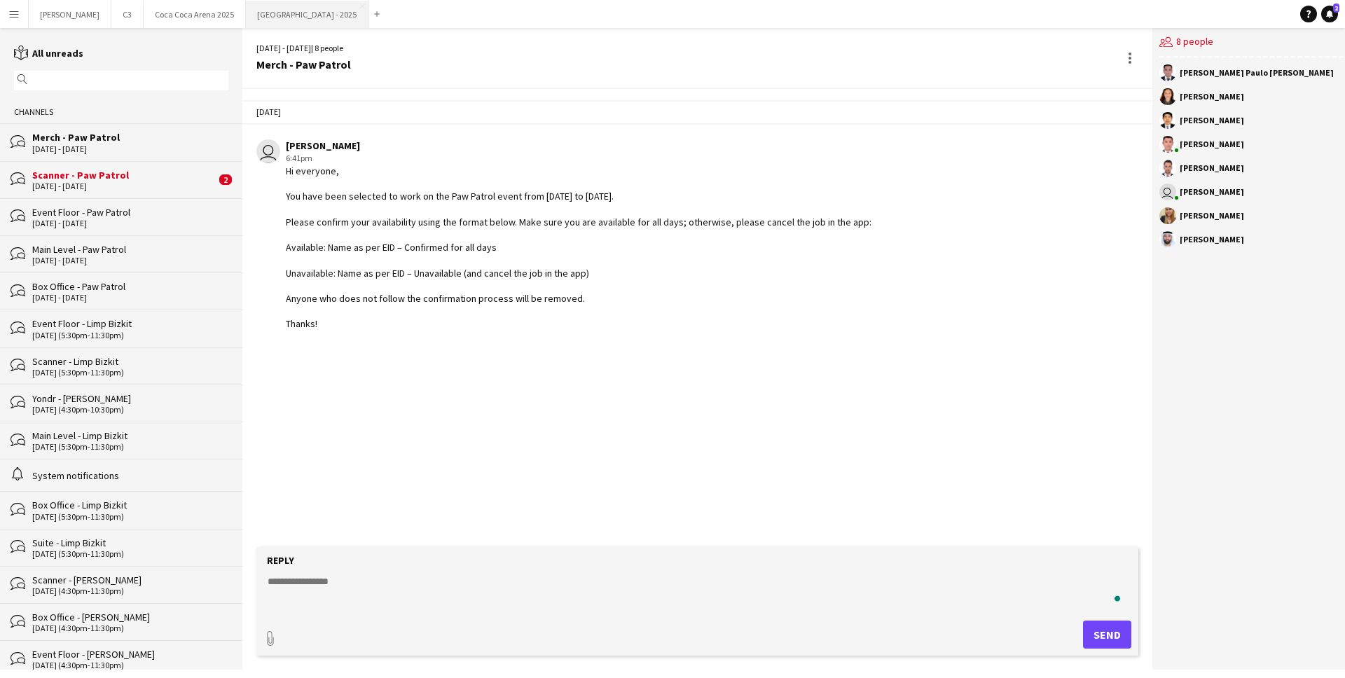
click at [252, 18] on button "[GEOGRAPHIC_DATA] - 2025 Close" at bounding box center [307, 14] width 123 height 27
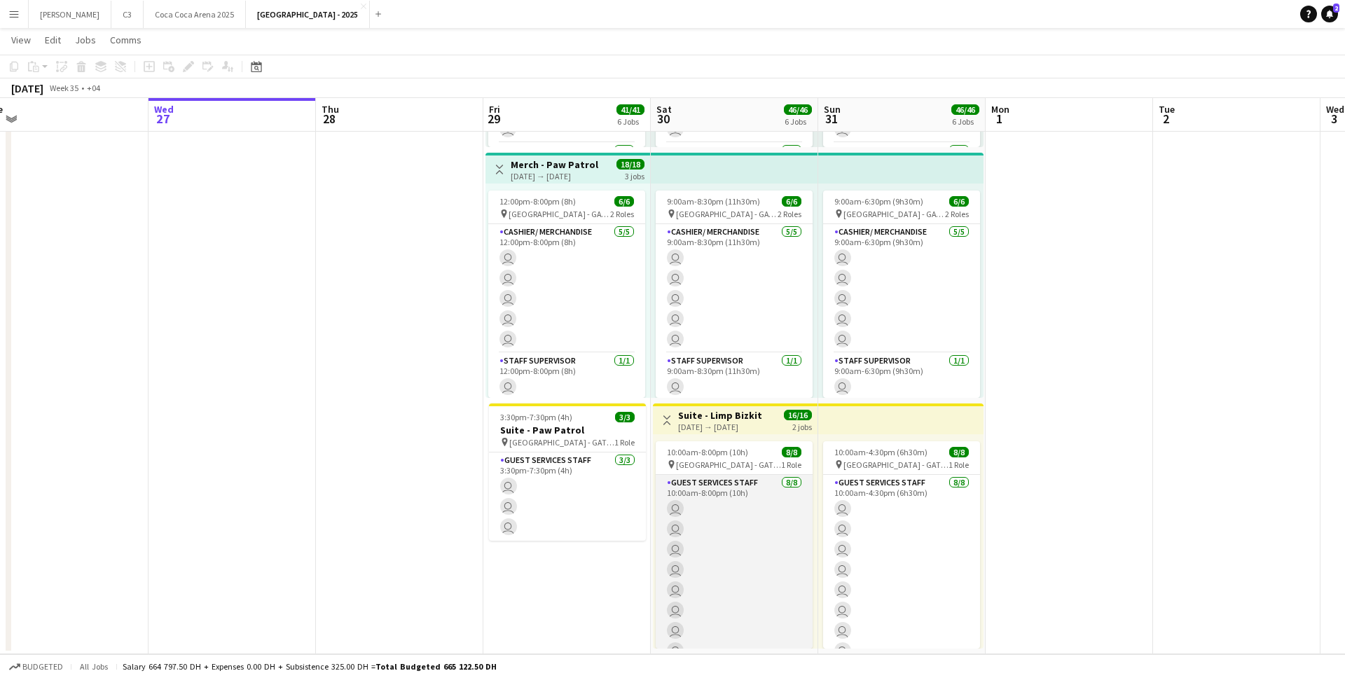
click at [723, 536] on app-card-role "Guest Services Staff [DATE] 10:00am-8:00pm (10h) user user user user user user …" at bounding box center [734, 570] width 157 height 190
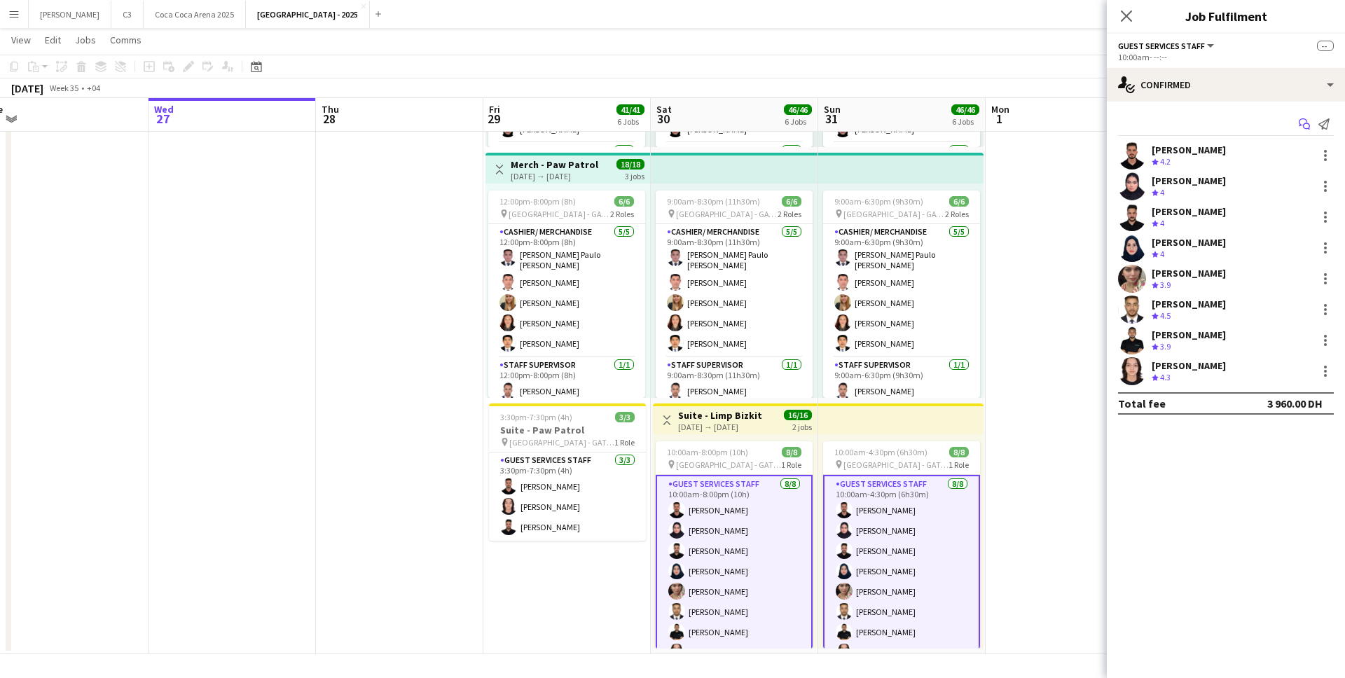
click at [1307, 121] on icon "Start chat" at bounding box center [1303, 123] width 11 height 11
click at [1305, 121] on icon "Start chat" at bounding box center [1303, 123] width 11 height 11
click at [1305, 120] on icon "Start chat" at bounding box center [1303, 123] width 11 height 11
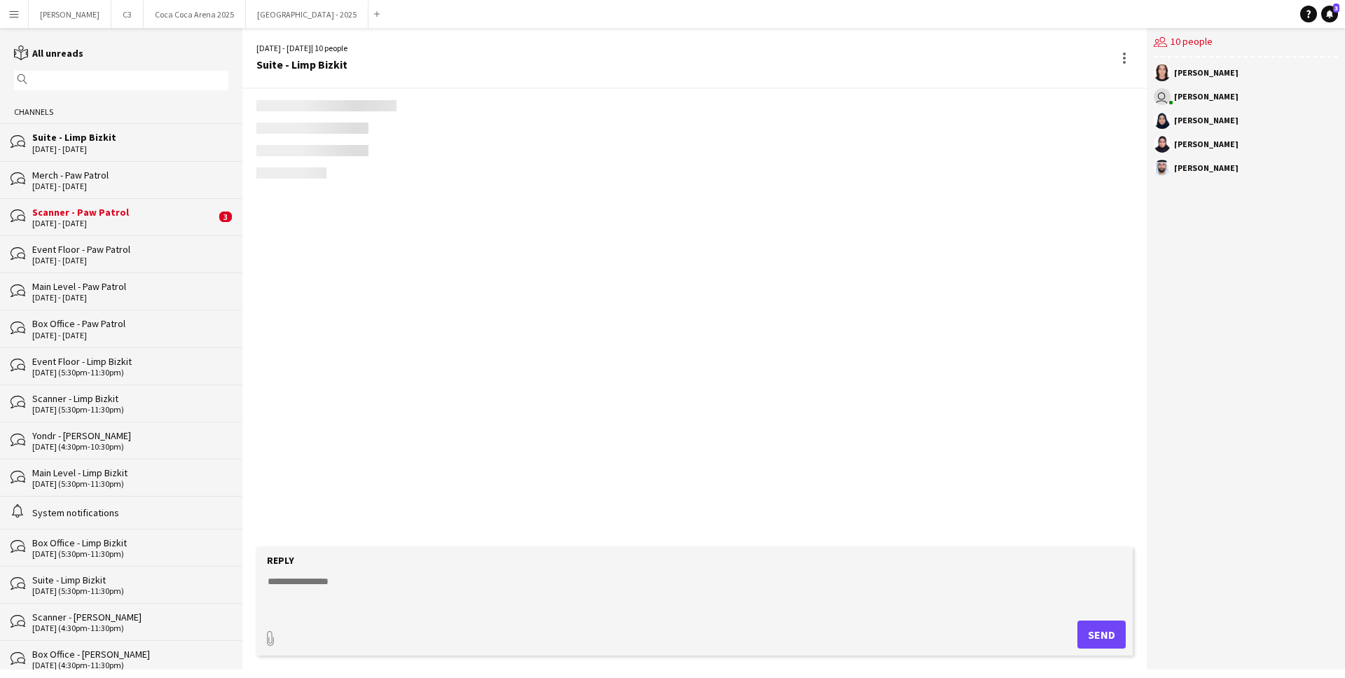
click at [422, 589] on textarea at bounding box center [697, 592] width 862 height 36
paste textarea "**********"
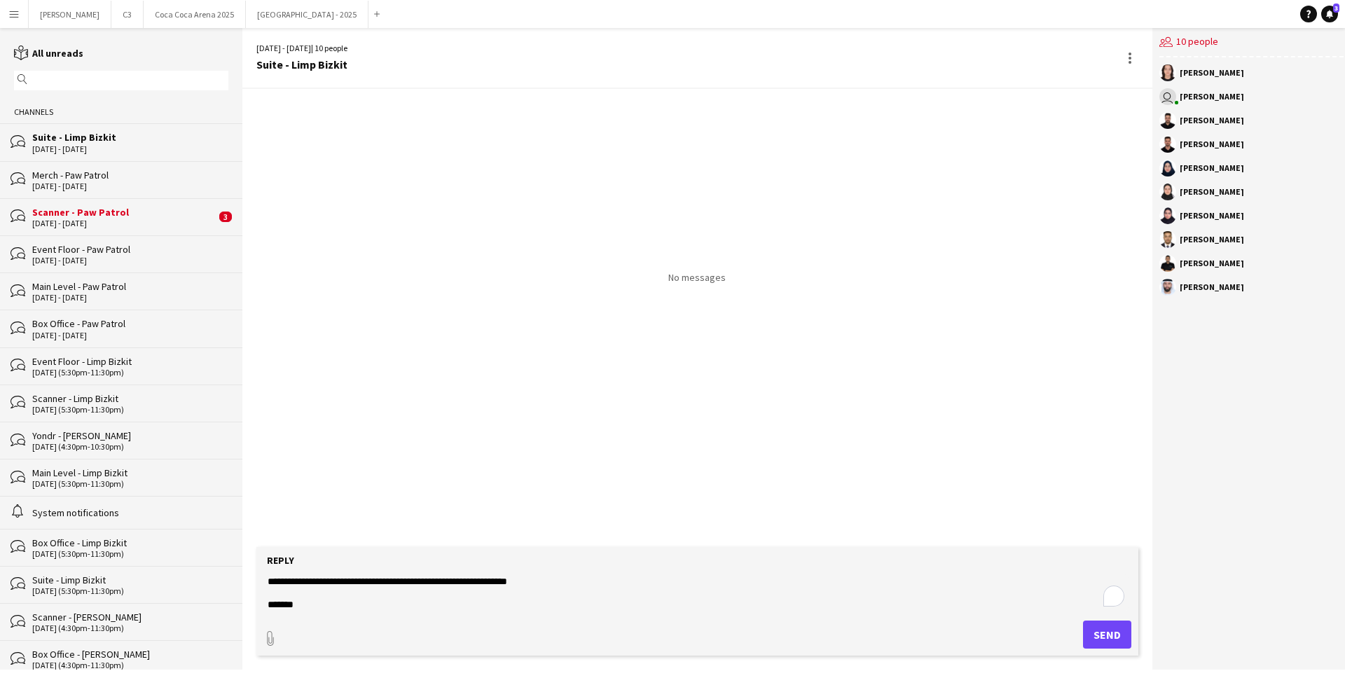
type textarea "**********"
click at [1105, 632] on button "Send" at bounding box center [1107, 635] width 48 height 28
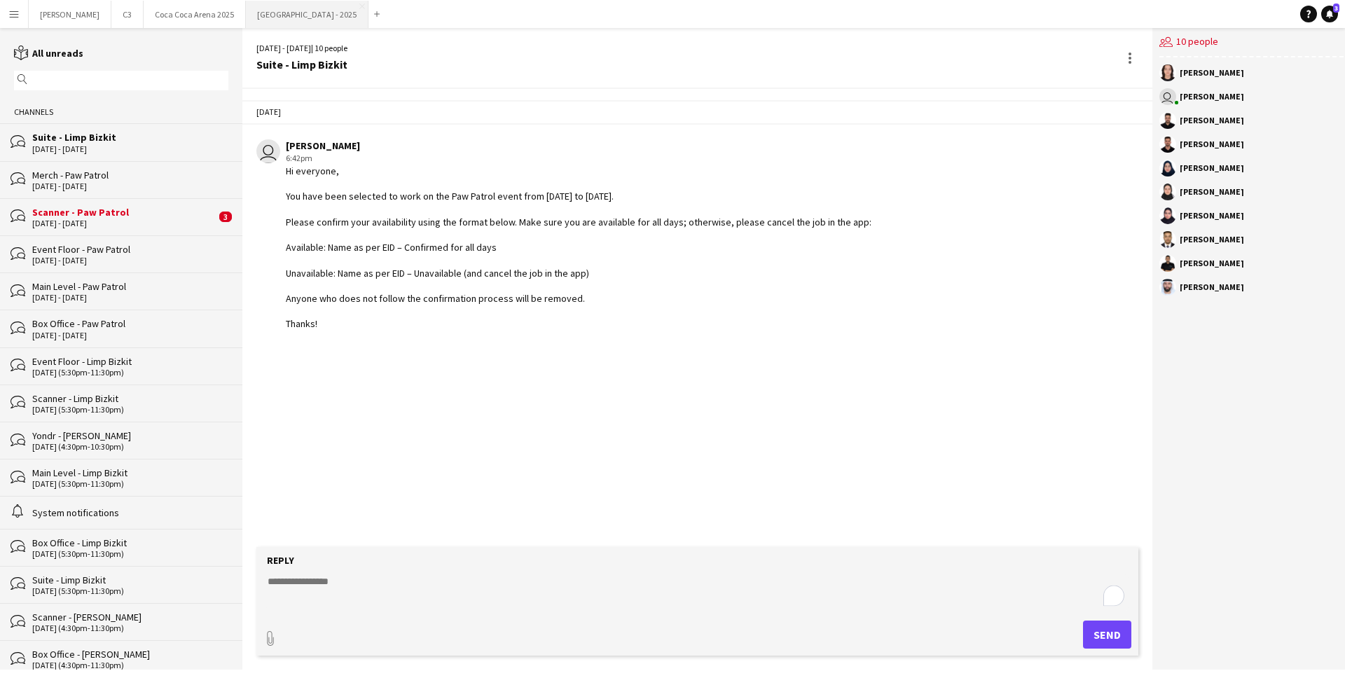
click at [246, 16] on button "[GEOGRAPHIC_DATA] - 2025 Close" at bounding box center [307, 14] width 123 height 27
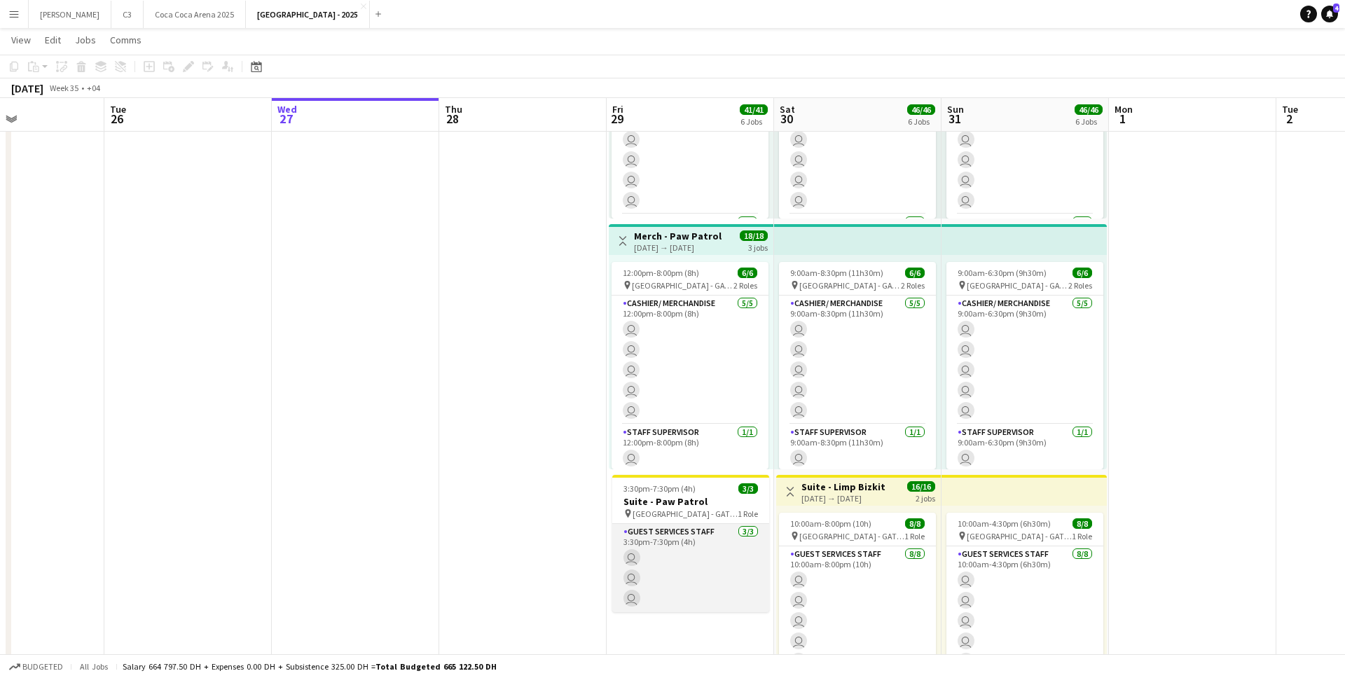
click at [684, 553] on app-card-role "Guest Services Staff [DATE] 3:30pm-7:30pm (4h) user user user" at bounding box center [690, 568] width 157 height 88
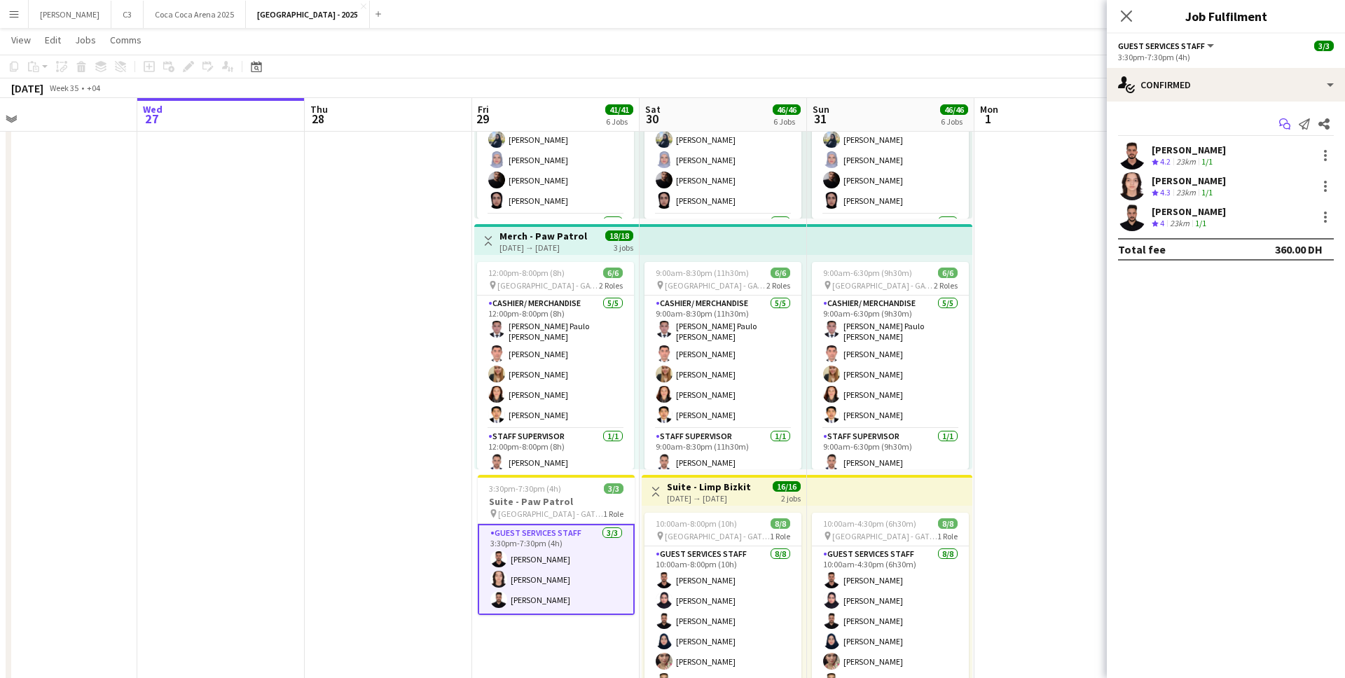
click at [1285, 120] on icon "Start chat" at bounding box center [1284, 123] width 11 height 11
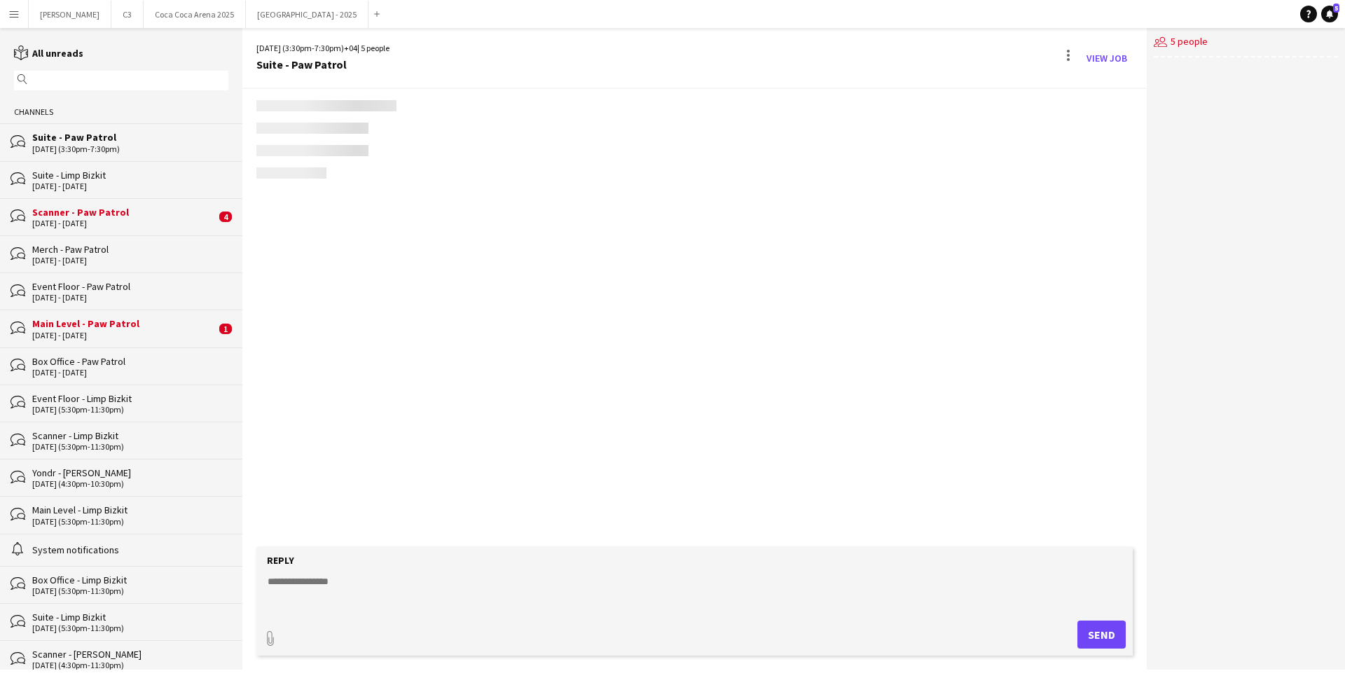
click at [1285, 123] on div "users2 5 people" at bounding box center [1246, 349] width 198 height 642
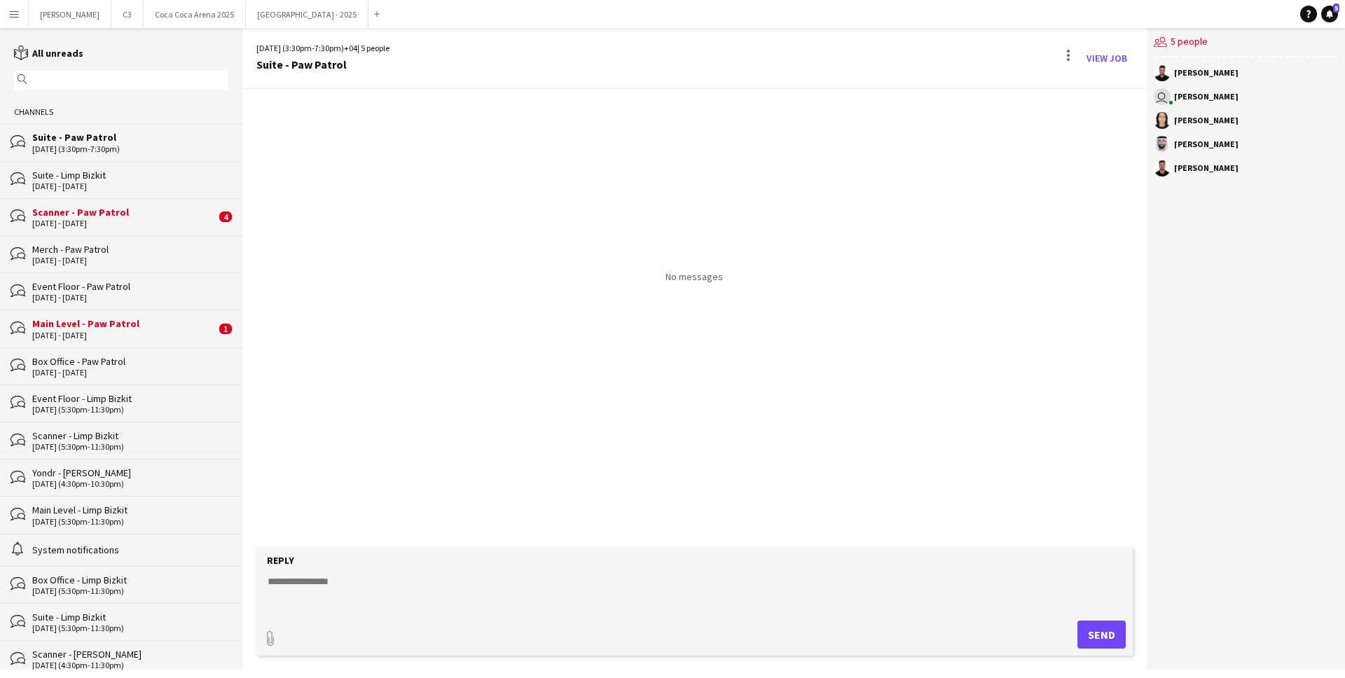
click at [467, 576] on textarea at bounding box center [697, 592] width 862 height 36
paste textarea "**********"
type textarea "**********"
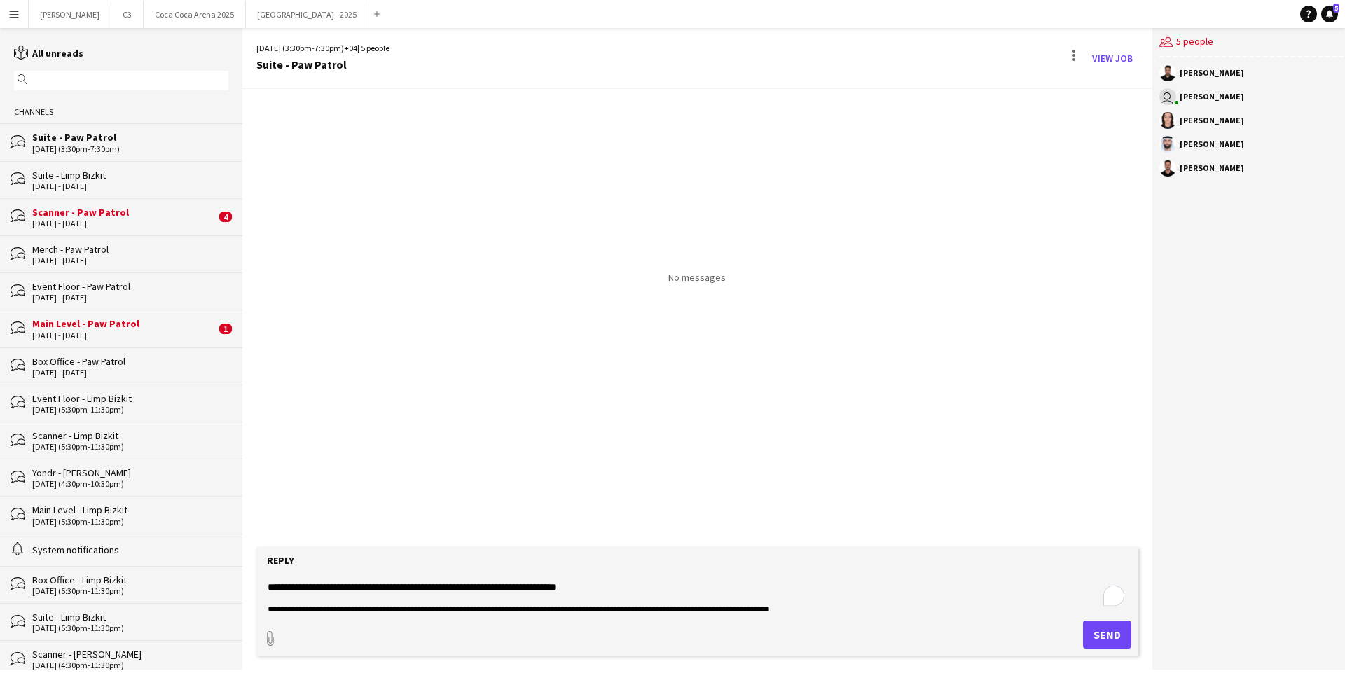
click at [609, 587] on textarea "**********" at bounding box center [697, 592] width 862 height 36
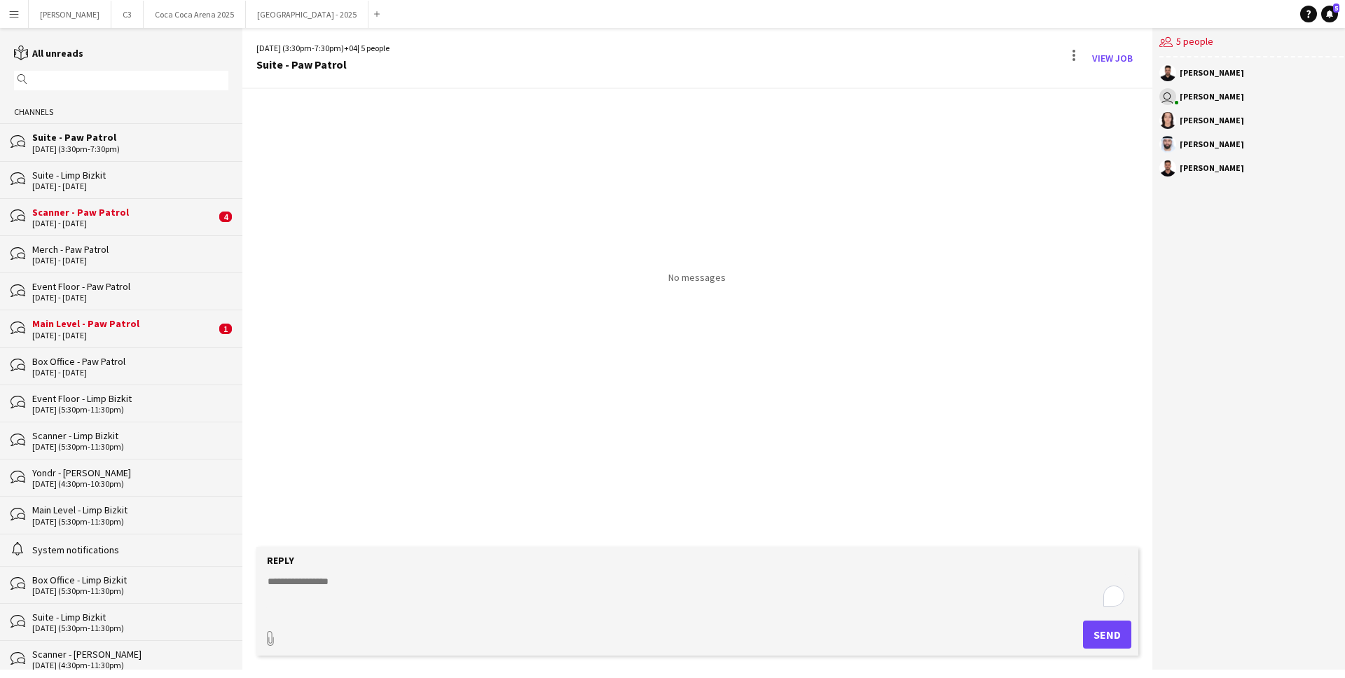
click at [110, 147] on div "[DATE] (3:30pm-7:30pm)" at bounding box center [130, 149] width 196 height 10
click at [104, 173] on div "Suite - Limp Bizkit" at bounding box center [130, 175] width 196 height 13
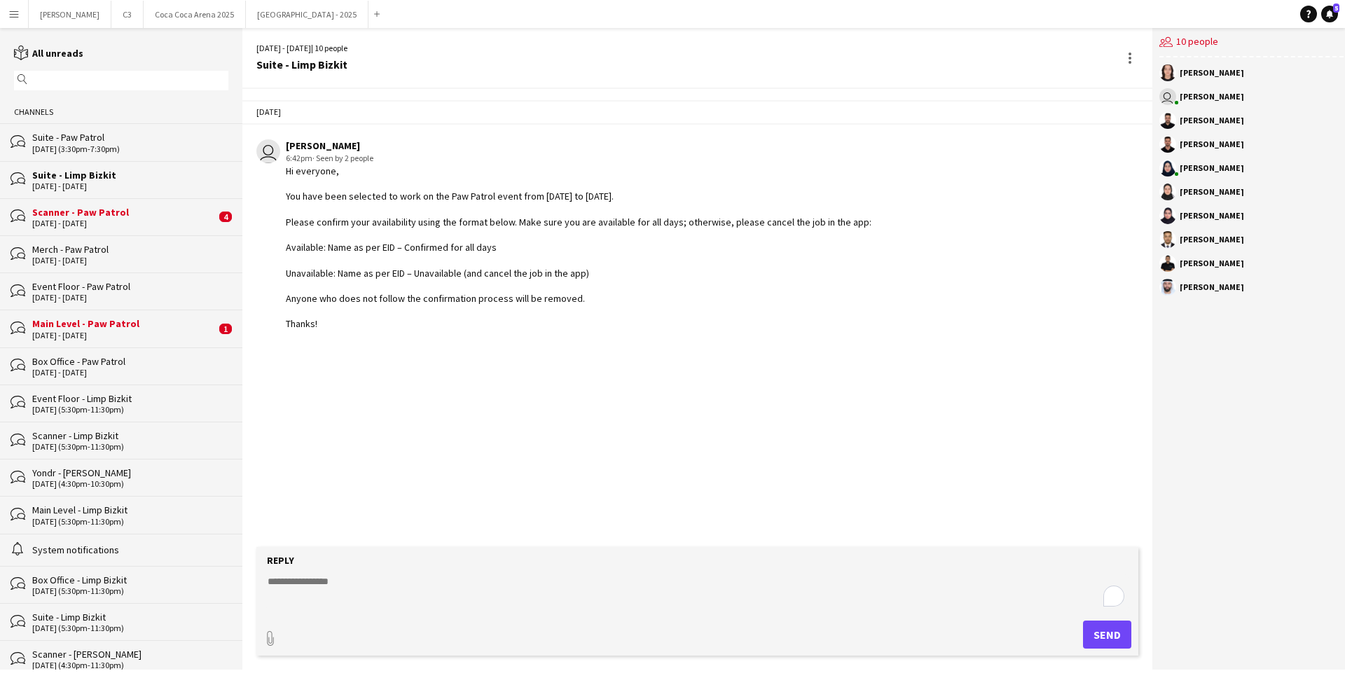
click at [378, 582] on textarea "To enrich screen reader interactions, please activate Accessibility in Grammarl…" at bounding box center [697, 592] width 862 height 36
type textarea "**********"
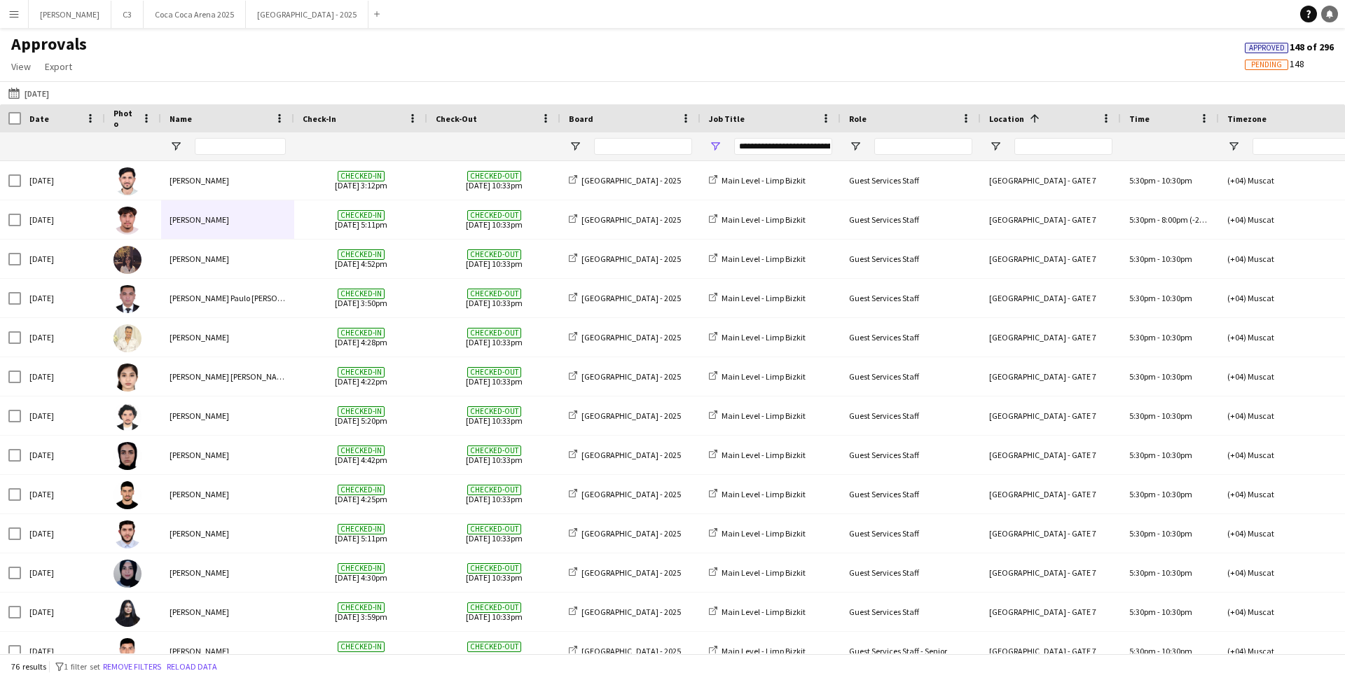
click at [1331, 18] on link "Notifications" at bounding box center [1329, 14] width 17 height 17
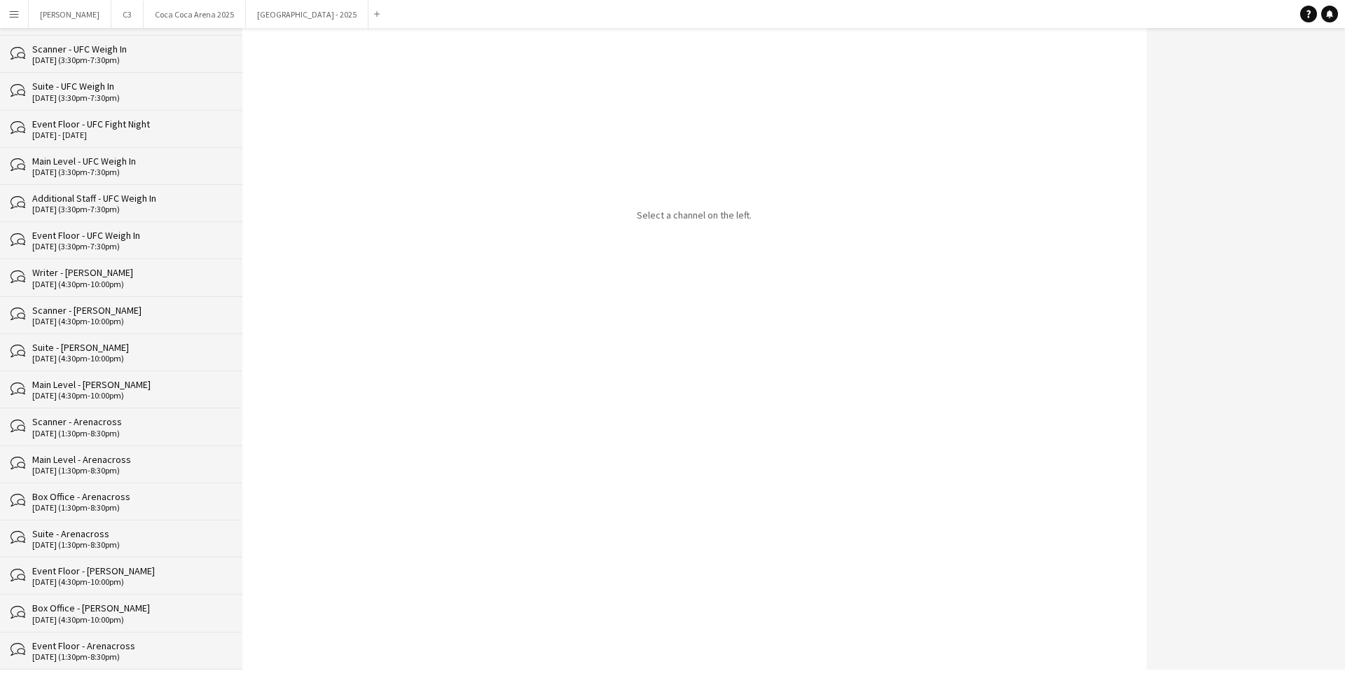
scroll to position [759, 0]
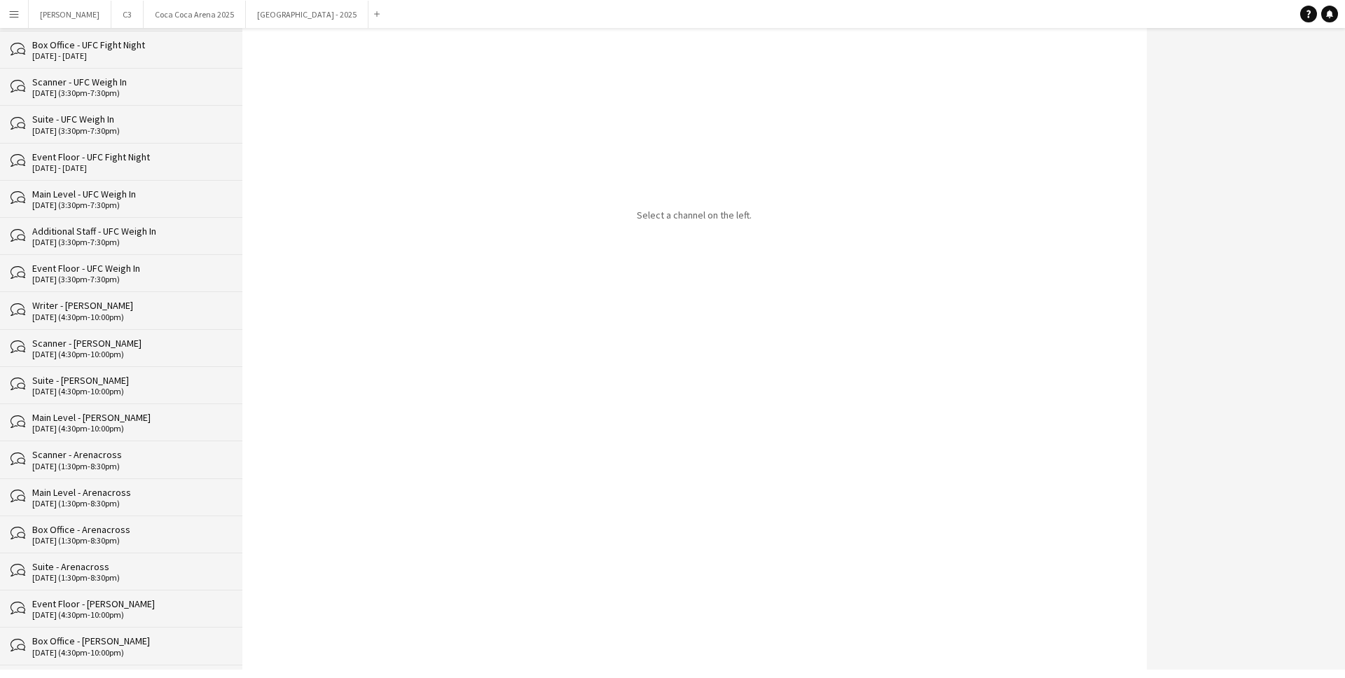
click at [135, 235] on div "Additional Staff - UFC Weigh In" at bounding box center [130, 231] width 196 height 13
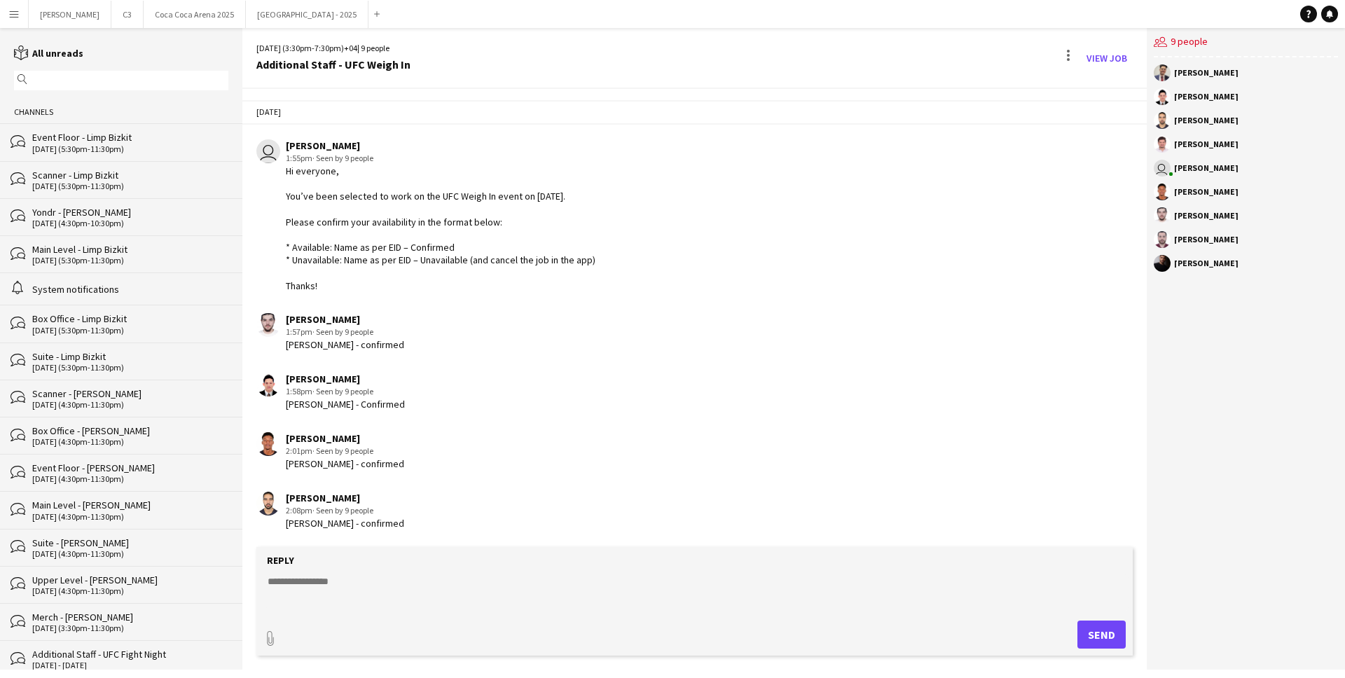
click at [333, 279] on div "Hi everyone, You’ve been selected to work on the UFC Weigh In event on July 25,…" at bounding box center [441, 228] width 310 height 127
drag, startPoint x: 333, startPoint y: 284, endPoint x: 282, endPoint y: 172, distance: 122.9
click at [282, 172] on div "user Marisol Pestano 1:55pm · Seen by 9 people Hi everyone, You’ve been selecte…" at bounding box center [617, 215] width 723 height 153
copy div "Hi everyone, You’ve been selected to work on the UFC Weigh In event on July 25,…"
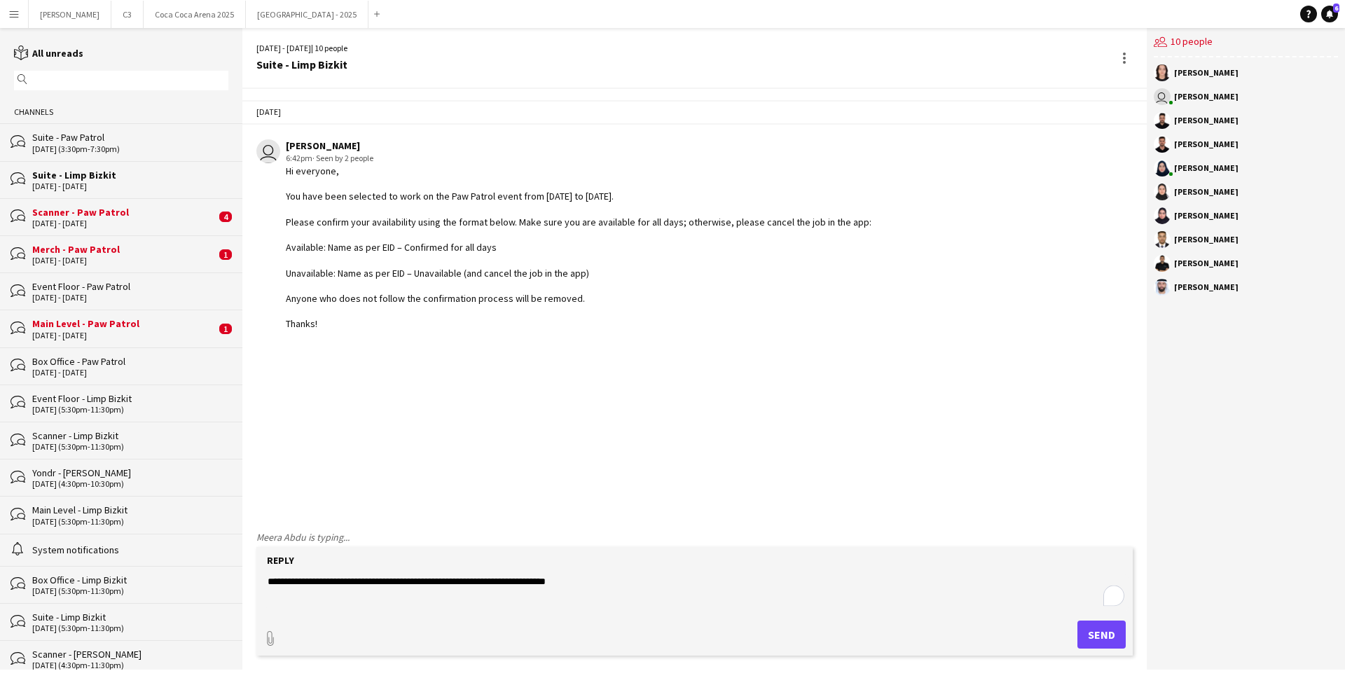
type textarea "**********"
click at [1085, 635] on button "Send" at bounding box center [1101, 635] width 48 height 28
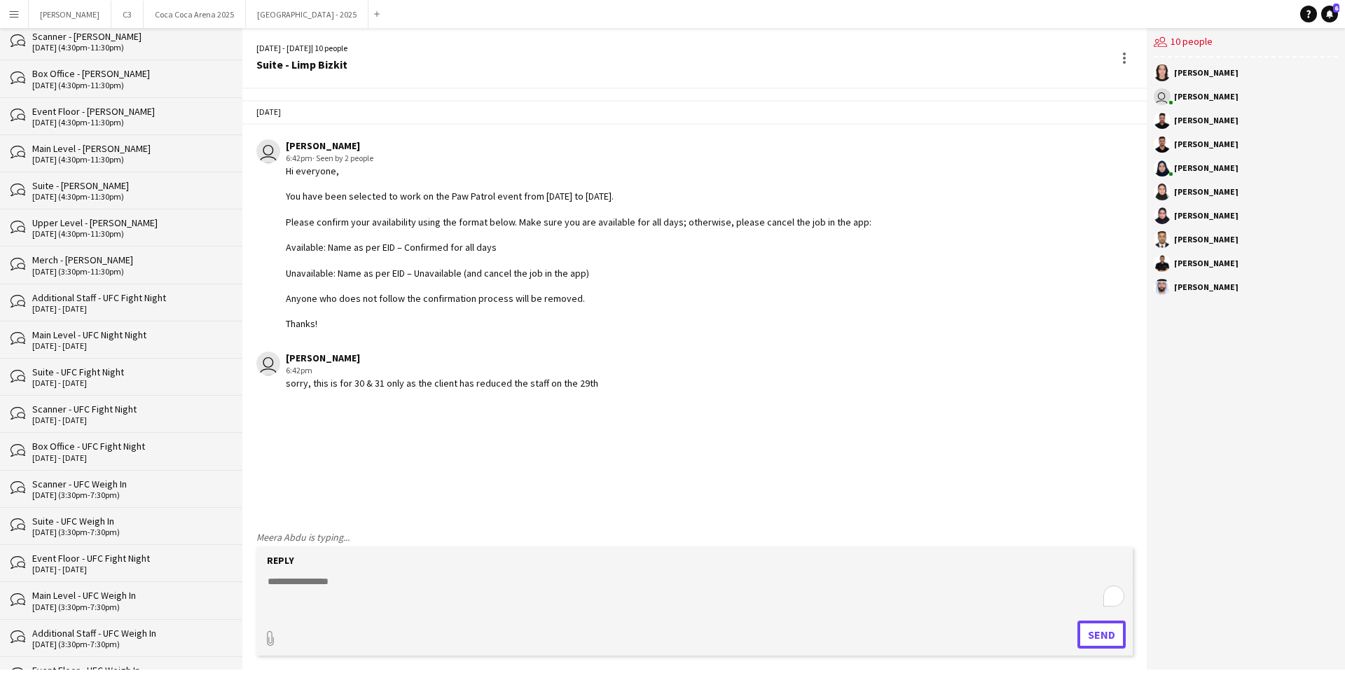
scroll to position [1052, 0]
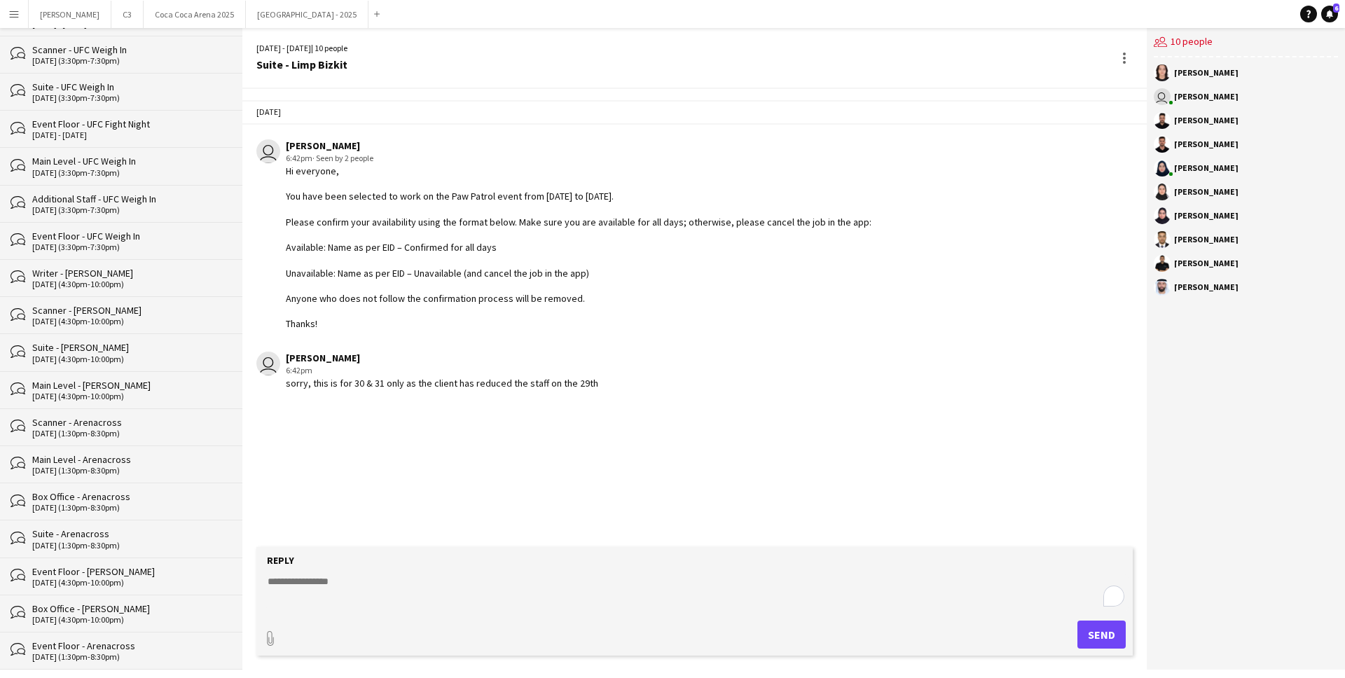
click at [120, 636] on div "bubbles Event Floor - Arenacross [DATE] (1:30pm-8:30pm)" at bounding box center [121, 651] width 242 height 38
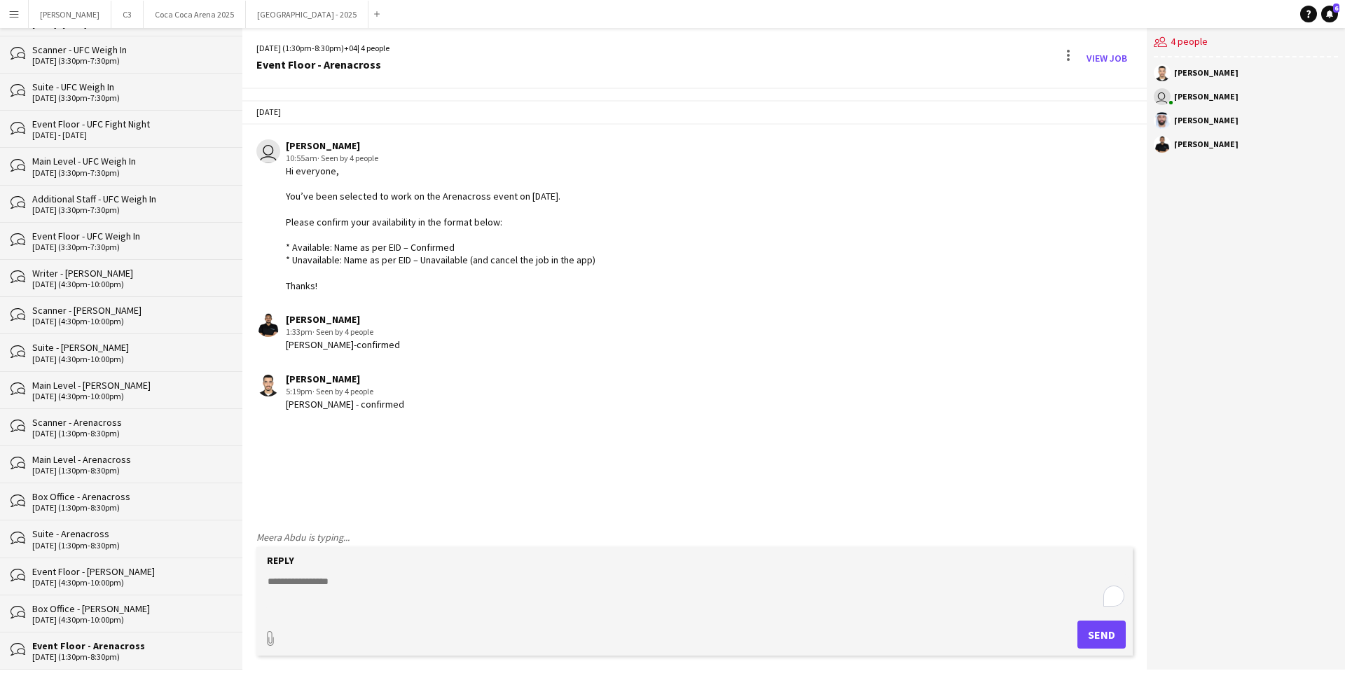
drag, startPoint x: 343, startPoint y: 284, endPoint x: 284, endPoint y: 175, distance: 123.5
click at [284, 175] on div "user Marisol Pestano 10:55am · Seen by 4 people Hi everyone, You’ve been select…" at bounding box center [617, 215] width 723 height 153
copy div "Hi everyone, You’ve been selected to work on the Arenacross event on July 5, 20…"
click at [246, 12] on button "Etihad Arena - 2025 Close" at bounding box center [307, 14] width 123 height 27
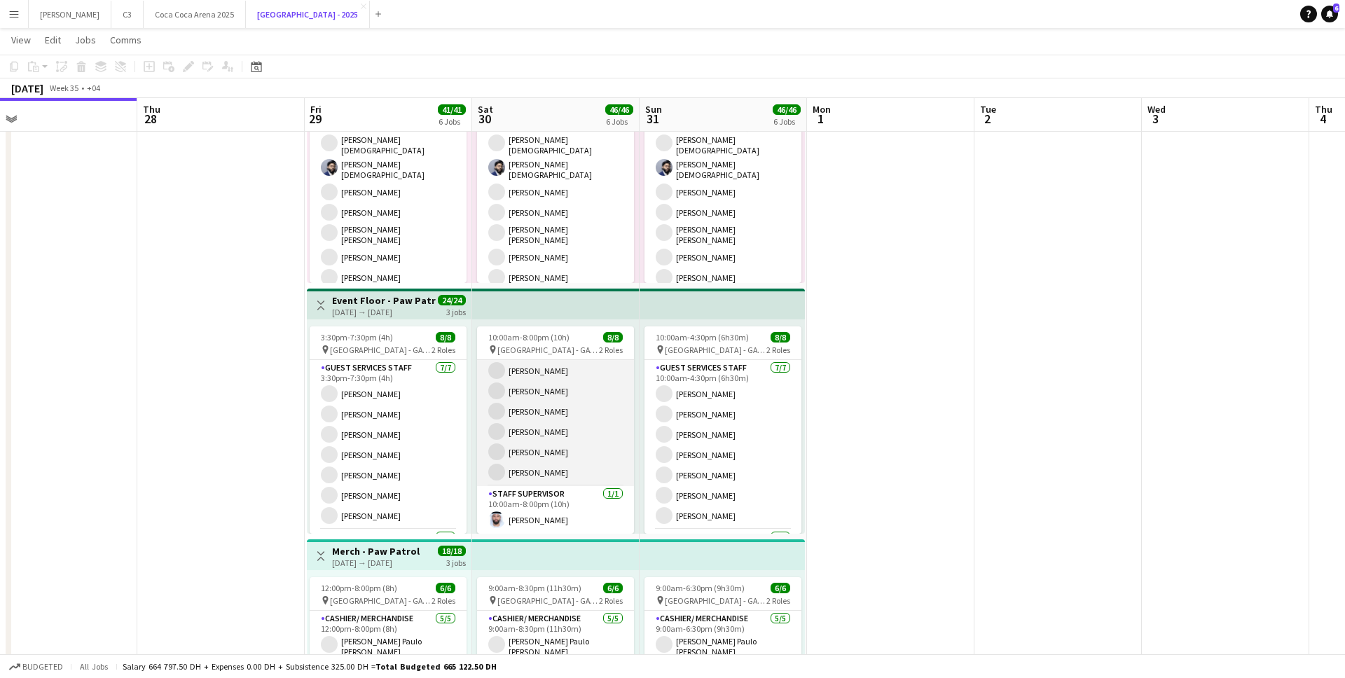
scroll to position [1013, 0]
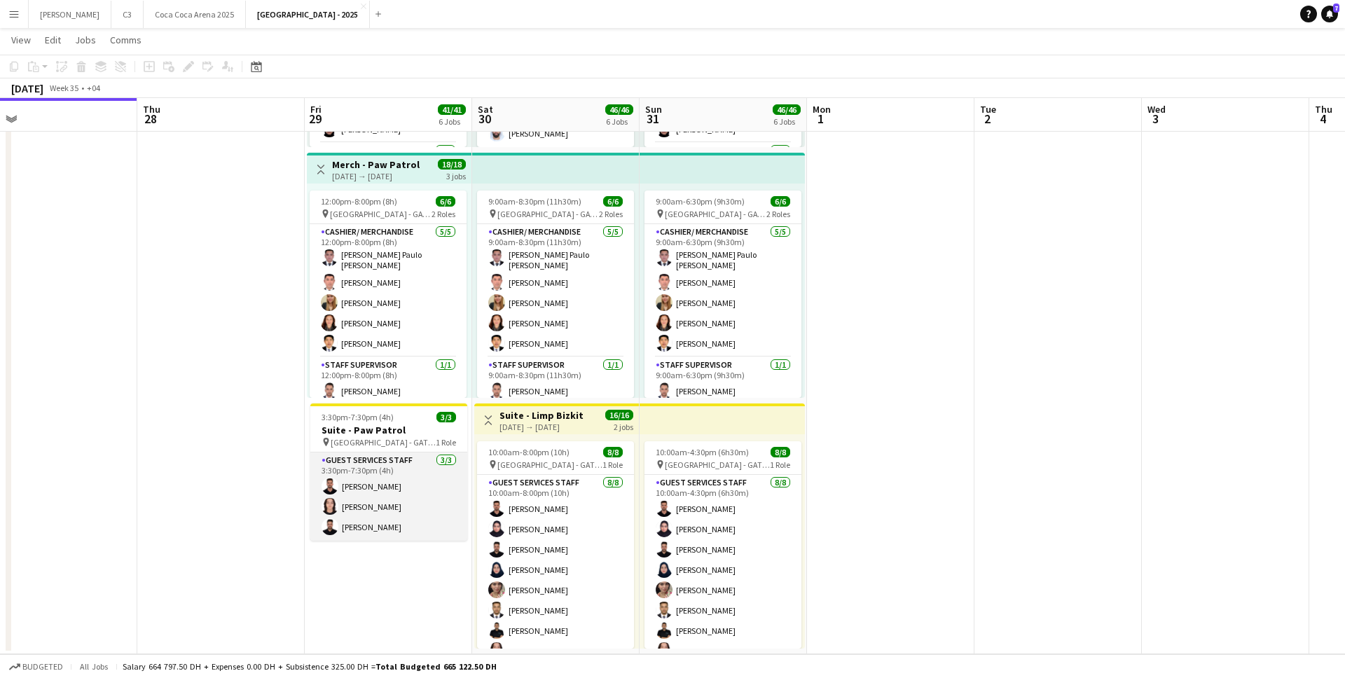
click at [385, 522] on app-card-role "Guest Services Staff [DATE] 3:30pm-7:30pm (4h) [PERSON_NAME] [PERSON_NAME] [PER…" at bounding box center [388, 496] width 157 height 88
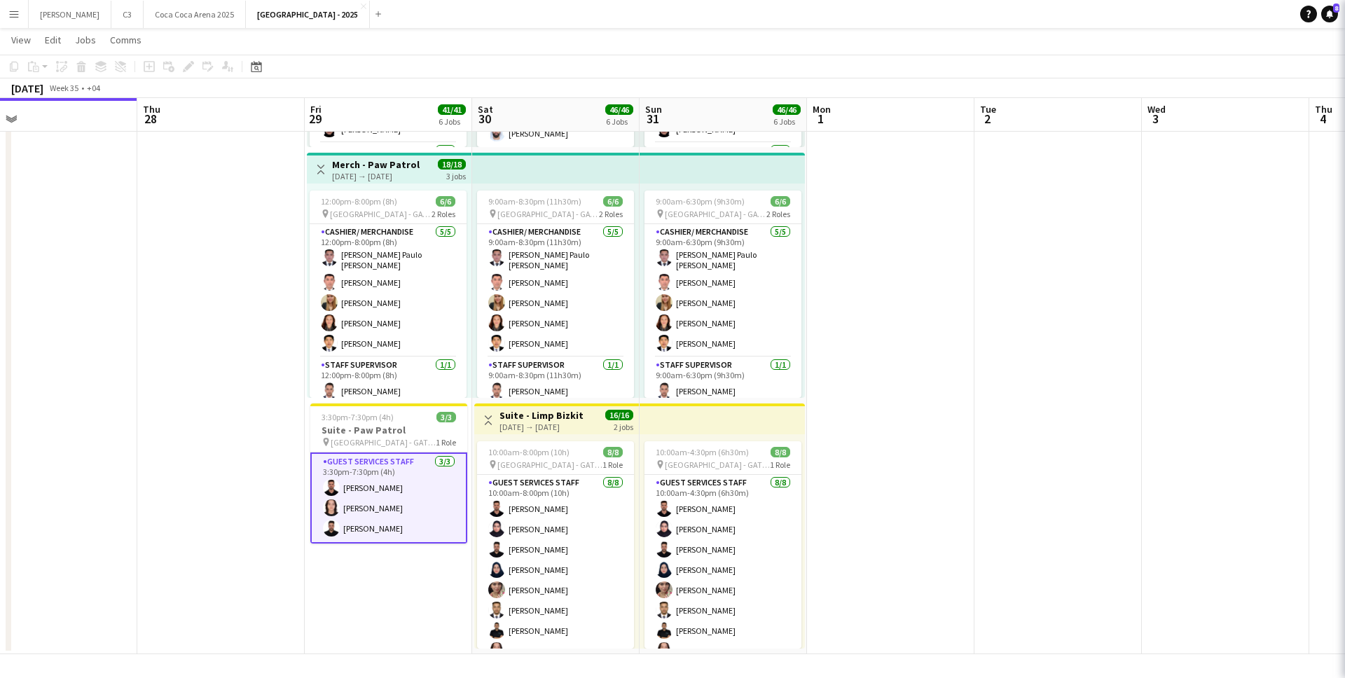
scroll to position [0, 700]
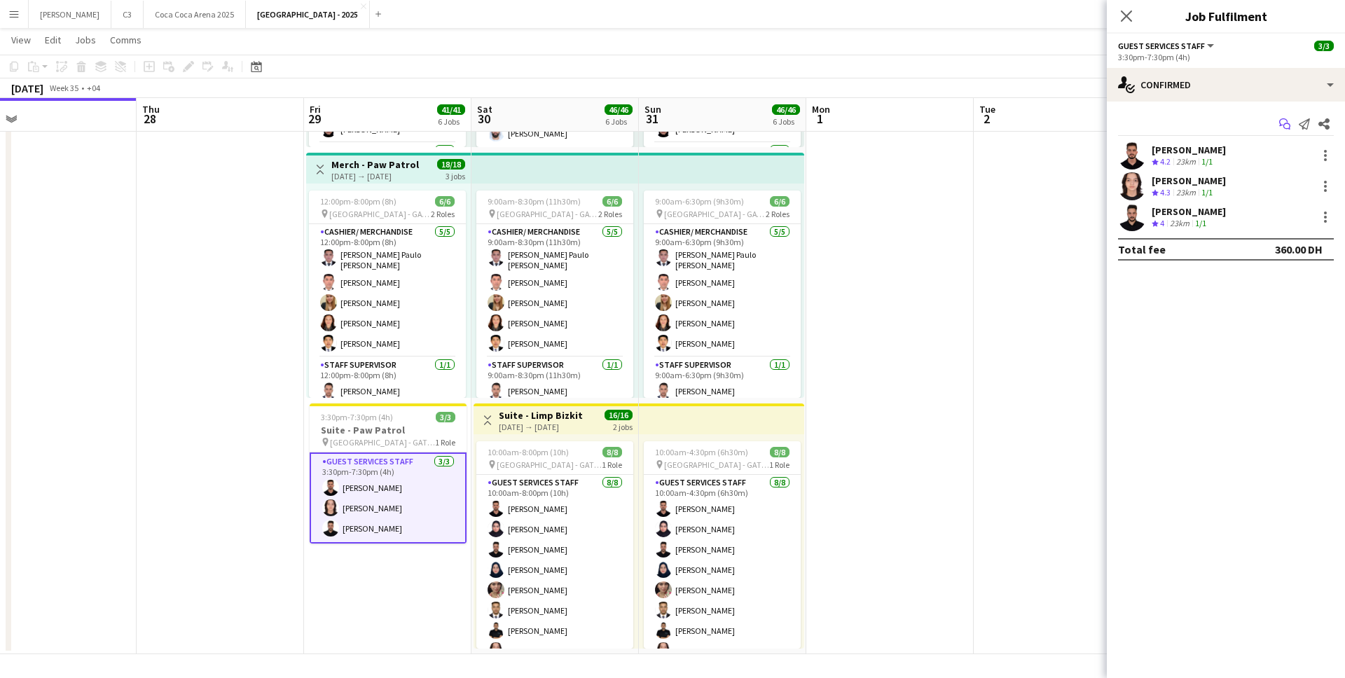
click at [1286, 122] on icon at bounding box center [1283, 122] width 8 height 8
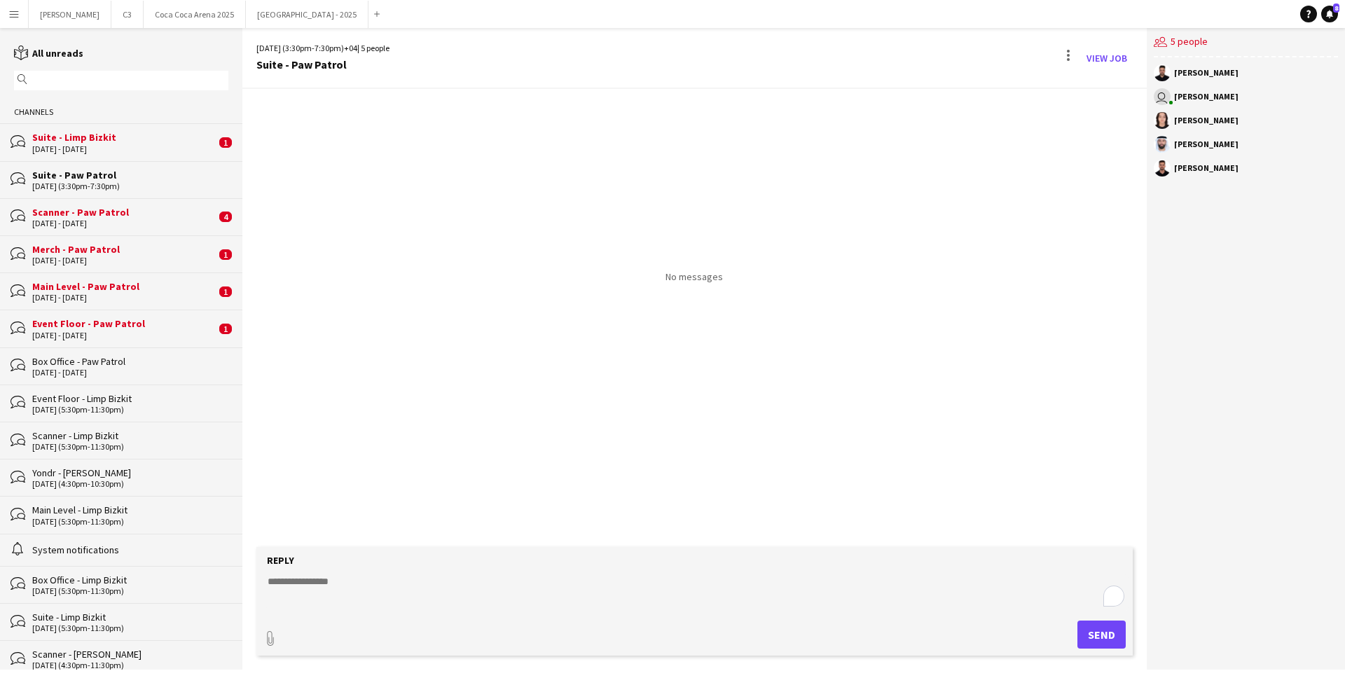
click at [335, 587] on textarea "To enrich screen reader interactions, please activate Accessibility in Grammarl…" at bounding box center [697, 592] width 862 height 36
paste textarea "**********"
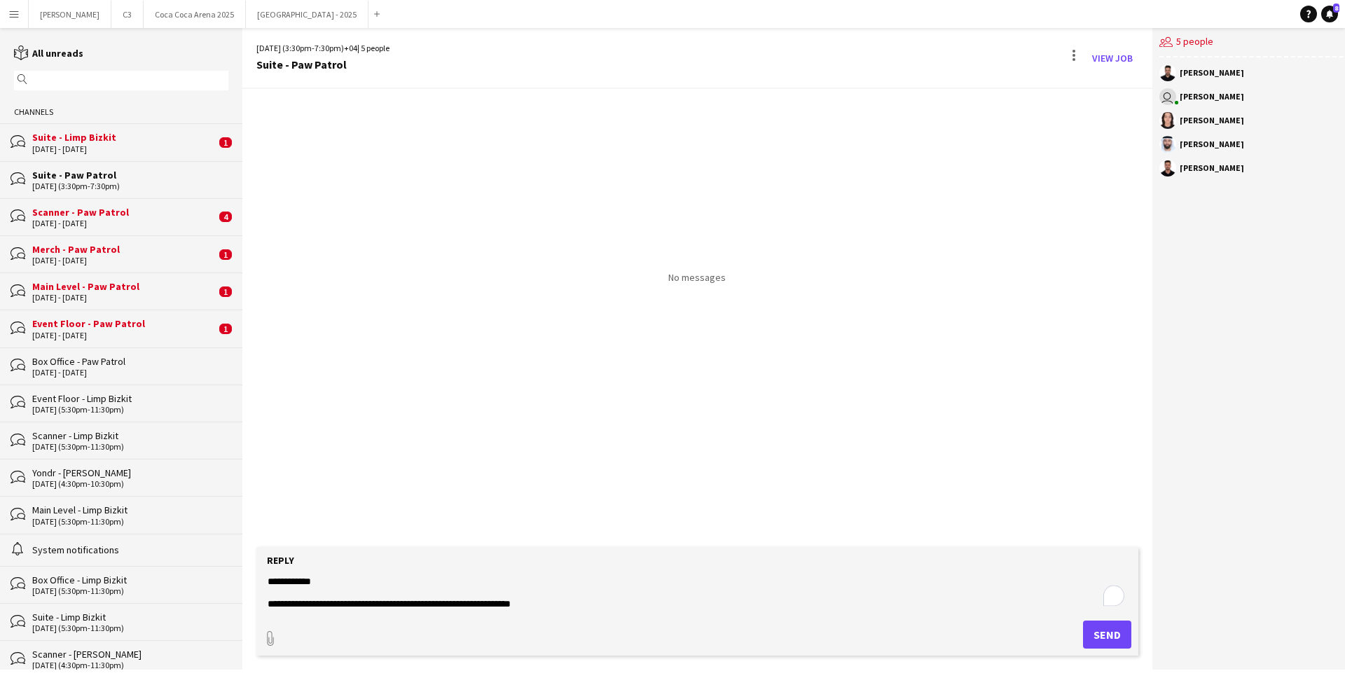
click at [462, 604] on textarea "**********" at bounding box center [697, 592] width 862 height 36
click at [557, 603] on textarea "**********" at bounding box center [697, 592] width 862 height 36
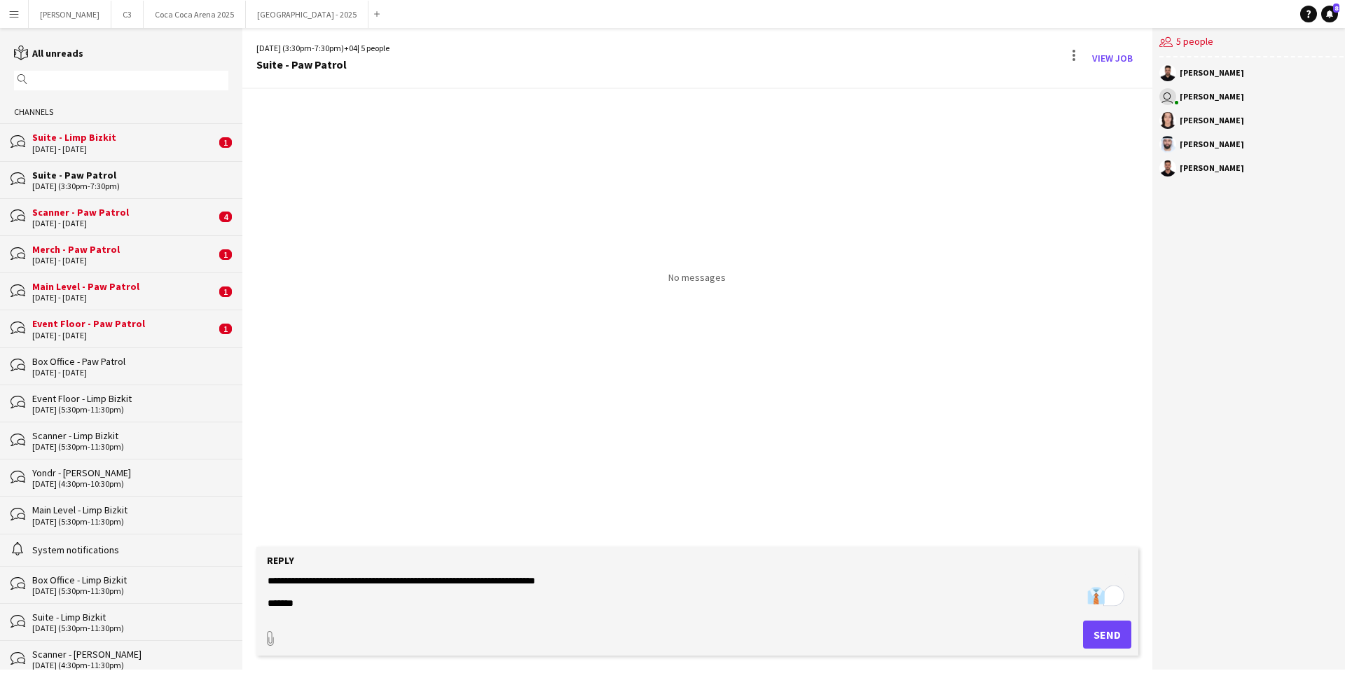
drag, startPoint x: 557, startPoint y: 603, endPoint x: 522, endPoint y: 603, distance: 35.0
click at [522, 603] on textarea "**********" at bounding box center [697, 592] width 862 height 36
click at [547, 605] on textarea "**********" at bounding box center [697, 592] width 862 height 36
type textarea "**********"
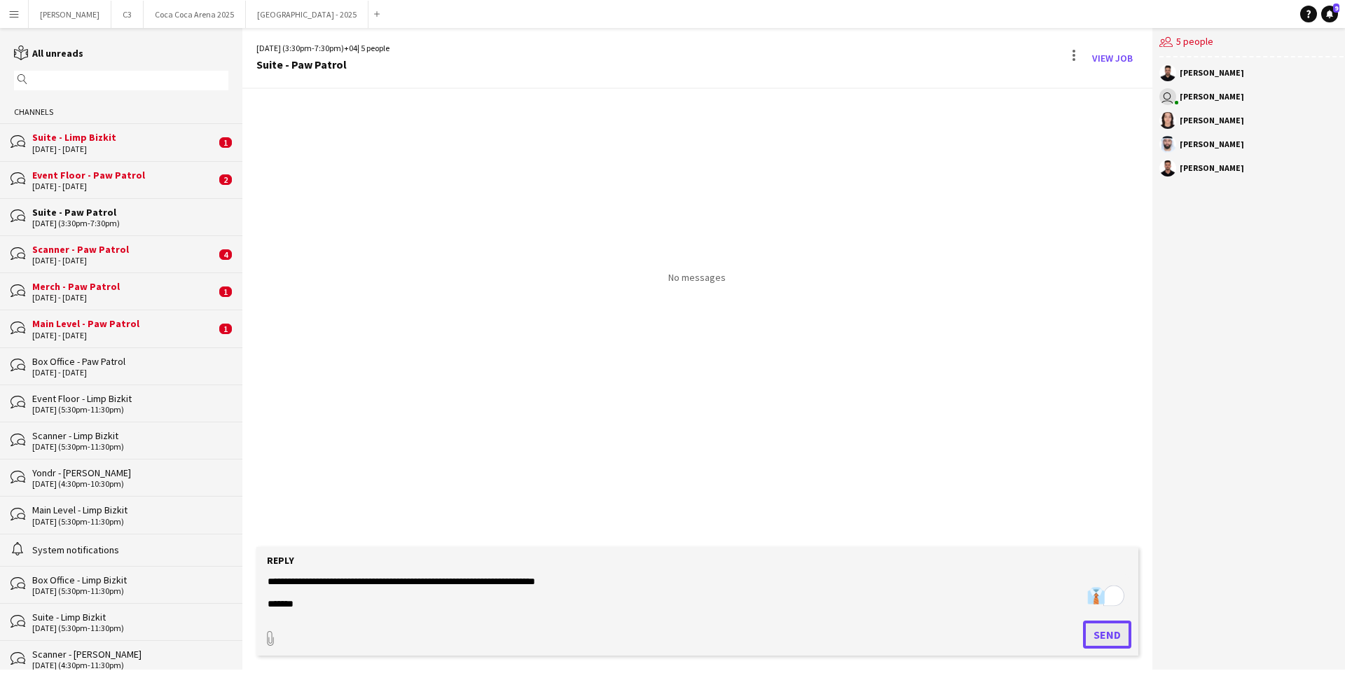
click at [1100, 632] on button "Send" at bounding box center [1107, 635] width 48 height 28
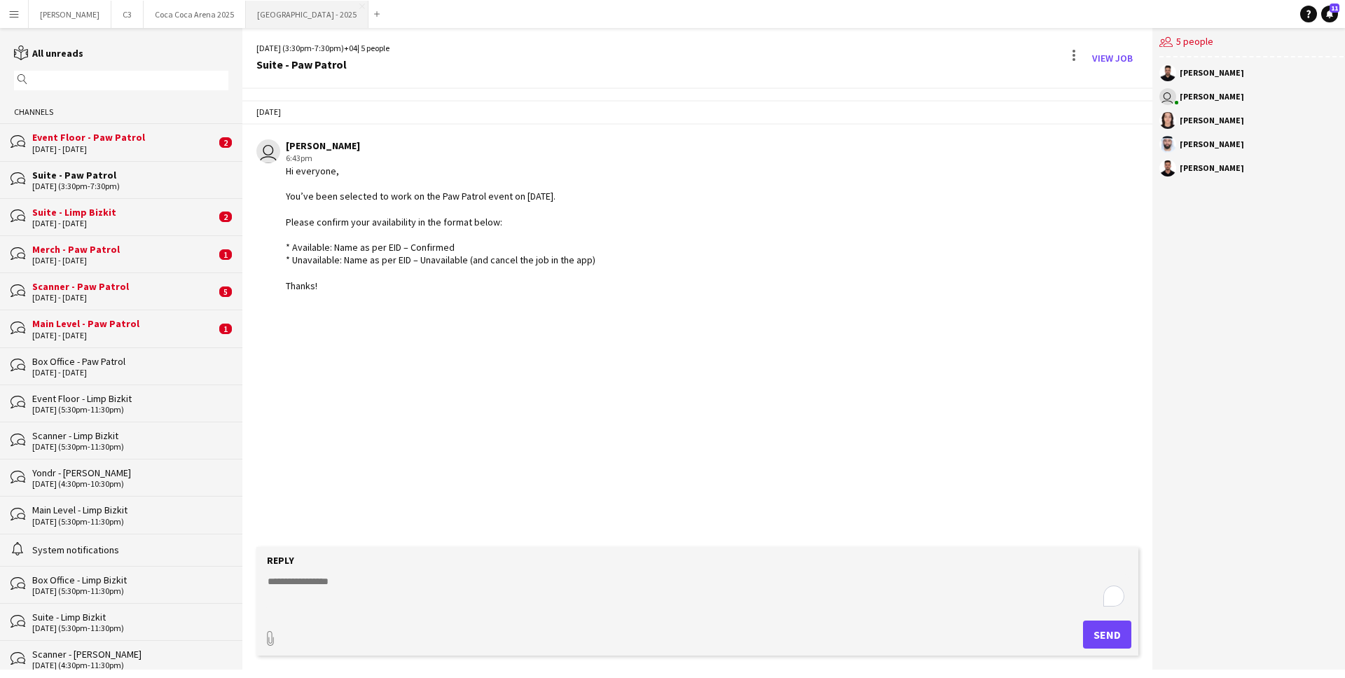
click at [246, 23] on button "[GEOGRAPHIC_DATA] - 2025 Close" at bounding box center [307, 14] width 123 height 27
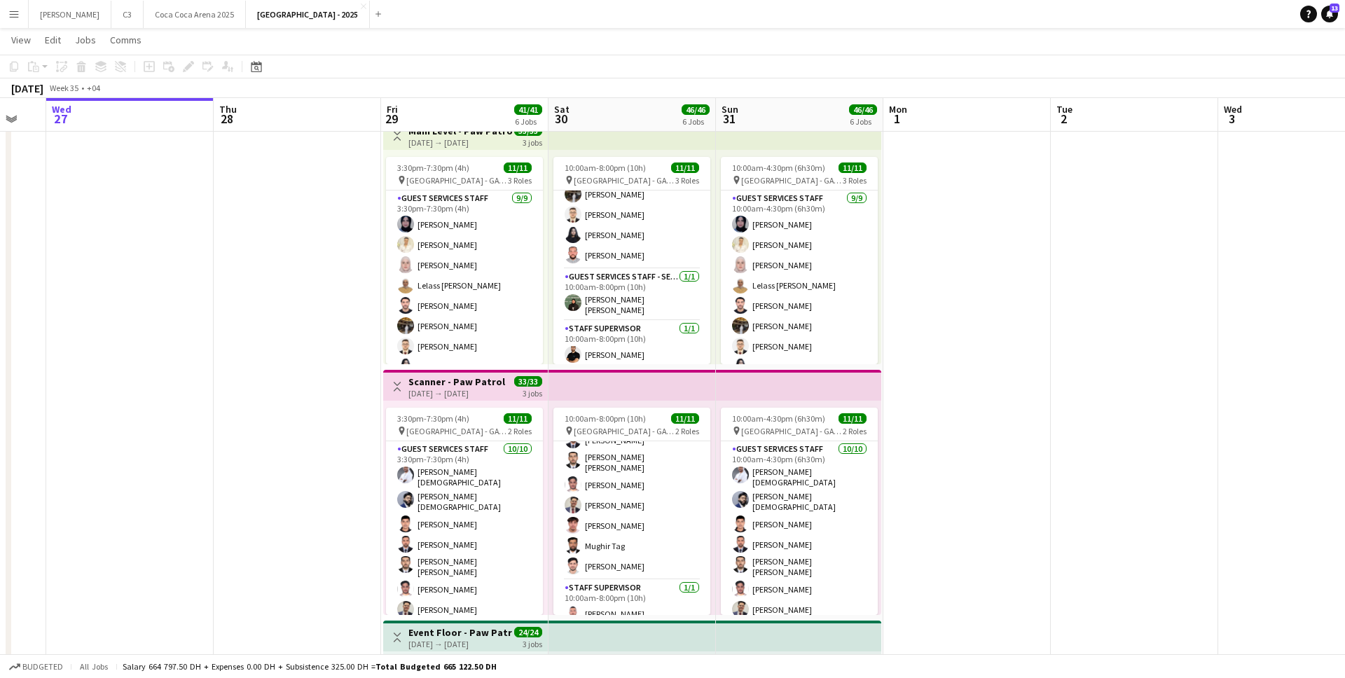
scroll to position [132, 0]
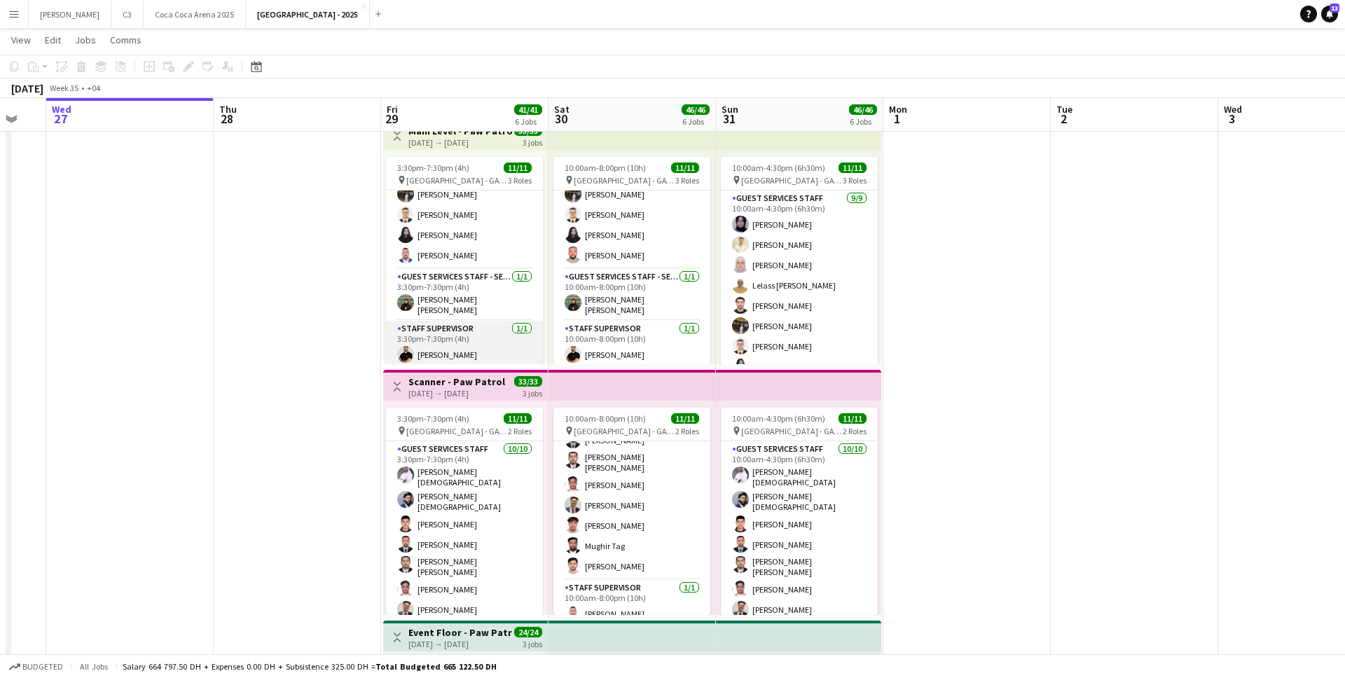
click at [450, 342] on app-card-role "Staff Supervisor [DATE] 3:30pm-7:30pm (4h) [PERSON_NAME]" at bounding box center [464, 345] width 157 height 48
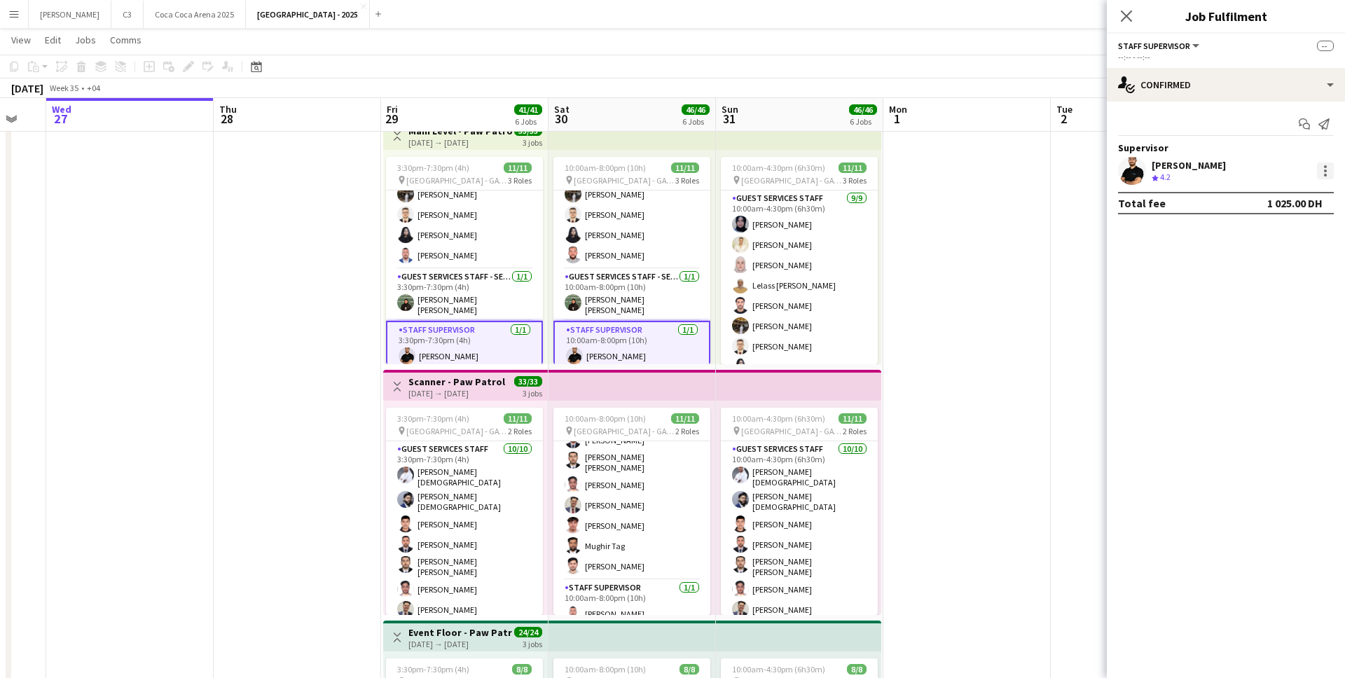
click at [1328, 170] on div at bounding box center [1325, 170] width 17 height 17
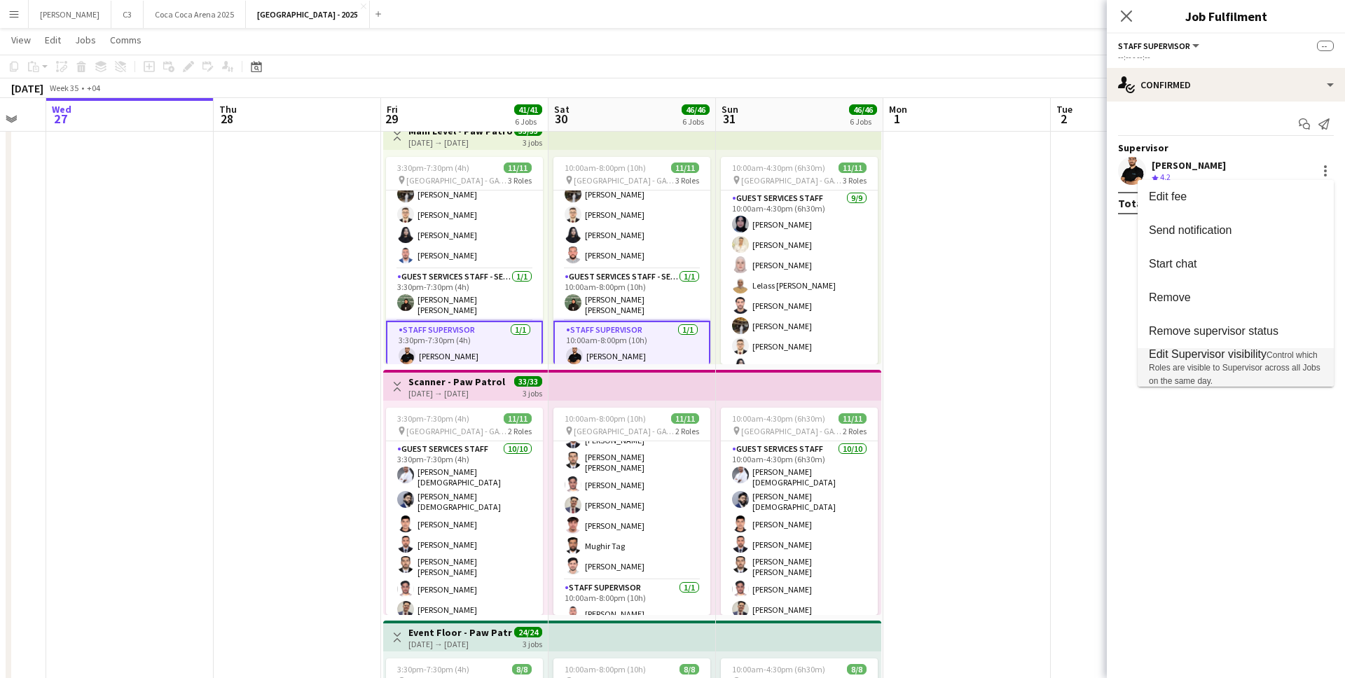
click at [1186, 361] on span "Edit Supervisor visibility Control which Roles are visible to Supervisor across…" at bounding box center [1236, 367] width 174 height 39
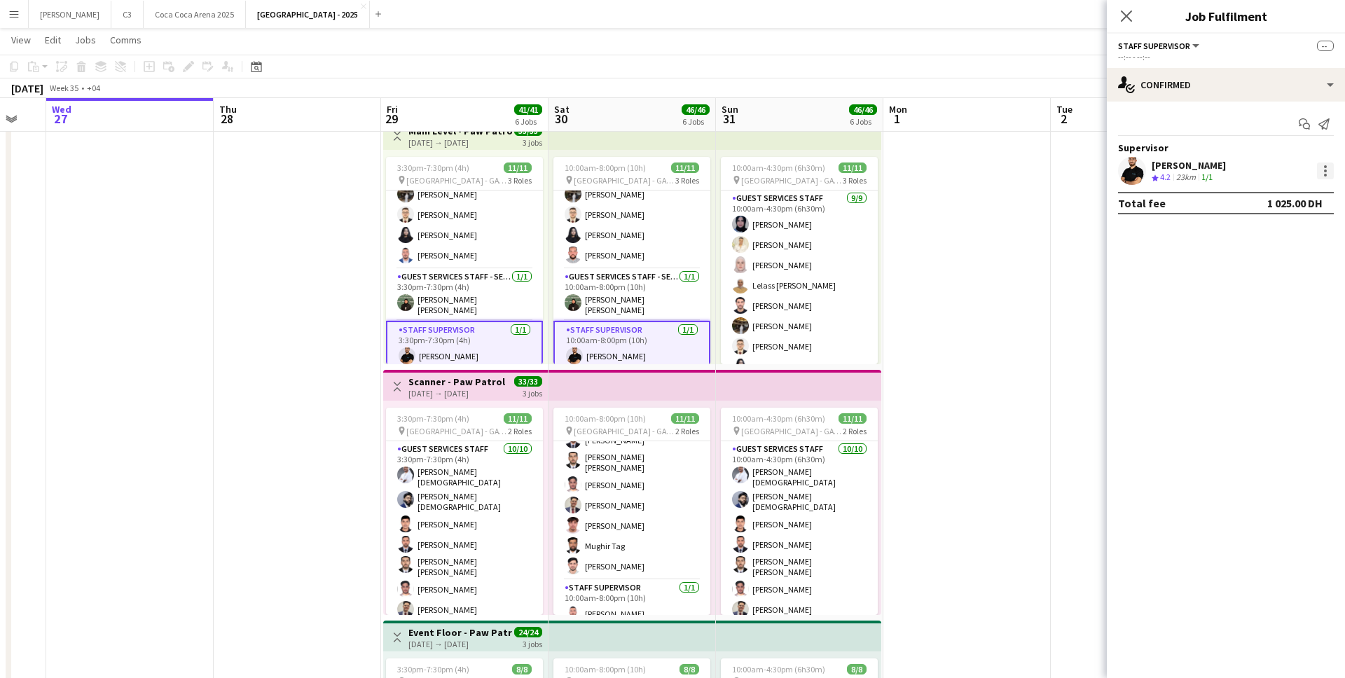
click at [1317, 173] on div at bounding box center [1325, 170] width 17 height 17
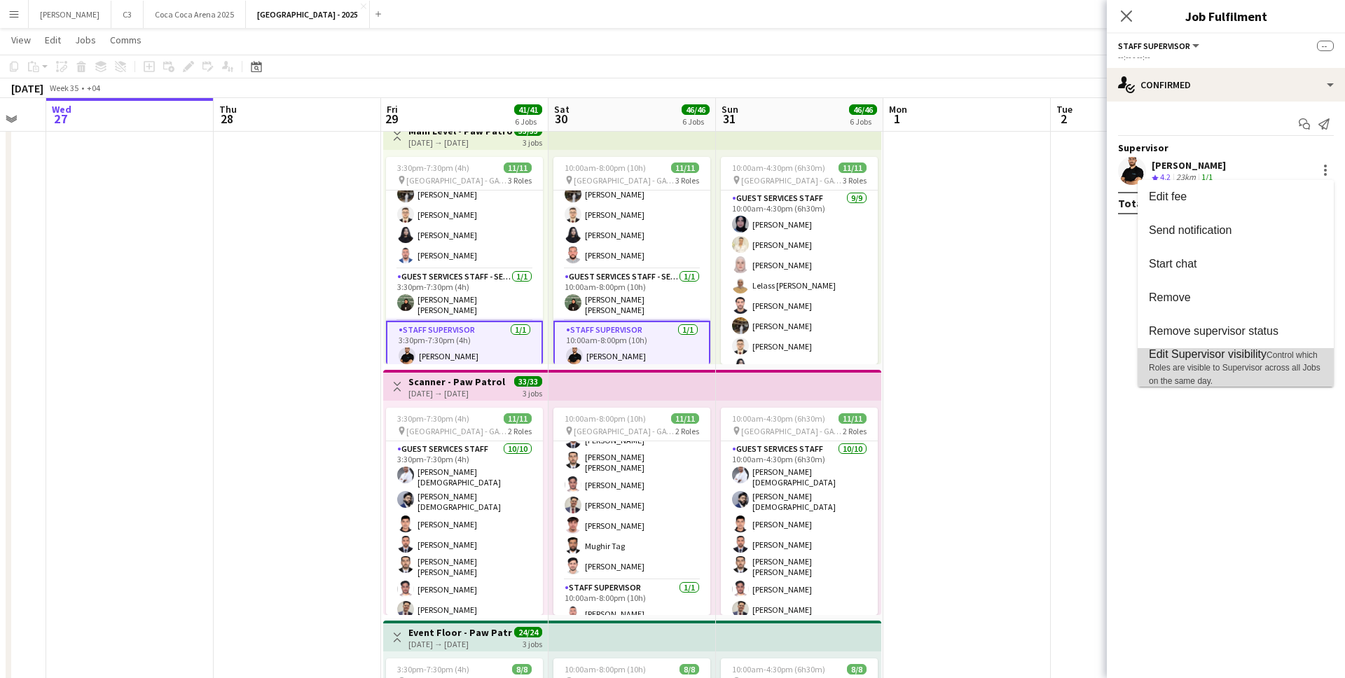
click at [1180, 354] on span "Edit Supervisor visibility" at bounding box center [1208, 354] width 118 height 12
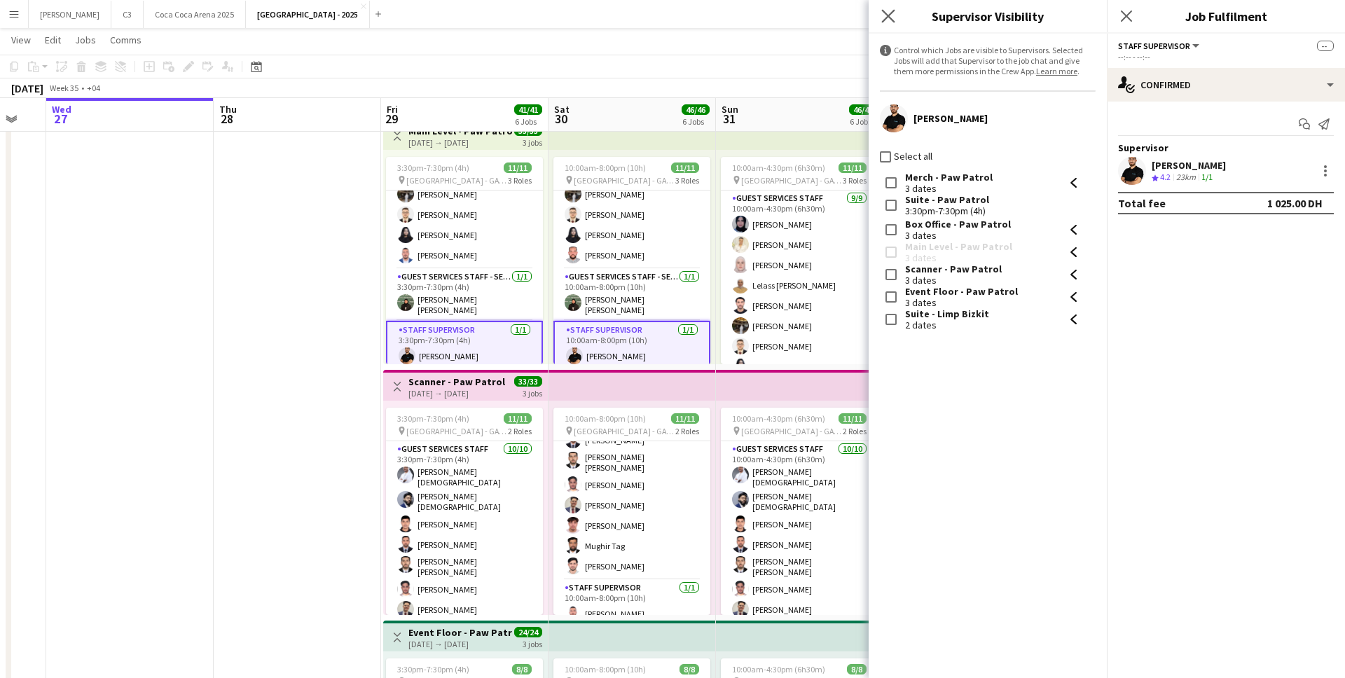
click at [894, 22] on icon "Close pop-in" at bounding box center [887, 15] width 13 height 13
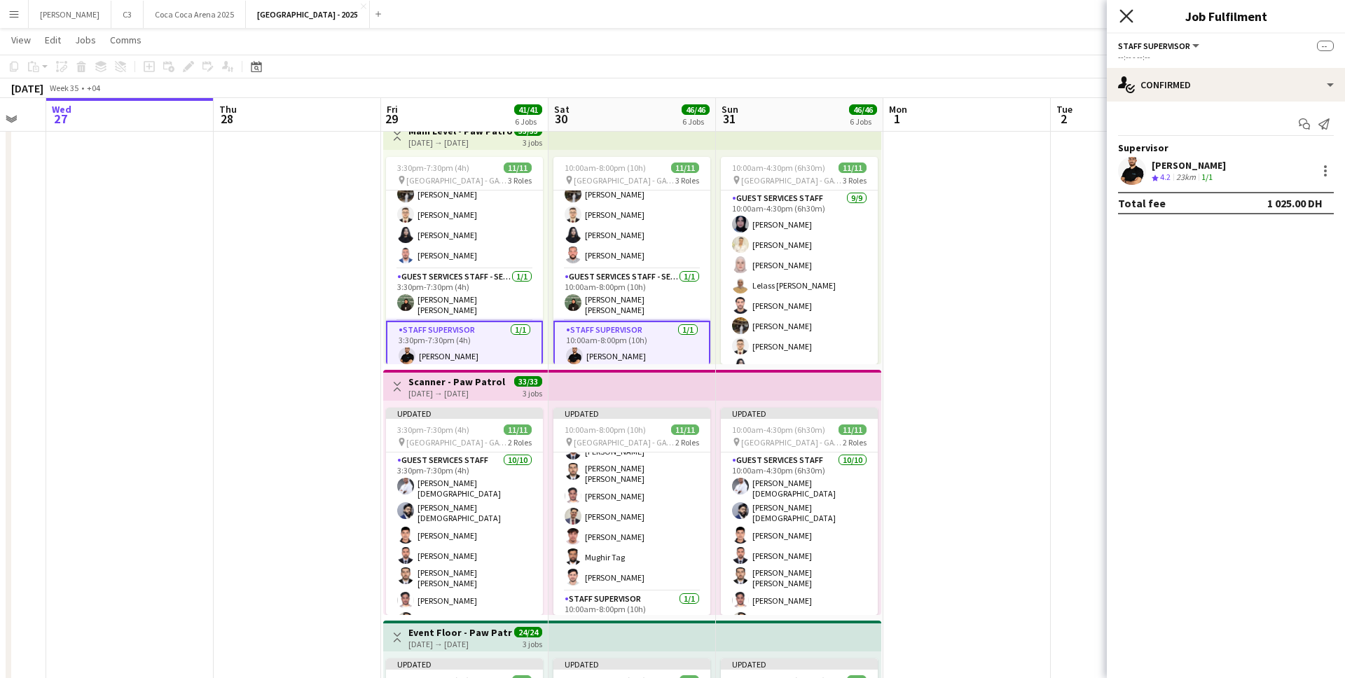
click at [1123, 19] on icon at bounding box center [1125, 15] width 13 height 13
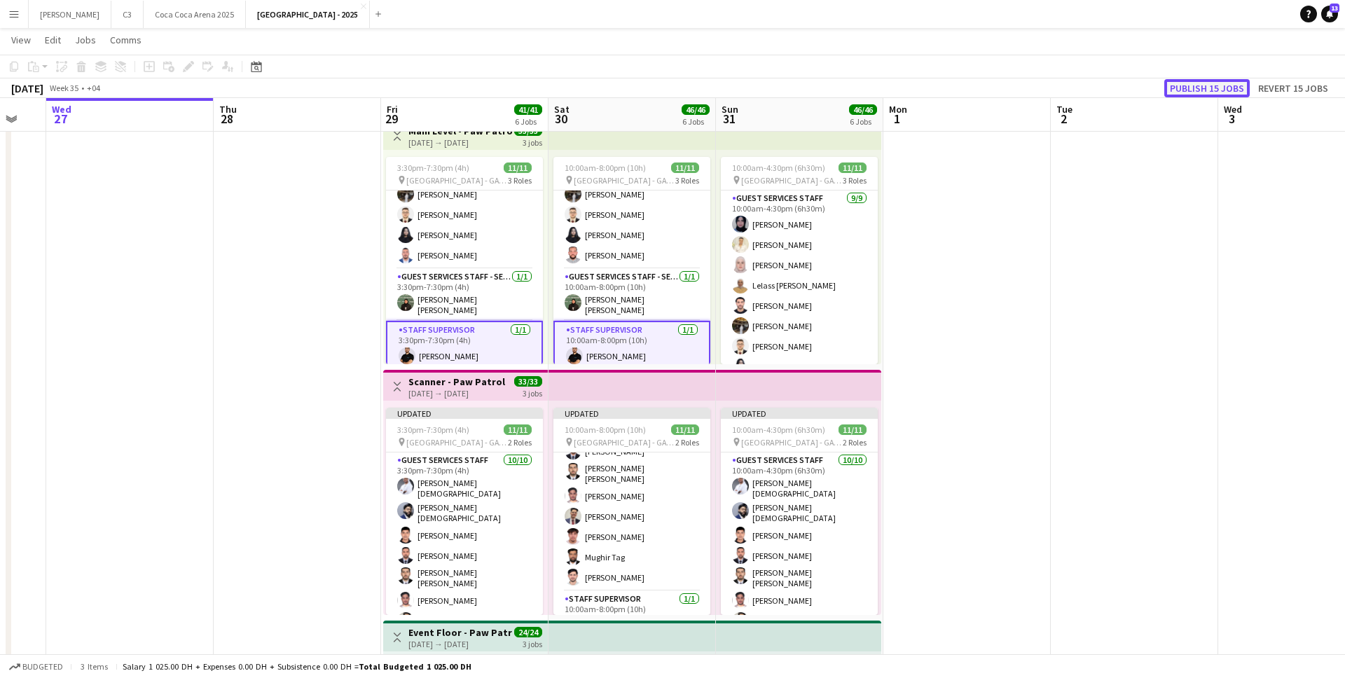
click at [1221, 85] on button "Publish 15 jobs" at bounding box center [1206, 88] width 85 height 18
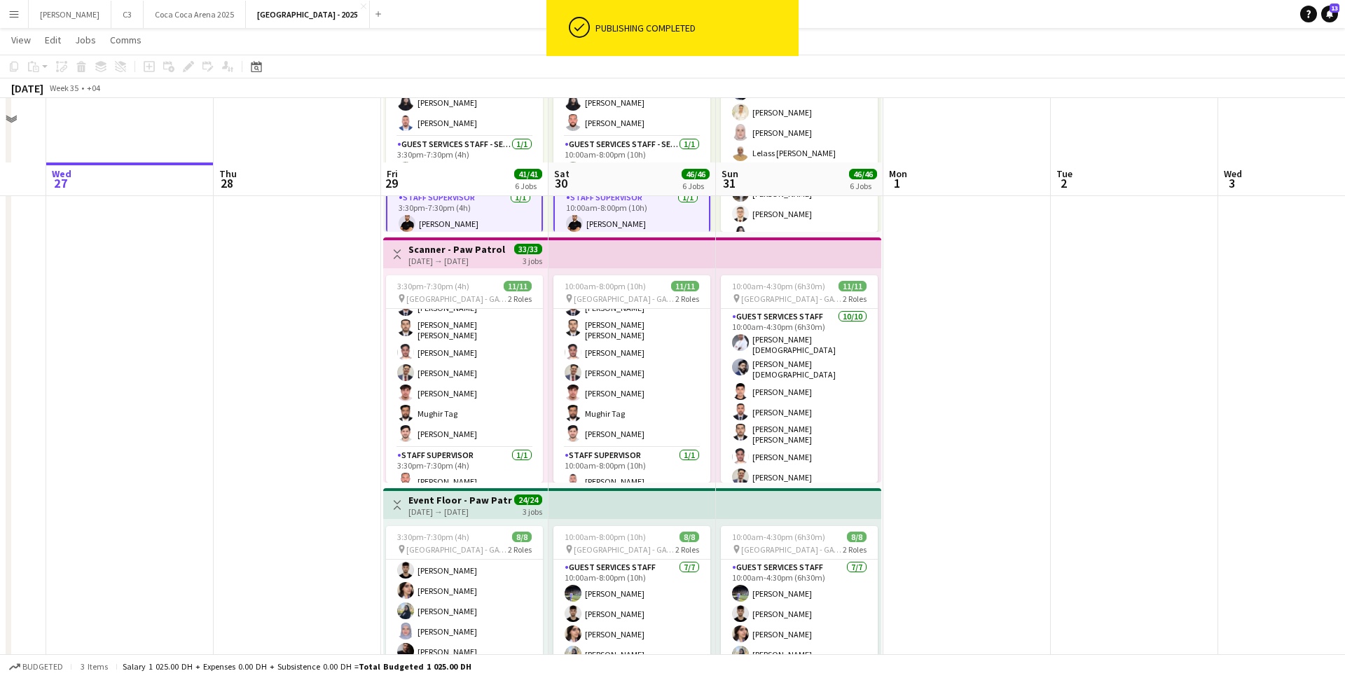
scroll to position [700, 0]
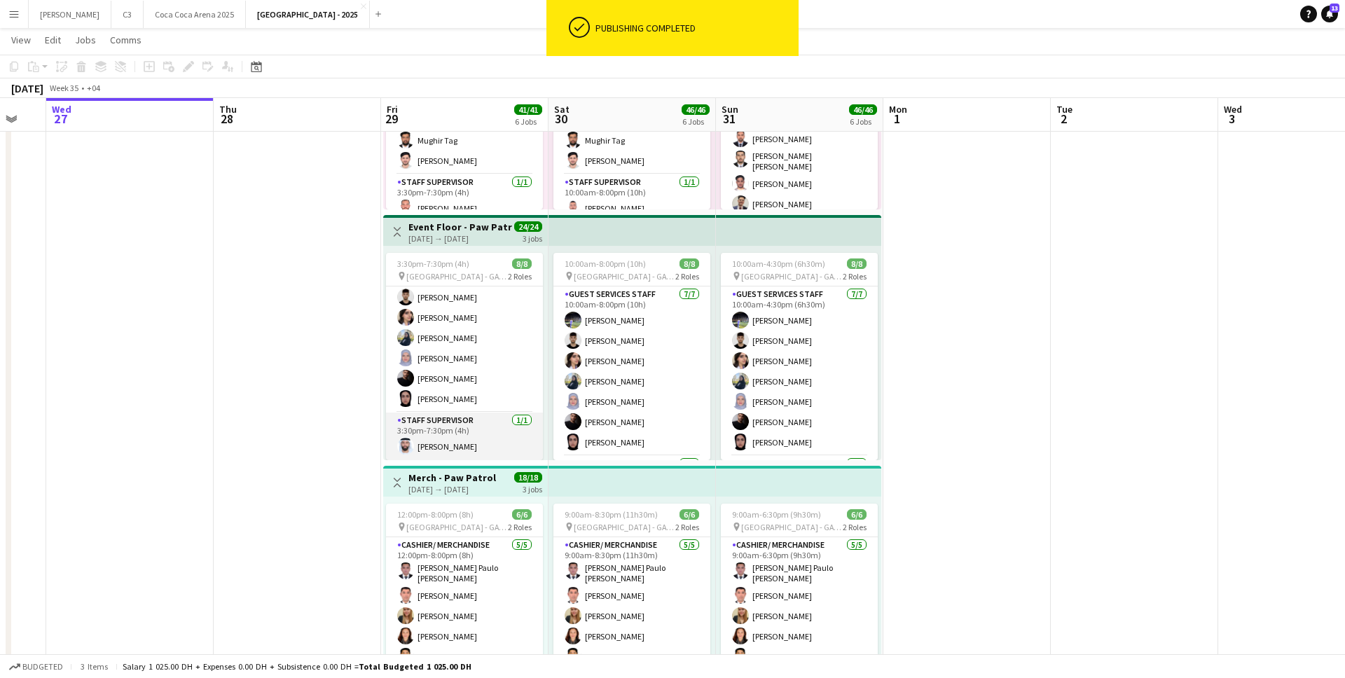
click at [484, 441] on app-card-role "Staff Supervisor [DATE] 3:30pm-7:30pm (4h) [PERSON_NAME]" at bounding box center [464, 437] width 157 height 48
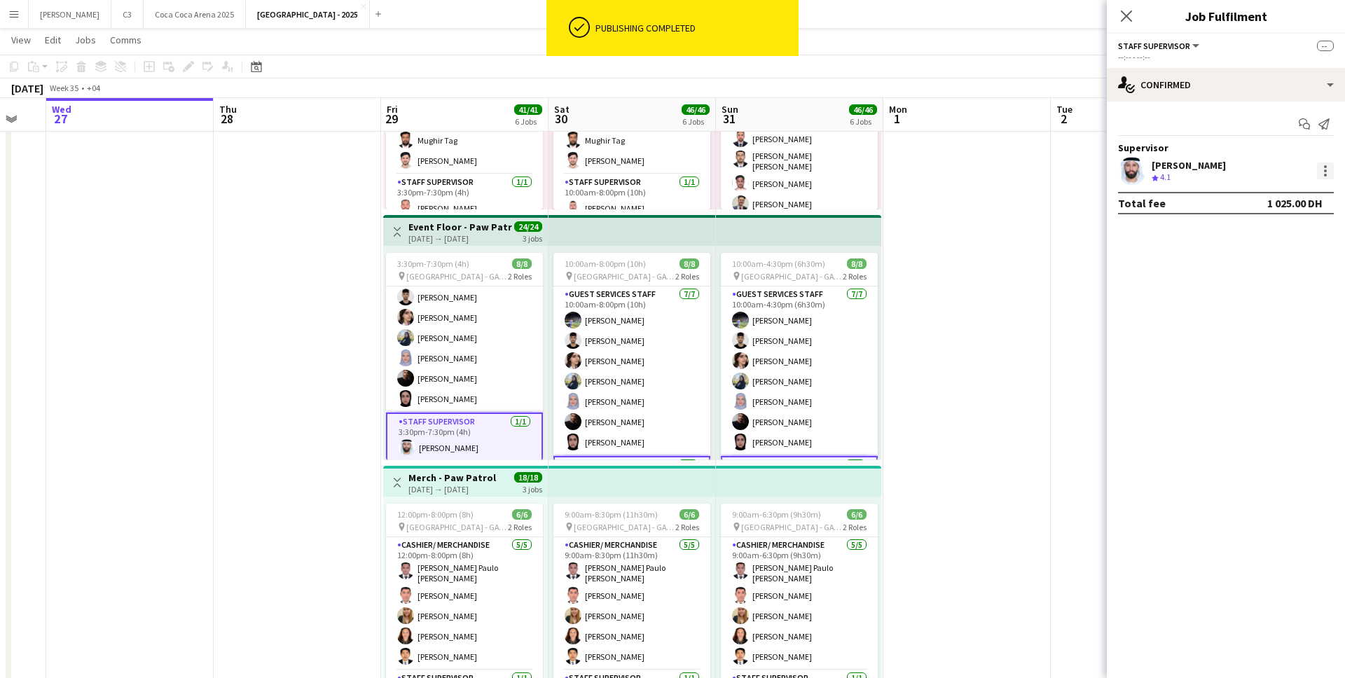
click at [1325, 172] on div at bounding box center [1325, 170] width 17 height 17
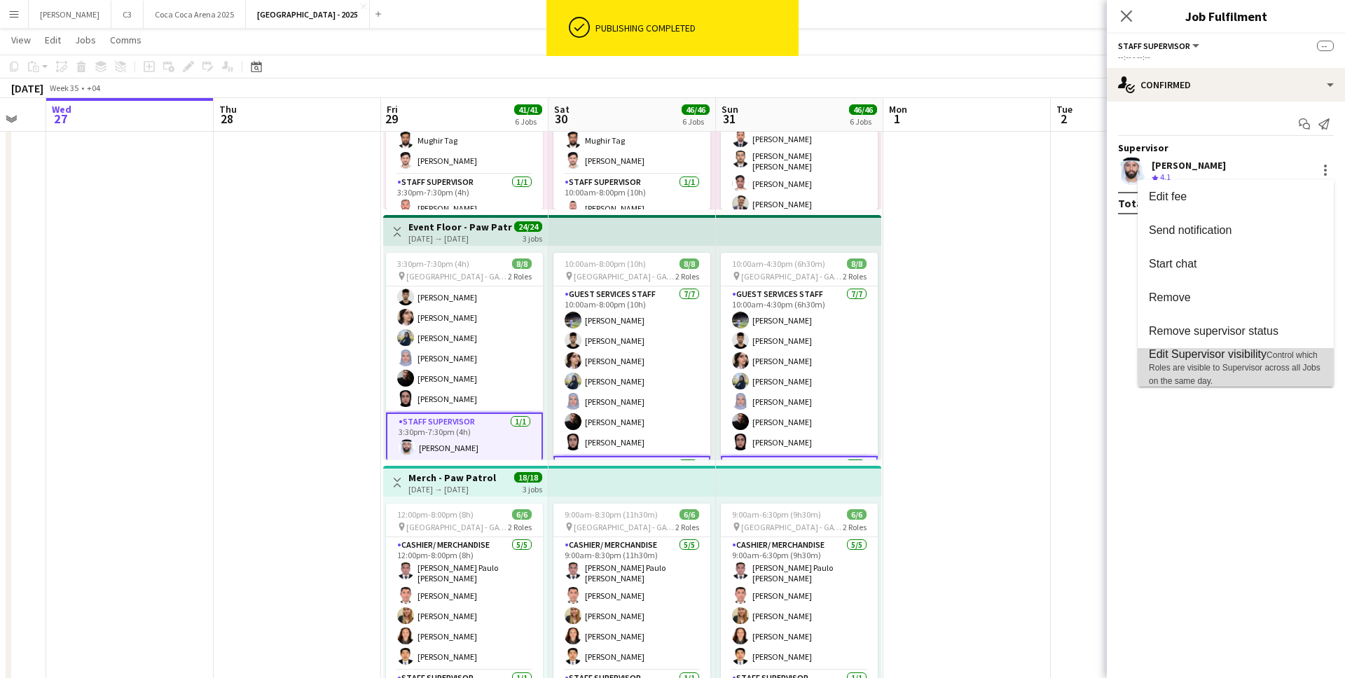
click at [1188, 361] on span "Edit Supervisor visibility Control which Roles are visible to Supervisor across…" at bounding box center [1236, 367] width 174 height 39
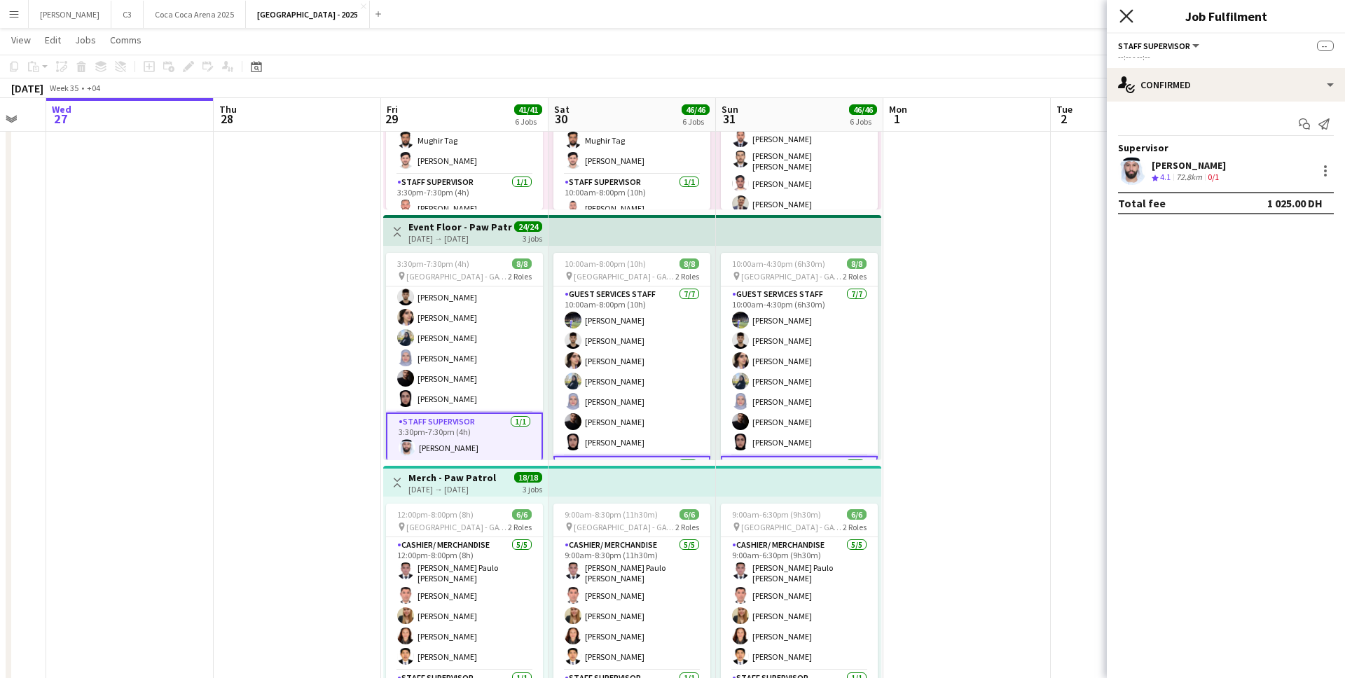
click at [1127, 16] on icon at bounding box center [1125, 15] width 13 height 13
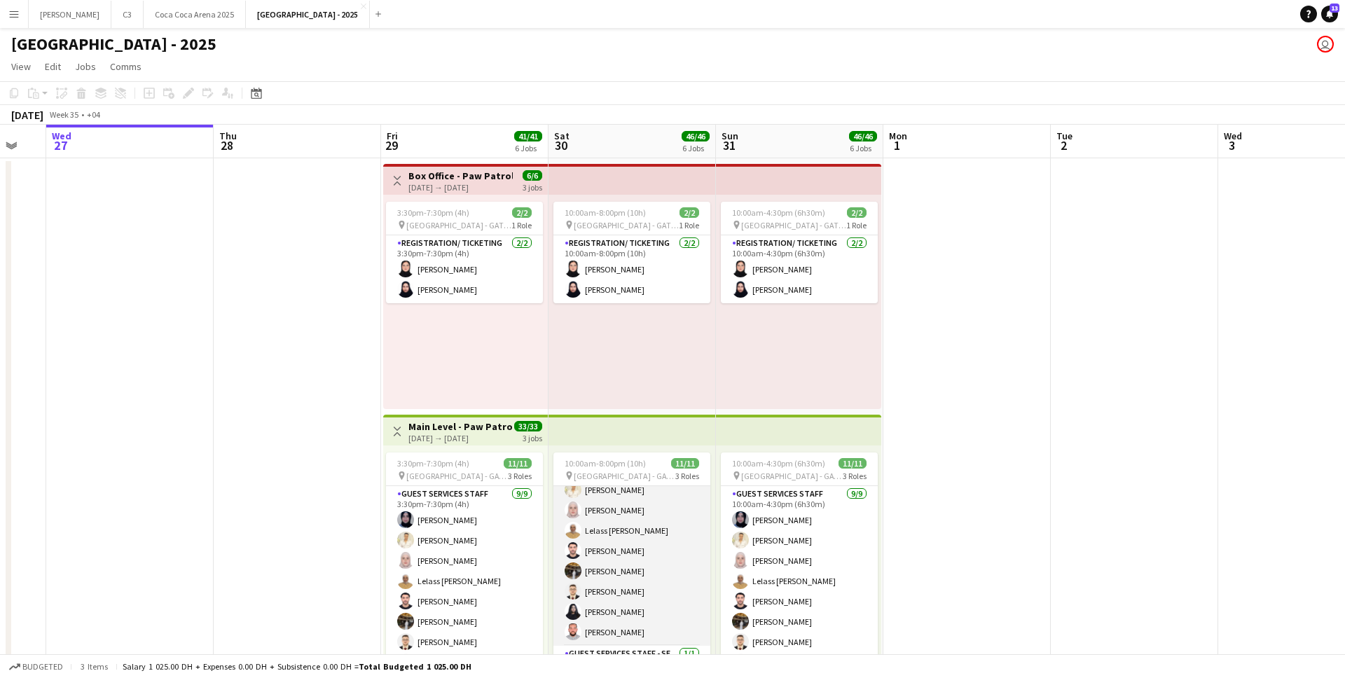
scroll to position [0, 0]
